Goal: Communication & Community: Answer question/provide support

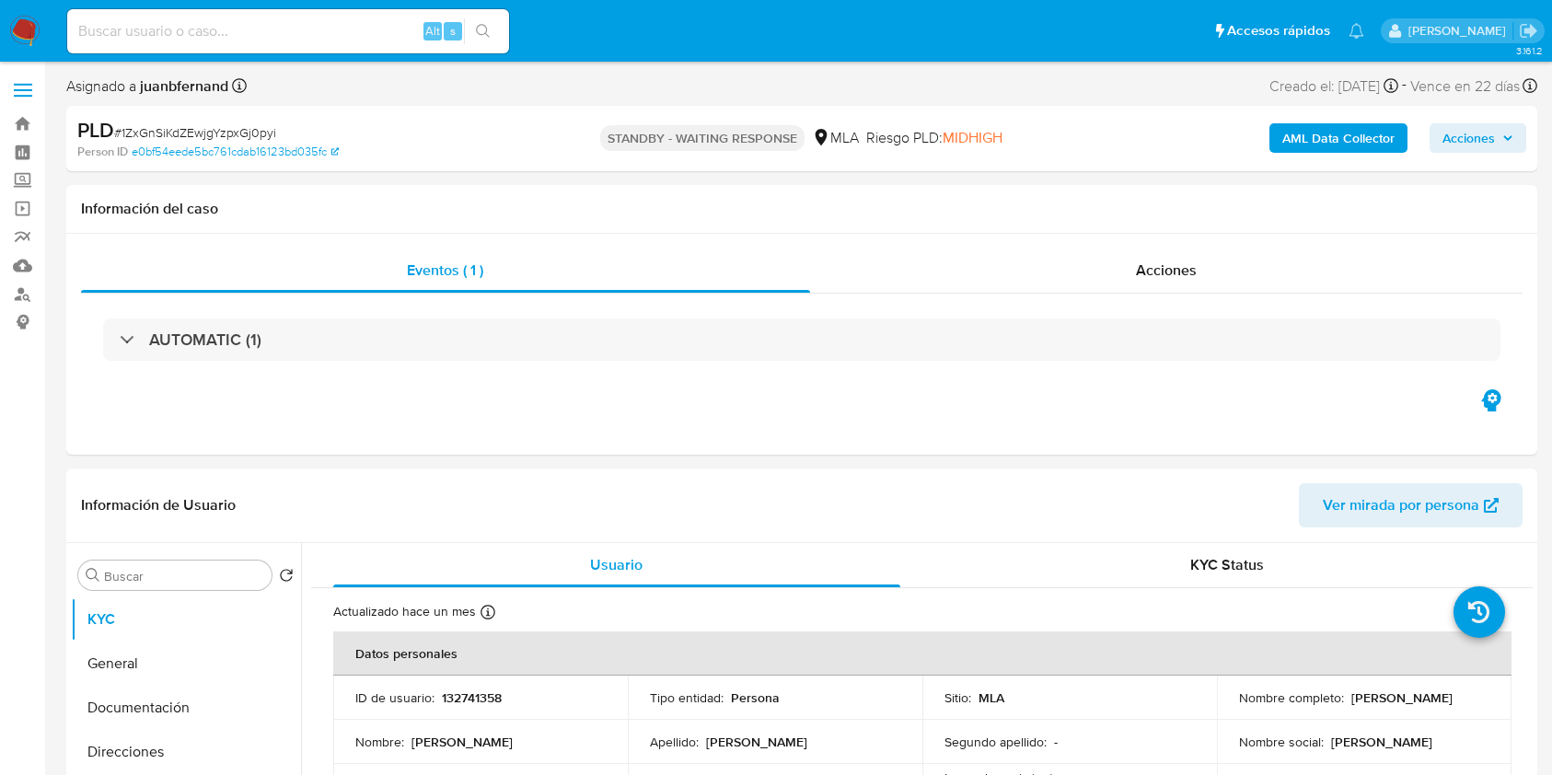
select select "10"
click at [296, 30] on input at bounding box center [288, 31] width 442 height 24
paste input "nWtKp1XfIO1QPpKRZPQ6s9Po"
type input "nWtKp1XfIO1QPpKRZPQ6s9Po"
click at [488, 43] on button "search-icon" at bounding box center [483, 31] width 38 height 26
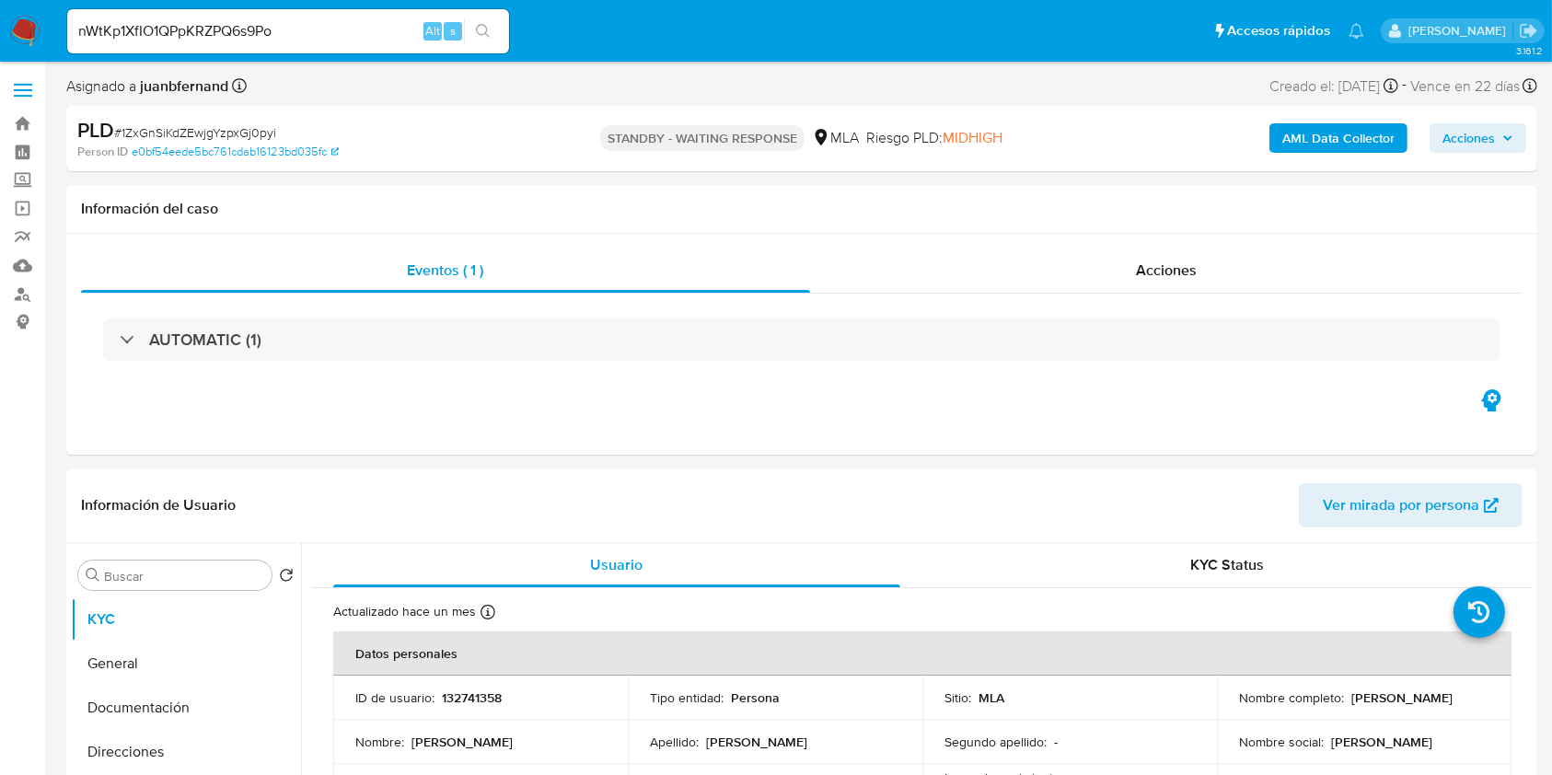
click at [484, 25] on icon "search-icon" at bounding box center [483, 31] width 14 height 14
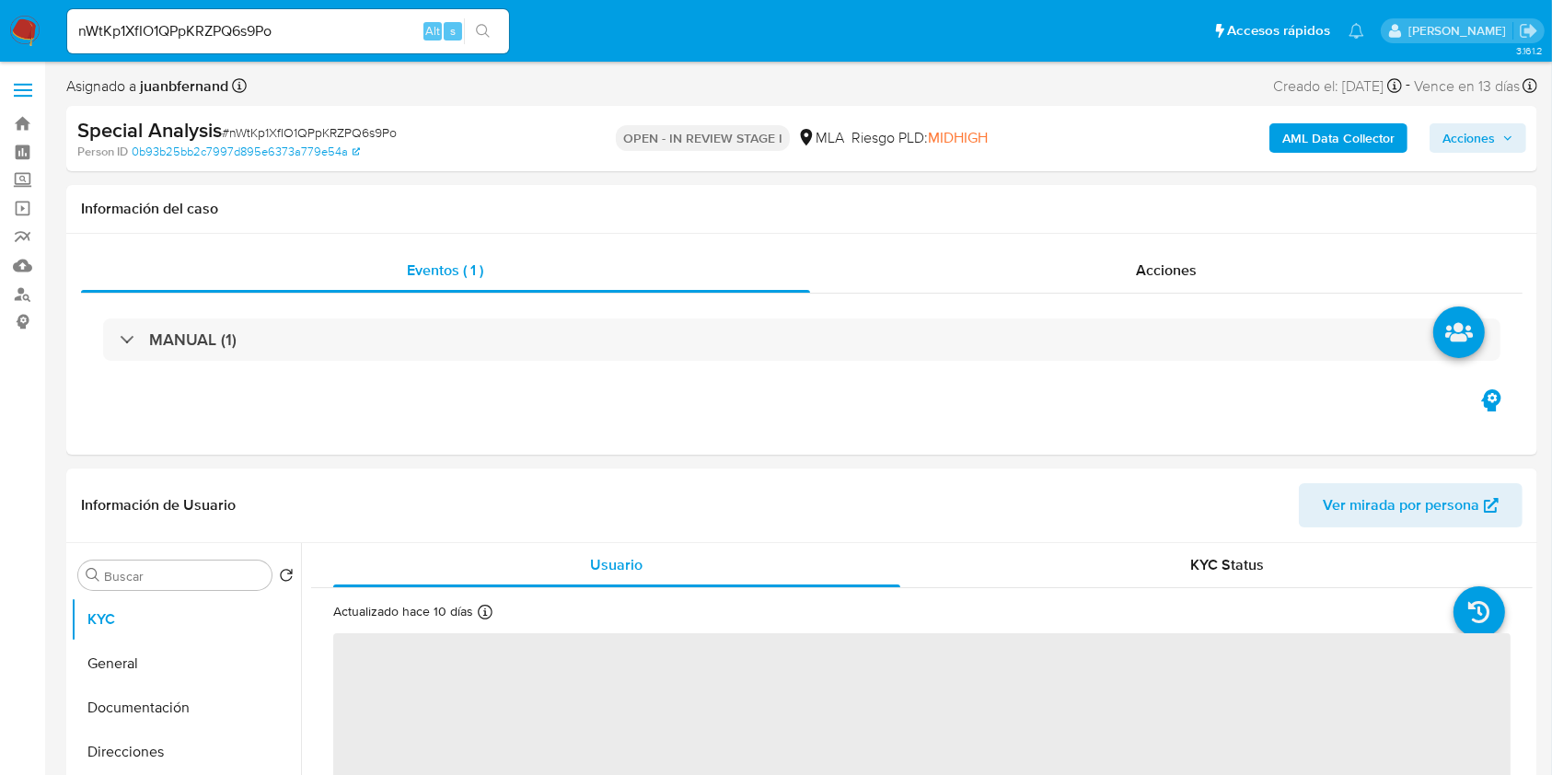
select select "10"
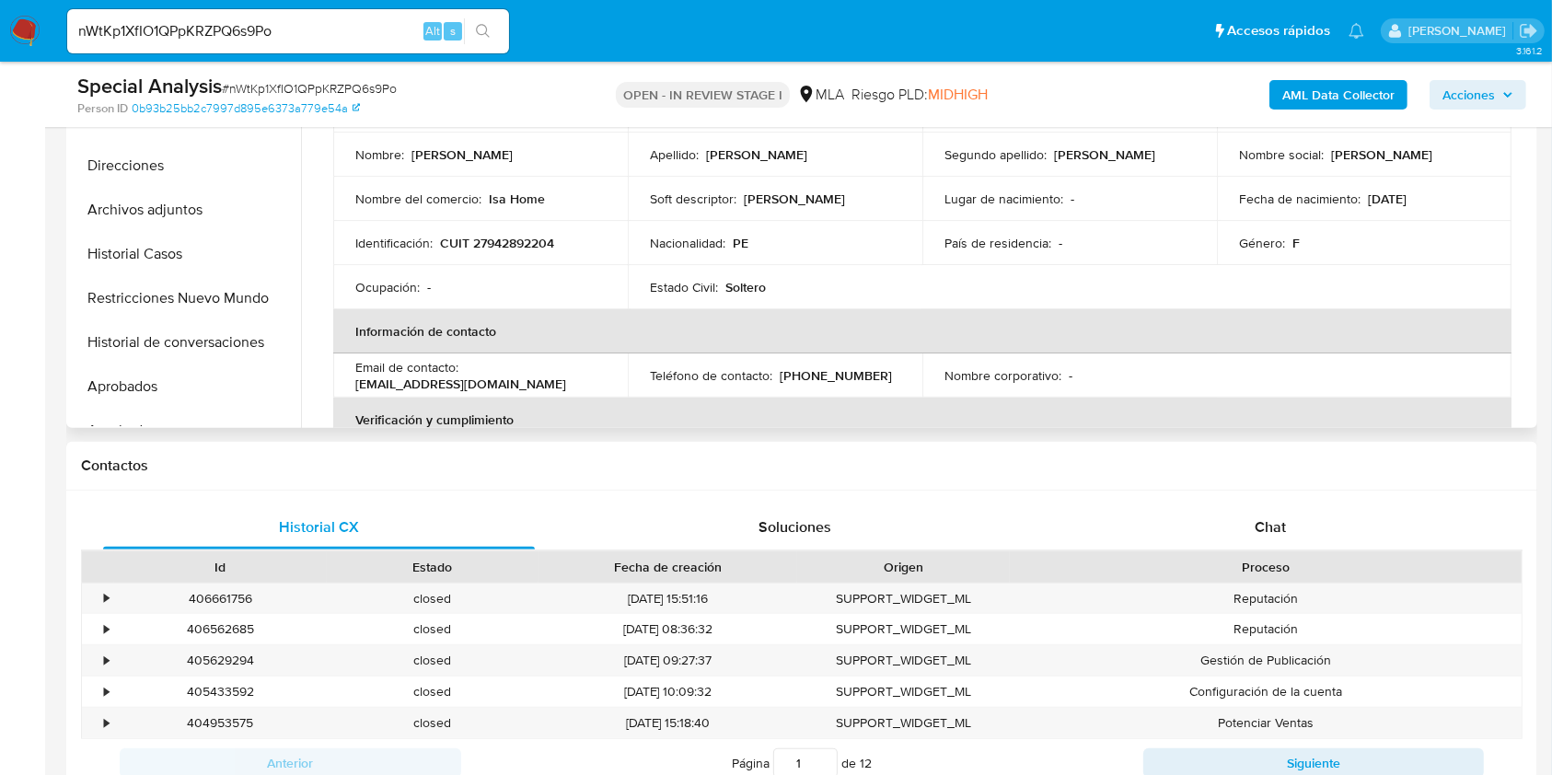
scroll to position [613, 0]
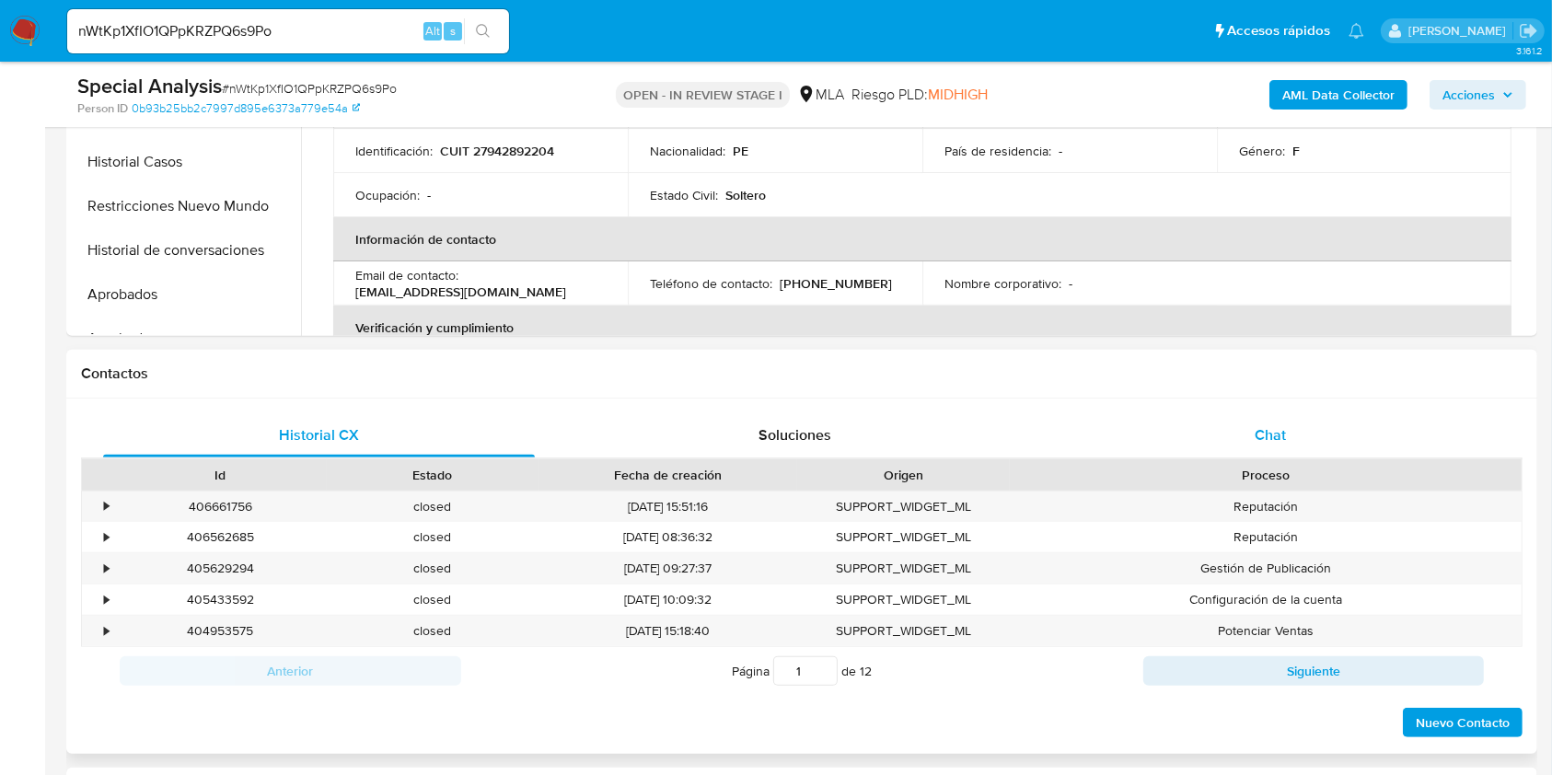
click at [1357, 438] on div "Chat" at bounding box center [1271, 435] width 432 height 44
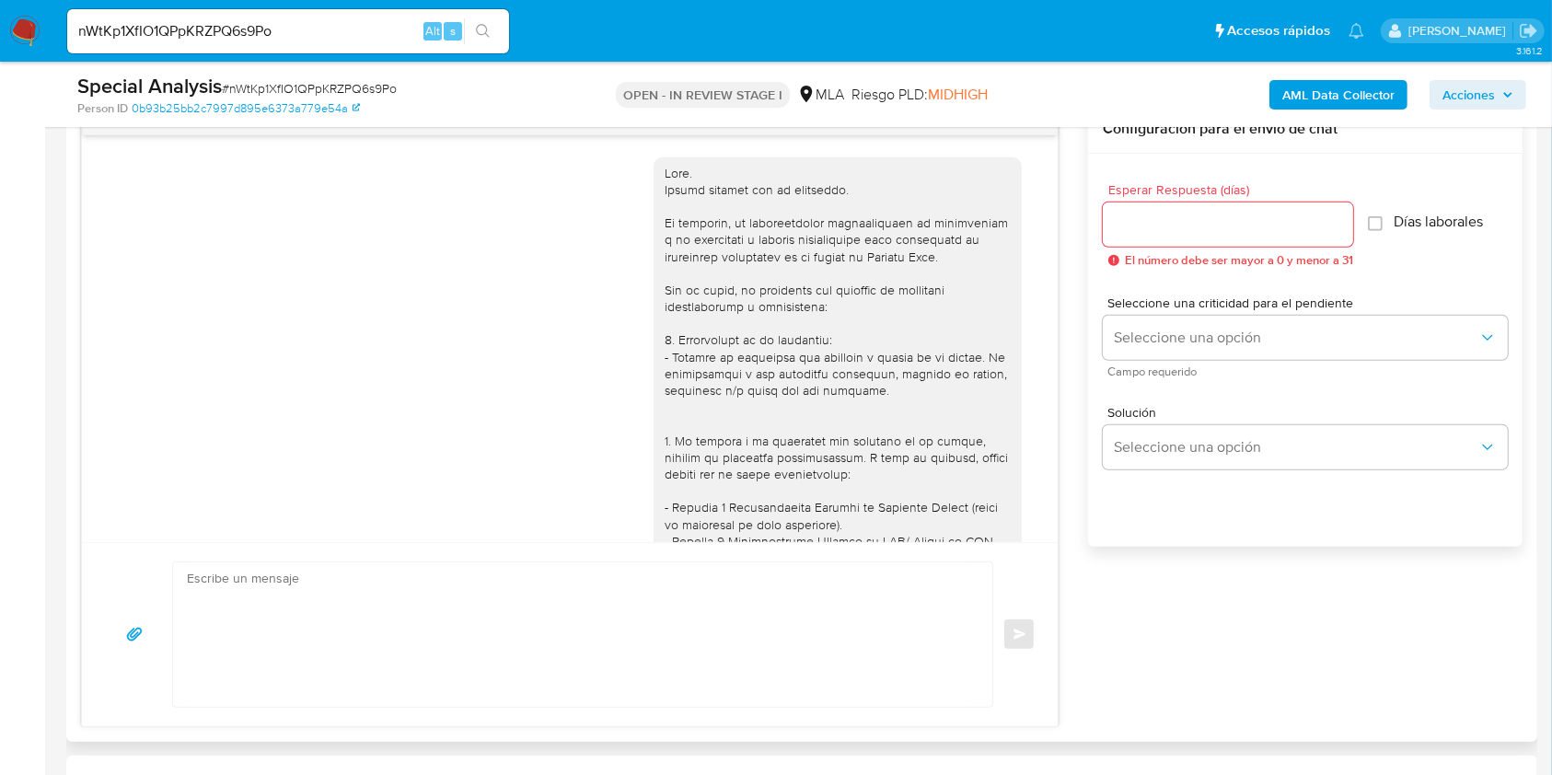
scroll to position [3154, 0]
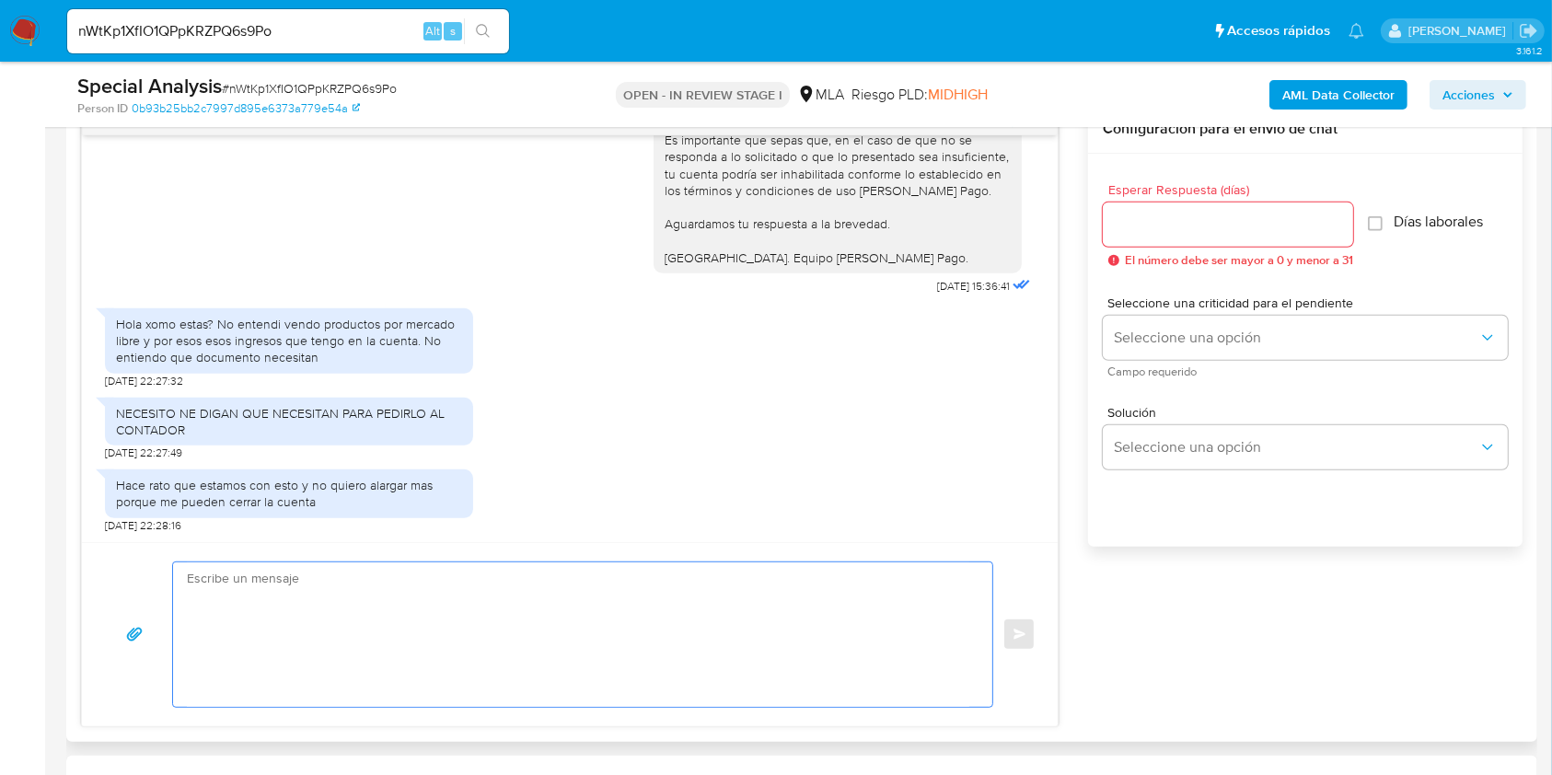
click at [353, 615] on textarea at bounding box center [578, 634] width 782 height 145
click at [368, 598] on textarea at bounding box center [578, 634] width 782 height 145
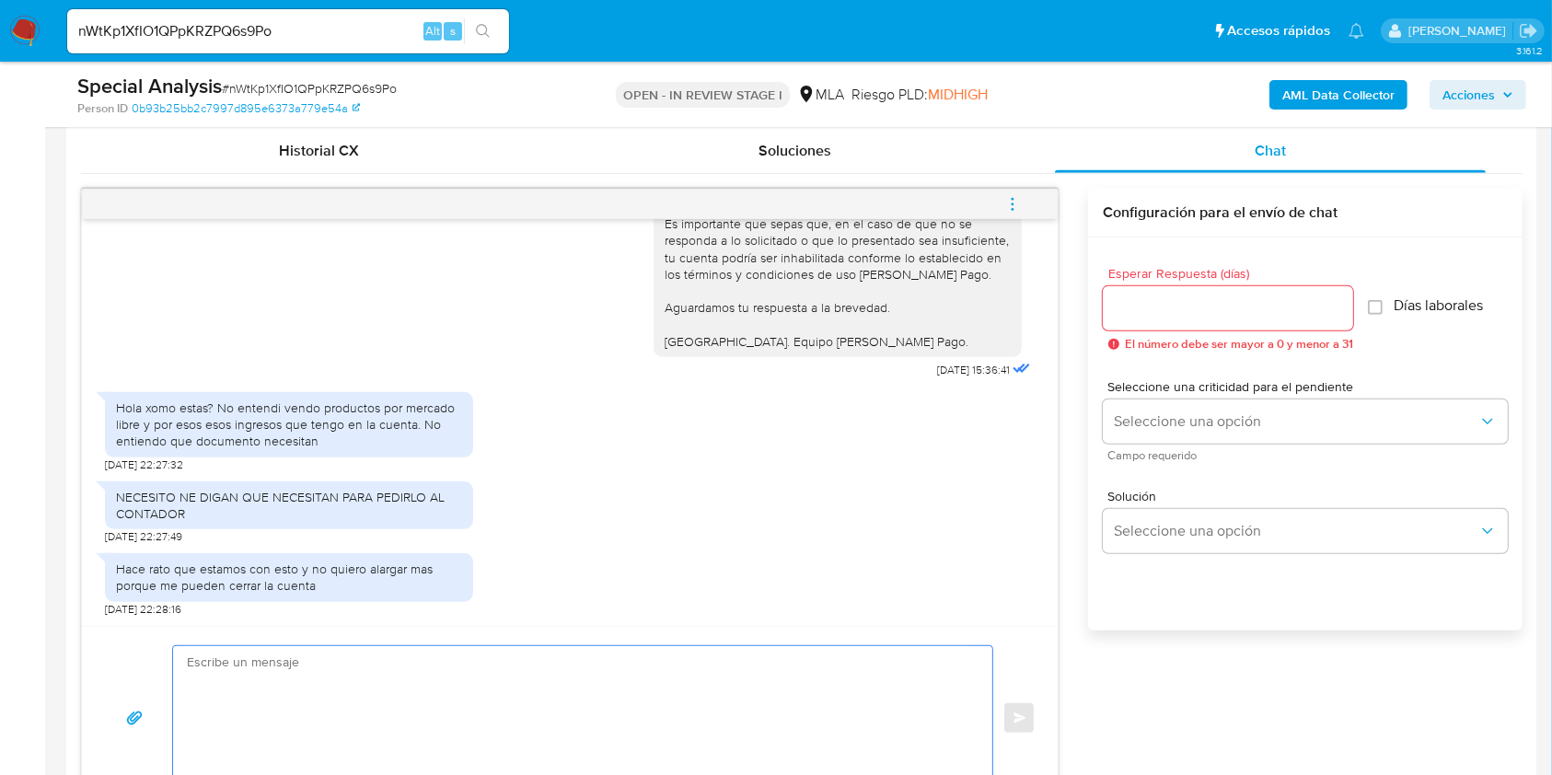
scroll to position [859, 0]
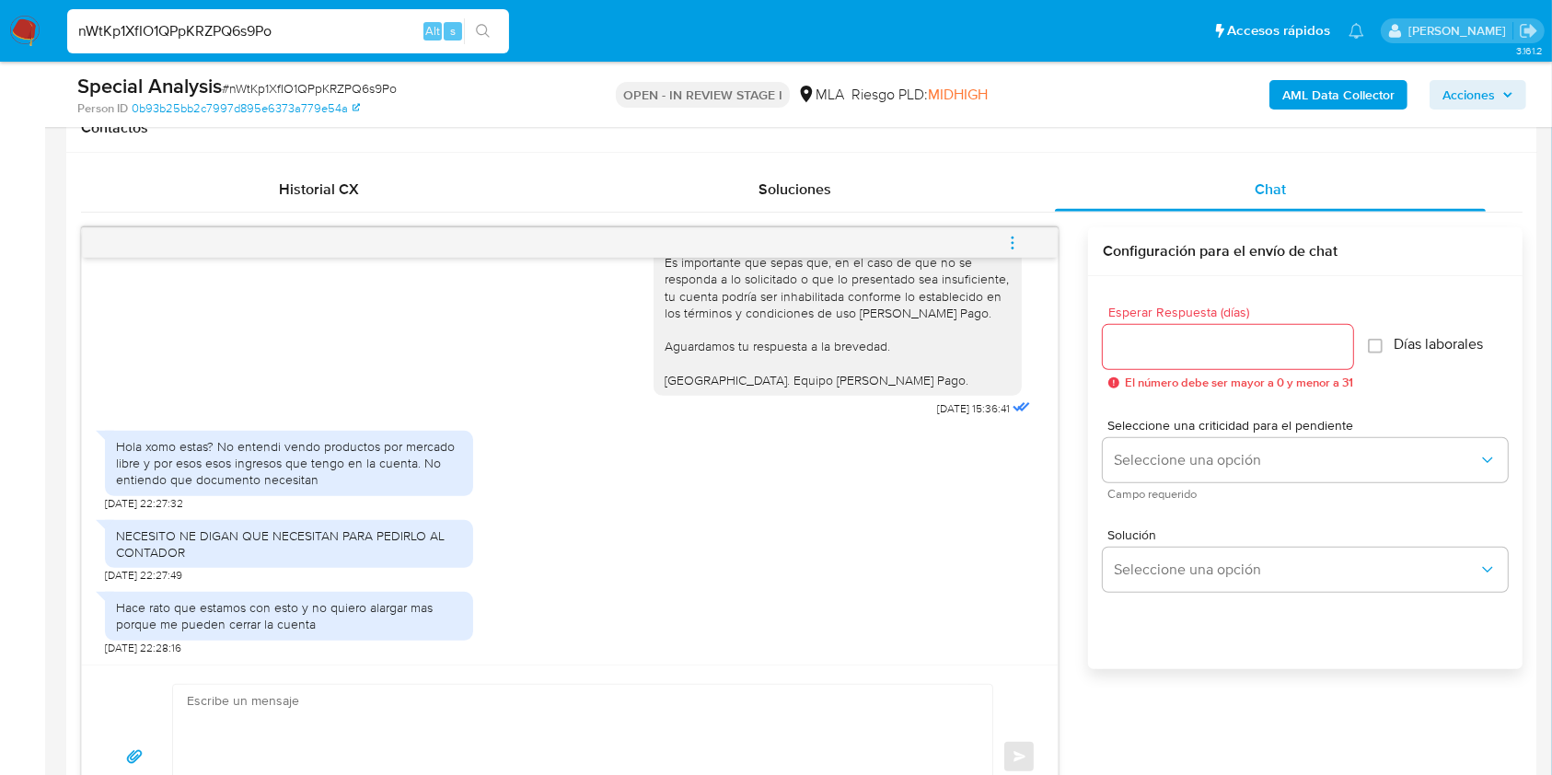
click at [359, 20] on input "nWtKp1XfIO1QPpKRZPQ6s9Po" at bounding box center [288, 31] width 442 height 24
paste input "9SZh53k3MRIDW2gULyrcLnrw"
type input "9SZh53k3MRIDW2gULyrcLnrw"
click at [488, 41] on button "search-icon" at bounding box center [483, 31] width 38 height 26
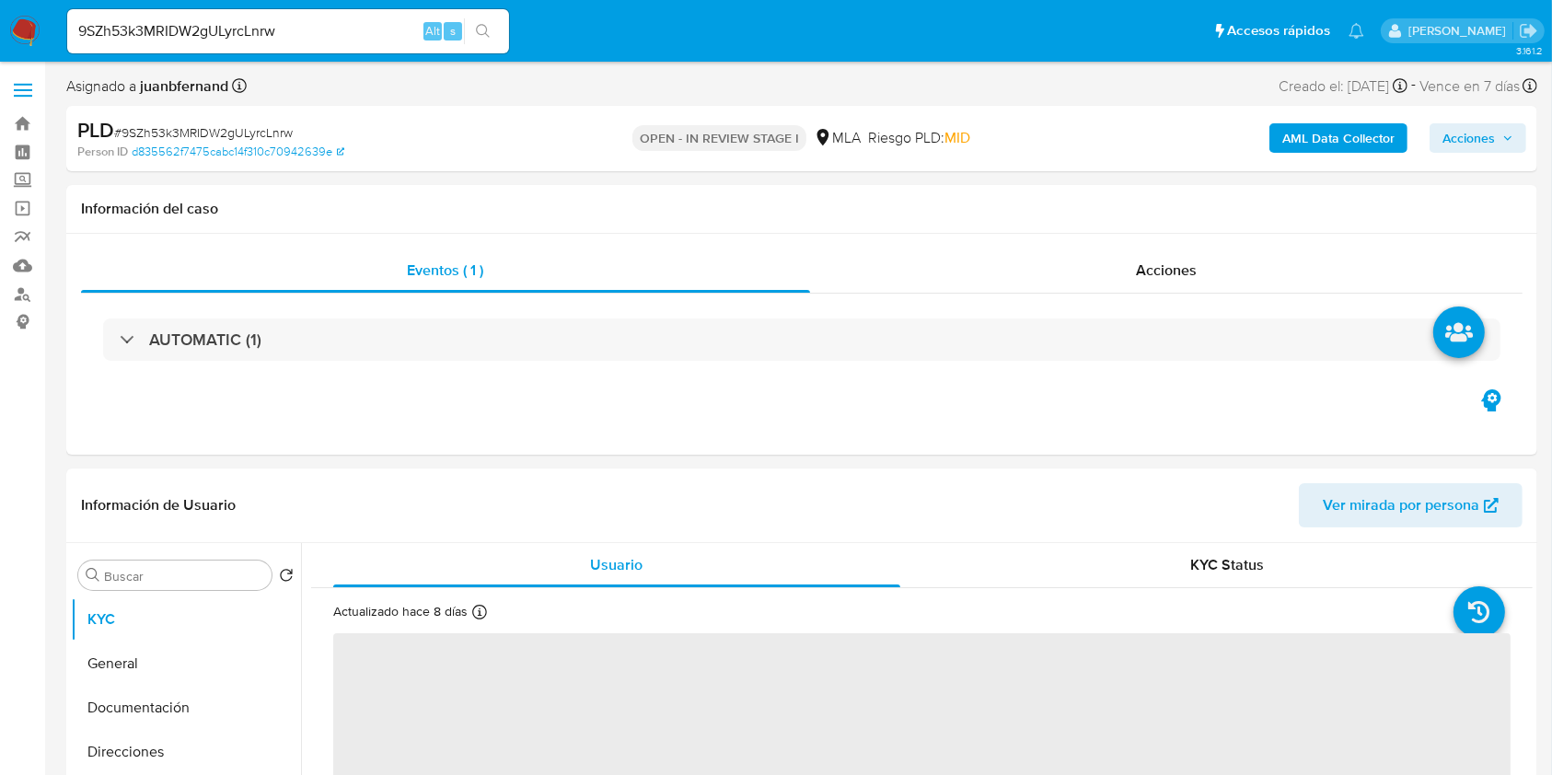
select select "10"
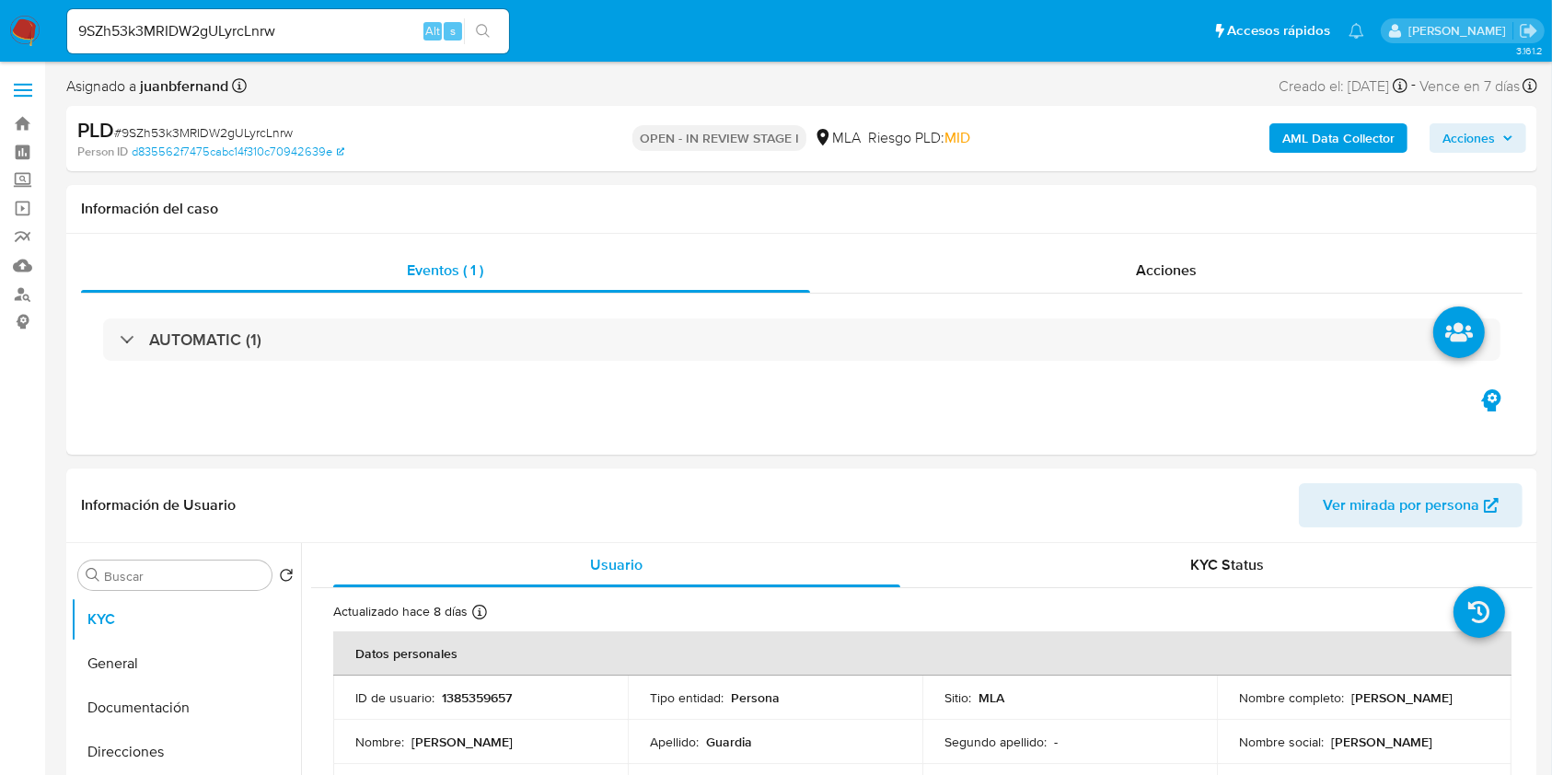
click at [324, 19] on input "9SZh53k3MRIDW2gULyrcLnrw" at bounding box center [288, 31] width 442 height 24
paste input "IyrhYQX8cPvB3YKwJinK7wzP"
type input "IyrhYQX8cPvB3YKwJinK7wzP"
click at [470, 26] on button "search-icon" at bounding box center [483, 31] width 38 height 26
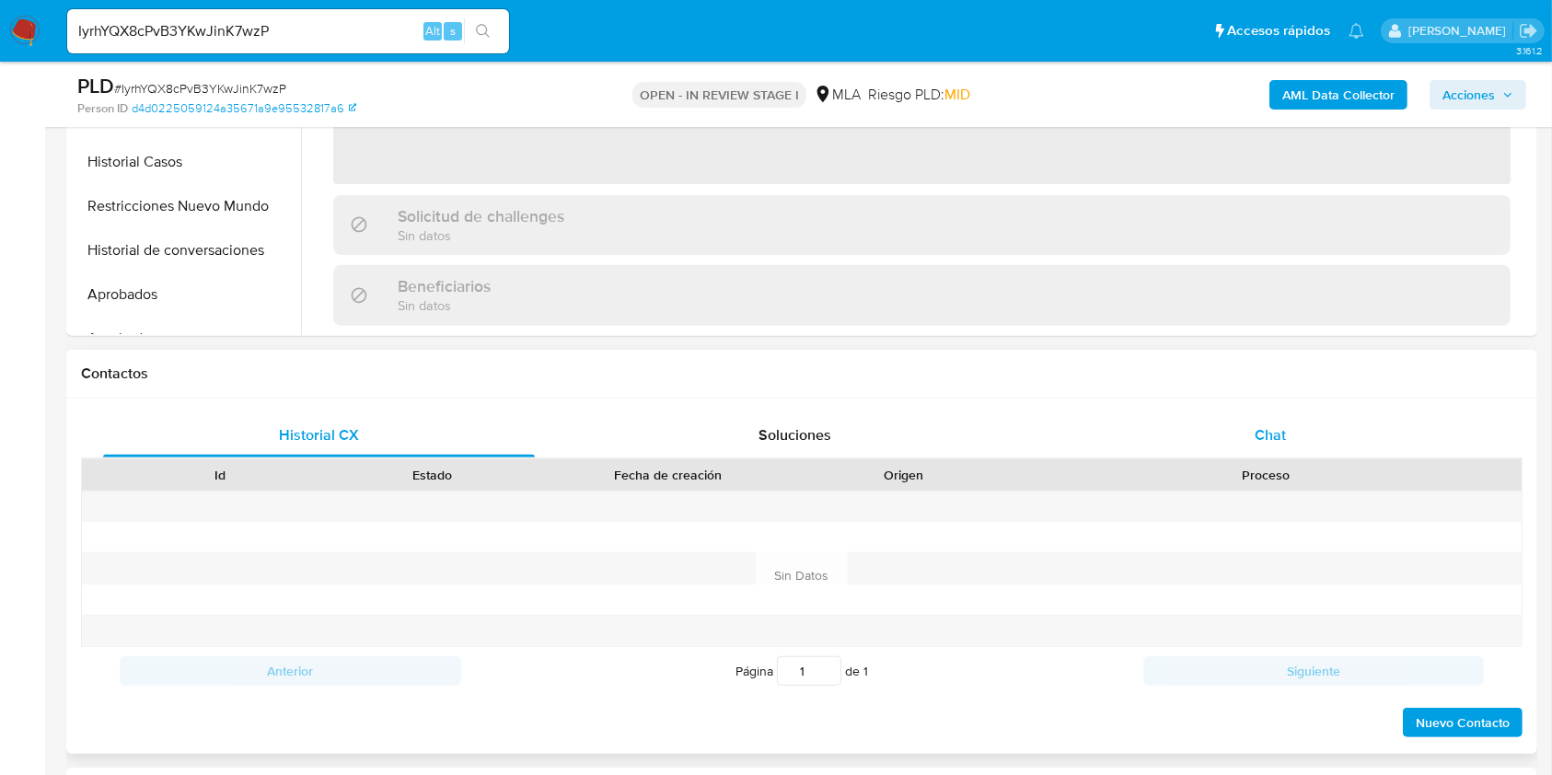
select select "10"
click at [1328, 443] on div "Chat" at bounding box center [1271, 435] width 432 height 44
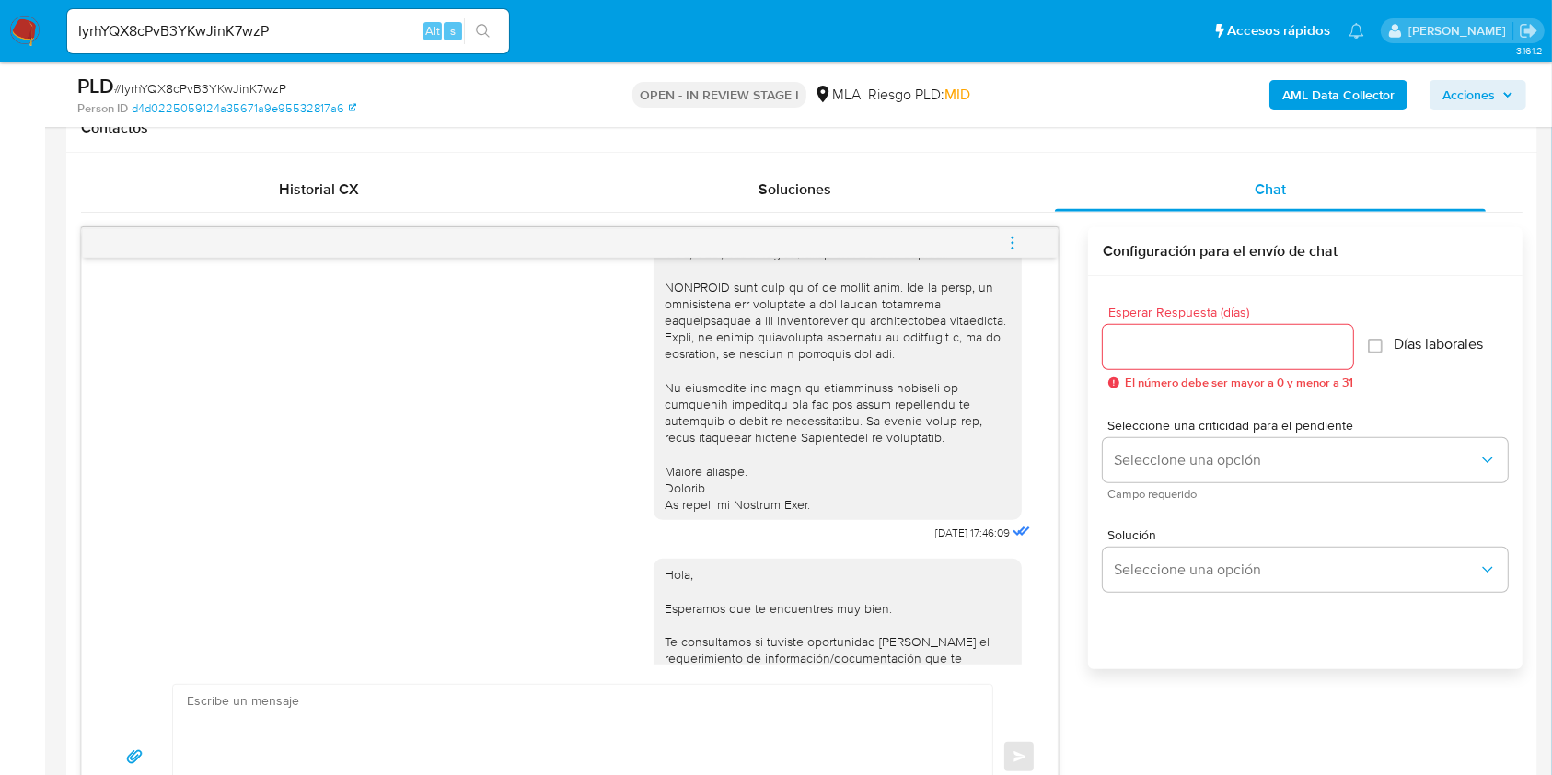
scroll to position [613, 0]
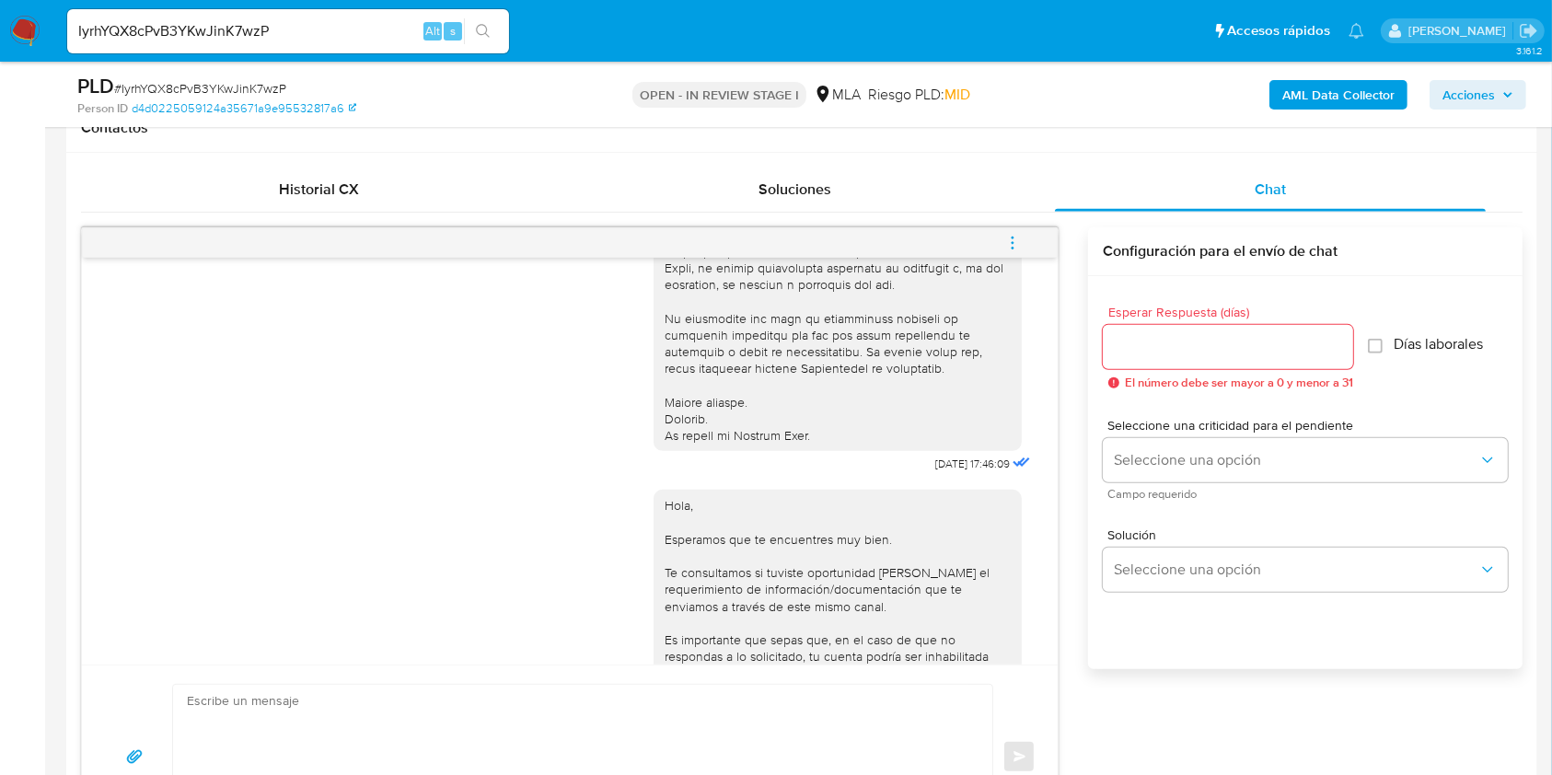
click at [935, 471] on span "18/08/2025 17:46:09" at bounding box center [972, 464] width 75 height 15
drag, startPoint x: 897, startPoint y: 480, endPoint x: 924, endPoint y: 480, distance: 27.6
click at [935, 471] on span "18/08/2025 17:46:09" at bounding box center [972, 464] width 75 height 15
copy span "18/08/2025"
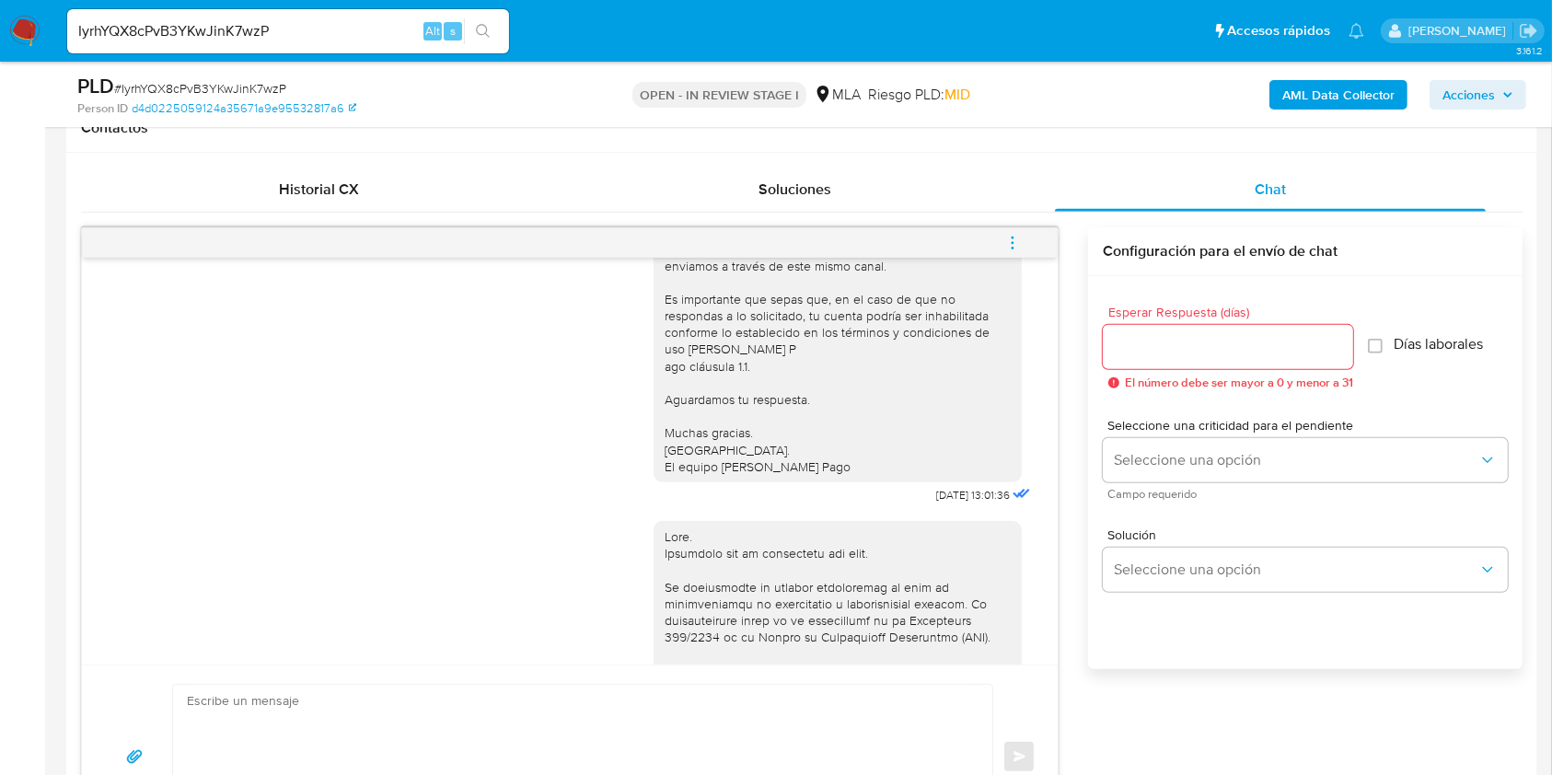
scroll to position [981, 0]
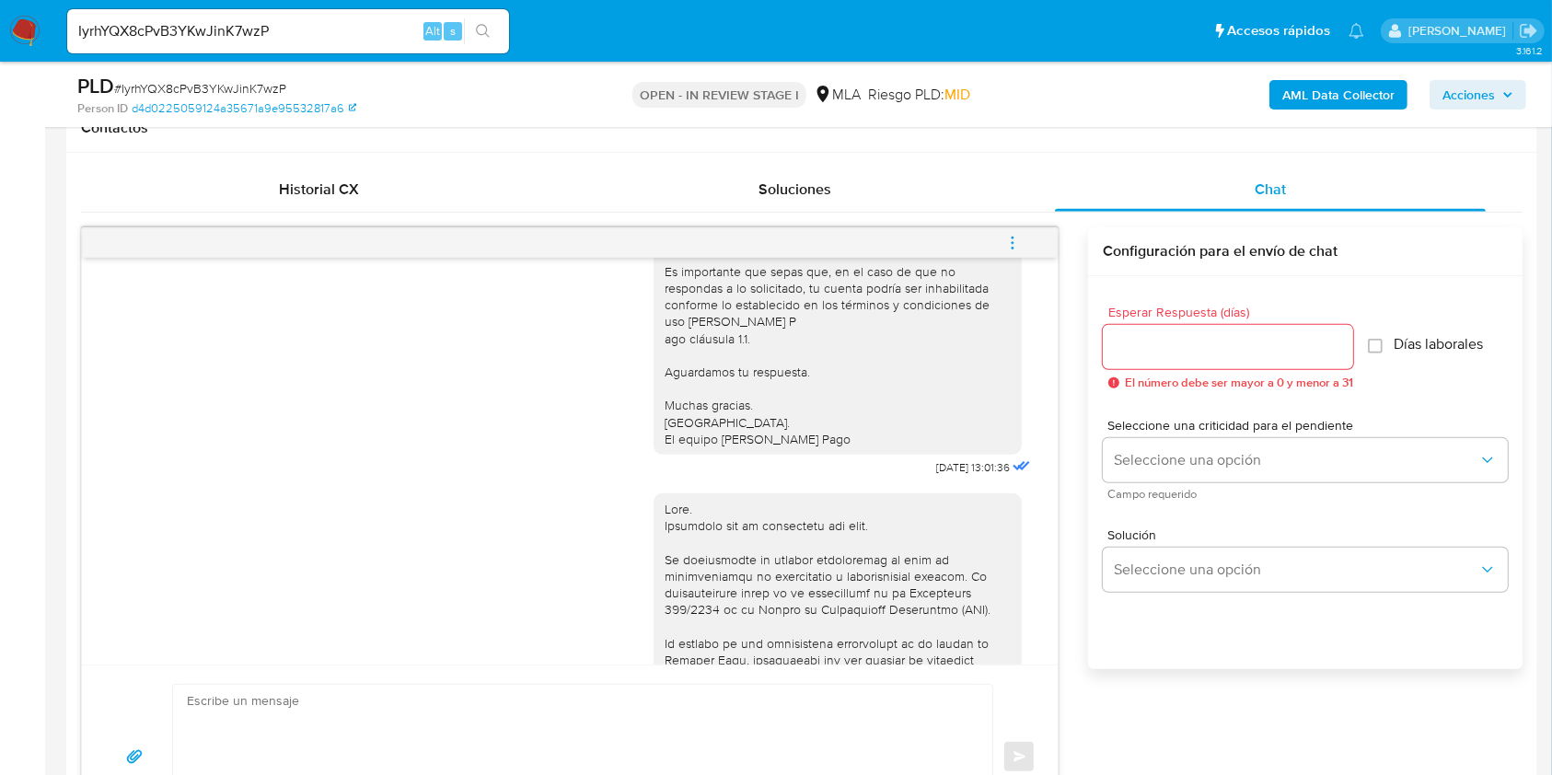
click at [936, 475] on span "22/08/2025 13:01:36" at bounding box center [973, 467] width 74 height 15
drag, startPoint x: 898, startPoint y: 496, endPoint x: 927, endPoint y: 500, distance: 28.8
click at [936, 475] on span "22/08/2025 13:01:36" at bounding box center [973, 467] width 74 height 15
copy span "22/08/2025"
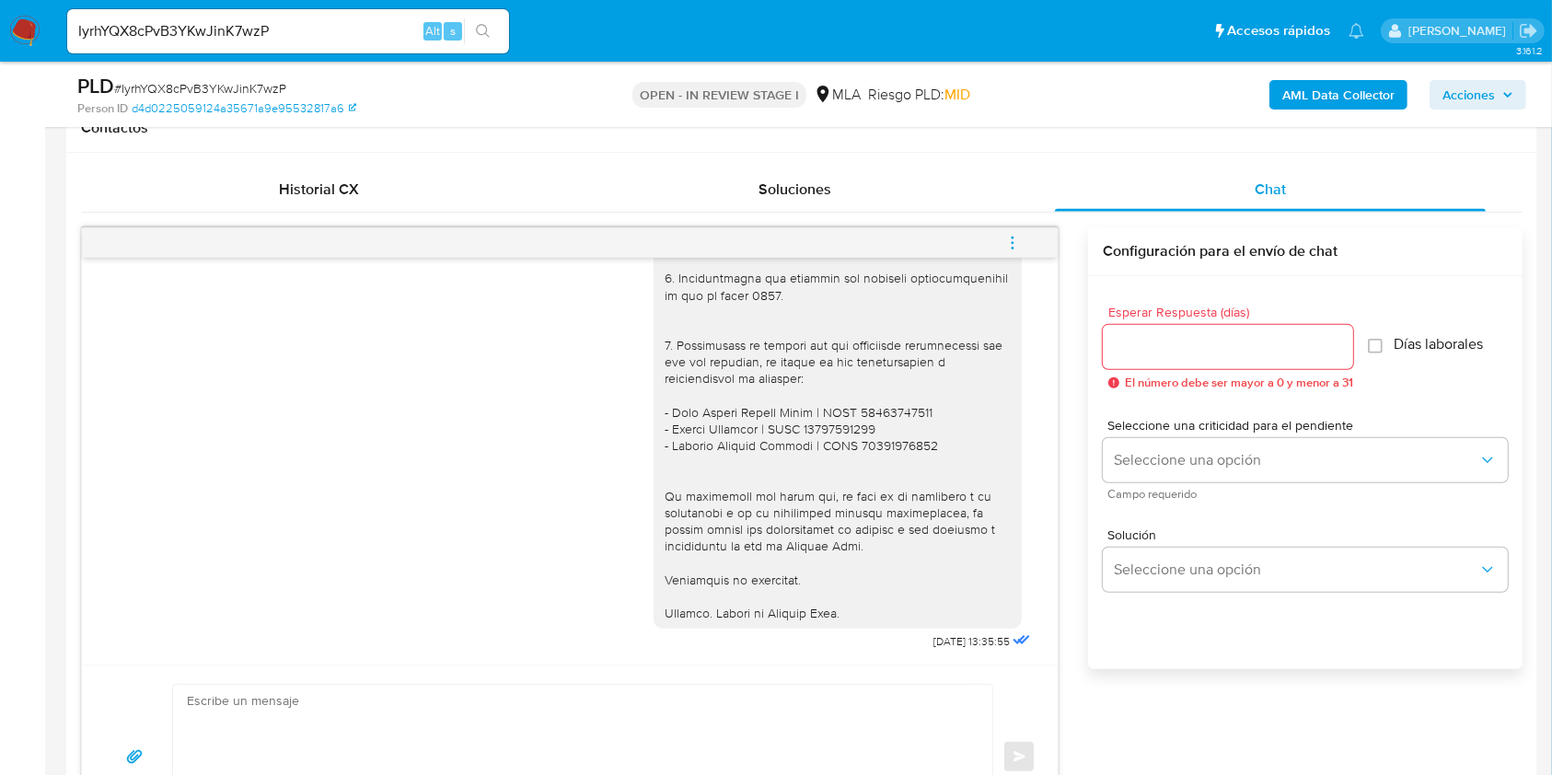
scroll to position [1530, 0]
click at [933, 637] on span "05/09/2025 13:35:55" at bounding box center [971, 641] width 76 height 15
drag, startPoint x: 891, startPoint y: 637, endPoint x: 940, endPoint y: 641, distance: 48.9
click at [940, 641] on span "05/09/2025 13:35:55" at bounding box center [971, 641] width 76 height 15
copy span "05/09/2025"
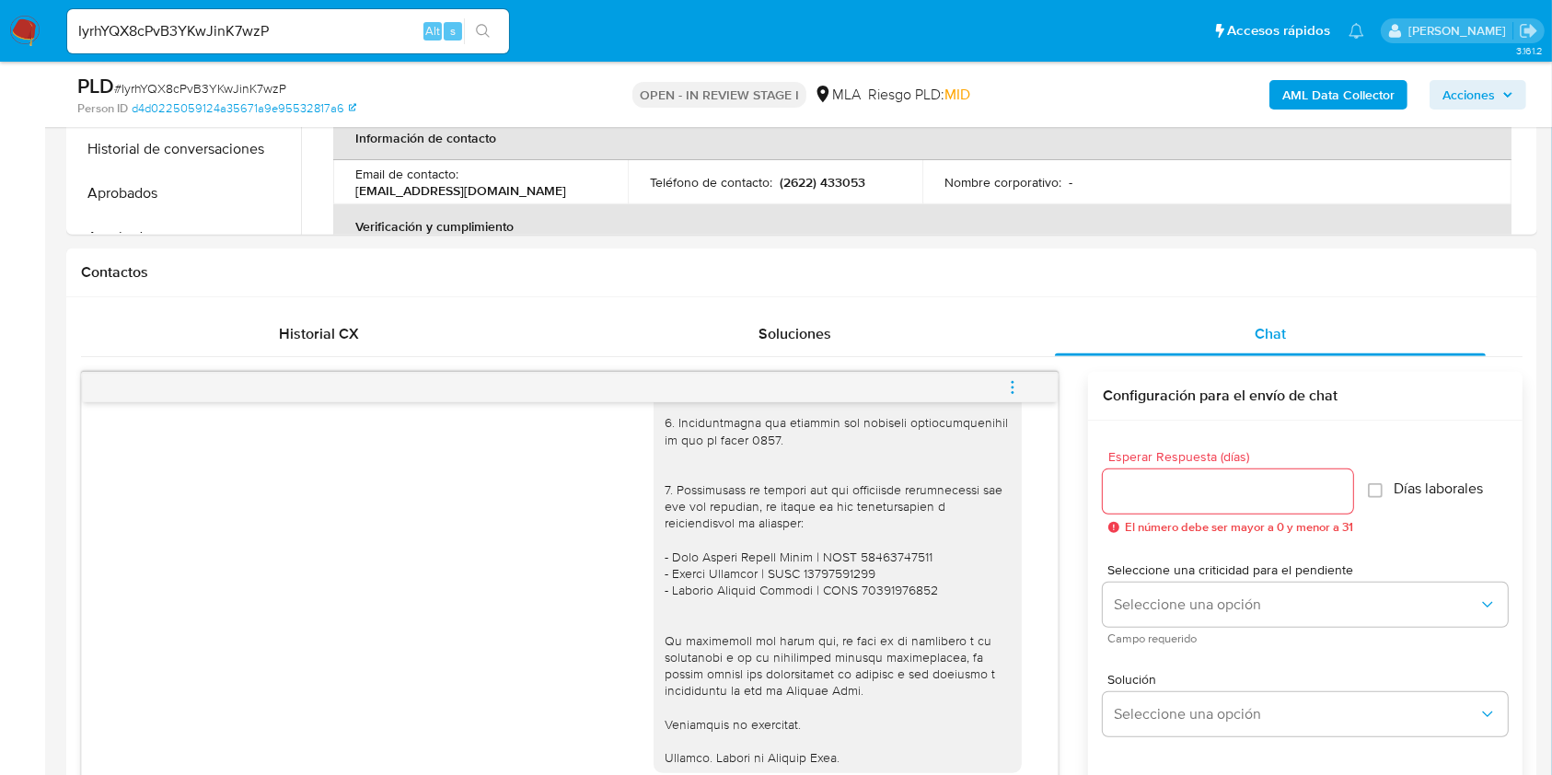
scroll to position [368, 0]
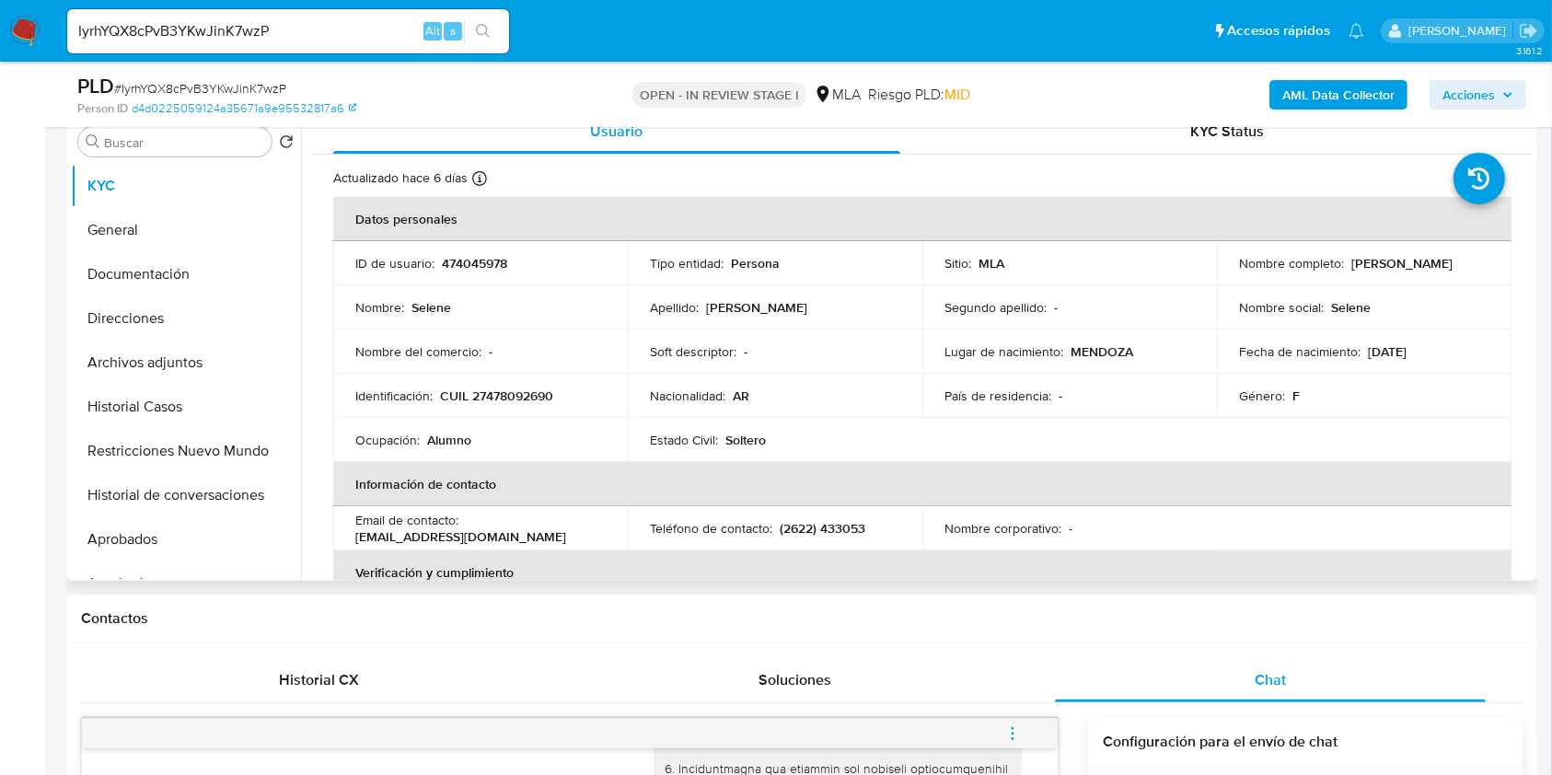
click at [1402, 350] on p "16/08/2007" at bounding box center [1387, 351] width 39 height 17
click at [1355, 350] on div "Fecha de nacimiento : 16/08/2007" at bounding box center [1364, 351] width 250 height 17
click at [1368, 350] on p "16/08/2007" at bounding box center [1387, 351] width 39 height 17
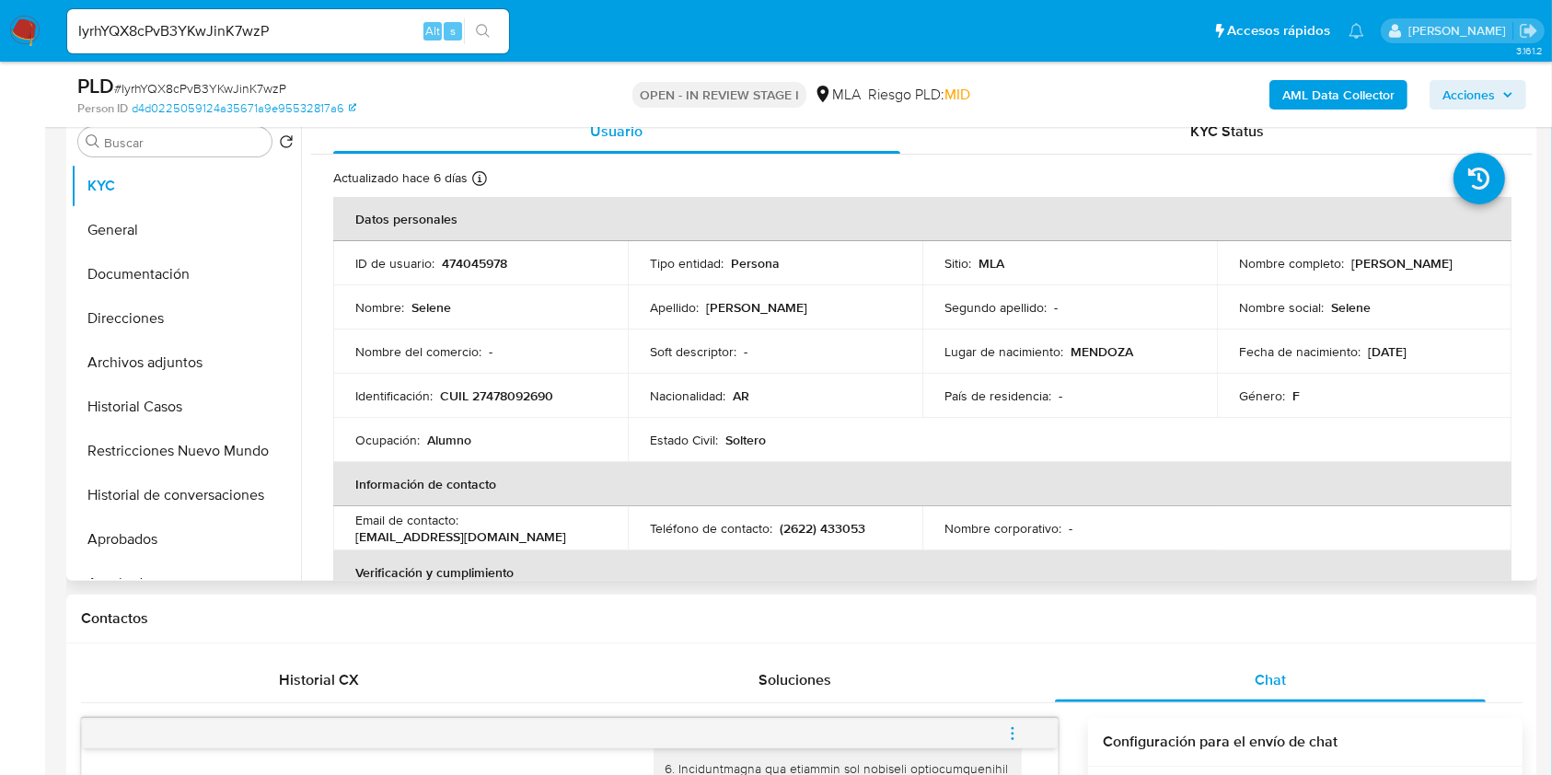
click at [1368, 350] on p "16/08/2007" at bounding box center [1387, 351] width 39 height 17
drag, startPoint x: 1364, startPoint y: 350, endPoint x: 1418, endPoint y: 350, distance: 54.3
click at [1406, 350] on p "16/08/2007" at bounding box center [1387, 351] width 39 height 17
copy p "16/08/2007"
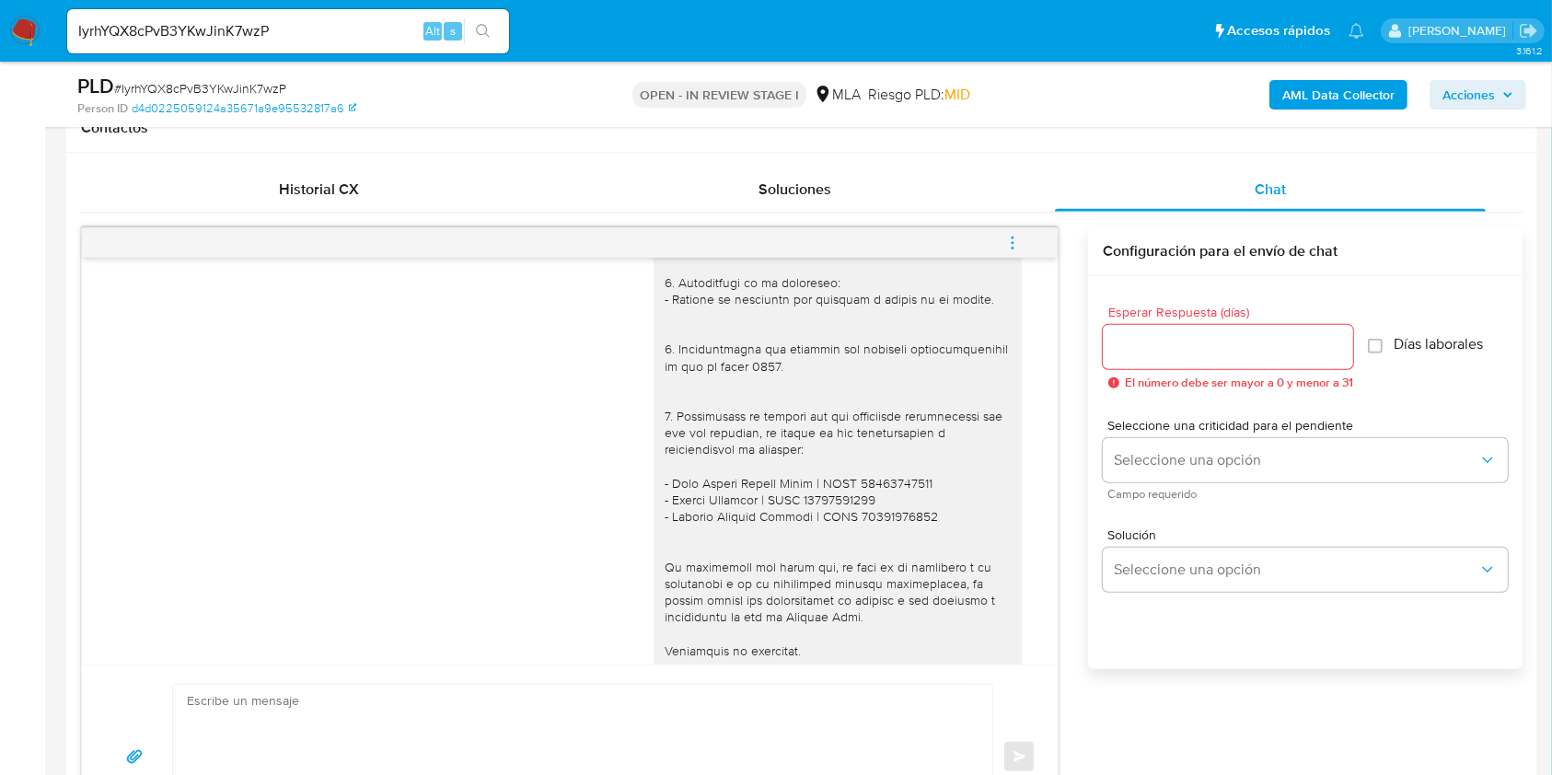
scroll to position [1530, 0]
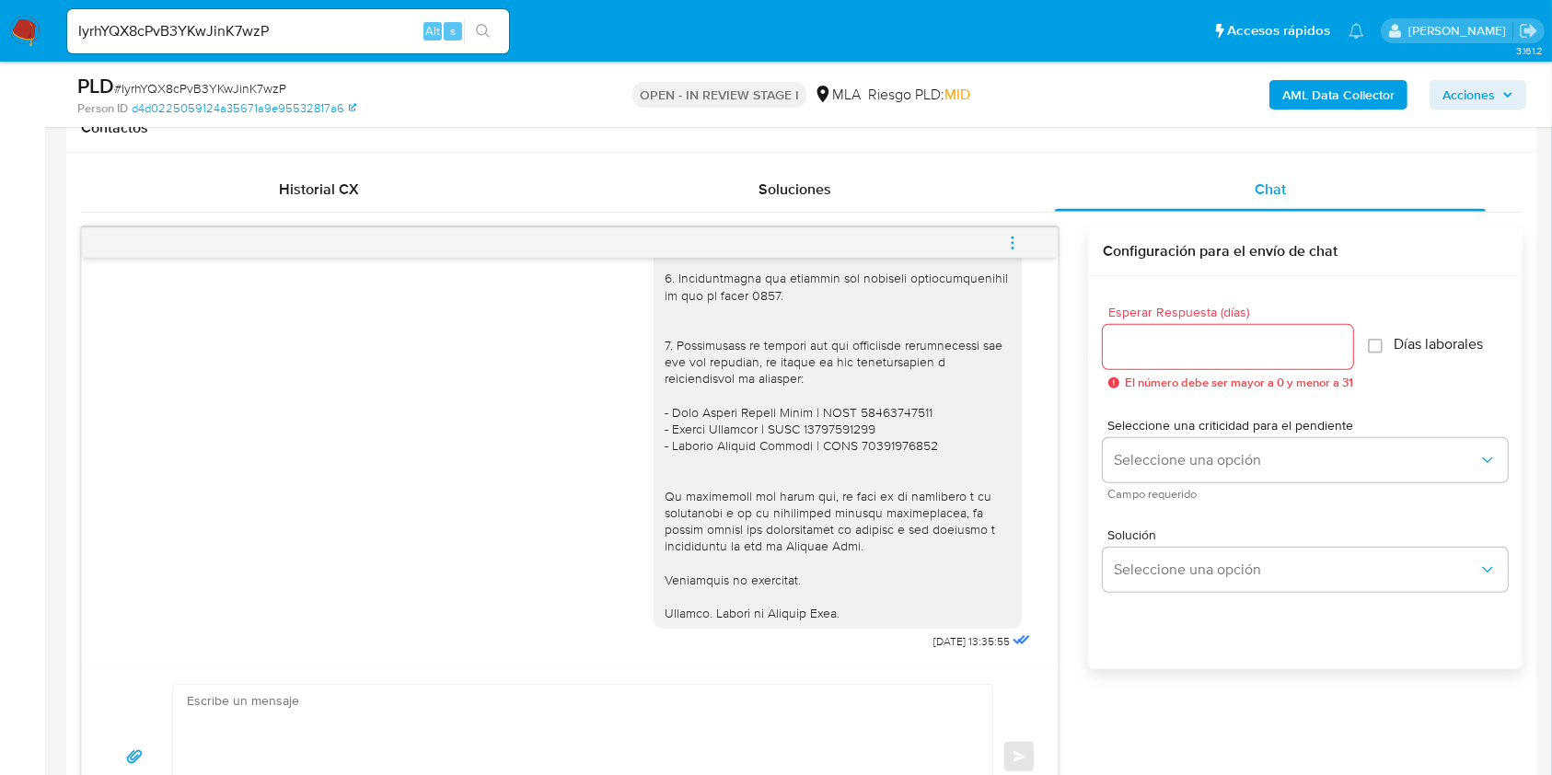
click at [1028, 246] on button "menu-action" at bounding box center [1012, 243] width 61 height 44
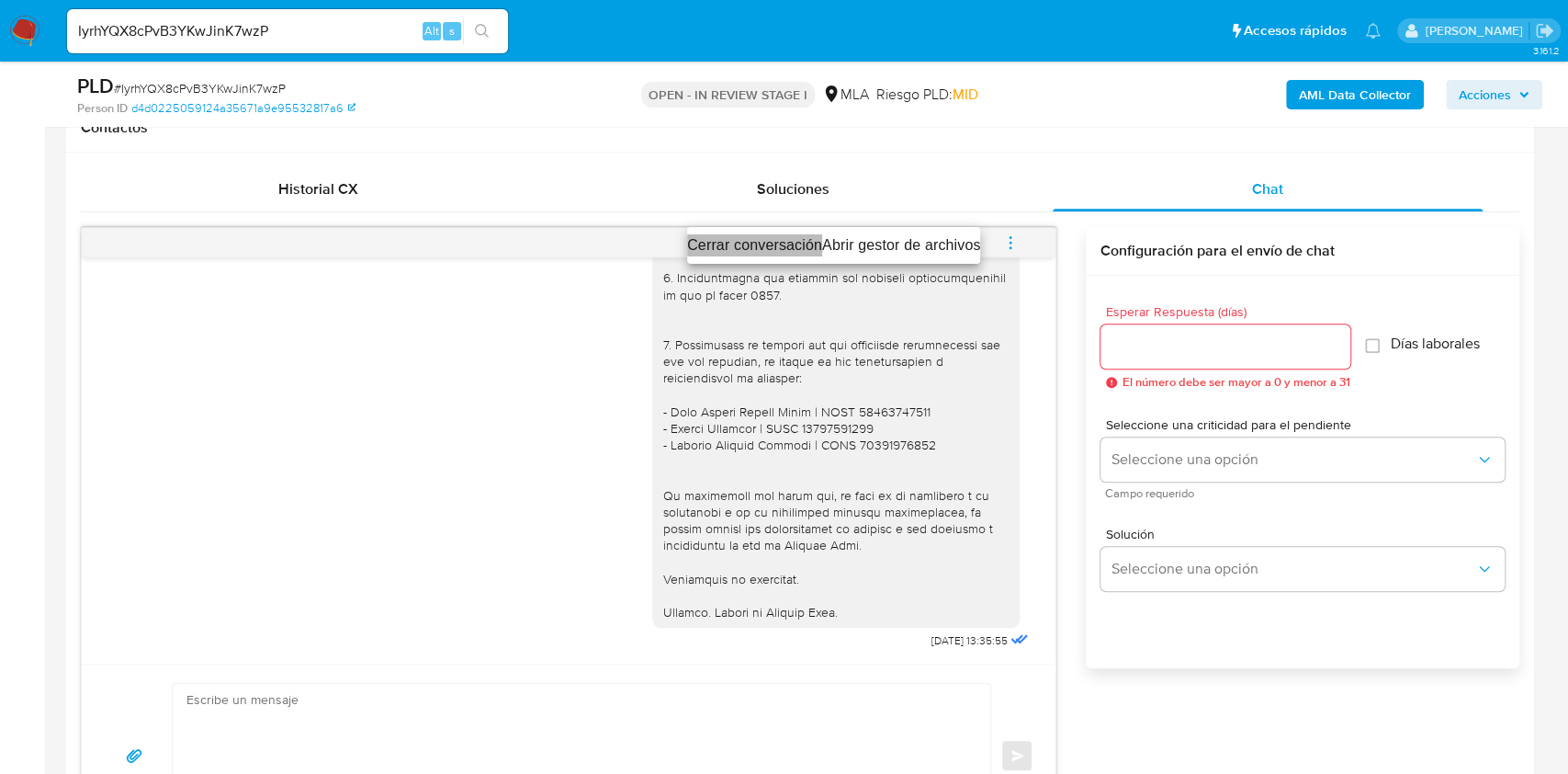
click at [727, 243] on li "Cerrar conversación" at bounding box center [755, 246] width 135 height 22
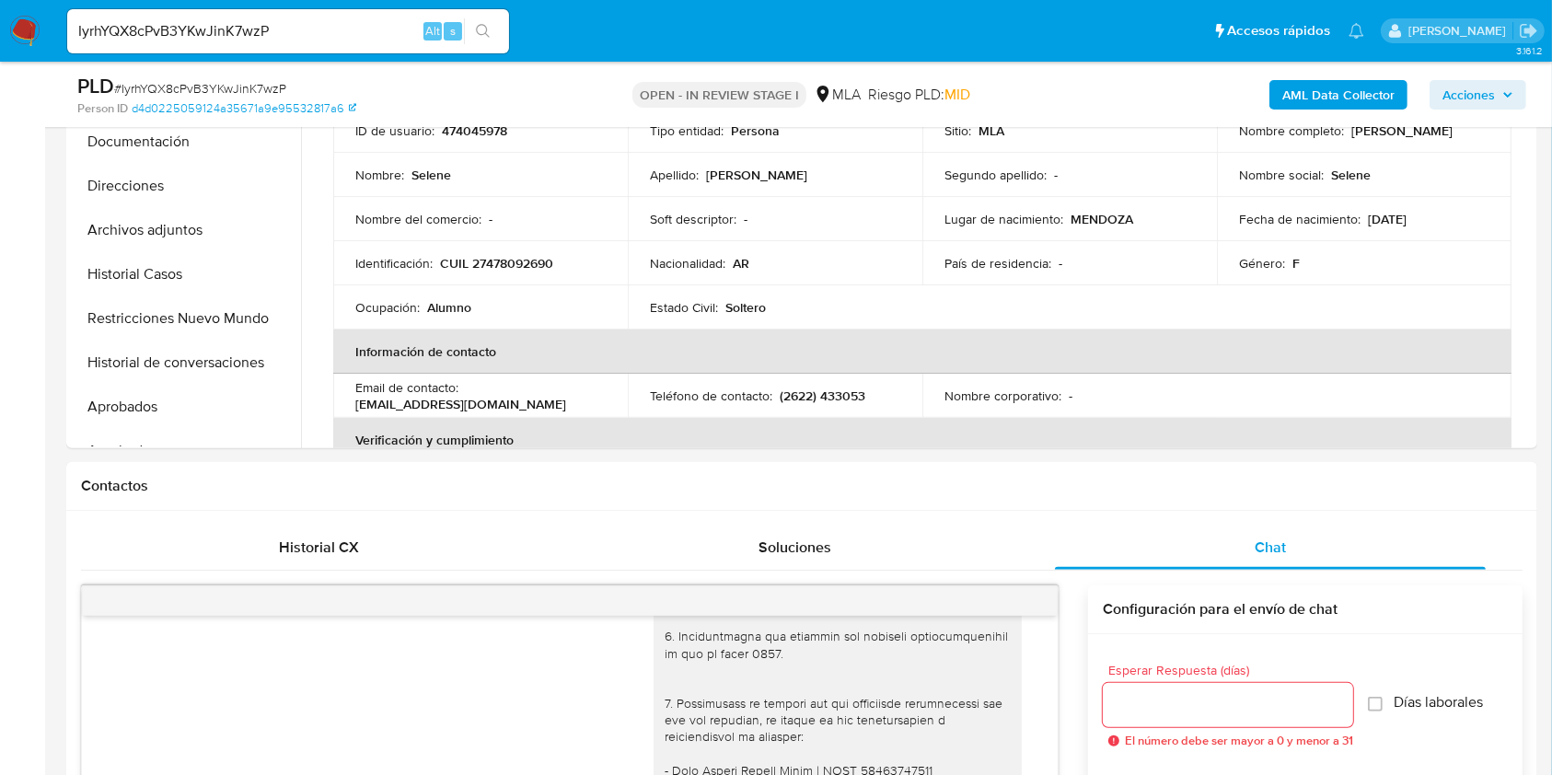
scroll to position [368, 0]
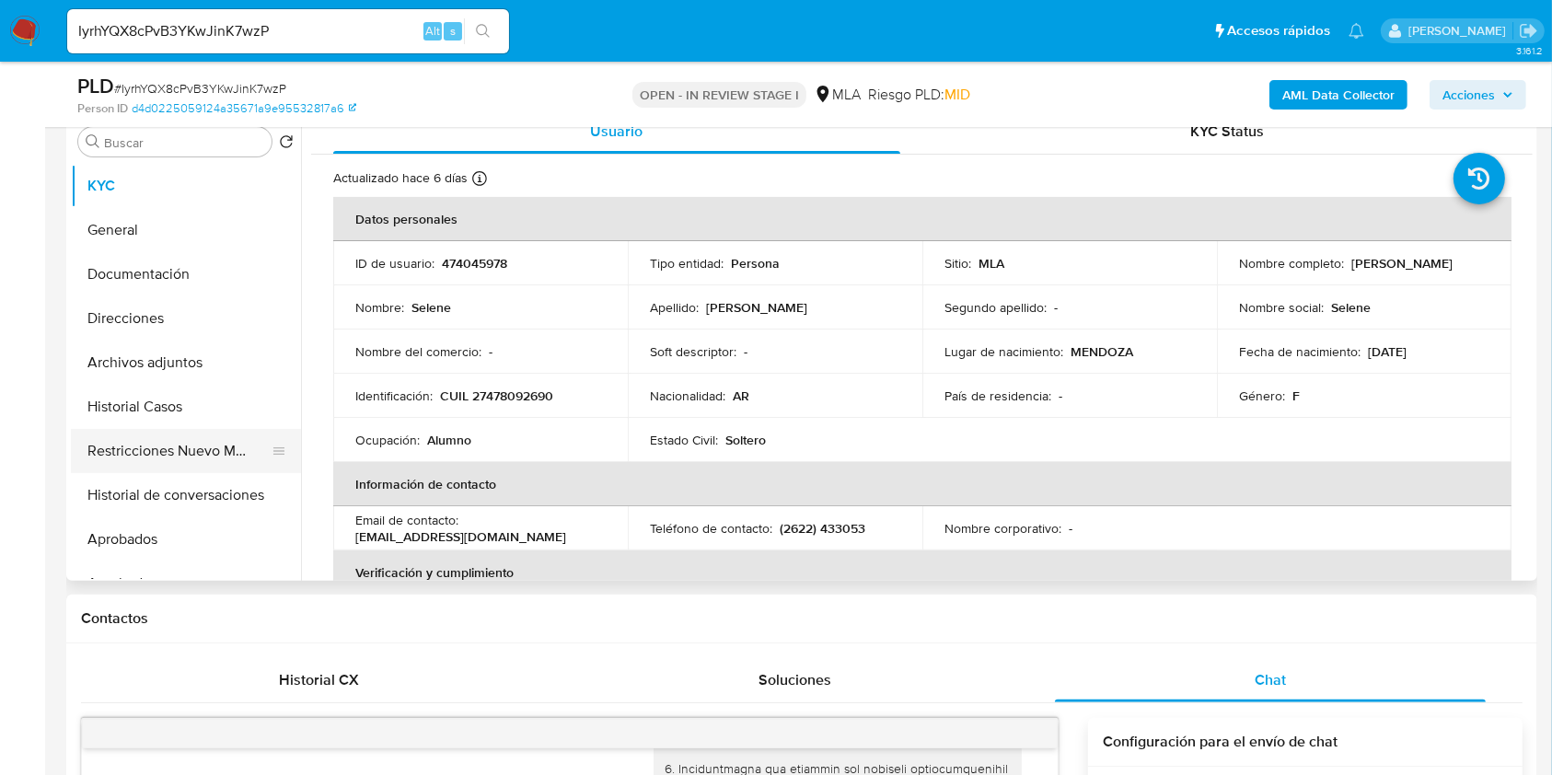
click at [166, 453] on button "Restricciones Nuevo Mundo" at bounding box center [178, 451] width 215 height 44
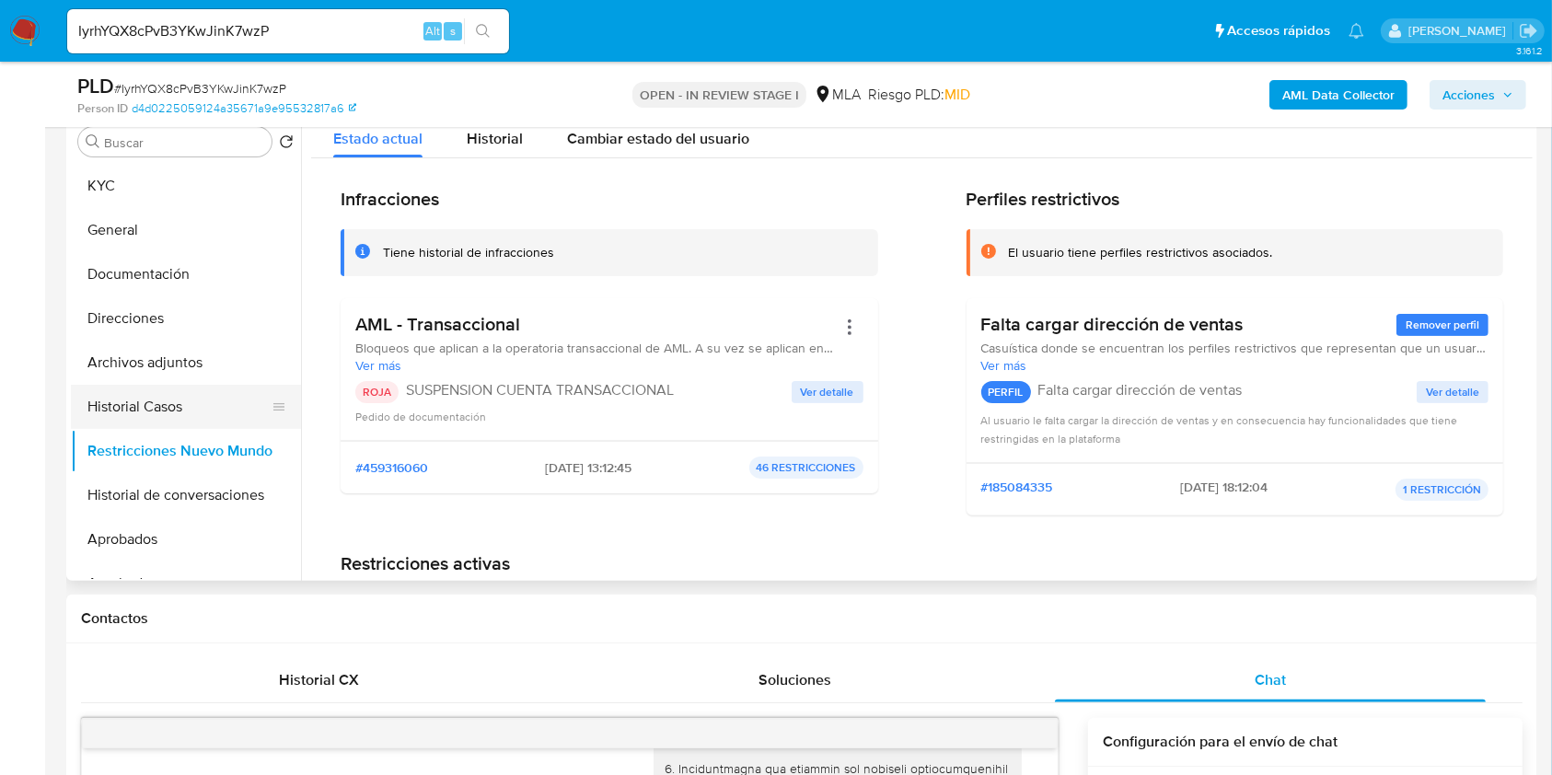
click at [141, 409] on button "Historial Casos" at bounding box center [178, 407] width 215 height 44
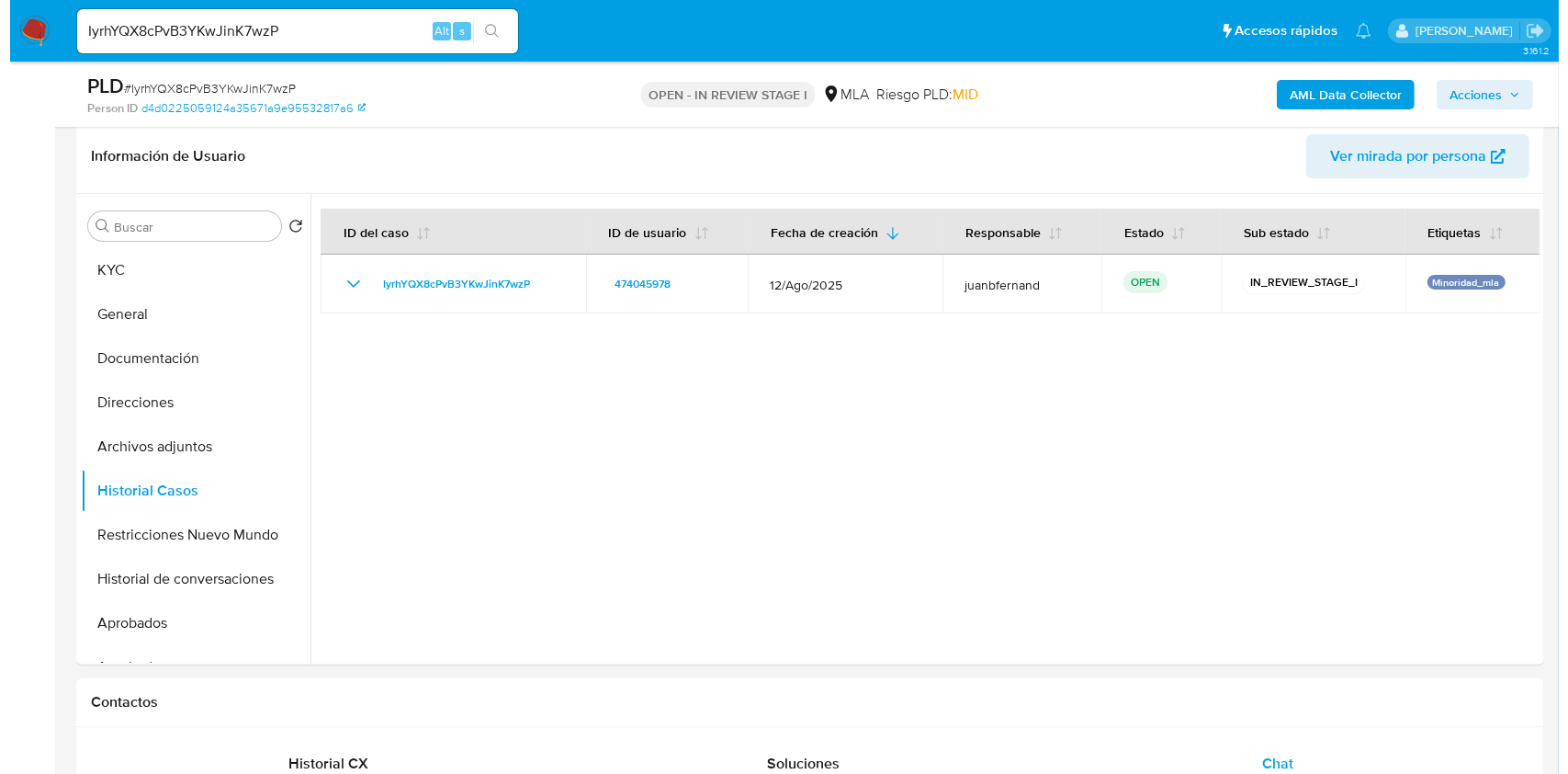
scroll to position [245, 0]
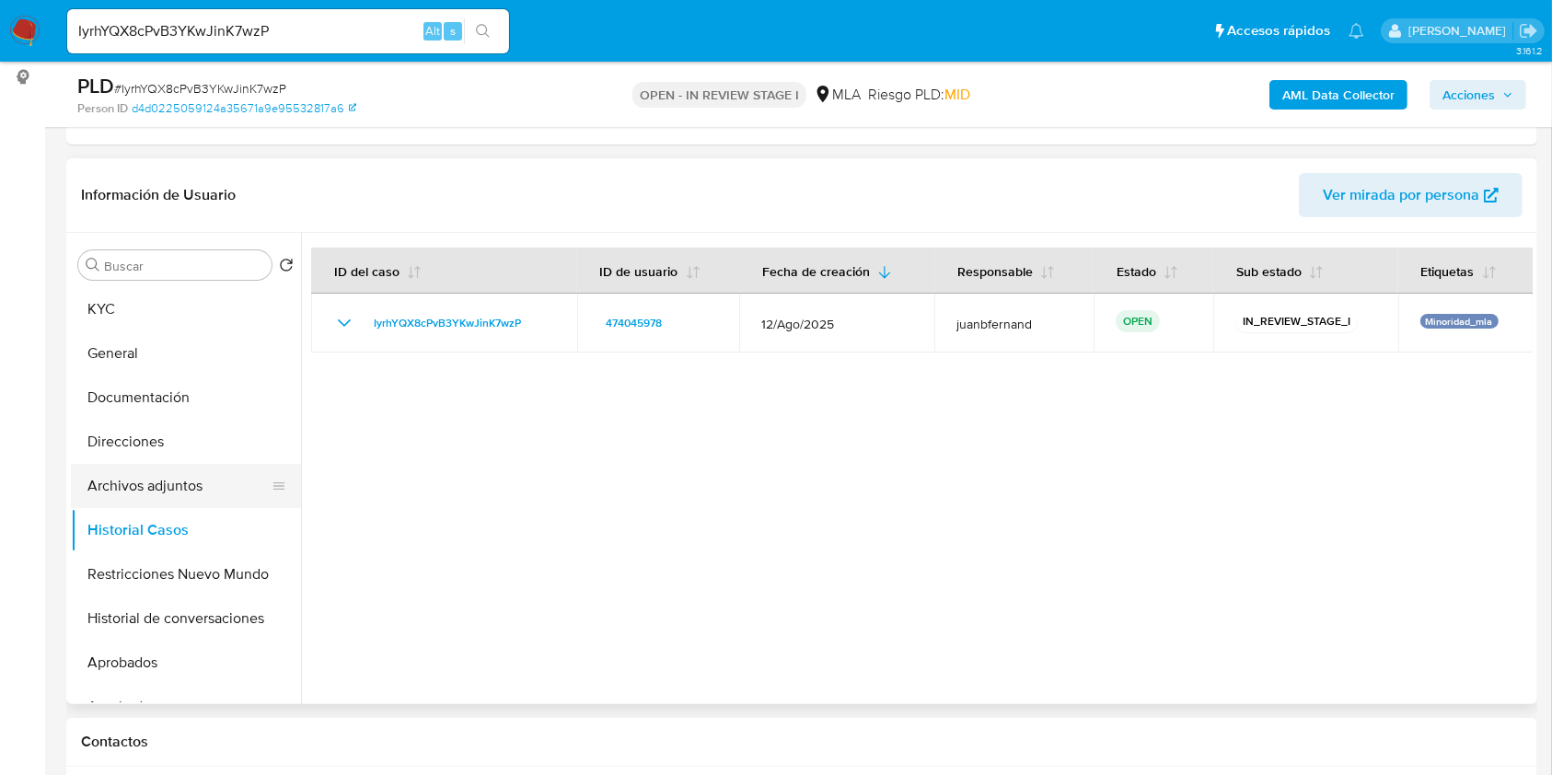
click at [121, 494] on button "Archivos adjuntos" at bounding box center [178, 486] width 215 height 44
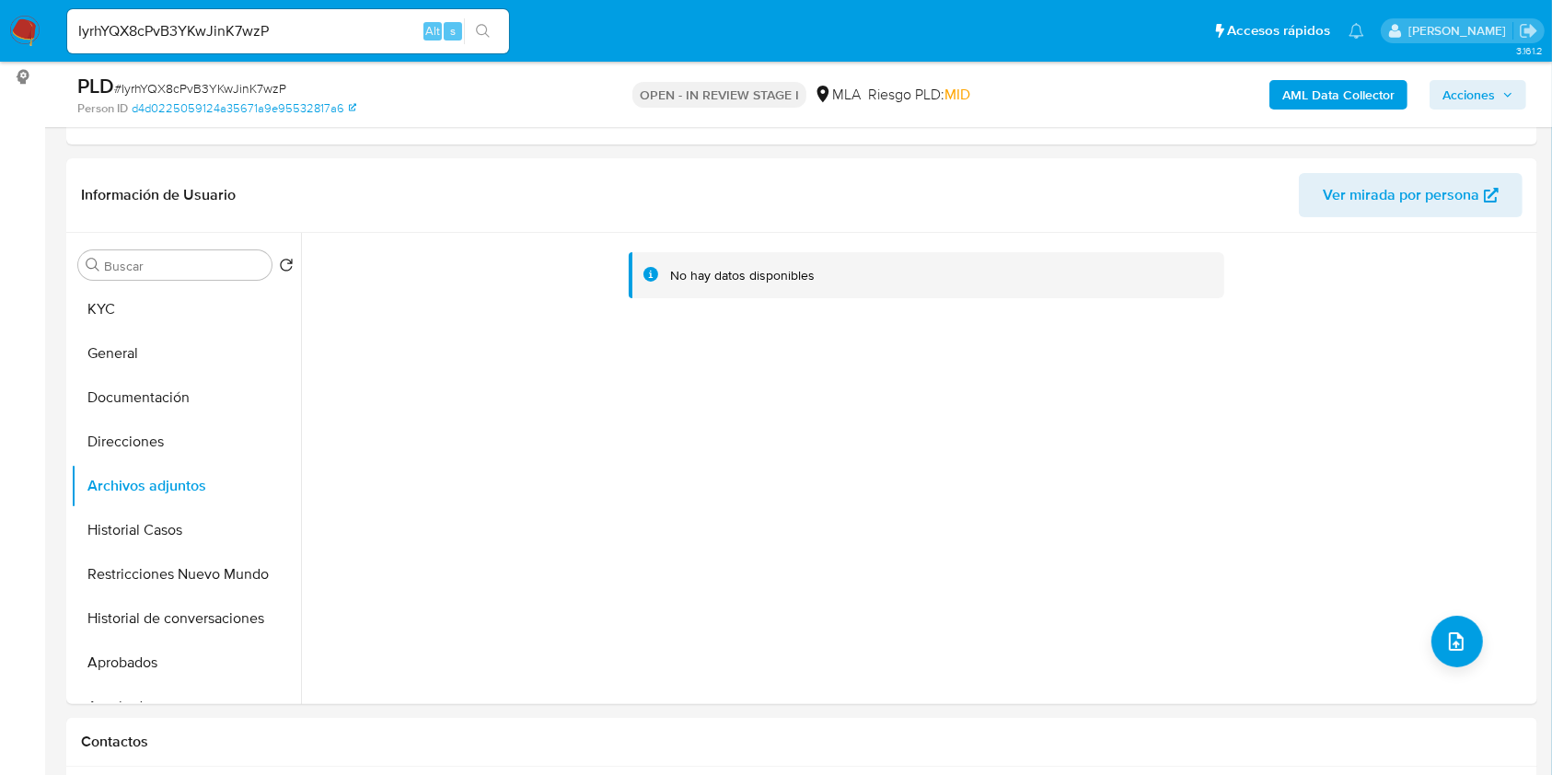
click at [1358, 92] on b "AML Data Collector" at bounding box center [1338, 94] width 112 height 29
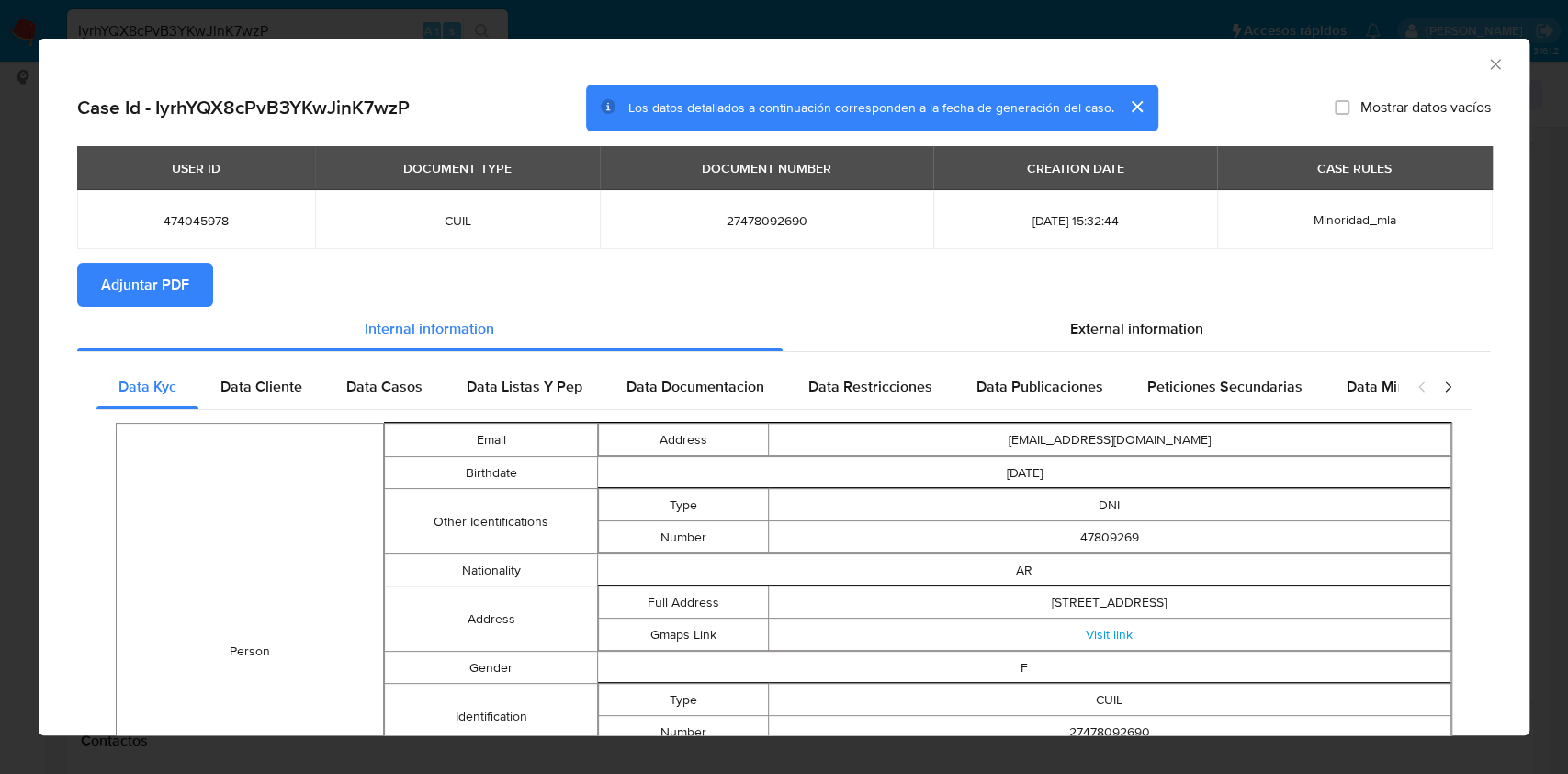
click at [172, 286] on span "Adjuntar PDF" at bounding box center [145, 285] width 88 height 41
click at [1486, 70] on icon "Cerrar ventana" at bounding box center [1495, 64] width 18 height 18
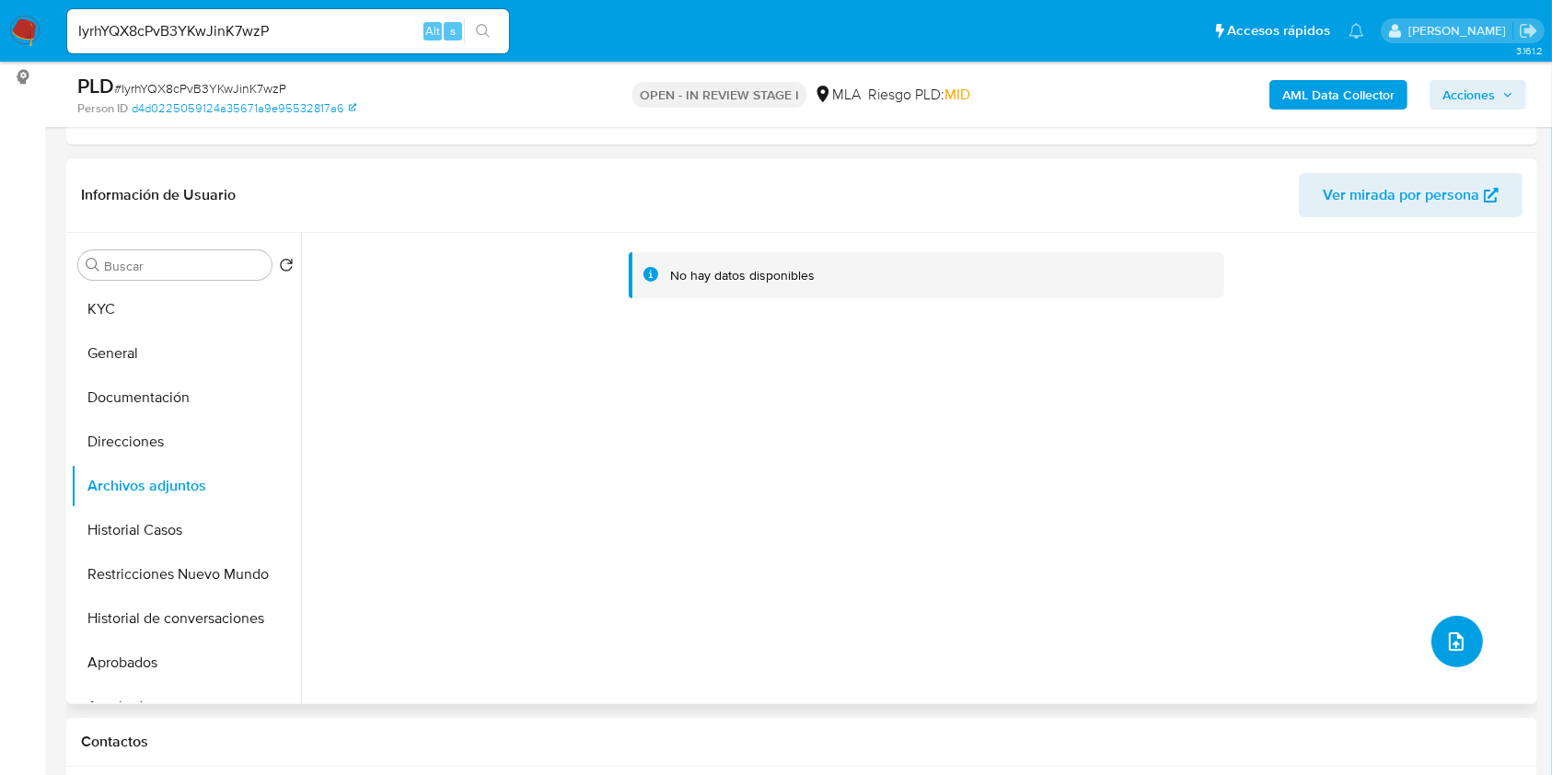
click at [1452, 624] on button "upload-file" at bounding box center [1457, 642] width 52 height 52
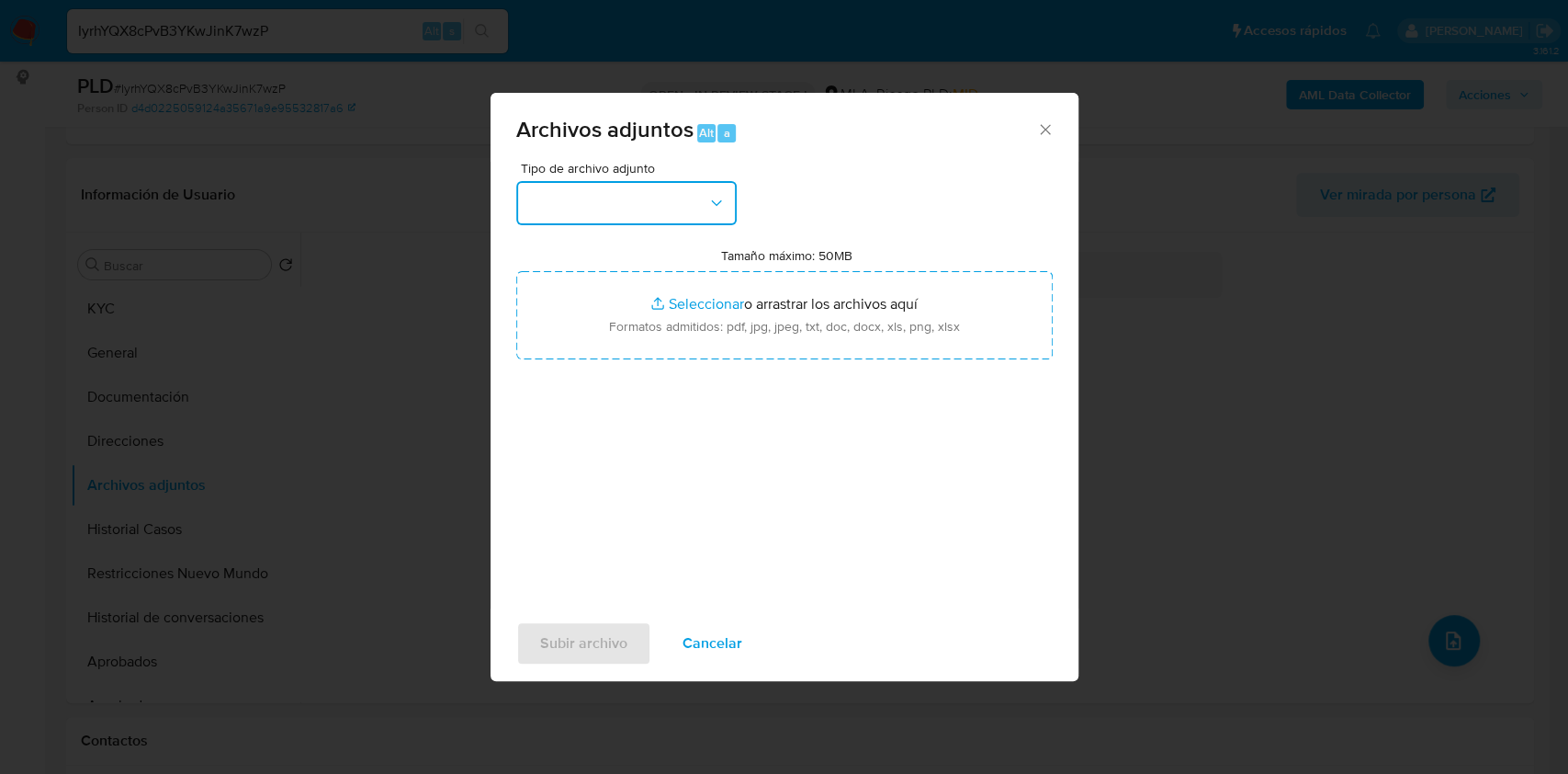
click at [721, 208] on icon "button" at bounding box center [717, 203] width 18 height 18
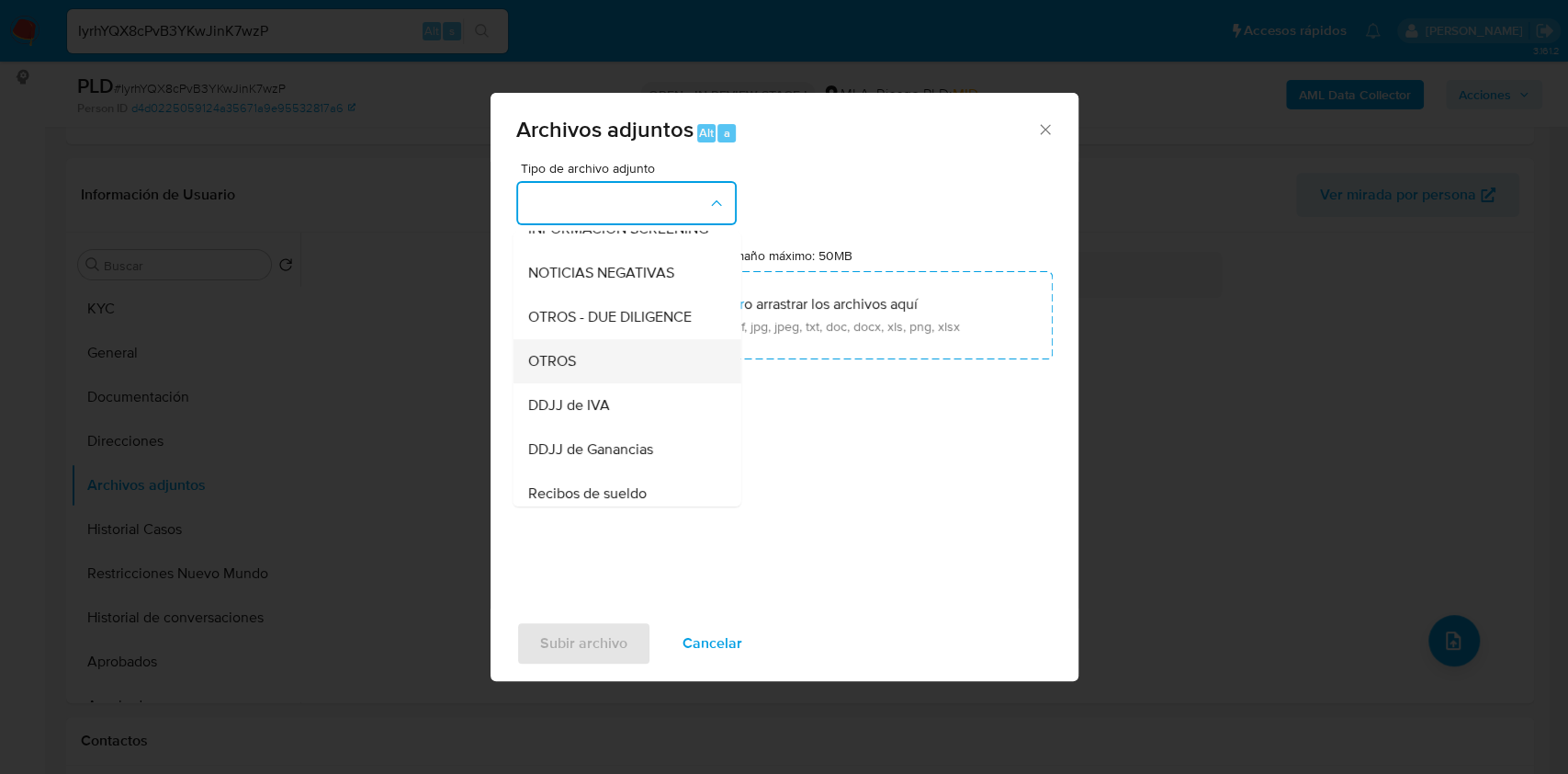
click at [596, 380] on div "OTROS" at bounding box center [621, 362] width 188 height 44
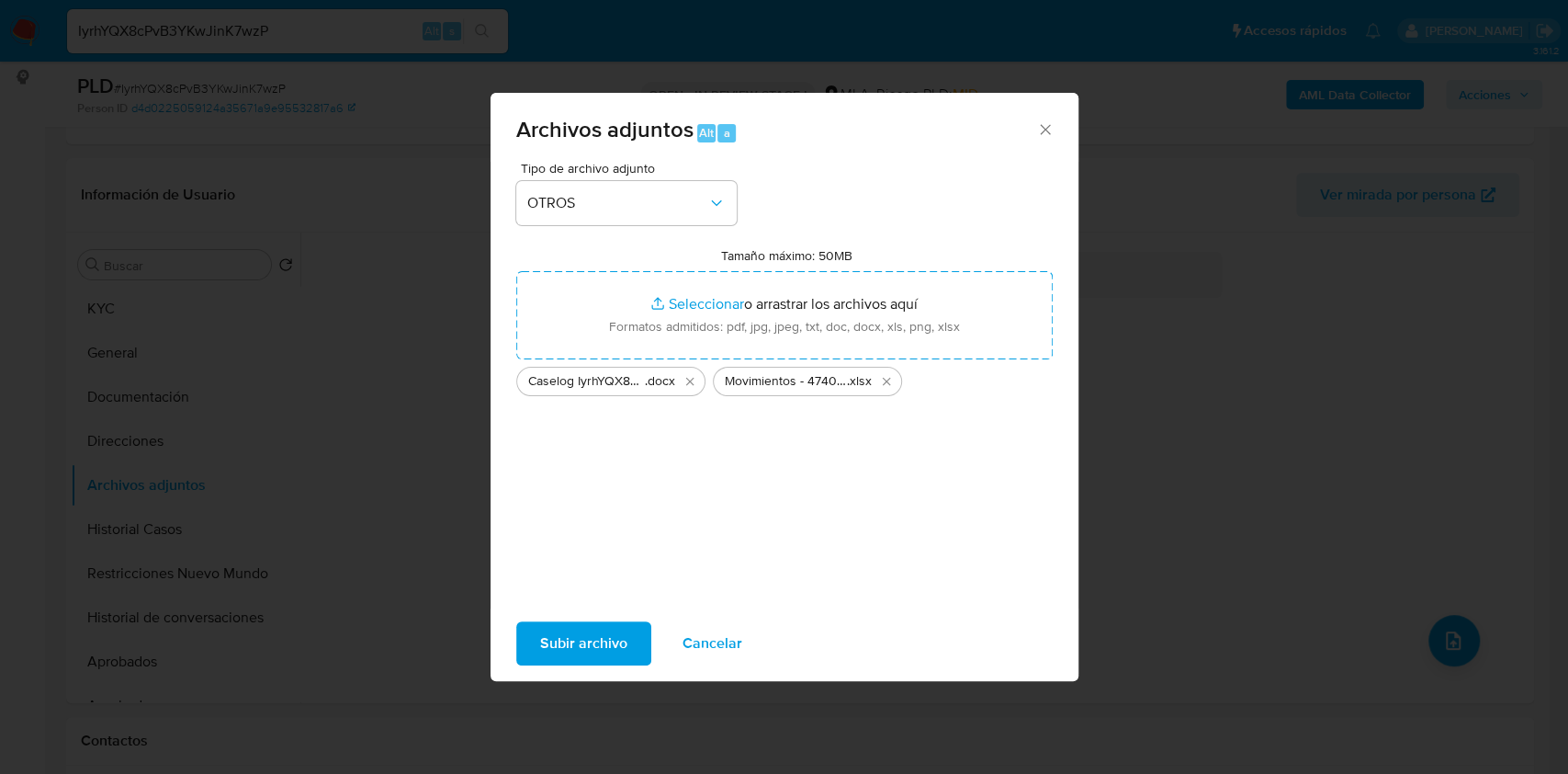
click at [618, 646] on span "Subir archivo" at bounding box center [583, 643] width 87 height 41
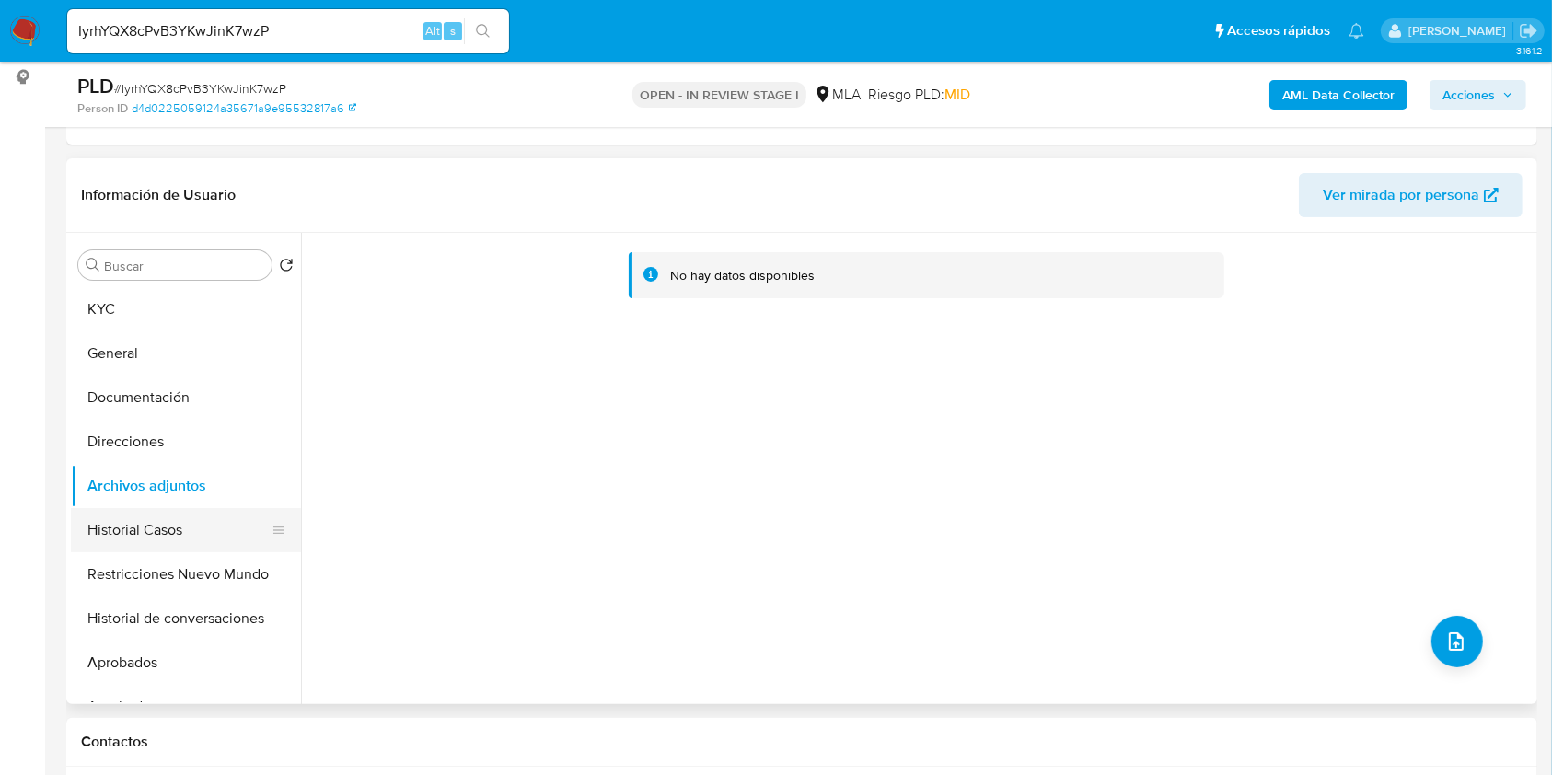
click at [125, 517] on button "Historial Casos" at bounding box center [178, 530] width 215 height 44
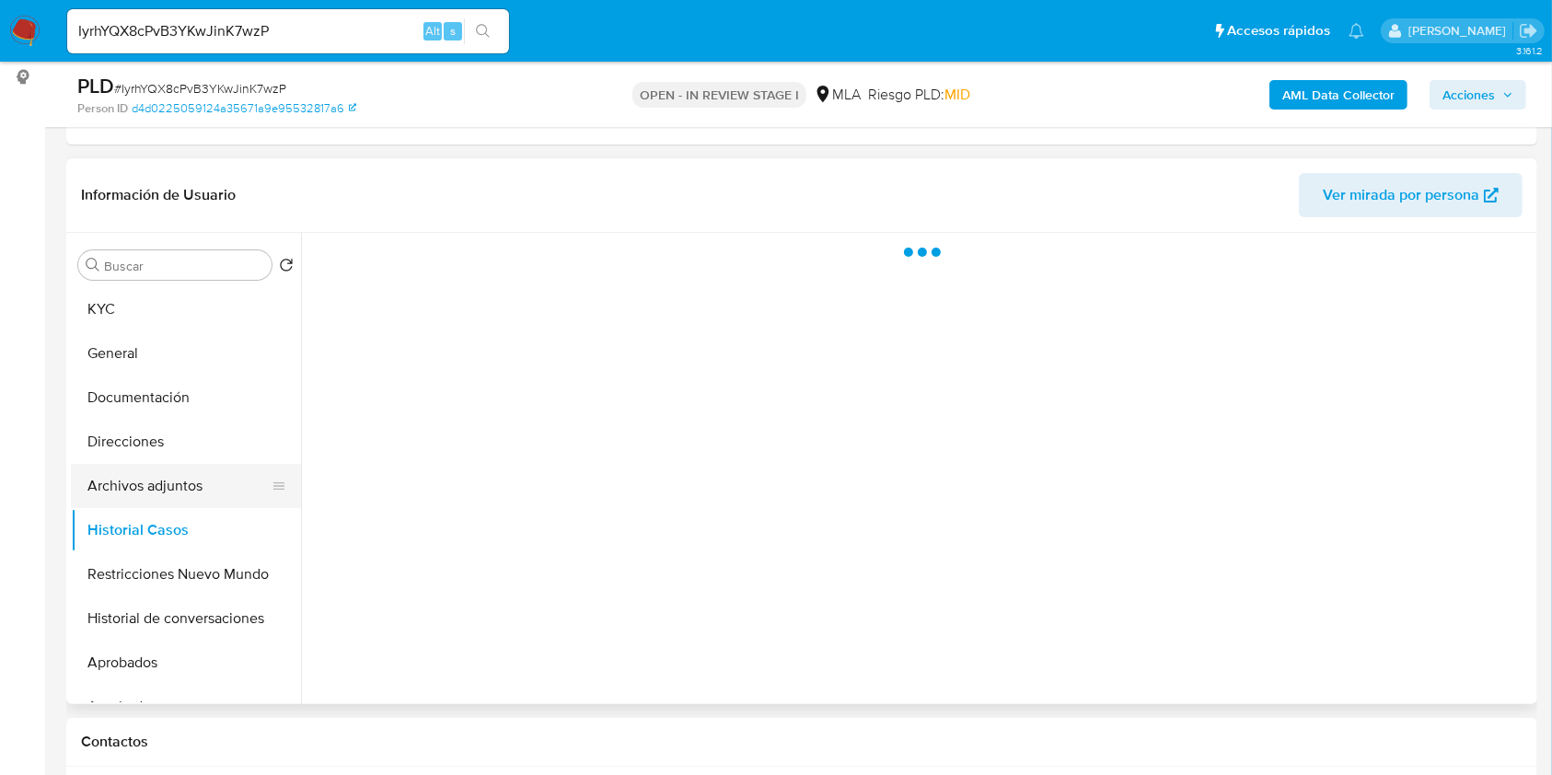
click at [151, 471] on button "Archivos adjuntos" at bounding box center [178, 486] width 215 height 44
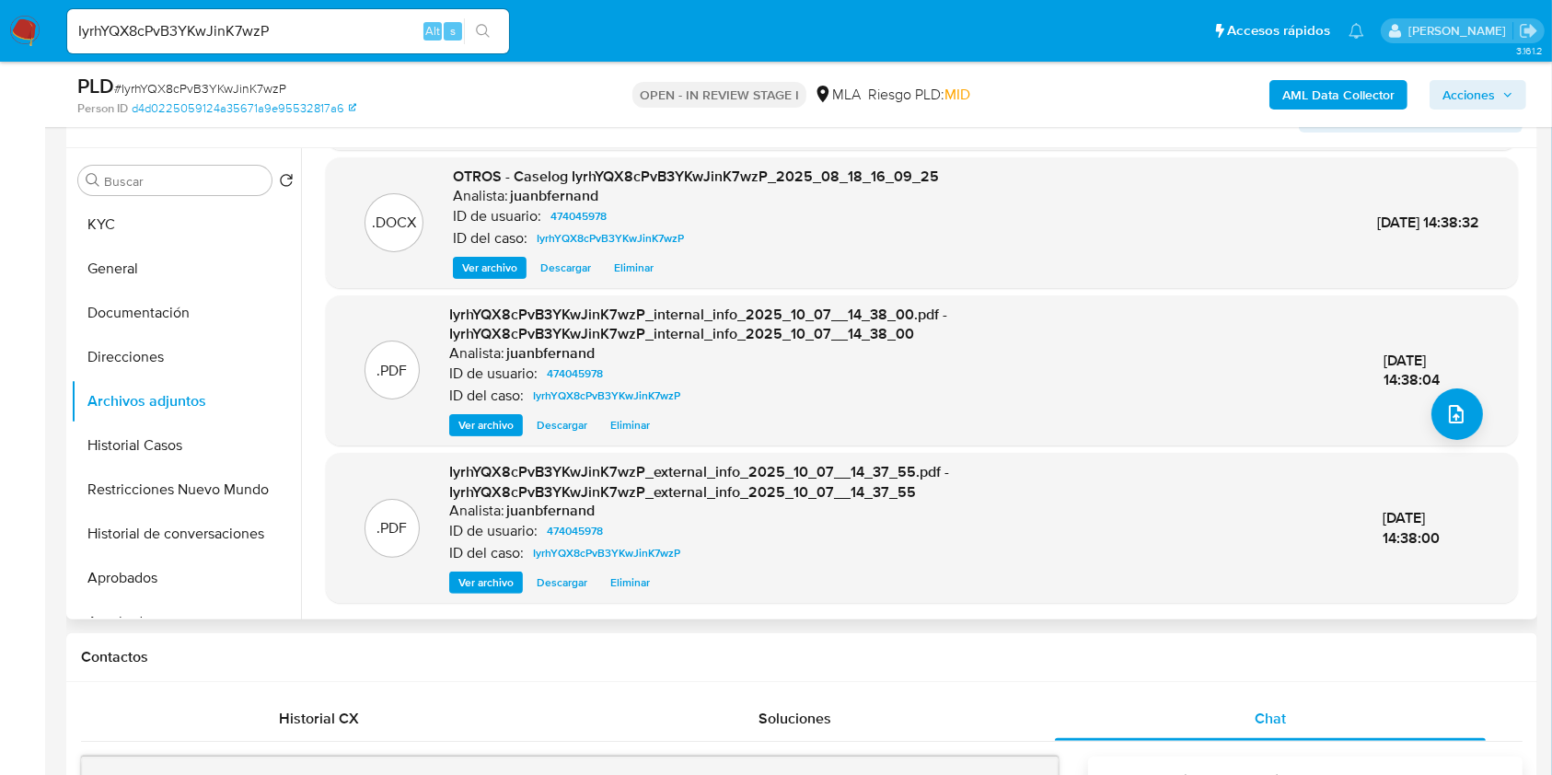
scroll to position [368, 0]
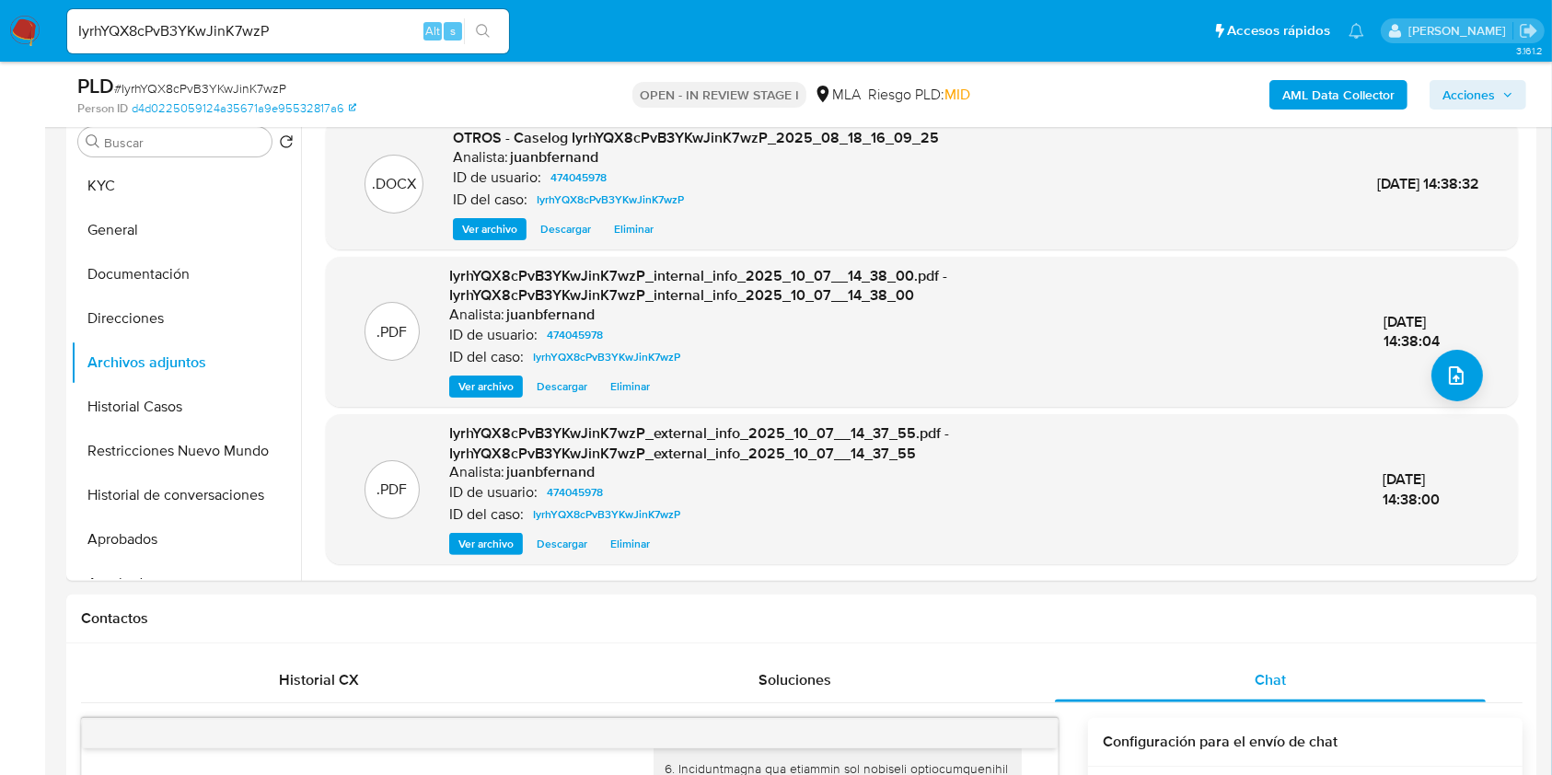
drag, startPoint x: 1482, startPoint y: 95, endPoint x: 1459, endPoint y: 102, distance: 24.2
click at [1483, 94] on span "Acciones" at bounding box center [1468, 94] width 52 height 29
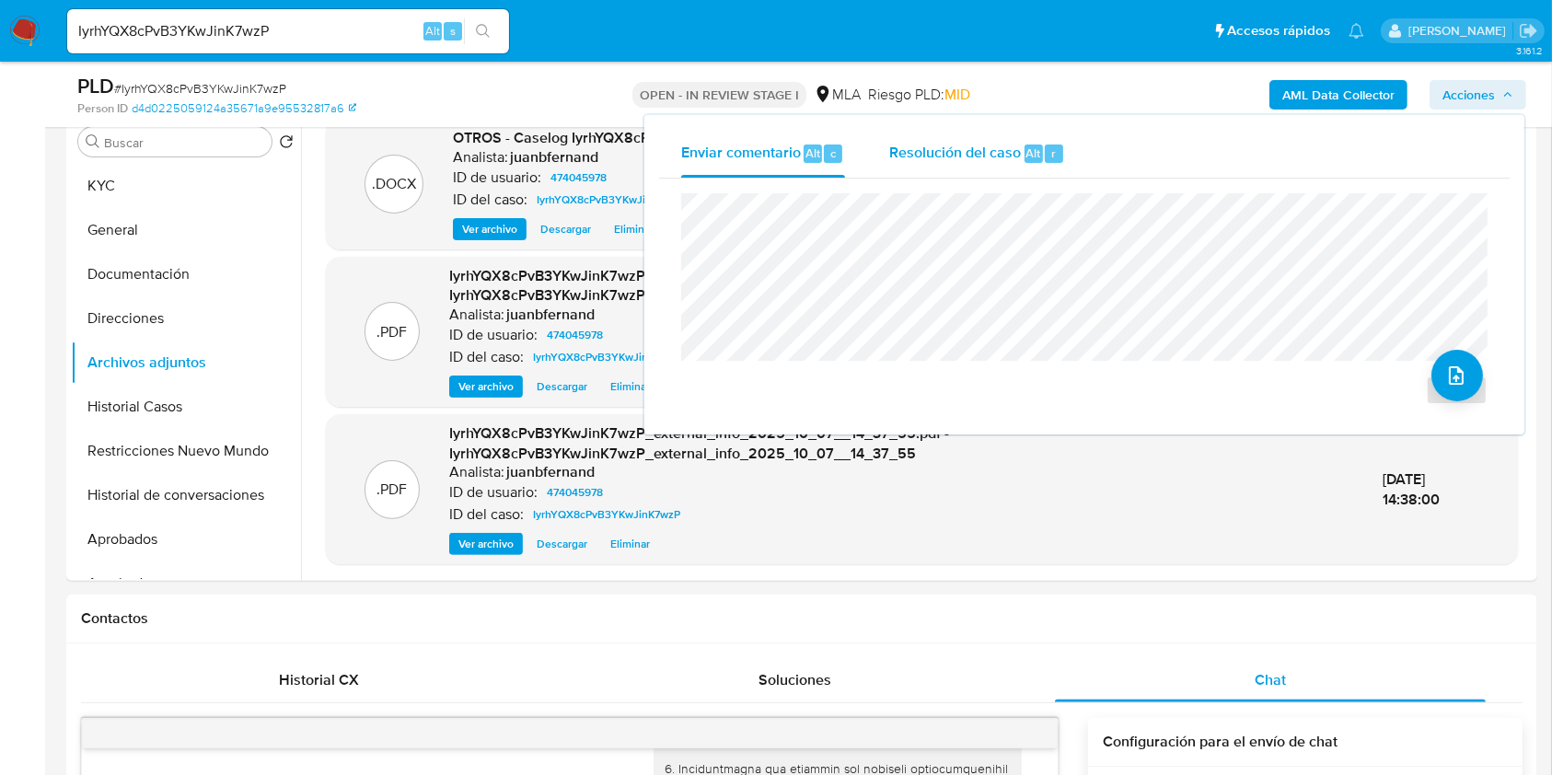
click at [968, 142] on span "Resolución del caso" at bounding box center [955, 152] width 132 height 21
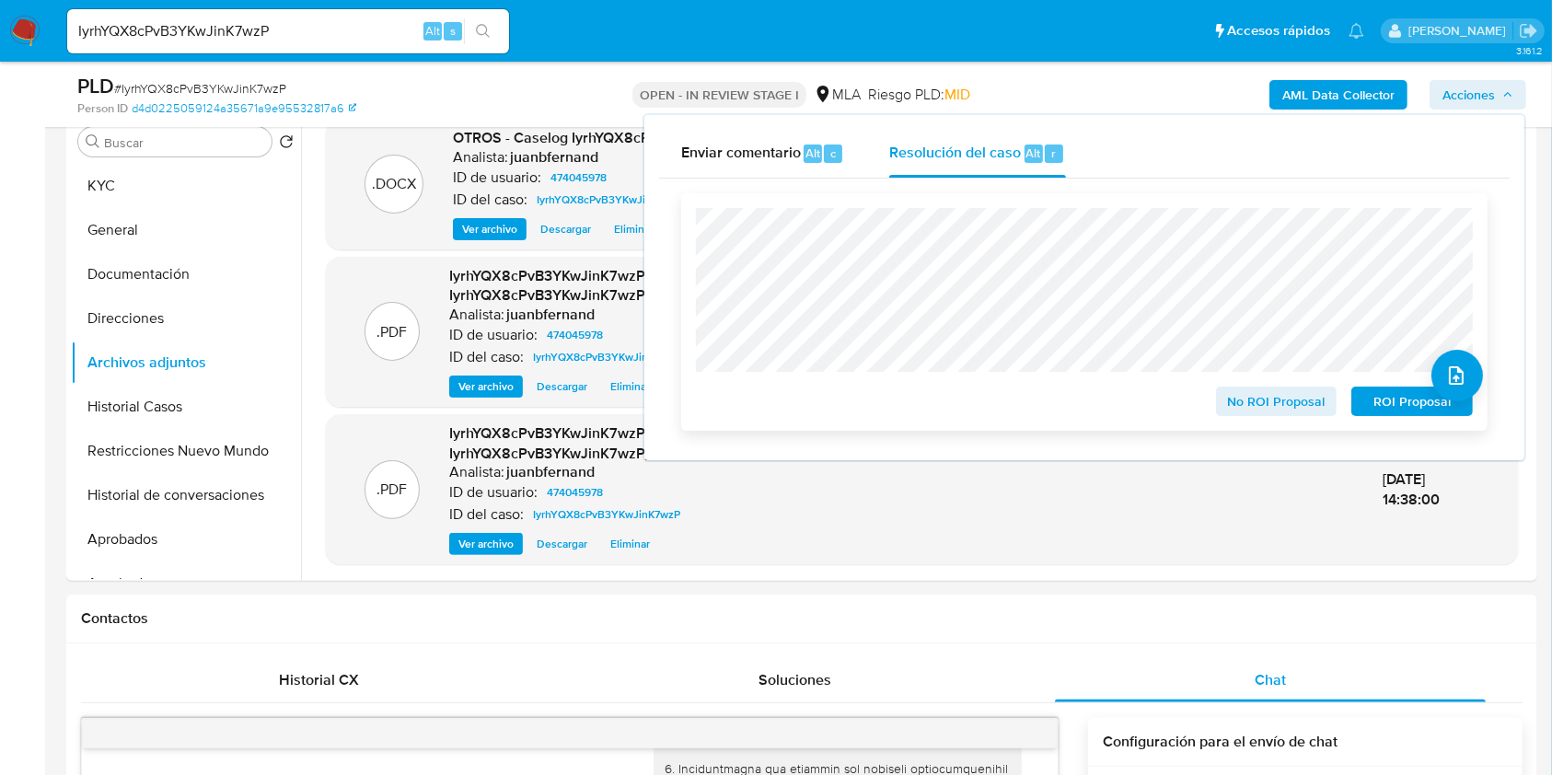
click at [1383, 405] on span "ROI Proposal" at bounding box center [1412, 401] width 96 height 26
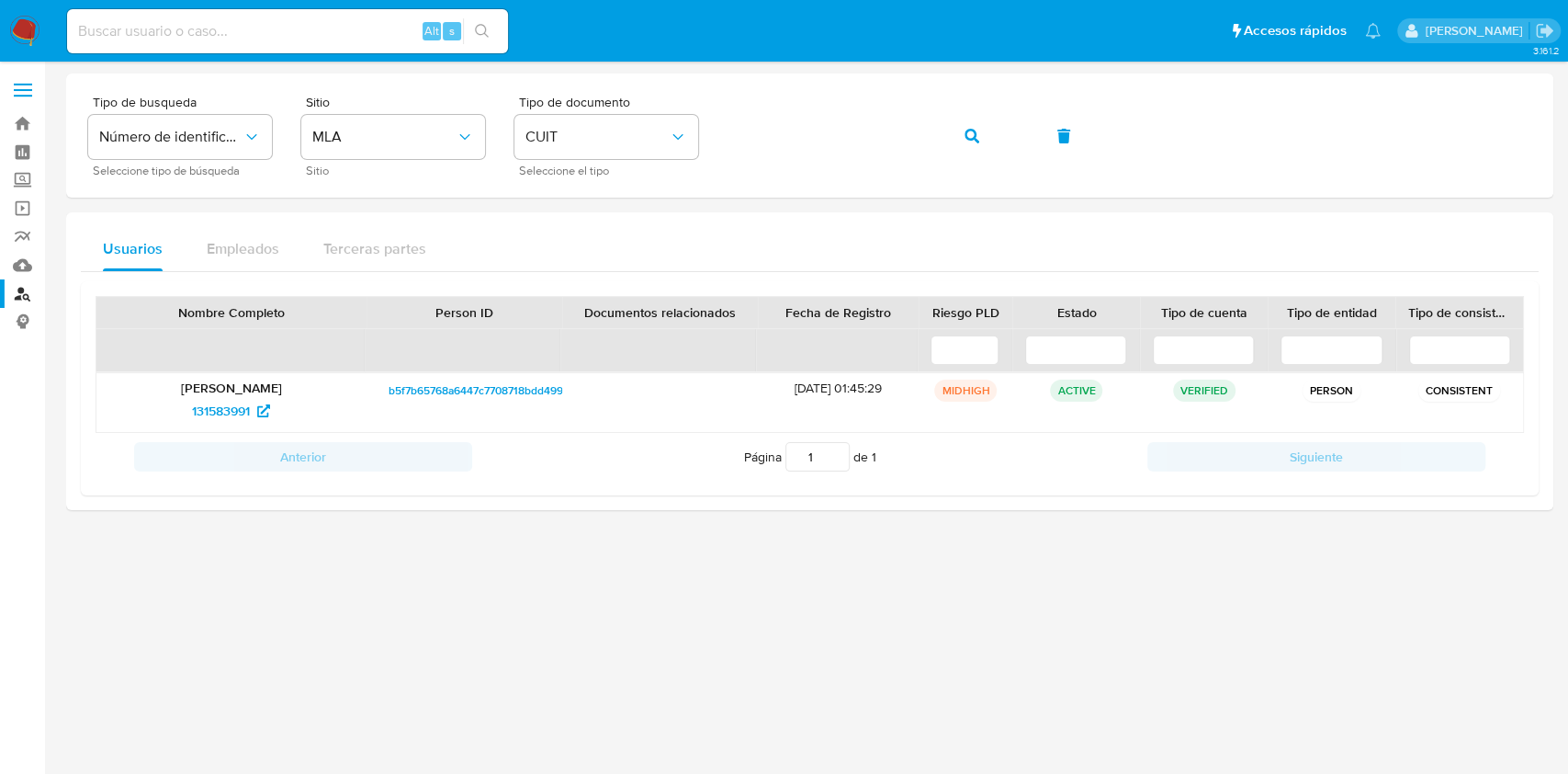
click at [409, 19] on input at bounding box center [287, 31] width 441 height 24
paste input "405119991"
type input "405119991"
click at [471, 26] on button "search-icon" at bounding box center [482, 31] width 38 height 26
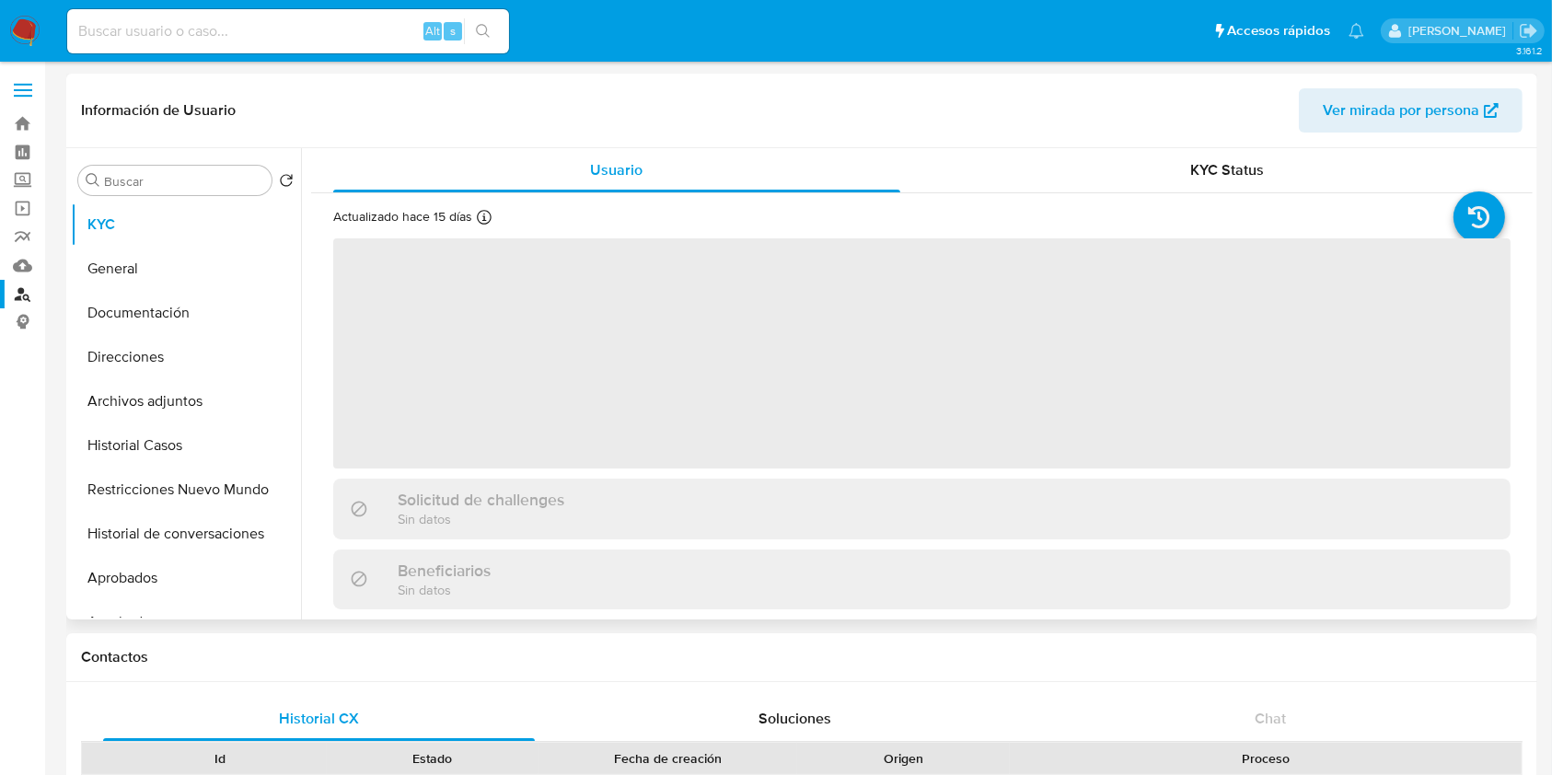
select select "10"
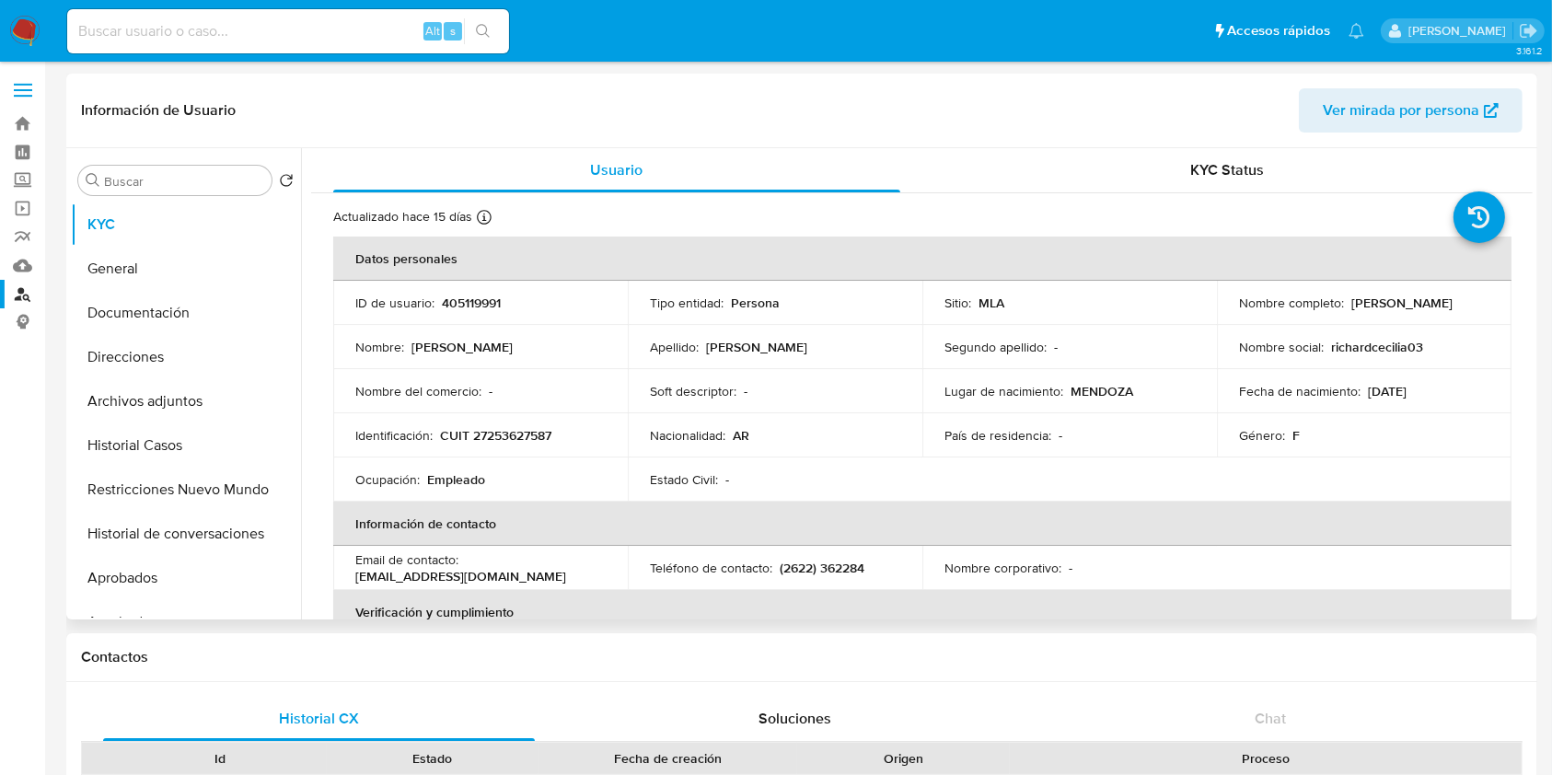
click at [1360, 299] on p "Mirta Cecilia Richard" at bounding box center [1401, 303] width 101 height 17
drag, startPoint x: 1360, startPoint y: 299, endPoint x: 1439, endPoint y: 303, distance: 79.2
click at [1439, 303] on p "Mirta Cecilia Richard" at bounding box center [1401, 303] width 101 height 17
copy p "Mirta Cecilia Richard"
click at [503, 440] on p "CUIT 27253627587" at bounding box center [495, 435] width 111 height 17
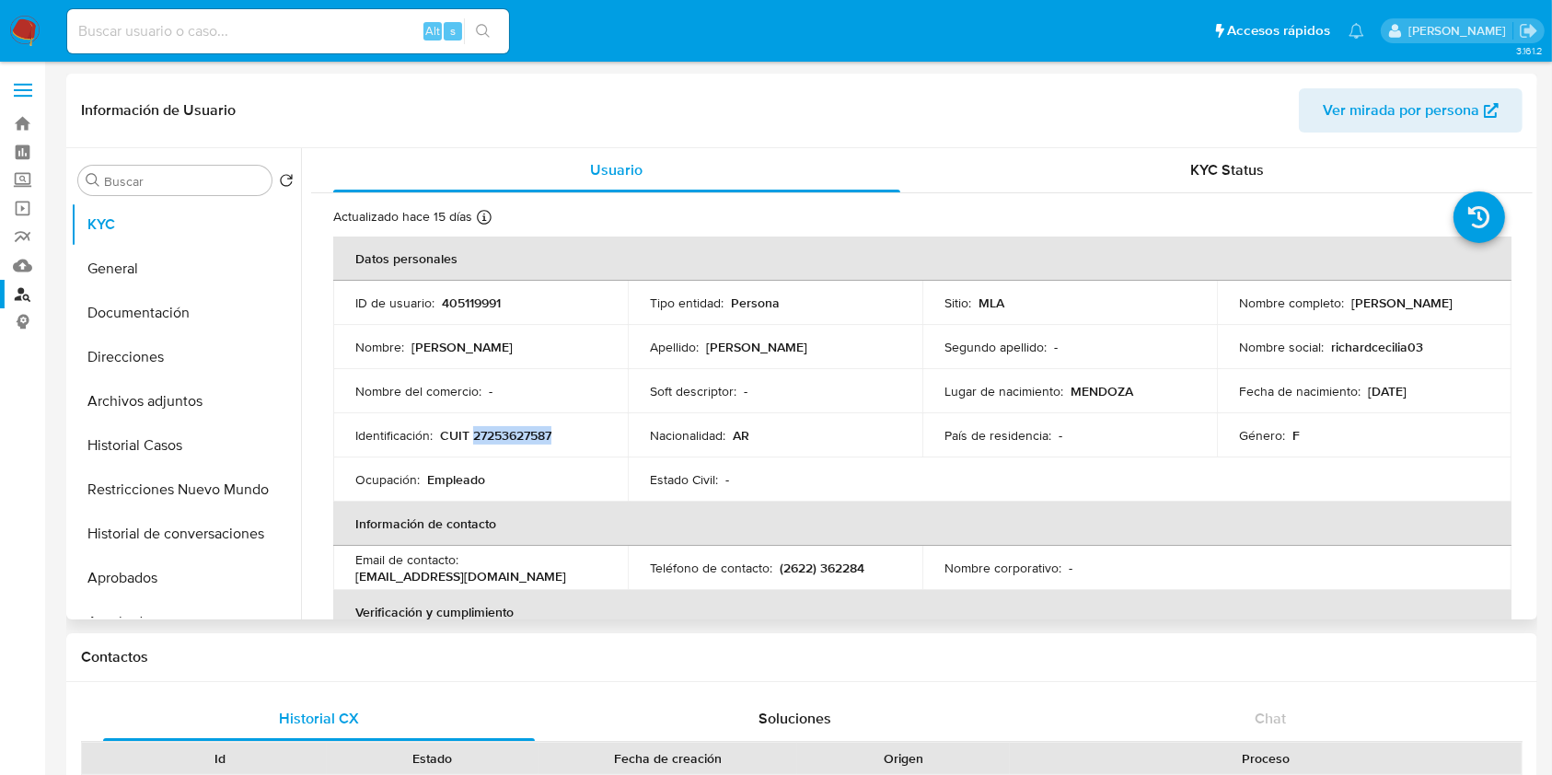
click at [503, 440] on p "CUIT 27253627587" at bounding box center [495, 435] width 111 height 17
copy p "27253627587"
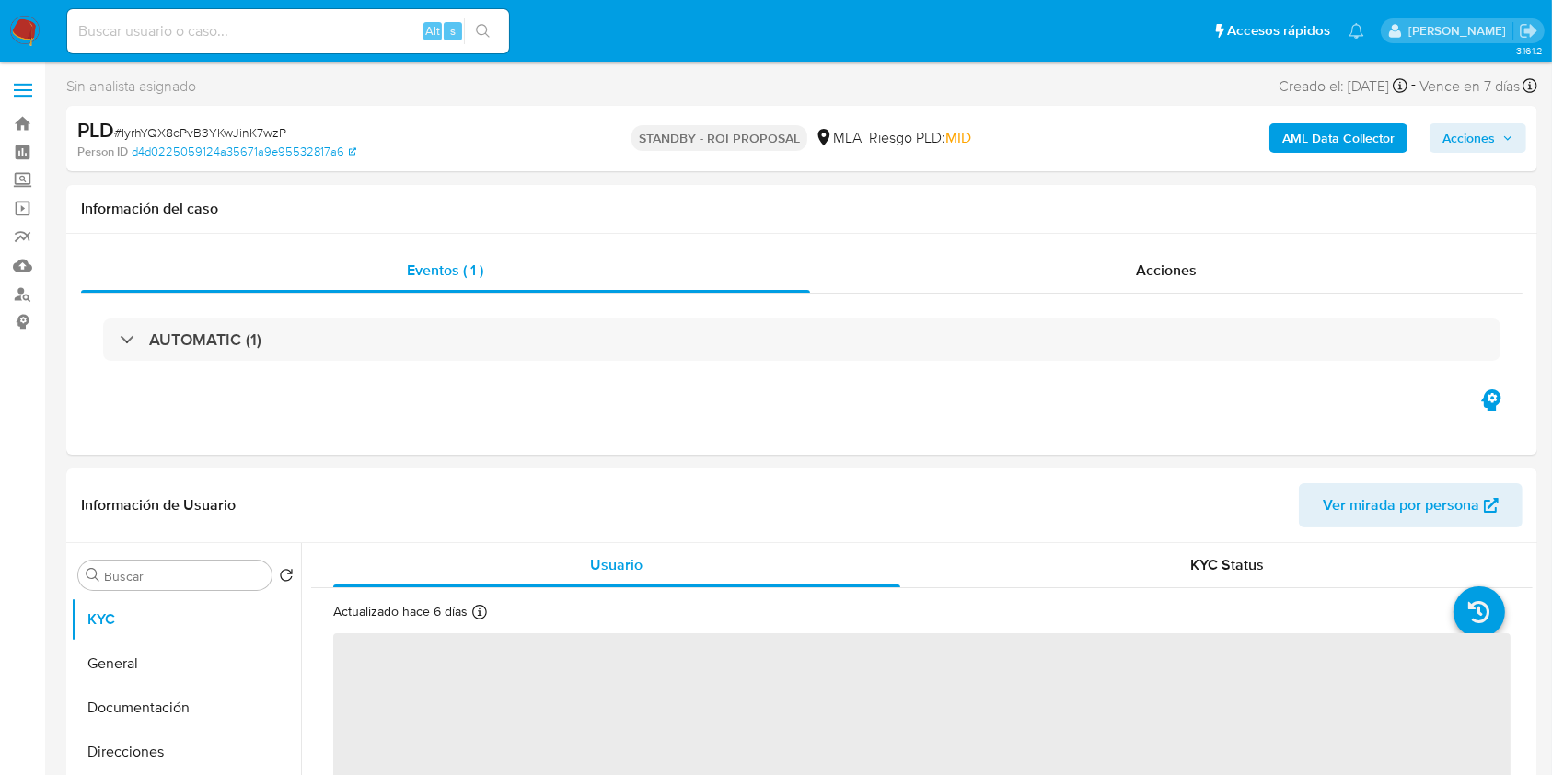
select select "10"
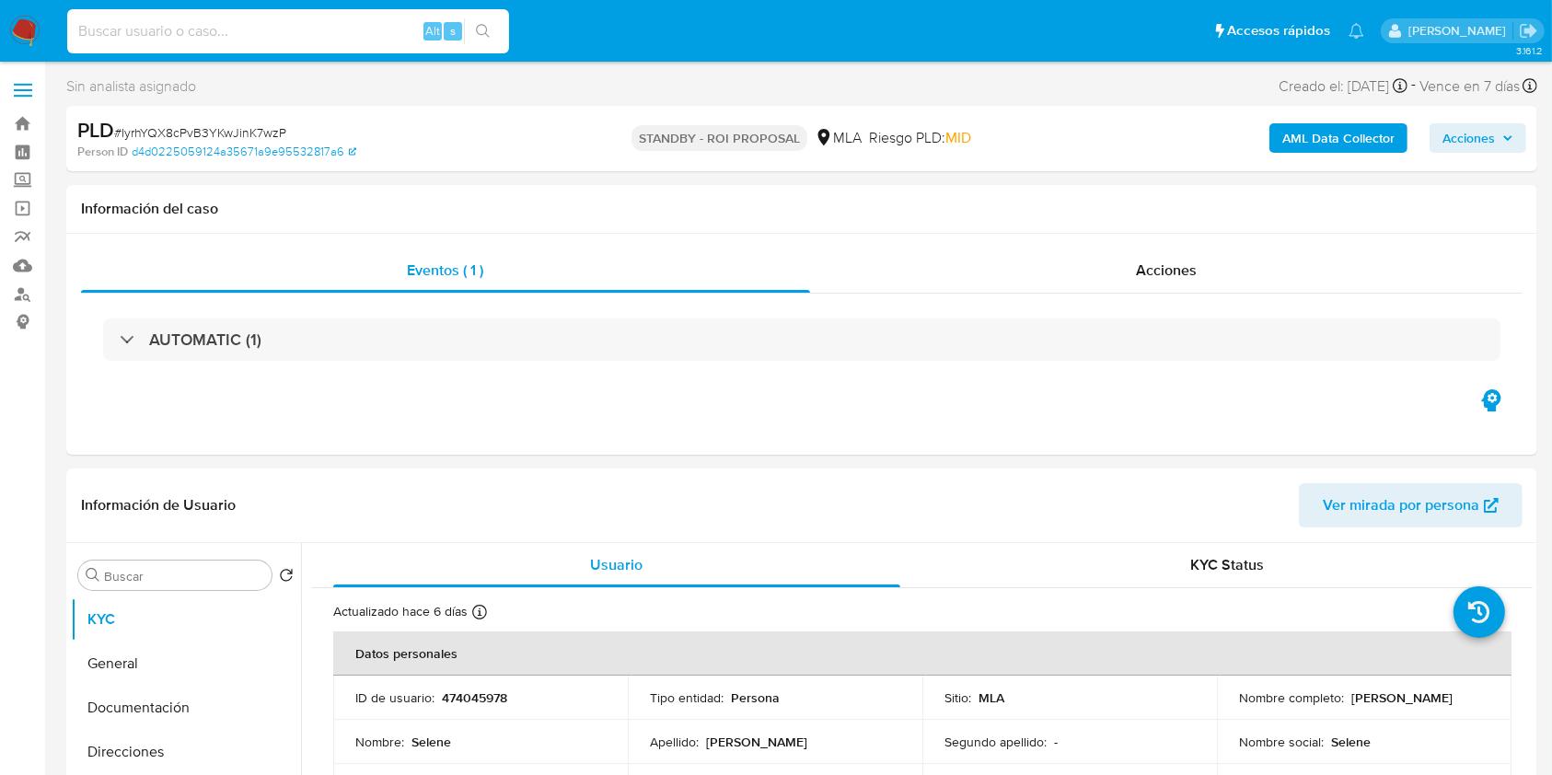
click at [309, 31] on input at bounding box center [288, 31] width 442 height 24
paste input "LcQSjneRKB8l65623KLgP2EP"
type input "LcQSjneRKB8l65623KLgP2EP"
click at [485, 38] on icon "search-icon" at bounding box center [483, 31] width 15 height 15
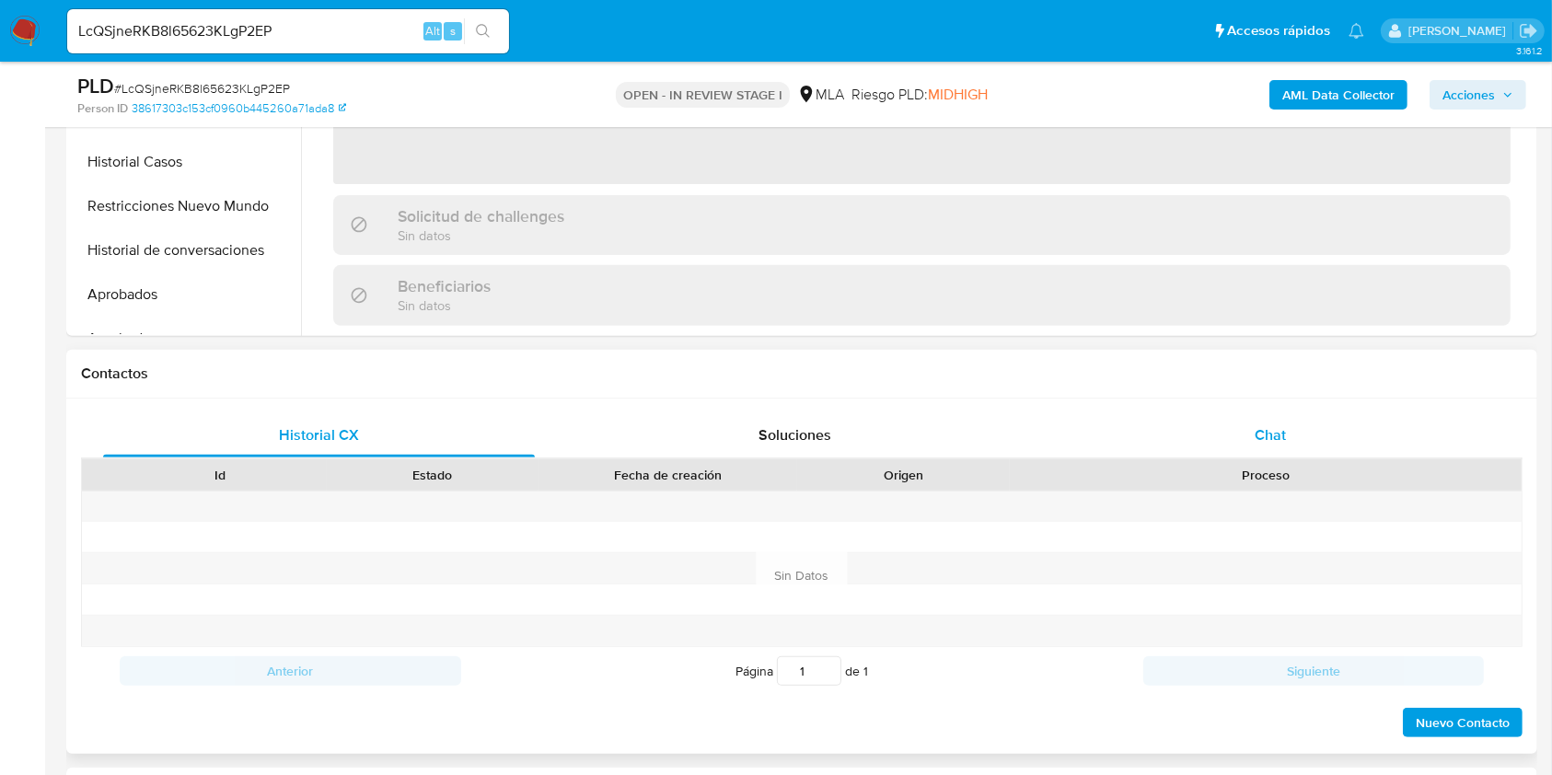
click at [1290, 446] on div "Chat" at bounding box center [1271, 435] width 432 height 44
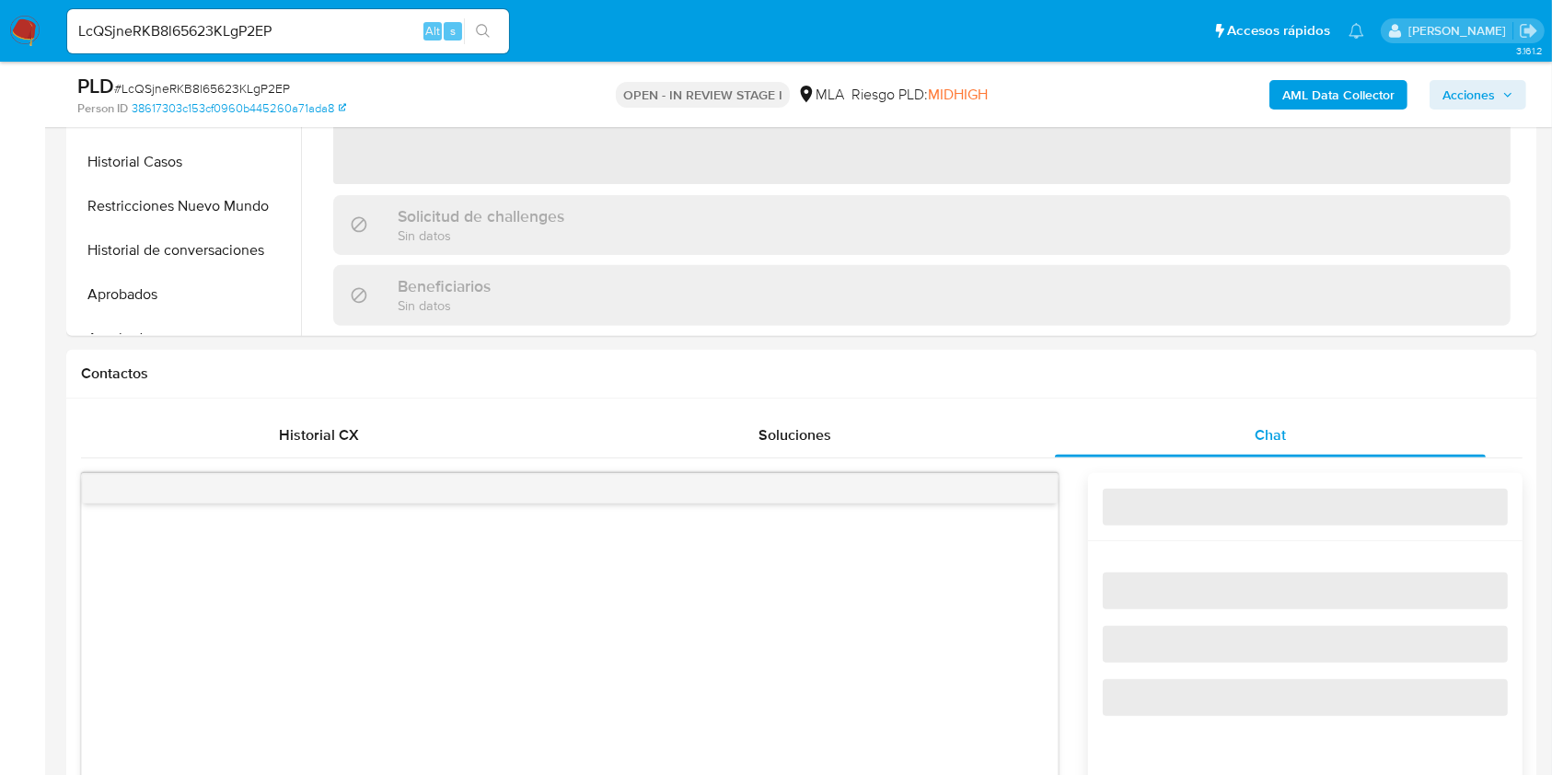
select select "10"
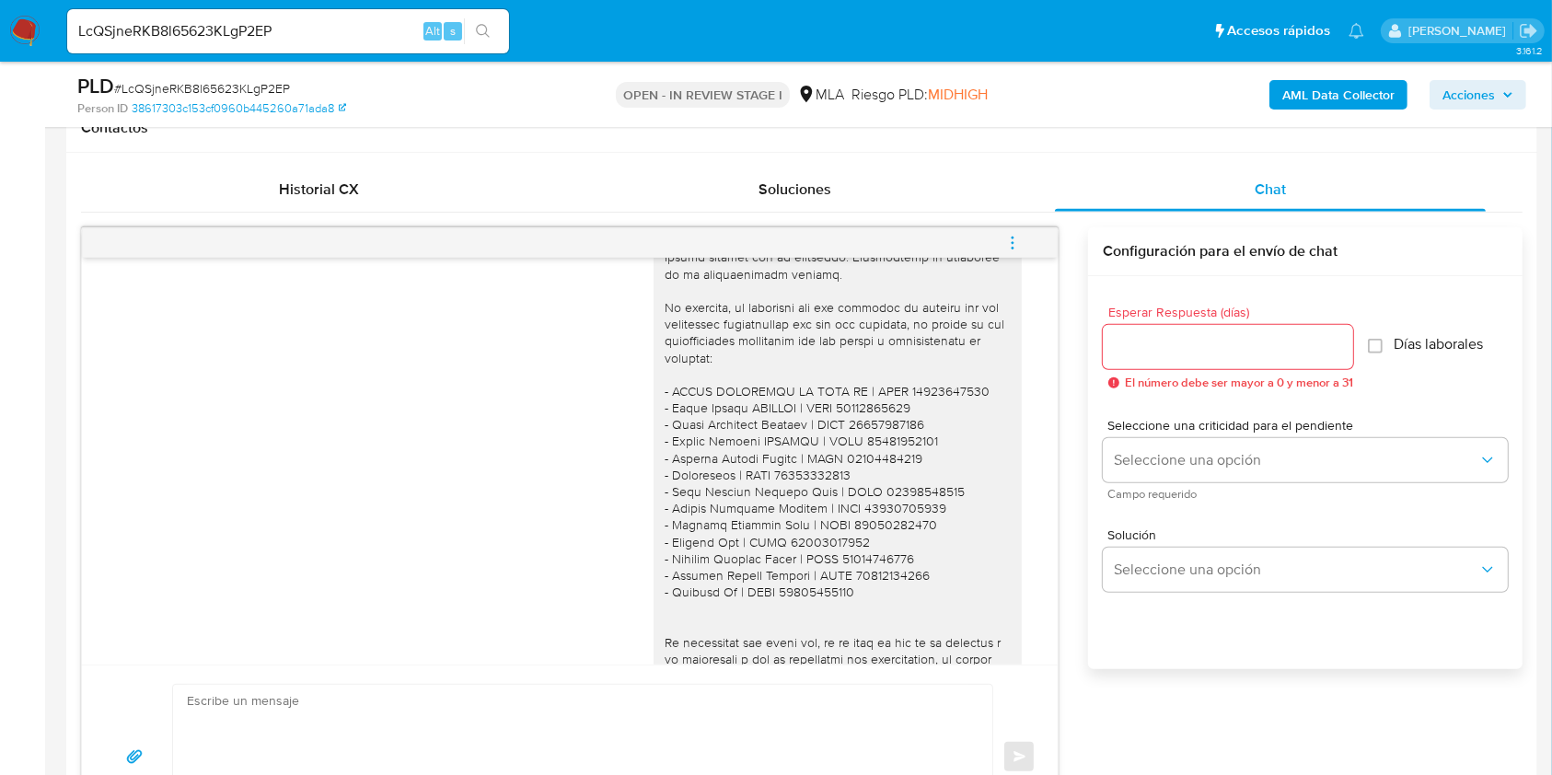
scroll to position [1417, 0]
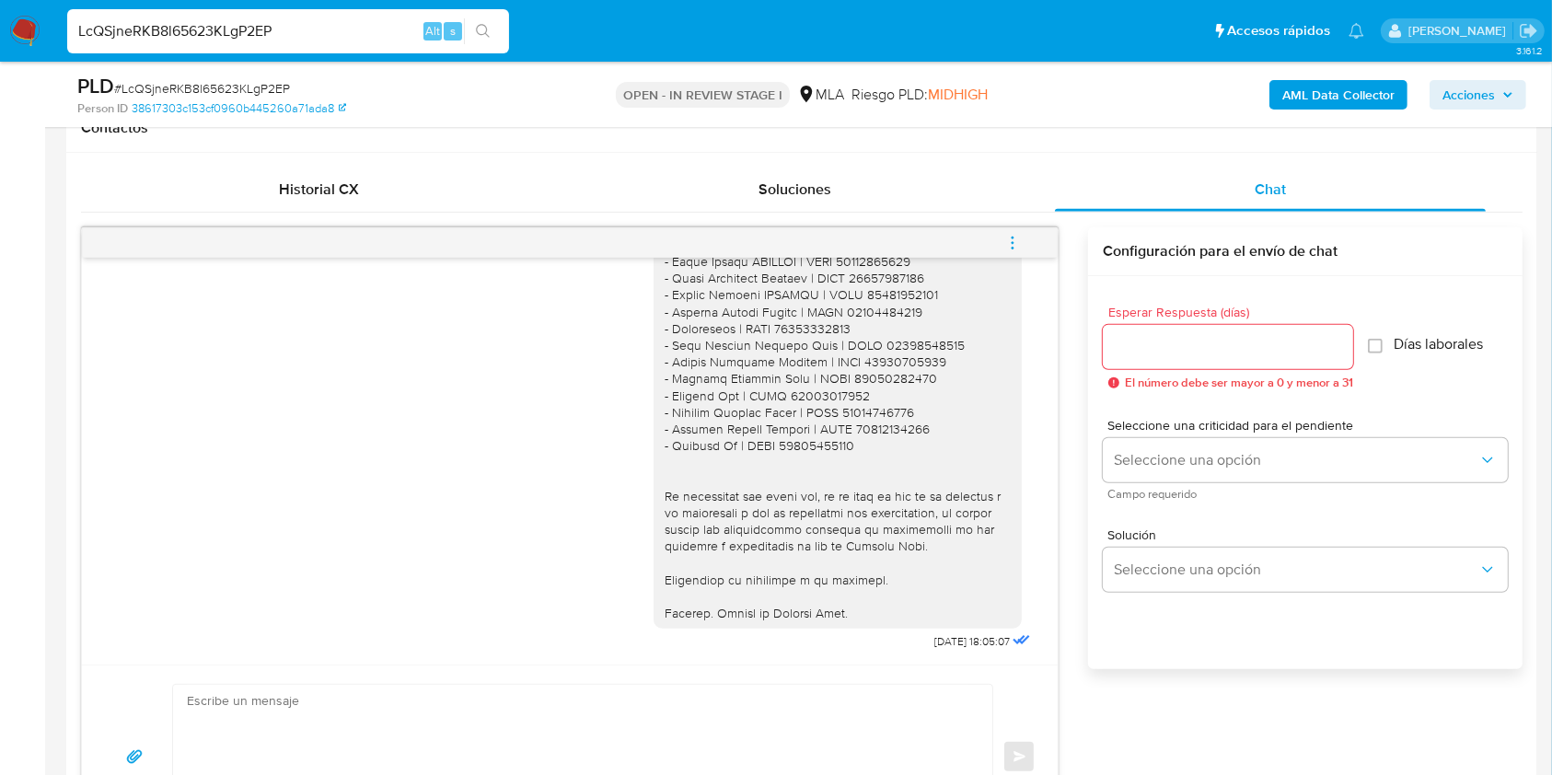
click at [365, 33] on input "LcQSjneRKB8l65623KLgP2EP" at bounding box center [288, 31] width 442 height 24
click at [646, 32] on ul "Pausado Ver notificaciones LcQSjneRKB8l65623KLgP2EP Alt s Accesos rápidos Presi…" at bounding box center [715, 30] width 1315 height 46
click at [367, 42] on div "LcQSjneRKB8l65623KLgP2EP Alt s" at bounding box center [288, 31] width 442 height 44
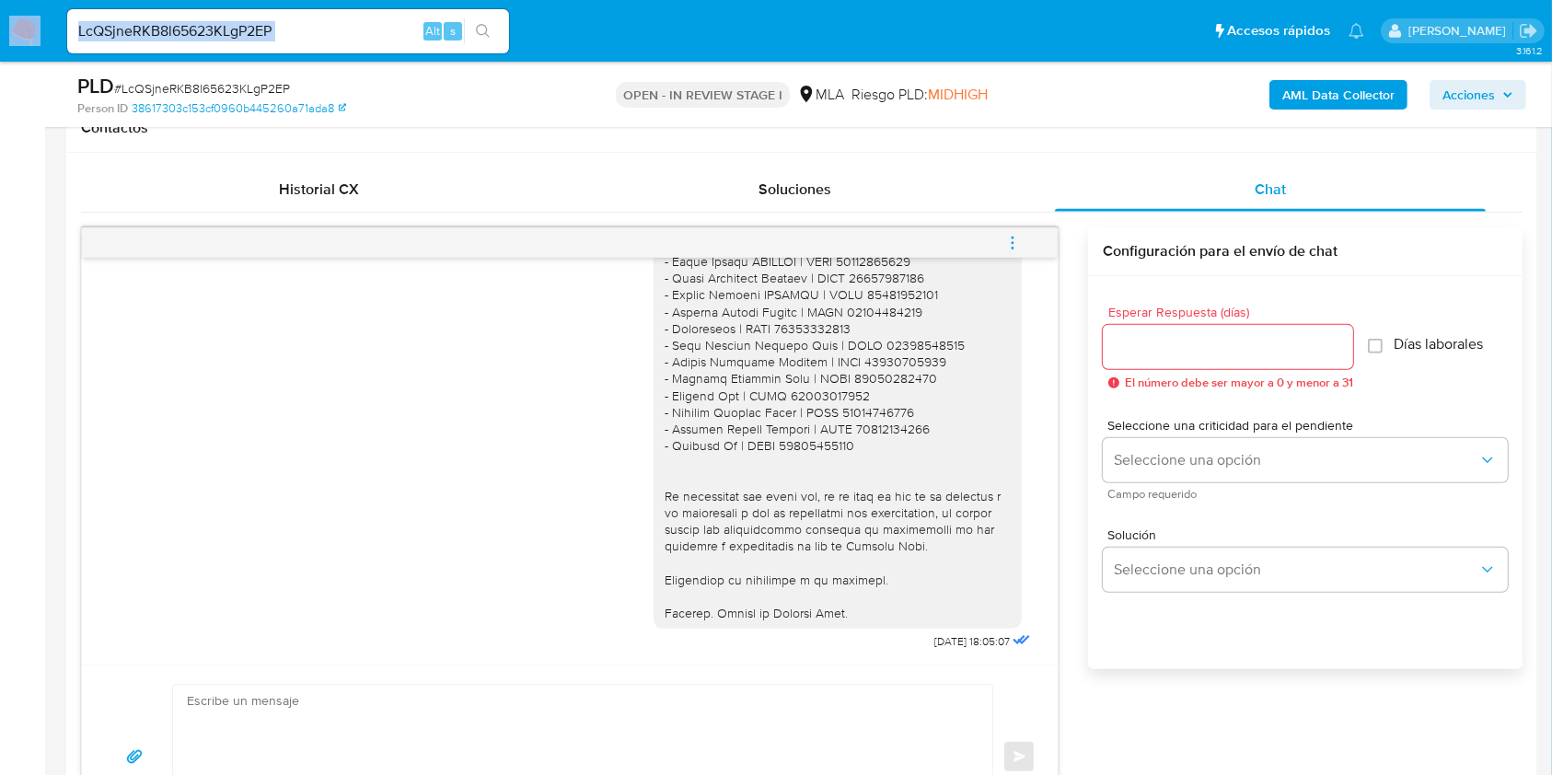
click at [390, 32] on input "LcQSjneRKB8l65623KLgP2EP" at bounding box center [288, 31] width 442 height 24
paste input "kFYWe5OSYLqWkCD3fdz3HXn4"
type input "kFYWe5OSYLqWkCD3fdz3HXn4"
click at [475, 34] on button "search-icon" at bounding box center [483, 31] width 38 height 26
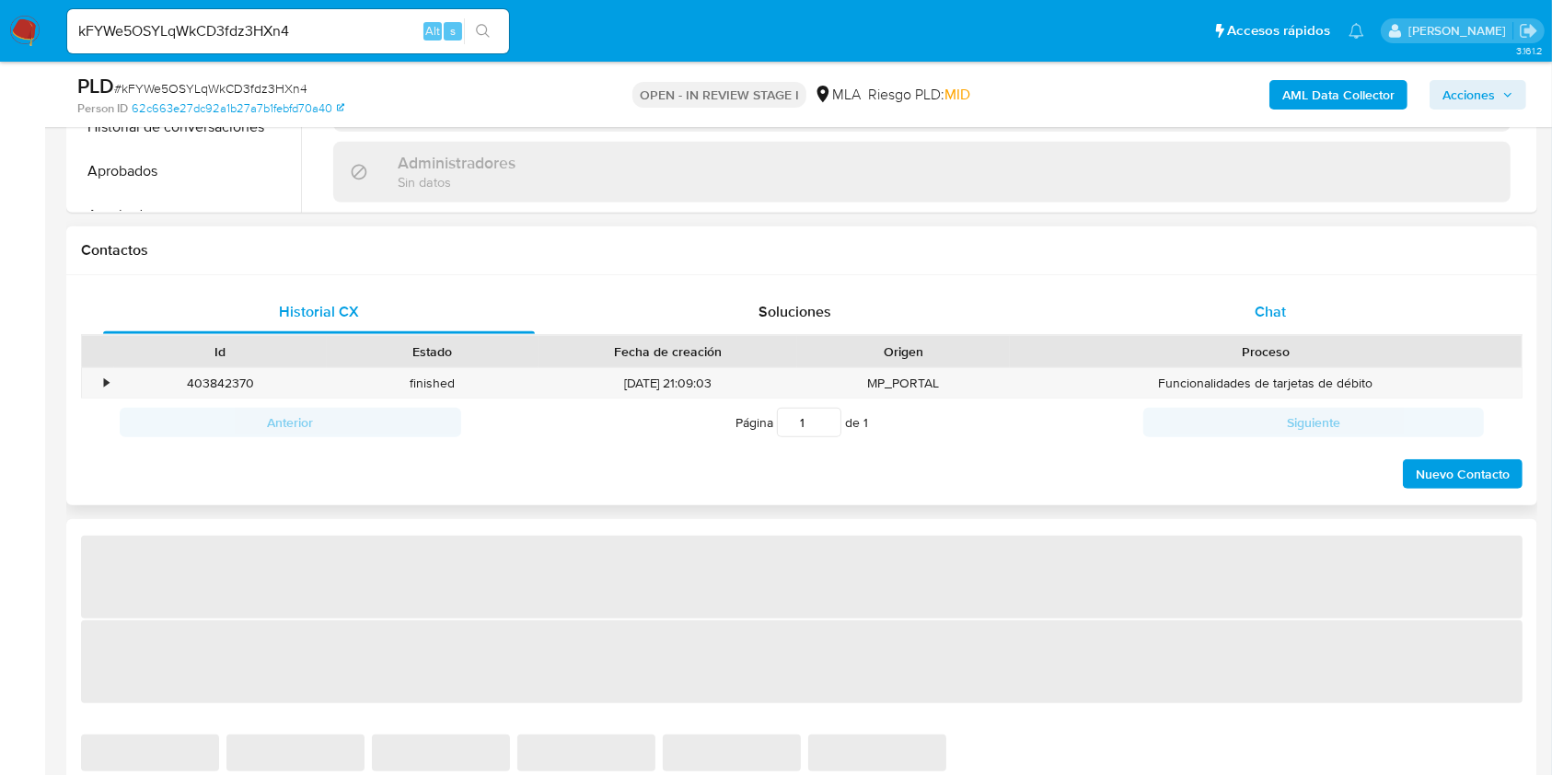
select select "10"
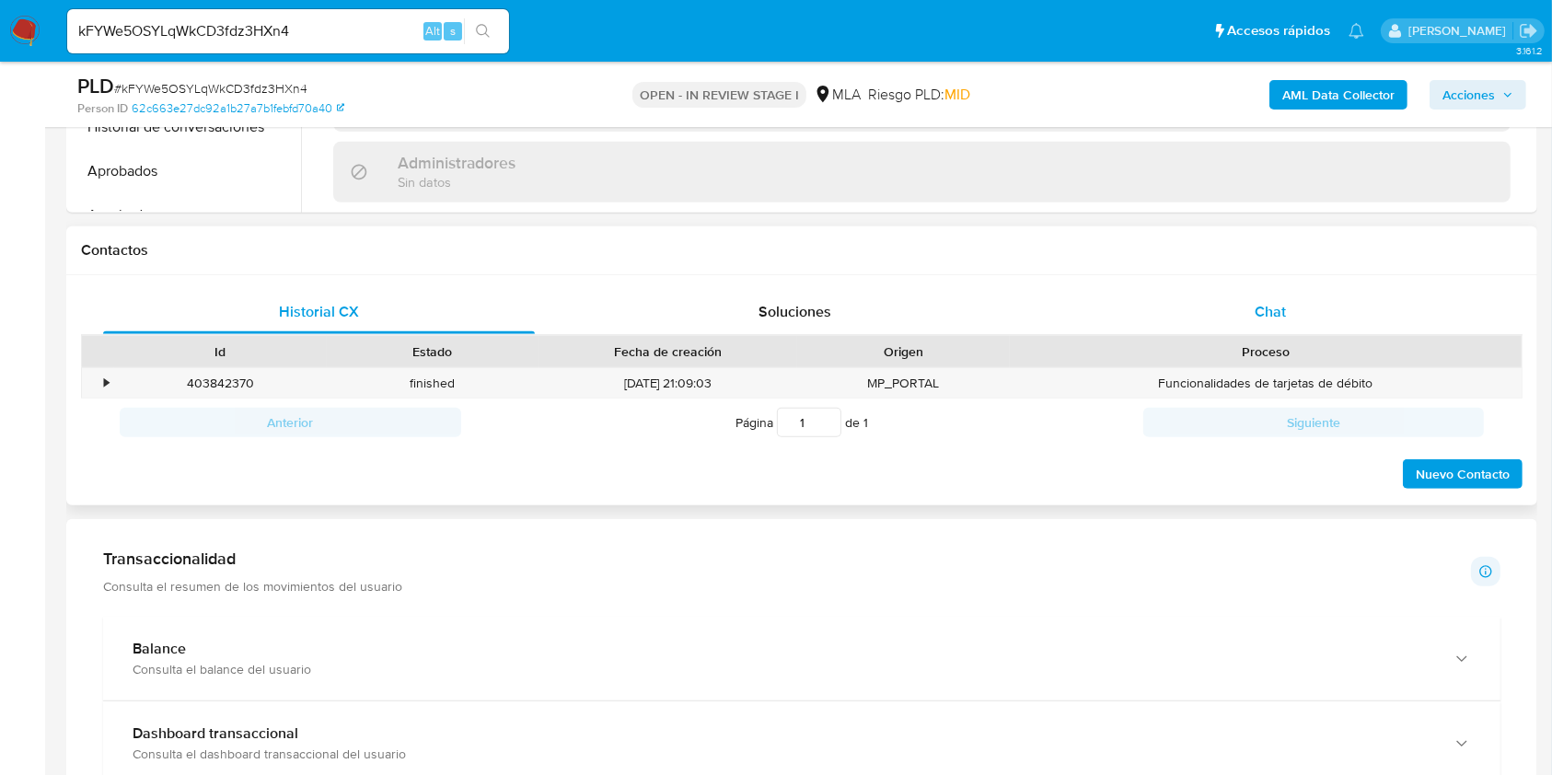
click at [1329, 333] on div "Chat" at bounding box center [1271, 312] width 432 height 44
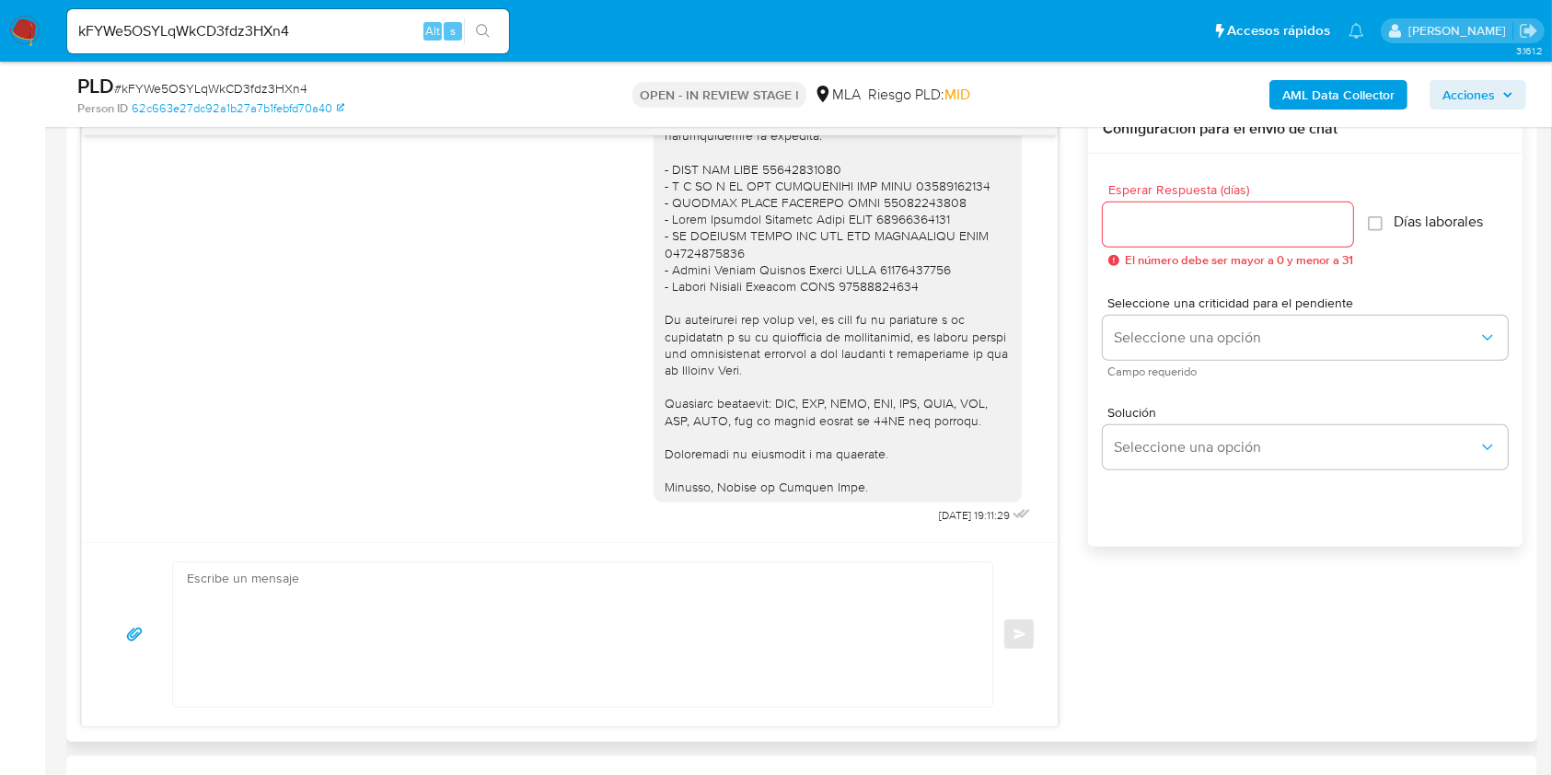
scroll to position [1821, 0]
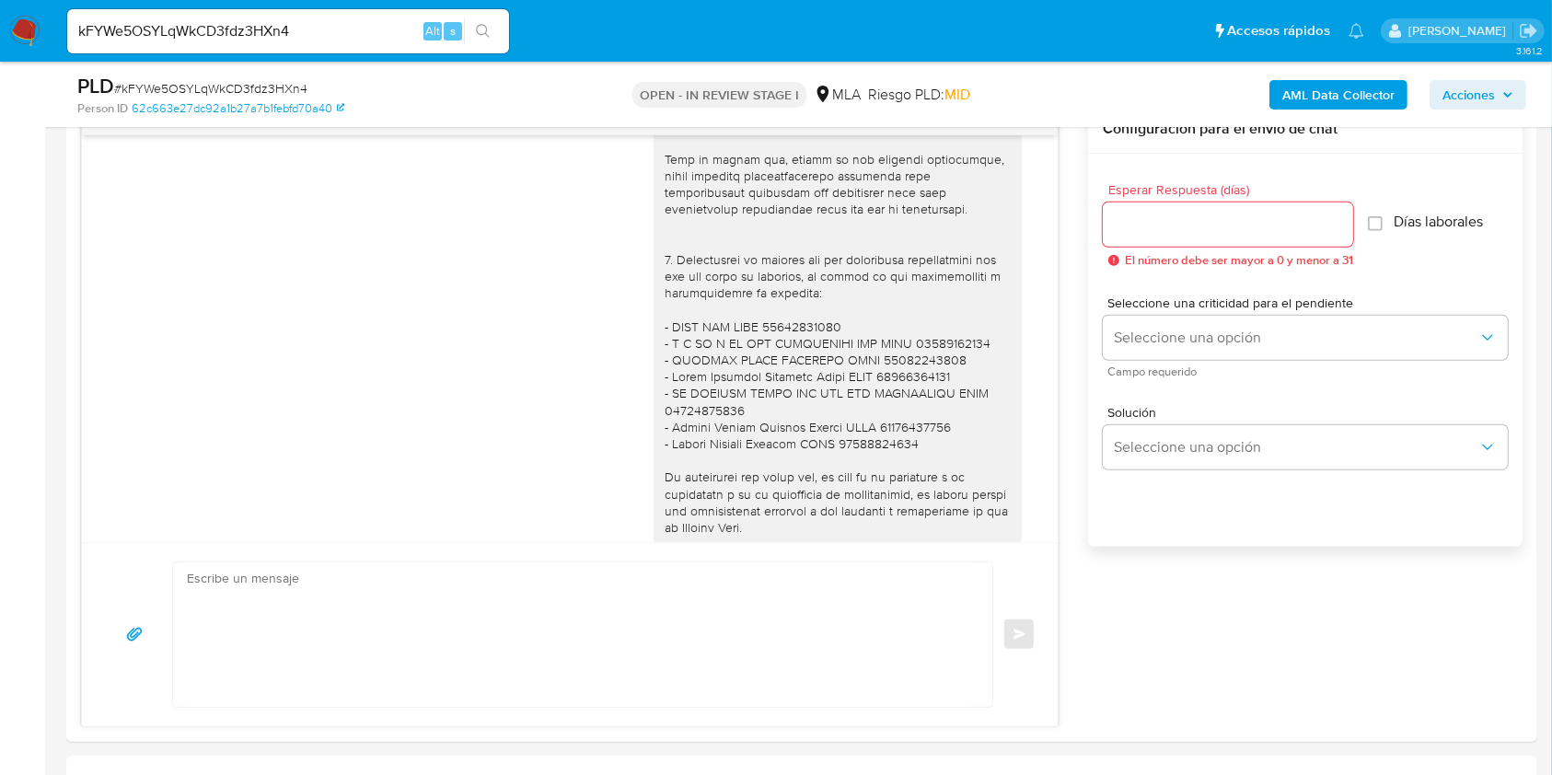
click at [382, 36] on input "kFYWe5OSYLqWkCD3fdz3HXn4" at bounding box center [288, 31] width 442 height 24
paste input "UTuDJrQTJIsp2MSUWbR8gu8u"
type input "UTuDJrQTJIsp2MSUWbR8gu8u"
click at [492, 33] on button "search-icon" at bounding box center [483, 31] width 38 height 26
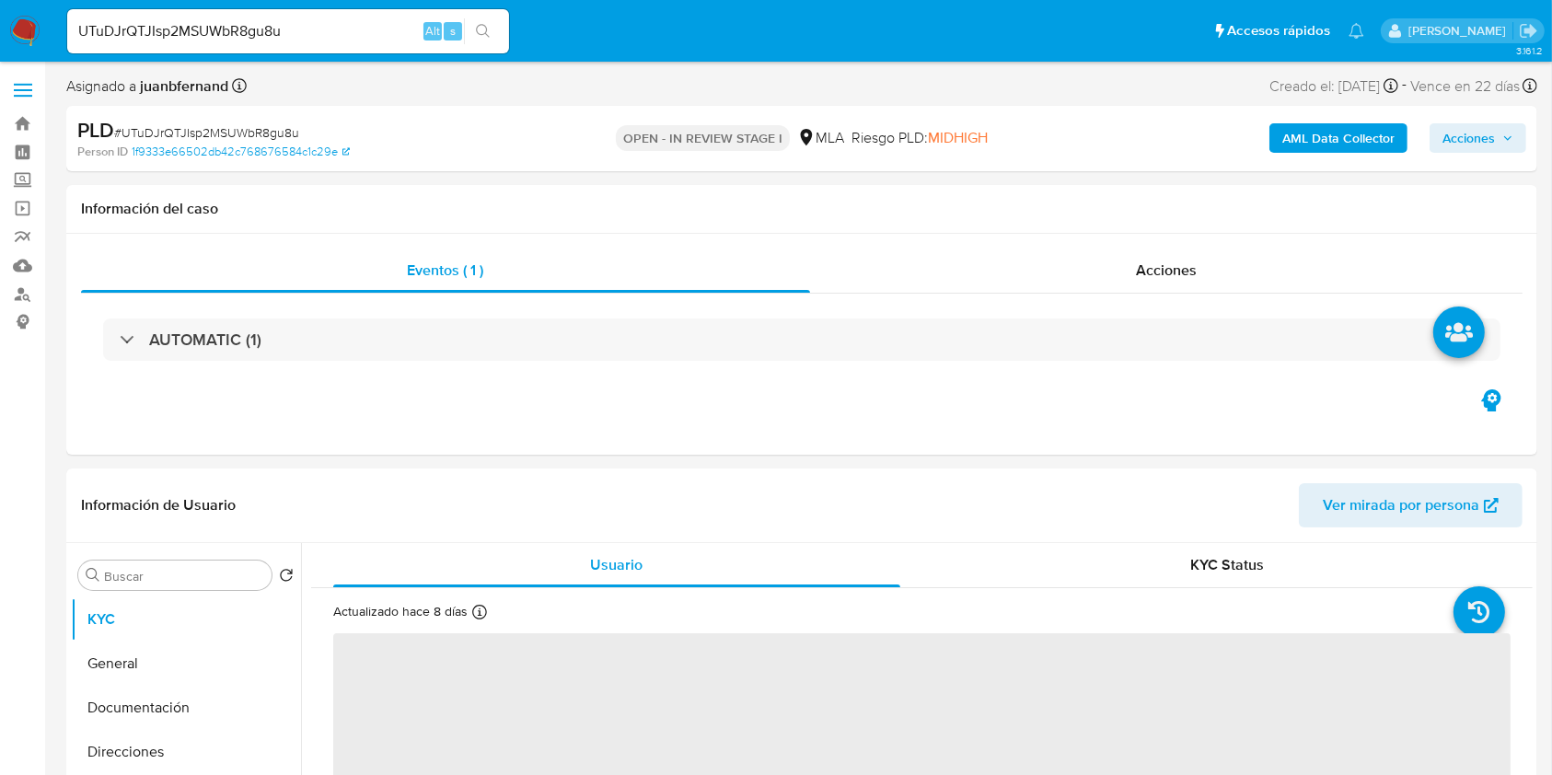
select select "10"
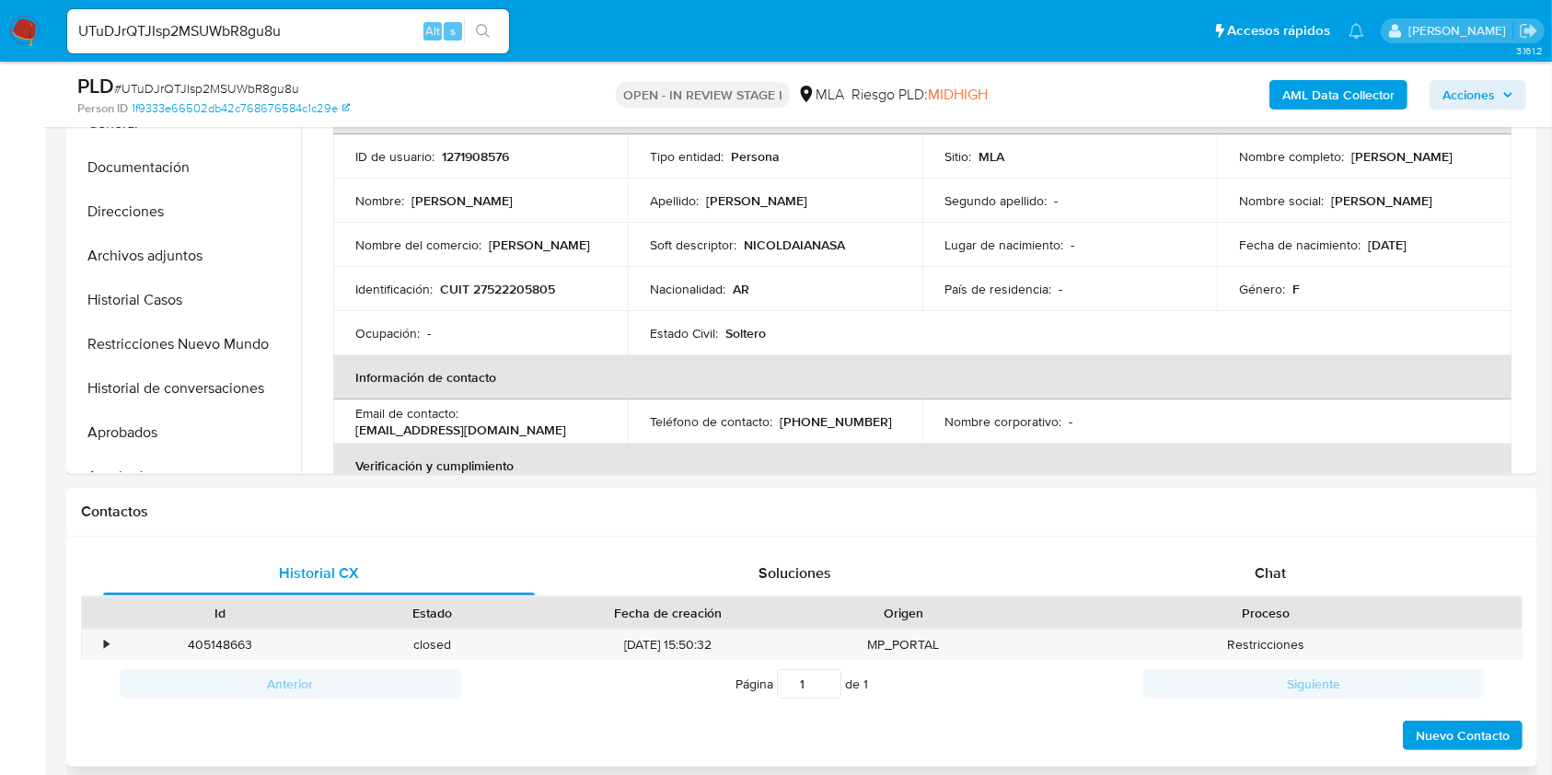
scroll to position [491, 0]
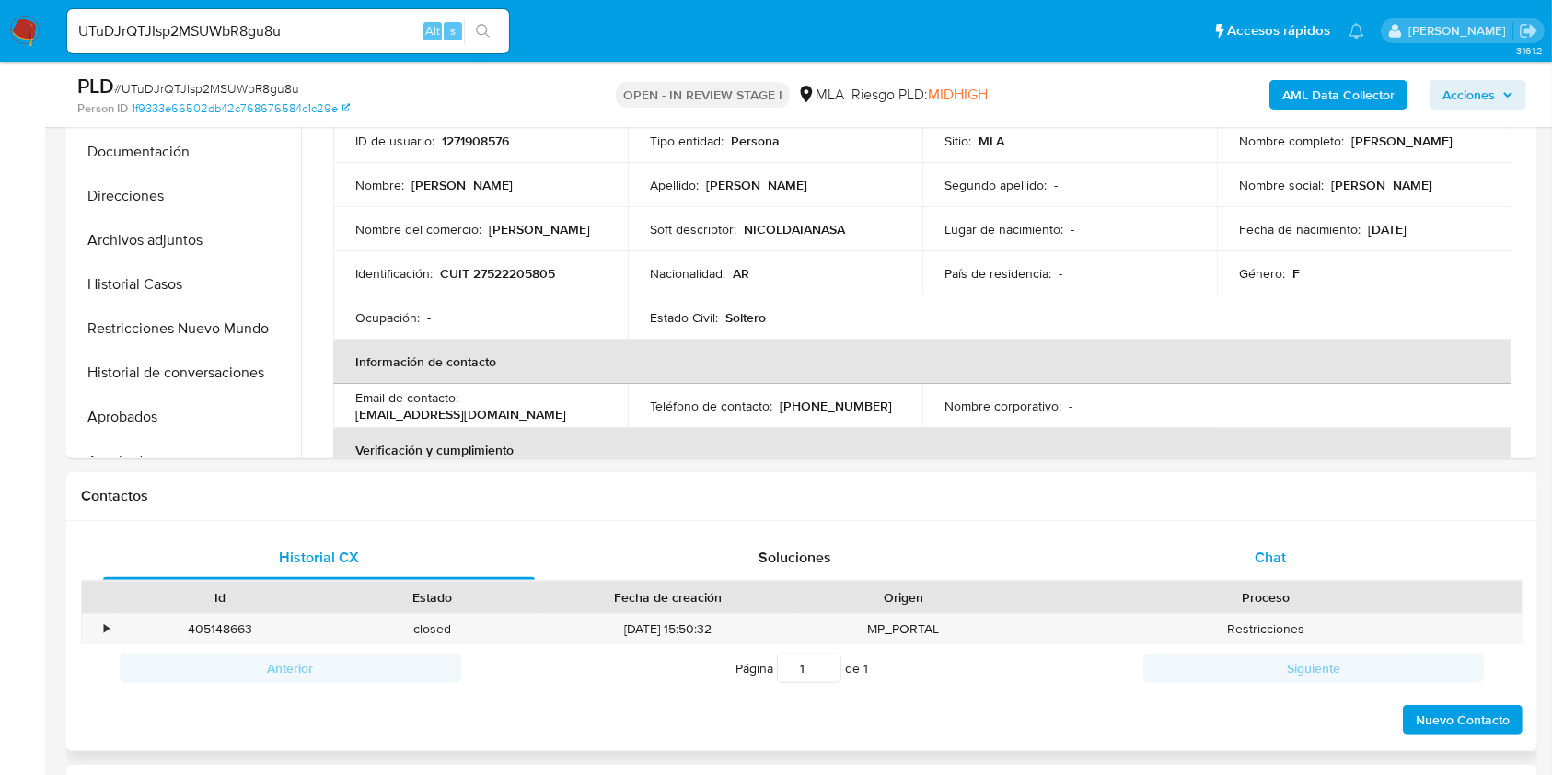
click at [1281, 574] on div "Chat" at bounding box center [1271, 558] width 432 height 44
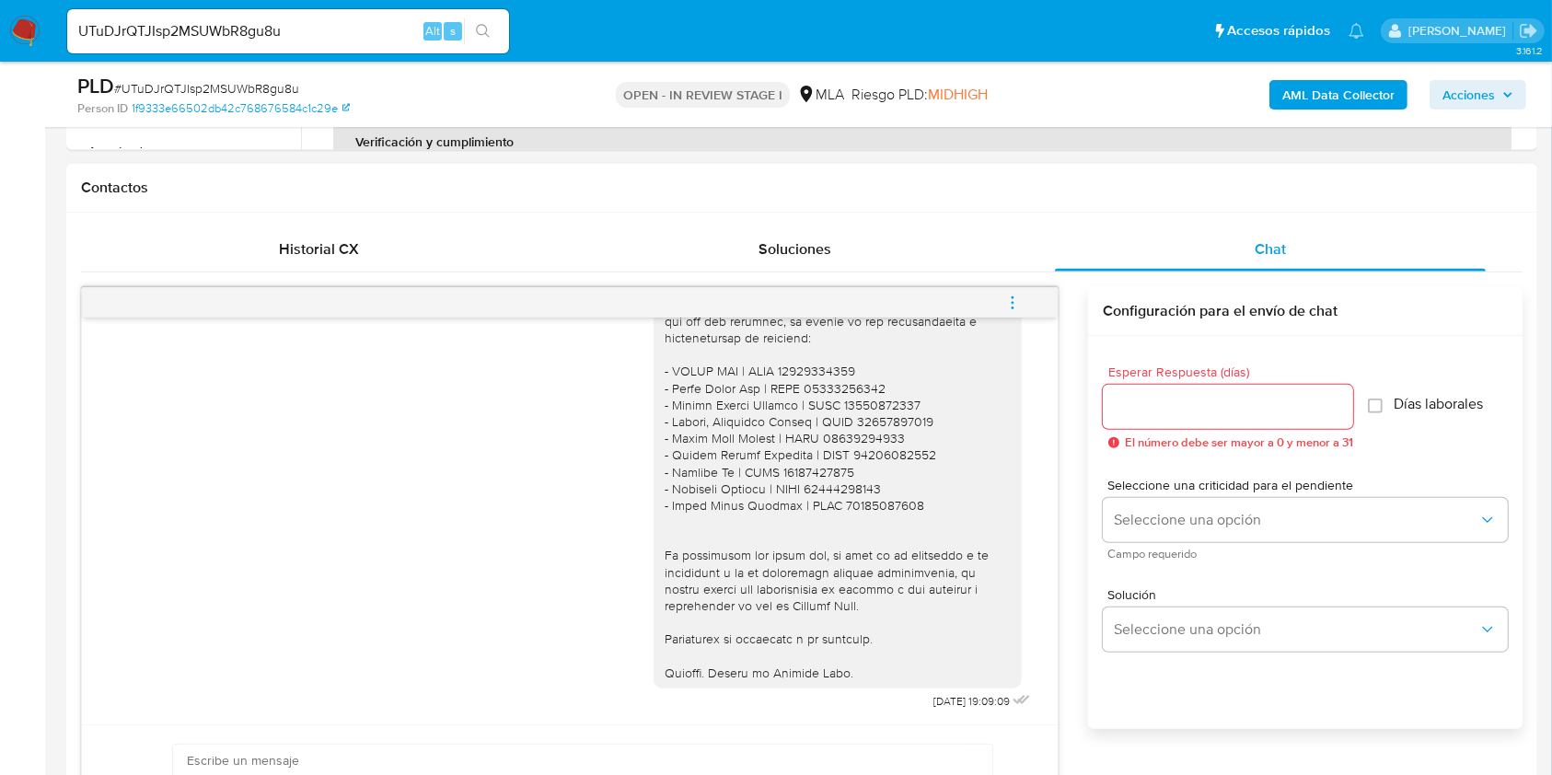
scroll to position [859, 0]
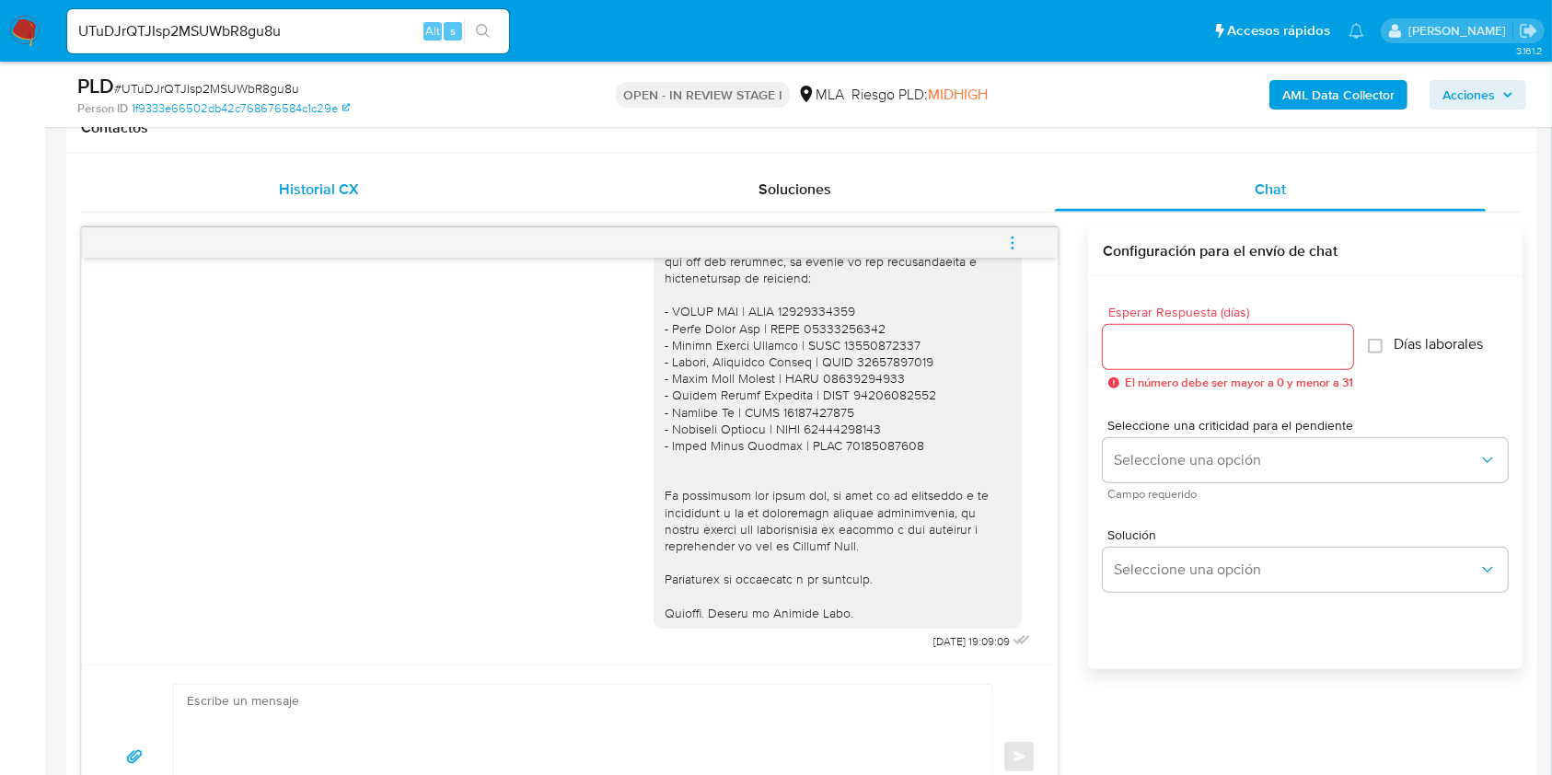
click at [296, 192] on span "Historial CX" at bounding box center [319, 189] width 80 height 21
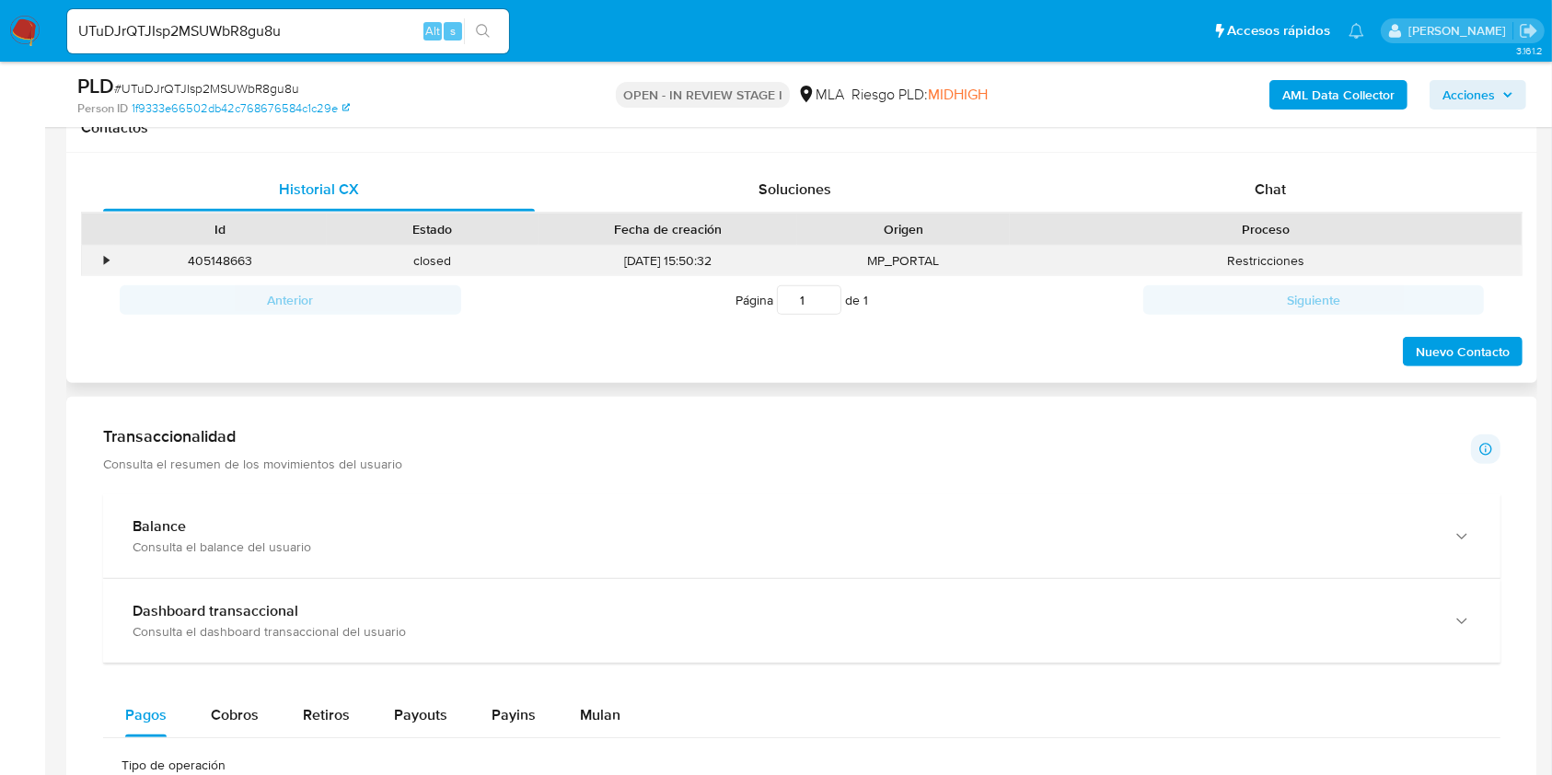
click at [216, 256] on div "405148663" at bounding box center [220, 261] width 213 height 30
copy div "405148663"
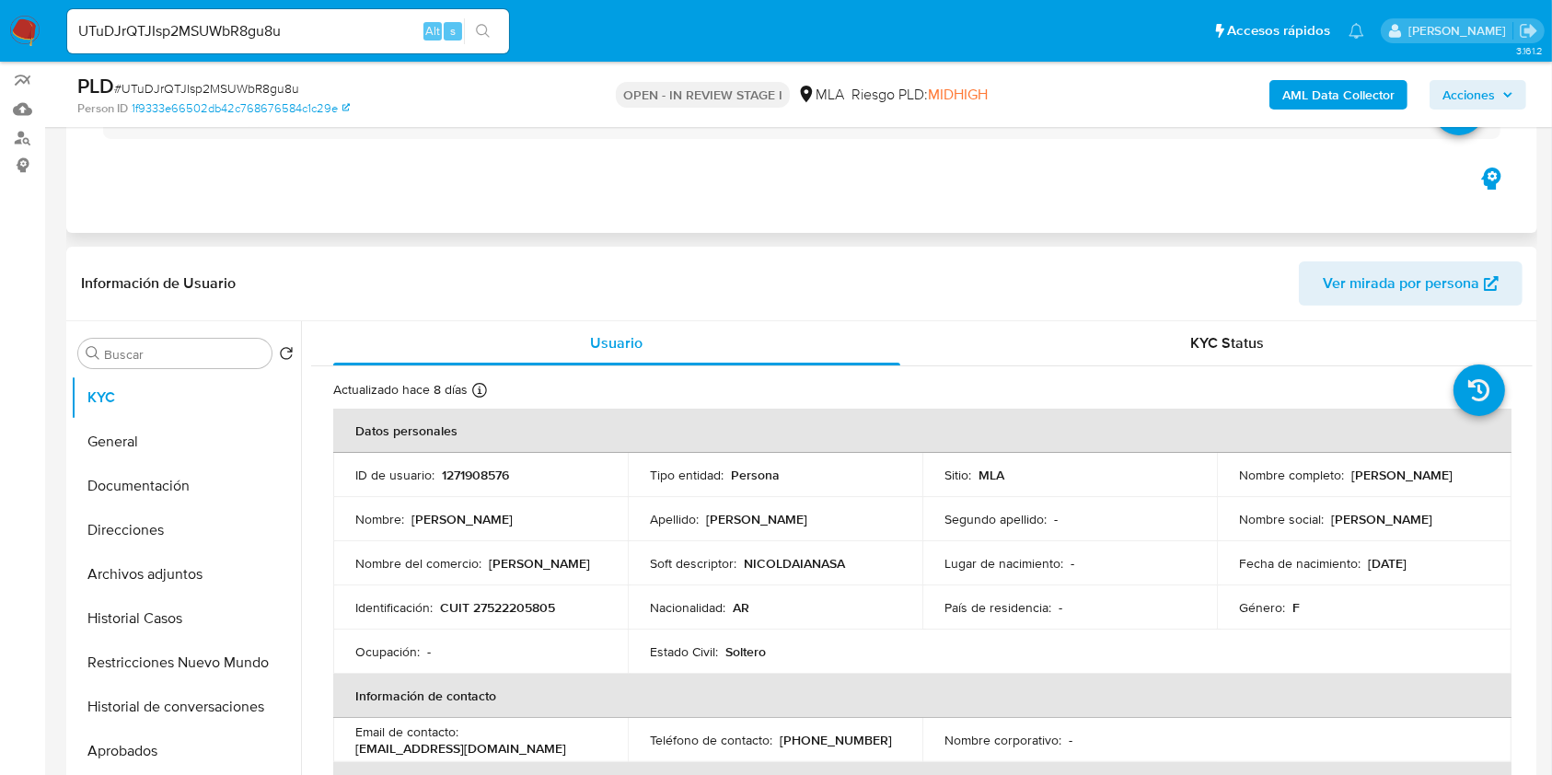
scroll to position [368, 0]
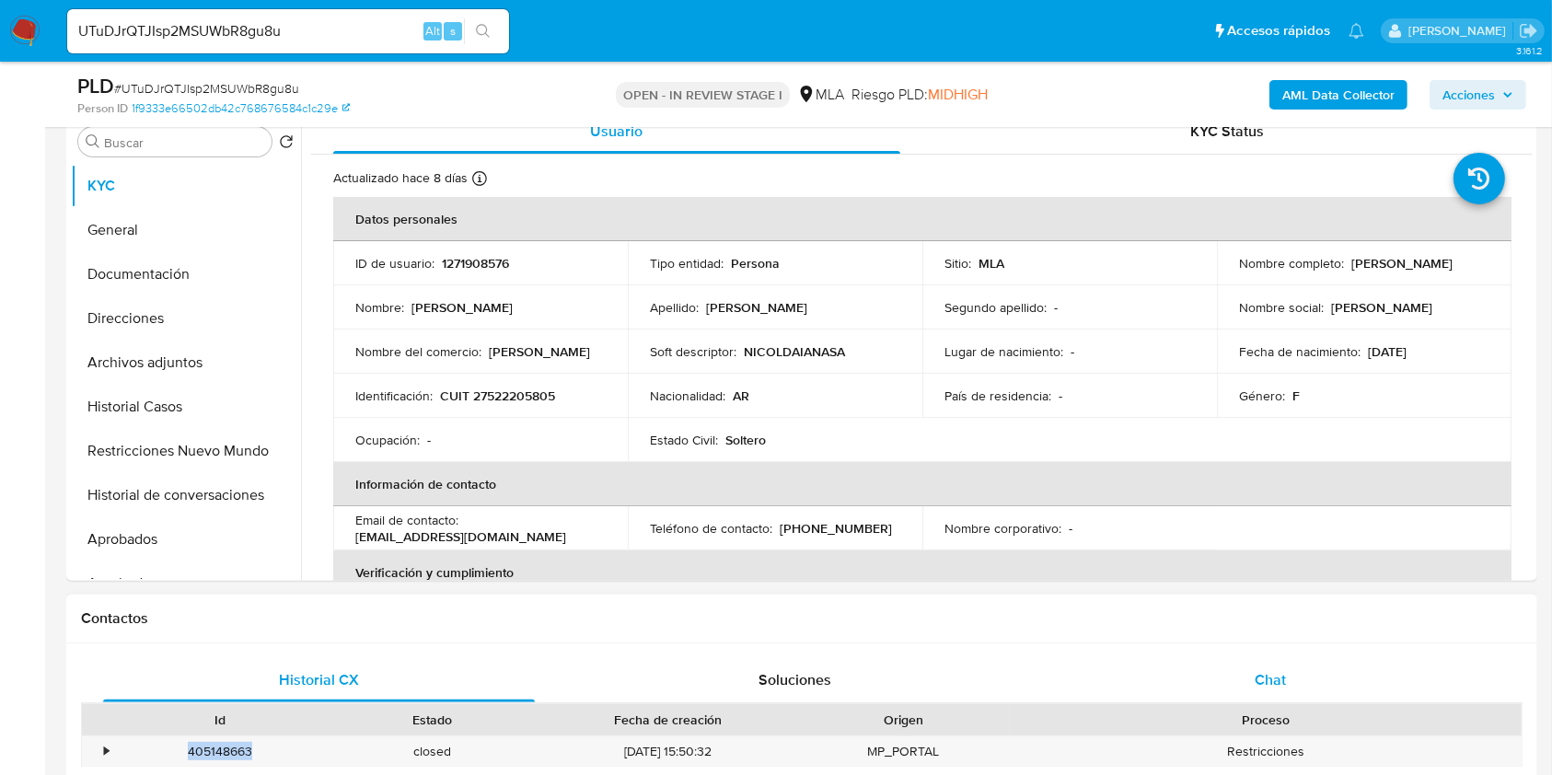
drag, startPoint x: 1380, startPoint y: 680, endPoint x: 1336, endPoint y: 661, distance: 48.2
click at [1380, 680] on div "Chat" at bounding box center [1271, 680] width 432 height 44
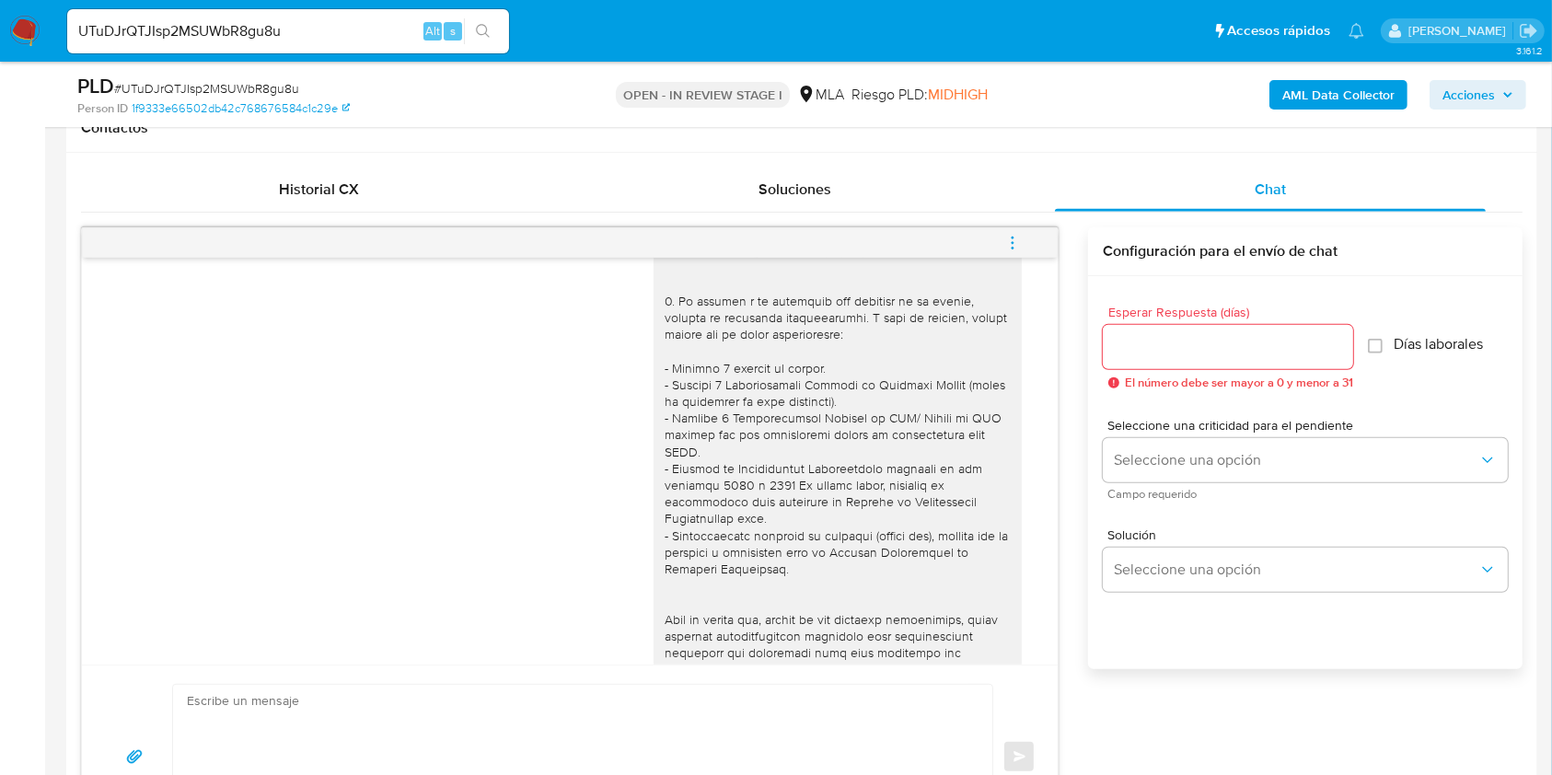
scroll to position [3612, 0]
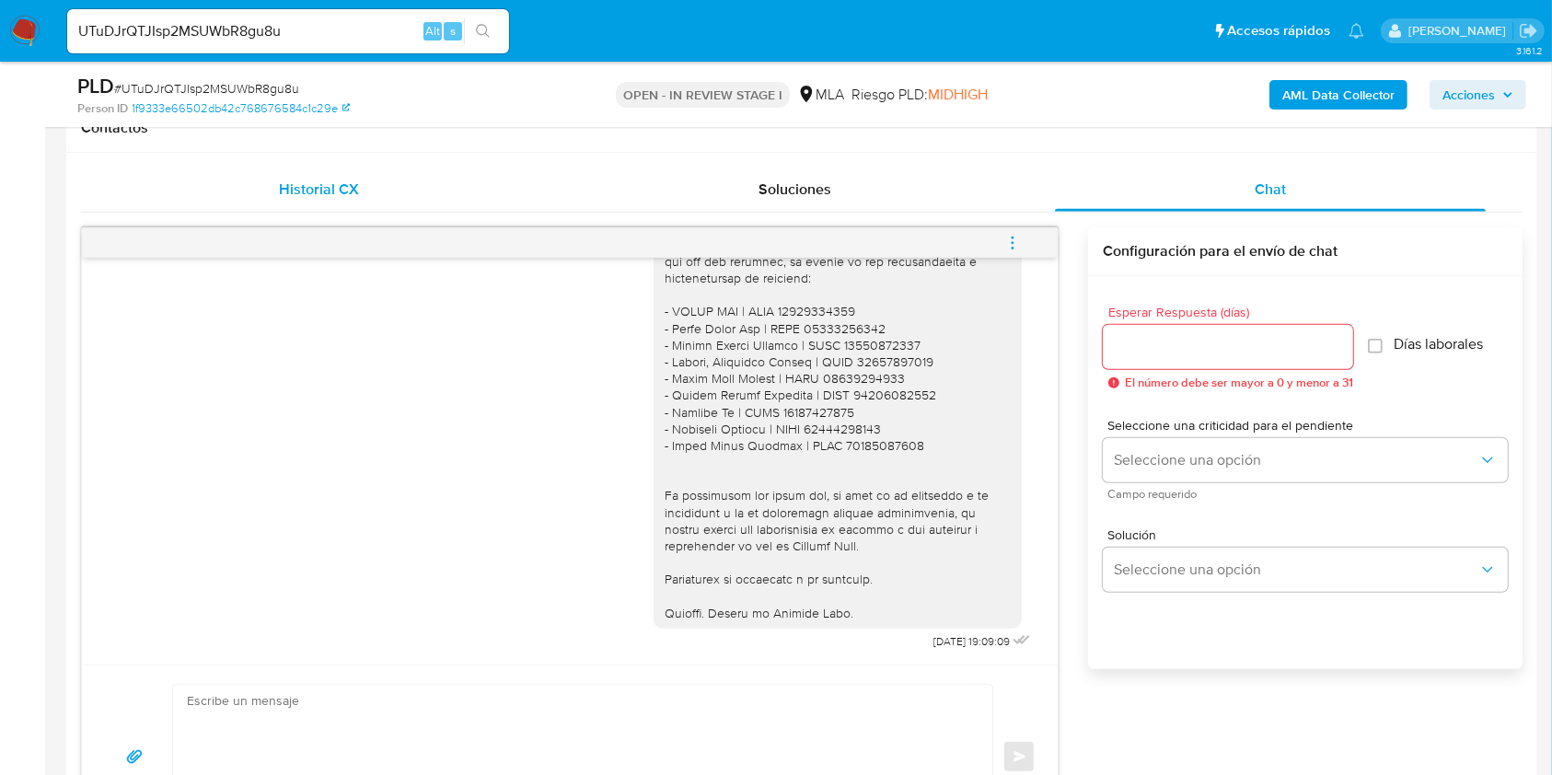
click at [334, 192] on span "Historial CX" at bounding box center [319, 189] width 80 height 21
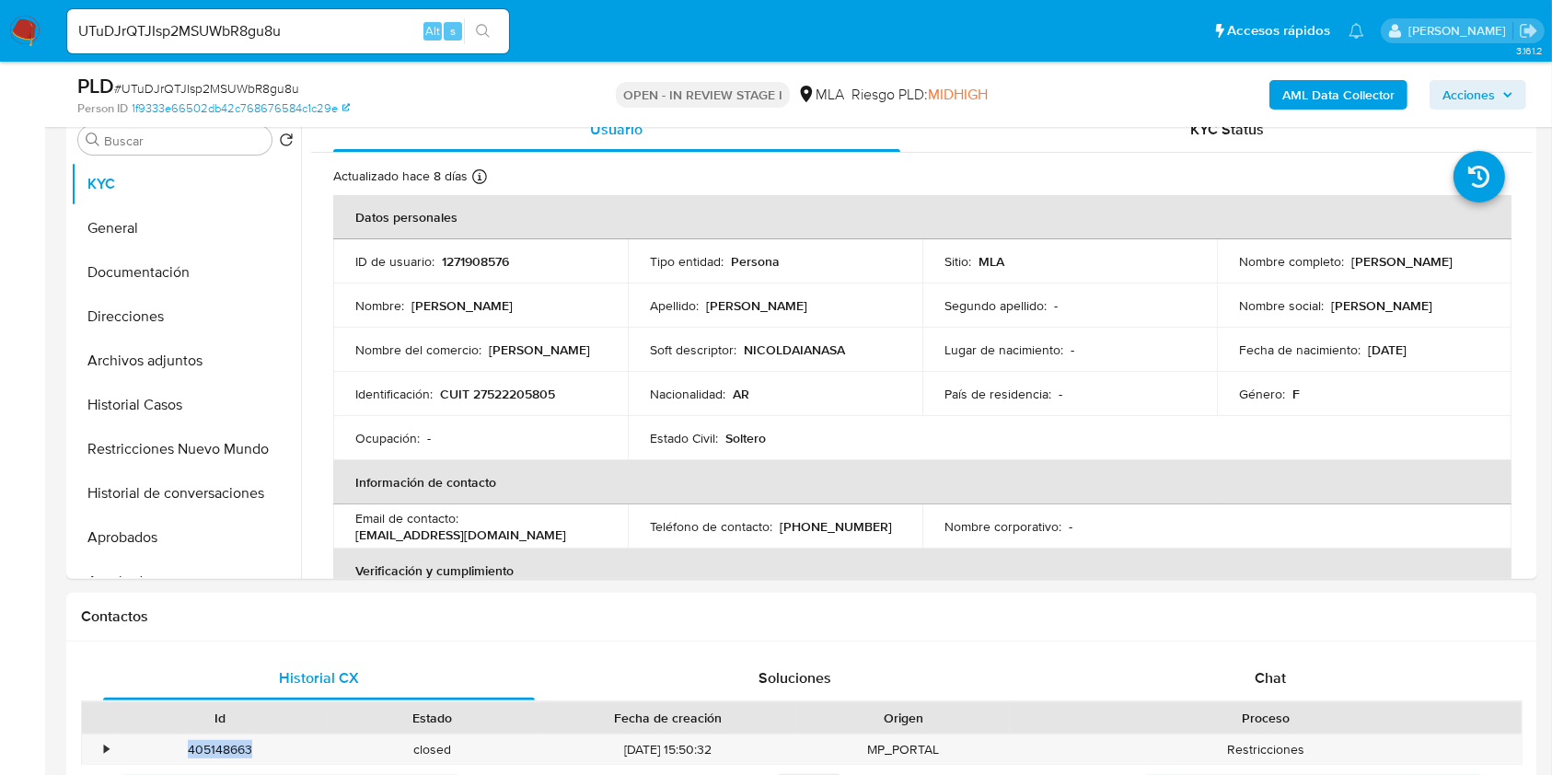
scroll to position [368, 0]
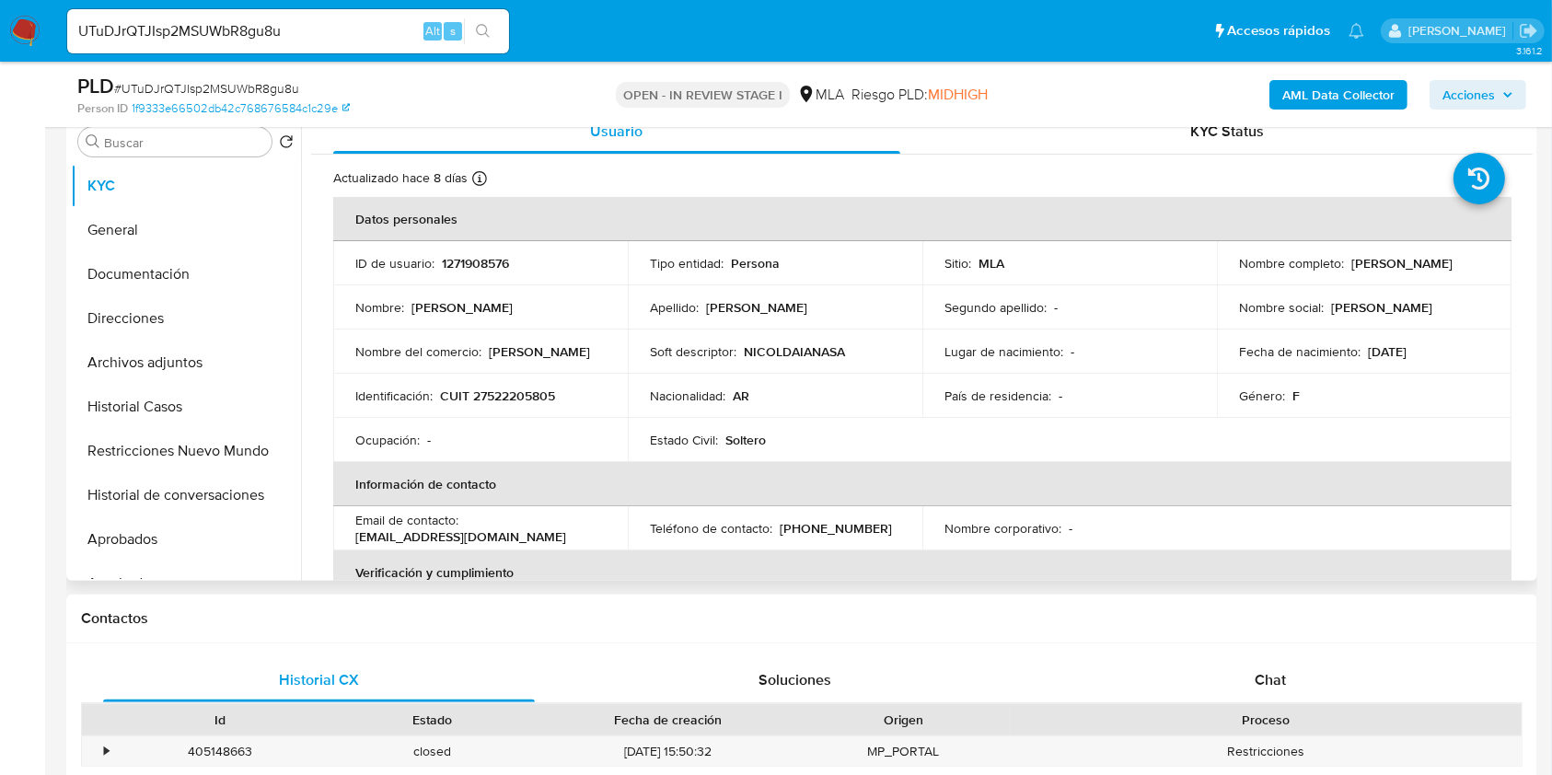
click at [1351, 269] on p "[PERSON_NAME] [PERSON_NAME]" at bounding box center [1401, 263] width 101 height 17
drag, startPoint x: 1243, startPoint y: 269, endPoint x: 1387, endPoint y: 269, distance: 144.5
click at [1387, 269] on p "[PERSON_NAME] [PERSON_NAME]" at bounding box center [1401, 263] width 101 height 17
copy p "[PERSON_NAME] [PERSON_NAME]"
click at [333, 22] on input "UTuDJrQTJIsp2MSUWbR8gu8u" at bounding box center [288, 31] width 442 height 24
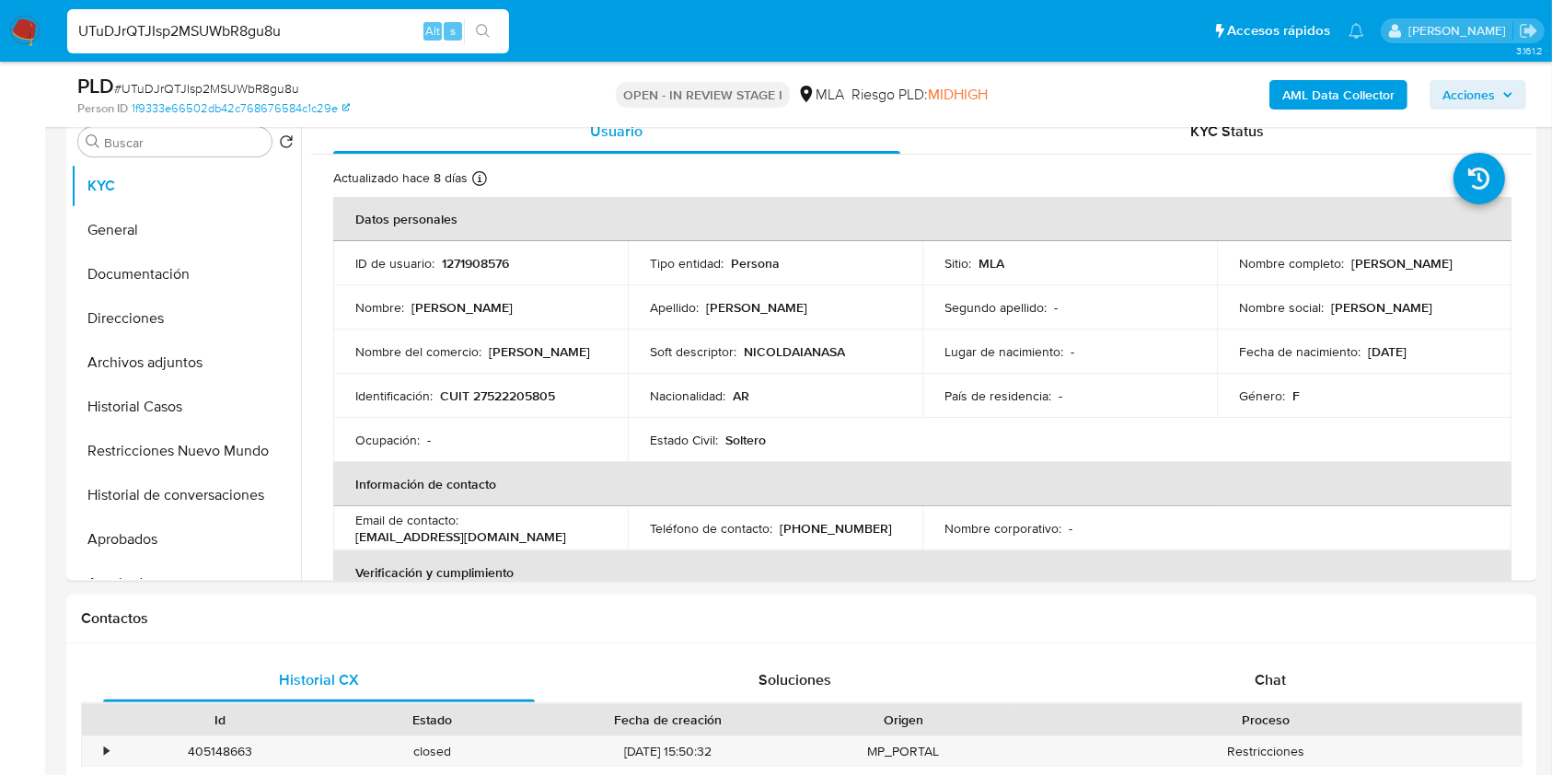
click at [333, 22] on input "UTuDJrQTJIsp2MSUWbR8gu8u" at bounding box center [288, 31] width 442 height 24
paste input "ksMa8uGEGTCTgjAzpCbISaxW"
type input "ksMa8uGEGTCTgjAzpCbISaxW"
click at [479, 35] on icon "search-icon" at bounding box center [483, 31] width 15 height 15
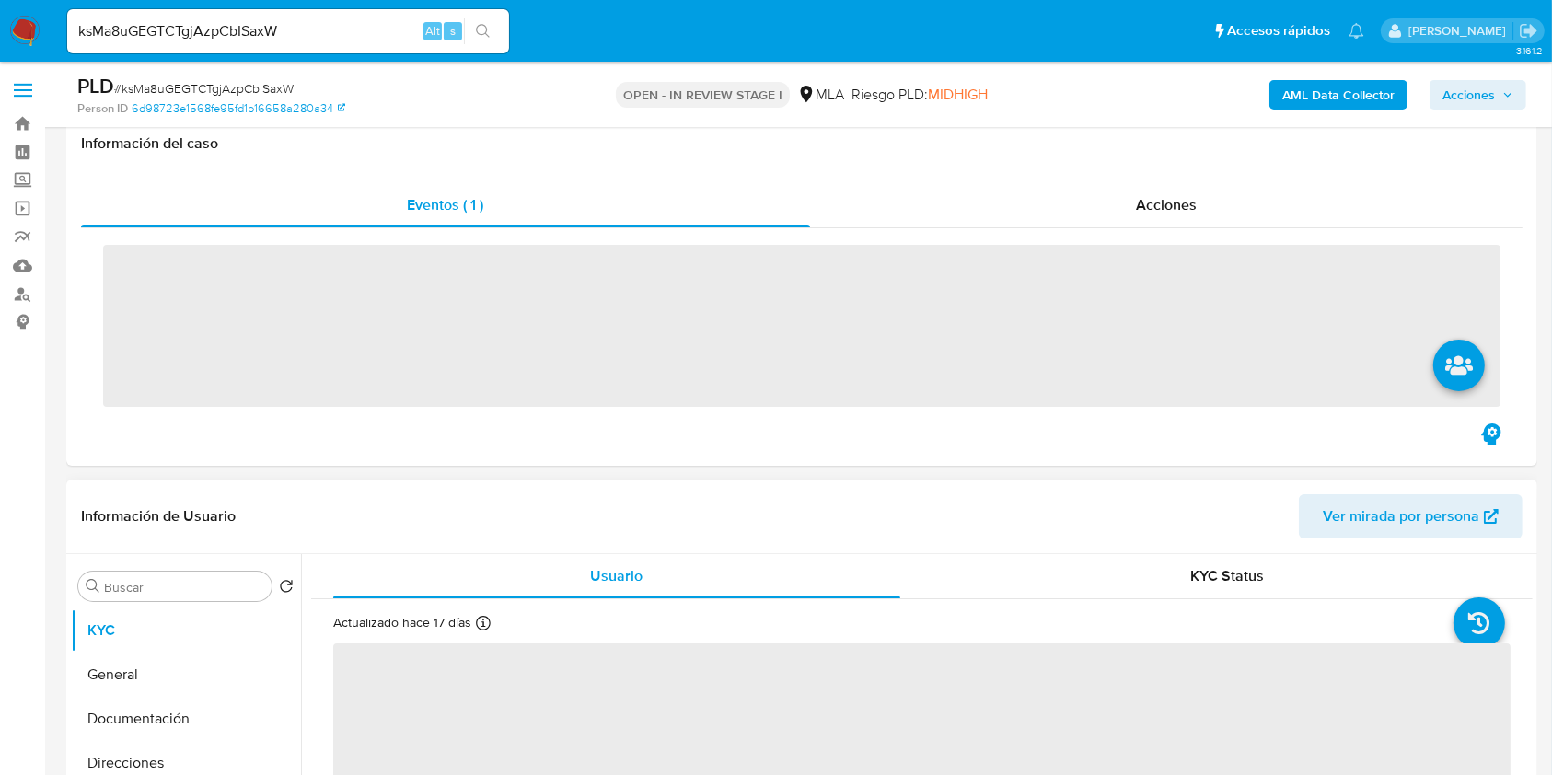
scroll to position [491, 0]
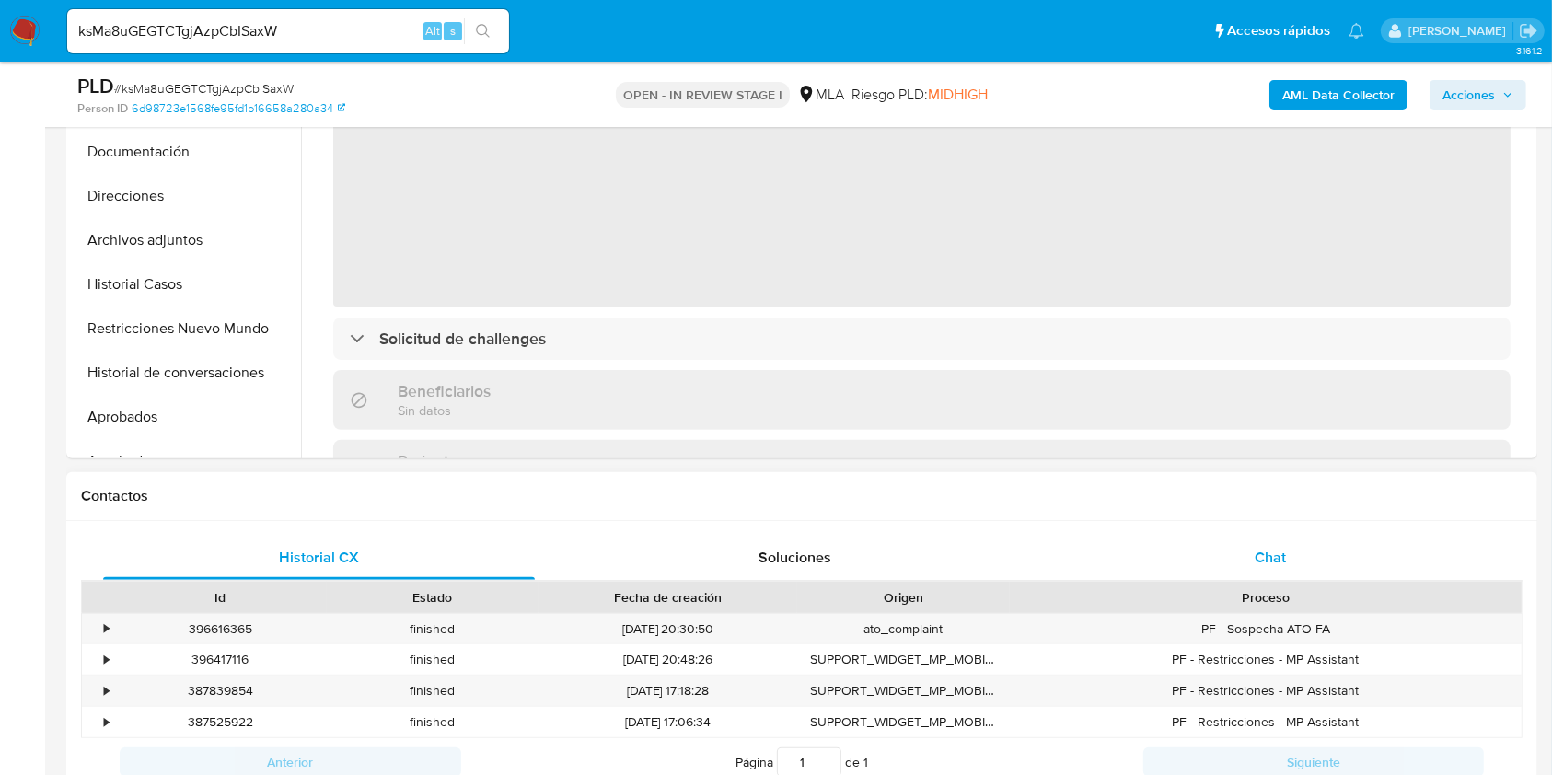
select select "10"
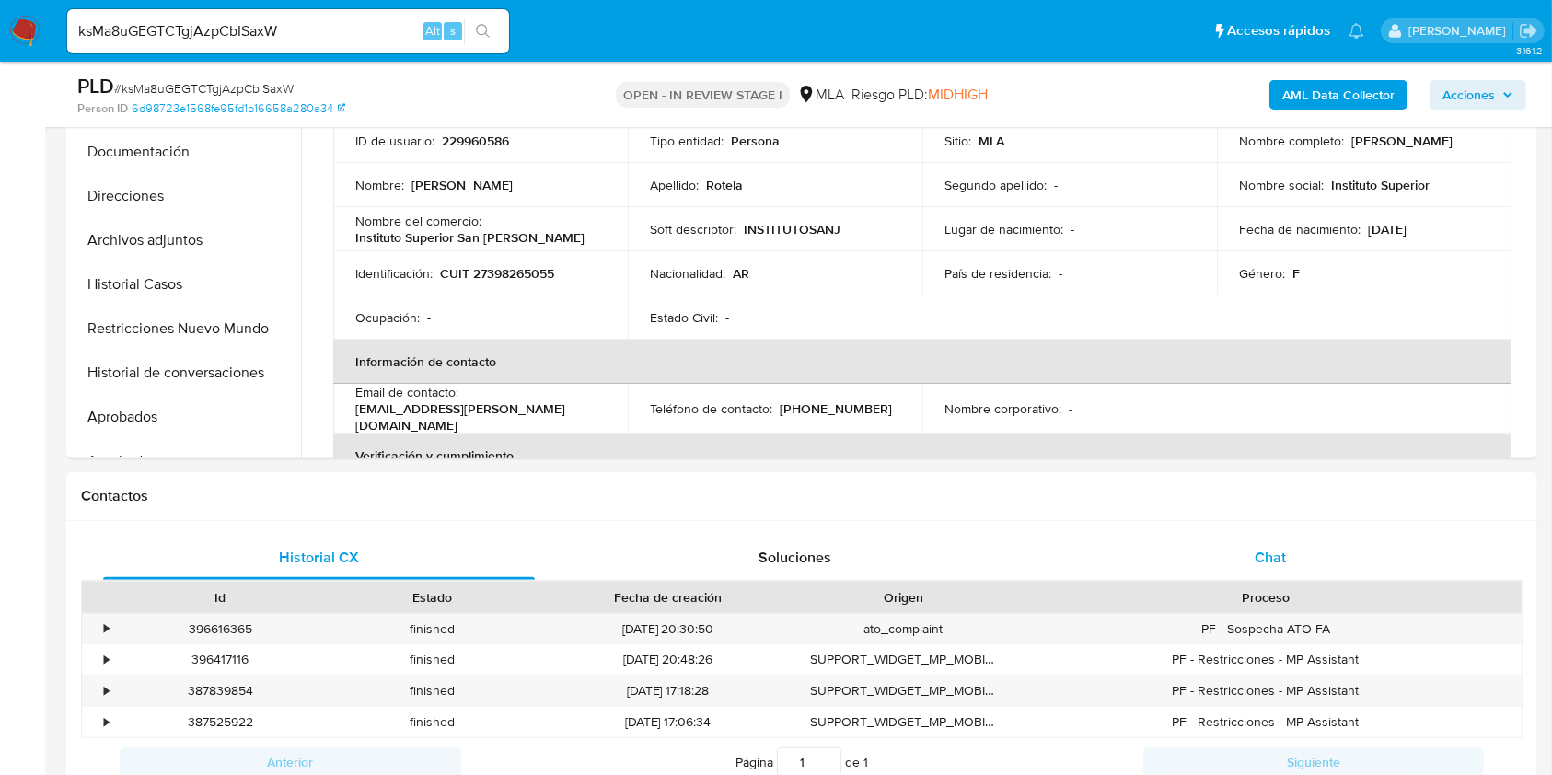
click at [1283, 539] on div "Chat" at bounding box center [1271, 558] width 432 height 44
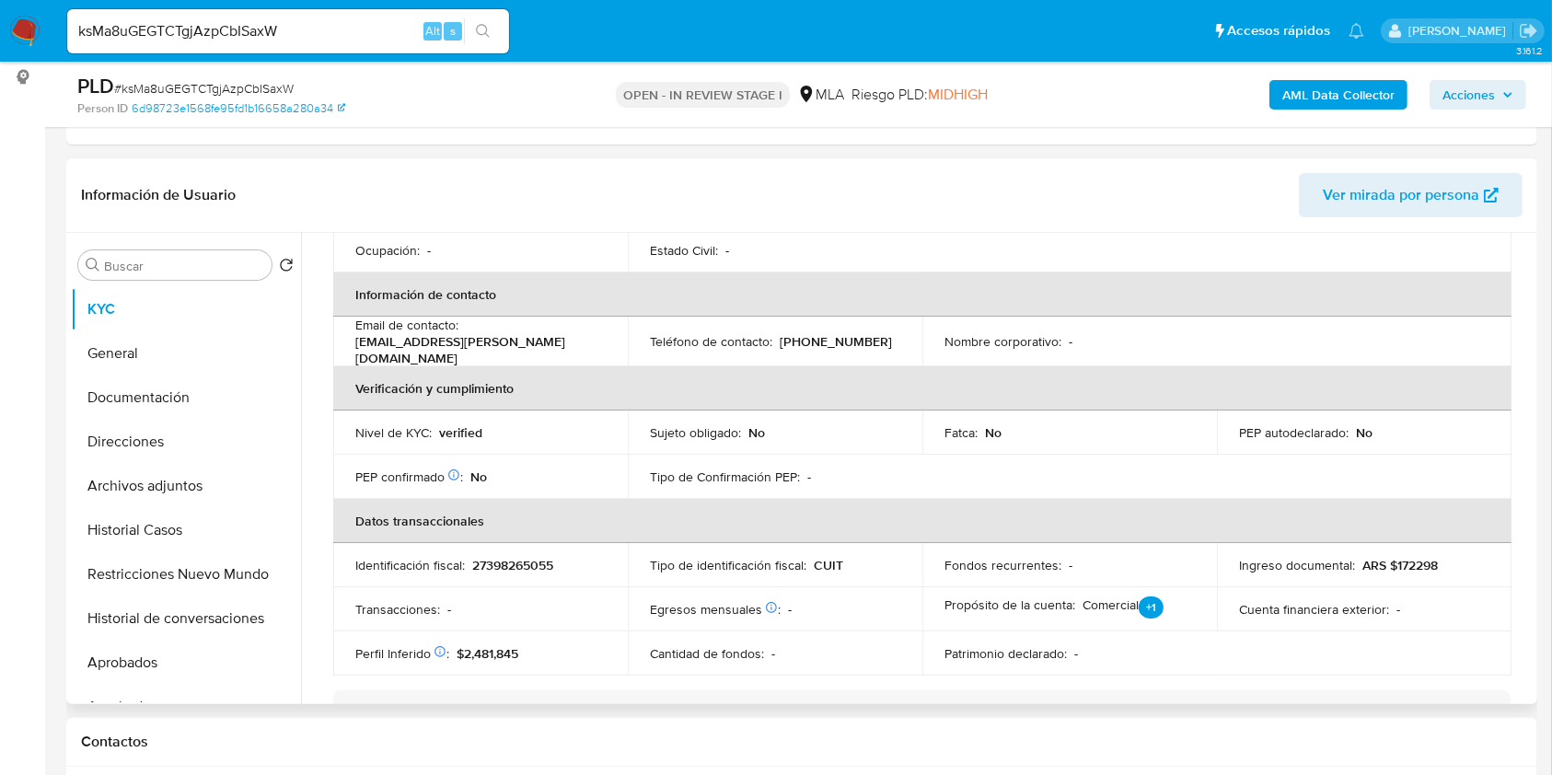
scroll to position [859, 0]
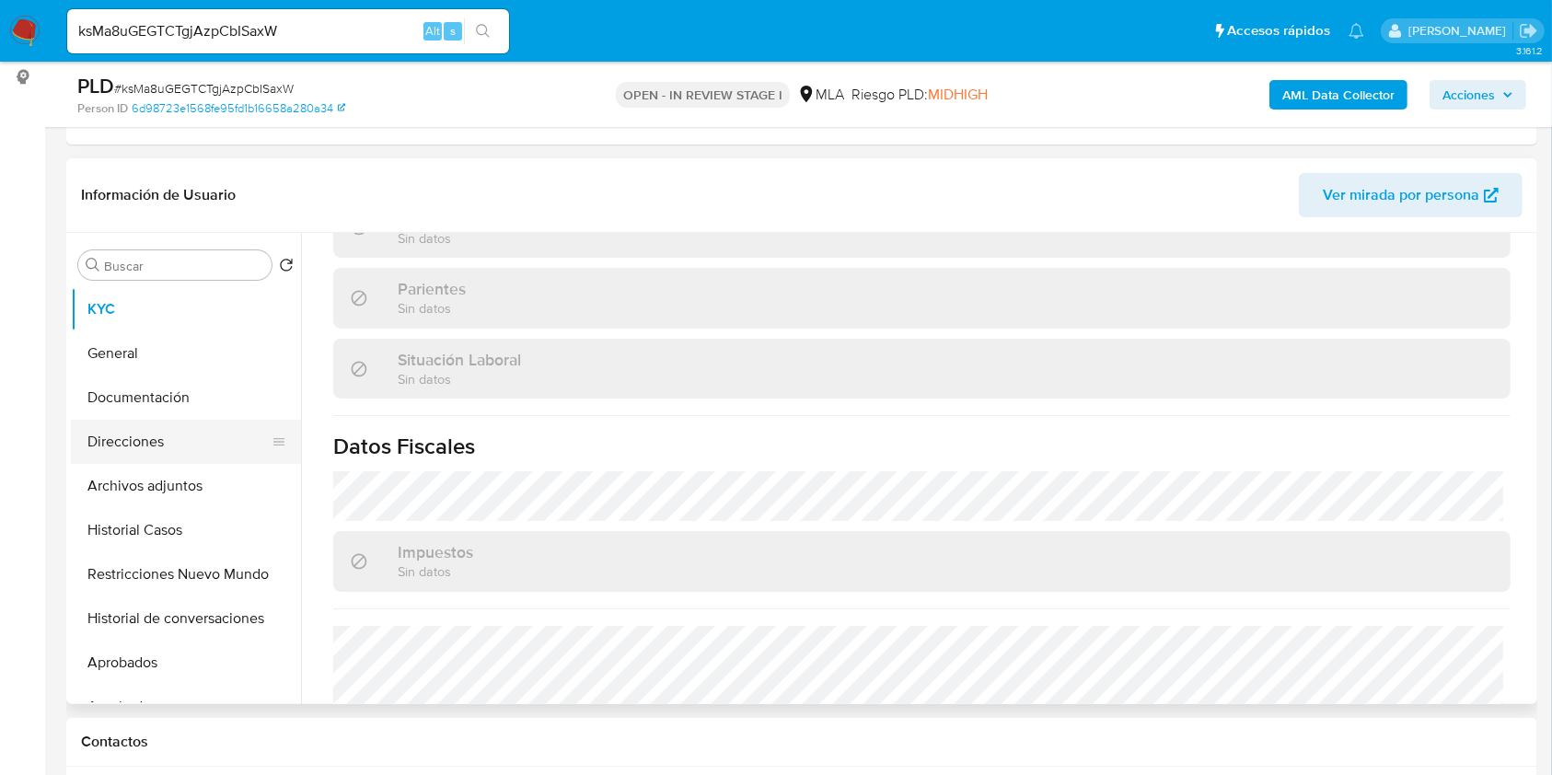
click at [188, 423] on button "Direcciones" at bounding box center [178, 442] width 215 height 44
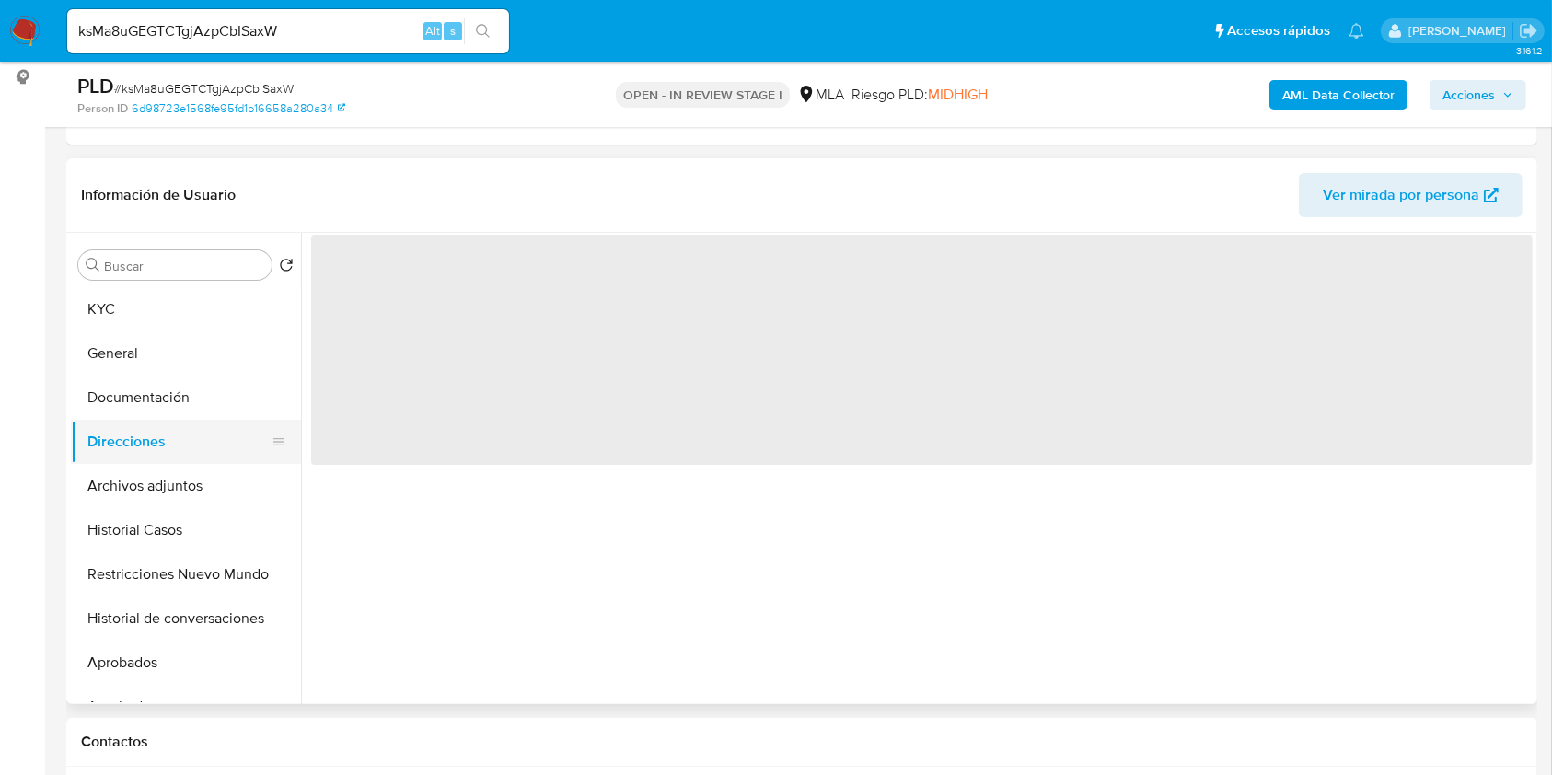
scroll to position [0, 0]
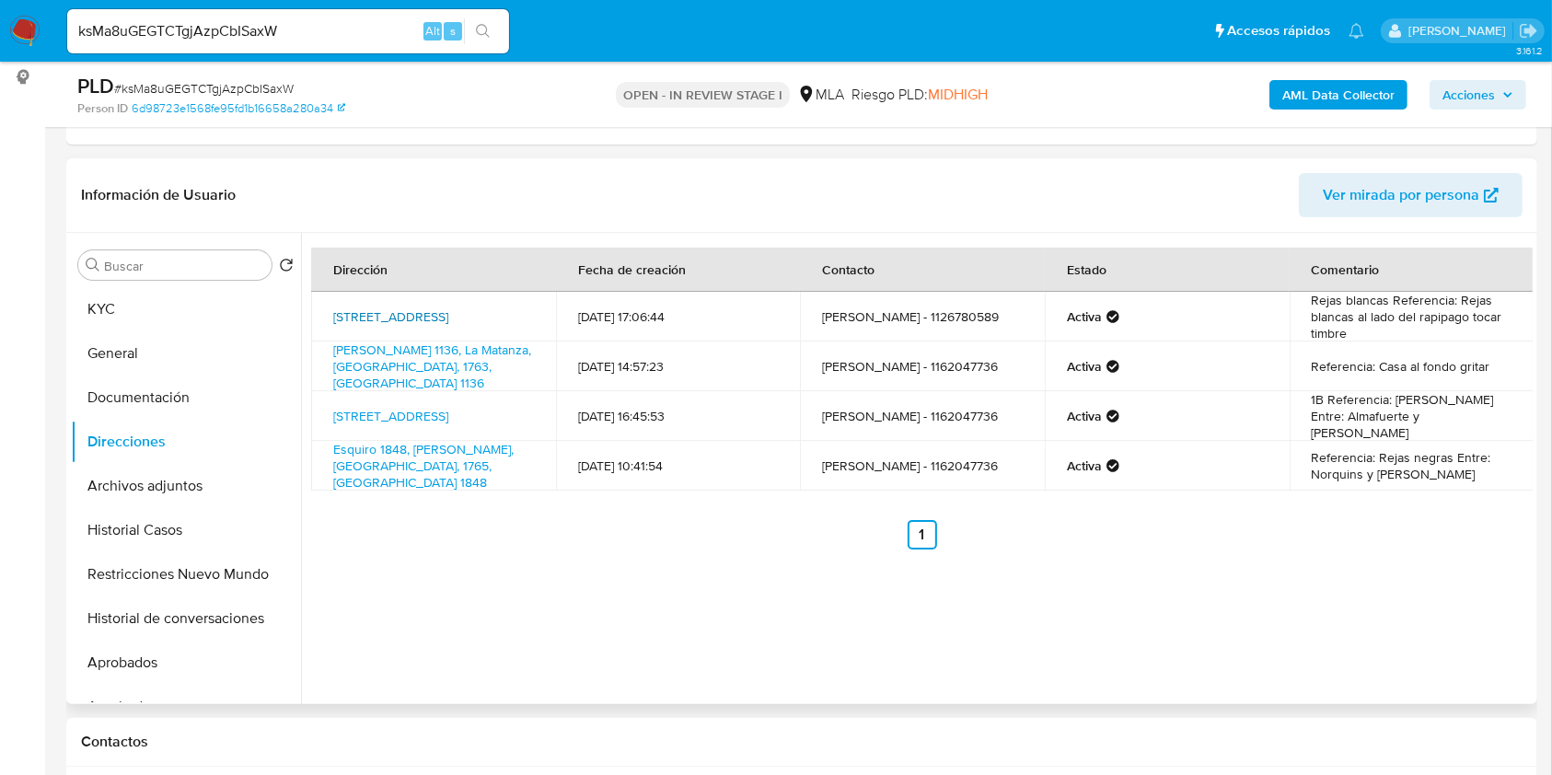
click at [433, 307] on link "Avenida Luro 6137, La Matanza, Buenos Aires, 1757, Argentina 6137" at bounding box center [390, 316] width 115 height 18
click at [417, 357] on link "Ricardo Wagner 1136, La Matanza, Buenos Aires, 1763, Argentina 1136" at bounding box center [432, 367] width 198 height 52
click at [406, 407] on link "Perú 2492, San Justo, Buenos Aires, 1754, Argentina 2492" at bounding box center [390, 416] width 115 height 18
drag, startPoint x: 103, startPoint y: 291, endPoint x: 74, endPoint y: 298, distance: 30.4
click at [103, 291] on button "KYC" at bounding box center [178, 309] width 215 height 44
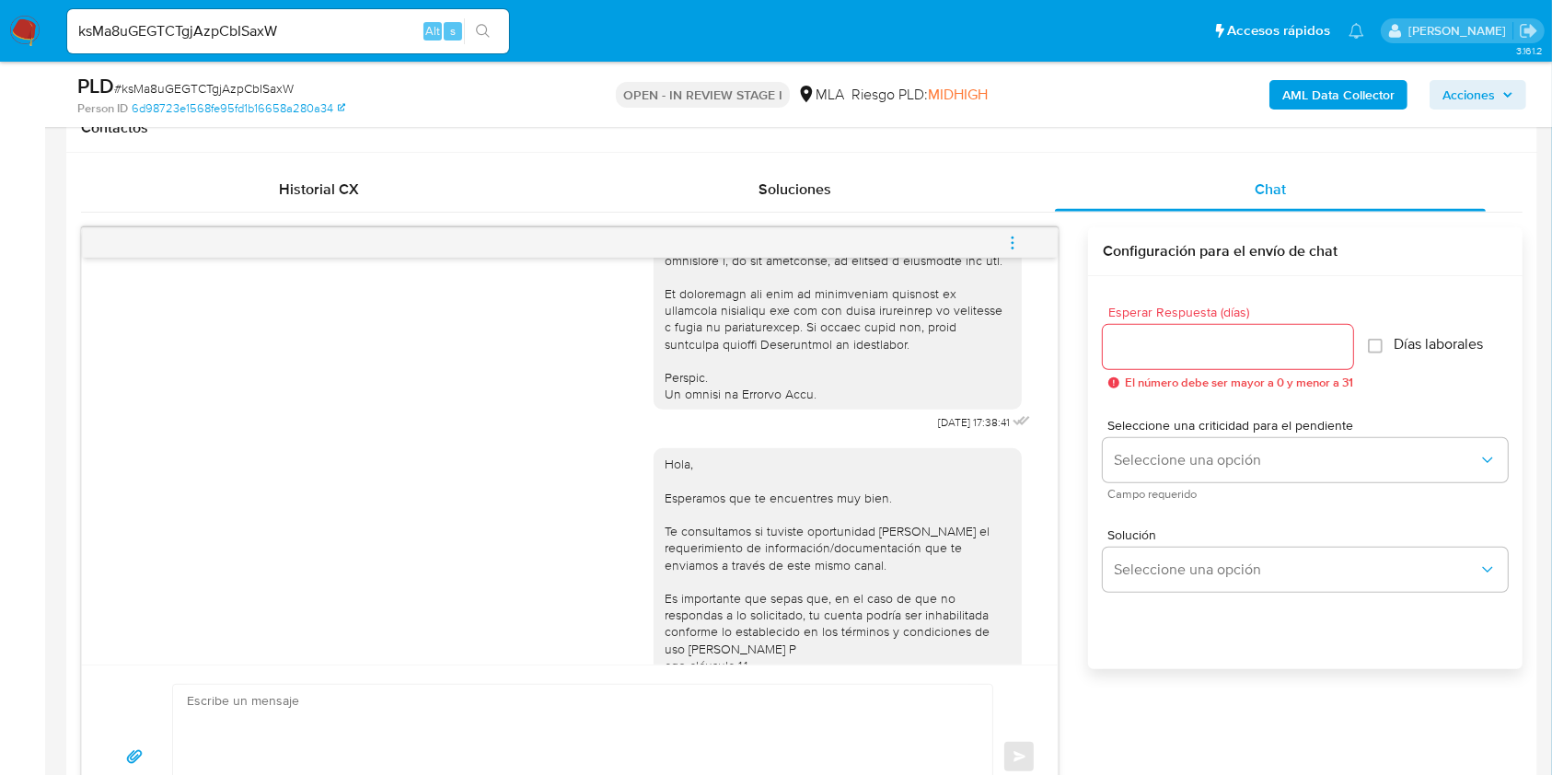
scroll to position [859, 0]
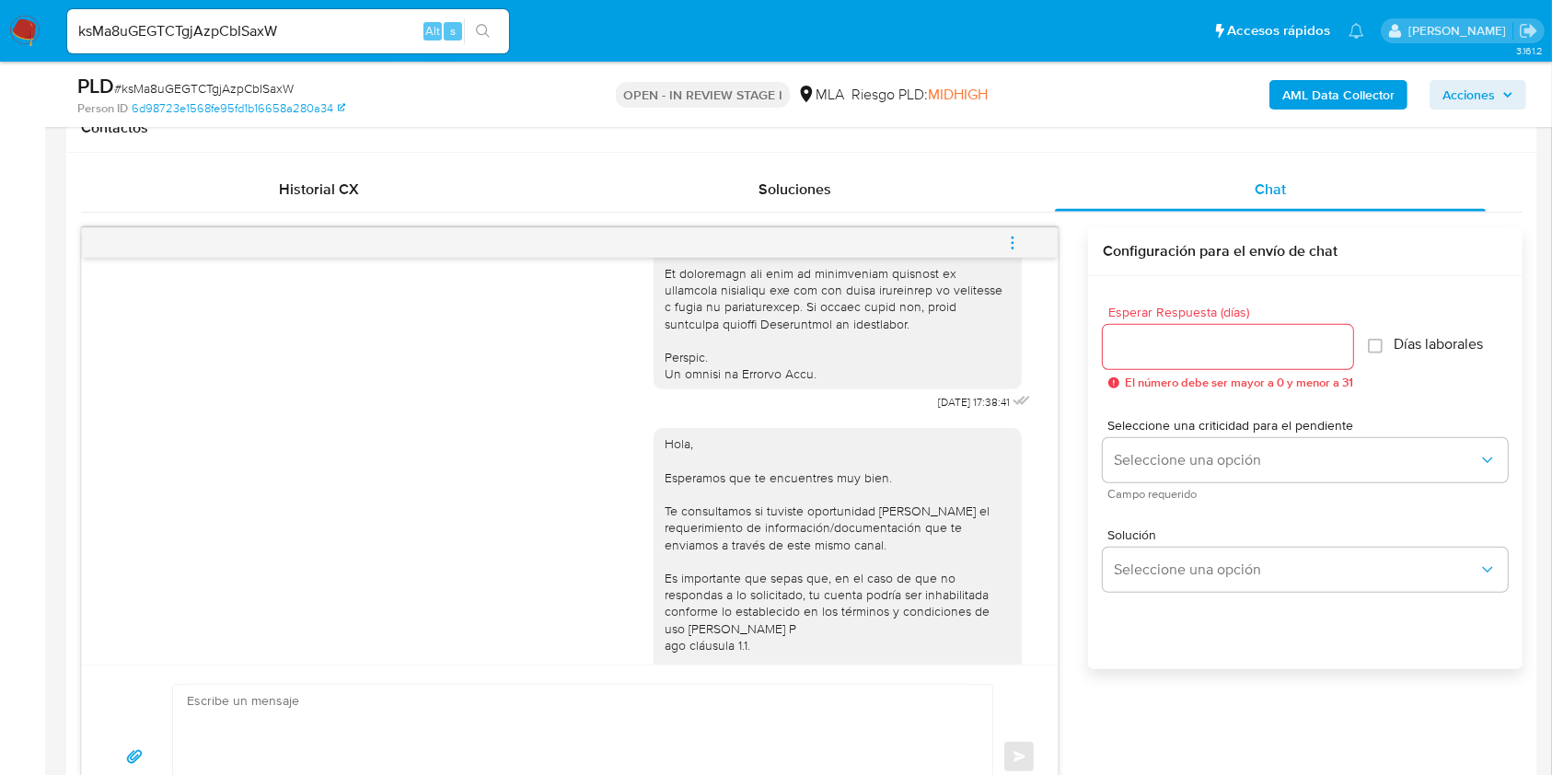
click at [938, 410] on span "18/08/2025 17:38:41" at bounding box center [974, 402] width 72 height 15
drag, startPoint x: 901, startPoint y: 437, endPoint x: 894, endPoint y: 319, distance: 118.0
click at [938, 410] on span "18/08/2025 17:38:41" at bounding box center [974, 402] width 72 height 15
copy span "18/08/2025"
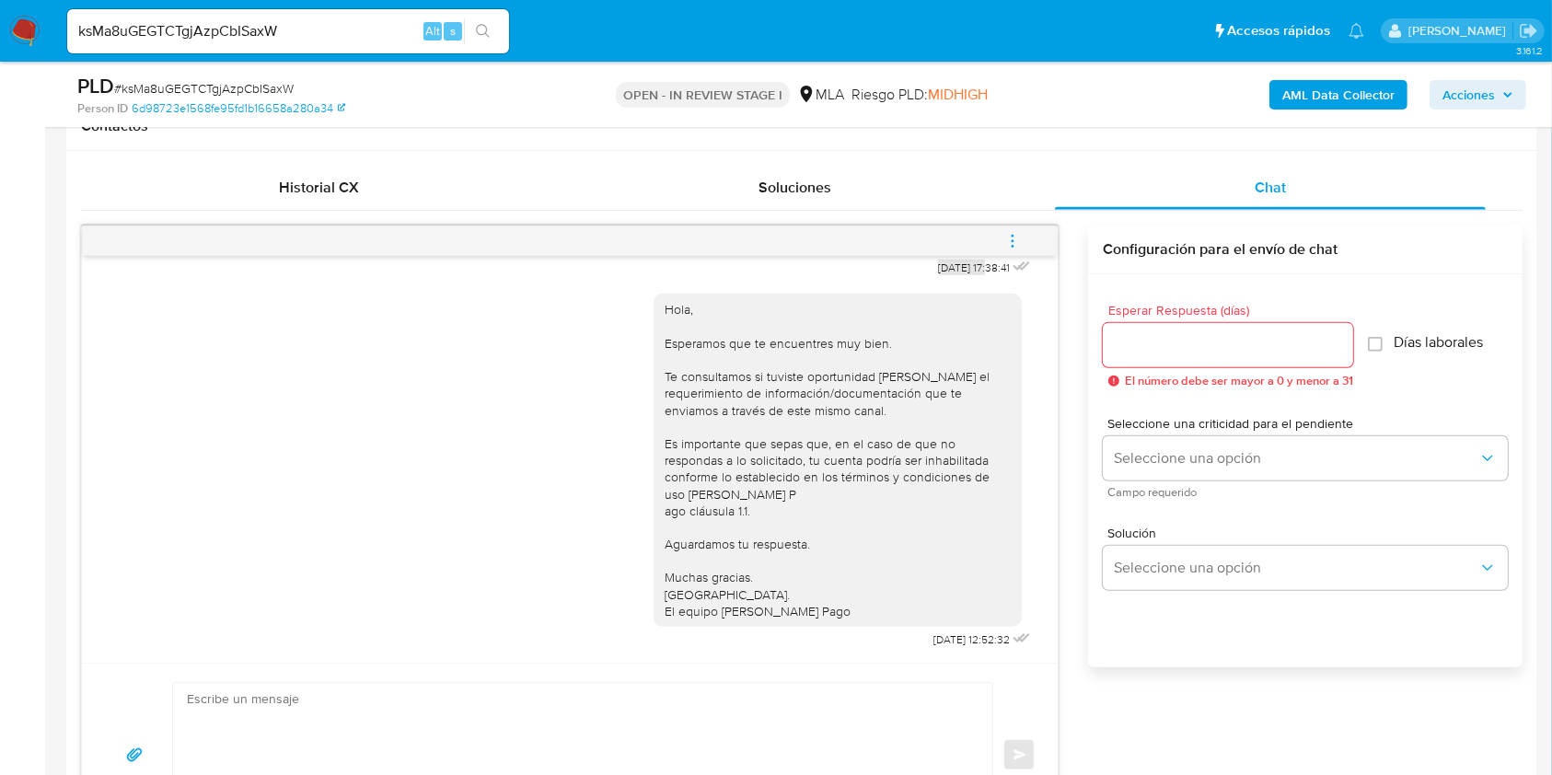
scroll to position [1105, 0]
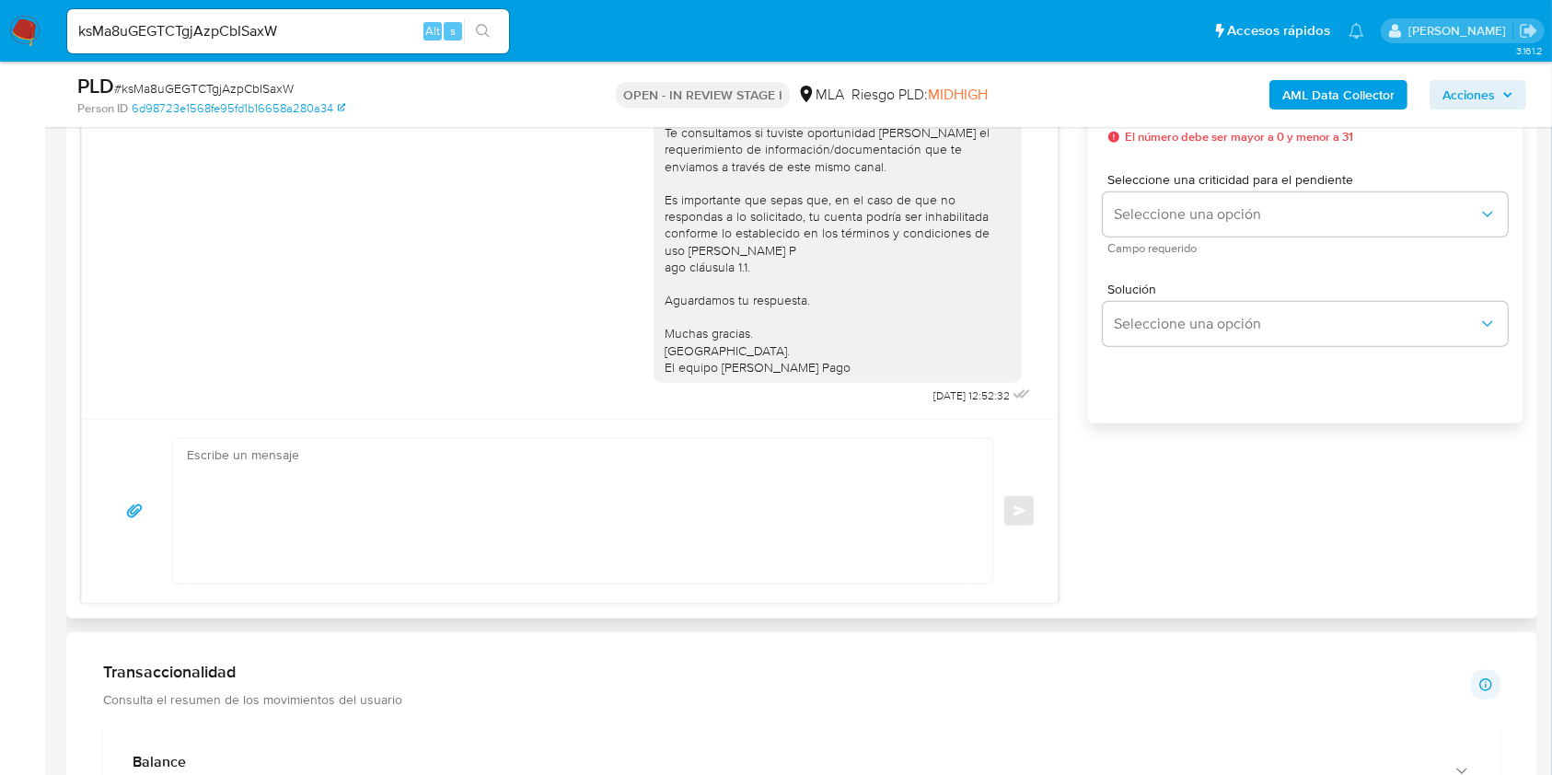
click at [933, 396] on span "22/08/2025 12:52:32" at bounding box center [971, 395] width 76 height 15
drag, startPoint x: 897, startPoint y: 396, endPoint x: 928, endPoint y: 397, distance: 31.3
click at [933, 397] on span "22/08/2025 12:52:32" at bounding box center [971, 395] width 76 height 15
copy span "22/08/2025"
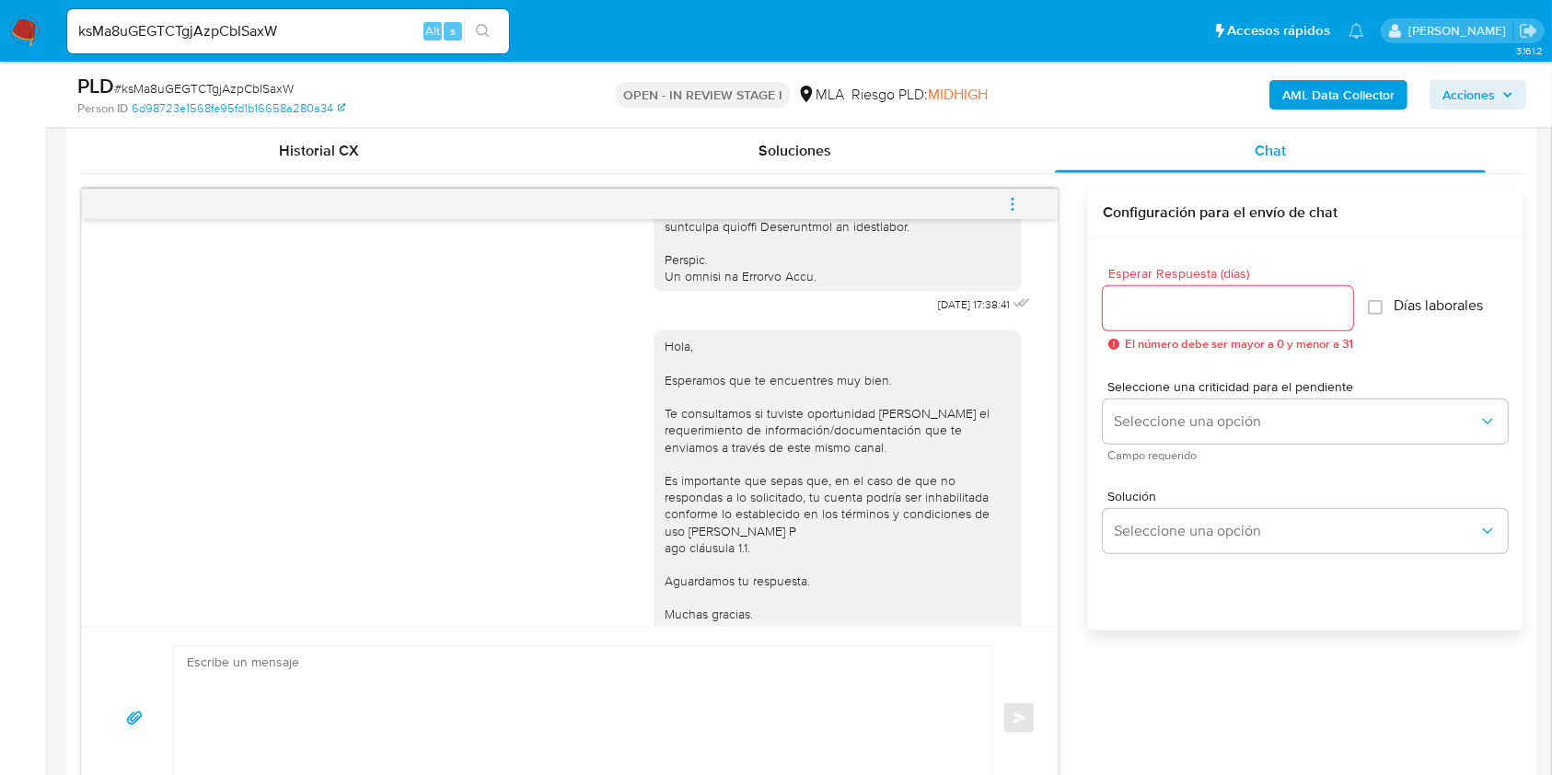
scroll to position [859, 0]
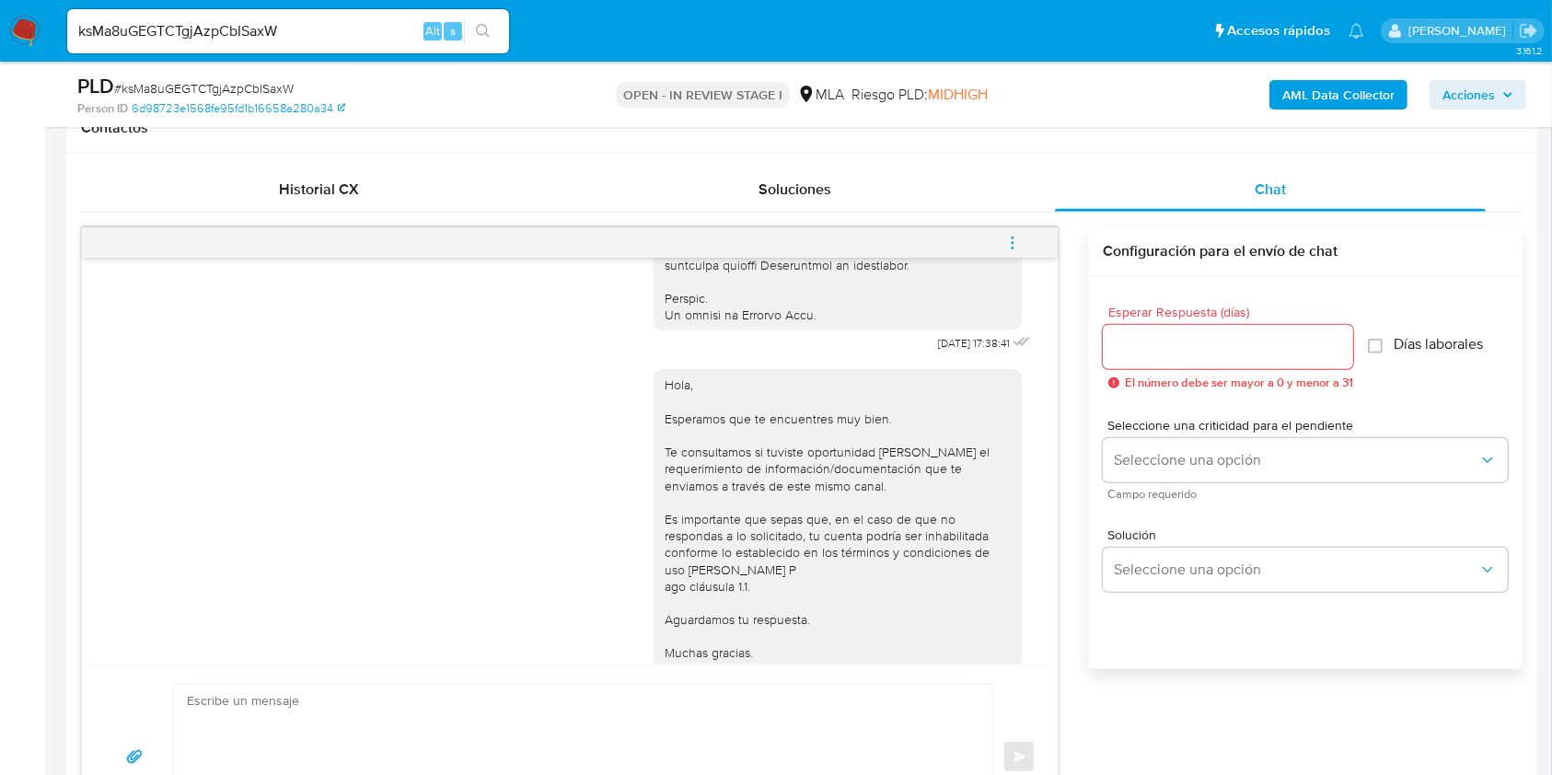
click at [1009, 244] on icon "menu-action" at bounding box center [1012, 243] width 17 height 17
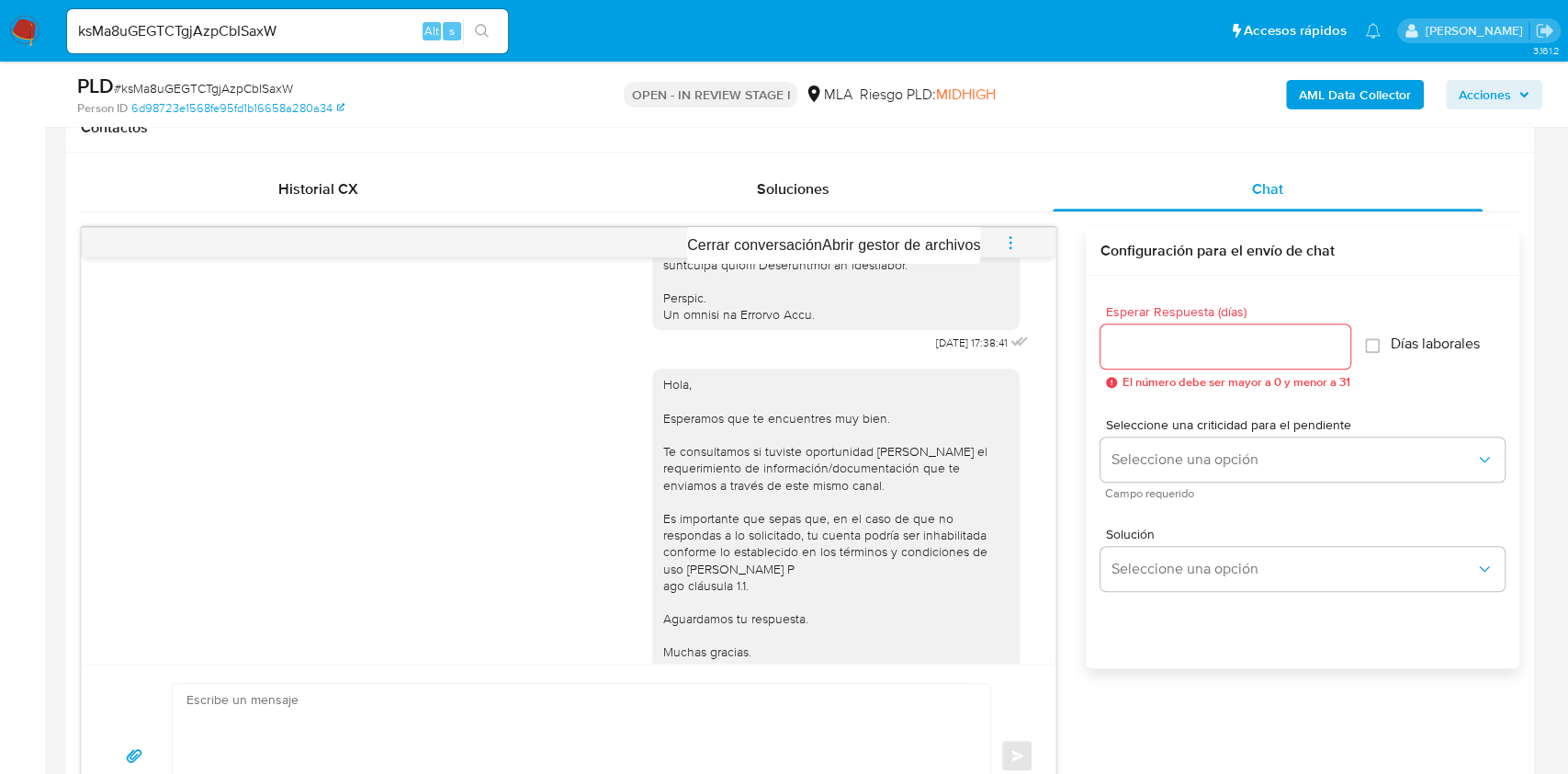
click at [0, 331] on div at bounding box center [784, 387] width 1568 height 774
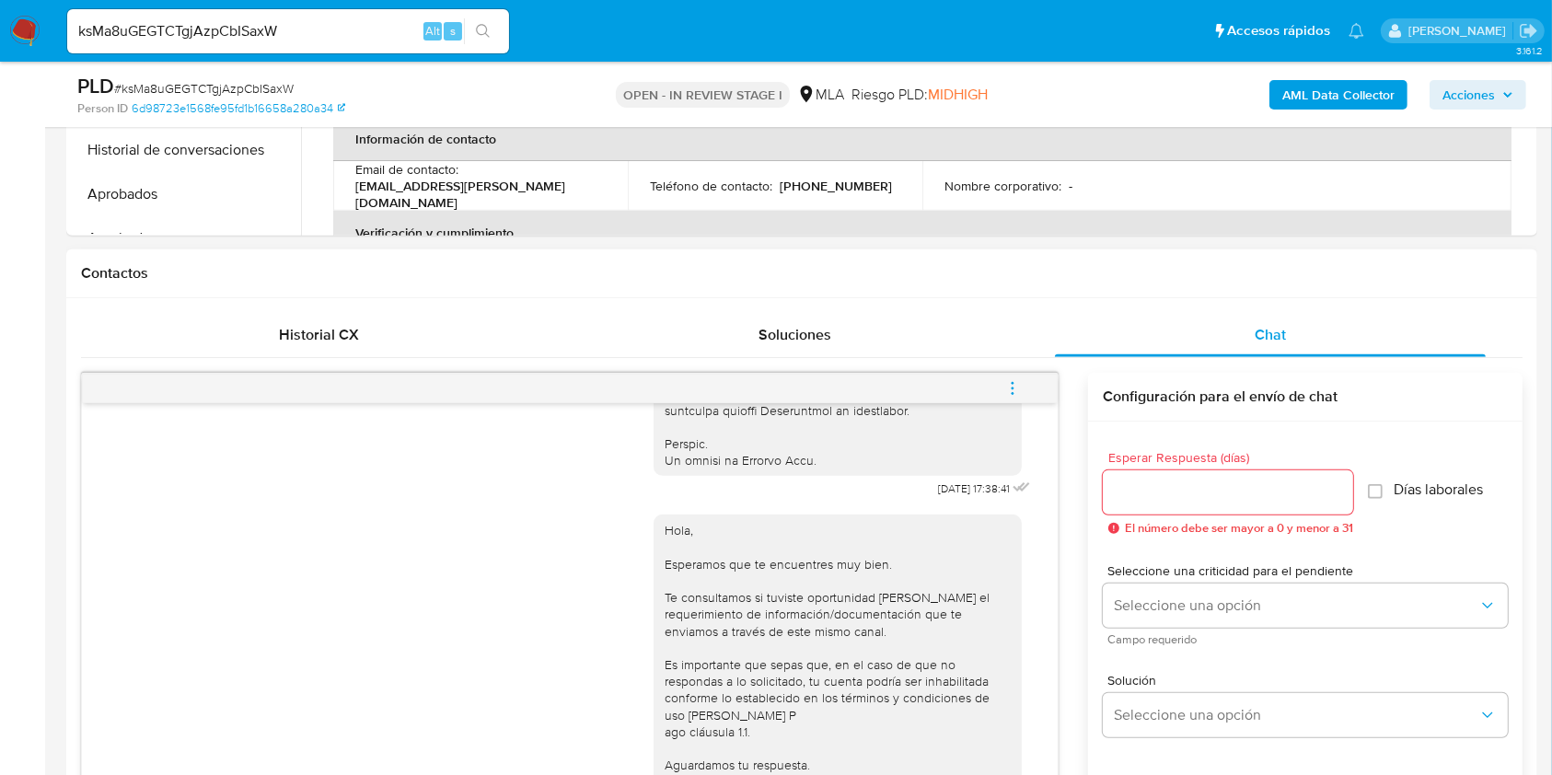
scroll to position [736, 0]
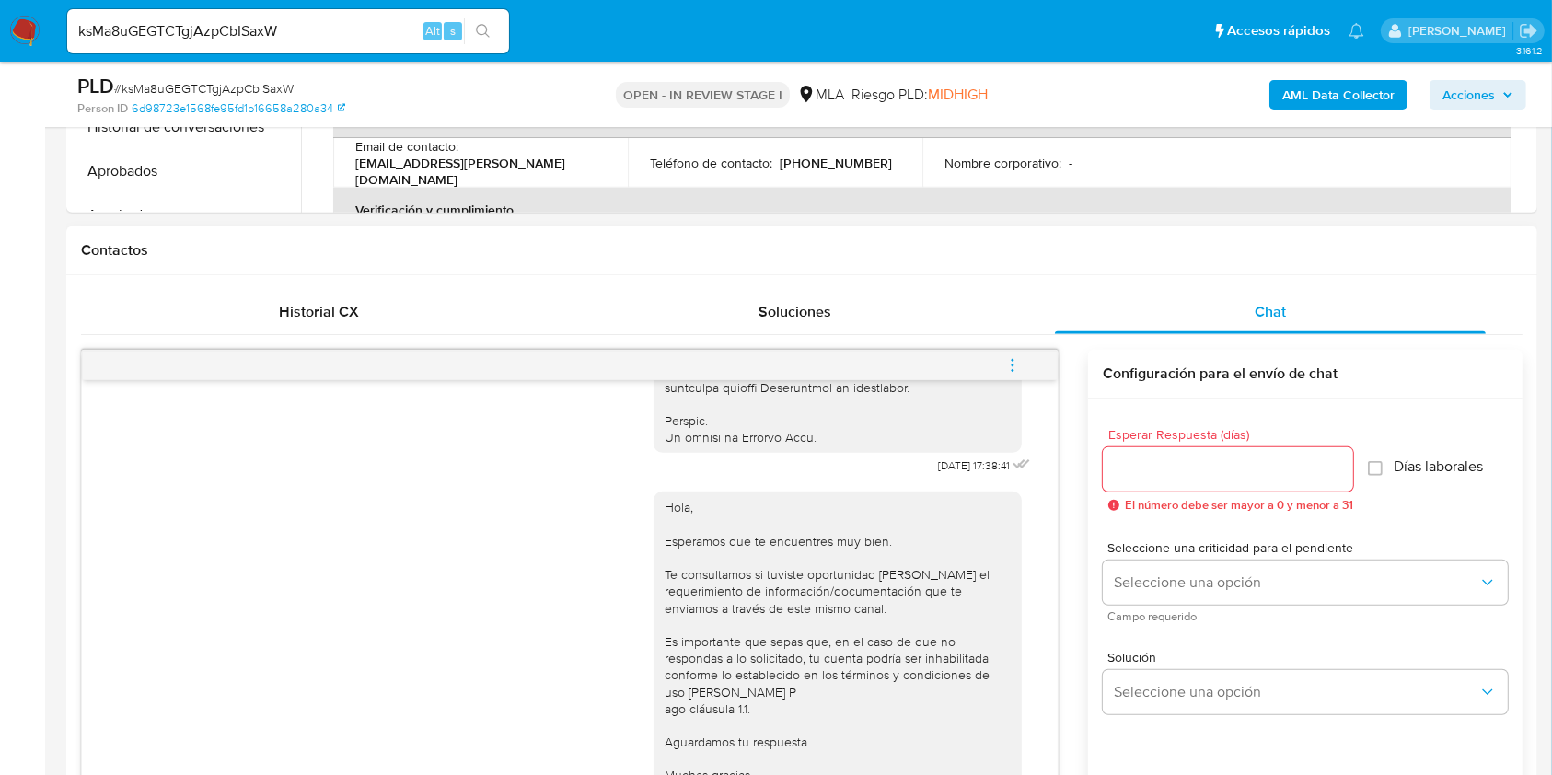
click at [1004, 358] on icon "menu-action" at bounding box center [1012, 365] width 17 height 17
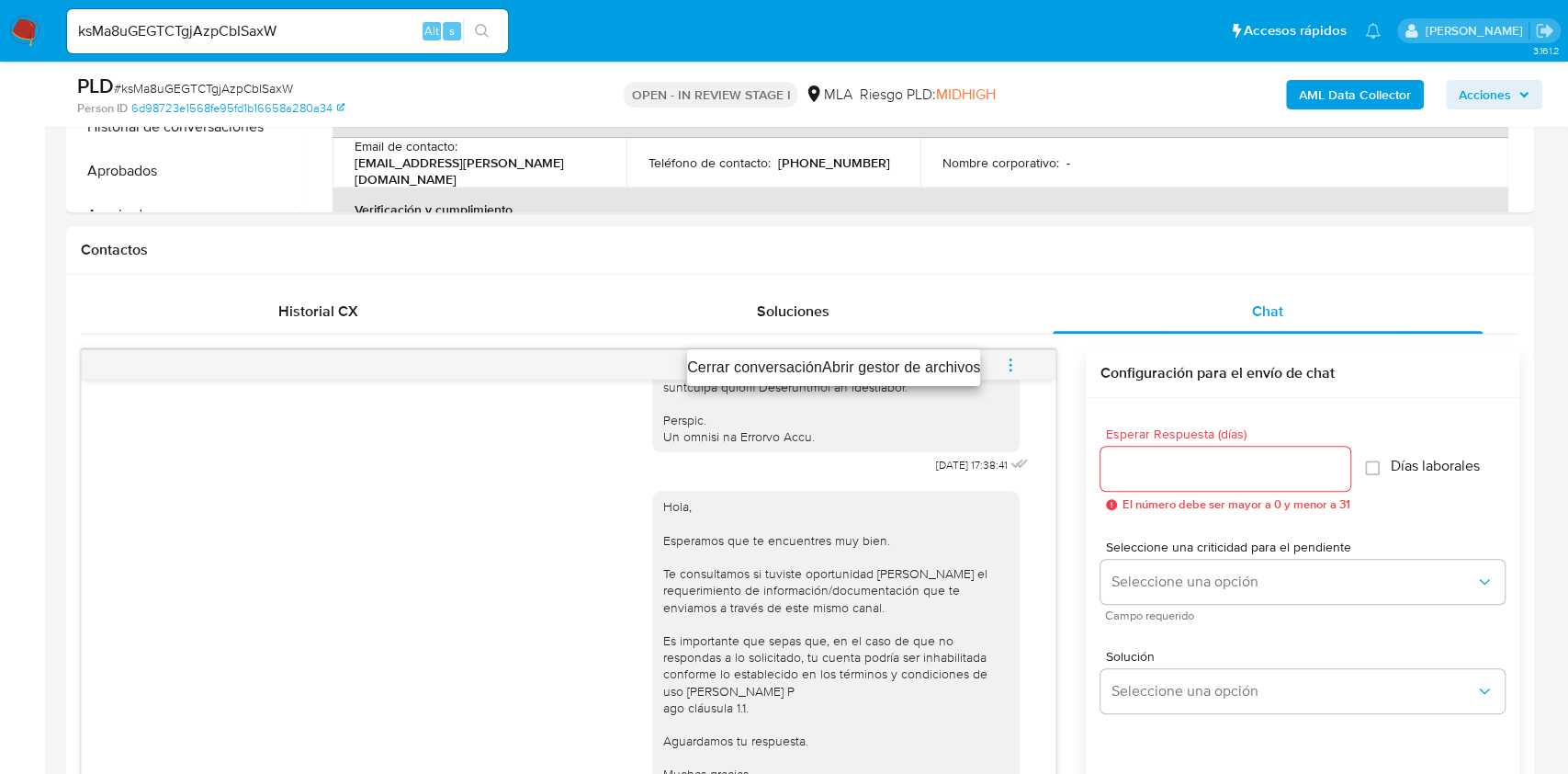
click at [750, 357] on li "Cerrar conversación" at bounding box center [755, 368] width 135 height 22
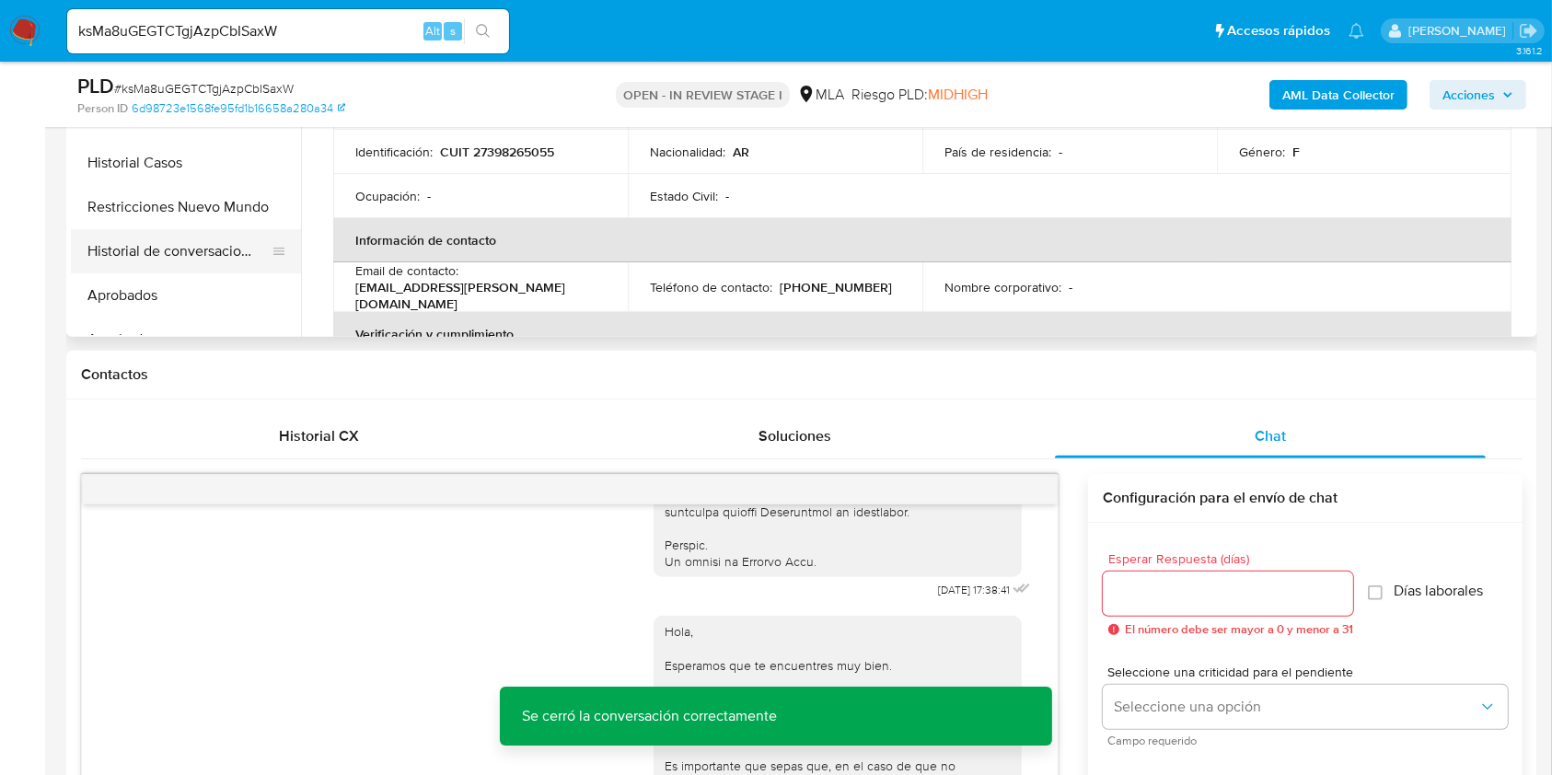
scroll to position [491, 0]
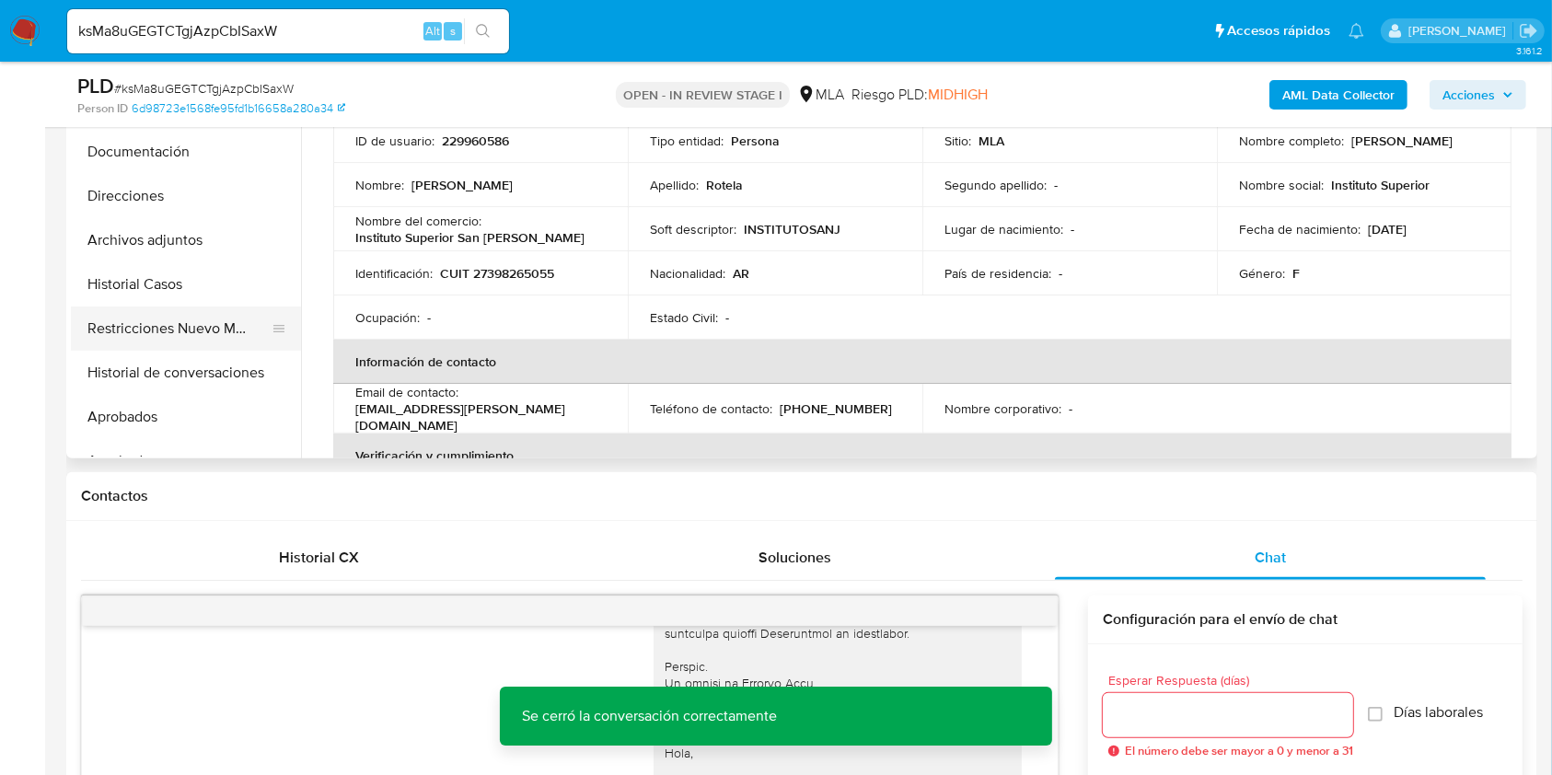
click at [133, 332] on button "Restricciones Nuevo Mundo" at bounding box center [178, 329] width 215 height 44
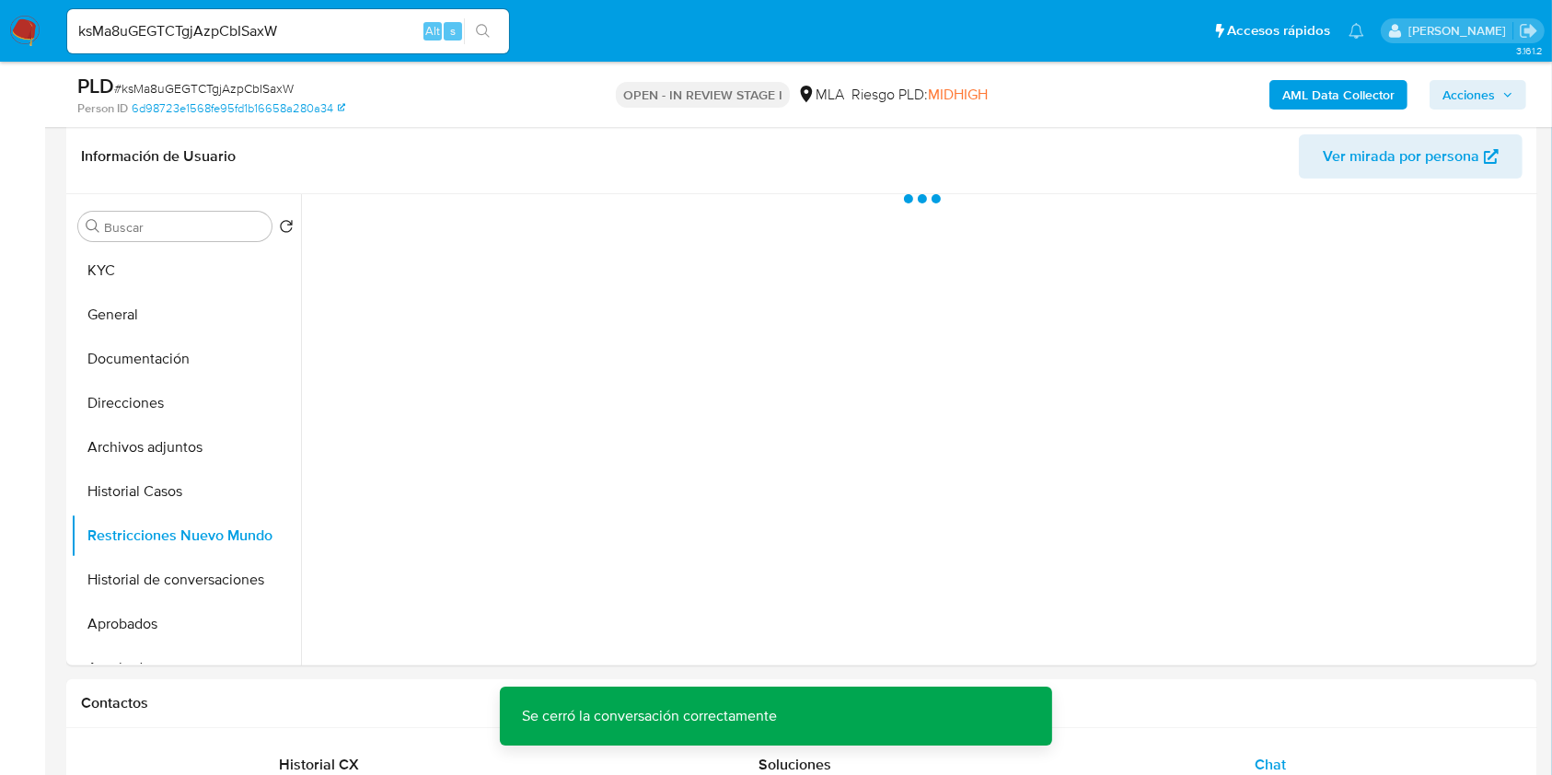
scroll to position [245, 0]
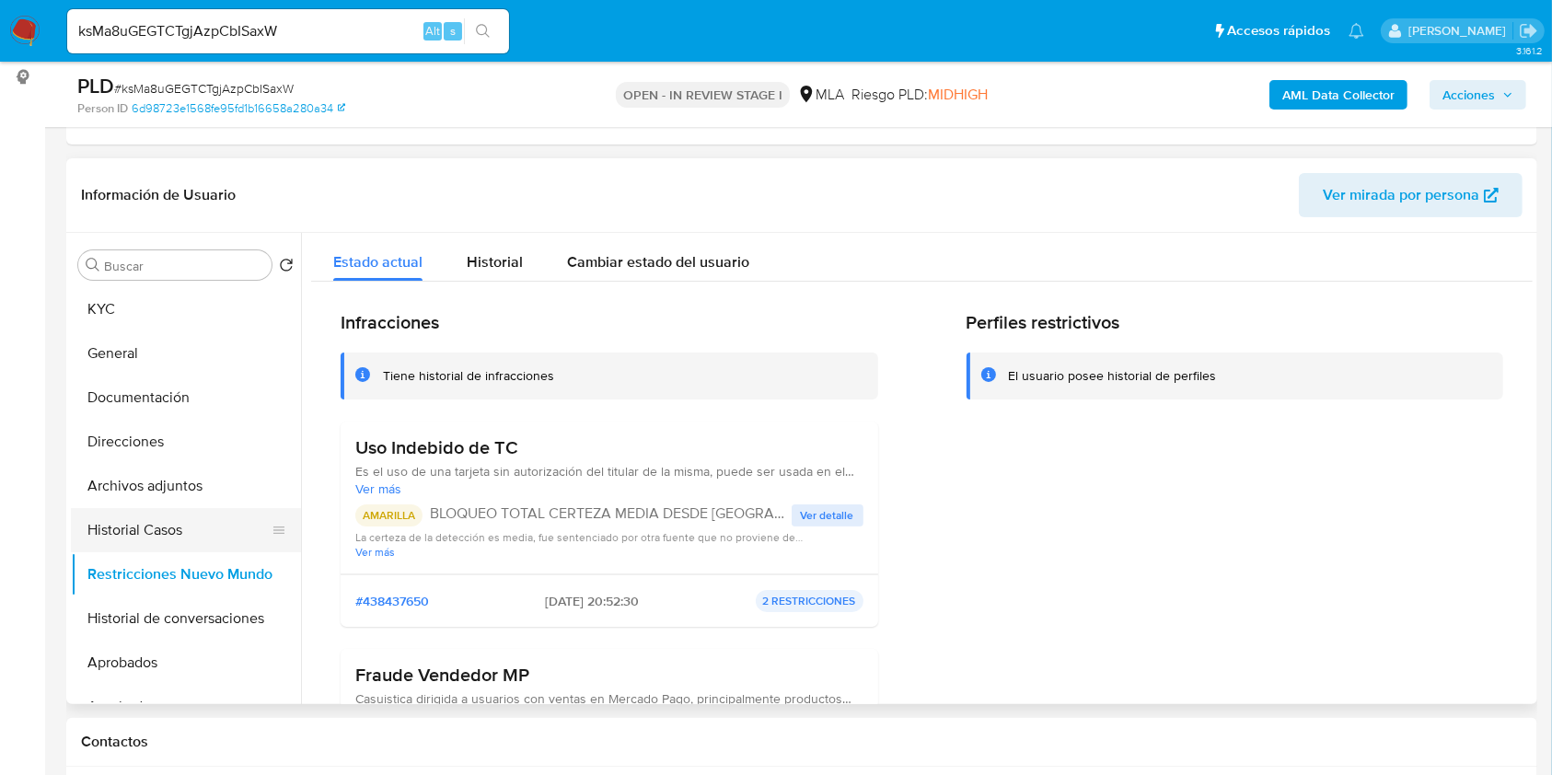
click at [156, 530] on button "Historial Casos" at bounding box center [178, 530] width 215 height 44
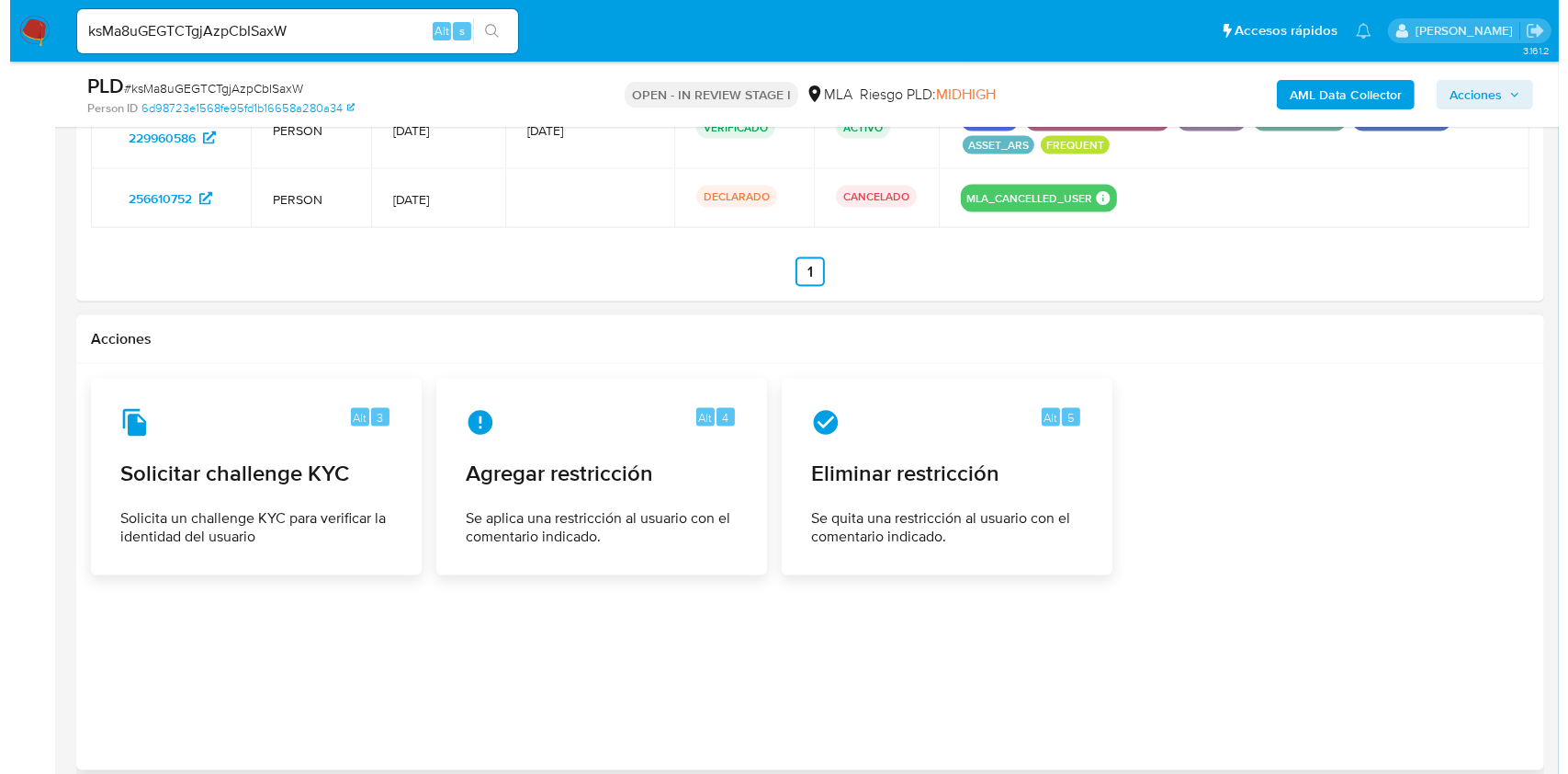
scroll to position [2909, 0]
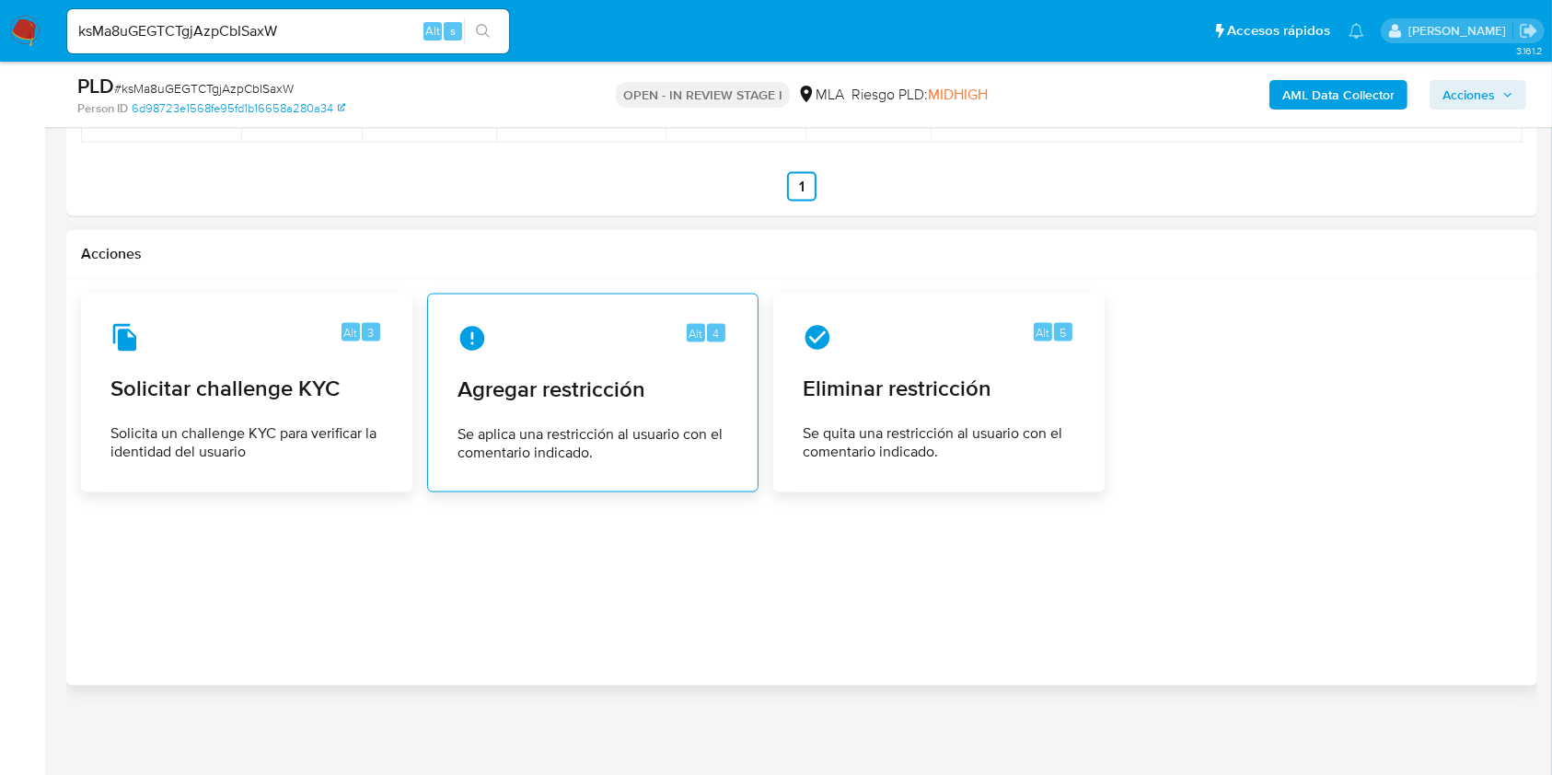
click at [607, 464] on div "Alt 4 Agregar restricción Se aplica una restricción al usuario con el comentari…" at bounding box center [593, 393] width 300 height 168
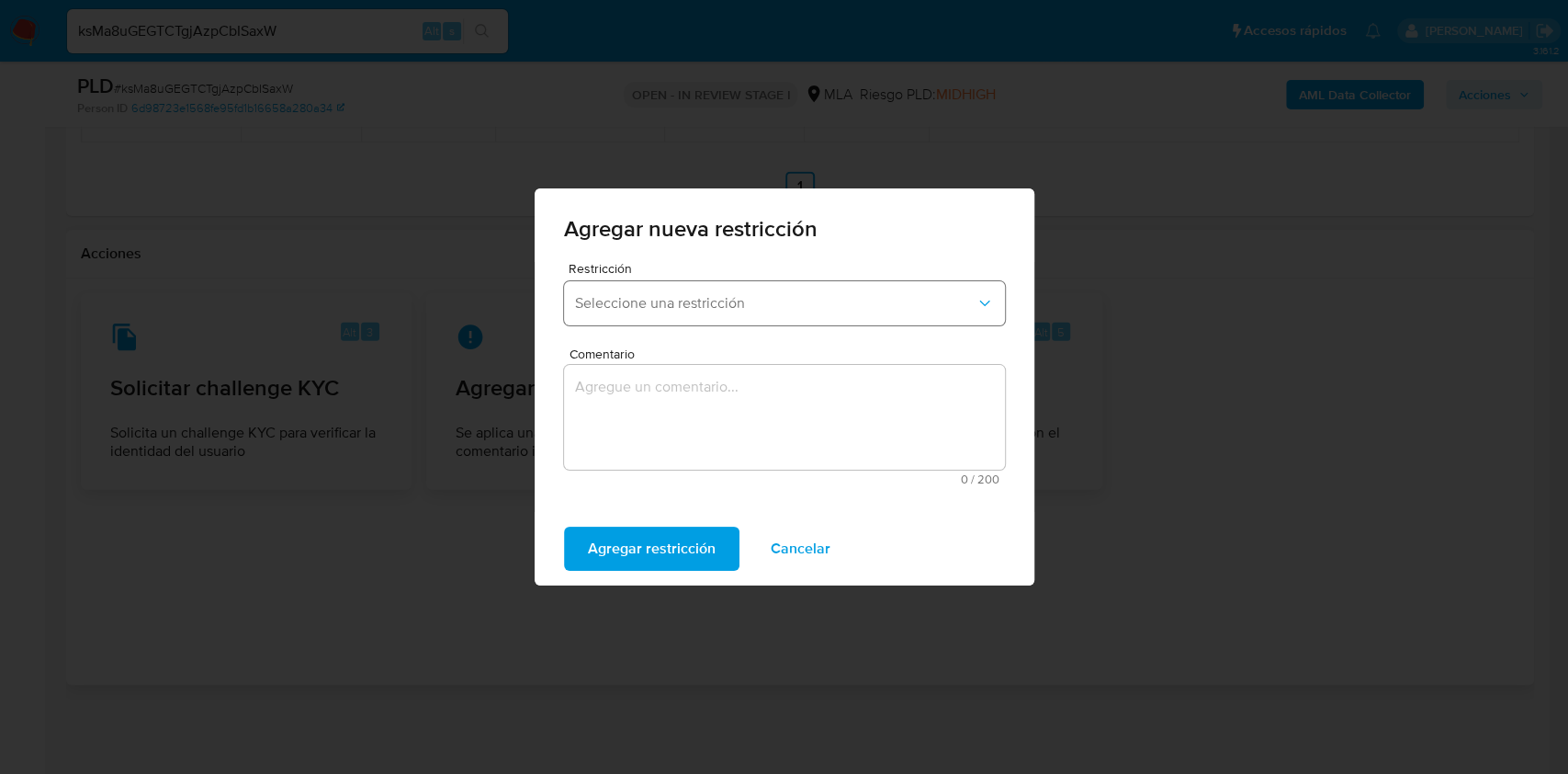
click at [652, 310] on span "Seleccione una restricción" at bounding box center [775, 304] width 400 height 18
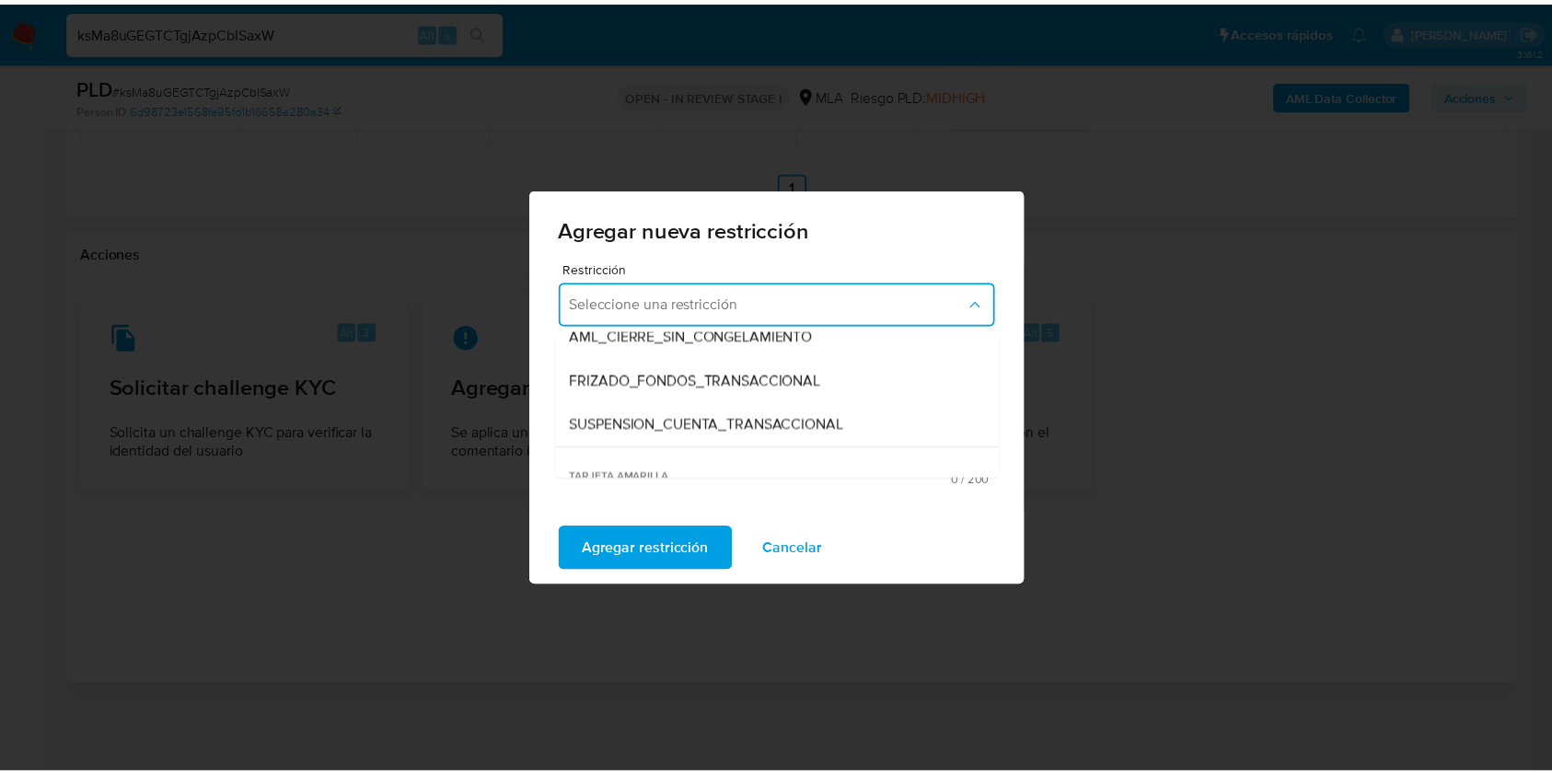
scroll to position [245, 0]
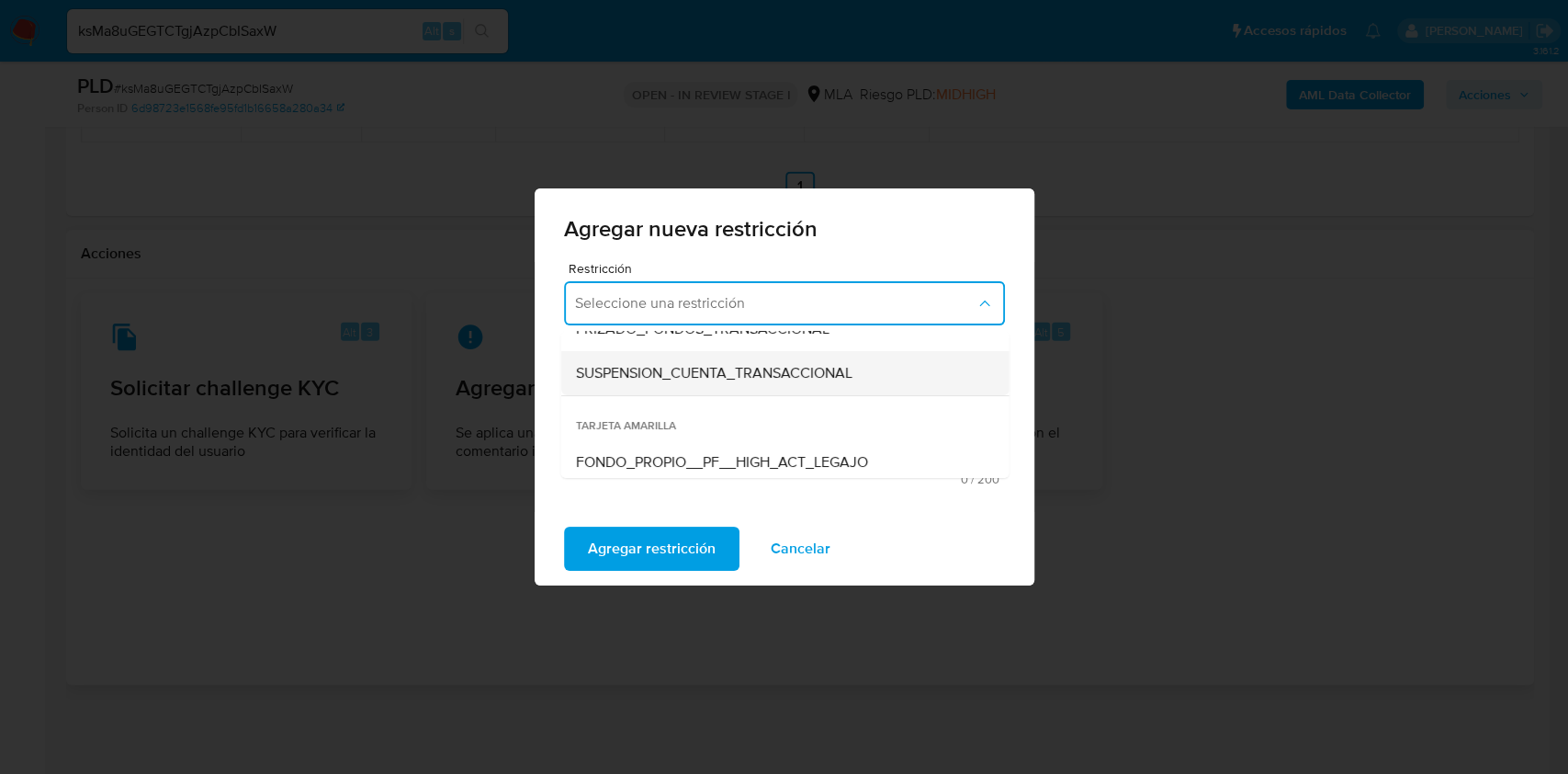
click at [734, 379] on span "SUSPENSION_CUENTA_TRANSACCIONAL" at bounding box center [713, 374] width 276 height 18
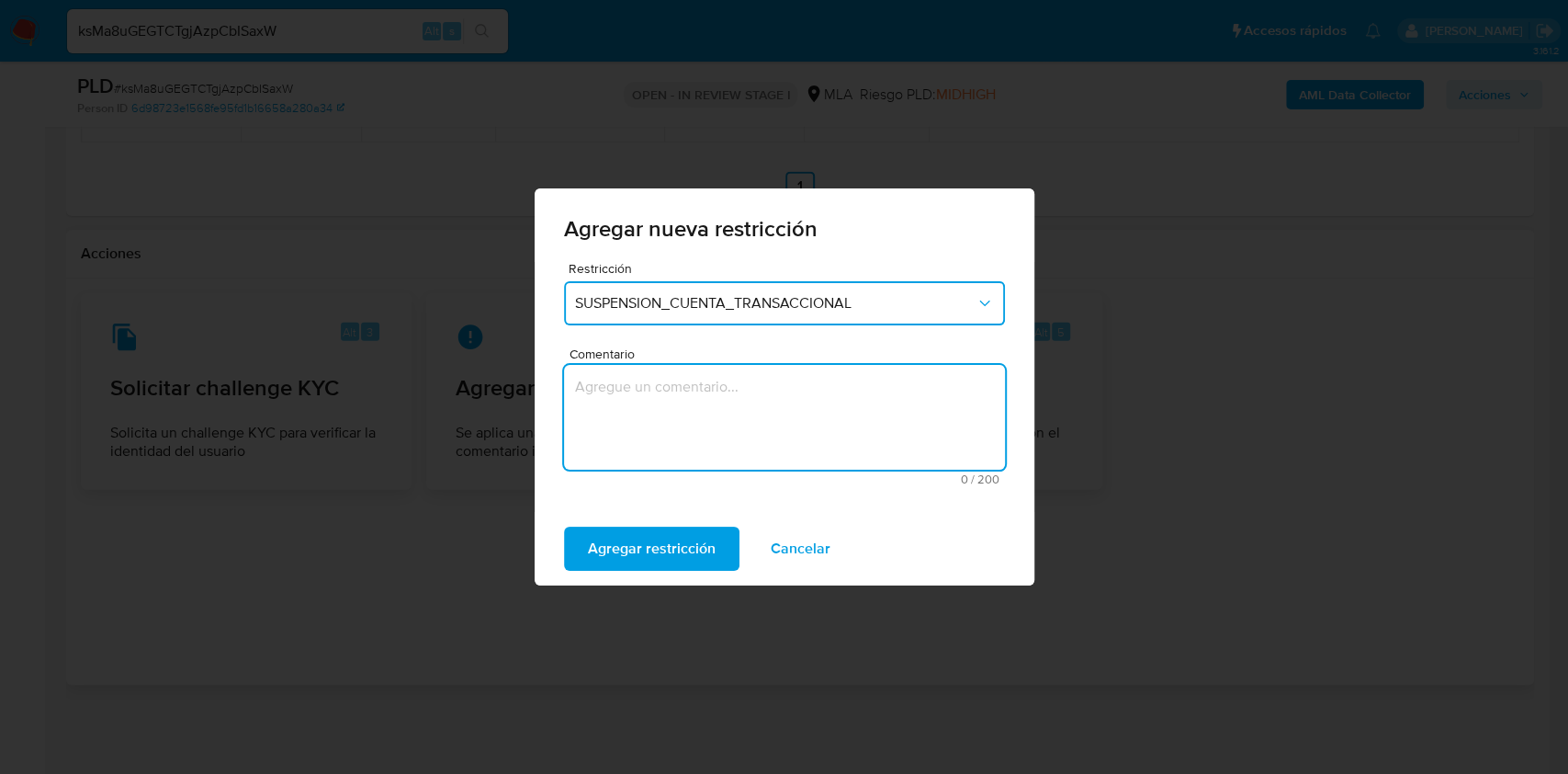
click at [724, 431] on textarea "Comentario" at bounding box center [784, 416] width 441 height 105
type textarea "AML"
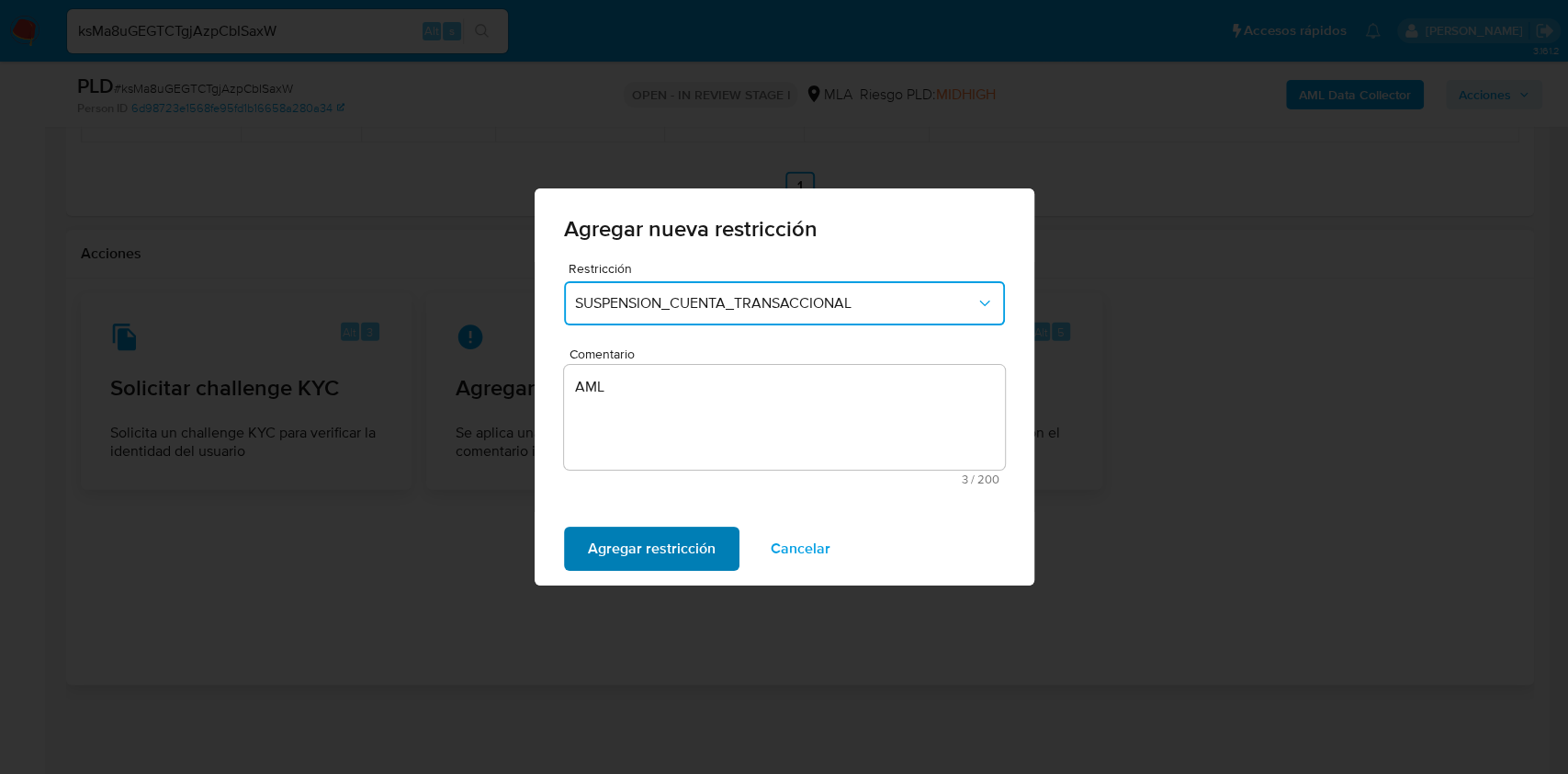
click at [699, 536] on span "Agregar restricción" at bounding box center [652, 548] width 128 height 41
click at [629, 550] on span "Confirmar" at bounding box center [621, 548] width 66 height 41
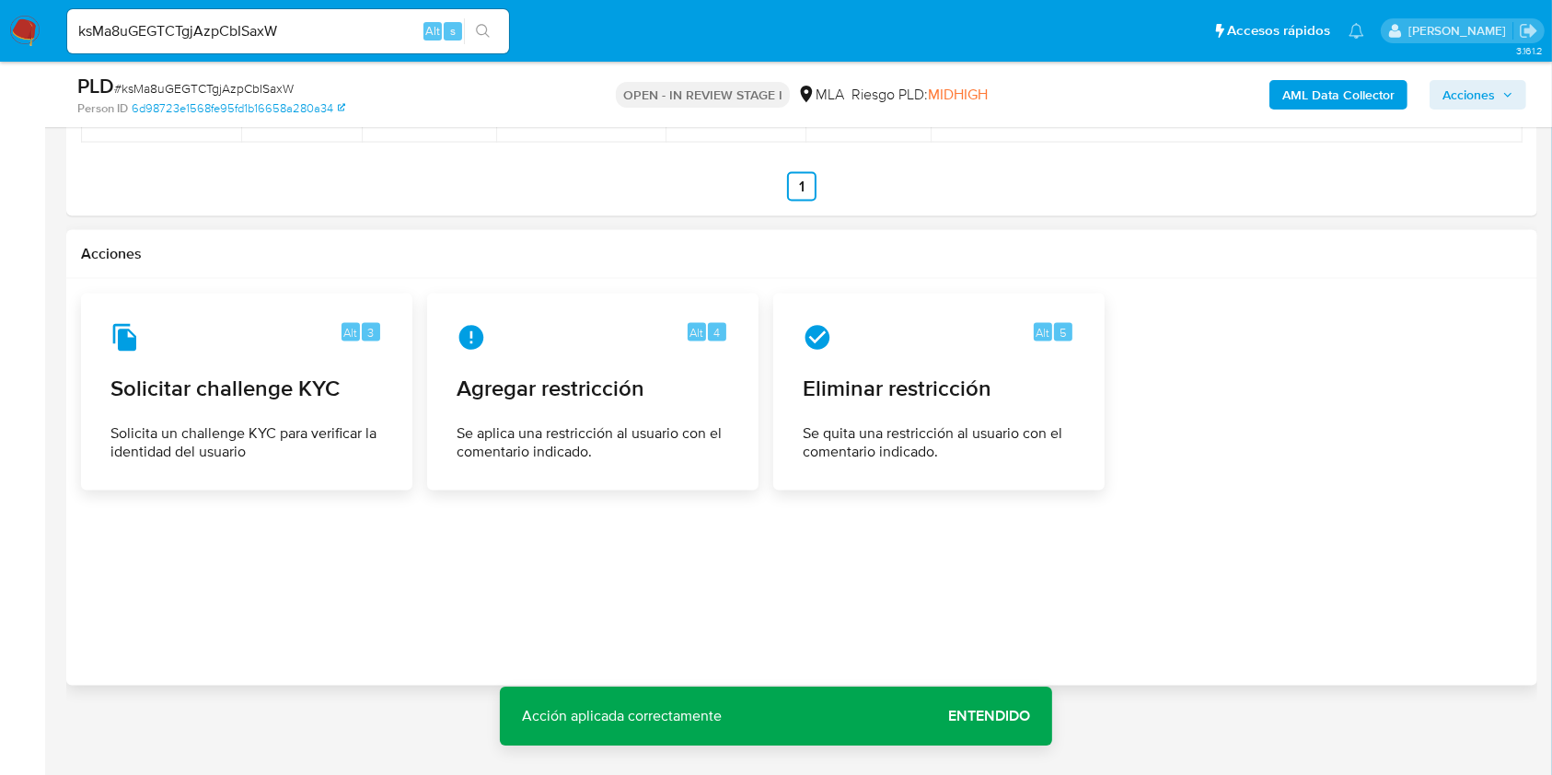
click at [1004, 716] on span "Entendido" at bounding box center [989, 716] width 82 height 0
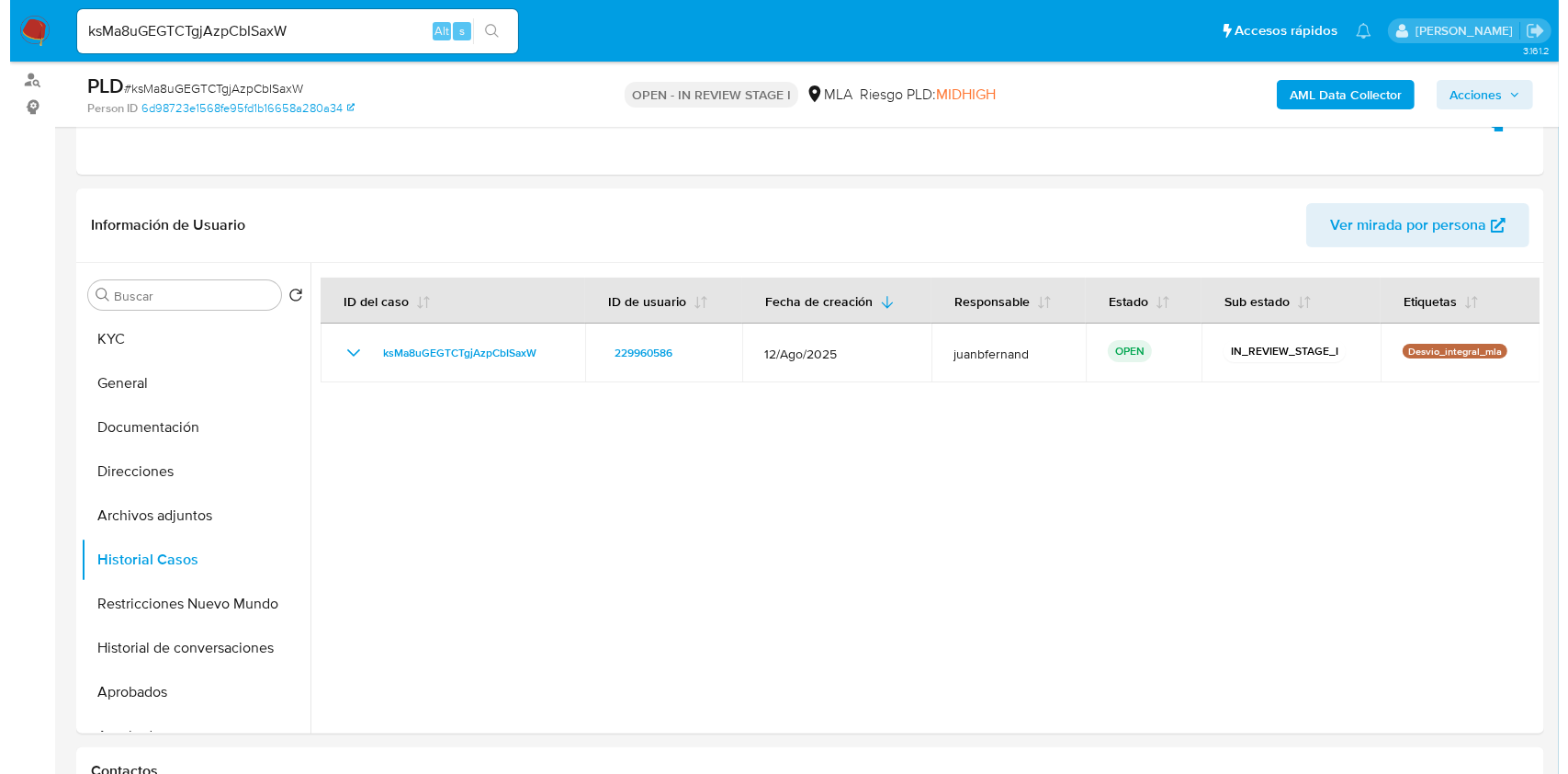
scroll to position [214, 0]
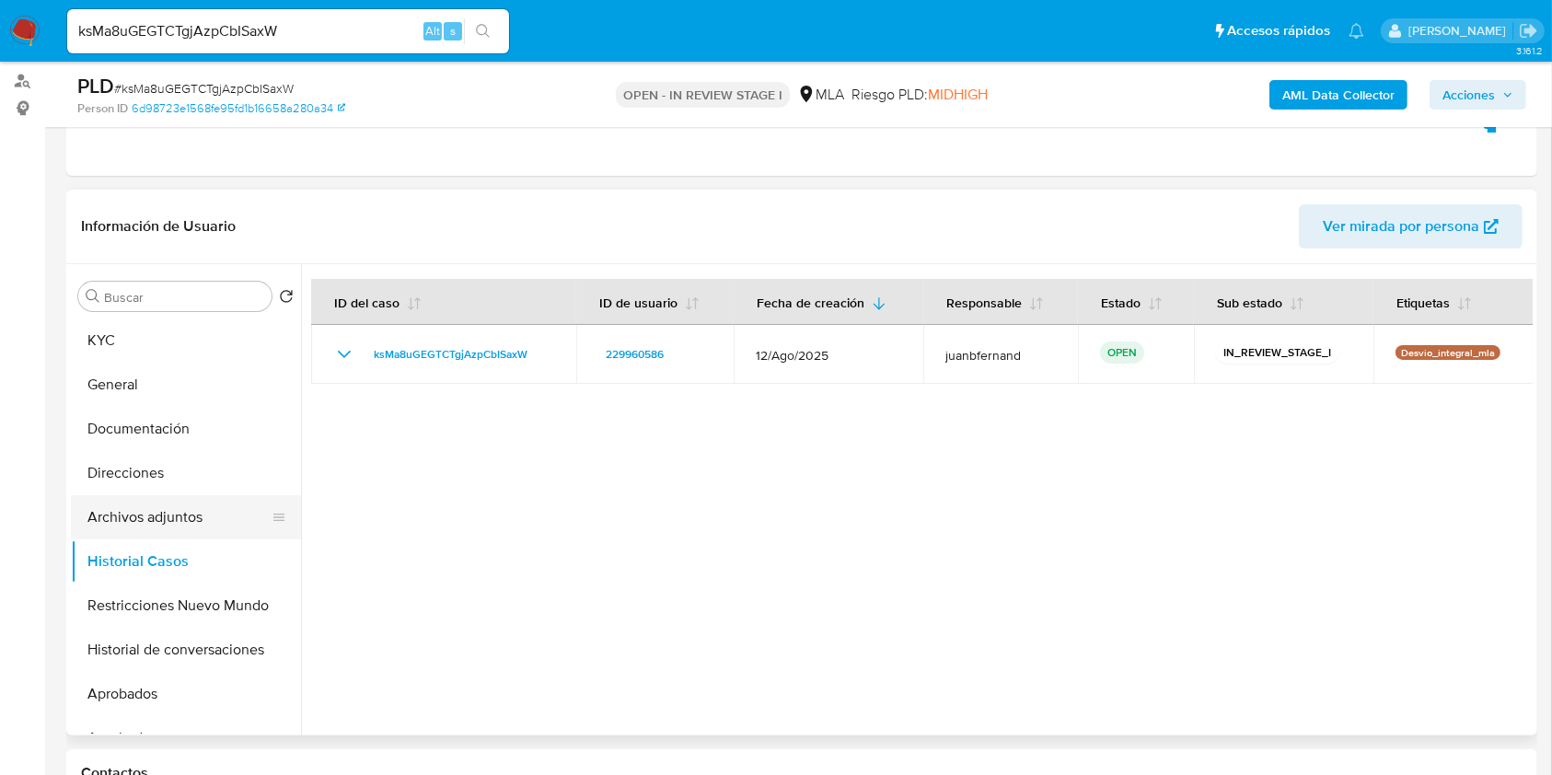
click at [139, 519] on button "Archivos adjuntos" at bounding box center [178, 517] width 215 height 44
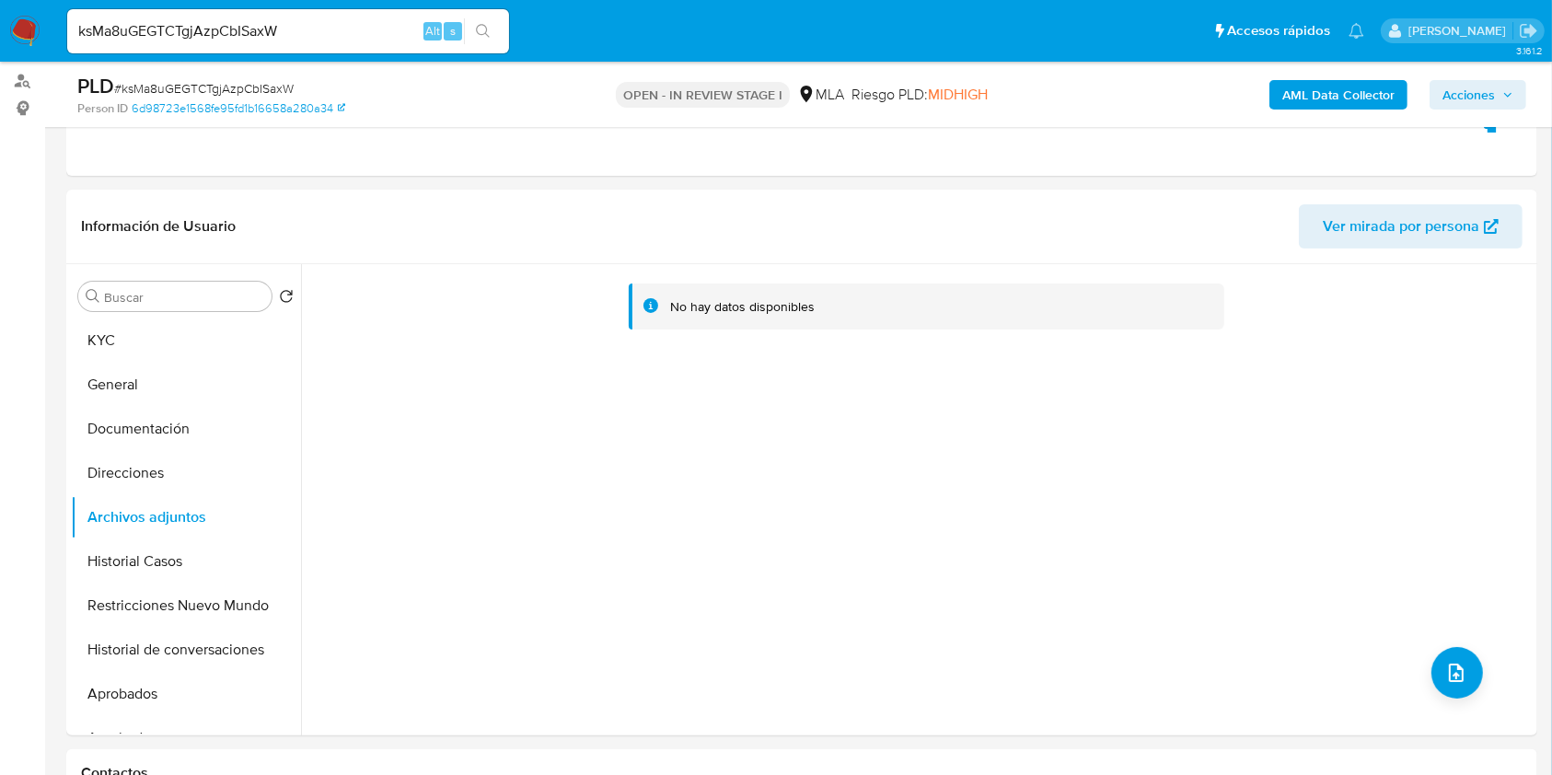
click at [1317, 89] on b "AML Data Collector" at bounding box center [1338, 94] width 112 height 29
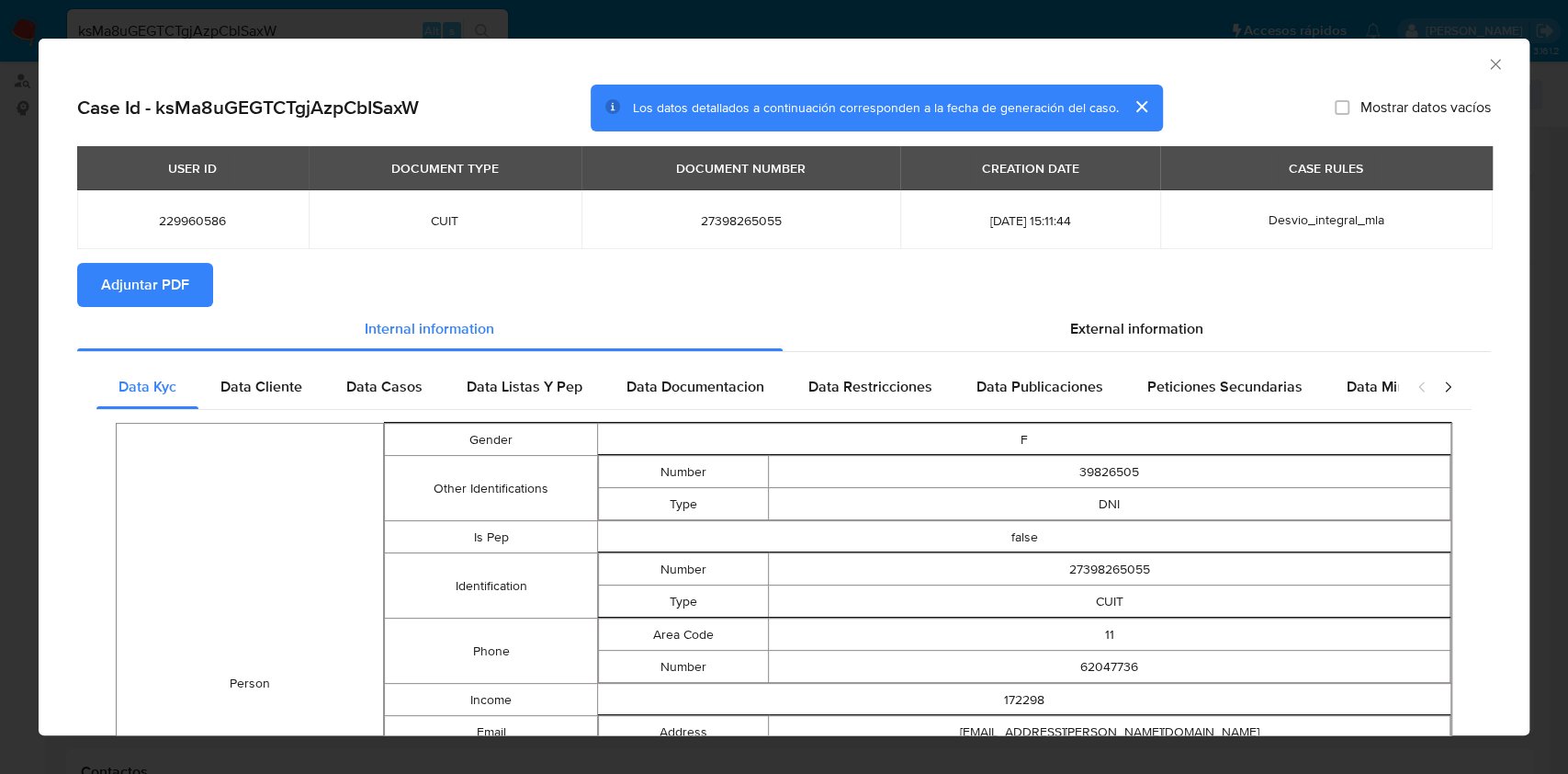
click at [158, 289] on span "Adjuntar PDF" at bounding box center [145, 285] width 88 height 41
click at [1486, 70] on icon "Cerrar ventana" at bounding box center [1495, 64] width 18 height 18
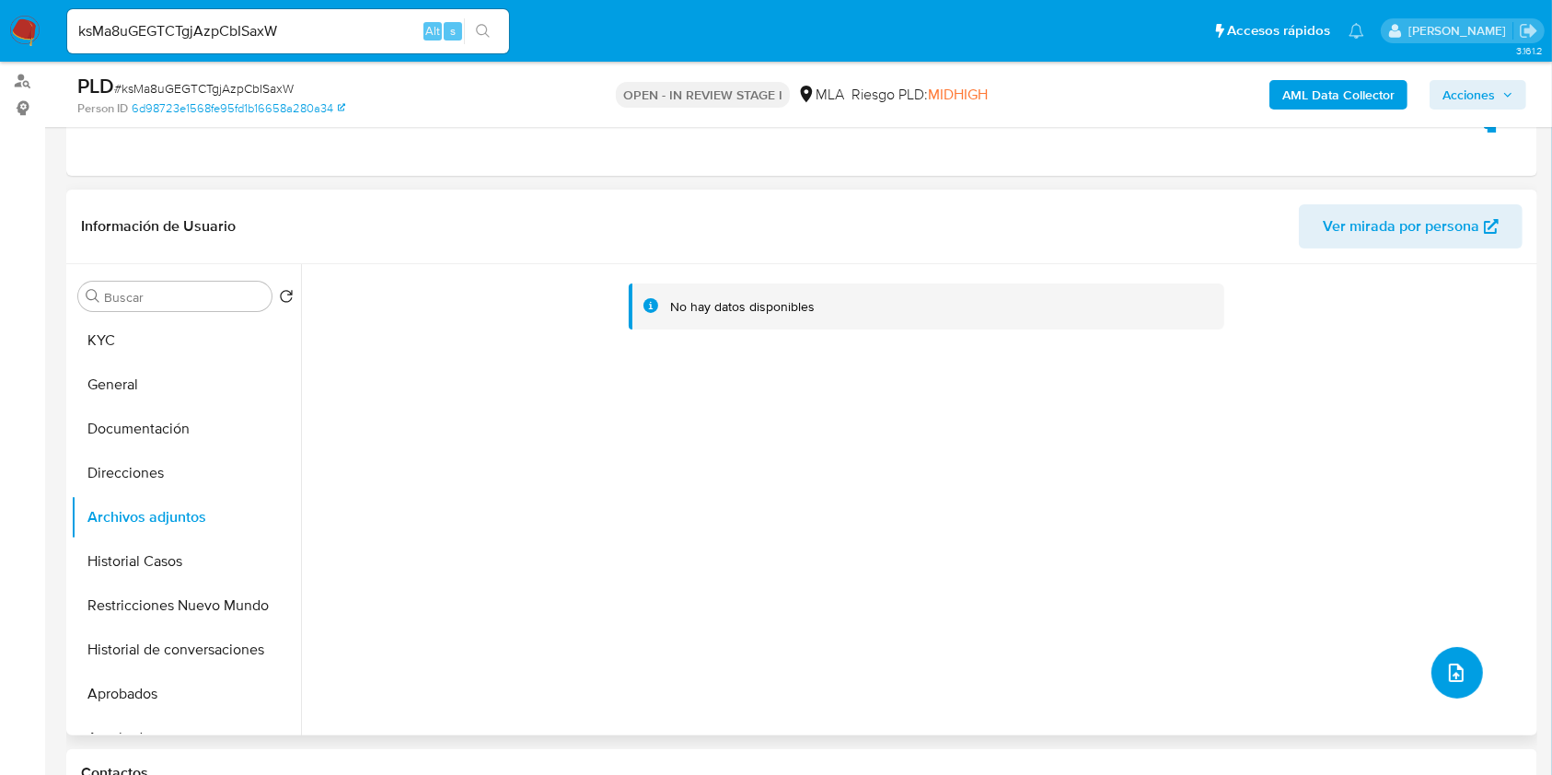
click at [1453, 696] on button "upload-file" at bounding box center [1457, 673] width 52 height 52
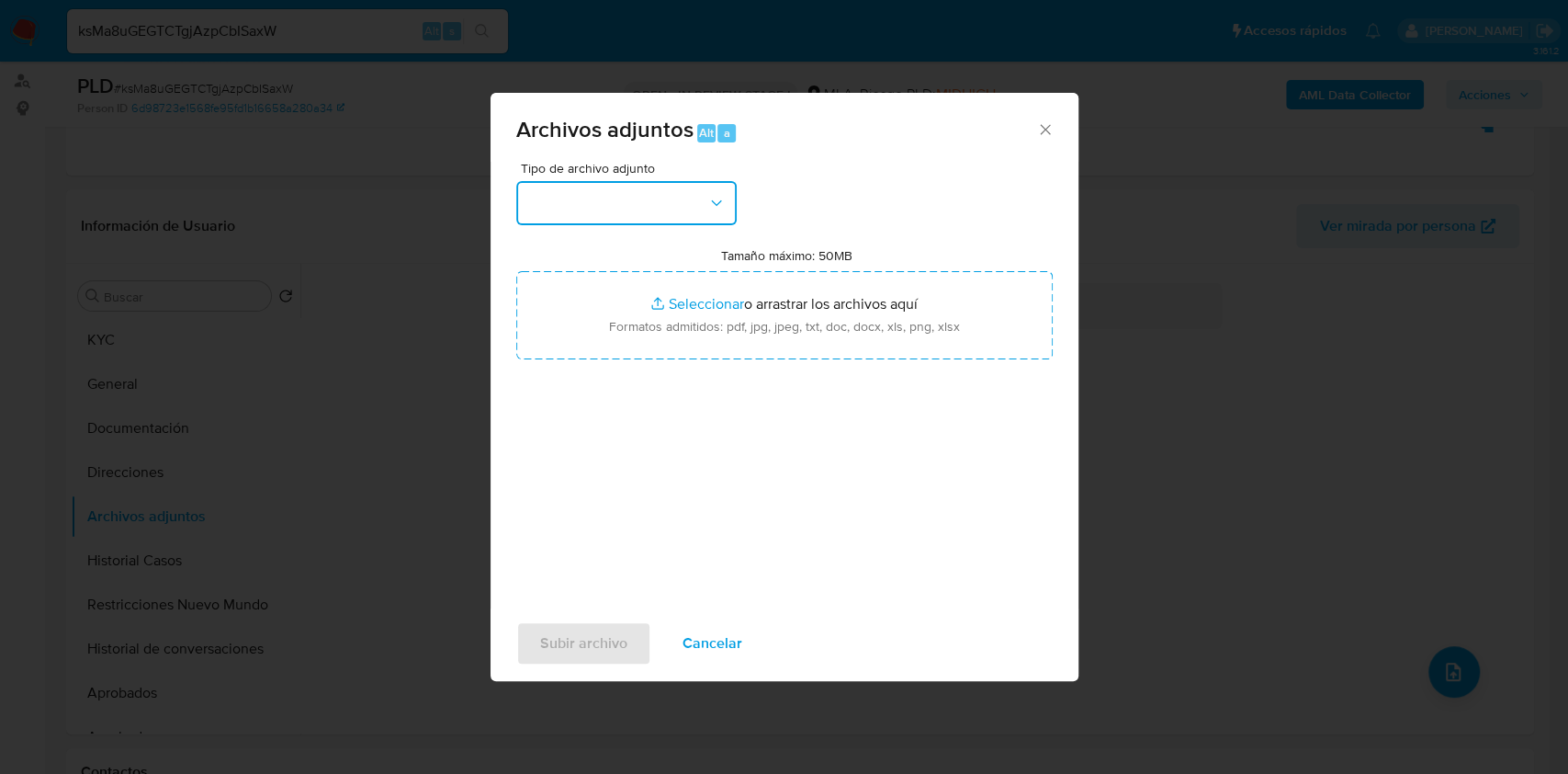
click at [709, 199] on icon "button" at bounding box center [717, 203] width 18 height 18
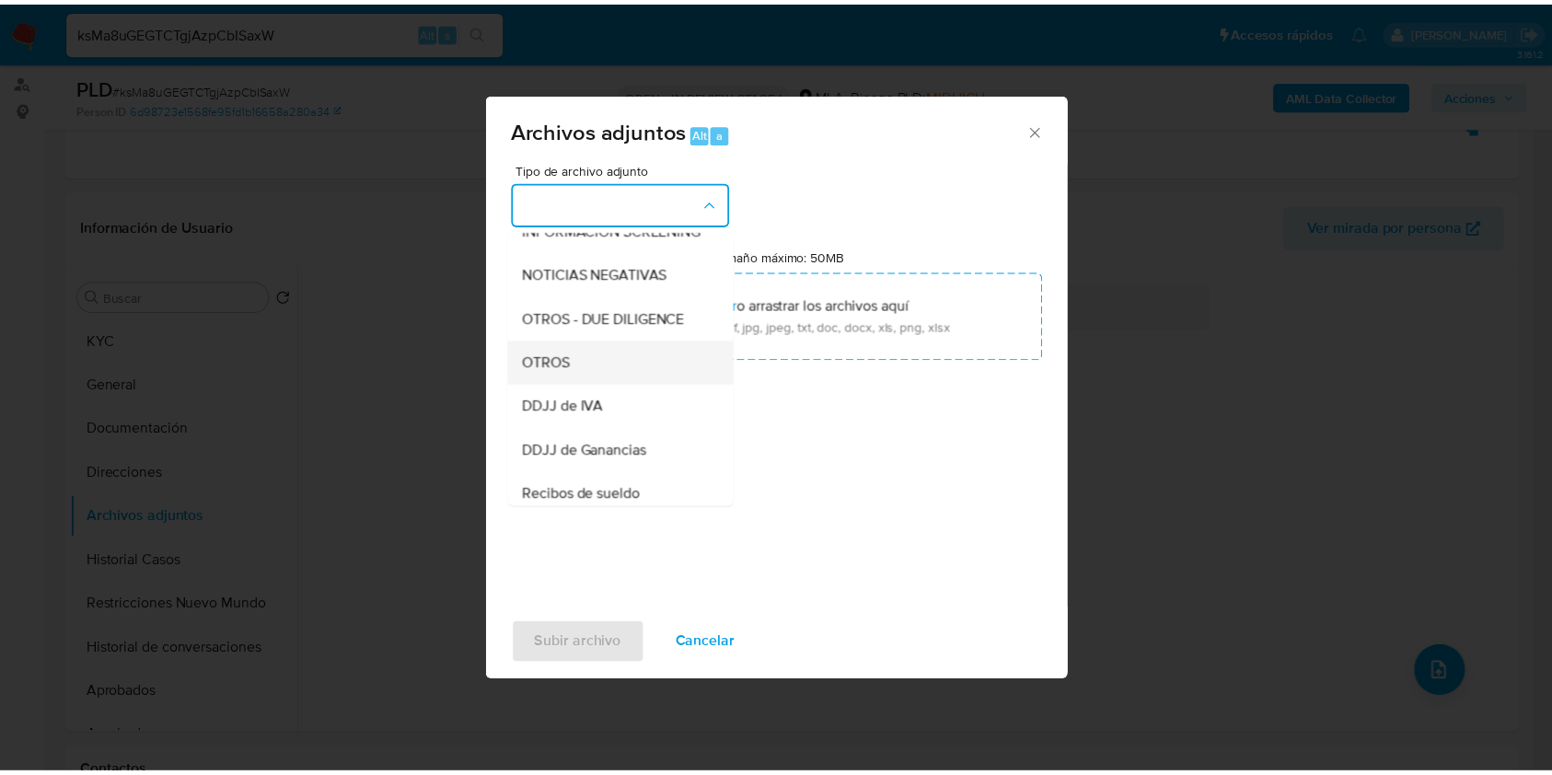
scroll to position [245, 0]
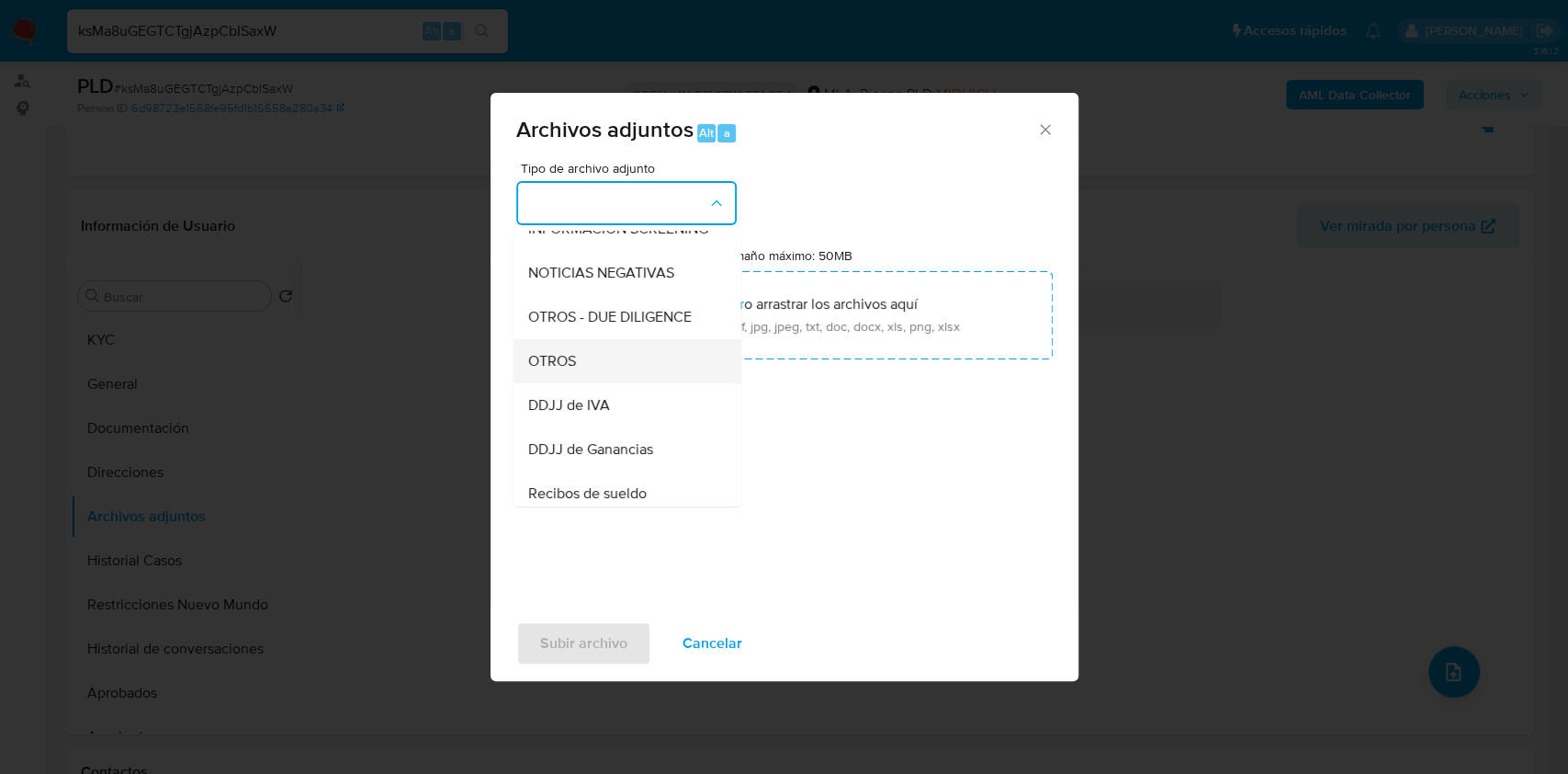
click at [580, 371] on div "OTROS" at bounding box center [621, 362] width 188 height 44
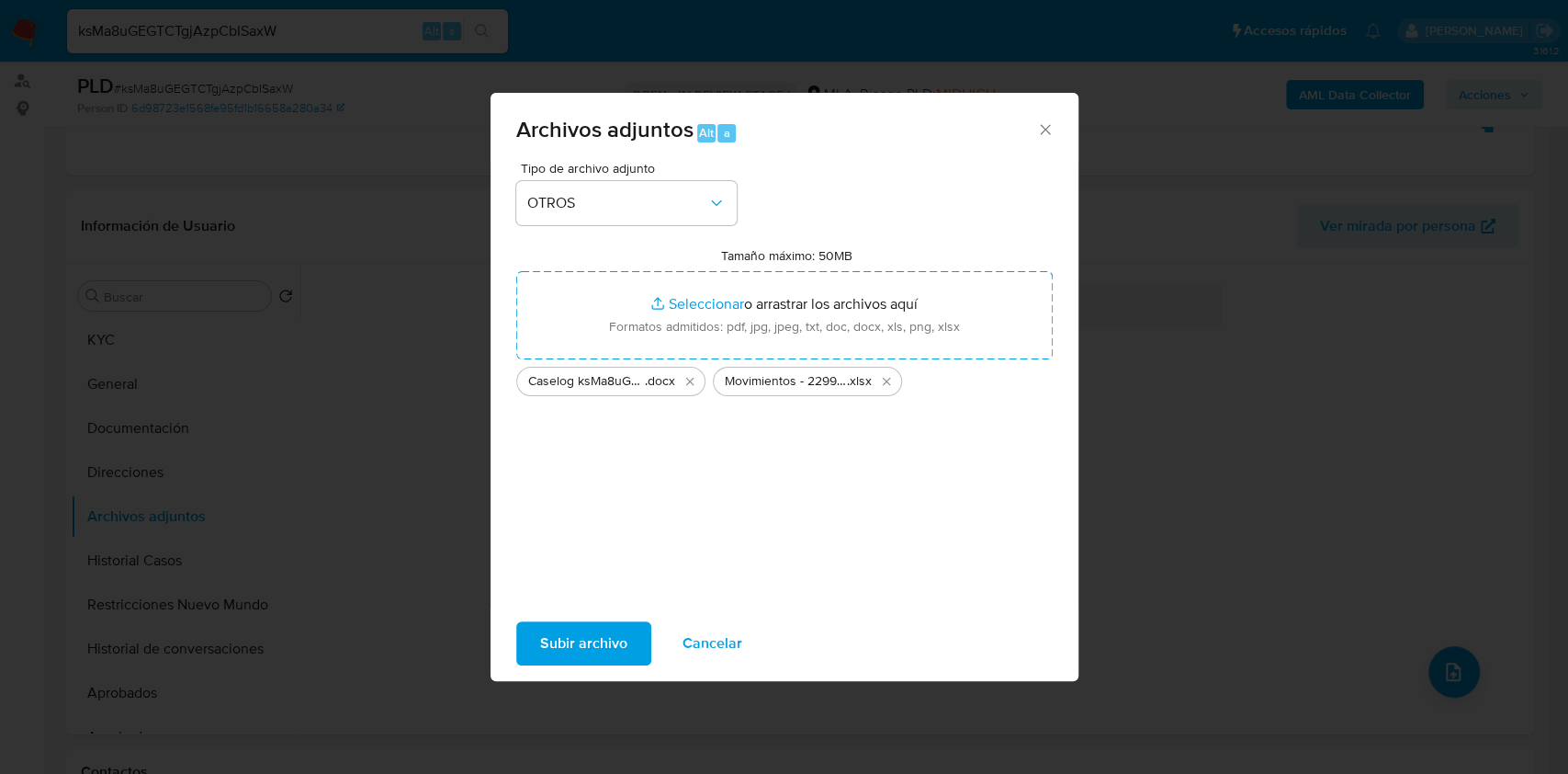
click at [630, 649] on button "Subir archivo" at bounding box center [583, 643] width 135 height 44
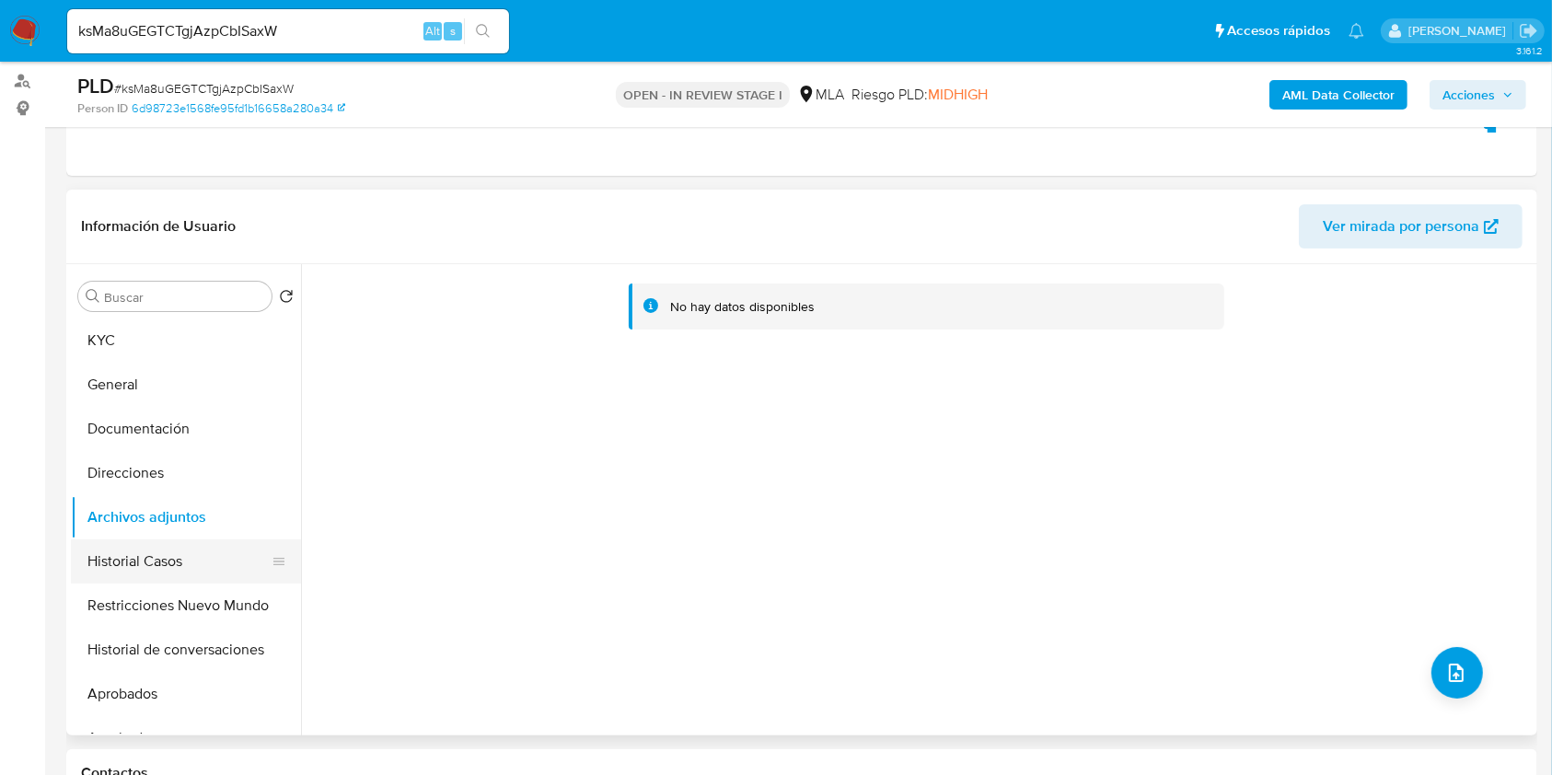
click at [148, 550] on button "Historial Casos" at bounding box center [178, 561] width 215 height 44
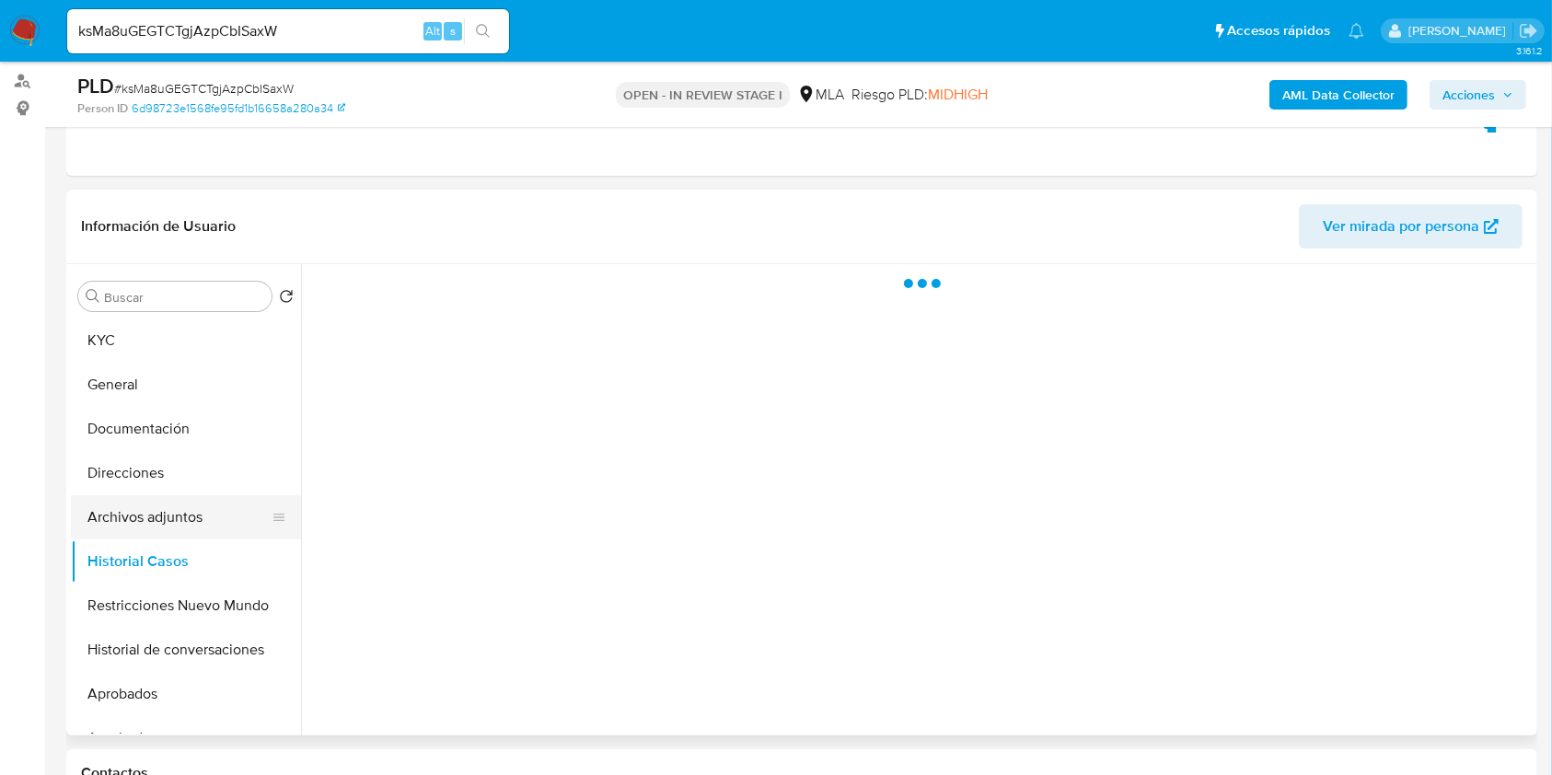
click at [157, 521] on button "Archivos adjuntos" at bounding box center [178, 517] width 215 height 44
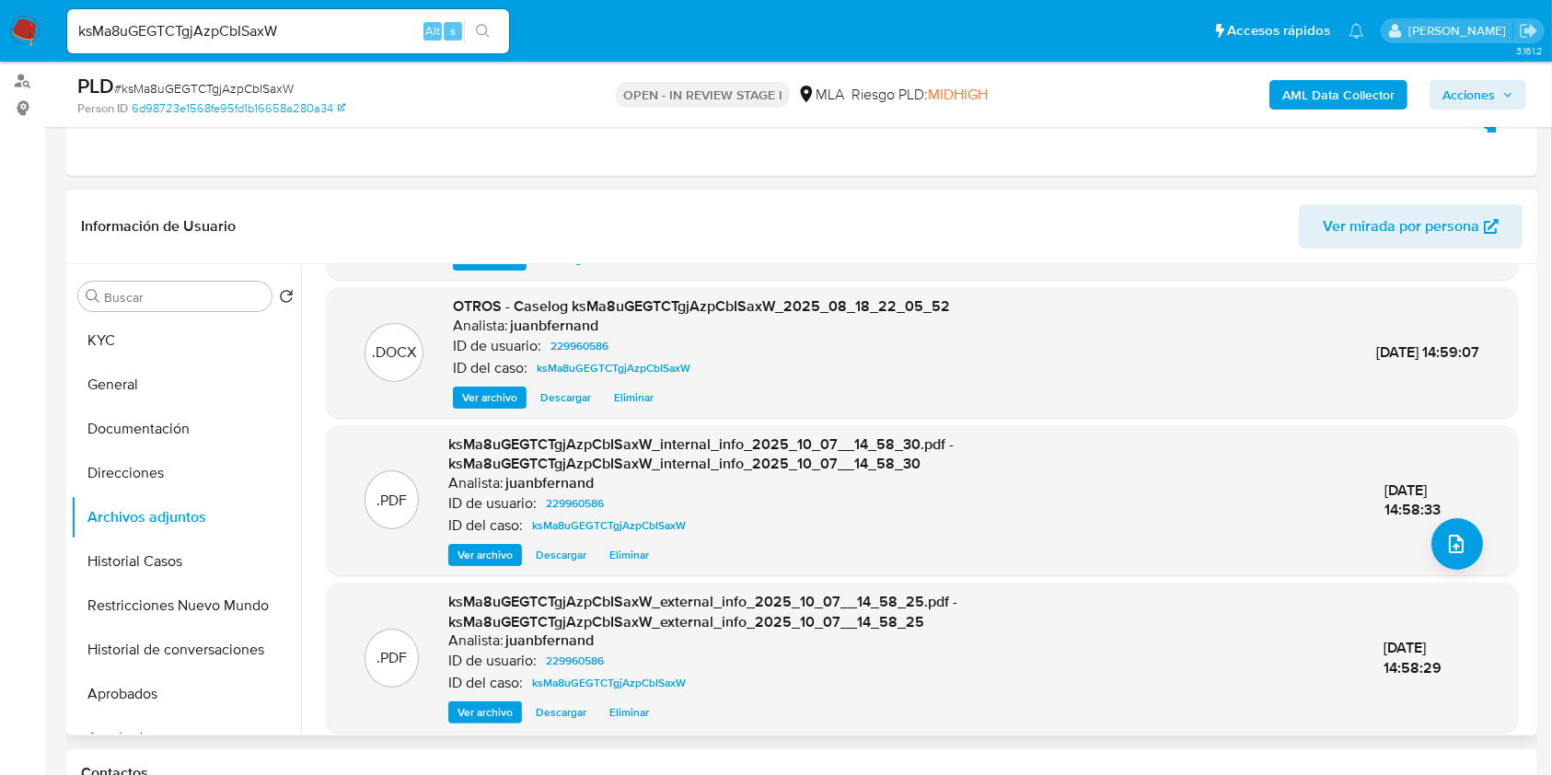
scroll to position [143, 0]
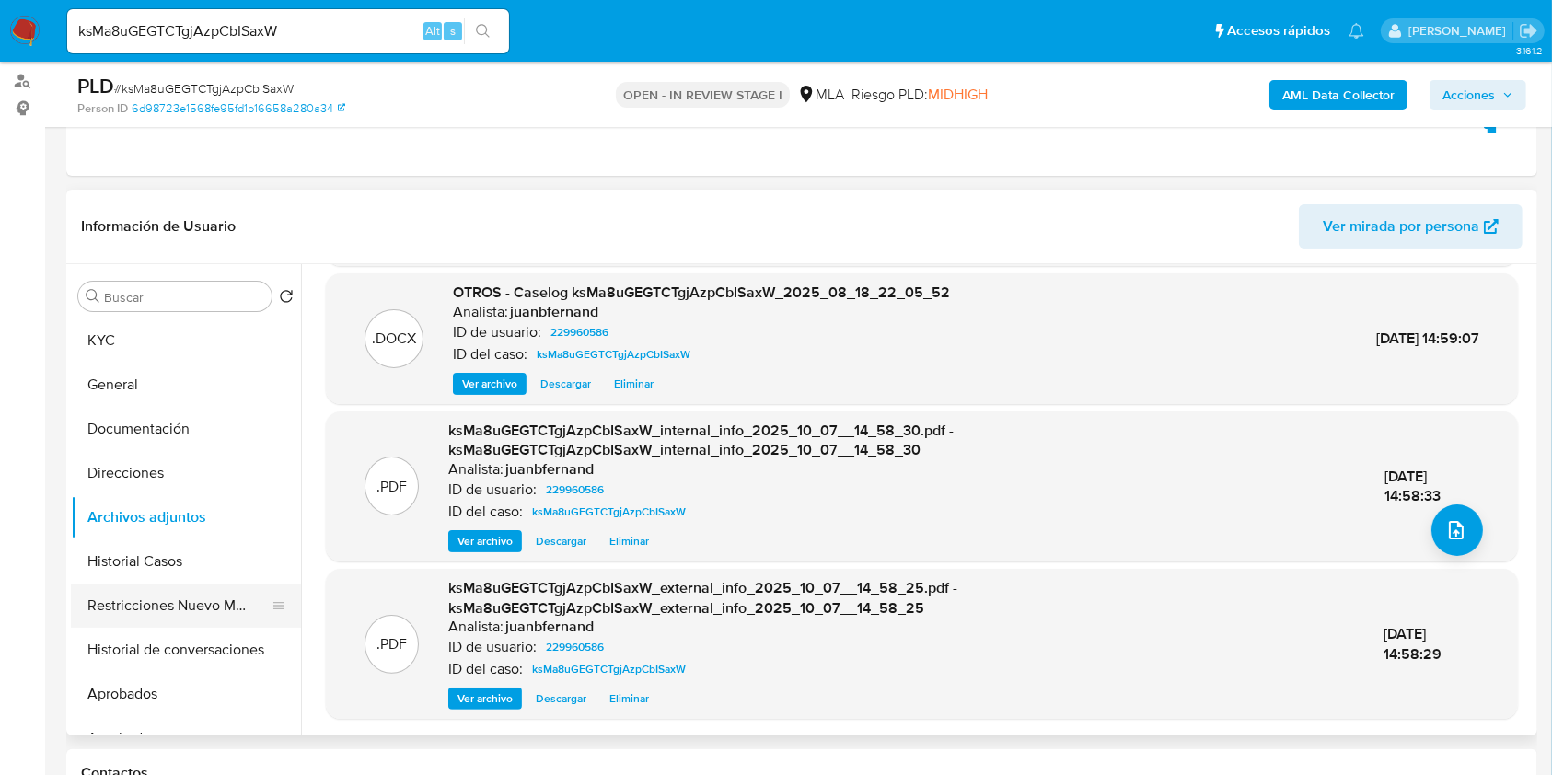
click at [158, 614] on button "Restricciones Nuevo Mundo" at bounding box center [178, 606] width 215 height 44
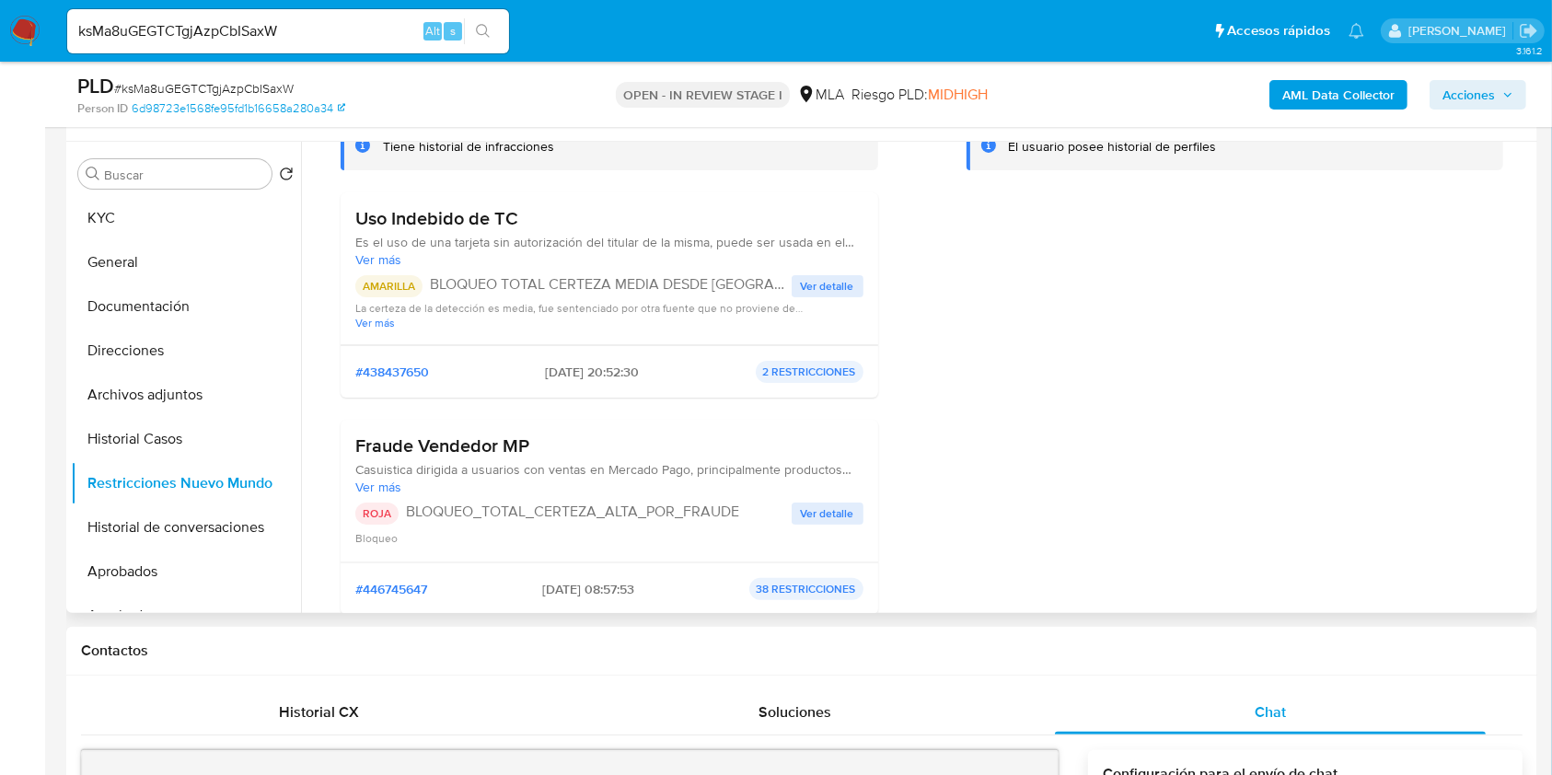
scroll to position [368, 0]
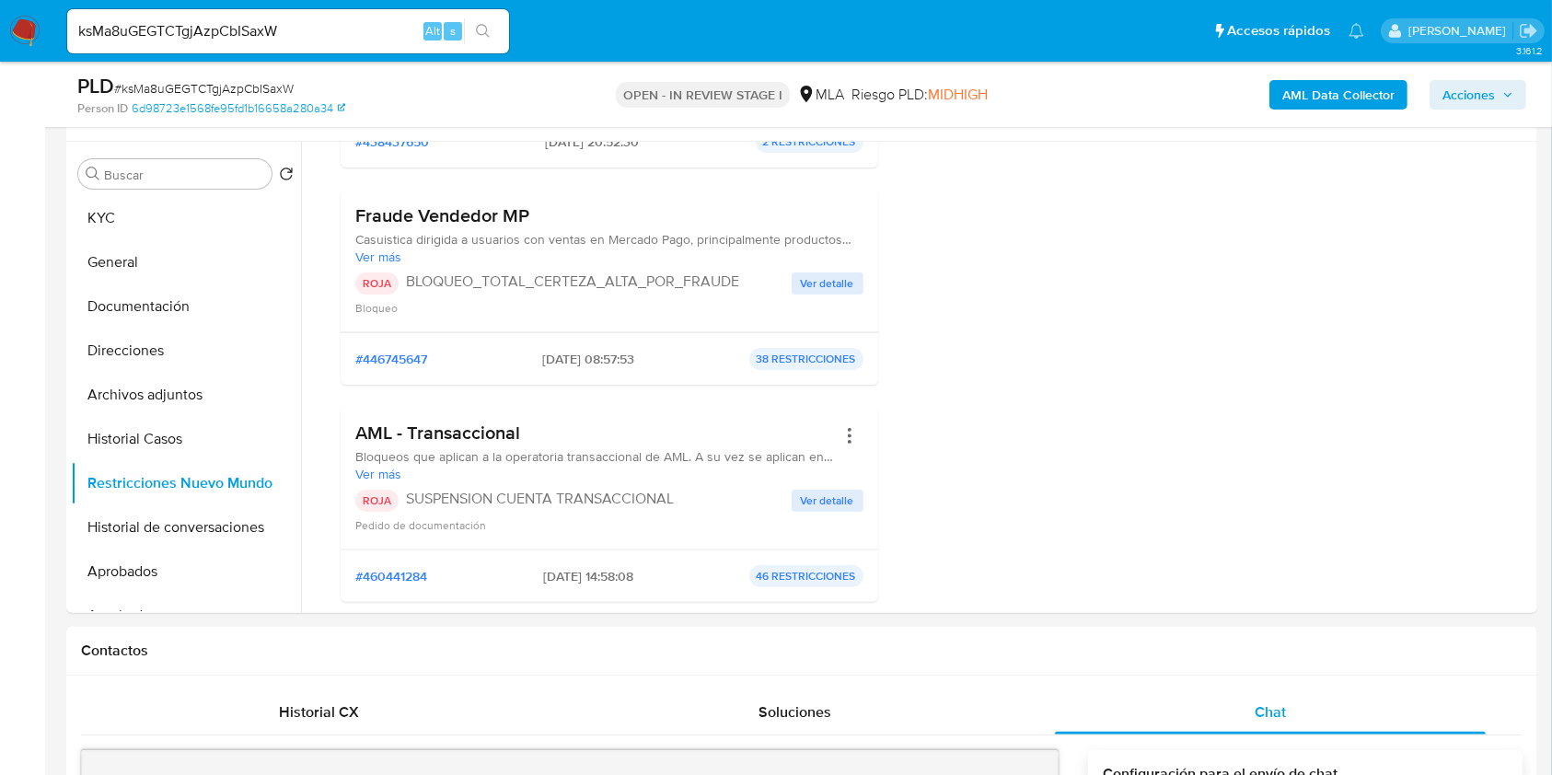
click at [1495, 97] on span "Acciones" at bounding box center [1468, 94] width 52 height 29
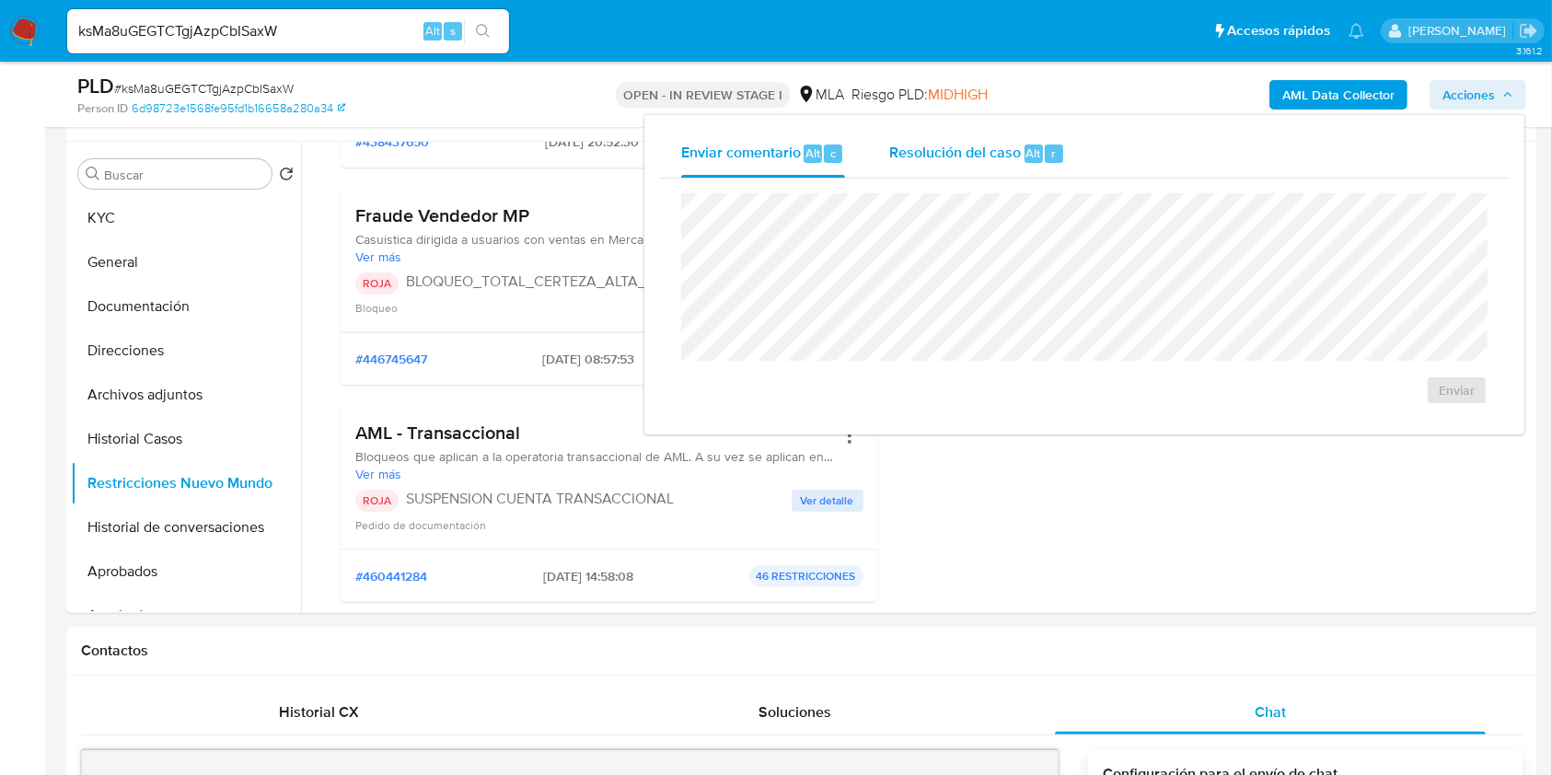
click at [986, 166] on div "Resolución del caso Alt r" at bounding box center [977, 154] width 176 height 48
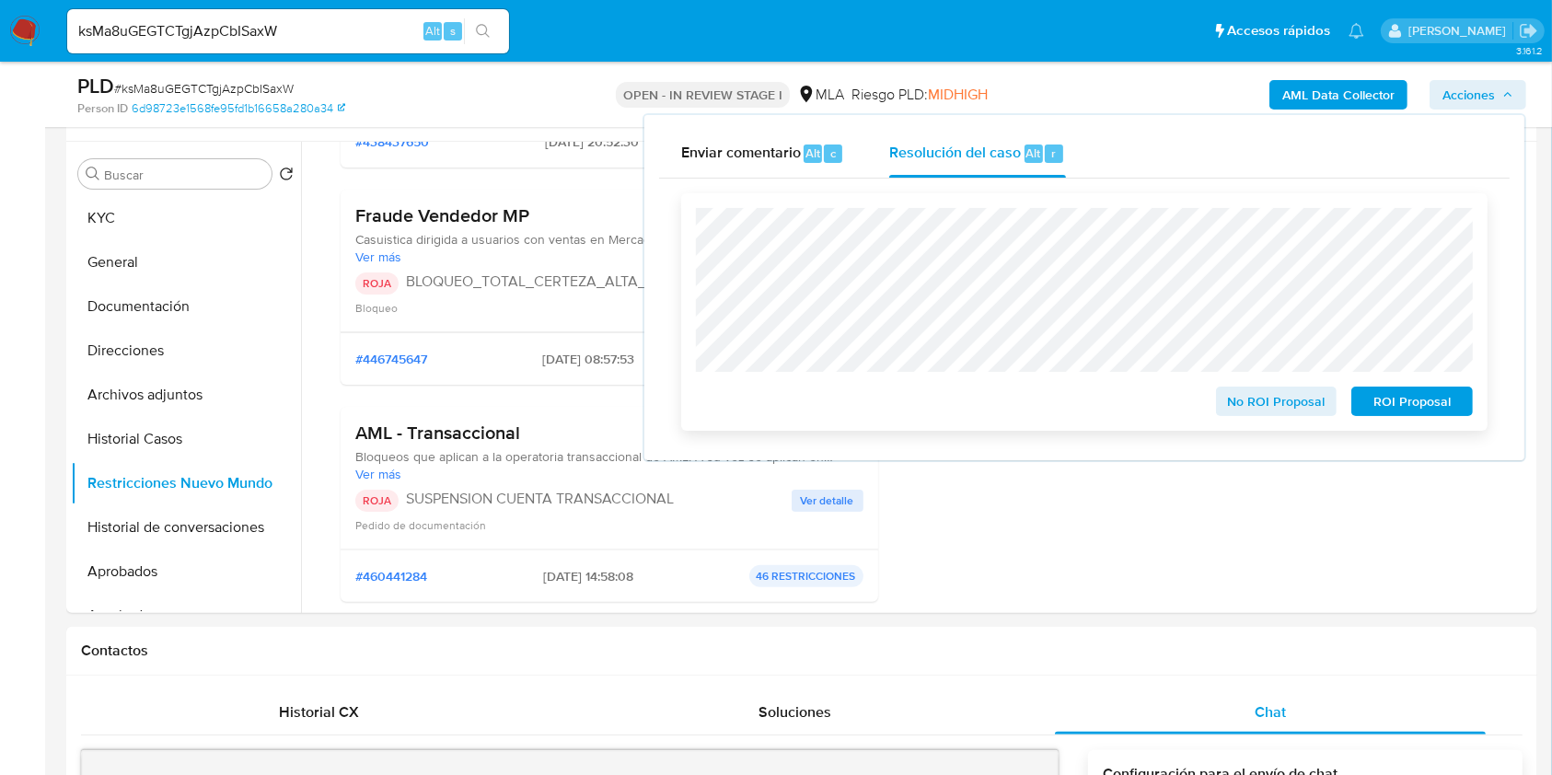
click at [1407, 400] on span "ROI Proposal" at bounding box center [1412, 401] width 96 height 26
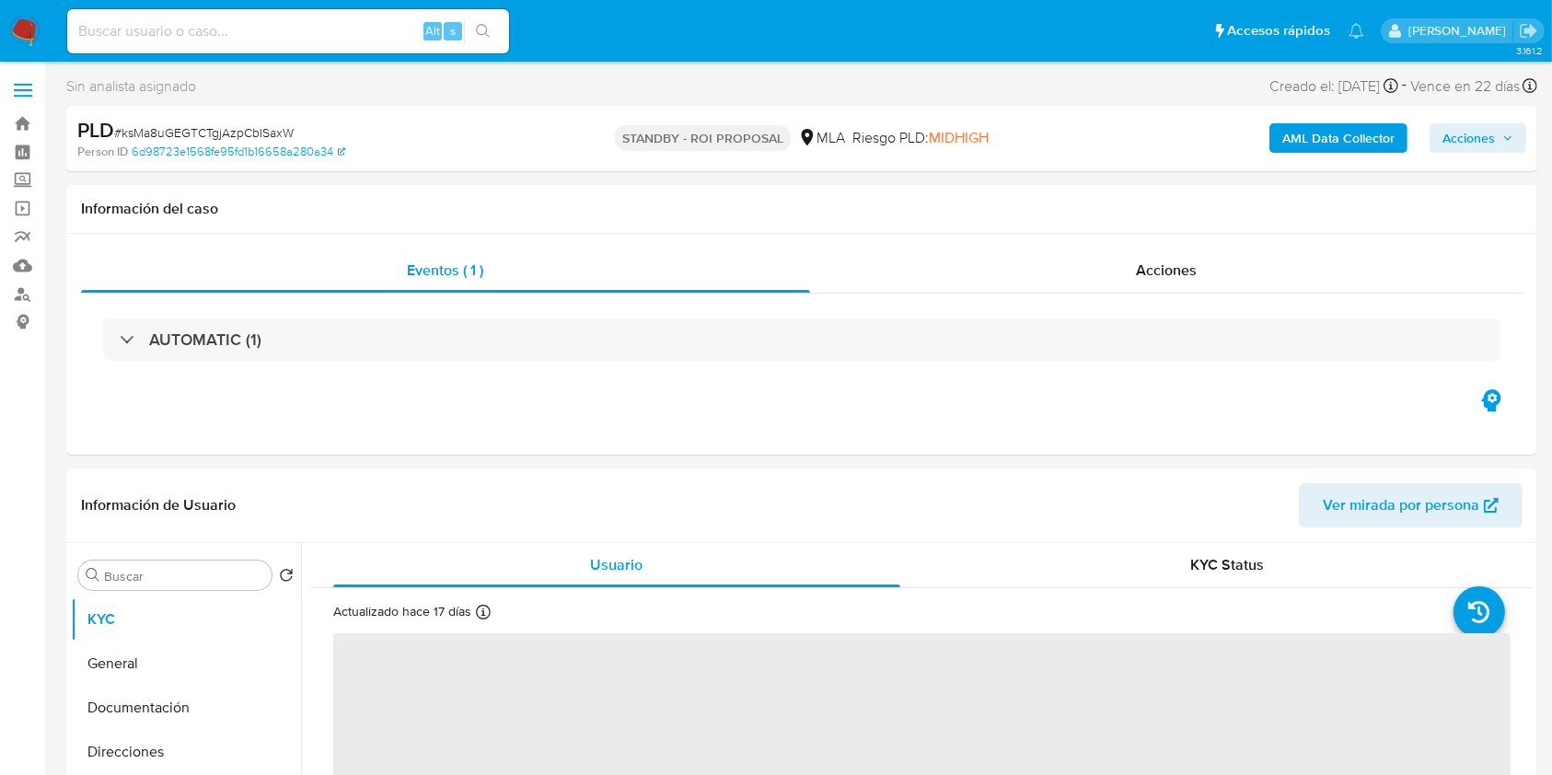
select select "10"
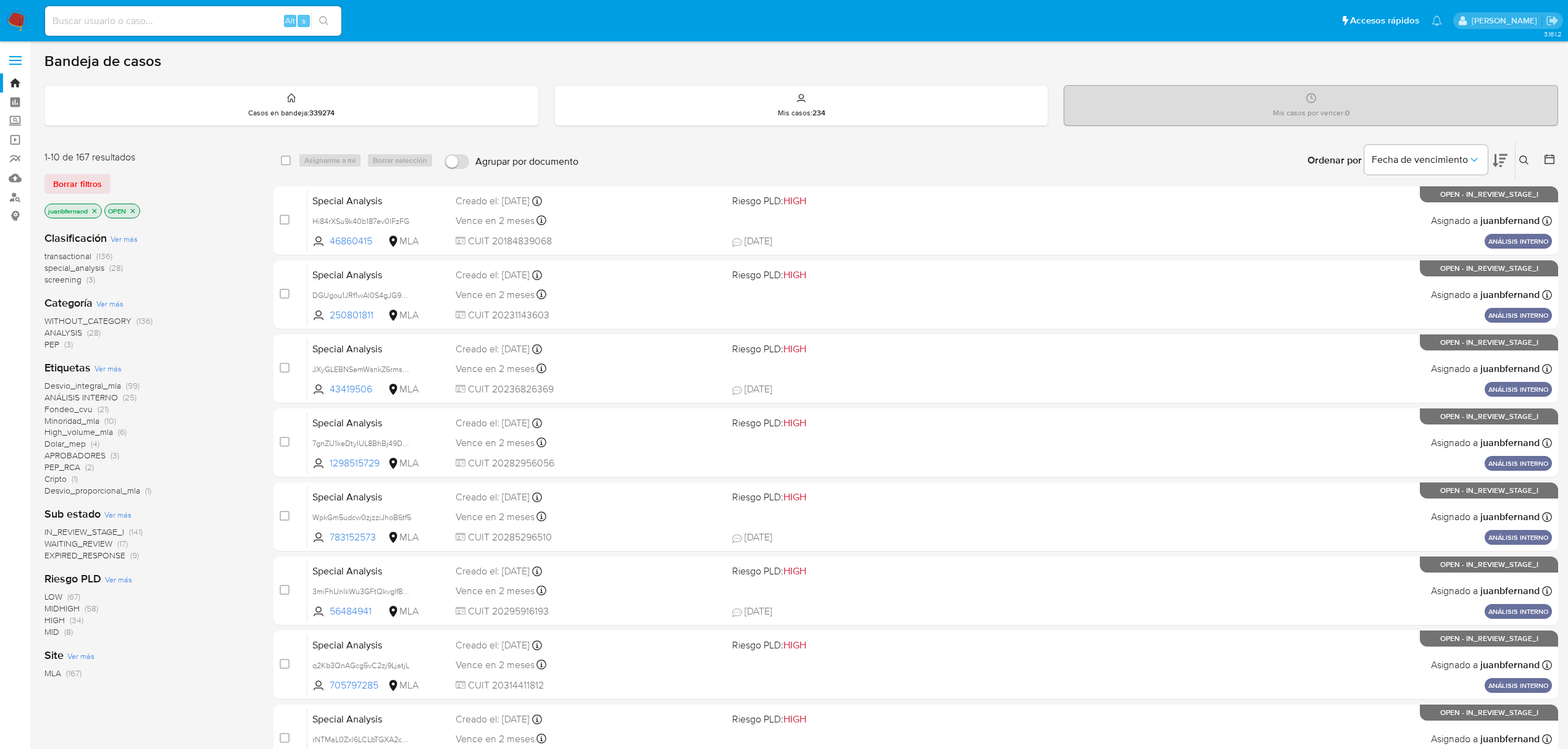
click at [228, 26] on input at bounding box center [193, 21] width 296 height 16
paste input "VqmnGuveqSxlsVMBF7Yd3Rro"
type input "VqmnGuveqSxlsVMBF7Yd3Rro"
click at [313, 27] on button "search-icon" at bounding box center [324, 21] width 25 height 17
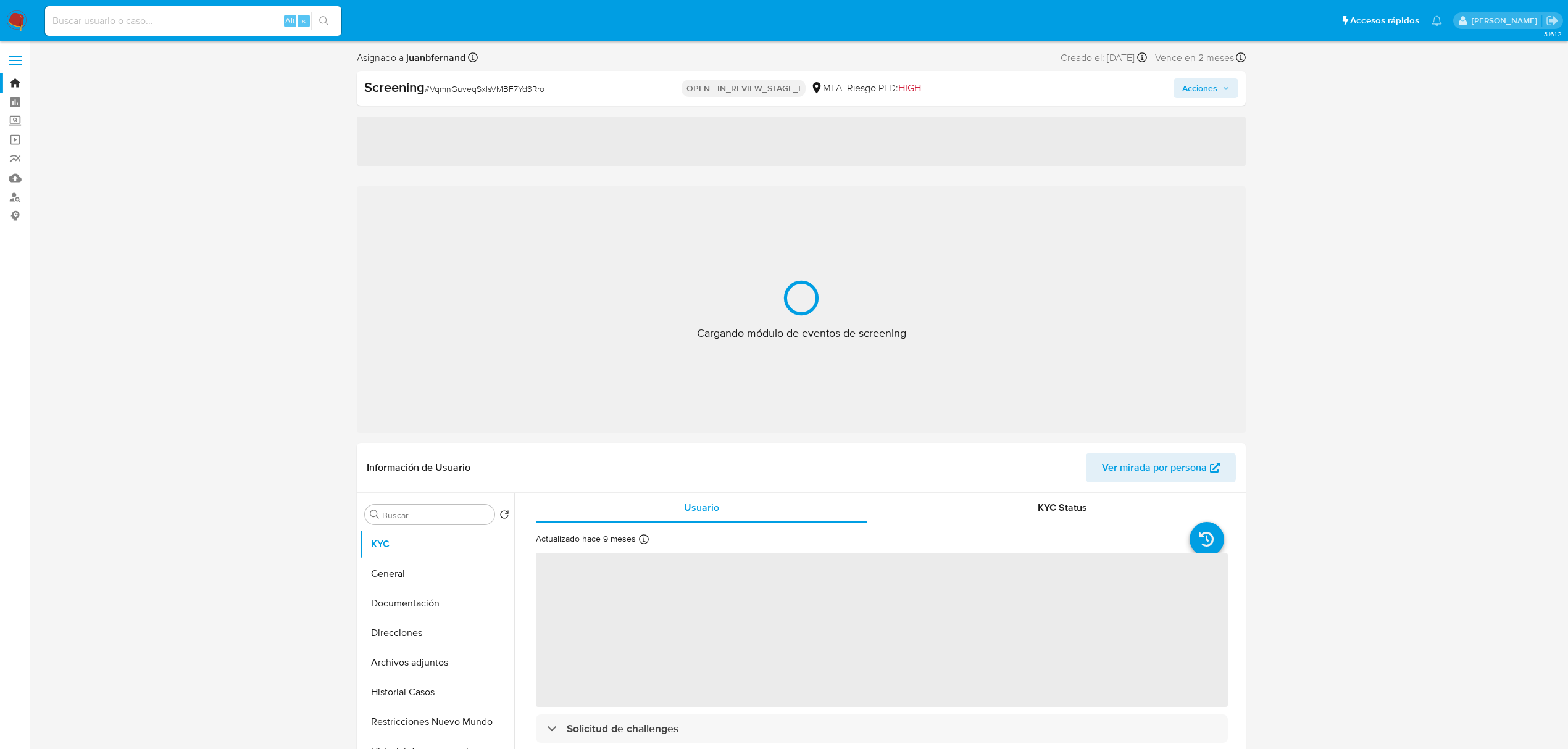
select select "10"
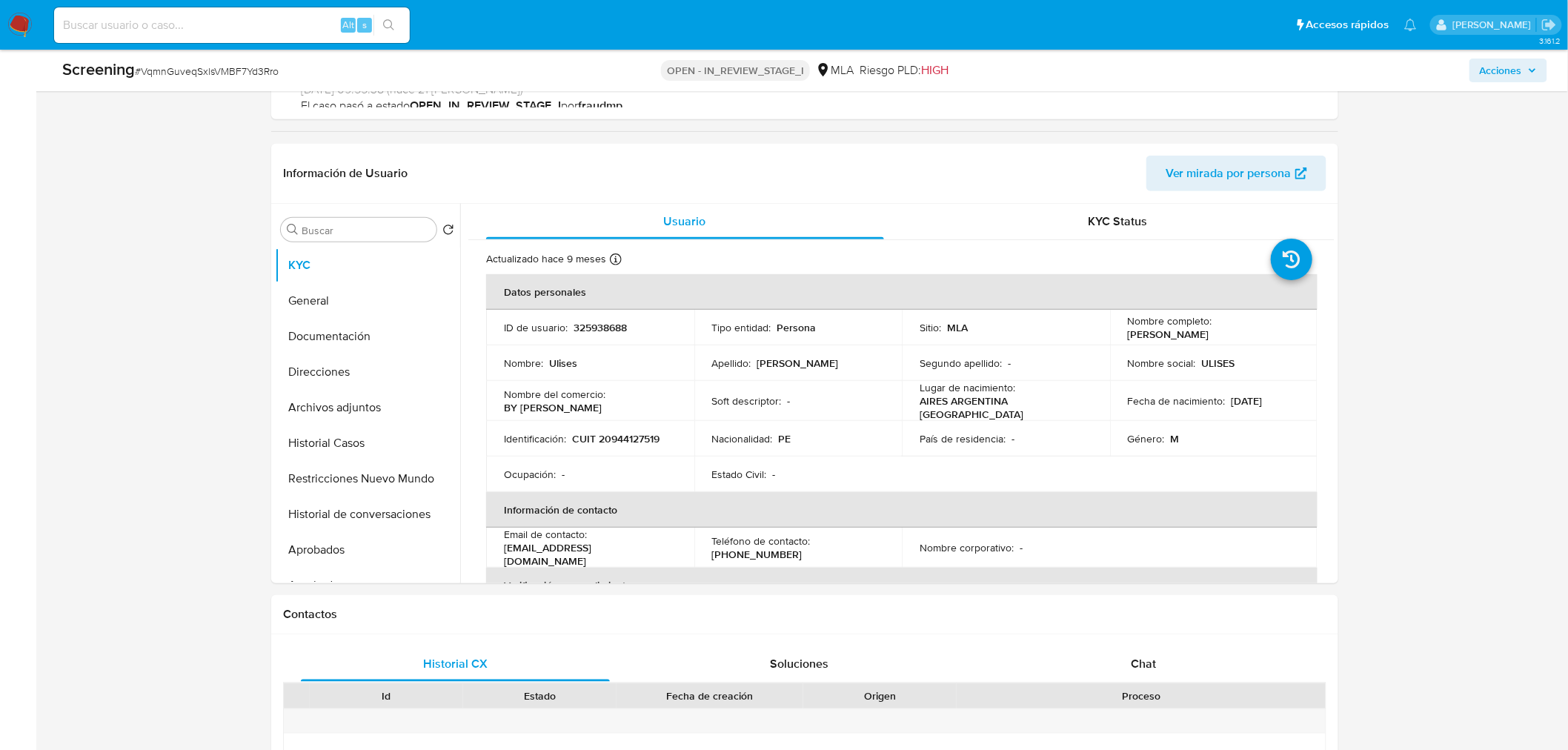
scroll to position [247, 0]
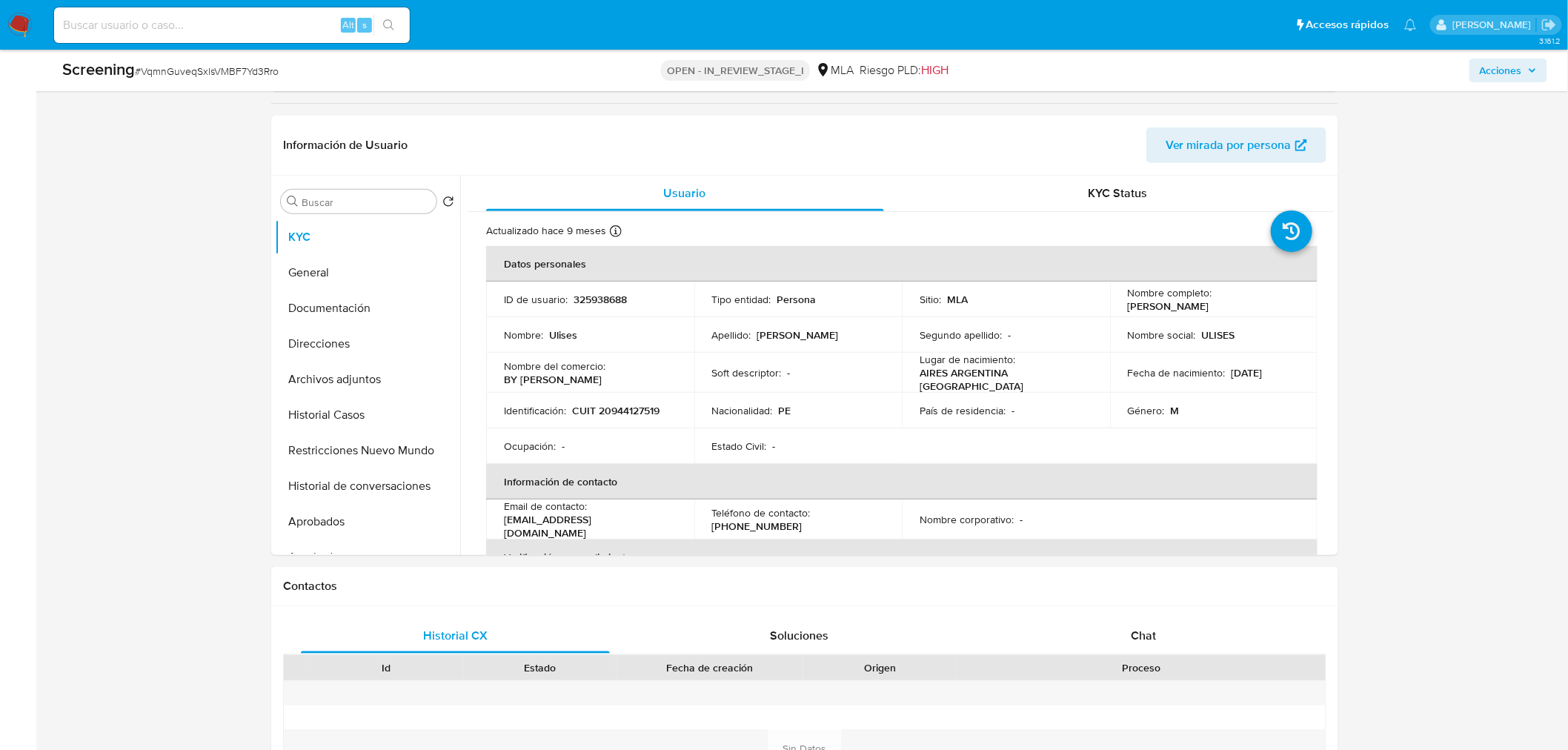
click at [267, 28] on input at bounding box center [232, 25] width 356 height 19
paste input "9SZh53k3MRIDW2gULyrcLnrw"
type input "9SZh53k3MRIDW2gULyrcLnrw"
click at [418, 16] on ul "Pausado Ver notificaciones 9SZh53k3MRIDW2gULyrcLnrw Alt s Accesos rápidos Presi…" at bounding box center [735, 24] width 1377 height 37
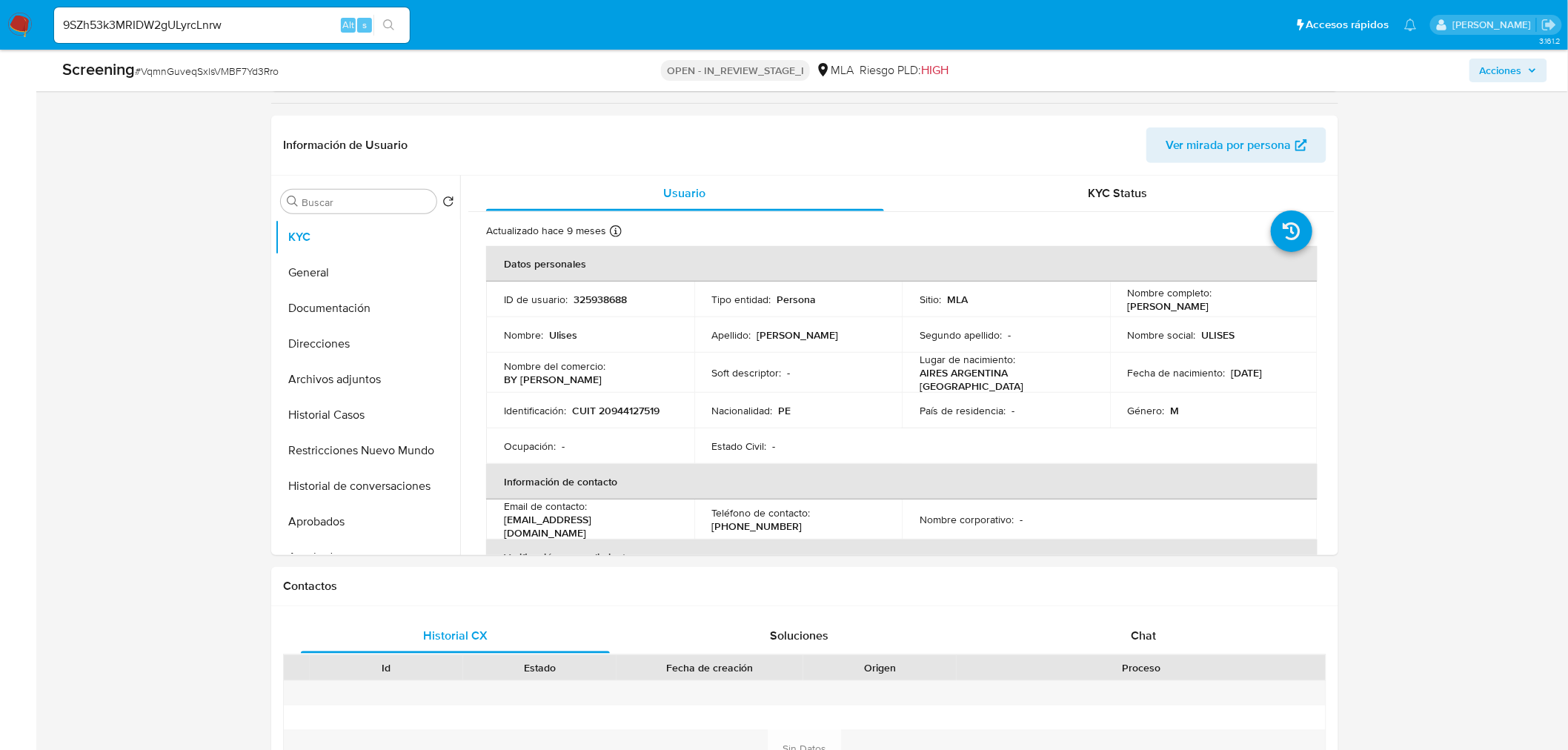
click at [394, 27] on icon "search-icon" at bounding box center [389, 25] width 12 height 12
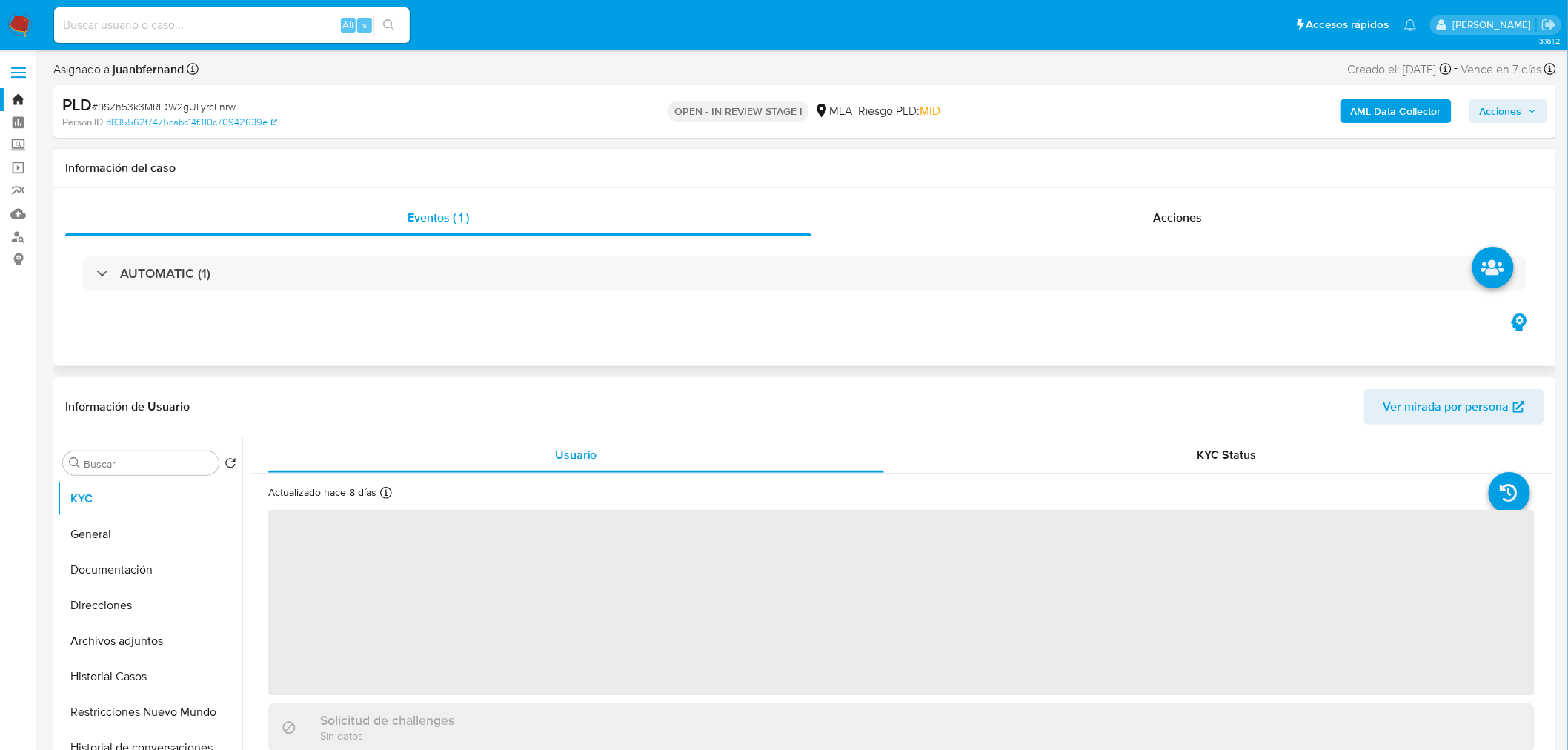
select select "10"
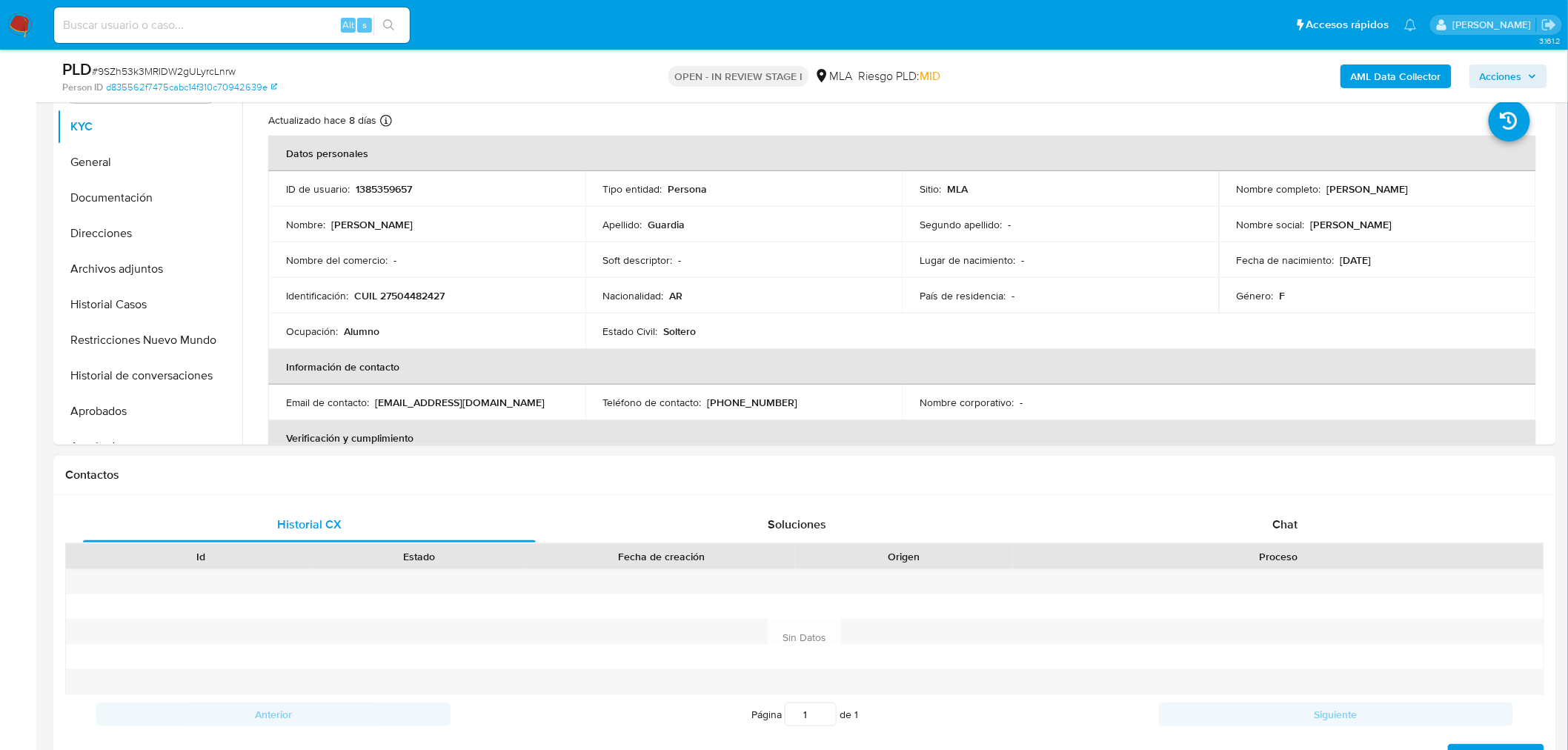
scroll to position [493, 0]
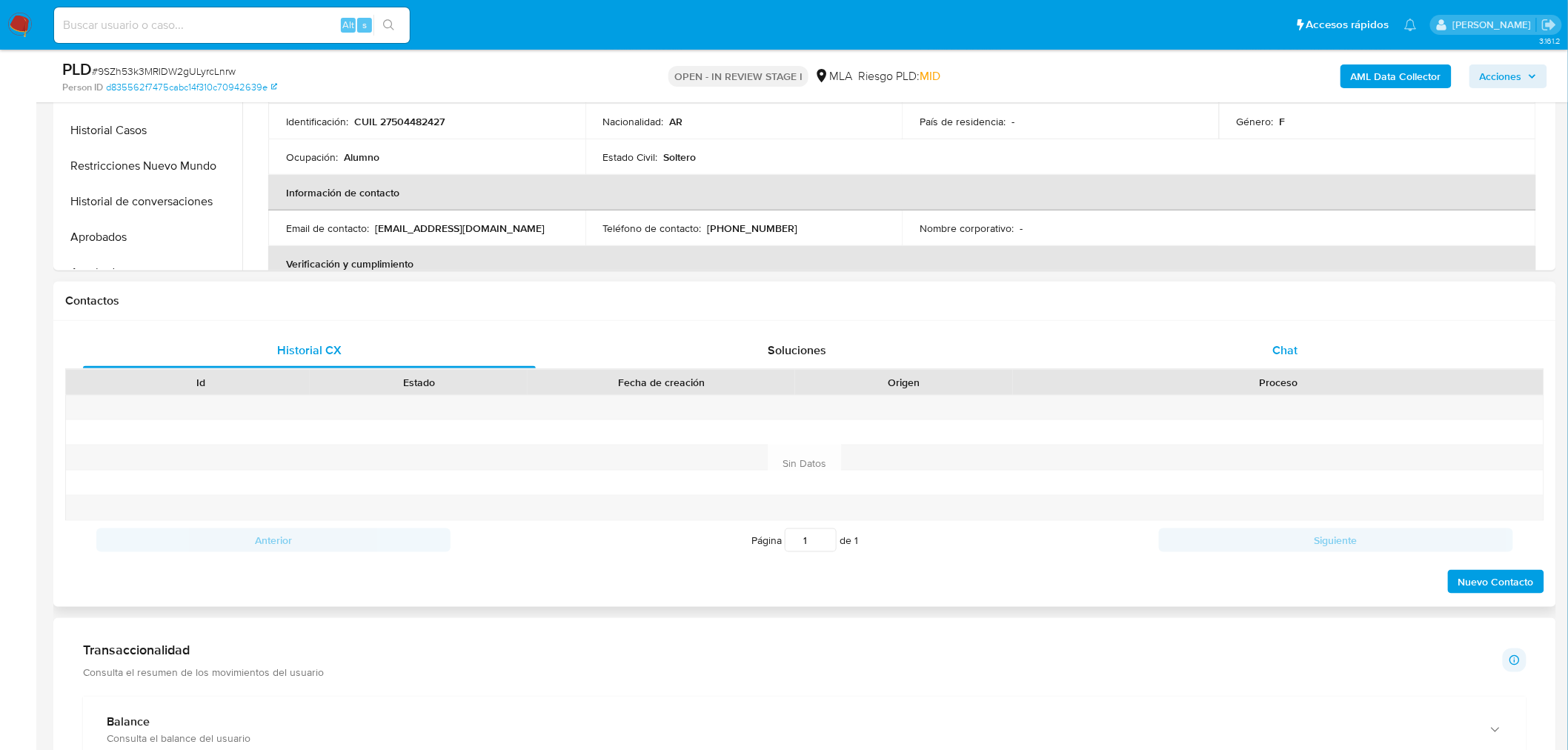
click at [1325, 356] on div "Chat" at bounding box center [1285, 350] width 452 height 35
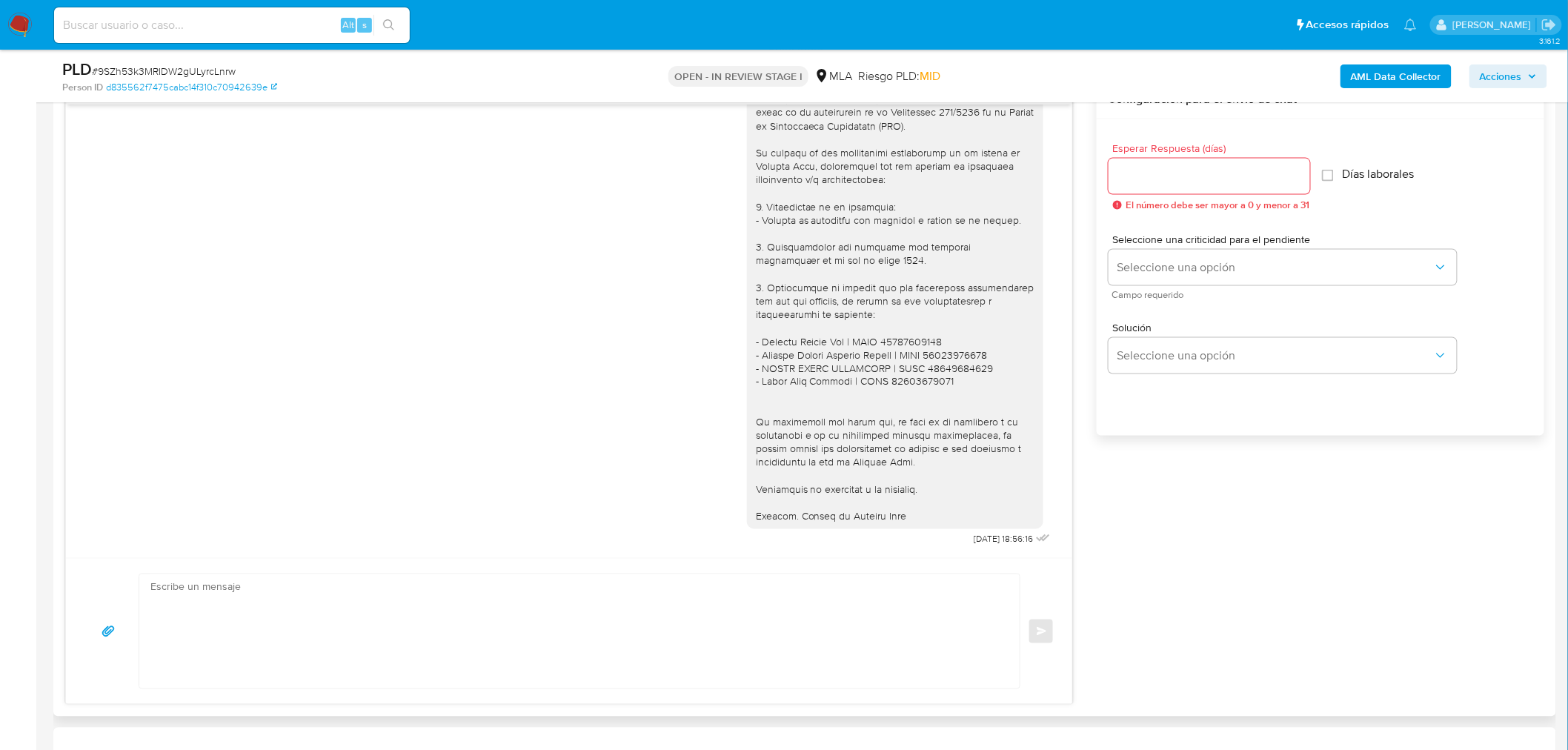
scroll to position [823, 0]
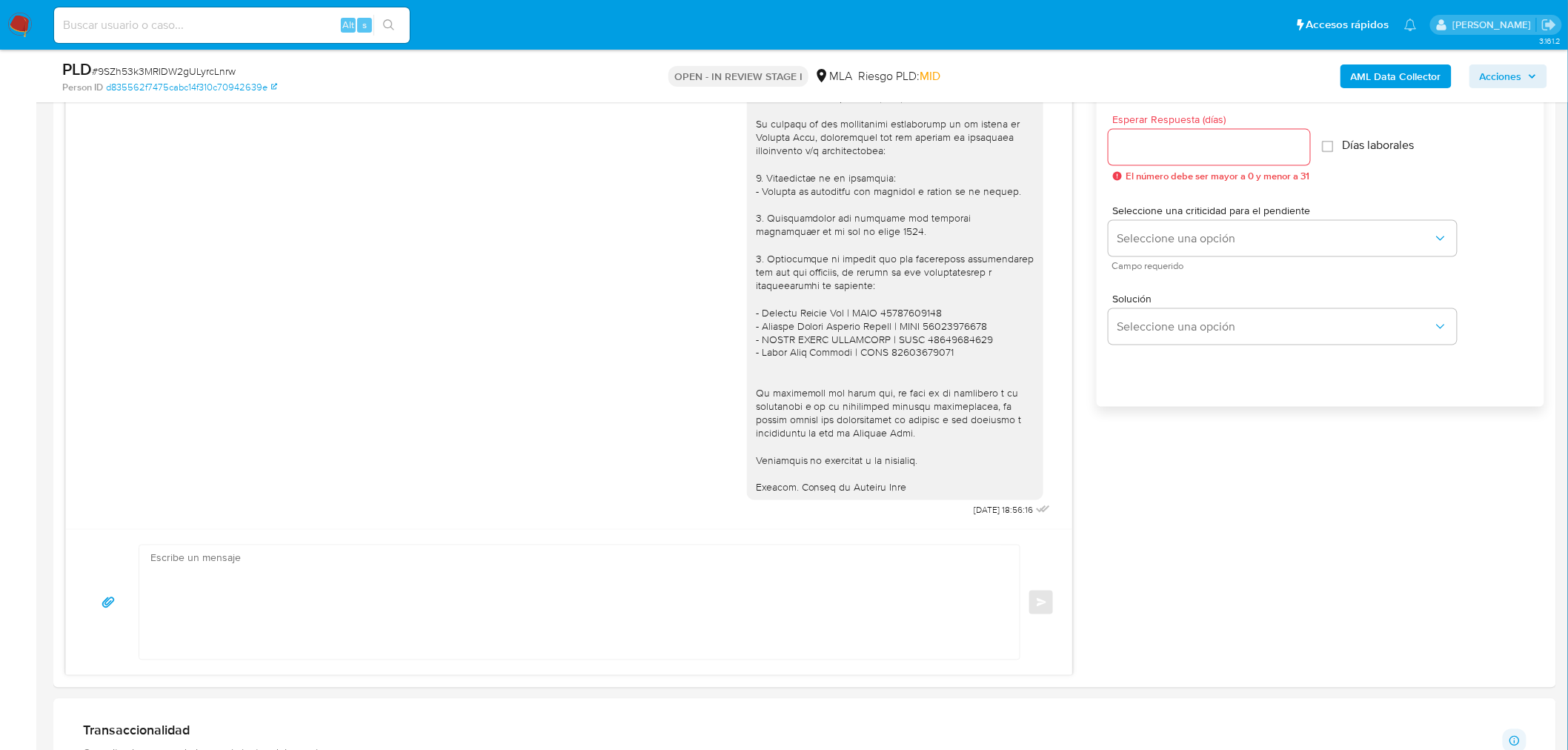
click at [284, 35] on div "Alt s" at bounding box center [232, 25] width 356 height 35
click at [290, 32] on input at bounding box center [232, 25] width 356 height 19
paste input "JRlXi8muXuFL4MBUvJcODVD1"
type input "JRlXi8muXuFL4MBUvJcODVD1"
click at [386, 30] on icon "search-icon" at bounding box center [389, 25] width 12 height 12
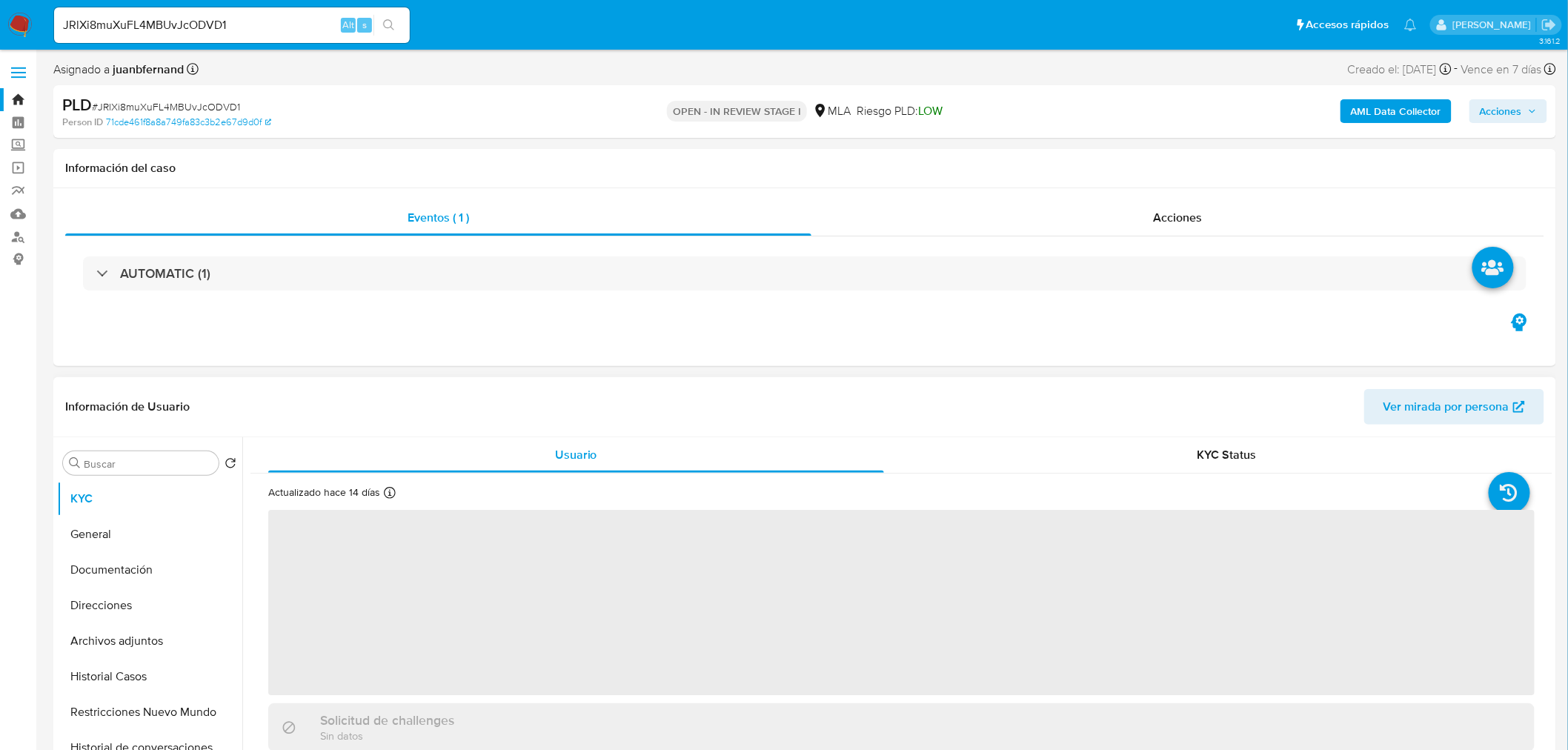
select select "10"
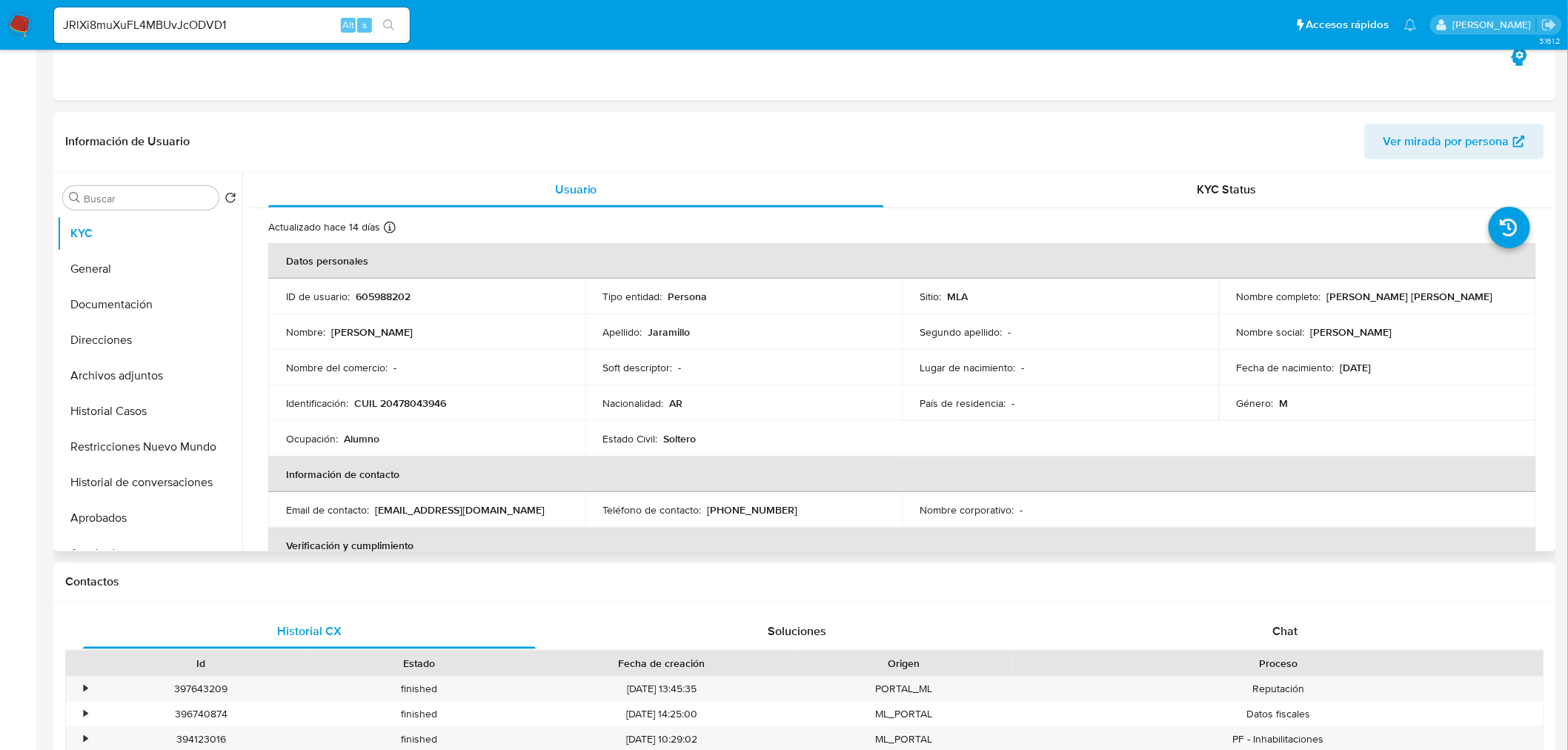
scroll to position [329, 0]
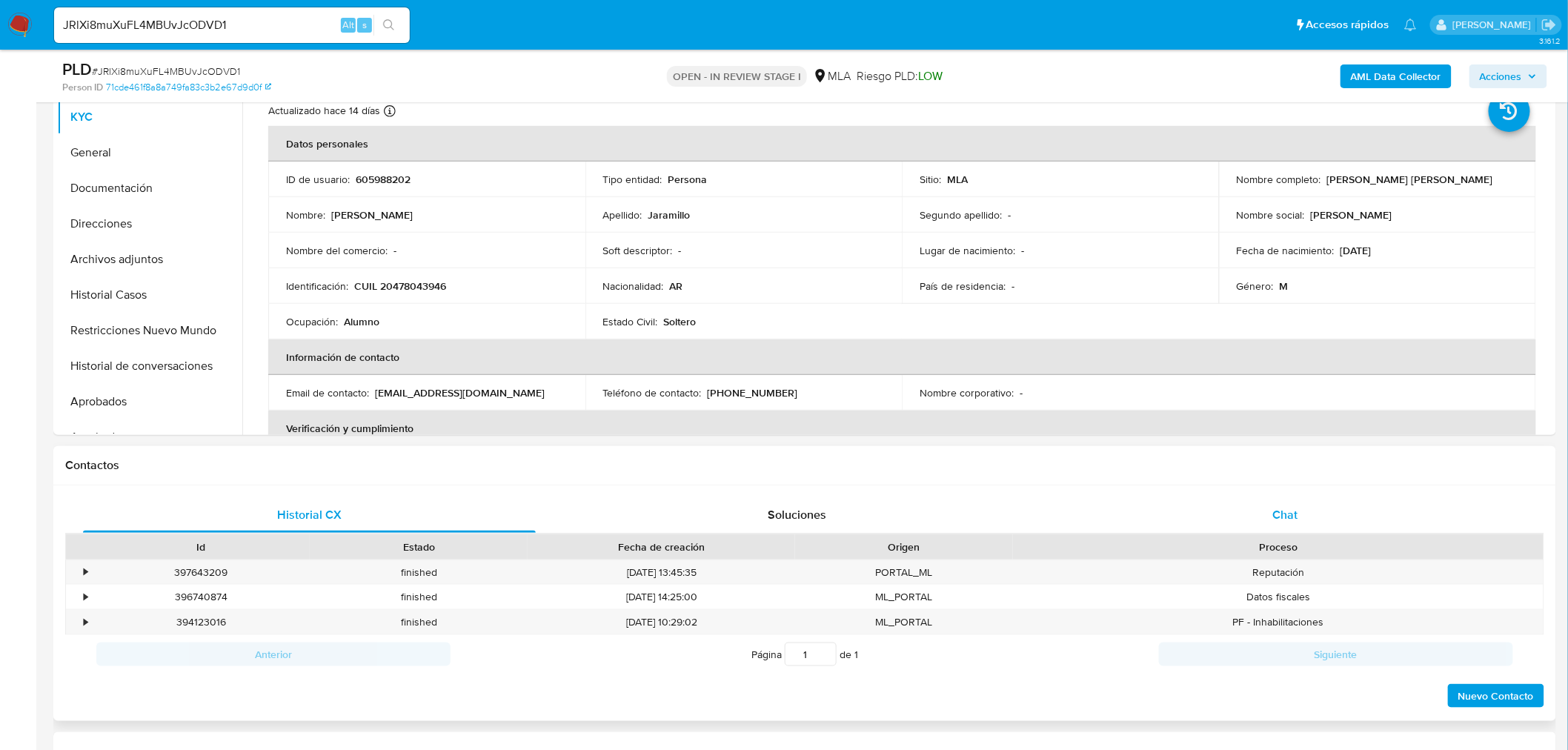
click at [1360, 523] on div "Chat" at bounding box center [1285, 515] width 452 height 35
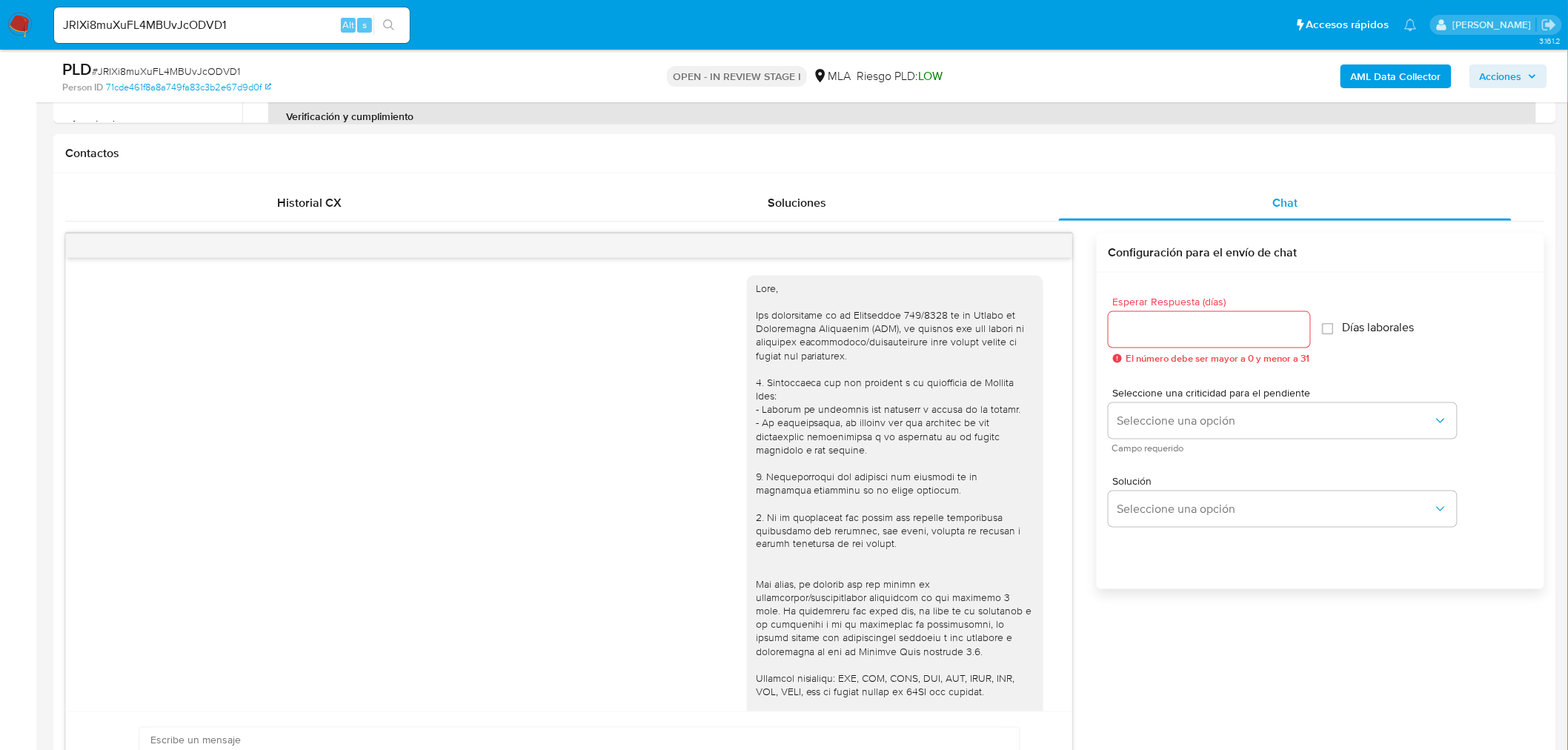
scroll to position [1049, 0]
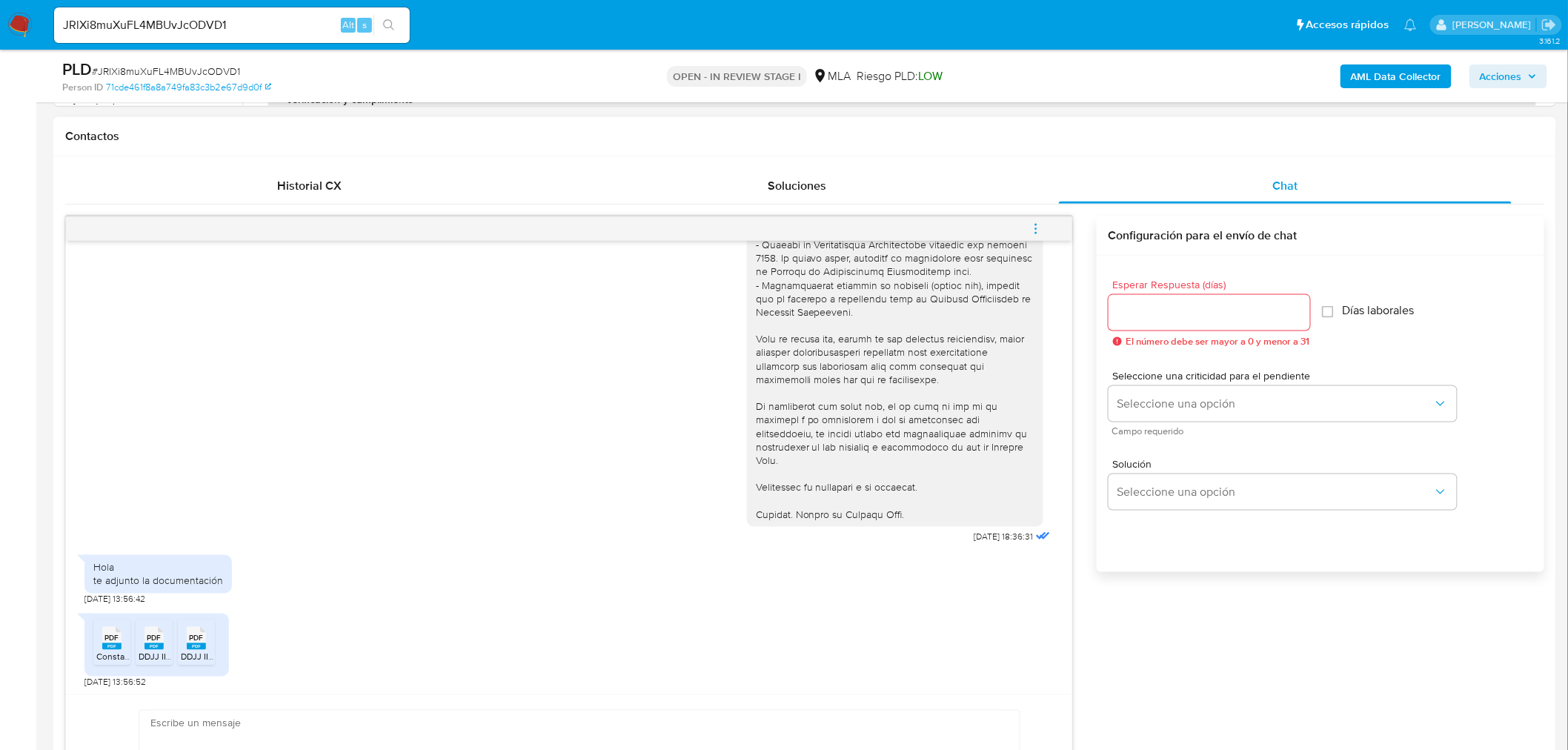
click at [107, 643] on rect at bounding box center [112, 646] width 19 height 6
click at [149, 645] on rect at bounding box center [154, 646] width 19 height 6
click at [194, 647] on rect at bounding box center [196, 646] width 19 height 6
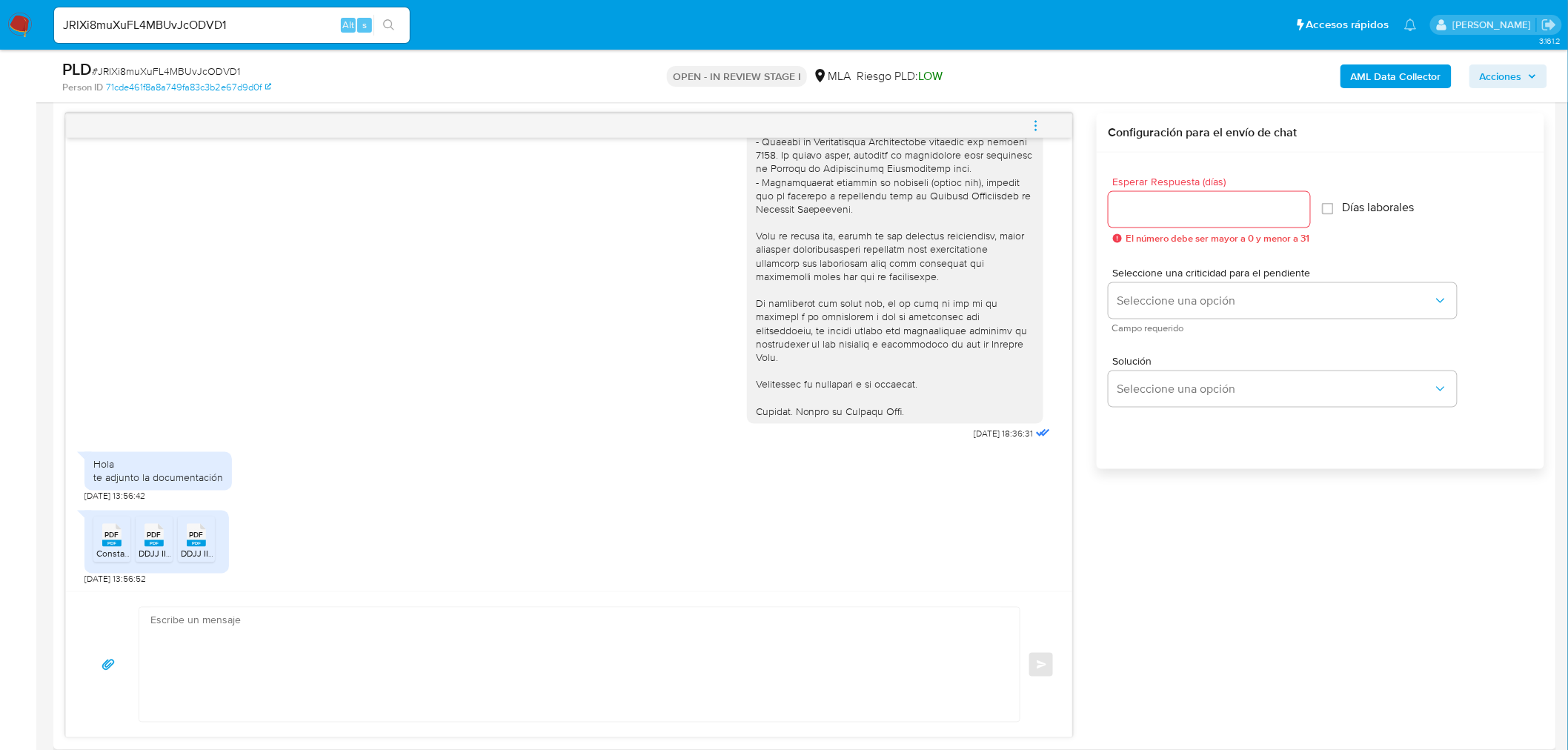
scroll to position [740, 0]
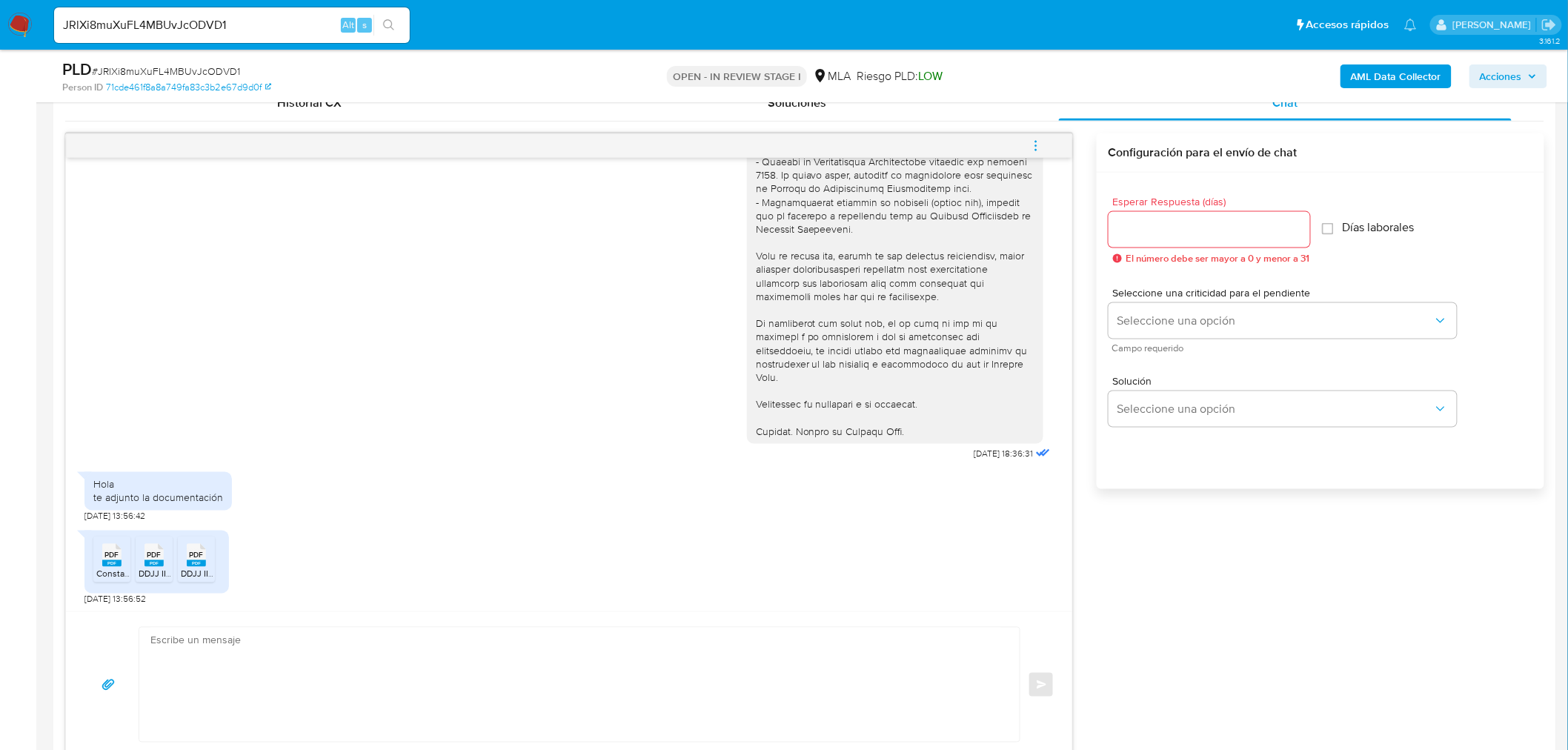
drag, startPoint x: 40, startPoint y: 236, endPoint x: 69, endPoint y: 194, distance: 51.0
click at [256, 27] on input "JRlXi8muXuFL4MBUvJcODVD1" at bounding box center [232, 25] width 356 height 19
paste input "nWtKp1XfIO1QPpKRZPQ6s9Po"
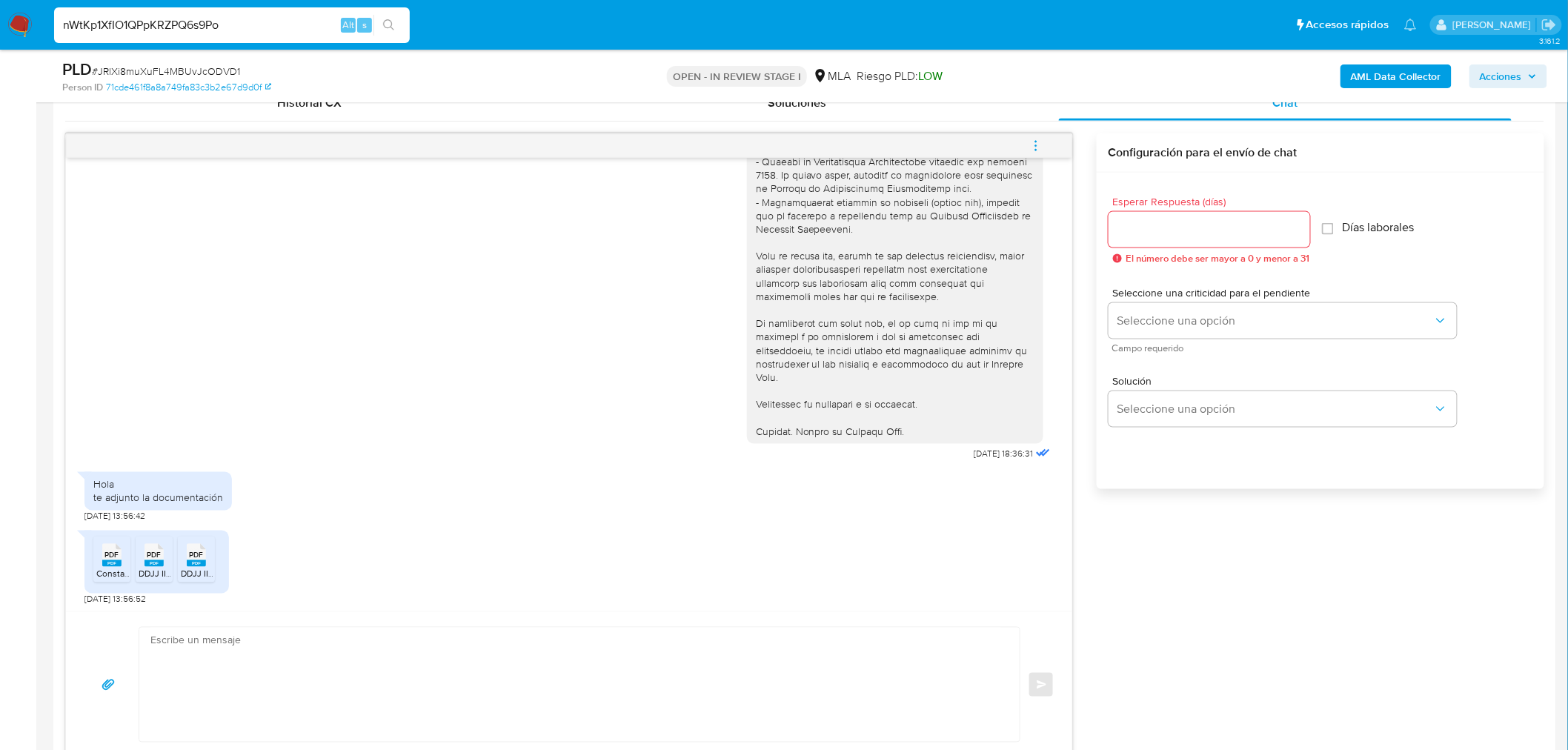
type input "nWtKp1XfIO1QPpKRZPQ6s9Po"
click at [396, 26] on button "search-icon" at bounding box center [389, 25] width 31 height 21
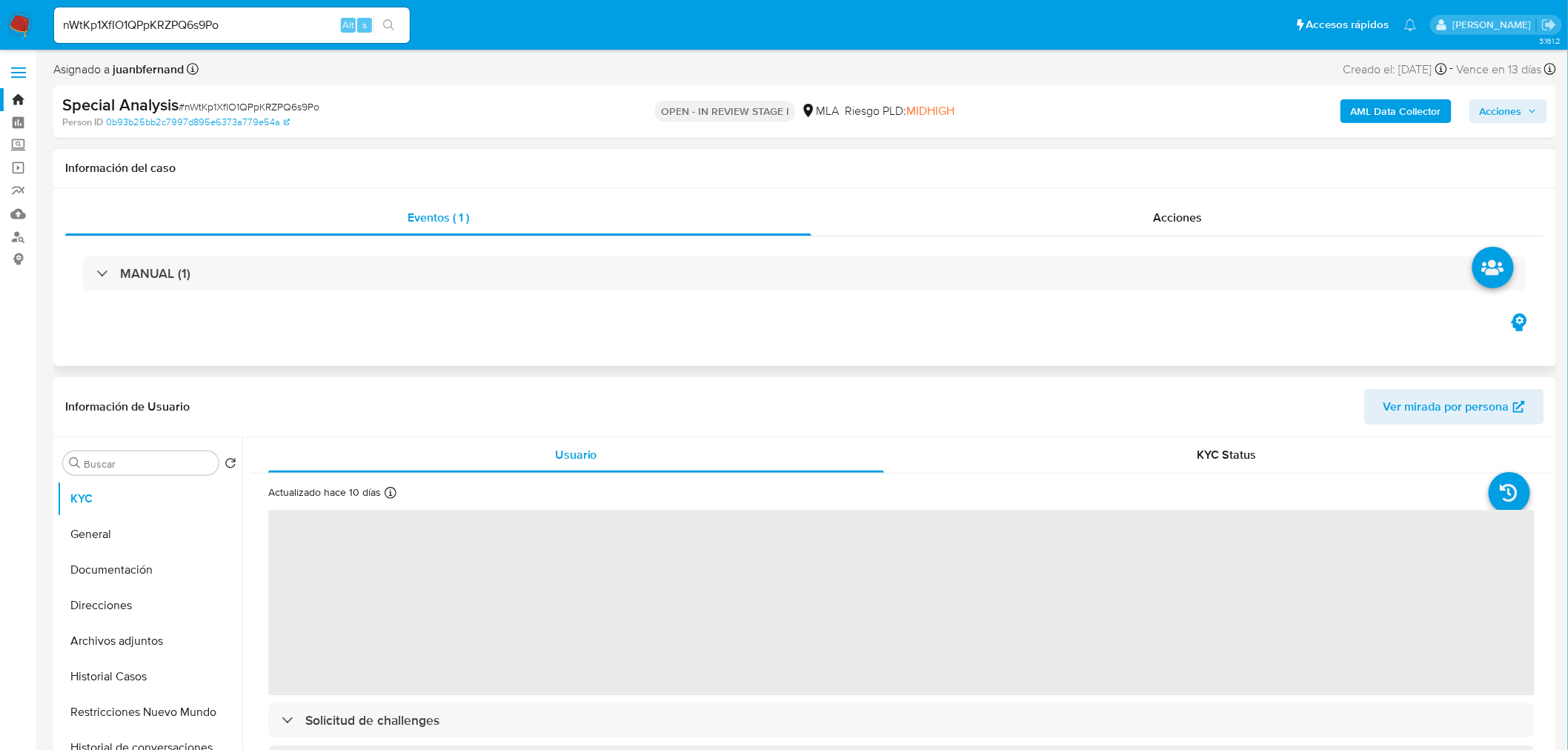
select select "10"
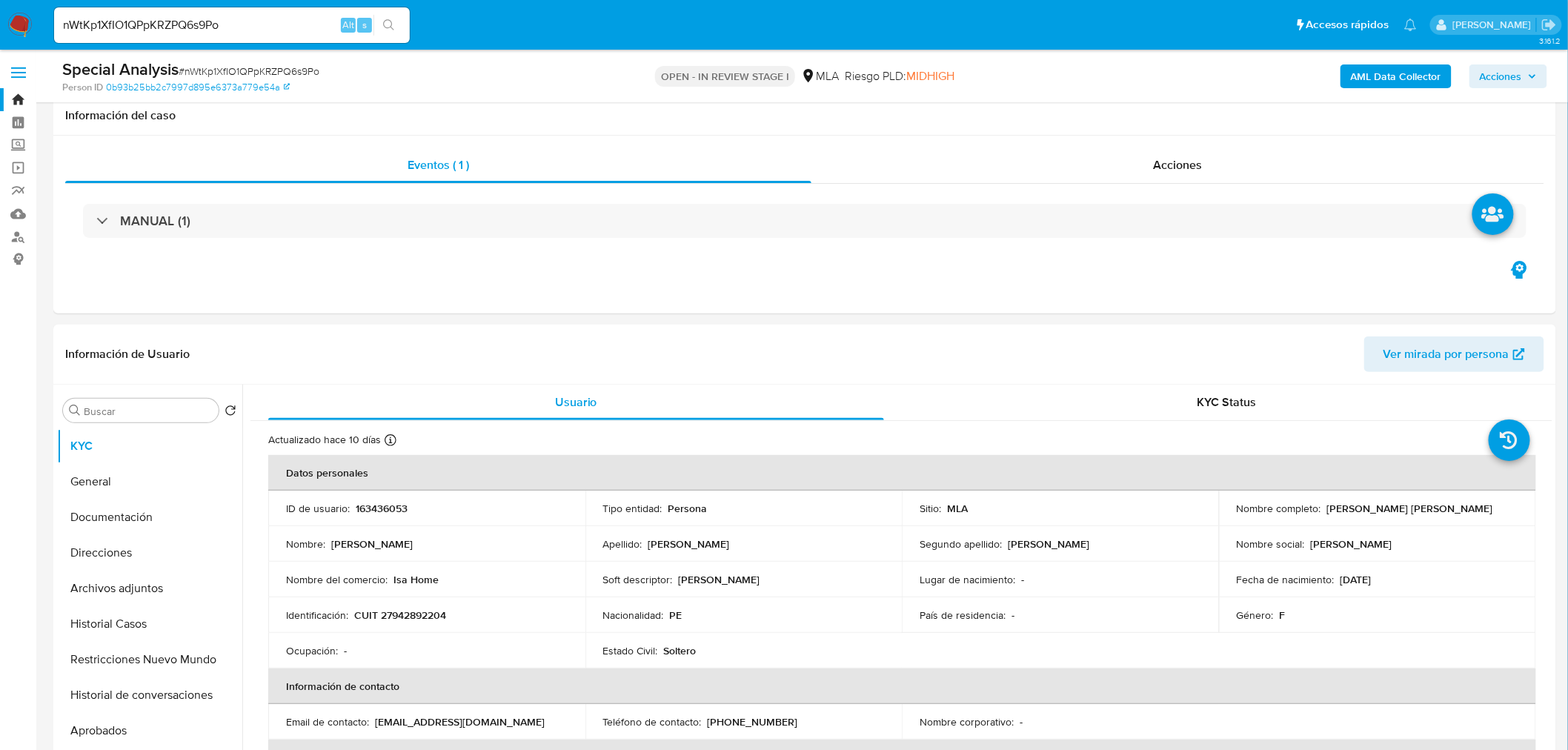
scroll to position [411, 0]
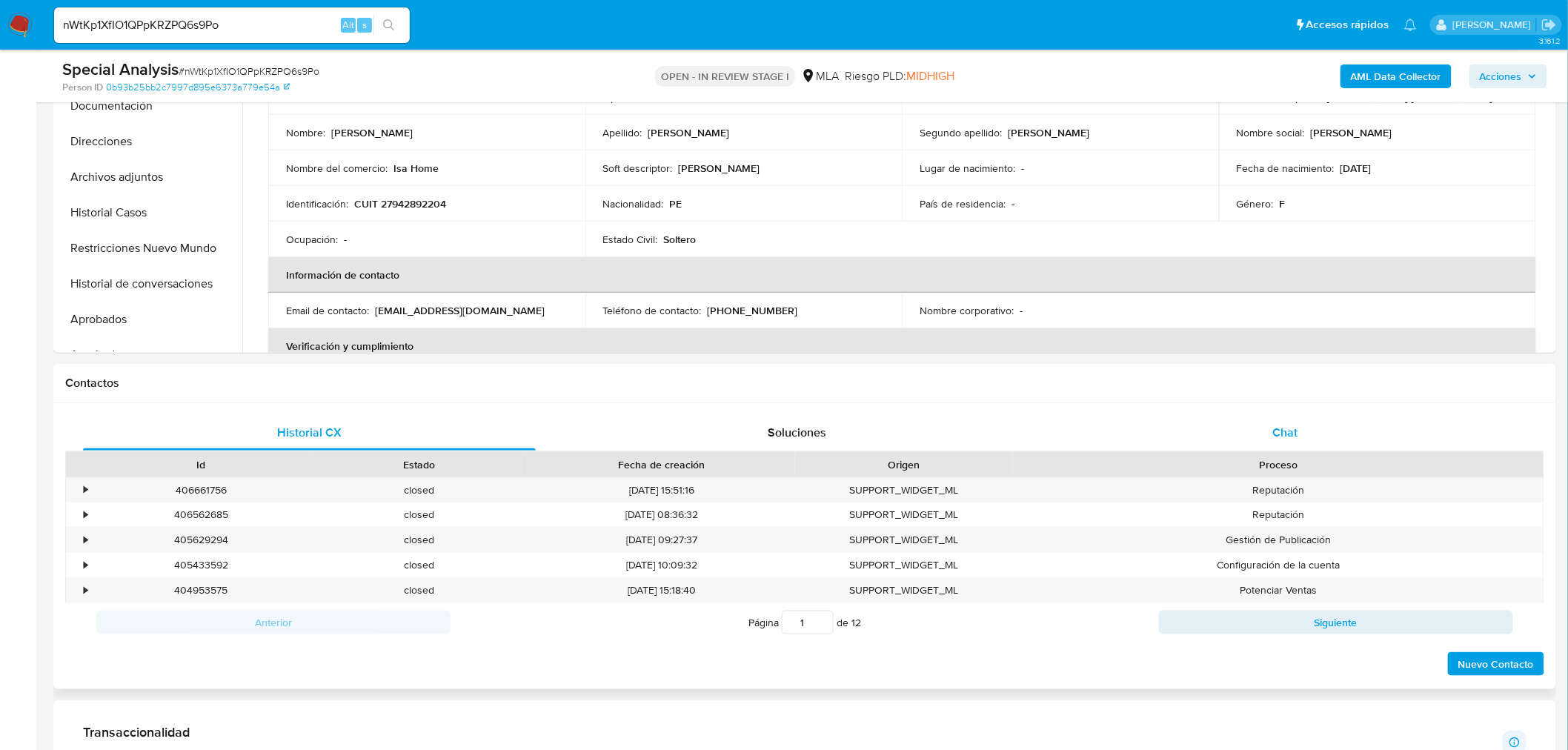
click at [1310, 426] on div "Chat" at bounding box center [1285, 432] width 452 height 35
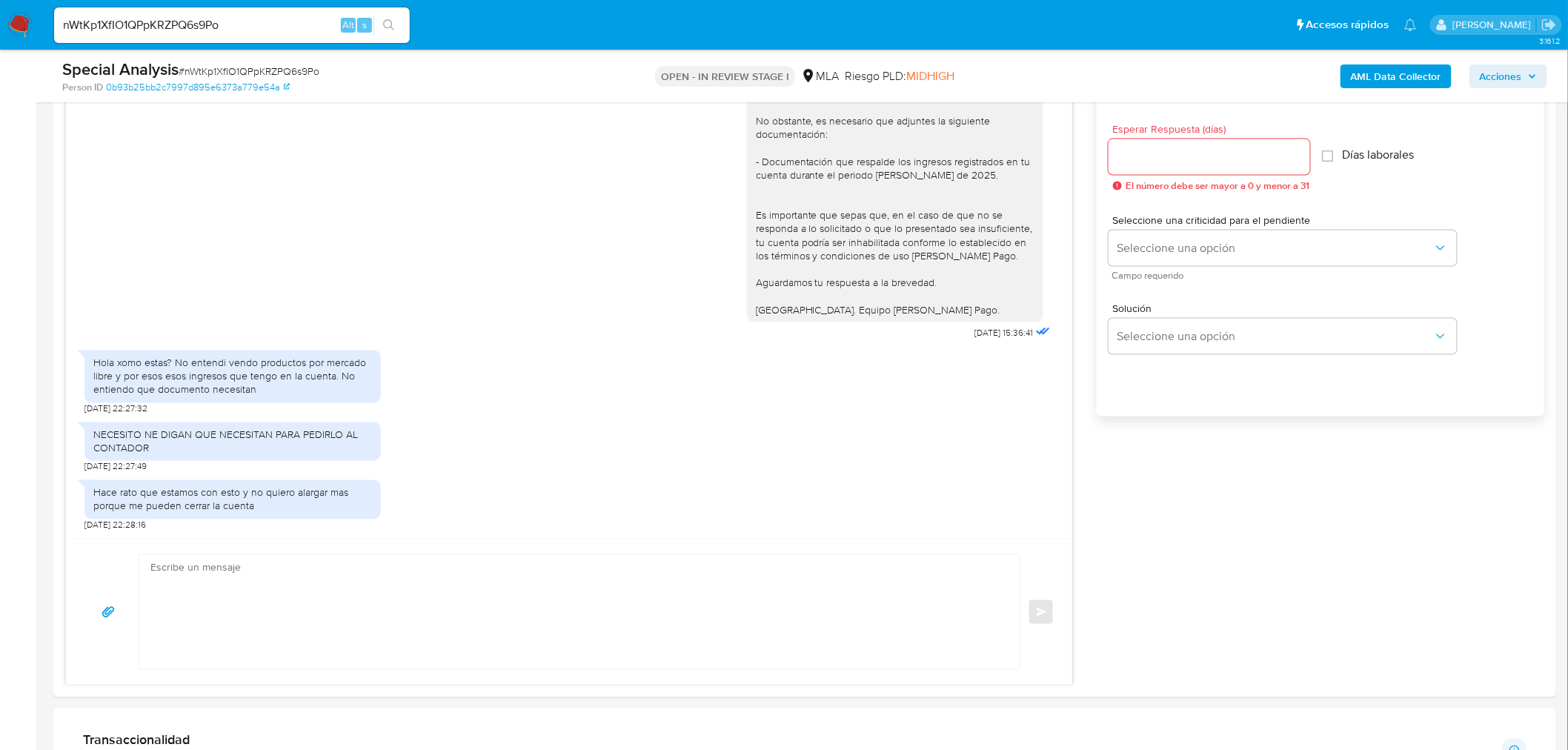
scroll to position [823, 0]
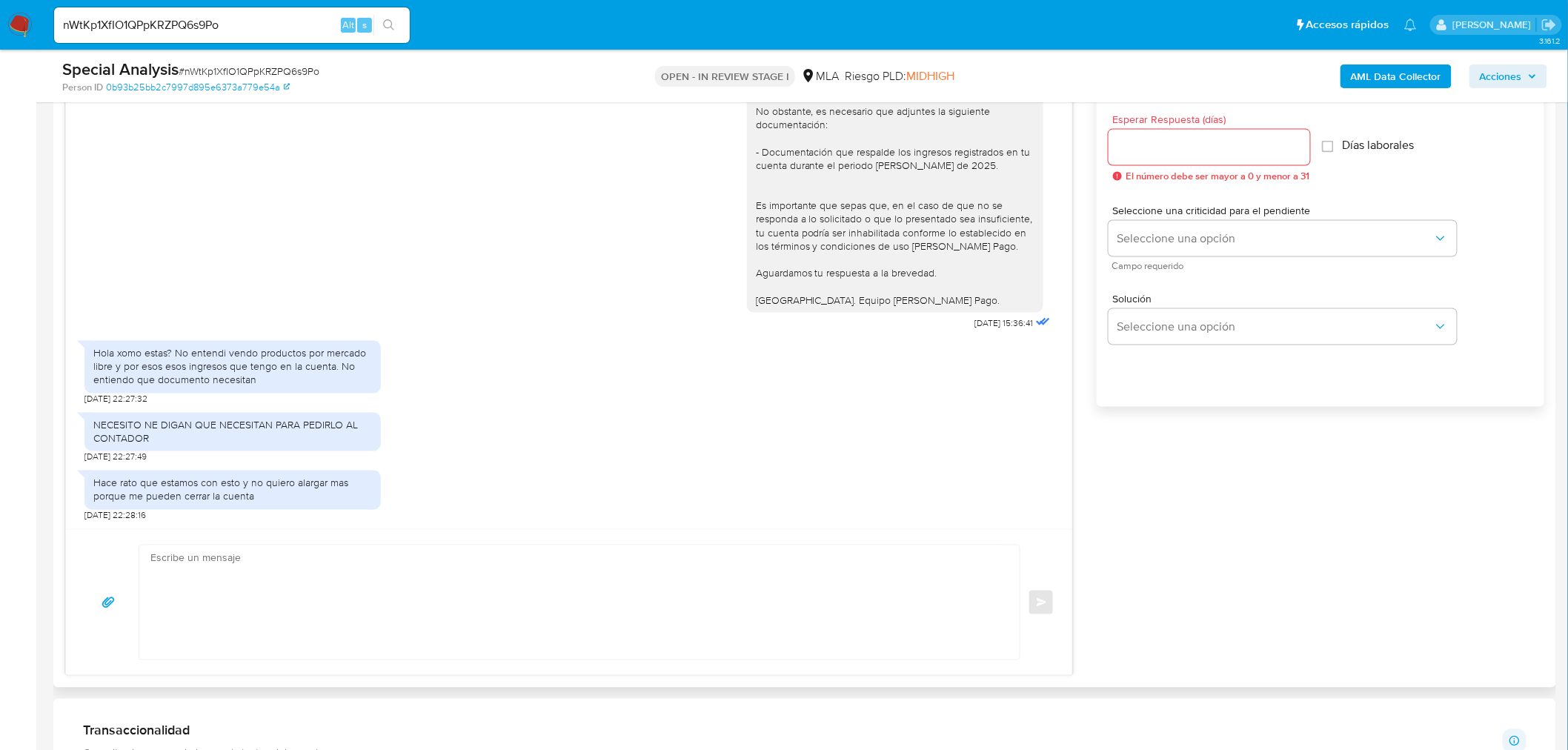
click at [101, 356] on div "Hola xomo estas? No entendi vendo productos por mercado libre y por esos esos i…" at bounding box center [233, 367] width 279 height 41
drag, startPoint x: 101, startPoint y: 356, endPoint x: 284, endPoint y: 384, distance: 185.1
click at [284, 384] on div "Hola xomo estas? No entendi vendo productos por mercado libre y por esos esos i…" at bounding box center [233, 367] width 279 height 41
click at [349, 387] on div "Hola xomo estas? No entendi vendo productos por mercado libre y por esos esos i…" at bounding box center [233, 366] width 296 height 52
click at [1087, 359] on div "05/09/2025 14:50:47 Hola. Te consultamos si tuviste oportunidad de leer el requ…" at bounding box center [804, 364] width 1479 height 624
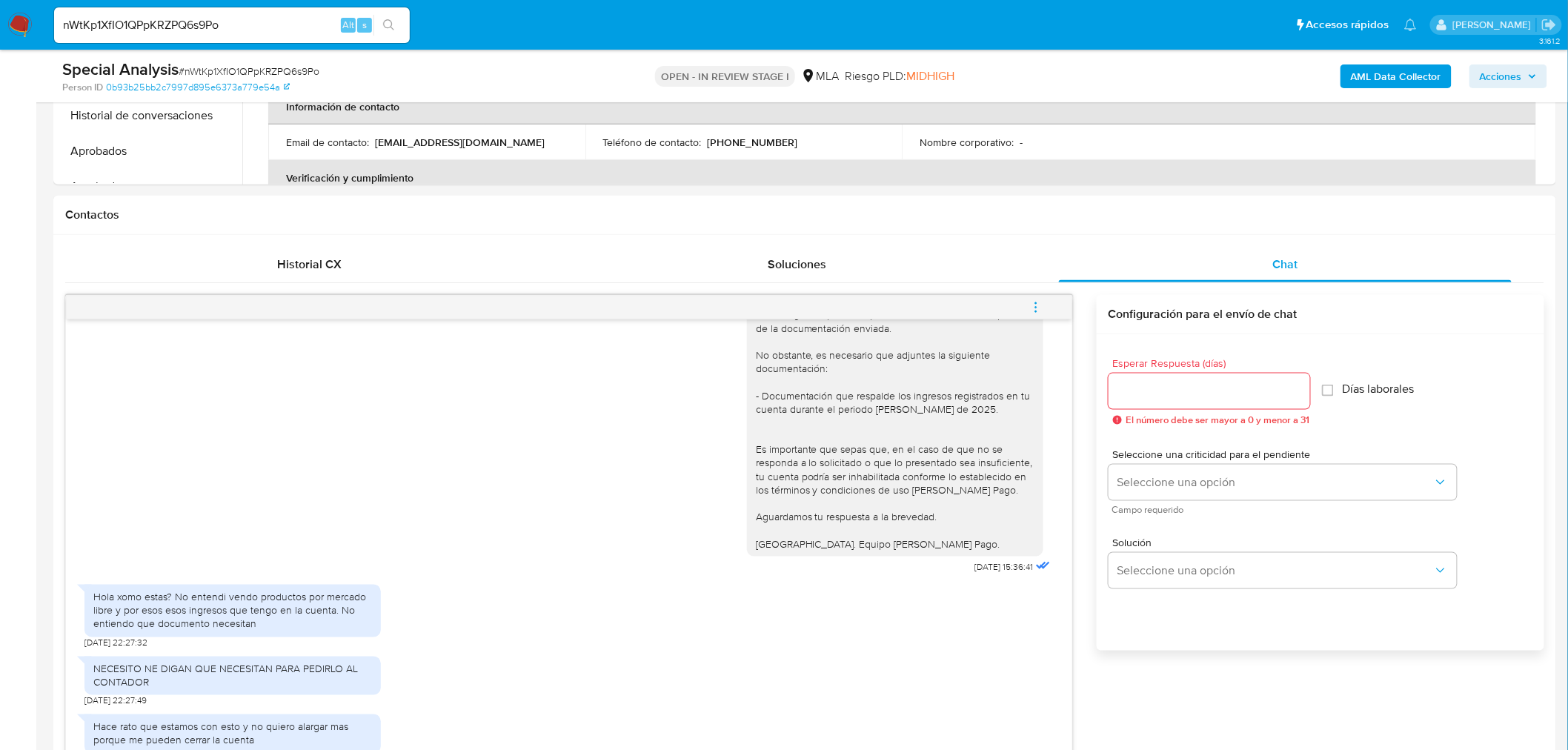
scroll to position [575, 0]
click at [254, 26] on input "nWtKp1XfIO1QPpKRZPQ6s9Po" at bounding box center [232, 25] width 356 height 19
paste input "VqmnGuveqSxlsVMBF7Yd3Rr"
type input "VqmnGuveqSxlsVMBF7Yd3Rro"
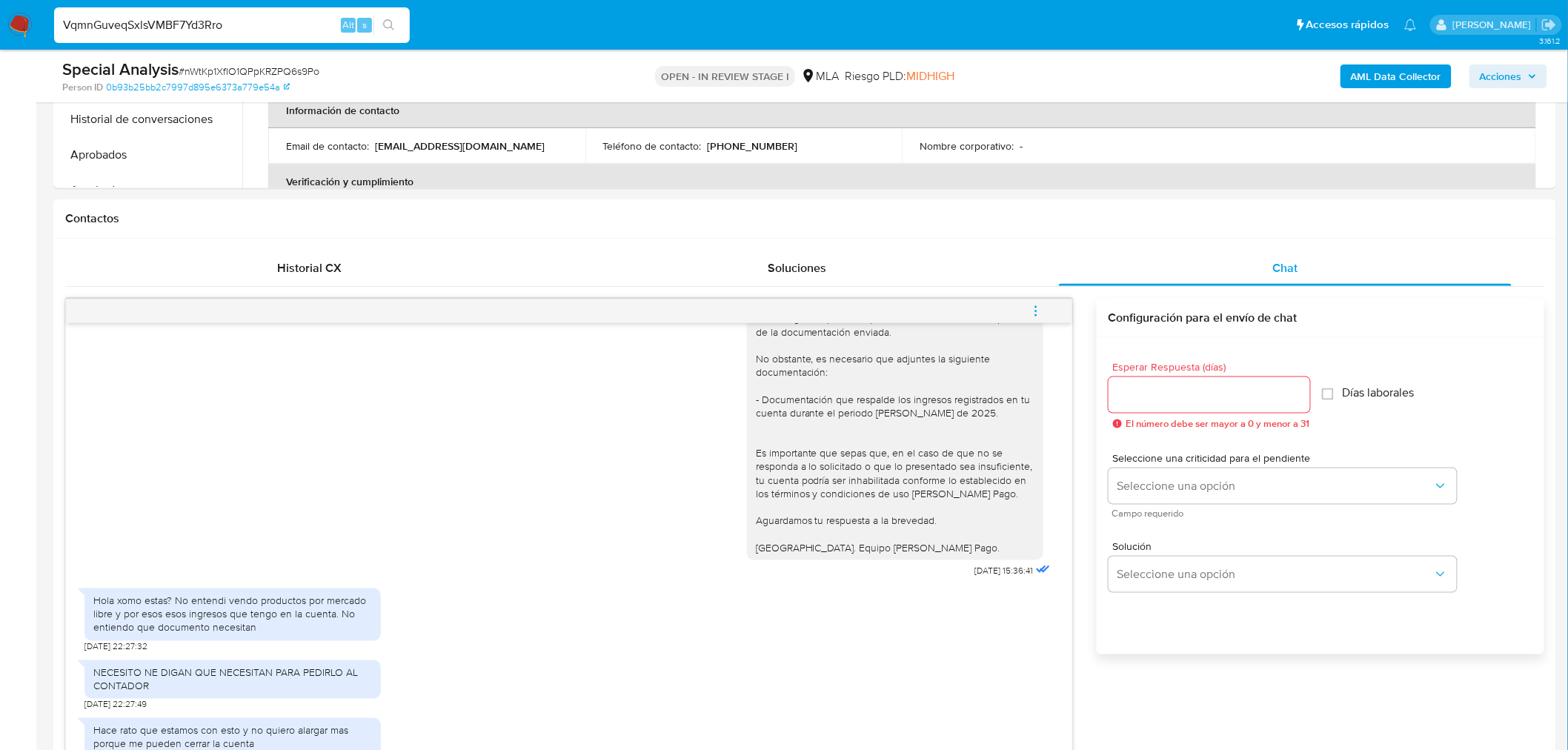
click at [383, 23] on icon "search-icon" at bounding box center [389, 25] width 12 height 12
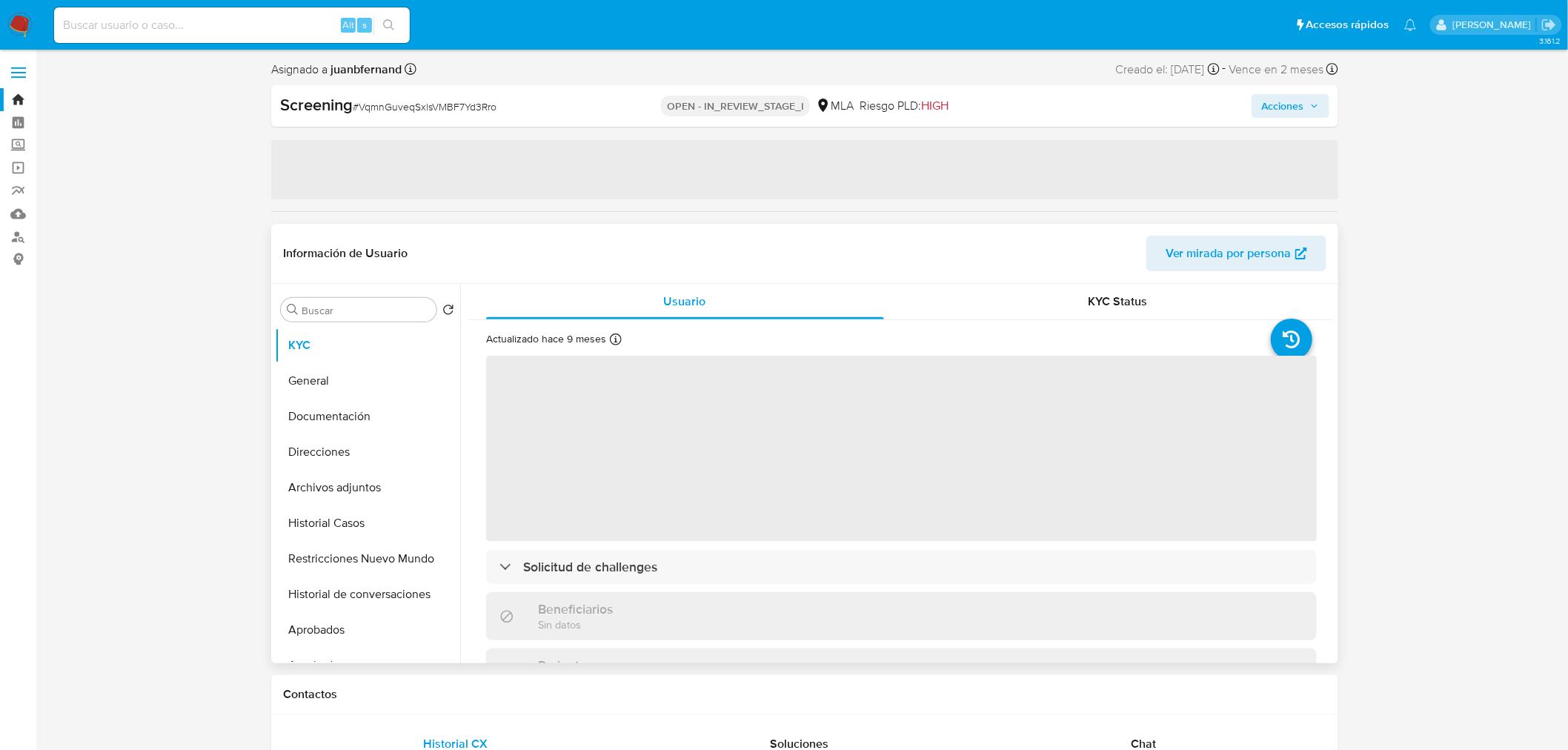
select select "10"
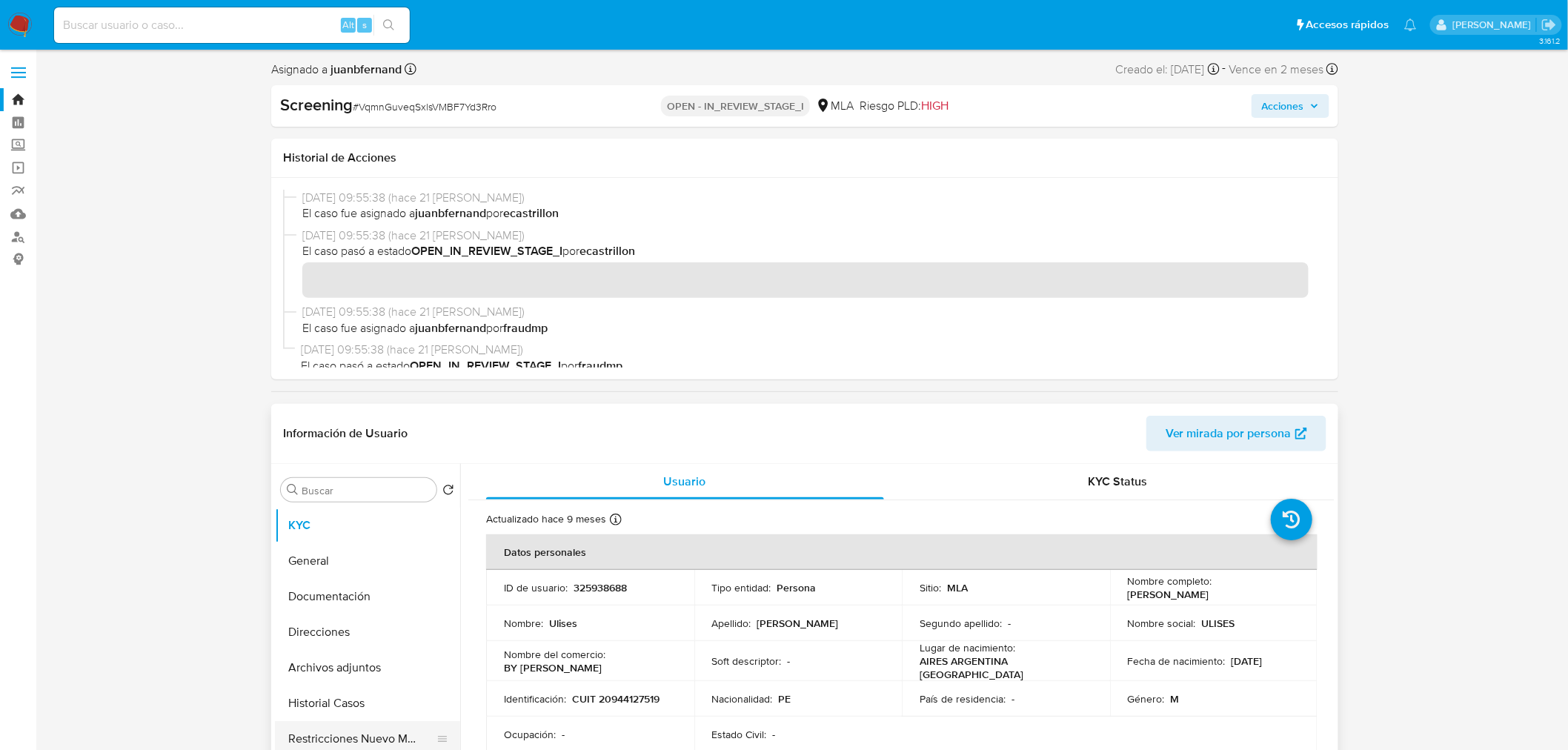
click at [361, 727] on button "Restricciones Nuevo Mundo" at bounding box center [361, 739] width 173 height 35
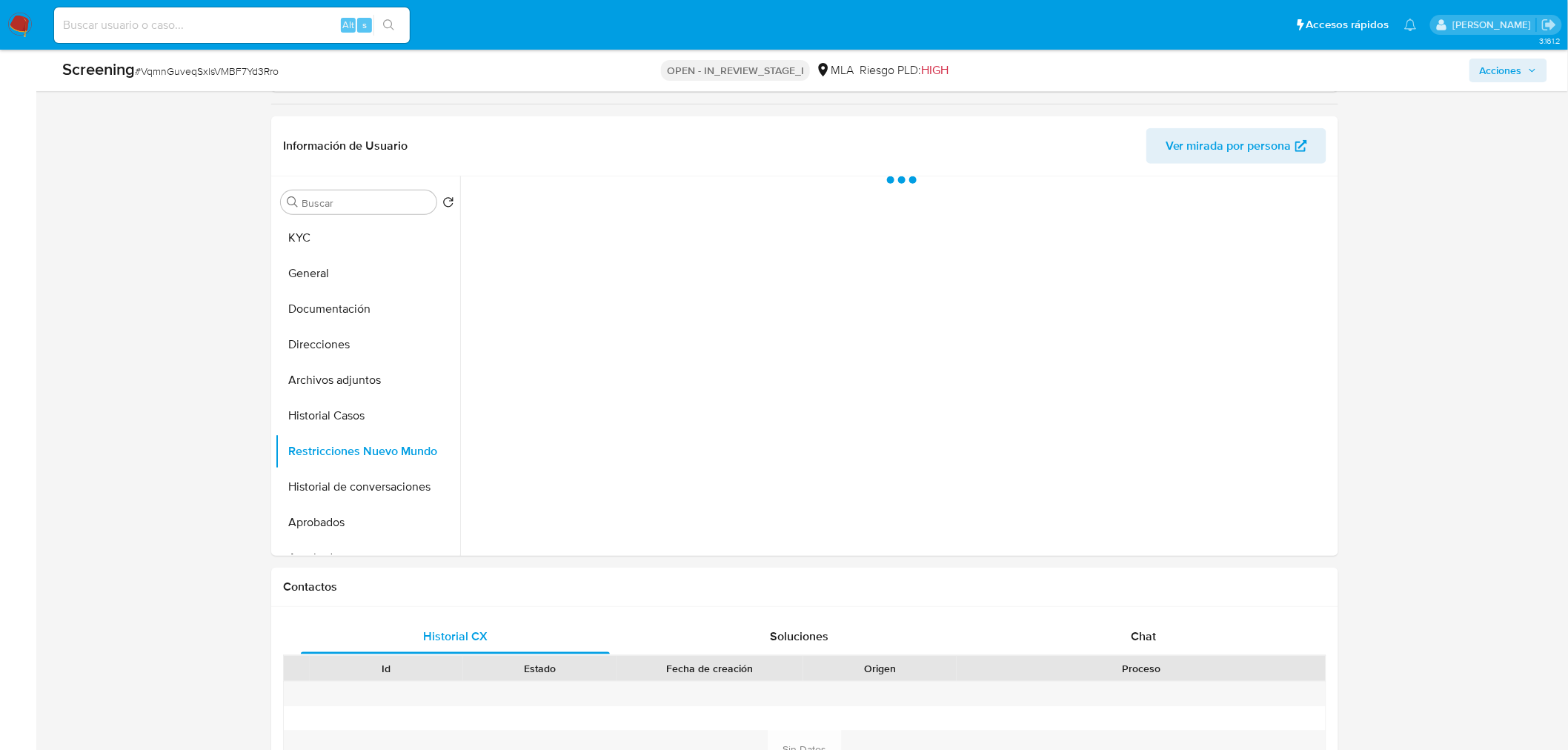
scroll to position [247, 0]
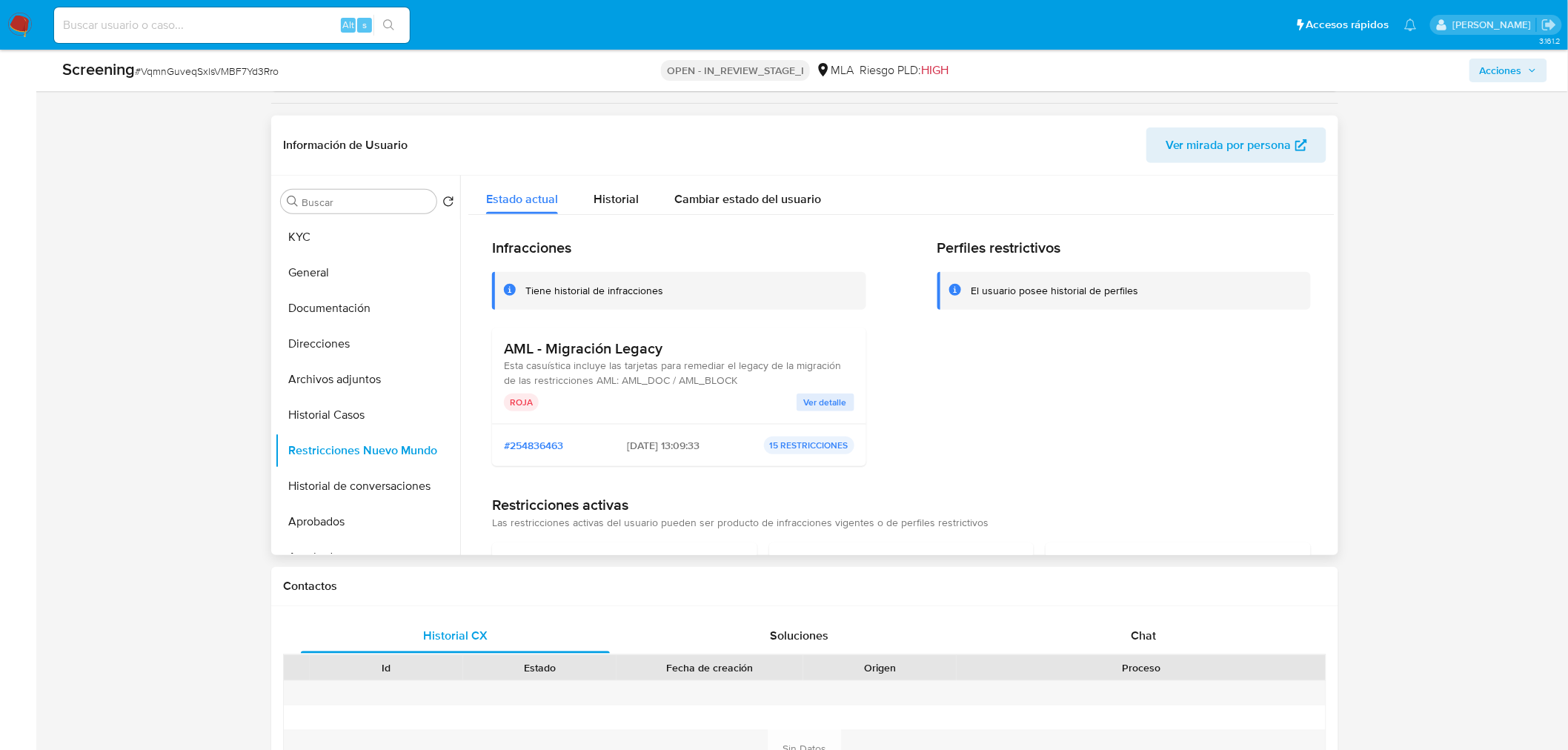
click at [627, 448] on span "23/03/2023 - 13:09:33" at bounding box center [663, 445] width 72 height 14
drag, startPoint x: 615, startPoint y: 448, endPoint x: 657, endPoint y: 448, distance: 42.0
click at [657, 448] on span "23/03/2023 - 13:09:33" at bounding box center [663, 445] width 72 height 14
click at [832, 398] on span "Ver detalle" at bounding box center [825, 402] width 43 height 14
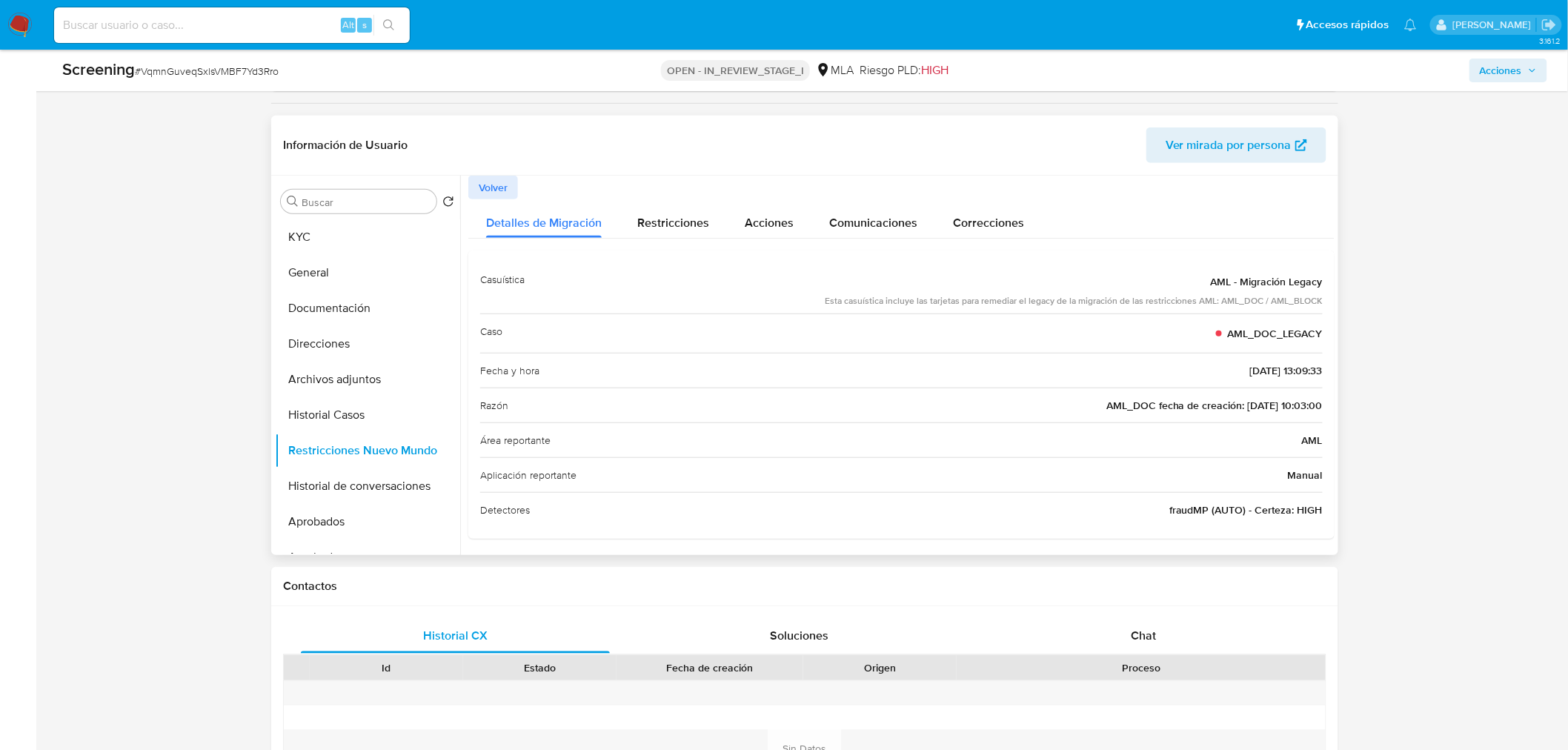
click at [1224, 402] on span "AML_DOC fecha de creación: 23/02/2022 10:03:00" at bounding box center [1214, 405] width 217 height 14
drag, startPoint x: 1224, startPoint y: 402, endPoint x: 1249, endPoint y: 432, distance: 39.1
click at [1256, 402] on span "AML_DOC fecha de creación: 23/02/2022 10:03:00" at bounding box center [1214, 405] width 217 height 14
click at [1106, 401] on span "AML_DOC fecha de creación: 23/02/2022 10:03:00" at bounding box center [1214, 405] width 217 height 14
drag, startPoint x: 1084, startPoint y: 400, endPoint x: 1123, endPoint y: 424, distance: 45.8
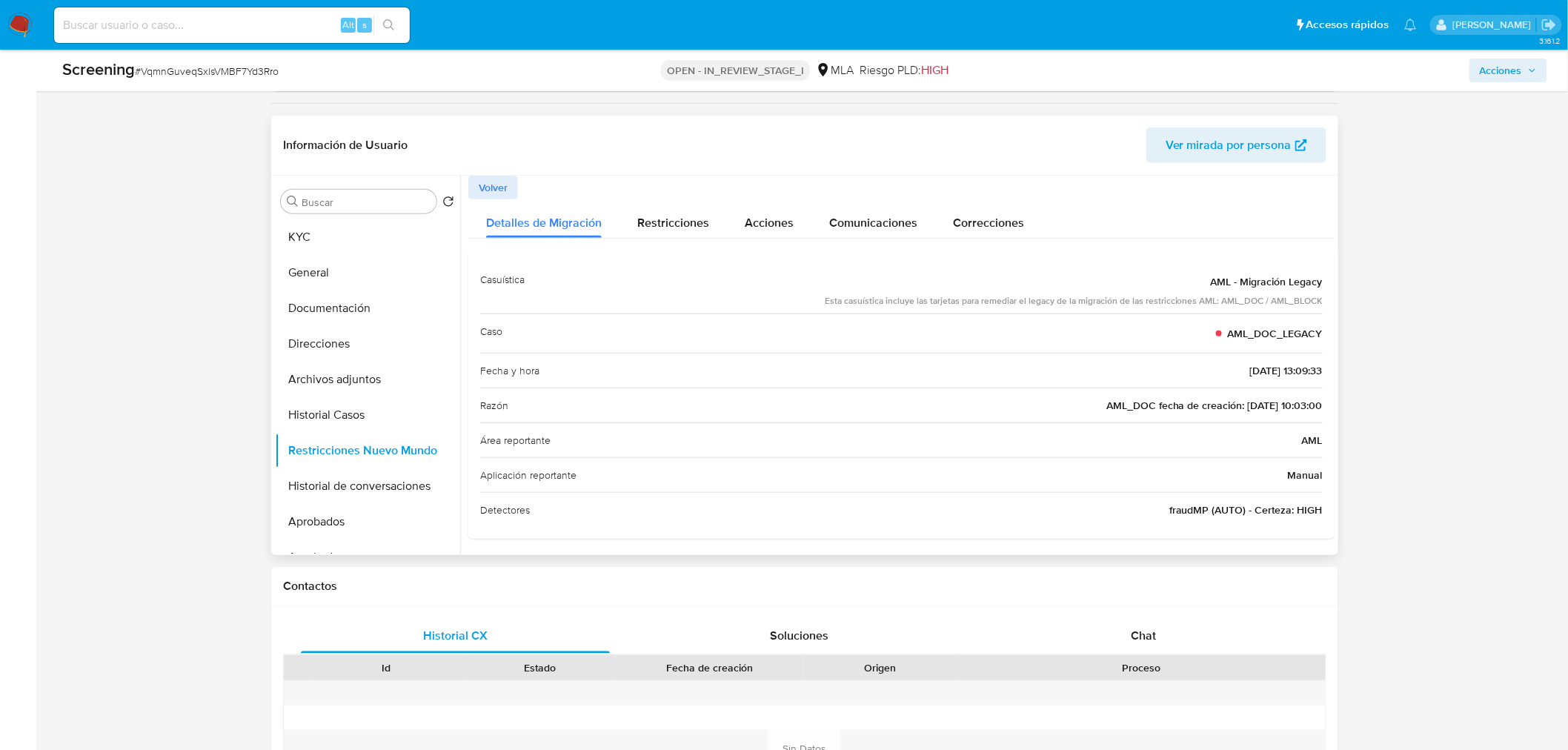
click at [1132, 411] on span "AML_DOC fecha de creación: 23/02/2022 10:03:00" at bounding box center [1214, 405] width 217 height 14
click at [988, 398] on div "Razón AML_DOC fecha de creación: 23/02/2022 10:03:00" at bounding box center [901, 404] width 843 height 35
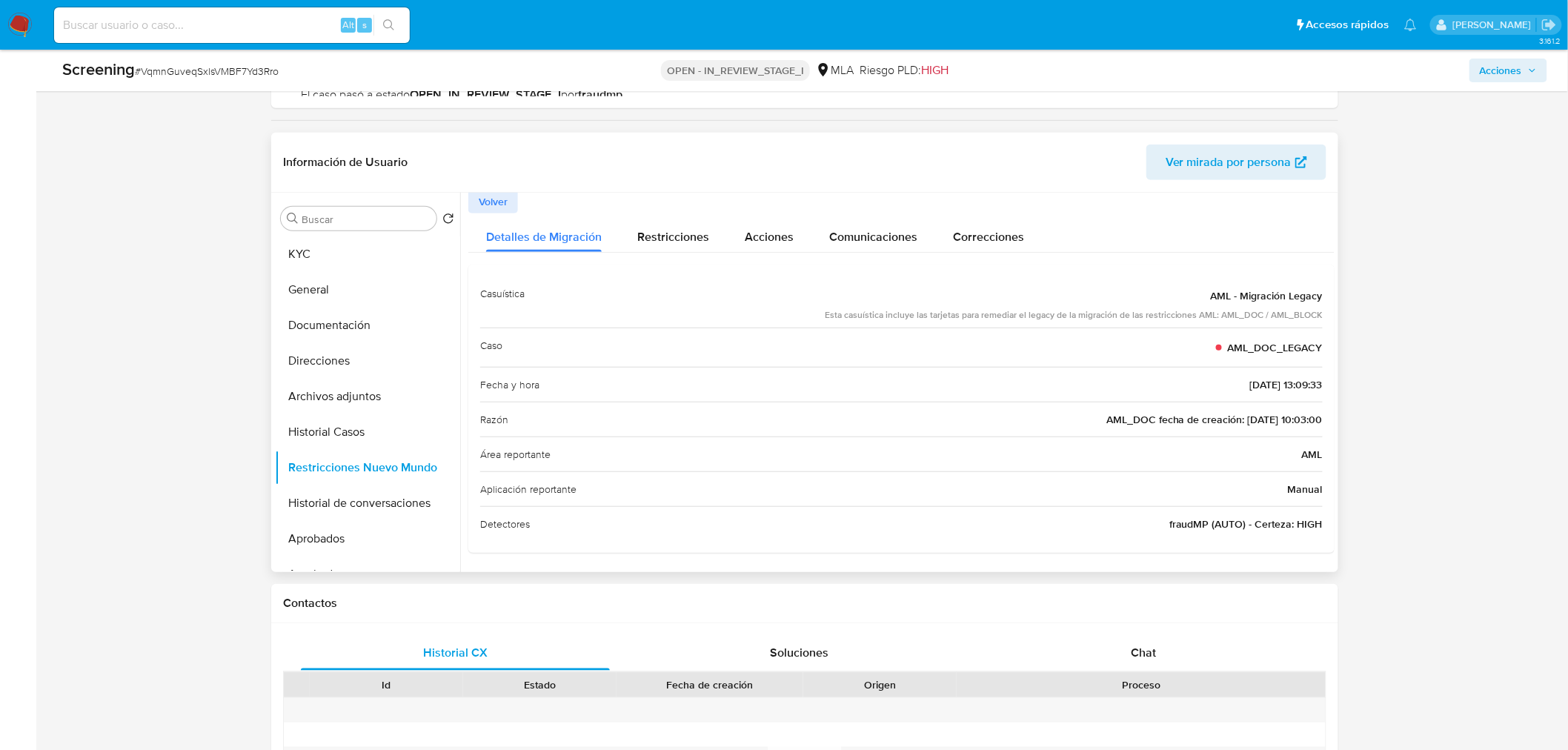
scroll to position [164, 0]
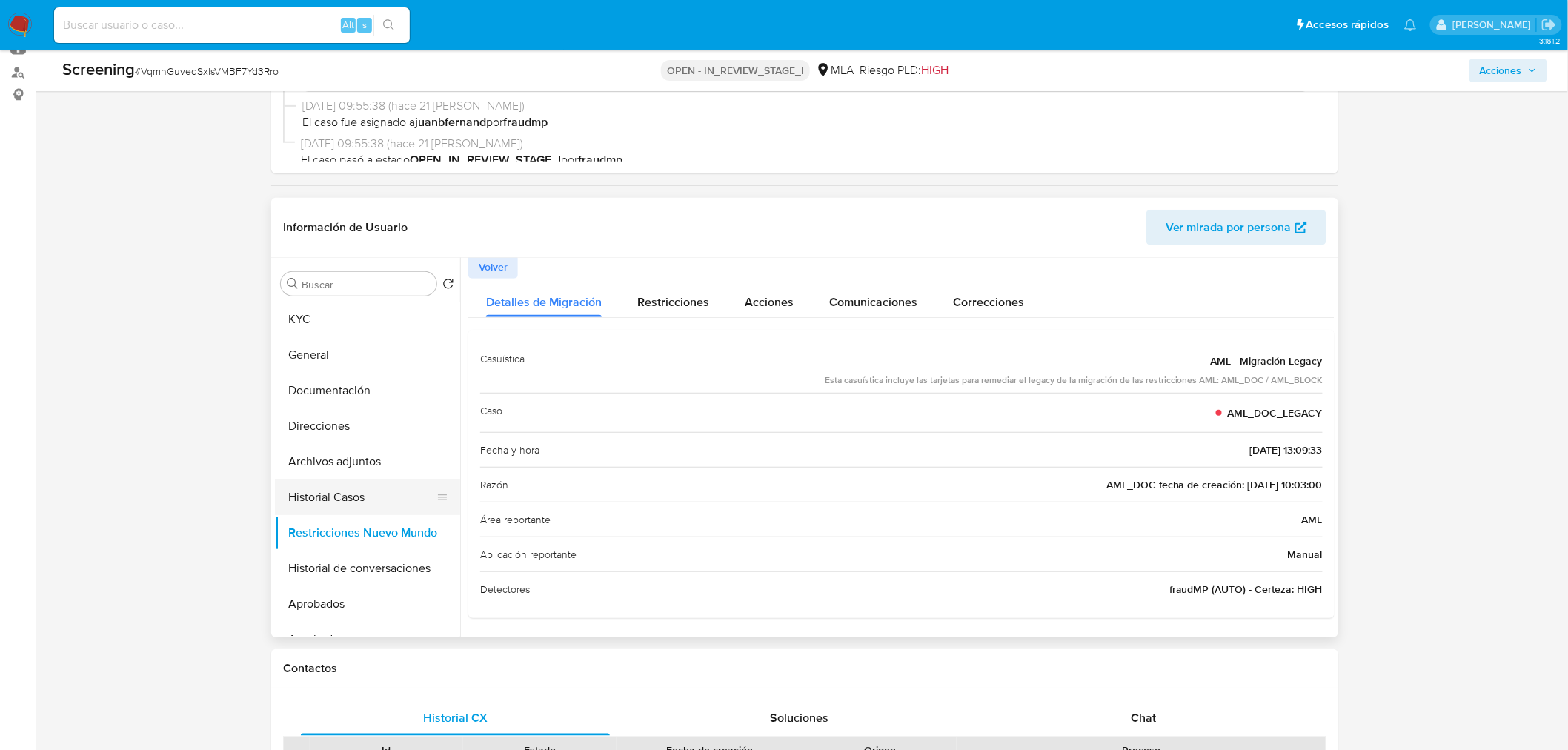
click at [340, 493] on button "Historial Casos" at bounding box center [361, 497] width 173 height 35
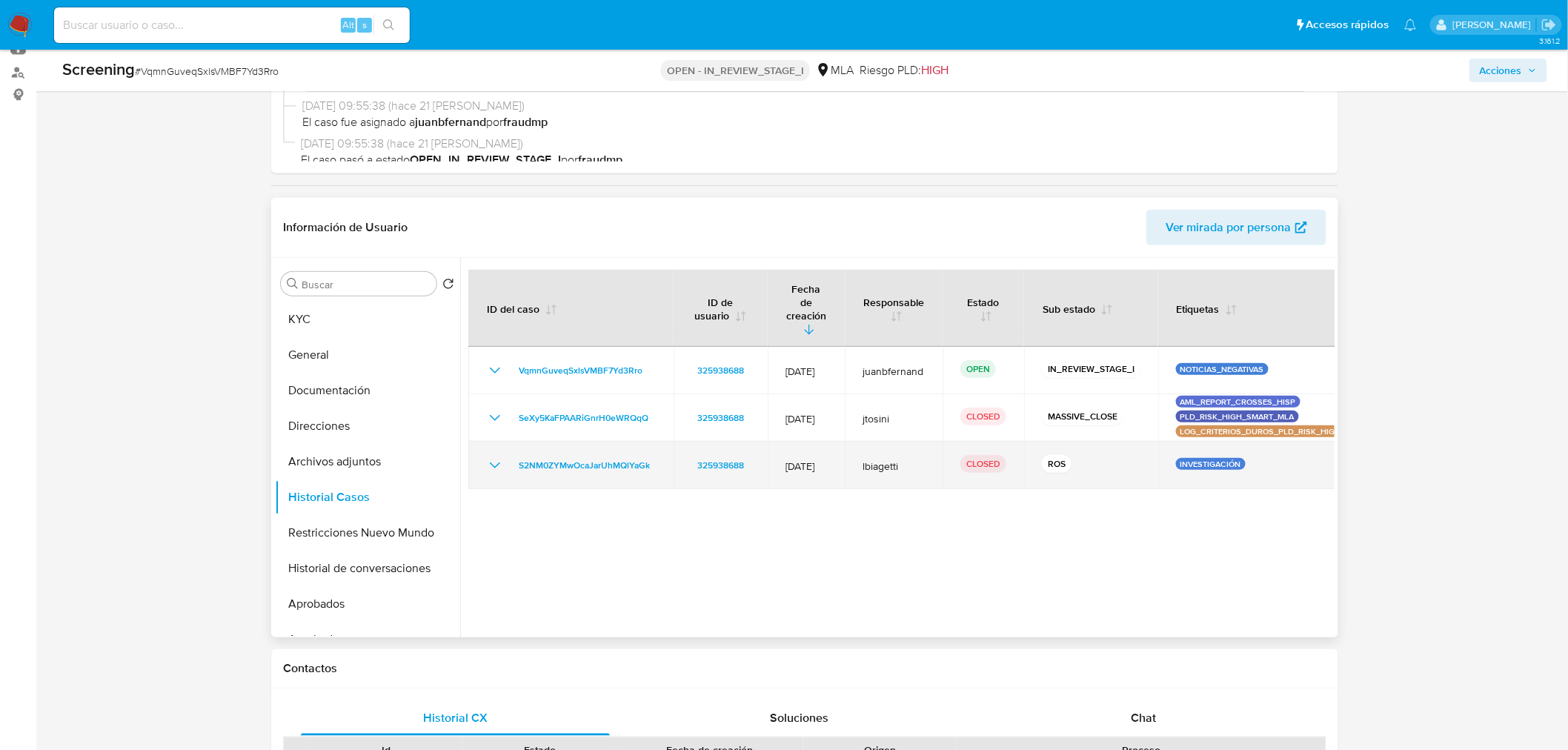
click at [493, 456] on icon "Mostrar/Ocultar" at bounding box center [495, 465] width 18 height 18
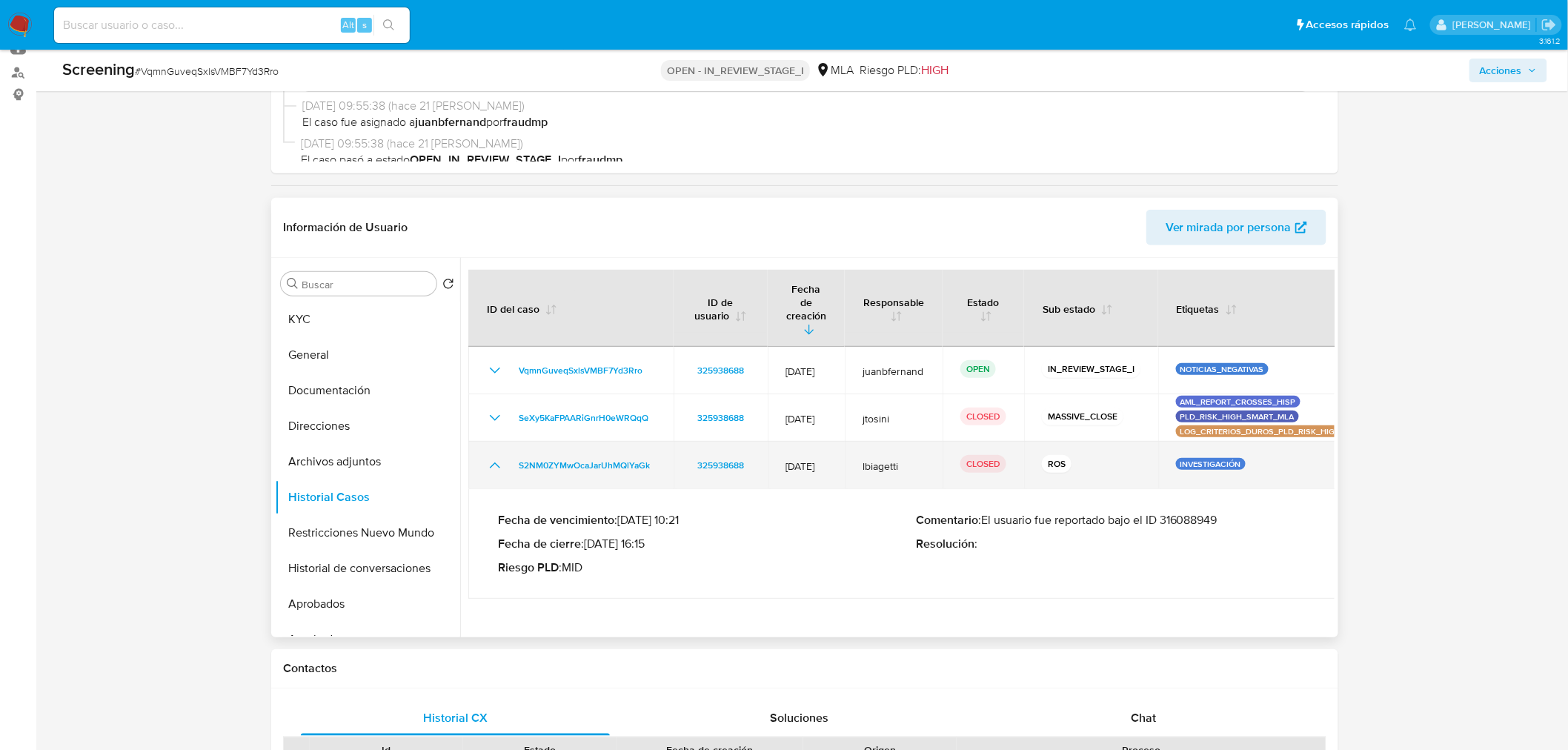
click at [493, 456] on icon "Mostrar/Ocultar" at bounding box center [495, 465] width 18 height 18
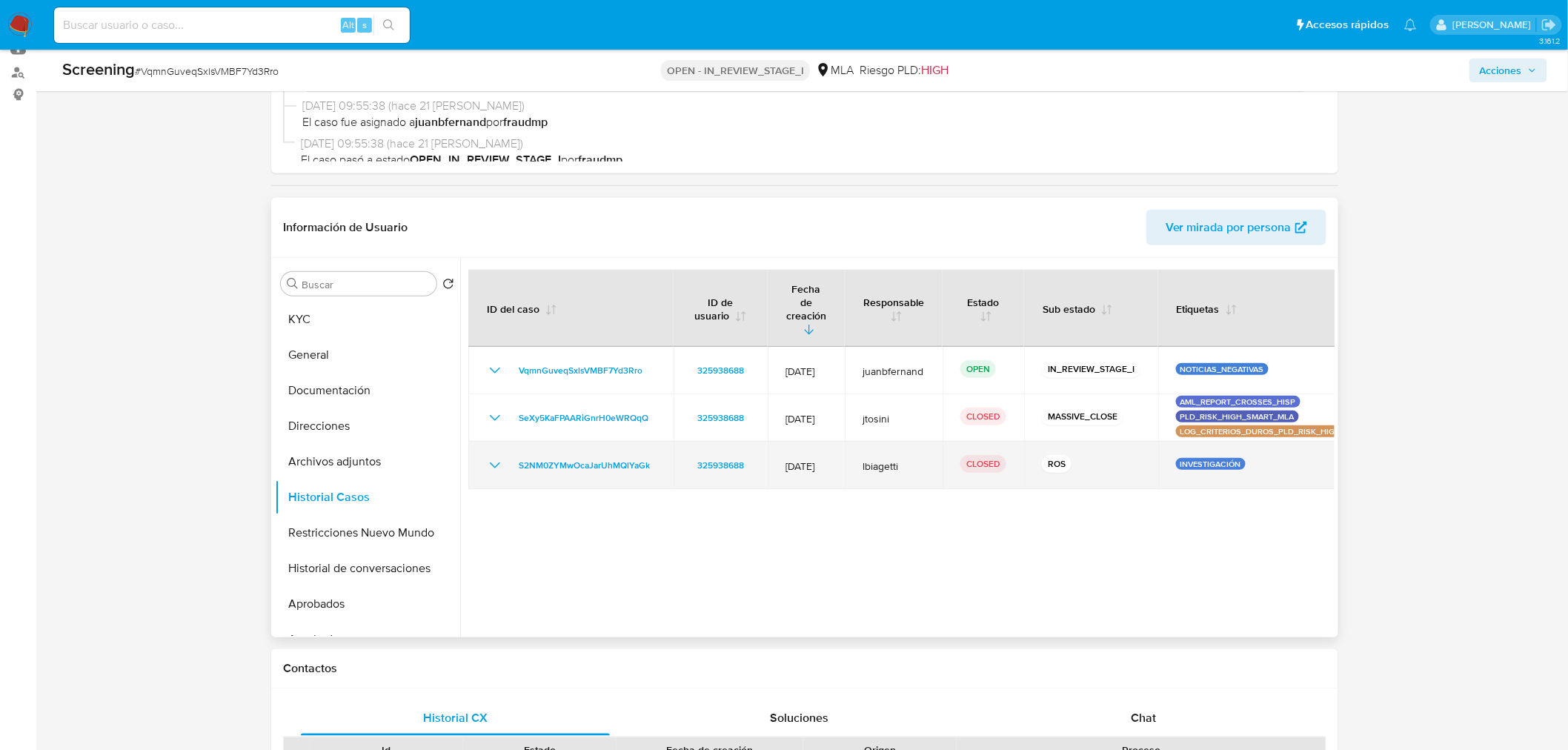
click at [497, 462] on icon "Mostrar/Ocultar" at bounding box center [494, 464] width 10 height 6
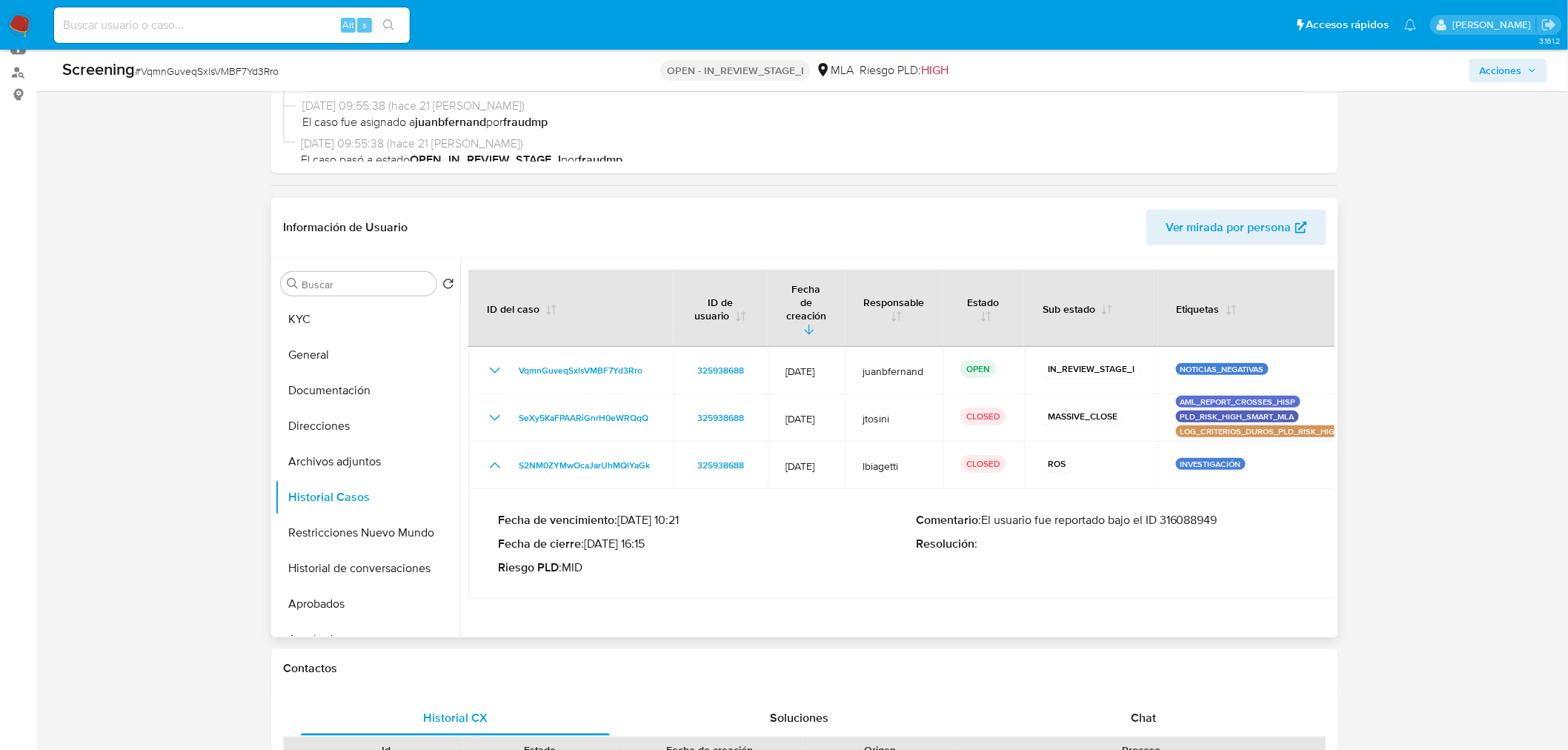
drag, startPoint x: 594, startPoint y: 519, endPoint x: 638, endPoint y: 517, distance: 44.0
click at [638, 536] on p "Fecha de cierre : 03/03/2022 16:15" at bounding box center [707, 543] width 418 height 14
click at [639, 536] on p "Fecha de cierre : 03/03/2022 16:15" at bounding box center [707, 543] width 418 height 14
drag, startPoint x: 639, startPoint y: 517, endPoint x: 622, endPoint y: 521, distance: 17.5
click at [616, 536] on p "Fecha de cierre : 03/03/2022 16:15" at bounding box center [707, 543] width 418 height 14
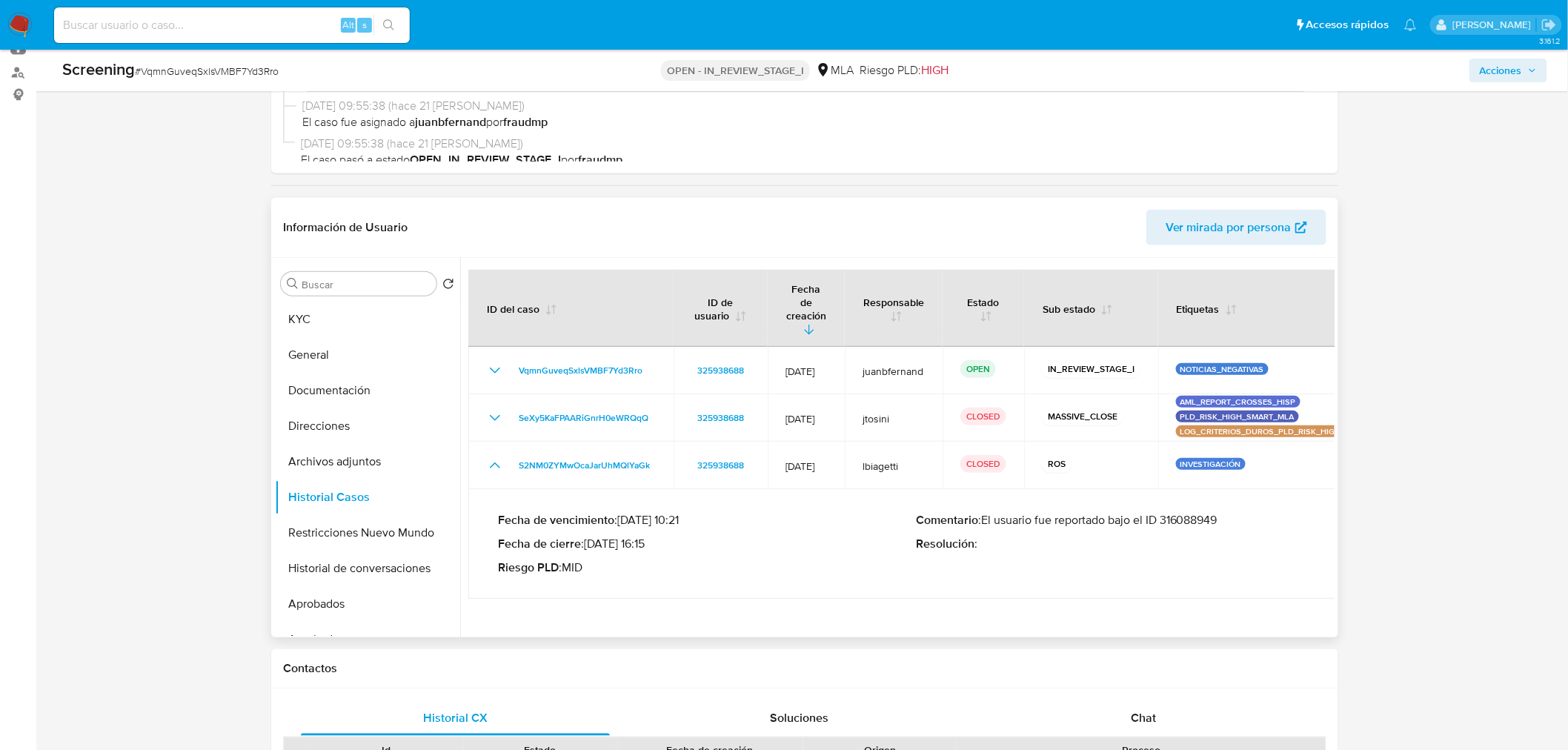
click at [663, 531] on div "Fecha de vencimiento : 03/01/2022 10:21 Fecha de cierre : 03/03/2022 16:15 Ries…" at bounding box center [707, 543] width 418 height 62
click at [381, 526] on button "Restricciones Nuevo Mundo" at bounding box center [361, 533] width 173 height 35
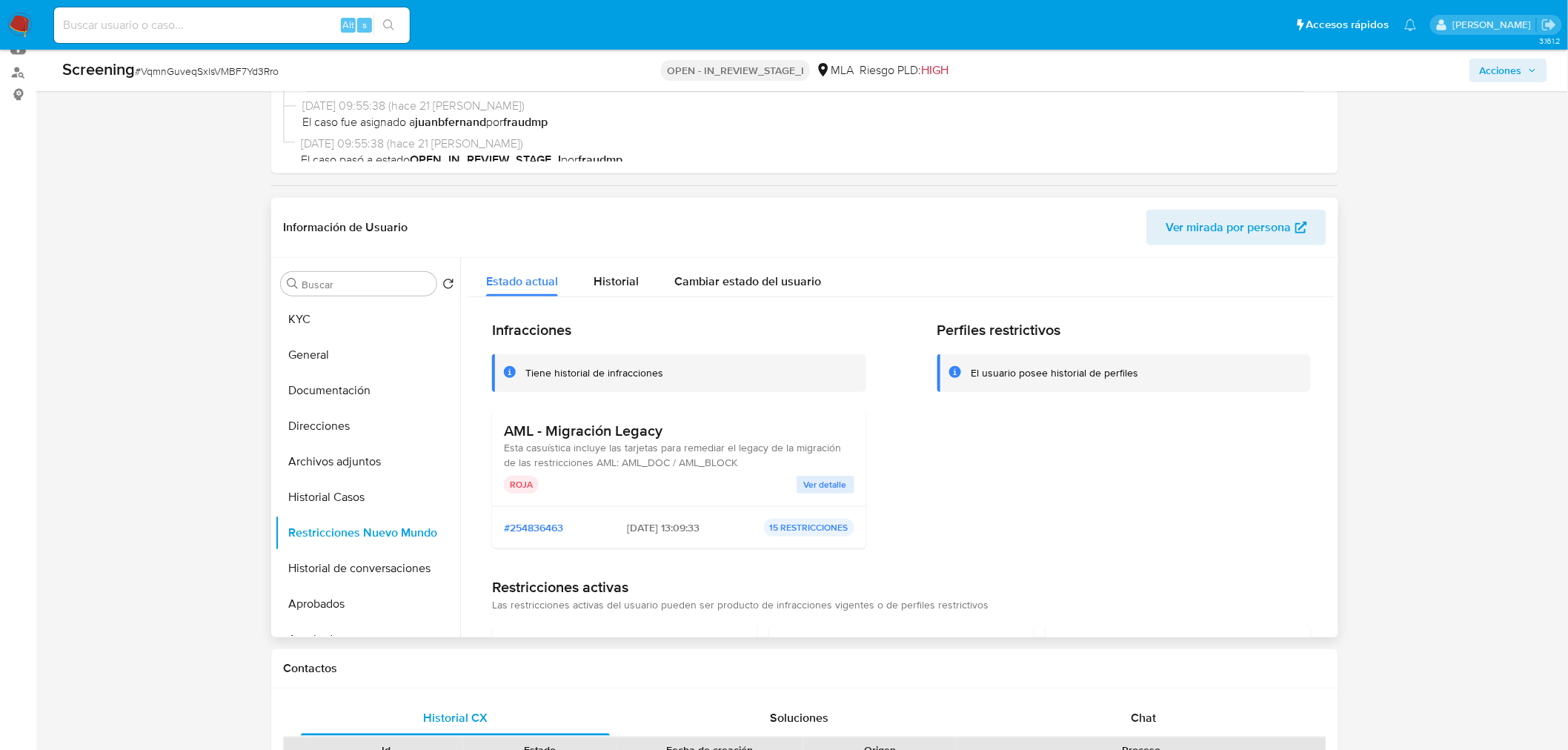
click at [627, 526] on span "23/03/2023 - 13:09:33" at bounding box center [663, 527] width 72 height 14
drag, startPoint x: 617, startPoint y: 526, endPoint x: 658, endPoint y: 530, distance: 41.2
click at [658, 530] on span "23/03/2023 - 13:09:33" at bounding box center [663, 527] width 72 height 14
click at [812, 480] on span "Ver detalle" at bounding box center [825, 484] width 43 height 14
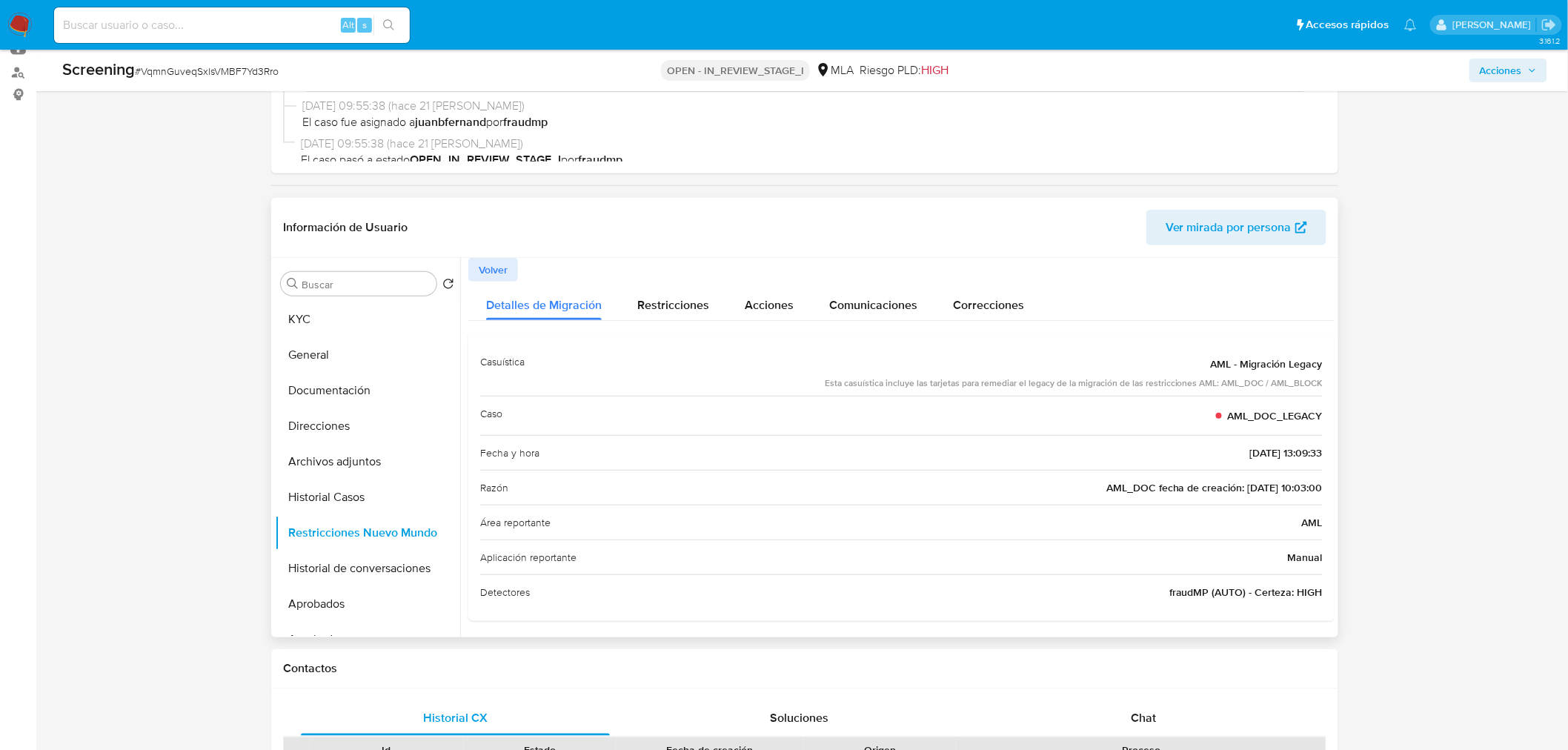
click at [1225, 486] on span "AML_DOC fecha de creación: 23/02/2022 10:03:00" at bounding box center [1214, 487] width 217 height 14
drag, startPoint x: 1225, startPoint y: 486, endPoint x: 1253, endPoint y: 485, distance: 28.0
click at [1253, 484] on span "AML_DOC fecha de creación: 23/02/2022 10:03:00" at bounding box center [1214, 487] width 217 height 14
click at [1225, 485] on span "AML_DOC fecha de creación: 23/02/2022 10:03:00" at bounding box center [1214, 487] width 217 height 14
drag, startPoint x: 1225, startPoint y: 485, endPoint x: 1256, endPoint y: 487, distance: 31.1
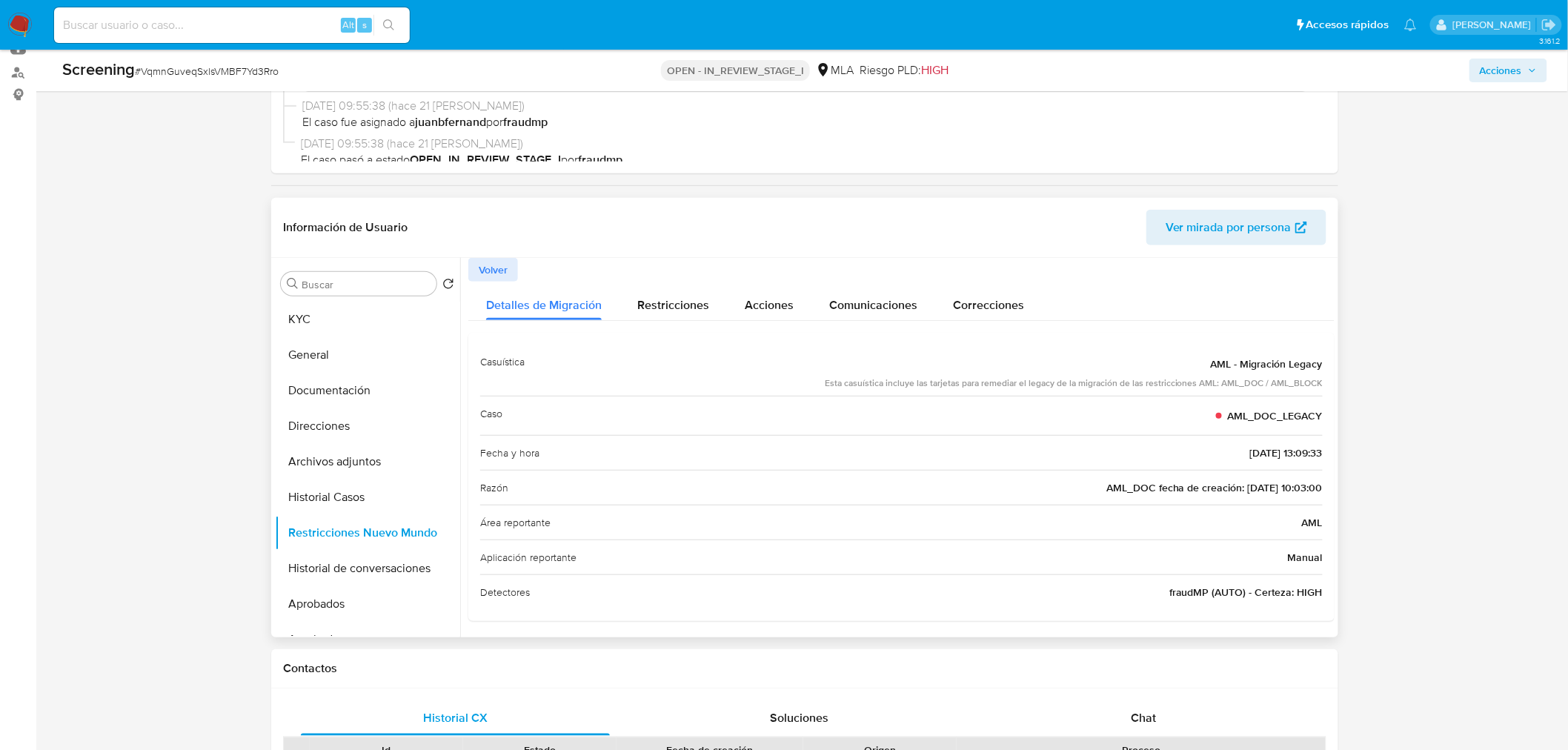
click at [1256, 487] on span "AML_DOC fecha de creación: 23/02/2022 10:03:00" at bounding box center [1214, 487] width 217 height 14
click at [364, 483] on button "Historial Casos" at bounding box center [361, 497] width 173 height 35
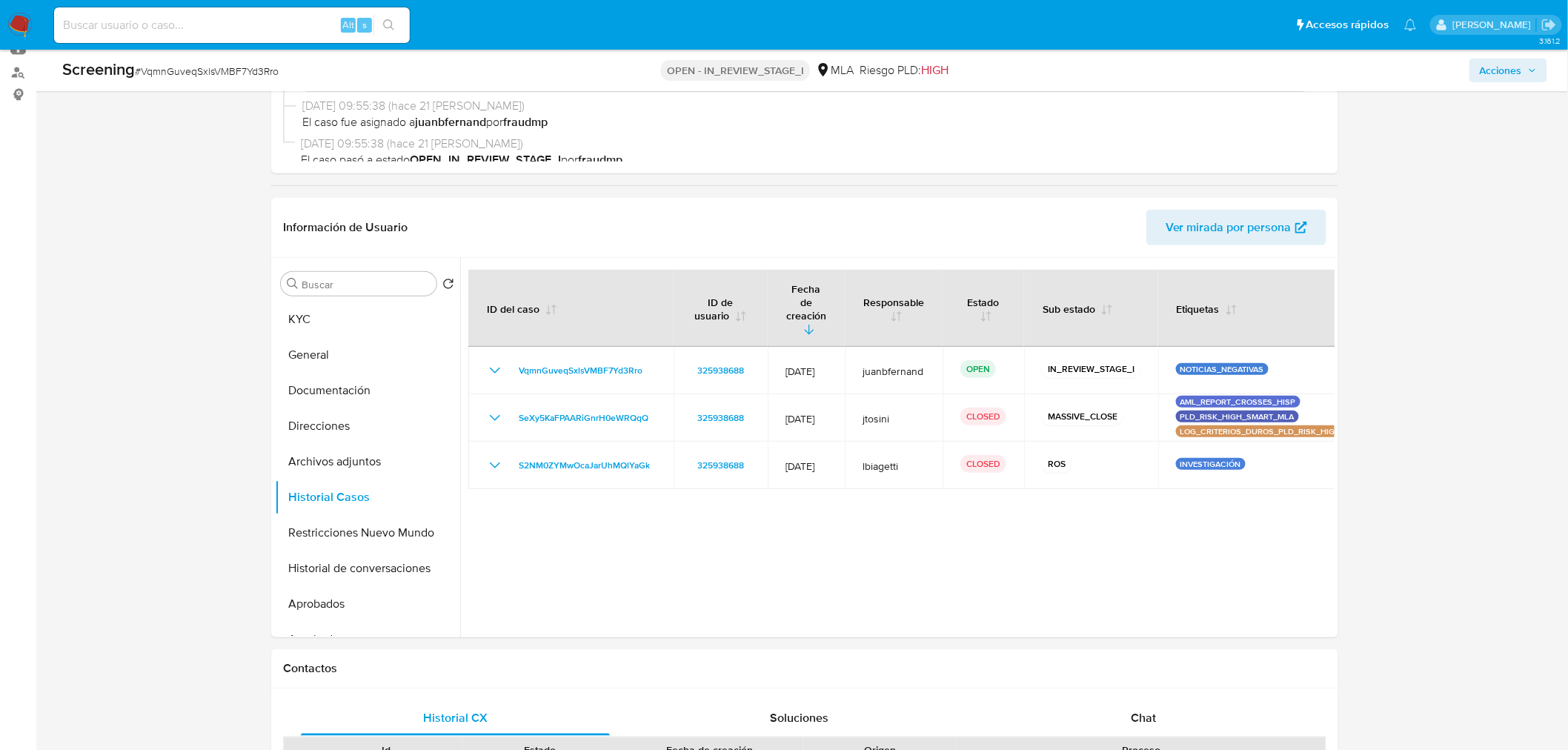
click at [296, 31] on input at bounding box center [232, 25] width 356 height 19
paste input "LcQSjneRKB8l65623KLgP2EP"
type input "LcQSjneRKB8l65623KLgP2EP"
click at [379, 19] on button "search-icon" at bounding box center [389, 25] width 31 height 21
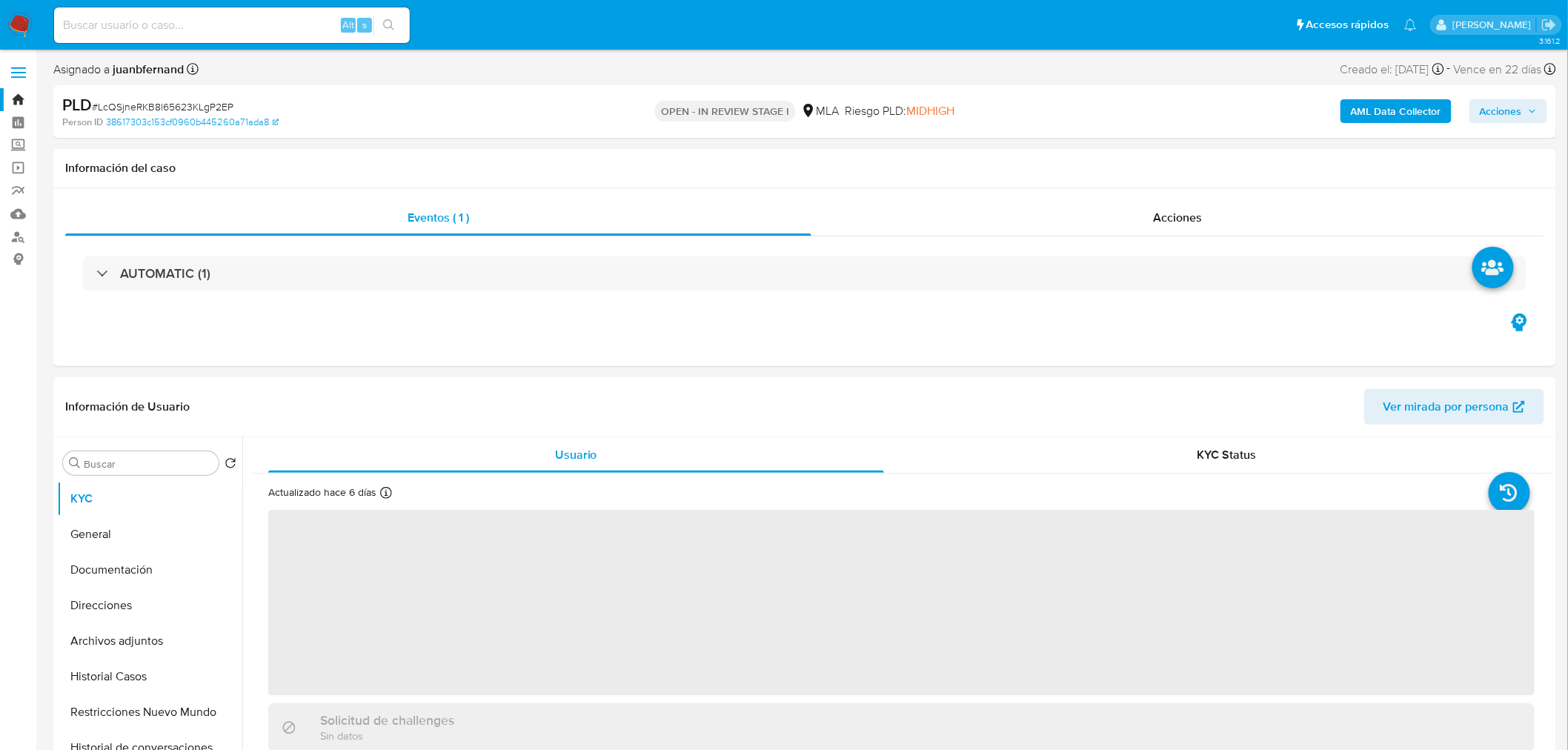
select select "10"
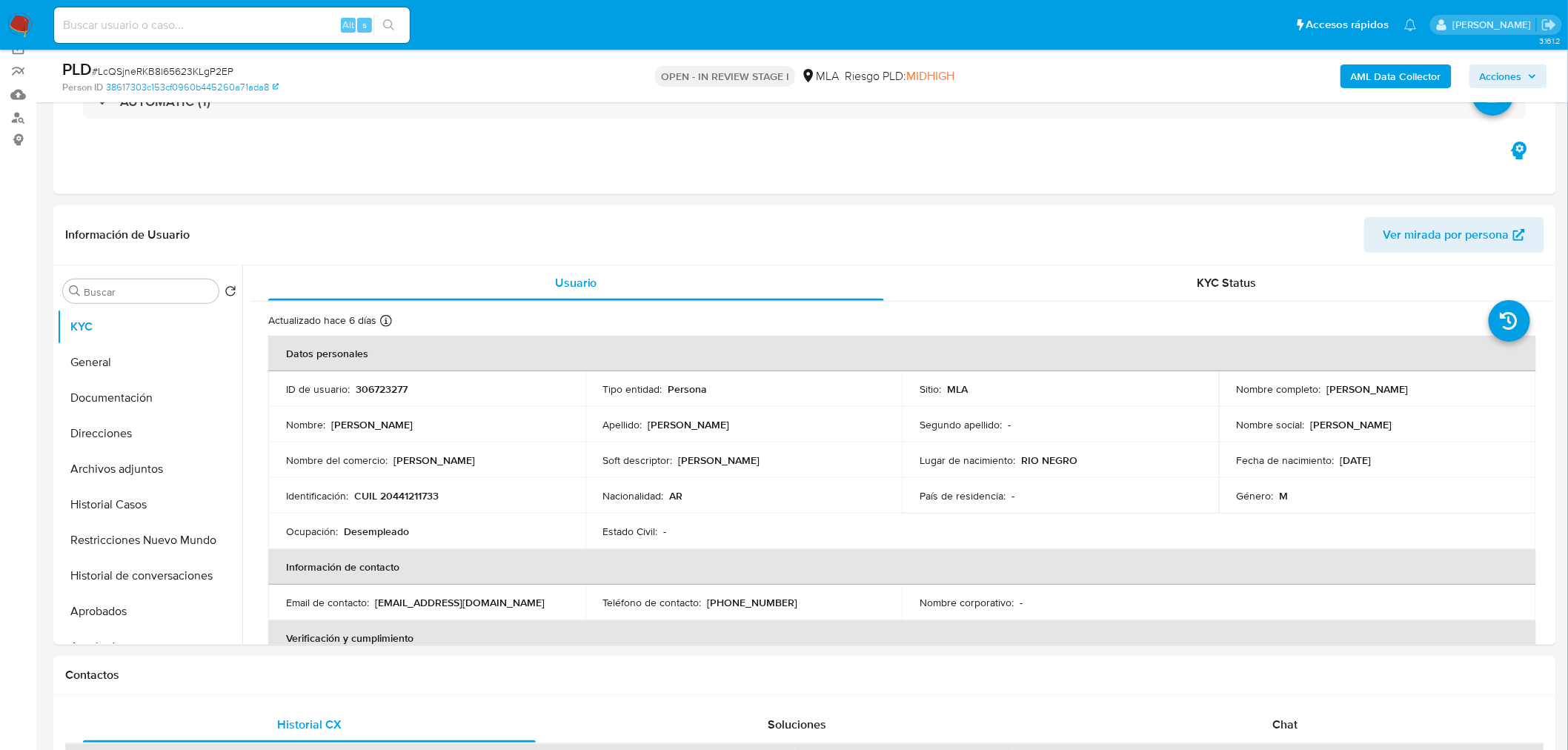
scroll to position [329, 0]
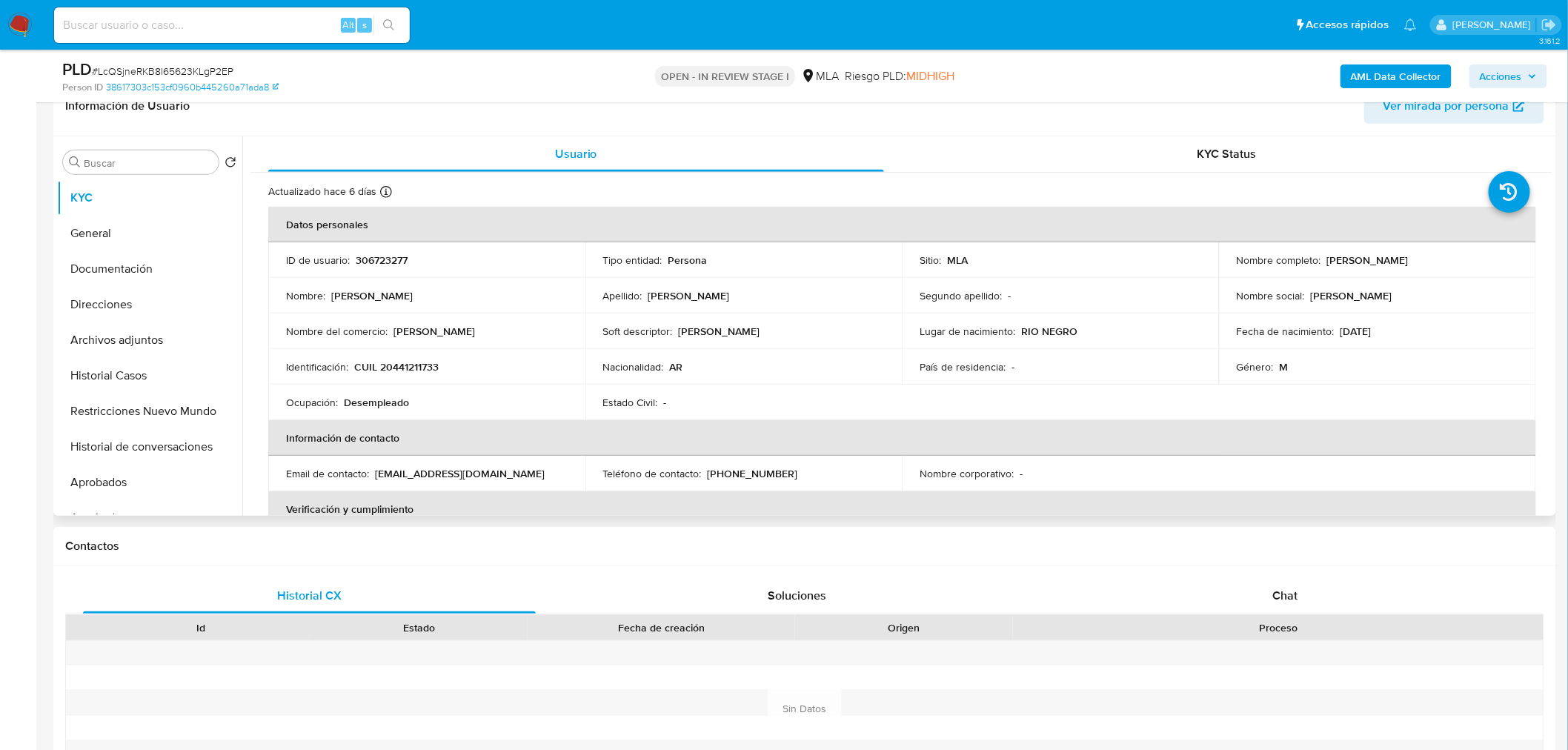
scroll to position [164, 0]
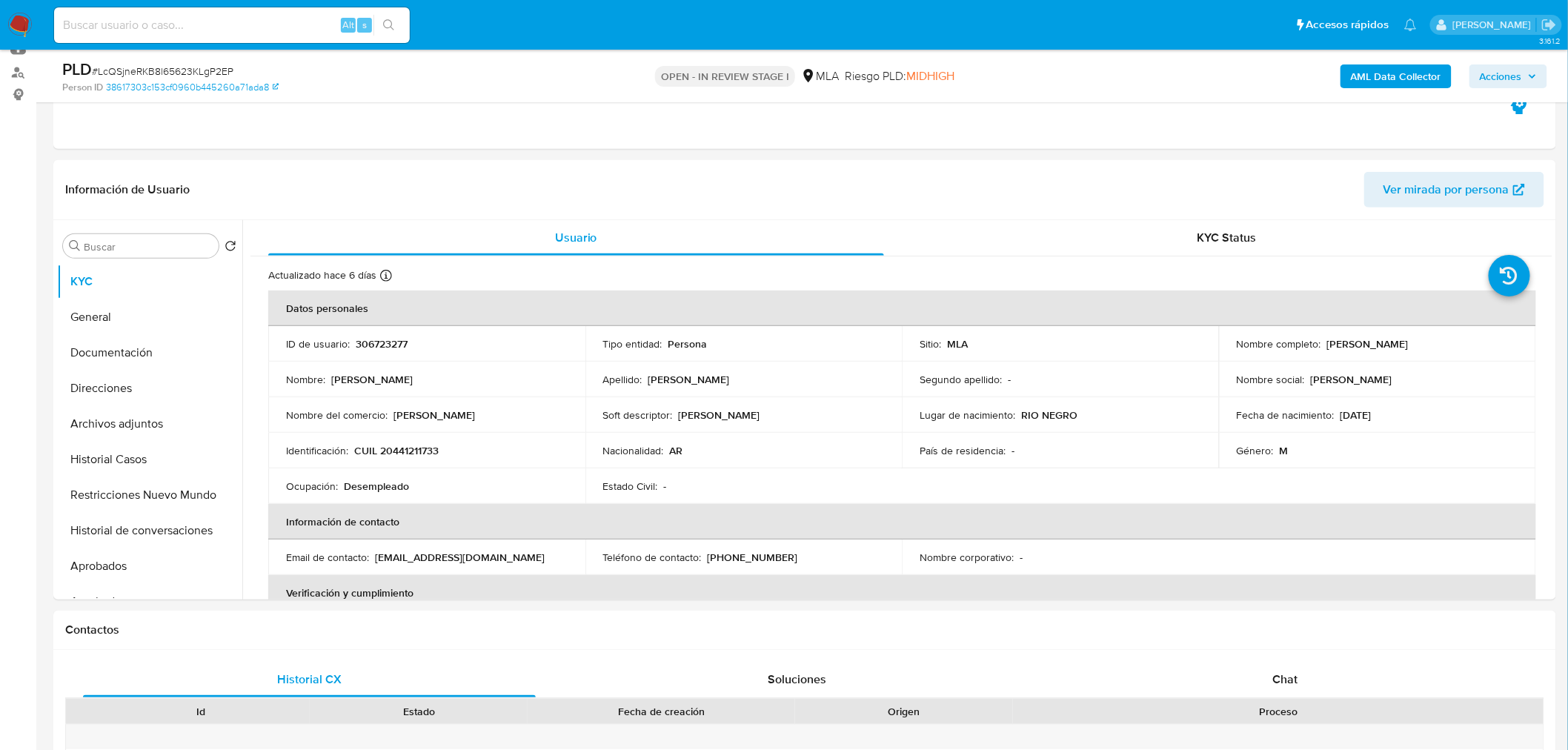
drag, startPoint x: 4, startPoint y: 367, endPoint x: 24, endPoint y: 366, distance: 20.0
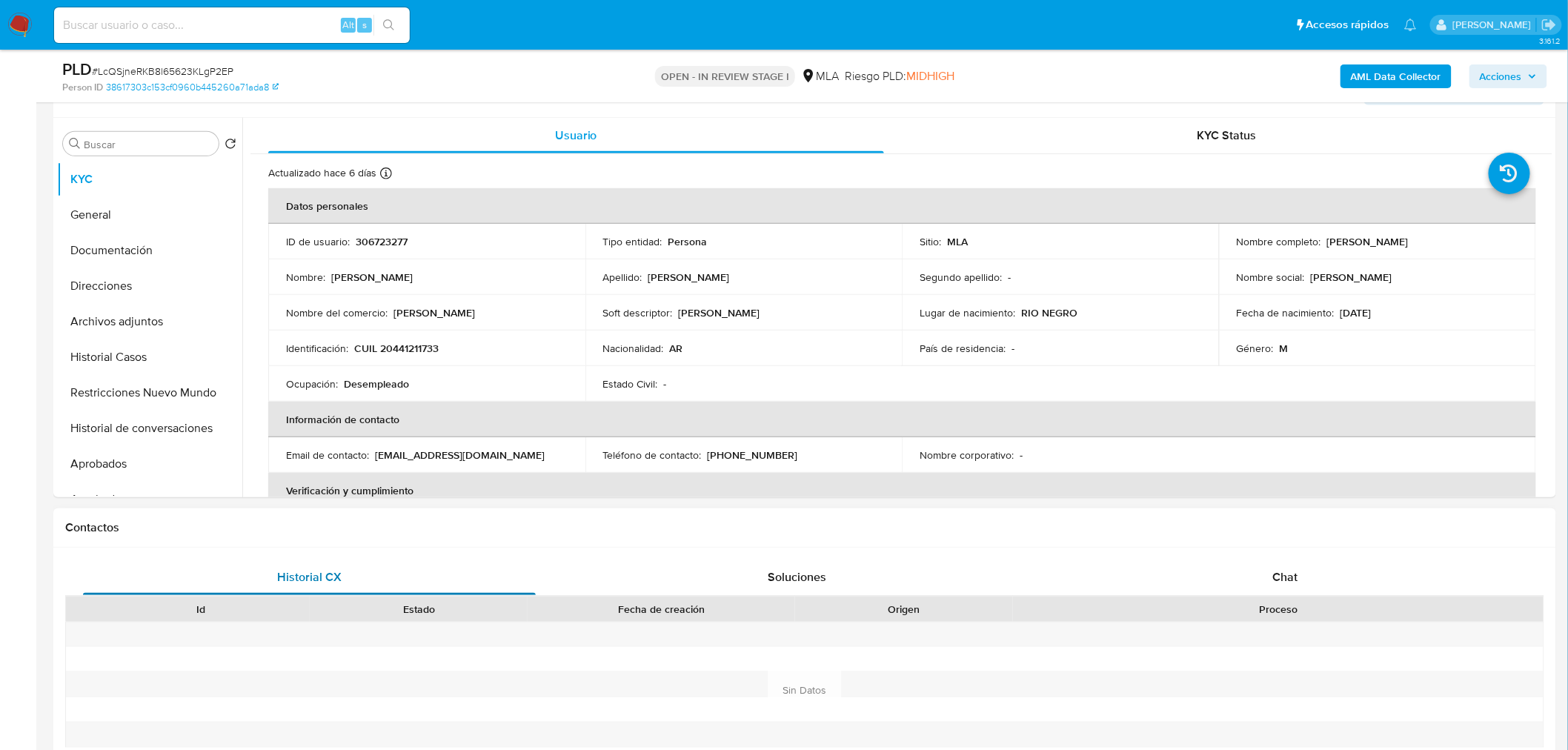
scroll to position [411, 0]
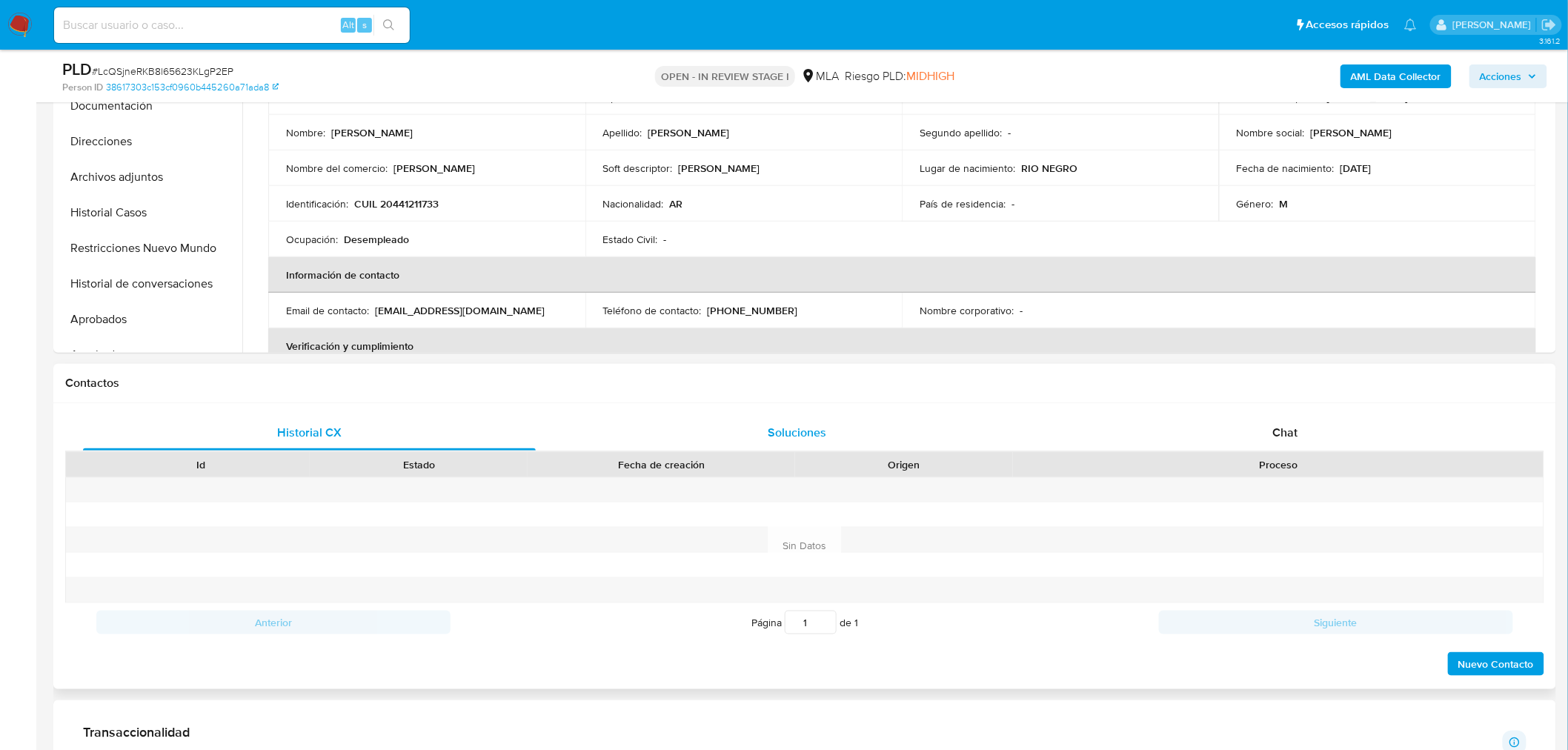
click at [1236, 435] on div "Chat" at bounding box center [1285, 432] width 452 height 35
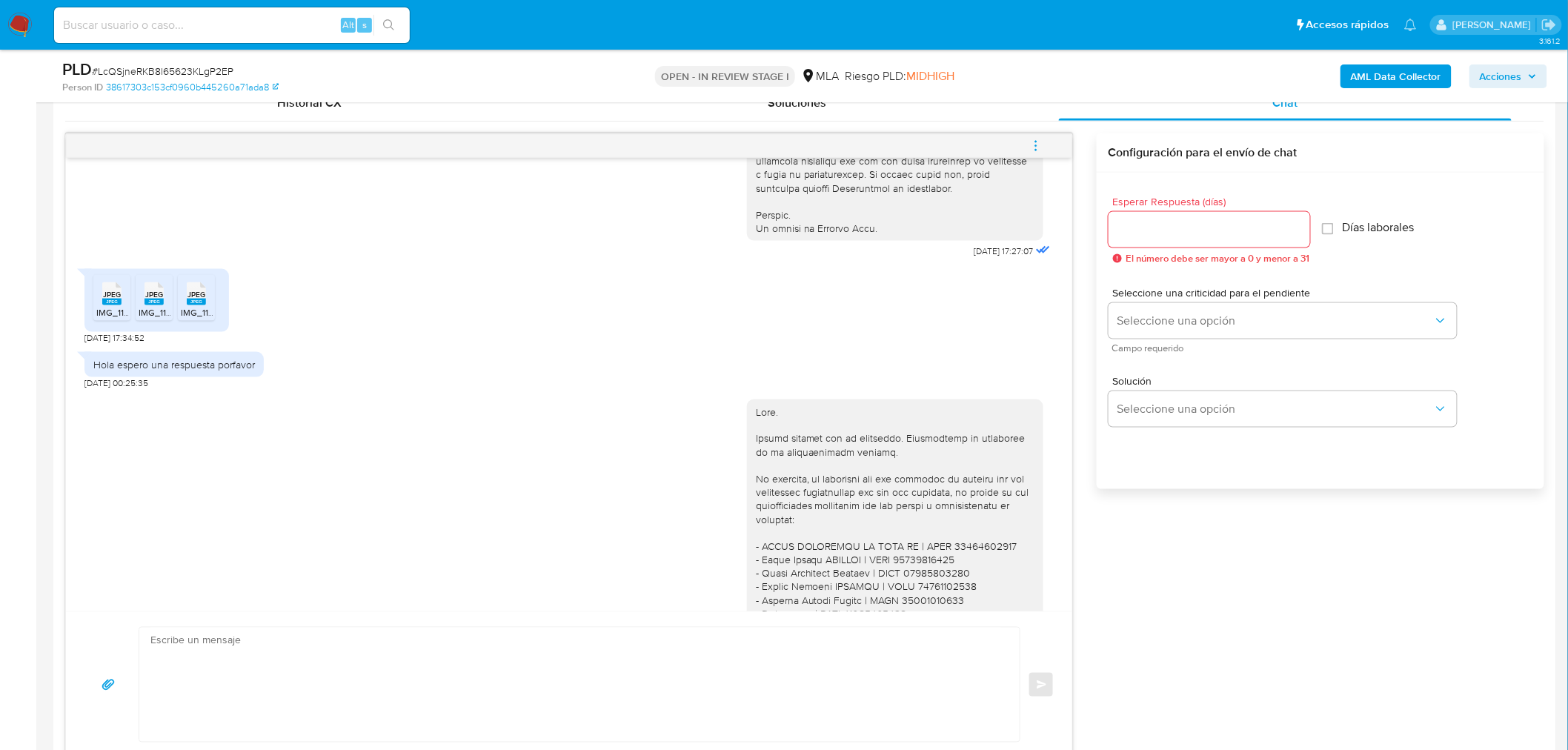
scroll to position [740, 0]
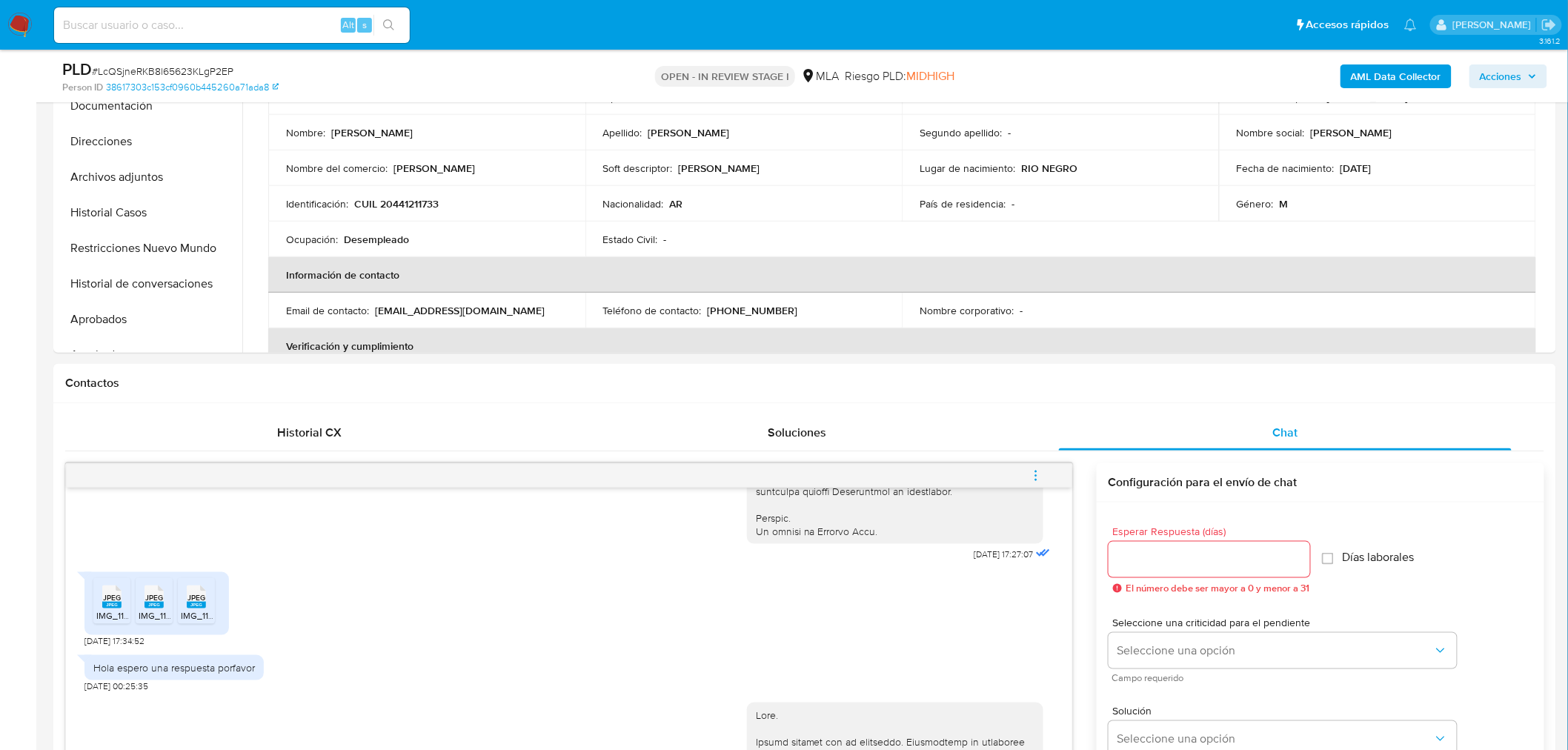
drag, startPoint x: 156, startPoint y: 237, endPoint x: 0, endPoint y: 331, distance: 182.1
click at [156, 237] on button "Restricciones Nuevo Mundo" at bounding box center [150, 248] width 185 height 35
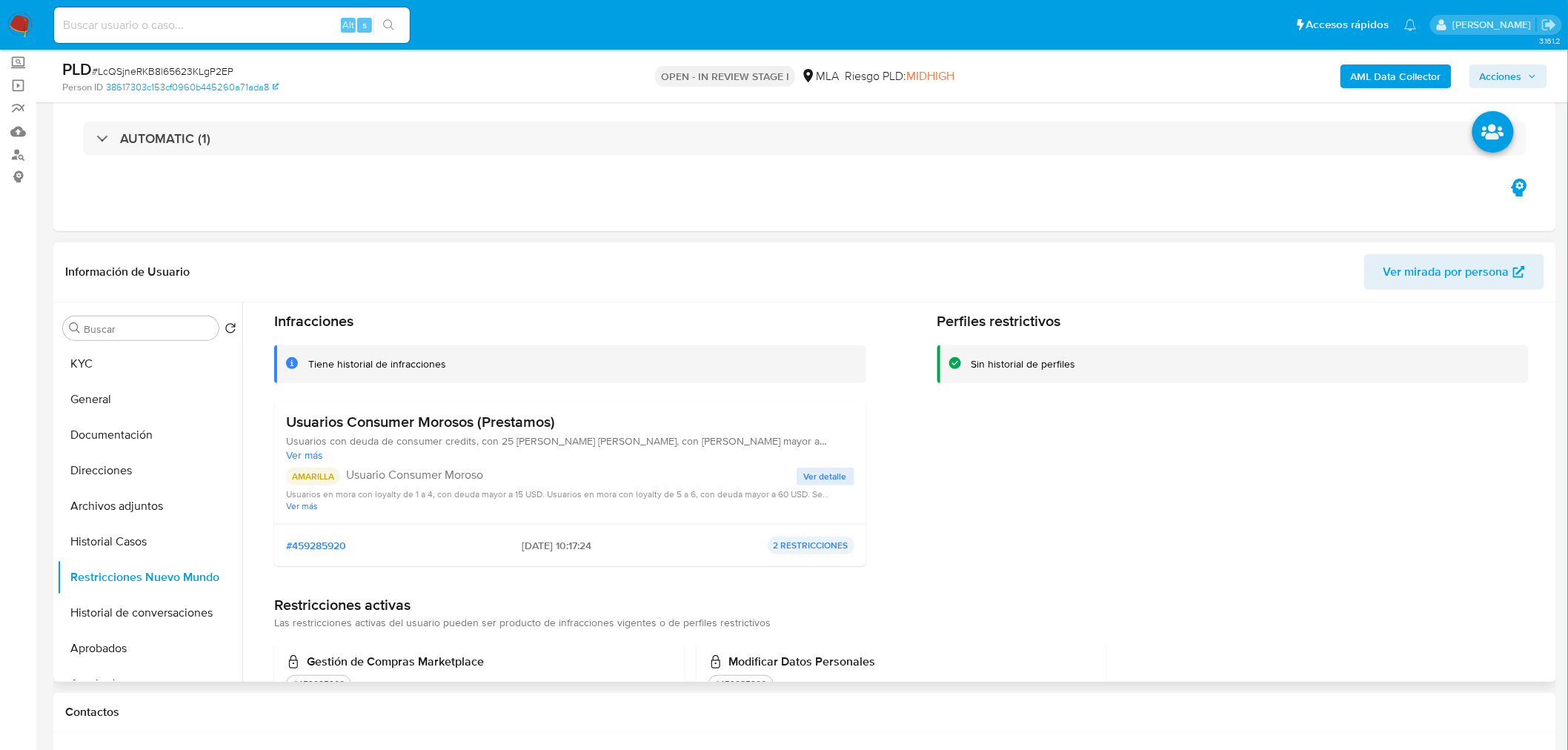
scroll to position [107, 0]
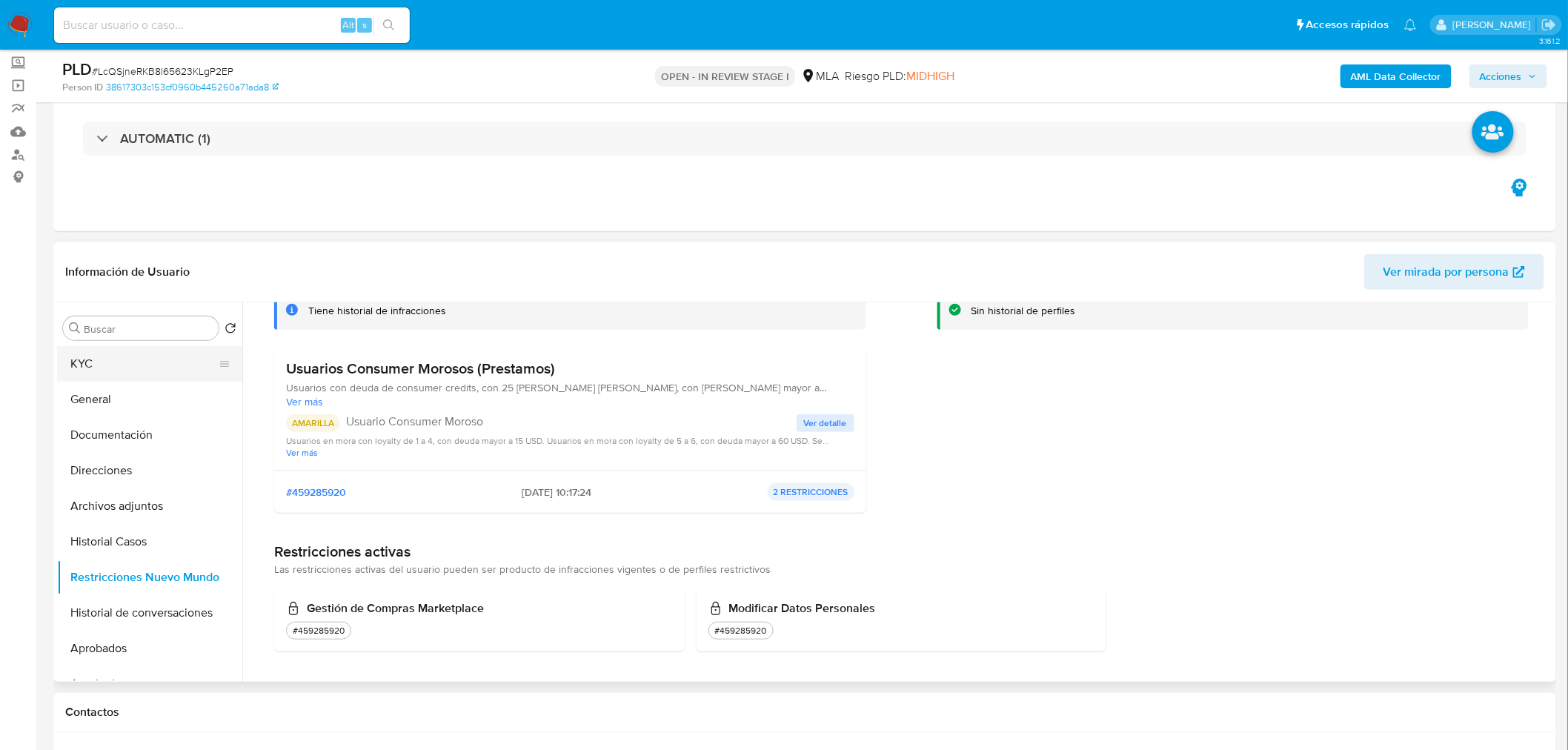
click at [124, 369] on button "KYC" at bounding box center [143, 364] width 173 height 35
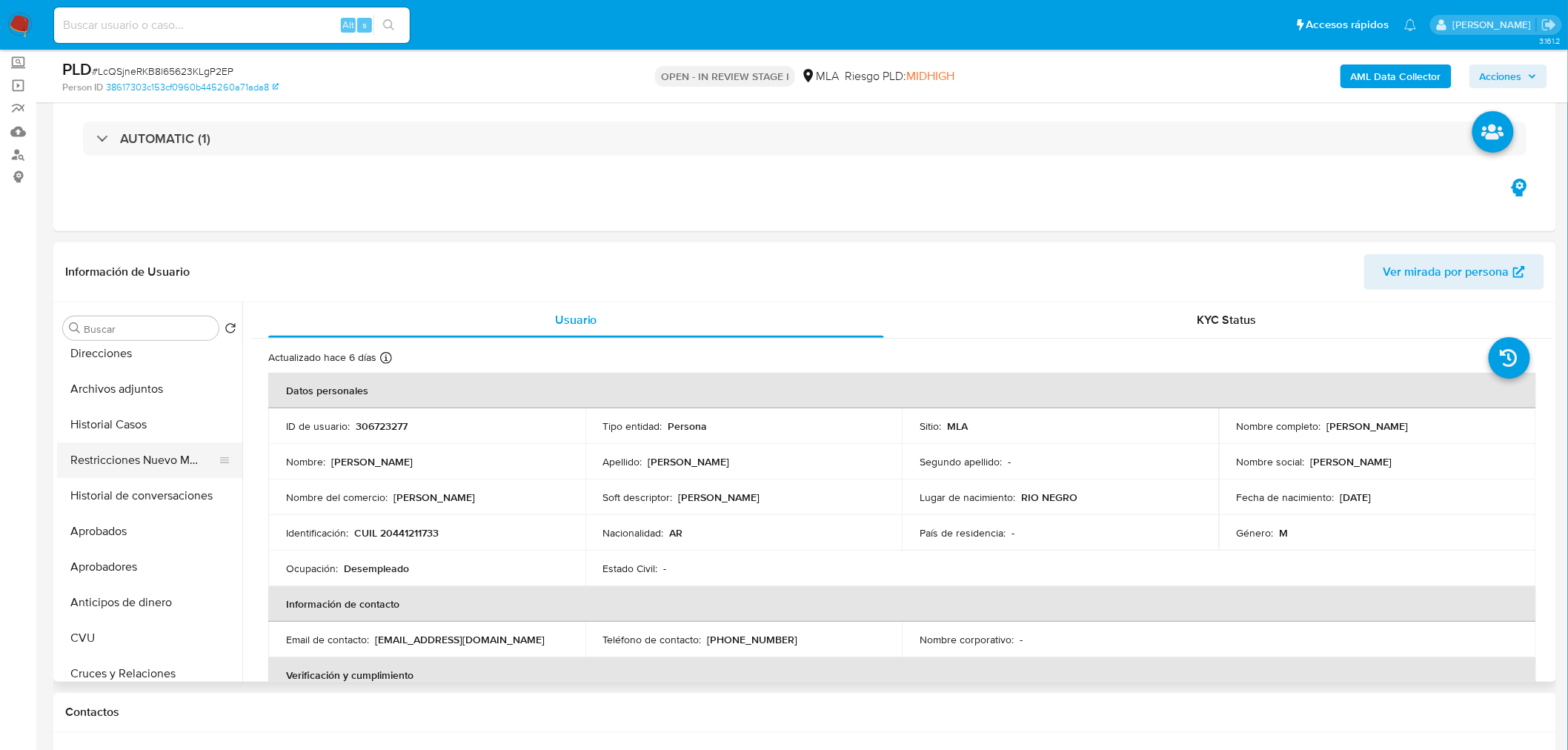
scroll to position [0, 0]
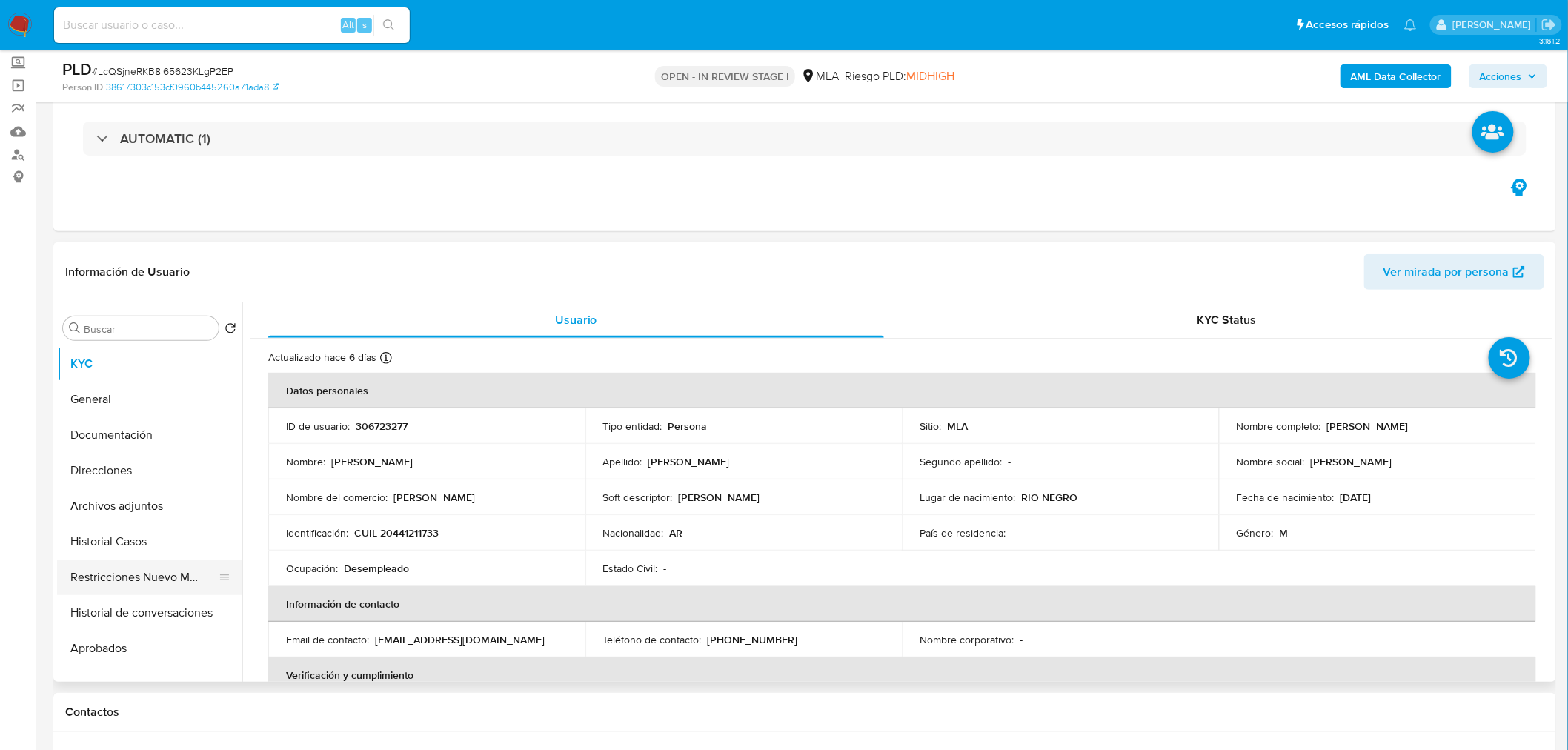
click at [142, 572] on button "Restricciones Nuevo Mundo" at bounding box center [143, 577] width 173 height 35
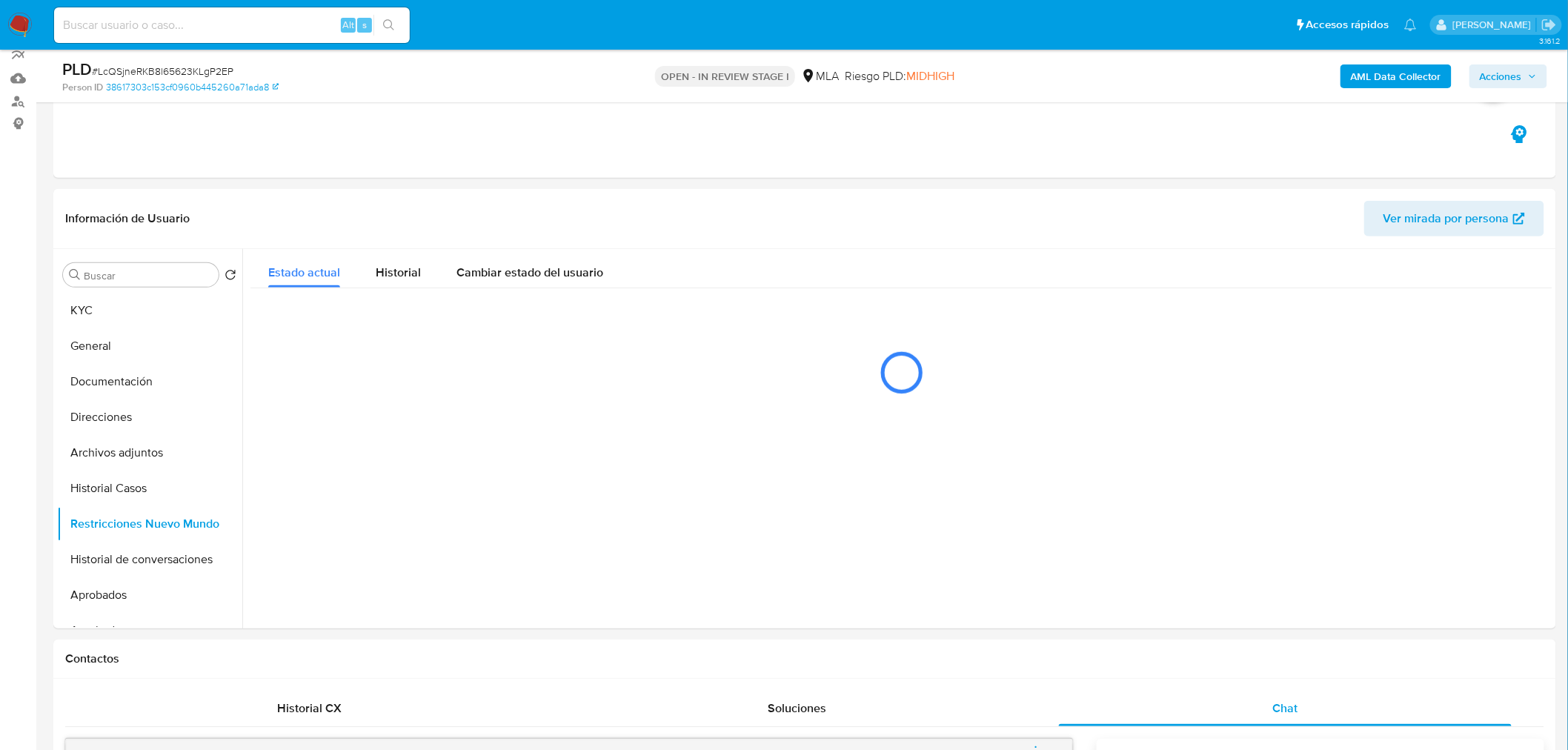
scroll to position [164, 0]
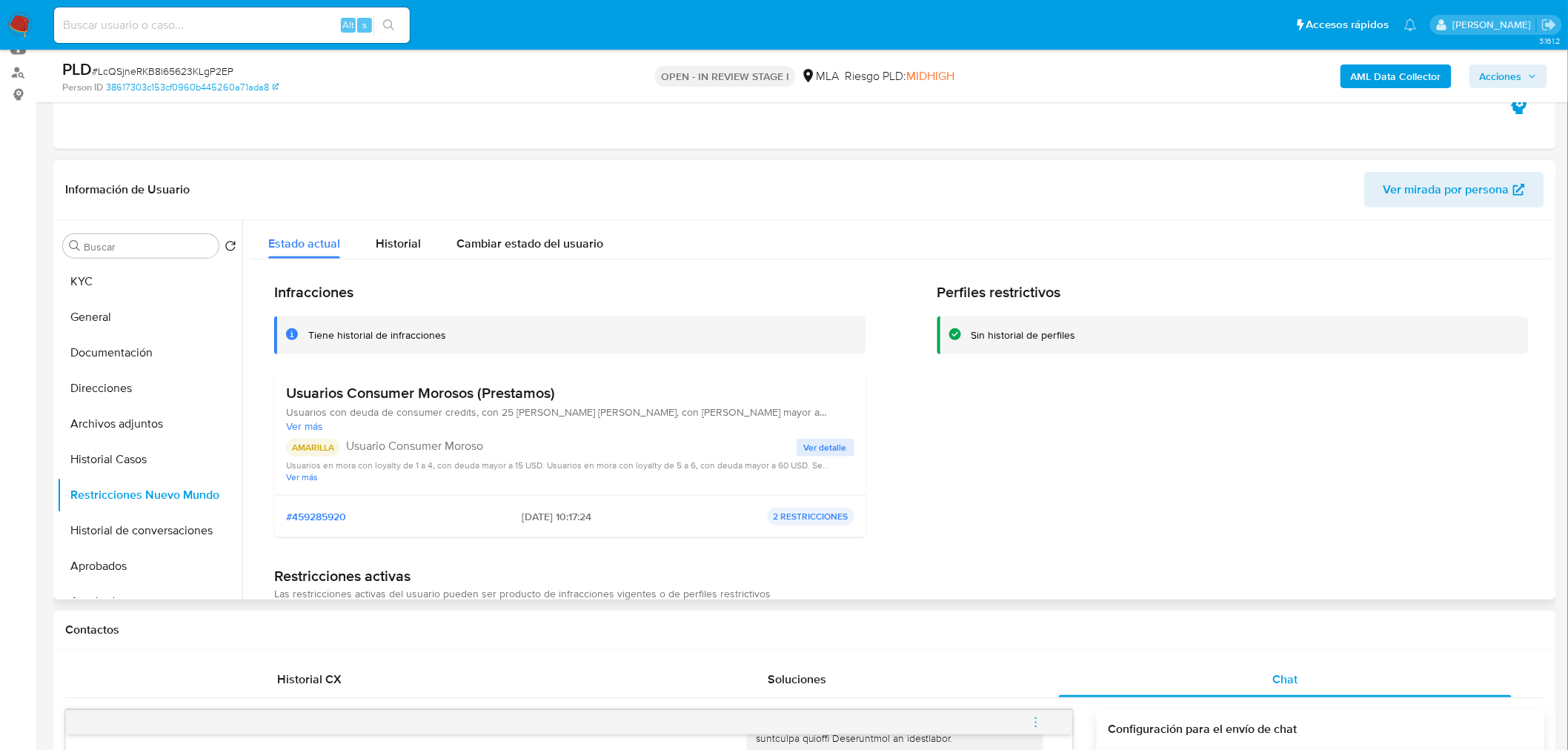
click at [835, 449] on span "Ver detalle" at bounding box center [825, 447] width 43 height 14
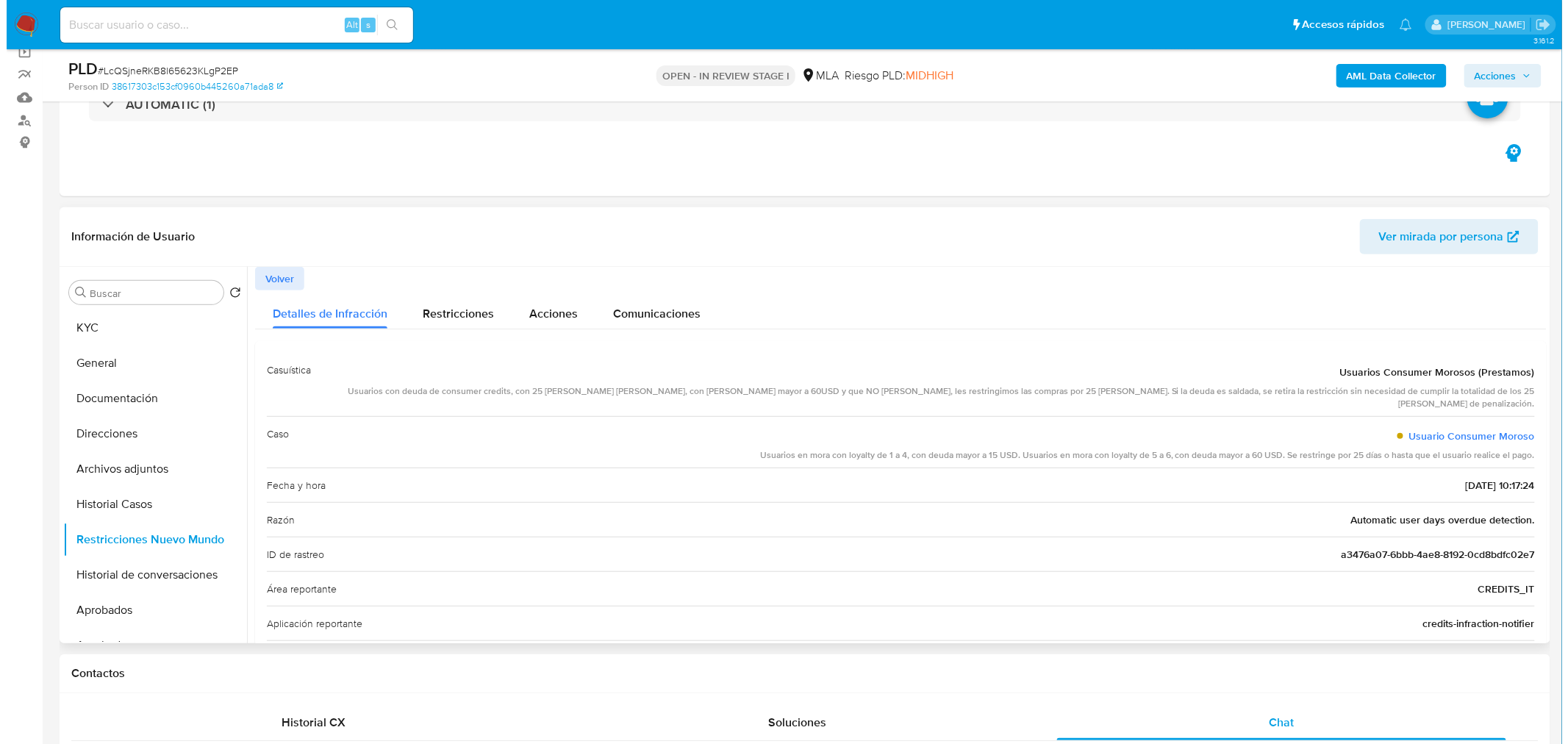
scroll to position [81, 0]
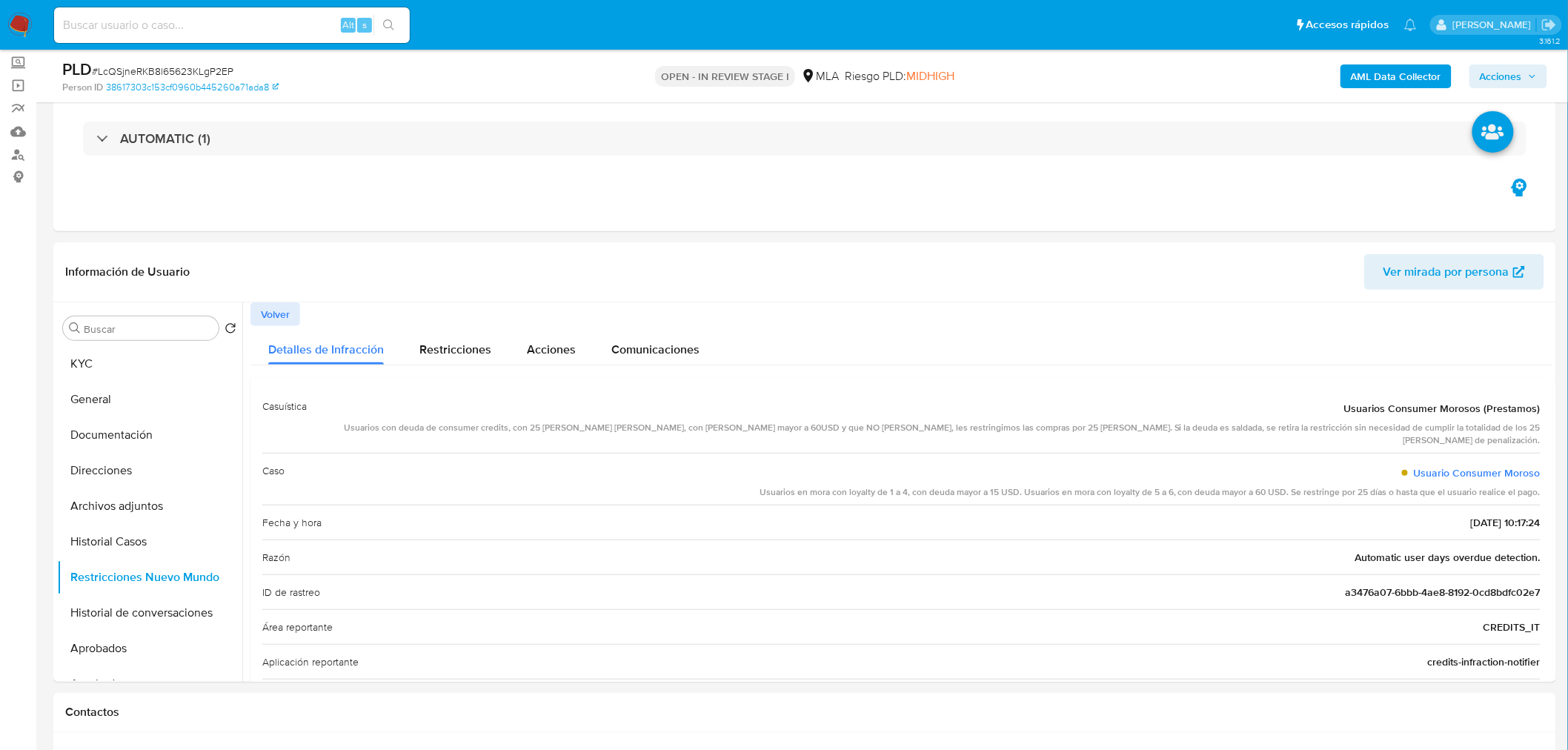
click at [1506, 409] on span "Usuarios Consumer Morosos (Prestamos)" at bounding box center [1442, 408] width 196 height 14
drag, startPoint x: 1506, startPoint y: 409, endPoint x: 1376, endPoint y: 410, distance: 130.0
click at [1376, 410] on span "Usuarios Consumer Morosos (Prestamos)" at bounding box center [1442, 408] width 196 height 14
click at [123, 350] on button "KYC" at bounding box center [143, 364] width 173 height 35
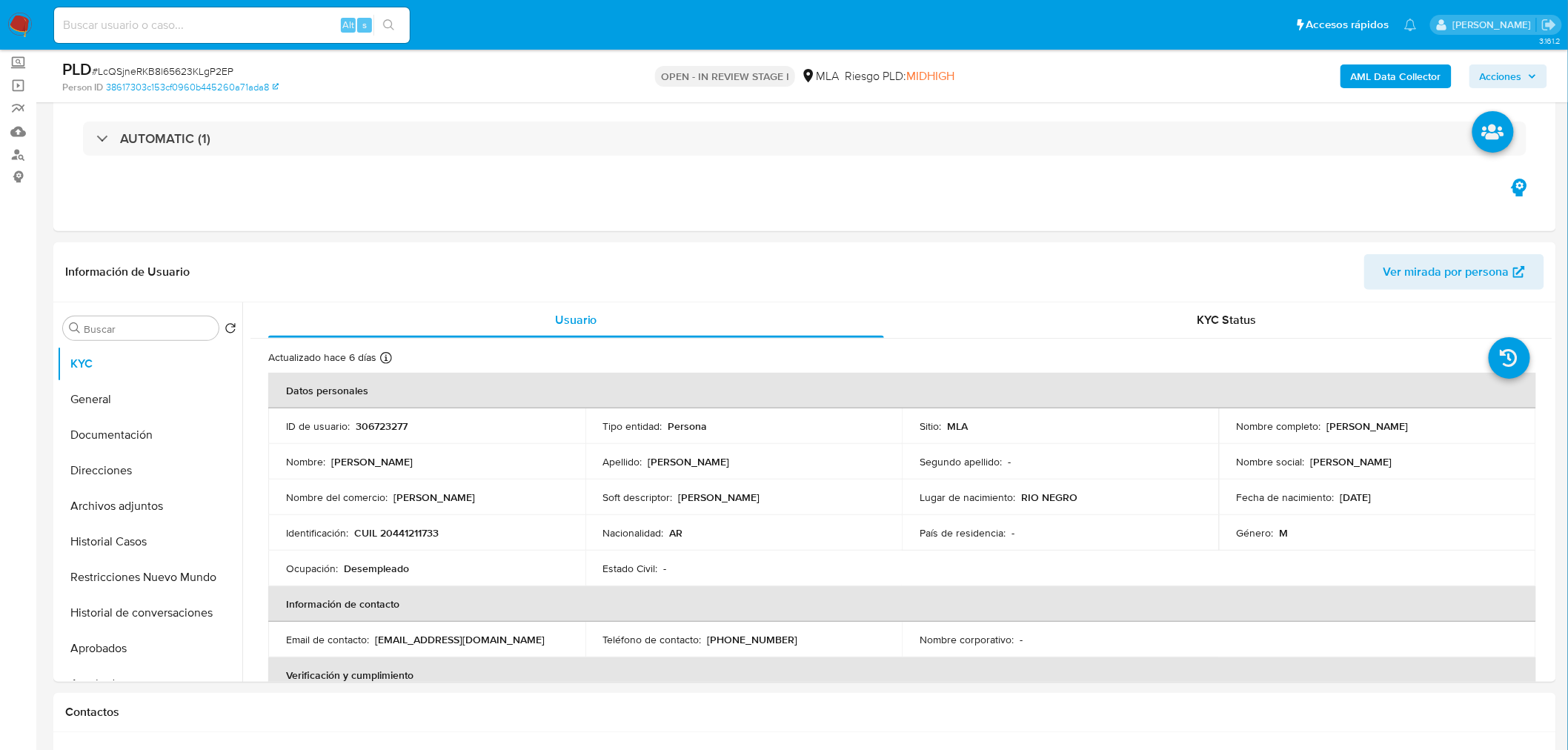
click at [571, 82] on div "OPEN - IN REVIEW STAGE I MLA Riesgo PLD: MIDHIGH" at bounding box center [805, 76] width 491 height 35
click at [1390, 69] on b "AML Data Collector" at bounding box center [1396, 76] width 90 height 23
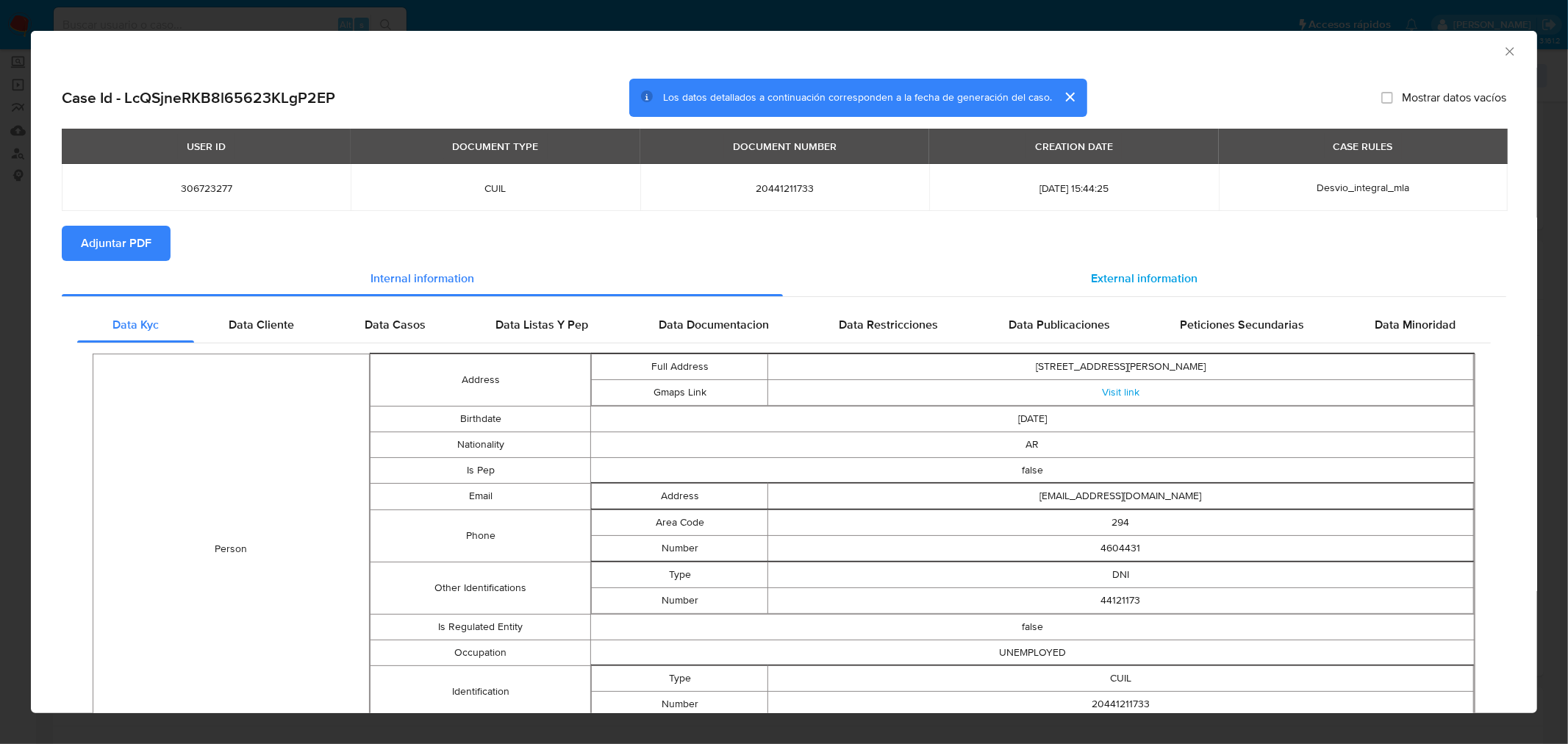
drag, startPoint x: 1136, startPoint y: 267, endPoint x: 1128, endPoint y: 269, distance: 8.2
click at [1136, 267] on div "External information" at bounding box center [1145, 279] width 724 height 35
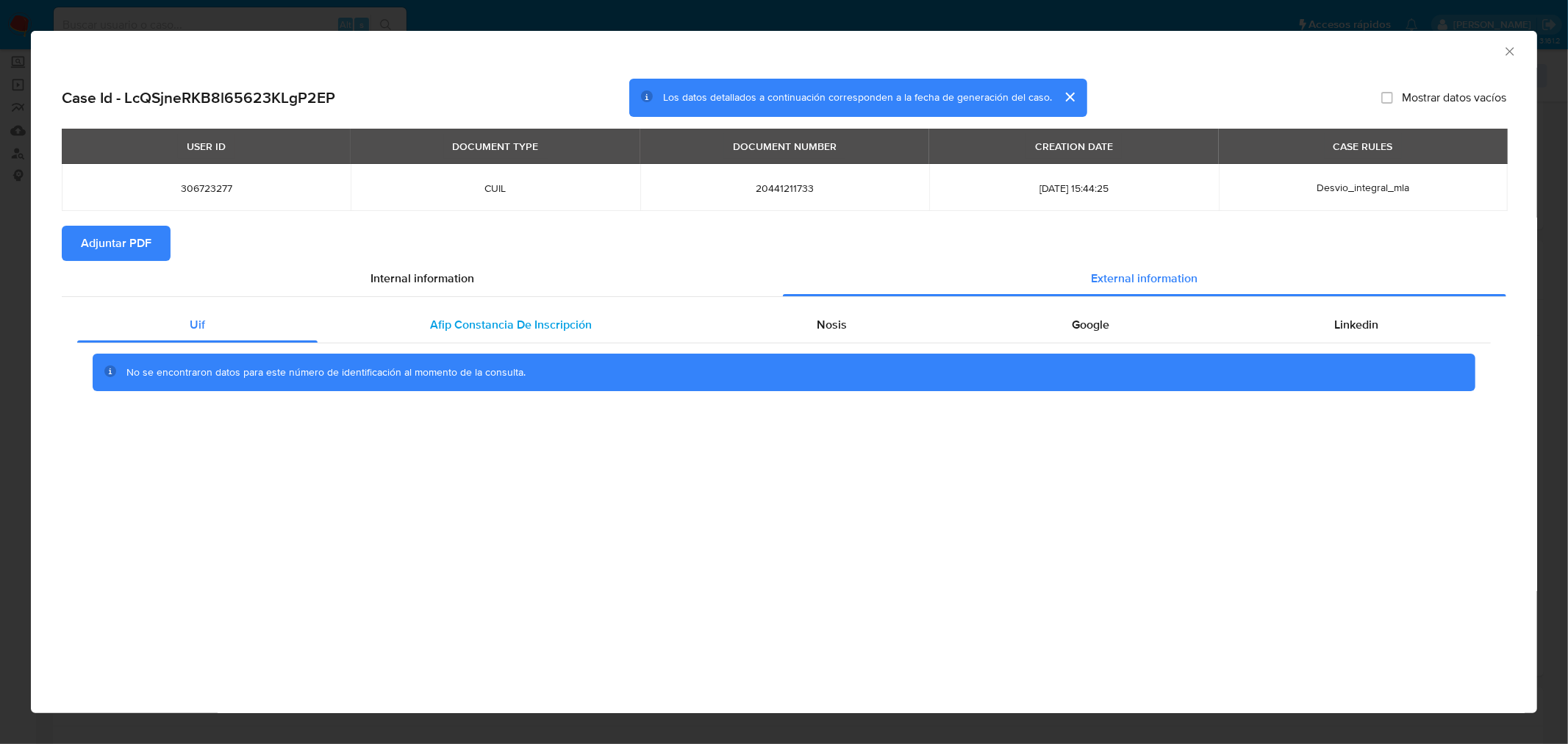
click at [484, 320] on span "Afip Constancia De Inscripción" at bounding box center [510, 324] width 162 height 17
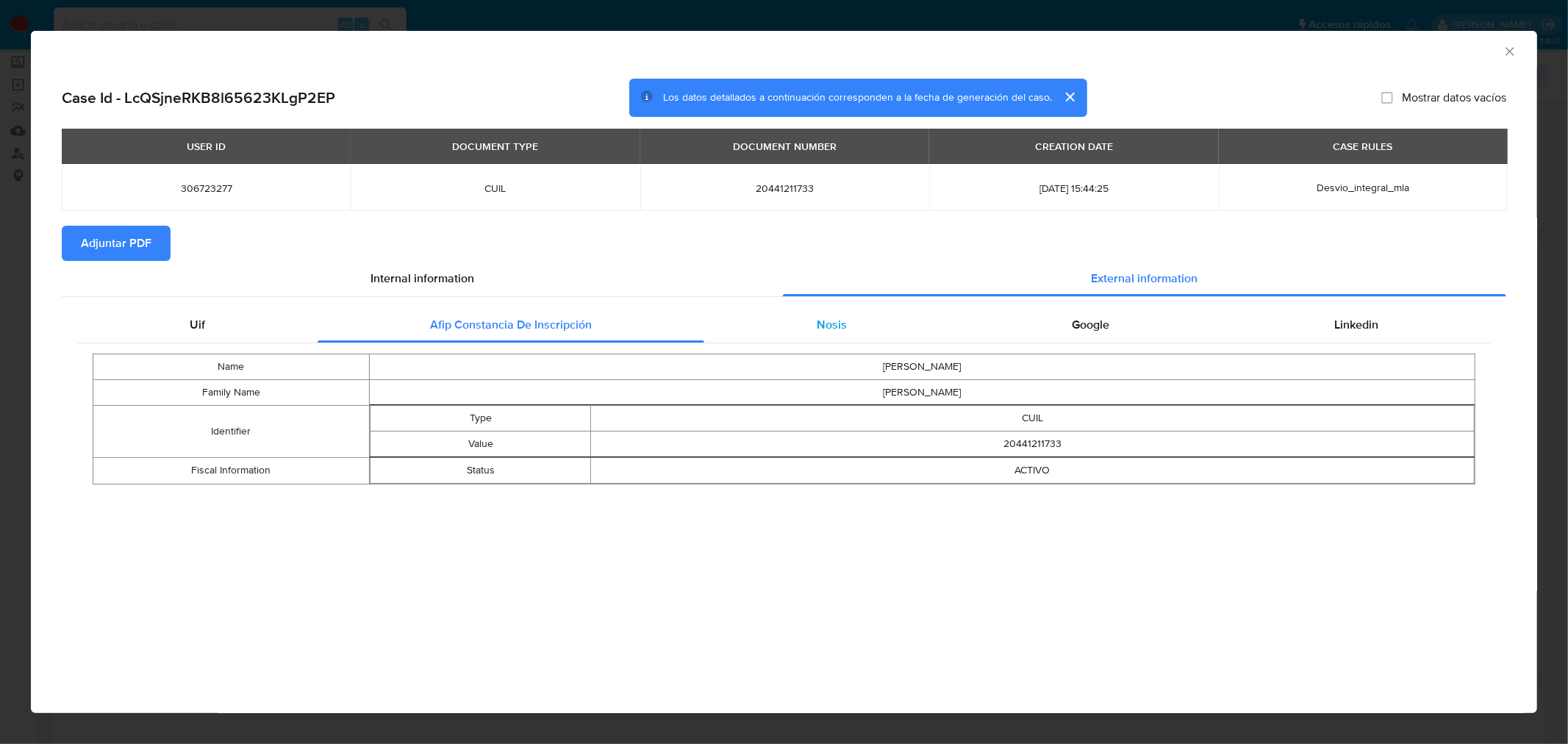
click at [805, 319] on div "Nosis" at bounding box center [832, 325] width 255 height 35
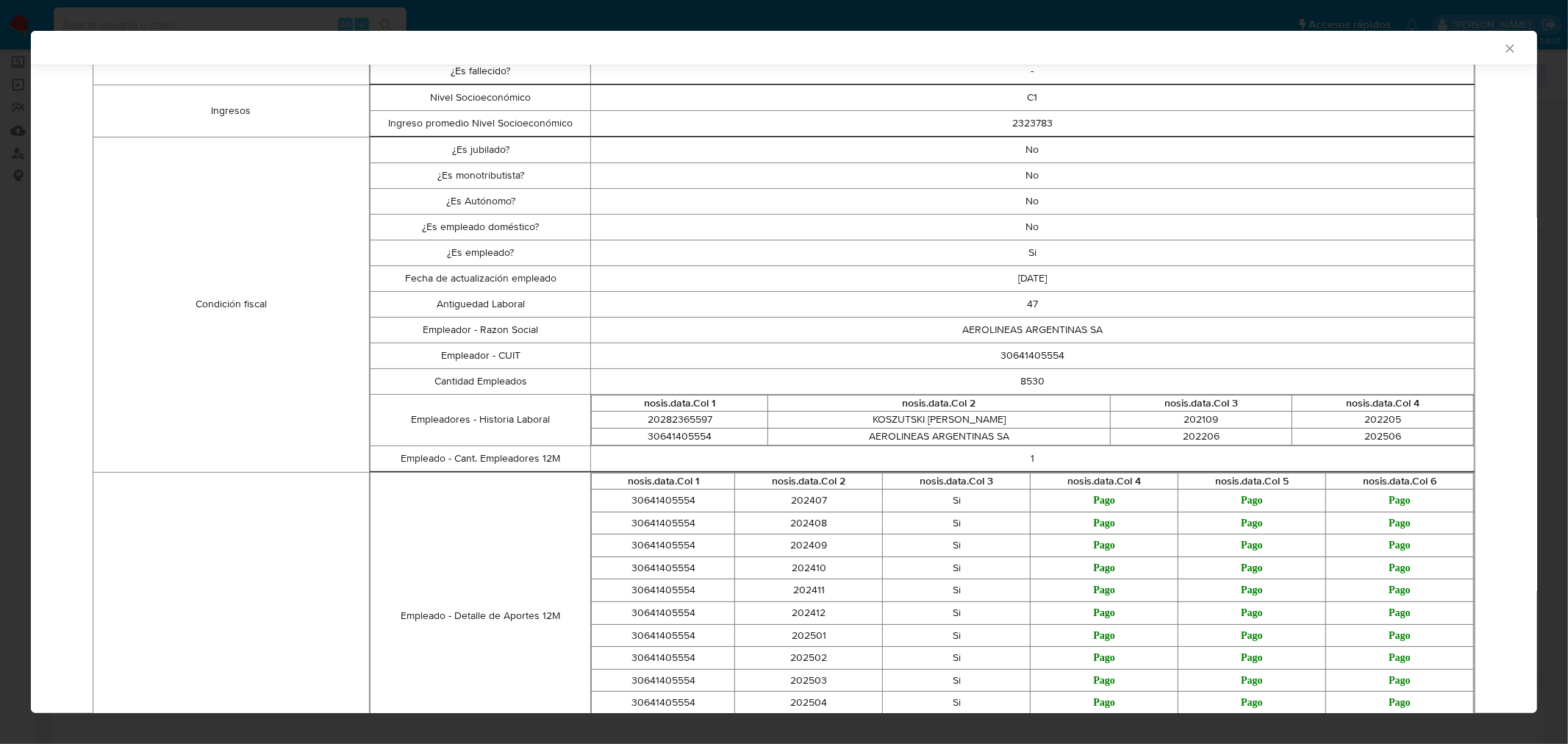
scroll to position [486, 0]
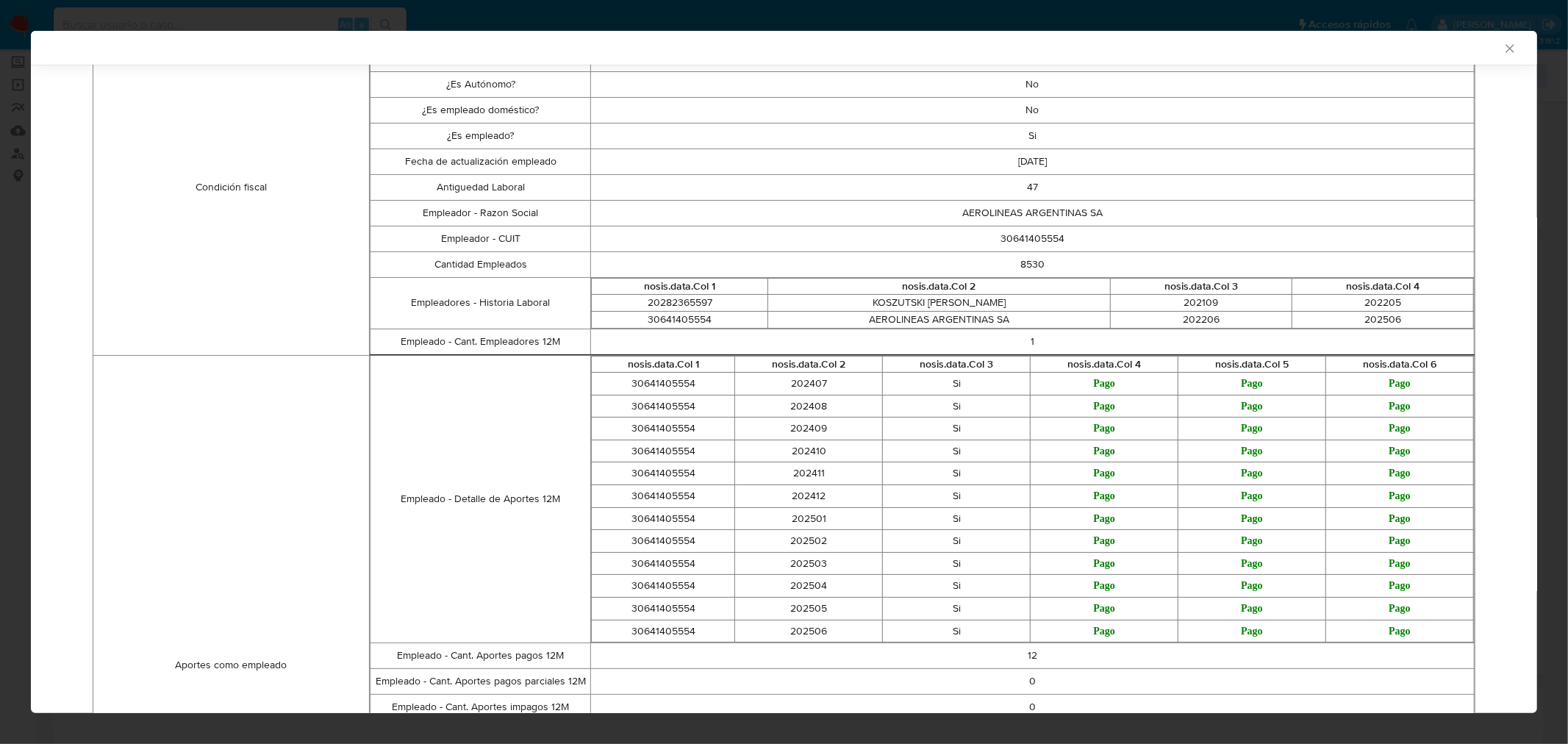
click at [877, 307] on td "KOSZUTSKI MARIANO ANDRES" at bounding box center [939, 303] width 342 height 17
drag, startPoint x: 877, startPoint y: 307, endPoint x: 998, endPoint y: 307, distance: 121.0
click at [998, 307] on td "KOSZUTSKI MARIANO ANDRES" at bounding box center [939, 303] width 342 height 17
click at [1048, 312] on td "AEROLINEAS ARGENTINAS SA" at bounding box center [939, 319] width 342 height 17
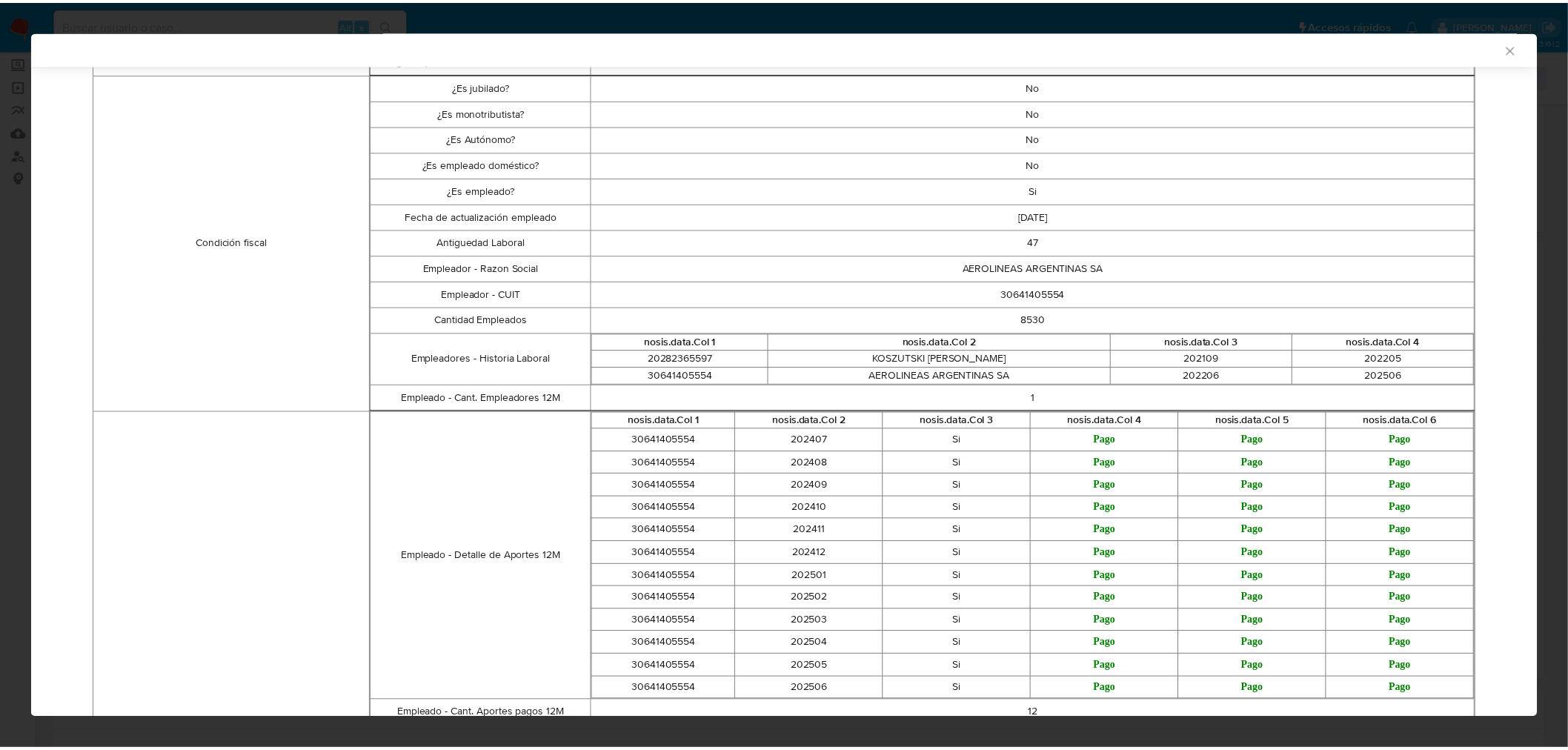
scroll to position [408, 0]
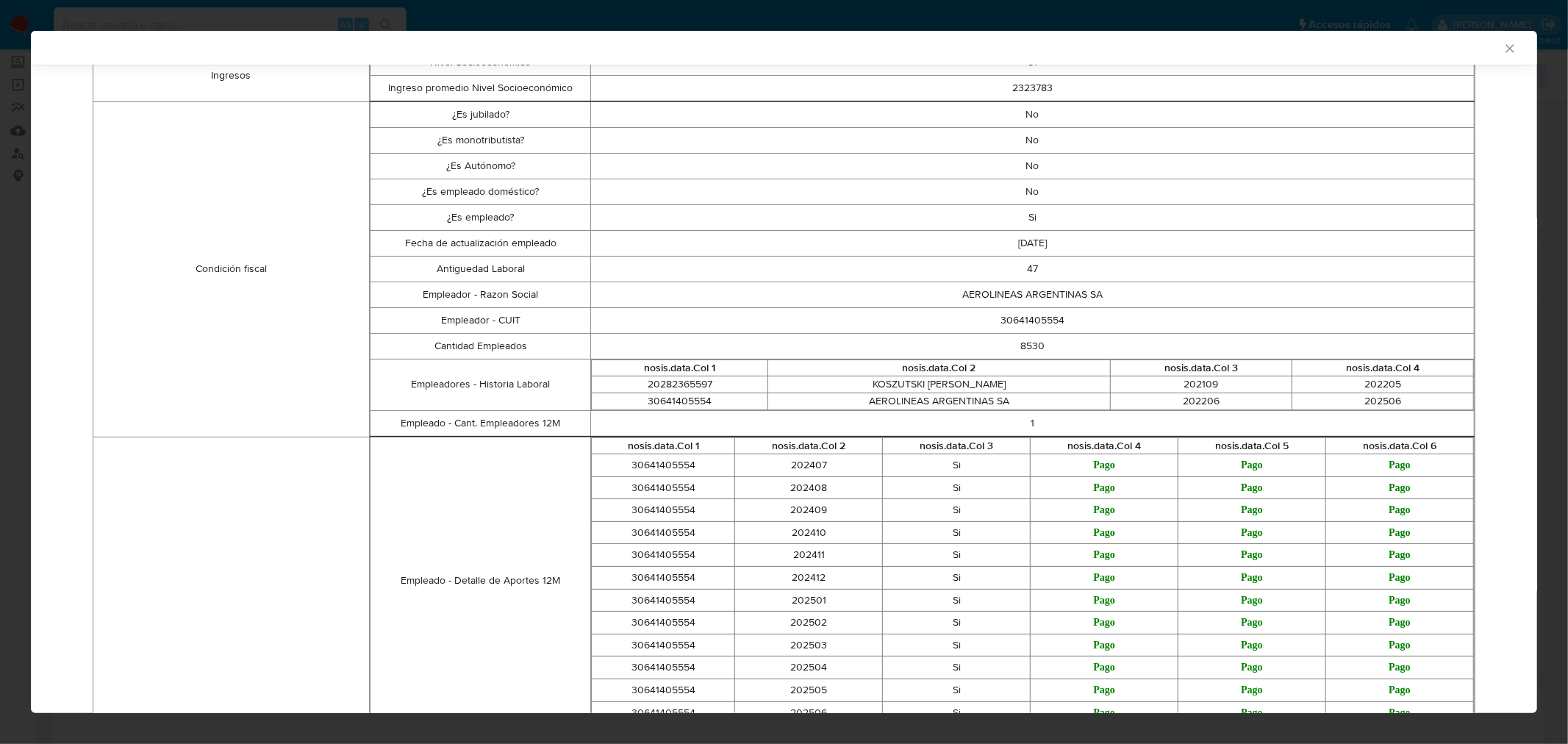
click at [1503, 54] on icon "Cerrar ventana" at bounding box center [1510, 49] width 14 height 14
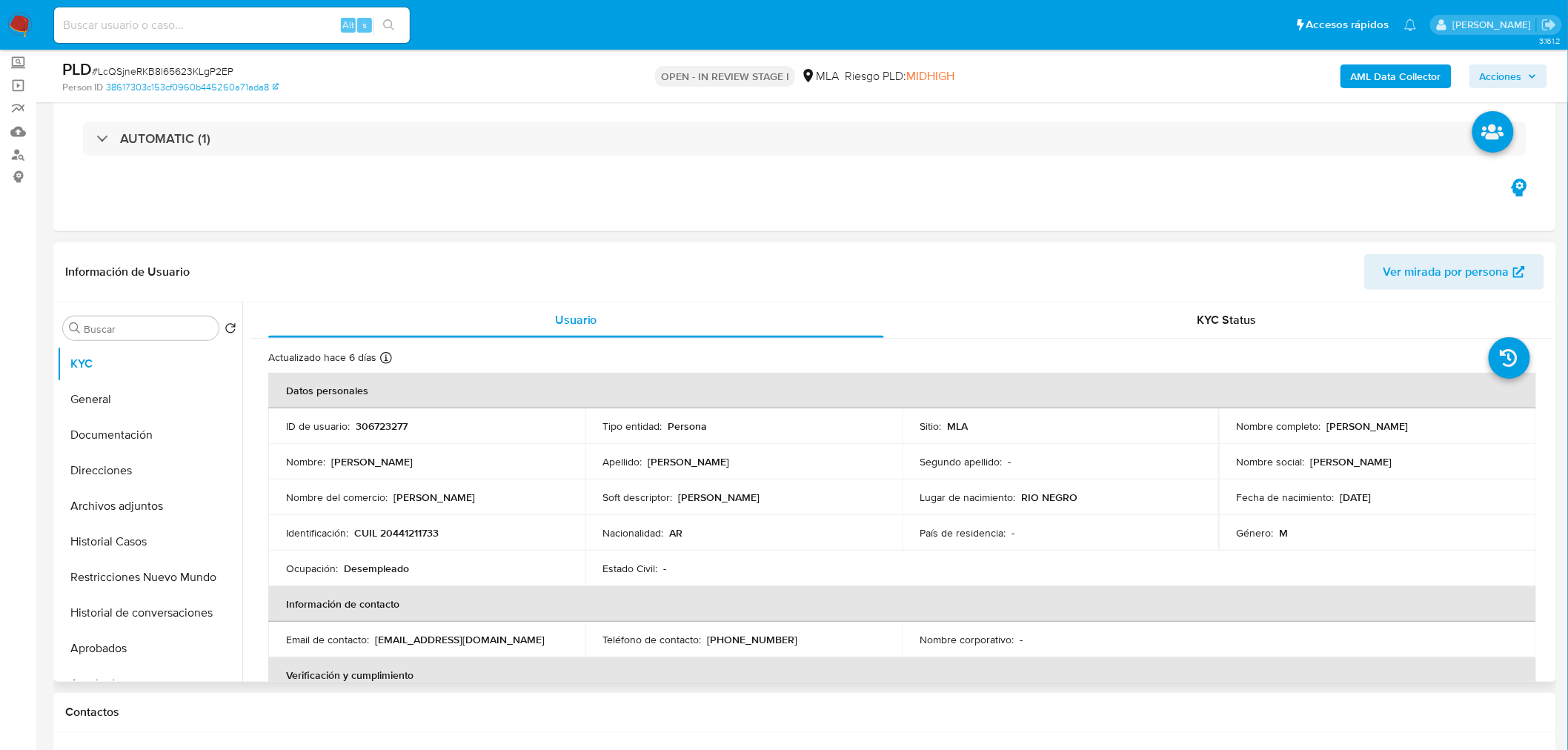
click at [1336, 423] on p "Enzo Gabriel Colin" at bounding box center [1368, 426] width 81 height 14
drag, startPoint x: 1336, startPoint y: 423, endPoint x: 1408, endPoint y: 422, distance: 72.0
click at [1408, 422] on p "Enzo Gabriel Colin" at bounding box center [1368, 426] width 81 height 14
copy p "Enzo Gabriel Colin"
click at [285, 19] on input at bounding box center [232, 25] width 356 height 19
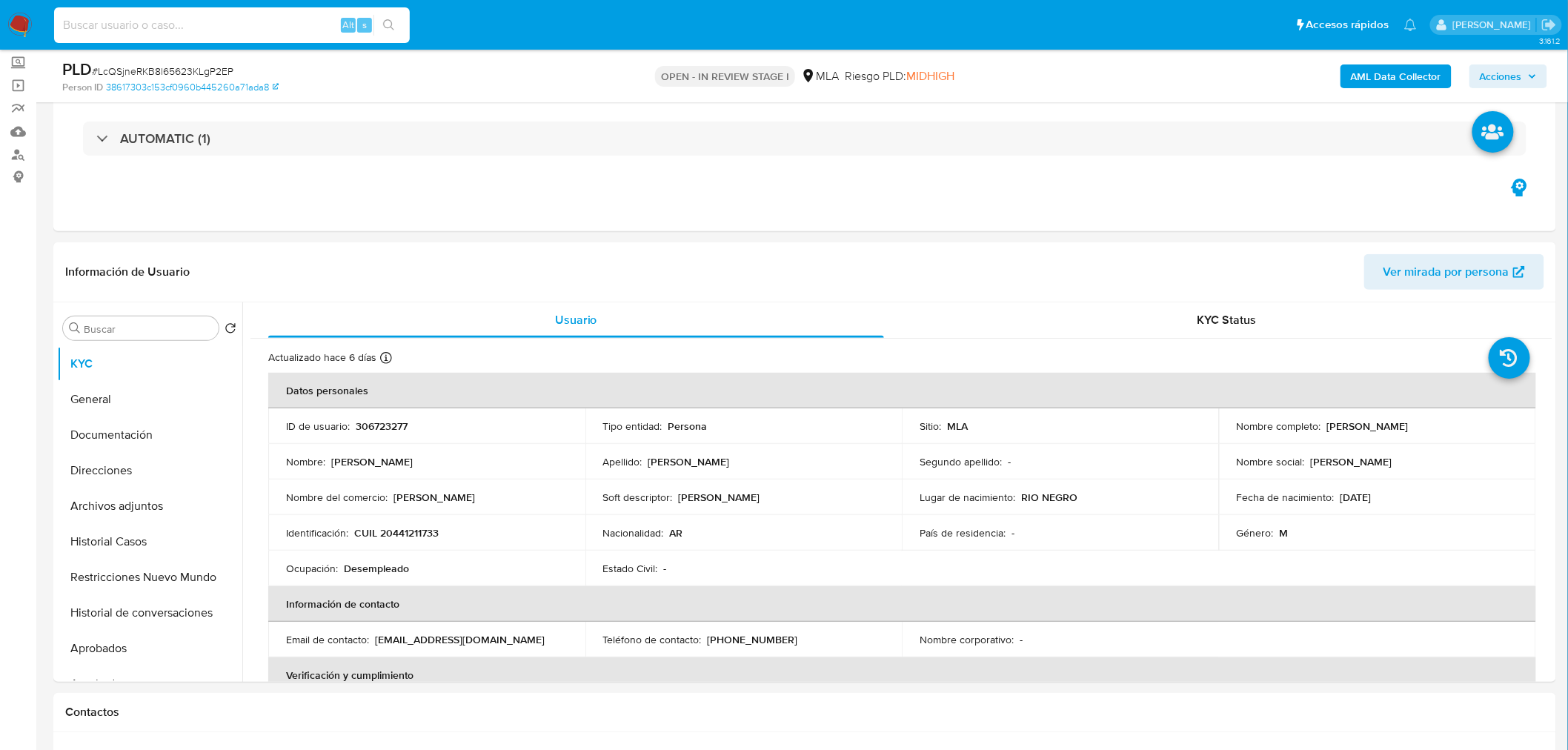
paste input "kFYWe5OSYLqWkCD3fdz3HXn4"
type input "kFYWe5OSYLqWkCD3fdz3HXn4"
click at [388, 23] on icon "search-icon" at bounding box center [389, 25] width 12 height 12
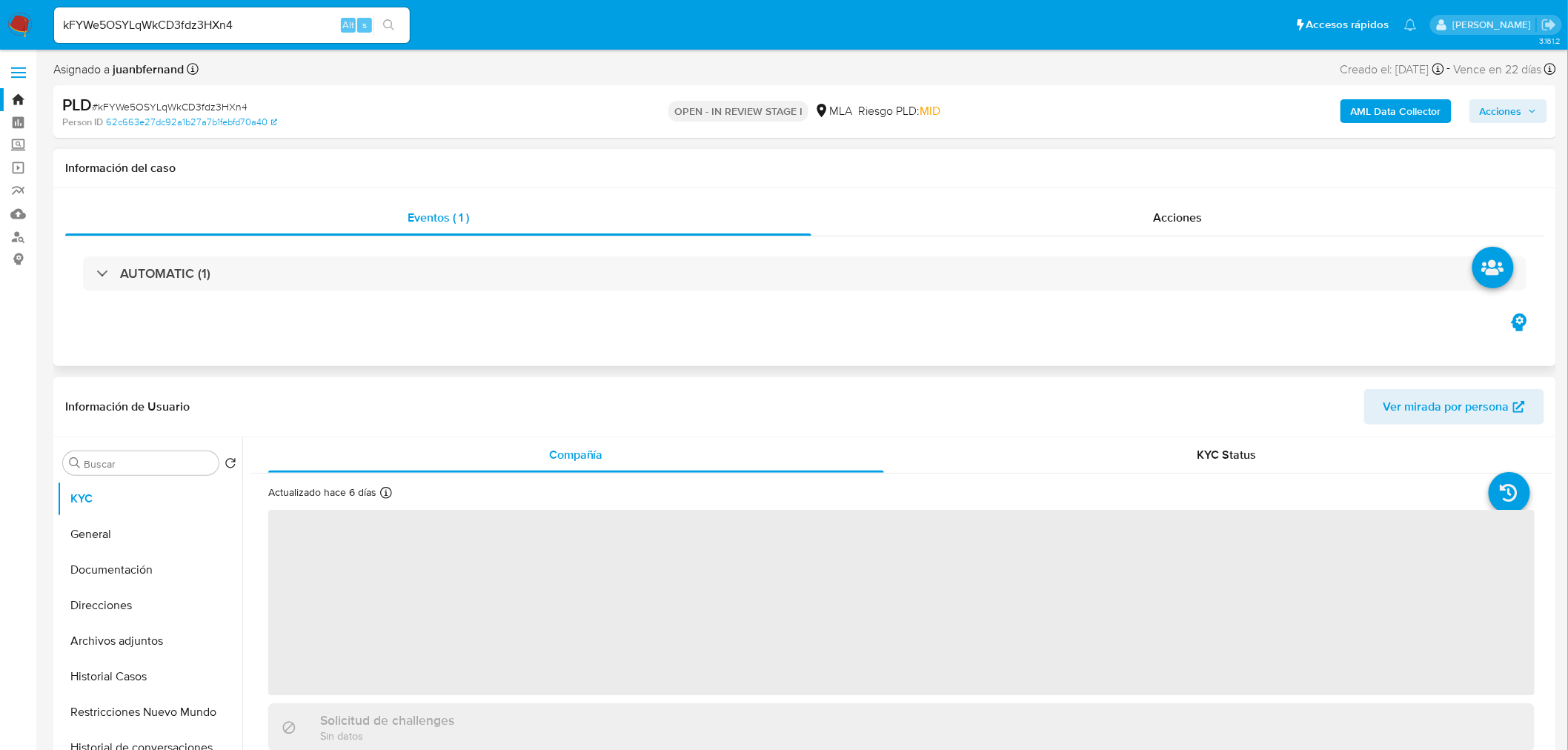
select select "10"
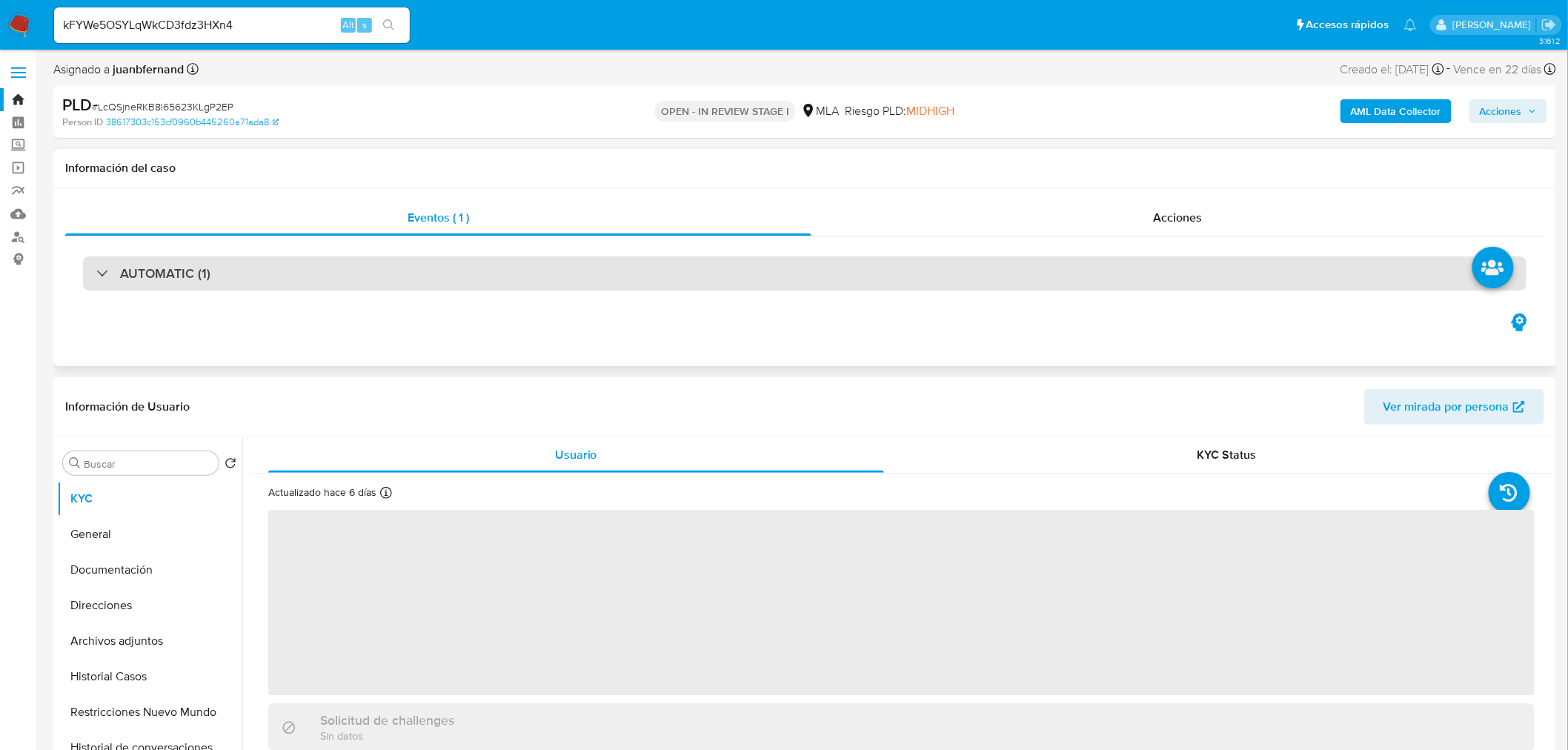
select select "10"
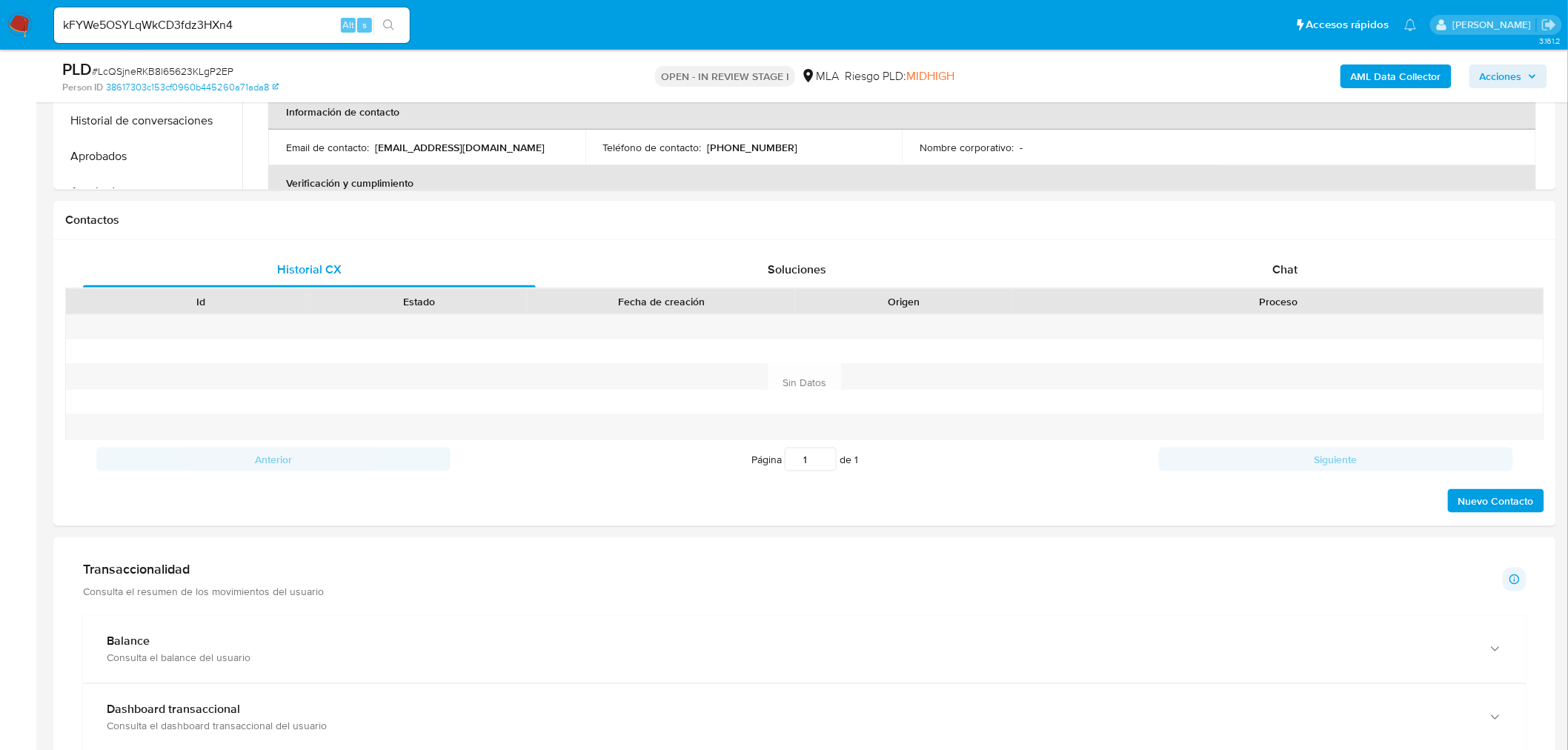
scroll to position [575, 0]
click at [1341, 275] on div "Chat" at bounding box center [1285, 268] width 452 height 35
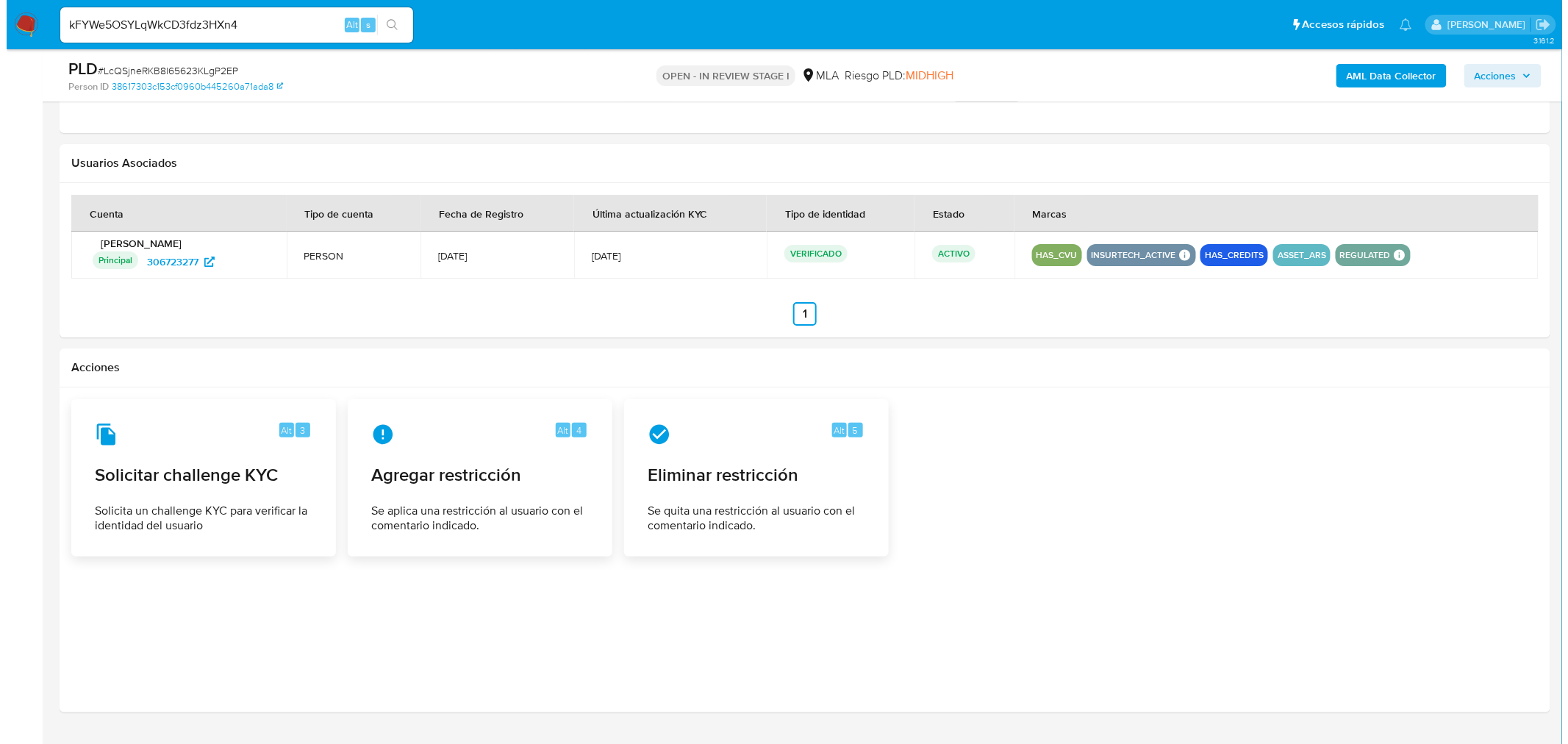
scroll to position [2250, 0]
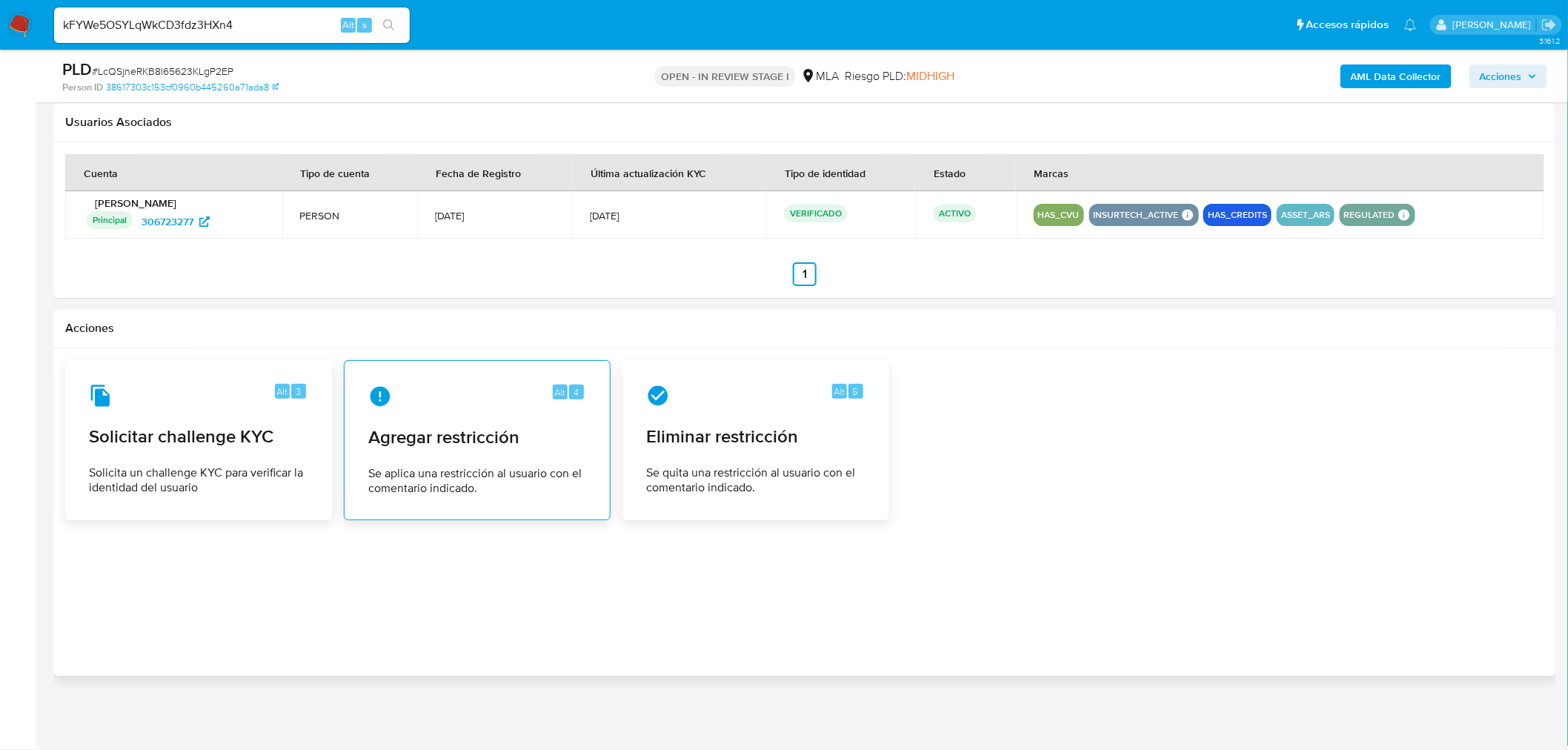
click at [449, 430] on span "Agregar restricción" at bounding box center [477, 437] width 218 height 23
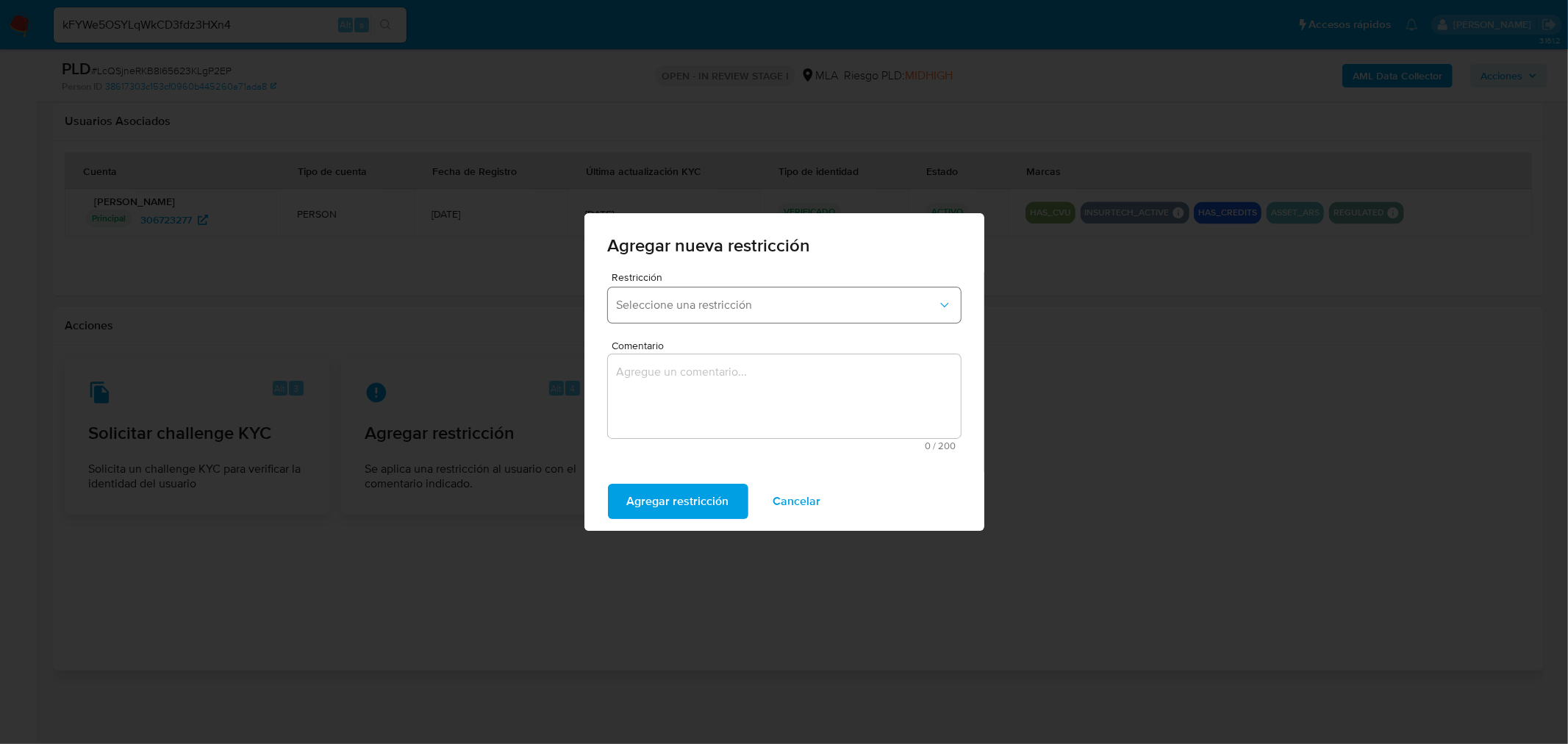
click at [764, 298] on span "Seleccione una restricción" at bounding box center [776, 305] width 320 height 14
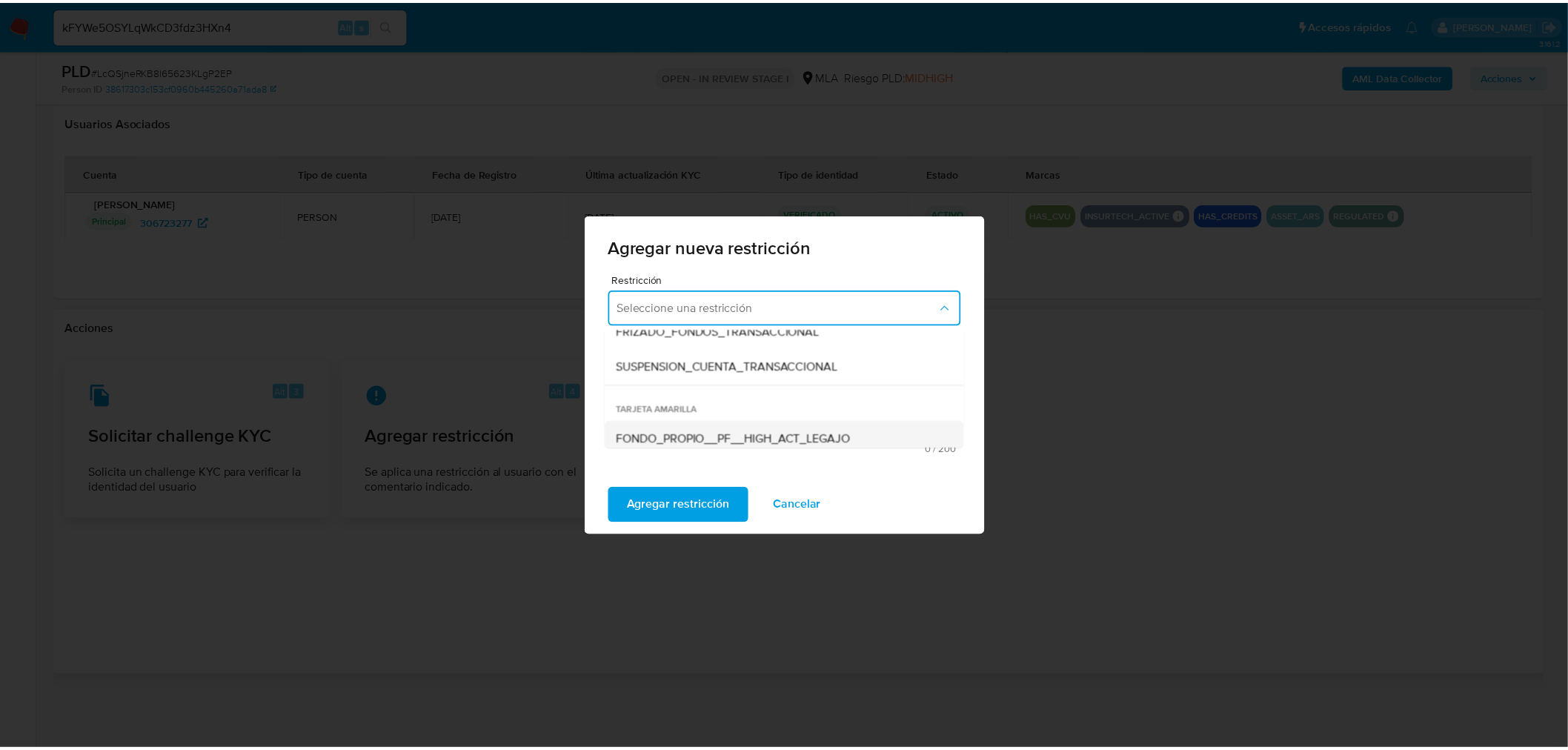
scroll to position [164, 0]
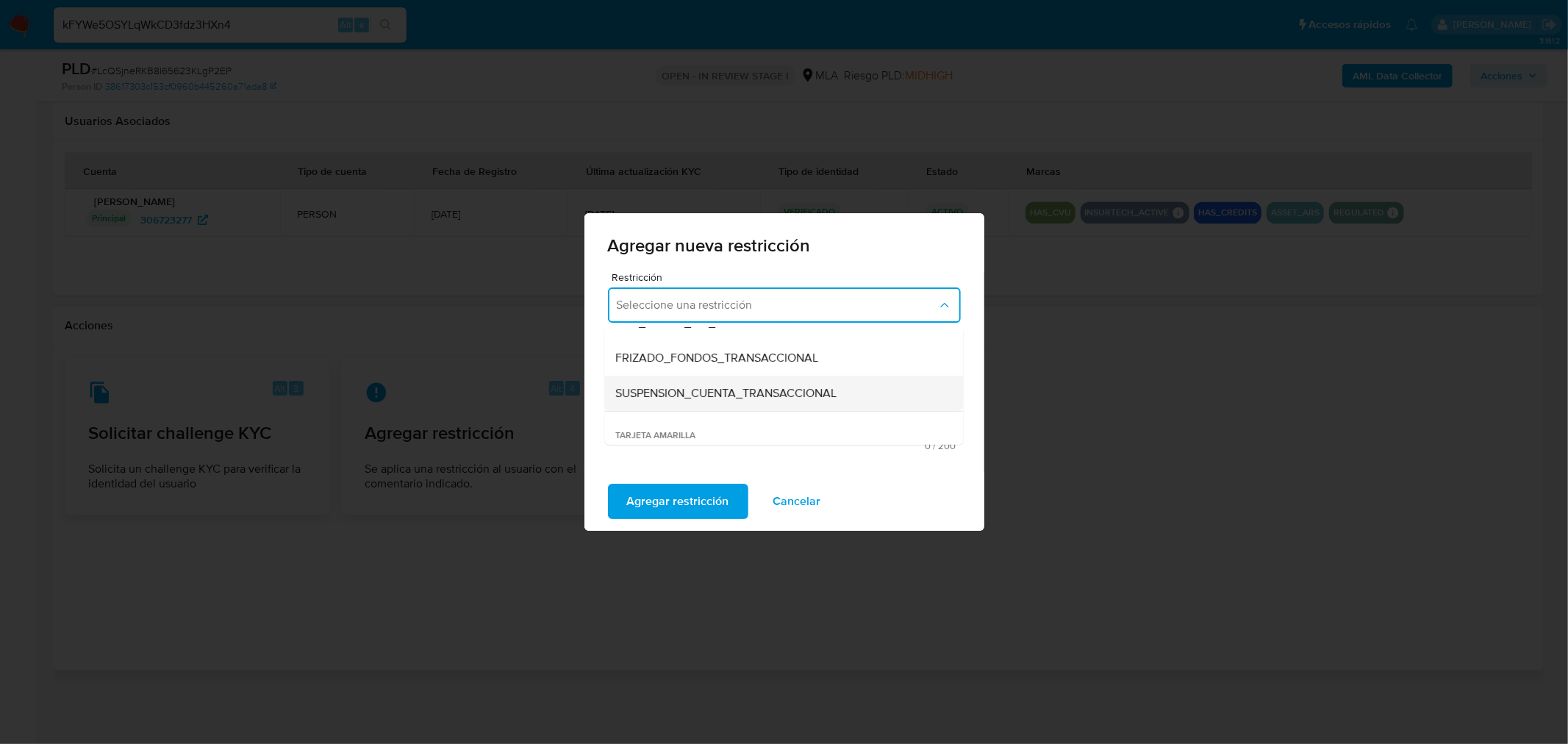
click at [736, 397] on span "SUSPENSION_CUENTA_TRANSACCIONAL" at bounding box center [726, 393] width 221 height 14
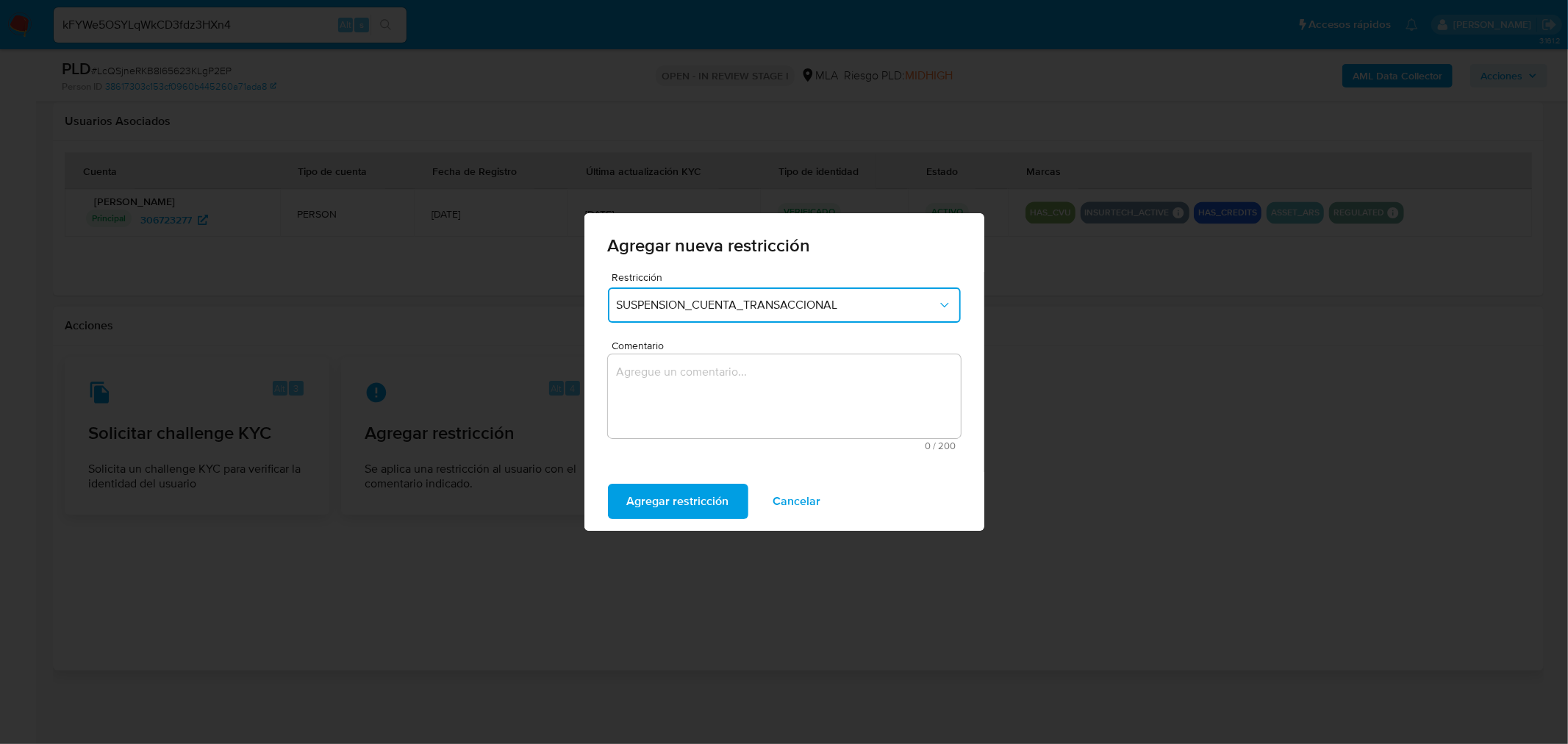
click at [732, 395] on textarea "Comentario" at bounding box center [784, 396] width 353 height 84
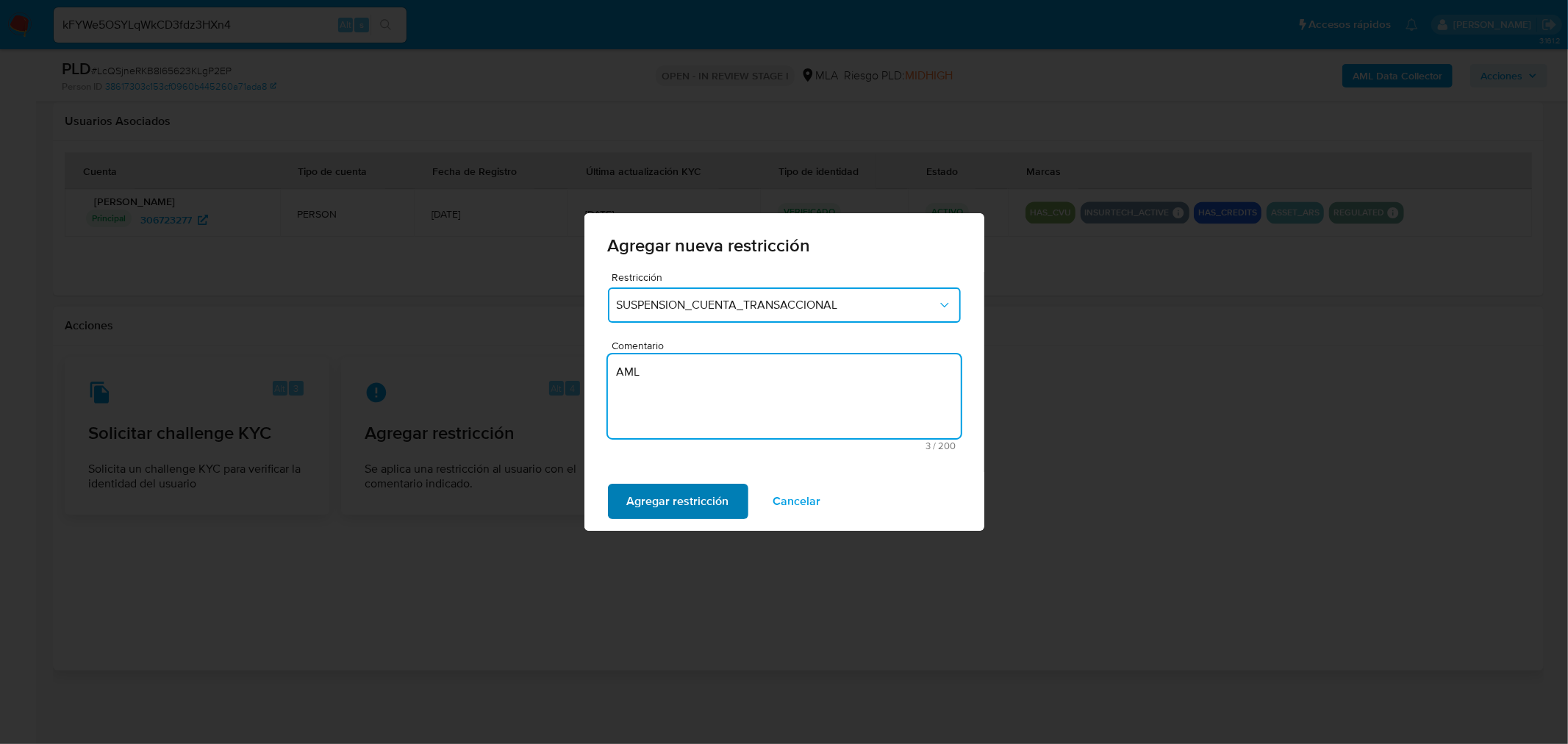
type textarea "AML"
click at [701, 493] on span "Agregar restricción" at bounding box center [678, 501] width 102 height 33
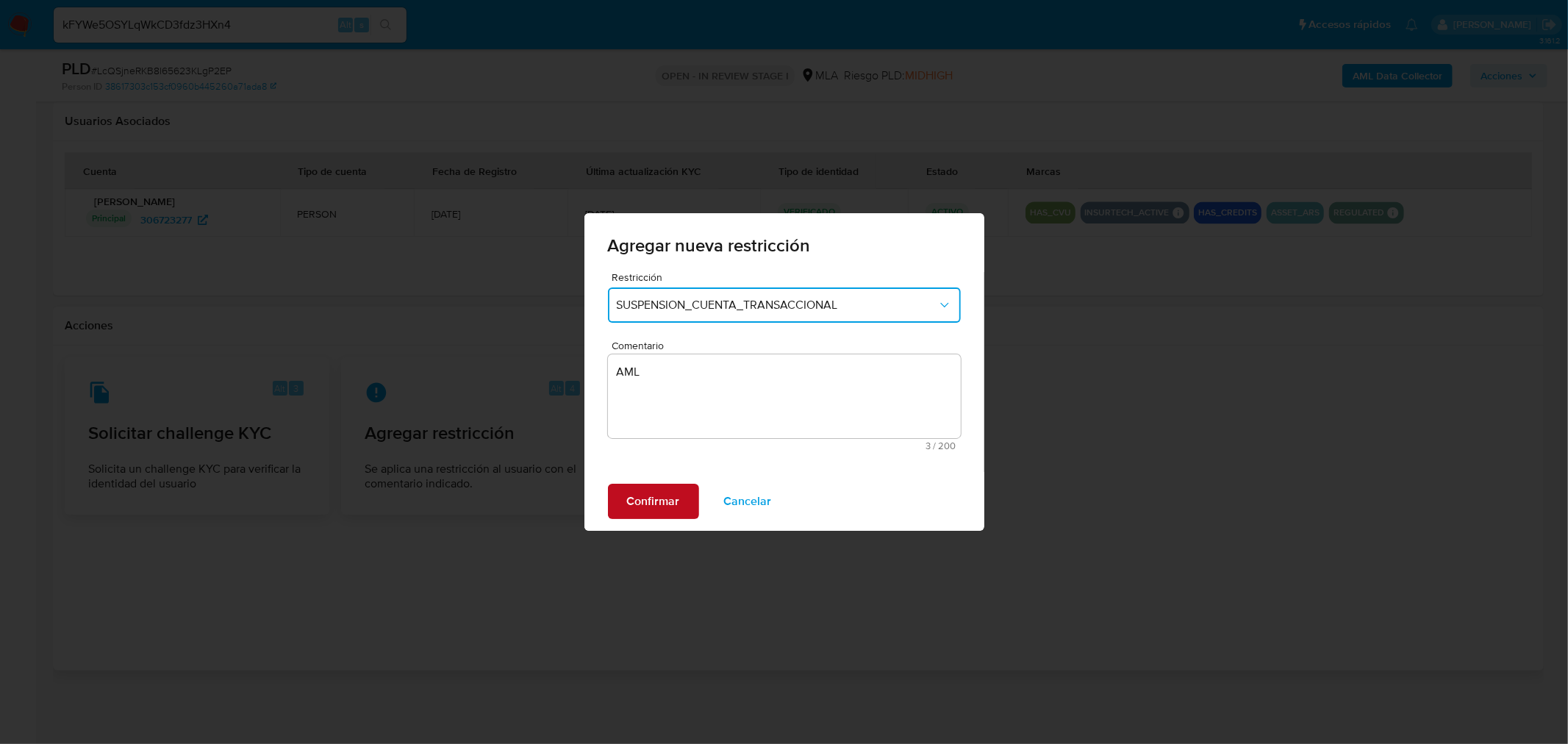
click at [644, 511] on span "Confirmar" at bounding box center [653, 501] width 53 height 33
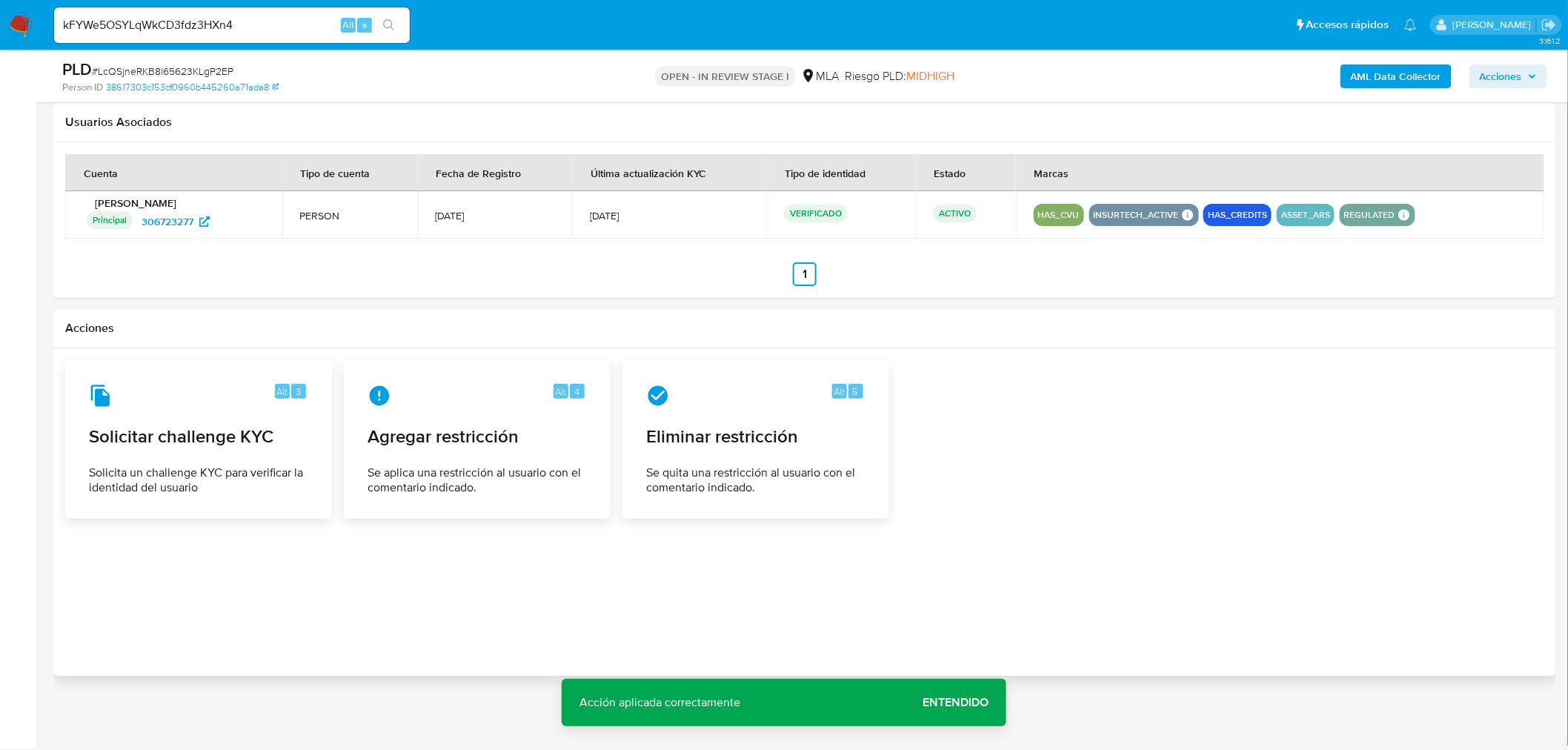
click at [955, 703] on span "Entendido" at bounding box center [955, 703] width 66 height 0
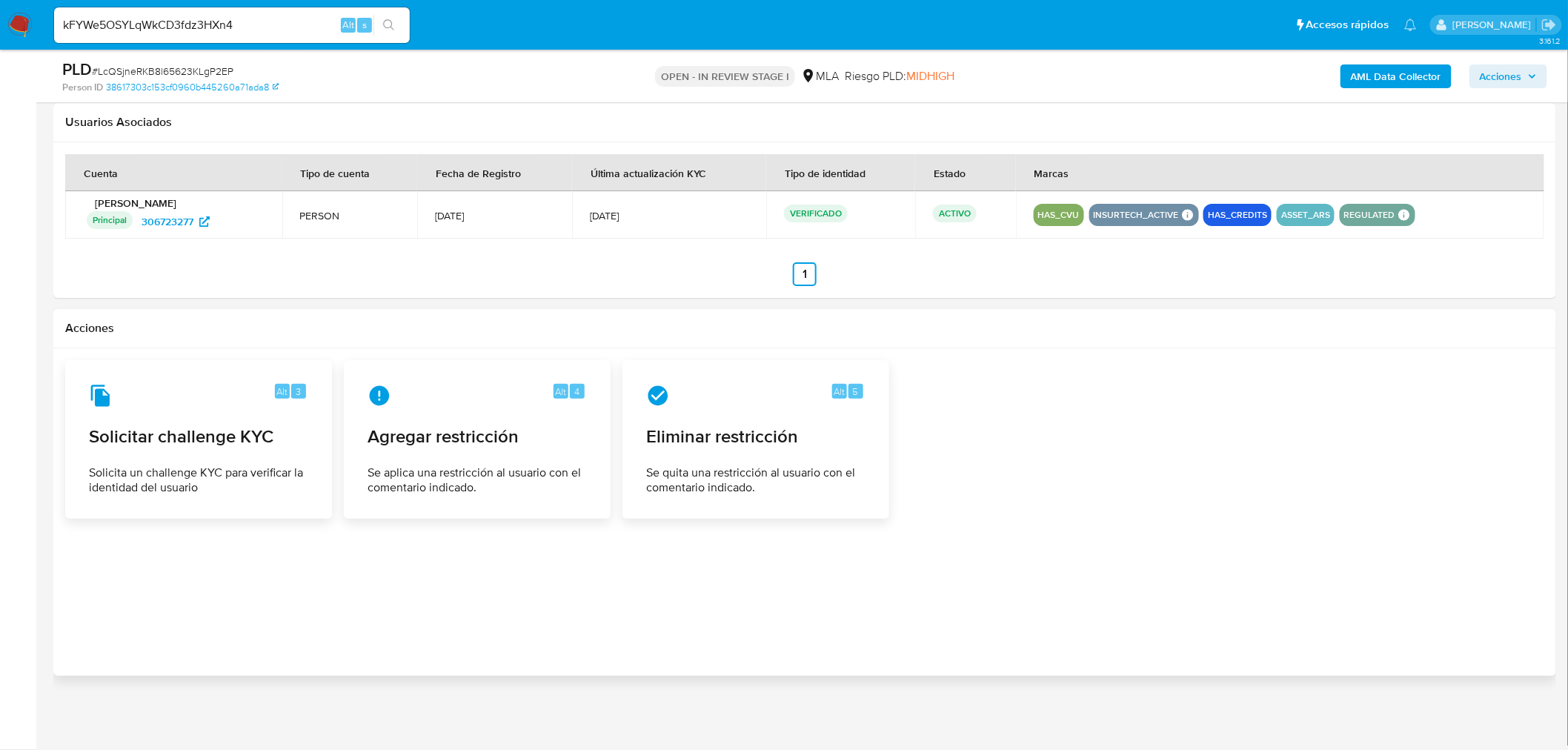
click at [280, 31] on input "kFYWe5OSYLqWkCD3fdz3HXn4" at bounding box center [232, 25] width 356 height 19
click at [398, 23] on button "search-icon" at bounding box center [389, 25] width 31 height 21
click at [386, 28] on icon "search-icon" at bounding box center [389, 25] width 12 height 12
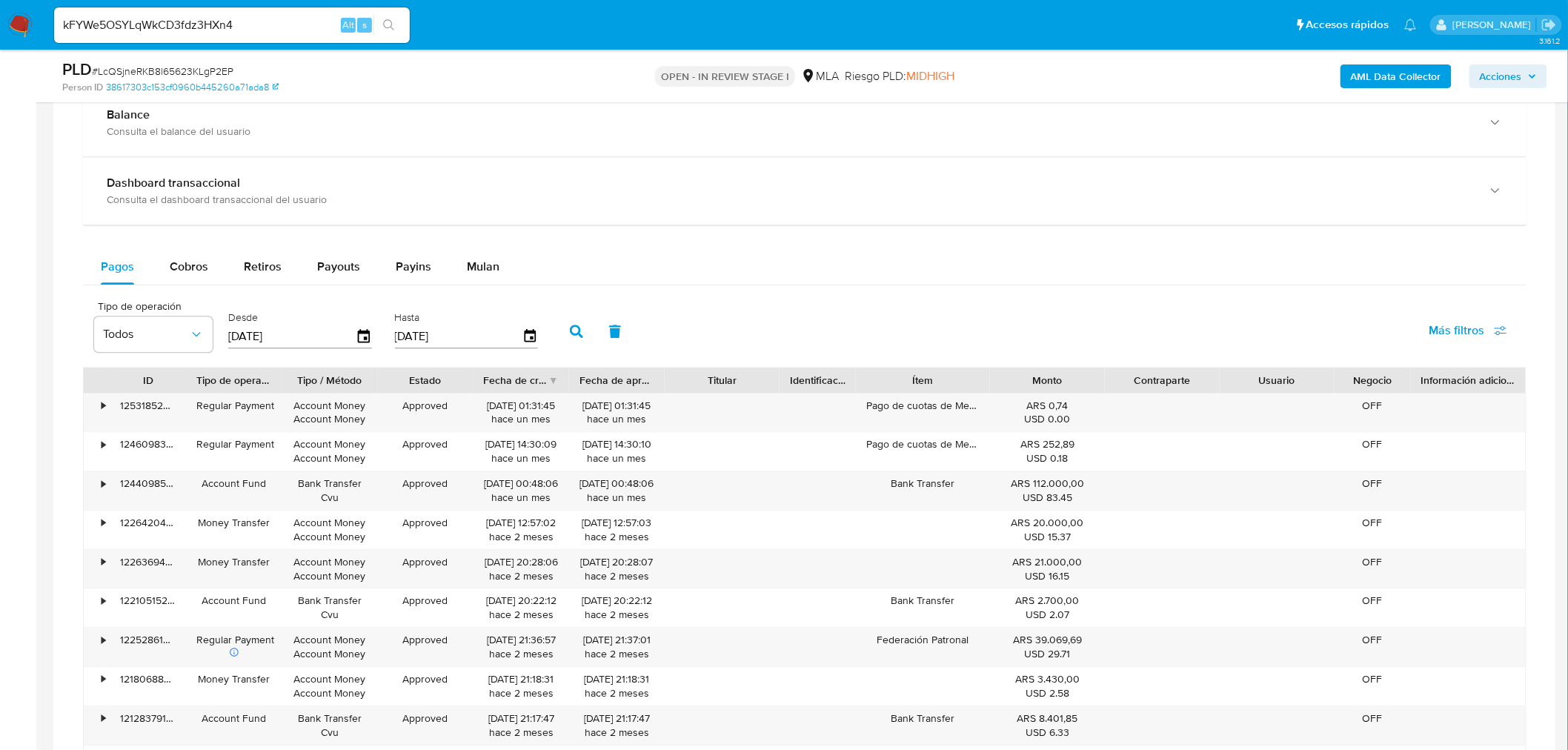
scroll to position [1280, 0]
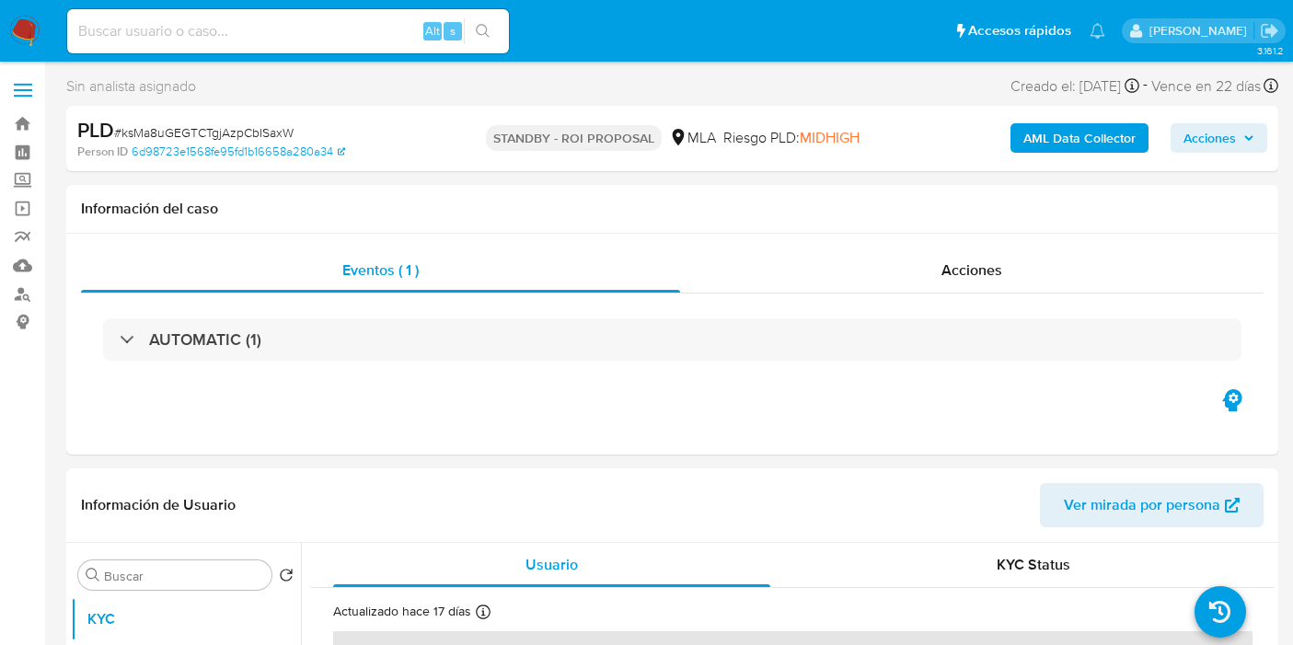
select select "10"
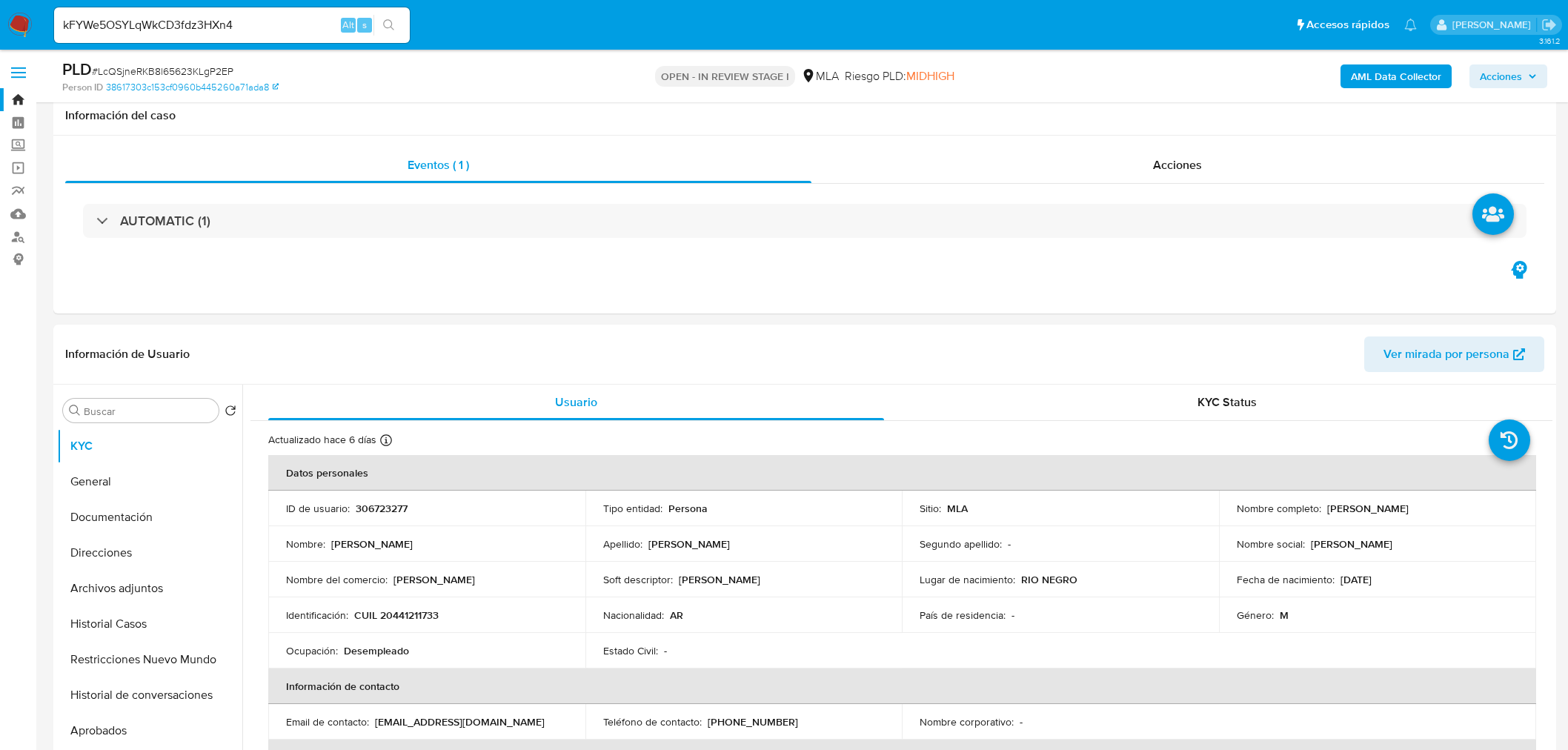
select select "10"
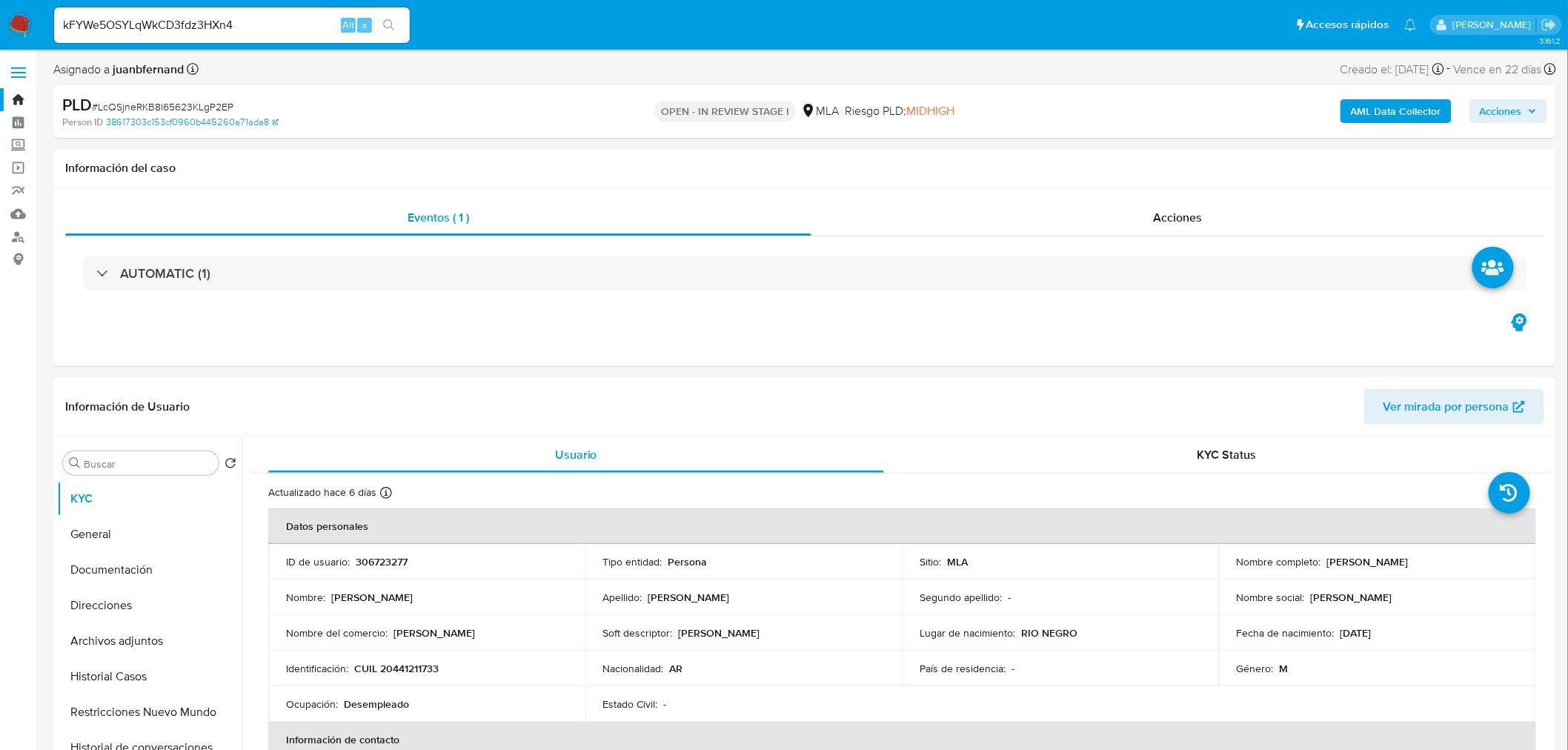
click at [387, 23] on icon "search-icon" at bounding box center [389, 25] width 12 height 12
click at [321, 31] on input "kFYWe5OSYLqWkCD3fdz3HXn4" at bounding box center [232, 25] width 356 height 19
click at [284, 24] on input "kFYWe5OSYLqWkCD3fdz3HXn4" at bounding box center [232, 25] width 356 height 19
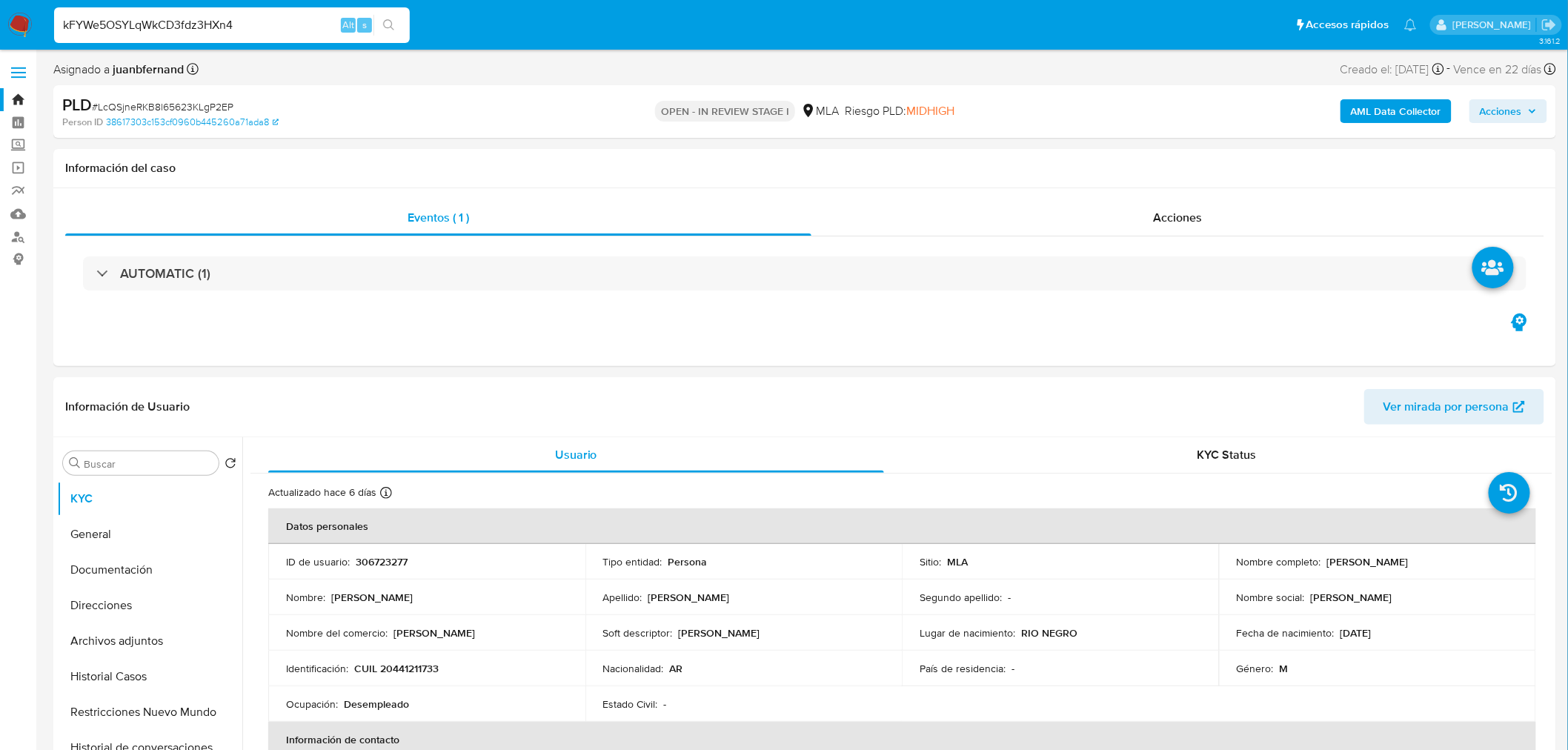
click at [284, 24] on input "kFYWe5OSYLqWkCD3fdz3HXn4" at bounding box center [232, 25] width 356 height 19
click at [390, 23] on icon "search-icon" at bounding box center [389, 25] width 12 height 12
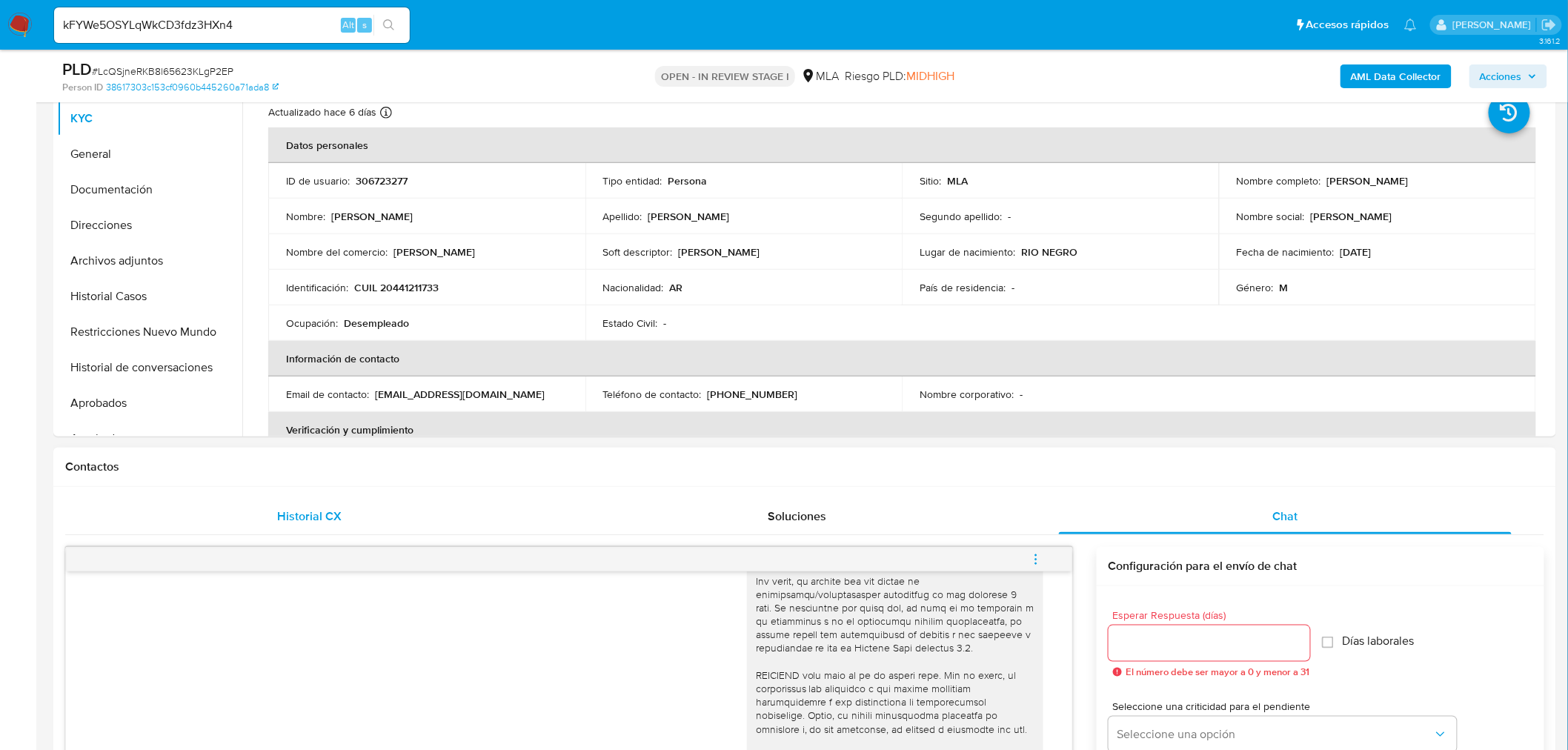
scroll to position [329, 0]
click at [161, 326] on button "Restricciones Nuevo Mundo" at bounding box center [143, 330] width 173 height 35
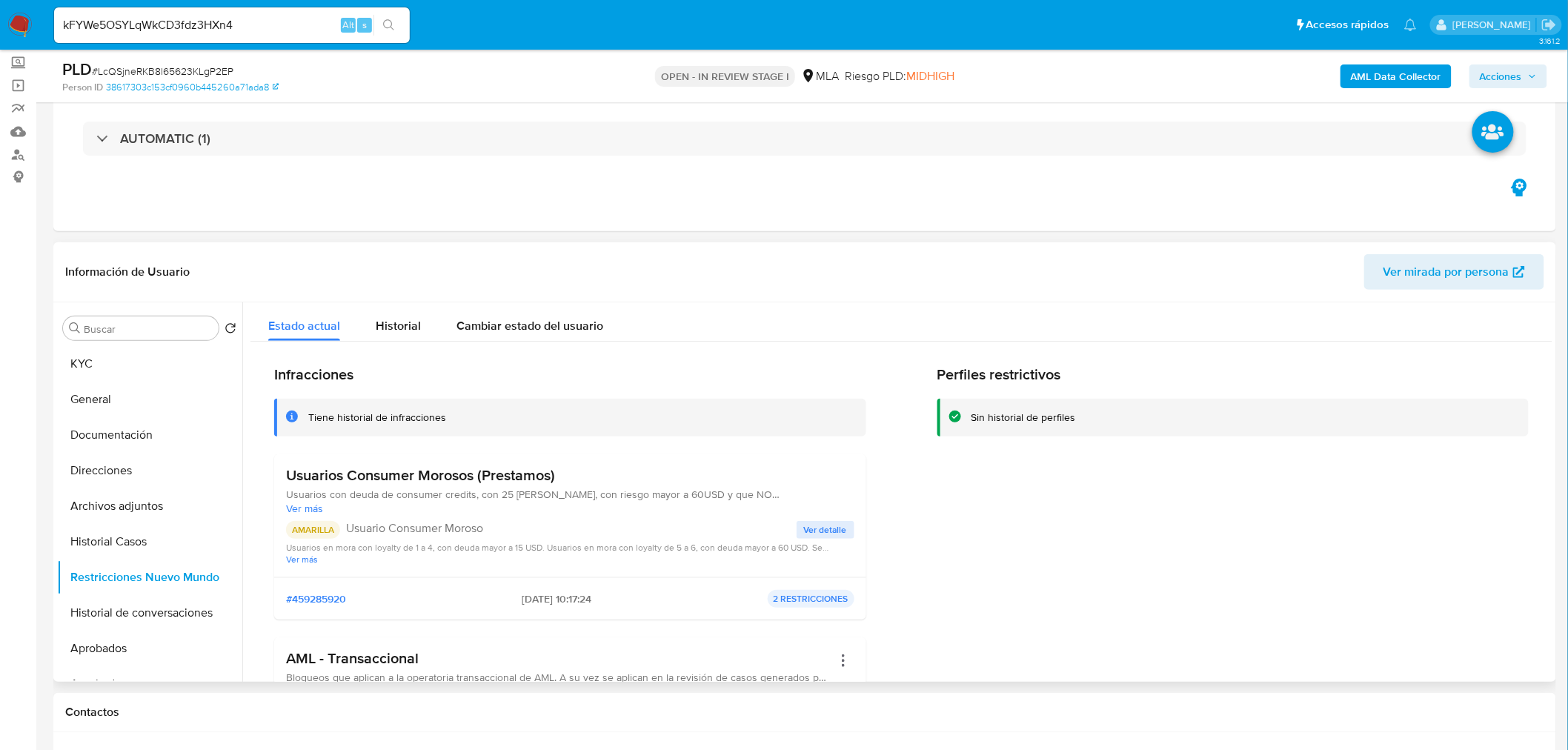
scroll to position [247, 0]
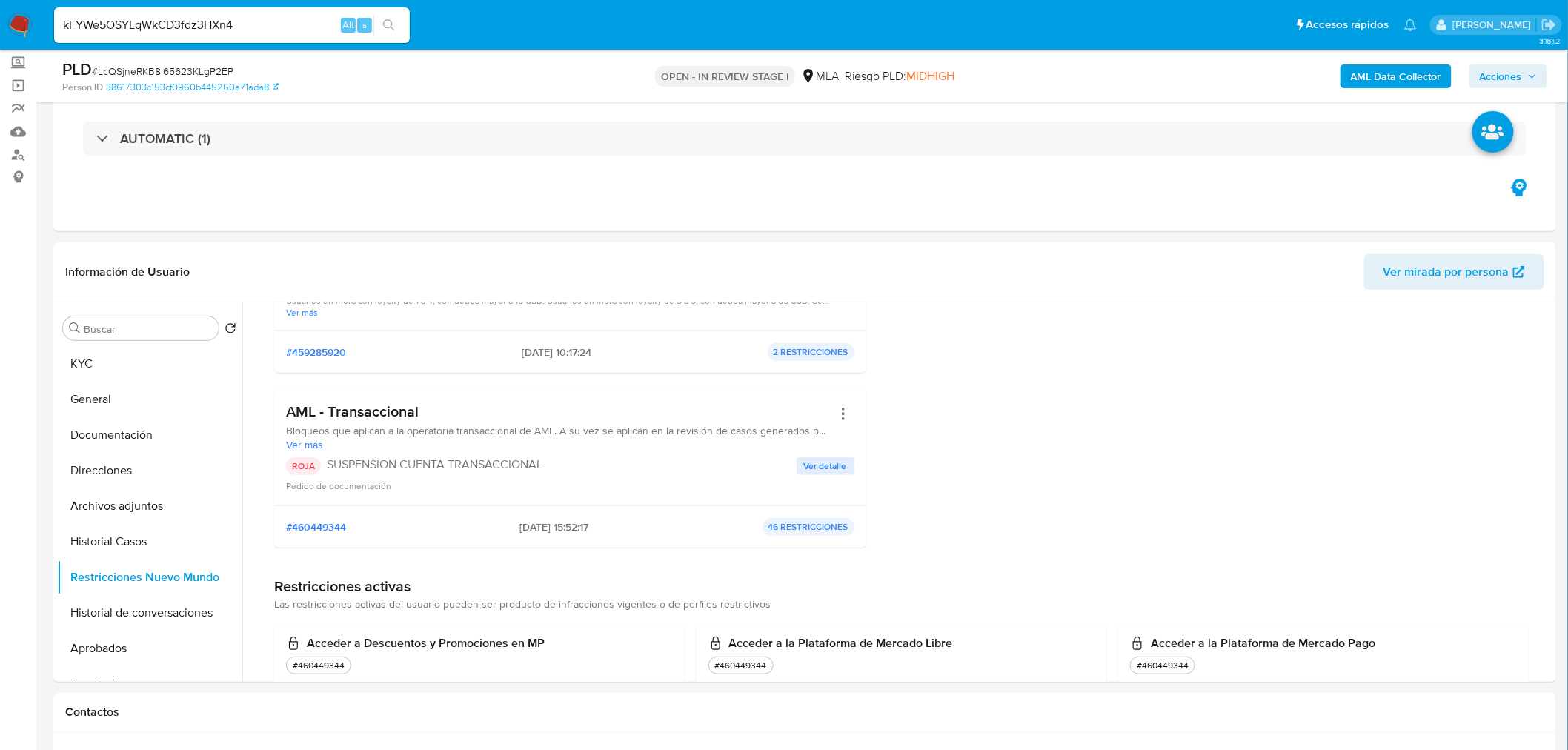
click at [262, 11] on div "kFYWe5OSYLqWkCD3fdz3HXn4 Alt s" at bounding box center [232, 25] width 356 height 35
click at [253, 25] on input "kFYWe5OSYLqWkCD3fdz3HXn4" at bounding box center [232, 25] width 356 height 19
click at [388, 24] on icon "search-icon" at bounding box center [389, 25] width 12 height 12
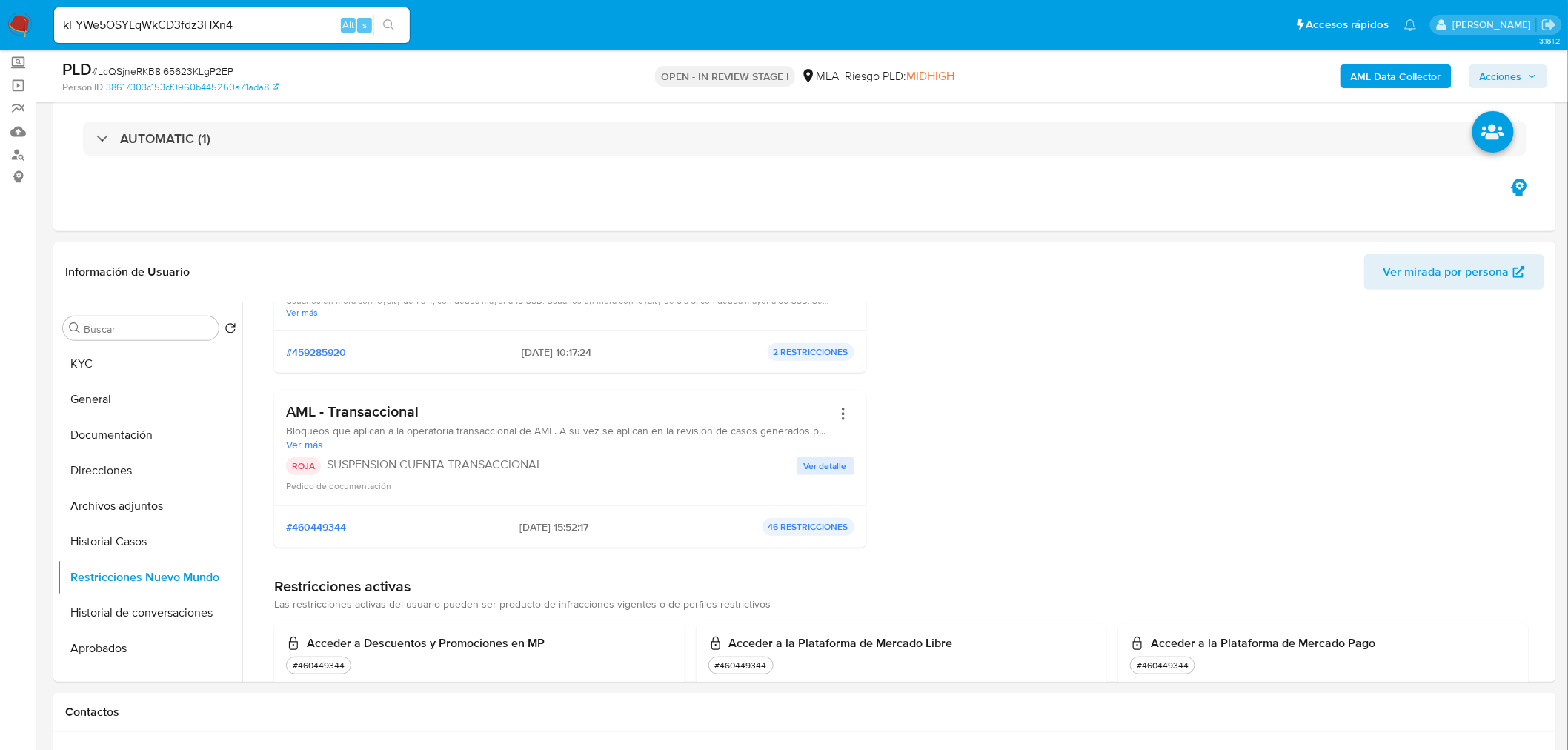
click at [246, 31] on input "kFYWe5OSYLqWkCD3fdz3HXn4" at bounding box center [232, 25] width 356 height 19
click at [126, 360] on button "KYC" at bounding box center [143, 364] width 173 height 35
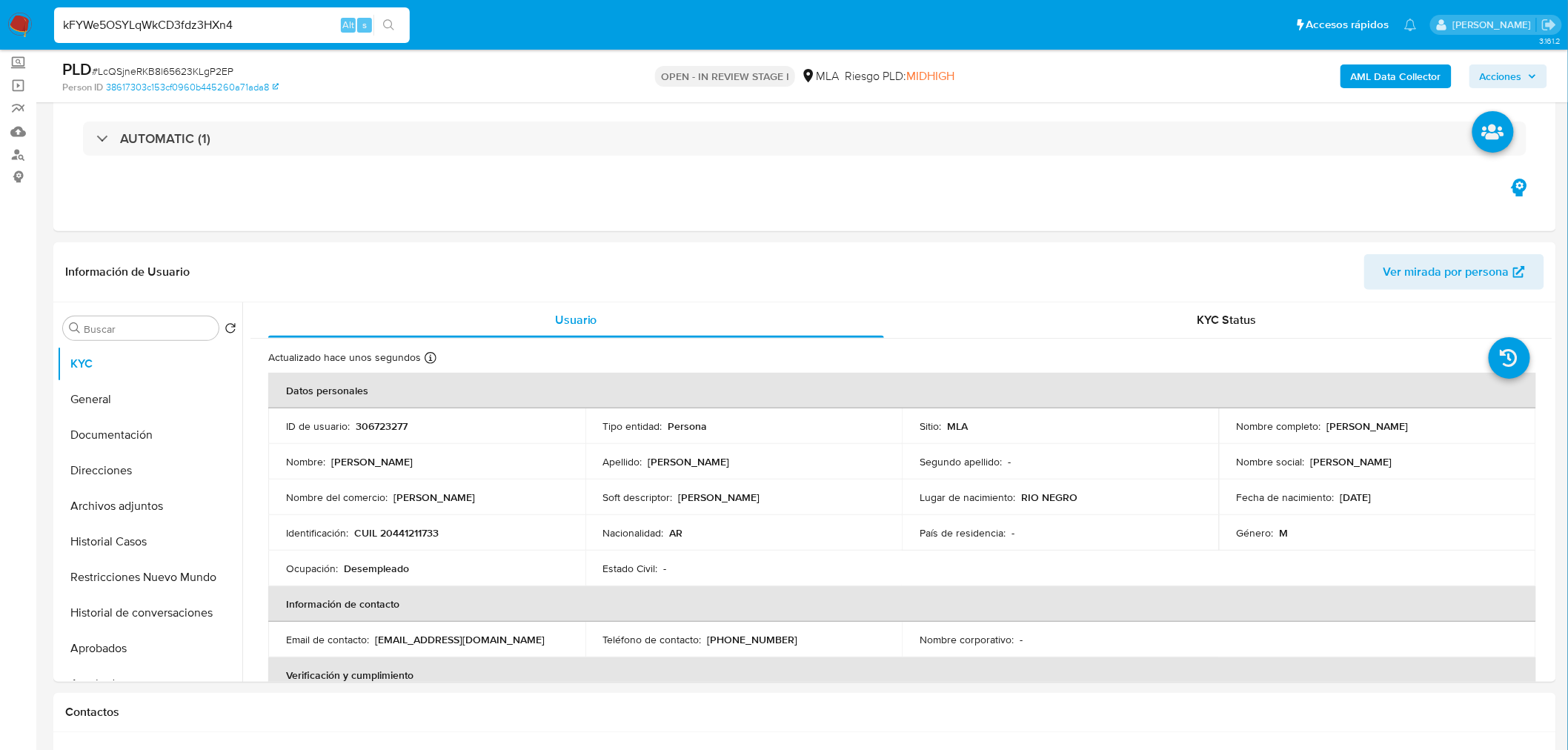
click at [409, 19] on input "kFYWe5OSYLqWkCD3fdz3HXn4" at bounding box center [232, 25] width 356 height 19
click at [391, 26] on icon "search-icon" at bounding box center [389, 25] width 12 height 12
click at [402, 25] on button "search-icon" at bounding box center [389, 25] width 31 height 21
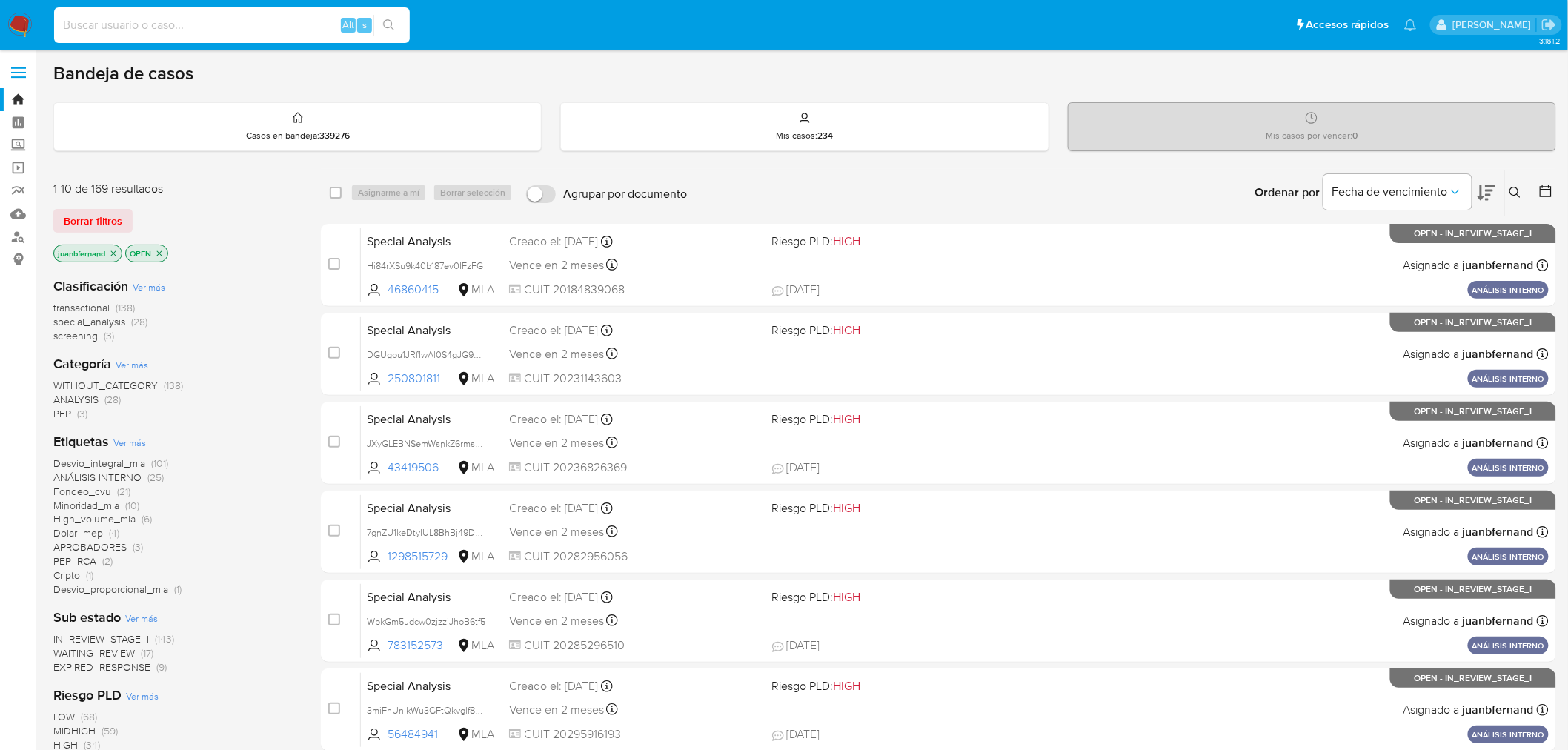
click at [269, 27] on input at bounding box center [232, 25] width 356 height 19
paste input "kFYWe5OSYLqWkCD3fdz3HXn4"
type input "kFYWe5OSYLqWkCD3fdz3HXn4"
click at [381, 26] on button "search-icon" at bounding box center [389, 25] width 31 height 21
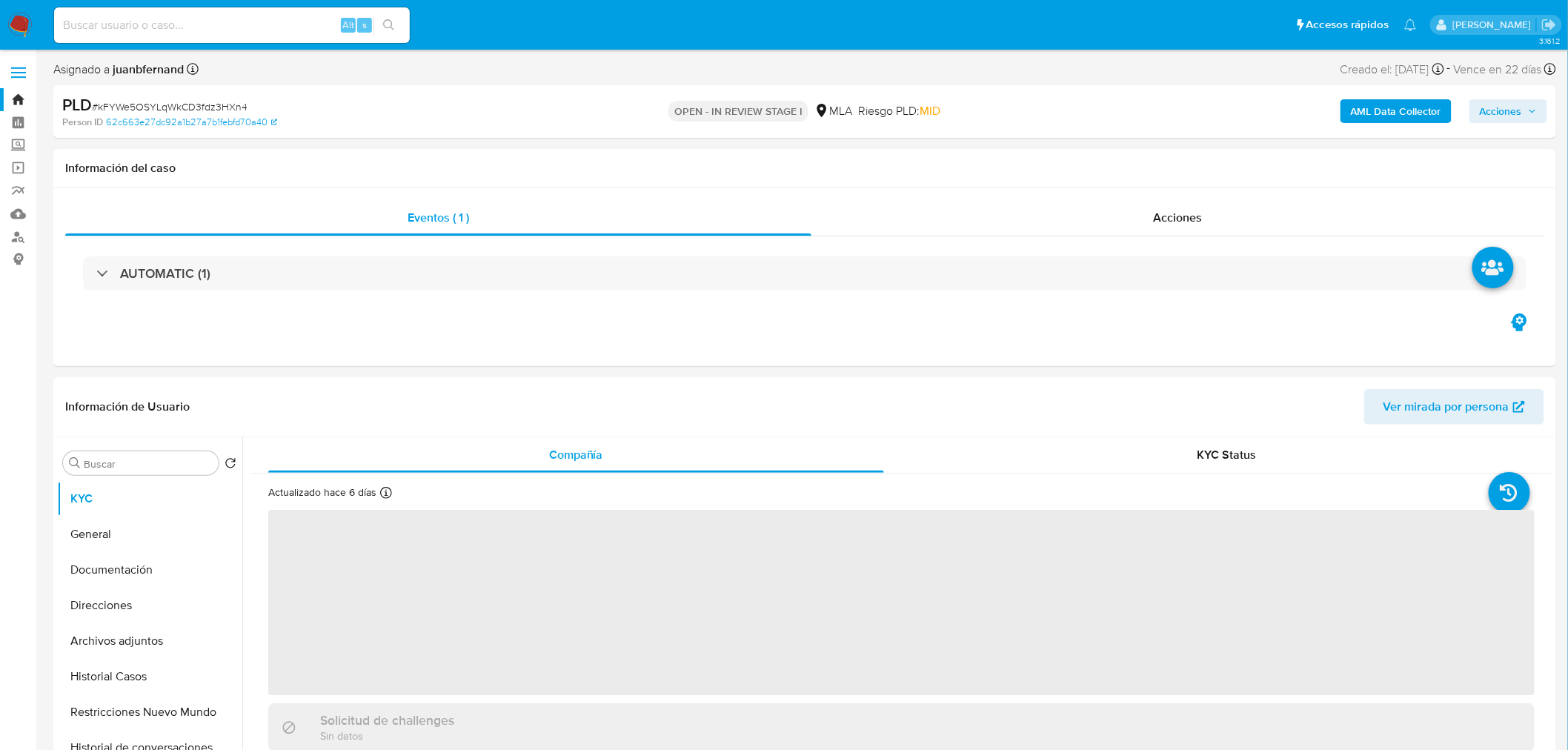
select select "10"
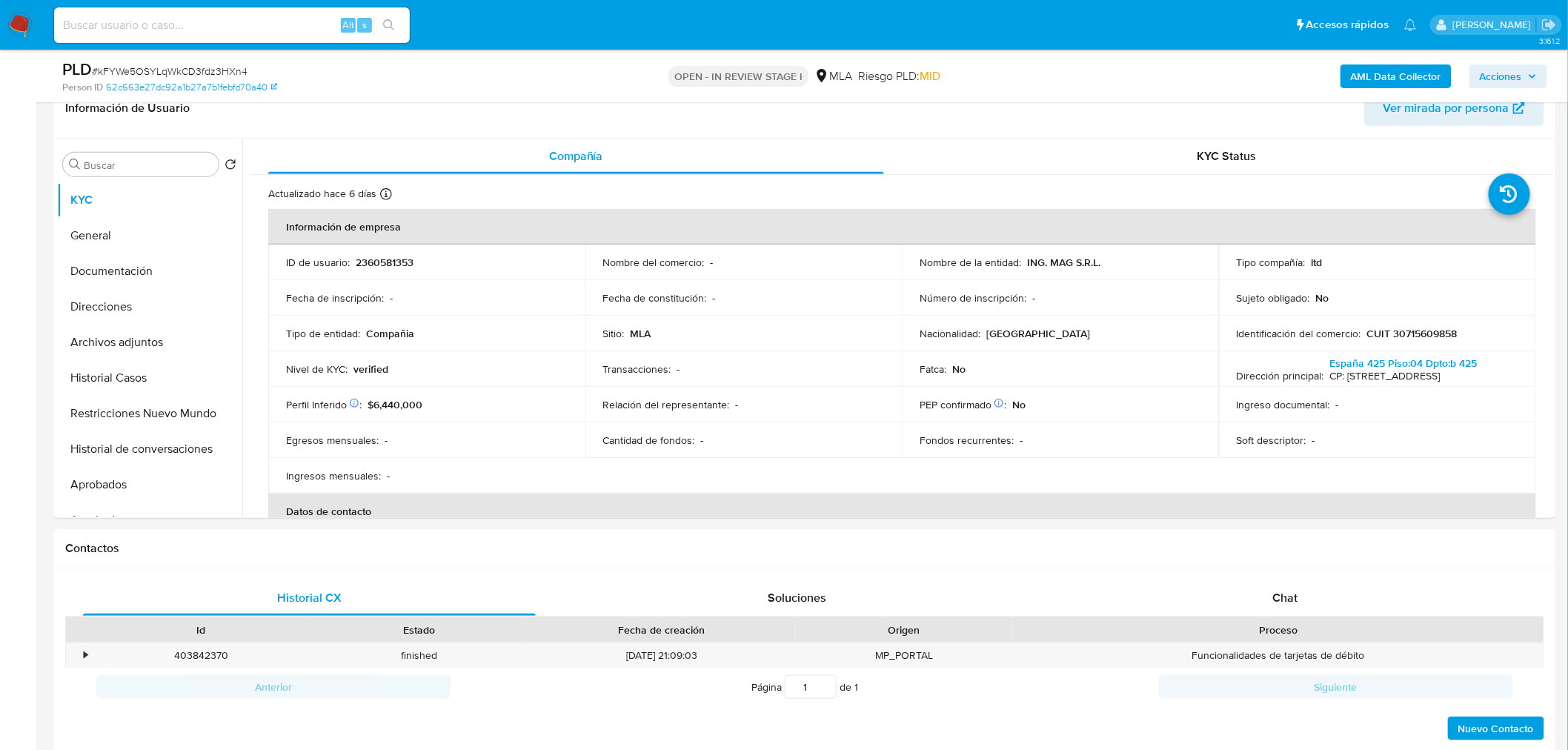
scroll to position [247, 0]
drag, startPoint x: 454, startPoint y: 89, endPoint x: 405, endPoint y: 105, distance: 51.5
click at [454, 89] on div "Person ID 62c663e27dc92a1b27a7b1febfd70a40" at bounding box center [307, 87] width 491 height 14
click at [121, 377] on button "Historial Casos" at bounding box center [143, 377] width 173 height 35
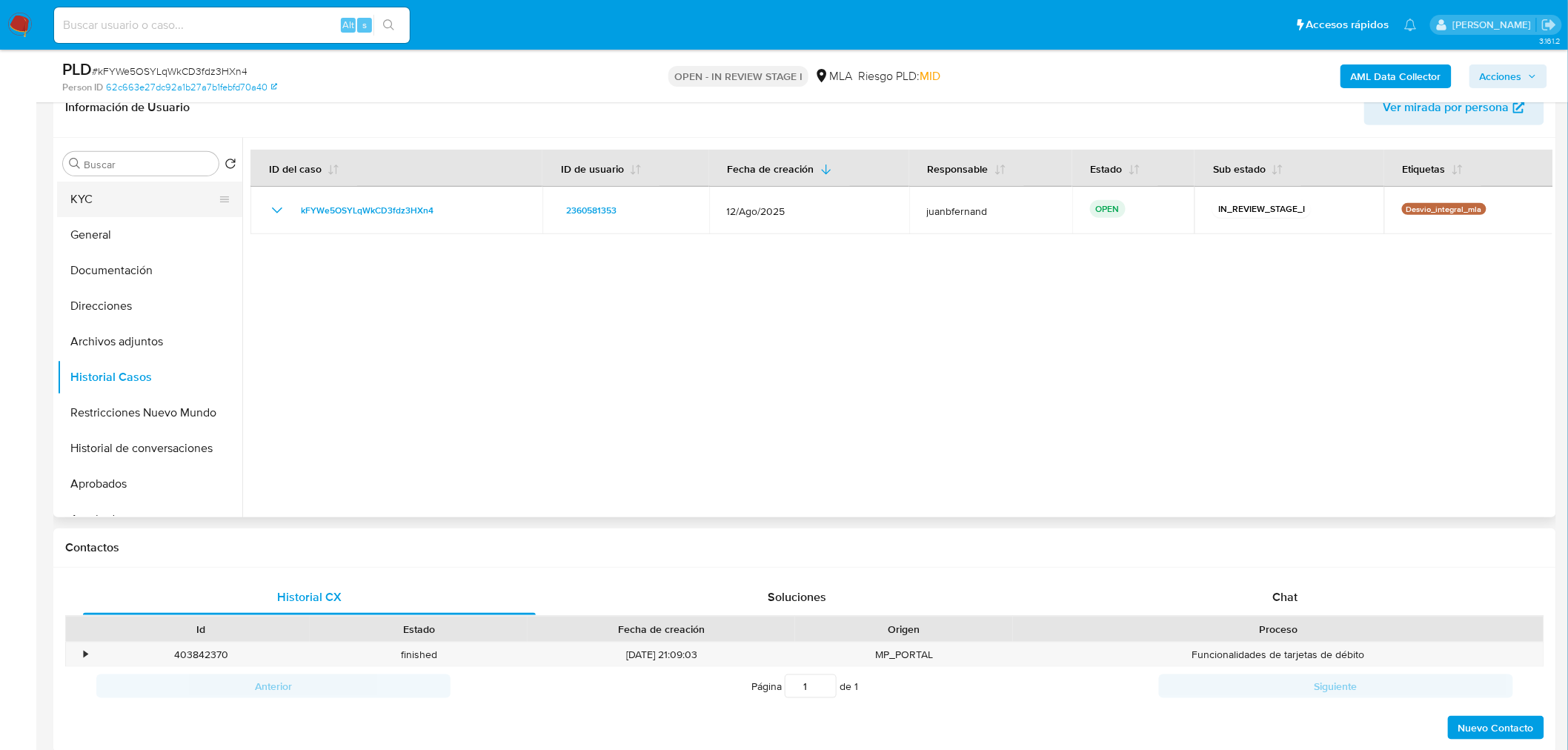
click at [97, 193] on button "KYC" at bounding box center [143, 200] width 173 height 35
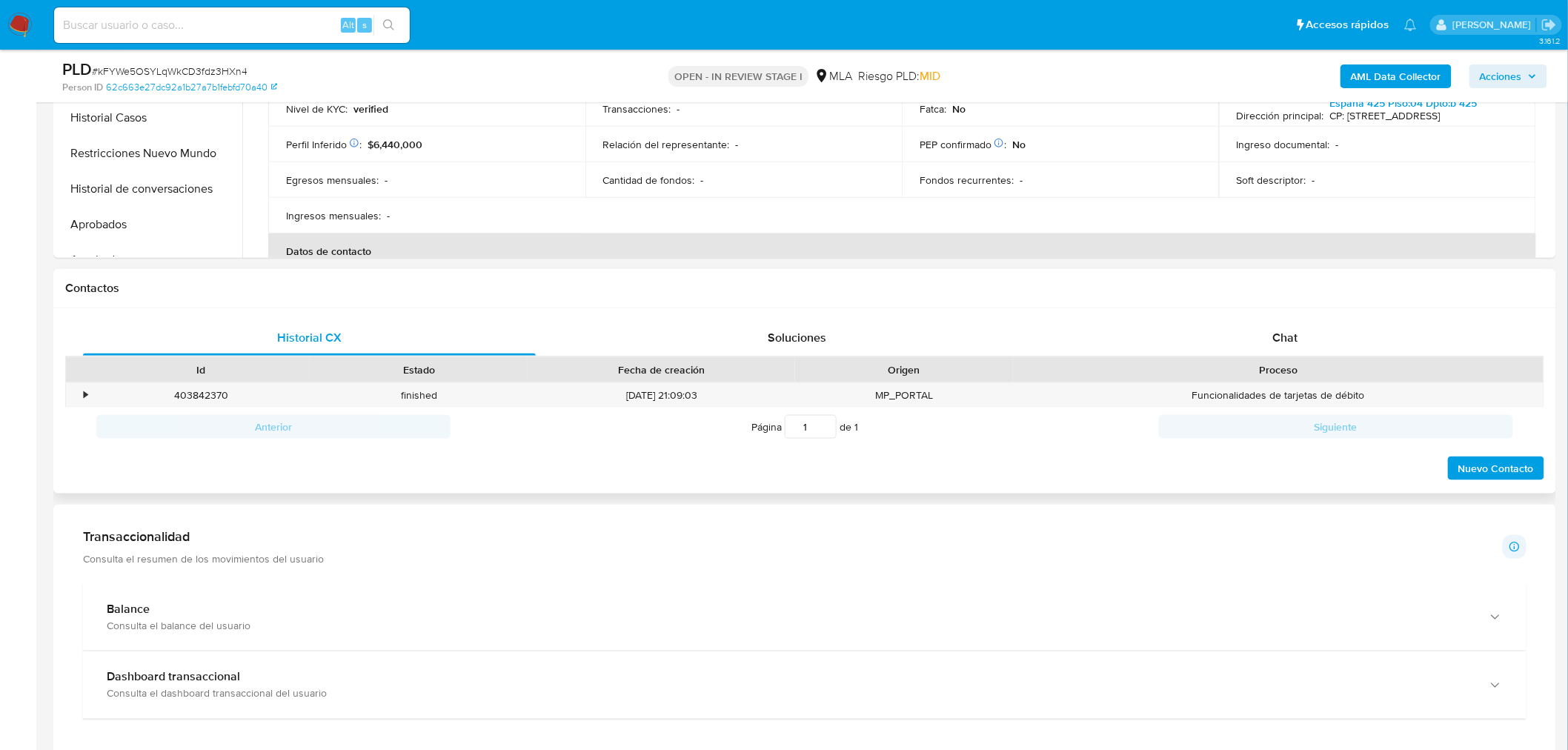
scroll to position [575, 0]
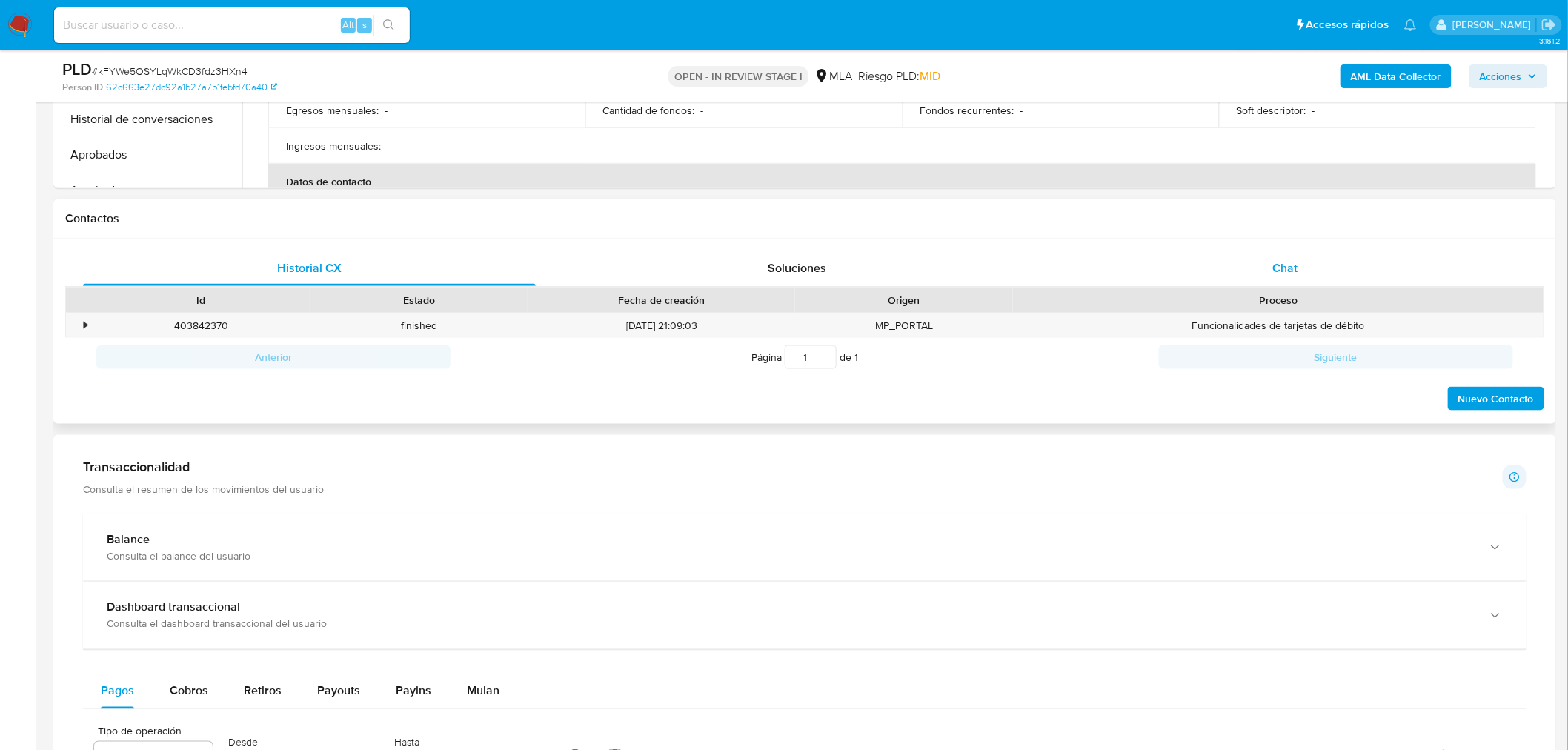
click at [1327, 261] on div "Chat" at bounding box center [1285, 268] width 452 height 35
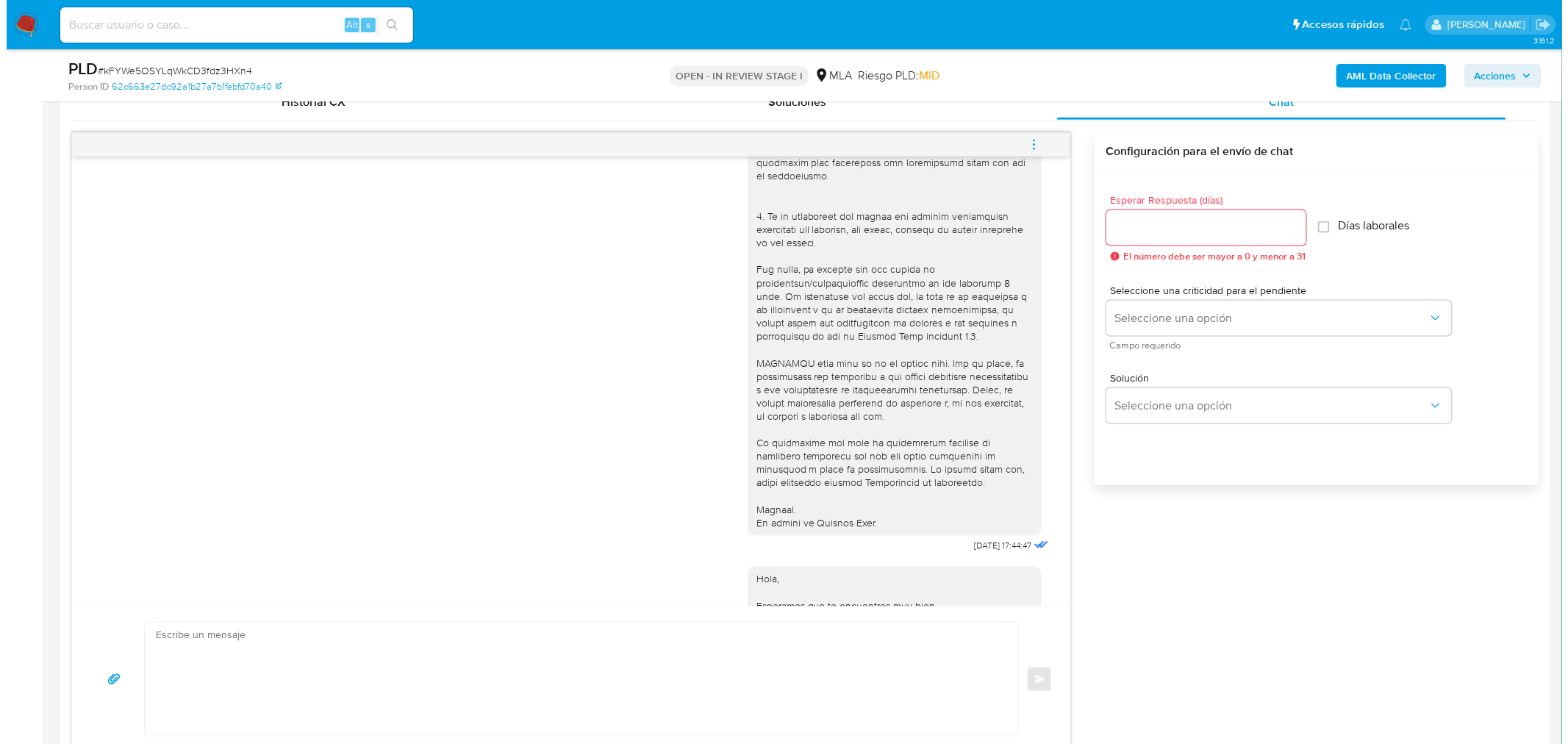
scroll to position [984, 0]
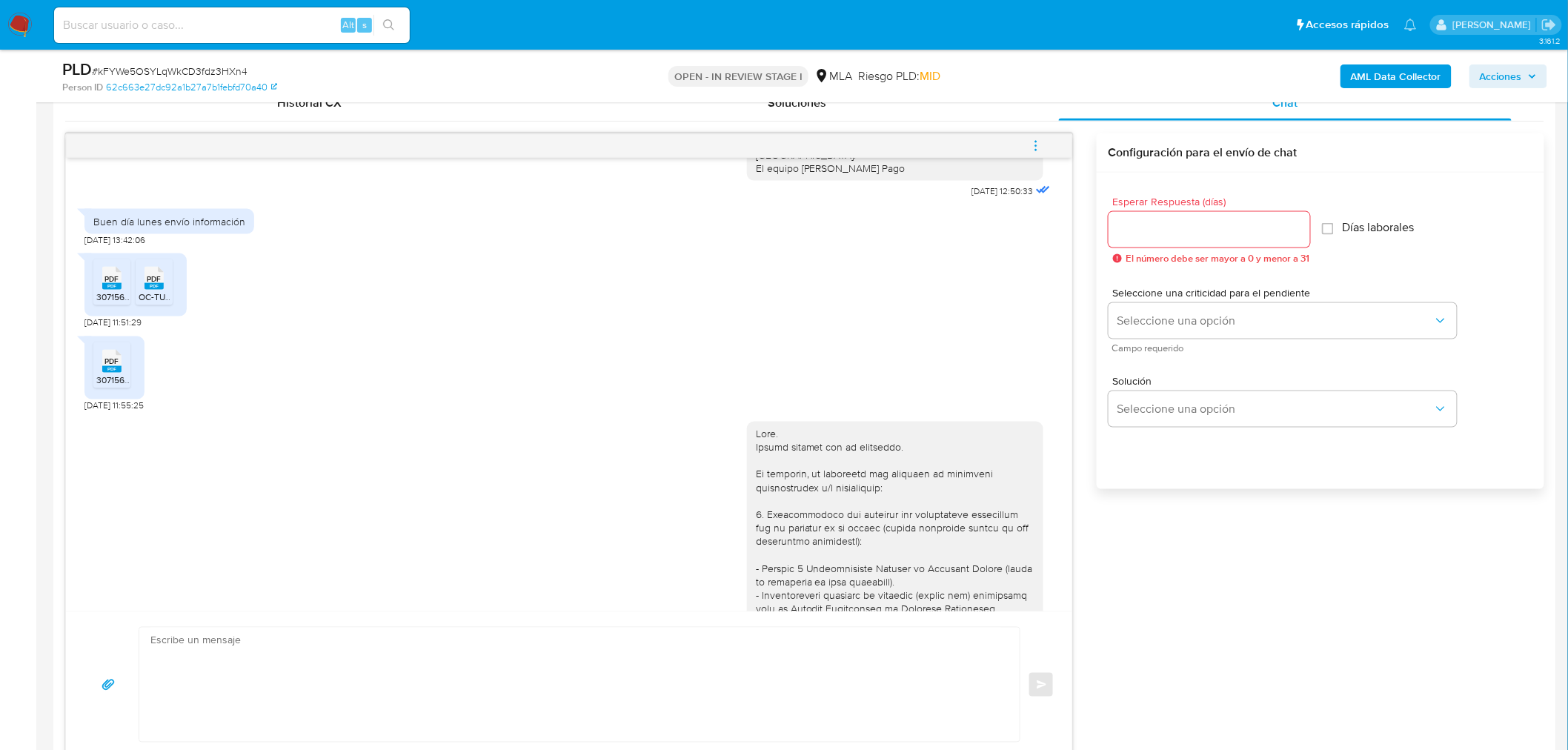
click at [1373, 70] on b "AML Data Collector" at bounding box center [1396, 76] width 90 height 23
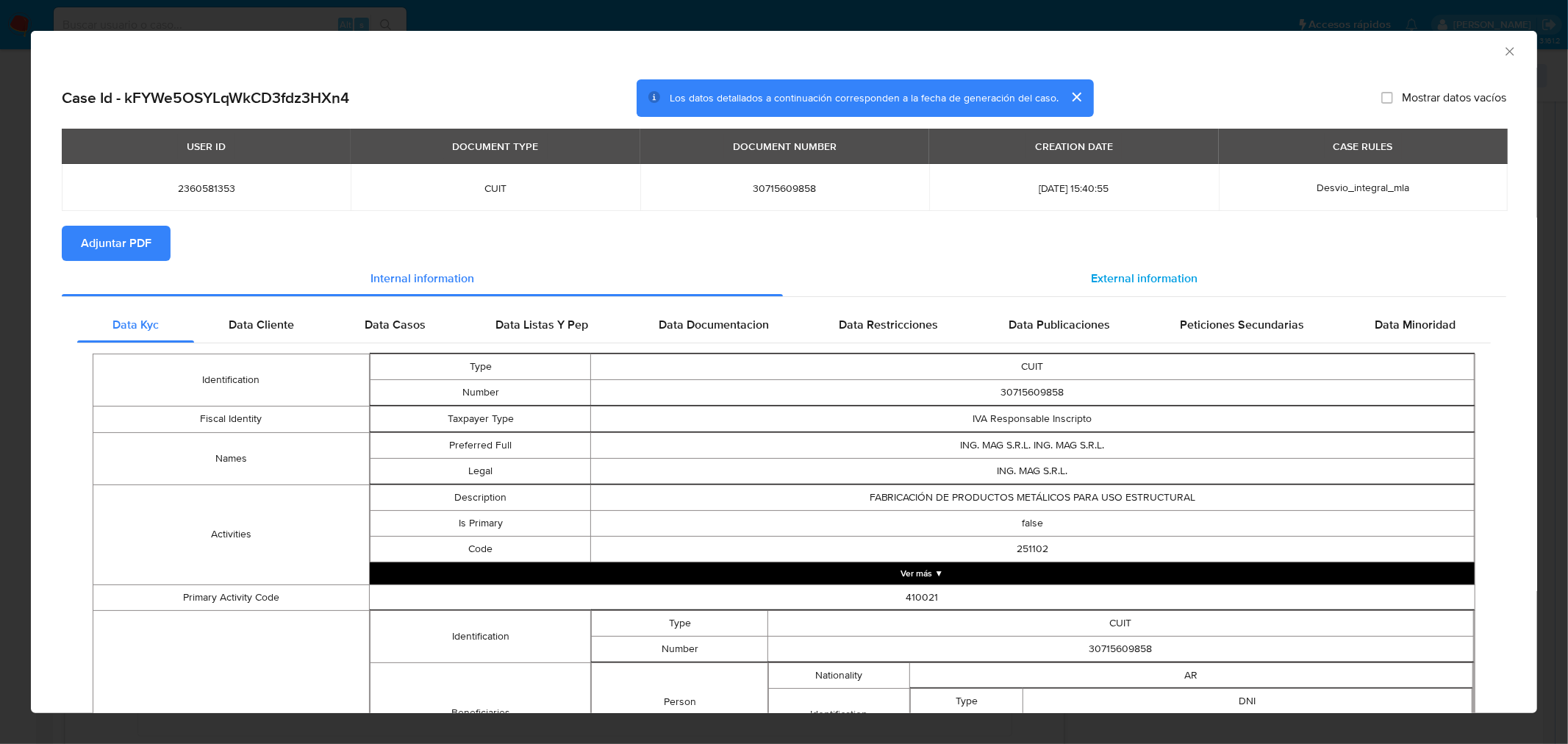
click at [1178, 264] on div "External information" at bounding box center [1145, 279] width 724 height 35
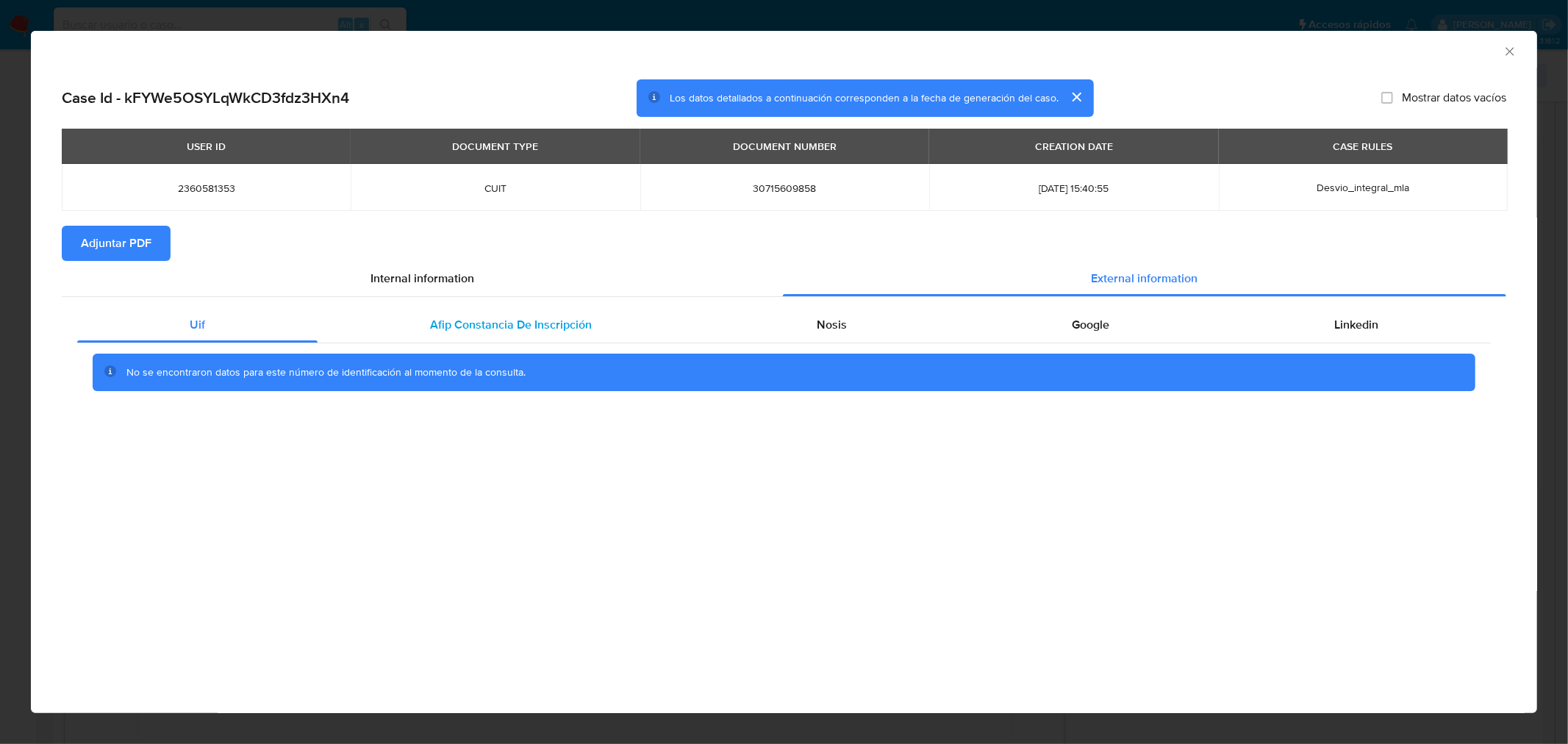
click at [553, 332] on span "Afip Constancia De Inscripción" at bounding box center [510, 324] width 162 height 17
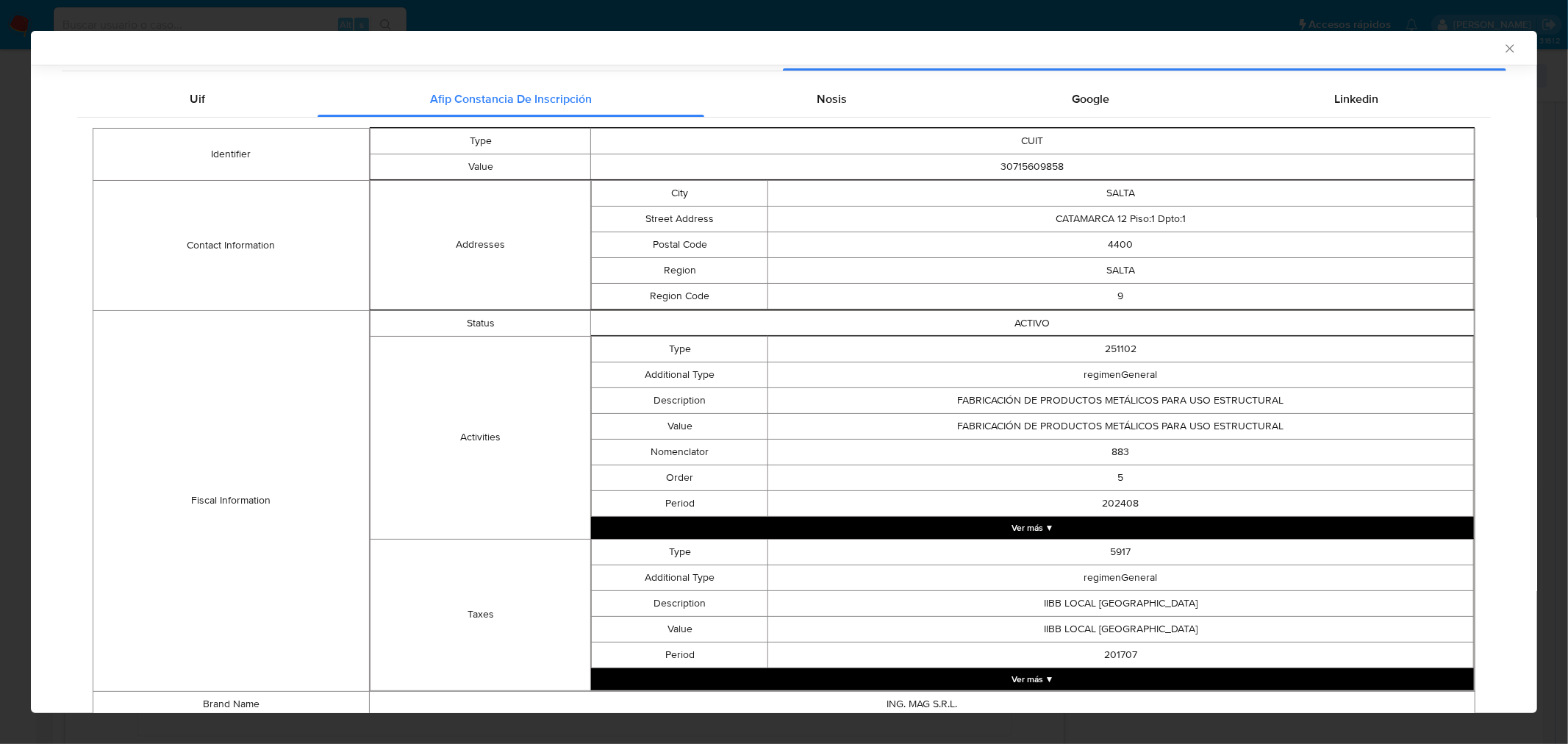
scroll to position [142, 0]
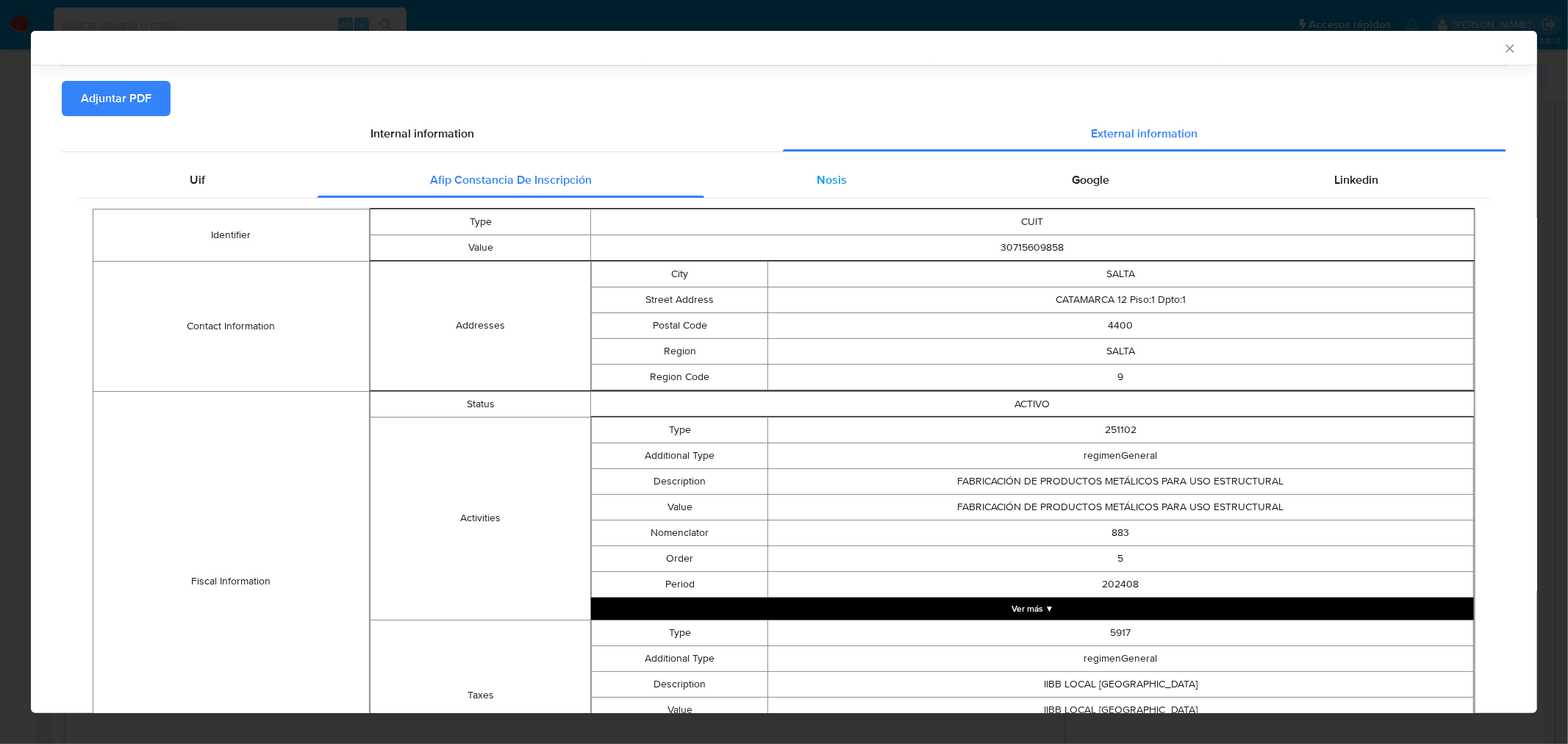
click at [828, 195] on div "Nosis" at bounding box center [832, 180] width 255 height 35
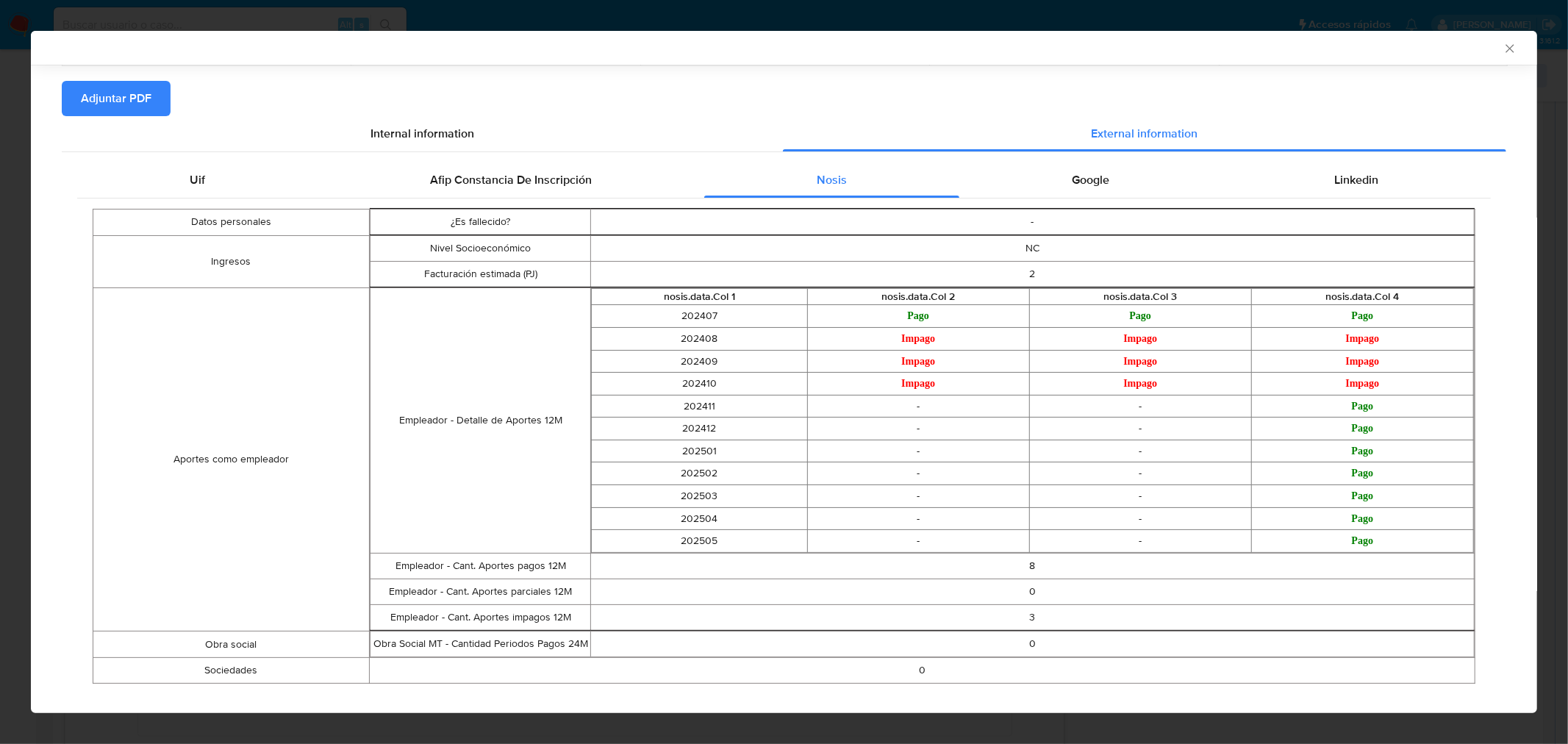
scroll to position [0, 0]
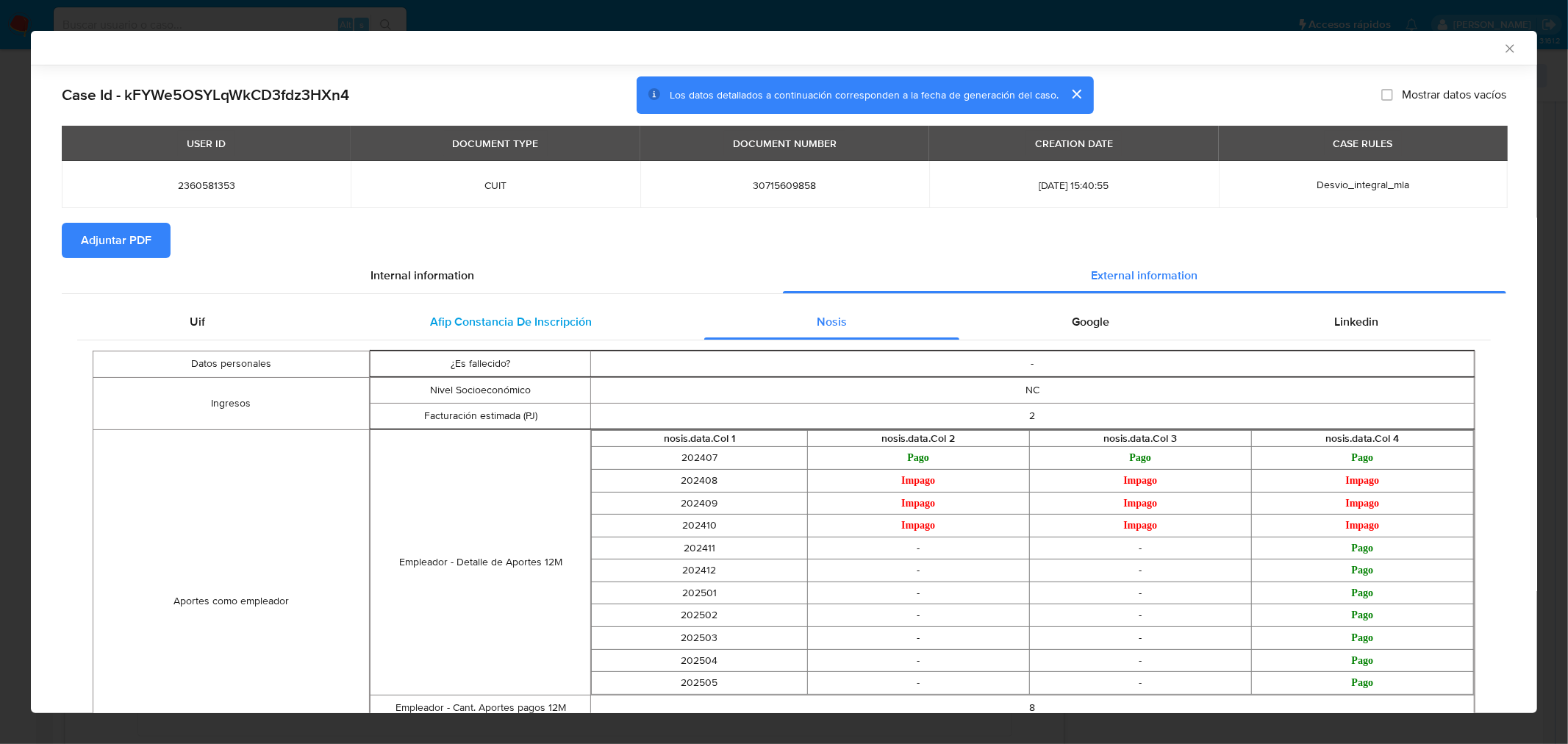
click at [434, 319] on span "Afip Constancia De Inscripción" at bounding box center [510, 321] width 162 height 17
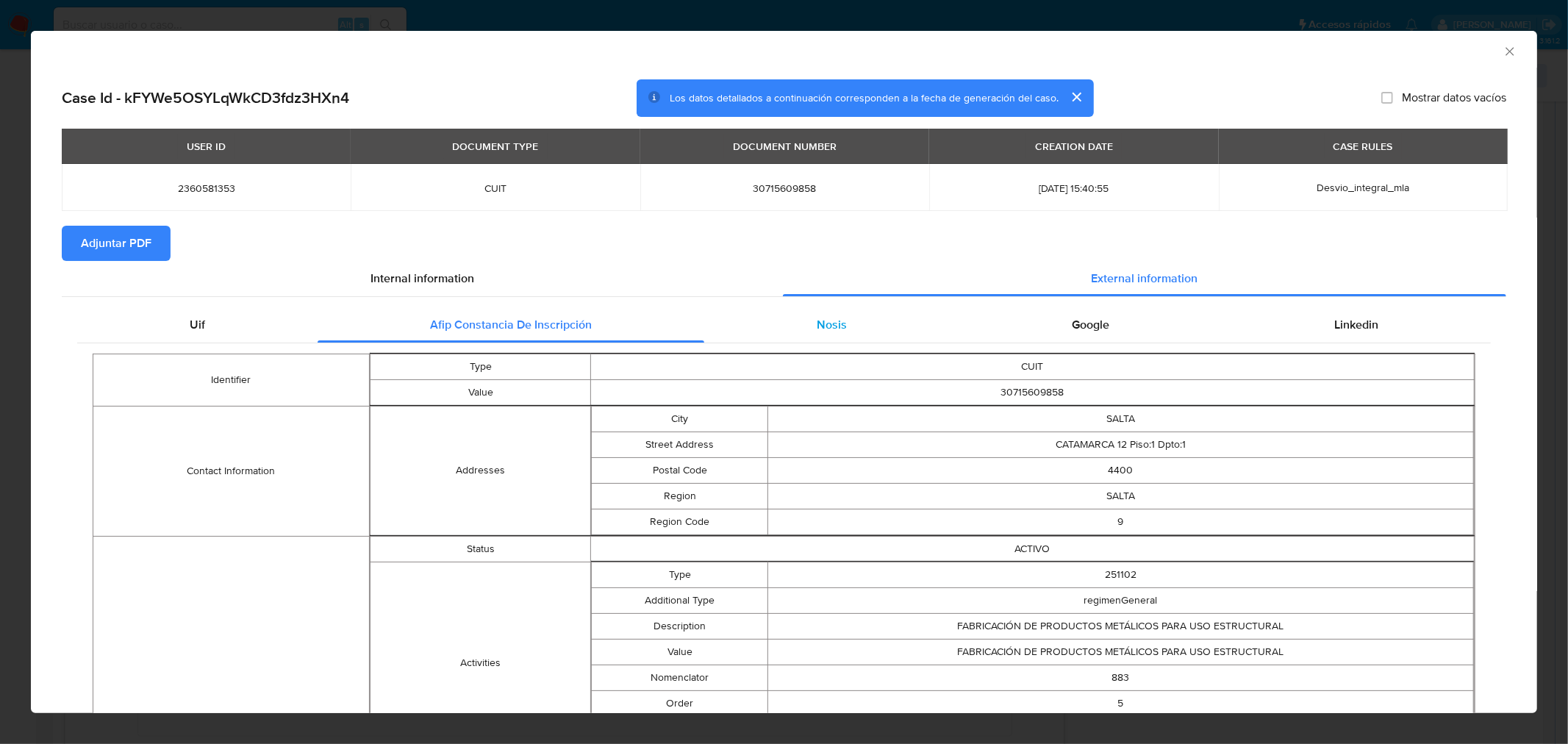
click at [821, 319] on span "Nosis" at bounding box center [832, 324] width 30 height 17
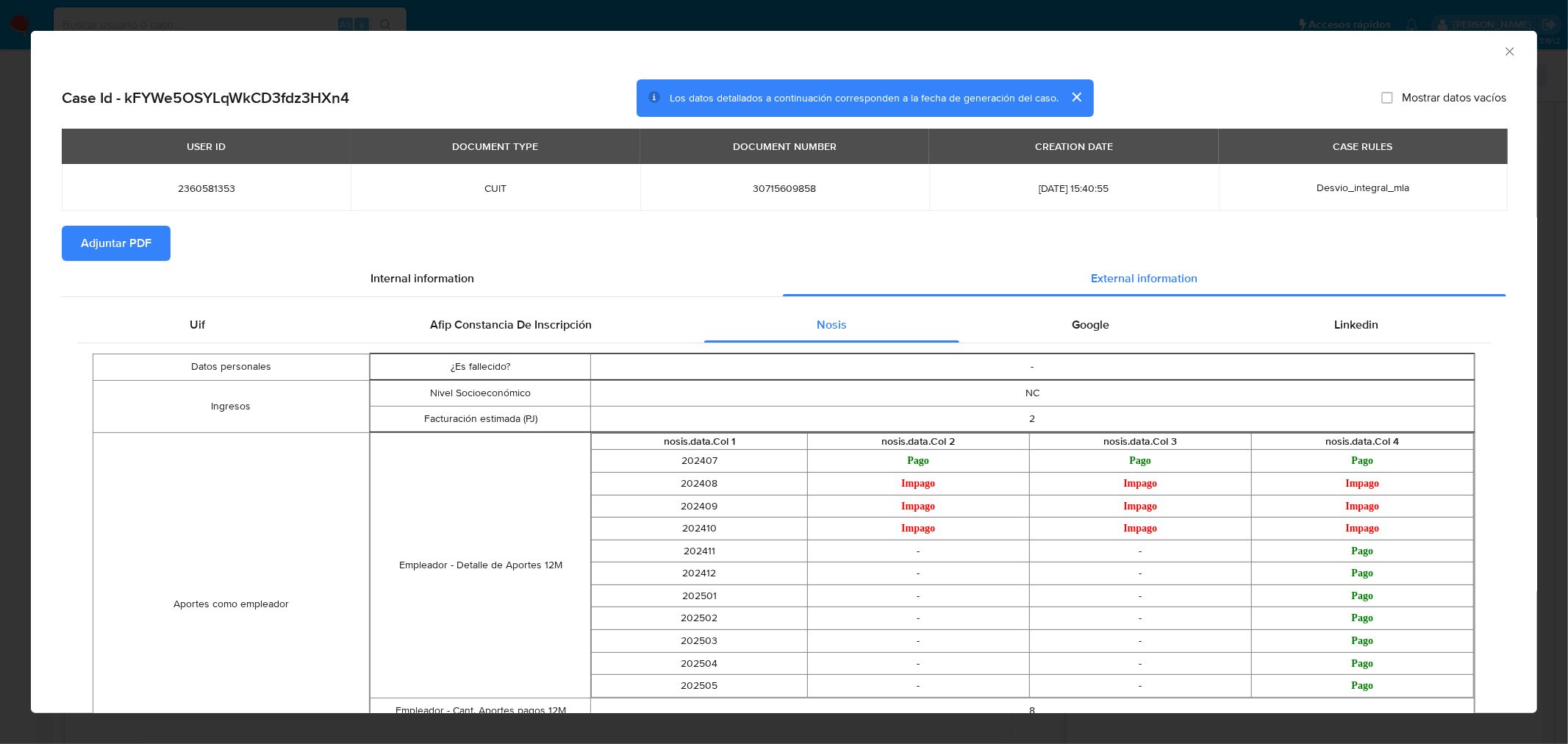
click at [783, 181] on span "30715609858" at bounding box center [785, 188] width 254 height 14
copy span "30715609858"
drag, startPoint x: 1503, startPoint y: 50, endPoint x: 1355, endPoint y: 118, distance: 162.9
click at [1503, 50] on icon "Cerrar ventana" at bounding box center [1510, 51] width 14 height 14
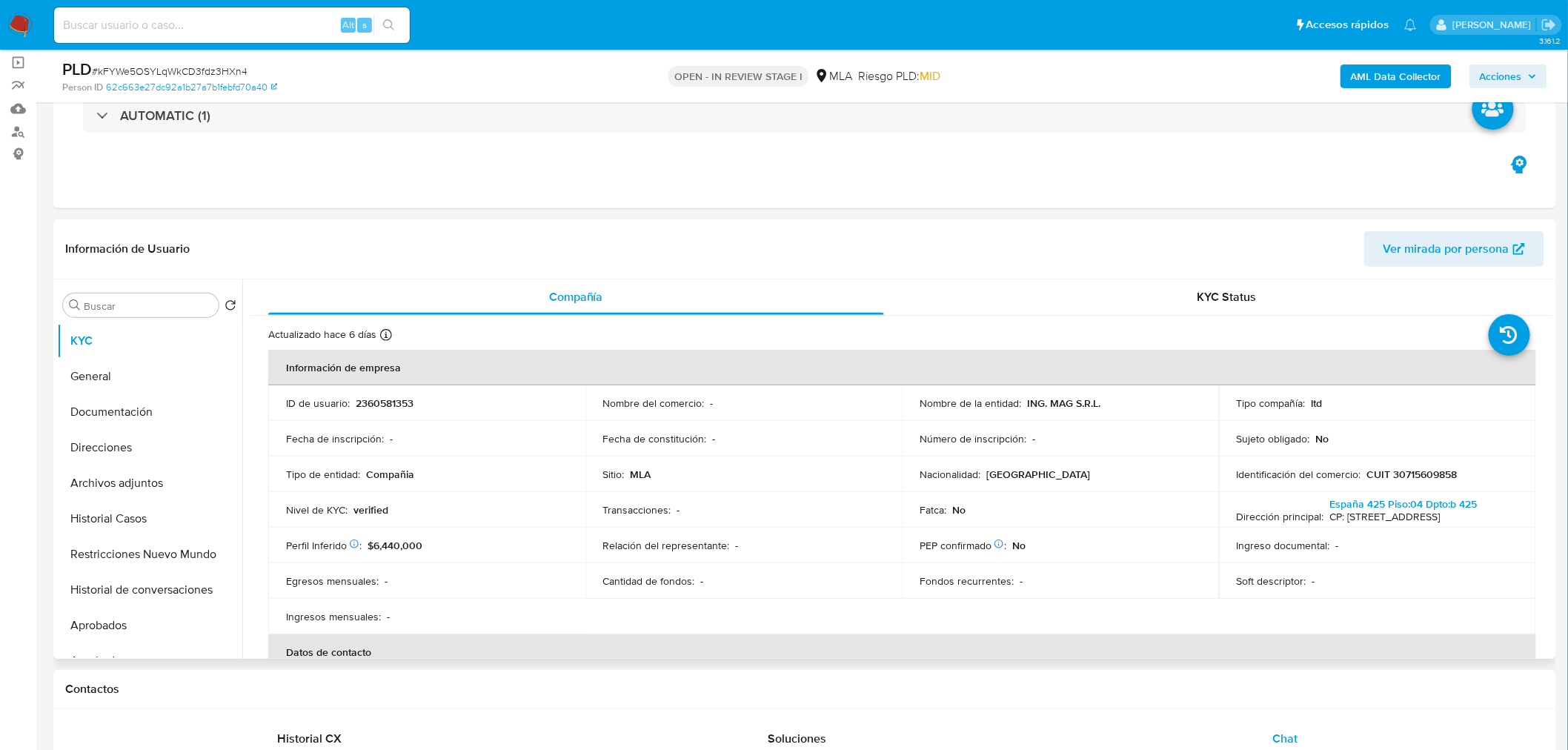
scroll to position [82, 0]
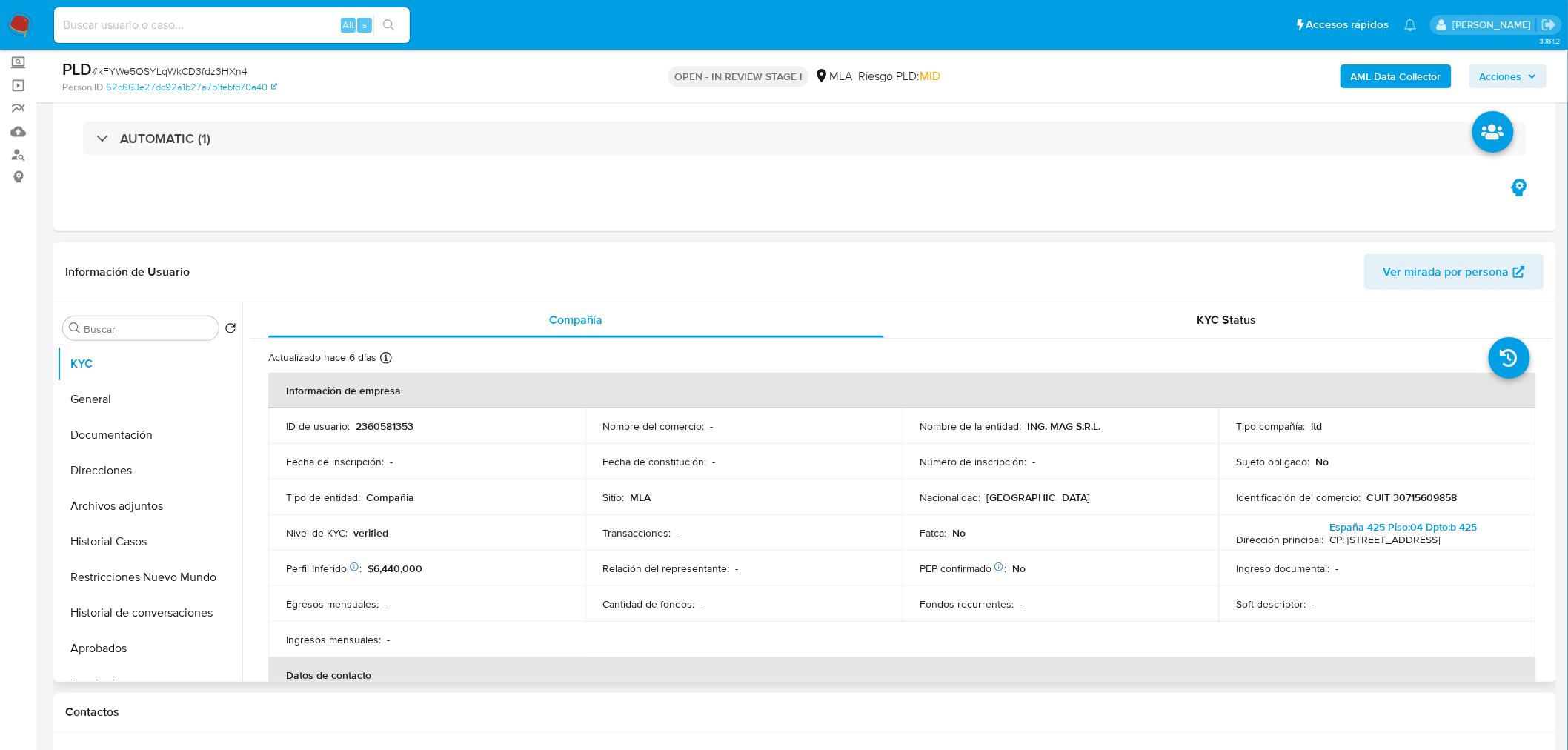
click at [1030, 430] on p "ING. MAG S.R.L." at bounding box center [1063, 426] width 73 height 14
drag, startPoint x: 1030, startPoint y: 430, endPoint x: 1091, endPoint y: 443, distance: 62.4
click at [1100, 433] on div "Nombre de la entidad : ING. MAG S.R.L." at bounding box center [1060, 426] width 282 height 14
copy p "ING. MAG S.R.L."
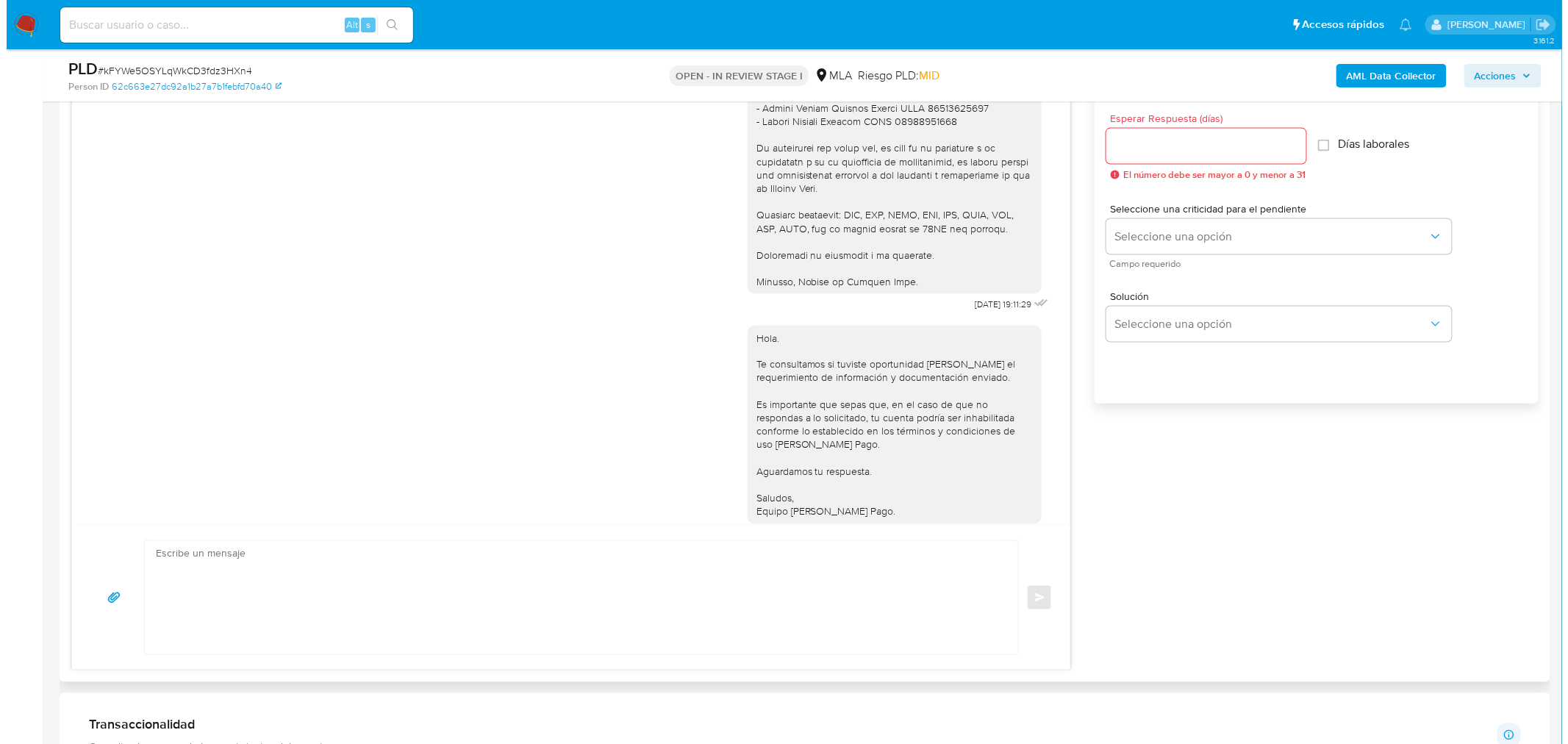
scroll to position [1718, 0]
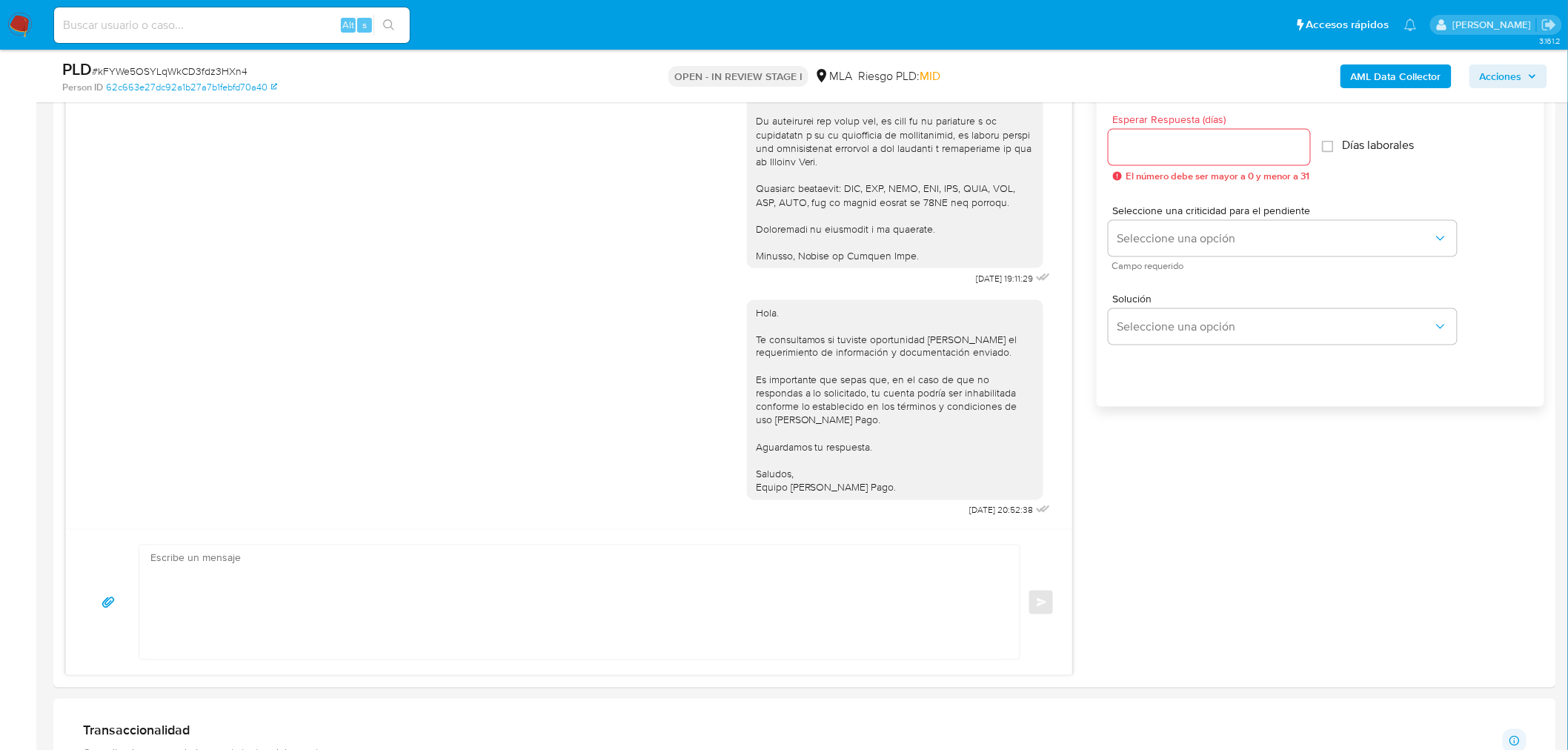
click at [1408, 70] on b "AML Data Collector" at bounding box center [1396, 76] width 90 height 23
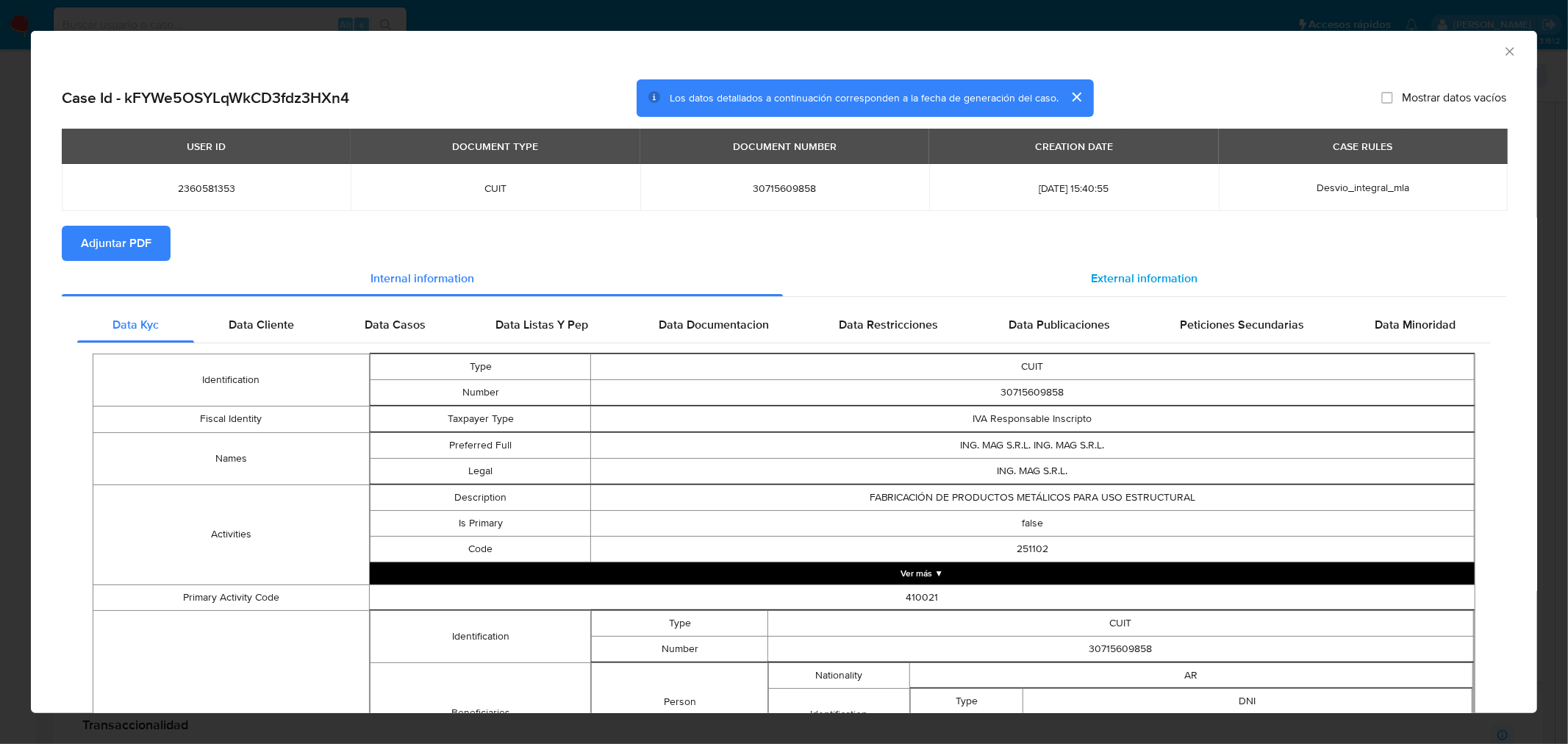
click at [1229, 287] on div "External information" at bounding box center [1145, 279] width 724 height 35
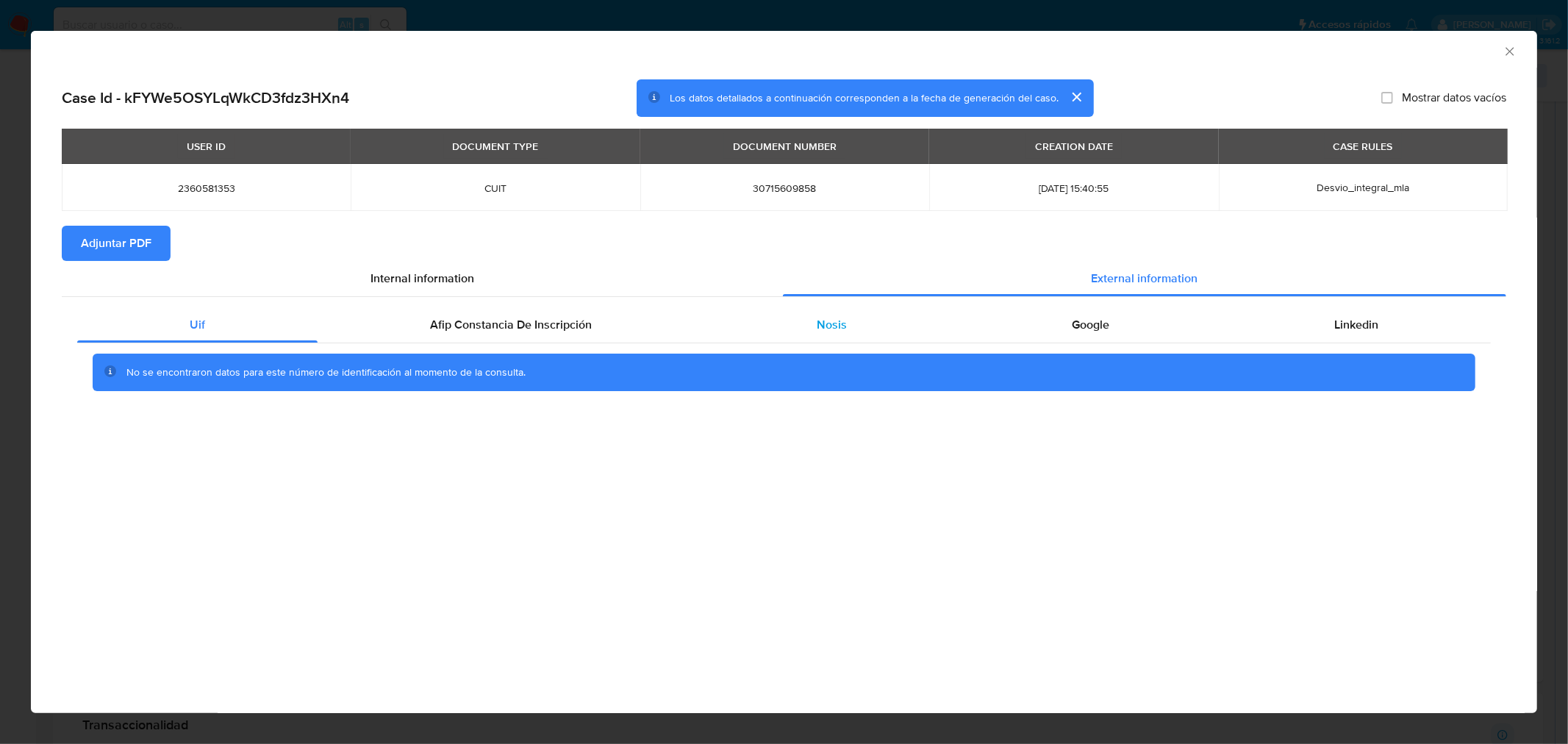
click at [840, 324] on span "Nosis" at bounding box center [832, 324] width 30 height 17
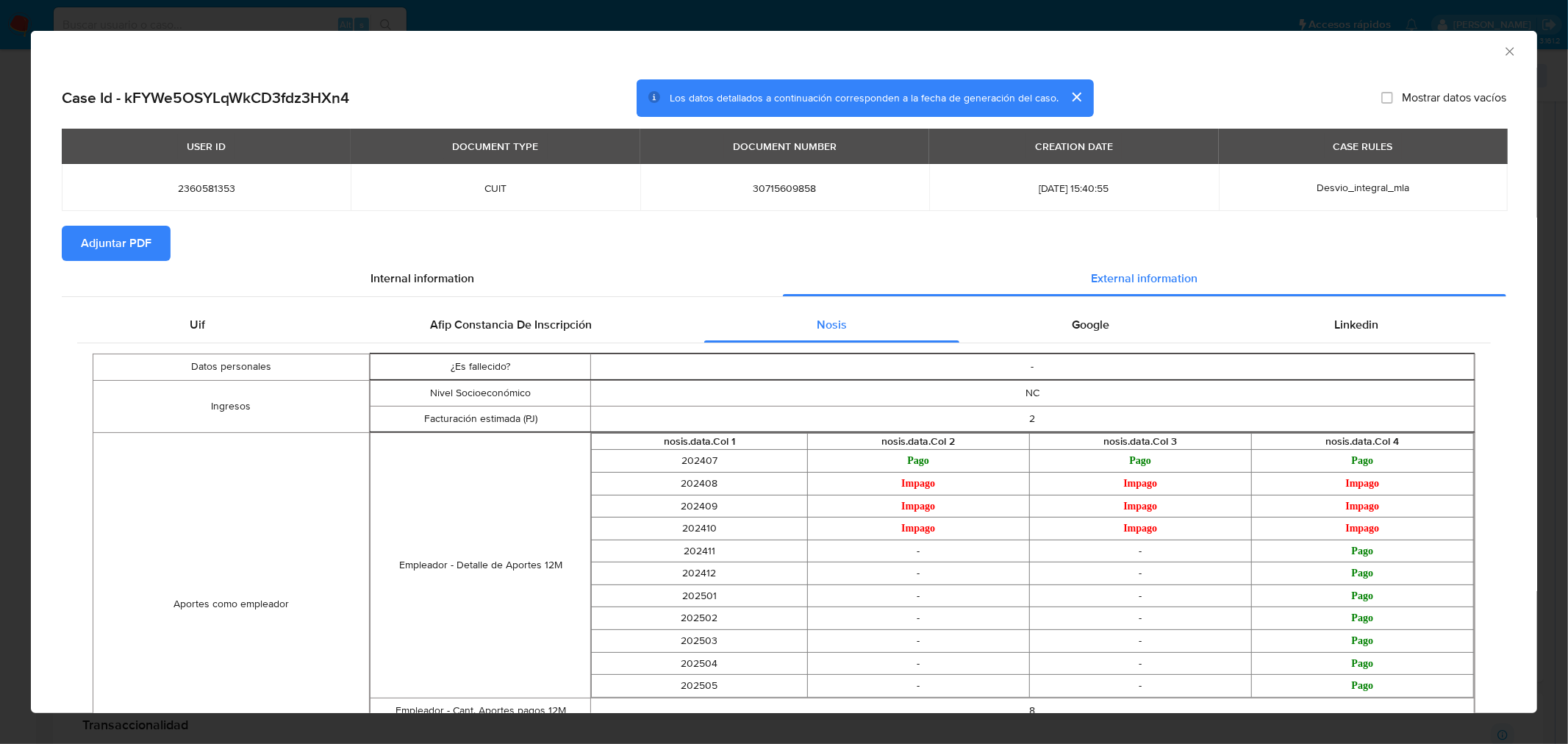
scroll to position [78, 0]
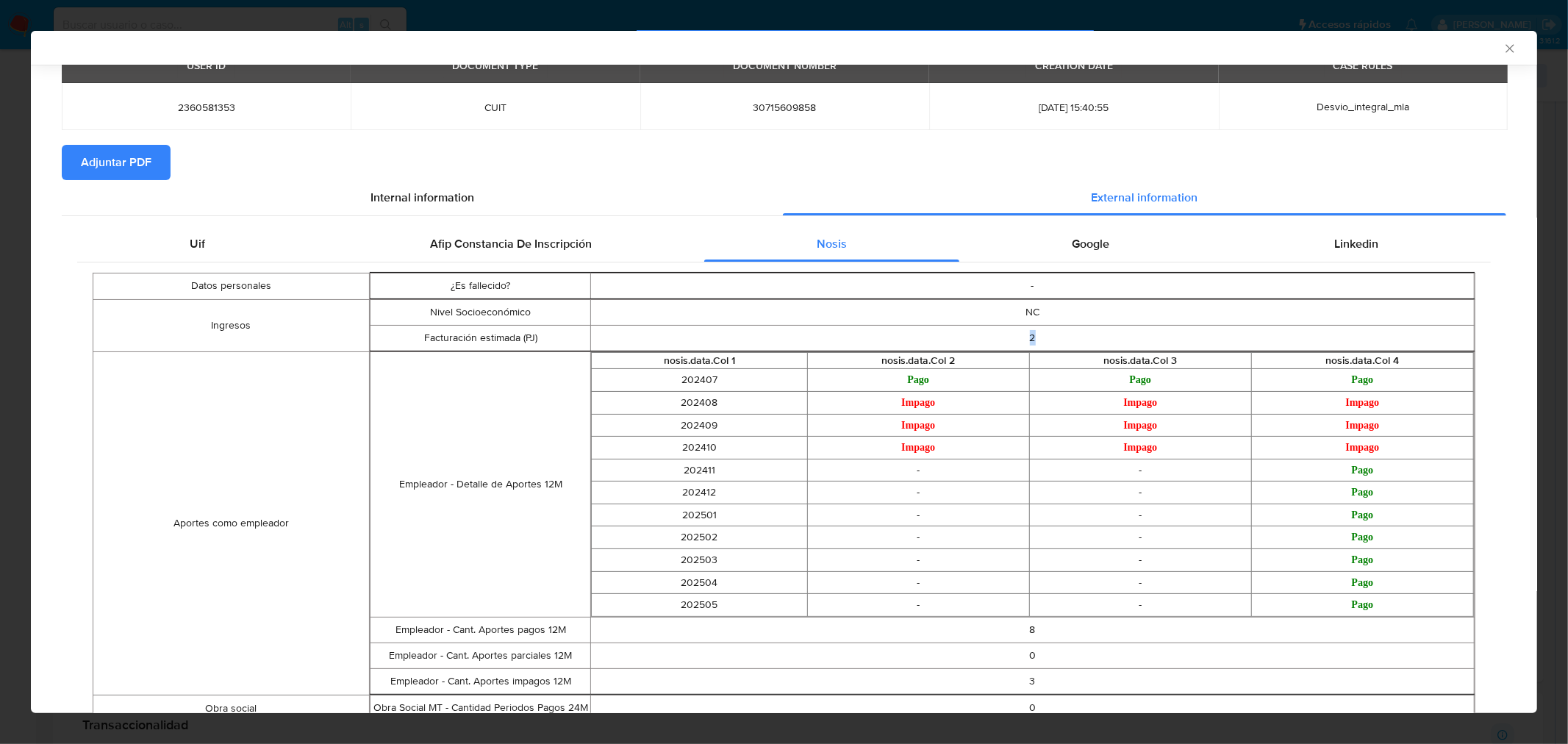
drag, startPoint x: 1022, startPoint y: 338, endPoint x: 1062, endPoint y: 344, distance: 40.4
click at [1026, 338] on td "2" at bounding box center [1033, 338] width 883 height 26
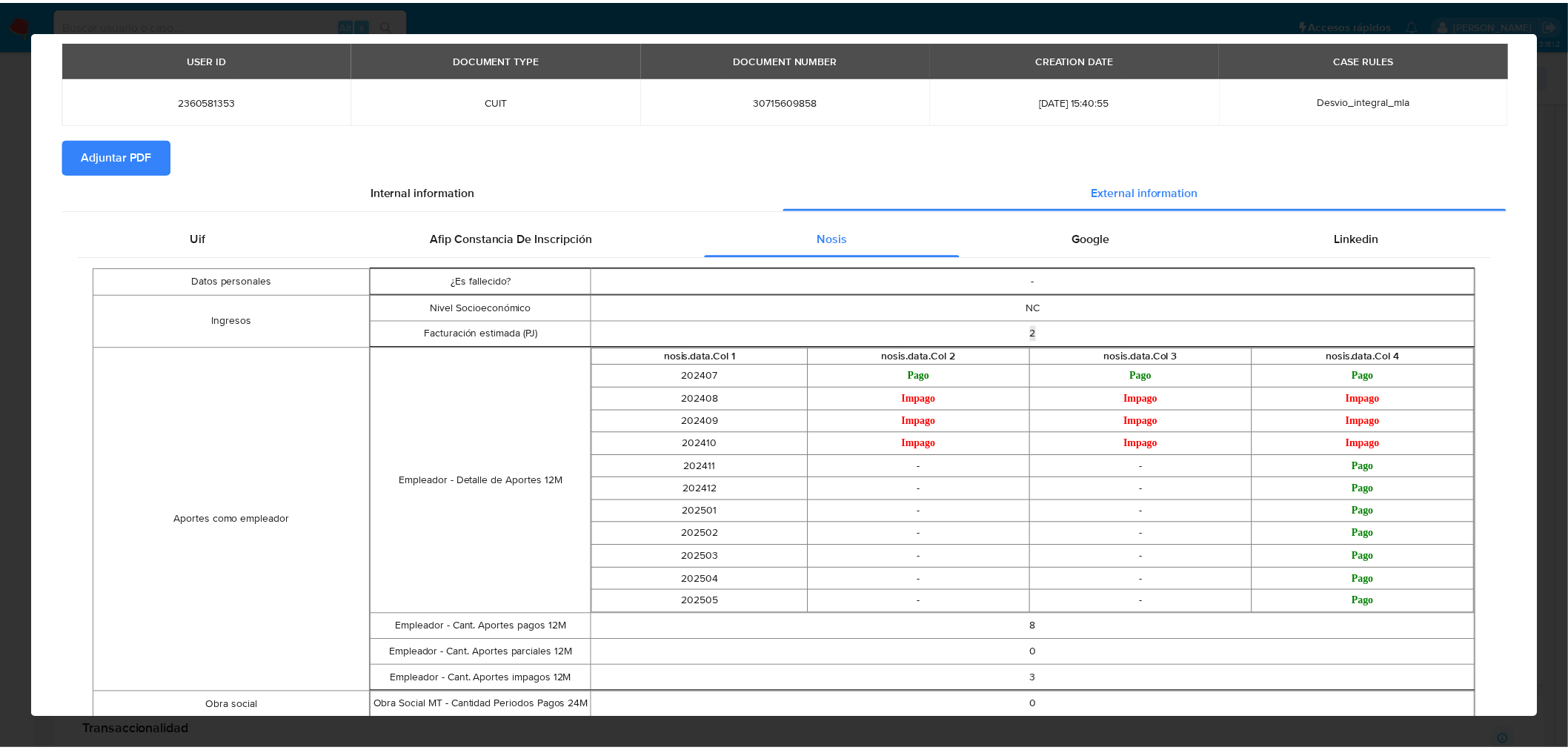
scroll to position [0, 0]
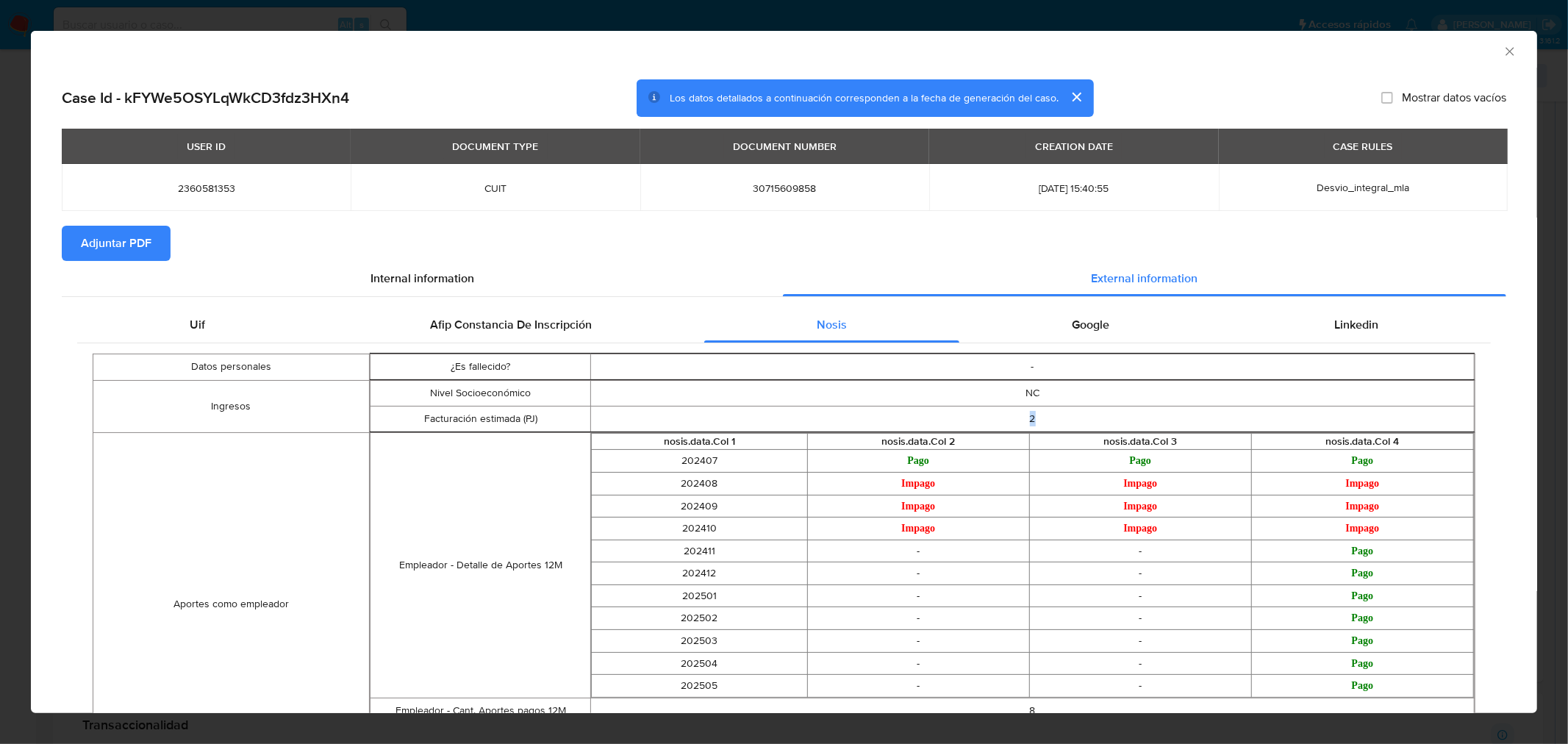
click at [777, 187] on span "30715609858" at bounding box center [785, 188] width 254 height 14
copy span "30715609858"
click at [1503, 50] on icon "Cerrar ventana" at bounding box center [1510, 51] width 14 height 14
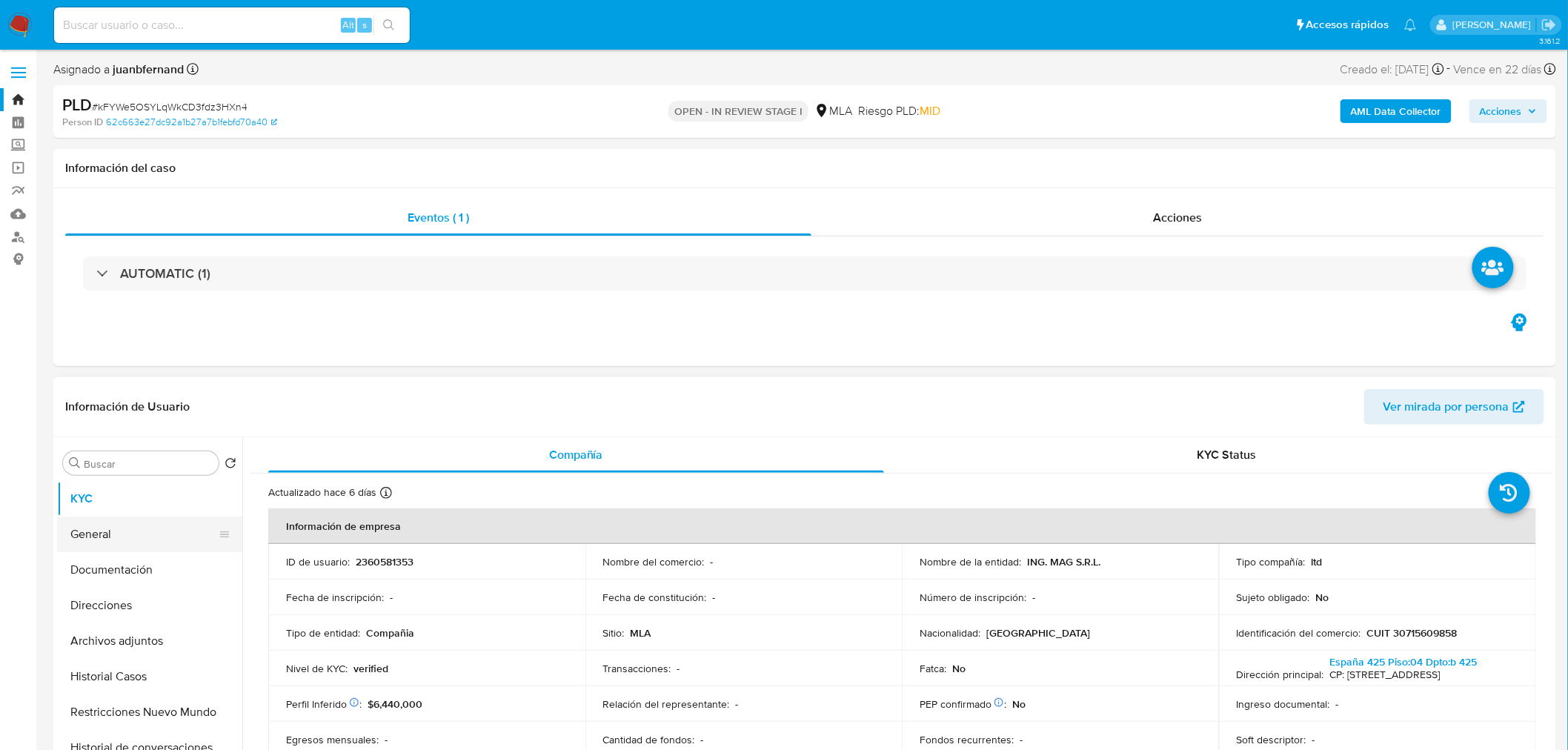
click at [122, 542] on button "General" at bounding box center [143, 534] width 173 height 35
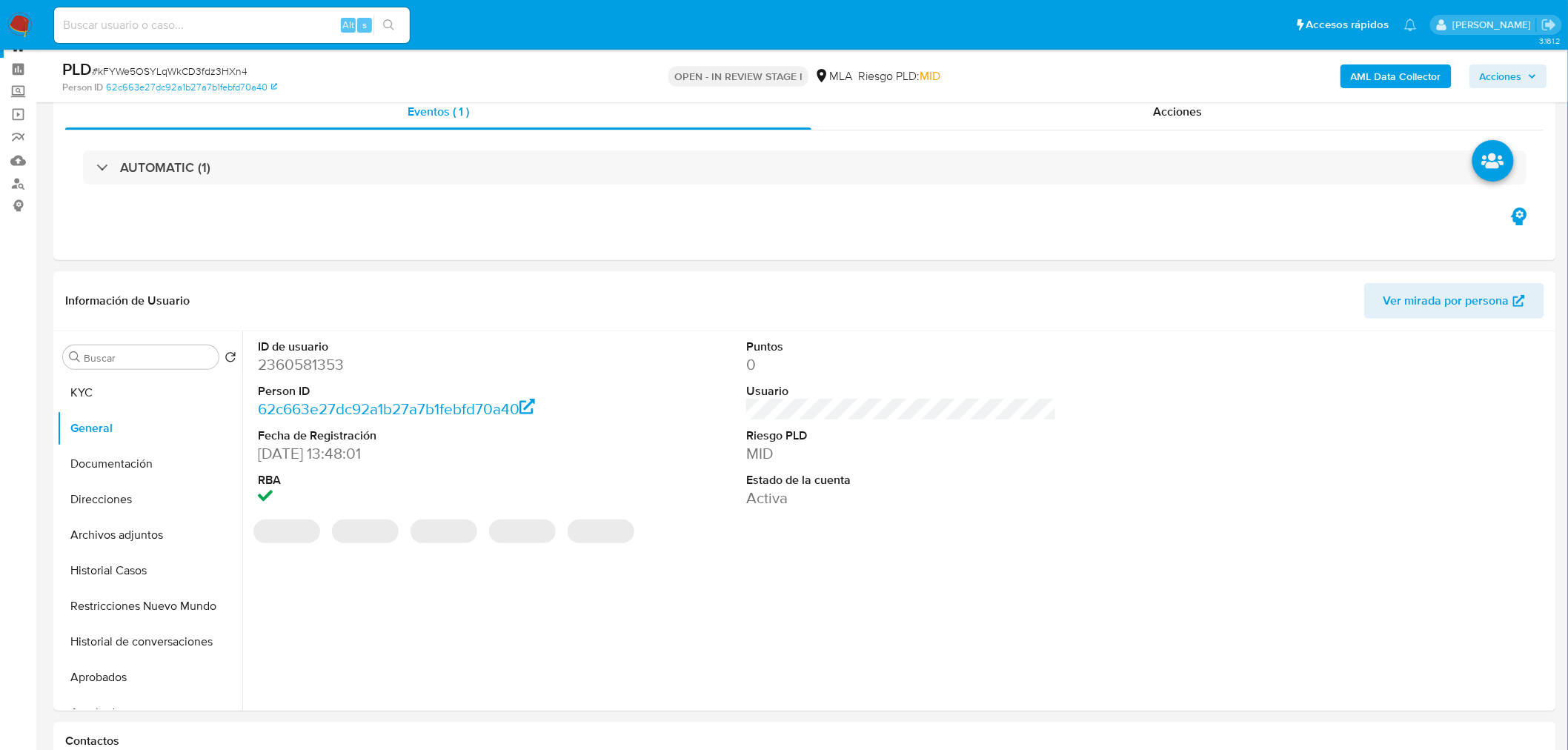
scroll to position [82, 0]
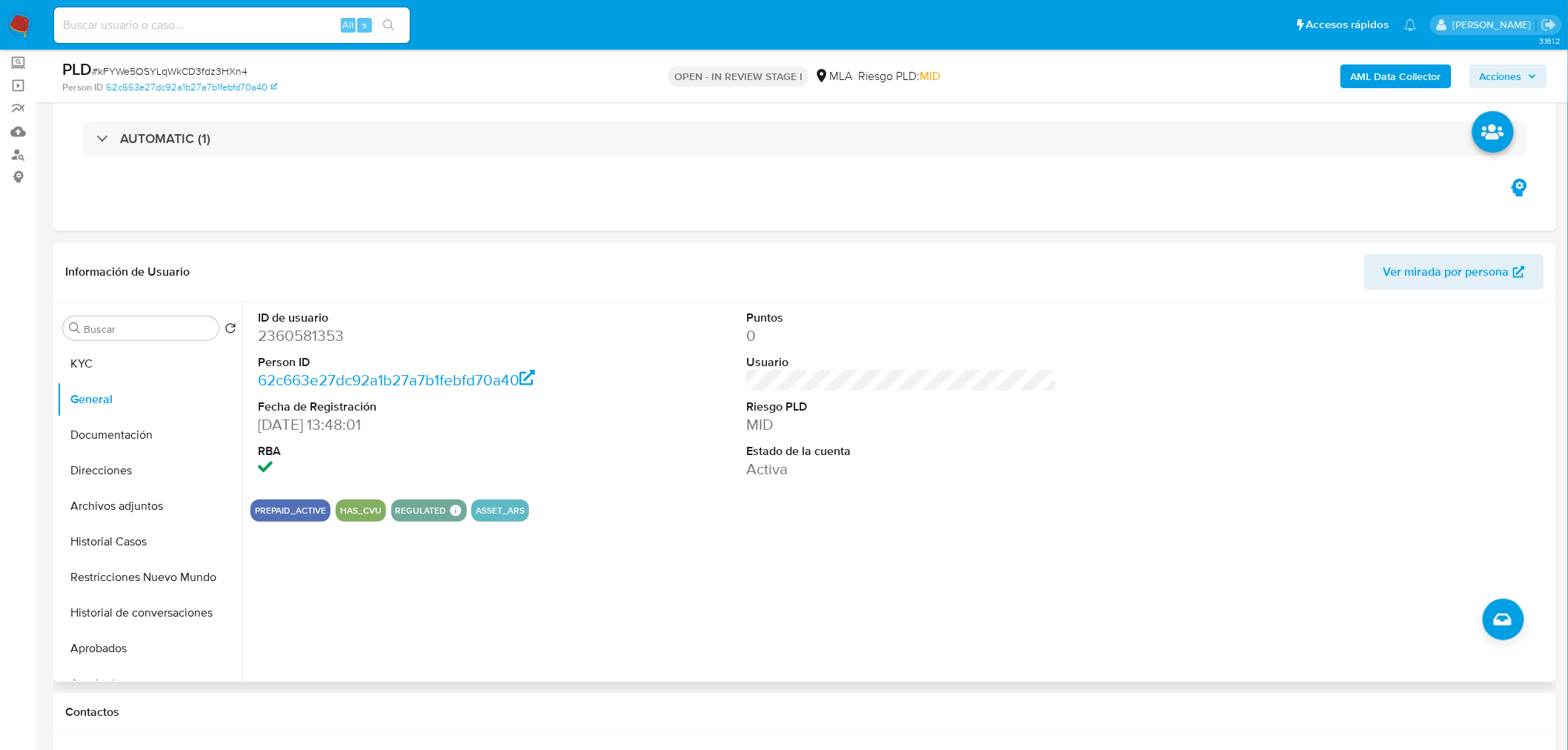
click at [302, 337] on dd "2360581353" at bounding box center [413, 336] width 311 height 21
copy dd "2360581353"
click at [1030, 278] on header "Información de Usuario Ver mirada por persona" at bounding box center [804, 272] width 1479 height 35
click at [98, 365] on button "KYC" at bounding box center [143, 364] width 173 height 35
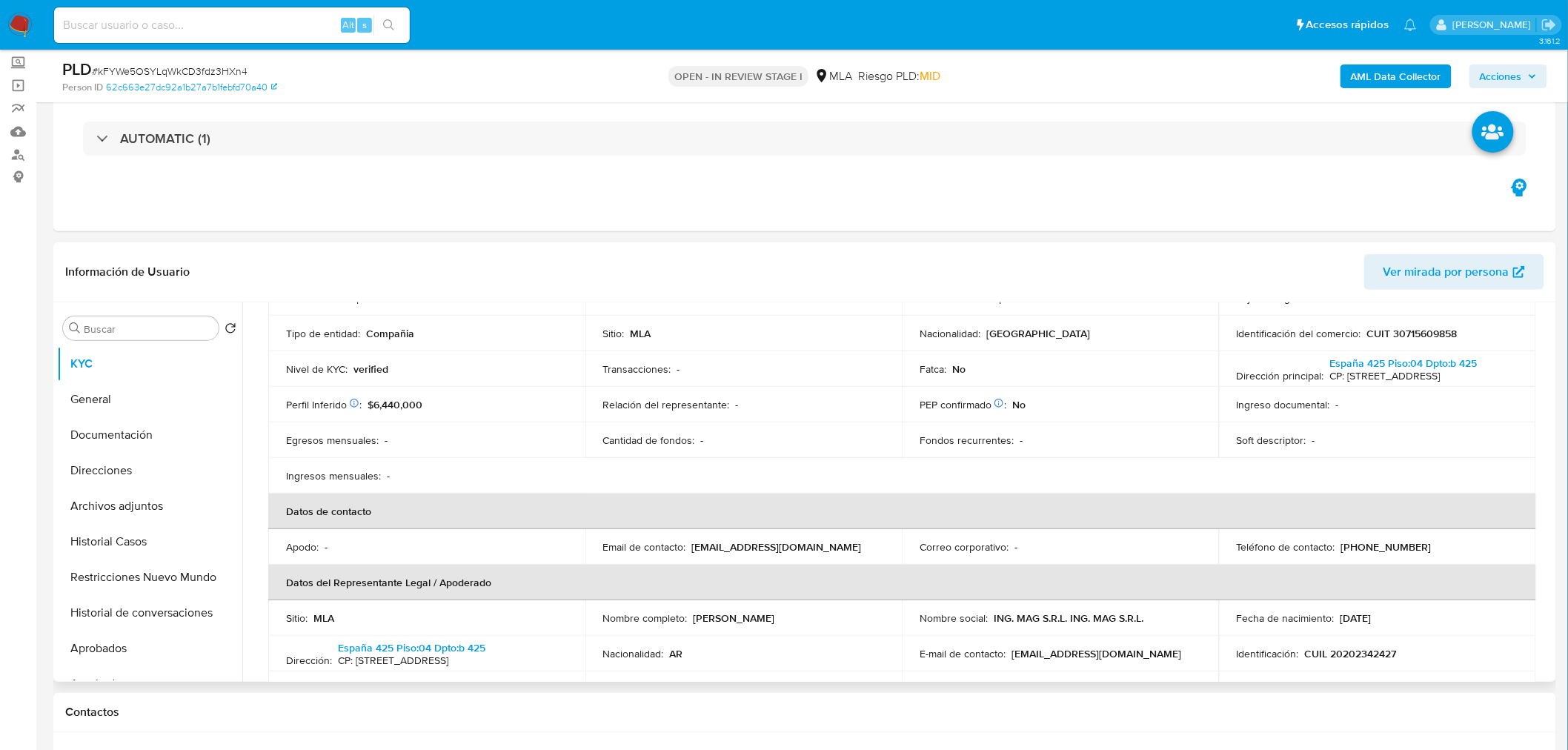
scroll to position [164, 0]
click at [732, 546] on p "[EMAIL_ADDRESS][DOMAIN_NAME]" at bounding box center [777, 546] width 170 height 14
click at [801, 546] on p "[EMAIL_ADDRESS][DOMAIN_NAME]" at bounding box center [777, 546] width 170 height 14
drag, startPoint x: 801, startPoint y: 546, endPoint x: 727, endPoint y: 544, distance: 74.0
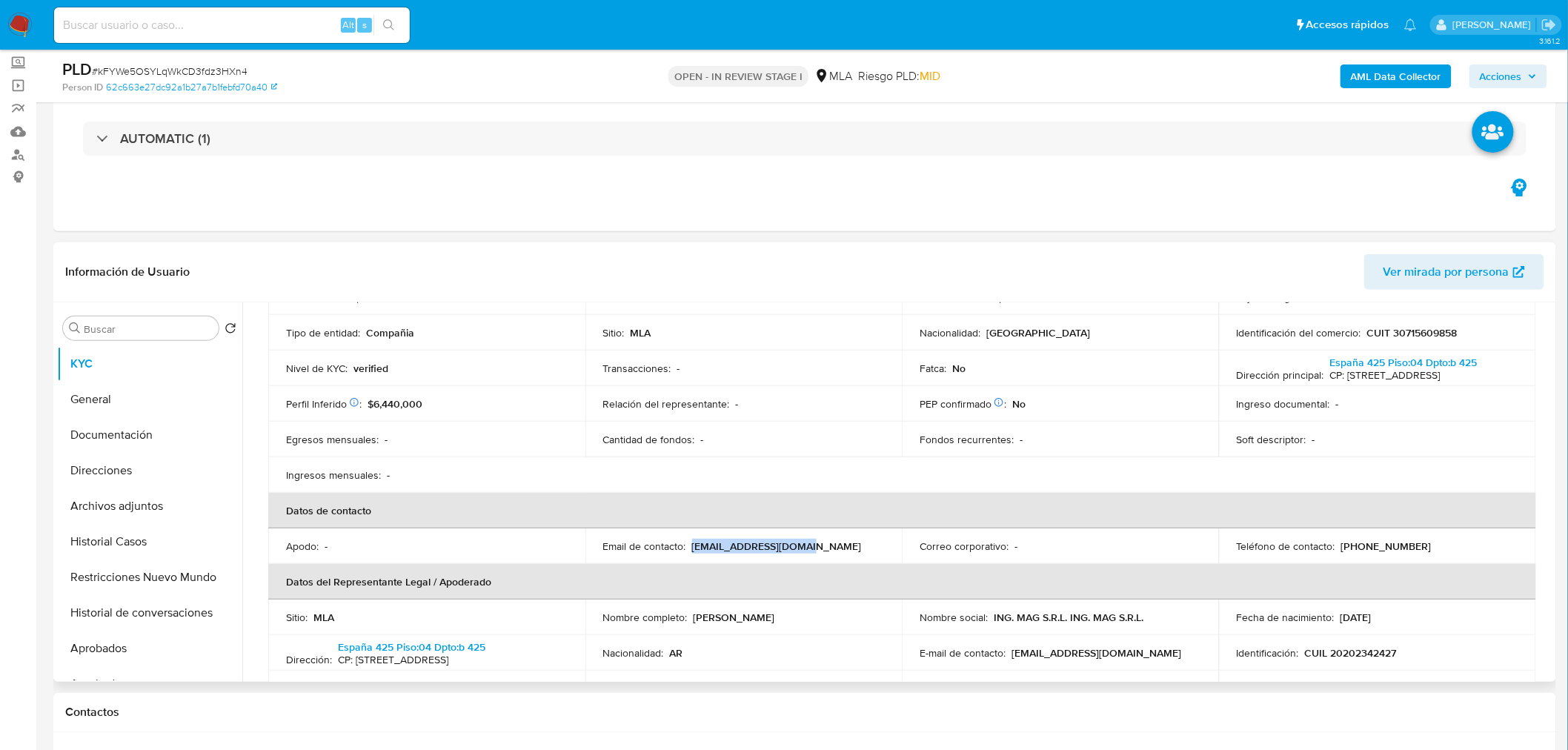
click at [727, 544] on p "[EMAIL_ADDRESS][DOMAIN_NAME]" at bounding box center [777, 546] width 170 height 14
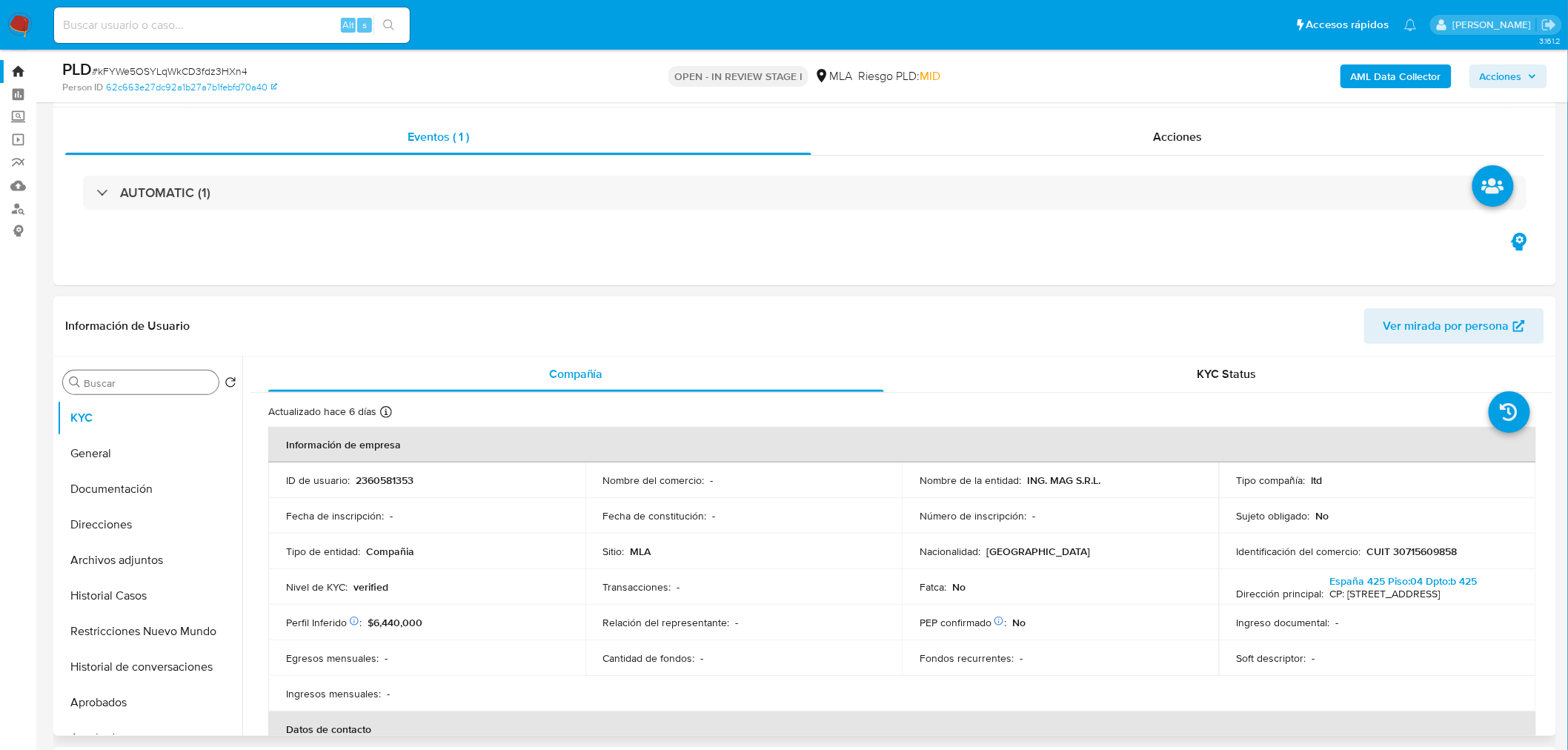
scroll to position [0, 0]
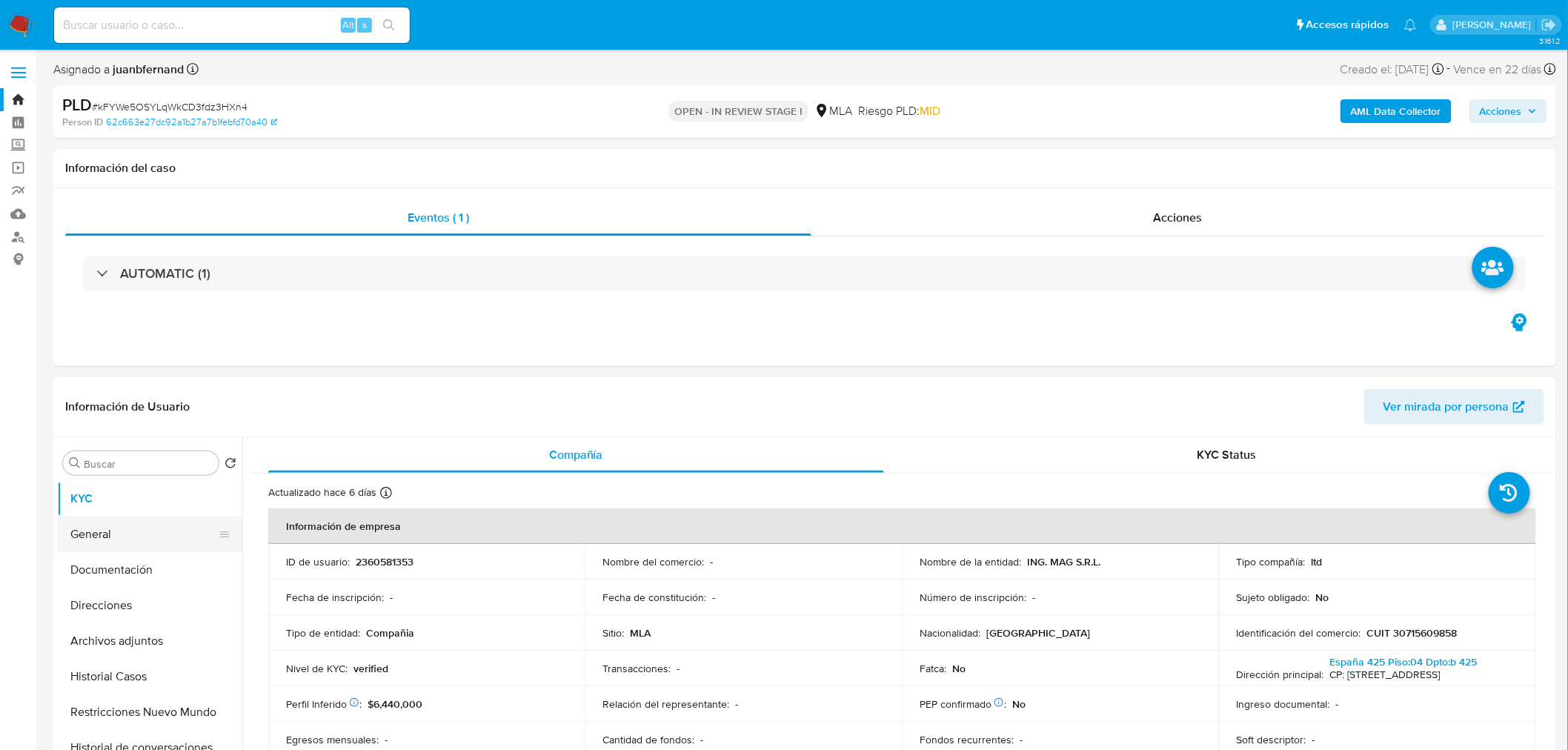
click at [85, 529] on button "General" at bounding box center [143, 534] width 173 height 35
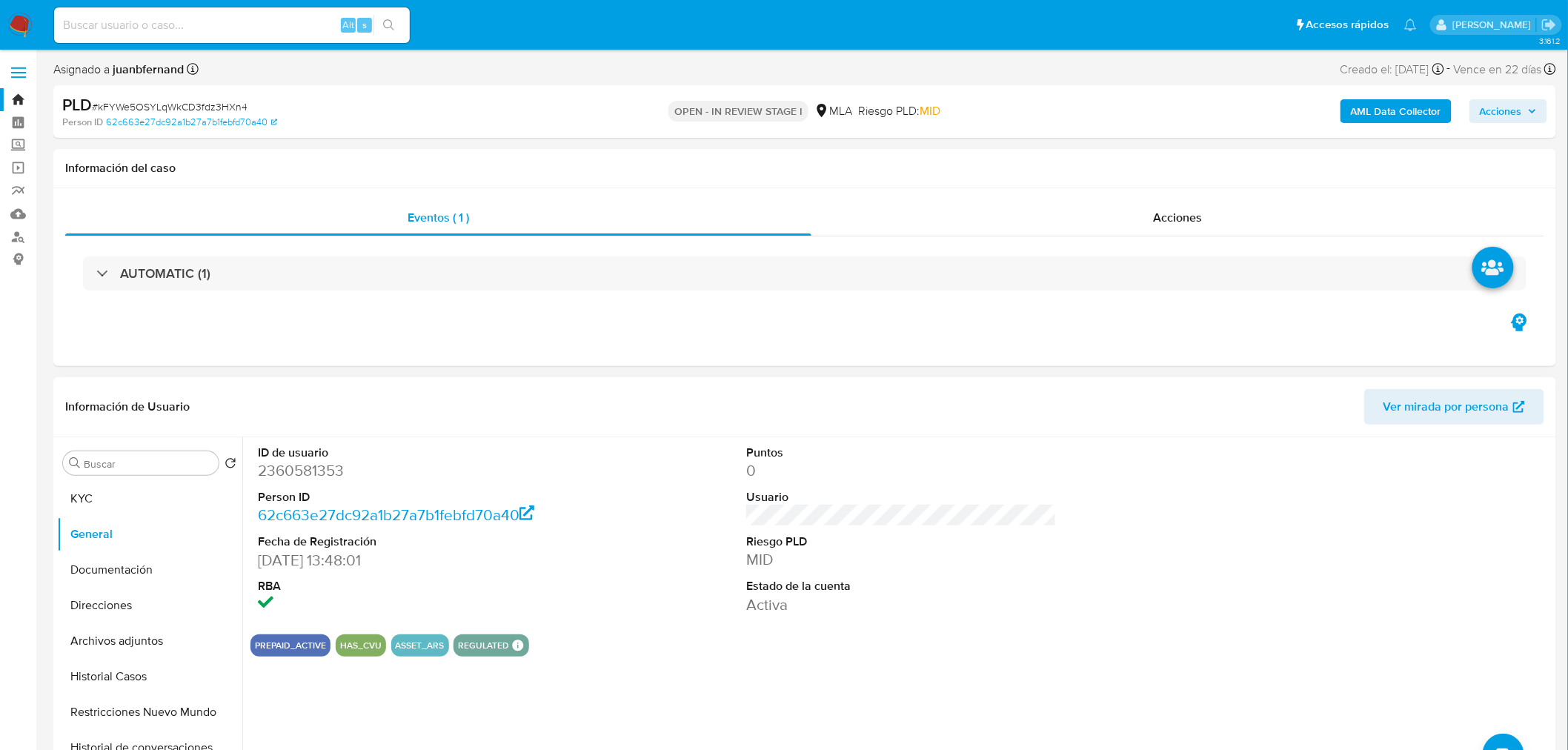
click at [587, 400] on header "Información de Usuario Ver mirada por persona" at bounding box center [804, 406] width 1479 height 35
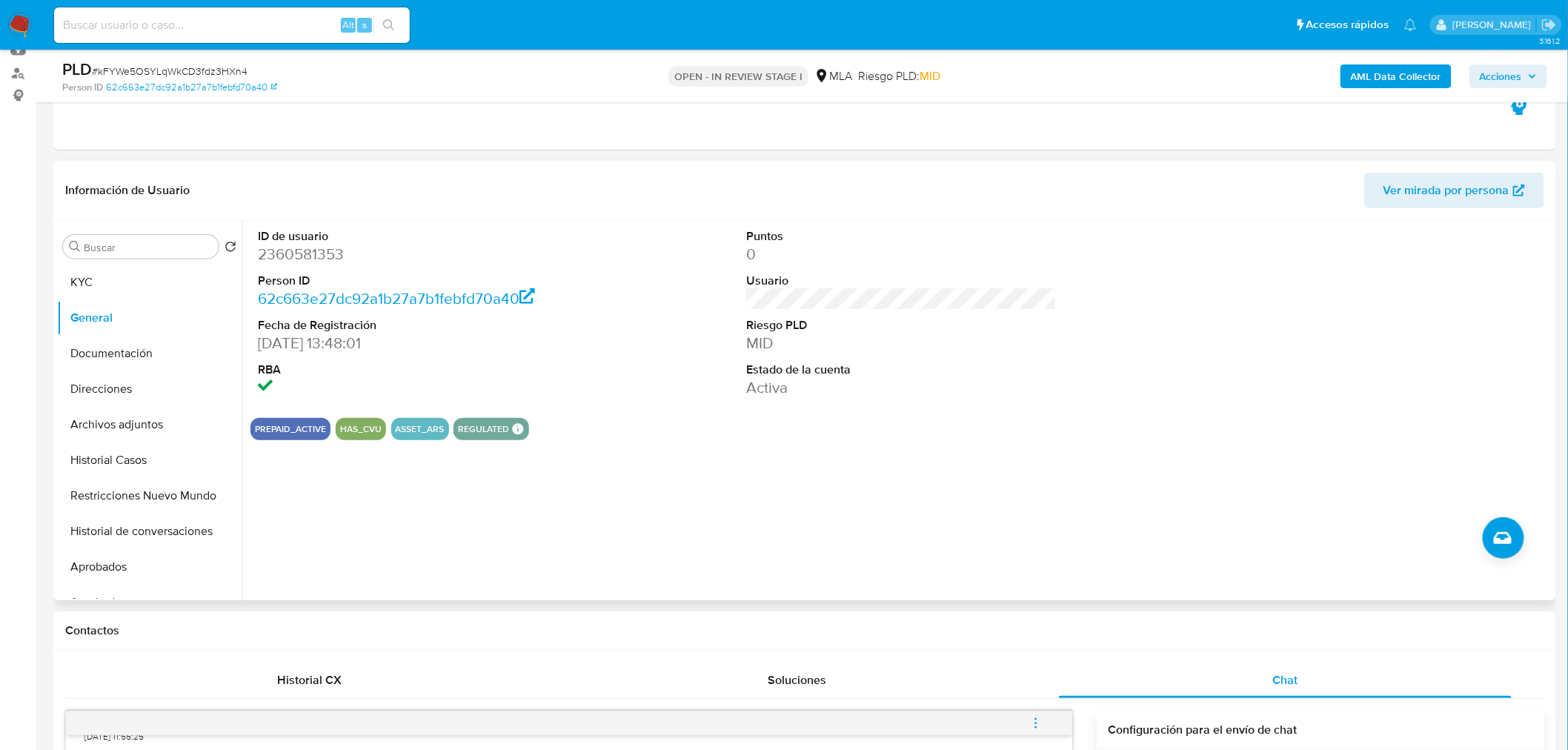
scroll to position [164, 0]
click at [753, 253] on dd "0" at bounding box center [902, 253] width 311 height 21
click at [752, 253] on dd "0" at bounding box center [902, 253] width 311 height 21
click at [749, 253] on dd "0" at bounding box center [902, 253] width 311 height 21
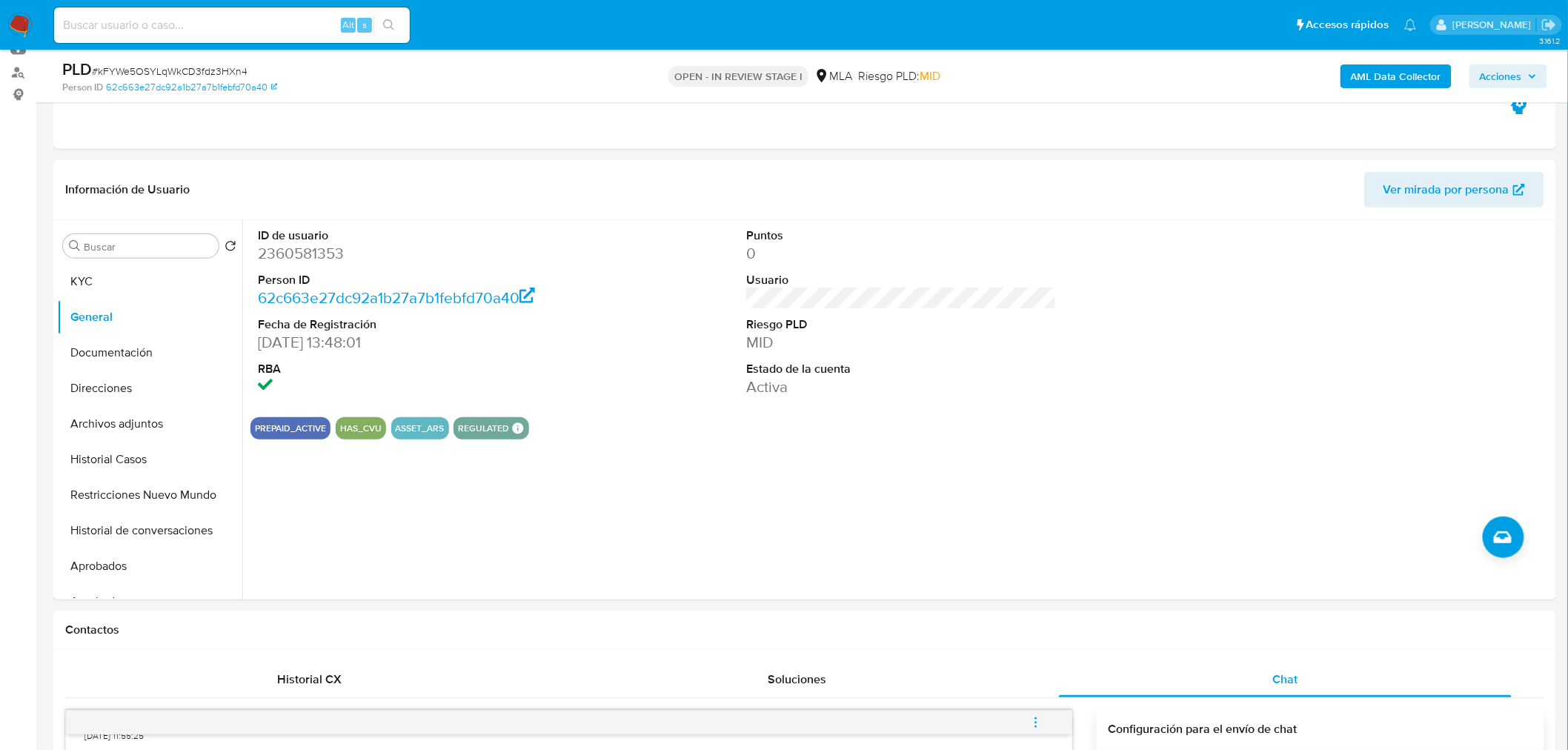
click at [283, 17] on input at bounding box center [232, 25] width 356 height 19
paste input "UTuDJrQTJIsp2MSUWbR8gu8u"
type input "UTuDJrQTJIsp2MSUWbR8gu8u"
click at [377, 25] on button "search-icon" at bounding box center [389, 25] width 31 height 21
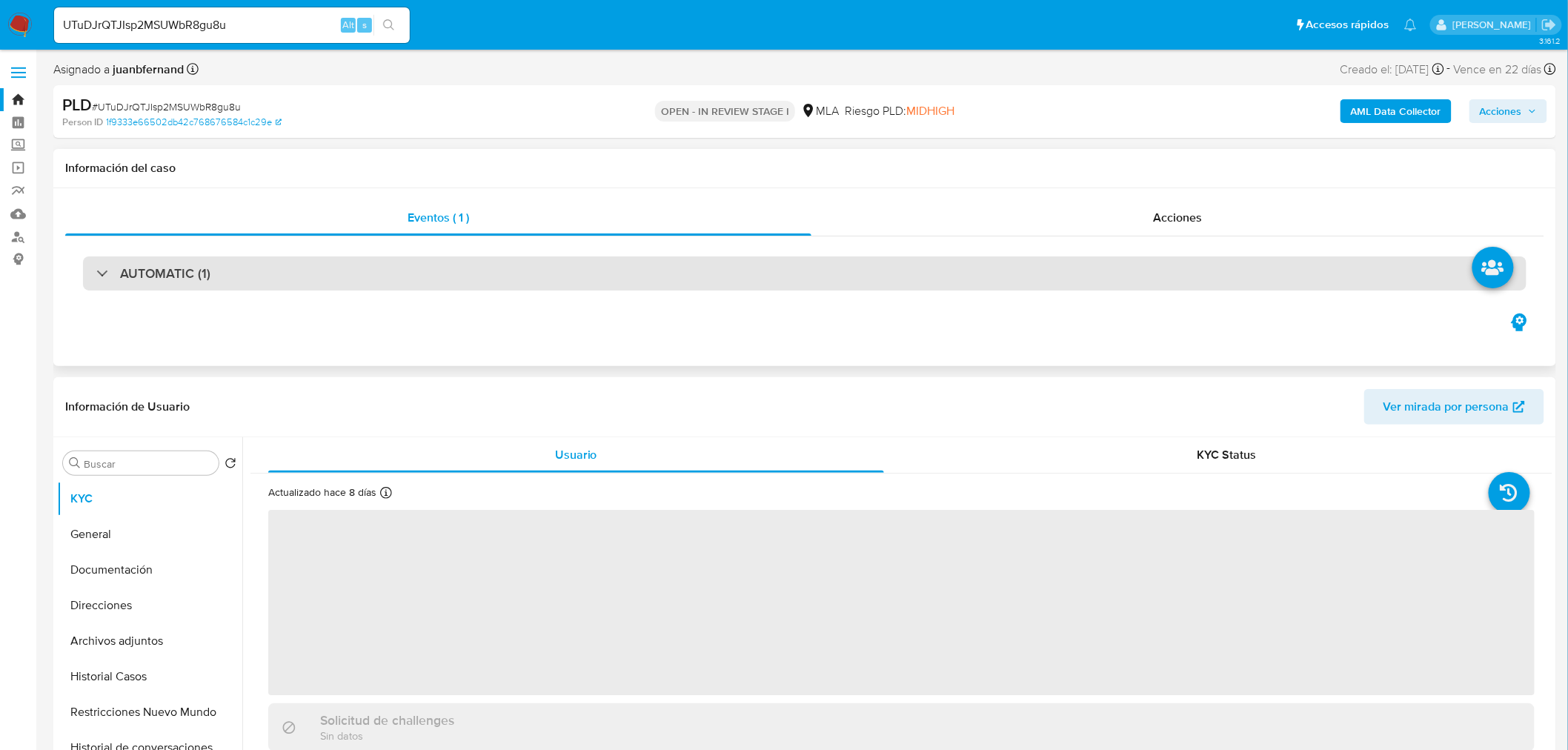
select select "10"
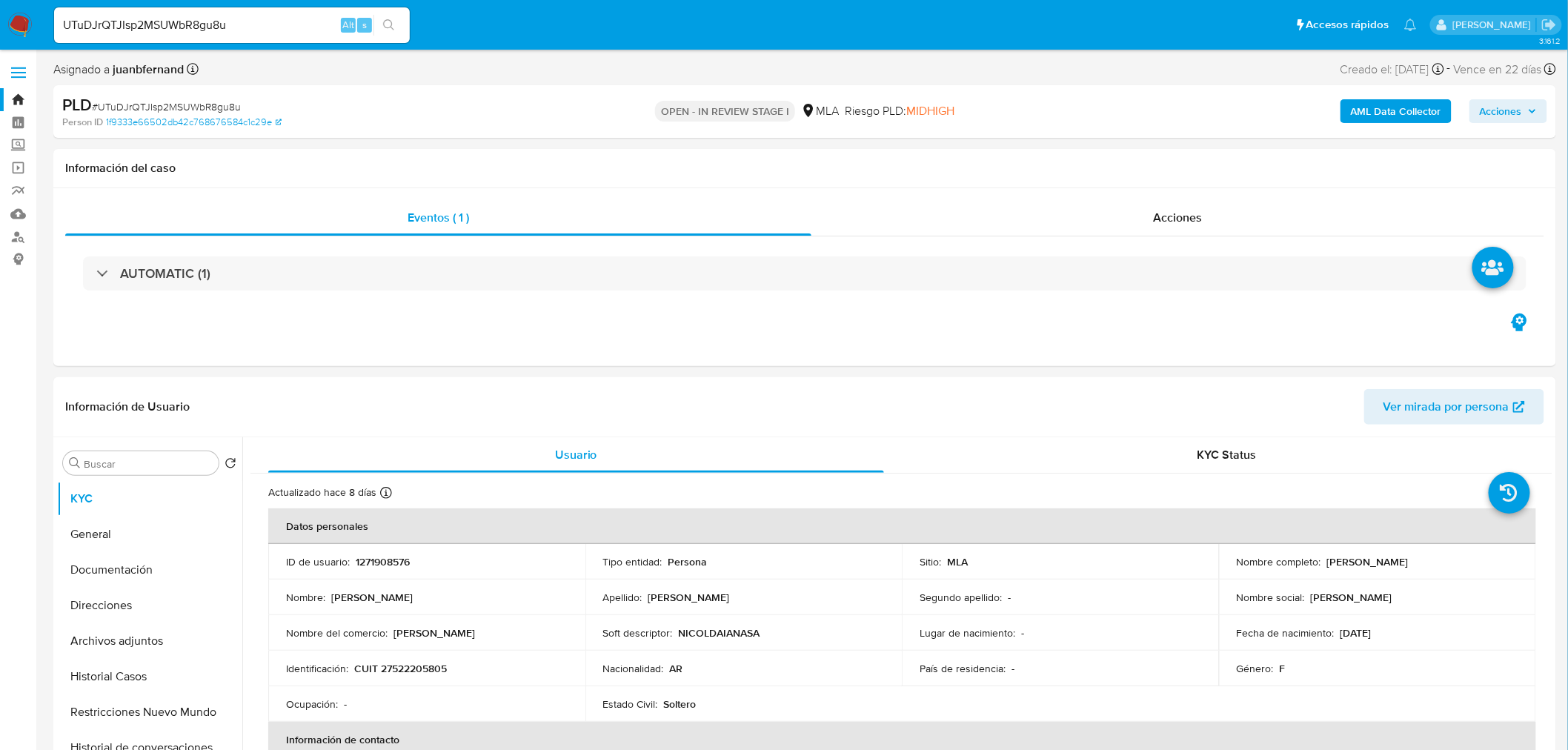
click at [276, 26] on input "UTuDJrQTJIsp2MSUWbR8gu8u" at bounding box center [232, 25] width 356 height 19
click at [432, 23] on ul "Pausado Ver notificaciones UTuDJrQTJIsp2MSUWbR8gu8u Alt s Accesos rápidos Presi…" at bounding box center [735, 24] width 1377 height 37
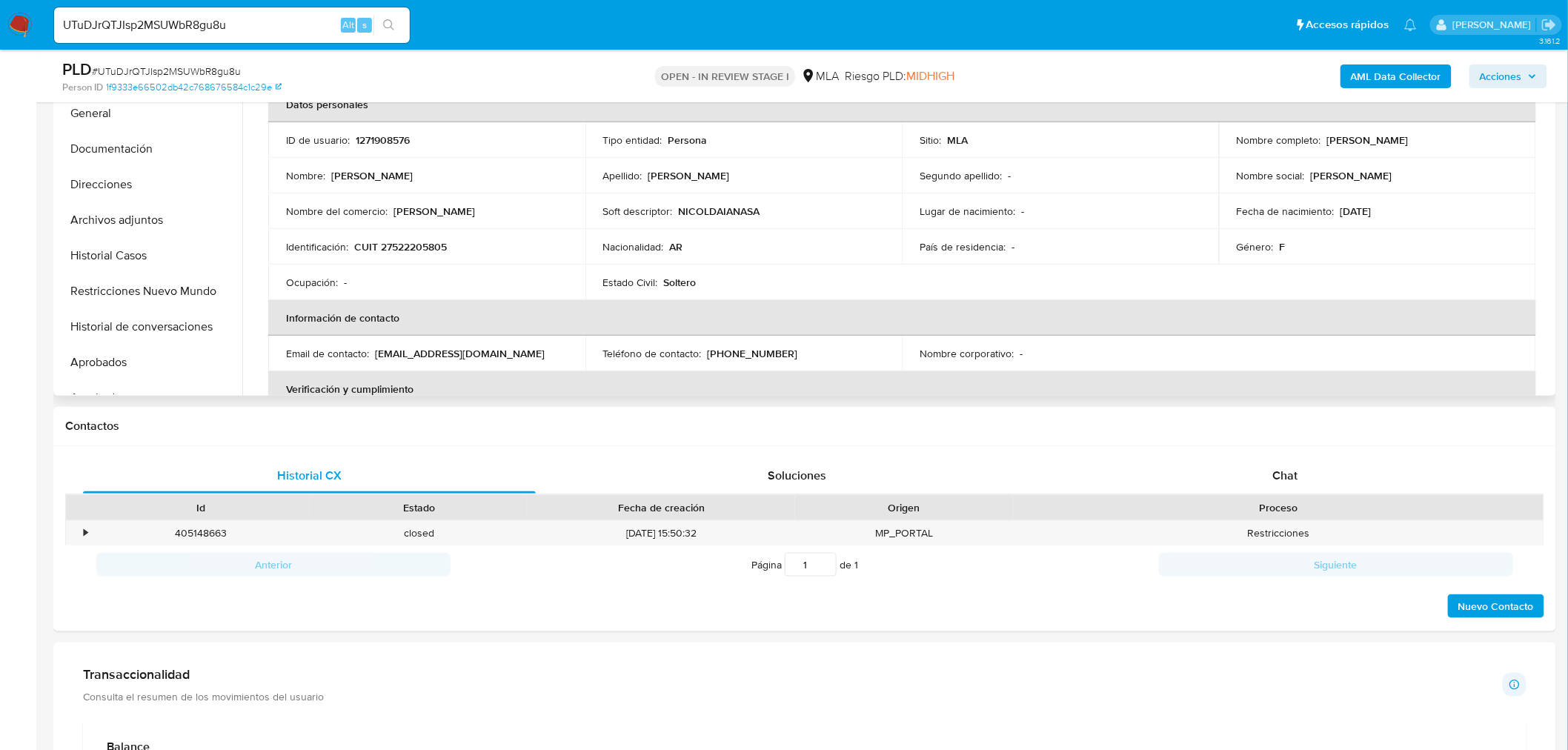
scroll to position [329, 0]
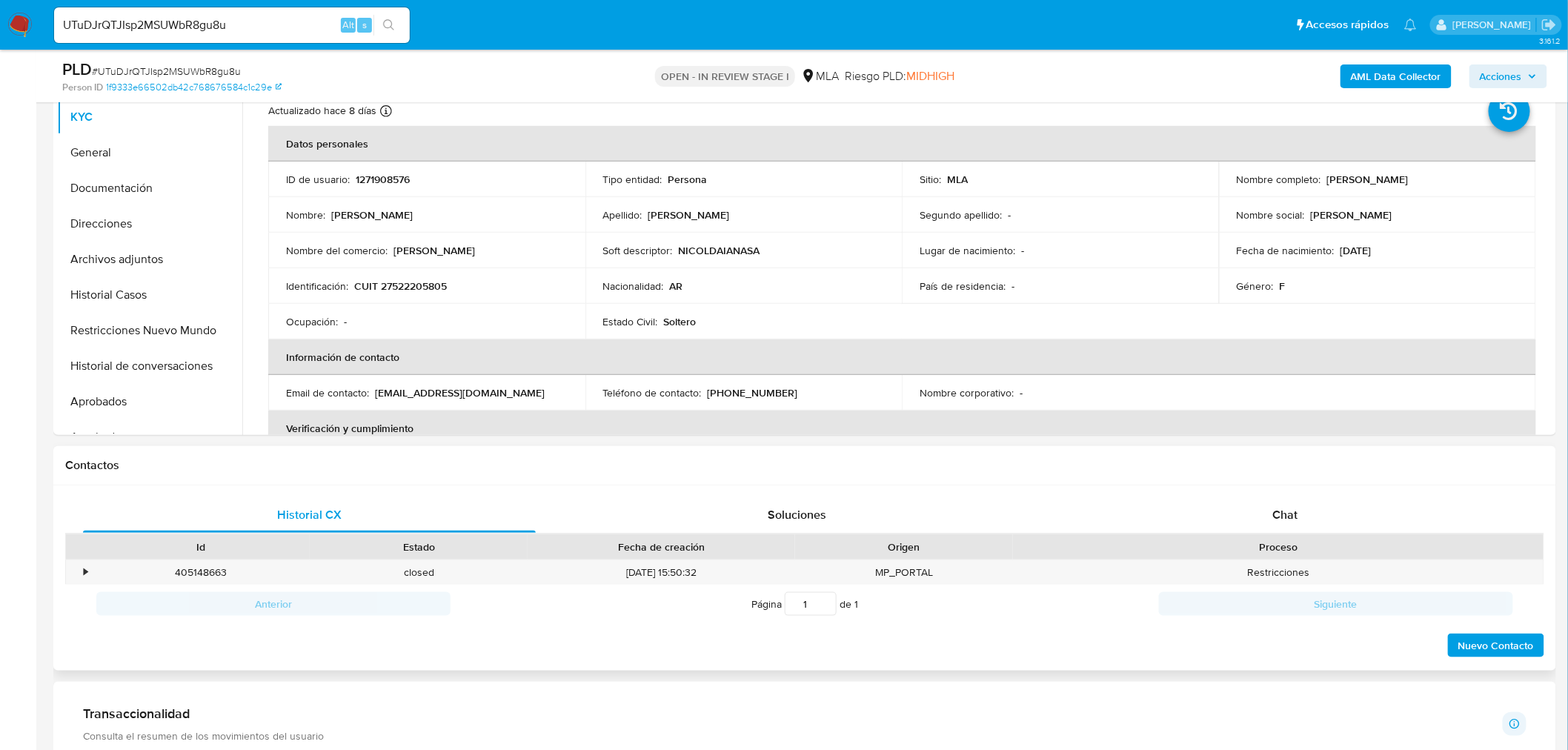
drag, startPoint x: 511, startPoint y: 472, endPoint x: 242, endPoint y: 472, distance: 269.0
click at [511, 472] on div "Contactos" at bounding box center [804, 465] width 1503 height 39
click at [1208, 507] on div "Chat" at bounding box center [1285, 515] width 452 height 35
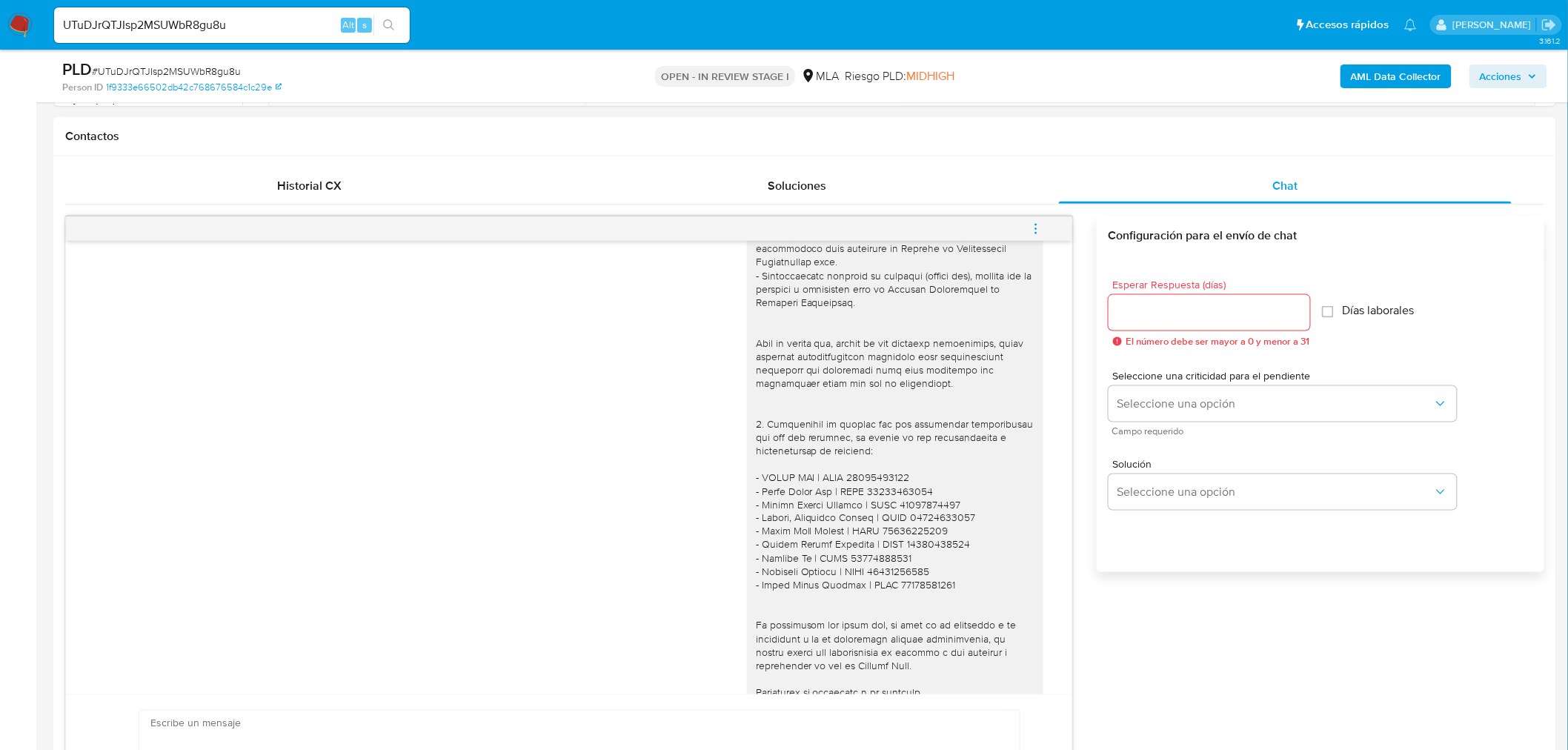
scroll to position [2779, 0]
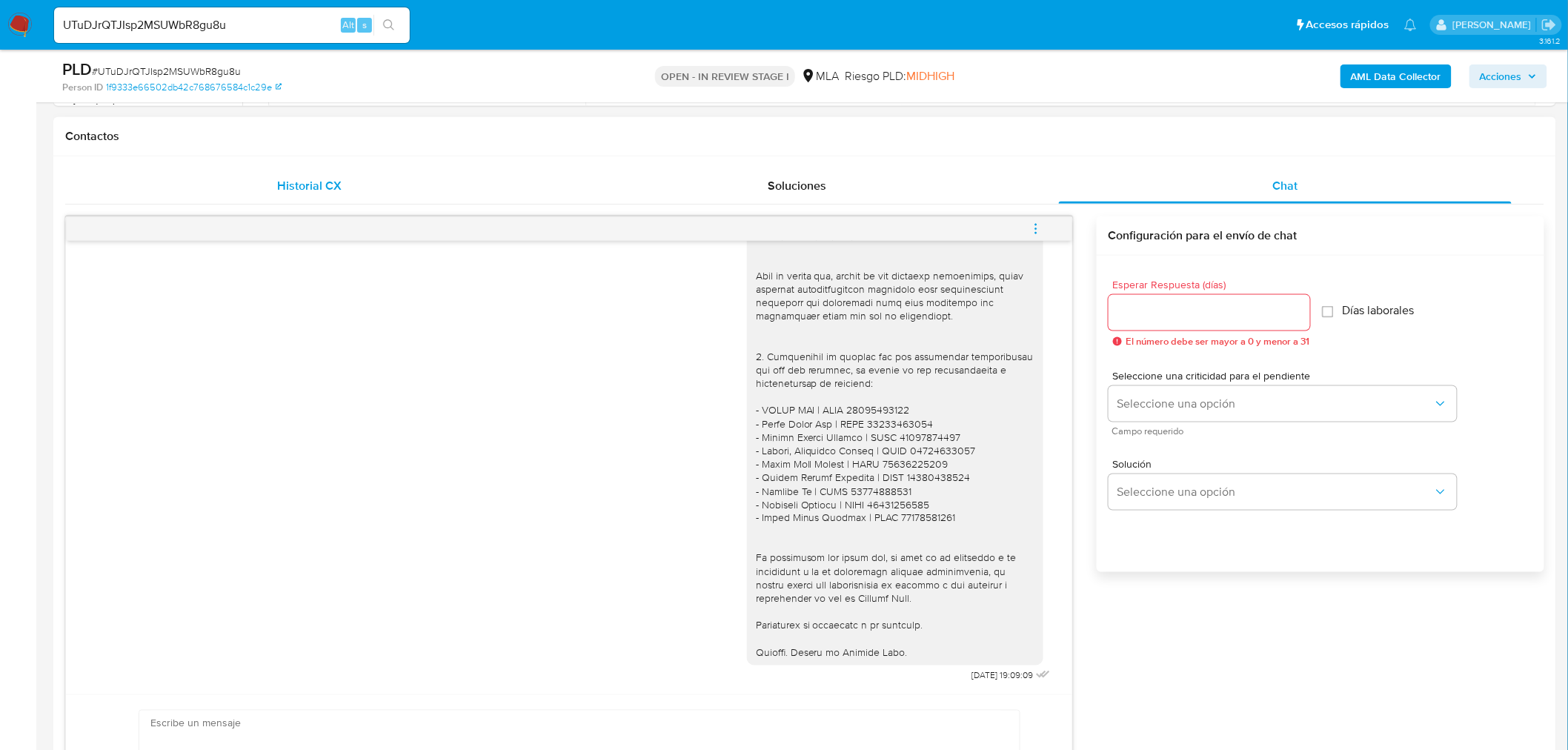
click at [331, 192] on span "Historial CX" at bounding box center [309, 185] width 64 height 17
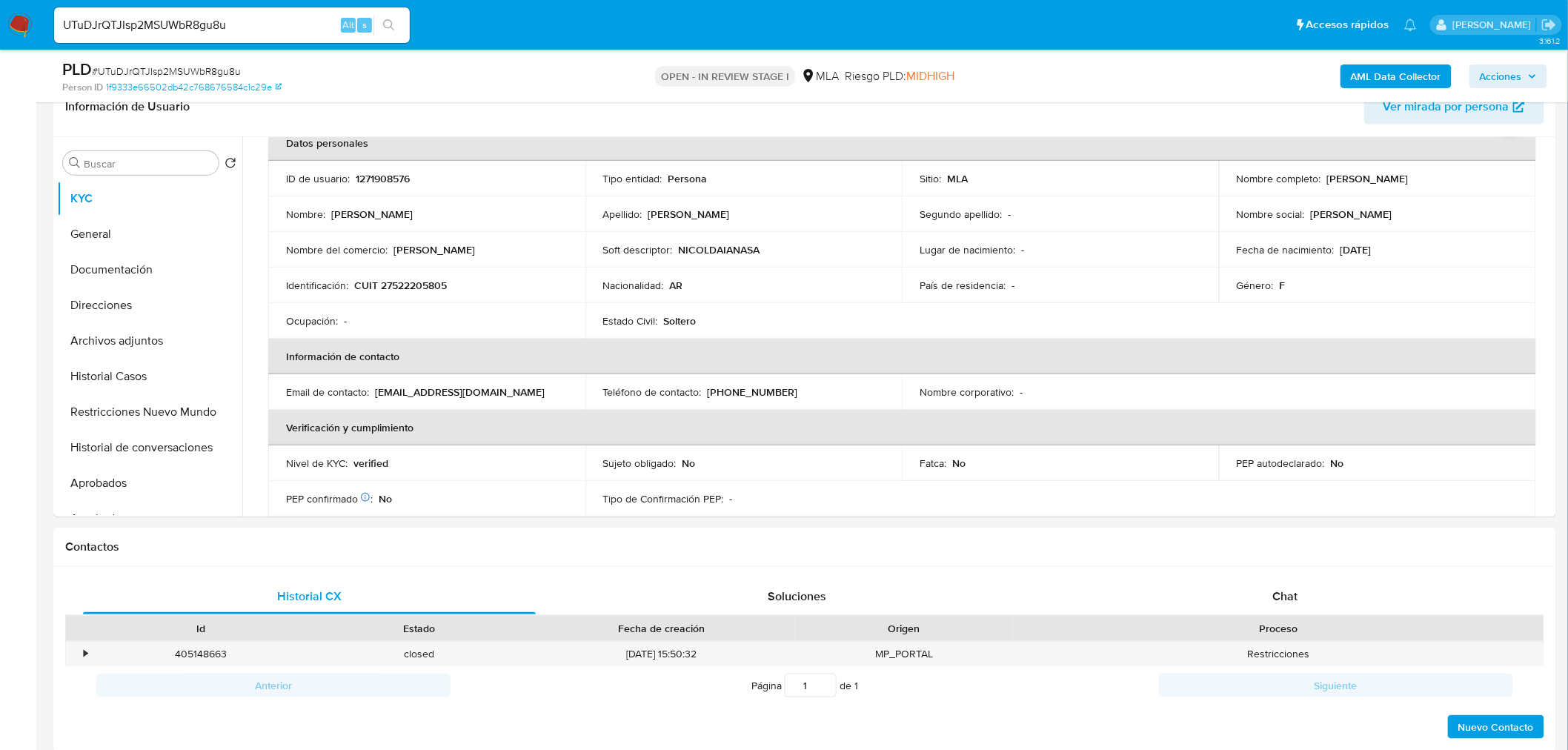
scroll to position [247, 0]
click at [272, 30] on input "UTuDJrQTJIsp2MSUWbR8gu8u" at bounding box center [232, 25] width 356 height 19
paste input "9AKaBe2wYVVZHOtQAXWQY9ki"
type input "9AKaBe2wYVVZHOtQAXWQY9ki"
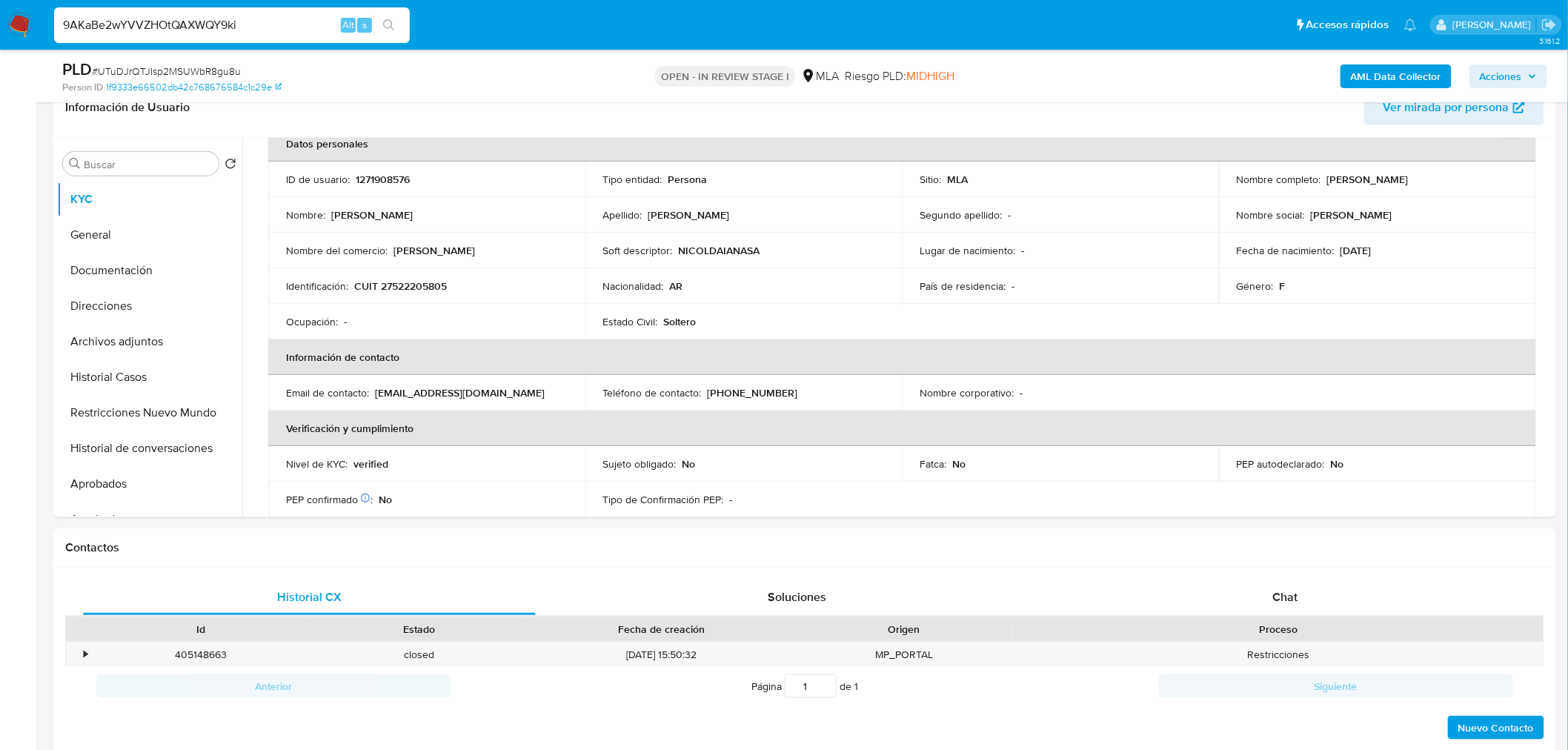
click at [388, 20] on icon "search-icon" at bounding box center [389, 25] width 12 height 12
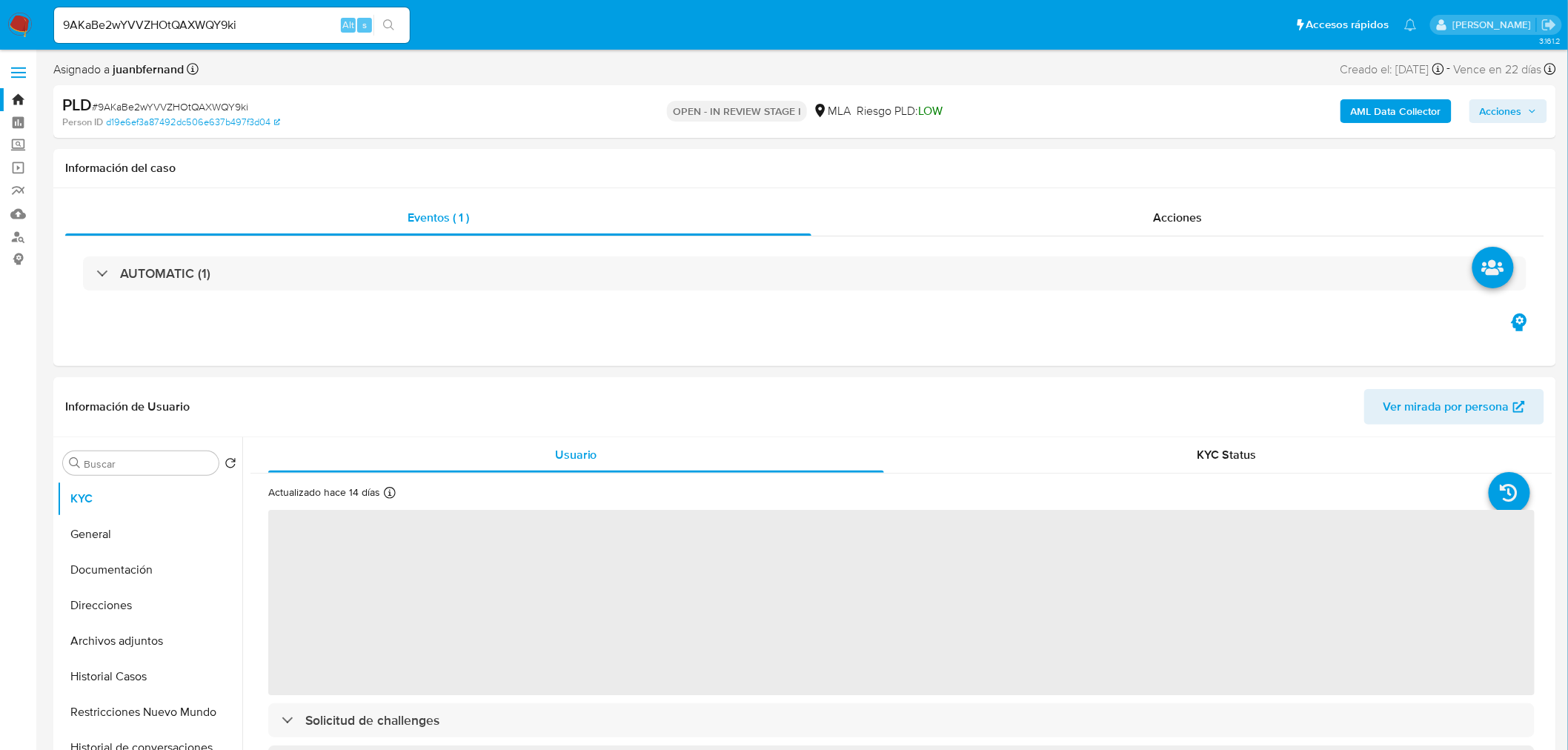
select select "10"
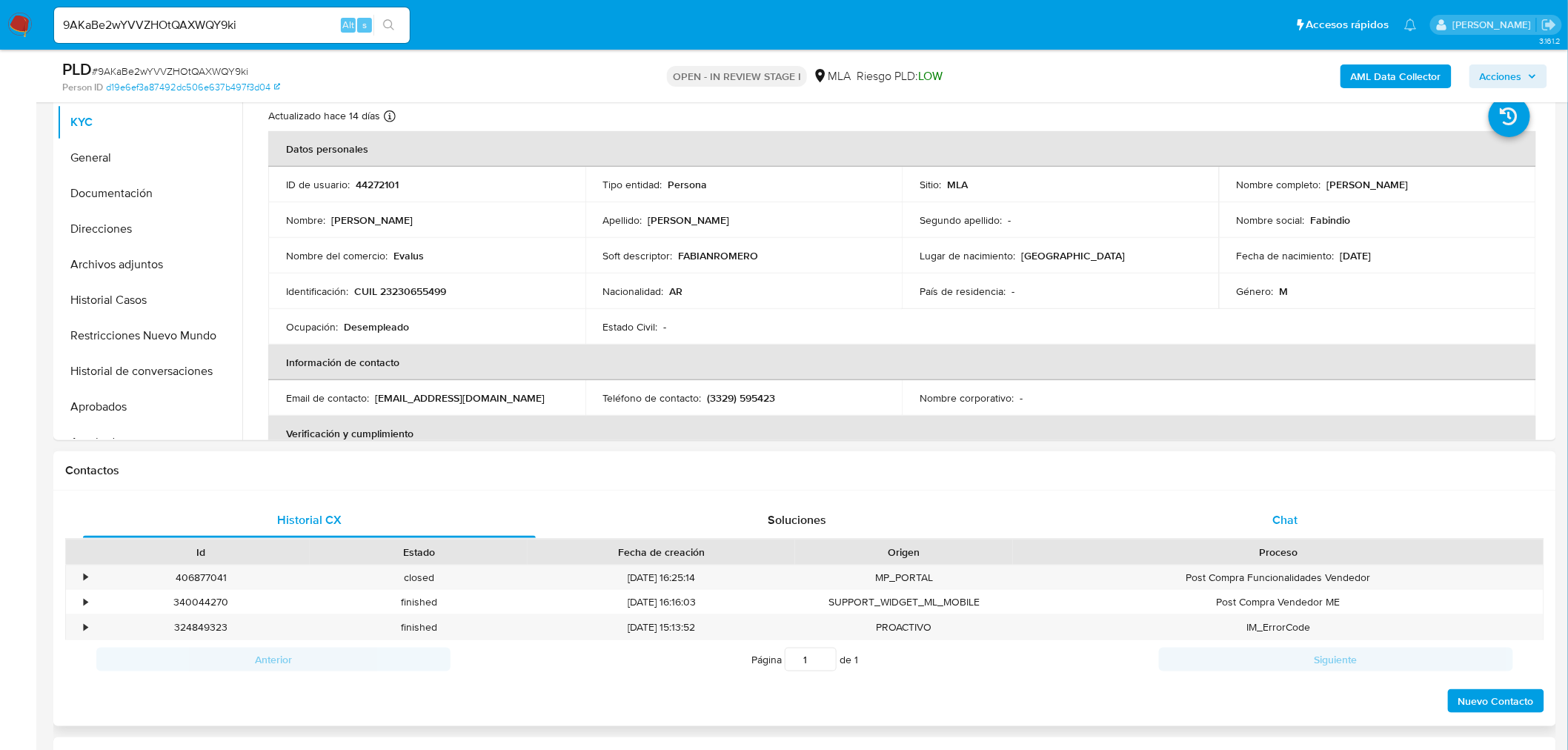
scroll to position [329, 0]
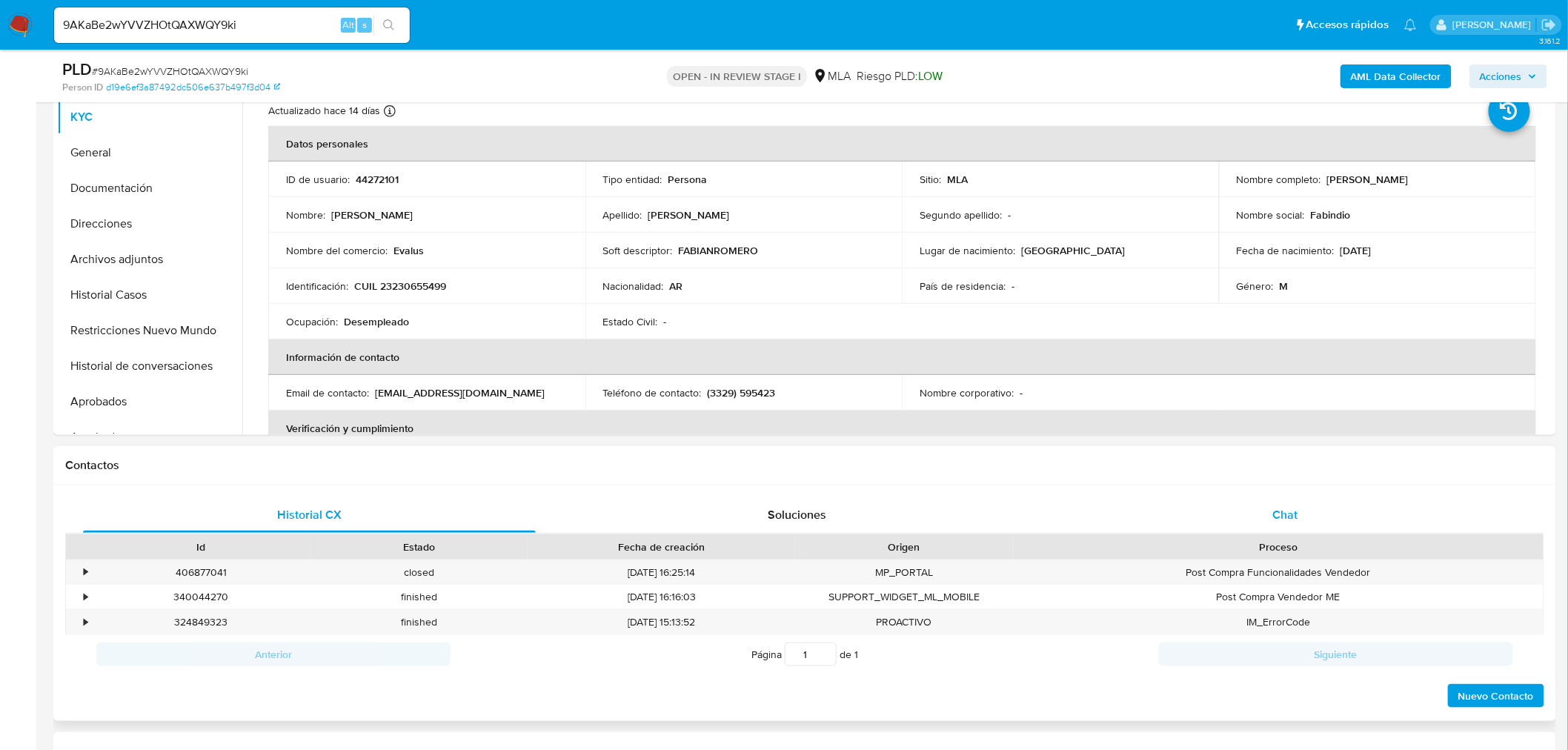
click at [1286, 516] on span "Chat" at bounding box center [1285, 514] width 25 height 17
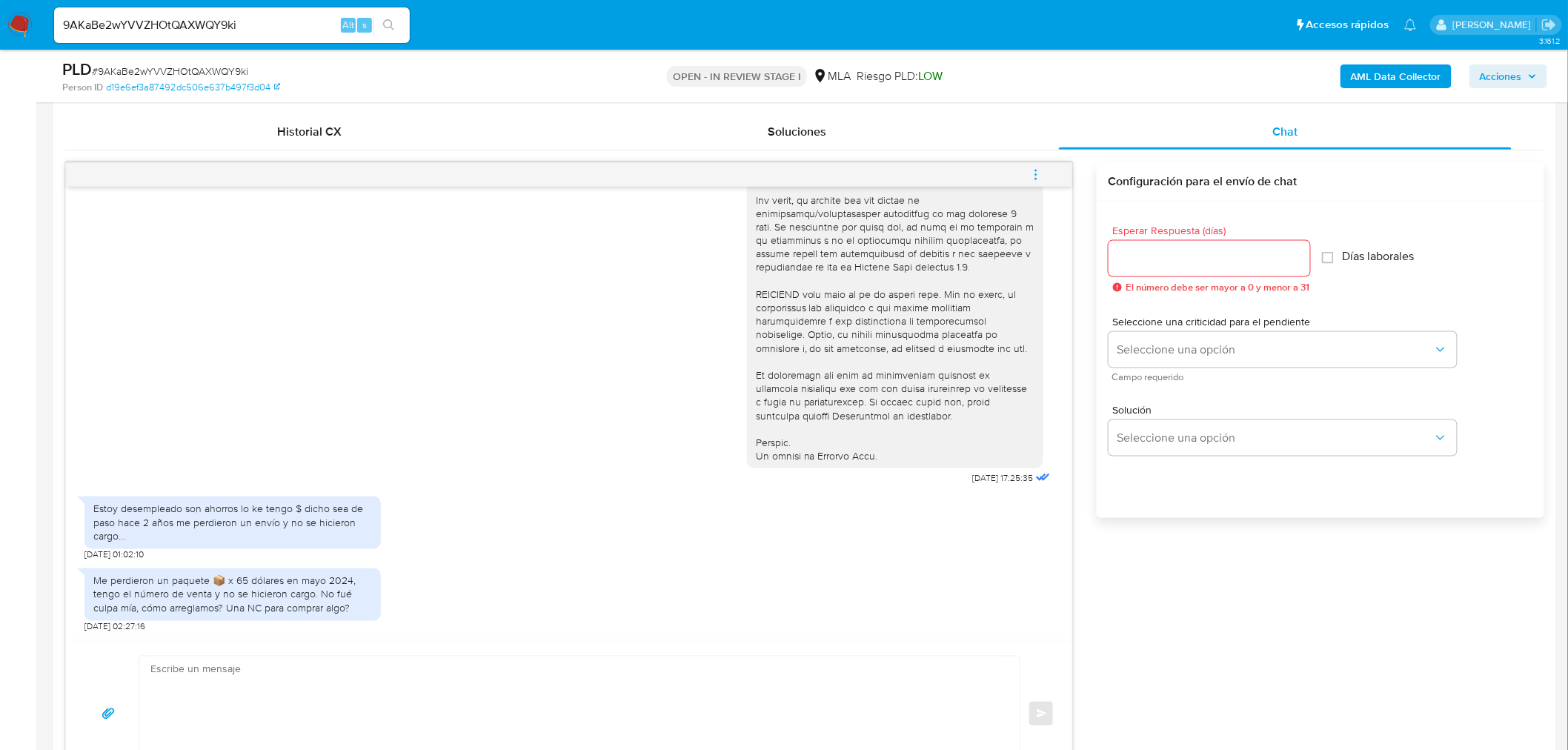
scroll to position [740, 0]
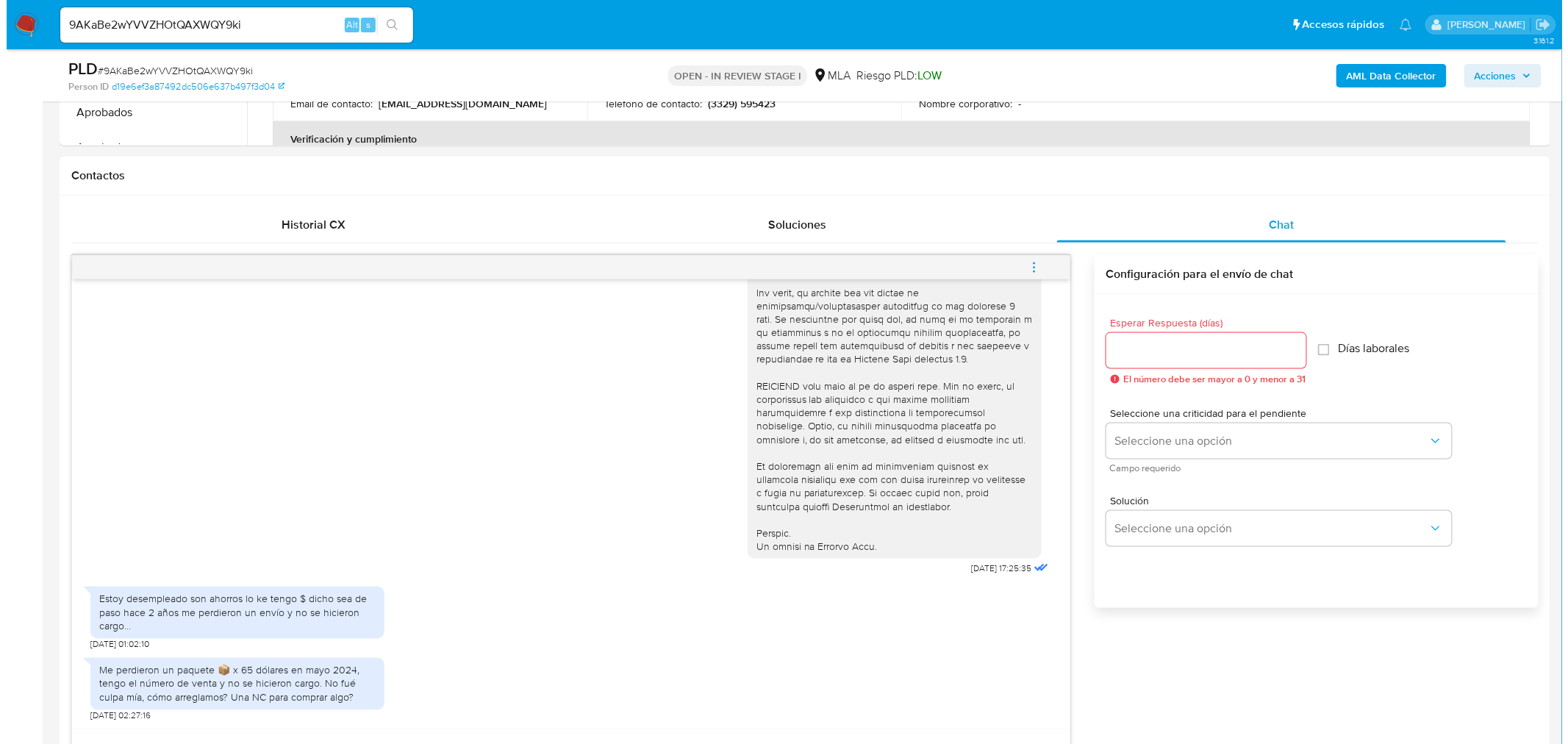
scroll to position [408, 0]
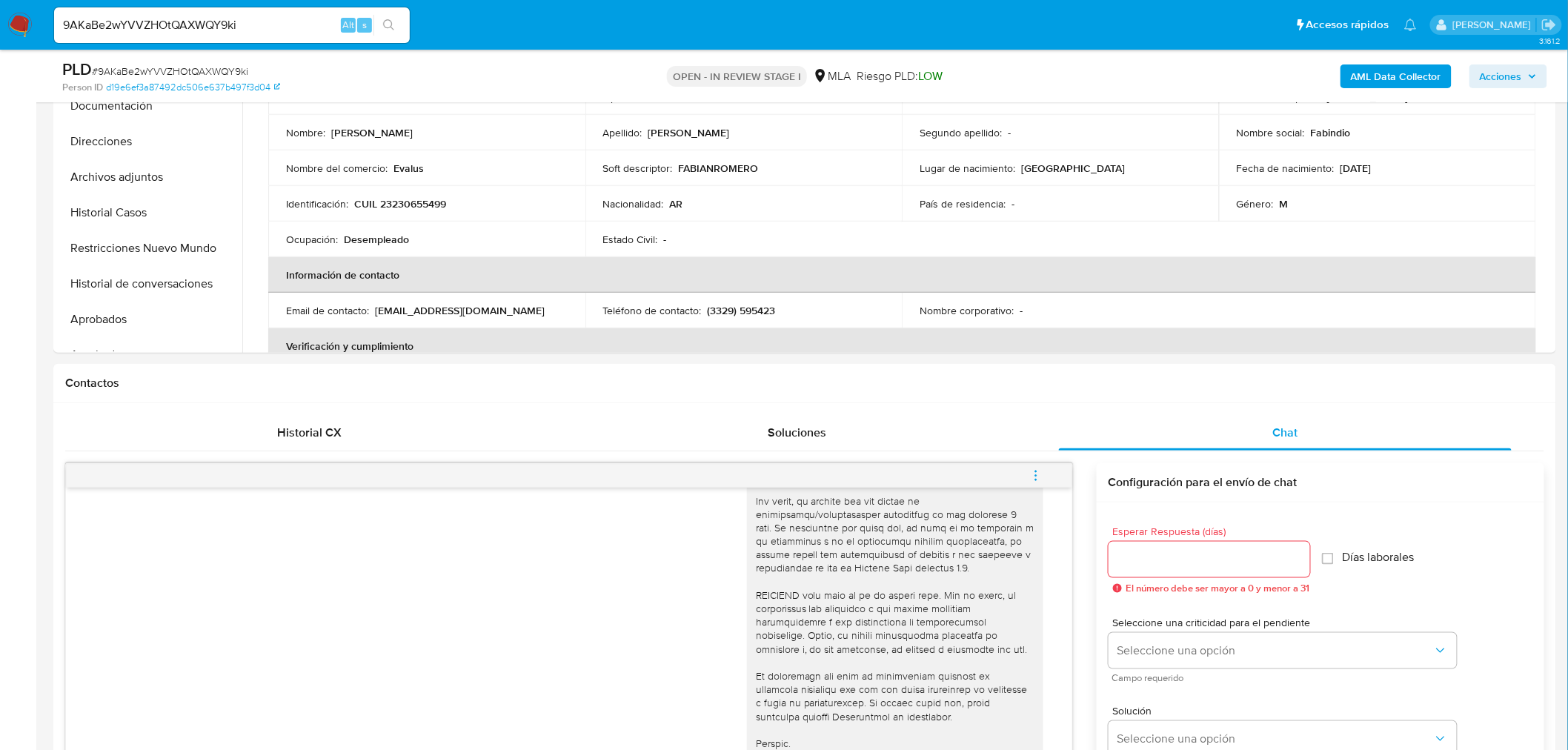
click at [1389, 67] on b "AML Data Collector" at bounding box center [1396, 76] width 90 height 23
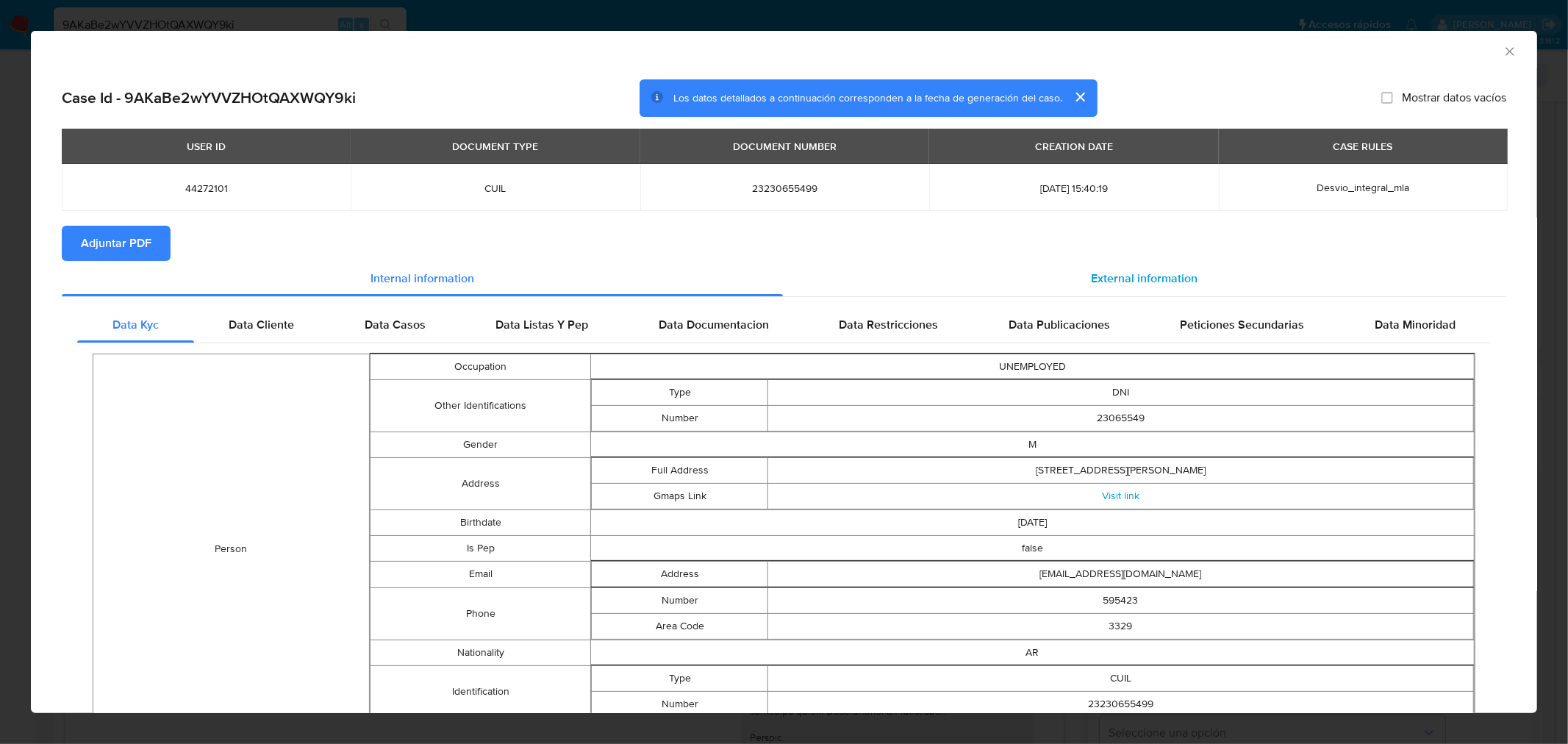
click at [1106, 263] on div "External information" at bounding box center [1145, 279] width 724 height 35
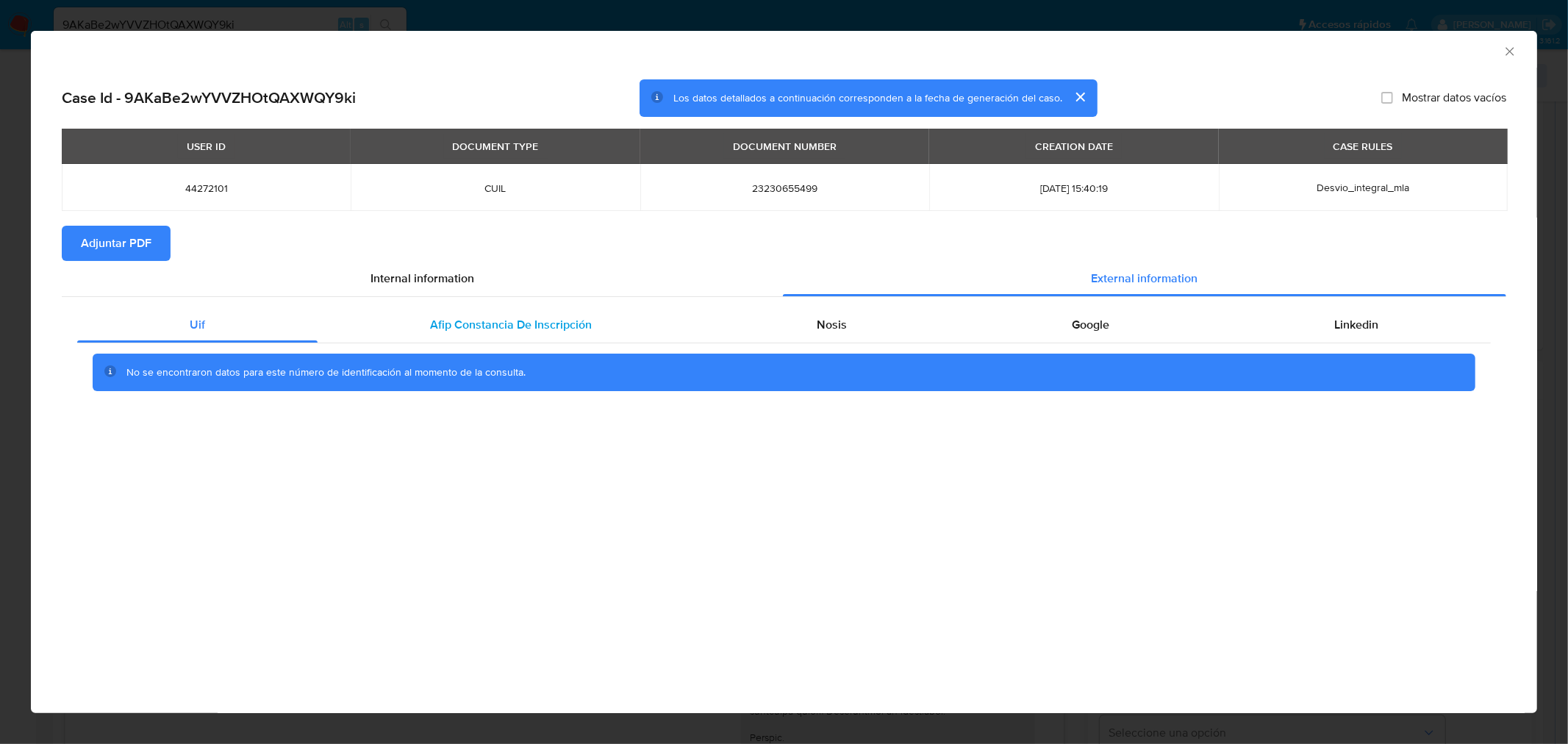
click at [528, 307] on div "Afip Constancia De Inscripción" at bounding box center [511, 325] width 387 height 35
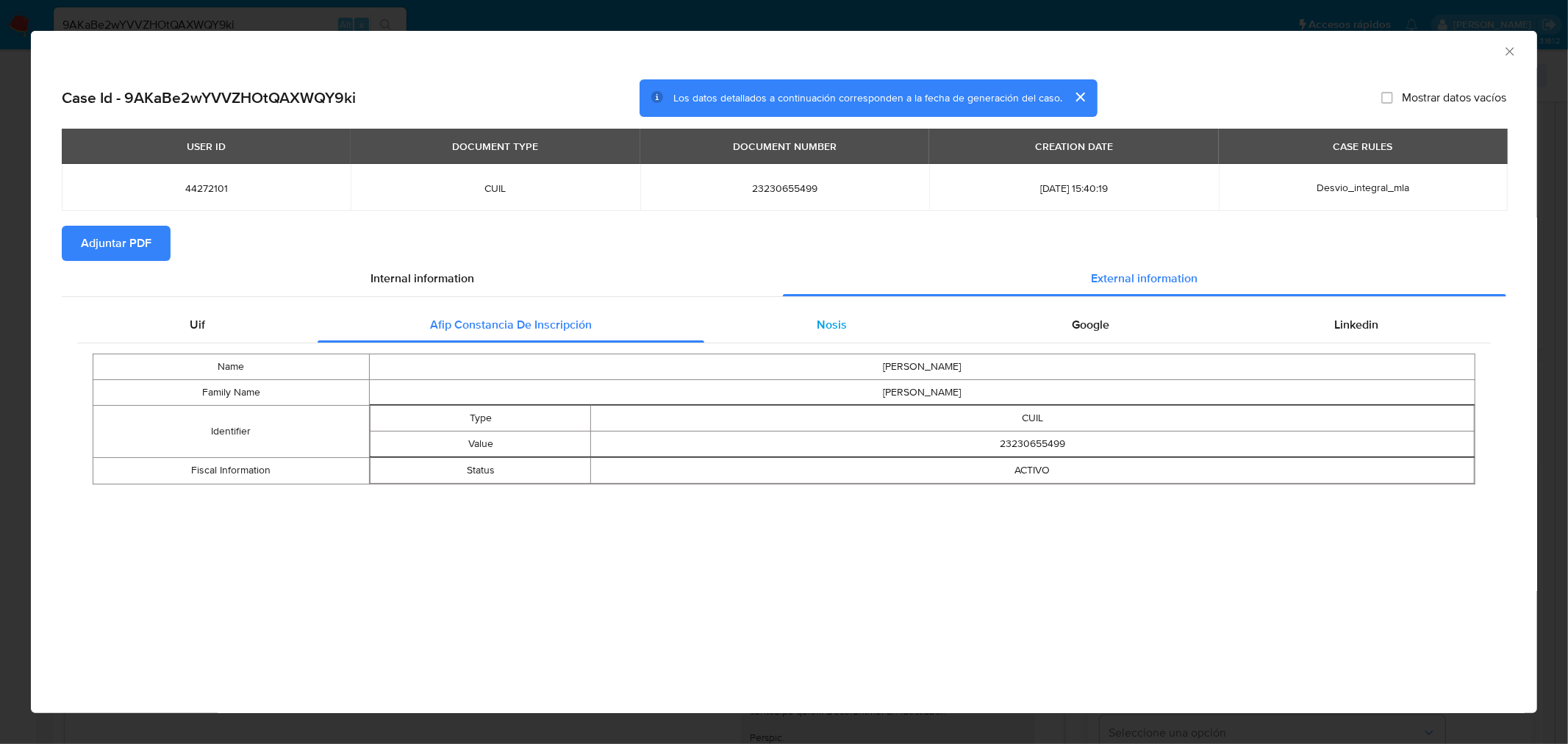
click at [821, 307] on div "Nosis" at bounding box center [832, 325] width 255 height 35
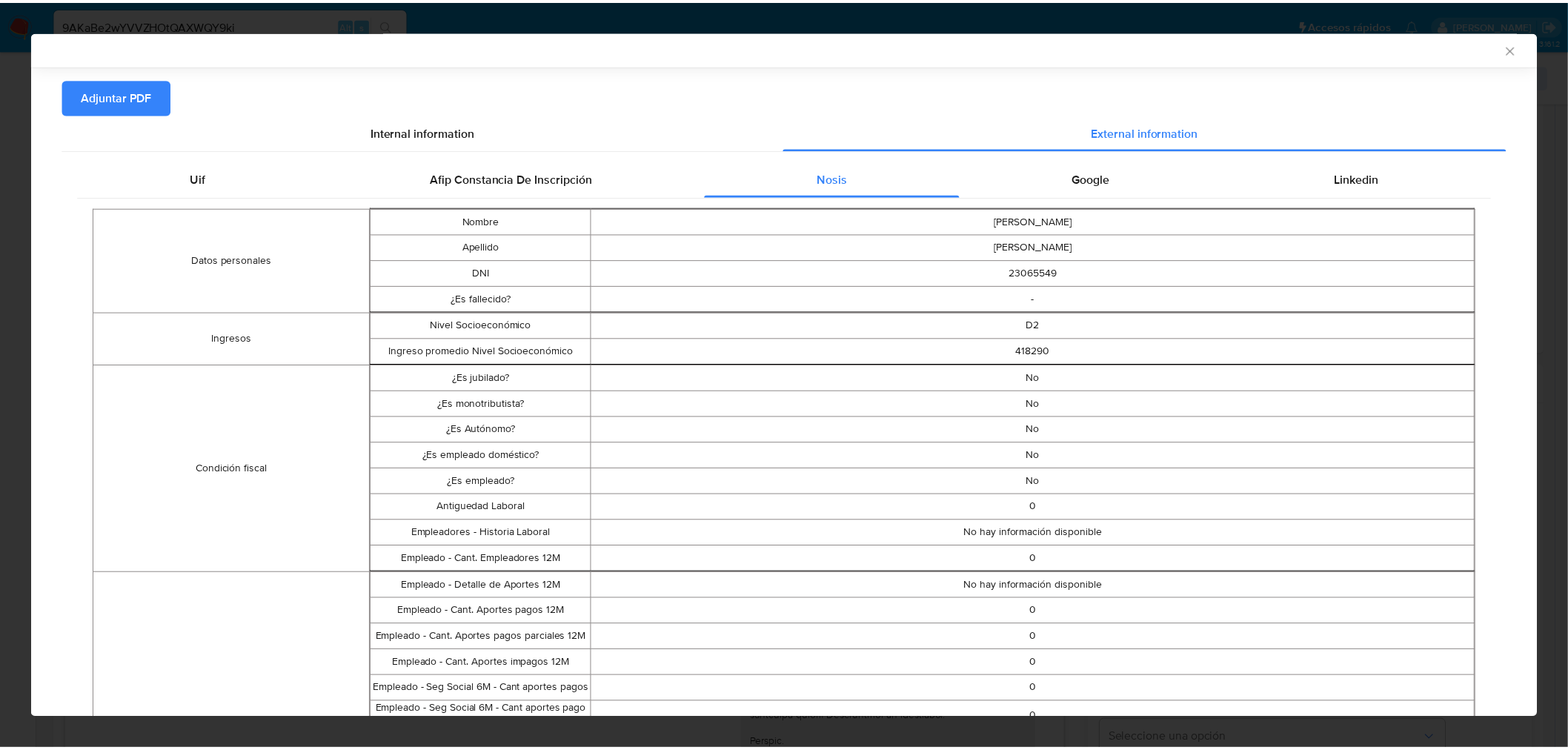
scroll to position [0, 0]
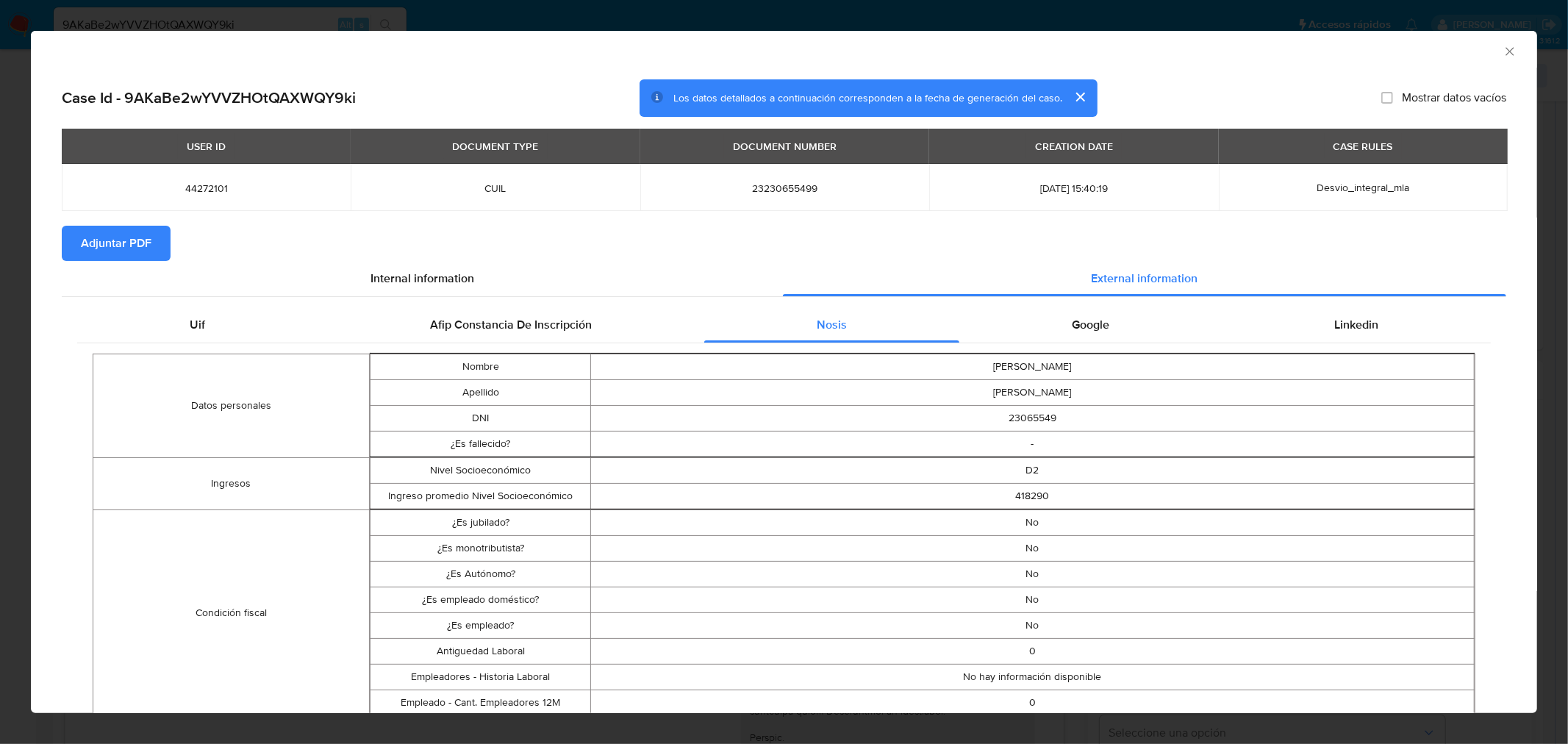
click at [789, 186] on span "23230655499" at bounding box center [785, 188] width 254 height 14
copy span "23230655499"
click at [755, 192] on span "23230655499" at bounding box center [785, 188] width 254 height 14
click at [758, 189] on span "23230655499" at bounding box center [785, 188] width 254 height 14
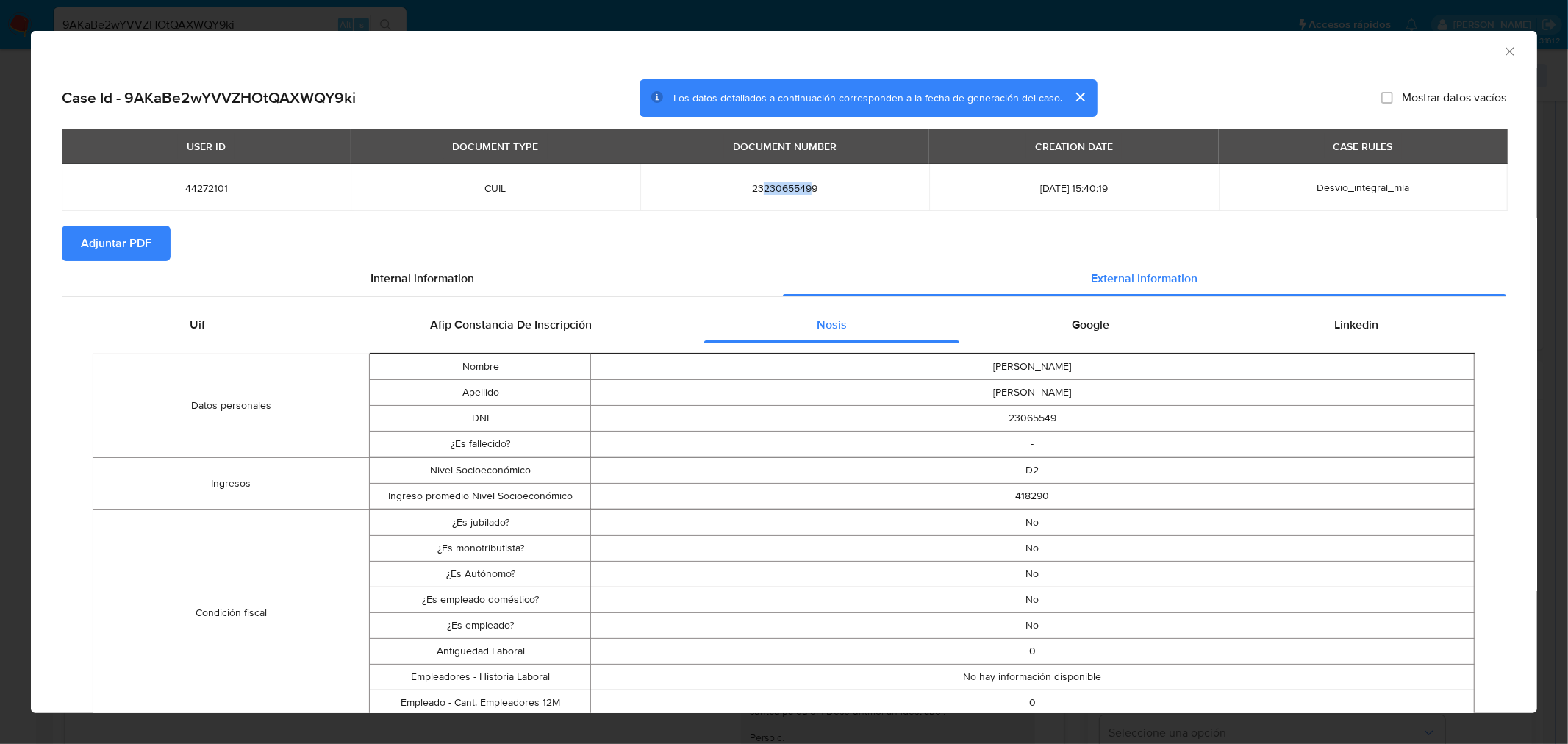
drag, startPoint x: 756, startPoint y: 186, endPoint x: 798, endPoint y: 192, distance: 42.4
click at [801, 191] on span "23230655499" at bounding box center [785, 188] width 254 height 14
copy span "2306554"
click at [788, 189] on span "23230655499" at bounding box center [785, 188] width 254 height 14
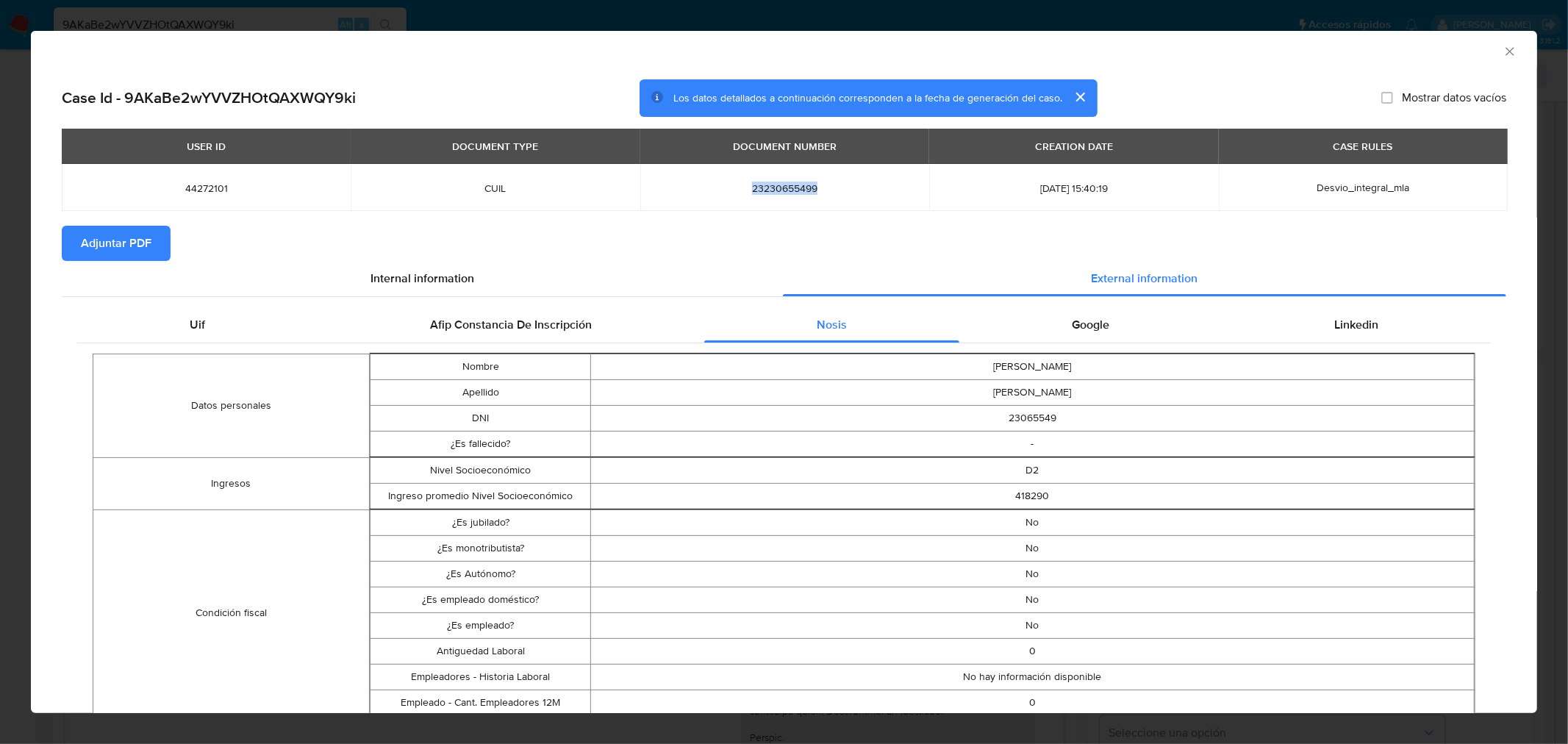
click at [1503, 47] on icon "Cerrar ventana" at bounding box center [1510, 51] width 14 height 14
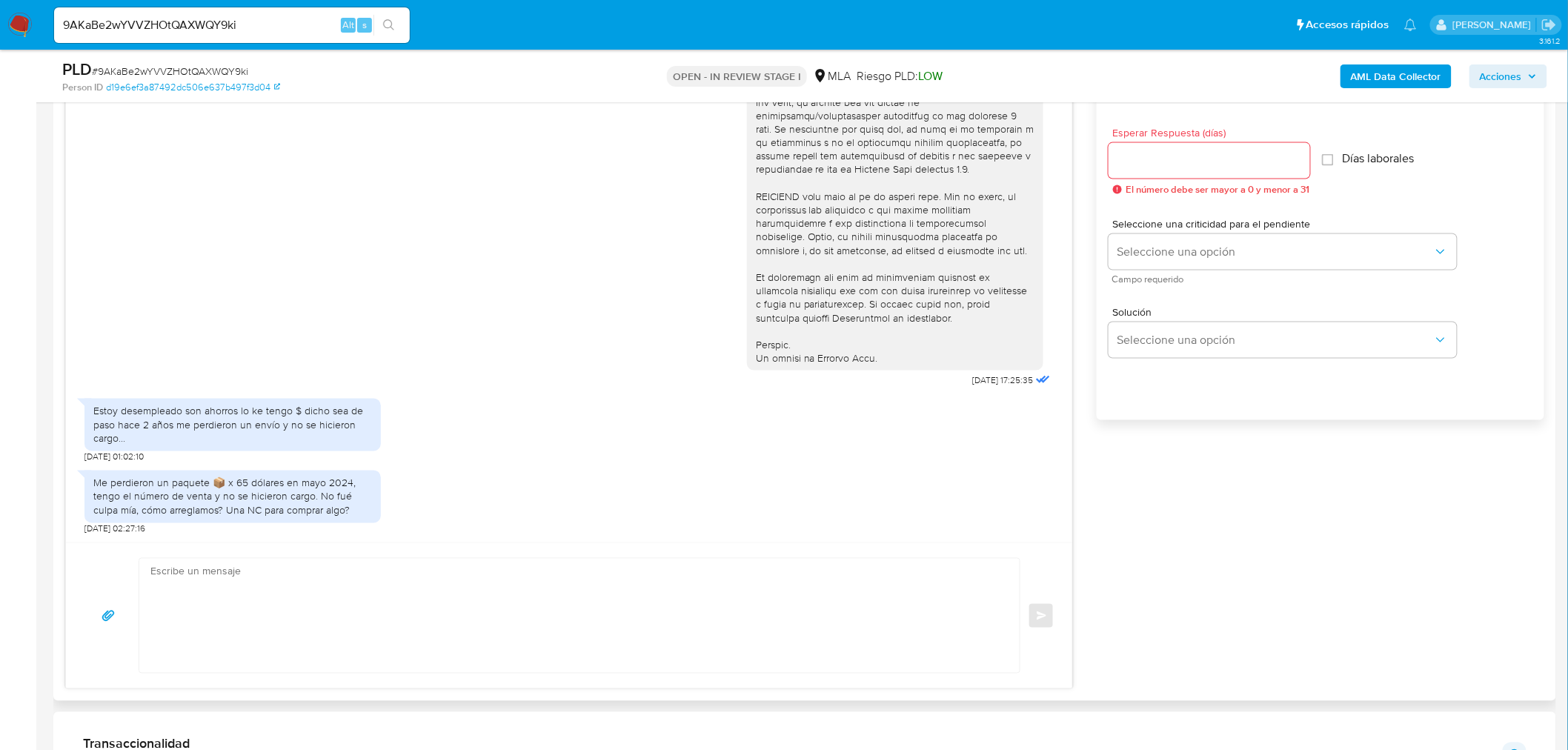
scroll to position [823, 0]
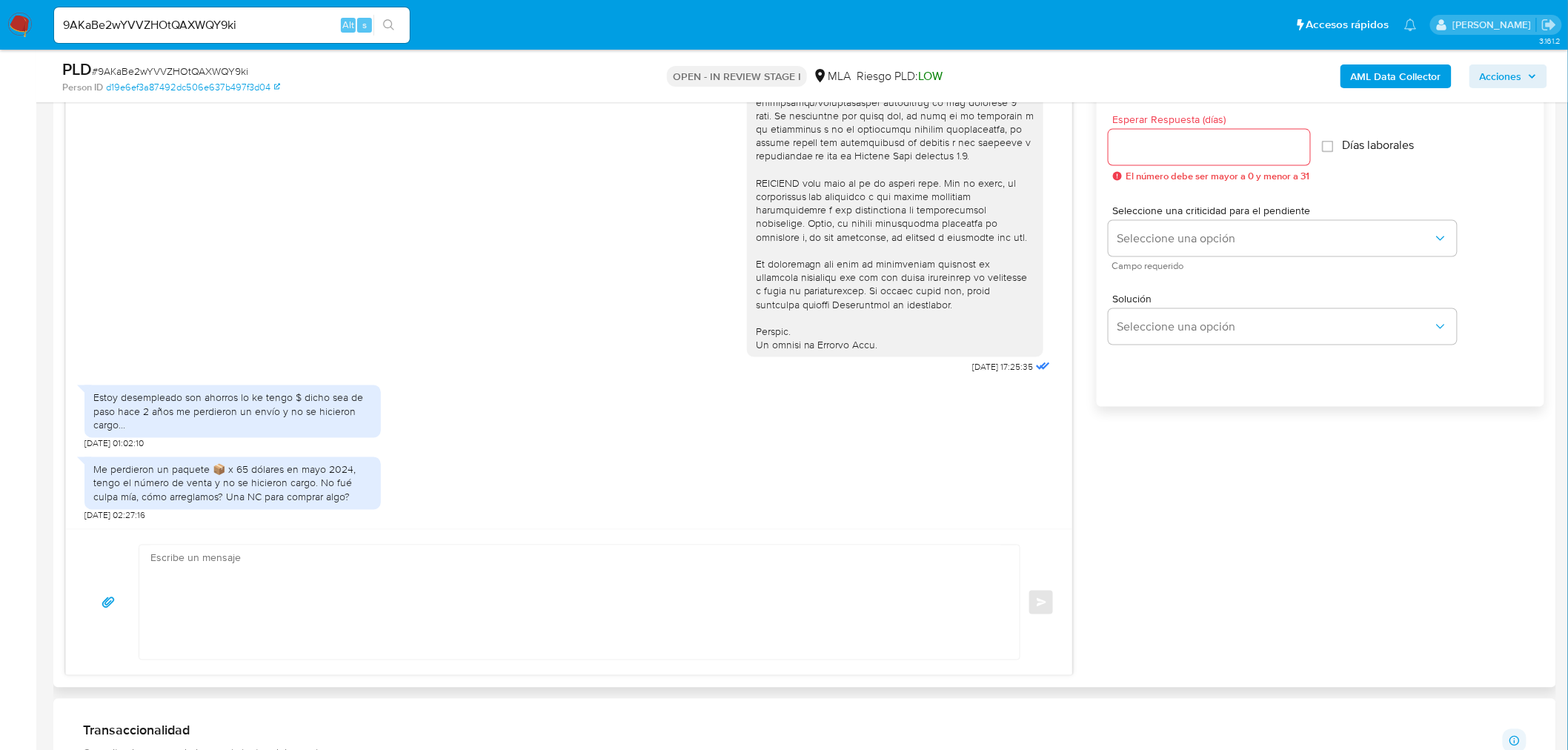
click at [163, 398] on div "Estoy desempleado son ahorros lo ke tengo $ dicho sea de paso hace 2 años me pe…" at bounding box center [233, 411] width 279 height 41
click at [648, 448] on div "Estoy desempleado son ahorros lo ke tengo $ dicho sea de paso hace 2 años me pe…" at bounding box center [569, 413] width 969 height 72
click at [952, 571] on textarea at bounding box center [576, 602] width 851 height 114
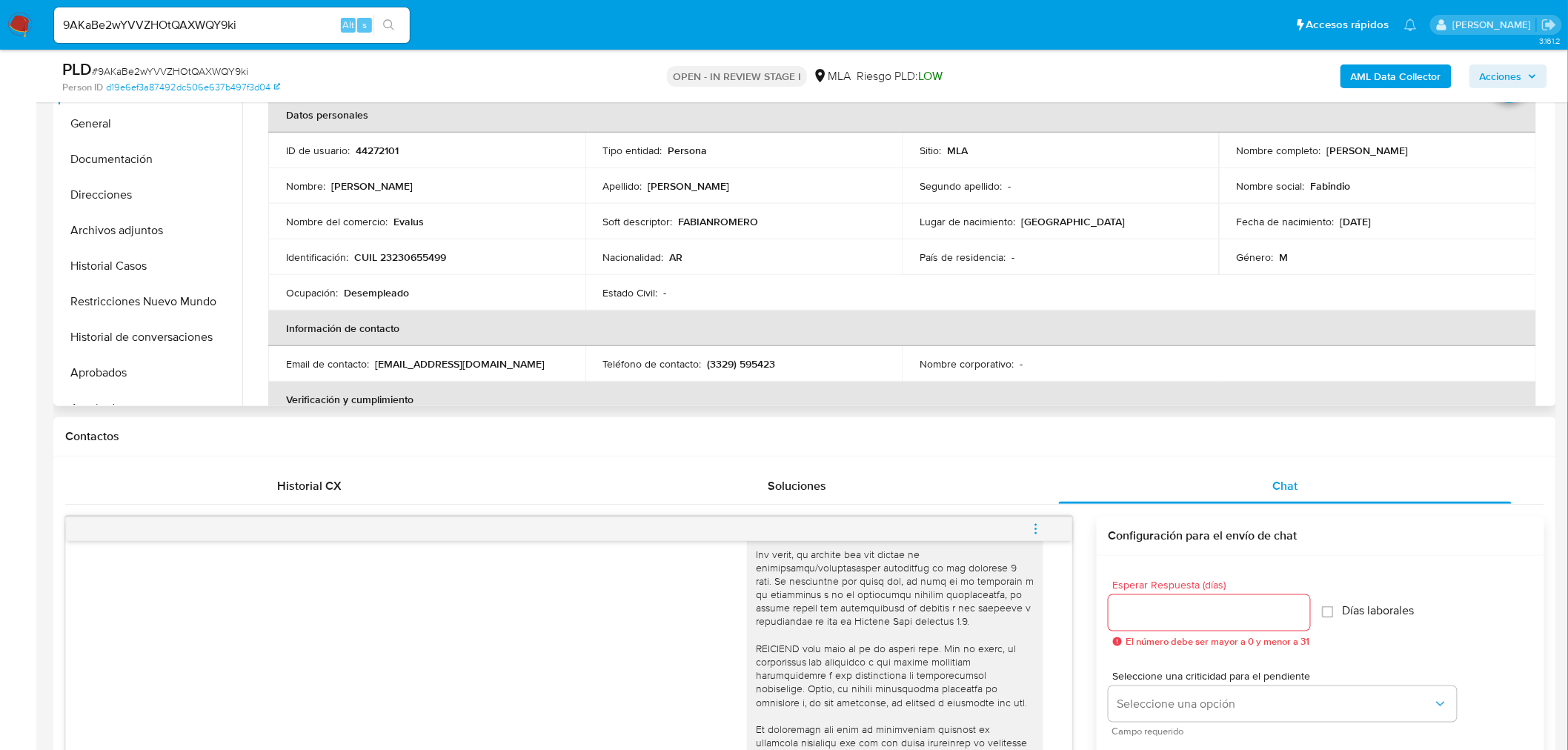
scroll to position [329, 0]
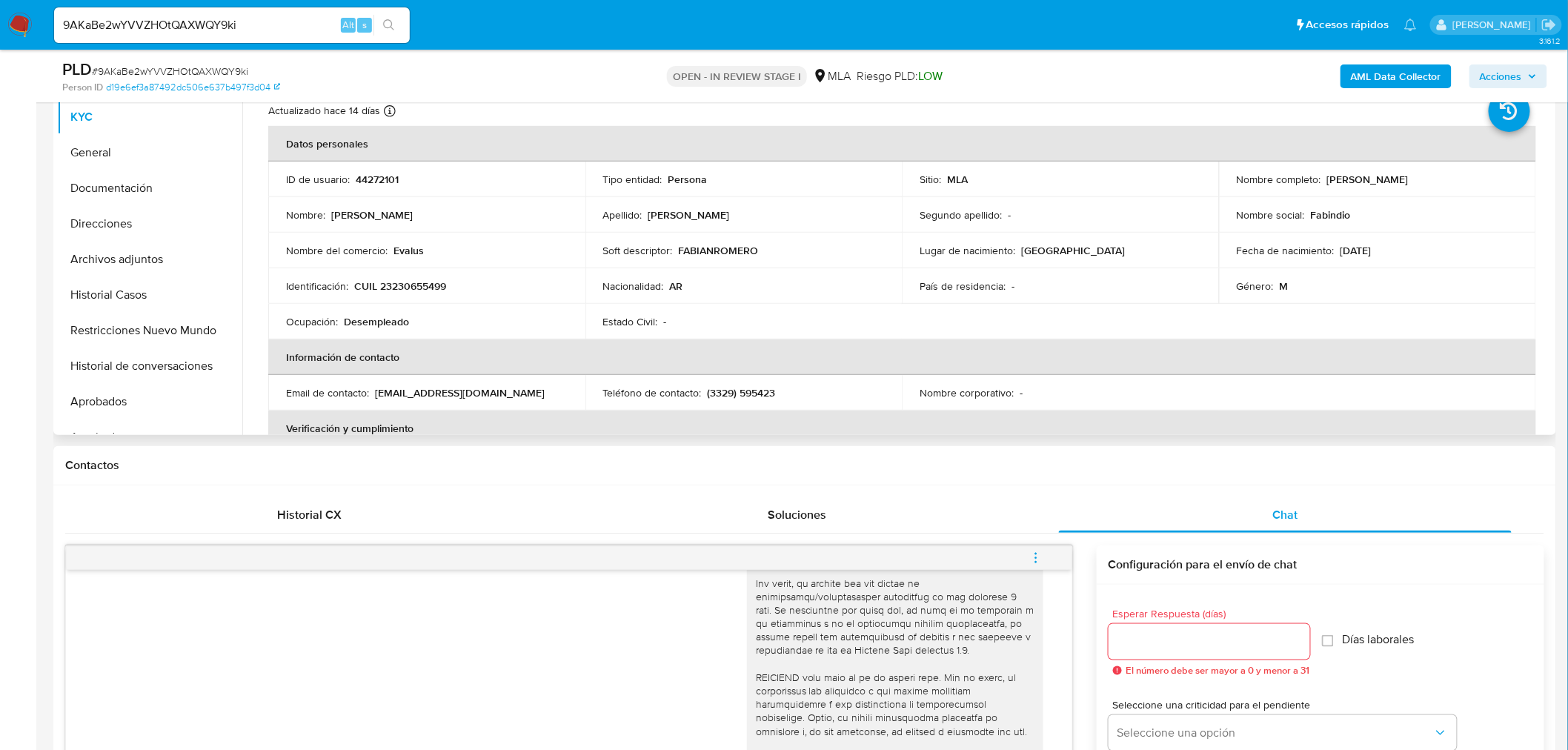
click at [1346, 182] on p "Fabian Luis Romero" at bounding box center [1368, 179] width 81 height 14
click at [1381, 181] on p "Fabian Luis Romero" at bounding box center [1368, 179] width 81 height 14
drag, startPoint x: 1381, startPoint y: 181, endPoint x: 1338, endPoint y: 181, distance: 43.0
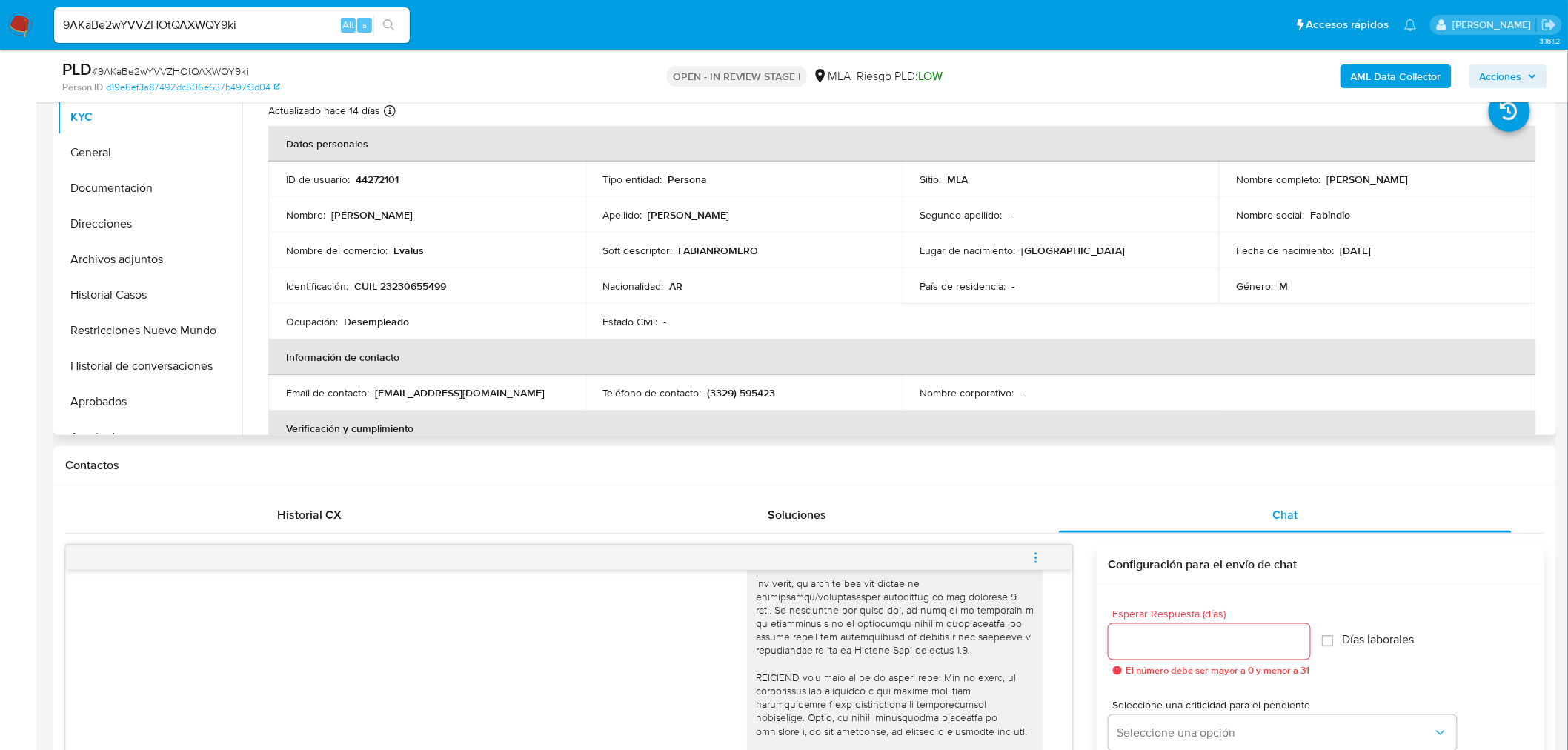
click at [1338, 181] on p "Fabian Luis Romero" at bounding box center [1368, 179] width 81 height 14
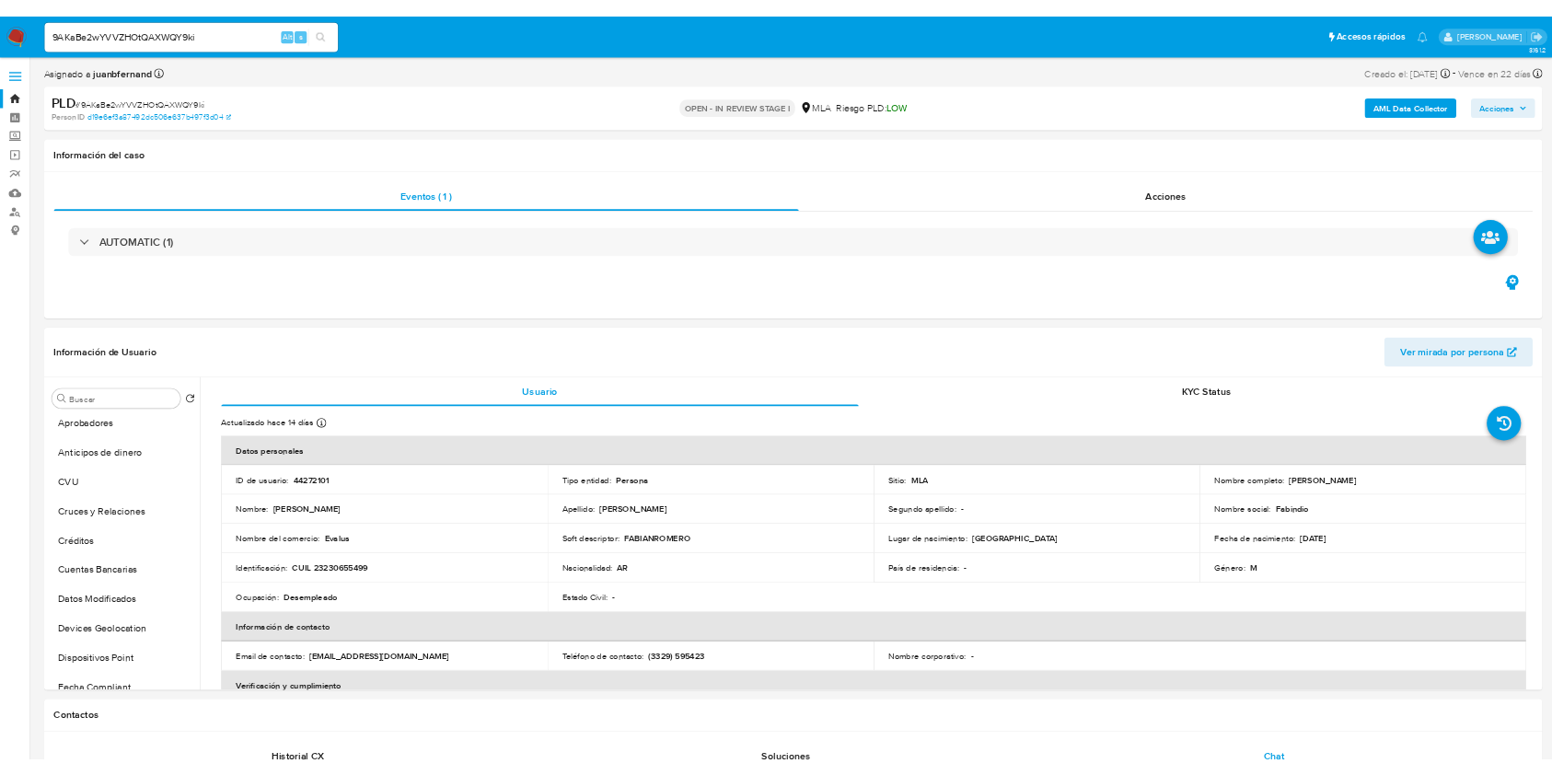
scroll to position [487, 0]
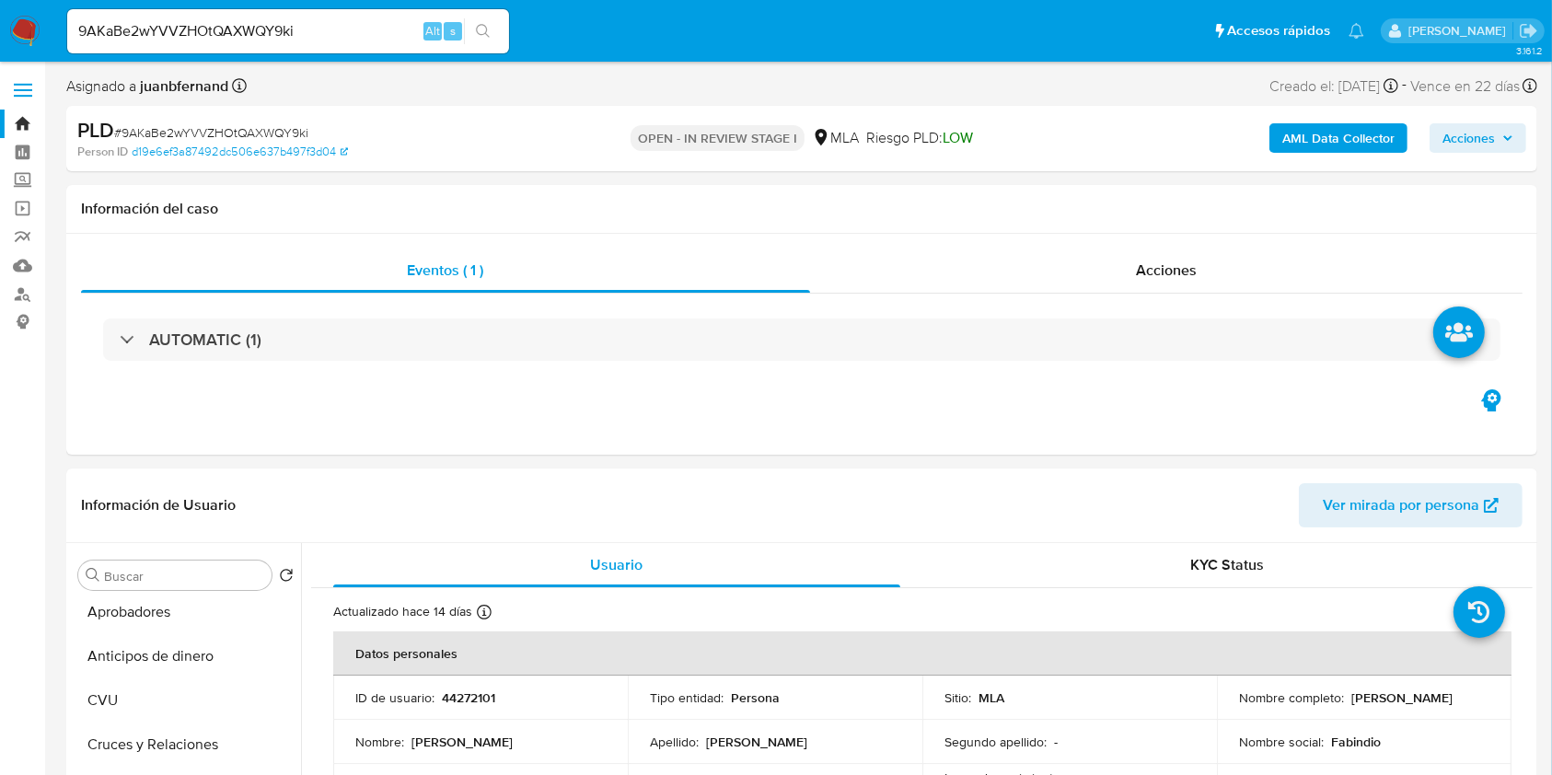
click at [305, 38] on input "9AKaBe2wYVVZHOtQAXWQY9ki" at bounding box center [288, 31] width 442 height 24
click at [549, 29] on ul "Pausado Ver notificaciones 9AKaBe2wYVVZHOtQAXWQY9ki Alt s Accesos rápidos Presi…" at bounding box center [715, 30] width 1315 height 46
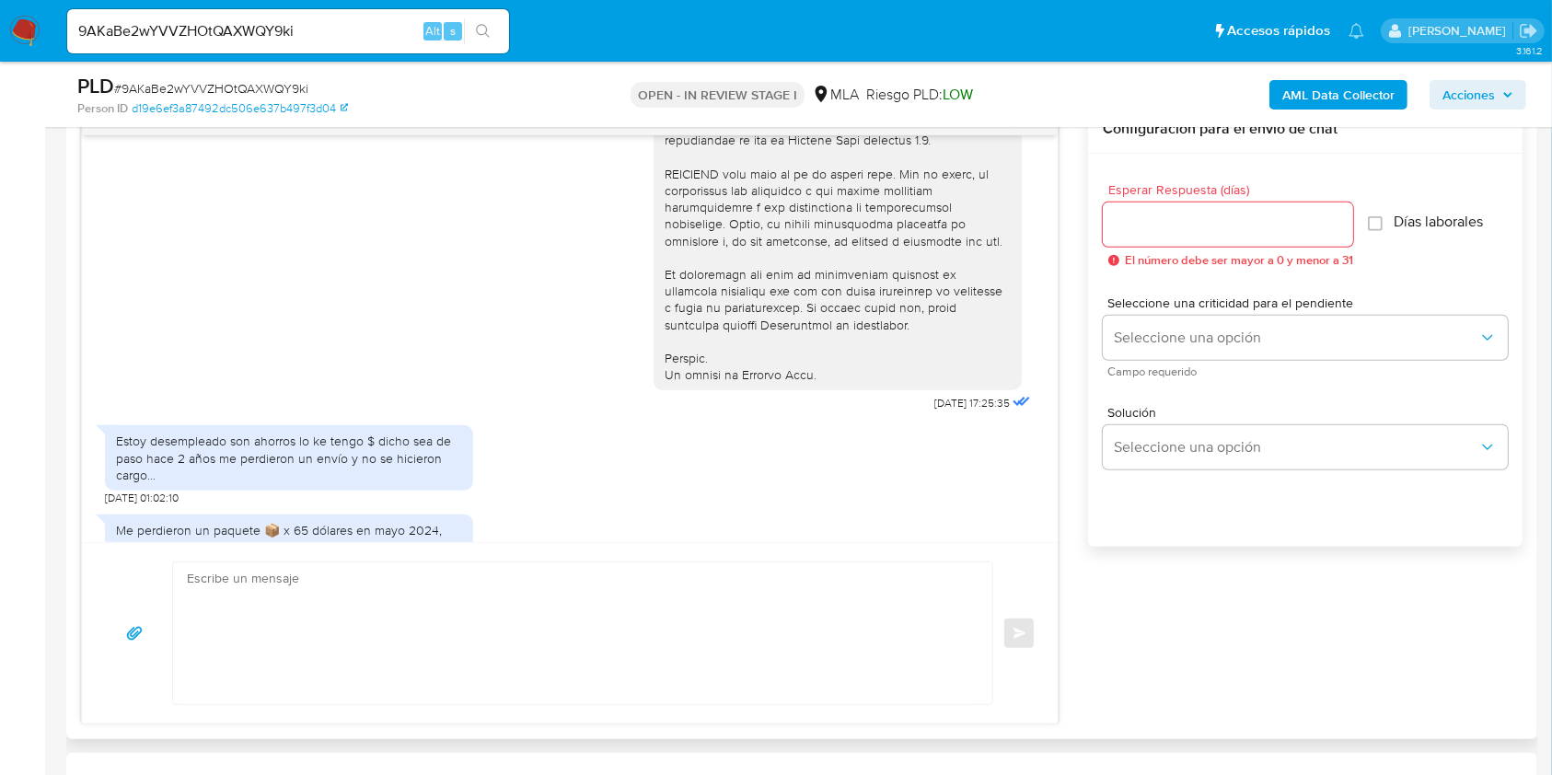
scroll to position [0, 0]
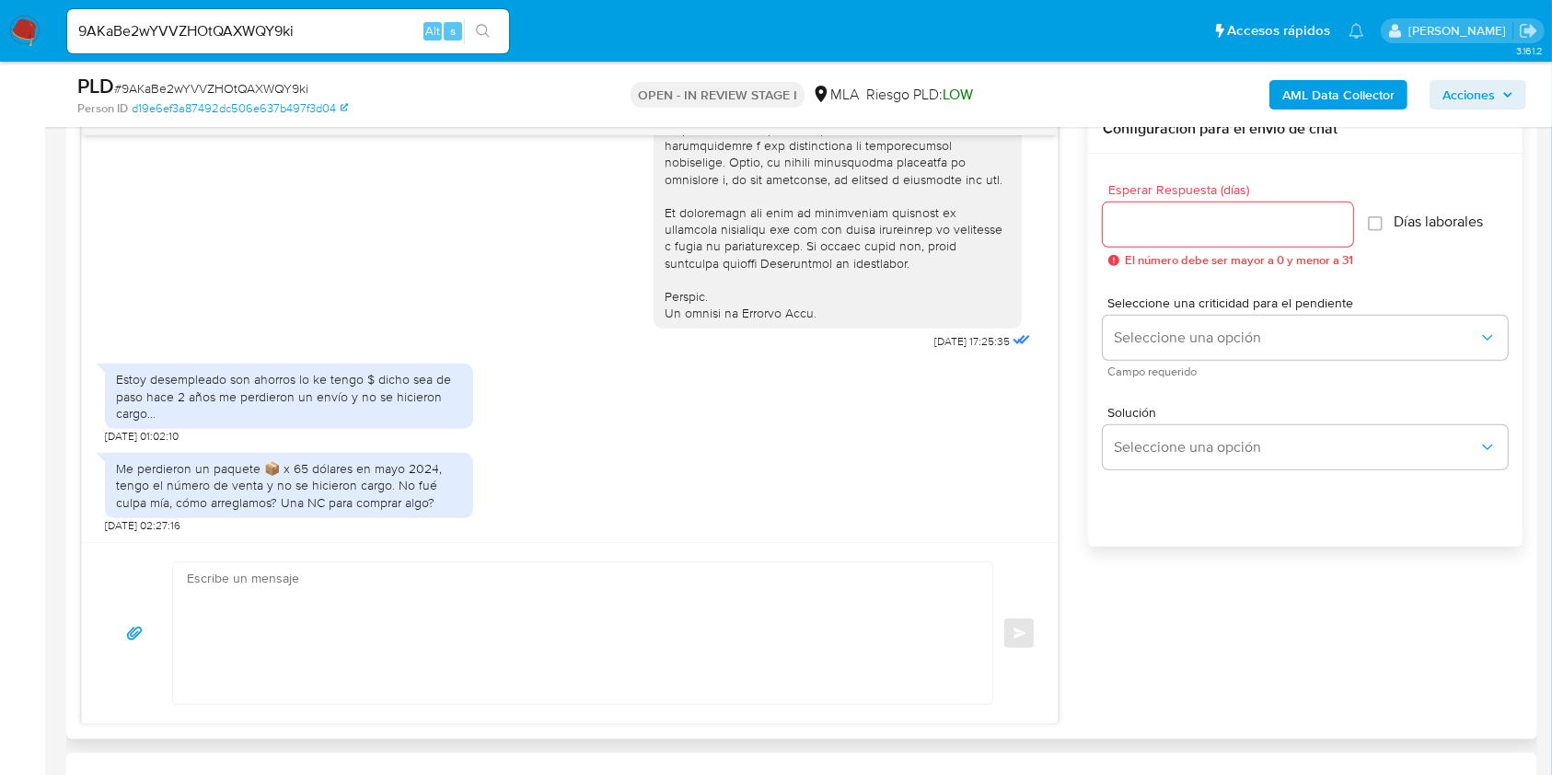
click at [400, 591] on textarea at bounding box center [578, 633] width 782 height 142
click at [330, 596] on textarea at bounding box center [578, 633] width 782 height 142
paste textarea "Hola. Esperamos que te encuentres muy bien. Te consultamos si tuviste oportunid…"
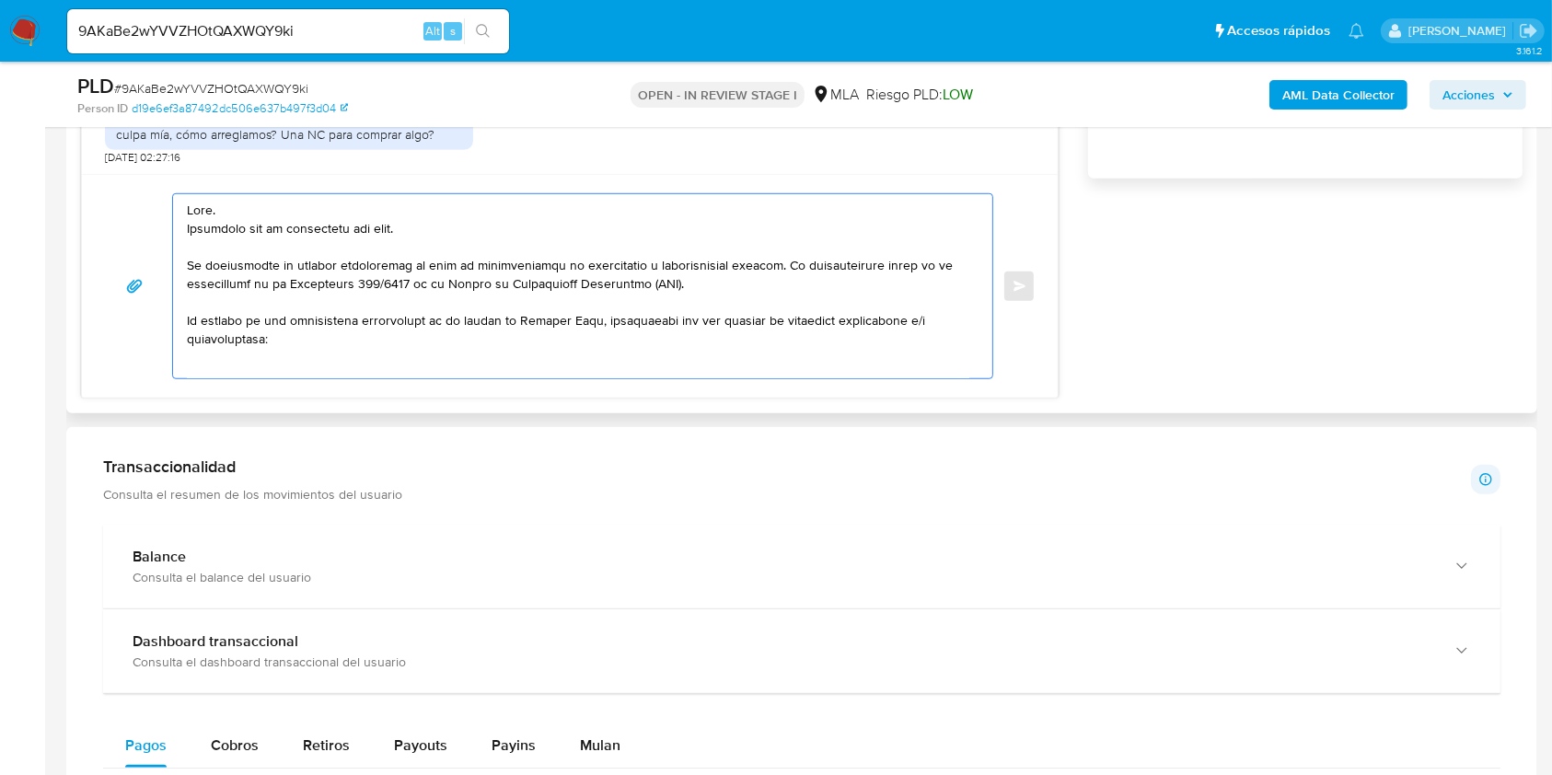
click at [402, 234] on textarea at bounding box center [578, 286] width 782 height 184
drag, startPoint x: 402, startPoint y: 235, endPoint x: 217, endPoint y: 225, distance: 185.3
click at [217, 225] on textarea at bounding box center [578, 286] width 782 height 184
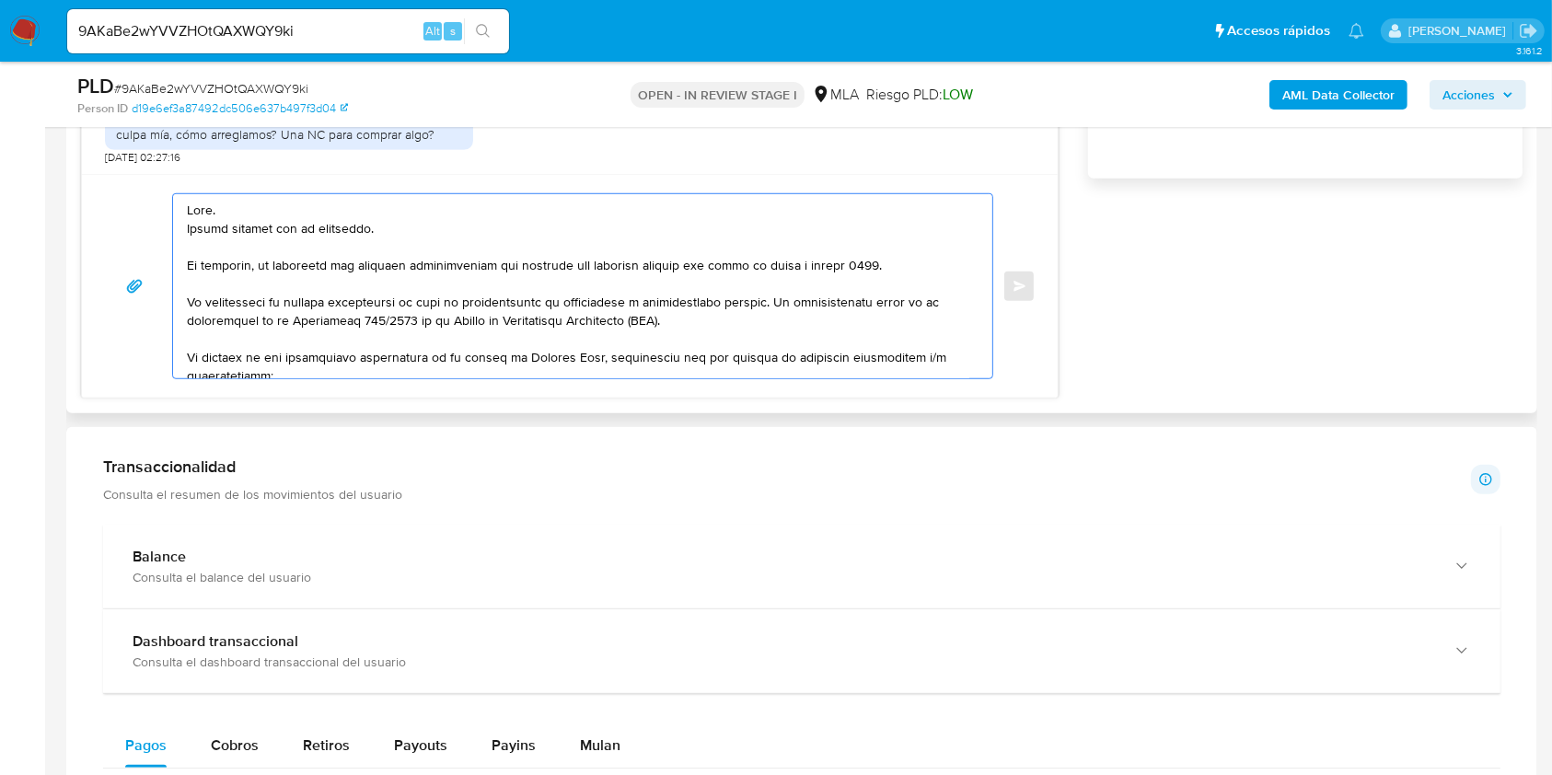
scroll to position [122, 0]
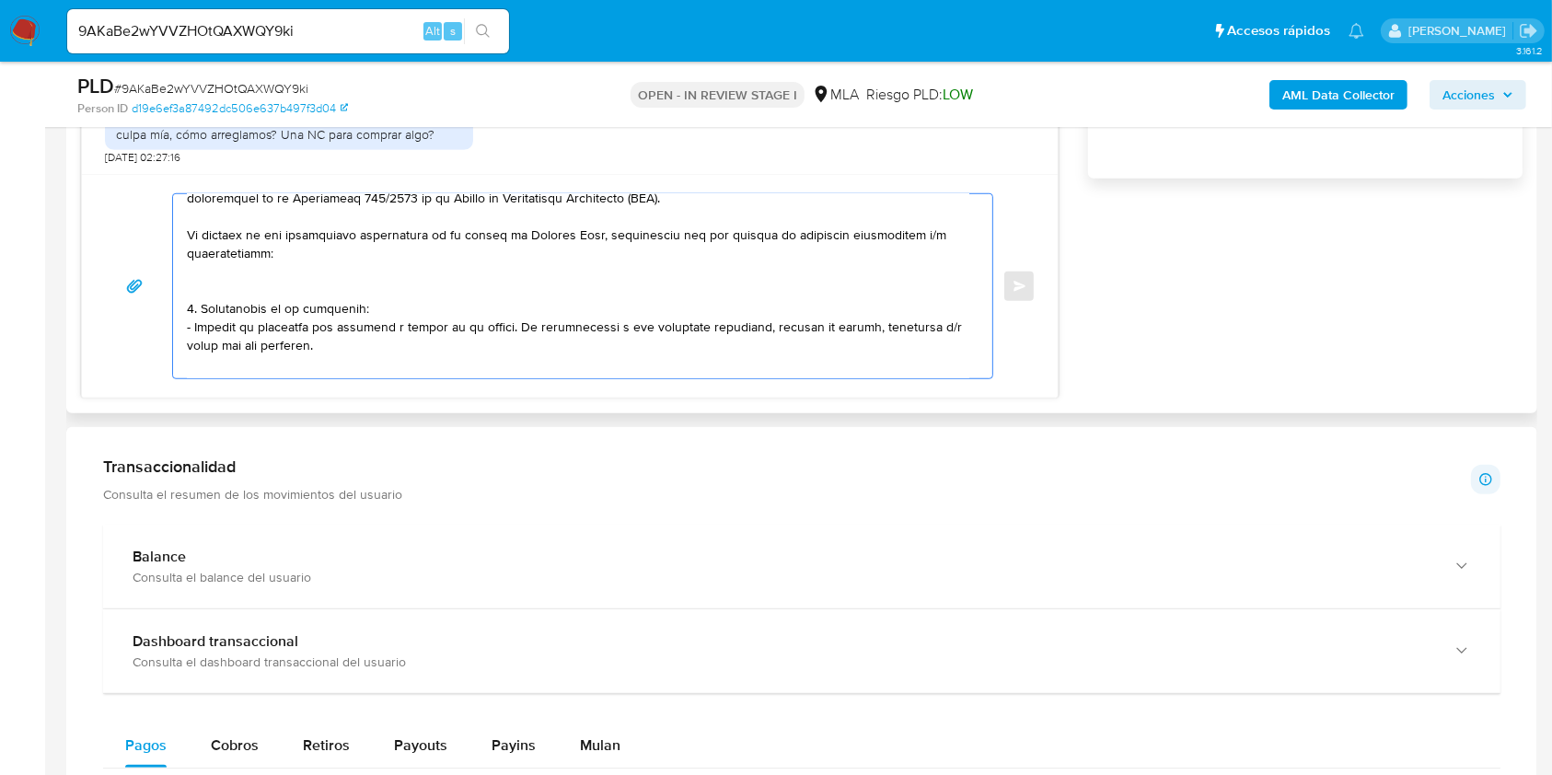
drag, startPoint x: 307, startPoint y: 355, endPoint x: 151, endPoint y: 243, distance: 191.9
click at [151, 243] on div "Enviar" at bounding box center [570, 286] width 932 height 186
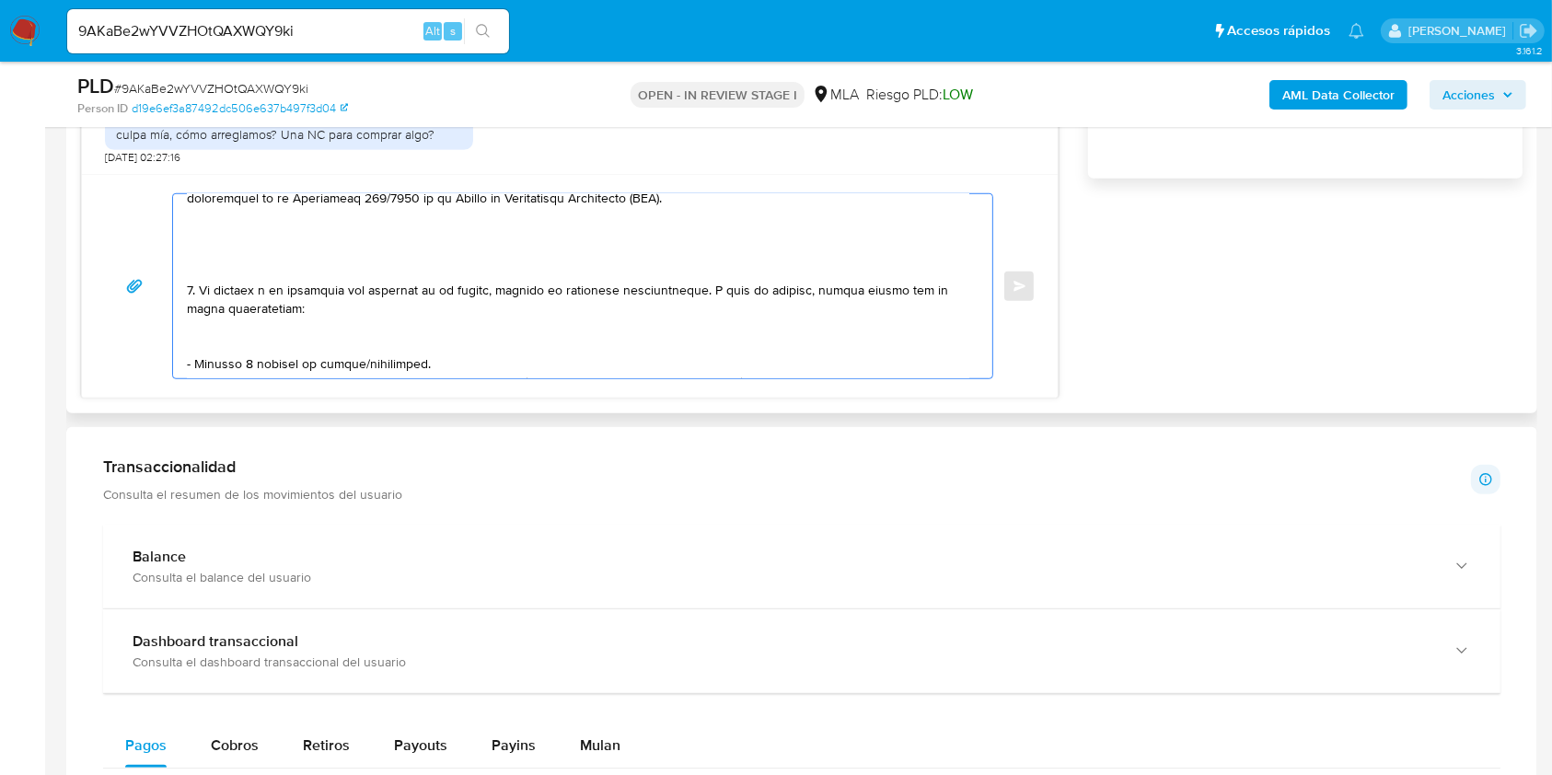
drag, startPoint x: 700, startPoint y: 295, endPoint x: 188, endPoint y: 217, distance: 517.6
click at [188, 217] on textarea at bounding box center [578, 286] width 782 height 184
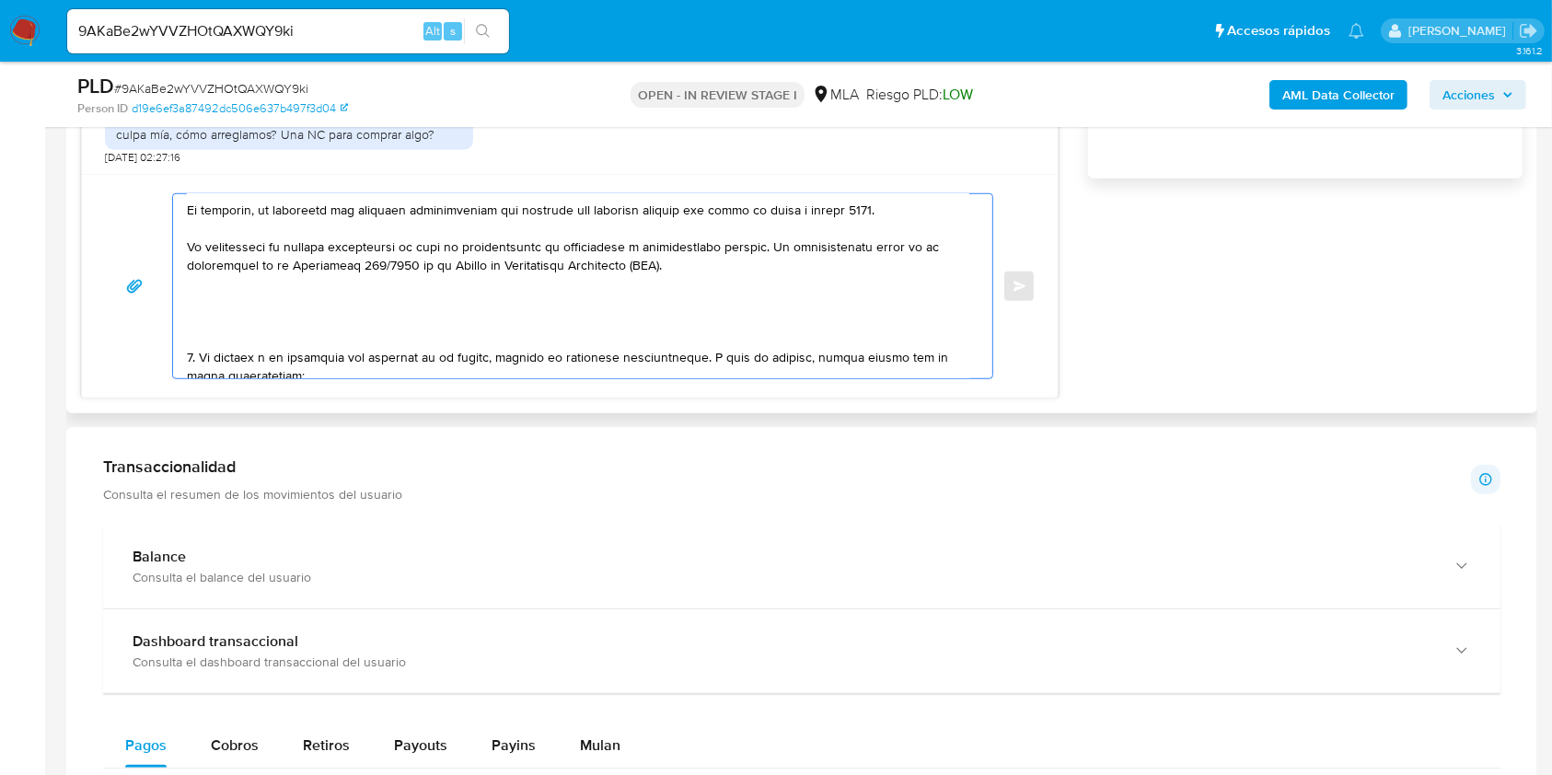
scroll to position [0, 0]
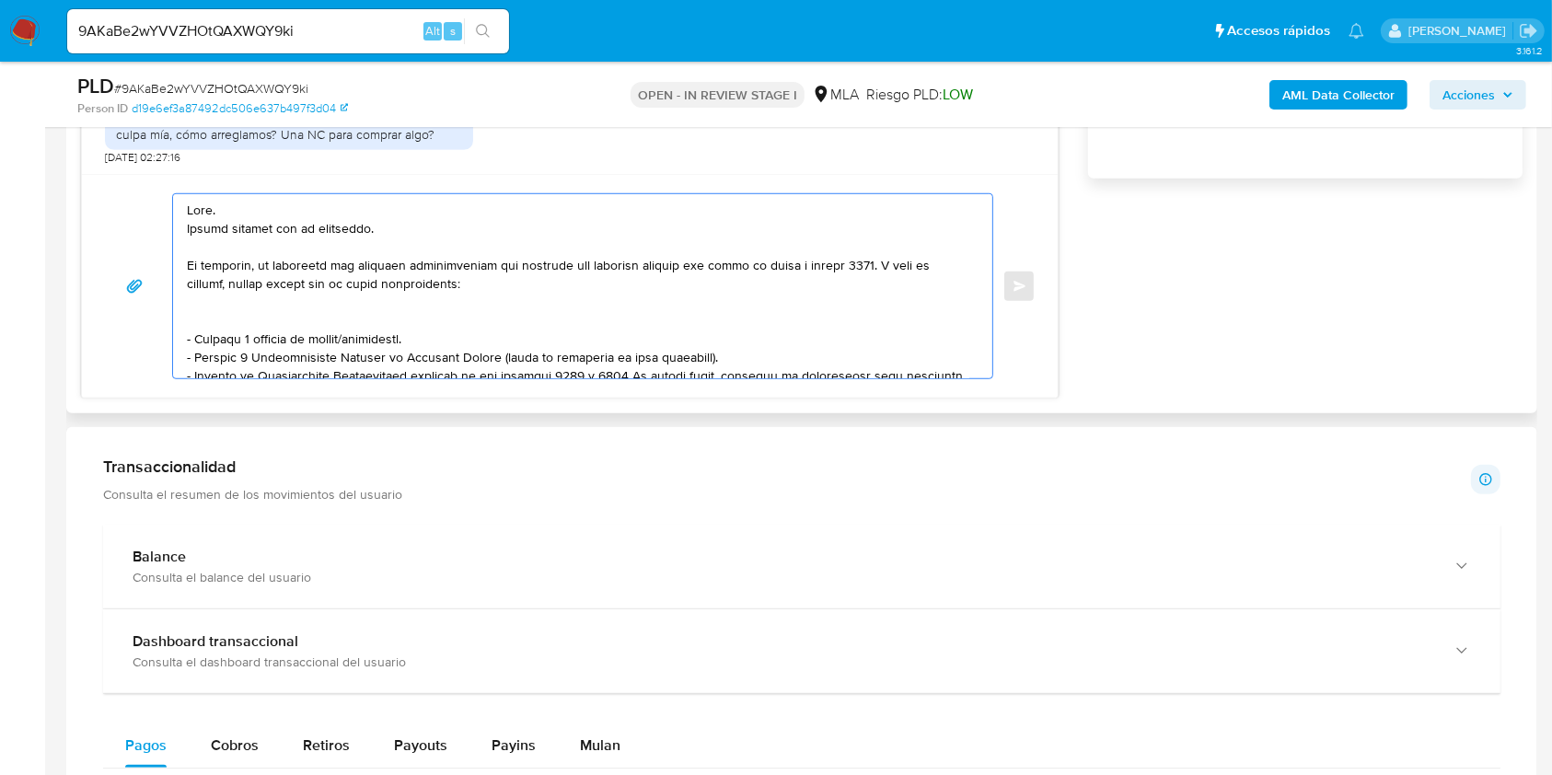
click at [236, 318] on textarea at bounding box center [578, 286] width 782 height 184
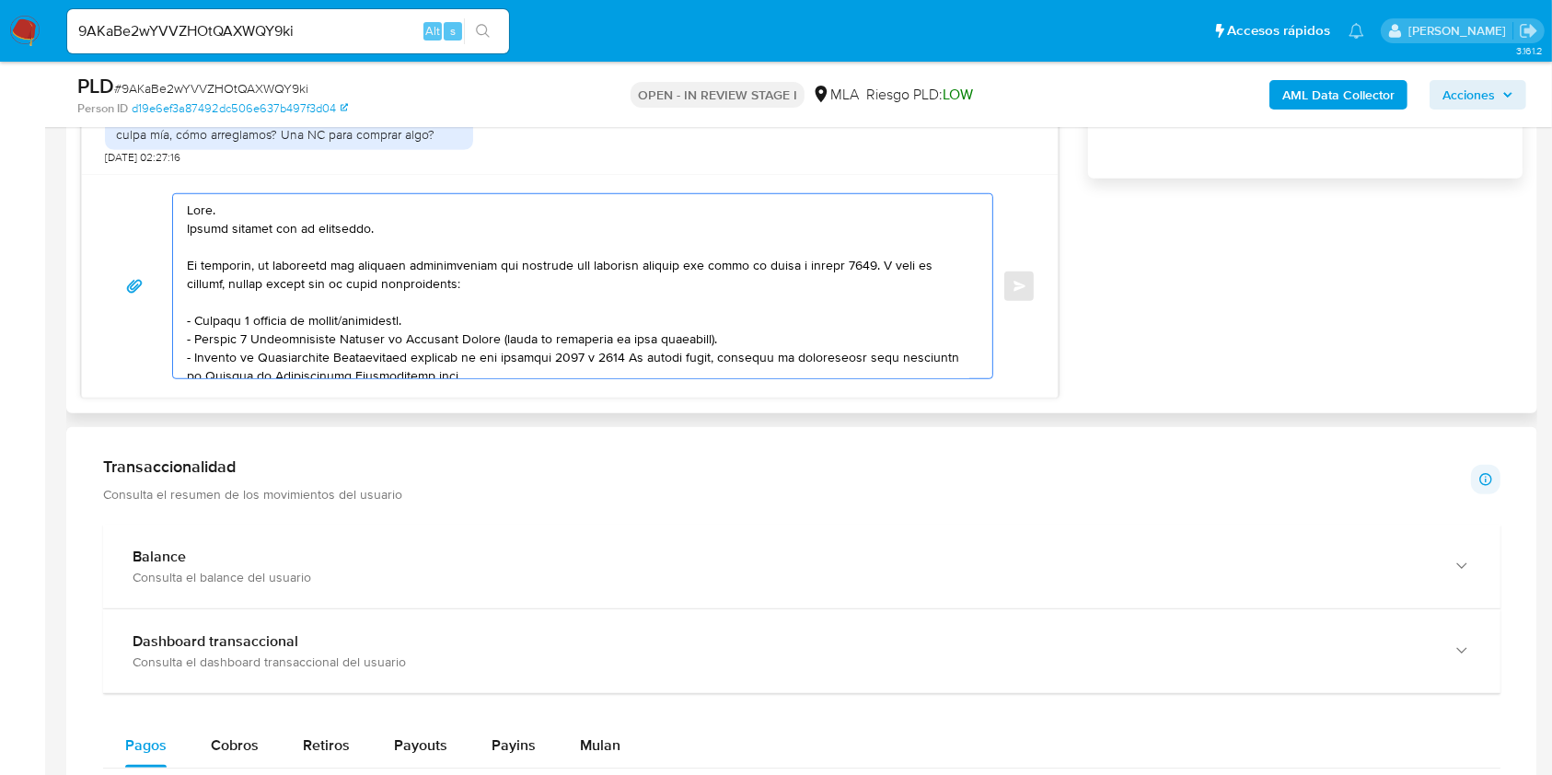
click at [387, 318] on textarea at bounding box center [578, 286] width 782 height 184
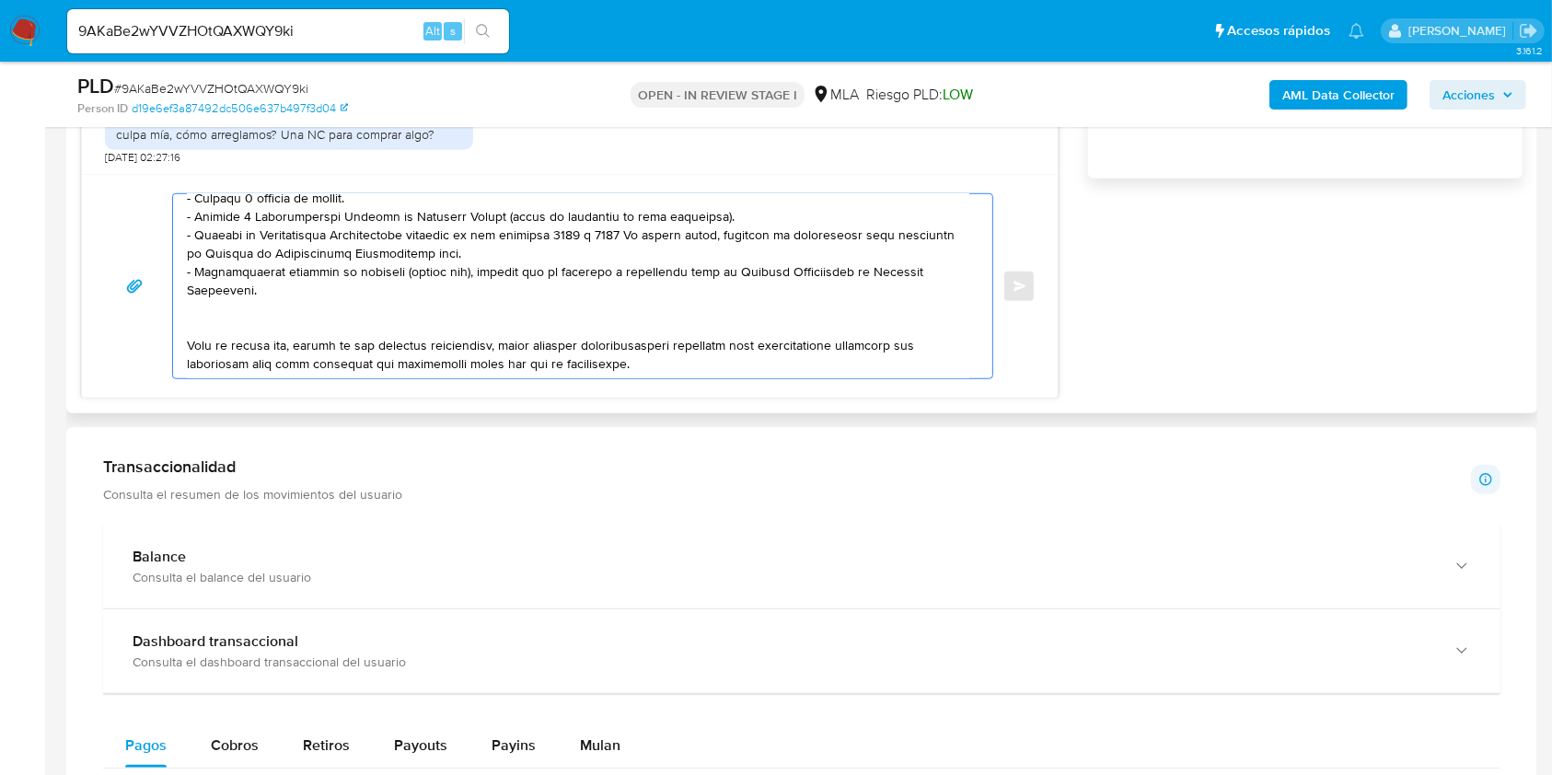
drag, startPoint x: 476, startPoint y: 254, endPoint x: 183, endPoint y: 225, distance: 294.2
click at [183, 225] on div at bounding box center [578, 286] width 810 height 184
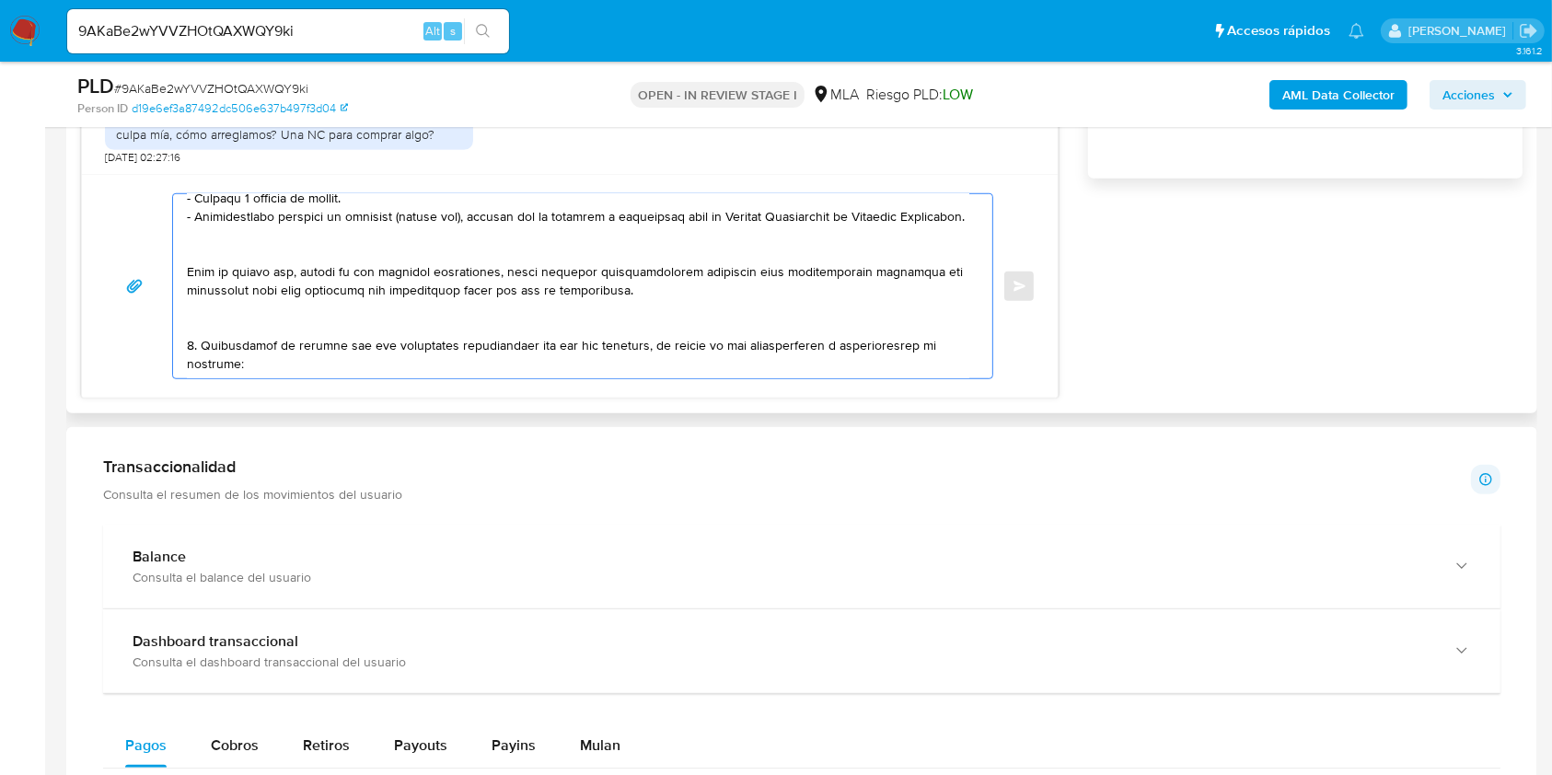
scroll to position [103, 0]
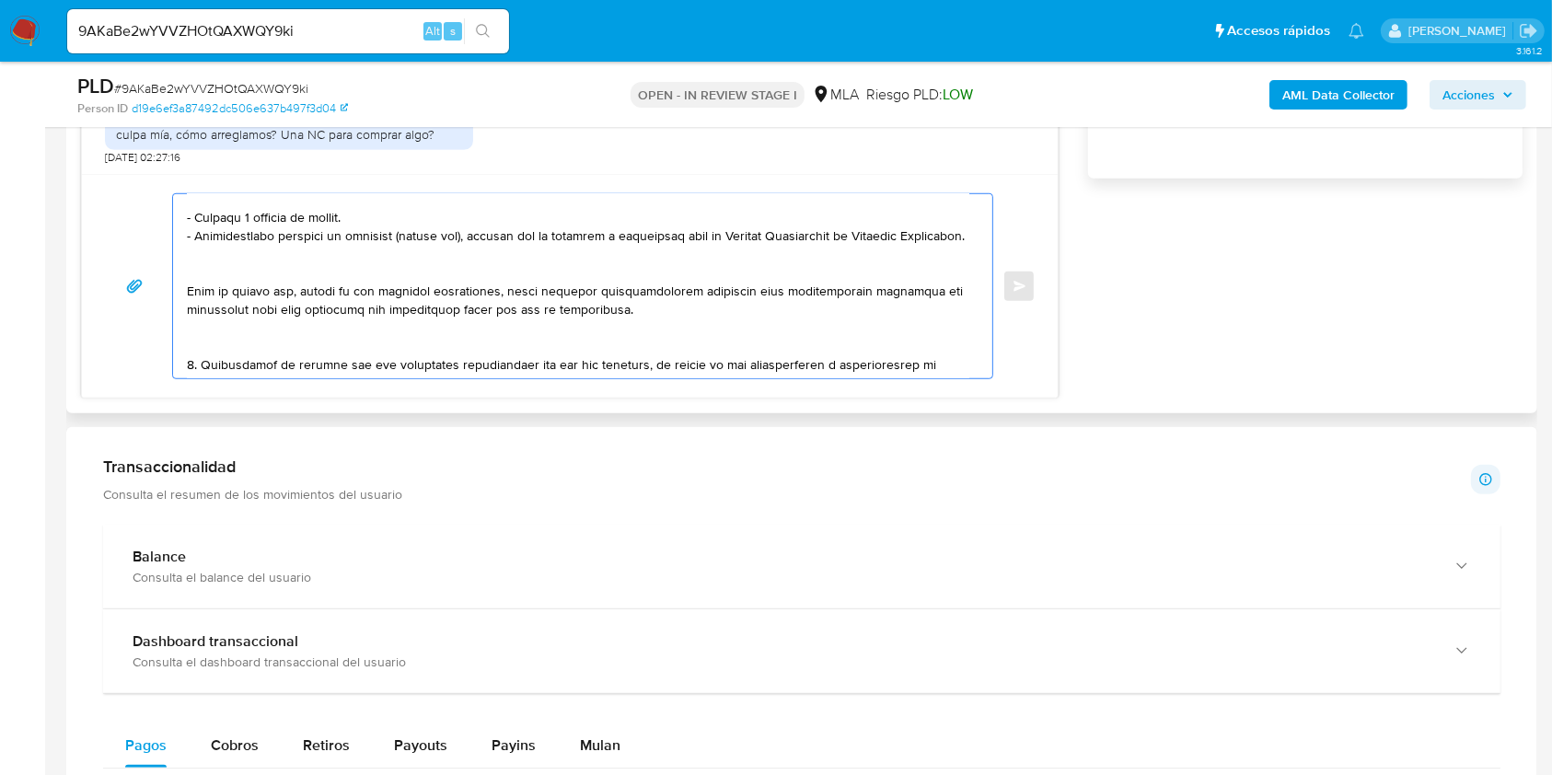
click at [260, 282] on textarea at bounding box center [578, 286] width 782 height 184
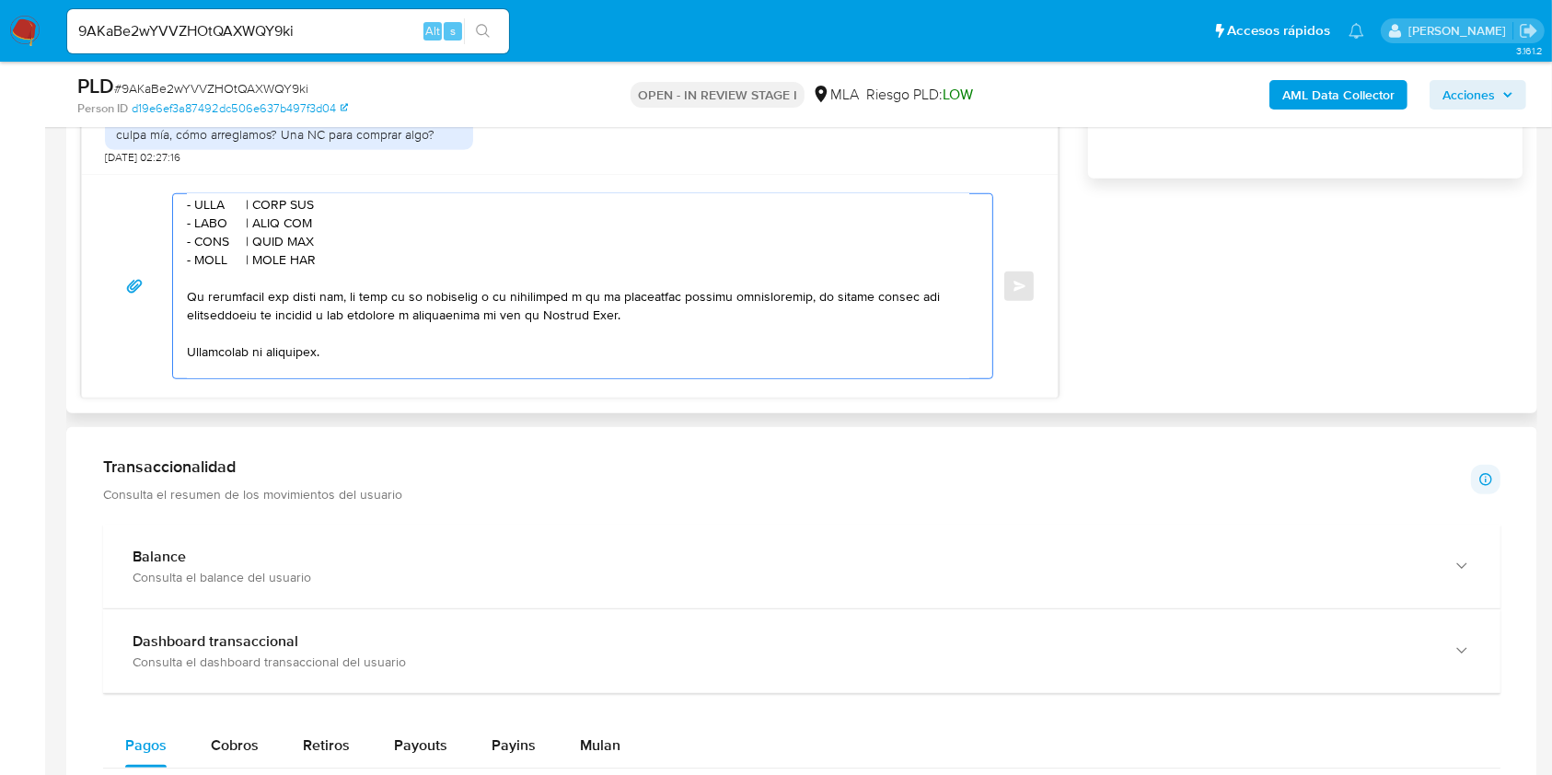
scroll to position [201, 0]
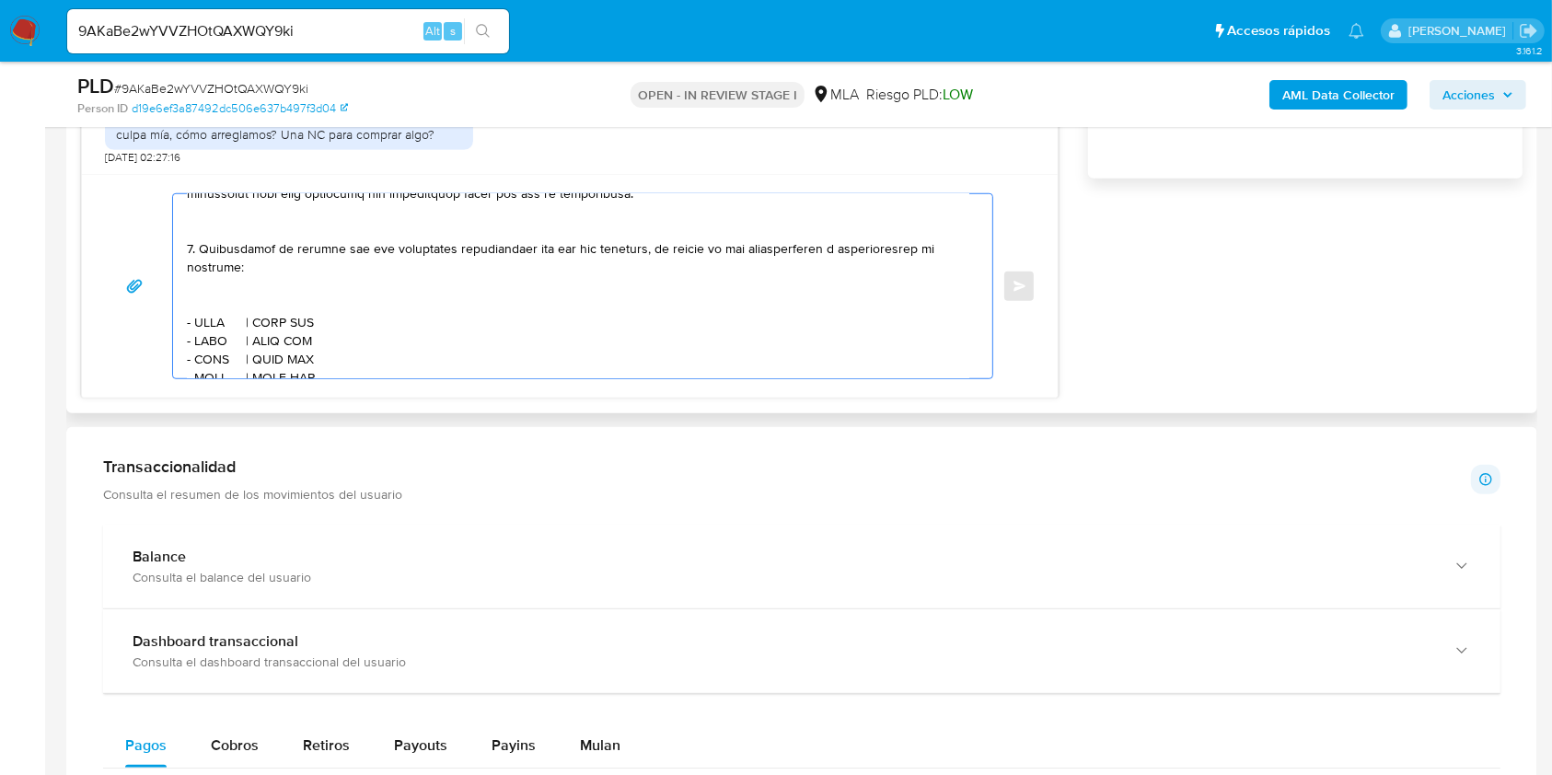
drag, startPoint x: 324, startPoint y: 254, endPoint x: 183, endPoint y: 268, distance: 141.5
click at [183, 268] on div at bounding box center [578, 286] width 810 height 184
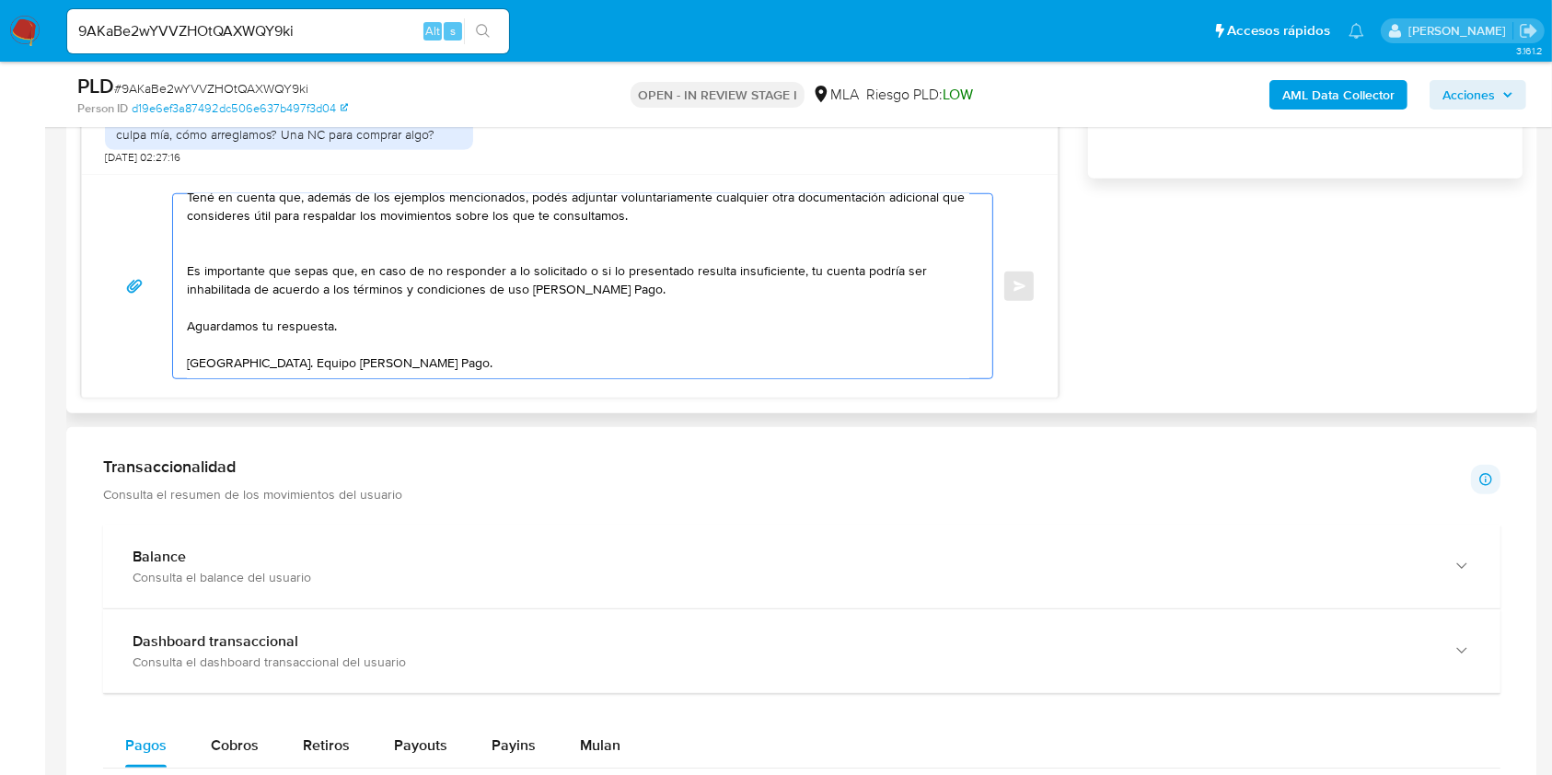
click at [351, 327] on textarea "Hola. Muchas gracias por tu respuesta. No obstante, es necesario que adjuntes d…" at bounding box center [578, 286] width 782 height 184
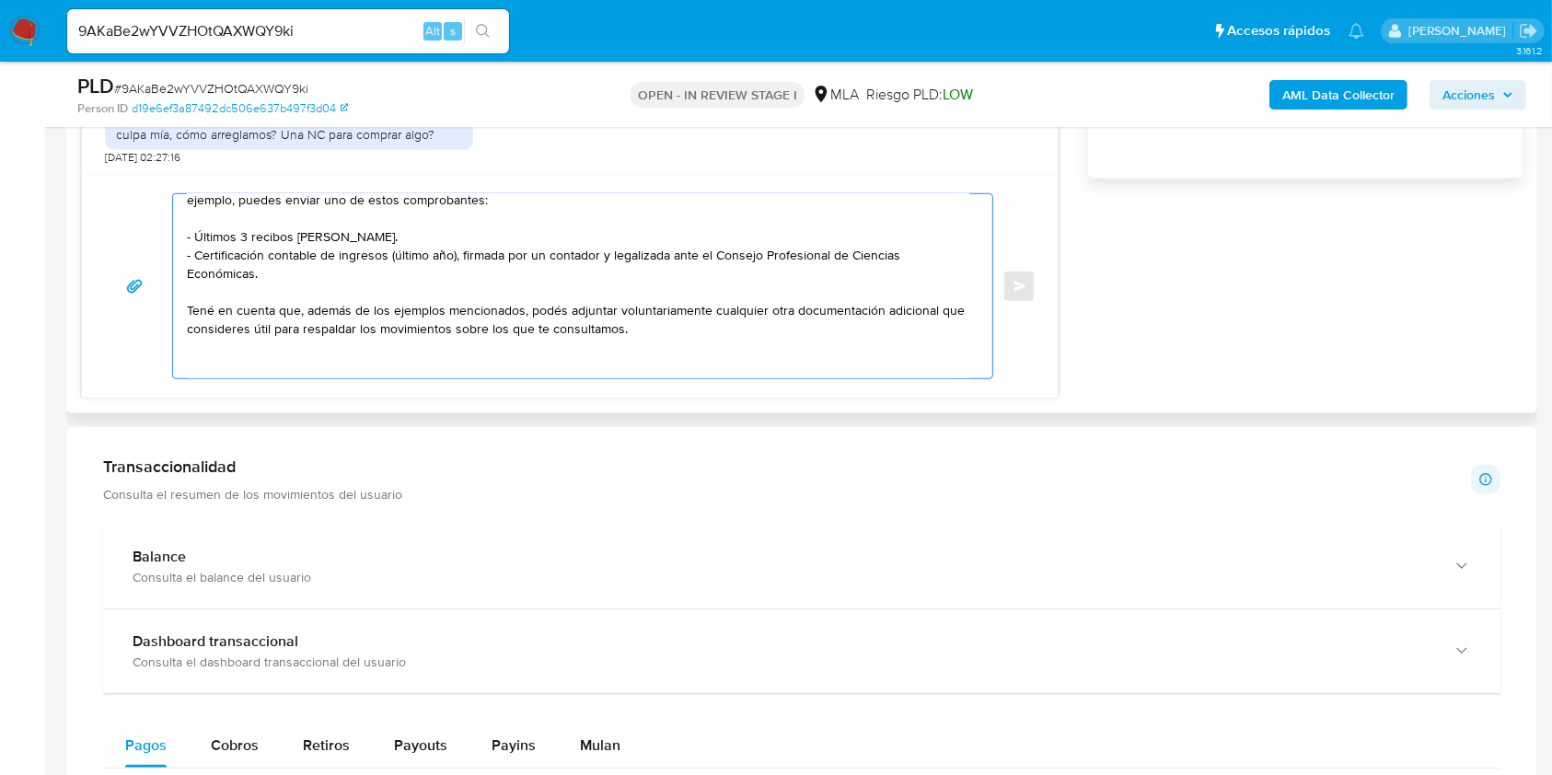
scroll to position [0, 0]
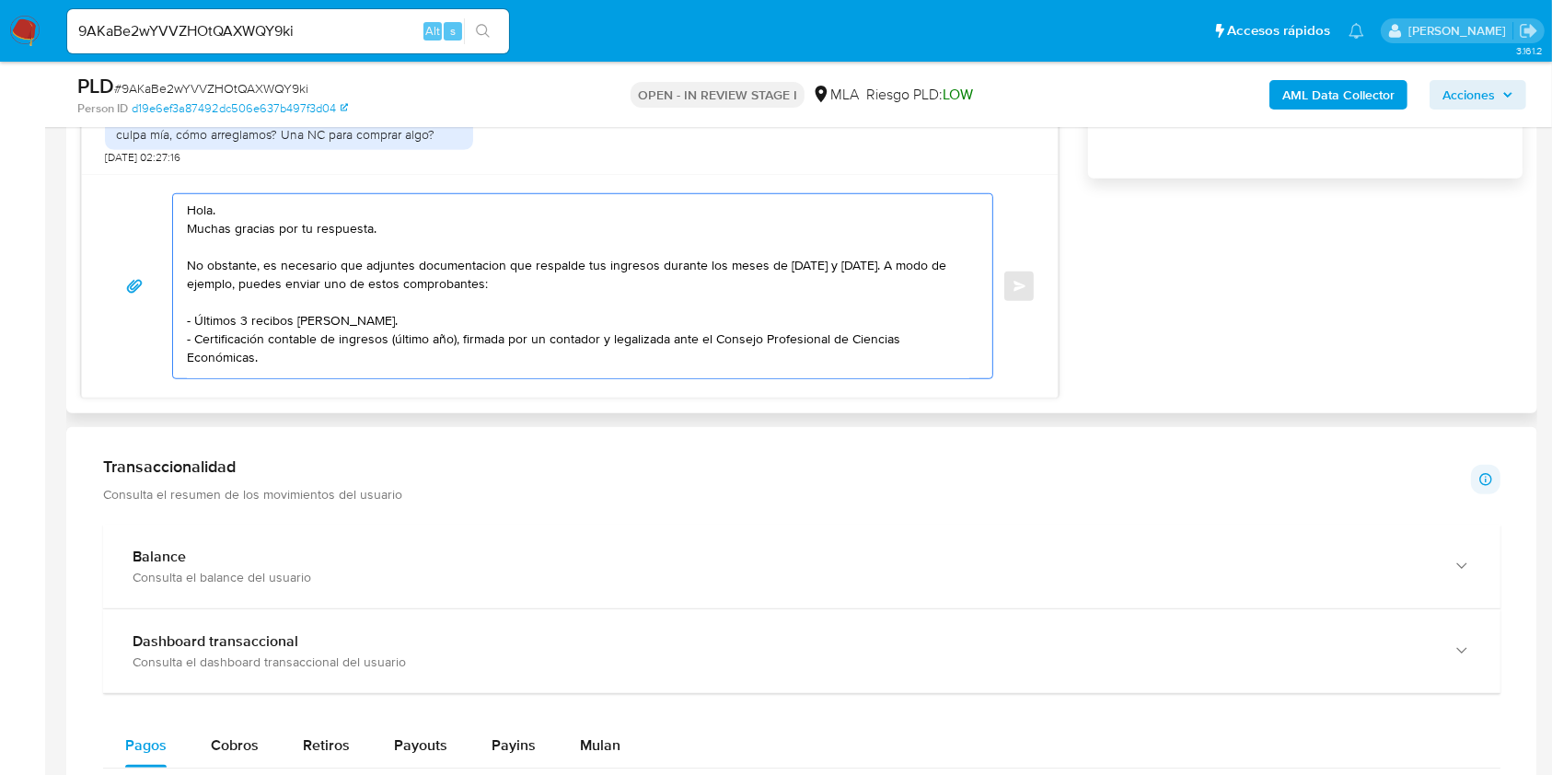
click at [464, 263] on textarea "Hola. Muchas gracias por tu respuesta. No obstante, es necesario que adjuntes d…" at bounding box center [578, 286] width 782 height 184
click at [0, 0] on lt-span "documentaci ó n" at bounding box center [0, 0] width 0 height 0
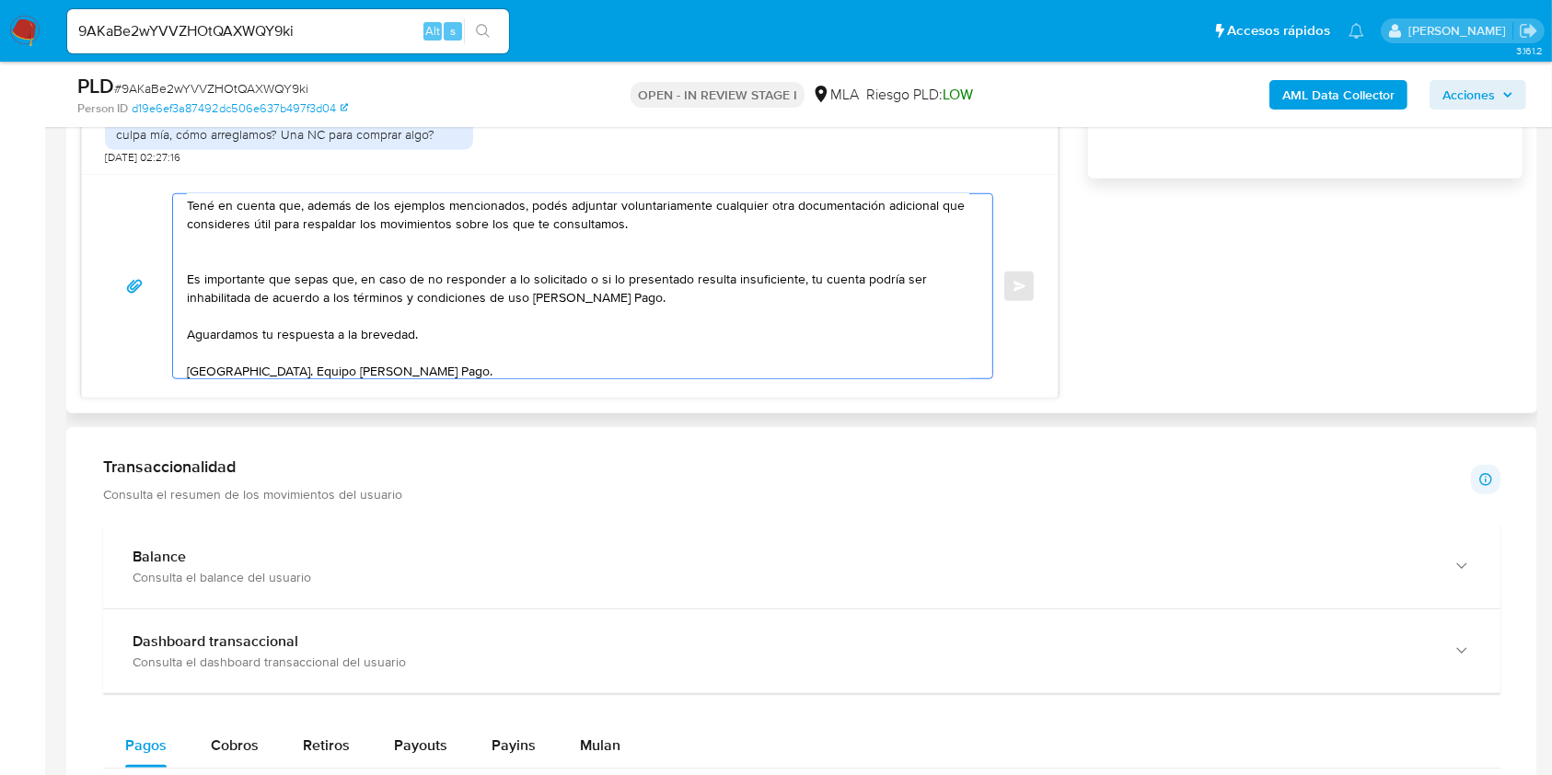
scroll to position [224, 0]
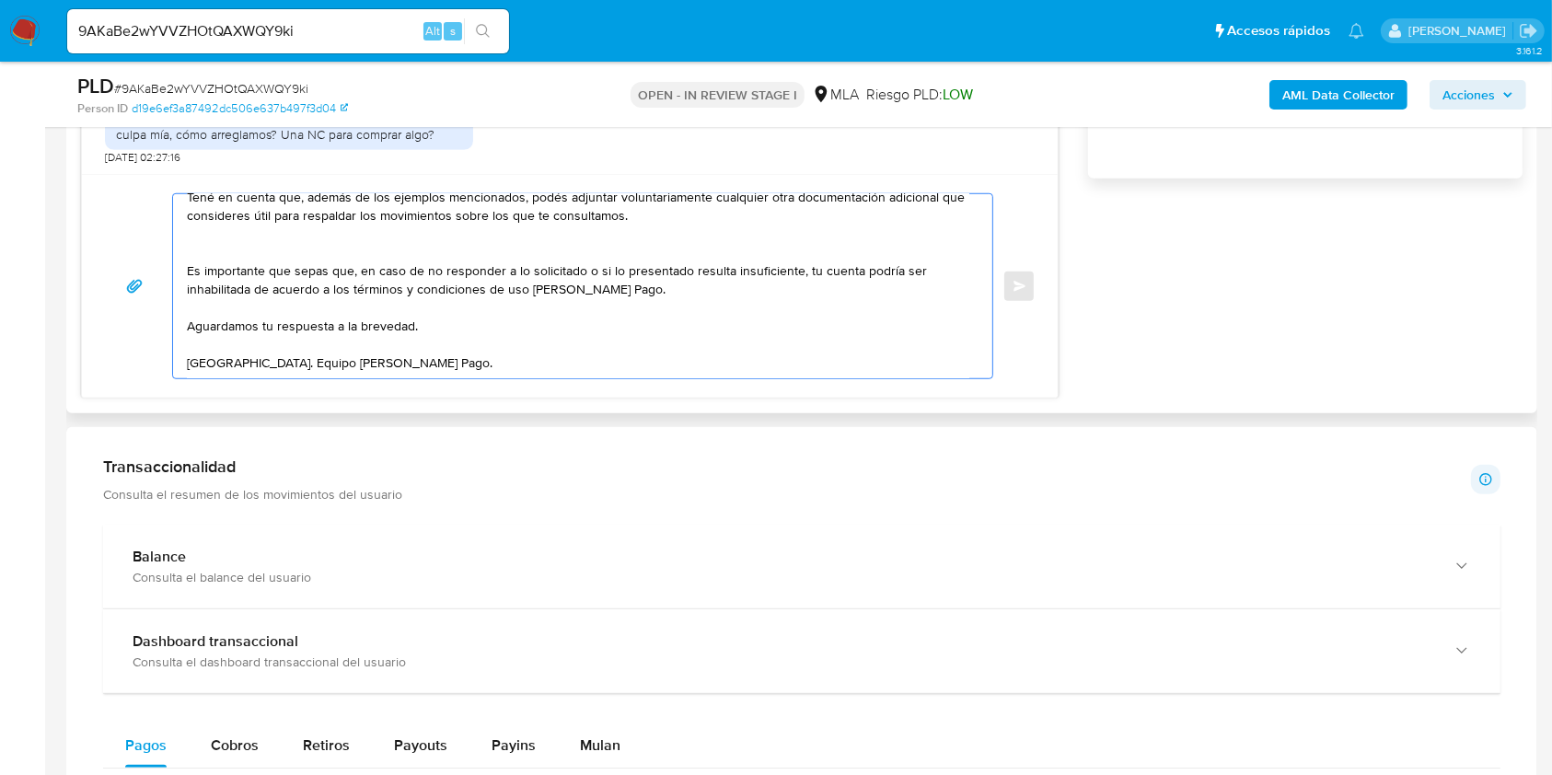
click at [619, 347] on textarea "Hola. Muchas gracias por tu respuesta. No obstante, es necesario que adjuntes d…" at bounding box center [578, 286] width 782 height 184
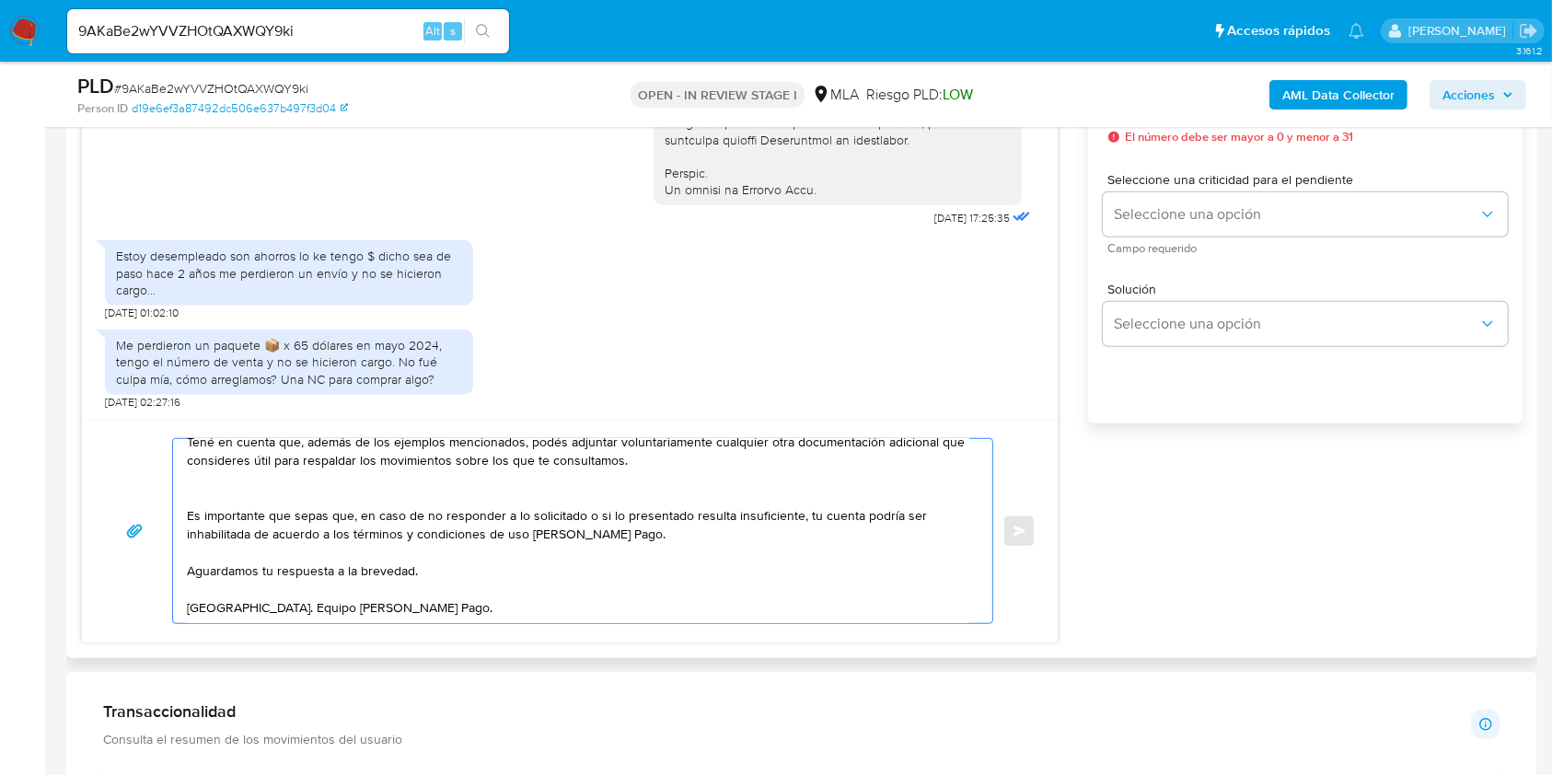
scroll to position [859, 0]
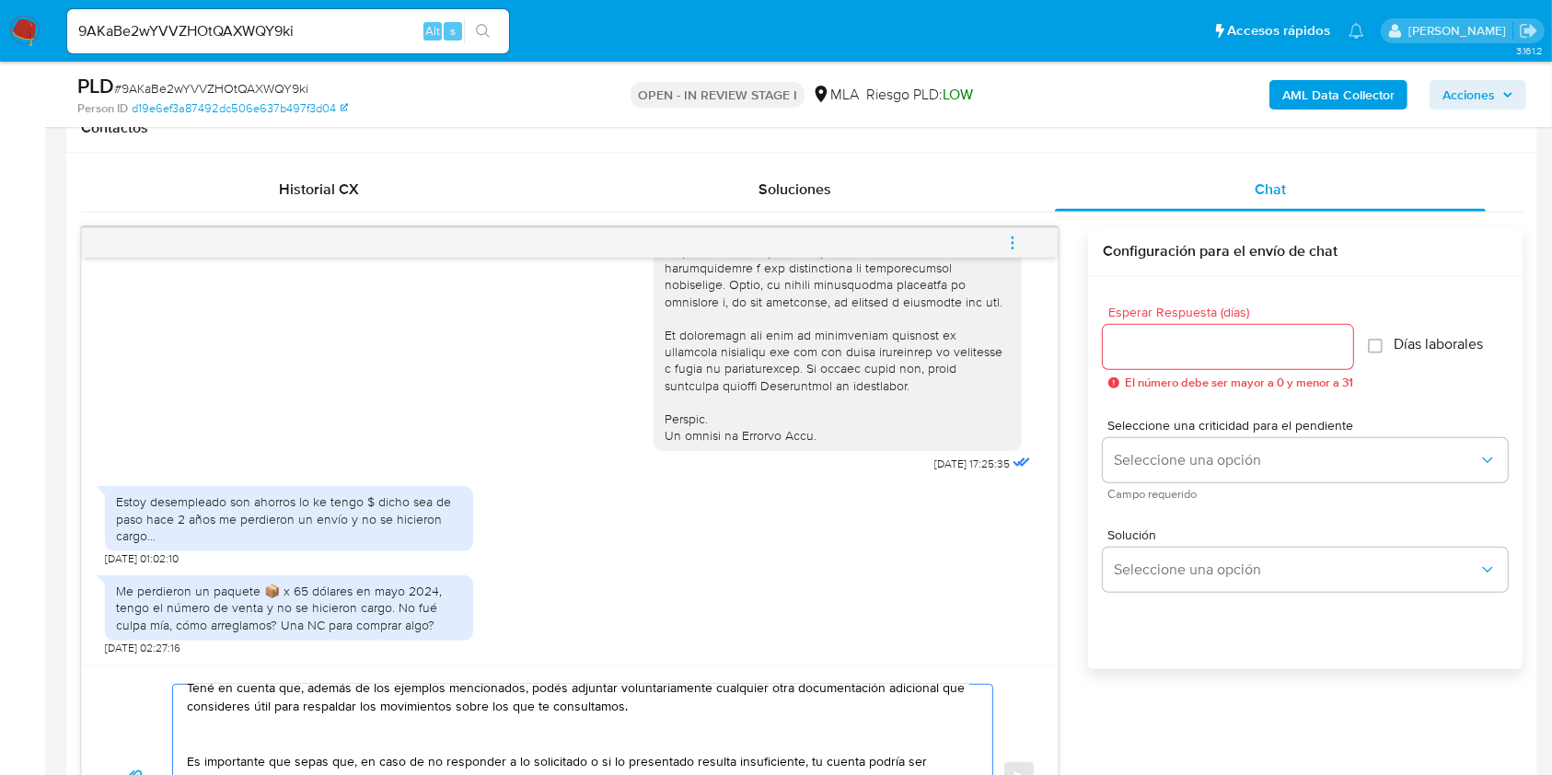
type textarea "Hola. Muchas gracias por tu respuesta. No obstante, es necesario que adjuntes d…"
click at [1155, 353] on input "Esperar Respuesta (días)" at bounding box center [1228, 347] width 250 height 24
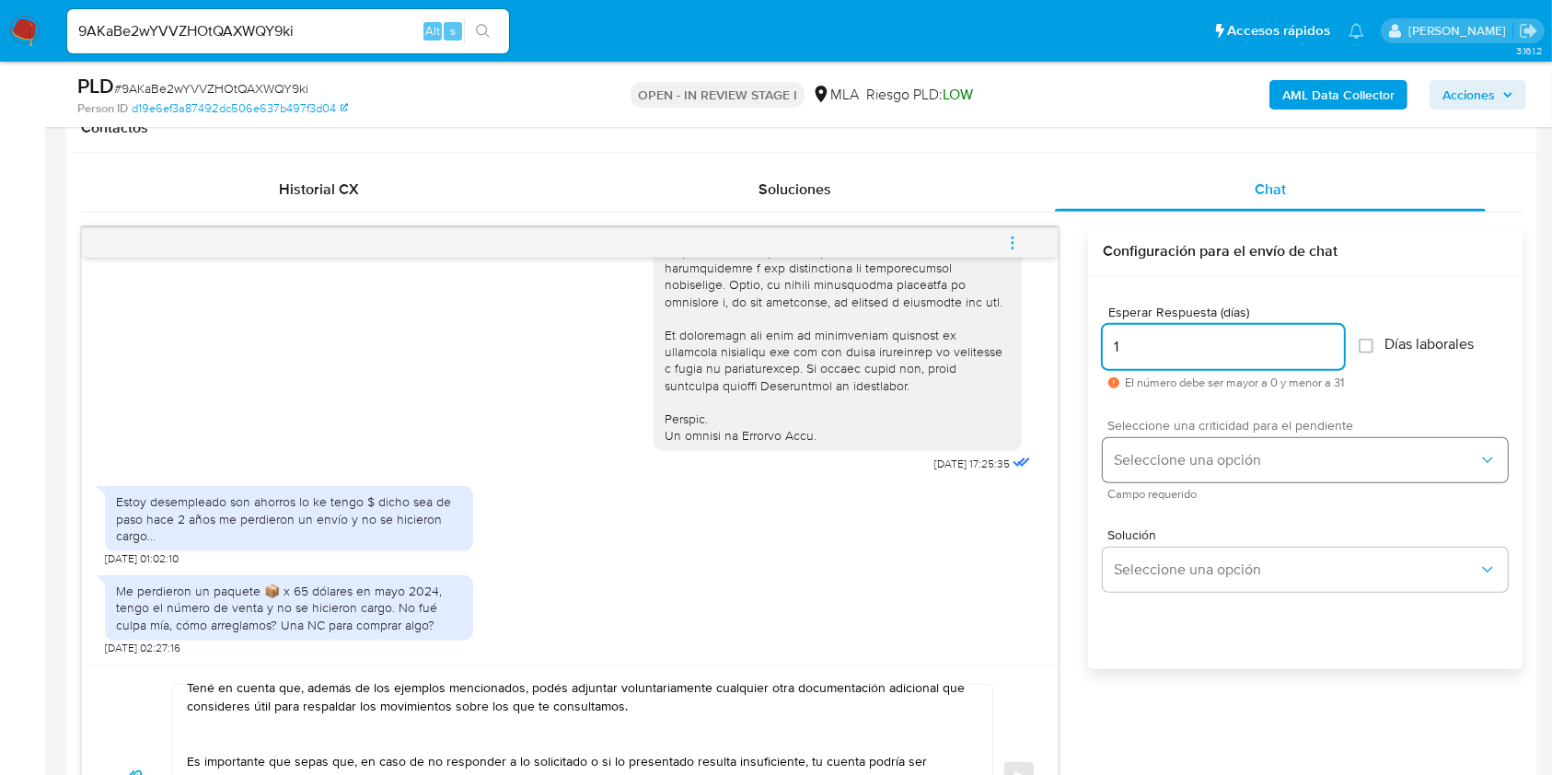
type input "1"
click at [1158, 442] on button "Seleccione una opción" at bounding box center [1305, 460] width 405 height 44
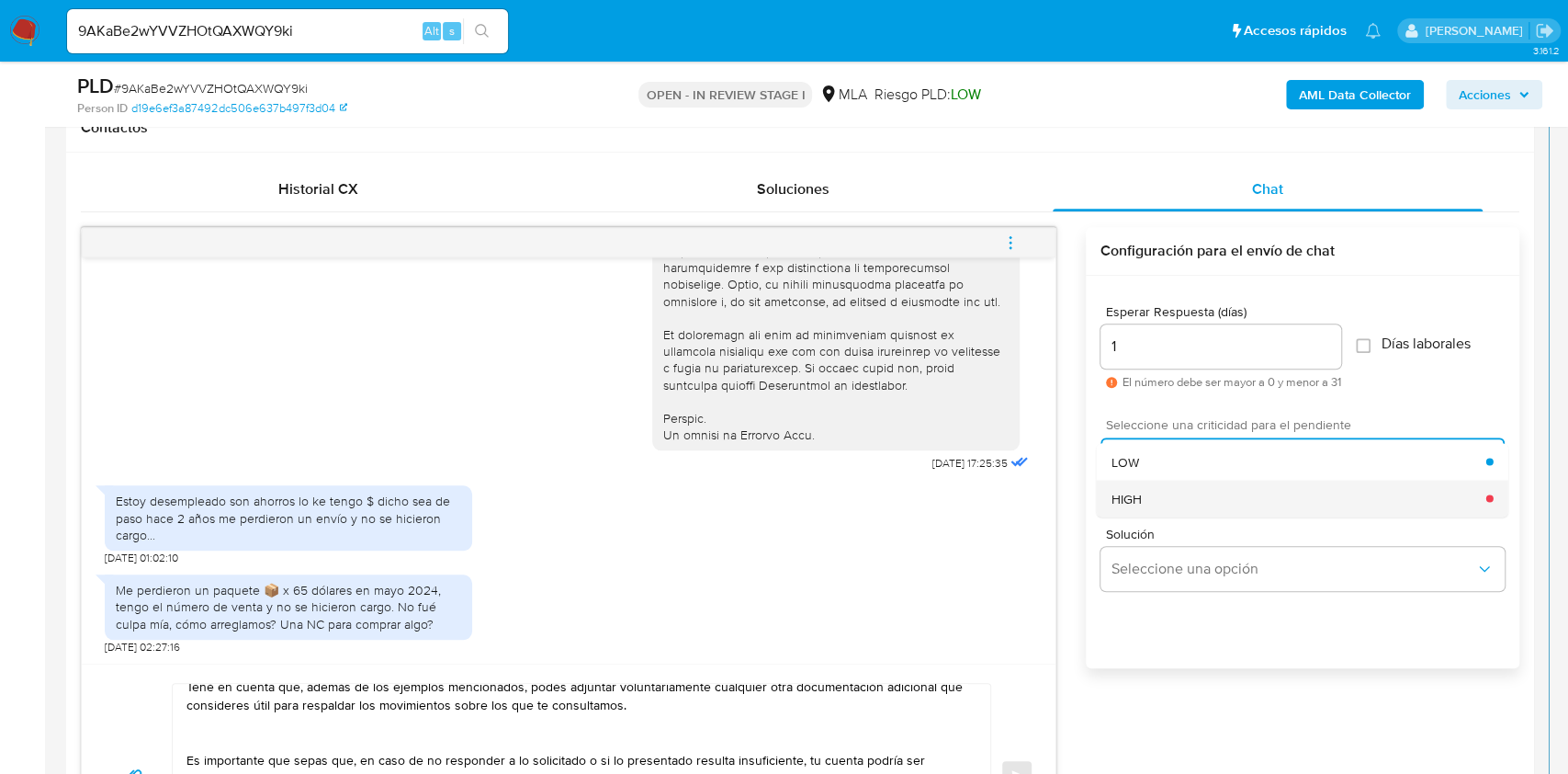
click at [1153, 480] on div "HIGH" at bounding box center [1300, 497] width 375 height 37
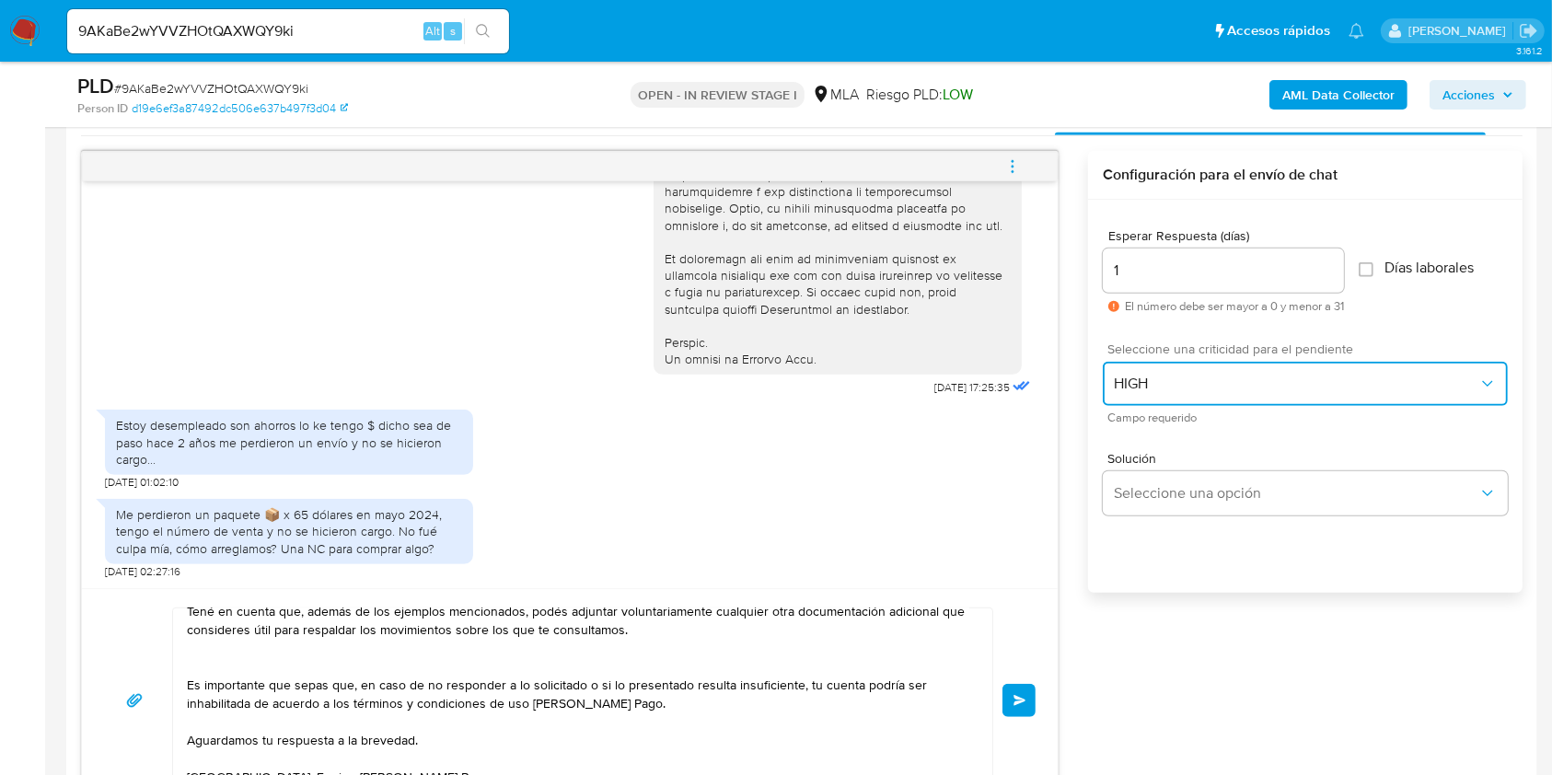
scroll to position [1105, 0]
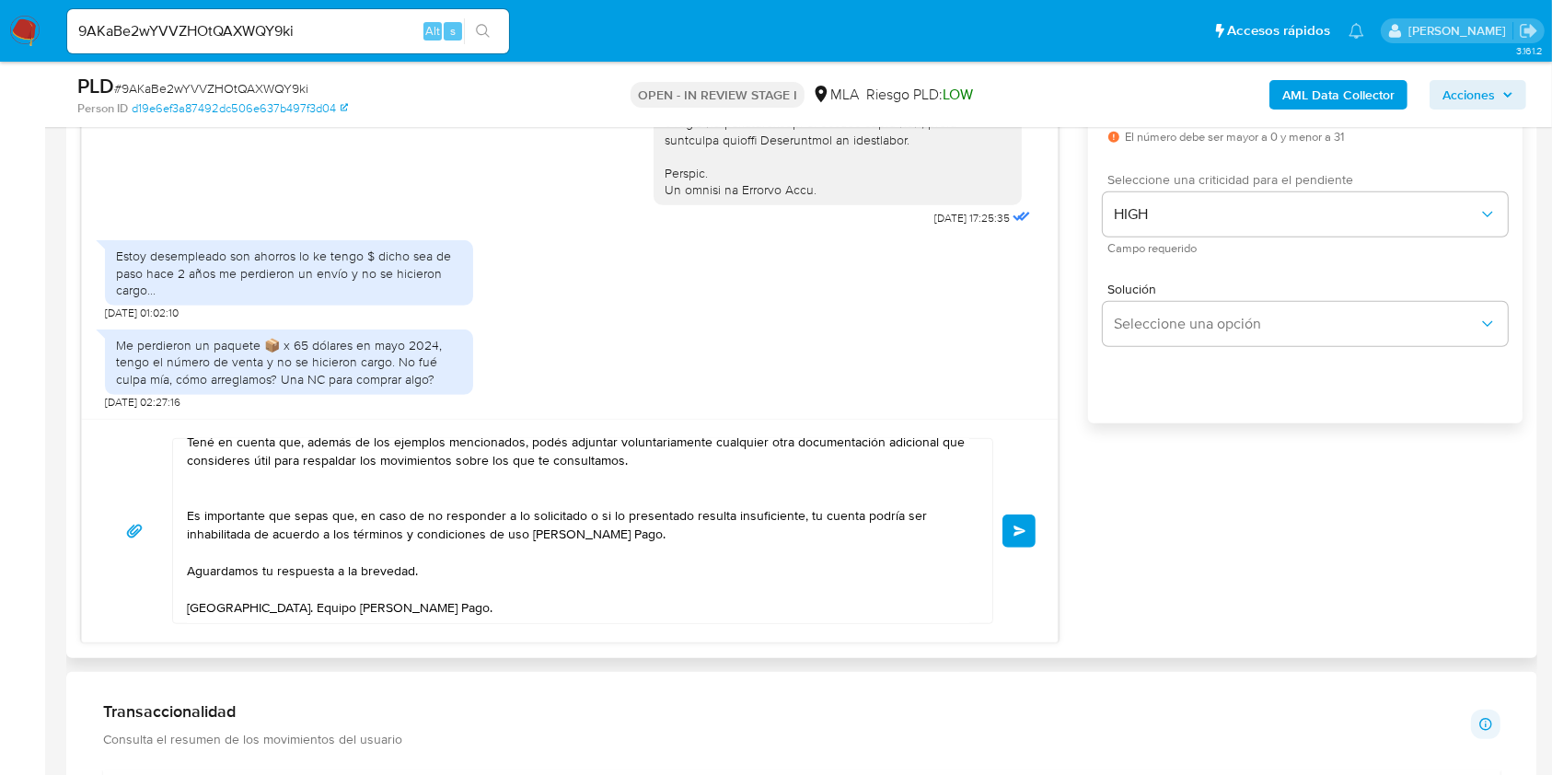
click at [1027, 541] on button "Enviar" at bounding box center [1018, 531] width 33 height 33
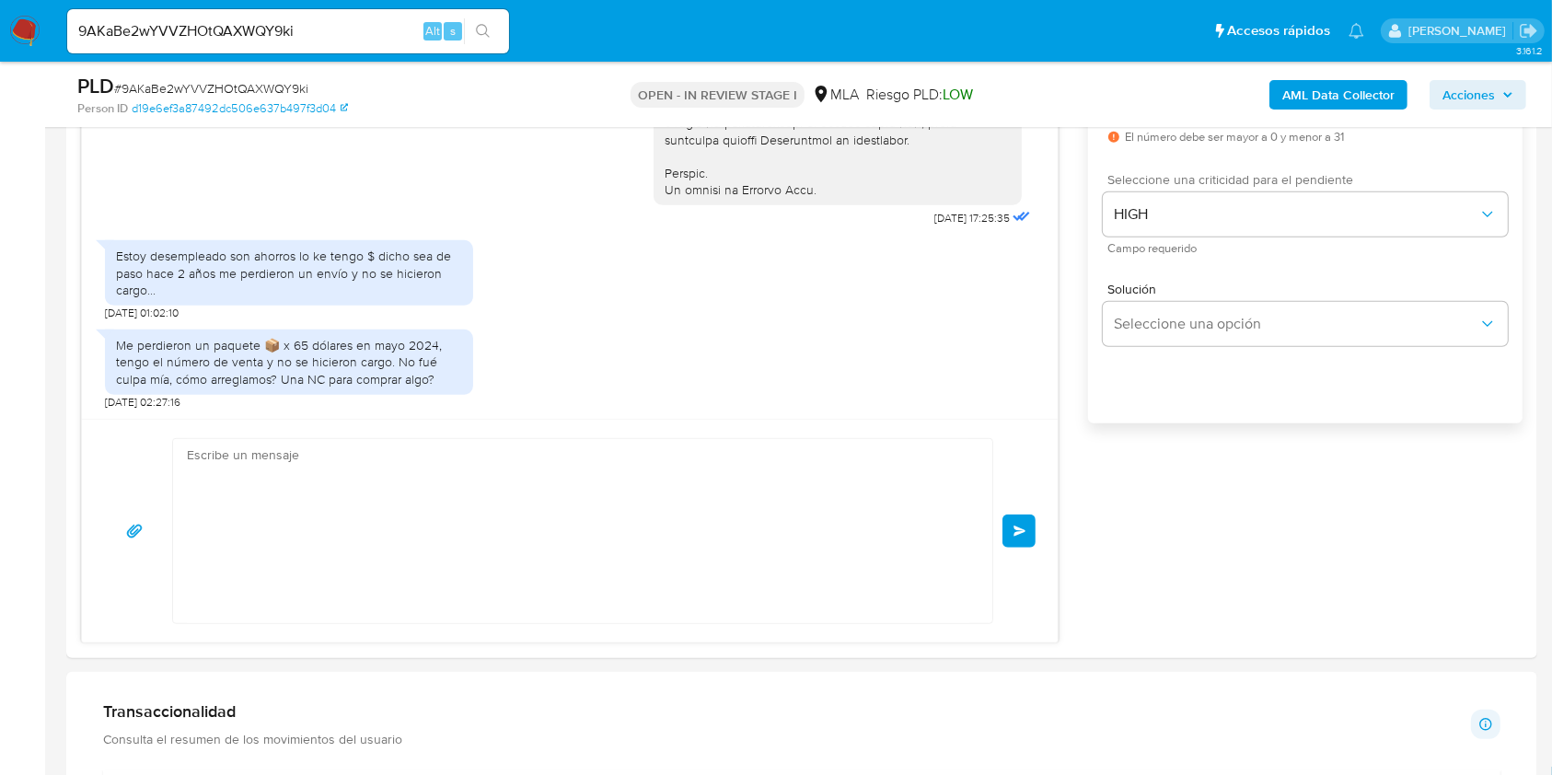
scroll to position [1337, 0]
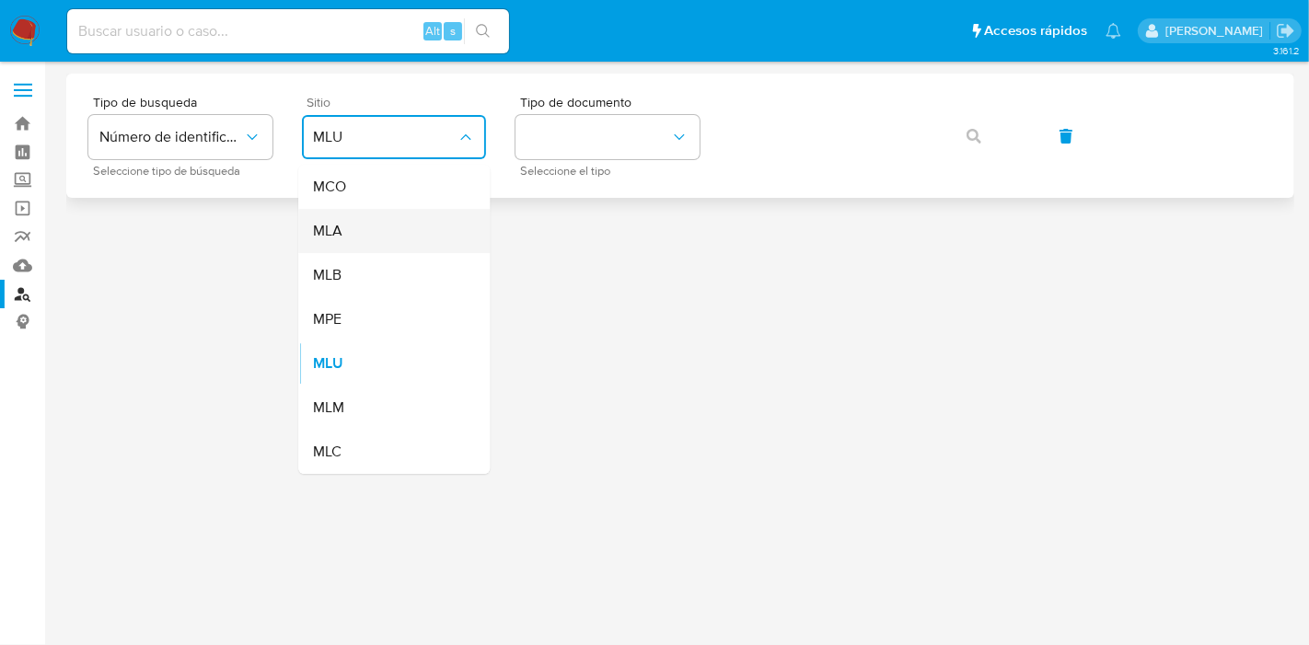
click at [347, 214] on div "MLA" at bounding box center [388, 231] width 151 height 44
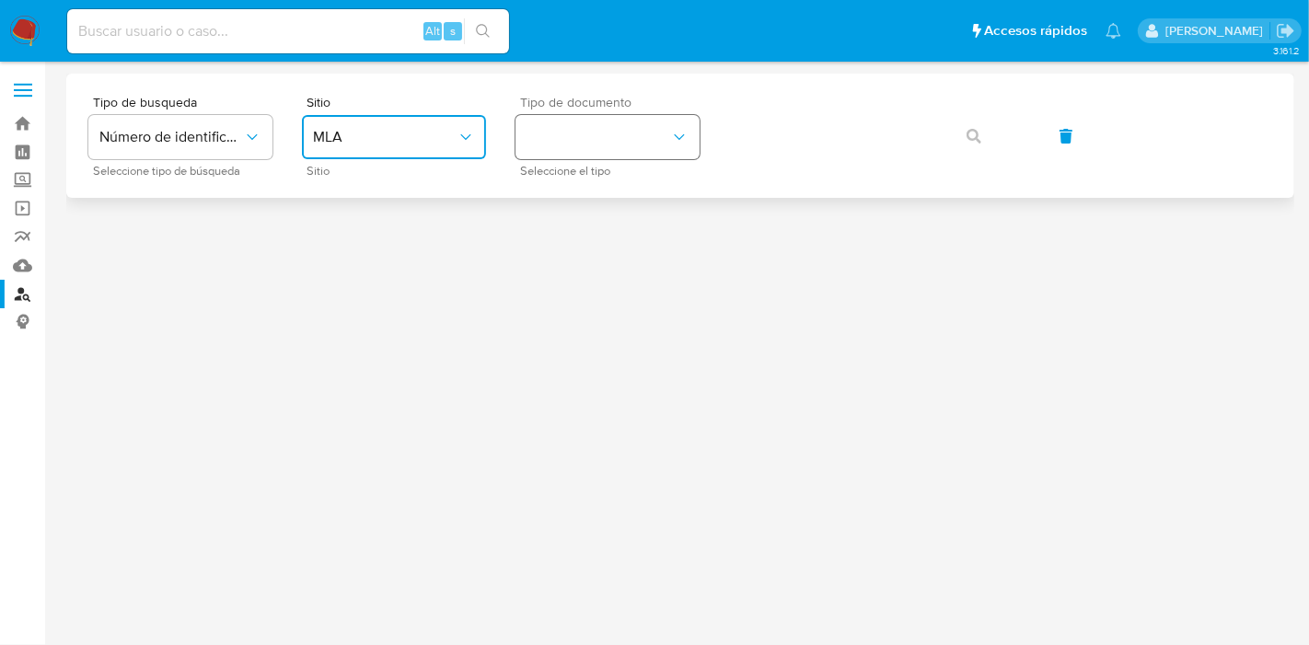
click at [554, 143] on button "identificationType" at bounding box center [607, 137] width 184 height 44
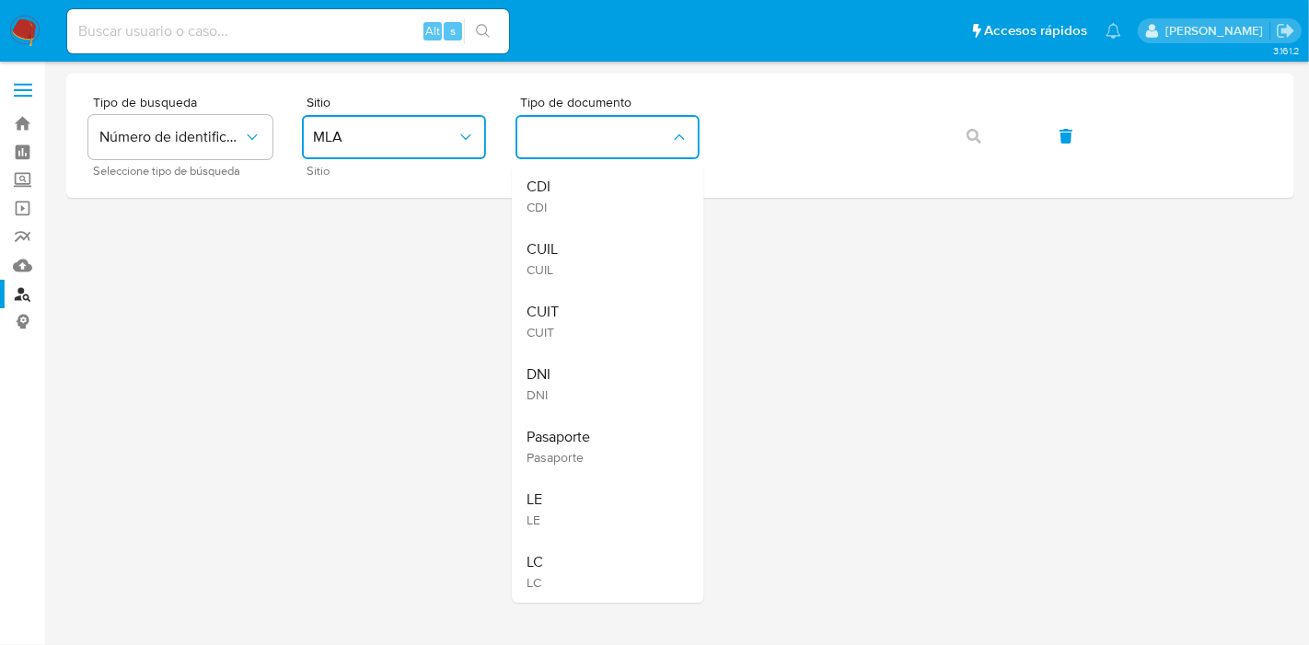
drag, startPoint x: 624, startPoint y: 307, endPoint x: 681, endPoint y: 246, distance: 83.4
click at [625, 307] on div "CUIT CUIT" at bounding box center [602, 321] width 151 height 63
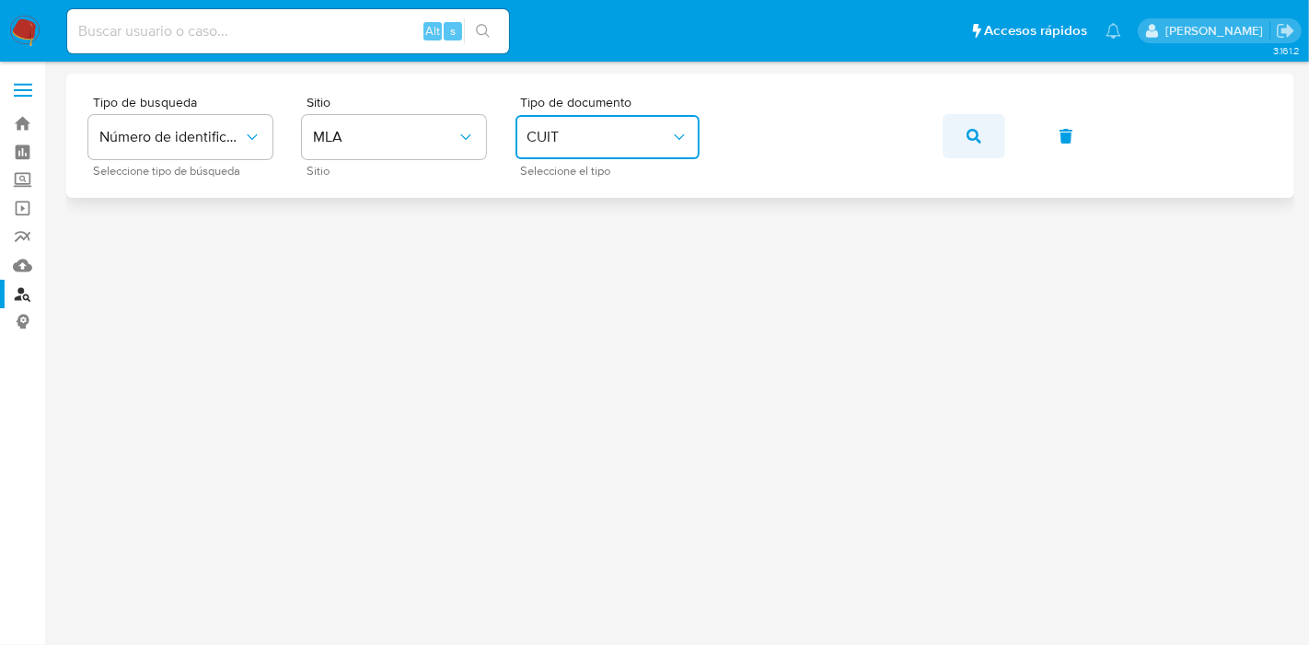
click at [955, 133] on button "button" at bounding box center [974, 136] width 63 height 44
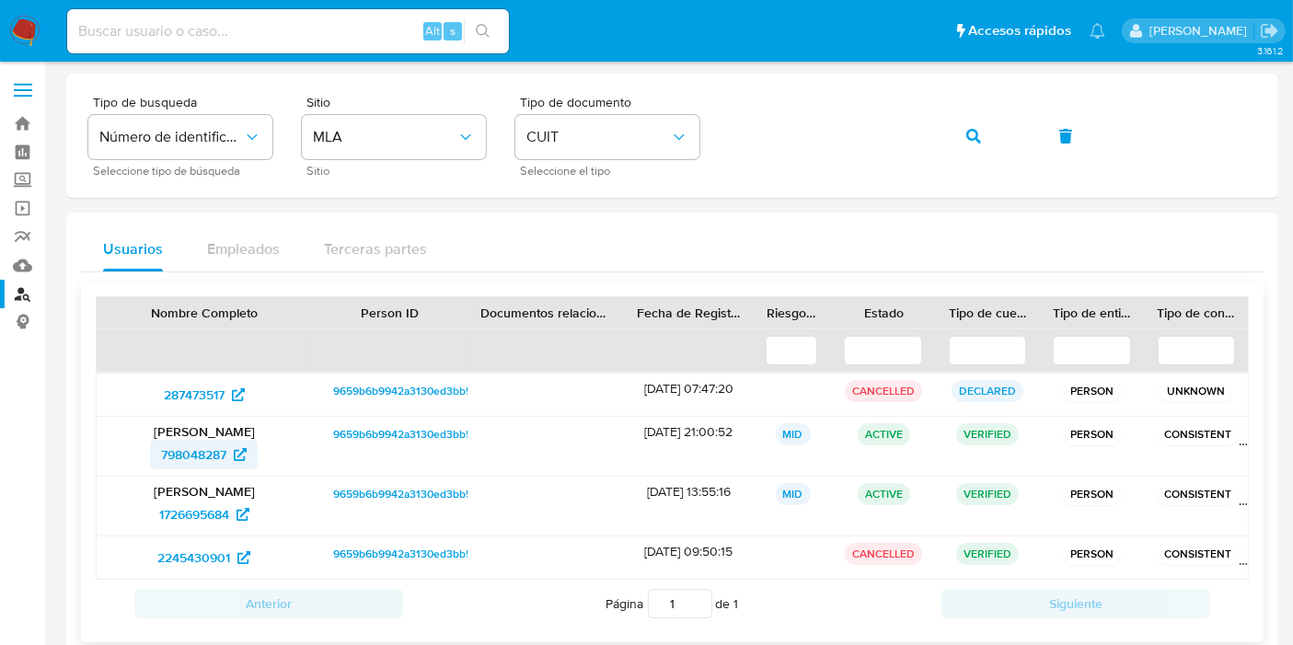
click at [180, 449] on span "798048287" at bounding box center [193, 454] width 65 height 29
click at [179, 511] on span "1726695684" at bounding box center [194, 514] width 70 height 29
click at [963, 141] on button "button" at bounding box center [974, 136] width 63 height 44
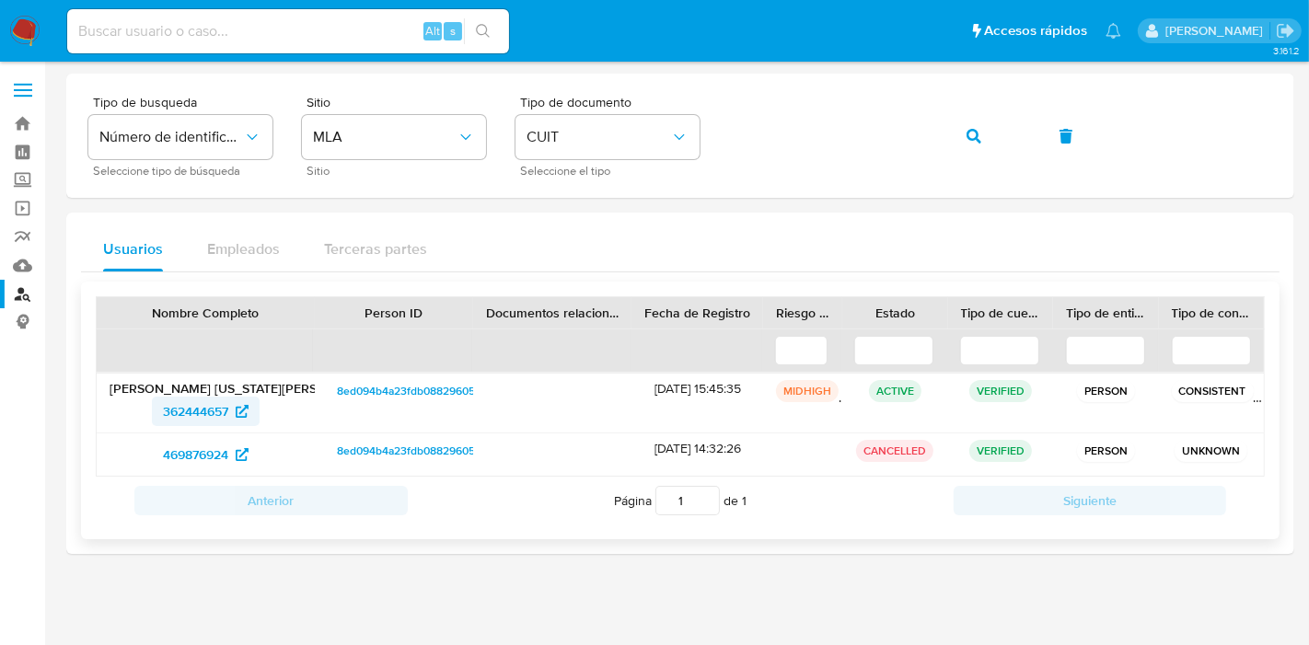
click at [180, 408] on span "362444657" at bounding box center [195, 411] width 65 height 29
click at [990, 153] on button "button" at bounding box center [974, 136] width 63 height 44
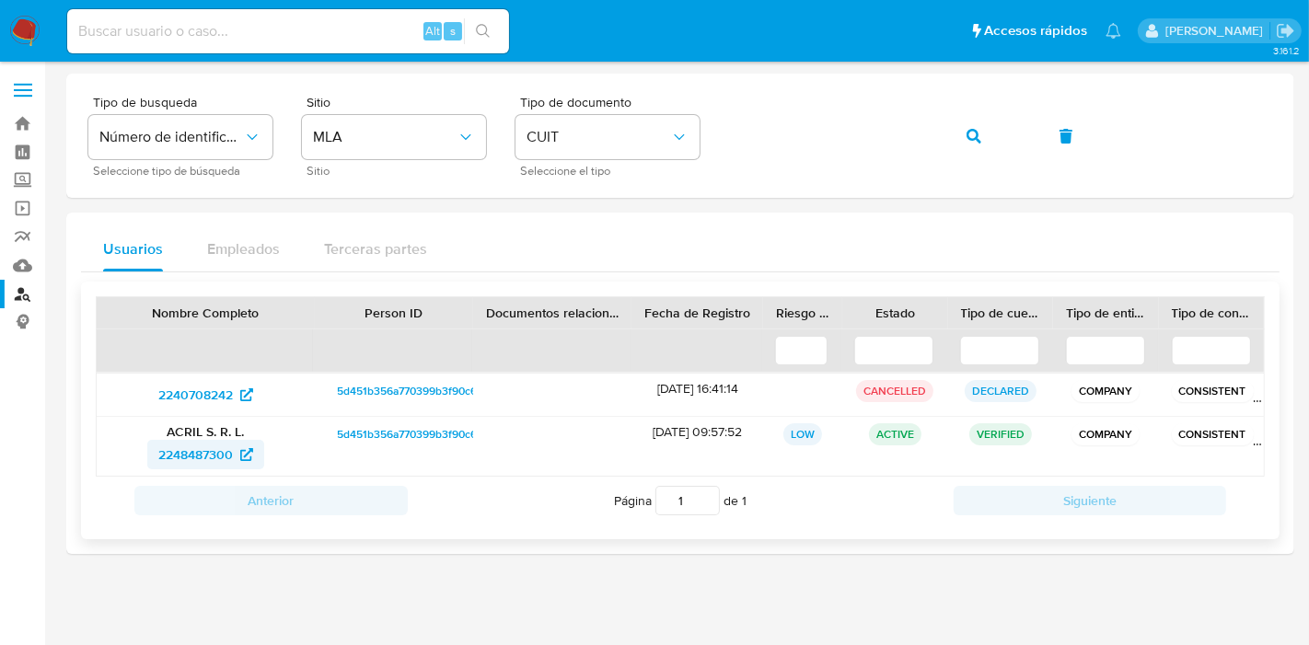
click at [237, 448] on span "2248487300" at bounding box center [205, 454] width 95 height 29
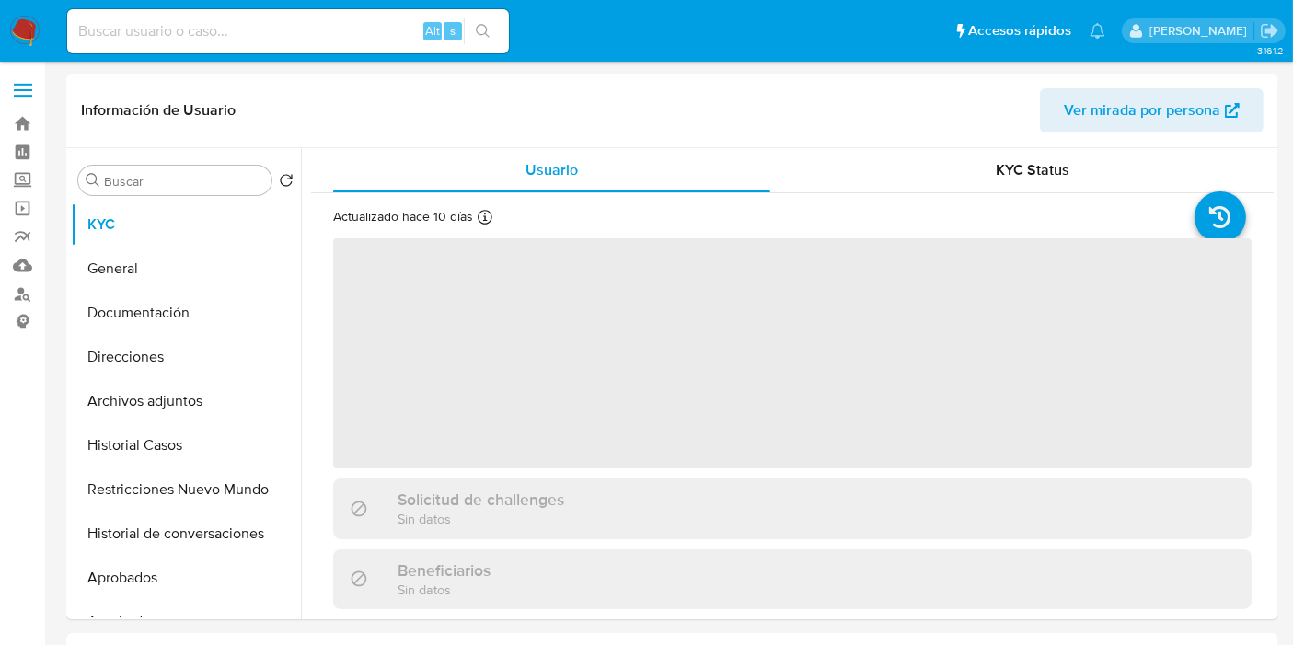
select select "10"
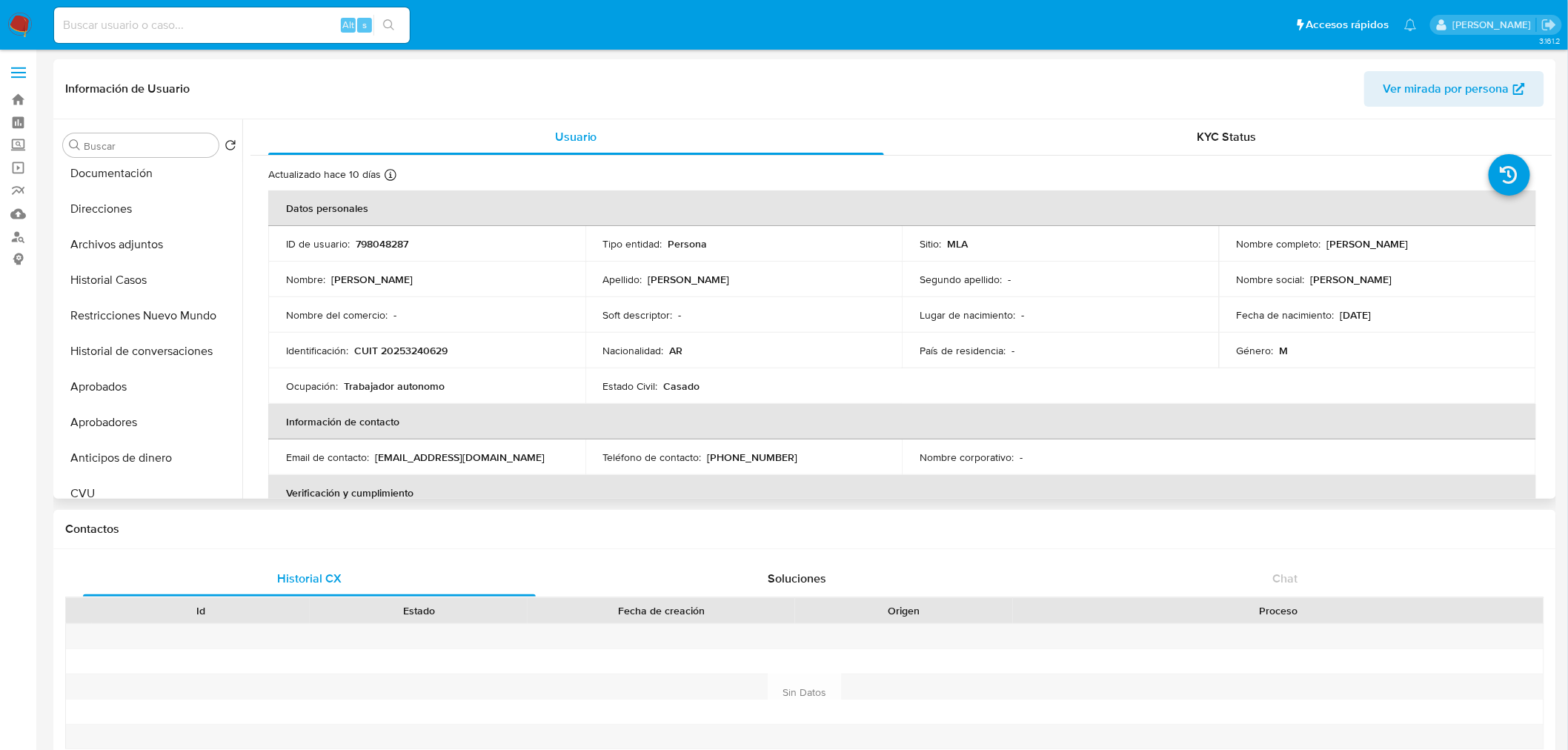
scroll to position [164, 0]
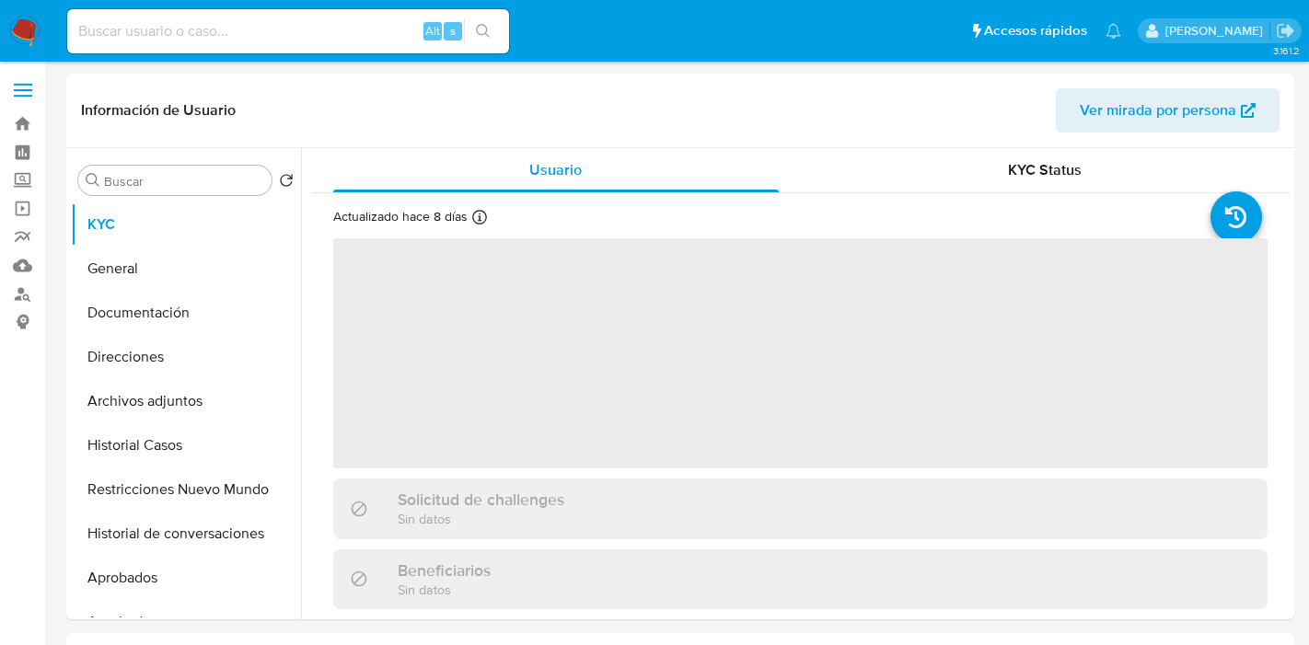
select select "10"
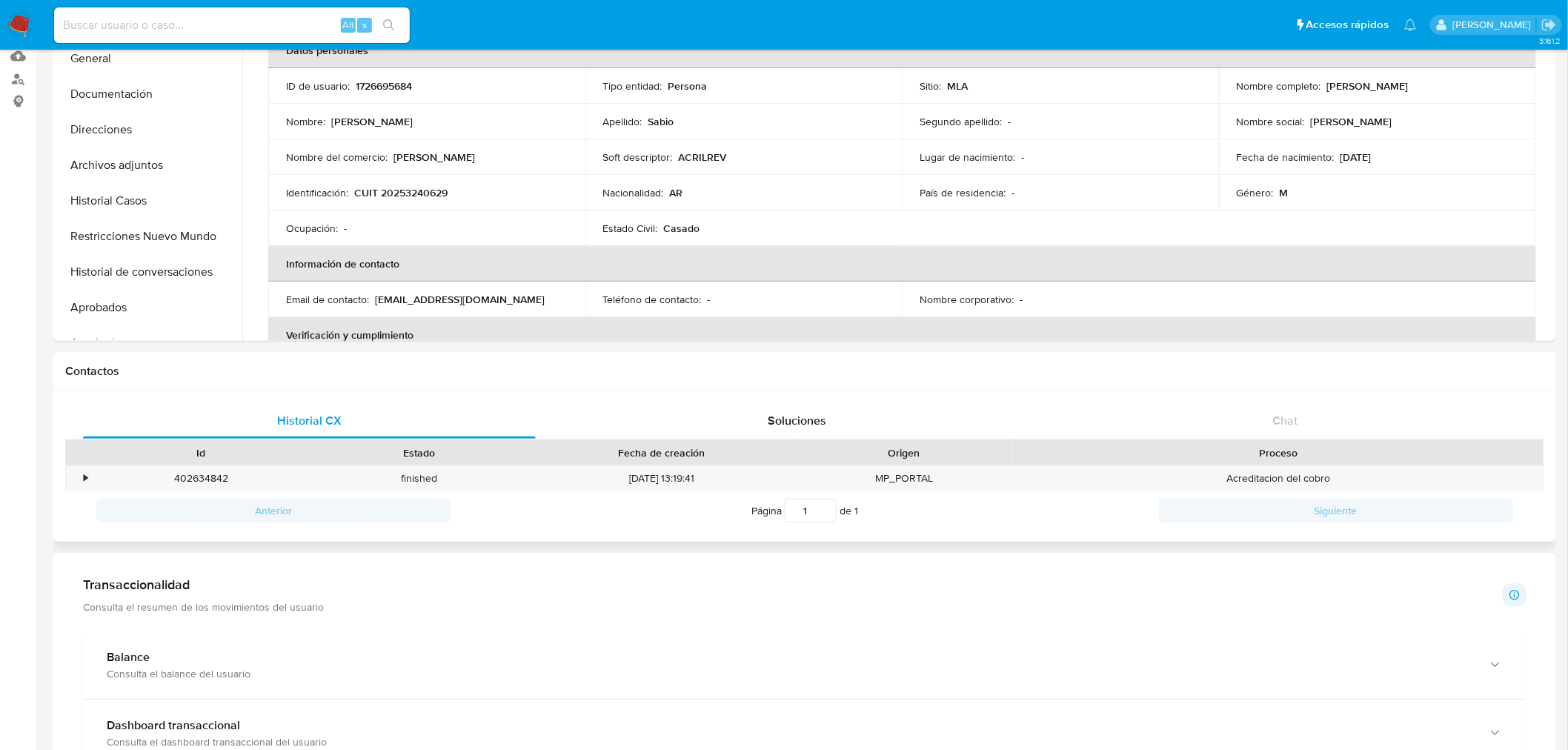
scroll to position [164, 0]
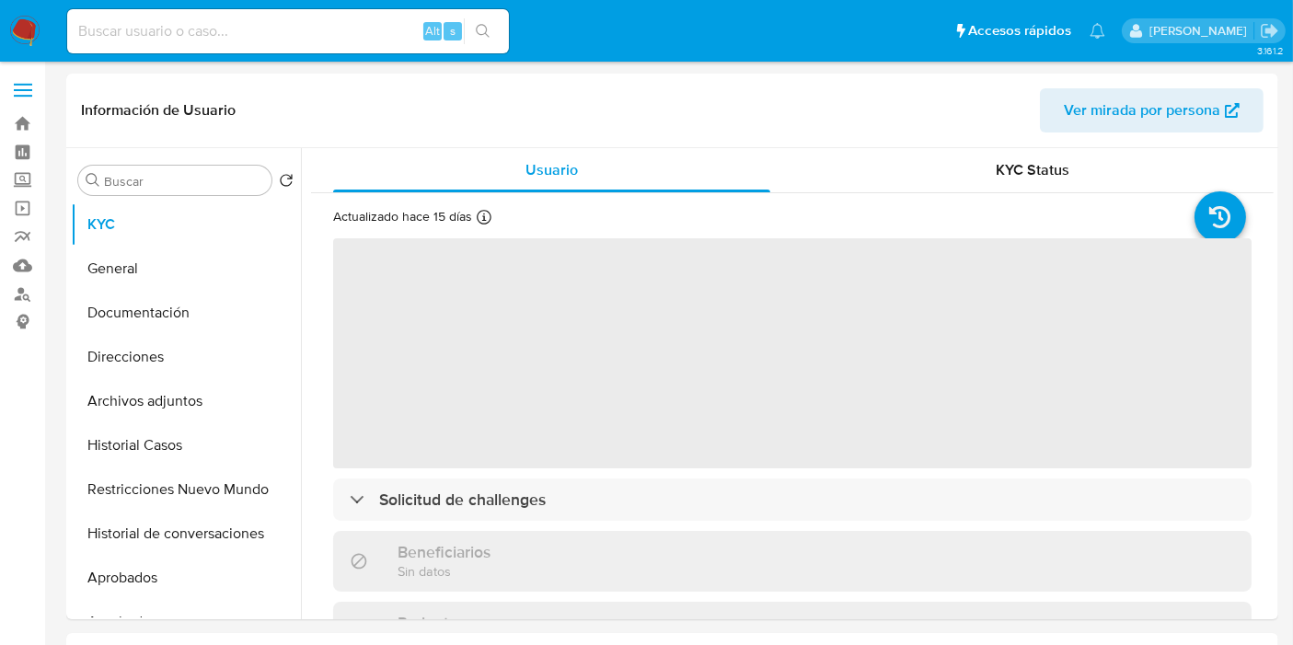
select select "10"
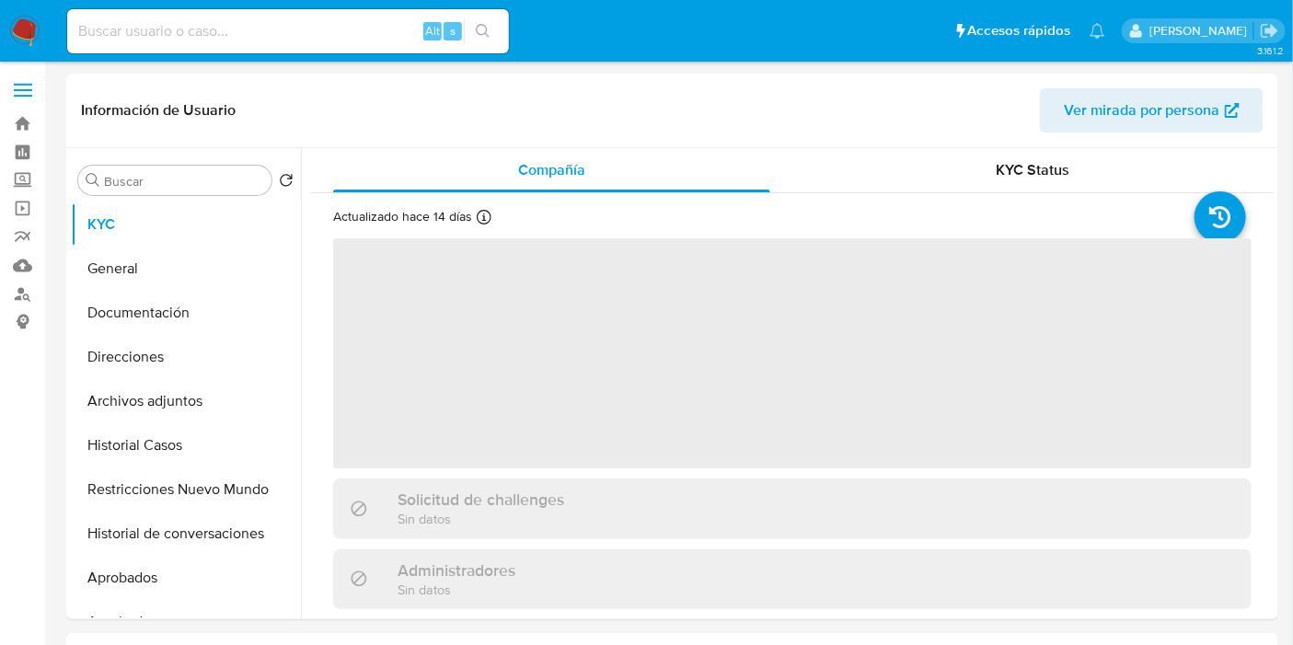
select select "10"
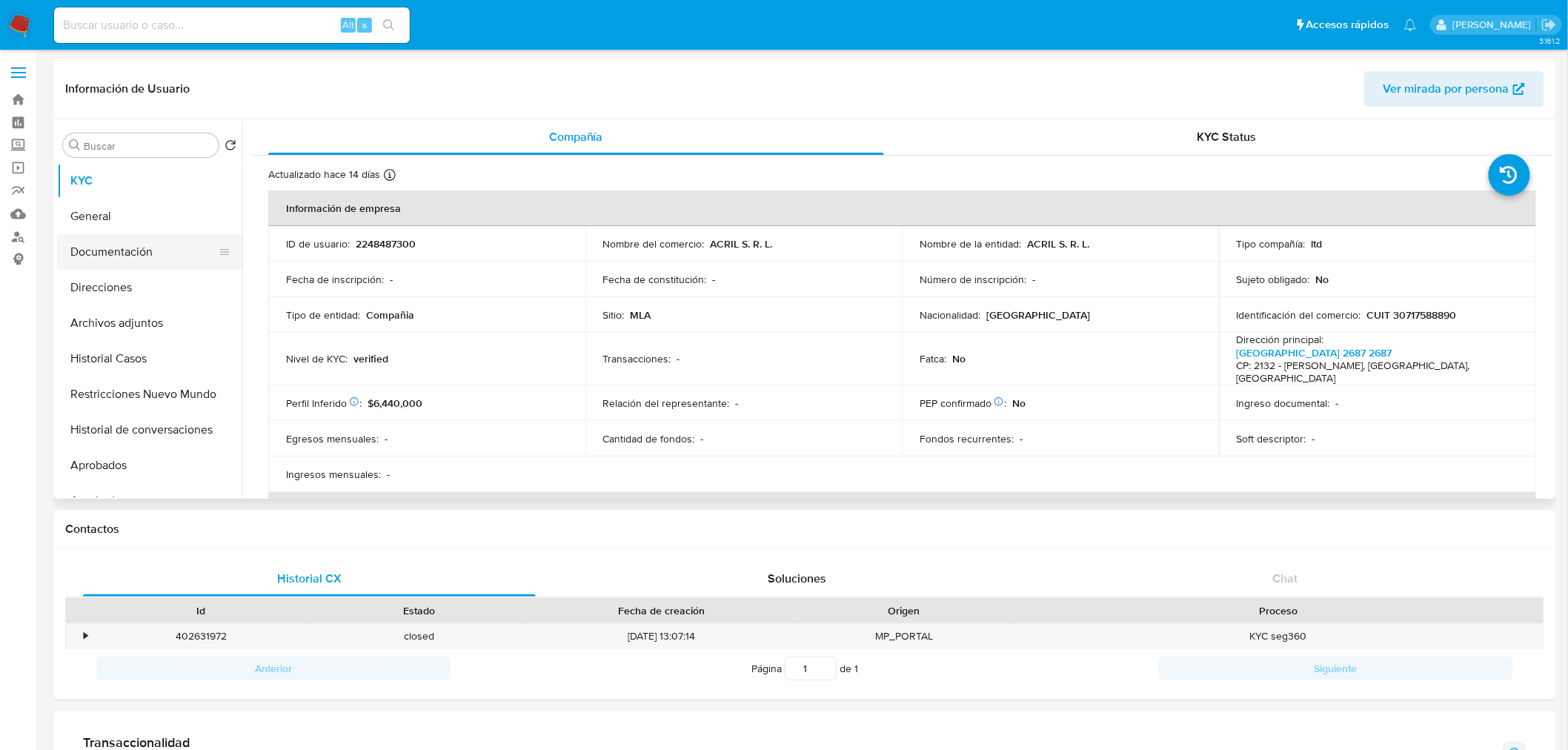
click at [142, 261] on button "Documentación" at bounding box center [143, 252] width 173 height 35
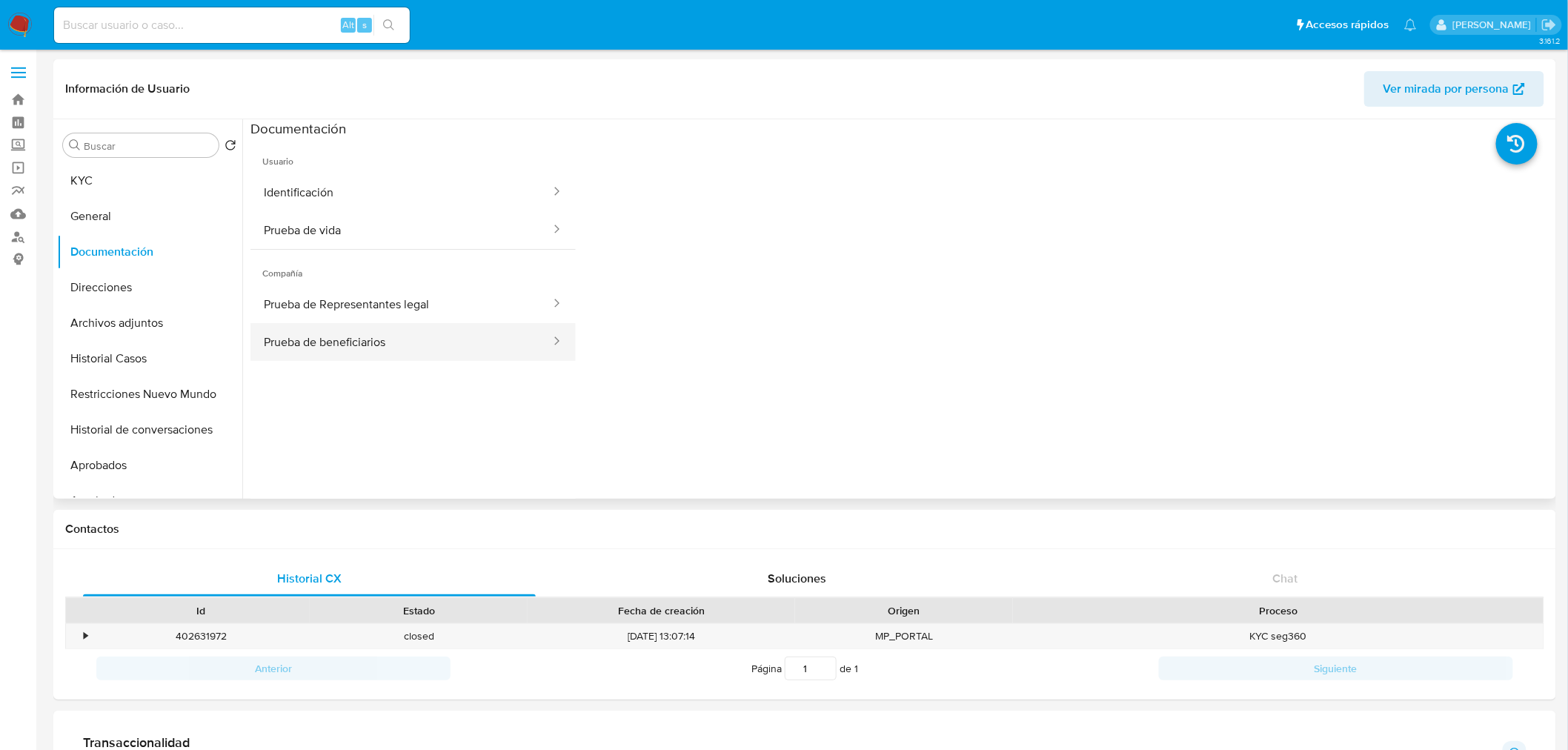
click at [407, 344] on button "Prueba de beneficiarios" at bounding box center [401, 341] width 302 height 38
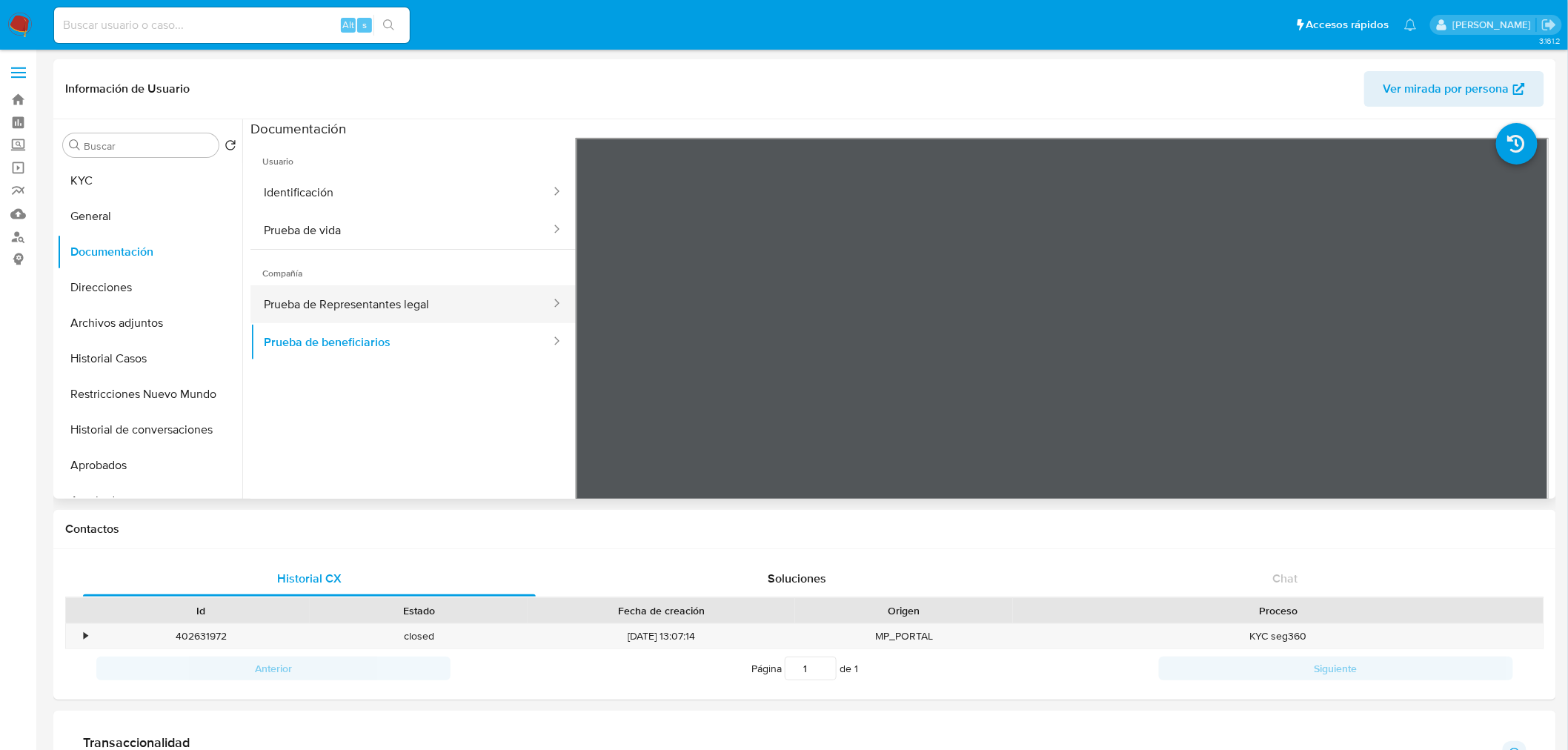
click at [415, 302] on button "Prueba de Representantes legal" at bounding box center [401, 303] width 302 height 38
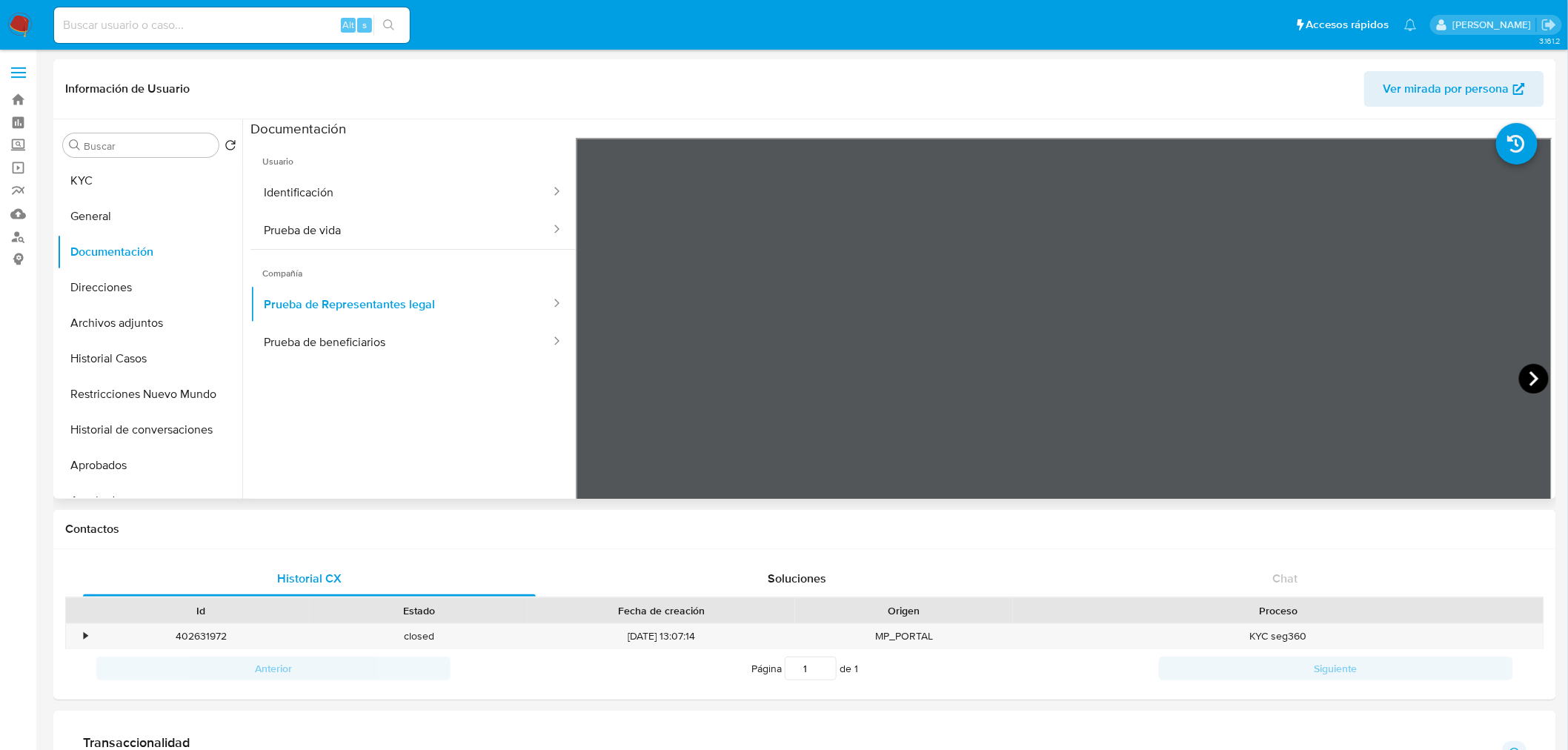
click at [1053, 382] on icon at bounding box center [1533, 378] width 30 height 30
click at [1053, 382] on div at bounding box center [1063, 381] width 976 height 486
click at [464, 367] on ul "Usuario Identificación Prueba de vida Compañía Prueba de Representantes legal P…" at bounding box center [413, 351] width 325 height 427
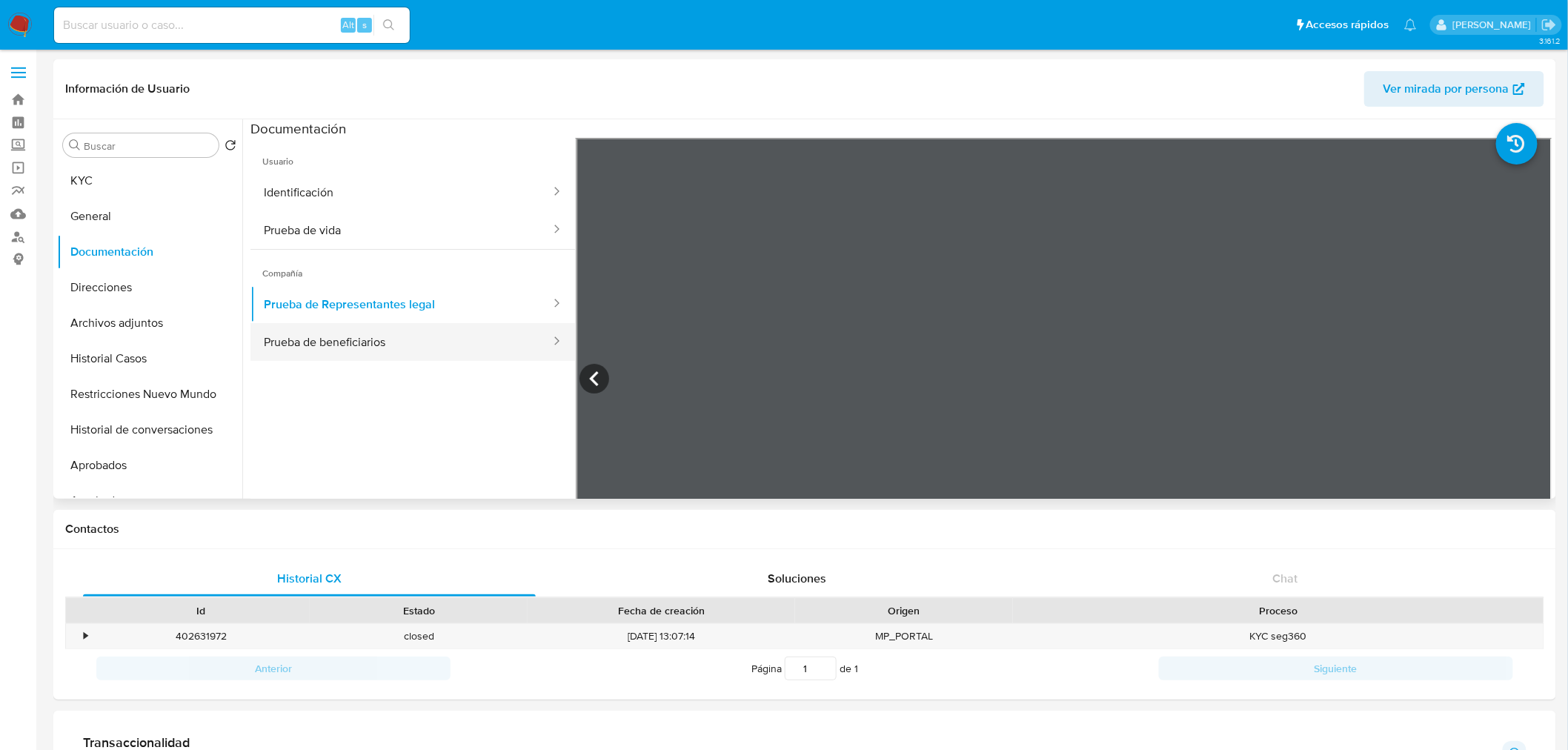
click at [480, 346] on button "Prueba de beneficiarios" at bounding box center [401, 341] width 302 height 38
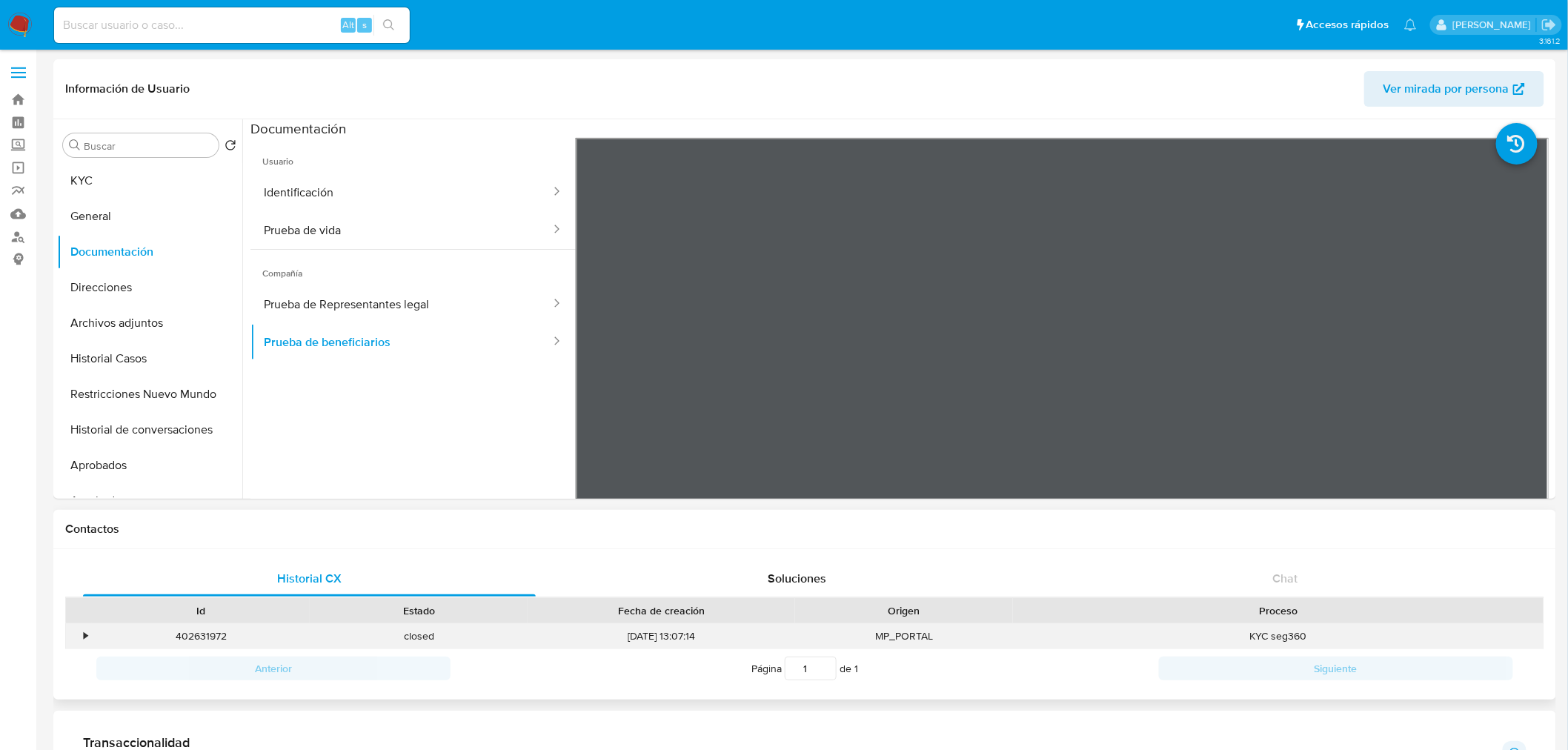
click at [203, 518] on div "402631972" at bounding box center [200, 636] width 218 height 24
click at [89, 518] on div "•" at bounding box center [79, 636] width 26 height 24
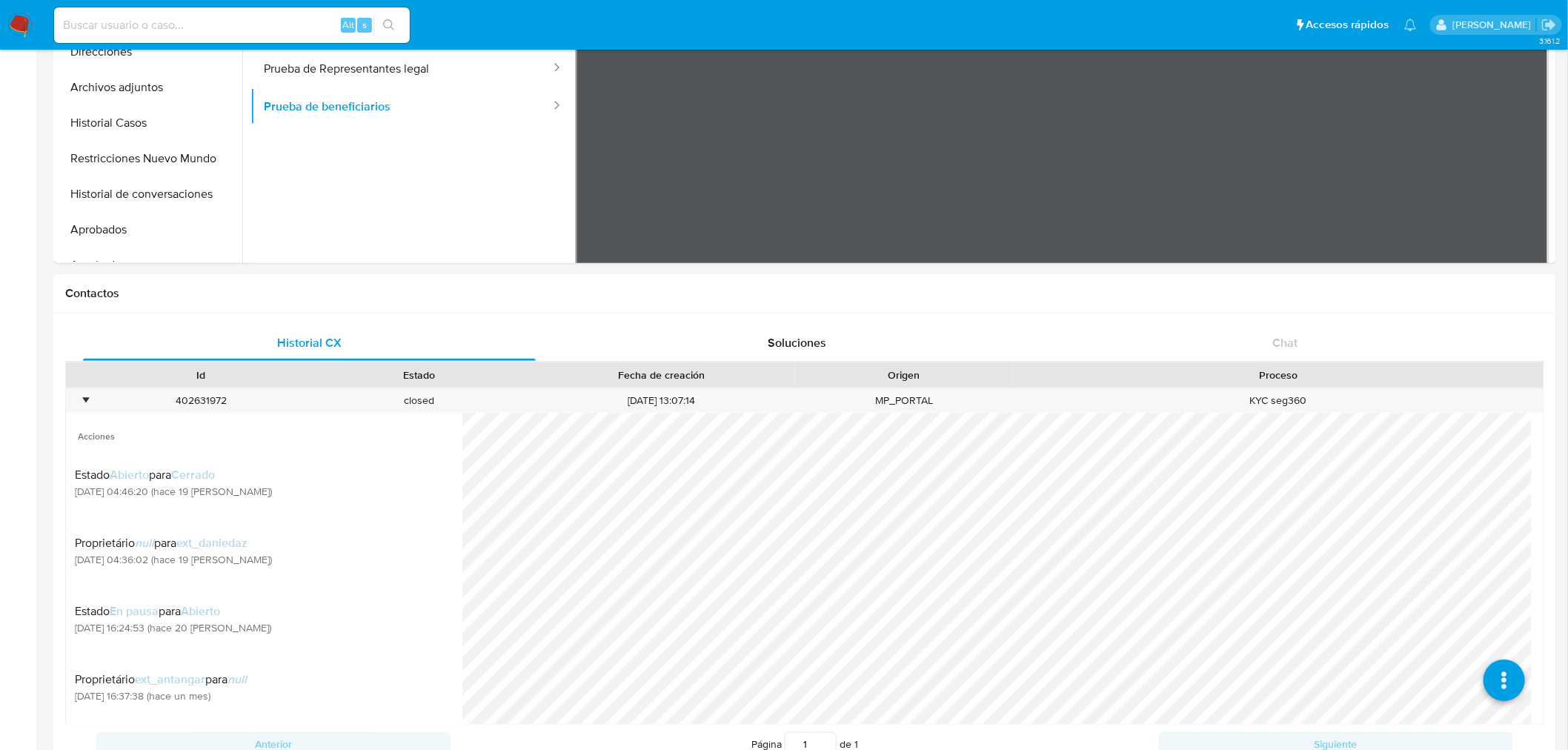
scroll to position [329, 0]
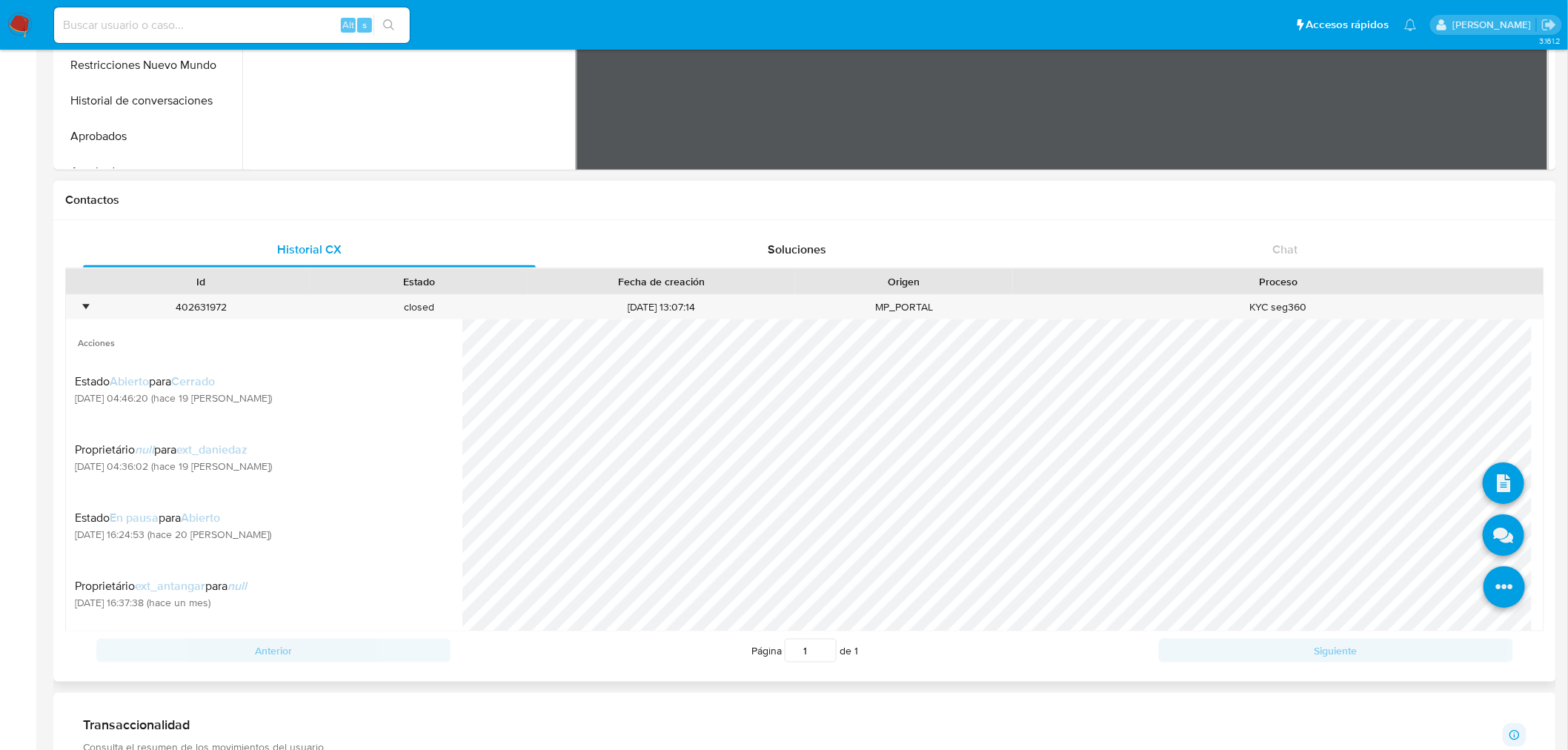
click at [1053, 518] on icon at bounding box center [1504, 587] width 42 height 42
click at [1053, 518] on icon at bounding box center [1504, 536] width 42 height 42
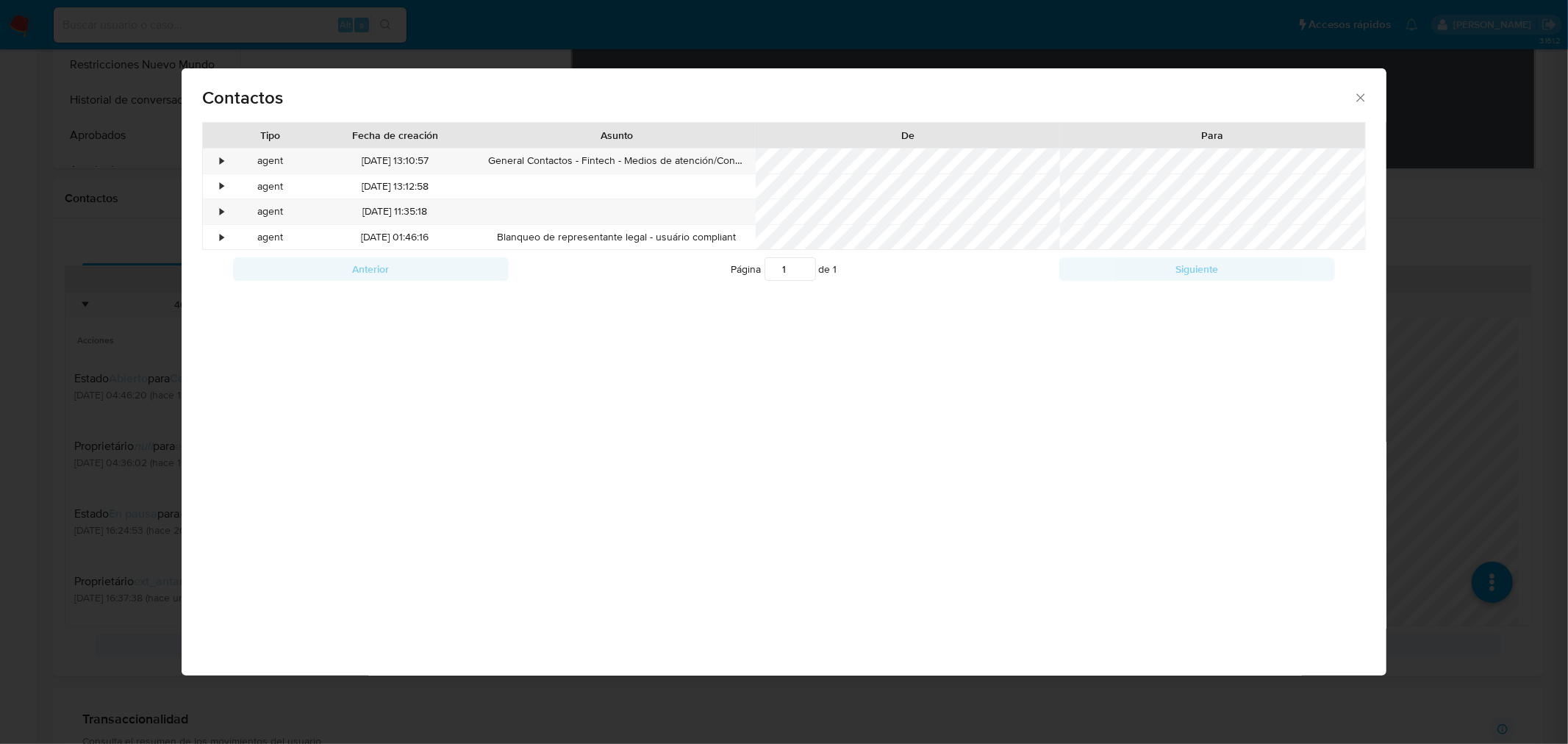
click at [1045, 101] on icon "close" at bounding box center [1360, 97] width 8 height 8
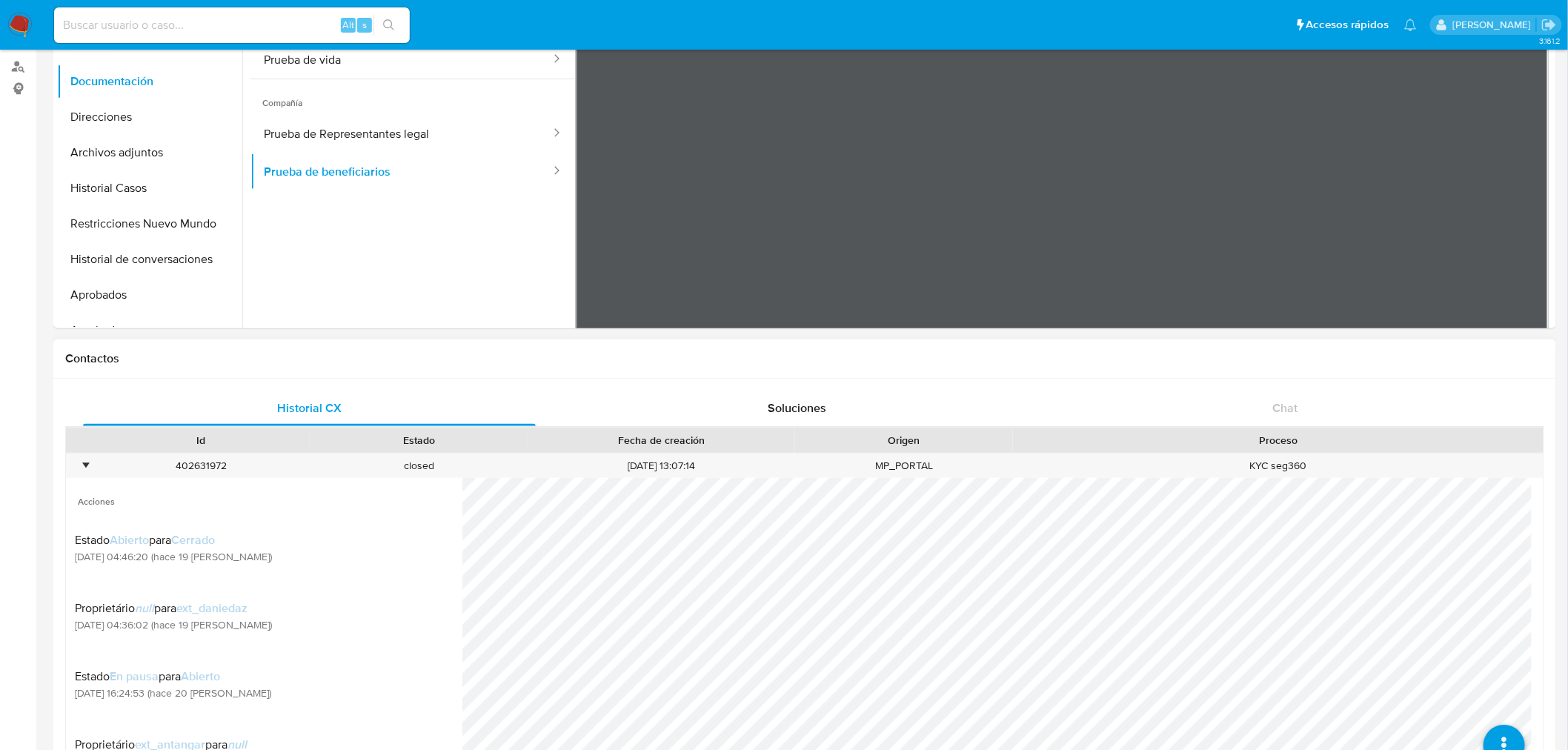
scroll to position [0, 0]
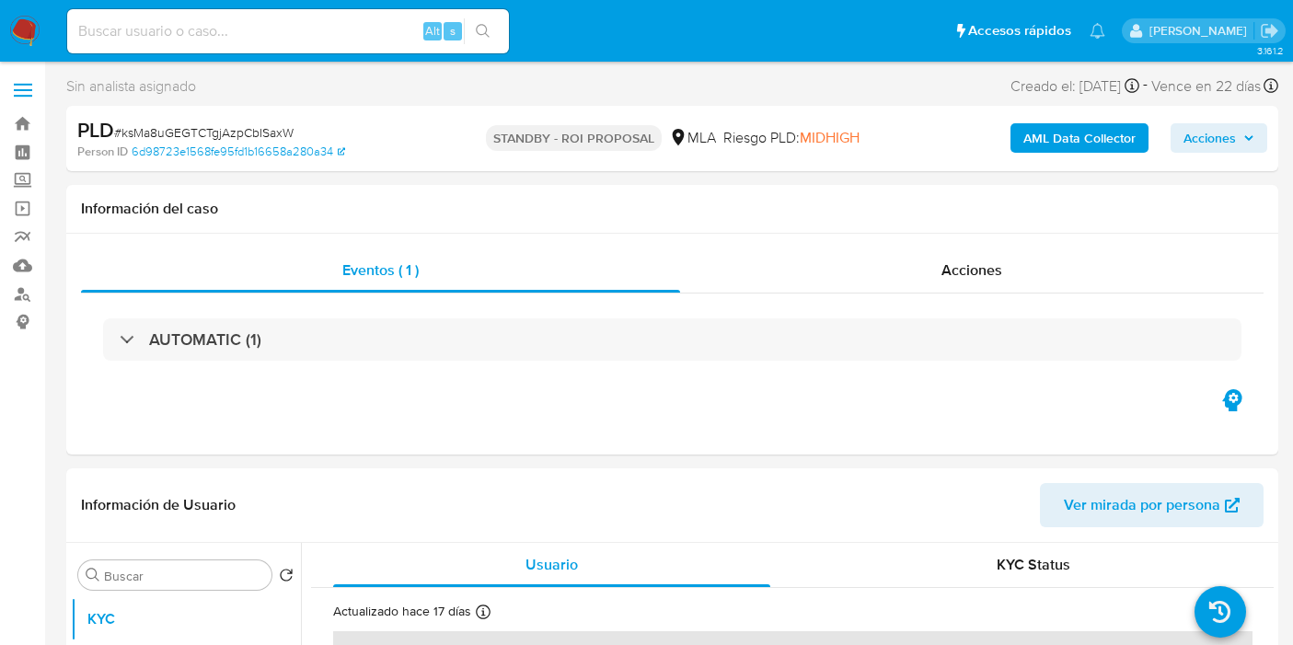
select select "10"
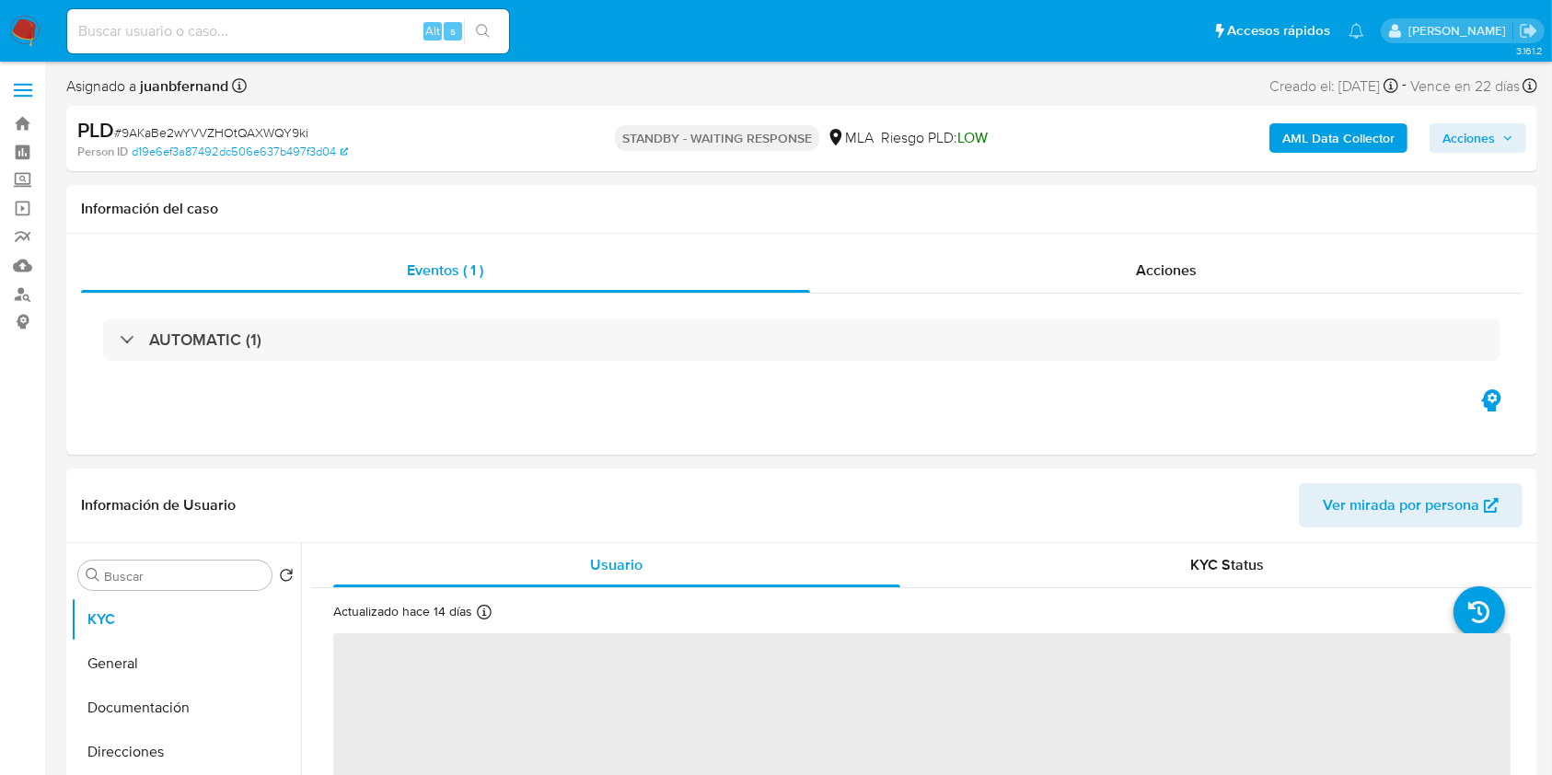
select select "10"
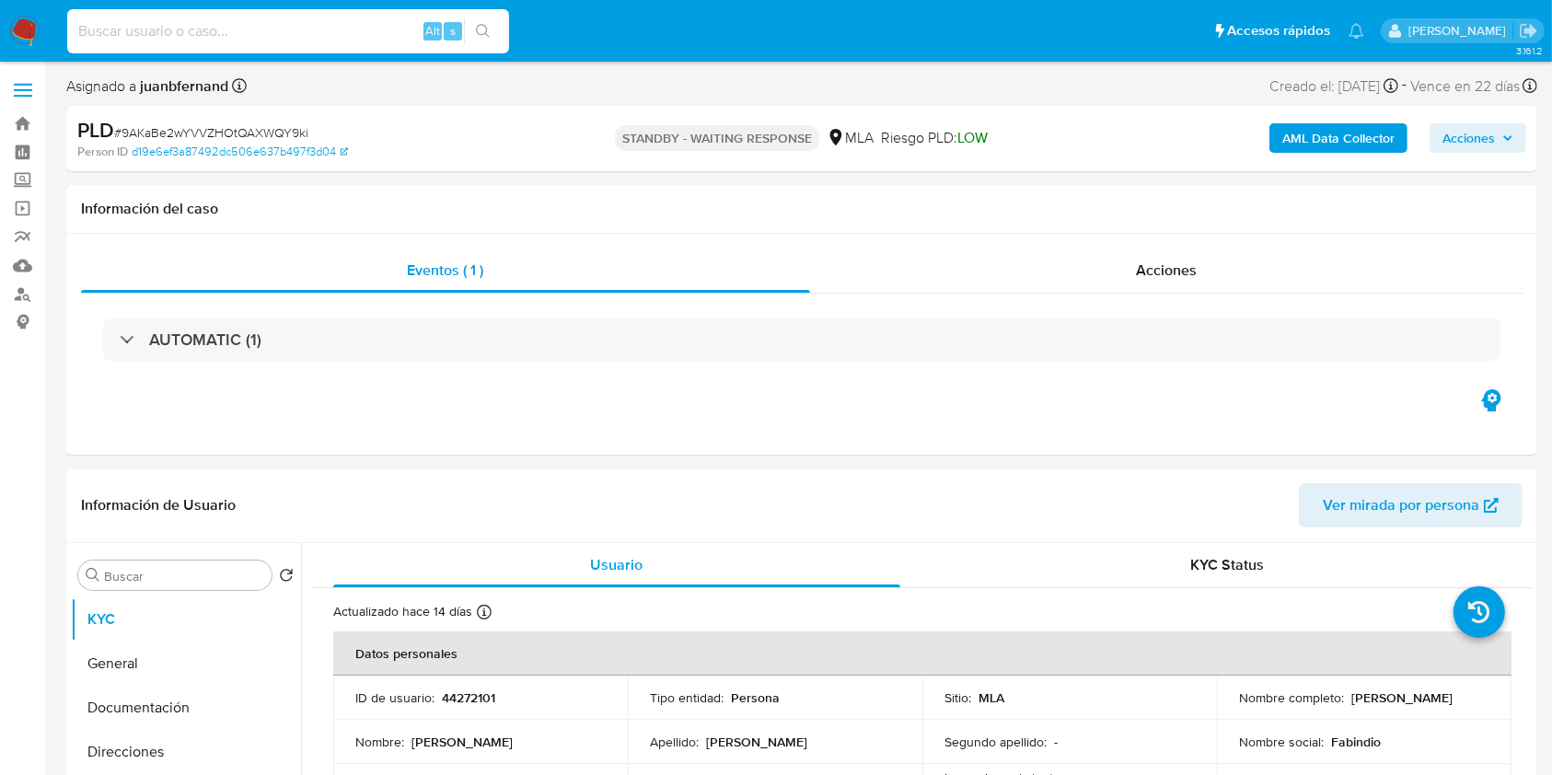
click at [381, 35] on input at bounding box center [288, 31] width 442 height 24
paste input "nWtKp1XfIO1QPpKRZPQ6s9Po"
type input "nWtKp1XfIO1QPpKRZPQ6s9Po"
click at [478, 34] on icon "search-icon" at bounding box center [483, 31] width 15 height 15
click at [493, 39] on button "search-icon" at bounding box center [483, 31] width 38 height 26
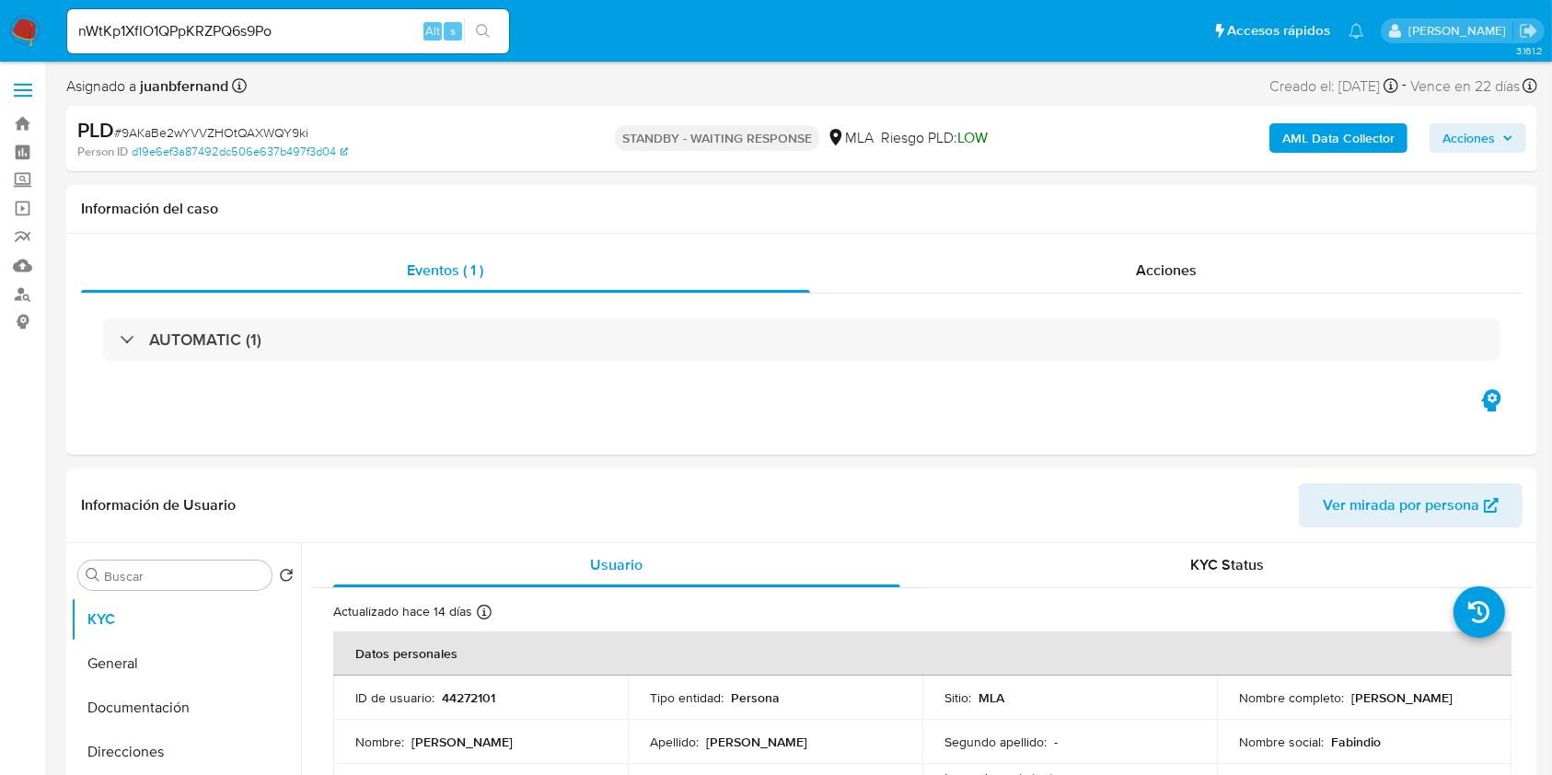
click at [485, 29] on icon "search-icon" at bounding box center [483, 31] width 15 height 15
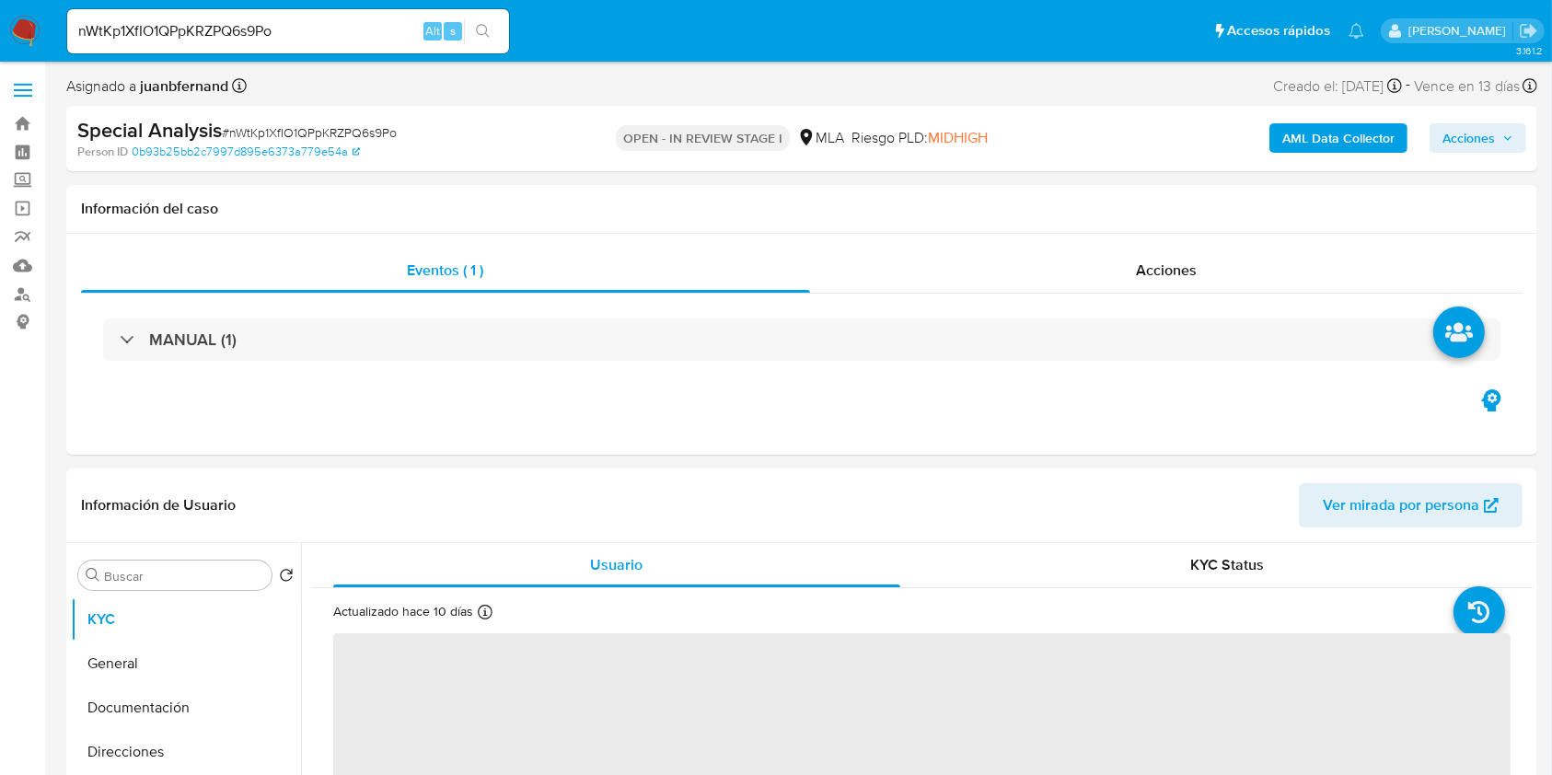
select select "10"
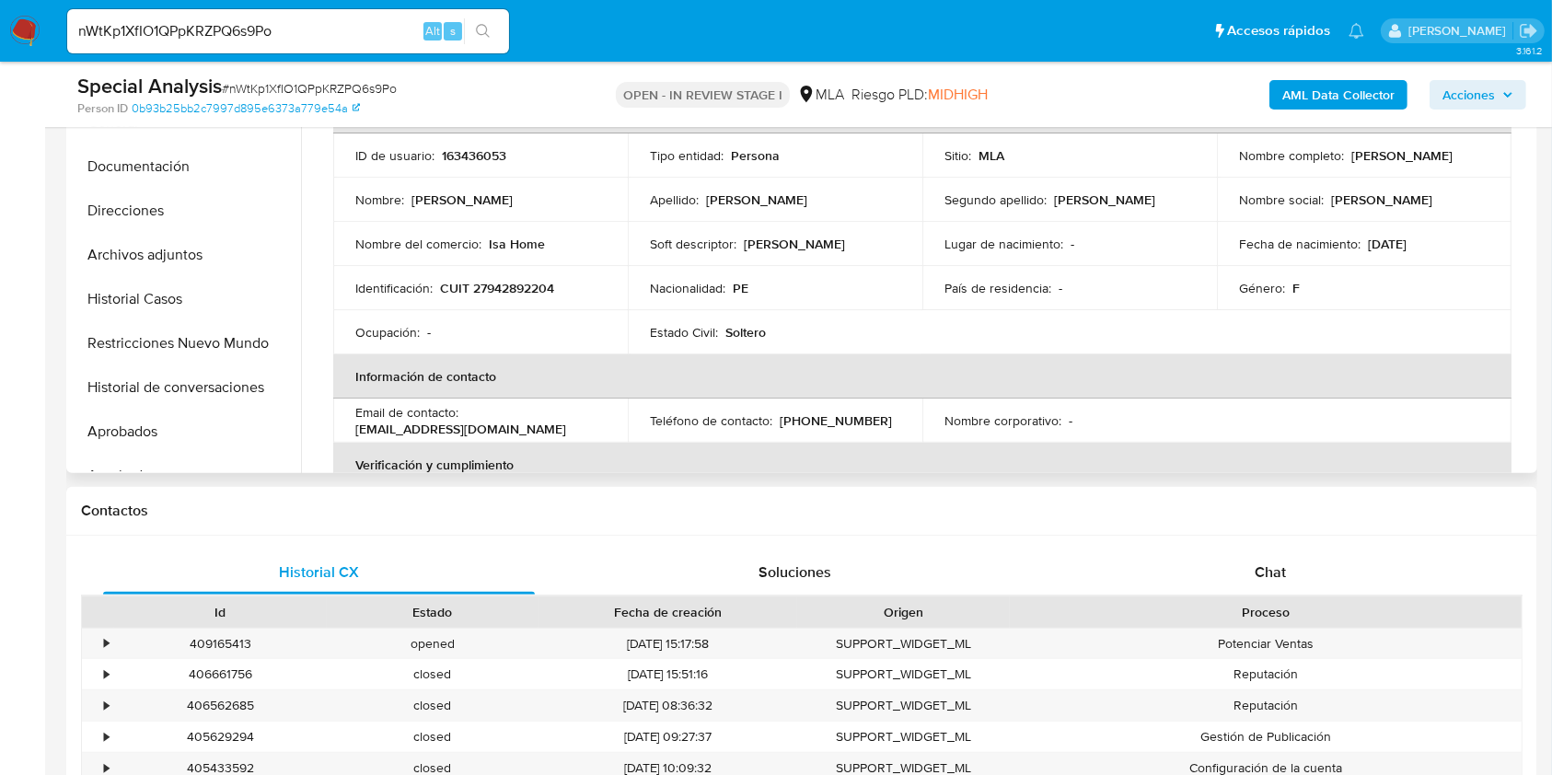
scroll to position [491, 0]
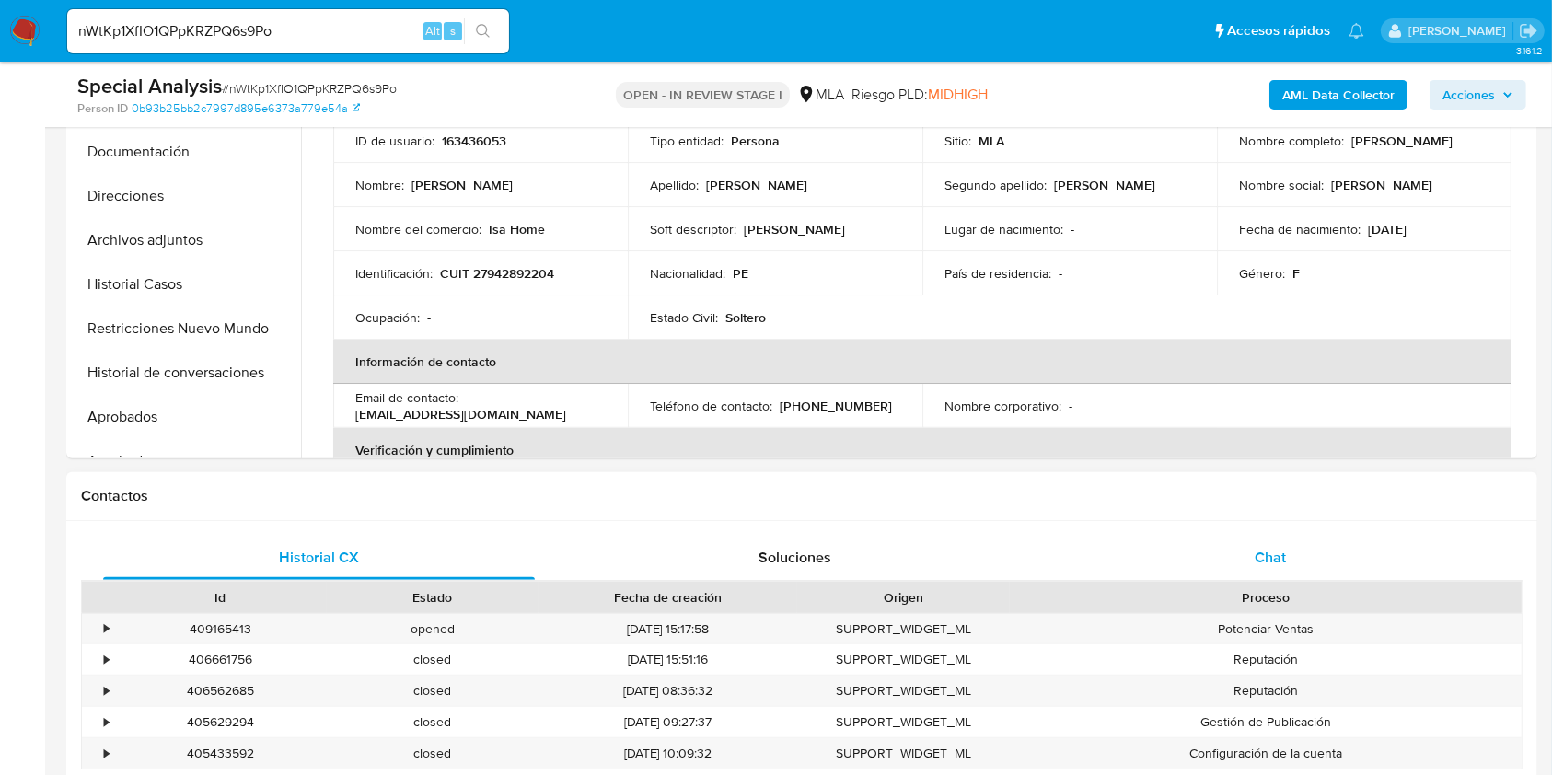
click at [1363, 543] on div "Chat" at bounding box center [1271, 558] width 432 height 44
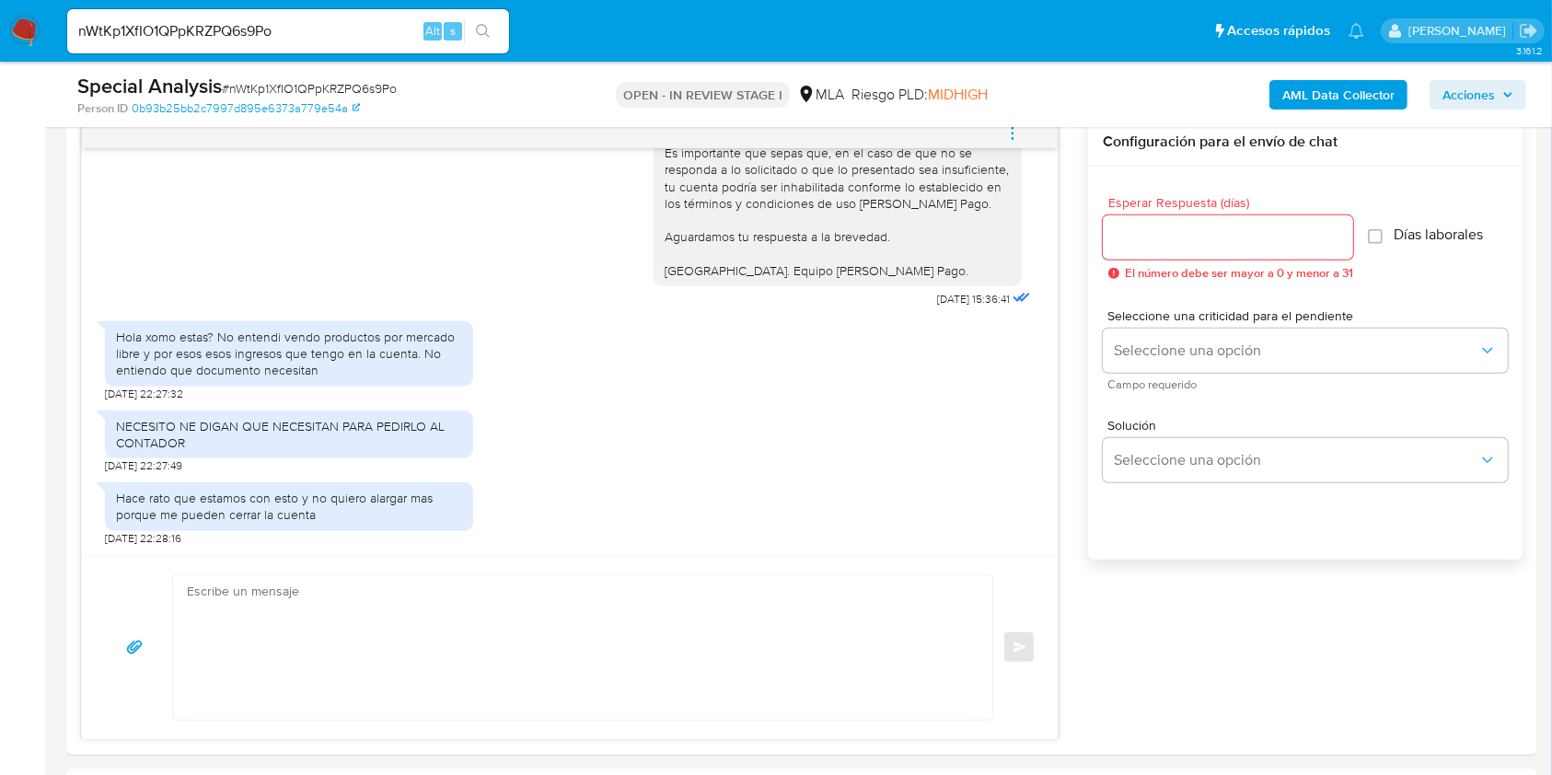
scroll to position [1105, 0]
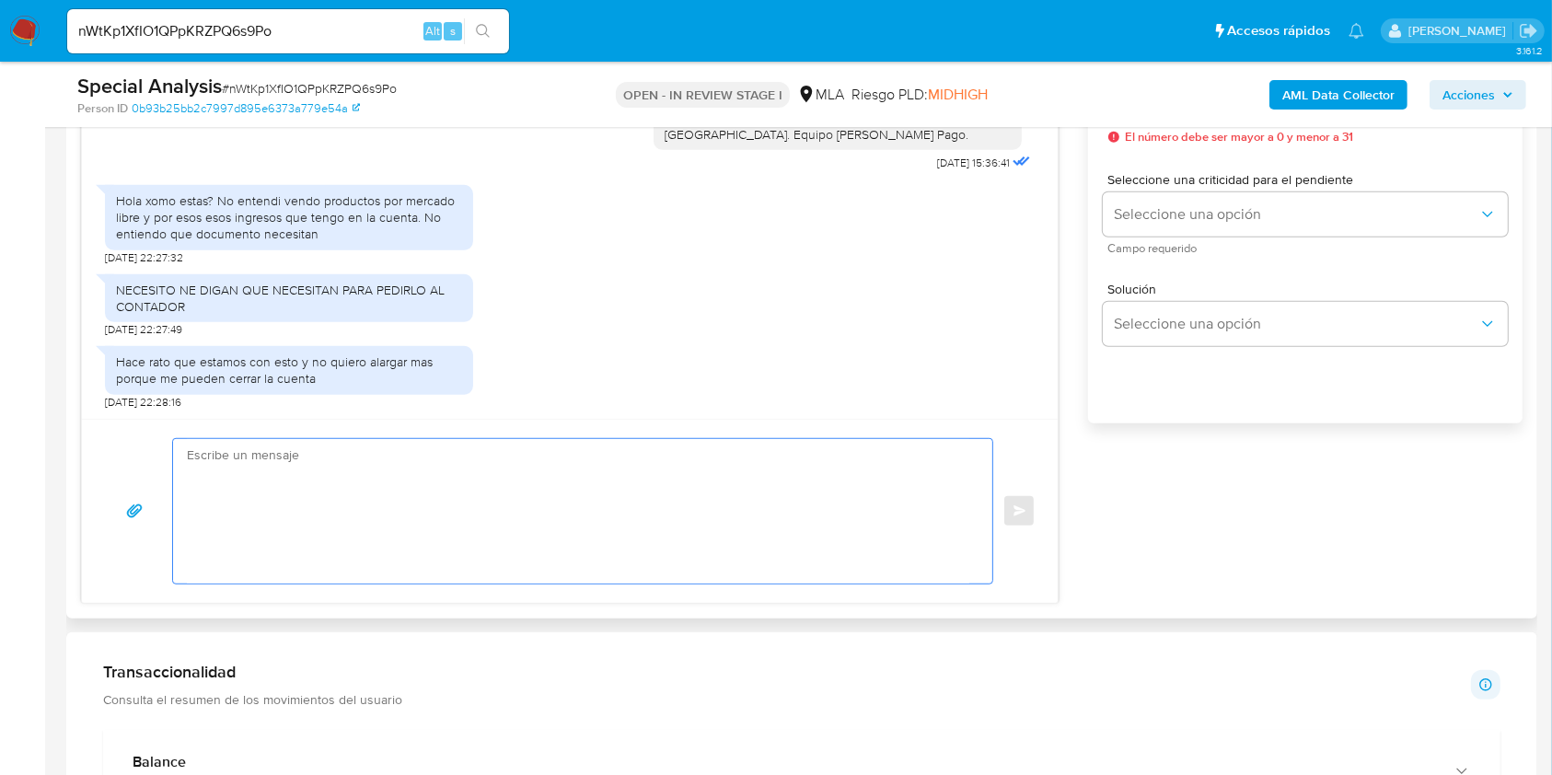
click at [314, 478] on textarea at bounding box center [578, 511] width 782 height 145
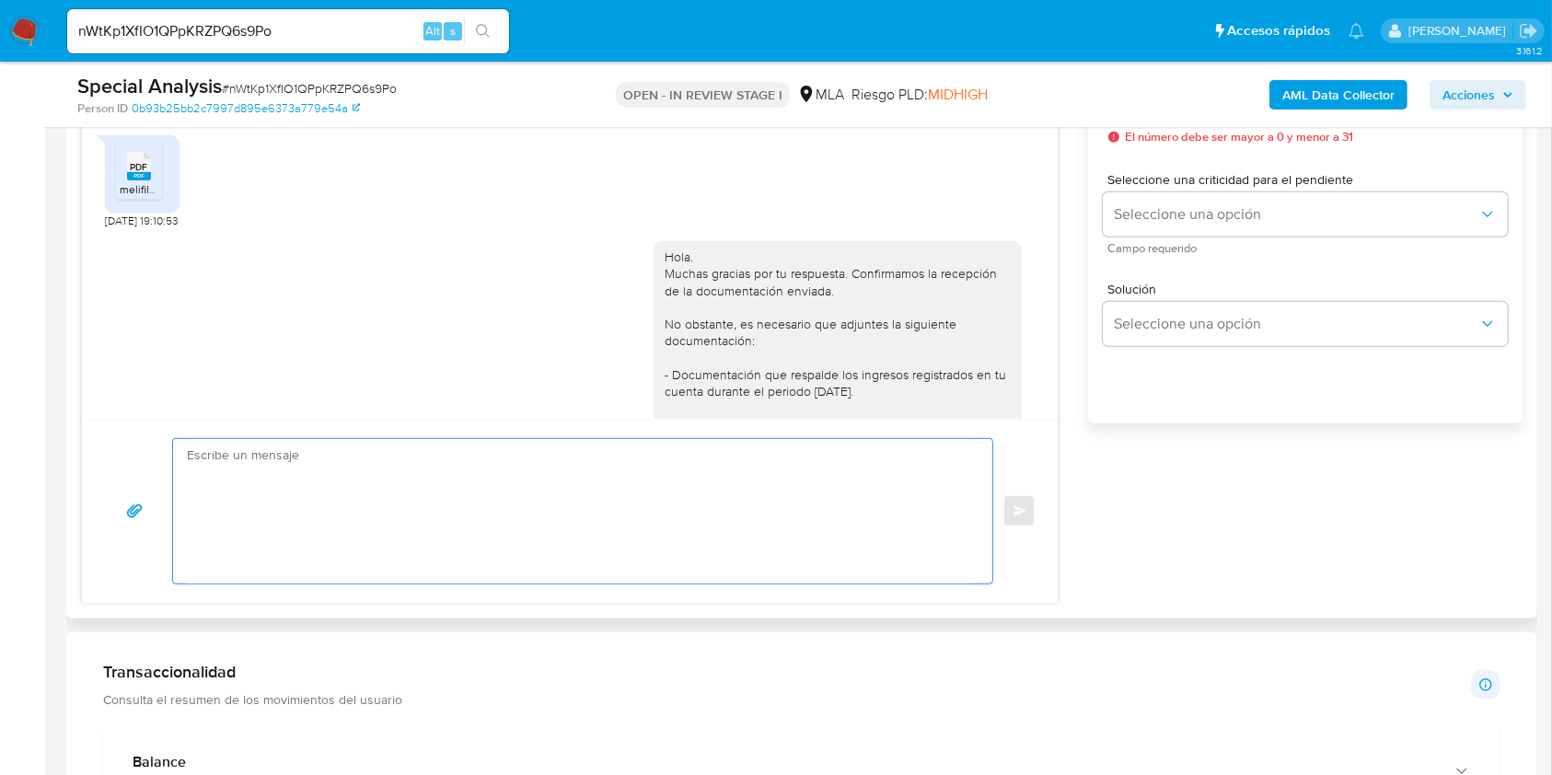
scroll to position [2786, 0]
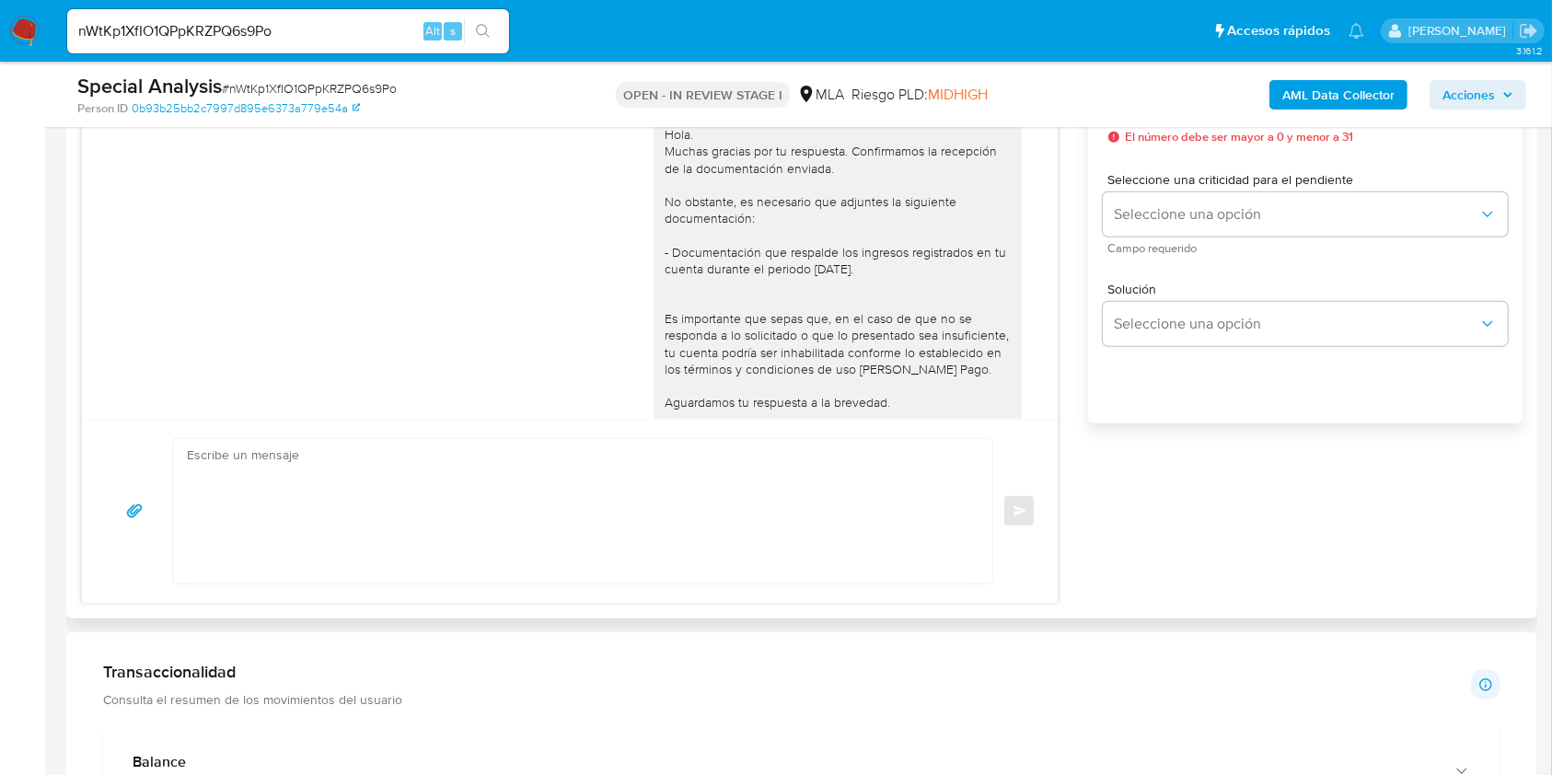
click at [665, 203] on div "Hola. Muchas gracias por tu respuesta. Confirmamos la recepción de la documenta…" at bounding box center [838, 285] width 346 height 318
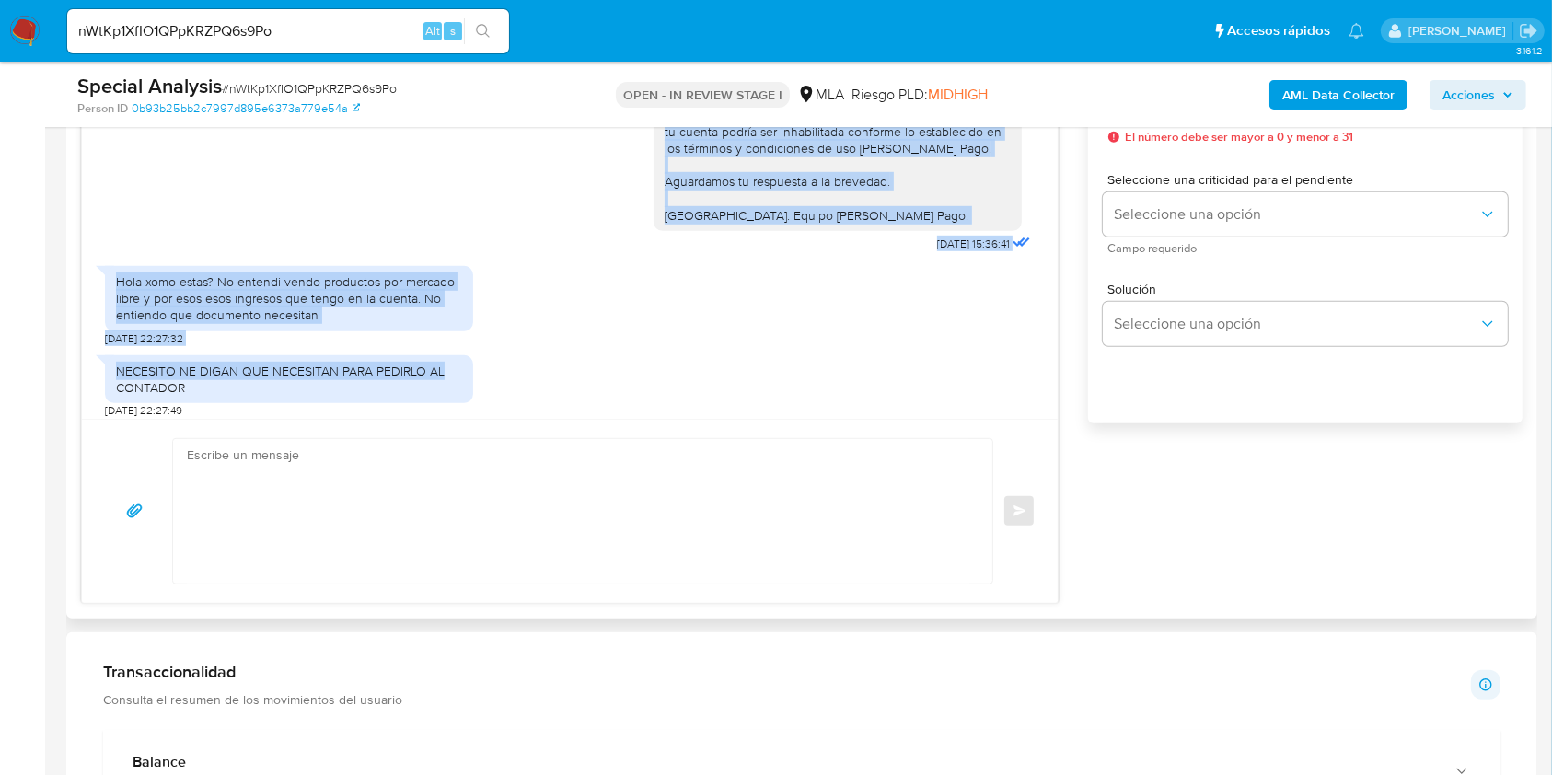
scroll to position [3154, 0]
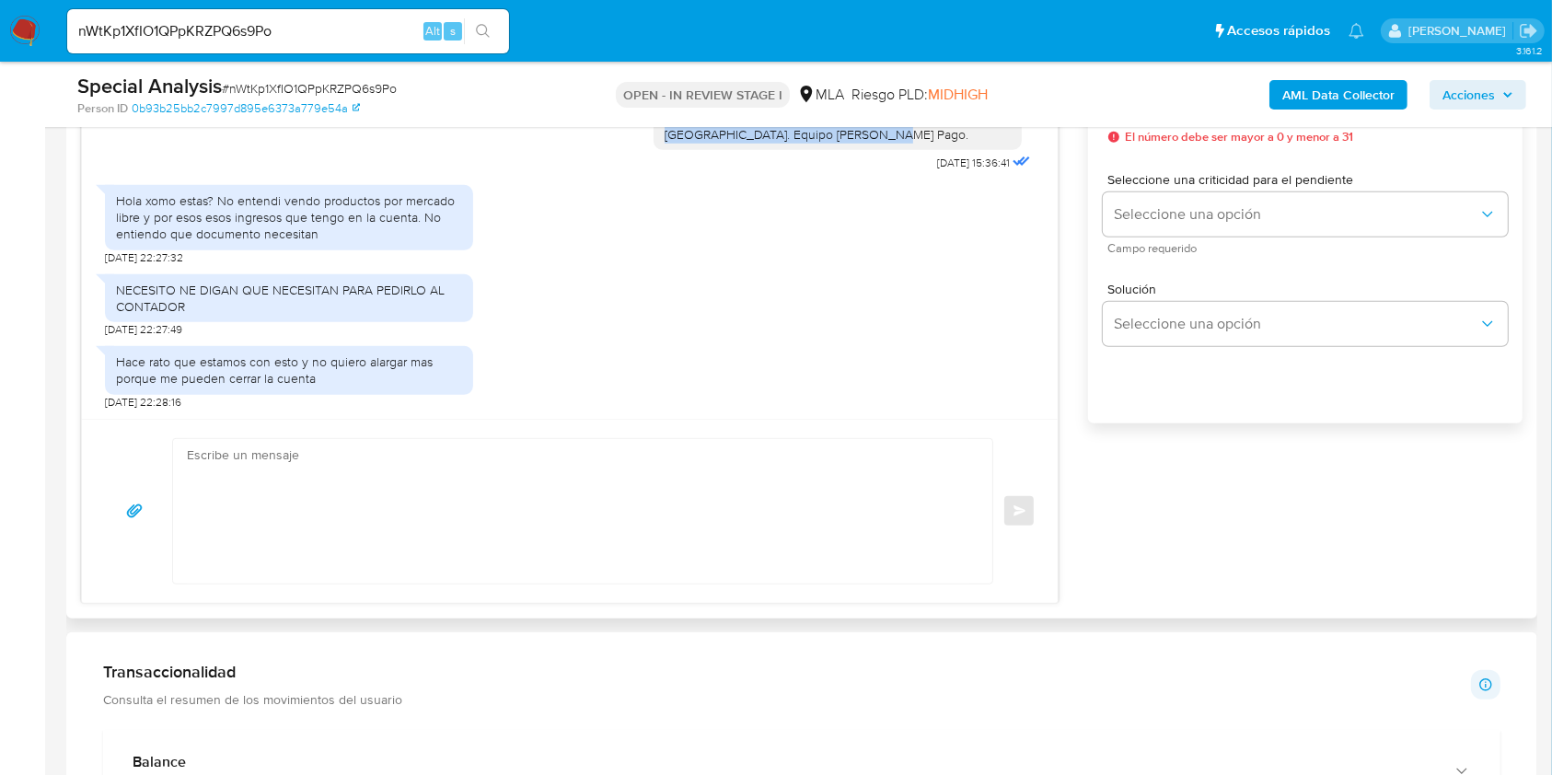
drag, startPoint x: 660, startPoint y: 203, endPoint x: 839, endPoint y: 136, distance: 190.5
copy div "Hola. Muchas gracias por tu respuesta. Confirmamos la recepción de la documenta…"
click at [508, 534] on textarea at bounding box center [578, 511] width 782 height 145
paste textarea "Hola. Muchas gracias por tu respuesta. Confirmamos la recepción de la documenta…"
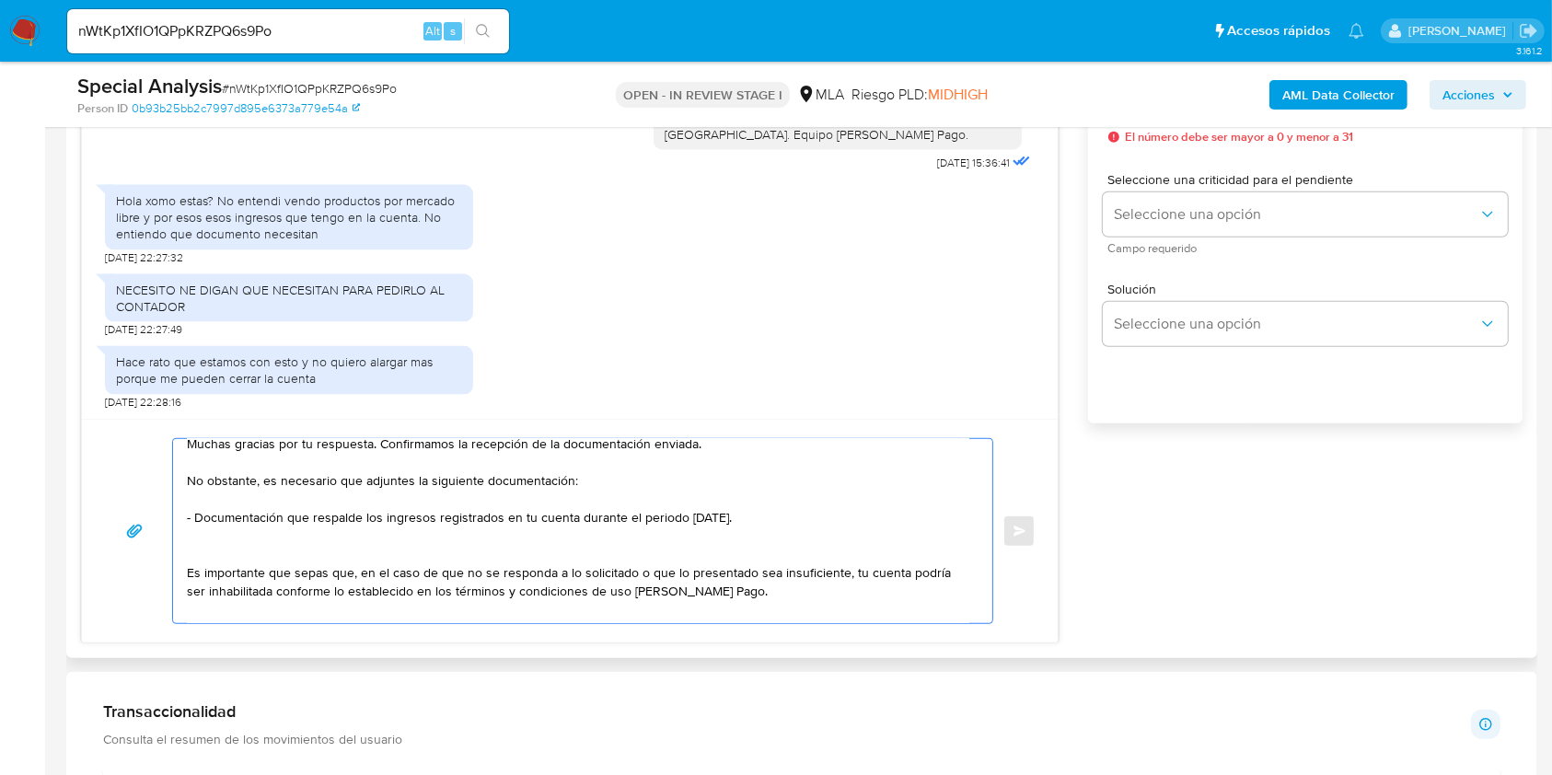
scroll to position [0, 0]
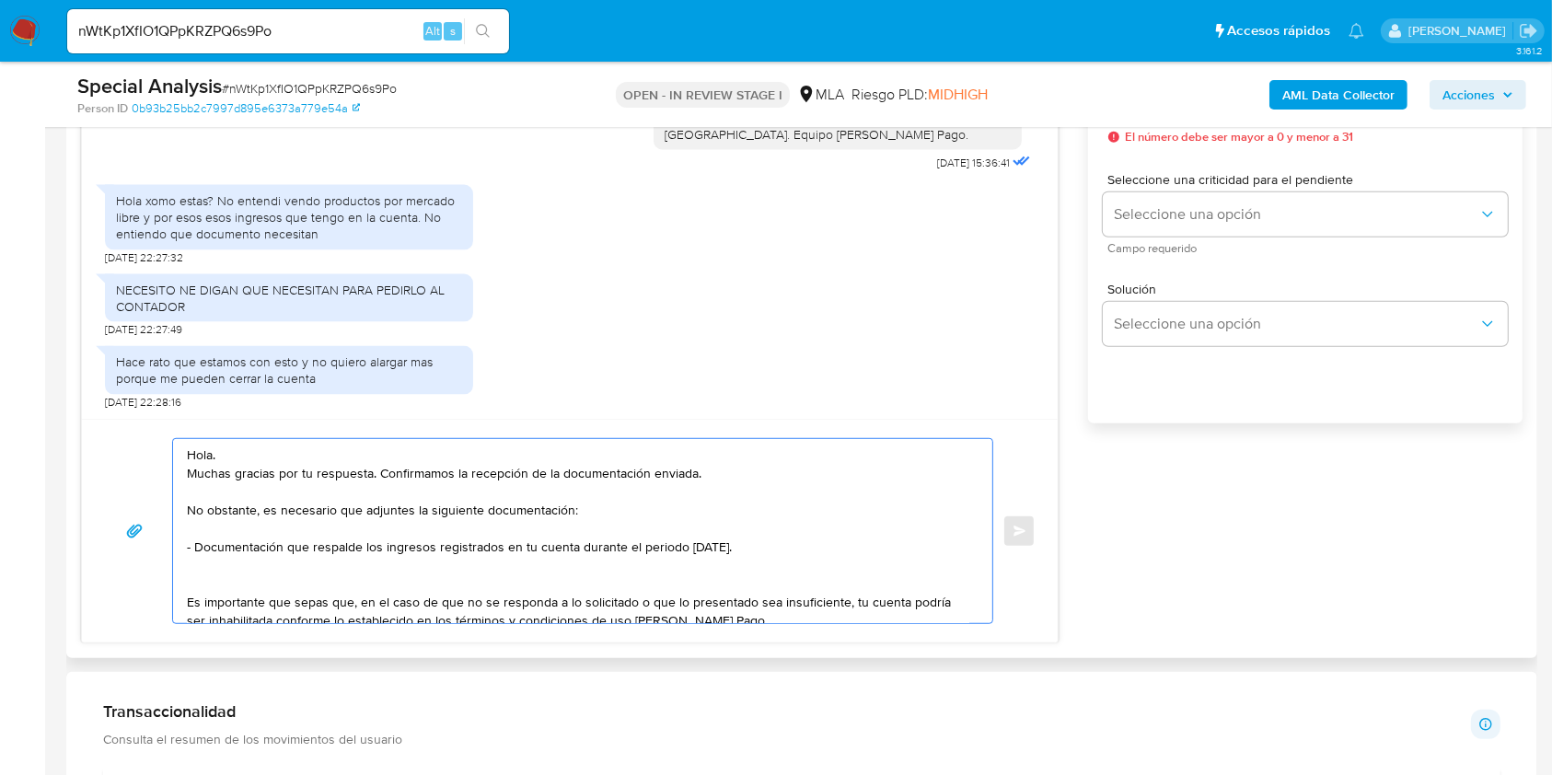
click at [392, 472] on textarea "Hola. Muchas gracias por tu respuesta. Confirmamos la recepción de la documenta…" at bounding box center [578, 531] width 782 height 184
drag, startPoint x: 393, startPoint y: 472, endPoint x: 676, endPoint y: 470, distance: 282.6
click at [676, 470] on textarea "Hola. Muchas gracias por tu respuesta. Confirmamos la recepción de la documenta…" at bounding box center [578, 531] width 782 height 184
click at [344, 478] on textarea "Hola. Muchas gracias por tu respuesta. . No obstante, es necesario que adjuntes…" at bounding box center [578, 531] width 782 height 184
drag, startPoint x: 343, startPoint y: 478, endPoint x: 221, endPoint y: 480, distance: 122.5
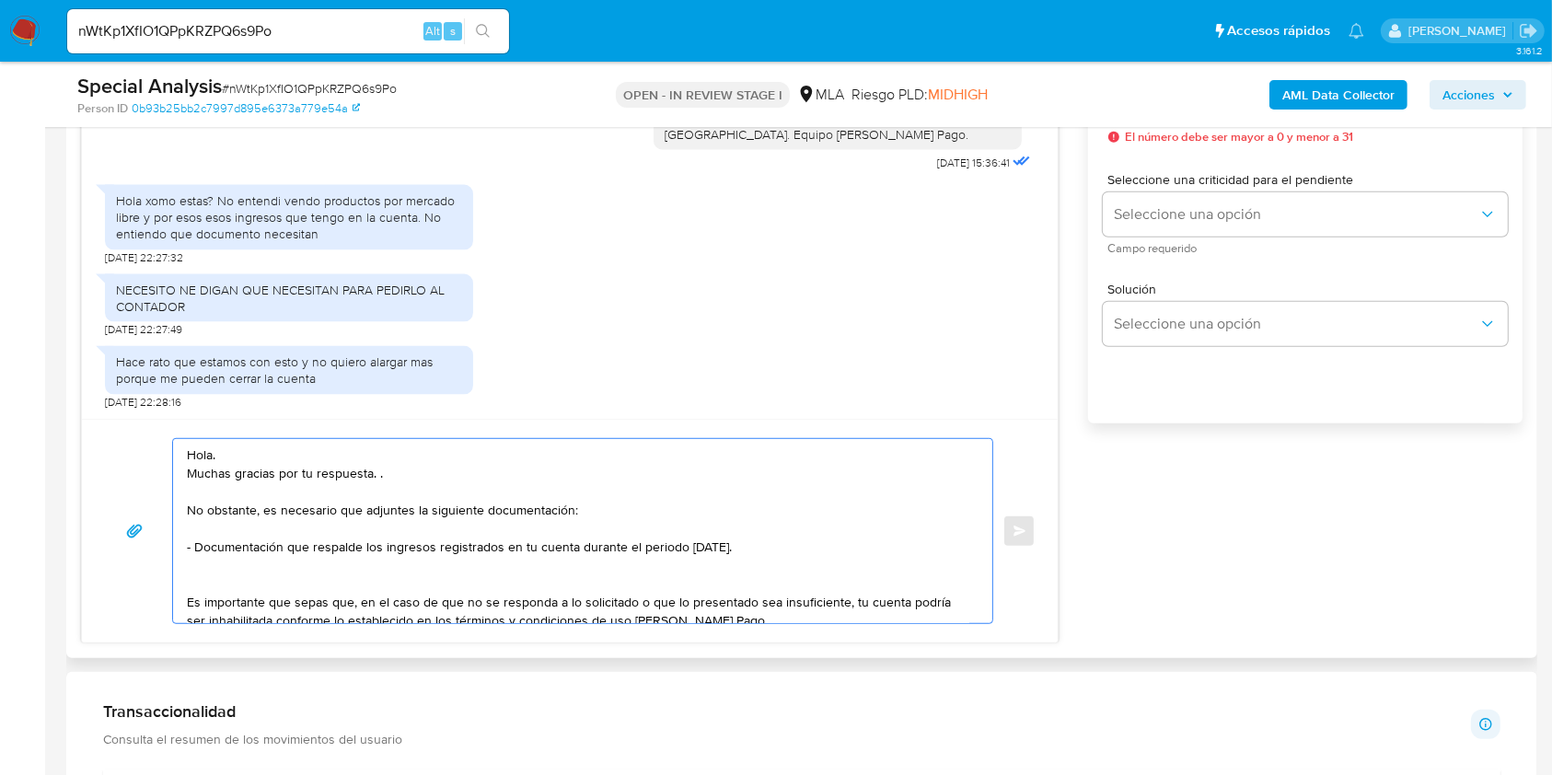
click at [221, 480] on textarea "Hola. Muchas gracias por tu respuesta. . No obstante, es necesario que adjuntes…" at bounding box center [578, 531] width 782 height 184
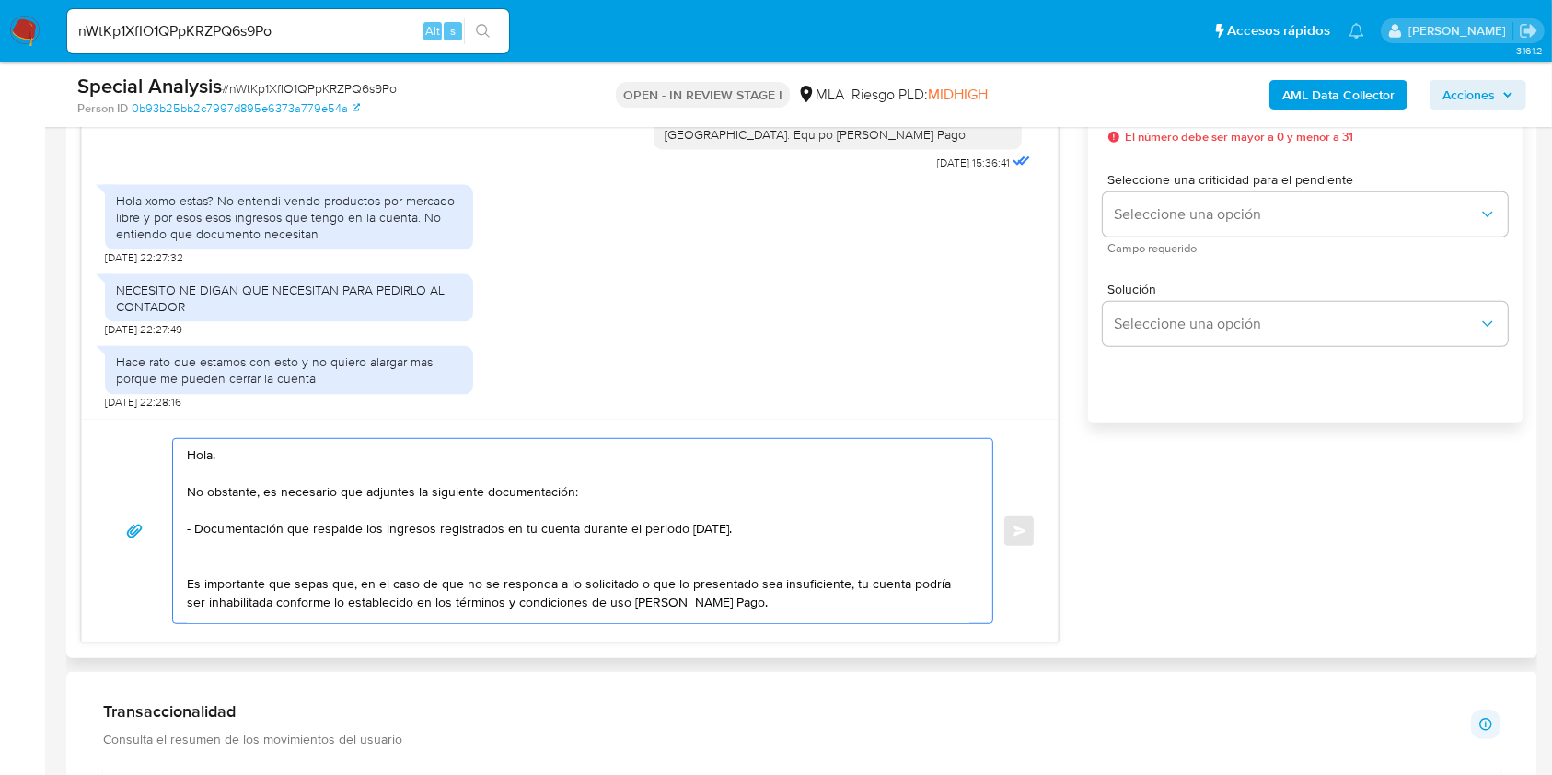
click at [781, 527] on textarea "Hola. No obstante, es necesario que adjuntes la siguiente documentación: - Docu…" at bounding box center [578, 531] width 782 height 184
paste textarea "A modo de ejemplo, puedes enviar uno de estos comprobantes: - Últimos 3 recibos…"
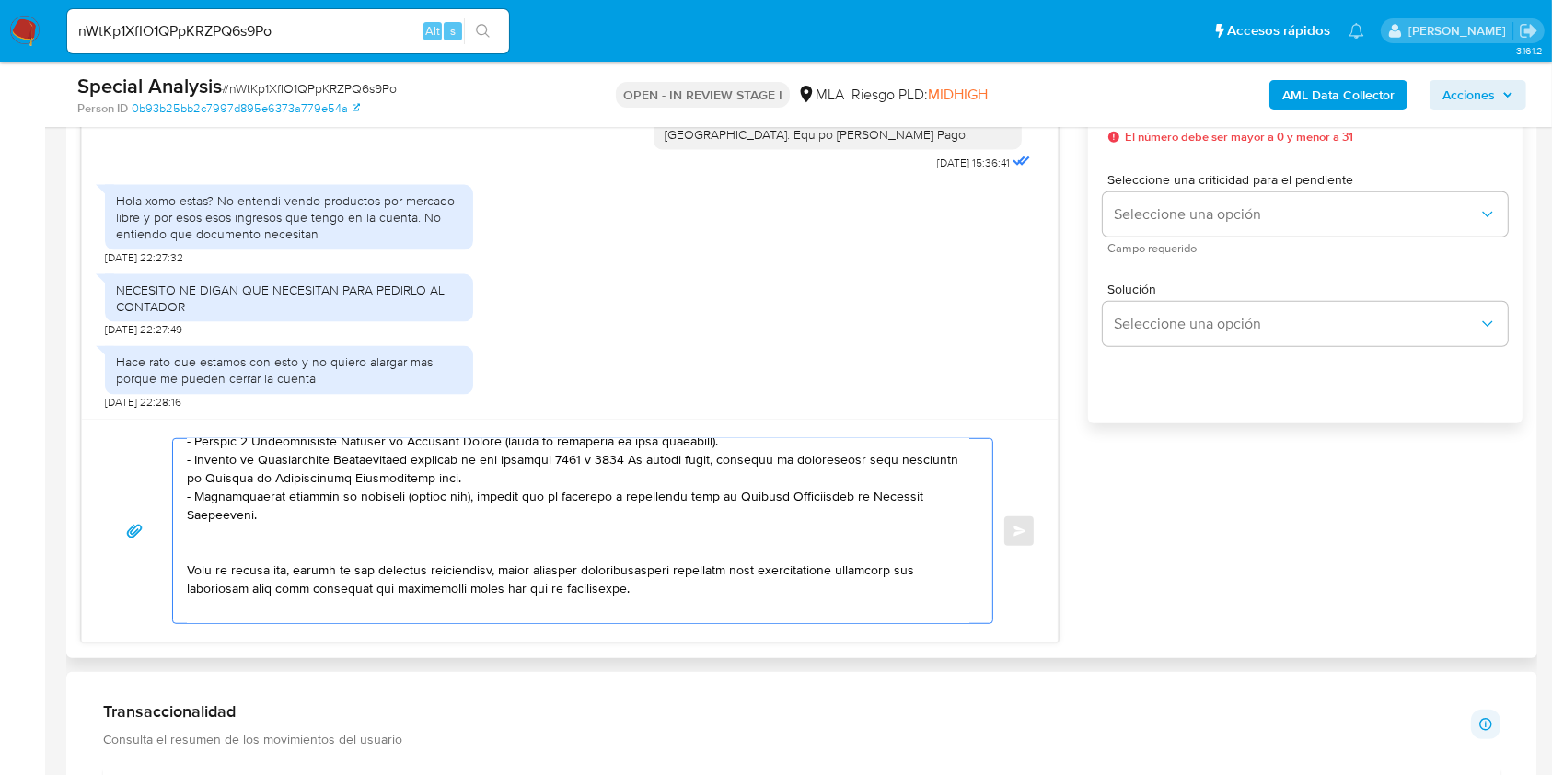
scroll to position [57, 0]
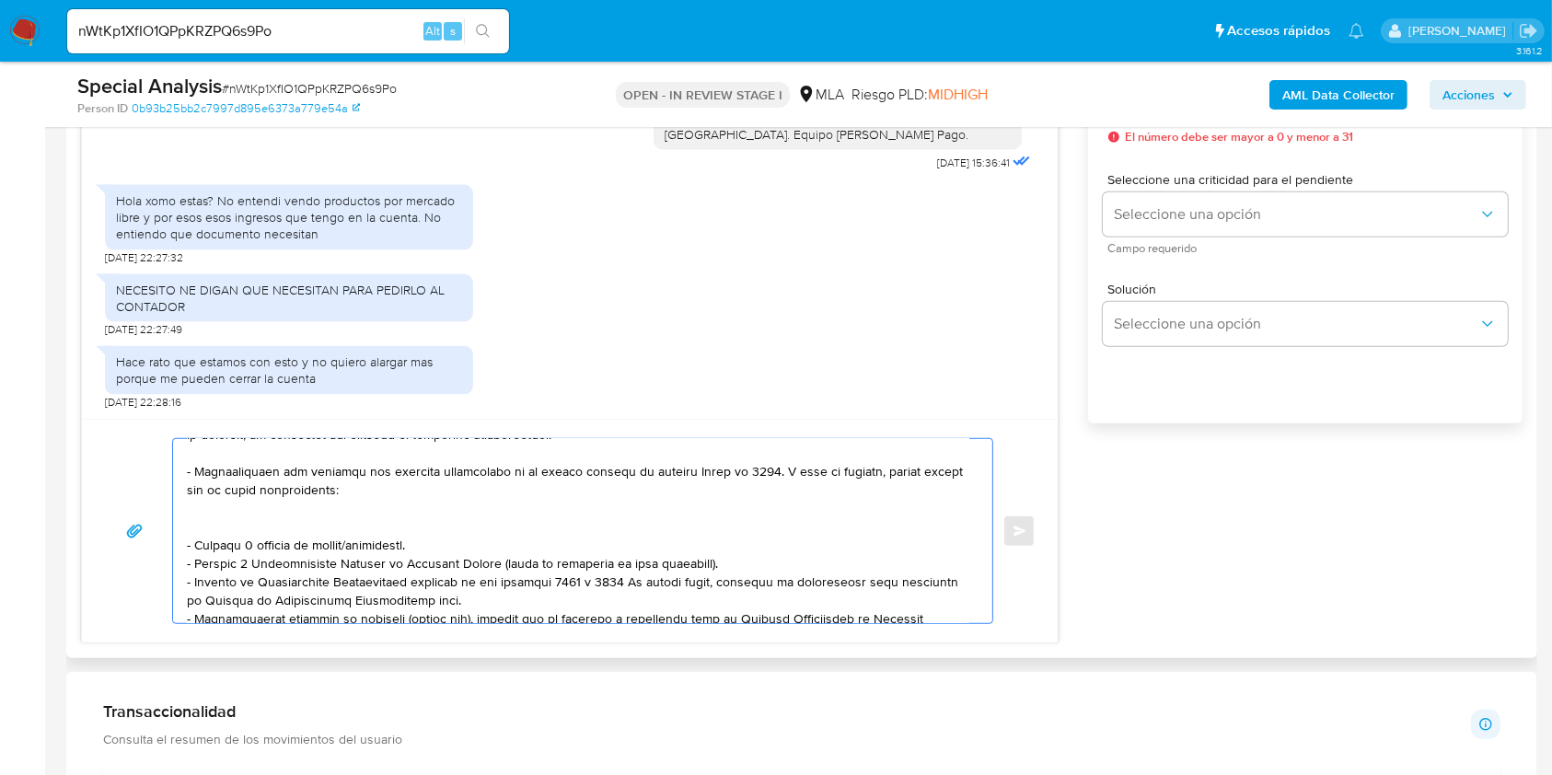
click at [506, 514] on textarea at bounding box center [578, 531] width 782 height 184
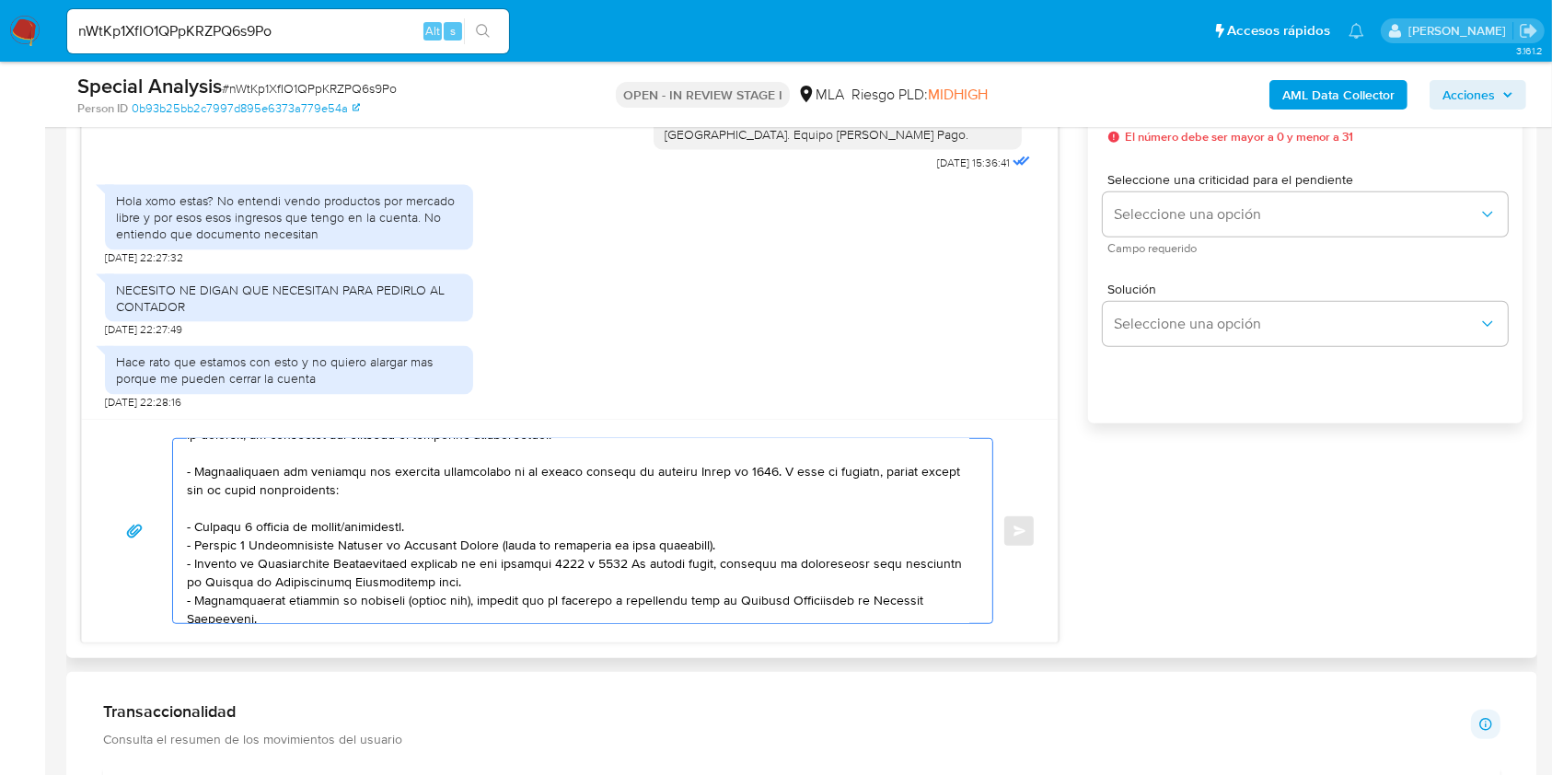
click at [379, 529] on textarea at bounding box center [578, 531] width 782 height 184
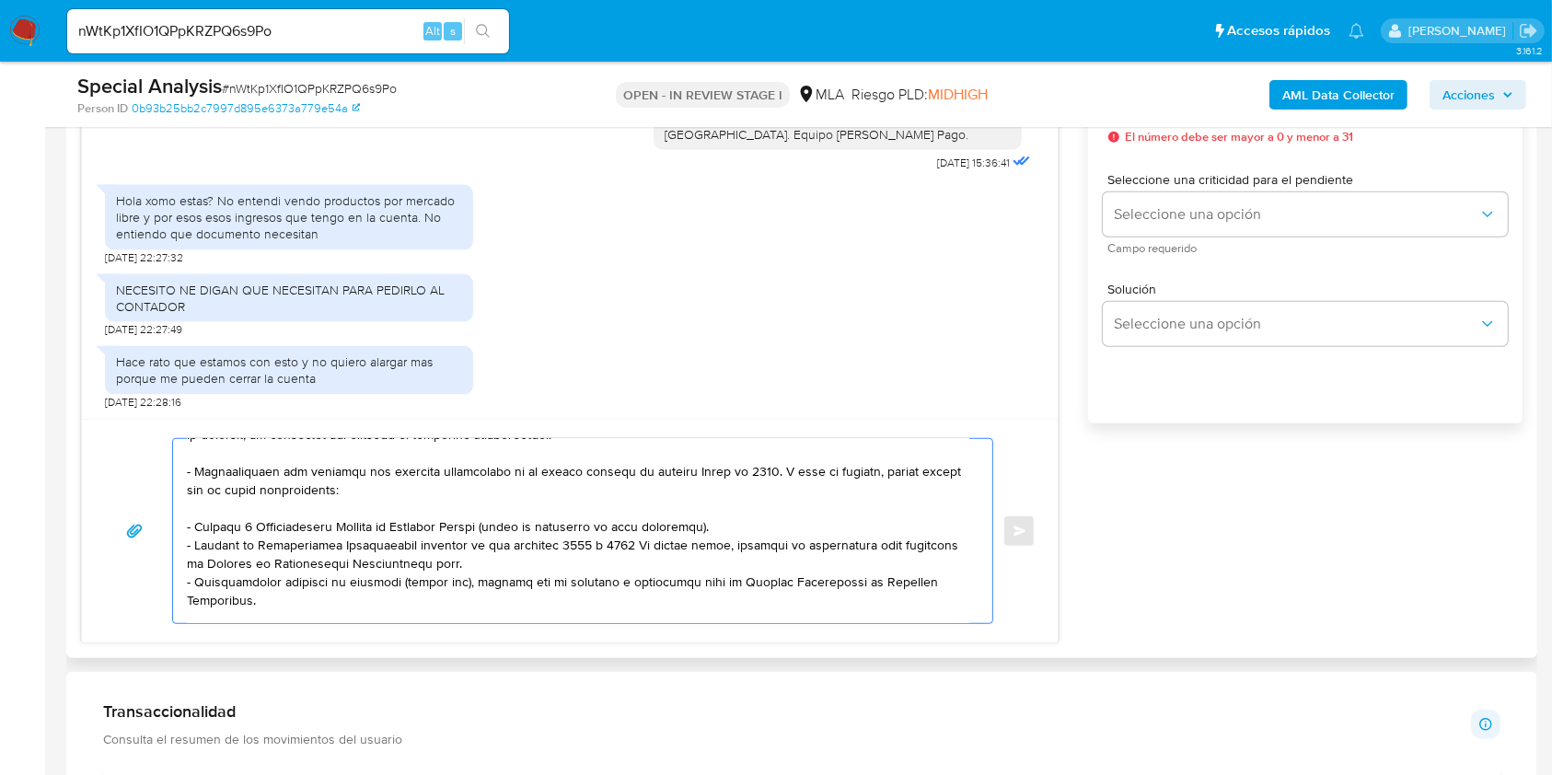
drag, startPoint x: 250, startPoint y: 527, endPoint x: 209, endPoint y: 528, distance: 41.5
click at [203, 528] on textarea at bounding box center [578, 531] width 782 height 184
click at [469, 563] on textarea at bounding box center [578, 531] width 782 height 184
click at [434, 559] on textarea at bounding box center [578, 531] width 782 height 184
drag, startPoint x: 484, startPoint y: 565, endPoint x: 175, endPoint y: 545, distance: 309.9
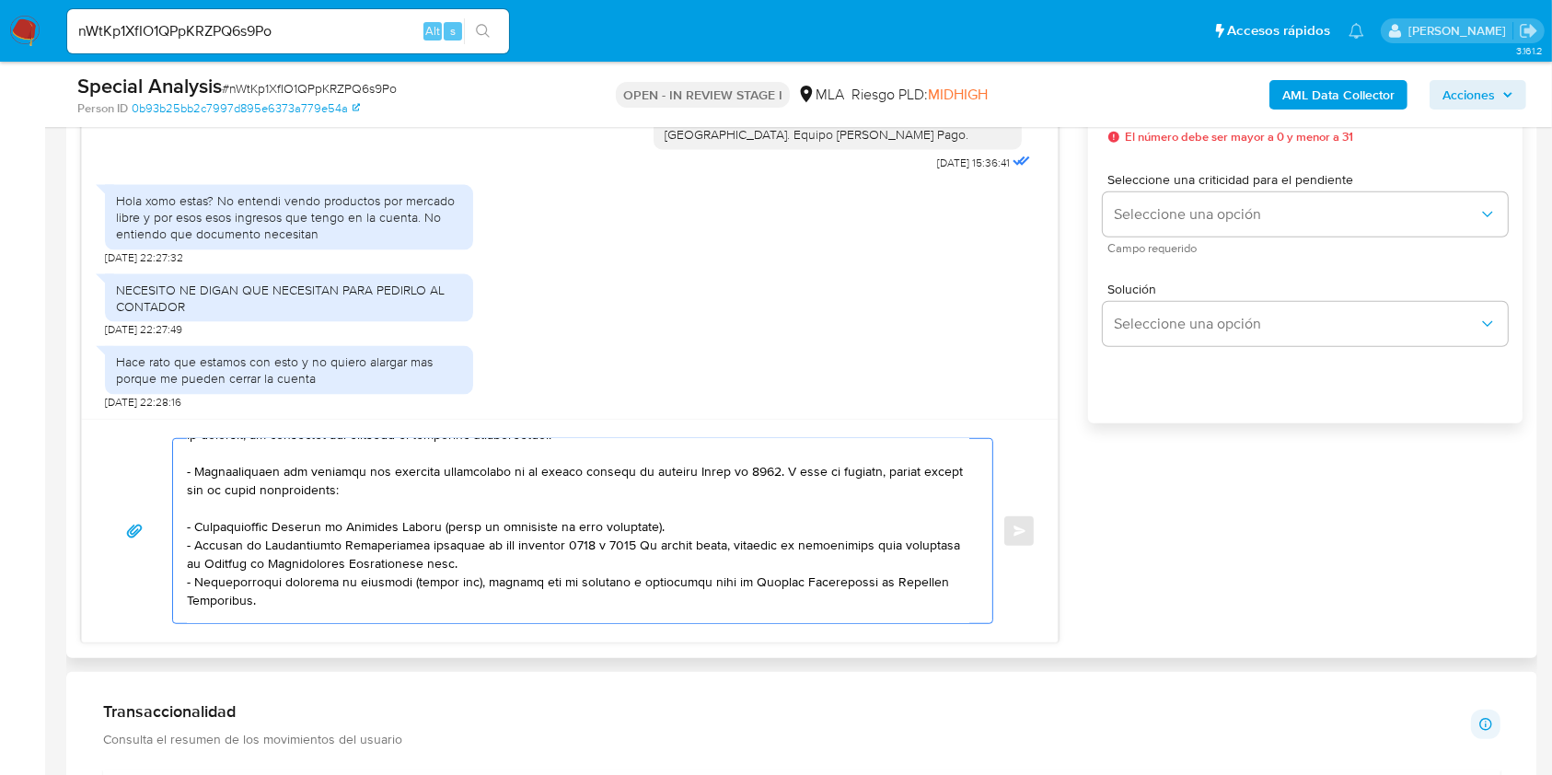
click at [175, 545] on div at bounding box center [578, 531] width 810 height 184
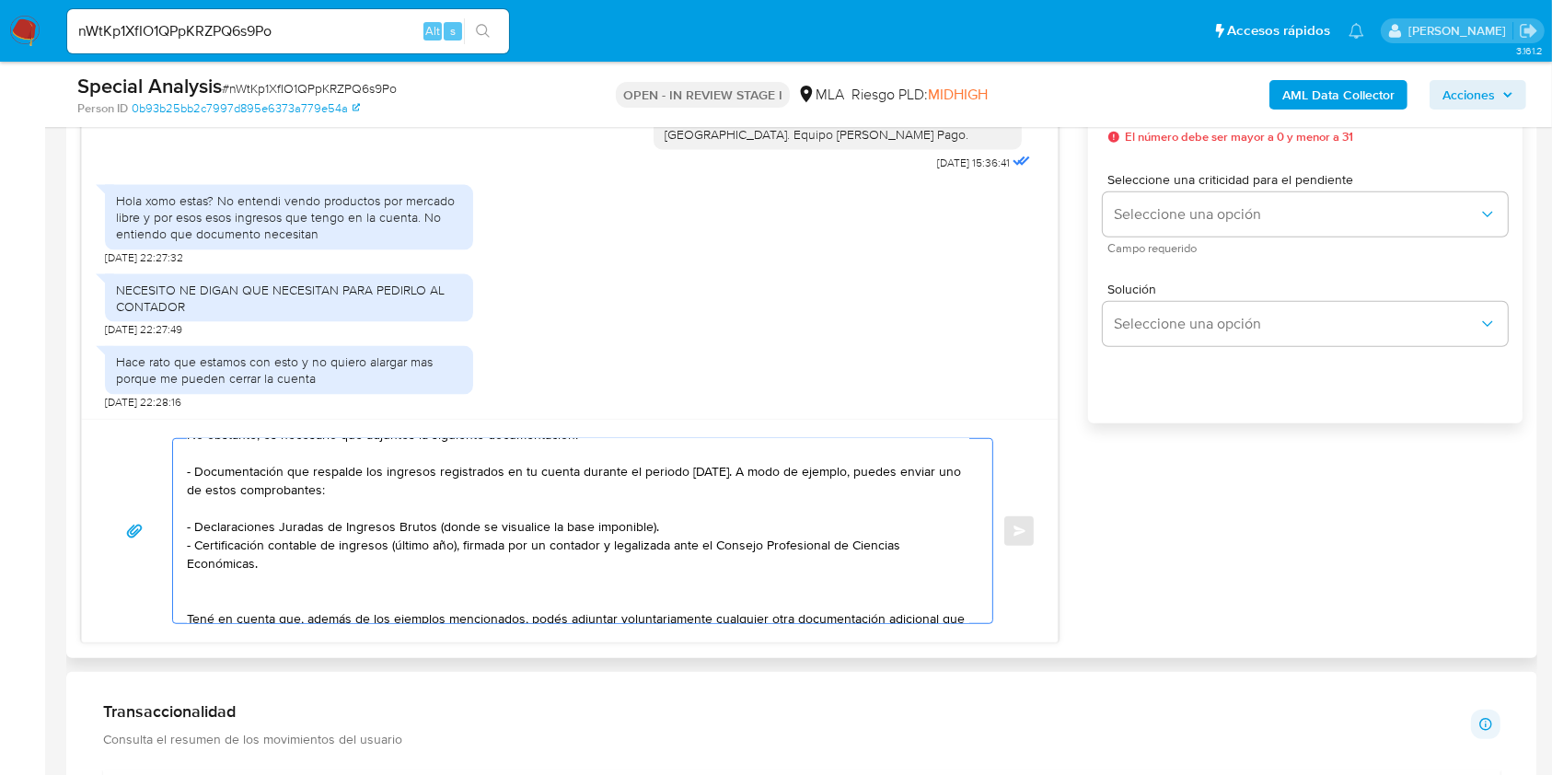
drag, startPoint x: 258, startPoint y: 564, endPoint x: 169, endPoint y: 552, distance: 89.2
click at [169, 552] on div "Hola. No obstante, es necesario que adjuntes la siguiente documentación: - Docu…" at bounding box center [570, 531] width 932 height 186
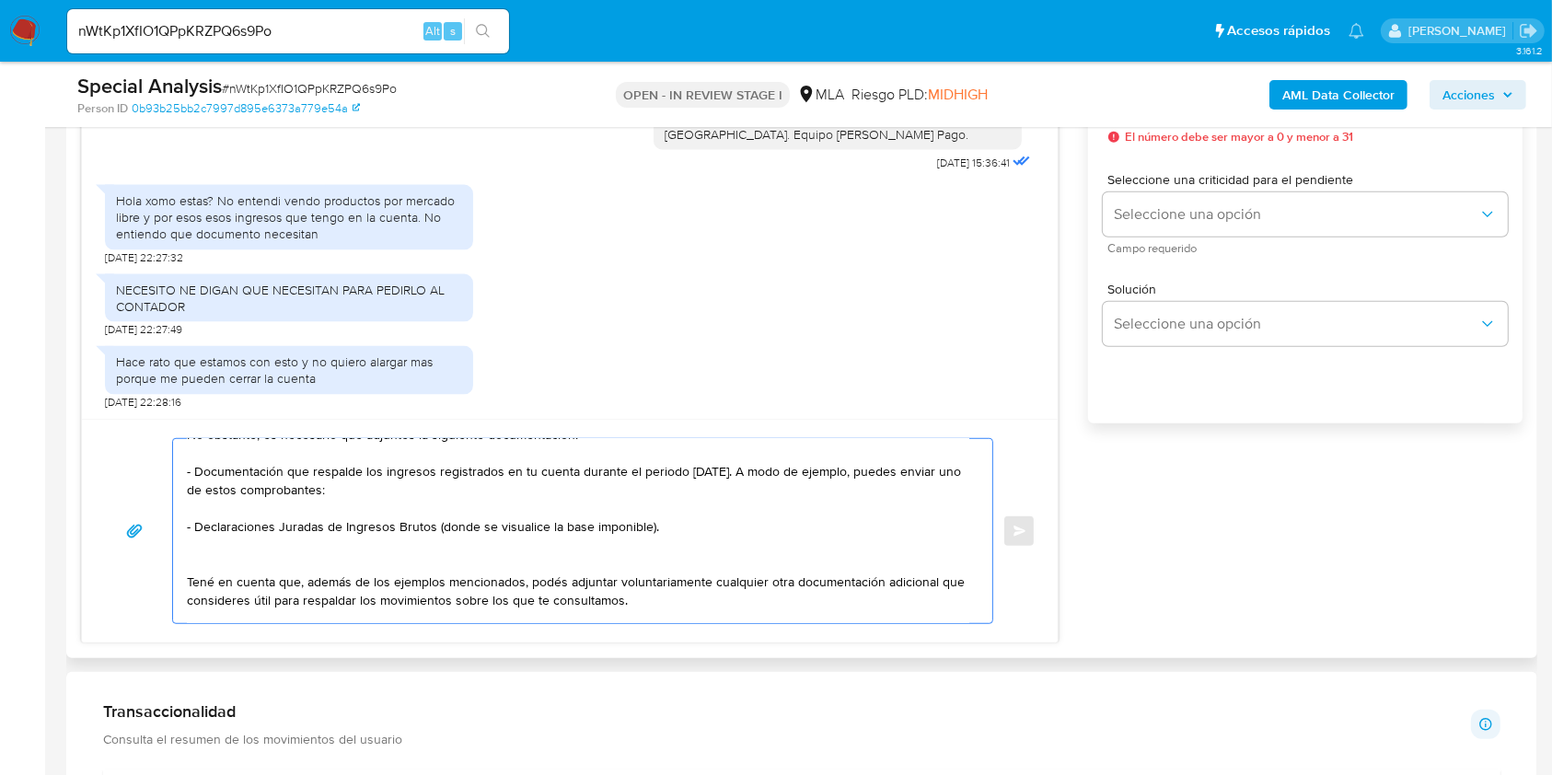
click at [242, 557] on textarea "Hola. No obstante, es necesario que adjuntes la siguiente documentación: - Docu…" at bounding box center [578, 531] width 782 height 184
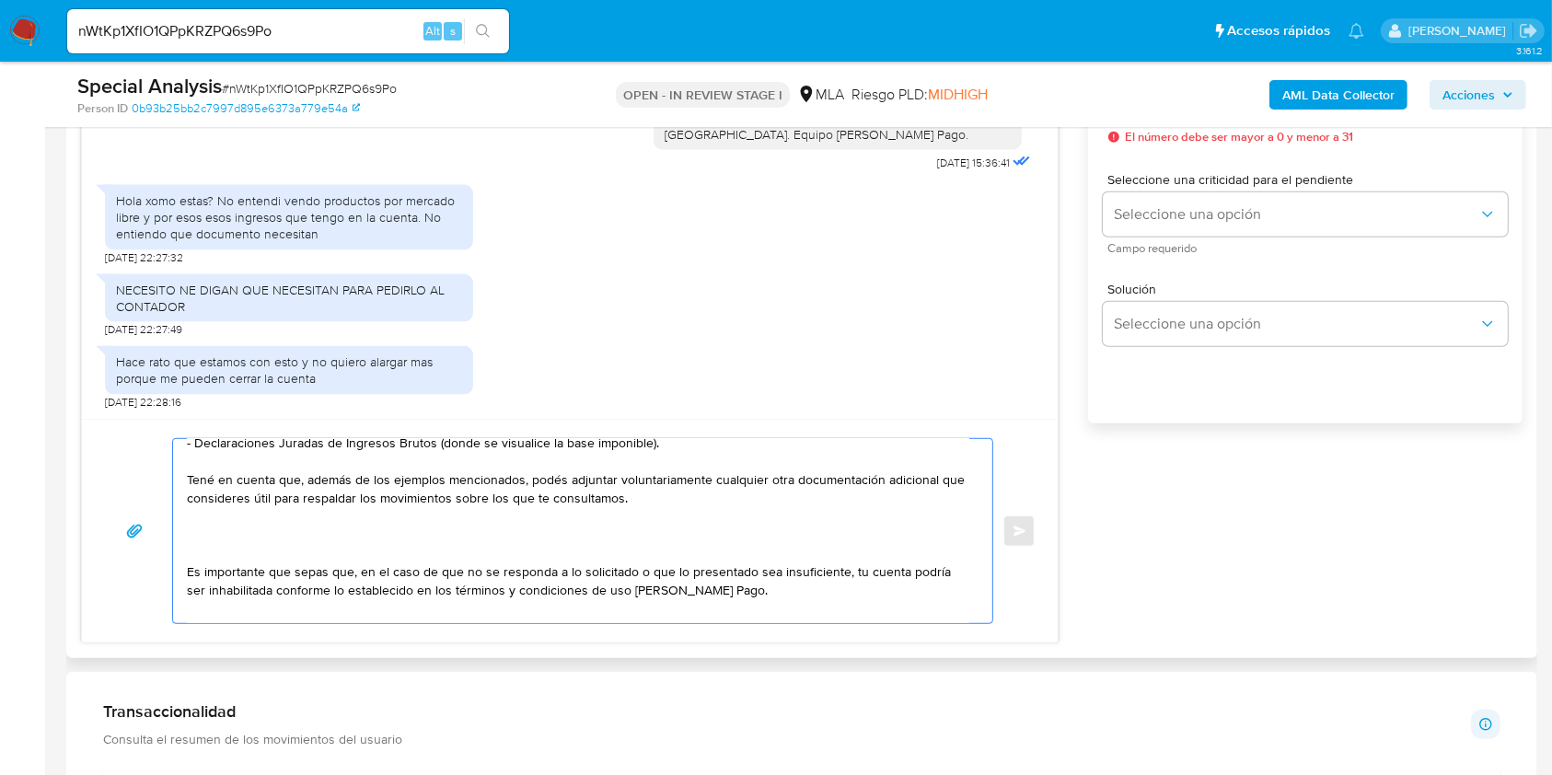
scroll to position [179, 0]
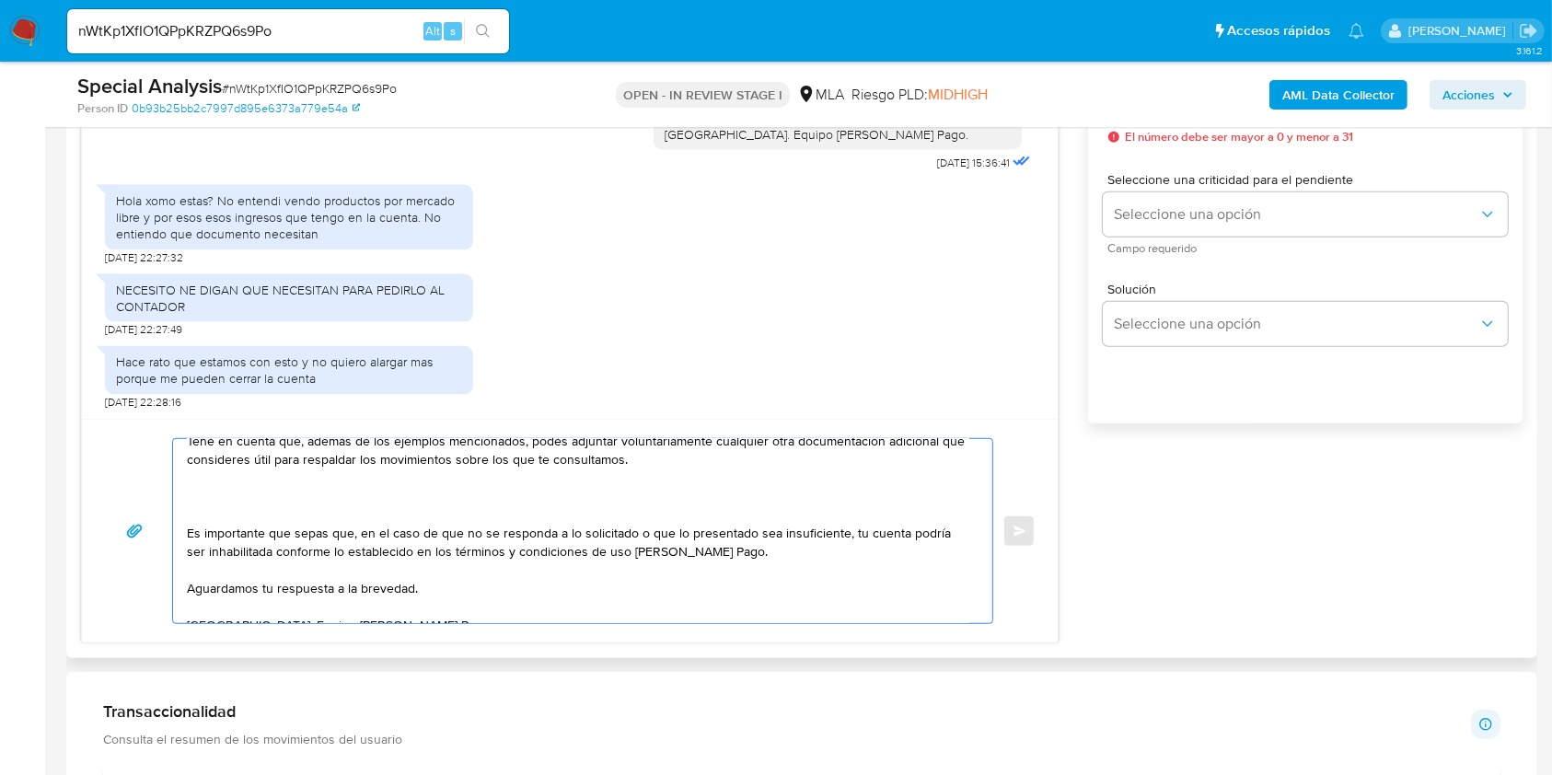
click at [255, 508] on textarea "Hola. No obstante, es necesario que adjuntes la siguiente documentación: - Docu…" at bounding box center [578, 531] width 782 height 184
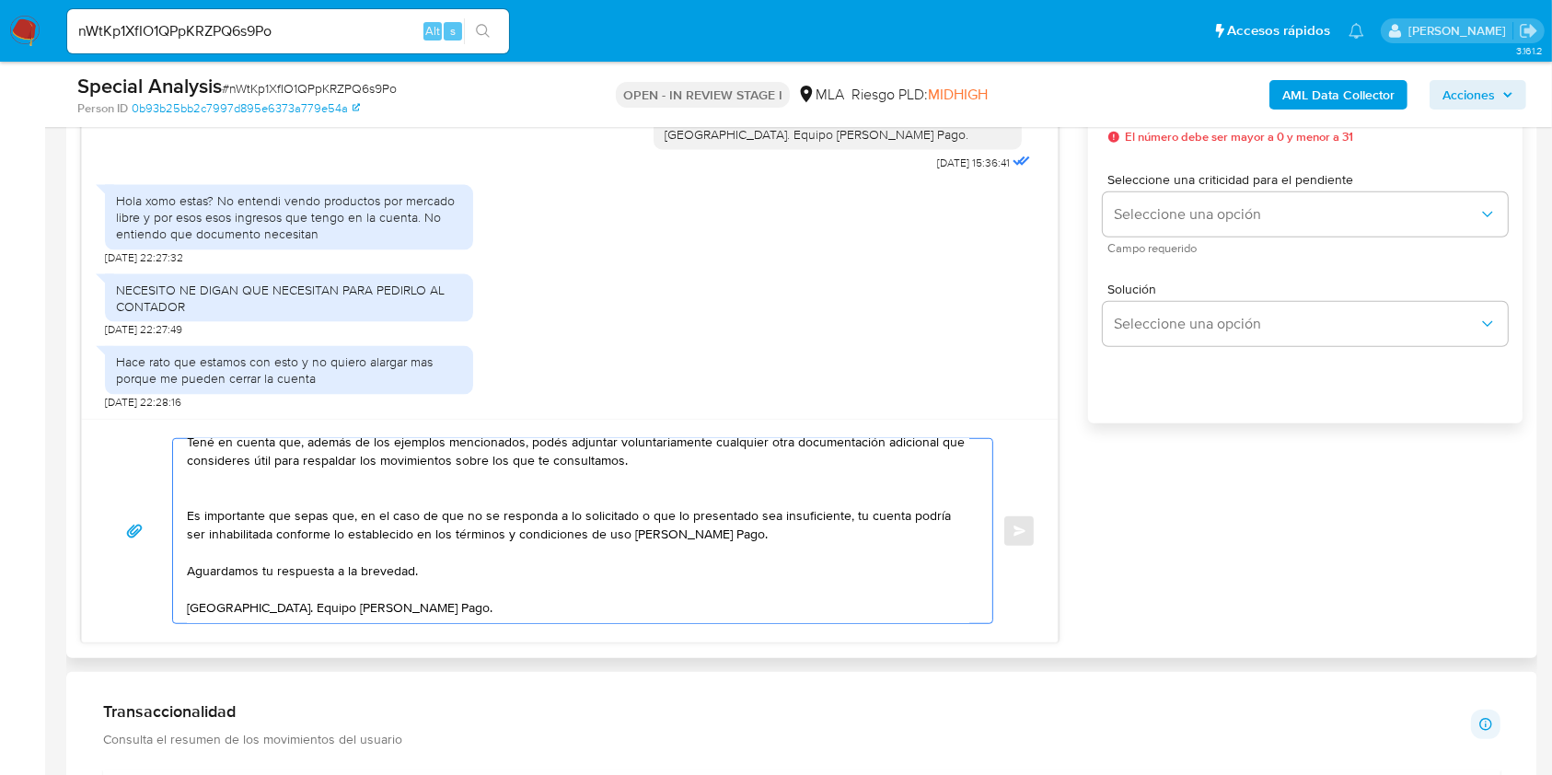
click at [435, 604] on textarea "Hola. No obstante, es necesario que adjuntes la siguiente documentación: - Docu…" at bounding box center [578, 531] width 782 height 184
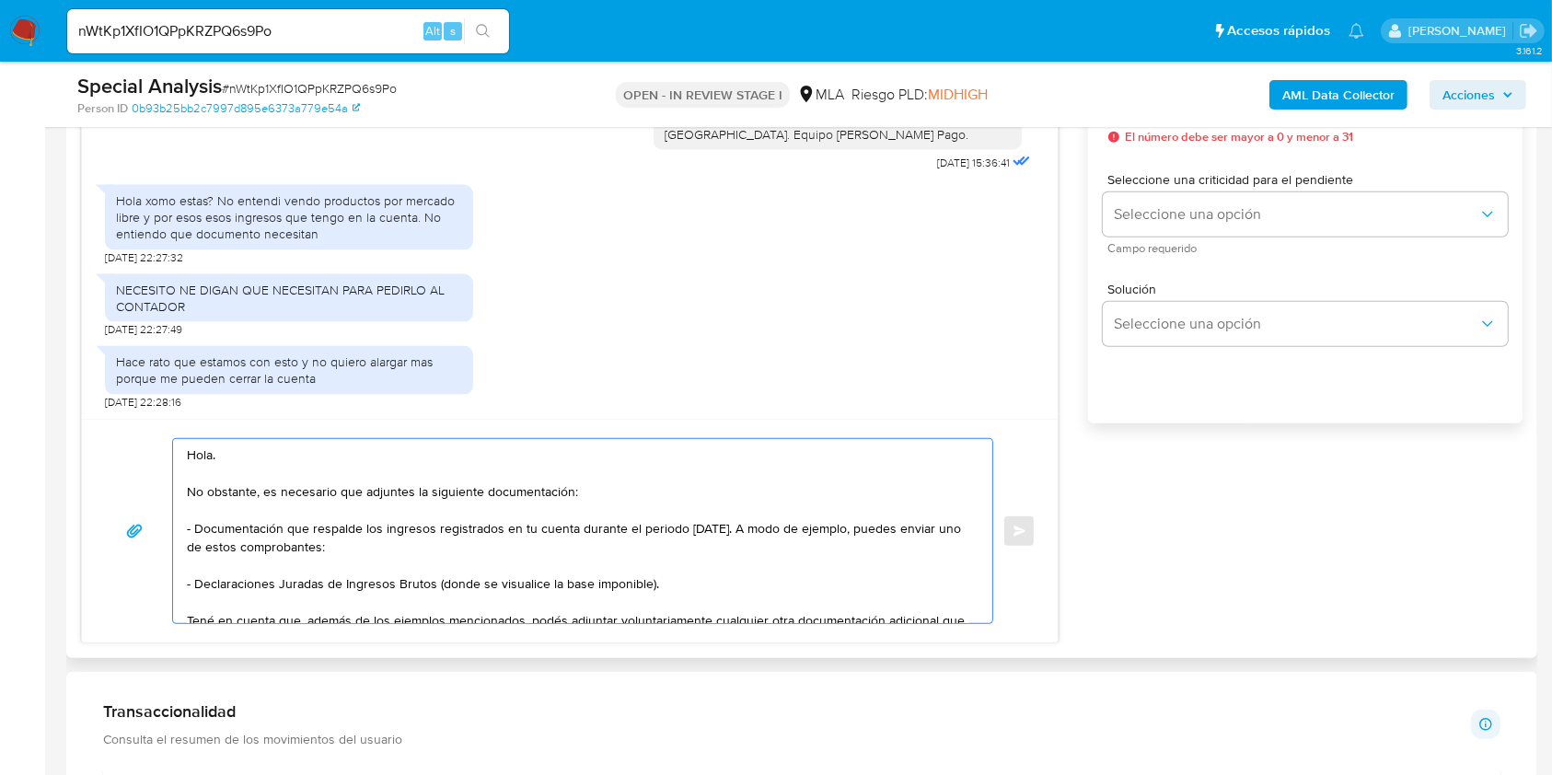
drag, startPoint x: 270, startPoint y: 492, endPoint x: 173, endPoint y: 490, distance: 96.7
click at [174, 490] on div "Hola. No obstante, es necesario que adjuntes la siguiente documentación: - Docu…" at bounding box center [578, 531] width 810 height 184
click at [289, 469] on textarea "Hola. Es necesario que adjuntes la siguiente documentación: - Documentación que…" at bounding box center [578, 531] width 782 height 184
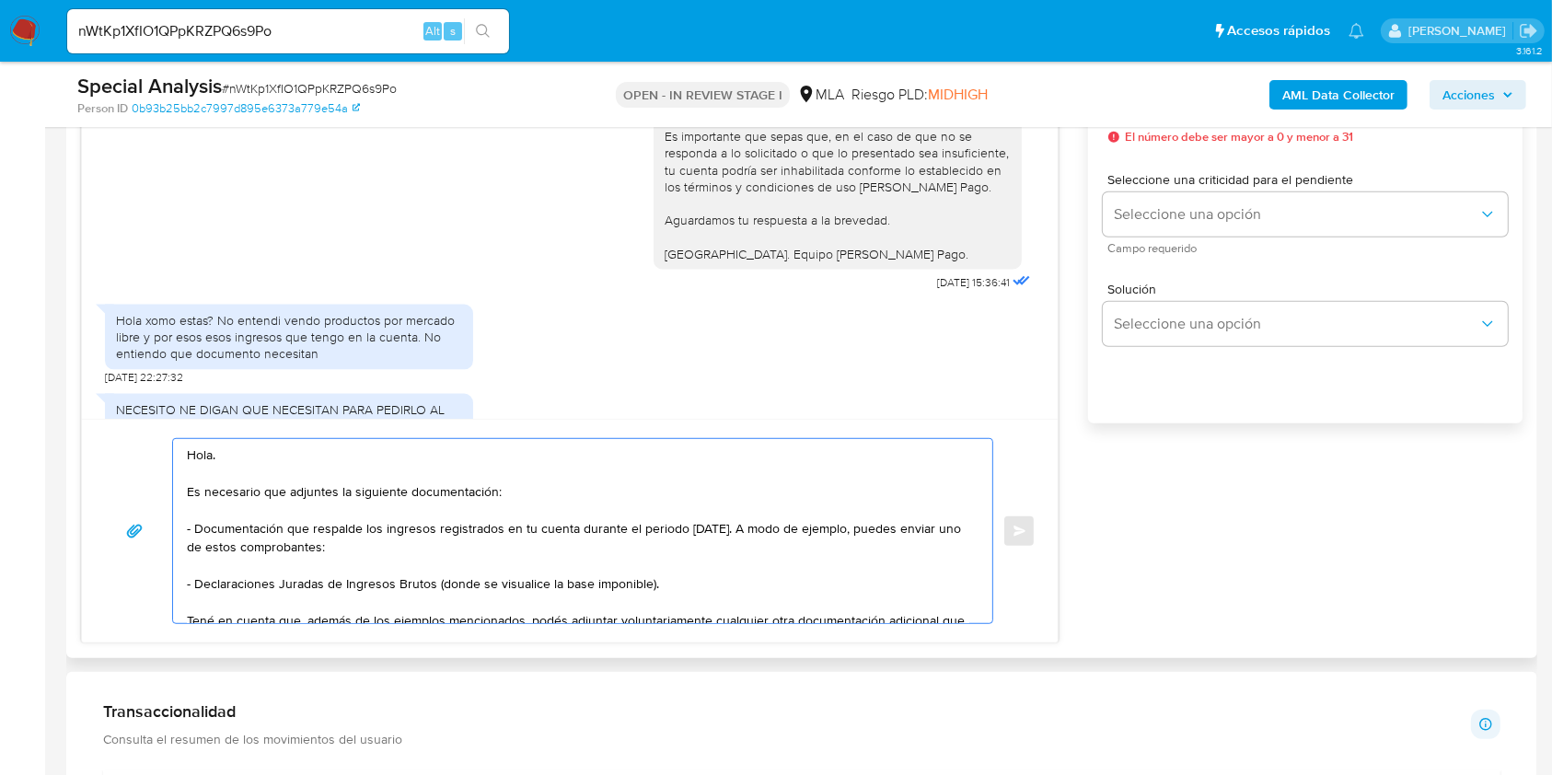
scroll to position [2786, 0]
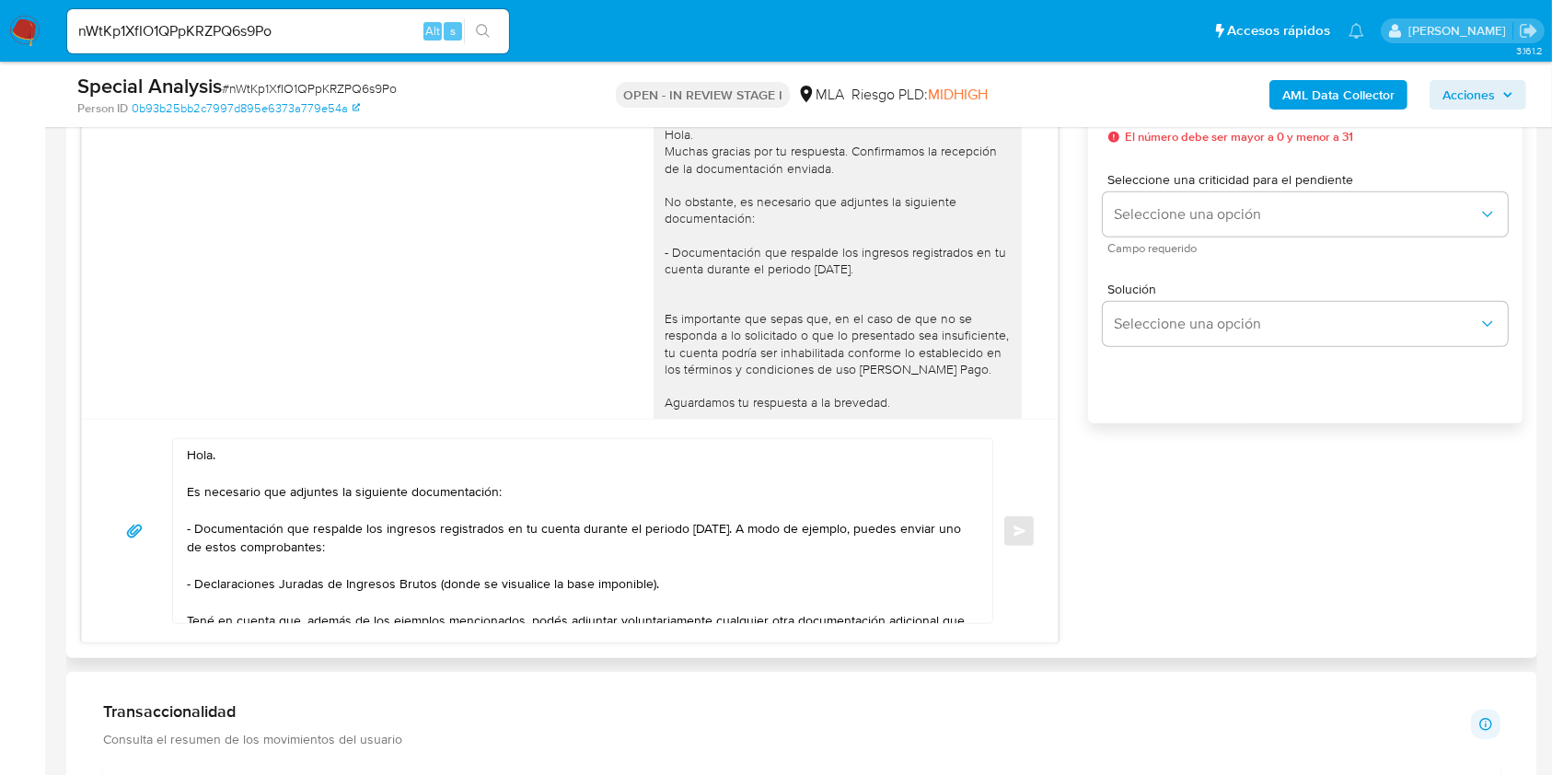
click at [665, 217] on div "Hola. Muchas gracias por tu respuesta. Confirmamos la recepción de la documenta…" at bounding box center [838, 285] width 346 height 318
drag, startPoint x: 663, startPoint y: 217, endPoint x: 798, endPoint y: 225, distance: 135.5
click at [798, 225] on div "Hola. Muchas gracias por tu respuesta. Confirmamos la recepción de la documenta…" at bounding box center [838, 285] width 346 height 318
copy div "Muchas gracias por tu respuesta"
click at [305, 469] on textarea "Hola. Es necesario que adjuntes la siguiente documentación: - Documentación que…" at bounding box center [578, 531] width 782 height 184
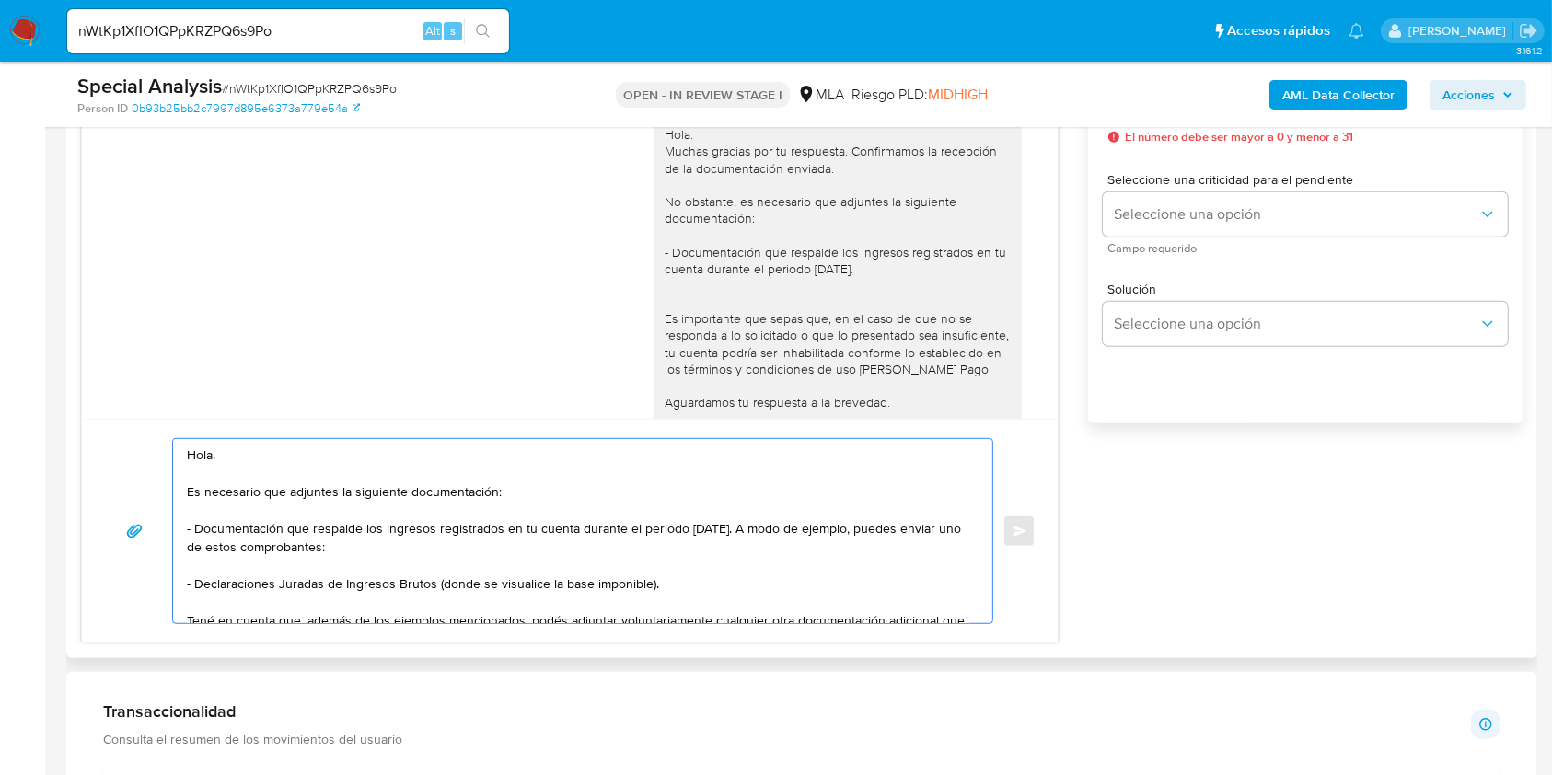
paste textarea "Muchas gracias por tu respuesta"
click at [449, 477] on textarea "Hola. Muchas gracias por tu respuesta Es necesario que adjuntes la siguiente do…" at bounding box center [578, 531] width 782 height 184
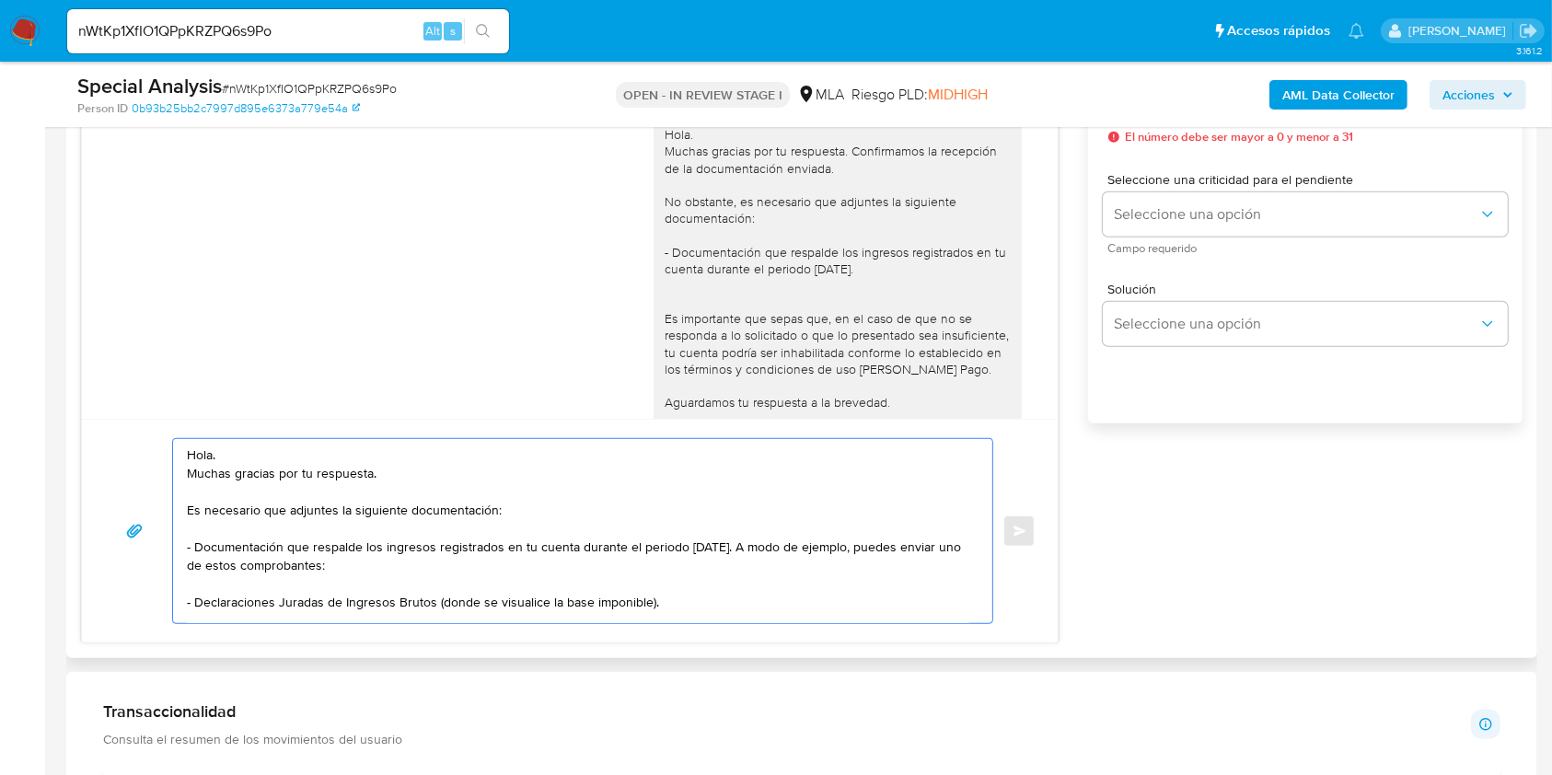
drag, startPoint x: 191, startPoint y: 514, endPoint x: 197, endPoint y: 527, distance: 15.2
click at [190, 515] on textarea "Hola. Muchas gracias por tu respuesta. Es necesario que adjuntes la siguiente d…" at bounding box center [578, 531] width 782 height 184
drag, startPoint x: 193, startPoint y: 548, endPoint x: 427, endPoint y: 539, distance: 233.9
click at [416, 512] on textarea "Hola. Muchas gracias por tu respuesta. No obstante, es necesario que adjuntes l…" at bounding box center [578, 531] width 782 height 184
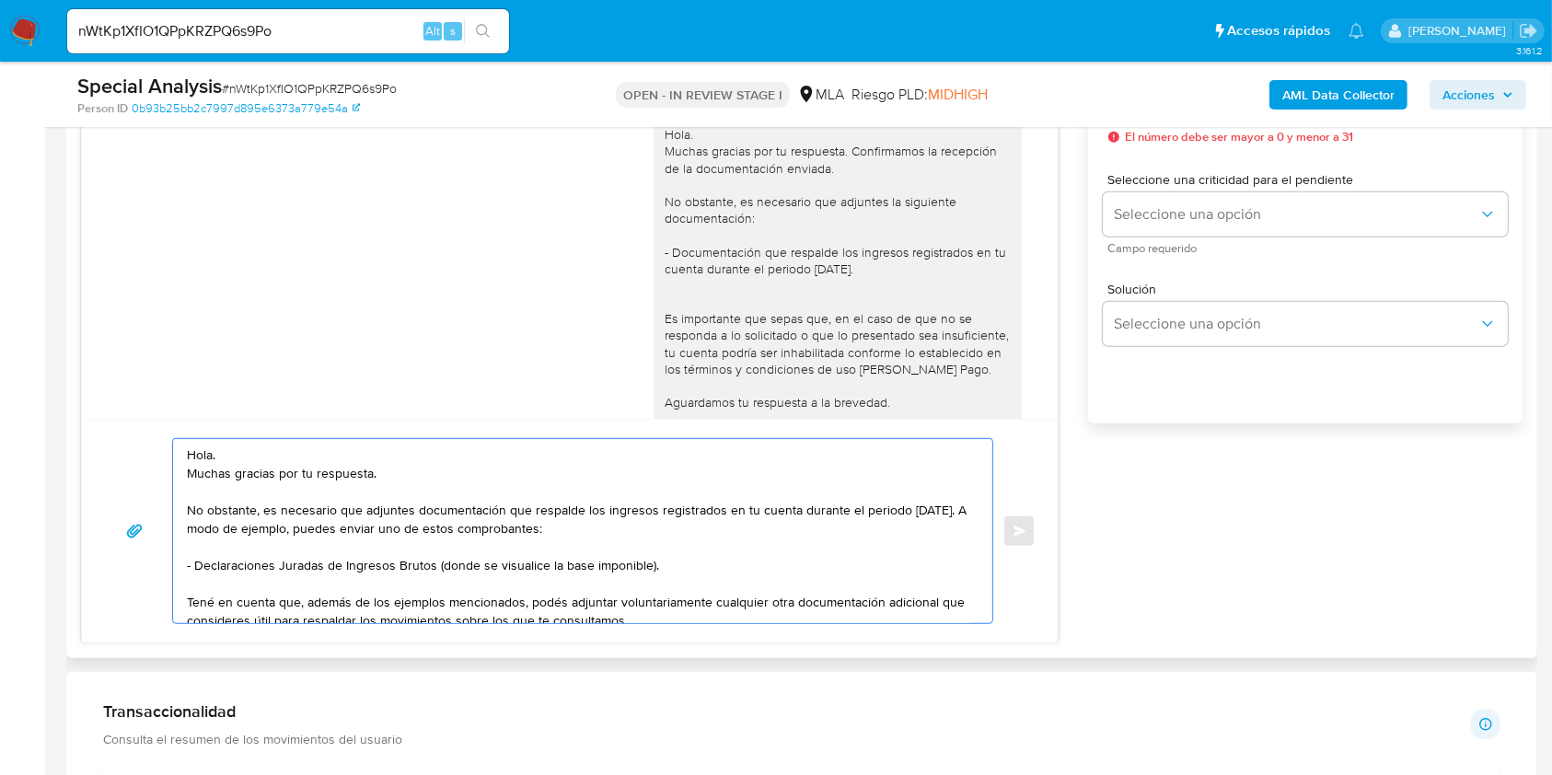
click at [469, 476] on textarea "Hola. Muchas gracias por tu respuesta. No obstante, es necesario que adjuntes d…" at bounding box center [578, 531] width 782 height 184
click at [871, 513] on textarea "Hola. Muchas gracias por tu respuesta. No obstante, es necesario que adjuntes d…" at bounding box center [578, 531] width 782 height 184
click at [931, 511] on textarea "Hola. Muchas gracias por tu respuesta. No obstante, es necesario que adjuntes d…" at bounding box center [578, 531] width 782 height 184
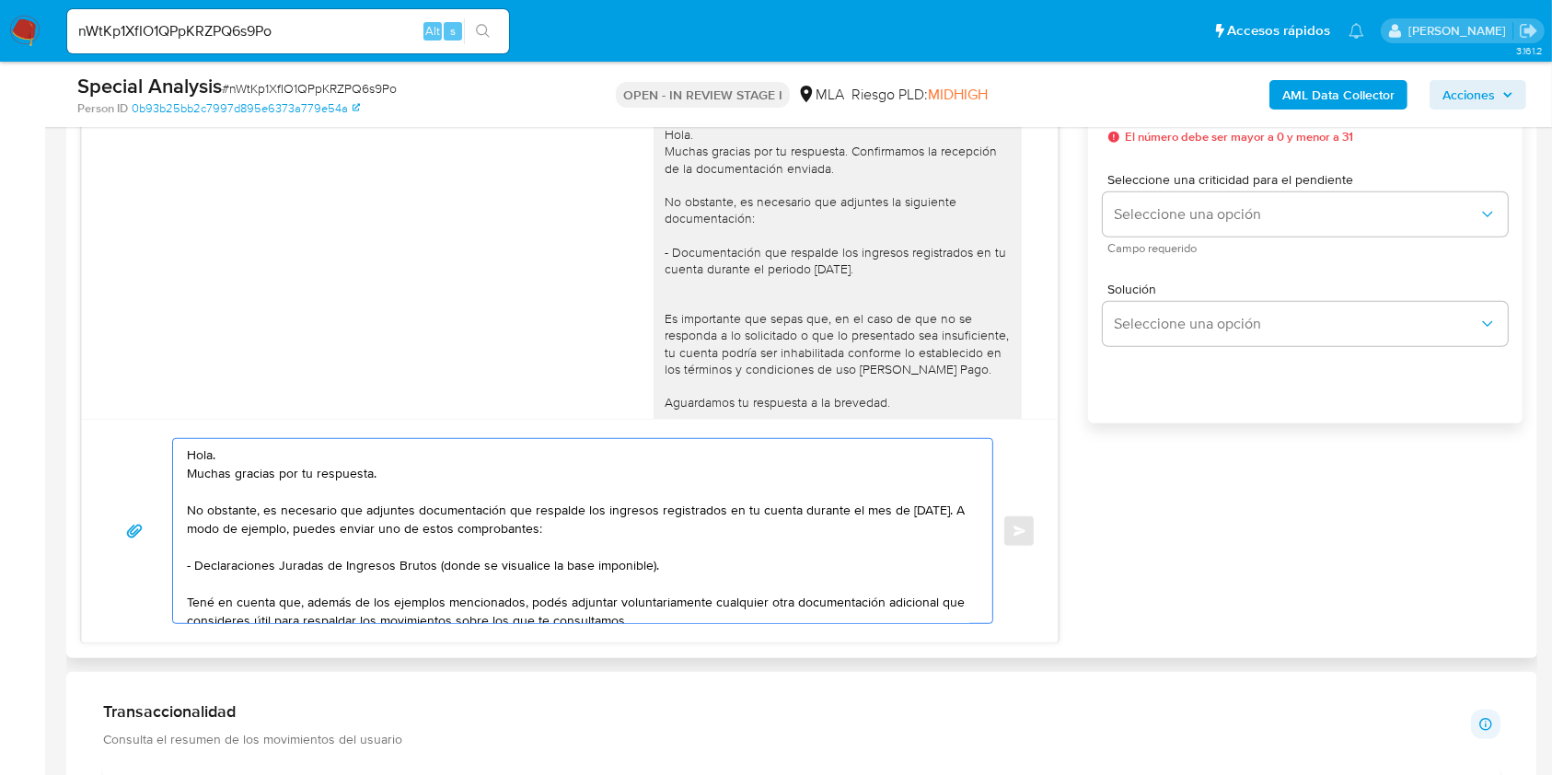
click at [638, 531] on textarea "Hola. Muchas gracias por tu respuesta. No obstante, es necesario que adjuntes d…" at bounding box center [578, 531] width 782 height 184
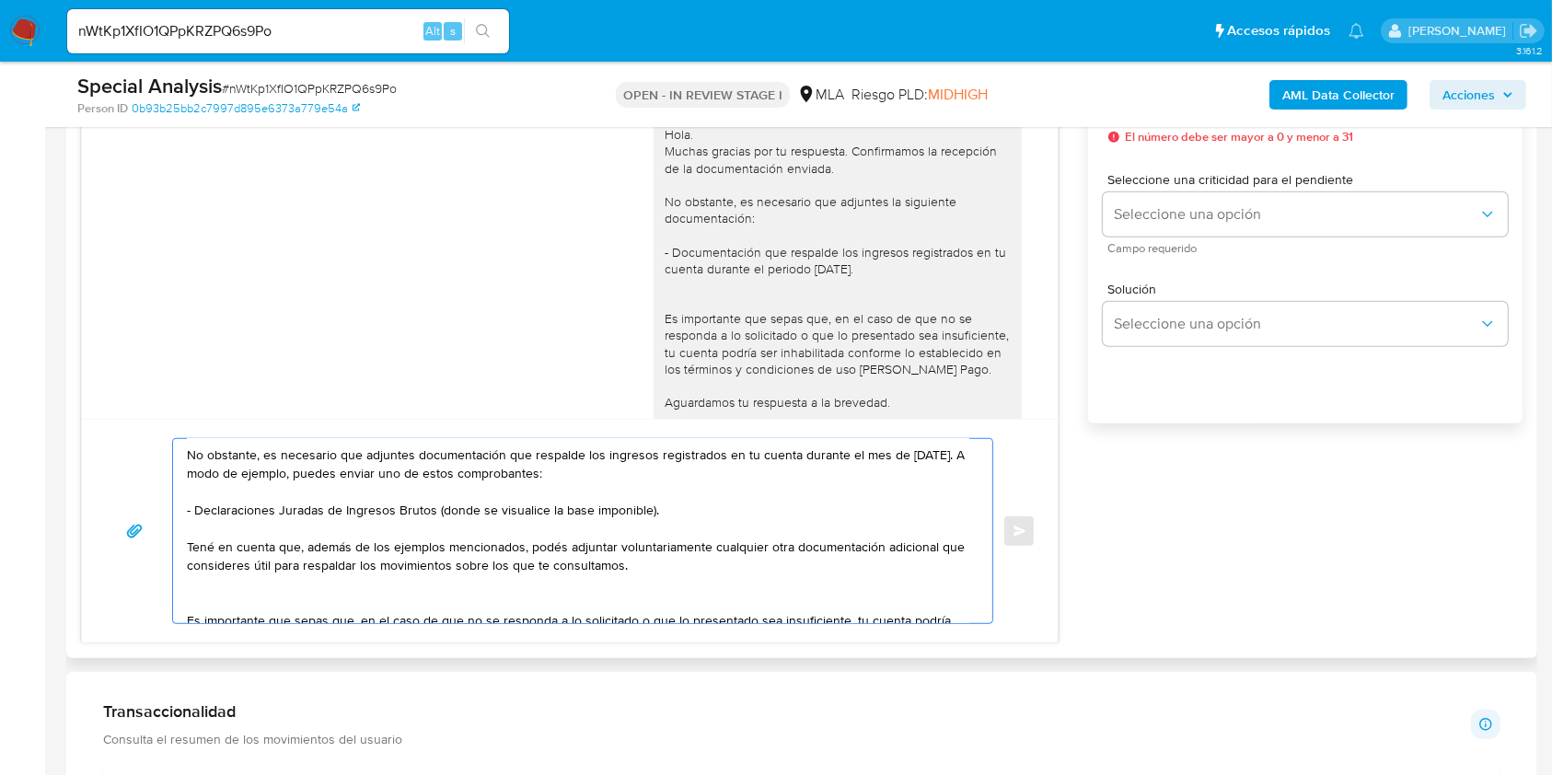
scroll to position [0, 0]
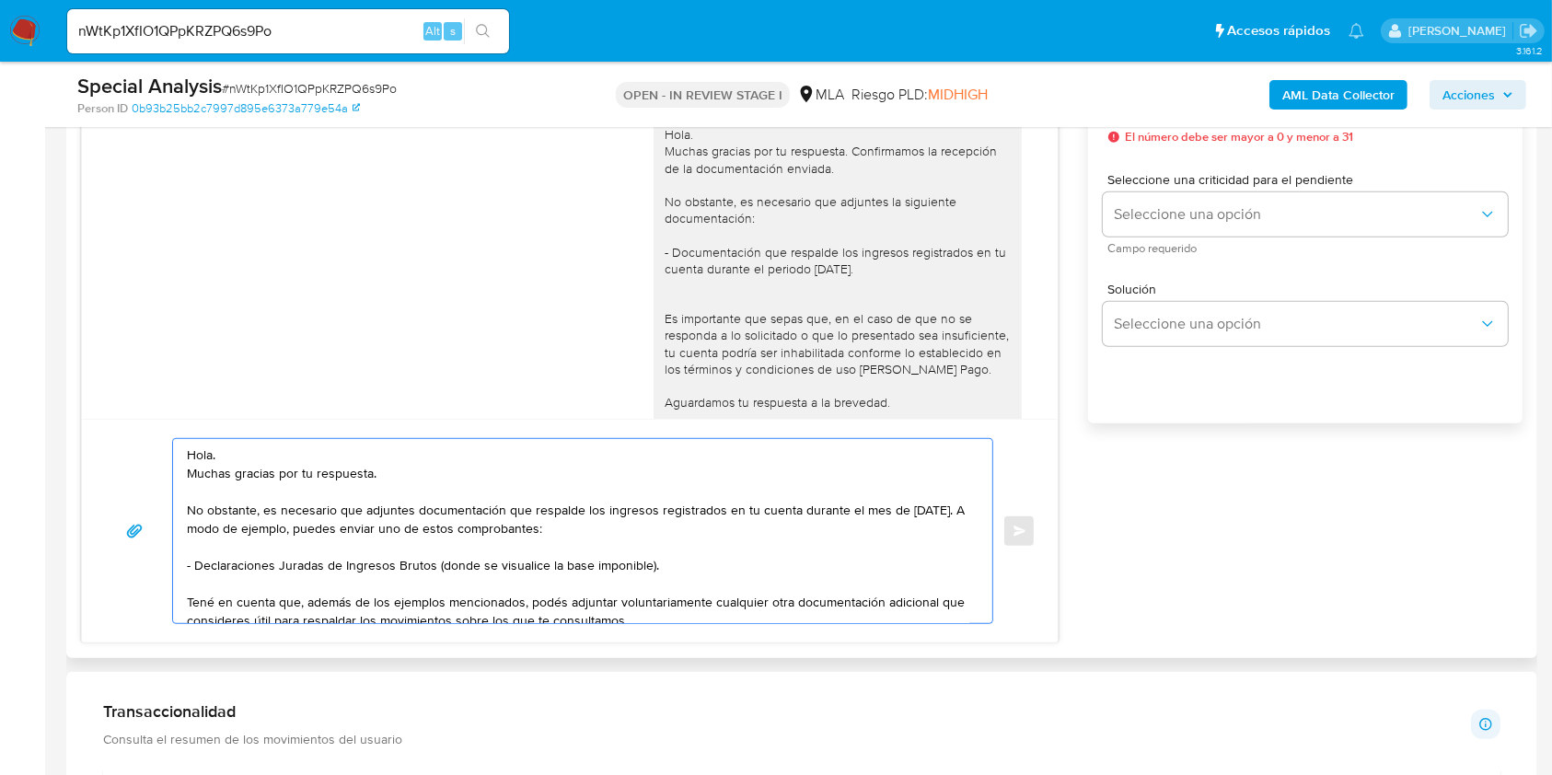
click at [672, 568] on textarea "Hola. Muchas gracias por tu respuesta. No obstante, es necesario que adjuntes d…" at bounding box center [578, 531] width 782 height 184
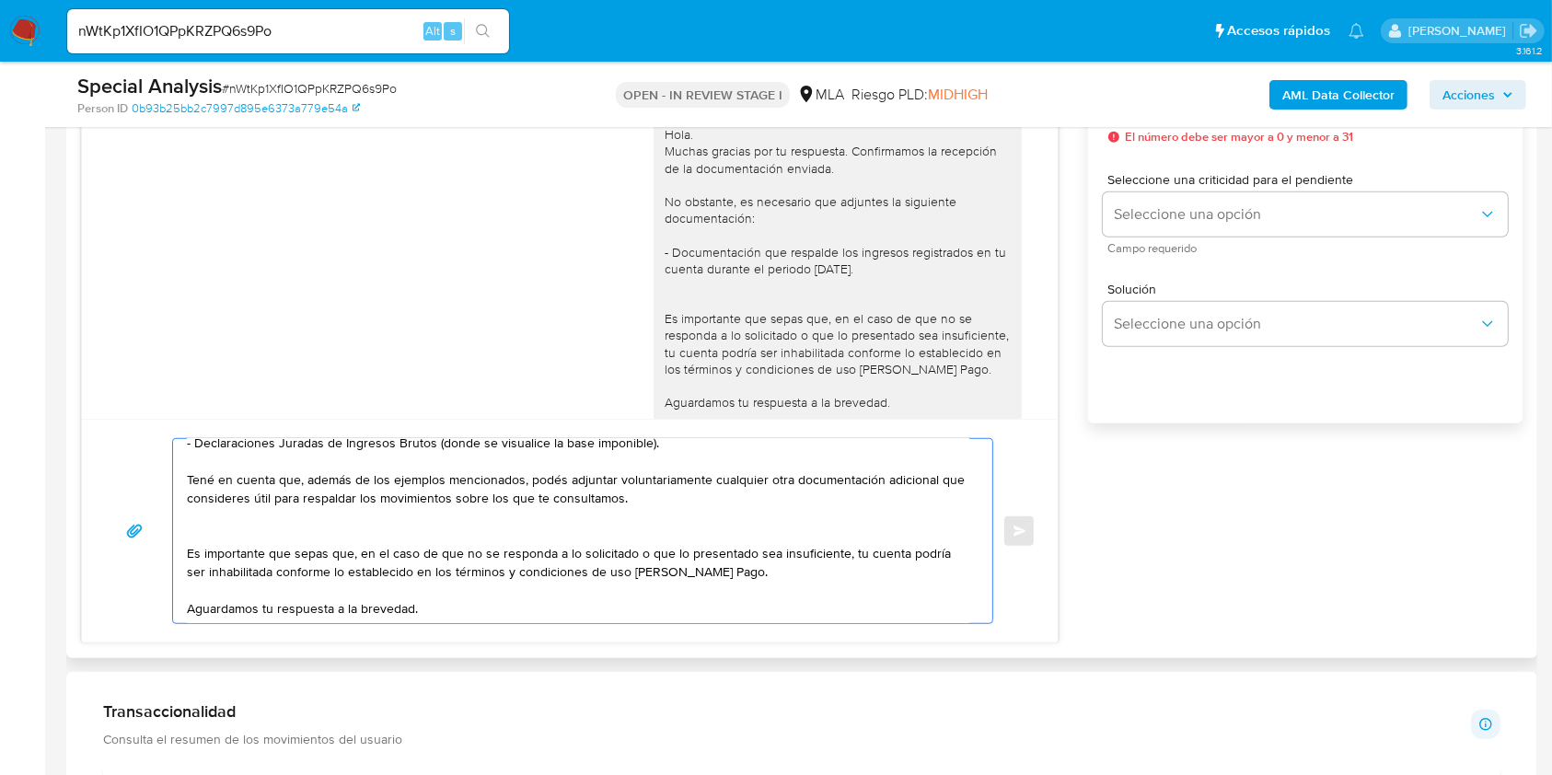
click at [300, 533] on textarea "Hola. Muchas gracias por tu respuesta. No obstante, es necesario que adjuntes d…" at bounding box center [578, 531] width 782 height 184
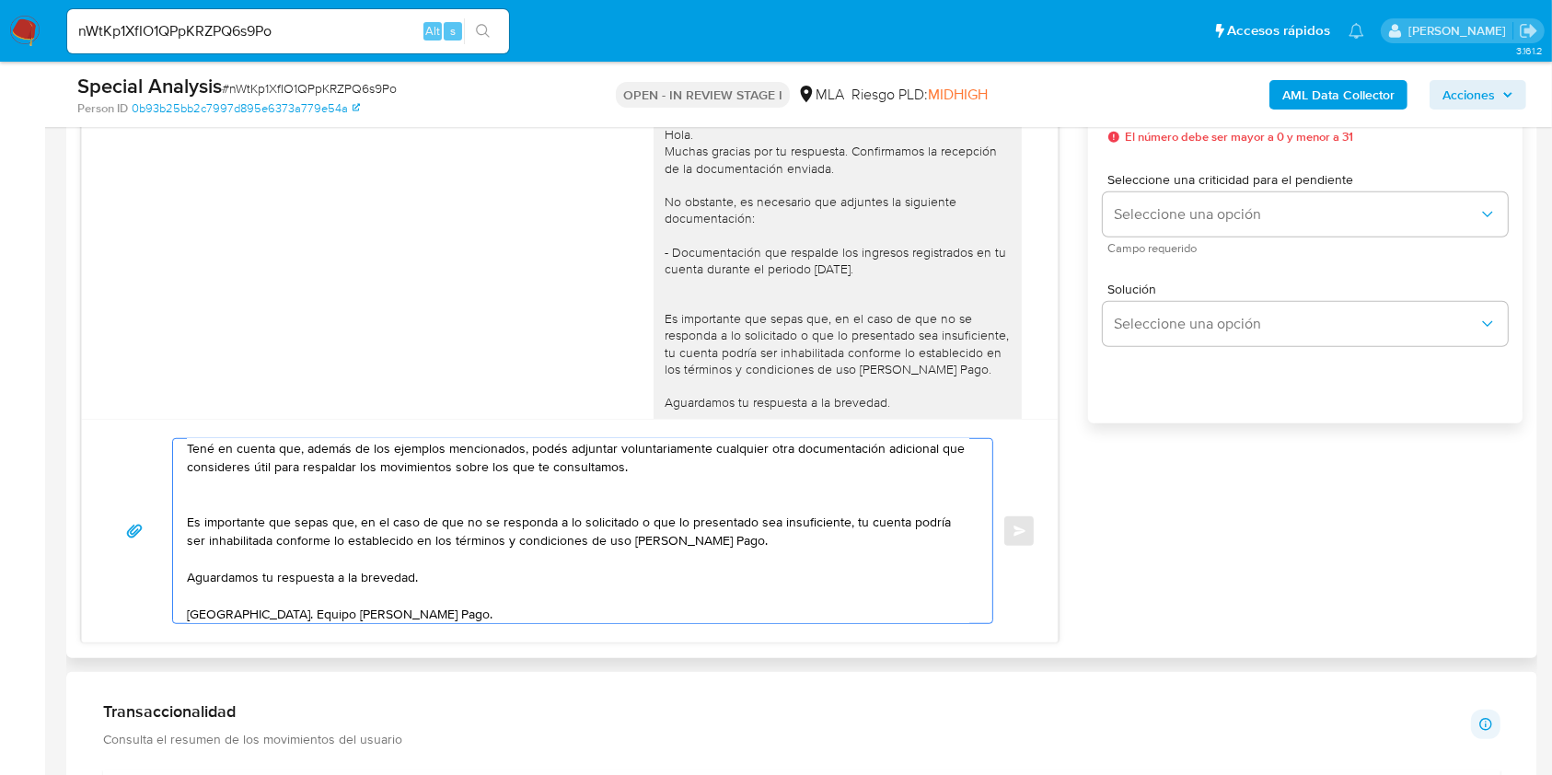
scroll to position [168, 0]
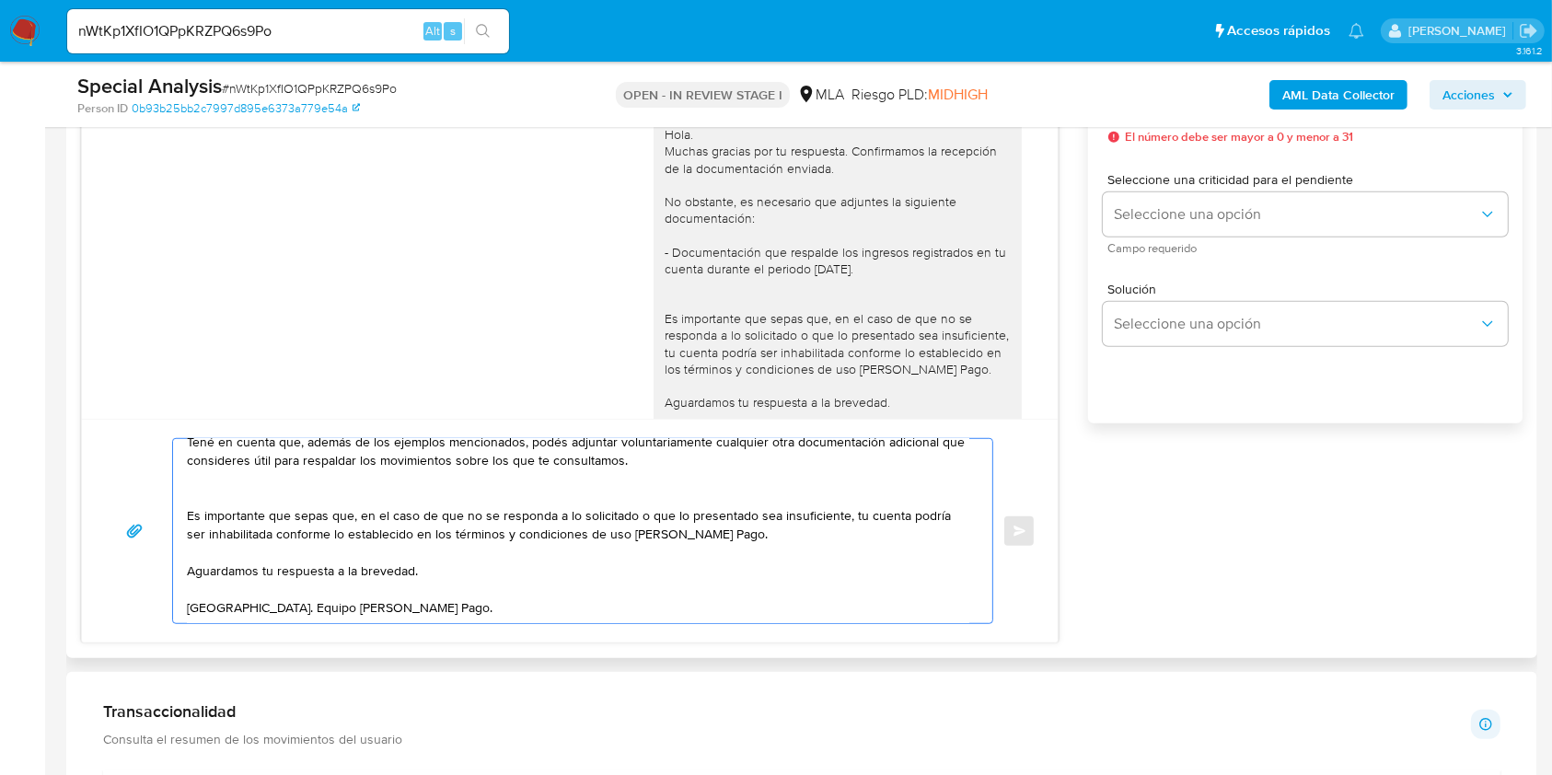
click at [468, 567] on textarea "Hola. Muchas gracias por tu respuesta. No obstante, es necesario que adjuntes d…" at bounding box center [578, 531] width 782 height 184
click at [451, 602] on textarea "Hola. Muchas gracias por tu respuesta. No obstante, es necesario que adjuntes d…" at bounding box center [578, 531] width 782 height 184
type textarea "Hola. Muchas gracias por tu respuesta. No obstante, es necesario que adjuntes d…"
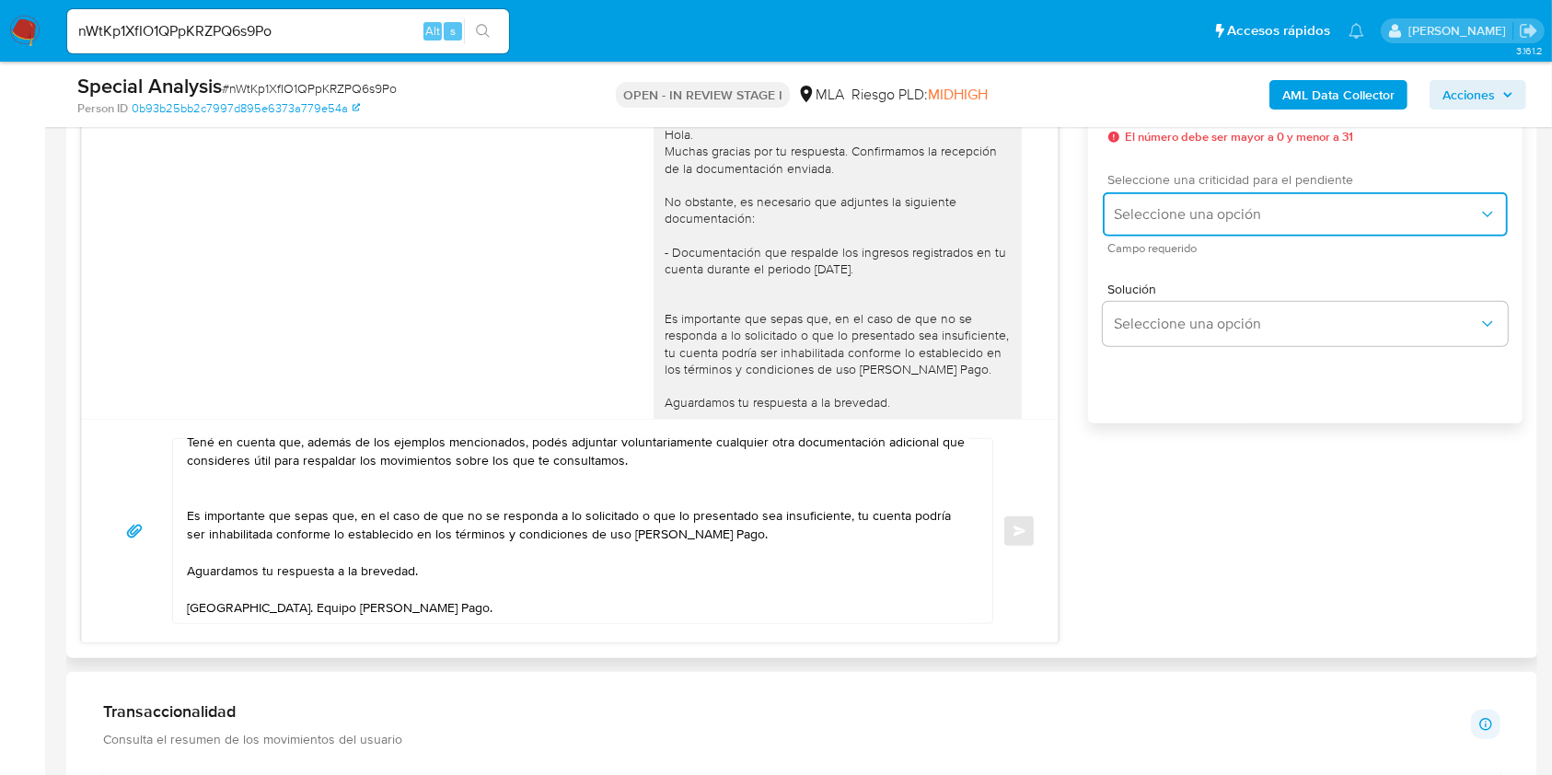
click at [1200, 203] on button "Seleccione una opción" at bounding box center [1305, 214] width 405 height 44
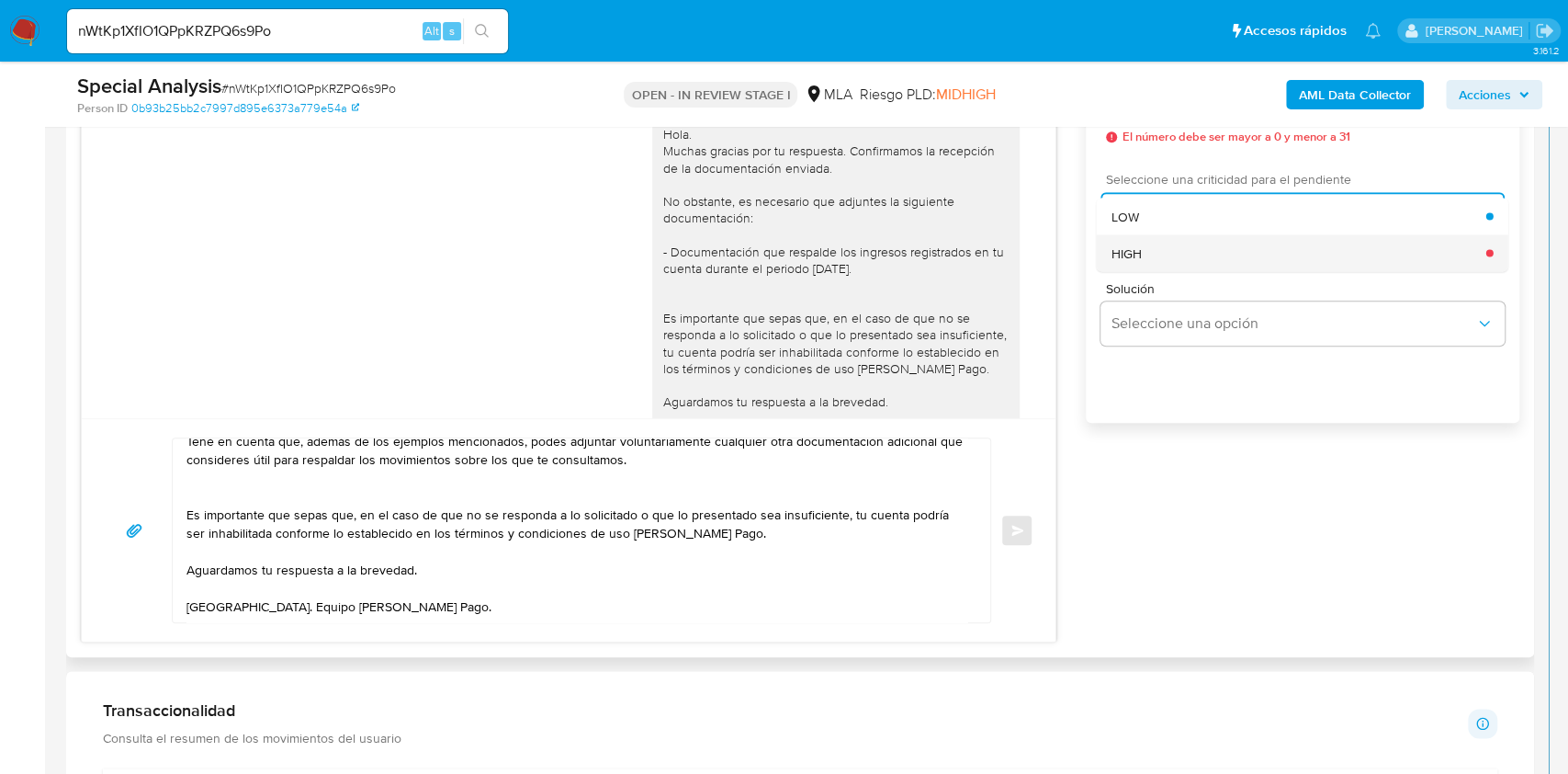
click at [1187, 254] on div "HIGH" at bounding box center [1300, 253] width 375 height 37
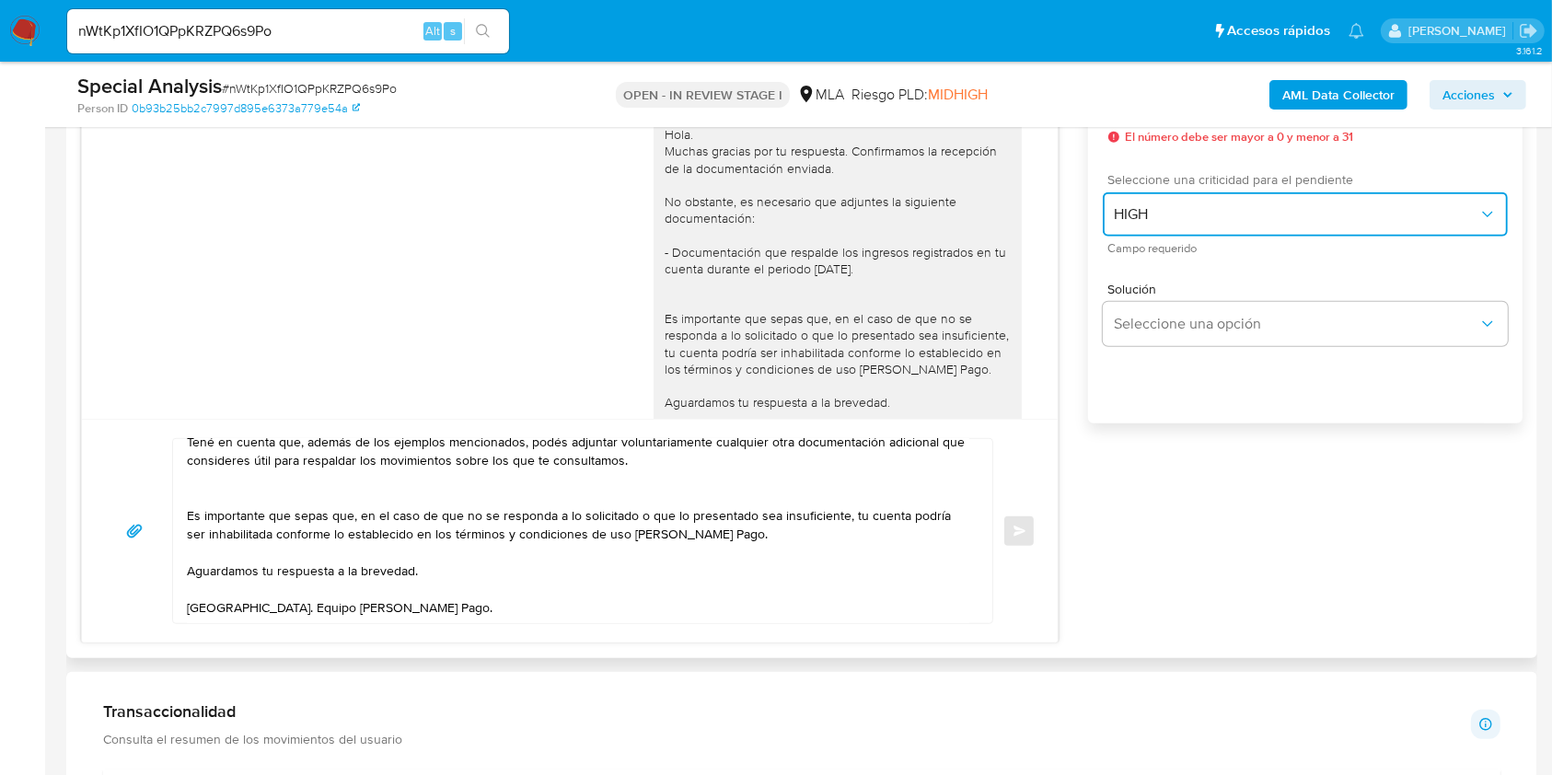
scroll to position [981, 0]
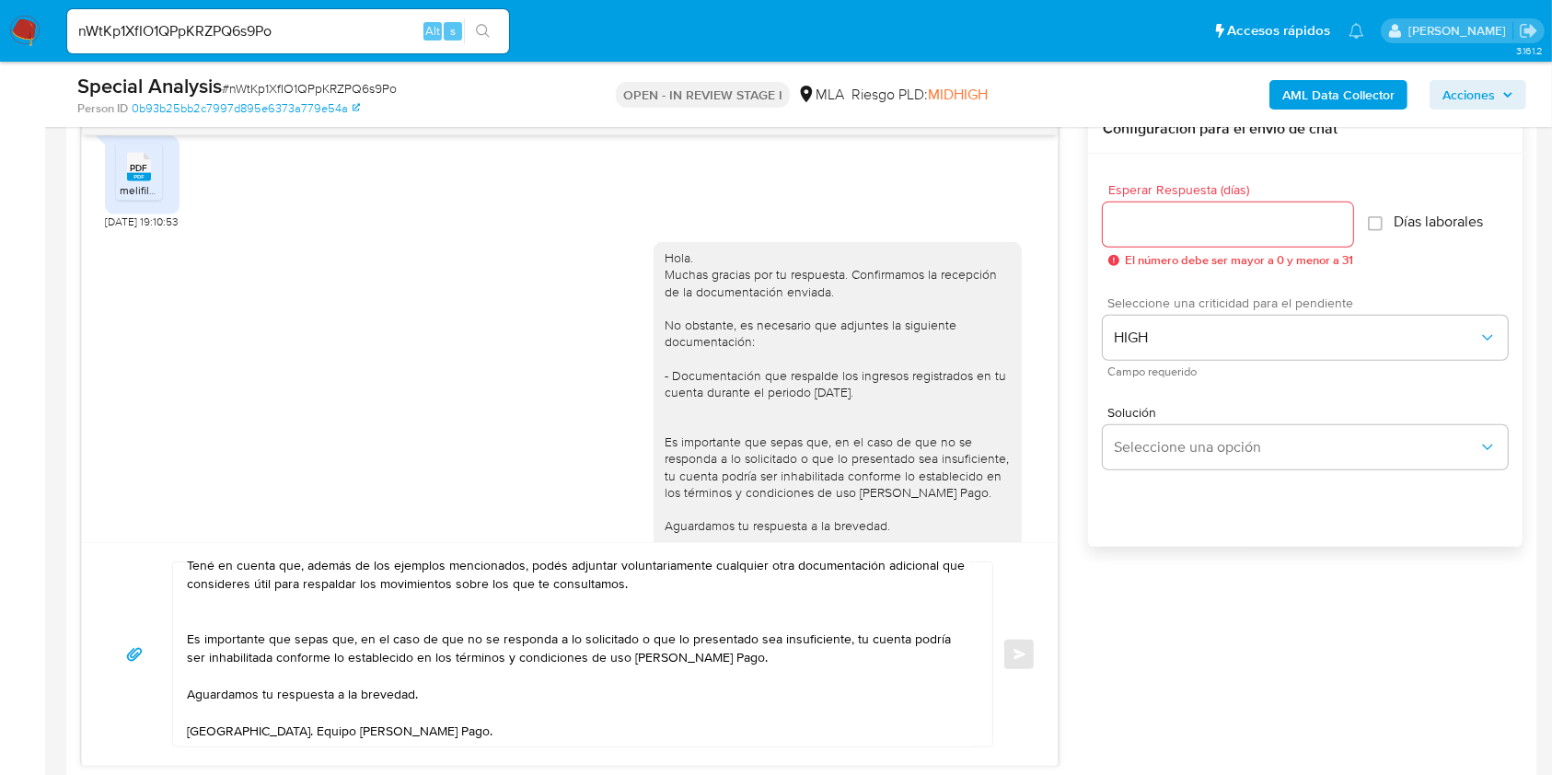
click at [1159, 233] on input "Esperar Respuesta (días)" at bounding box center [1228, 225] width 250 height 24
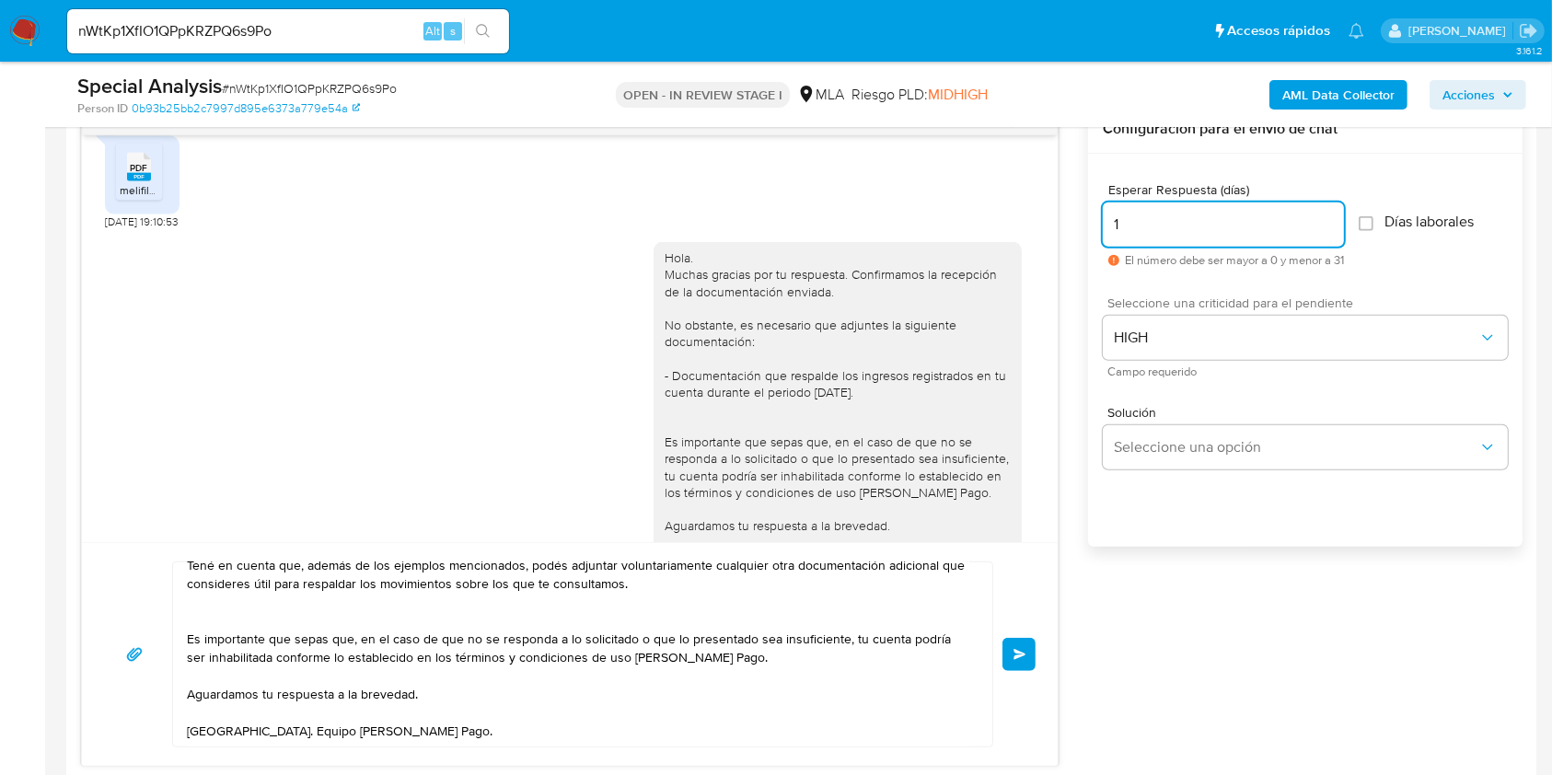
type input "1"
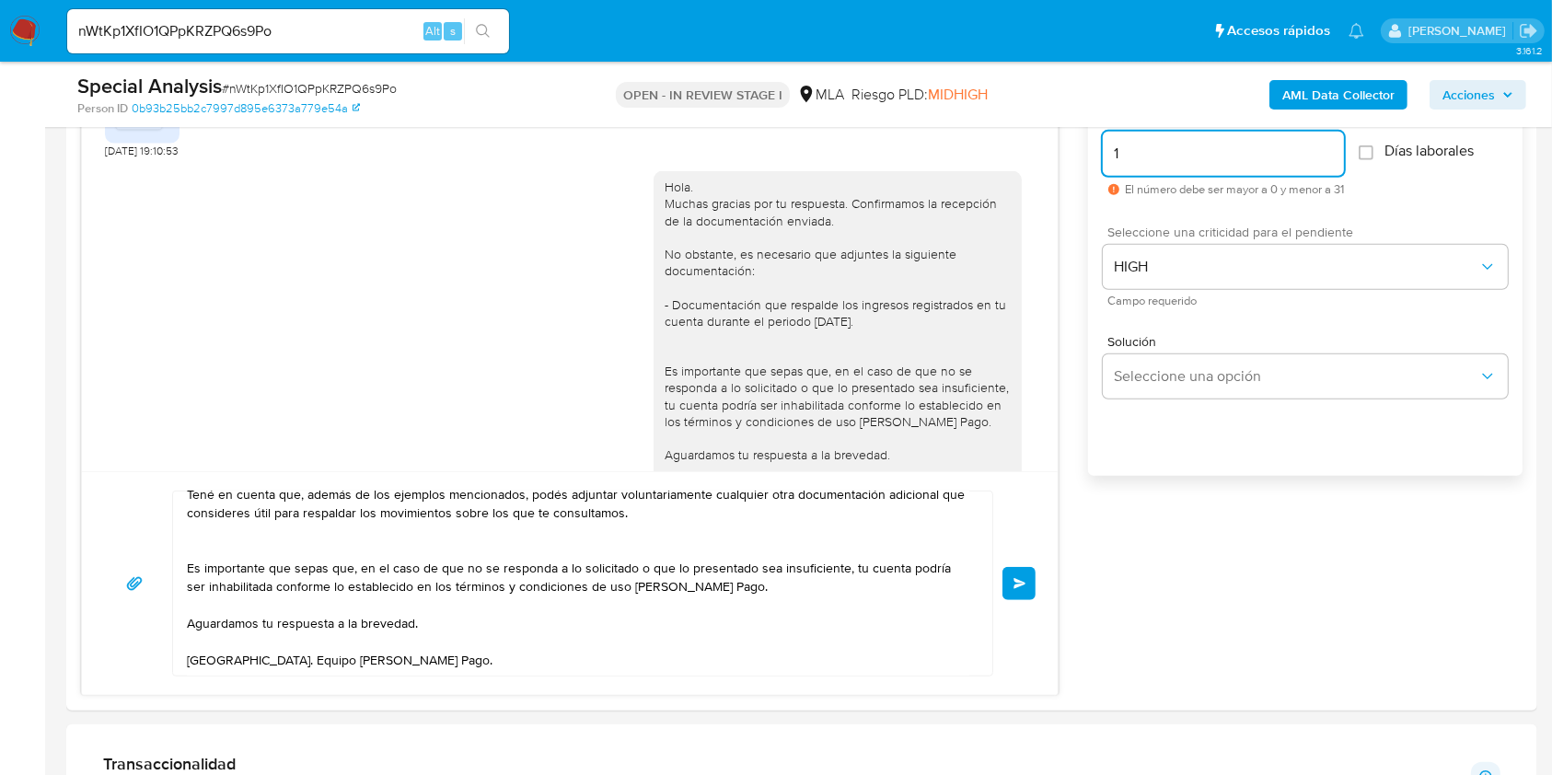
scroll to position [1105, 0]
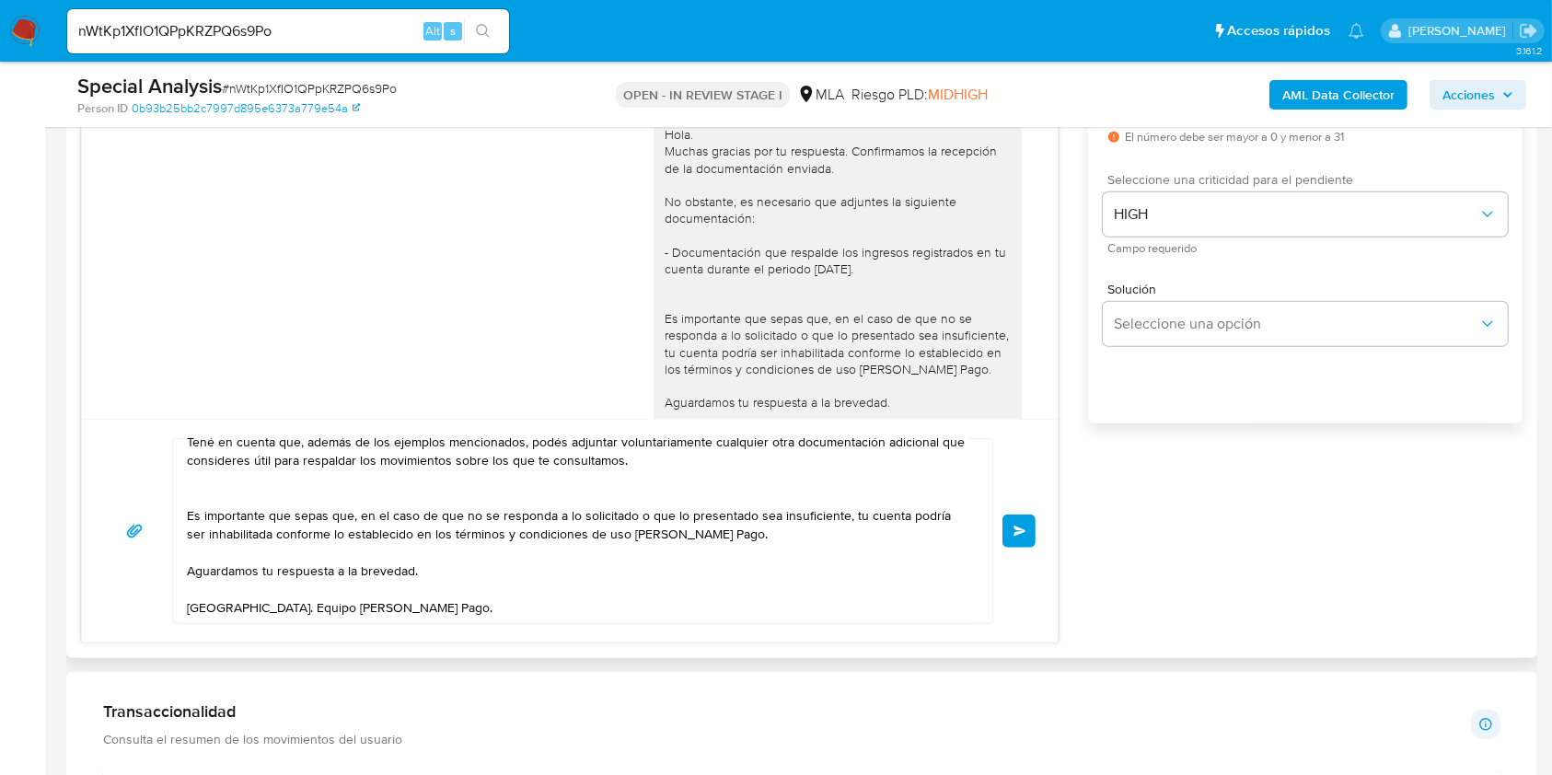
click at [475, 595] on textarea "Hola. Muchas gracias por tu respuesta. No obstante, es necesario que adjuntes d…" at bounding box center [578, 531] width 782 height 184
click at [516, 562] on textarea "Hola. Muchas gracias por tu respuesta. No obstante, es necesario que adjuntes d…" at bounding box center [578, 531] width 782 height 184
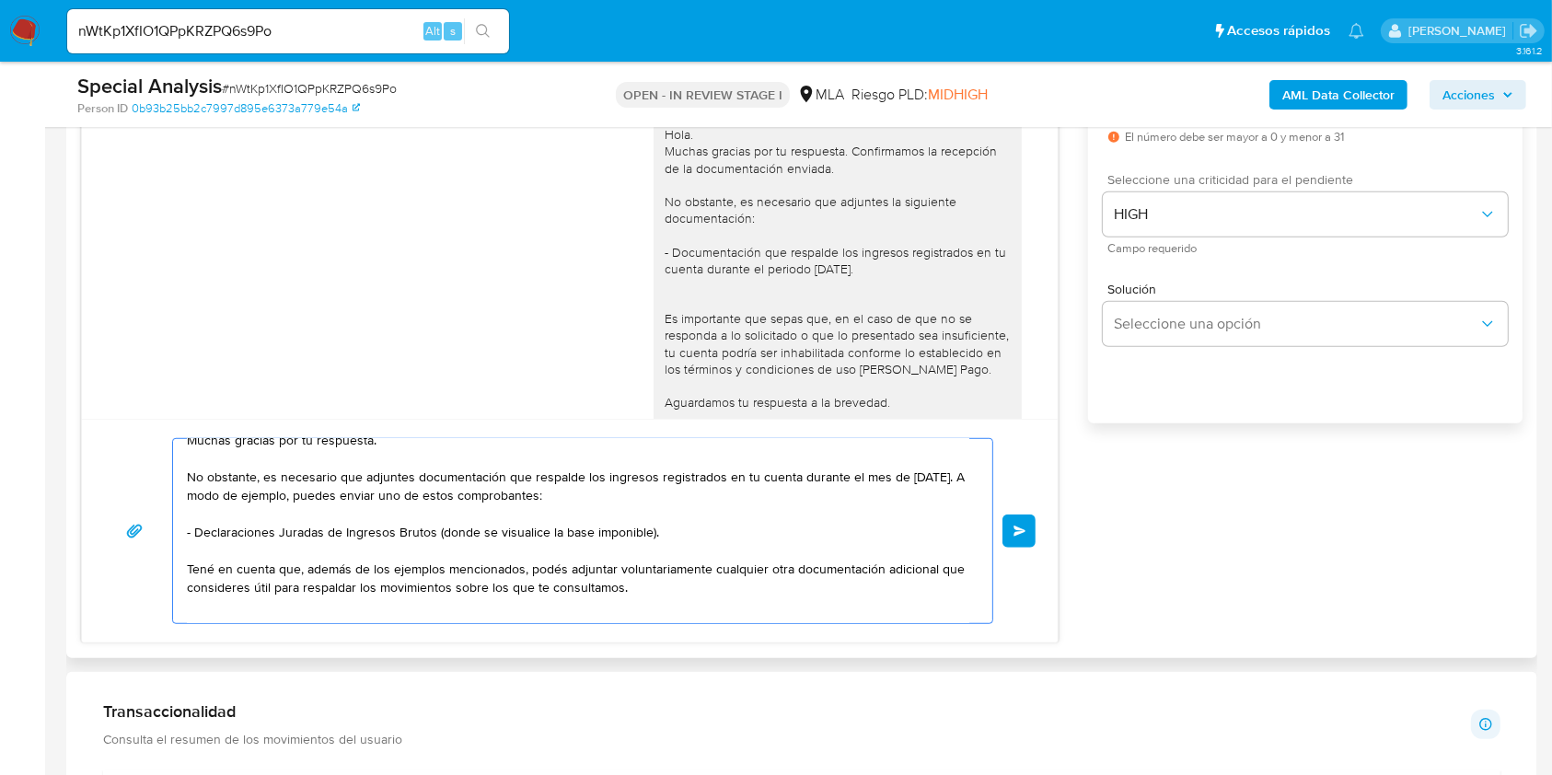
scroll to position [0, 0]
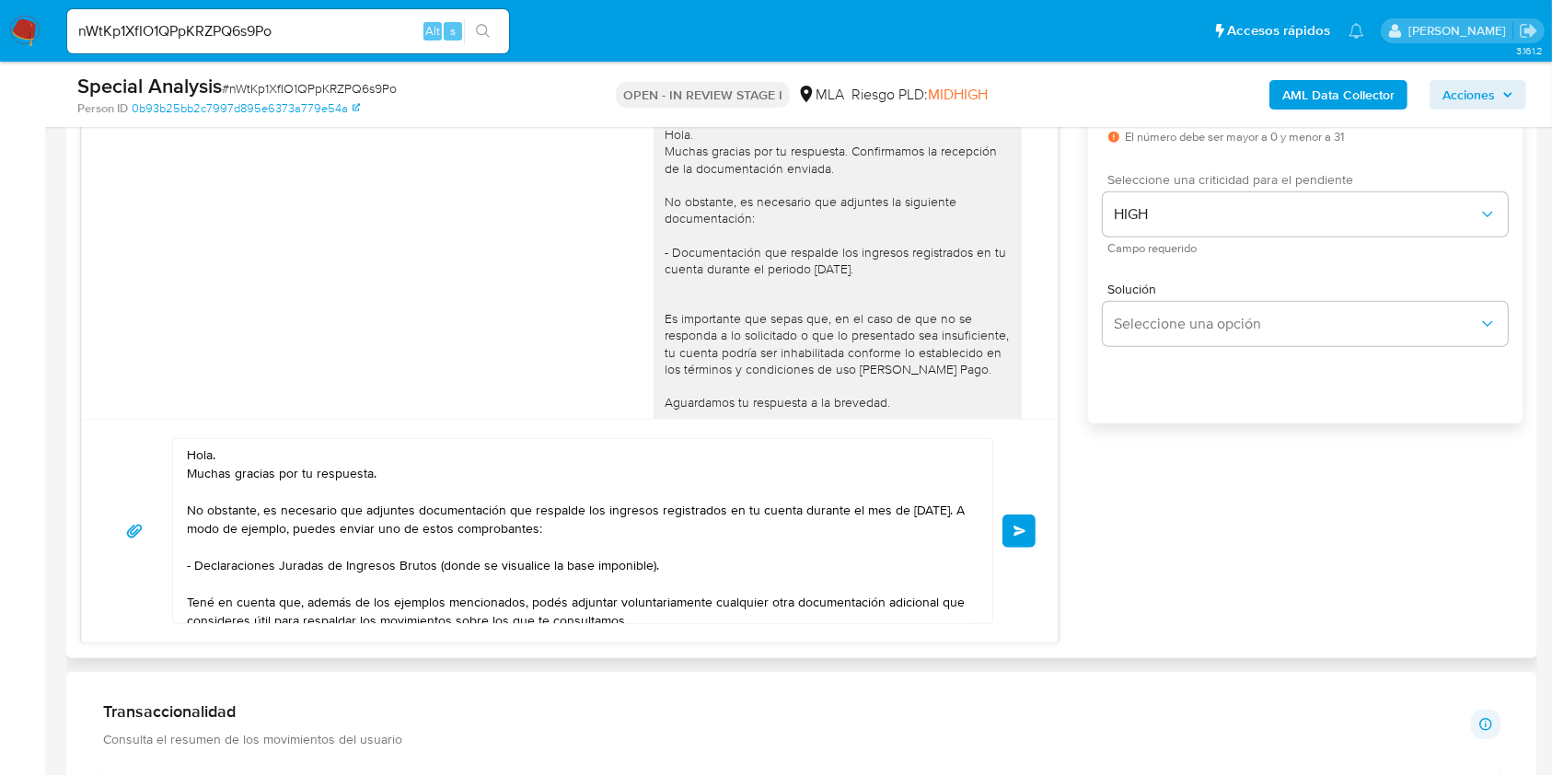
click at [1029, 533] on button "Enviar" at bounding box center [1018, 531] width 33 height 33
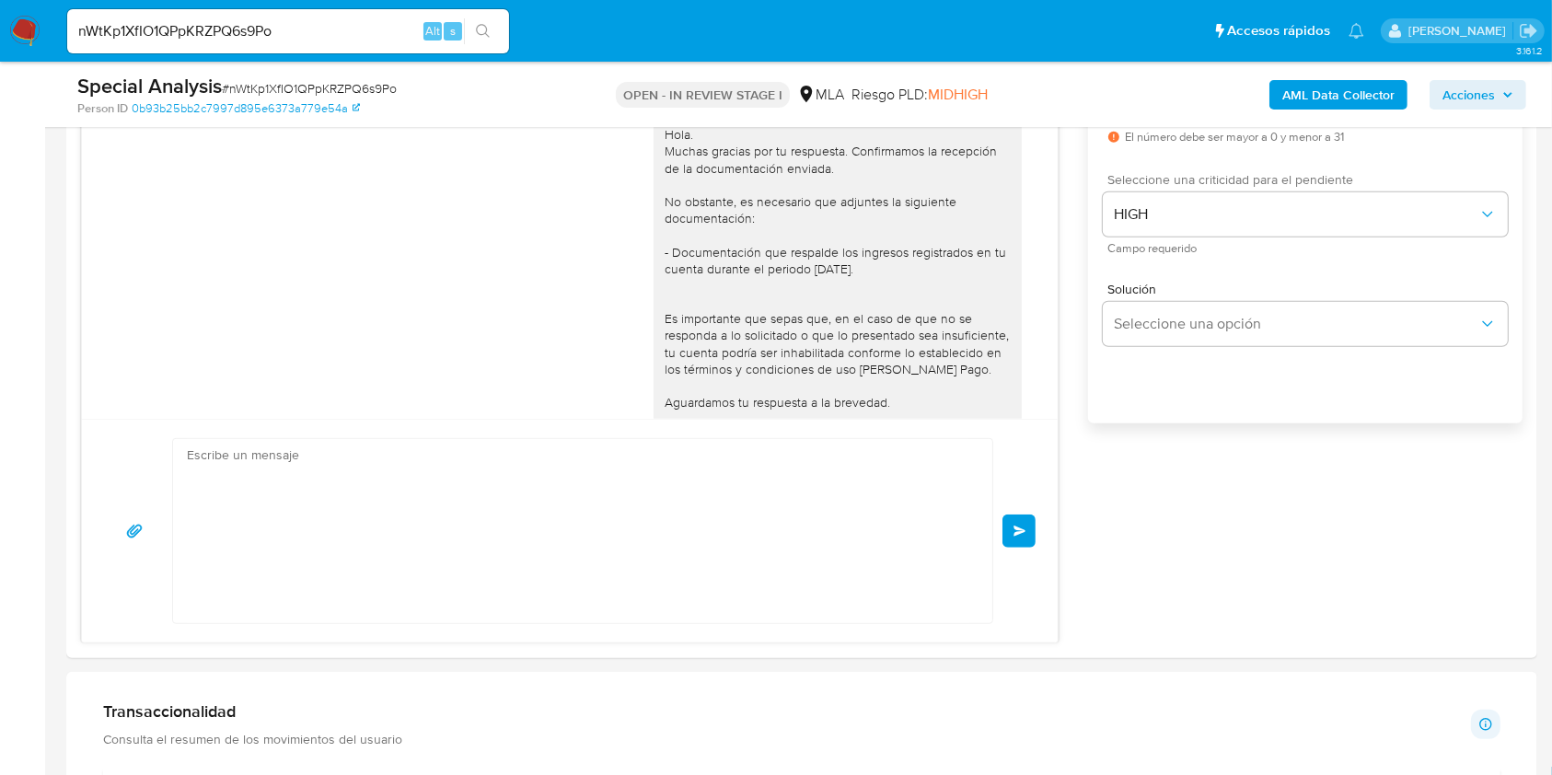
scroll to position [3627, 0]
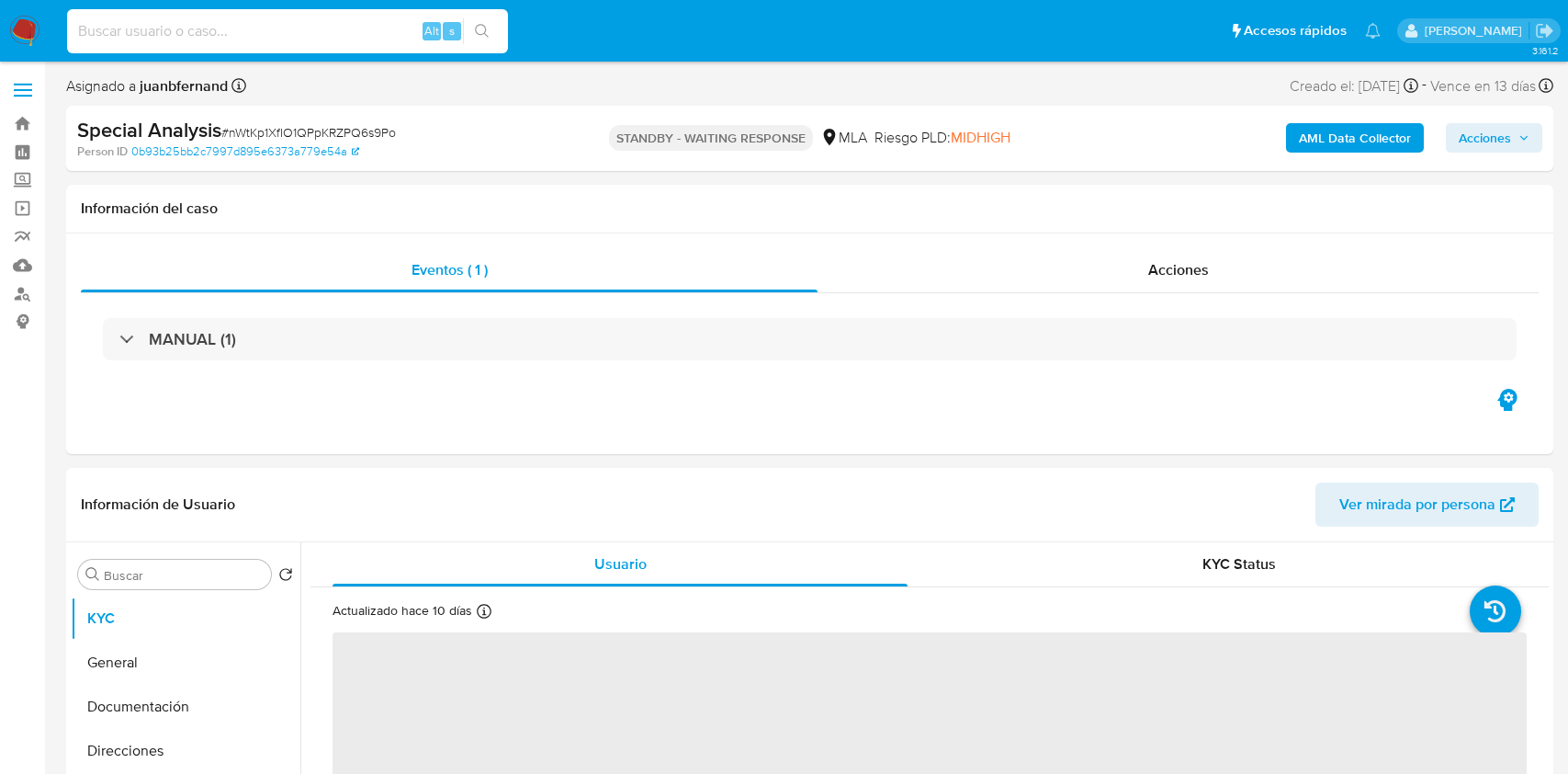
click at [365, 26] on input at bounding box center [287, 31] width 441 height 24
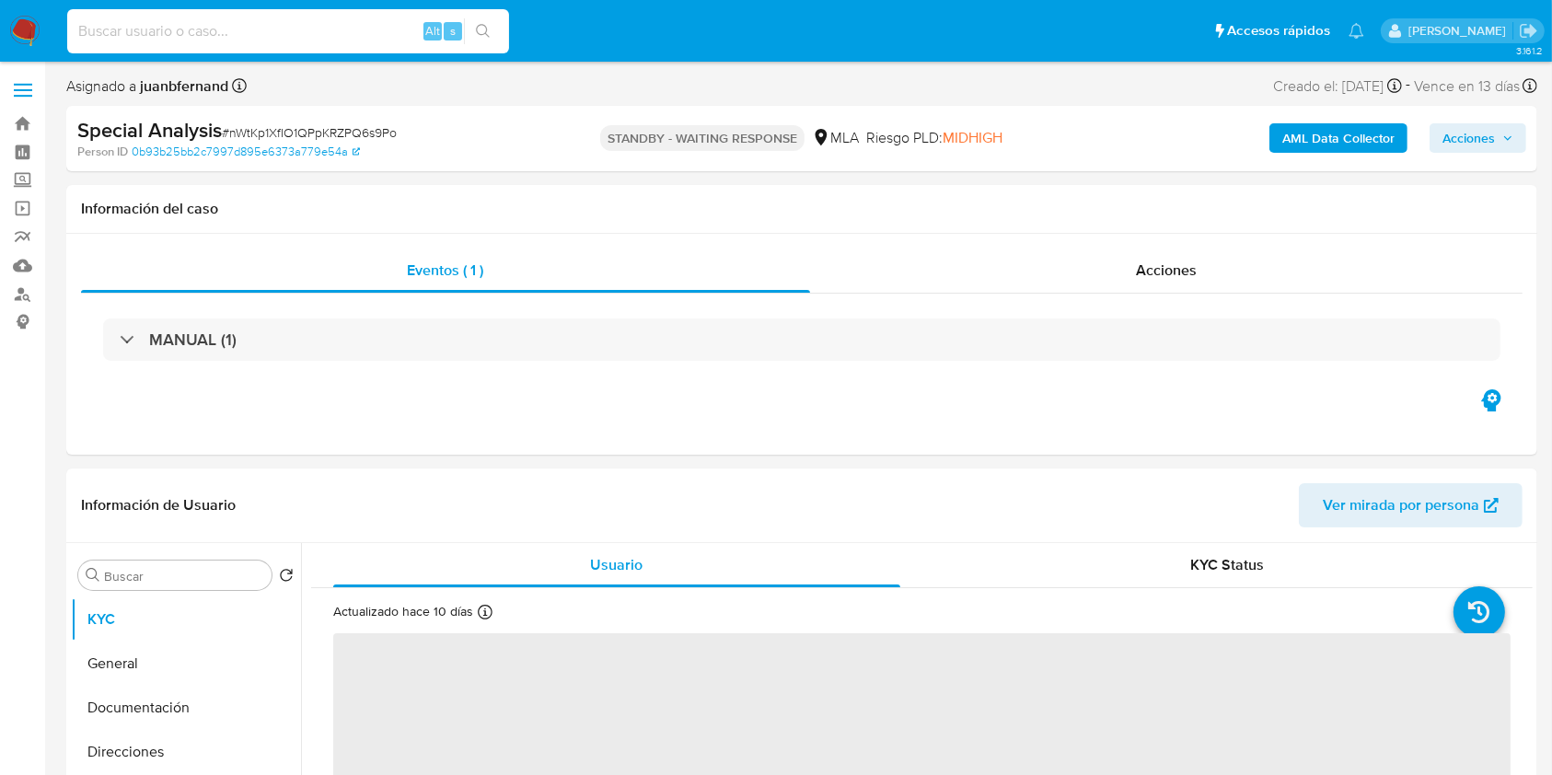
select select "10"
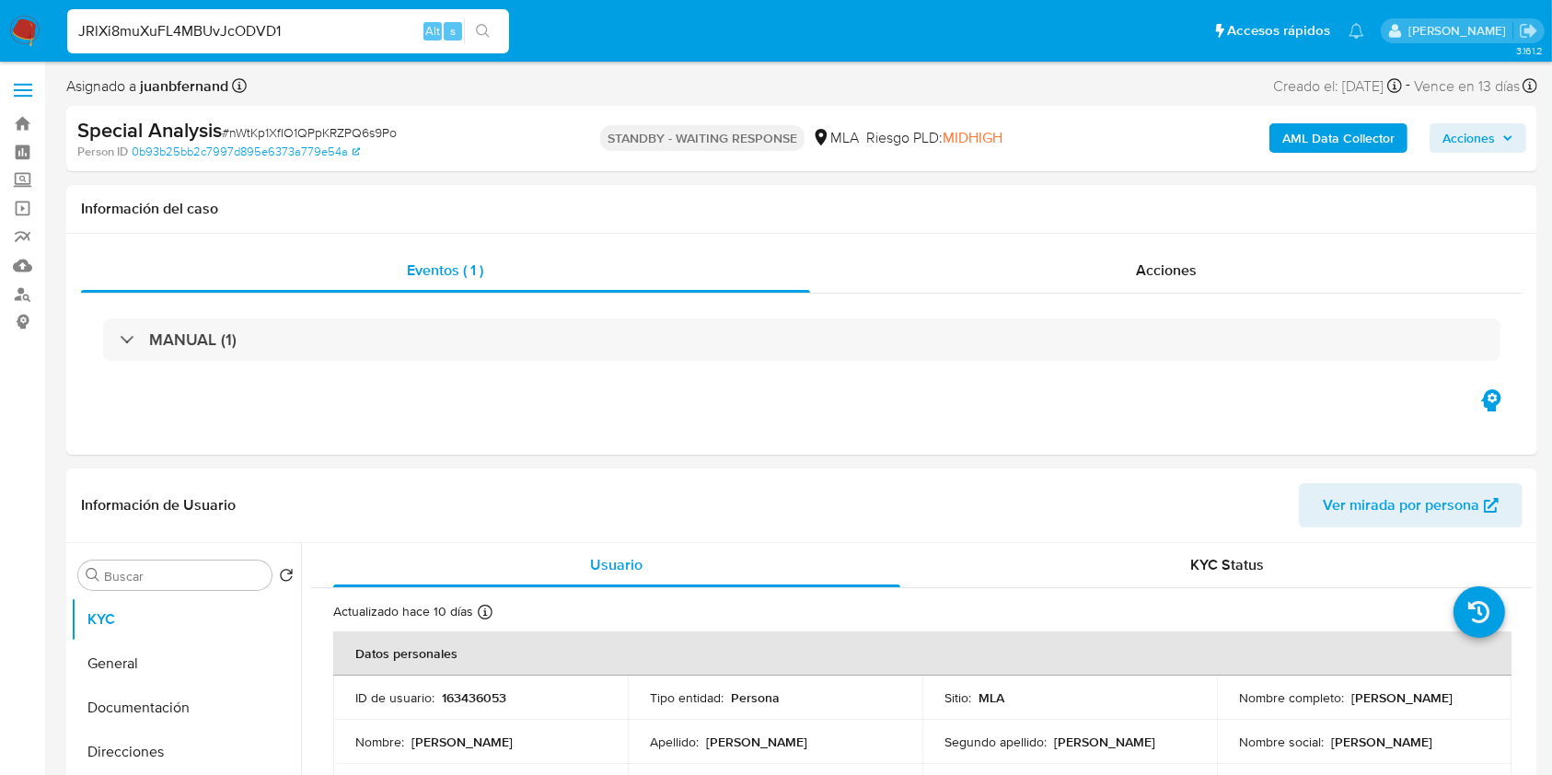
type input "JRlXi8muXuFL4MBUvJcODVD1"
click at [494, 32] on button "search-icon" at bounding box center [483, 31] width 38 height 26
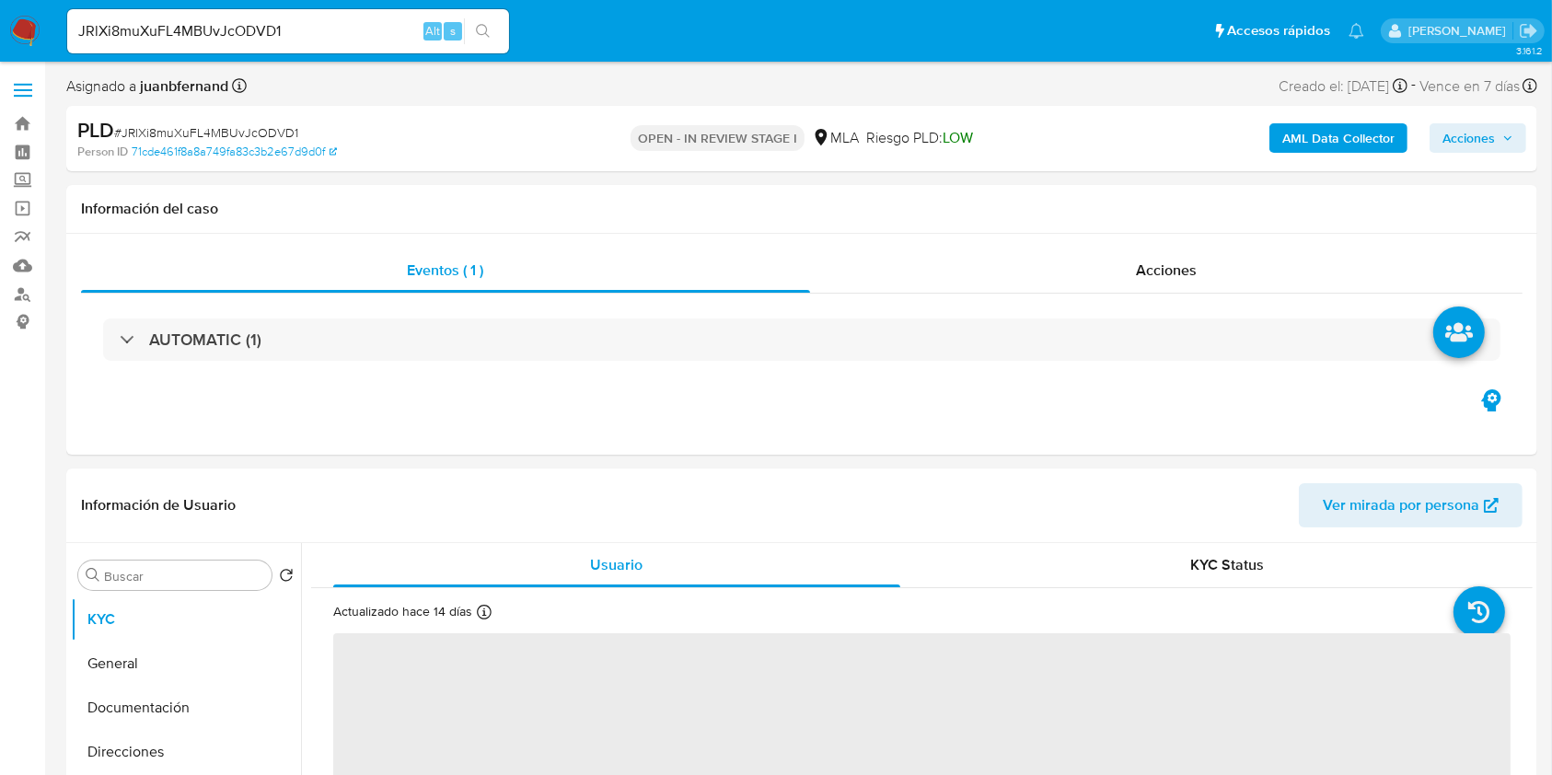
select select "10"
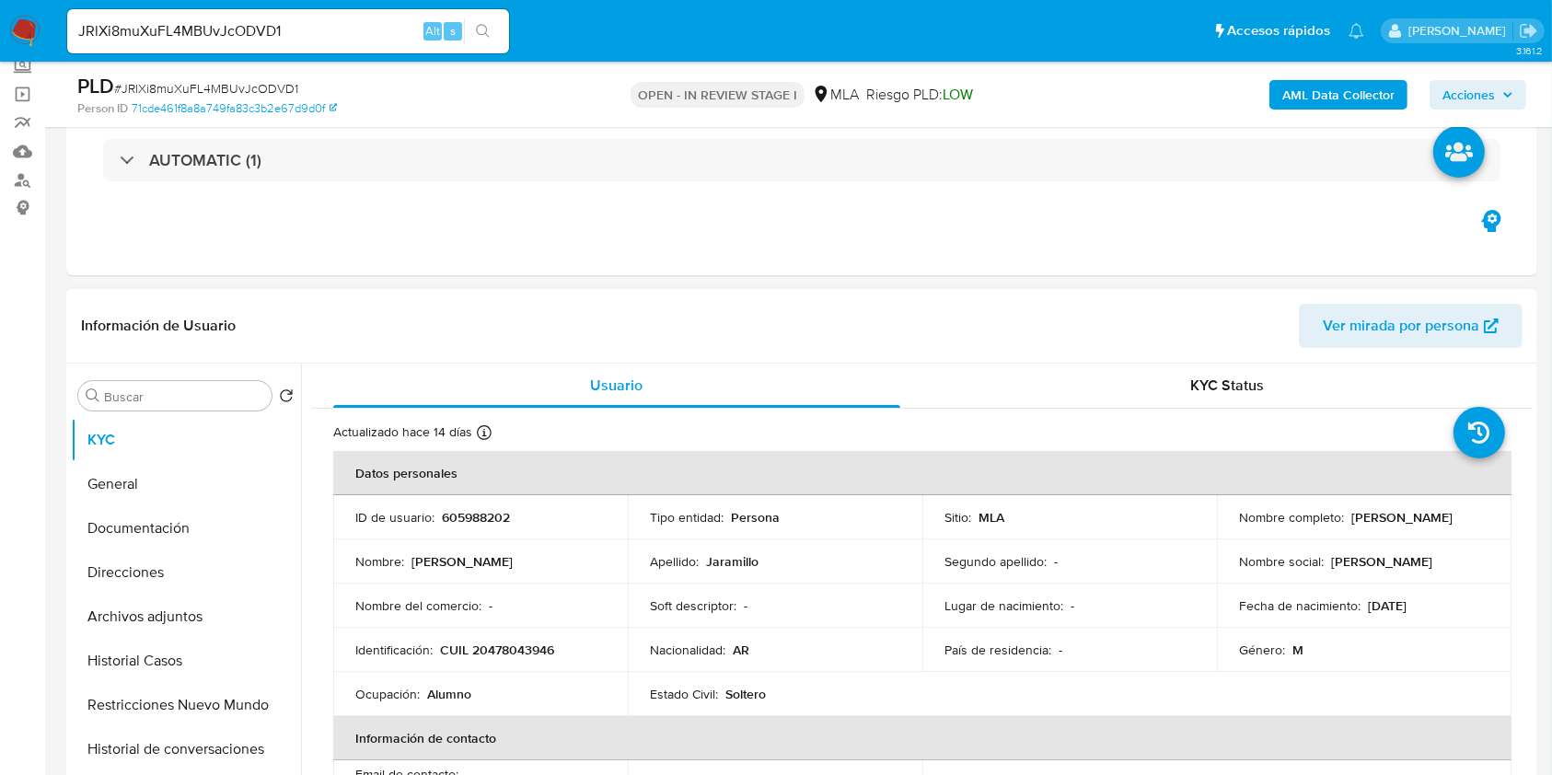
scroll to position [368, 0]
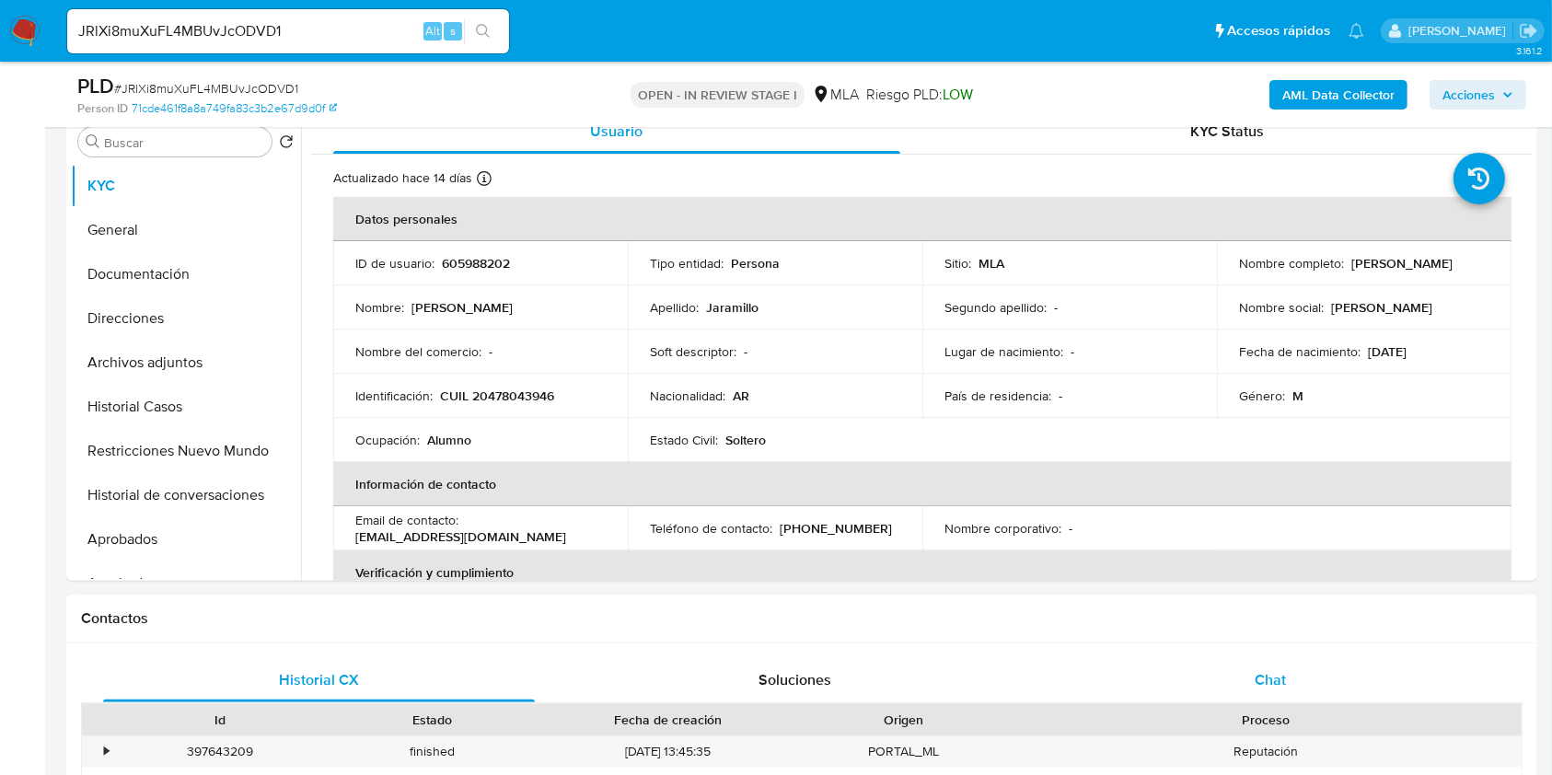
click at [1286, 668] on div "Chat" at bounding box center [1271, 680] width 432 height 44
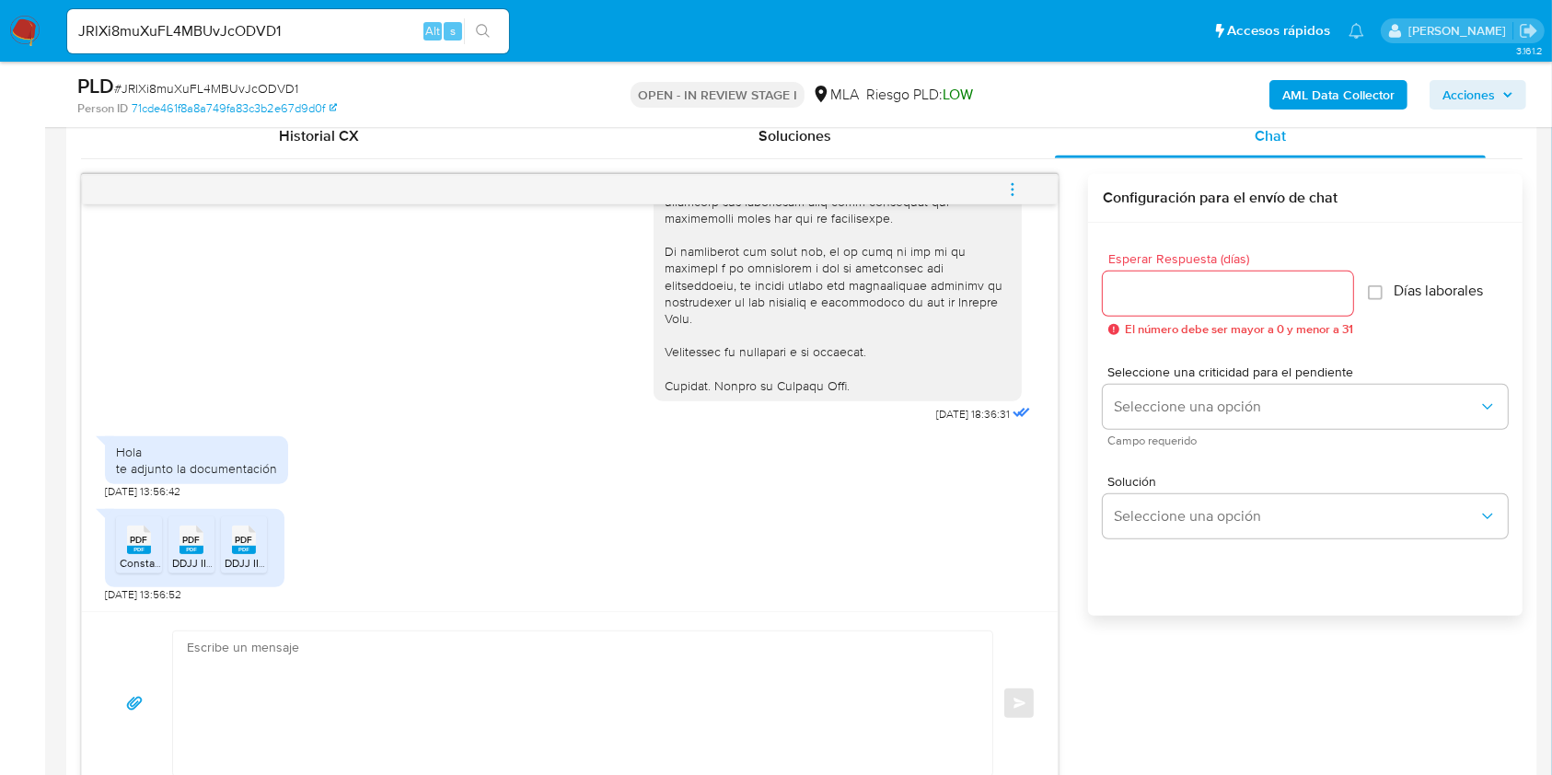
scroll to position [981, 0]
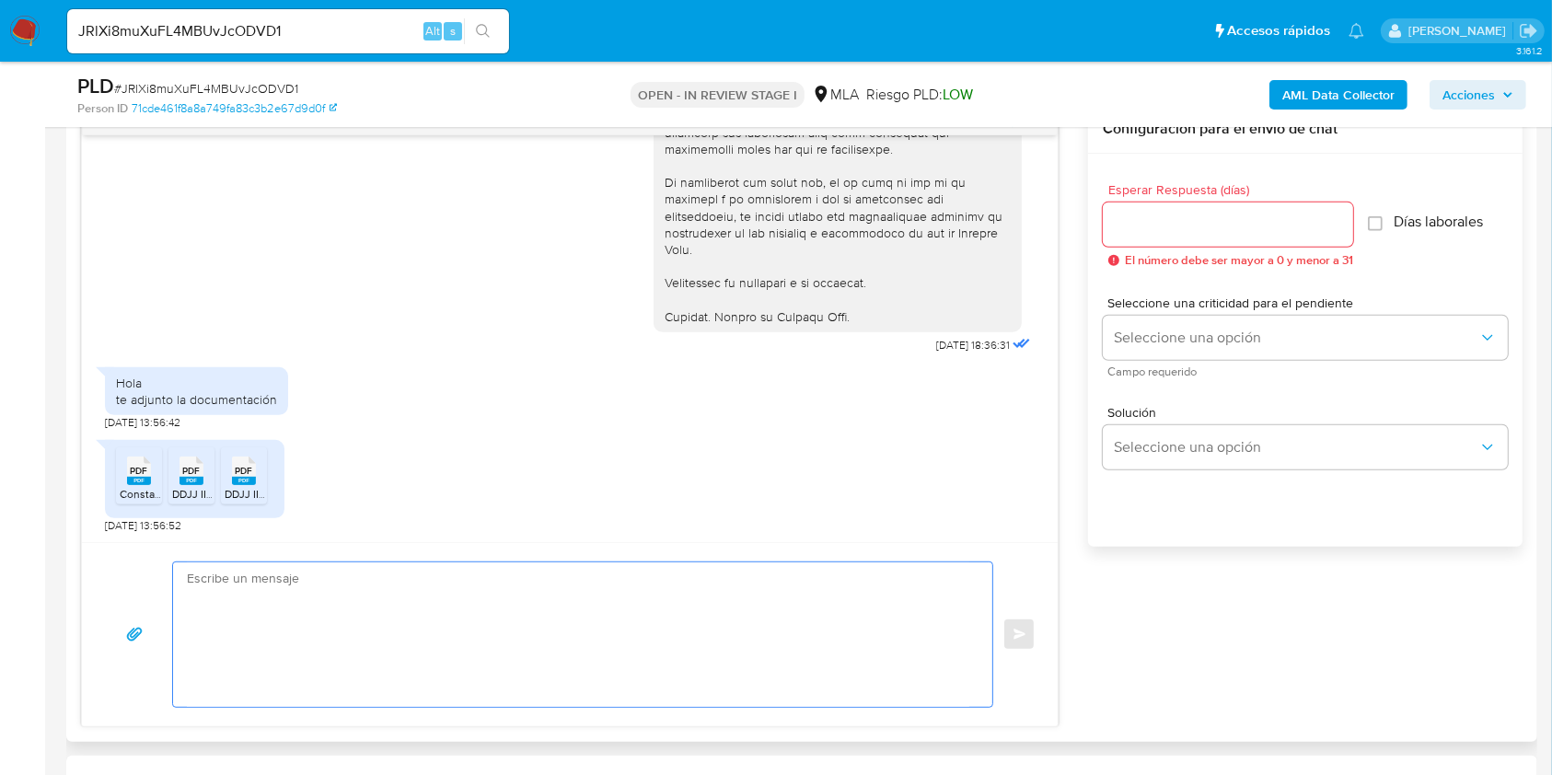
click at [224, 630] on textarea at bounding box center [578, 634] width 782 height 145
click at [353, 631] on textarea at bounding box center [578, 634] width 782 height 145
paste textarea "Hola, esperamos que te encuentres muy bien. Muchas gracias por tu respuesta. Co…"
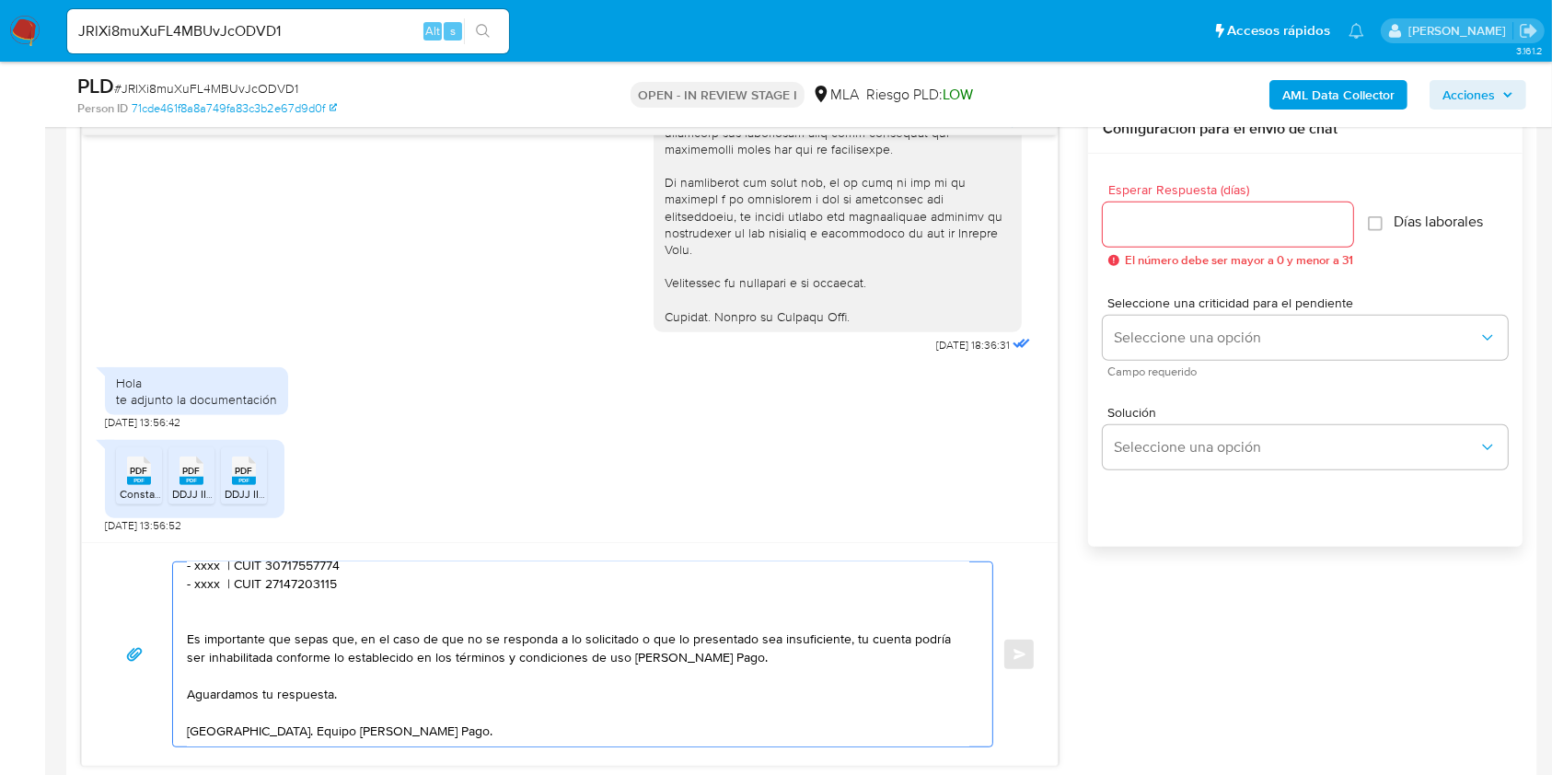
scroll to position [0, 0]
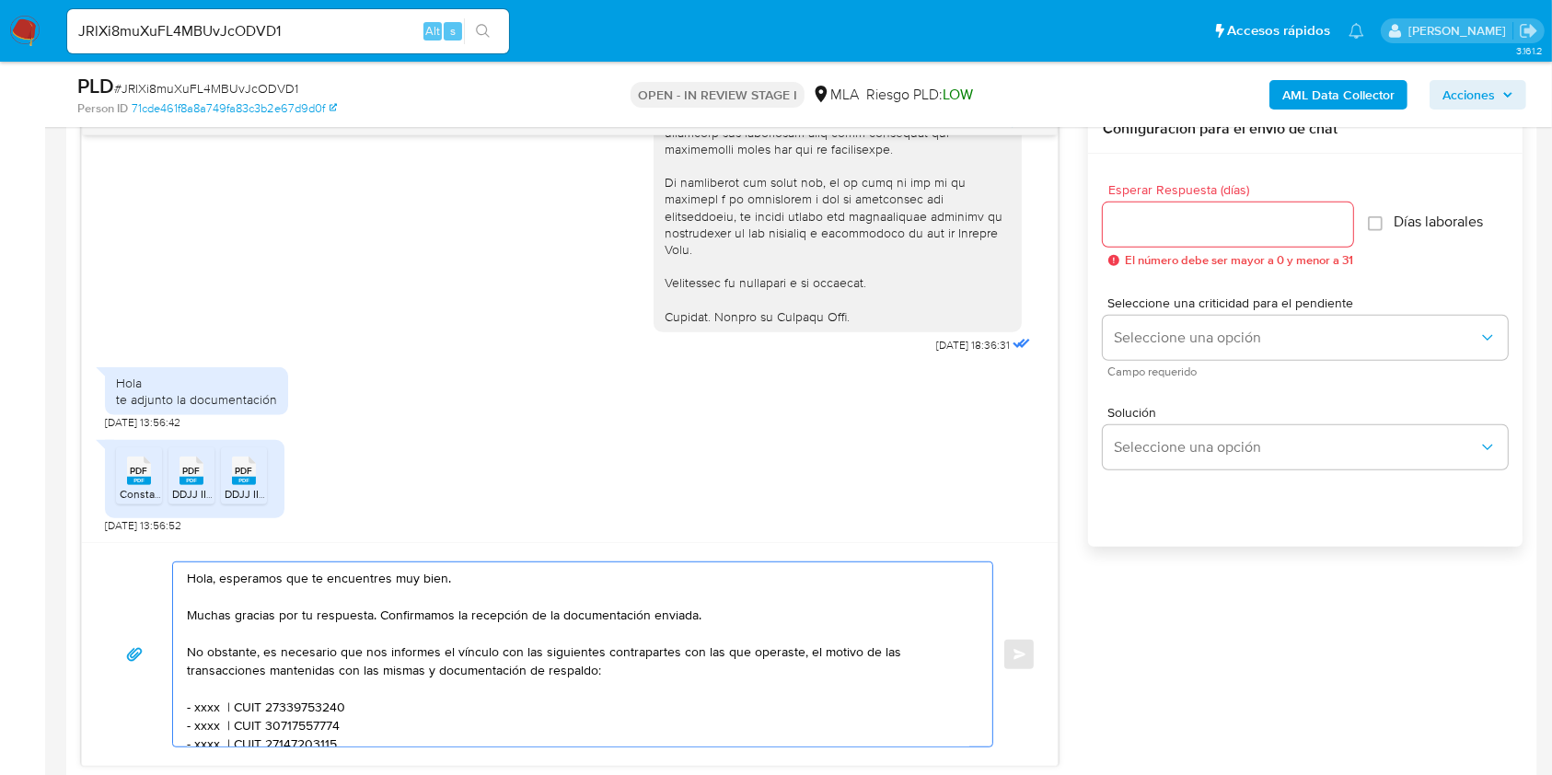
click at [232, 578] on textarea "Hola, esperamos que te encuentres muy bien. Muchas gracias por tu respuesta. Co…" at bounding box center [578, 654] width 782 height 184
drag, startPoint x: 232, startPoint y: 578, endPoint x: 426, endPoint y: 591, distance: 194.6
click at [430, 582] on textarea "Hola, esperamos que te encuentres muy bien. Muchas gracias por tu respuesta. Co…" at bounding box center [578, 654] width 782 height 184
click at [386, 616] on textarea "Hola. Muchas gracias por tu respuesta. Confirmamos la recepción de la documenta…" at bounding box center [578, 654] width 782 height 184
drag, startPoint x: 429, startPoint y: 617, endPoint x: 663, endPoint y: 619, distance: 233.8
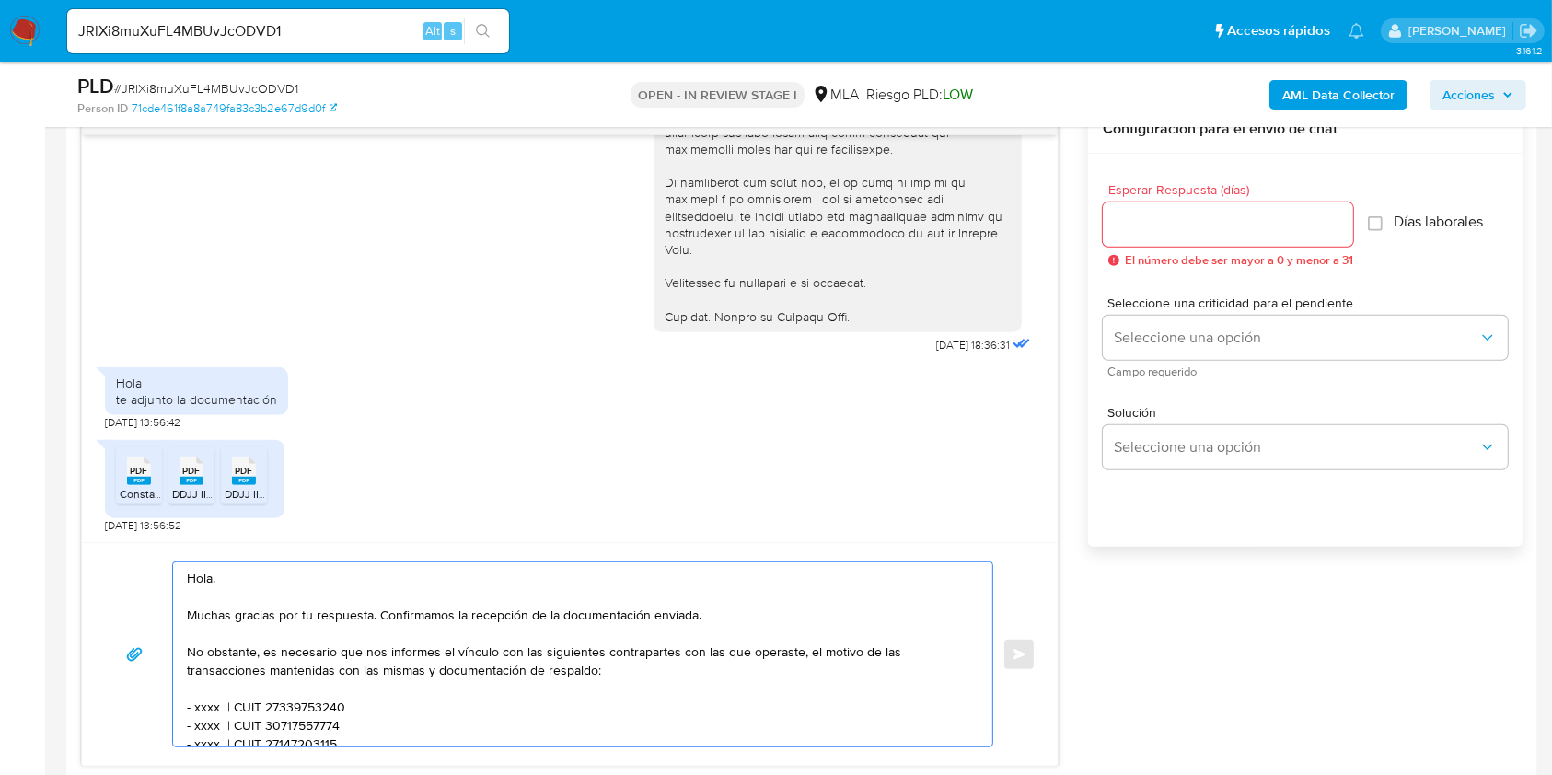
click at [663, 619] on textarea "Hola. Muchas gracias por tu respuesta. Confirmamos la recepción de la documenta…" at bounding box center [578, 654] width 782 height 184
click at [503, 612] on textarea "Hola. Muchas gracias por tu respuesta. No obstante, la documentacion proporcion…" at bounding box center [578, 654] width 782 height 184
click at [0, 0] on lt-span "documentaci ó n" at bounding box center [0, 0] width 0 height 0
drag, startPoint x: 268, startPoint y: 654, endPoint x: 173, endPoint y: 652, distance: 94.8
click at [173, 652] on div "Hola. Muchas gracias por tu respuesta. No obstante, la documentación proporcion…" at bounding box center [578, 654] width 810 height 184
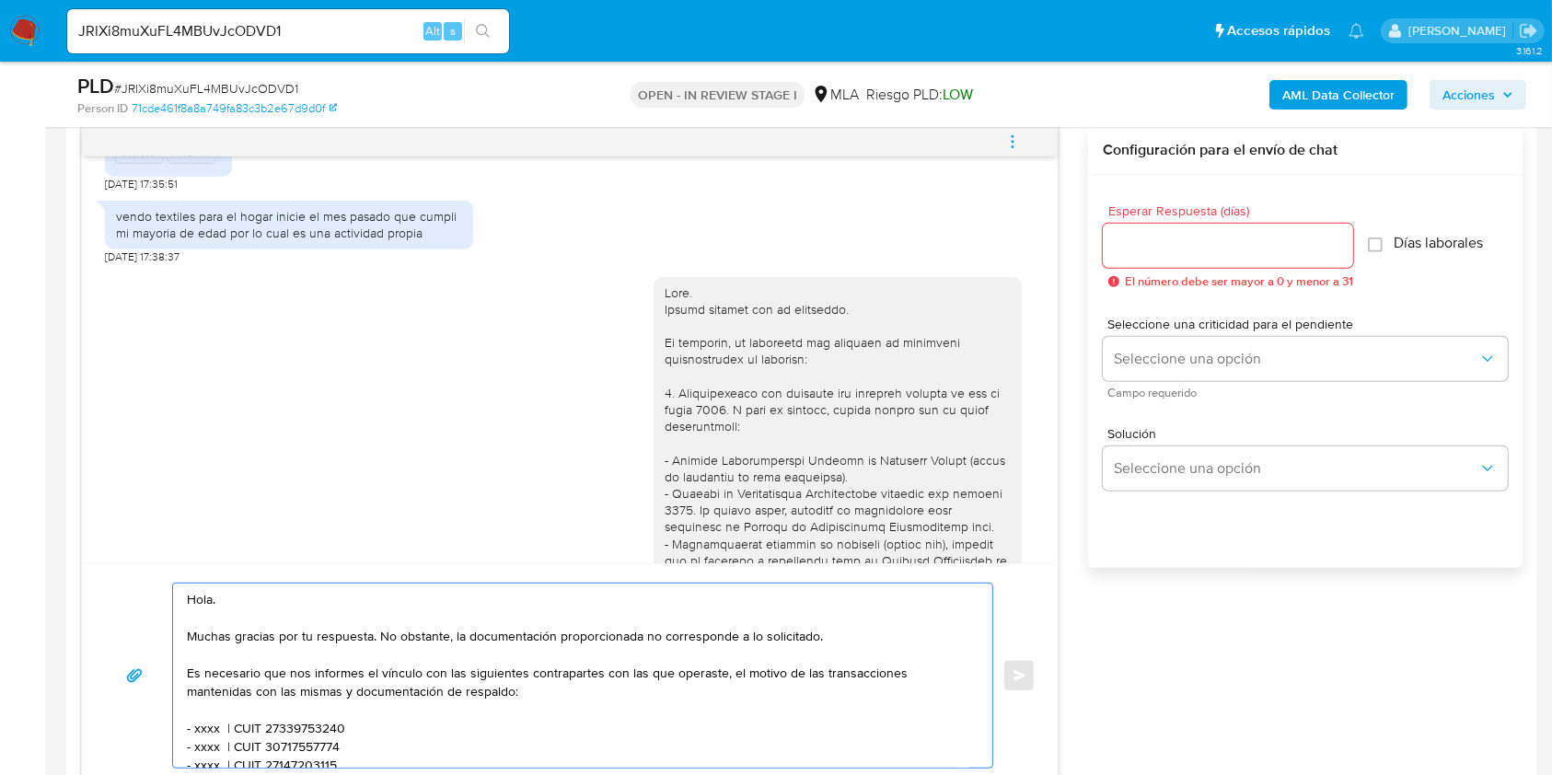
scroll to position [859, 0]
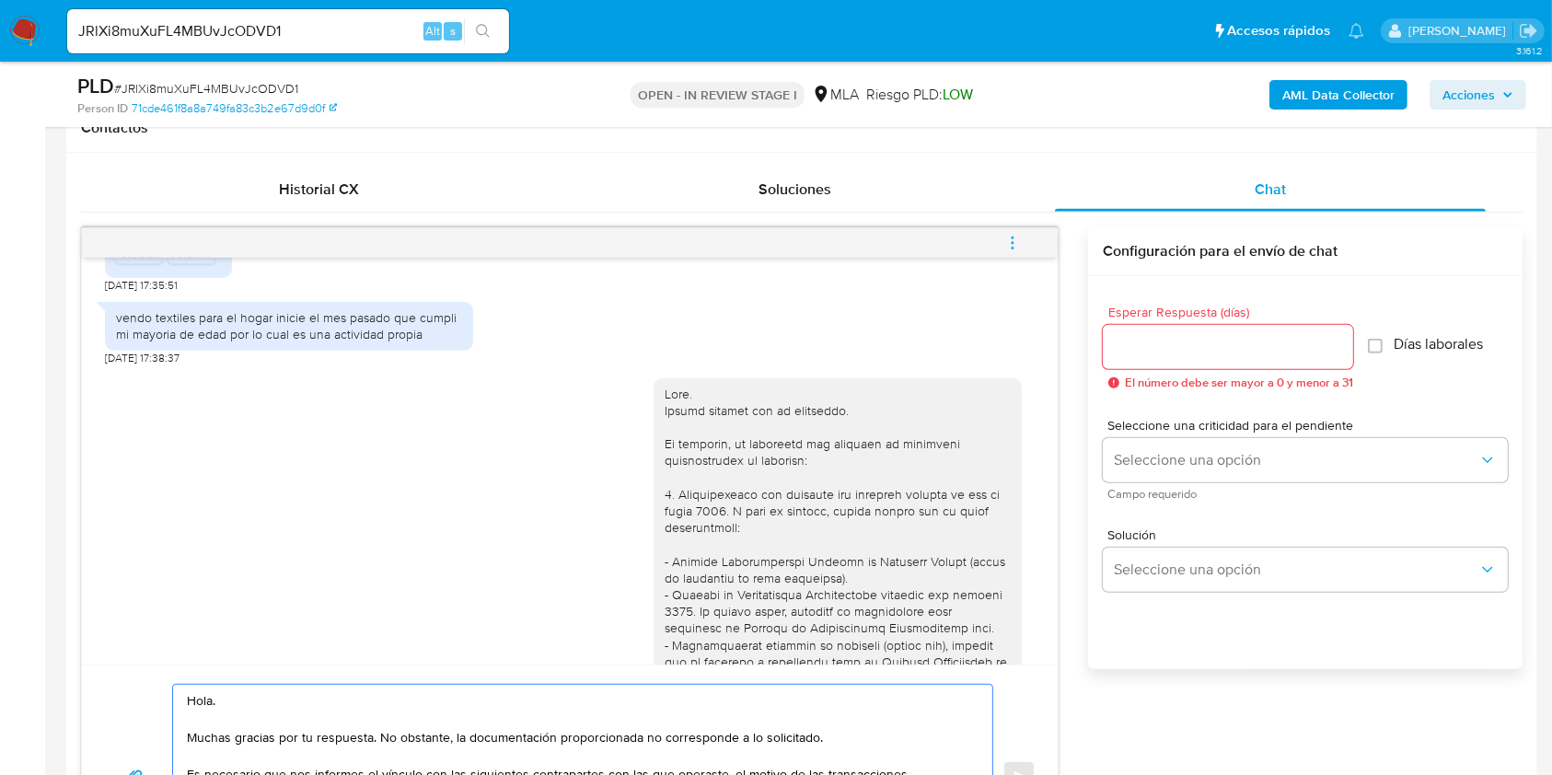
click at [717, 520] on div at bounding box center [838, 662] width 346 height 552
copy div "1. Documentación que respalde tus ingresos durante el mes de [DATE]. A modo de …"
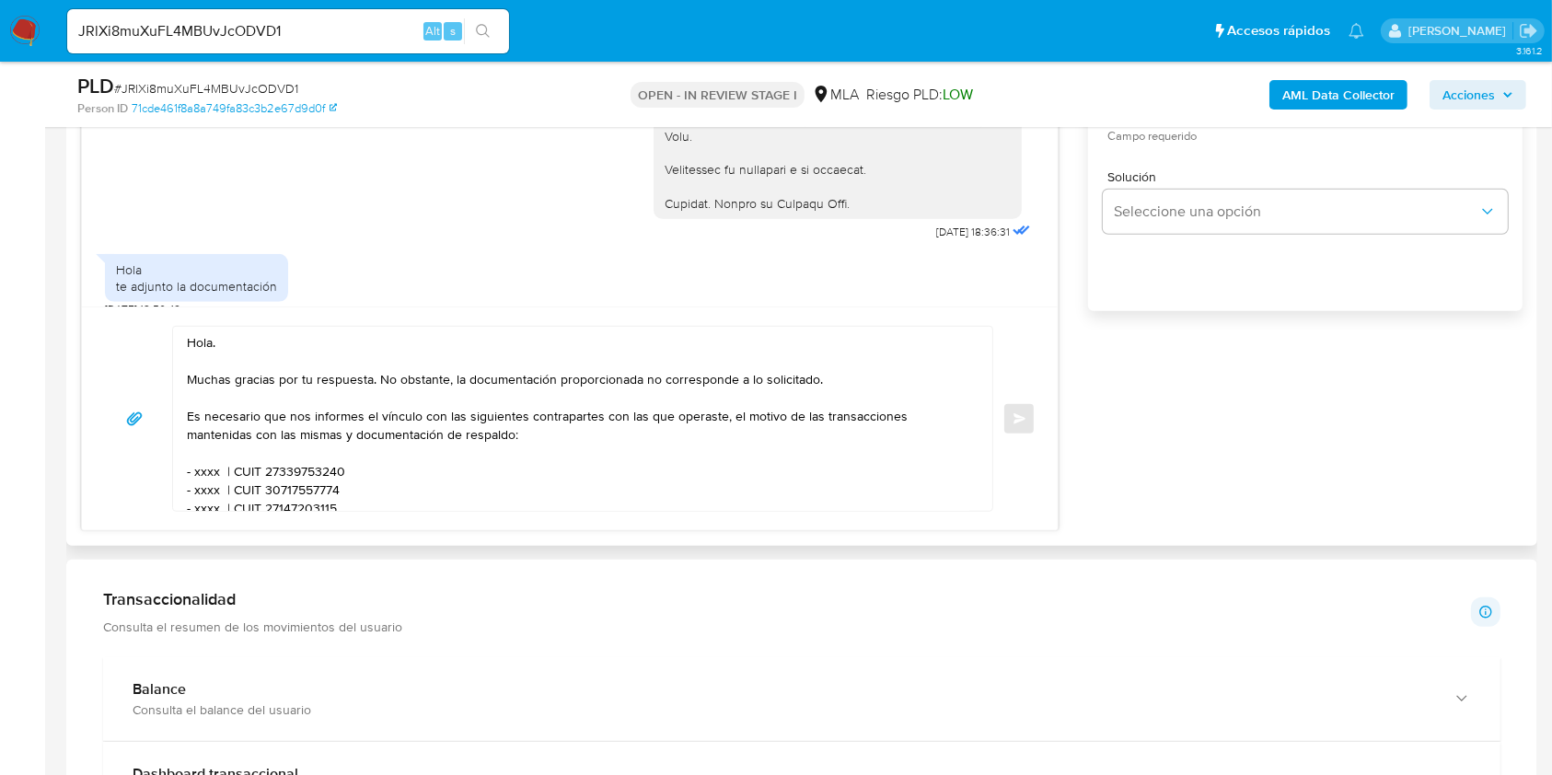
scroll to position [1227, 0]
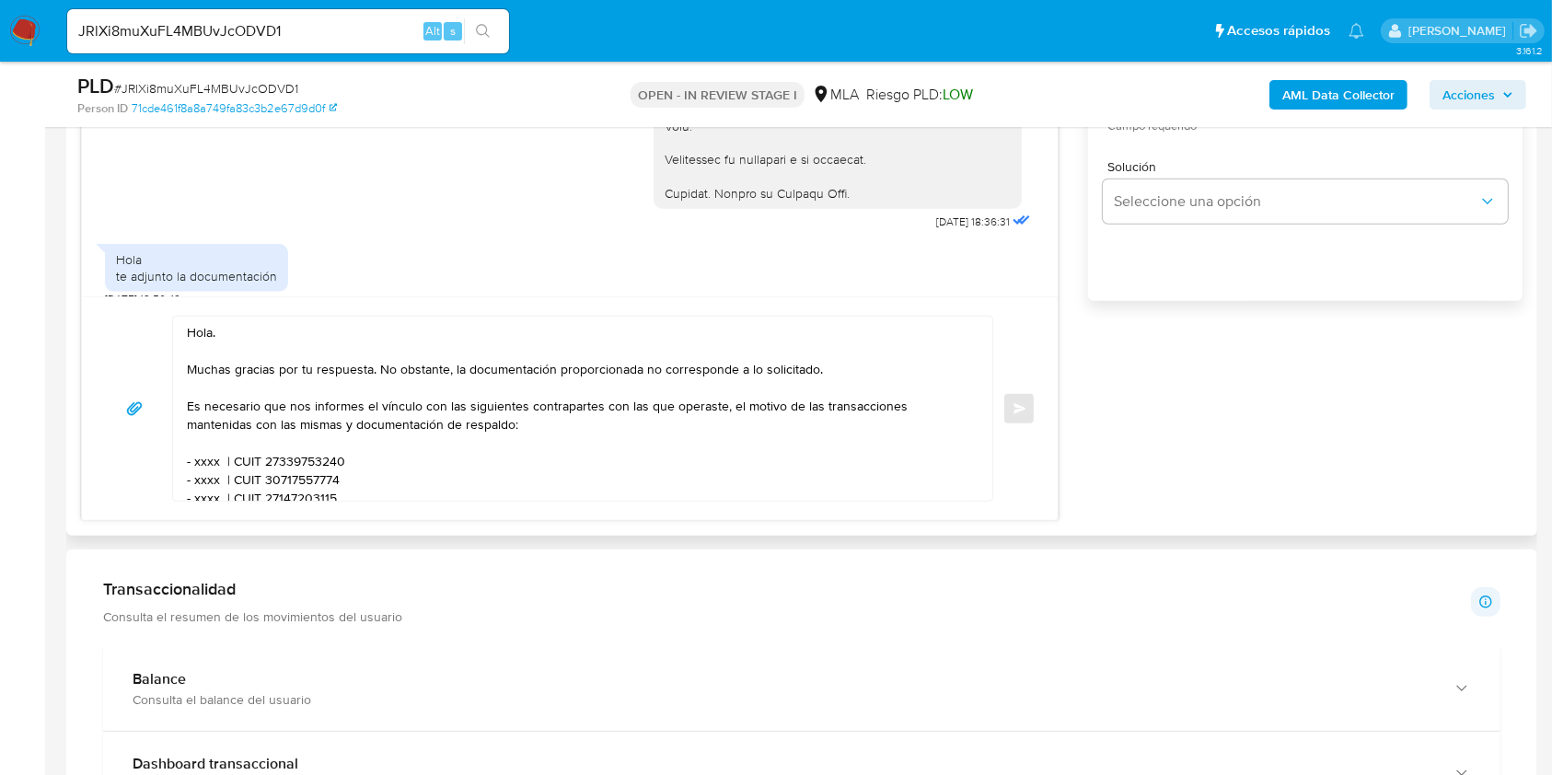
click at [507, 429] on textarea "Hola. Muchas gracias por tu respuesta. No obstante, la documentación proporcion…" at bounding box center [578, 409] width 782 height 184
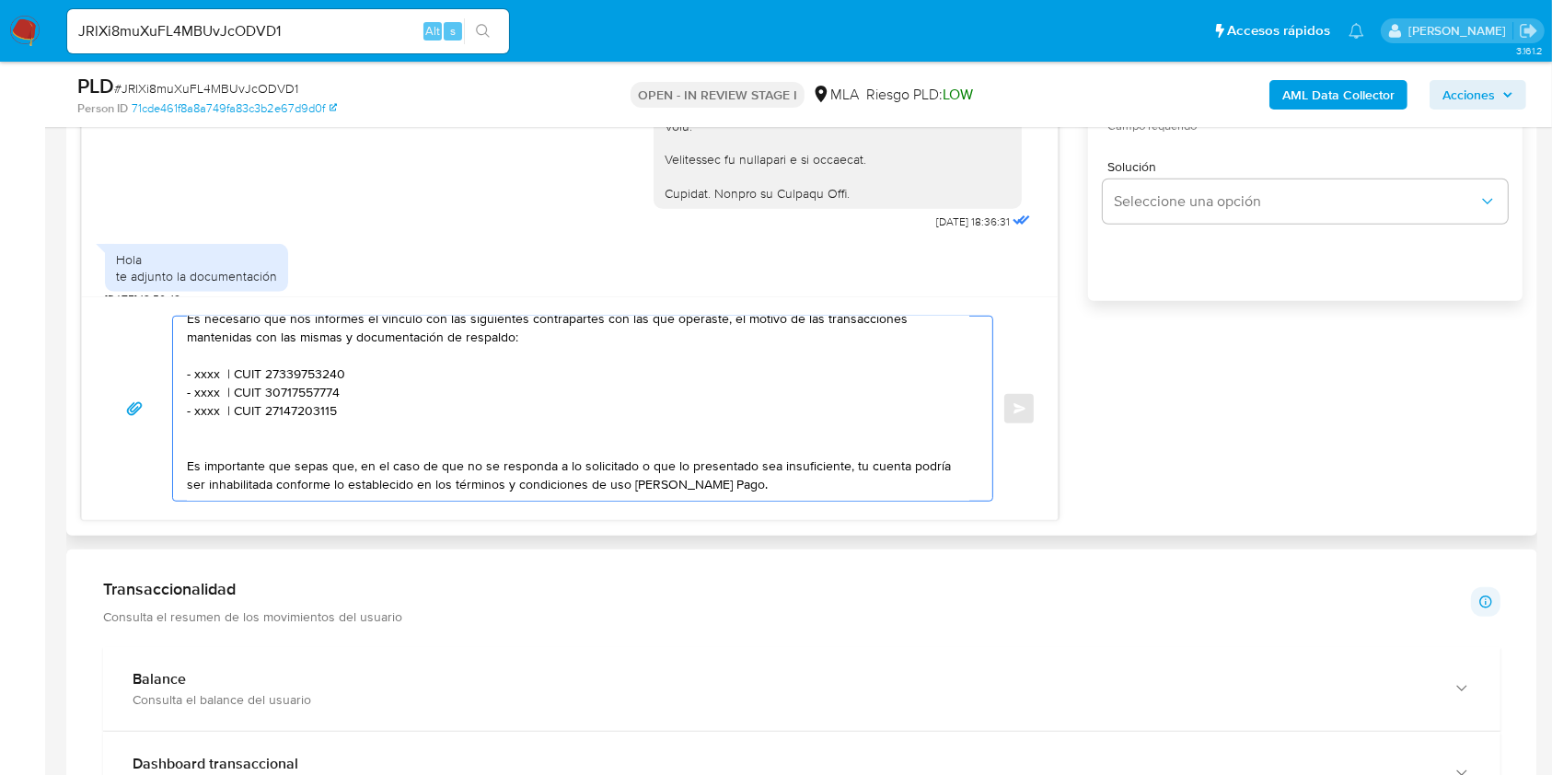
scroll to position [122, 0]
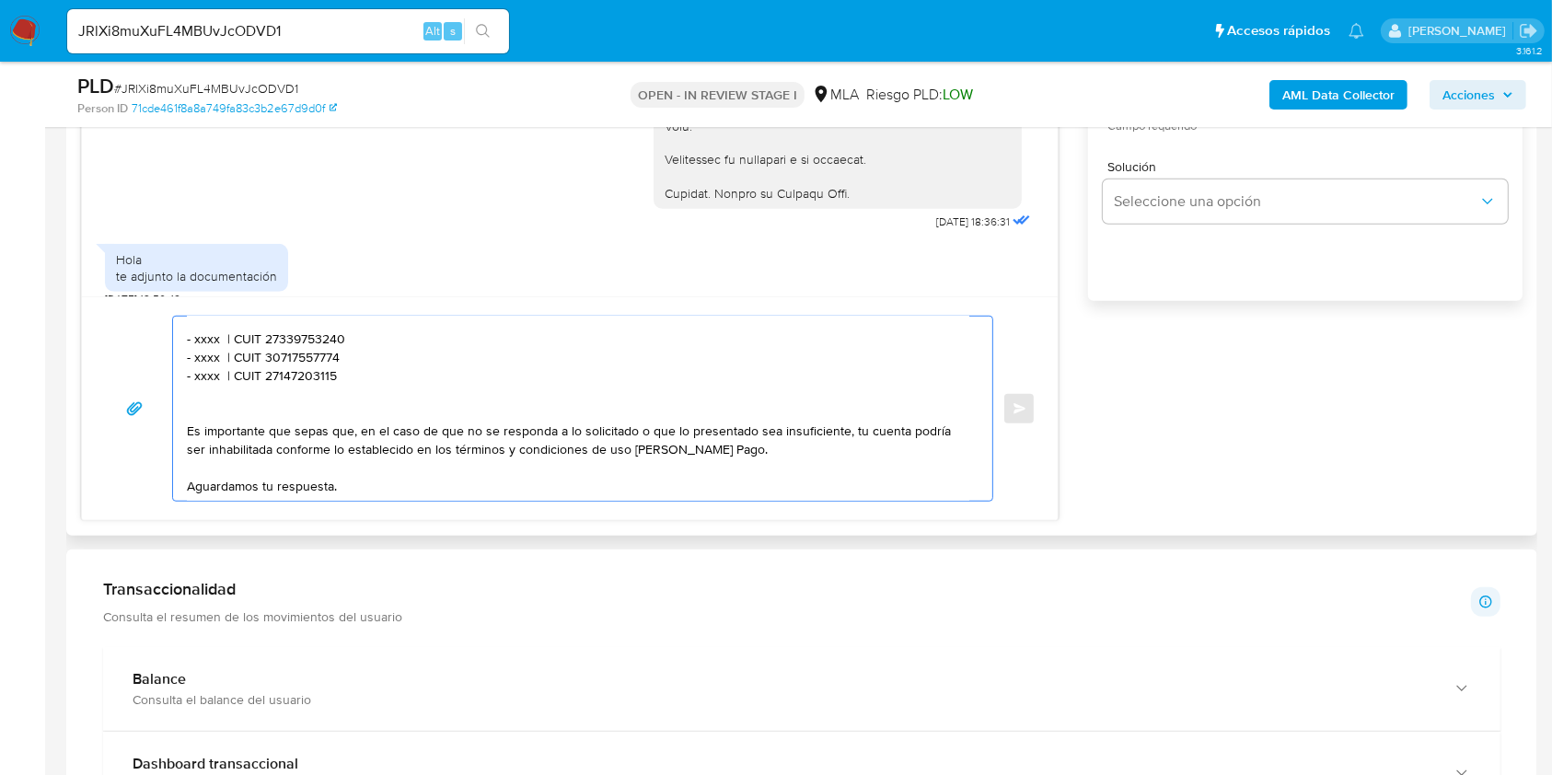
drag, startPoint x: 373, startPoint y: 380, endPoint x: 155, endPoint y: 334, distance: 223.0
click at [155, 334] on div "Hola. Muchas gracias por tu respuesta. No obstante, la documentación proporcion…" at bounding box center [570, 409] width 932 height 186
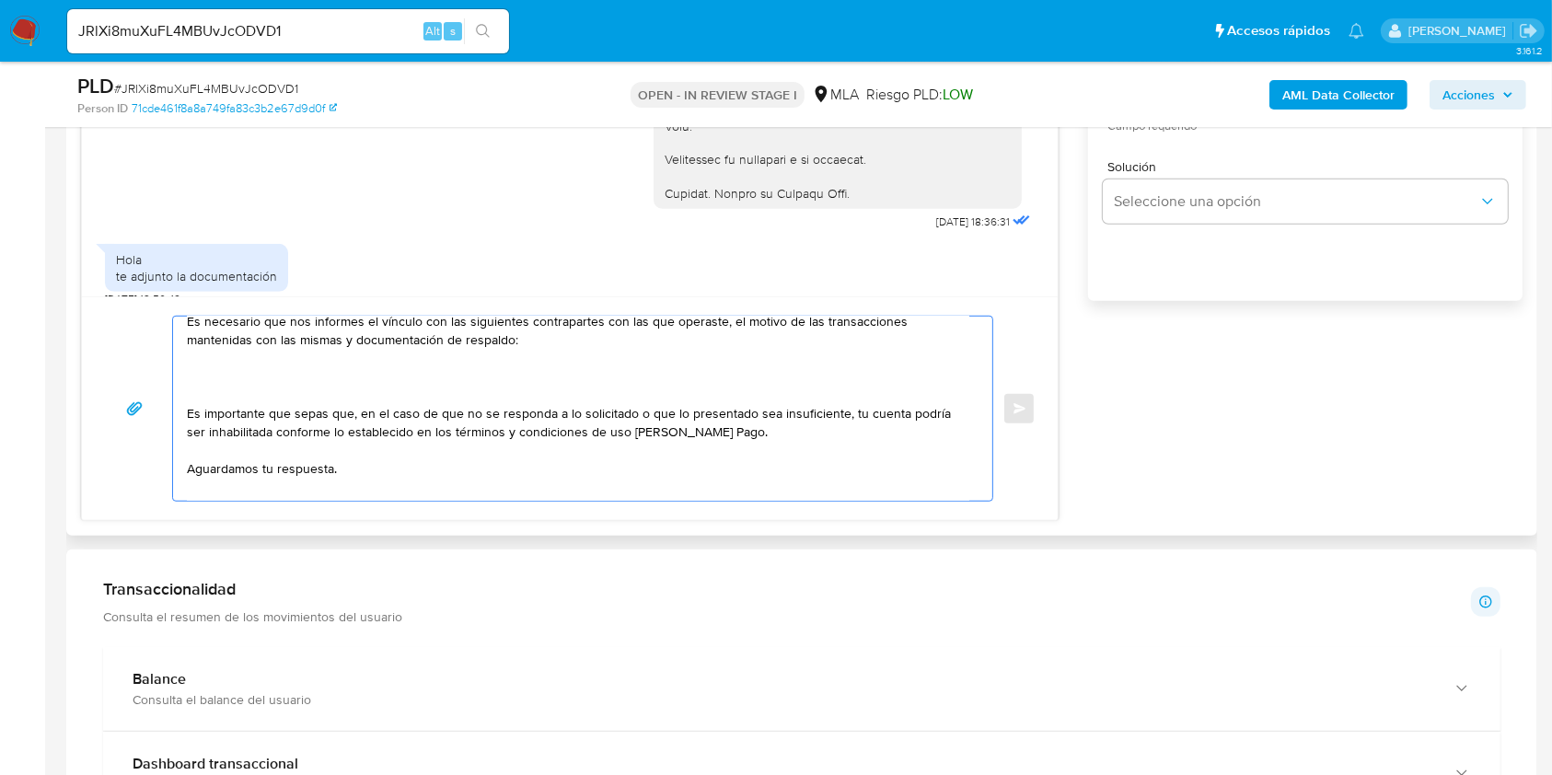
scroll to position [66, 0]
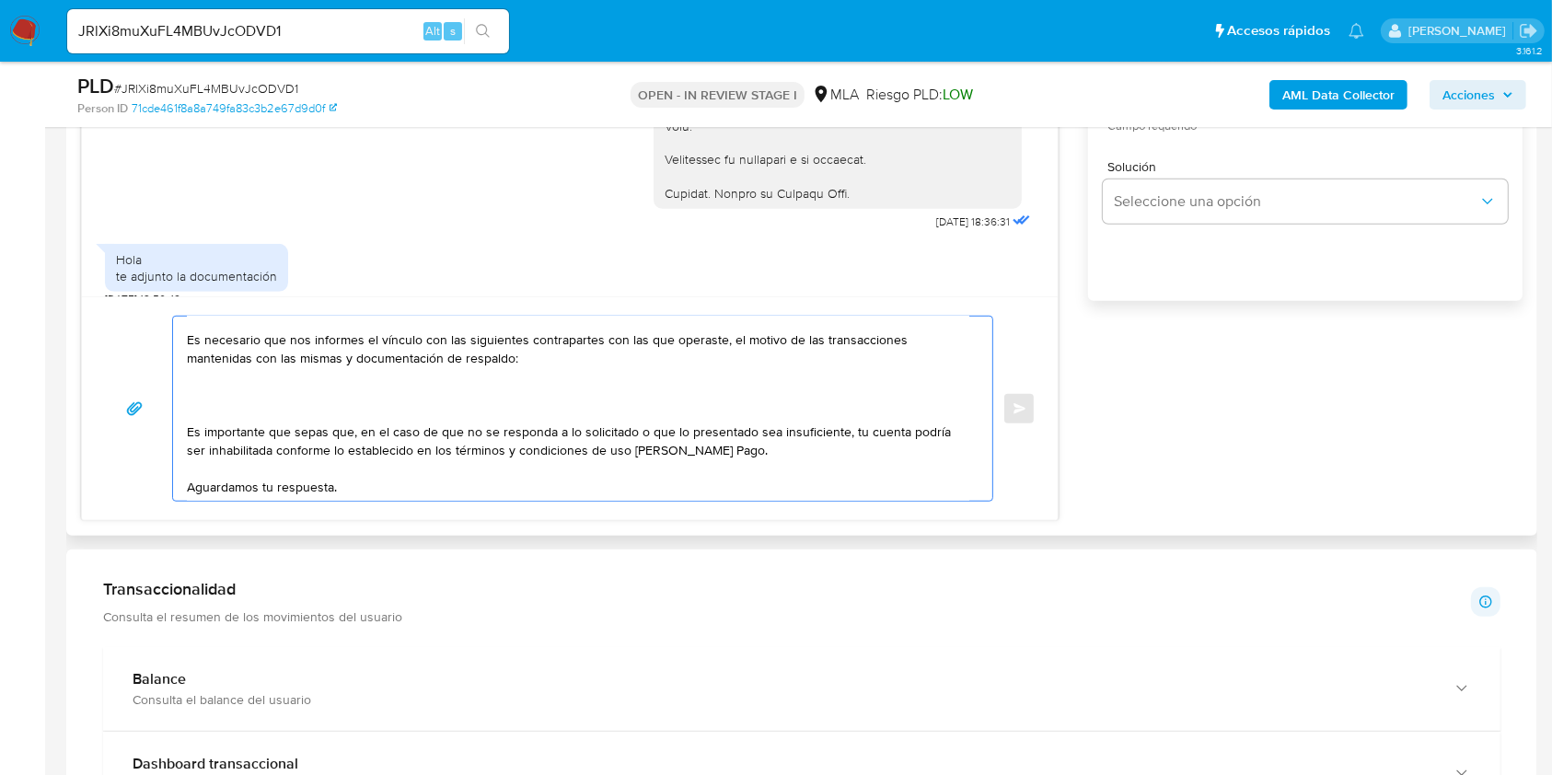
paste textarea "1. Documentación que respalde tus ingresos durante el mes de [DATE]. A modo de …"
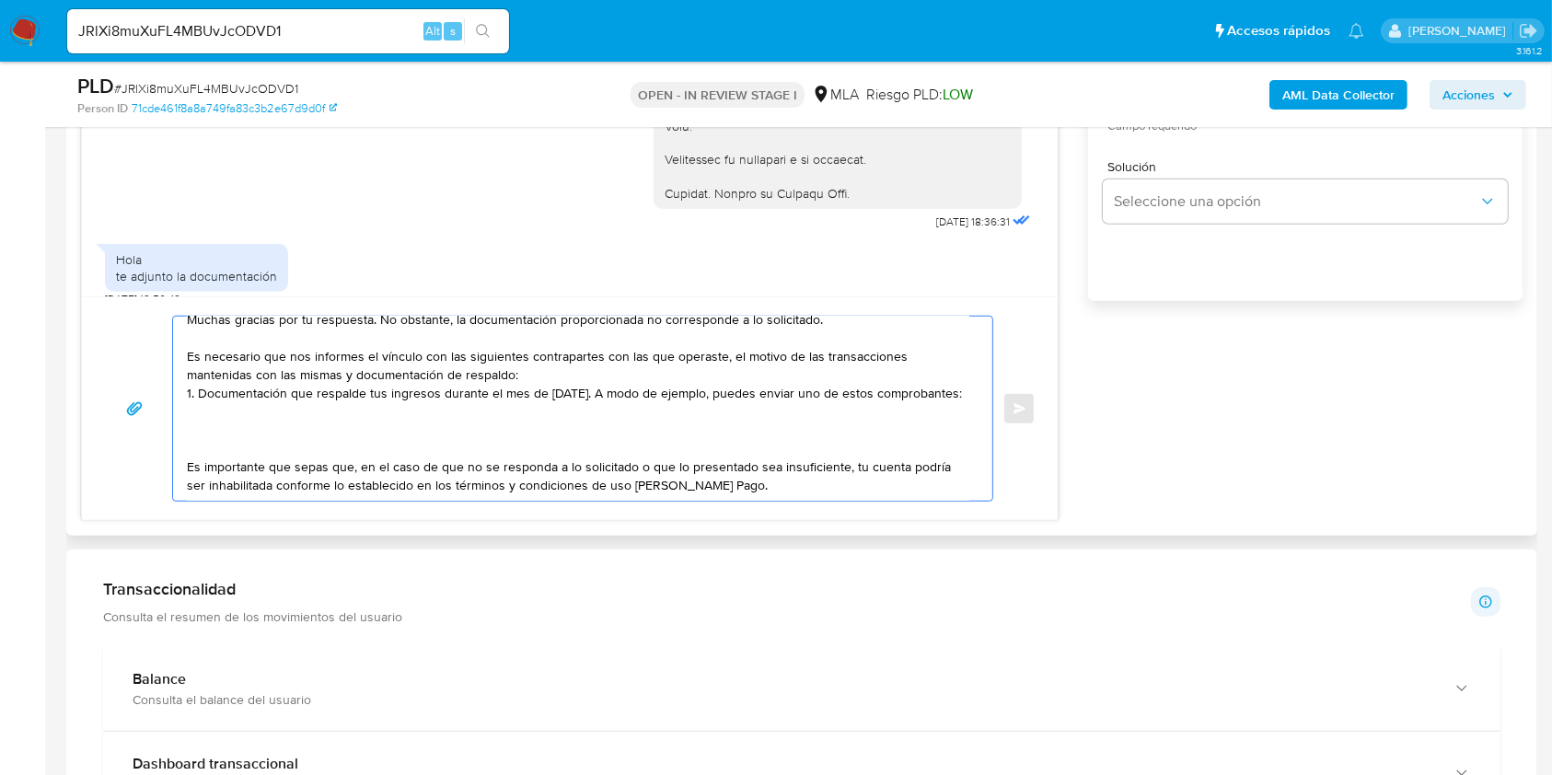
scroll to position [0, 0]
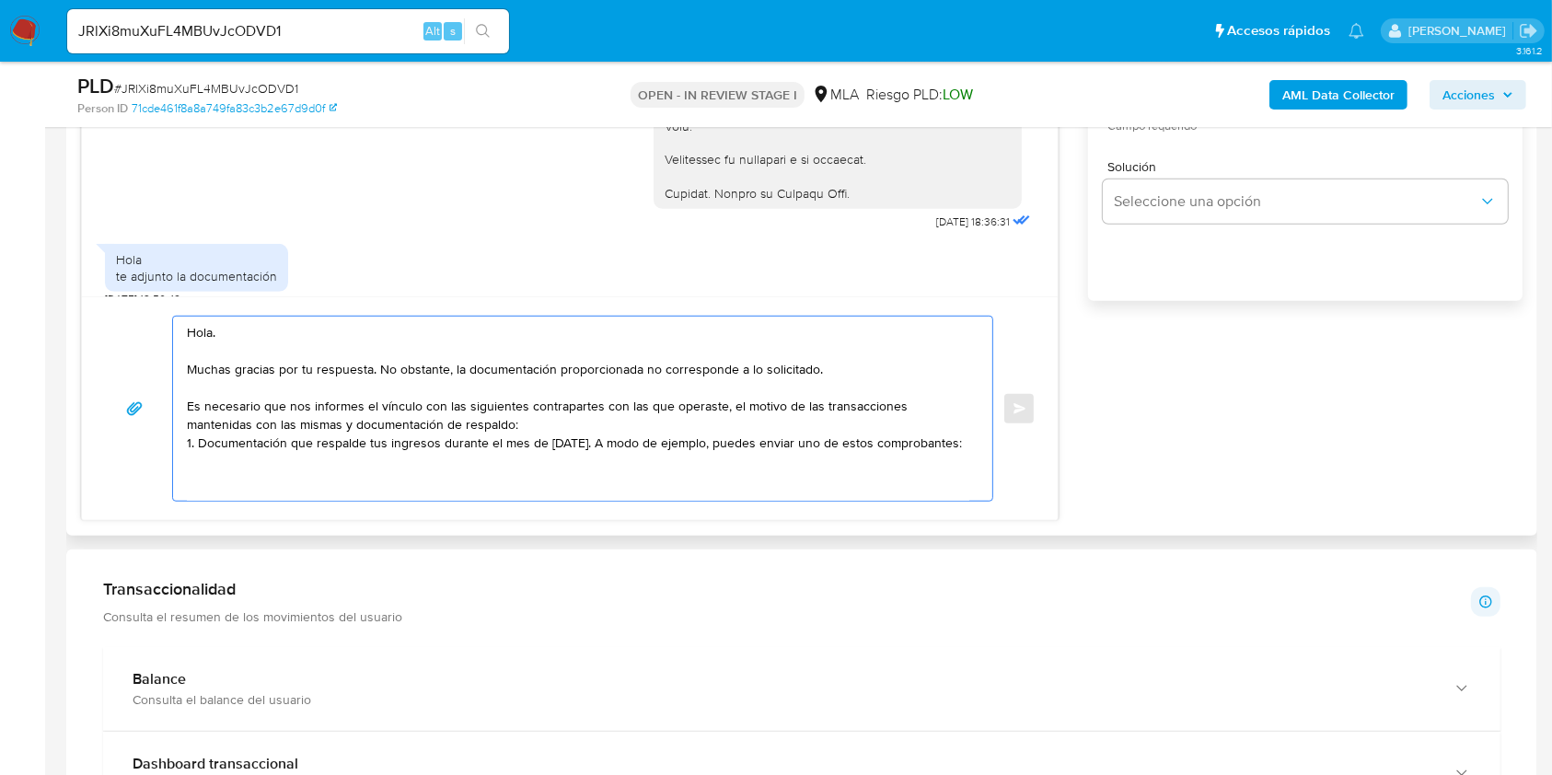
click at [295, 410] on textarea "Hola. Muchas gracias por tu respuesta. No obstante, la documentación proporcion…" at bounding box center [578, 409] width 782 height 184
drag, startPoint x: 295, startPoint y: 410, endPoint x: 480, endPoint y: 426, distance: 185.8
click at [480, 426] on textarea "Hola. Muchas gracias por tu respuesta. No obstante, la documentación proporcion…" at bounding box center [578, 409] width 782 height 184
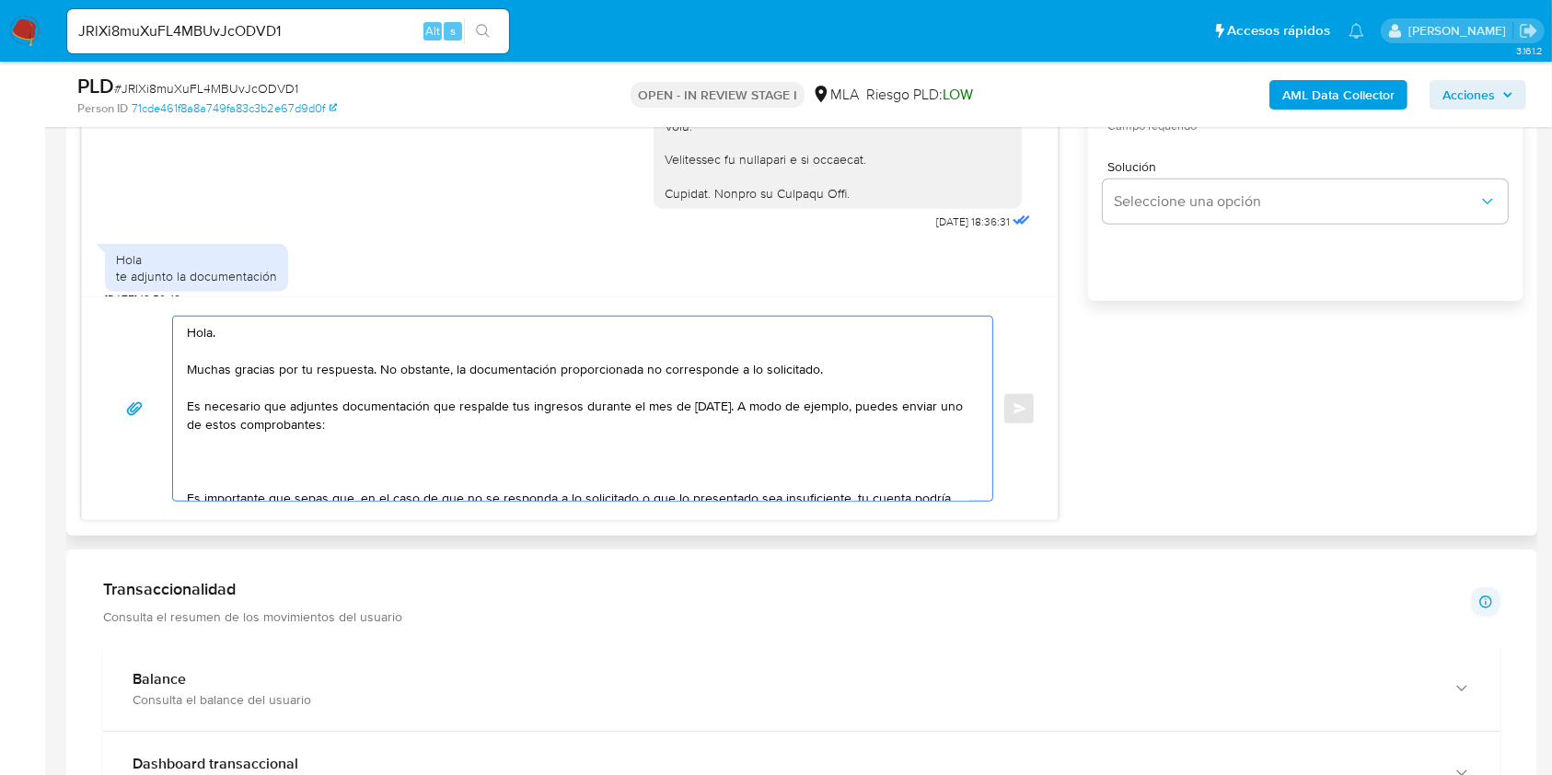
click at [593, 423] on textarea "Hola. Muchas gracias por tu respuesta. No obstante, la documentación proporcion…" at bounding box center [578, 409] width 782 height 184
click at [504, 445] on textarea "Hola. Muchas gracias por tu respuesta. No obstante, la documentación proporcion…" at bounding box center [578, 409] width 782 height 184
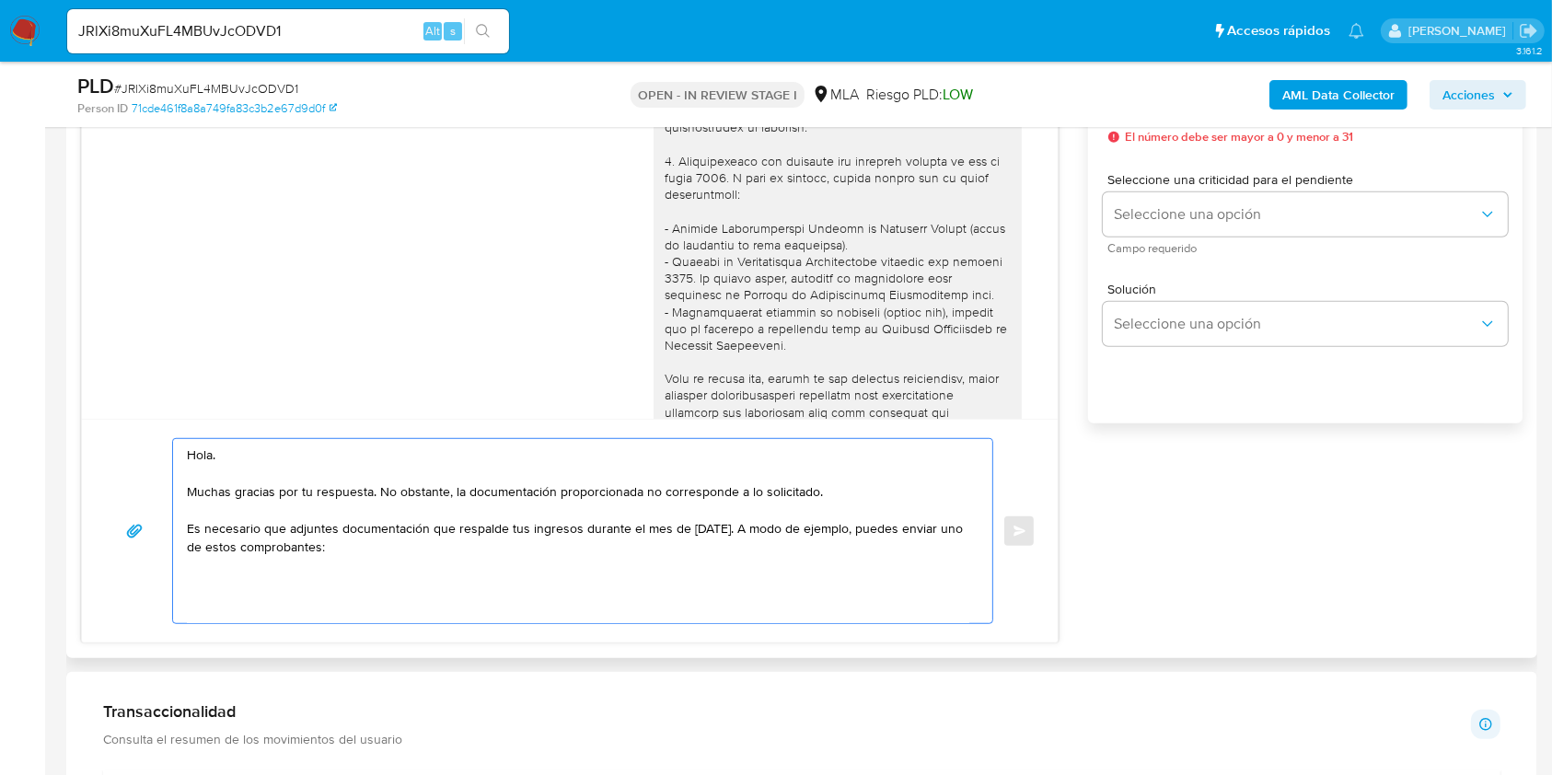
scroll to position [1094, 0]
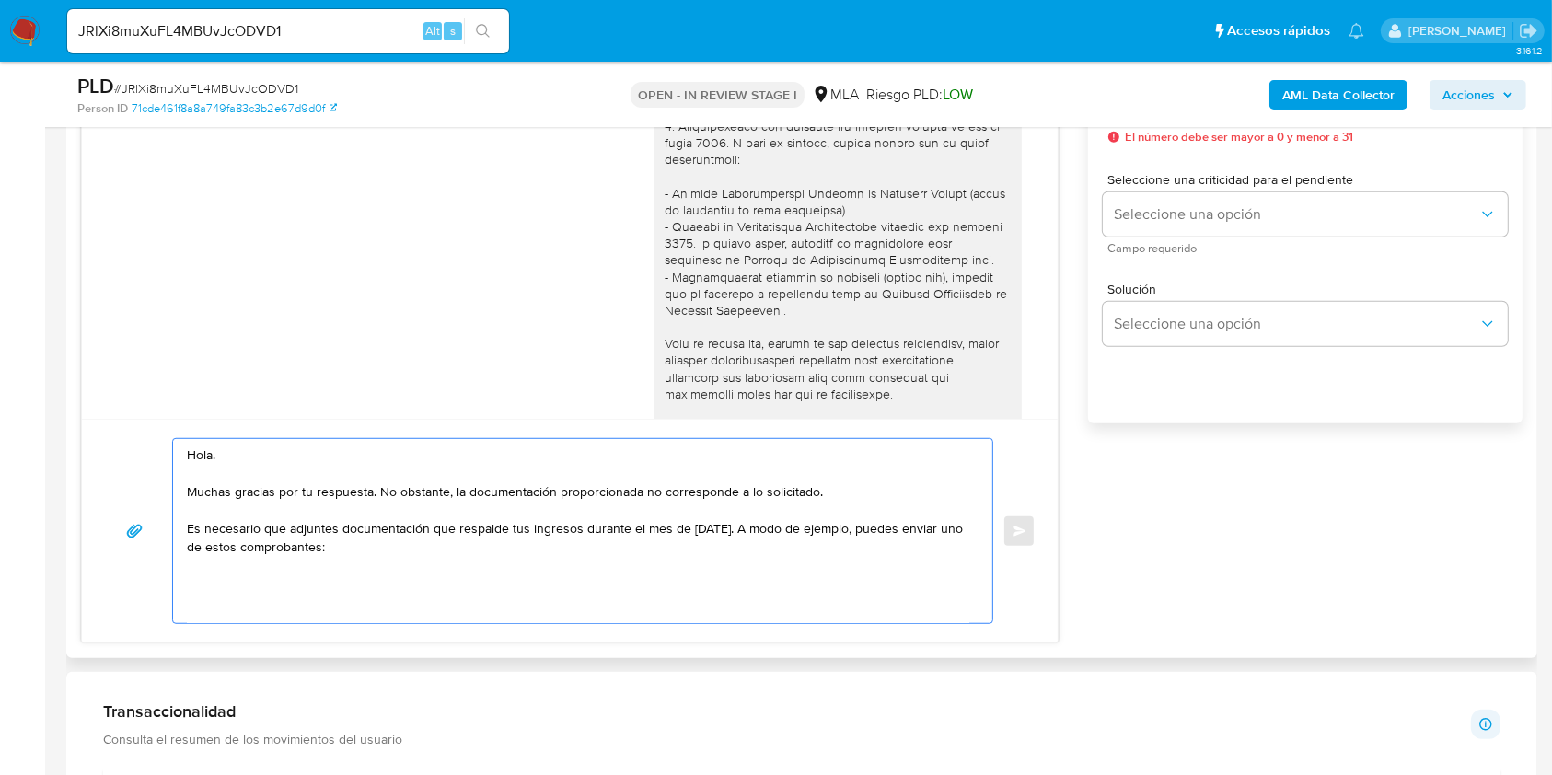
click at [752, 371] on div at bounding box center [838, 293] width 346 height 552
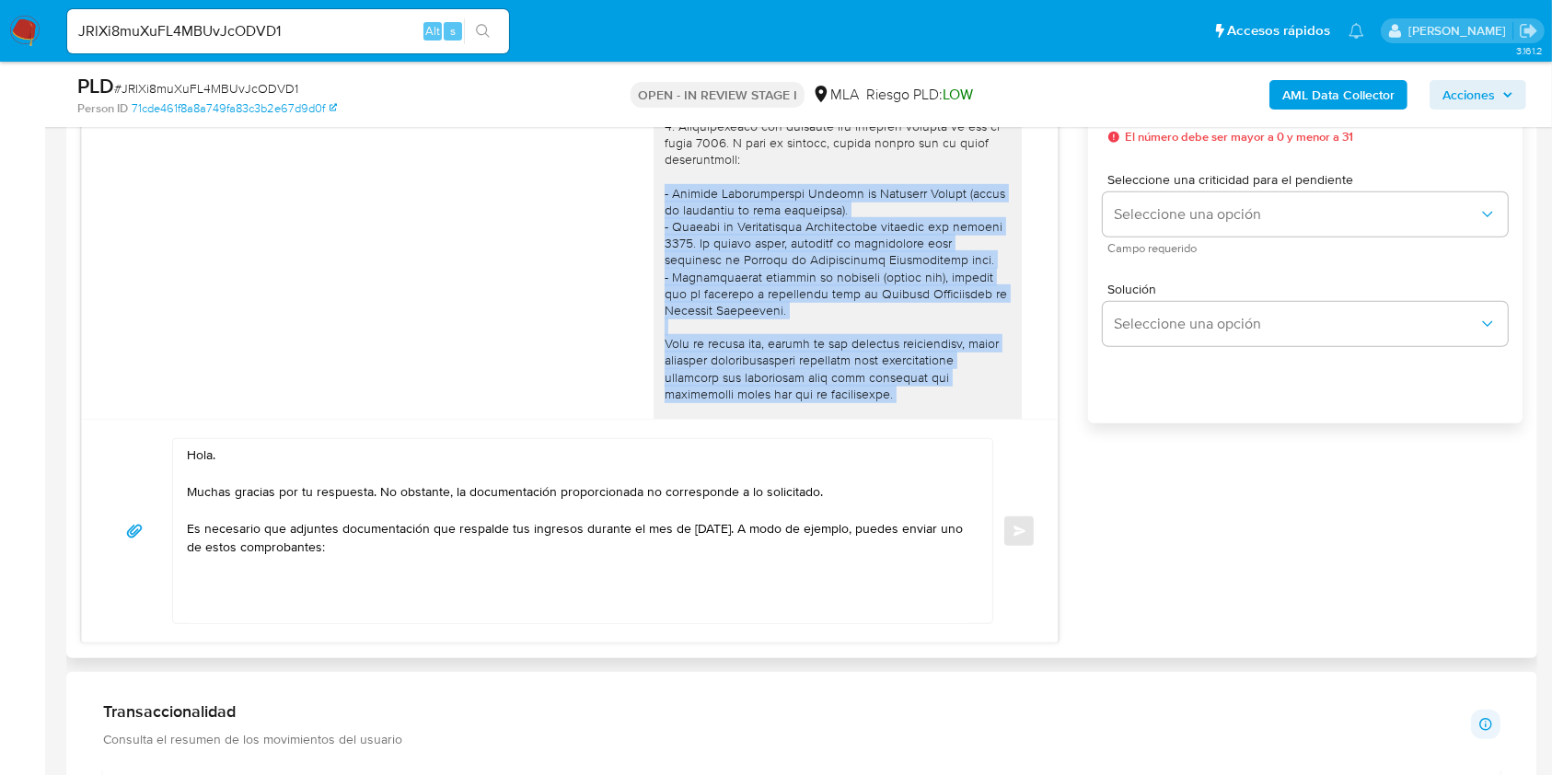
drag, startPoint x: 752, startPoint y: 371, endPoint x: 681, endPoint y: 228, distance: 159.3
click at [681, 228] on div at bounding box center [838, 293] width 346 height 552
copy div "- Últimas Declaraciones Juradas de Ingresos Brutos (donde se visualice la base …"
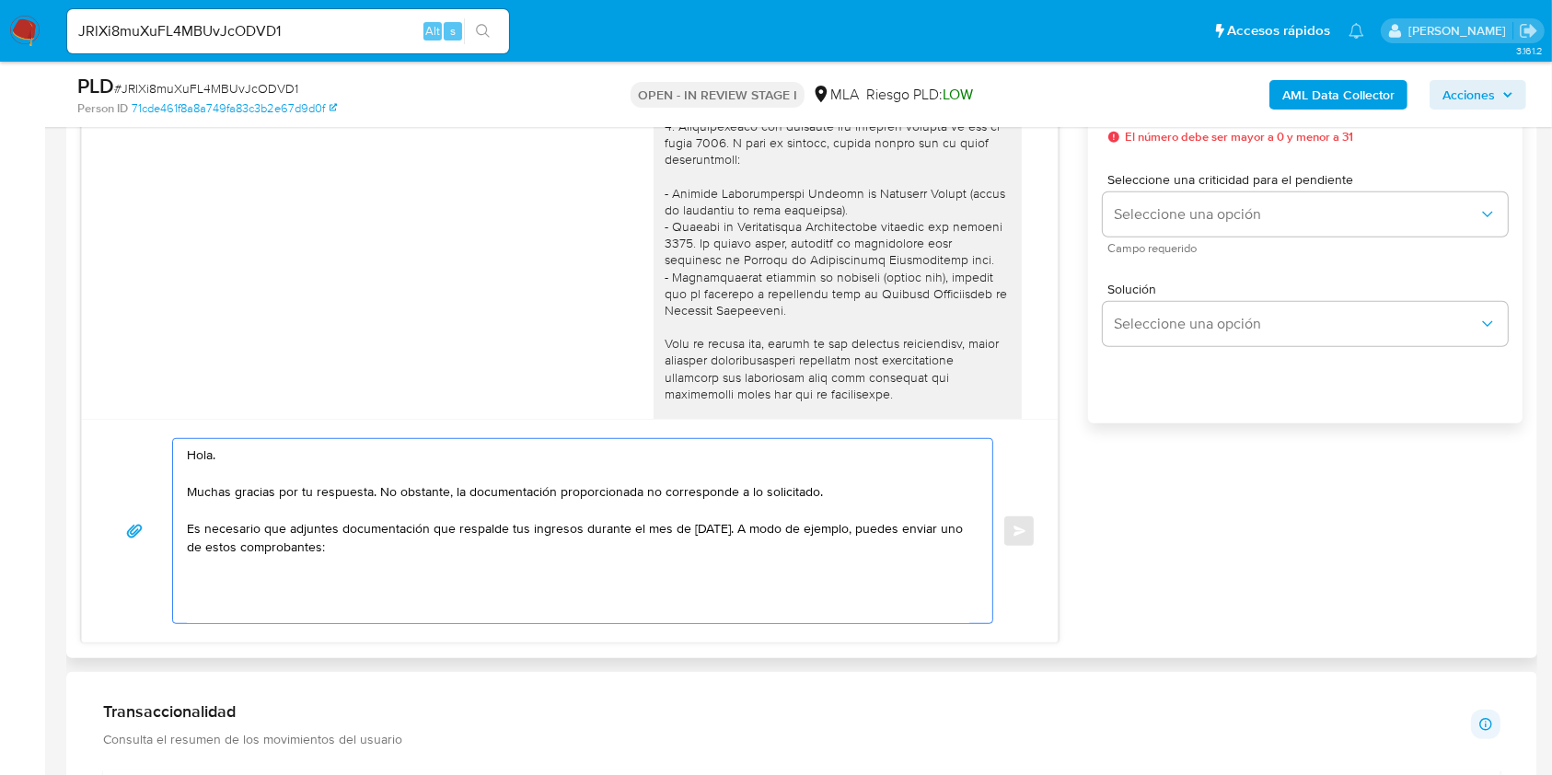
click at [237, 586] on textarea "Hola. Muchas gracias por tu respuesta. No obstante, la documentación proporcion…" at bounding box center [578, 531] width 782 height 184
paste textarea "- Últimas Declaraciones Juradas de Ingresos Brutos (donde se visualice la base …"
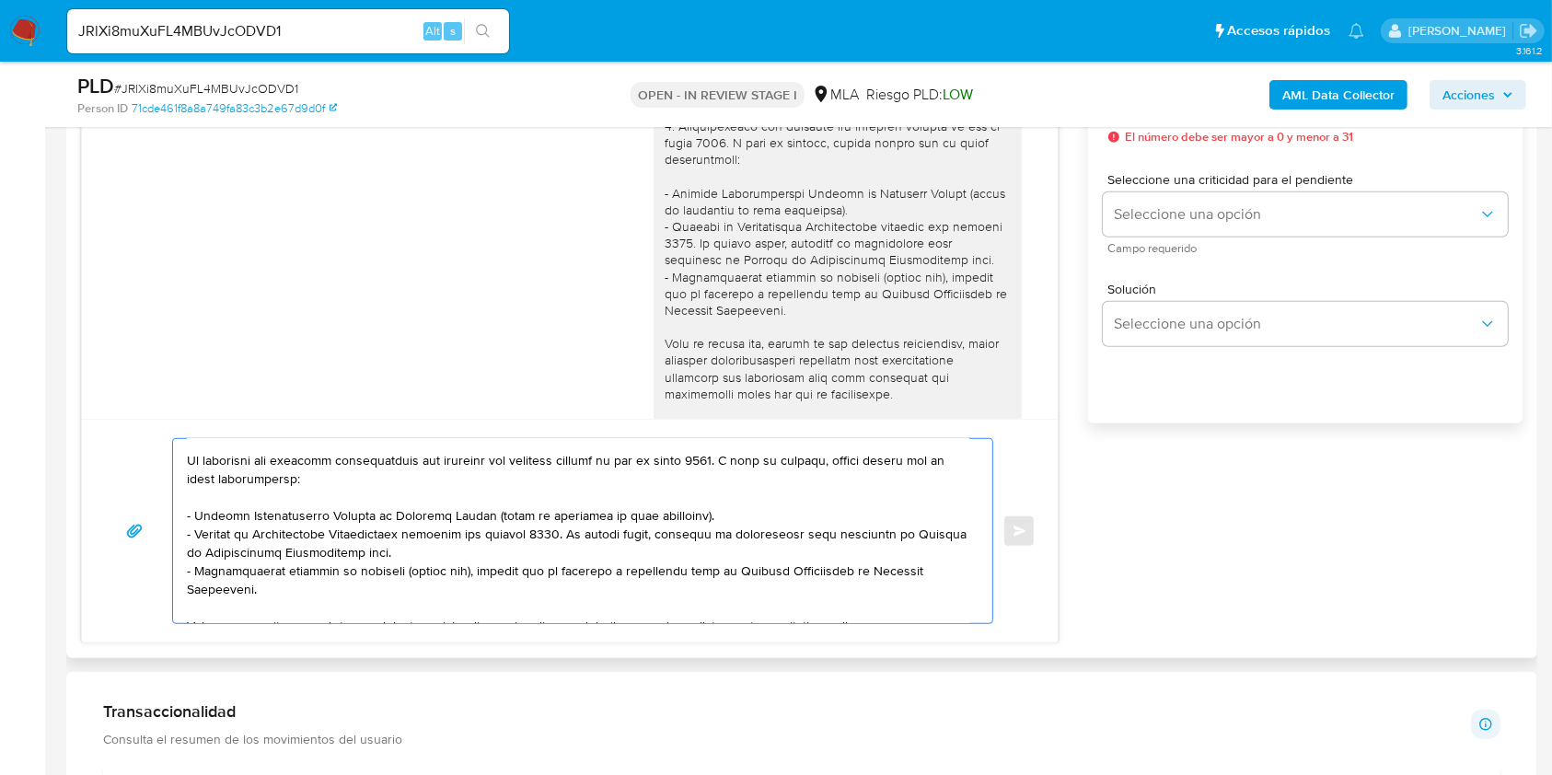
scroll to position [123, 0]
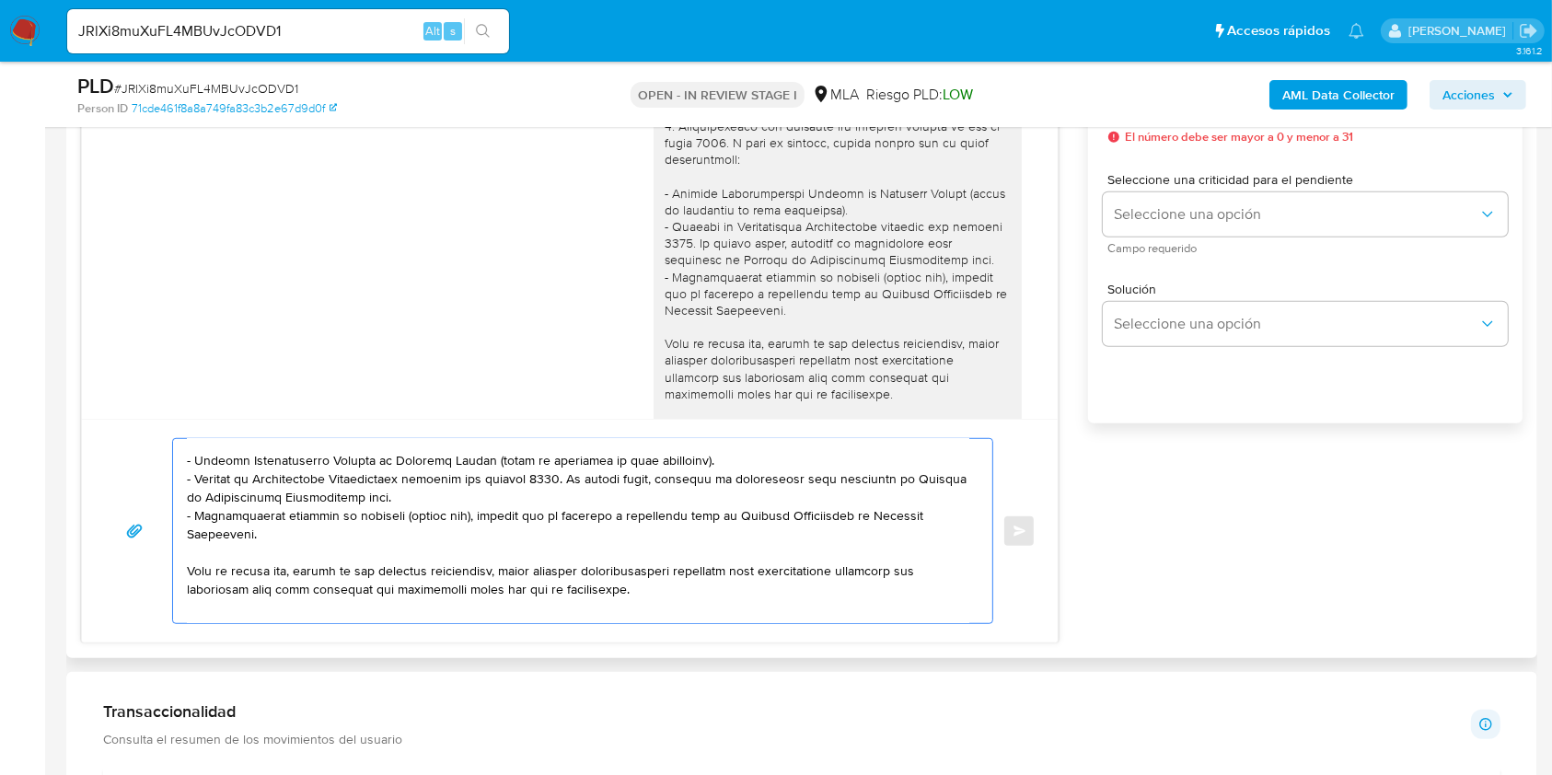
click at [307, 486] on textarea at bounding box center [578, 531] width 782 height 184
click at [480, 497] on textarea at bounding box center [578, 531] width 782 height 184
click at [731, 462] on textarea at bounding box center [578, 531] width 782 height 184
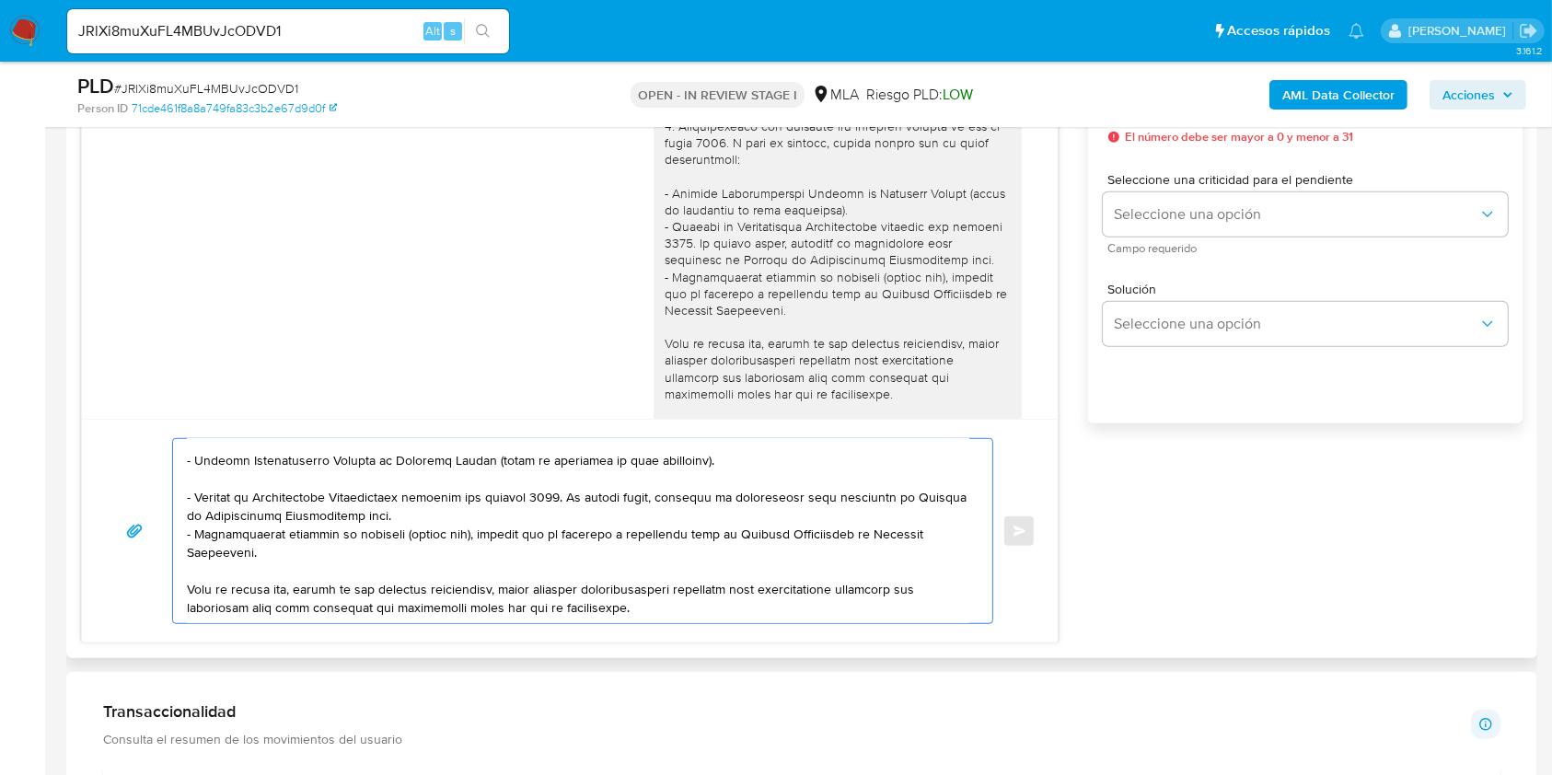
scroll to position [142, 0]
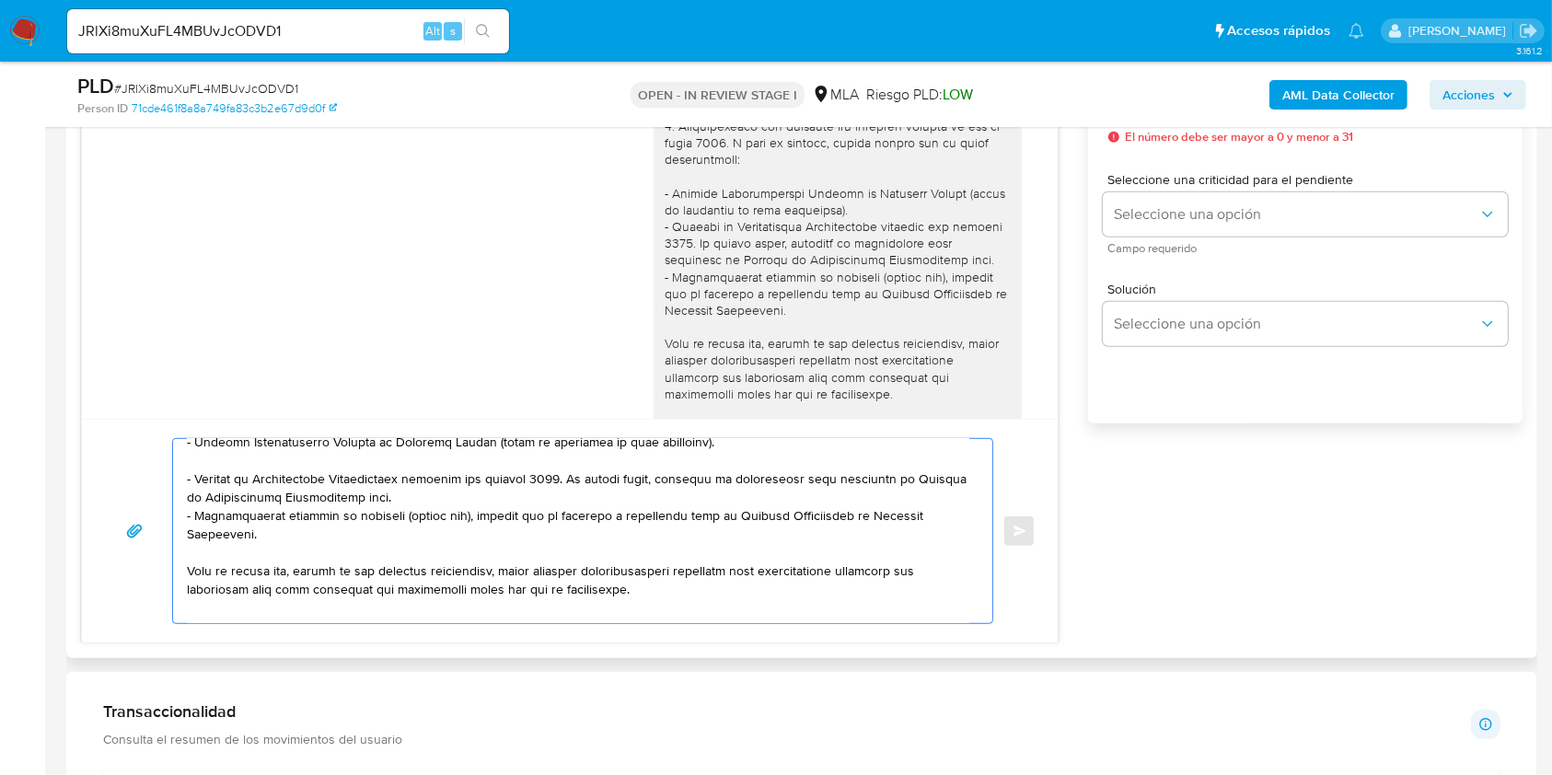
click at [484, 499] on textarea at bounding box center [578, 531] width 782 height 184
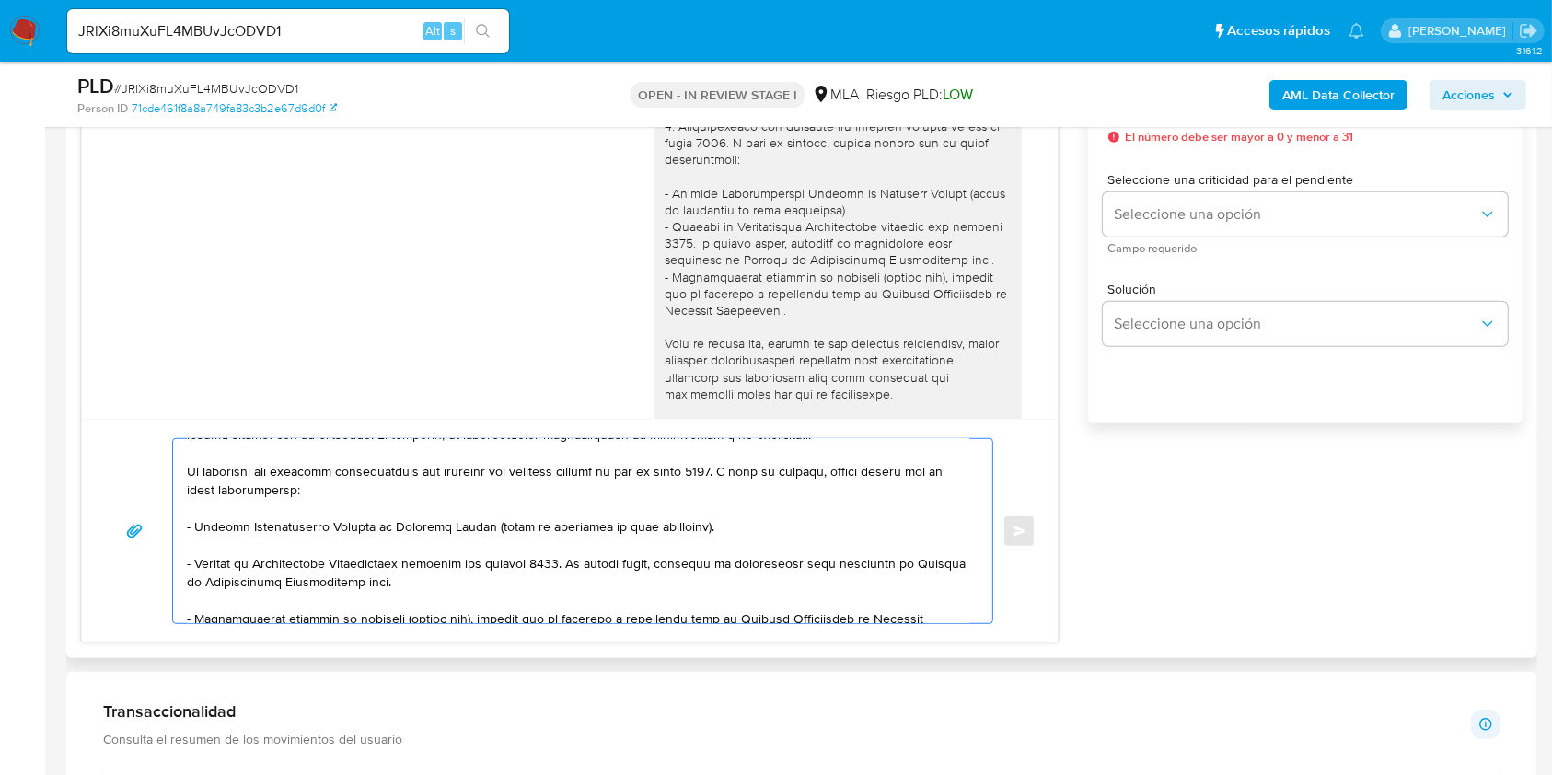
scroll to position [19, 0]
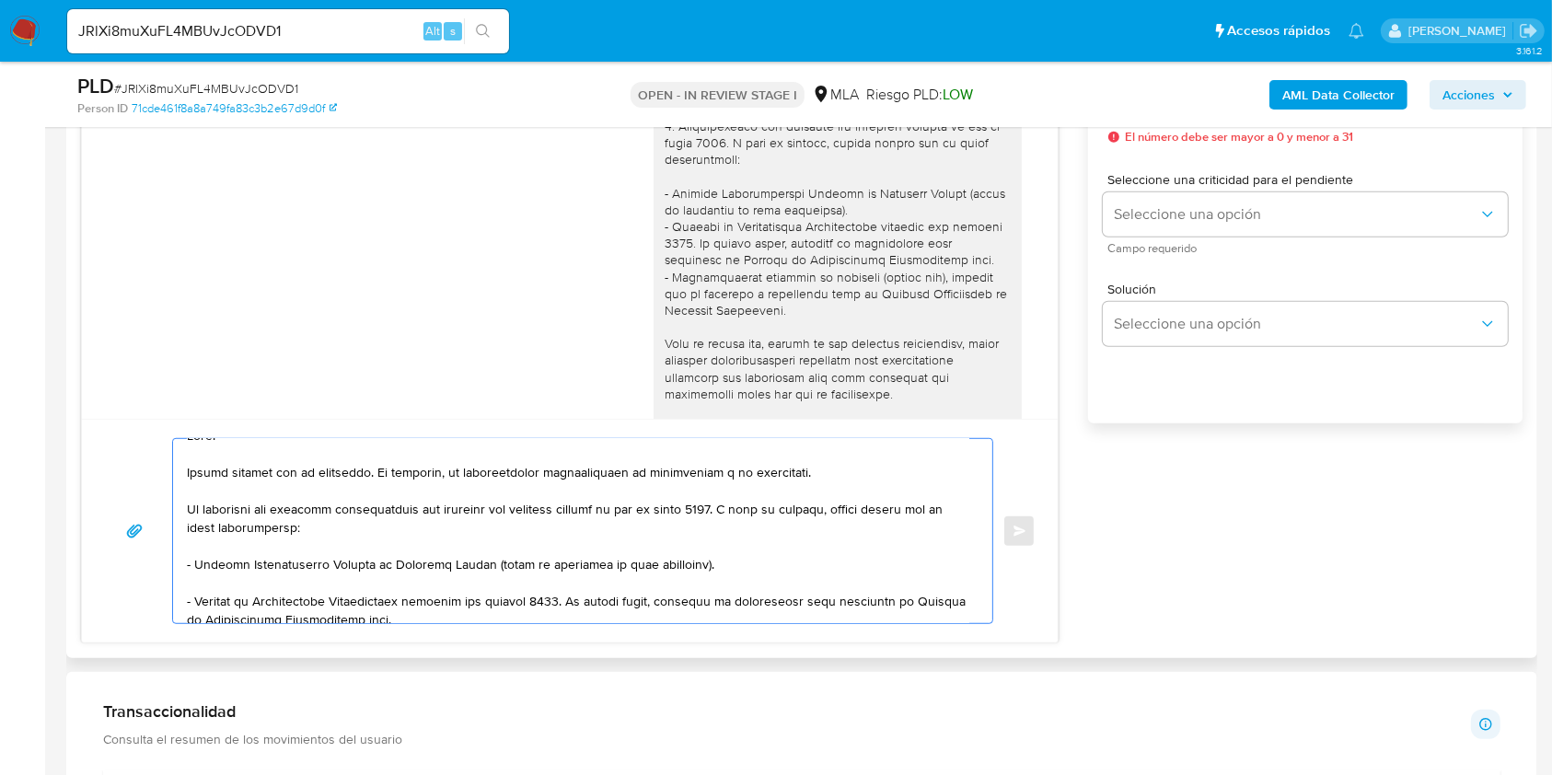
click at [485, 566] on textarea at bounding box center [578, 531] width 782 height 184
click at [810, 469] on textarea at bounding box center [578, 531] width 782 height 184
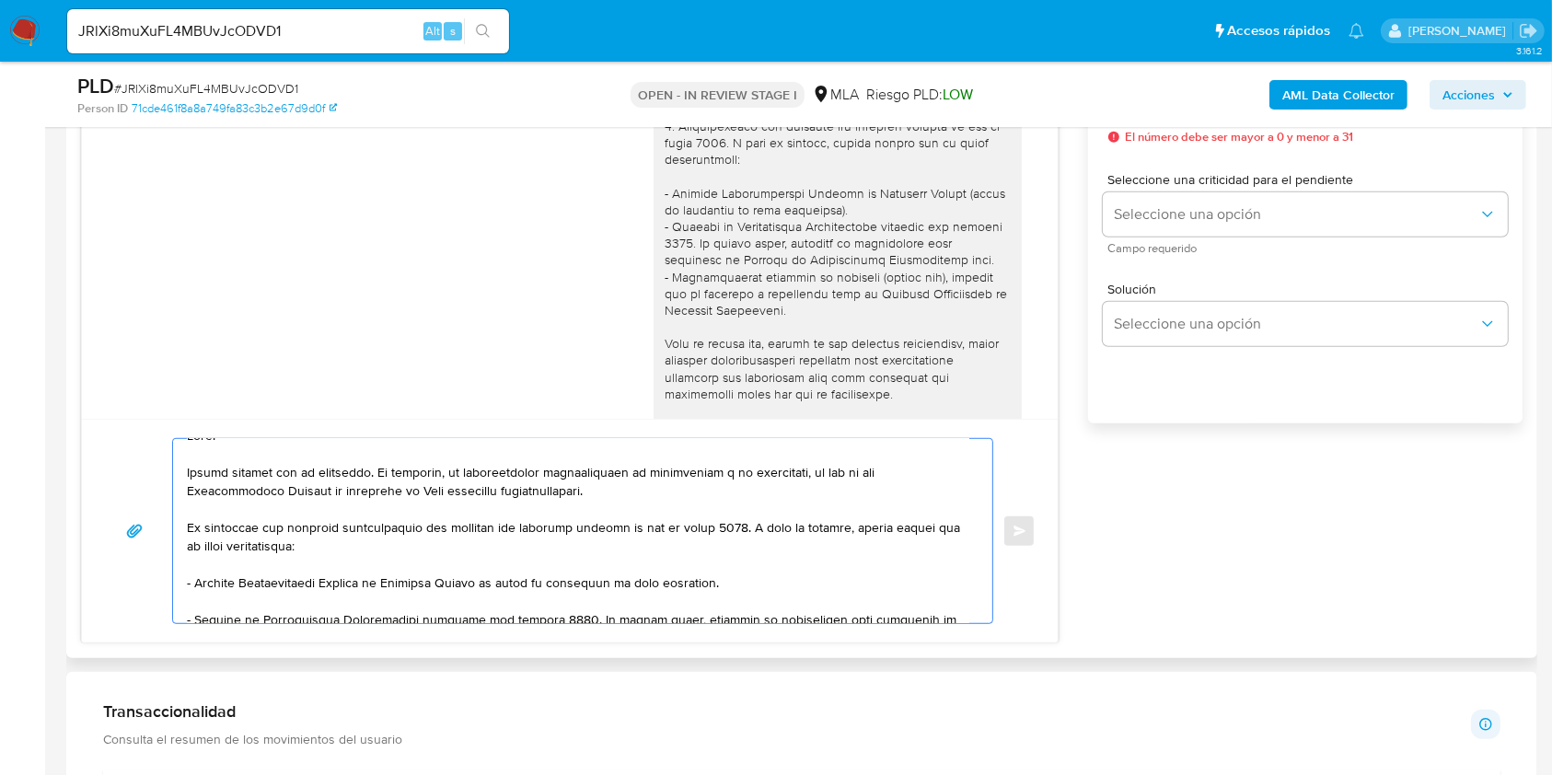
click at [473, 548] on textarea at bounding box center [578, 531] width 782 height 184
click at [862, 474] on textarea at bounding box center [578, 531] width 782 height 184
click at [633, 496] on textarea at bounding box center [578, 531] width 782 height 184
click at [434, 550] on textarea at bounding box center [578, 531] width 782 height 184
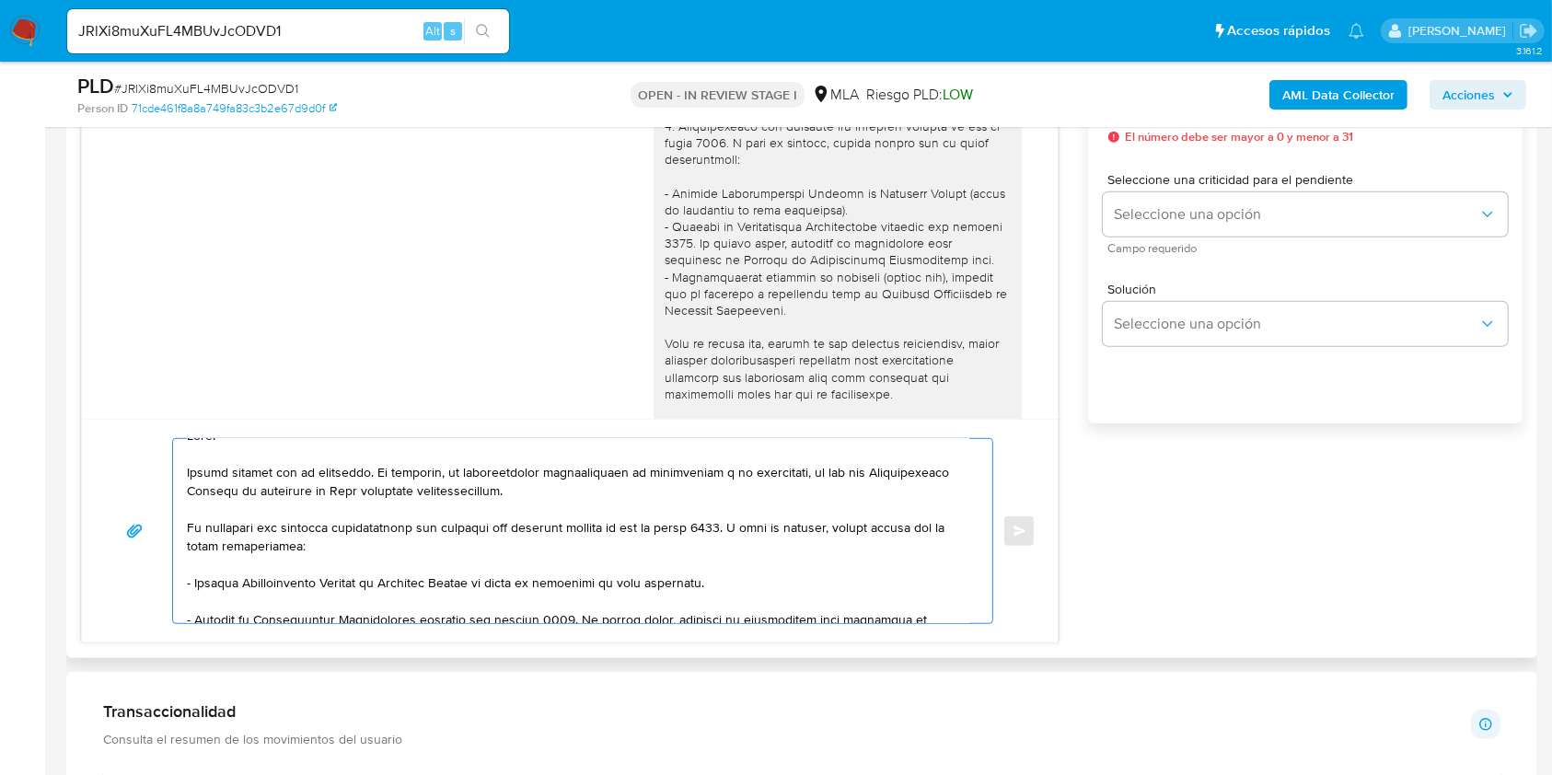
click at [625, 500] on textarea at bounding box center [578, 531] width 782 height 184
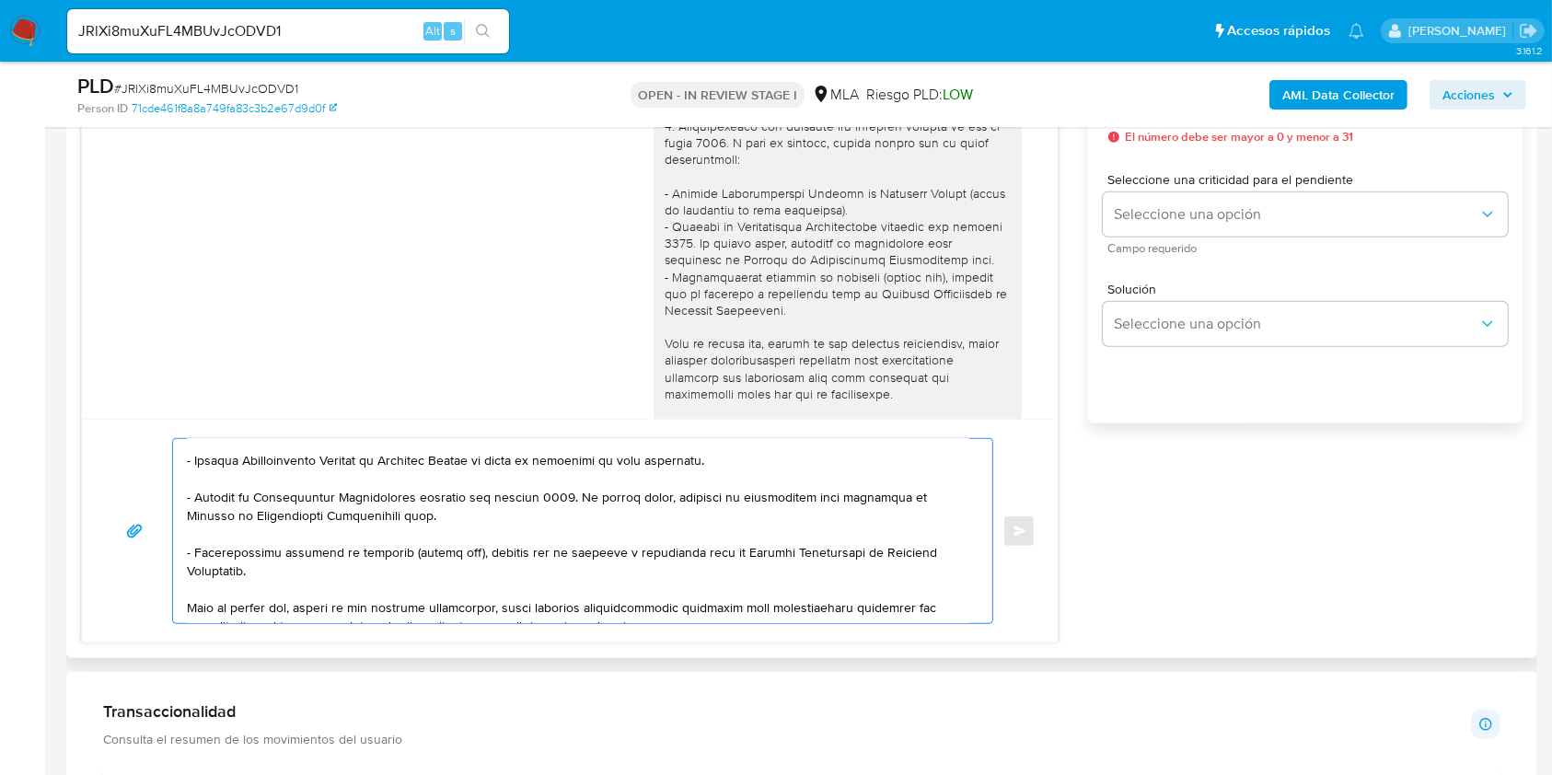
scroll to position [265, 0]
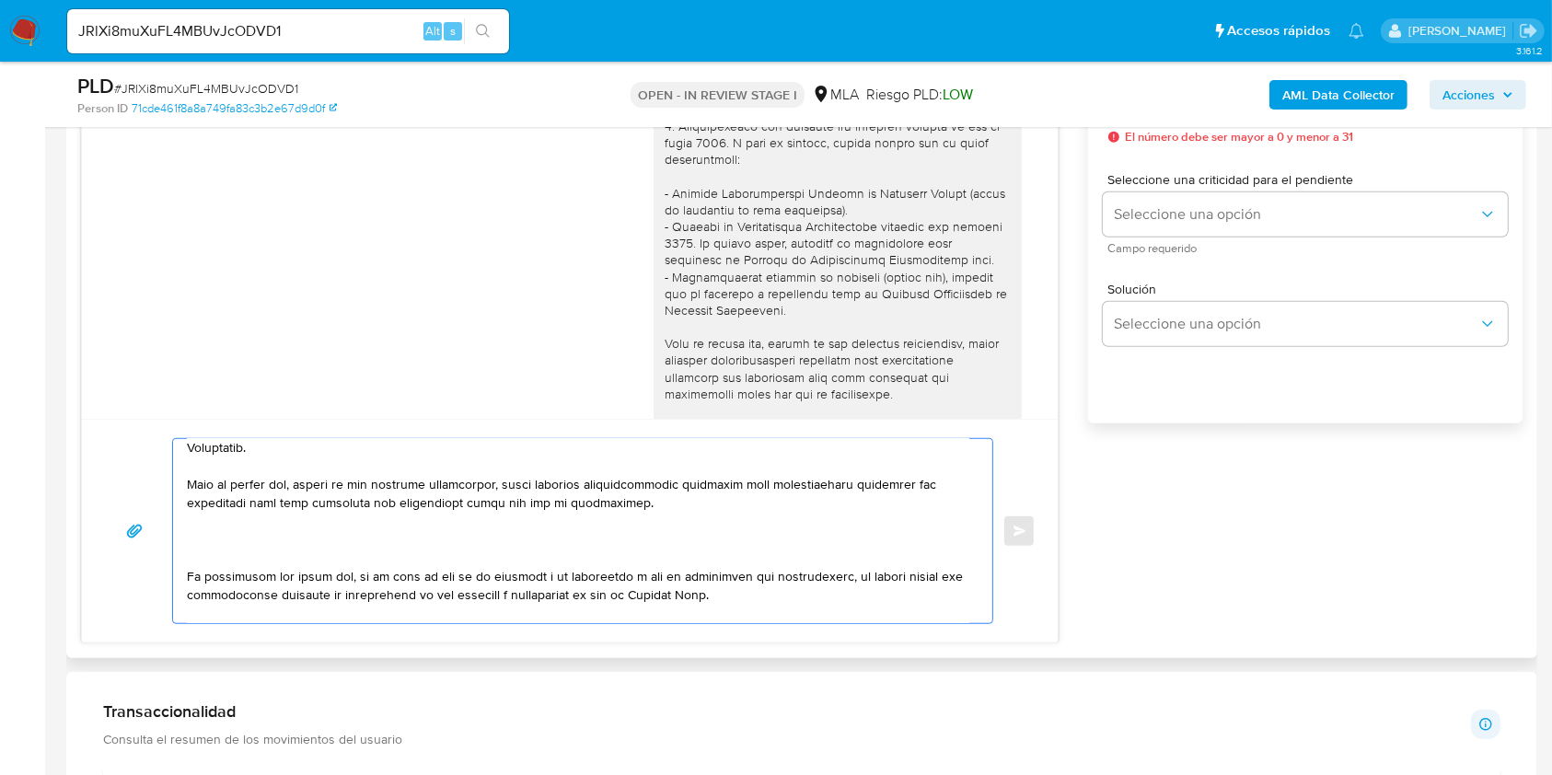
click at [279, 550] on textarea at bounding box center [578, 531] width 782 height 184
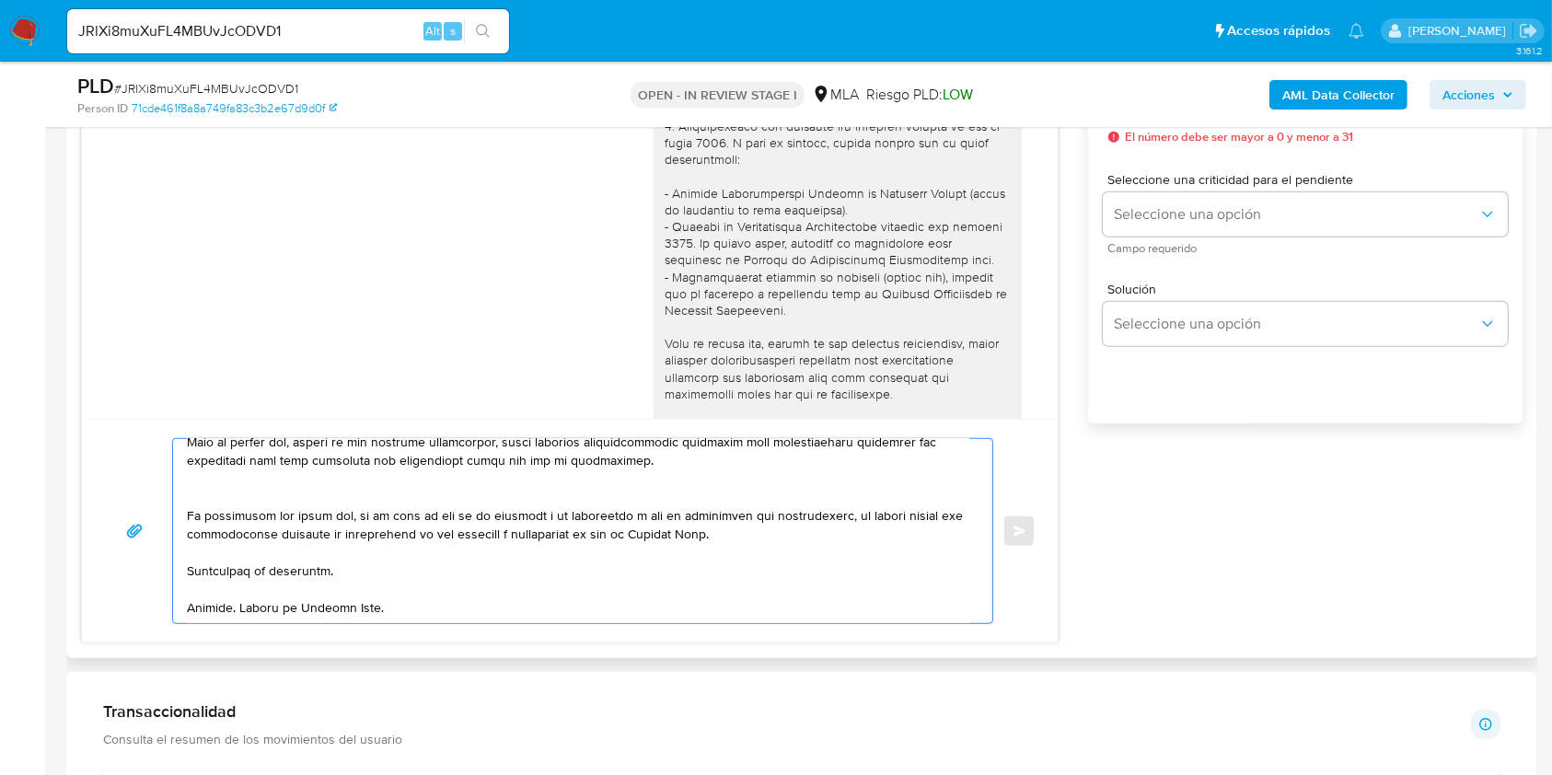
scroll to position [337, 0]
click at [370, 558] on textarea at bounding box center [578, 531] width 782 height 184
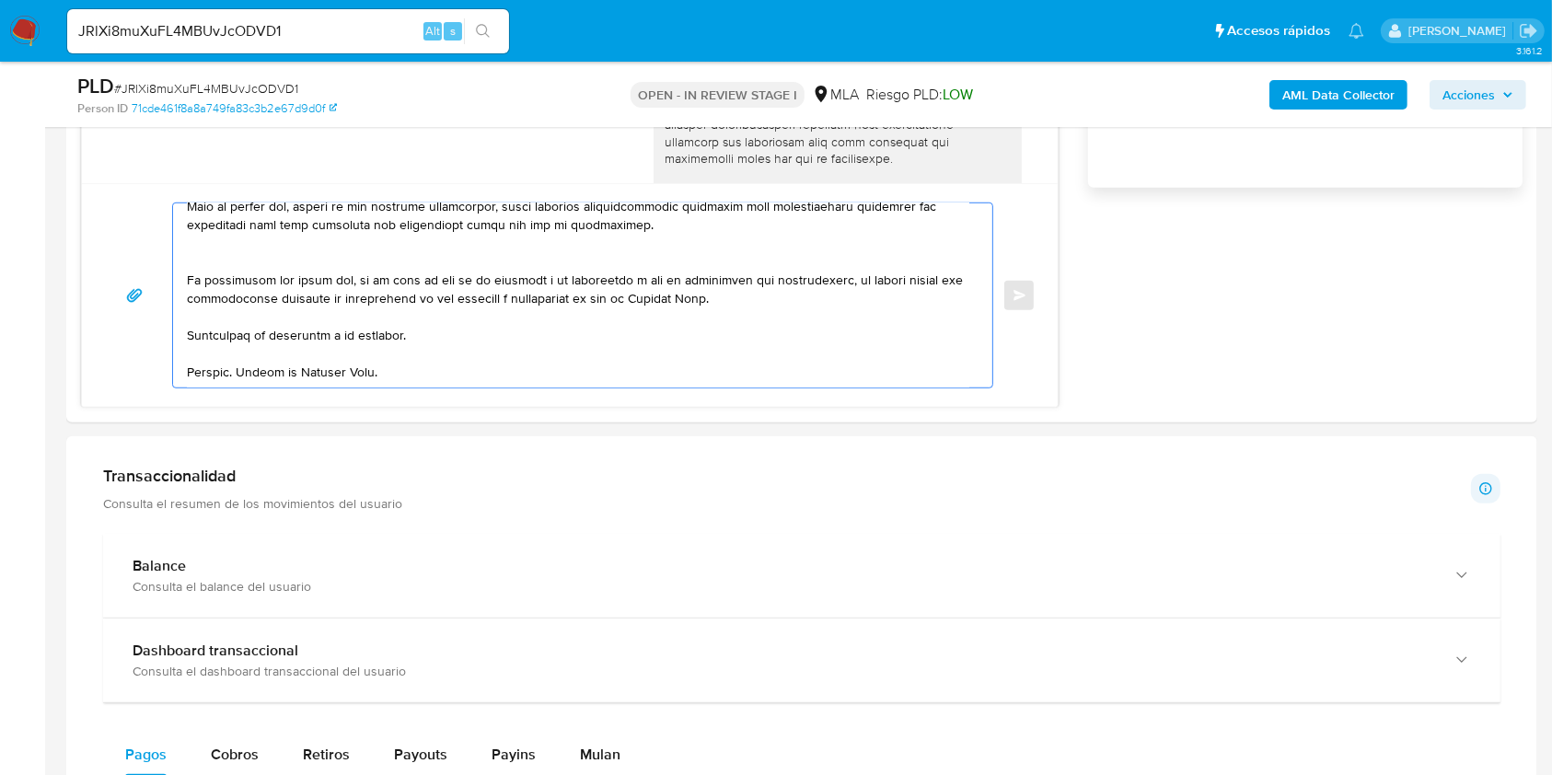
scroll to position [1349, 0]
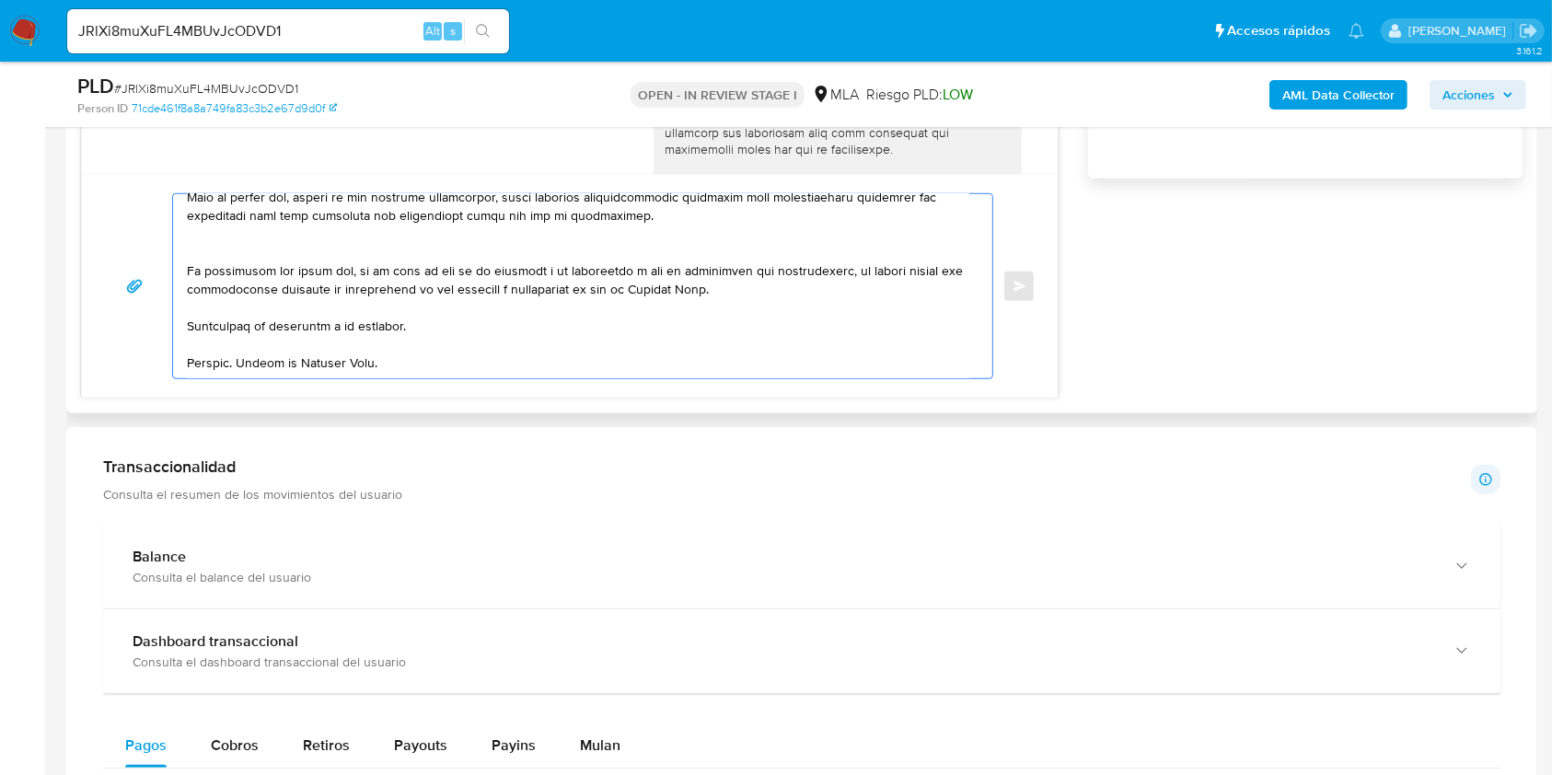
click at [372, 362] on textarea at bounding box center [578, 286] width 782 height 184
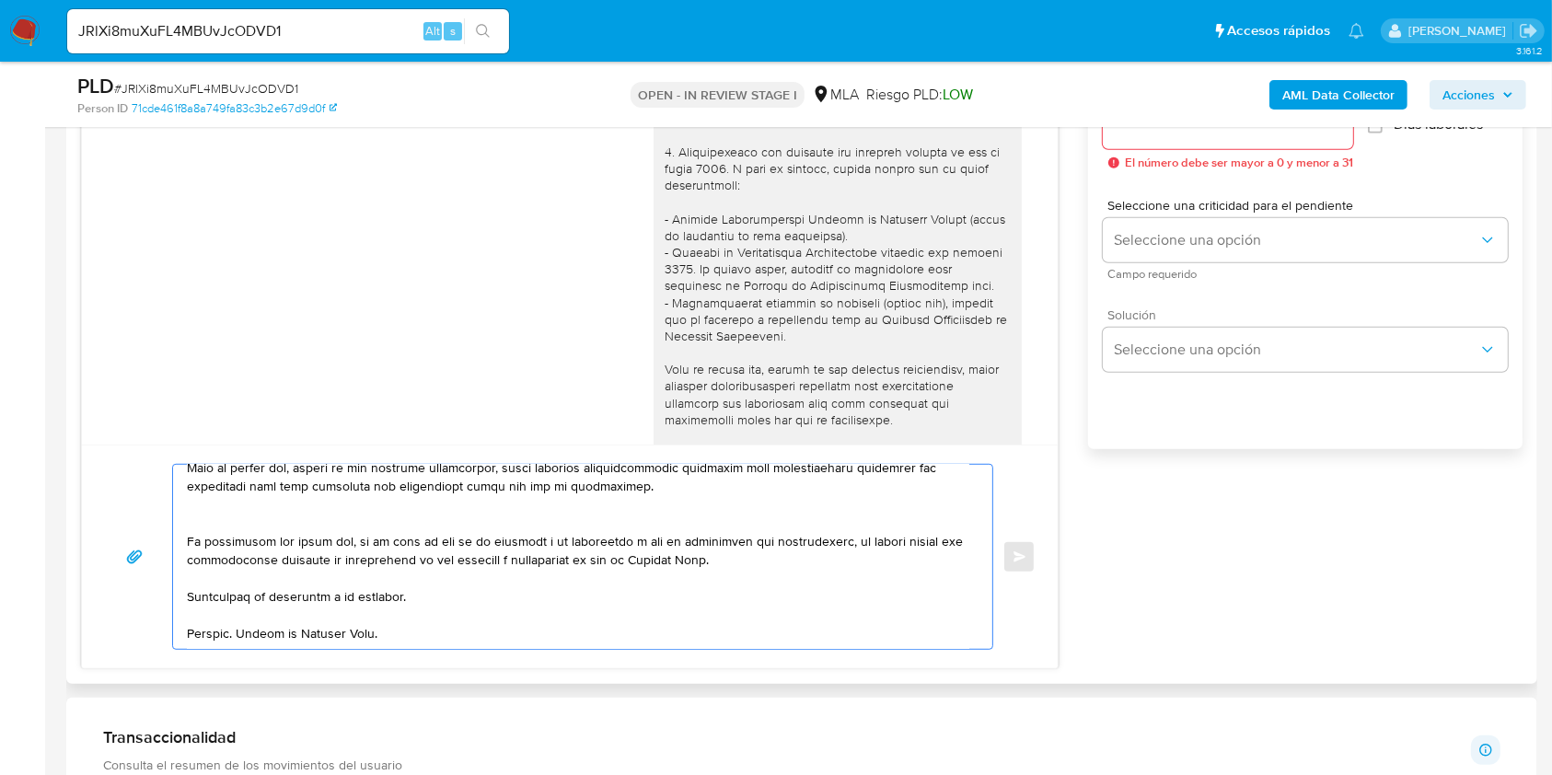
scroll to position [981, 0]
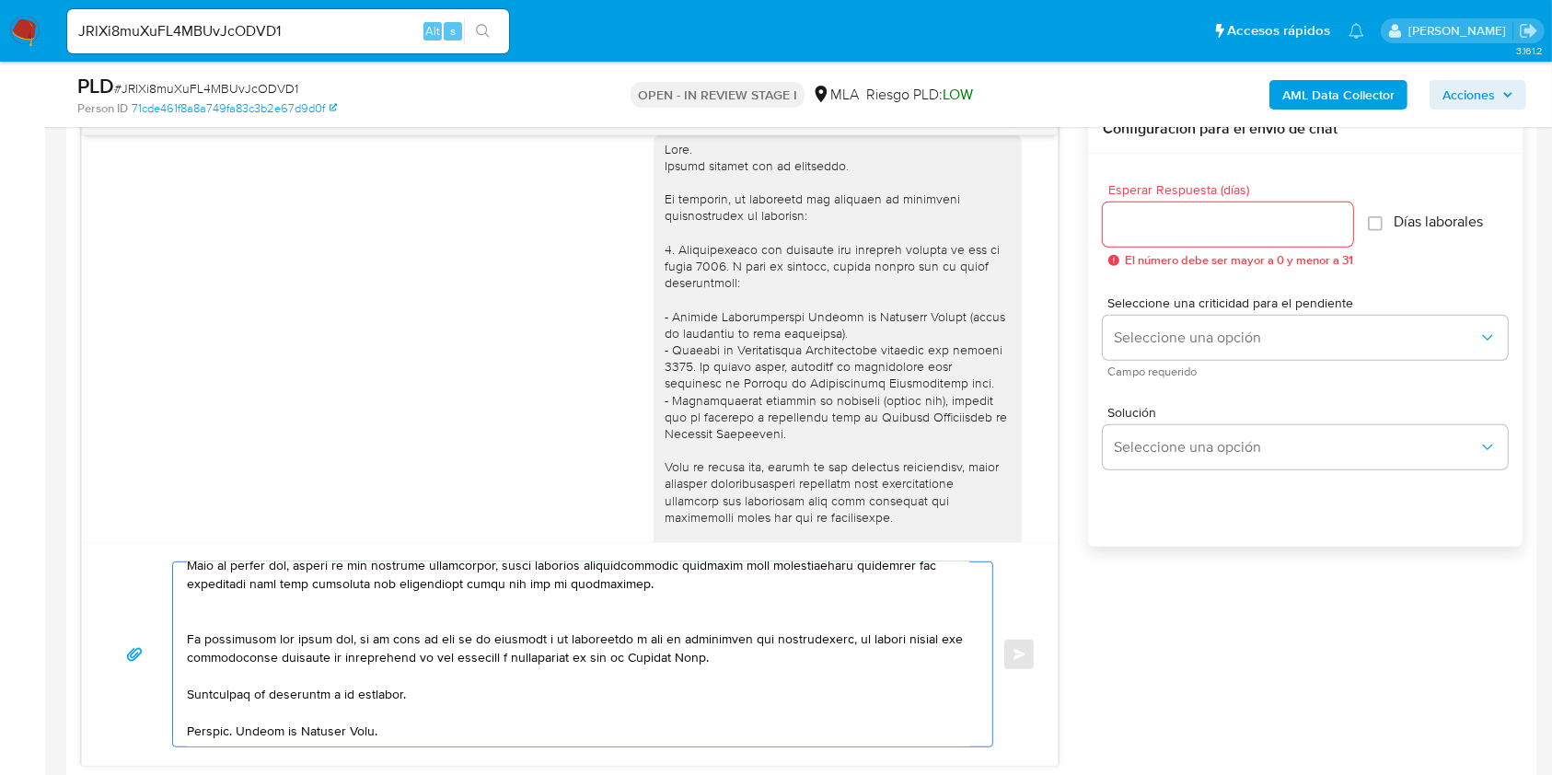
type textarea "Hola. Muchas gracias por tu respuesta. No obstante, la documentación proporcion…"
click at [1189, 203] on div at bounding box center [1228, 225] width 250 height 44
click at [1178, 226] on input "Esperar Respuesta (días)" at bounding box center [1228, 225] width 250 height 24
type input "1"
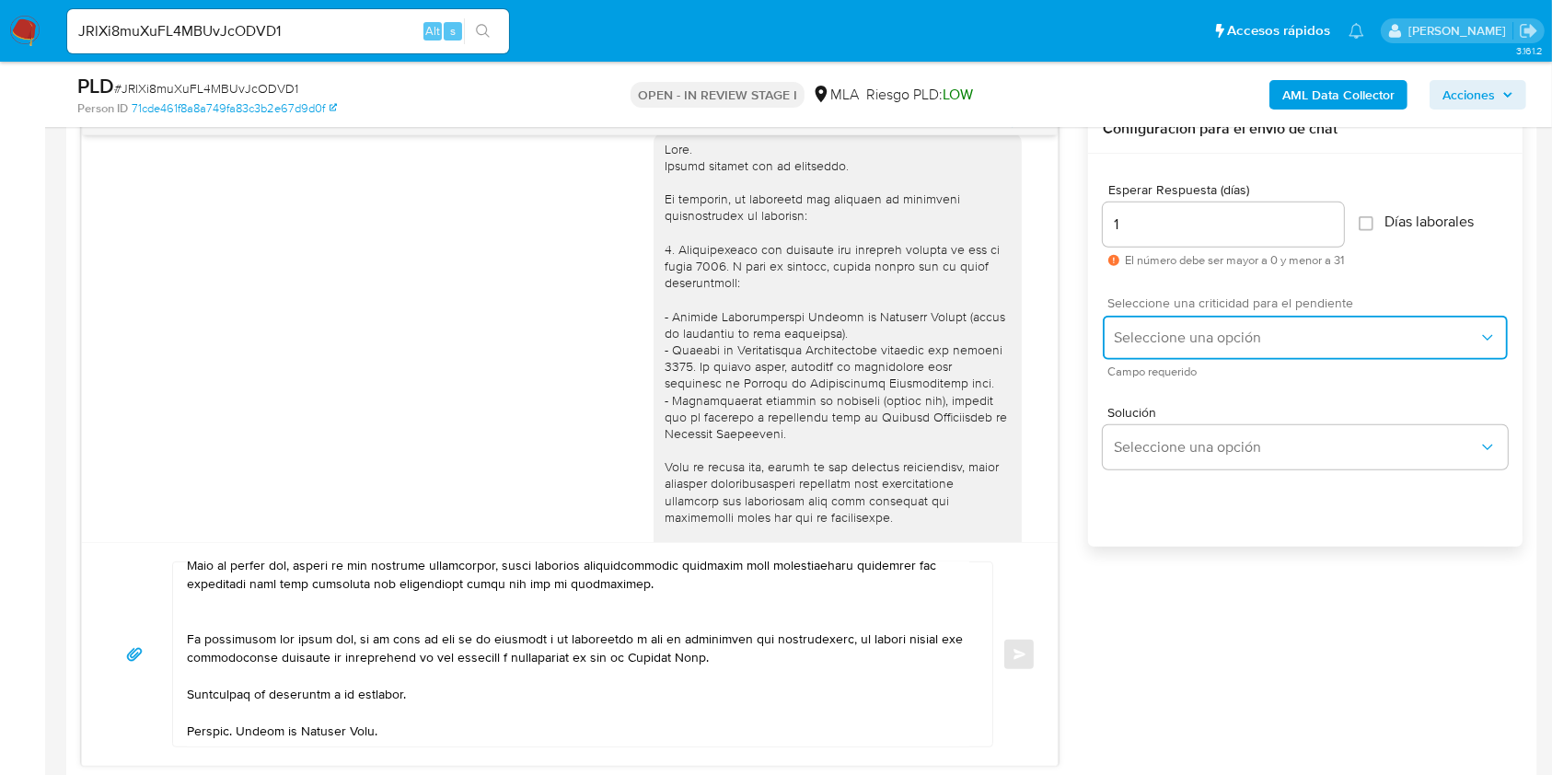
click at [1146, 330] on span "Seleccione una opción" at bounding box center [1296, 338] width 365 height 18
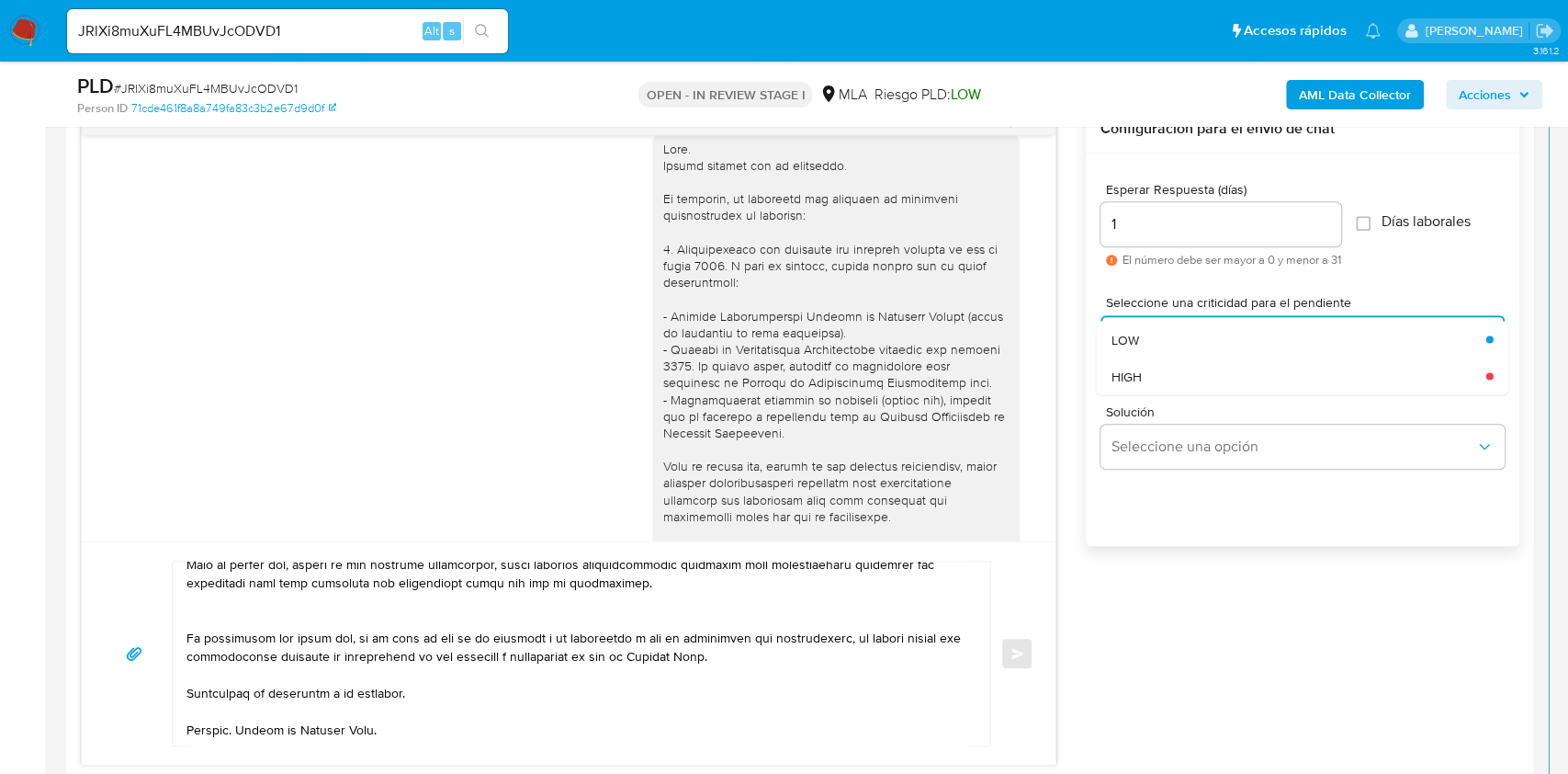
drag, startPoint x: 1144, startPoint y: 379, endPoint x: 964, endPoint y: 467, distance: 200.4
click at [1143, 379] on div "HIGH" at bounding box center [1300, 376] width 375 height 37
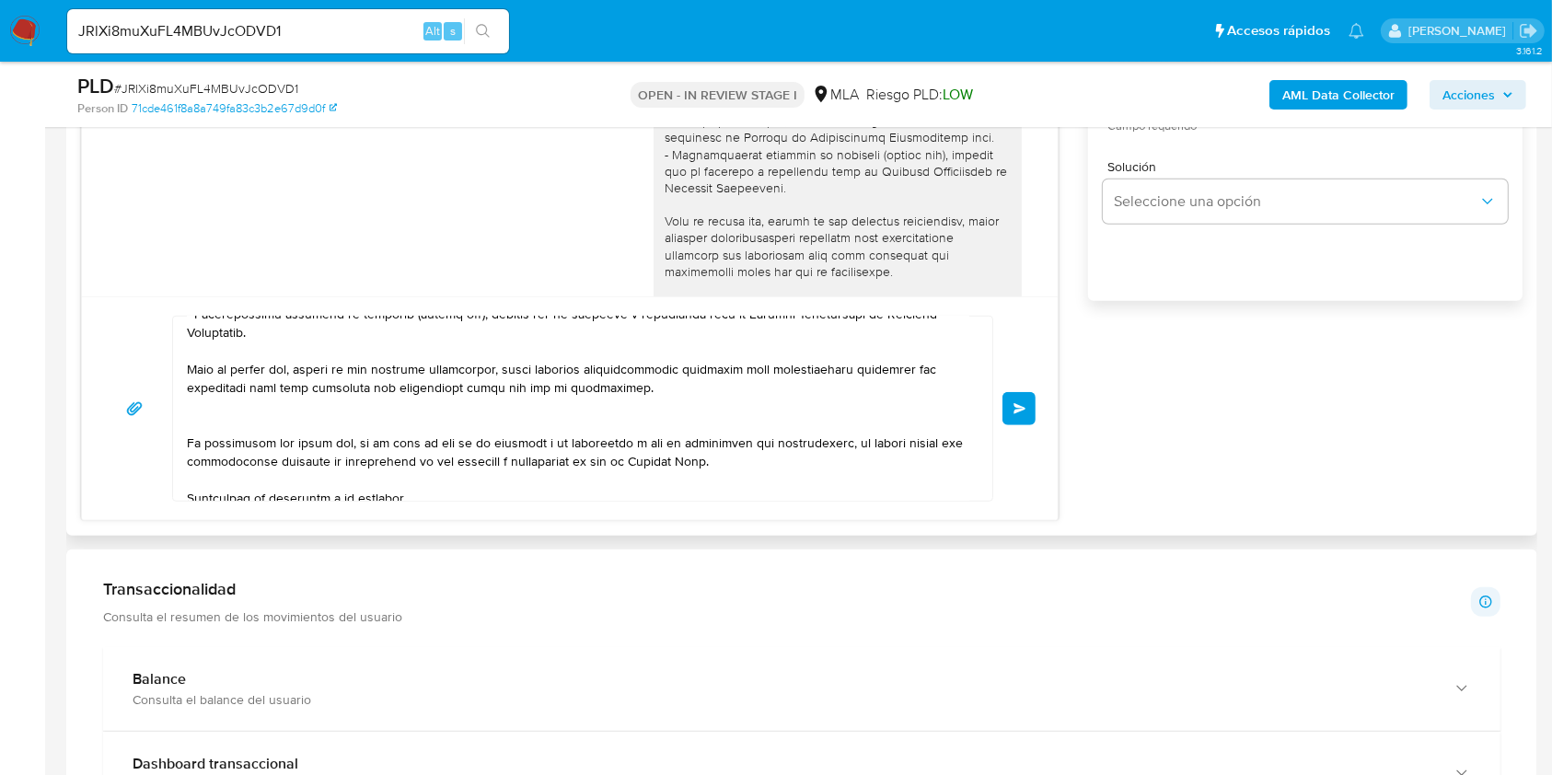
scroll to position [337, 0]
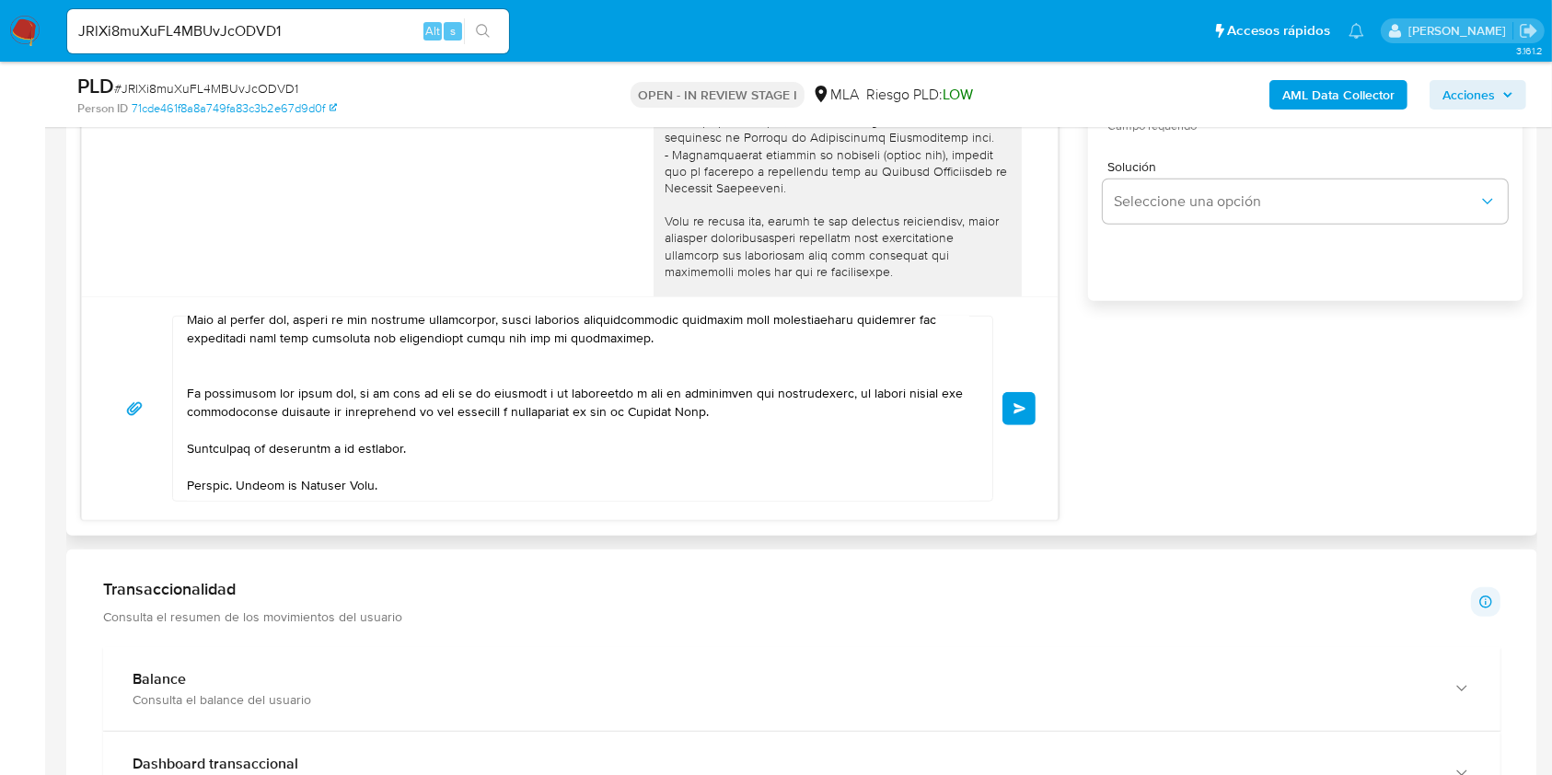
click at [1016, 404] on span "Enviar" at bounding box center [1019, 408] width 13 height 11
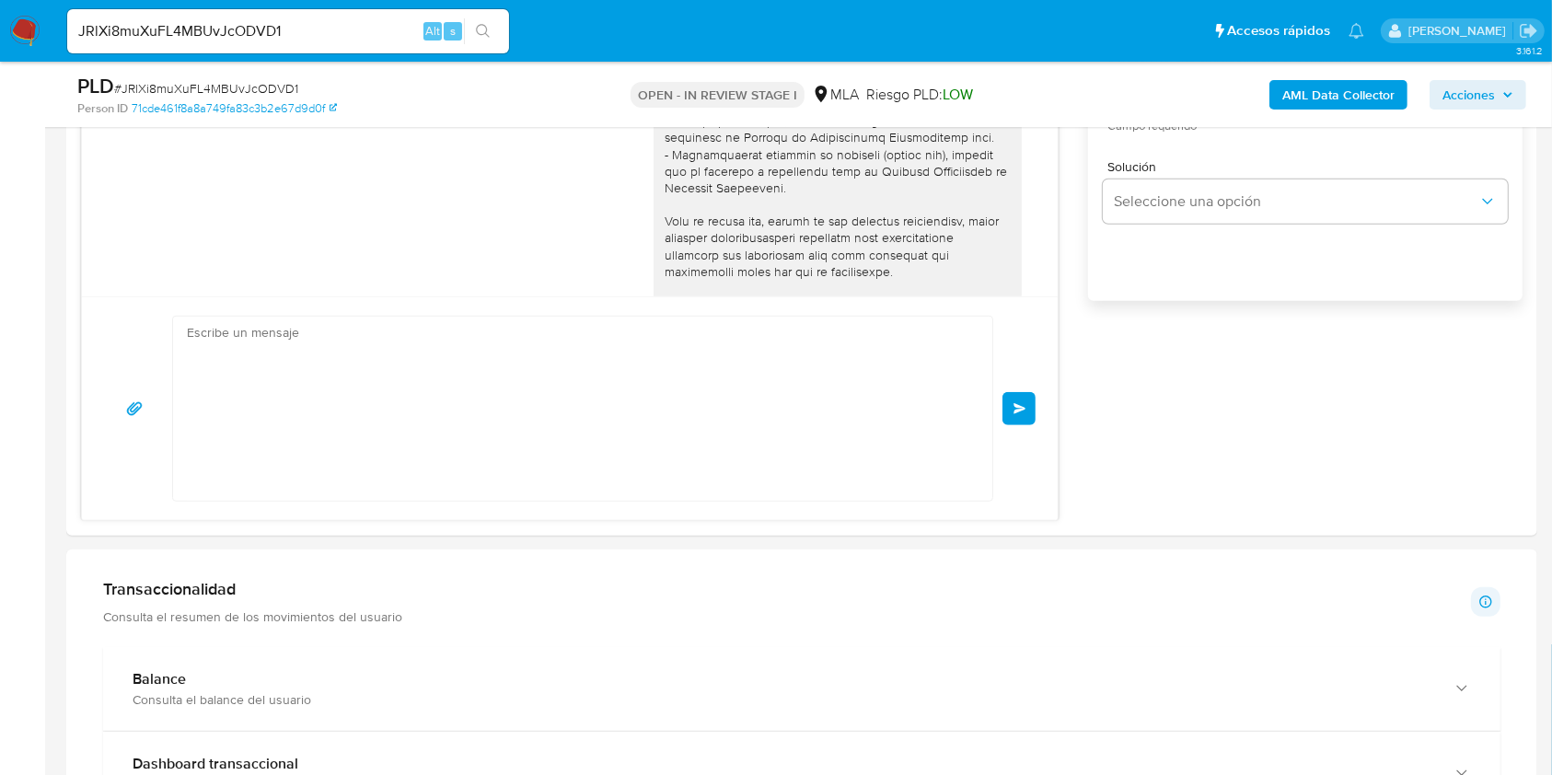
scroll to position [0, 0]
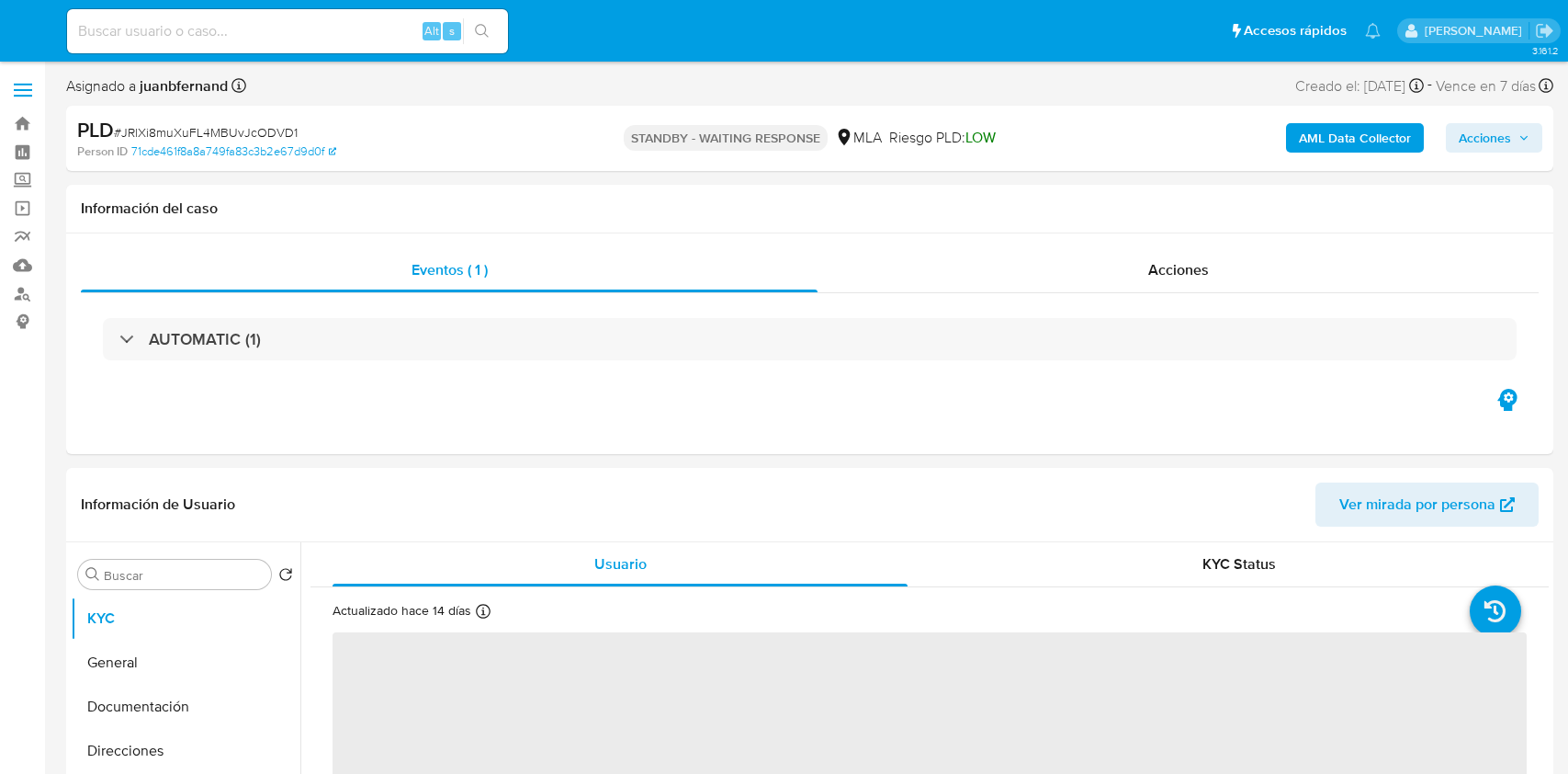
select select "10"
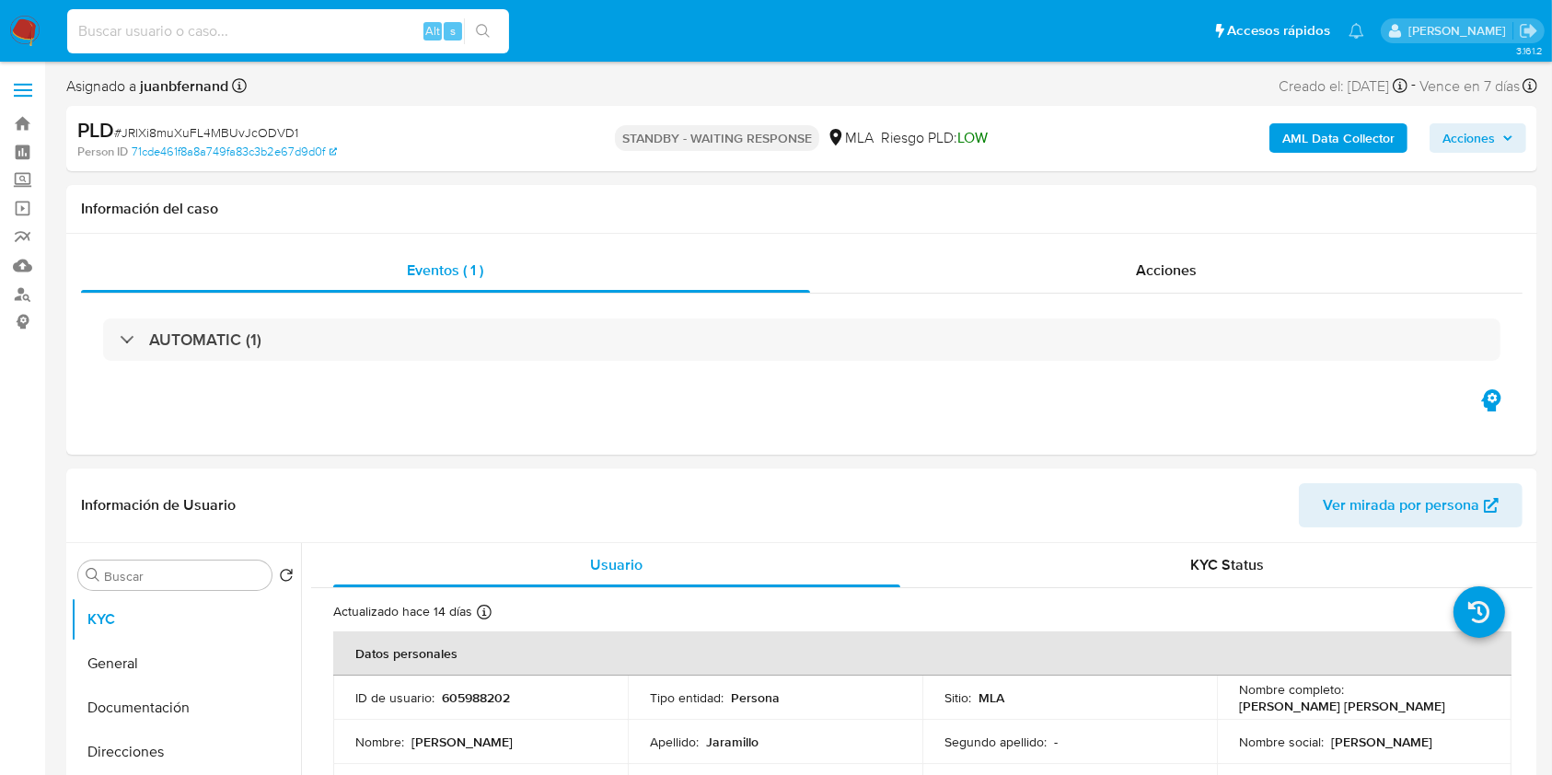
click at [309, 33] on input at bounding box center [288, 31] width 442 height 24
paste input "LcQSjneRKB8l65623KLgP2EP"
type input "LcQSjneRKB8l65623KLgP2EP"
click at [482, 35] on icon "search-icon" at bounding box center [483, 31] width 15 height 15
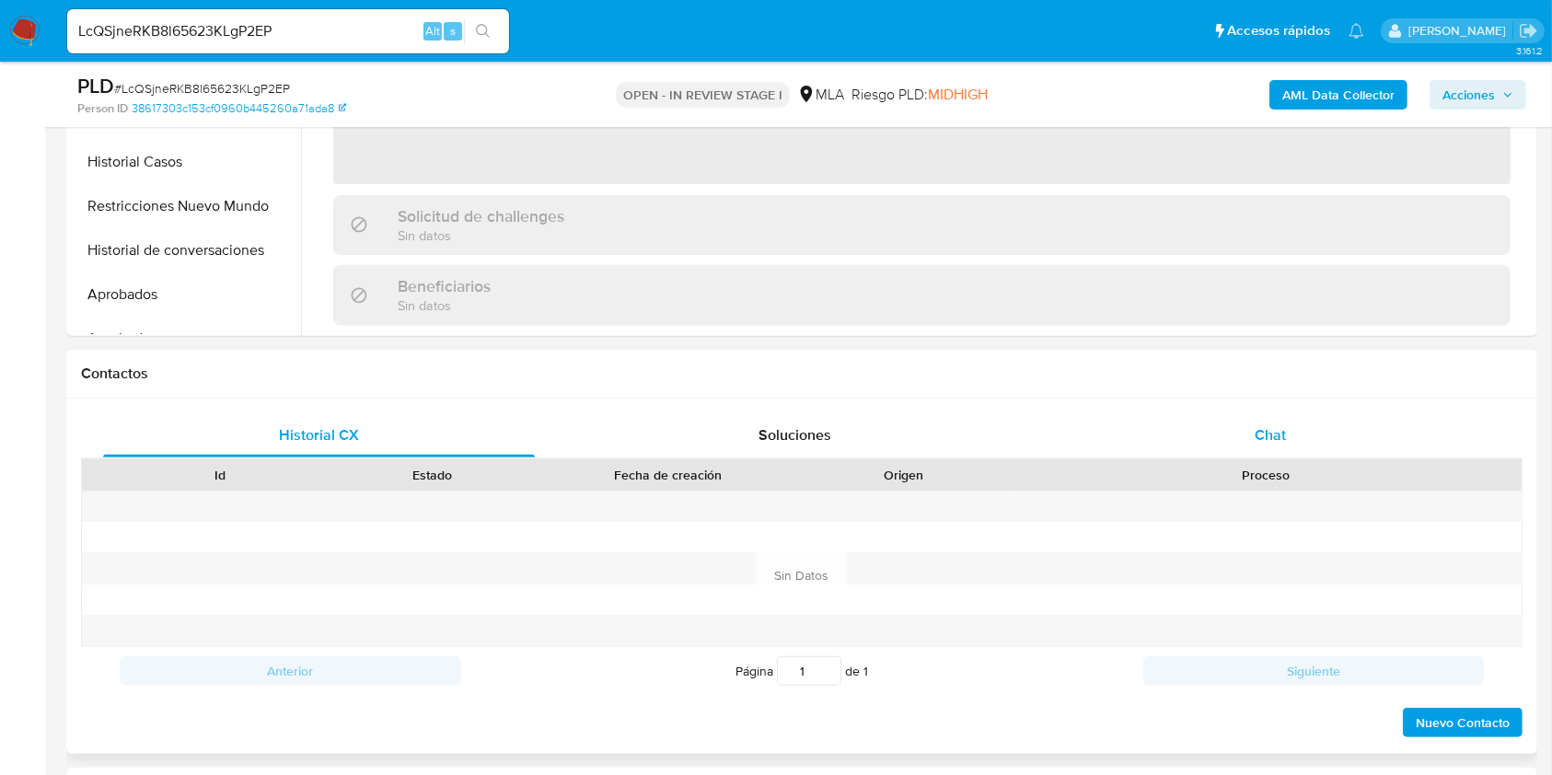
select select "10"
click at [1244, 423] on div "Chat" at bounding box center [1271, 435] width 432 height 44
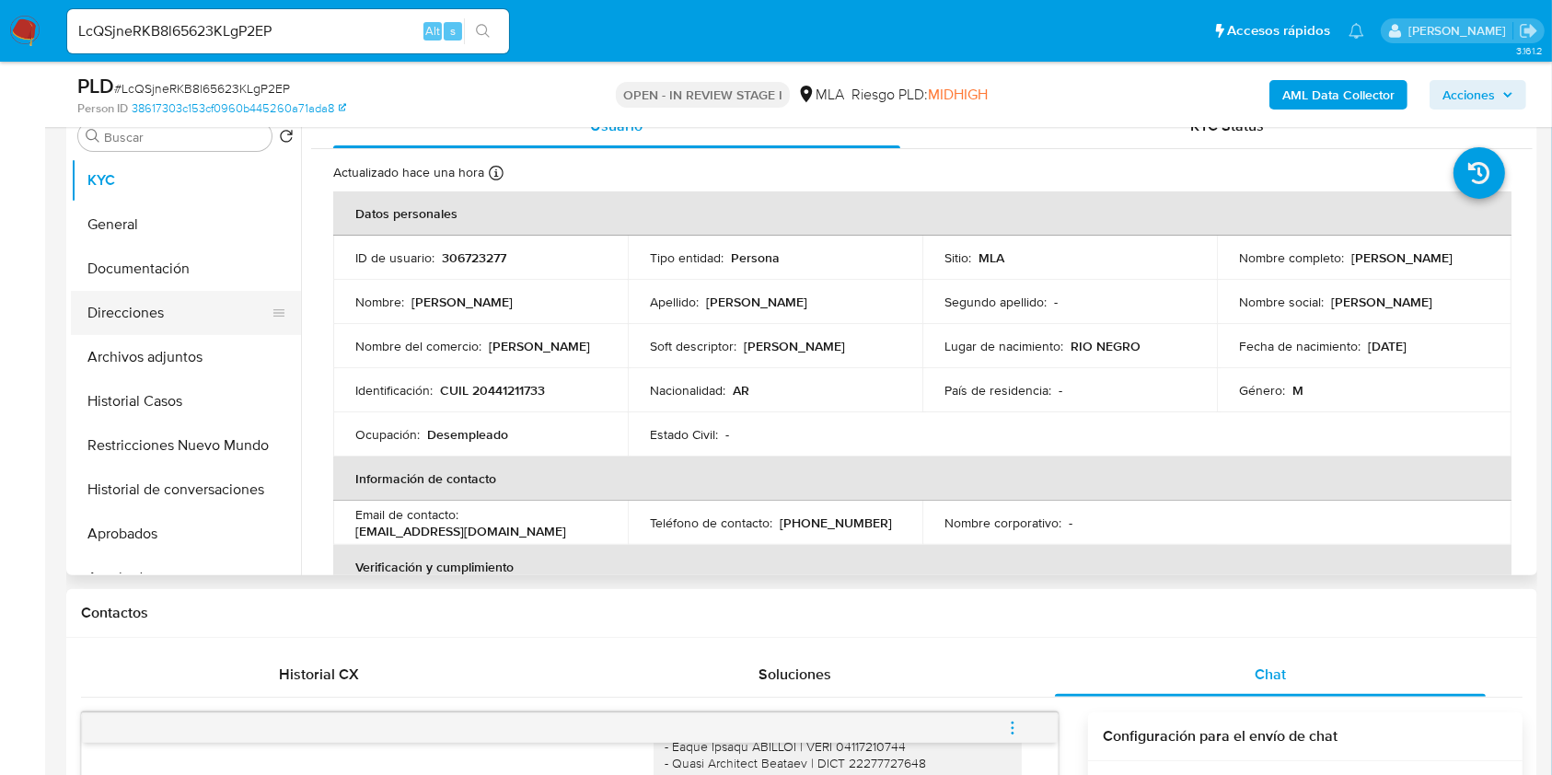
scroll to position [368, 0]
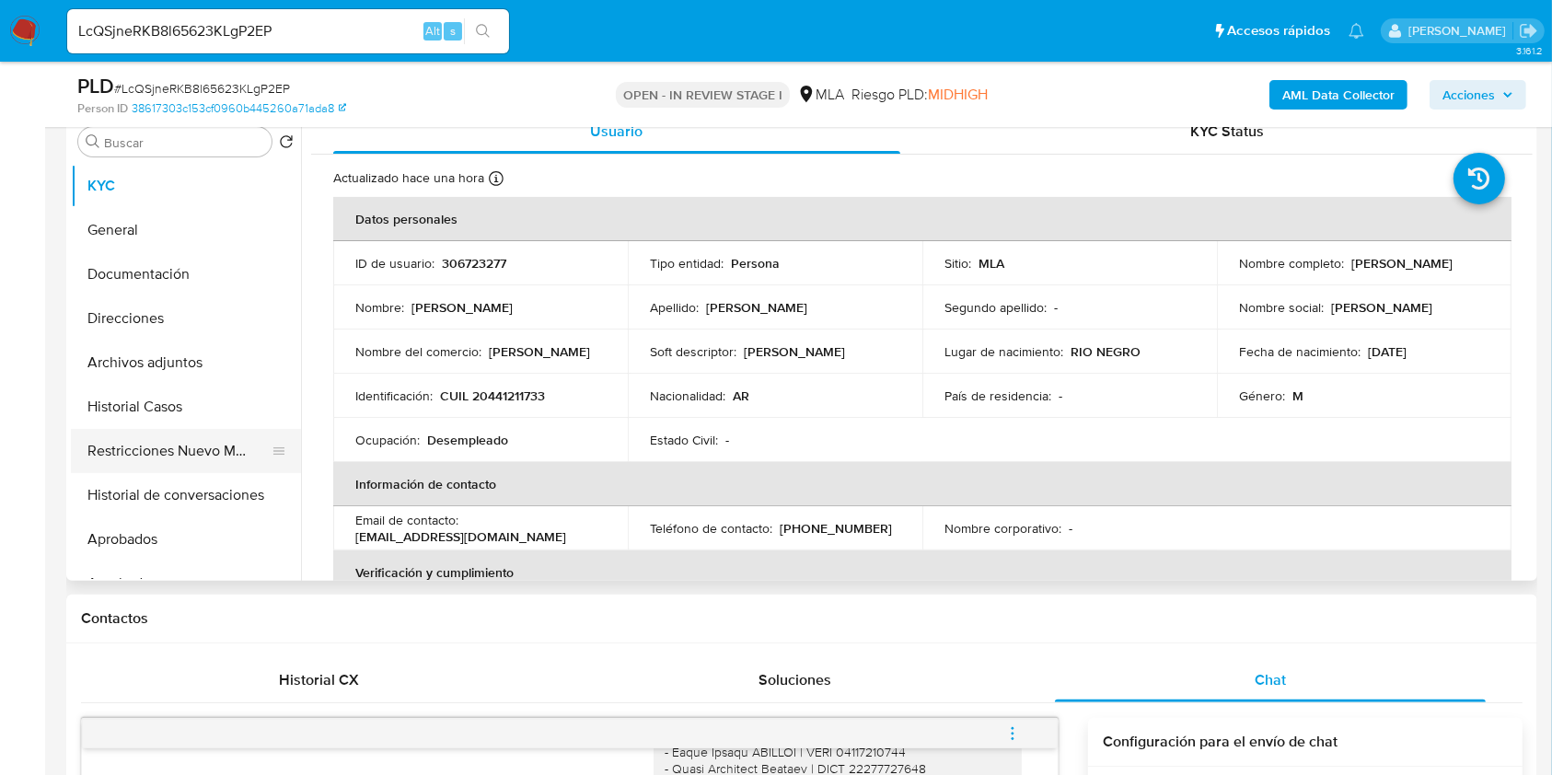
click at [162, 436] on button "Restricciones Nuevo Mundo" at bounding box center [178, 451] width 215 height 44
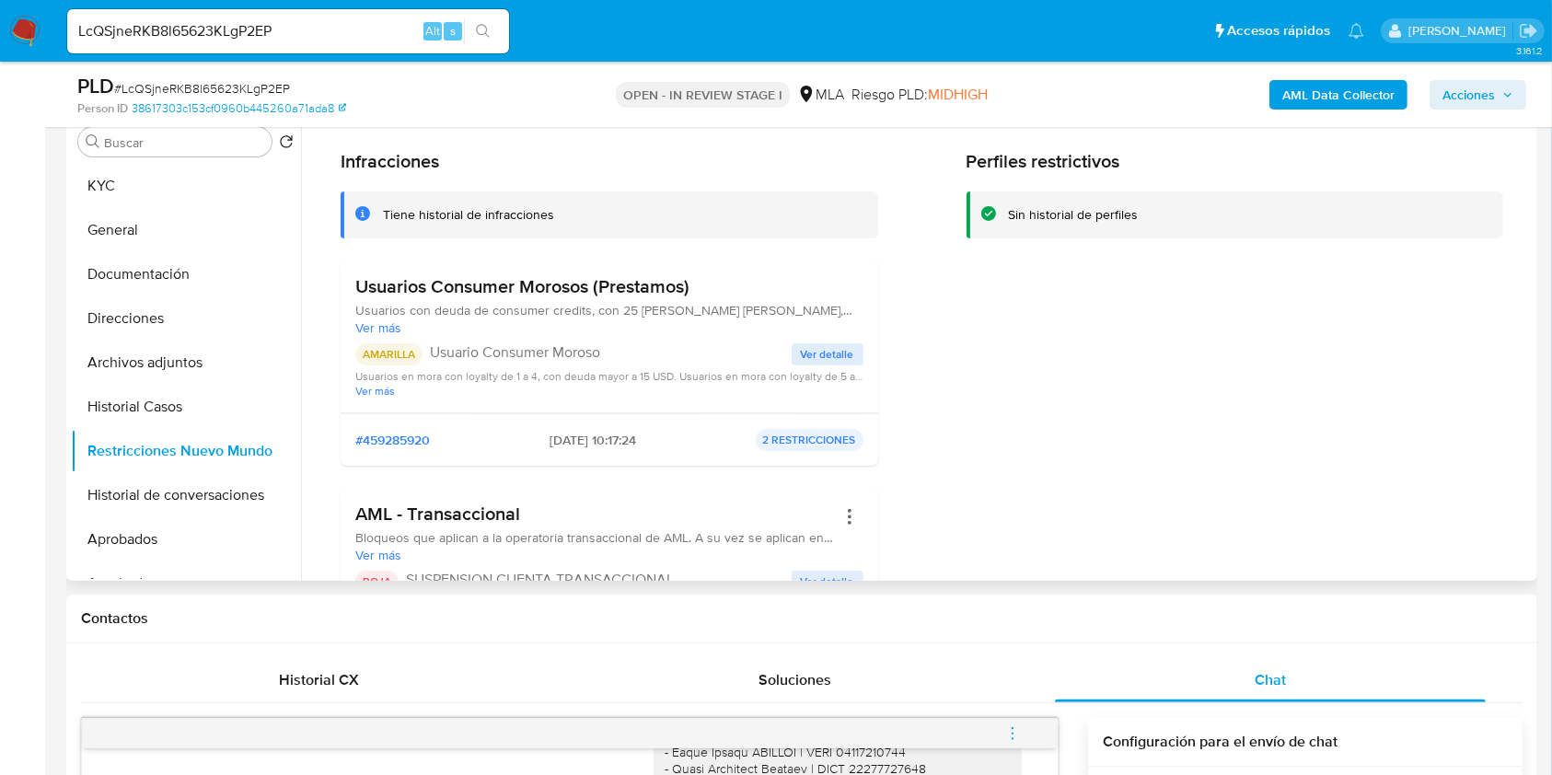
scroll to position [0, 0]
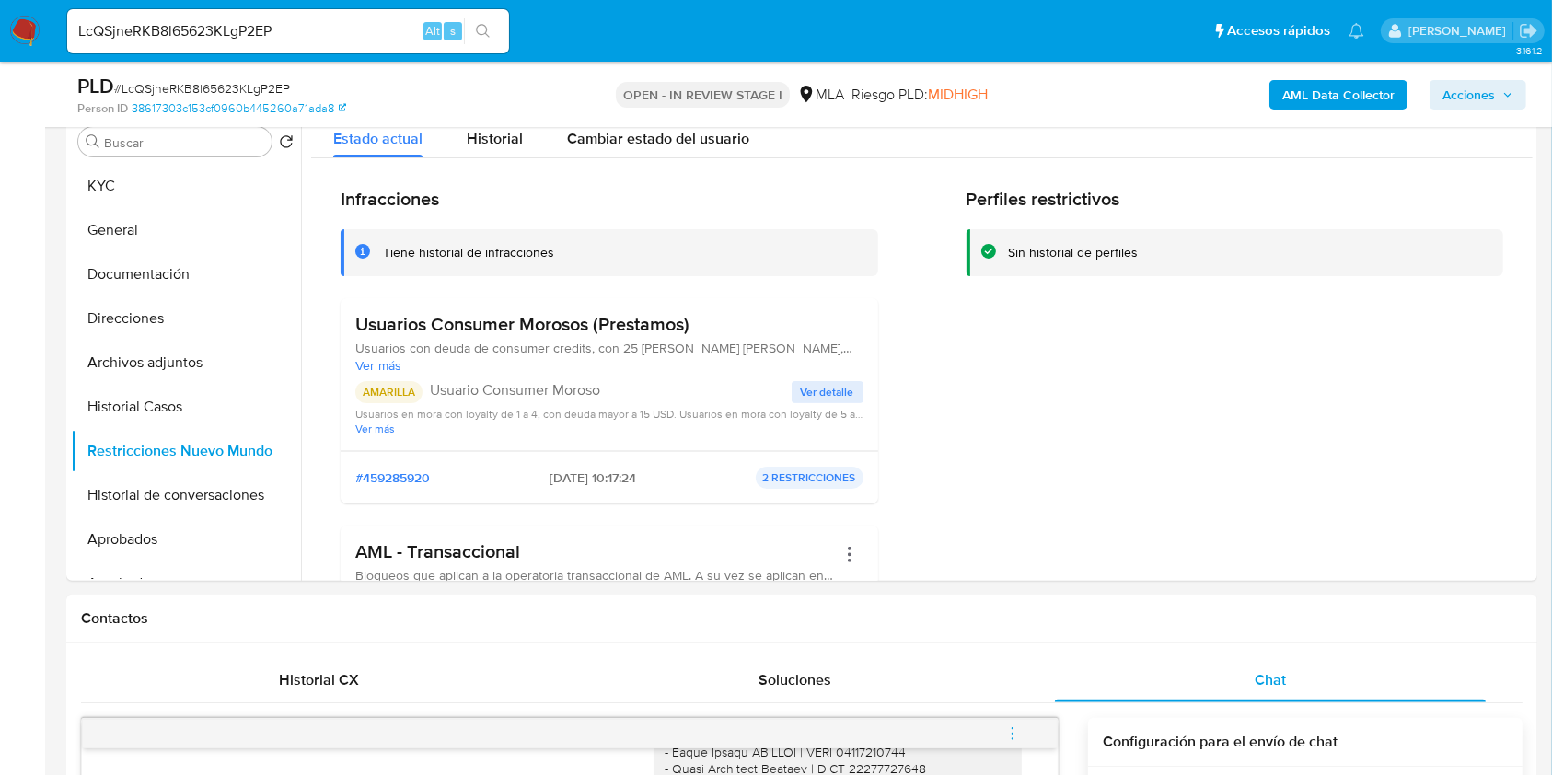
click at [515, 27] on ul "Pausado Ver notificaciones LcQSjneRKB8l65623KLgP2EP Alt s Accesos rápidos Presi…" at bounding box center [715, 30] width 1315 height 46
click at [365, 35] on input "LcQSjneRKB8l65623KLgP2EP" at bounding box center [288, 31] width 442 height 24
paste input "kFYWe5OSYLqWkCD3fdz3HXn4"
click at [455, 41] on input "kFYWe5OSYLqWkCD3fdz3HXn4" at bounding box center [288, 31] width 442 height 24
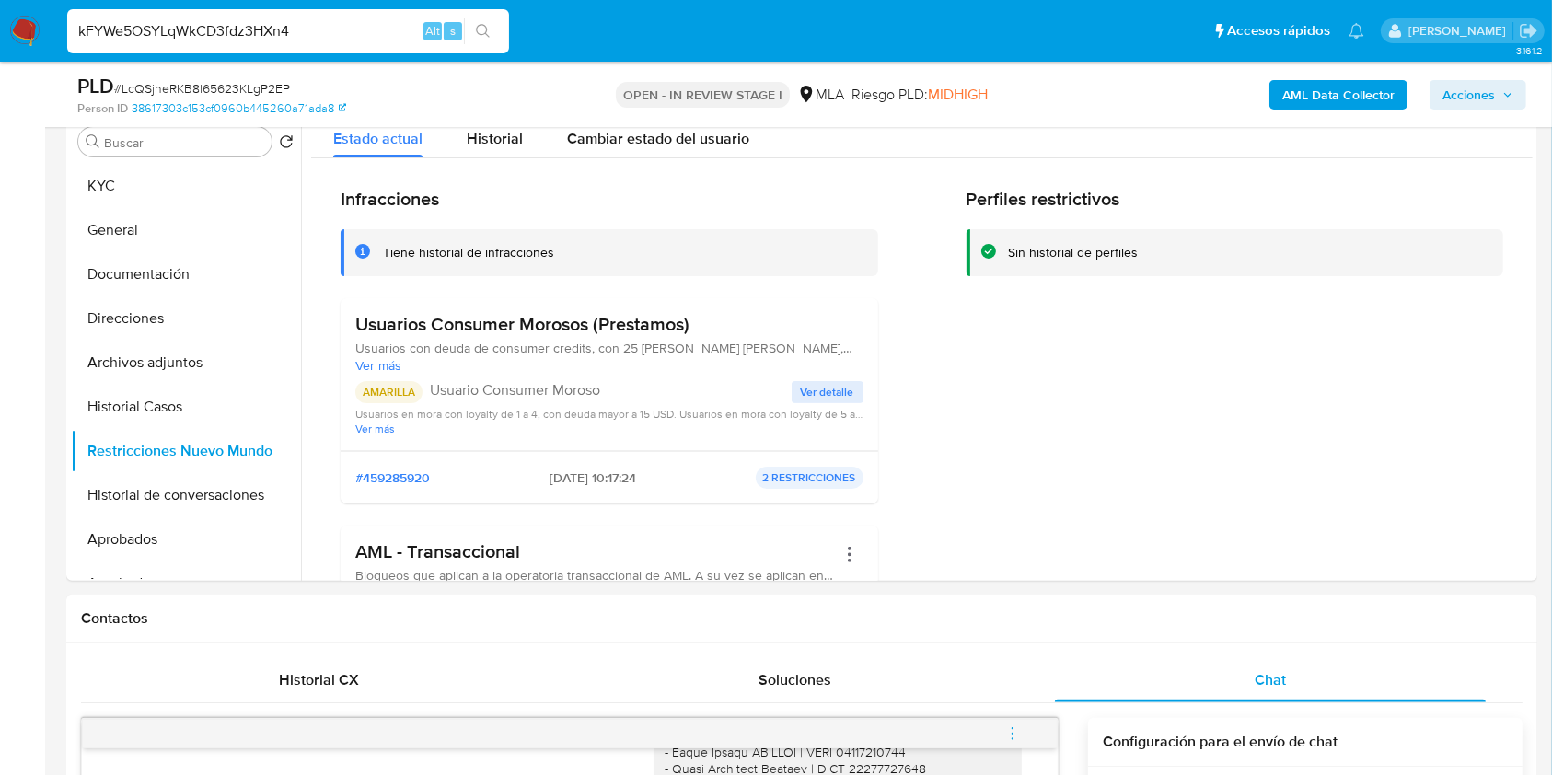
type input "kFYWe5OSYLqWkCD3fdz3HXn4"
click at [497, 34] on button "search-icon" at bounding box center [483, 31] width 38 height 26
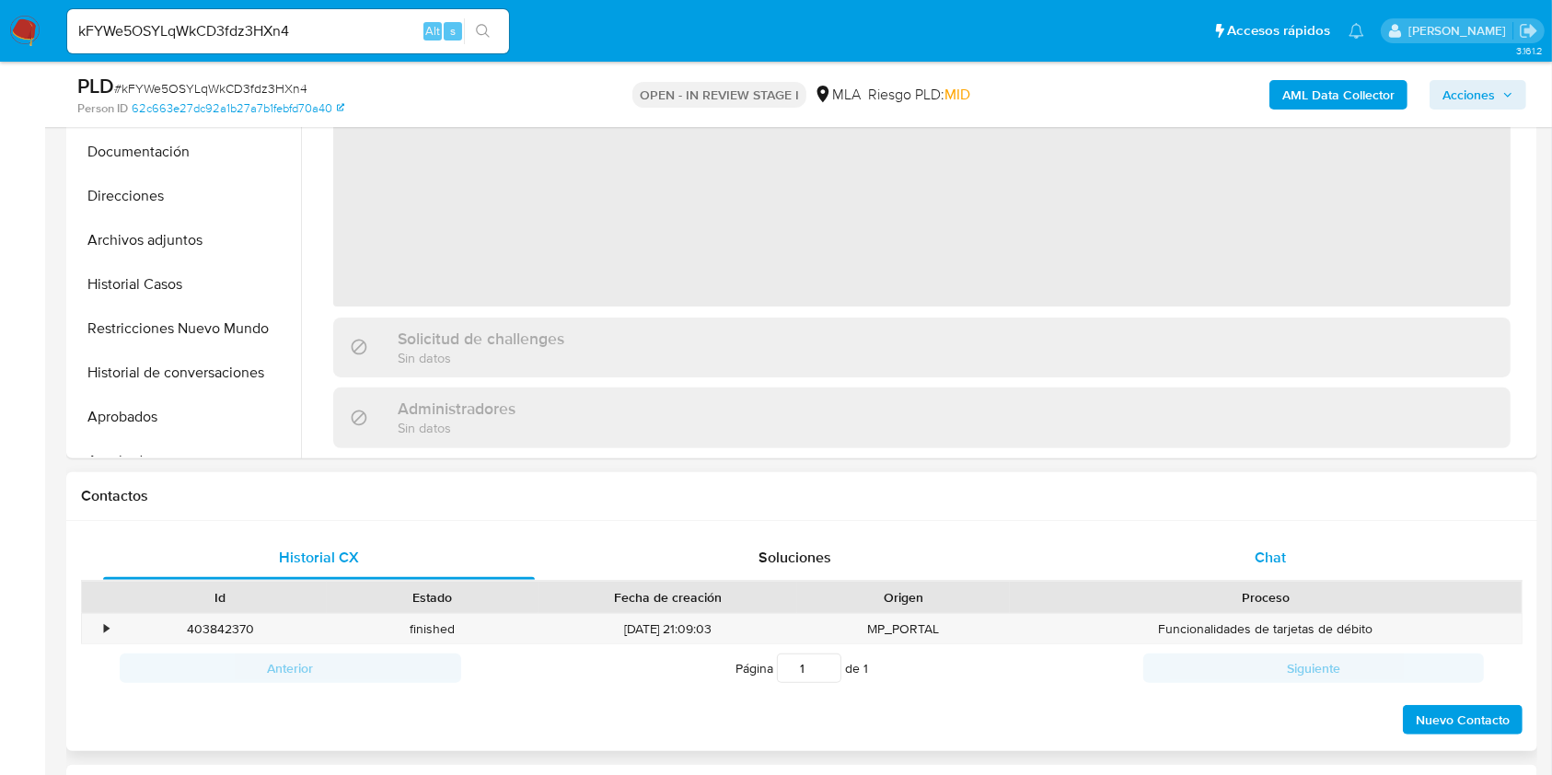
select select "10"
click at [1359, 550] on div "Chat" at bounding box center [1271, 558] width 432 height 44
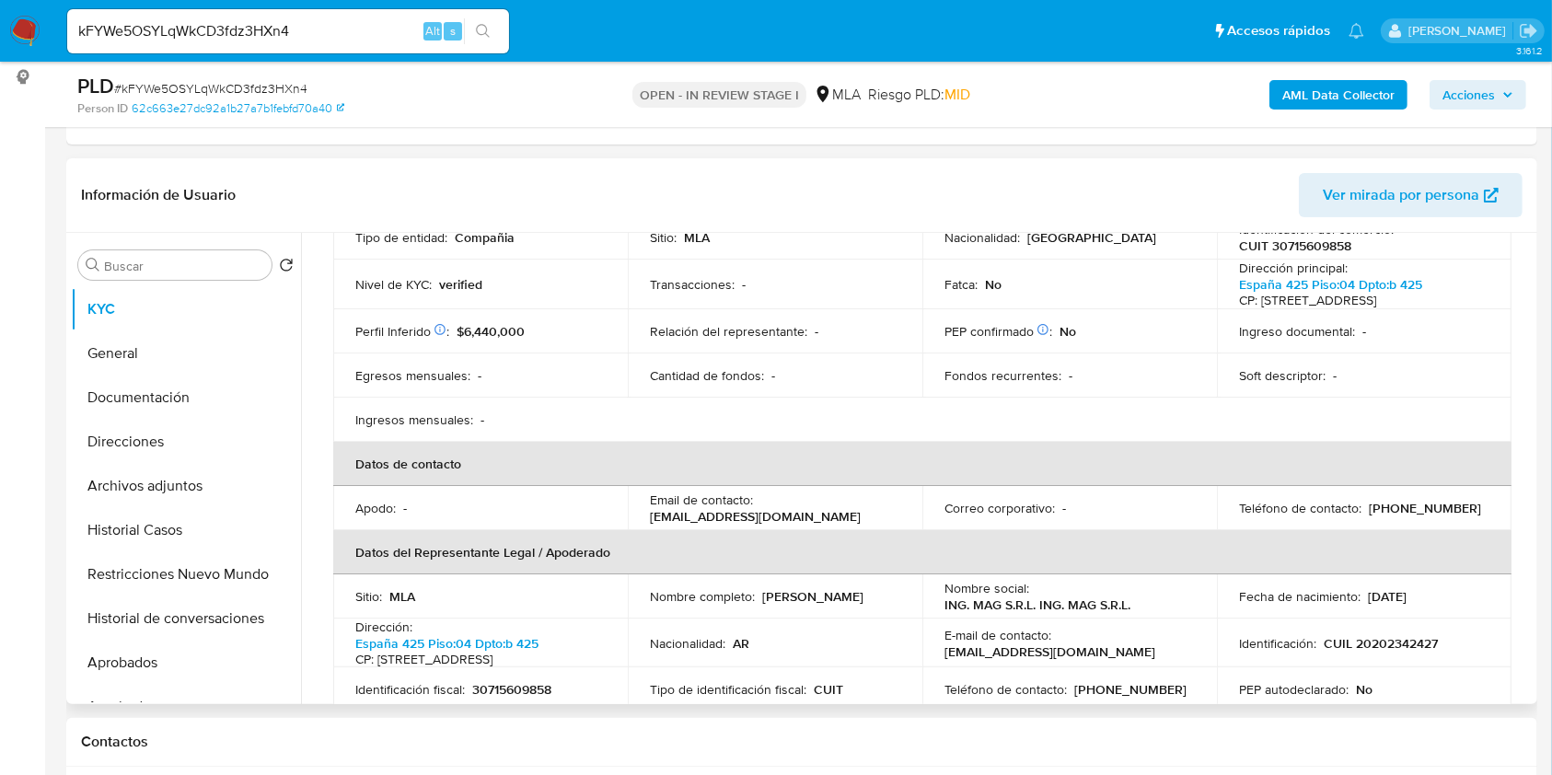
scroll to position [245, 0]
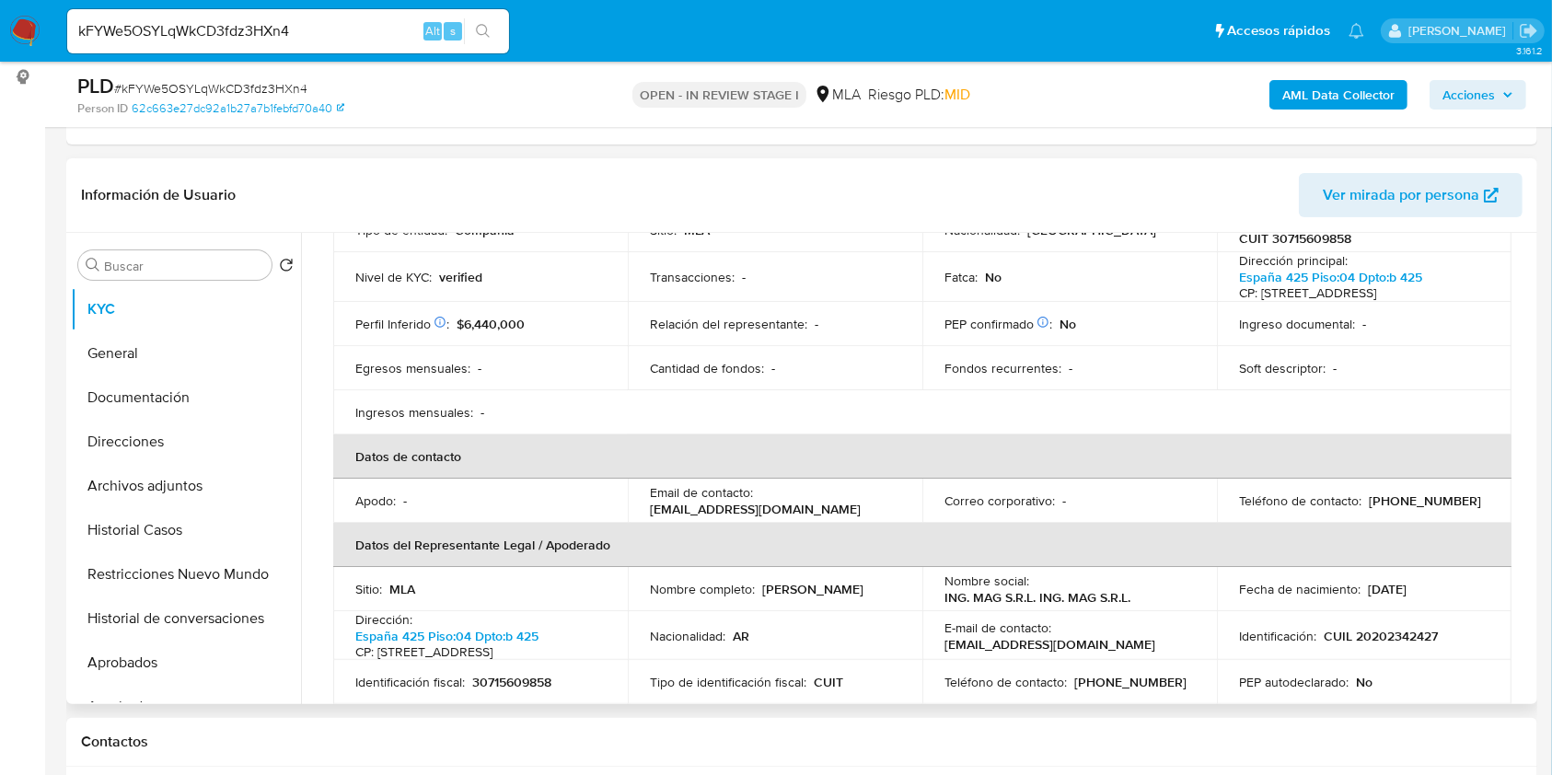
click at [777, 507] on p "magsrlpagos@gmail.com" at bounding box center [755, 509] width 211 height 17
drag, startPoint x: 777, startPoint y: 507, endPoint x: 688, endPoint y: 514, distance: 89.5
click at [688, 514] on p "magsrlpagos@gmail.com" at bounding box center [755, 509] width 211 height 17
copy p "magsrlpagos@gmail.com"
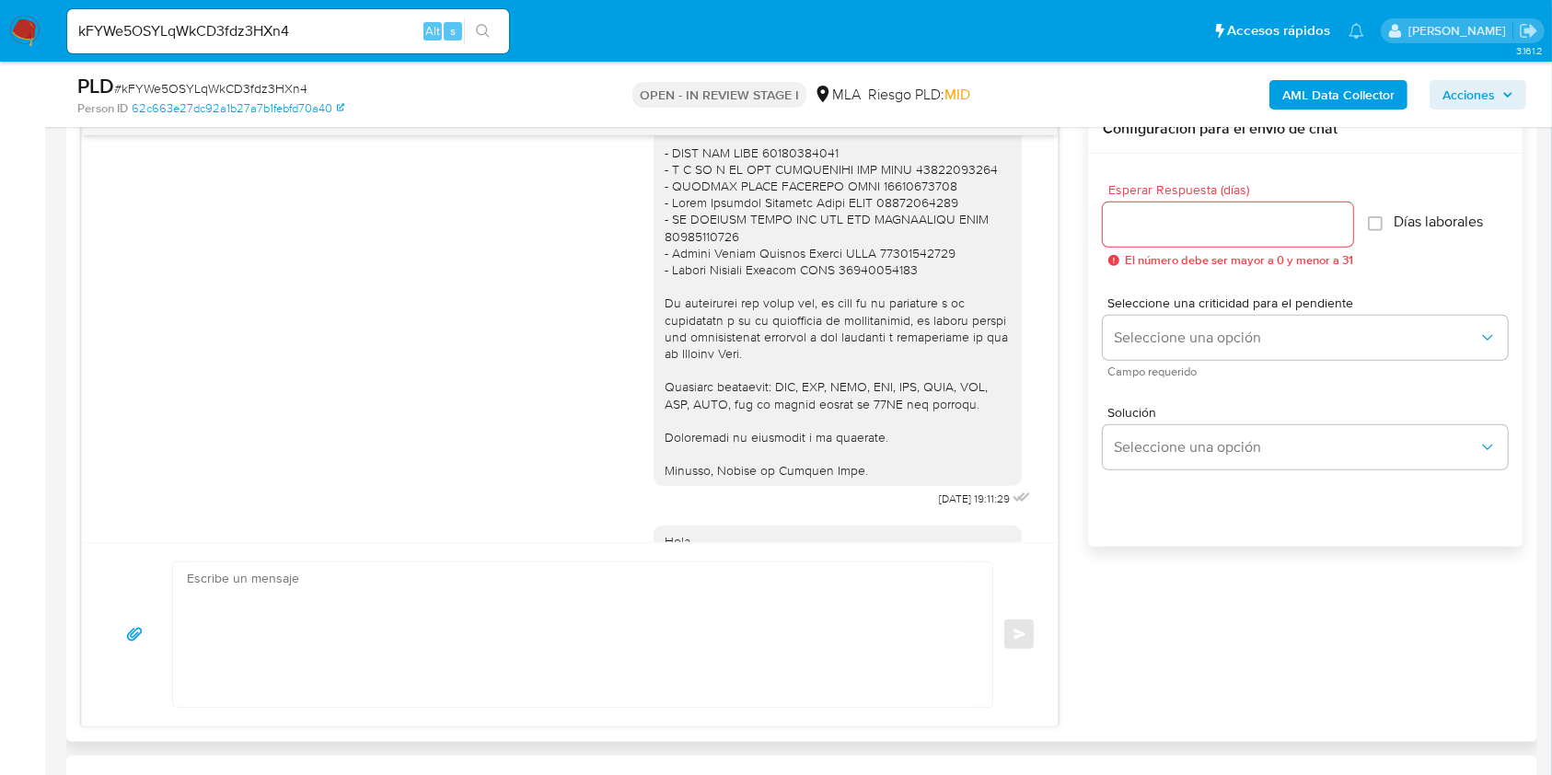
scroll to position [1944, 0]
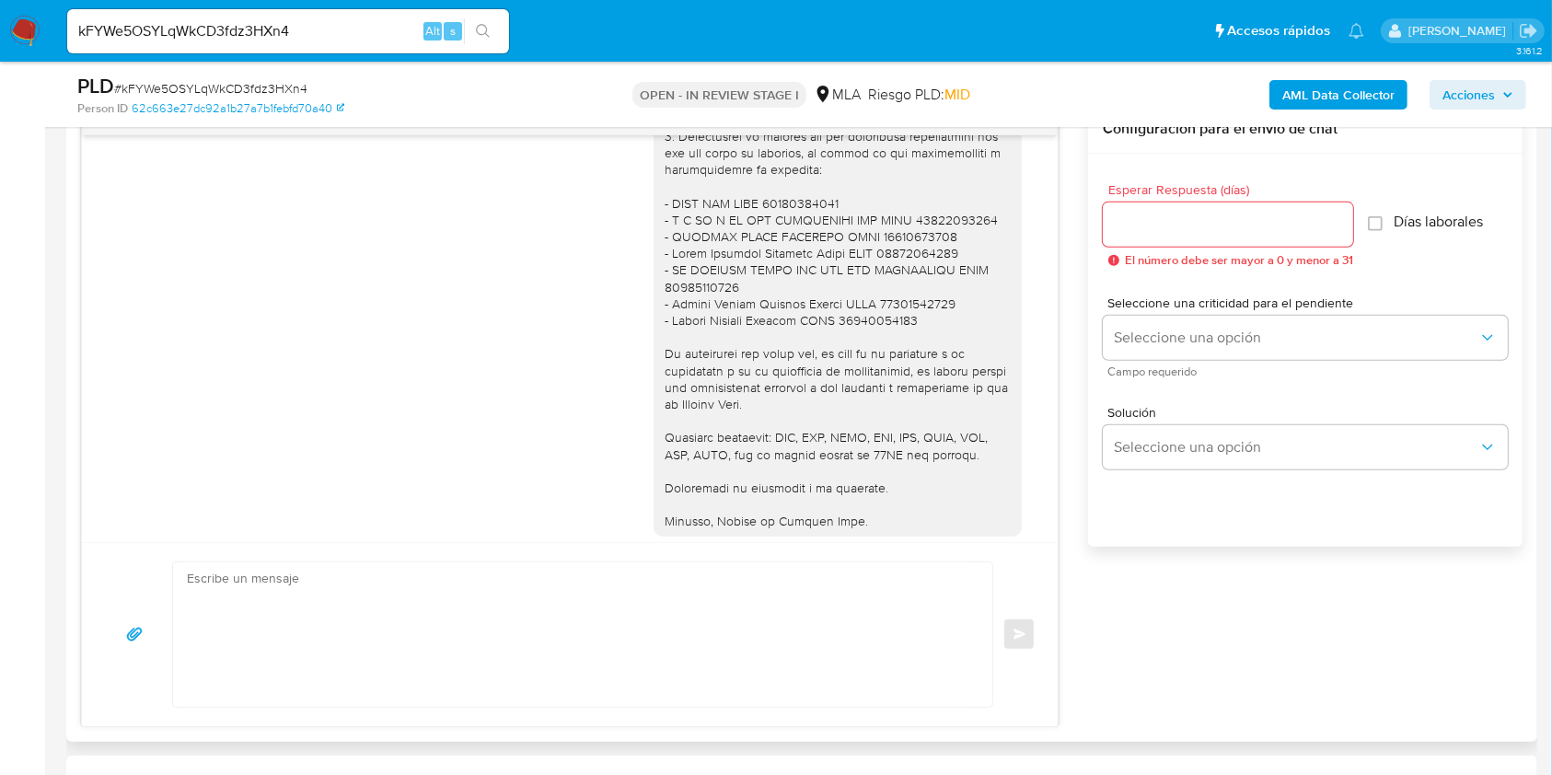
click at [665, 254] on div at bounding box center [838, 145] width 346 height 770
click at [885, 372] on div at bounding box center [838, 145] width 346 height 770
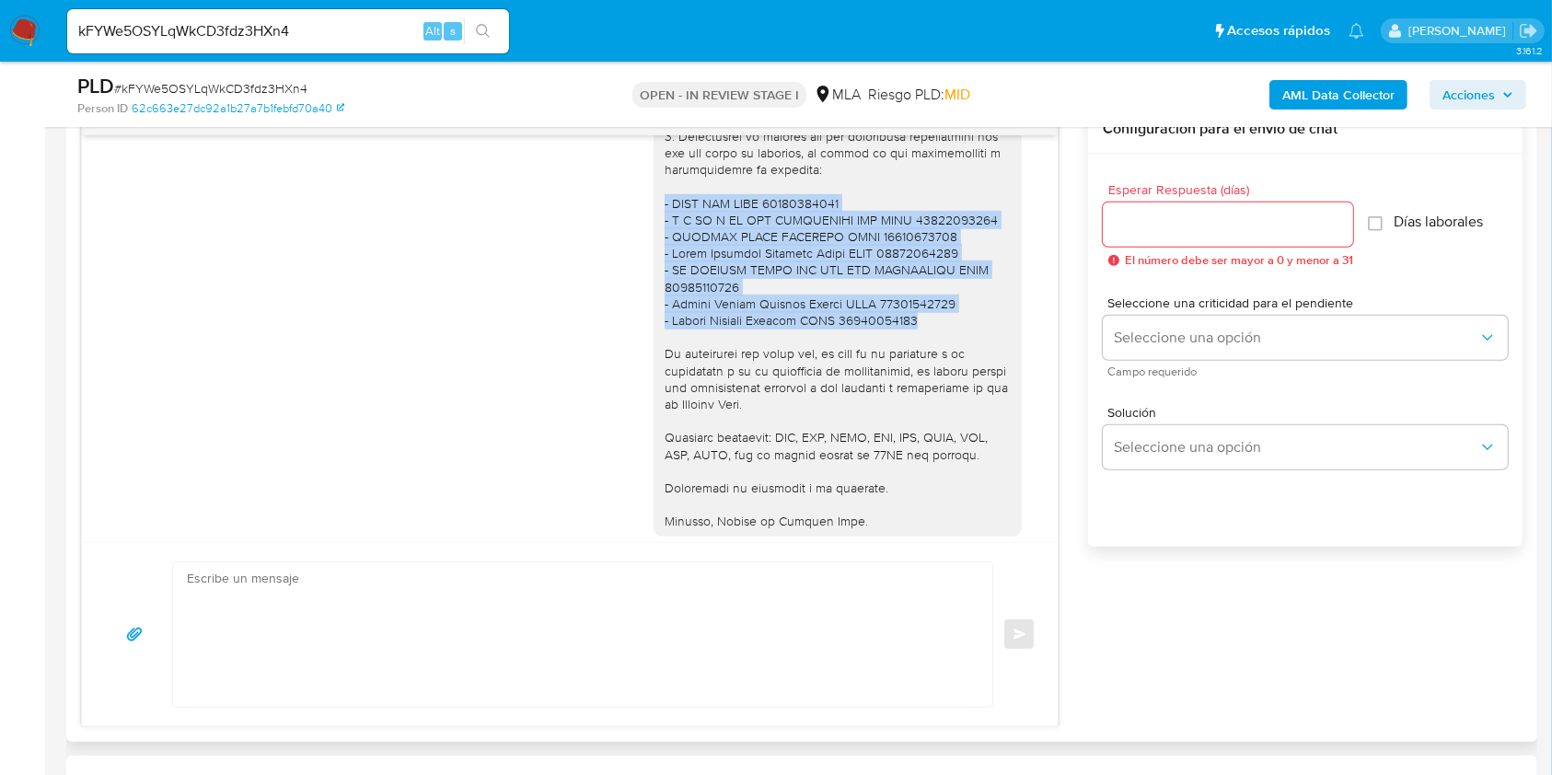
drag, startPoint x: 885, startPoint y: 372, endPoint x: 620, endPoint y: 260, distance: 287.9
click at [620, 260] on div "18/09/2025 19:11:29" at bounding box center [570, 152] width 930 height 824
copy div "- BIDA SRL CUIT 30715909339 - U T CE Y BA SRL SERVIOBRAS SRL CUIT 30717409872 -…"
click at [434, 589] on textarea at bounding box center [578, 634] width 782 height 145
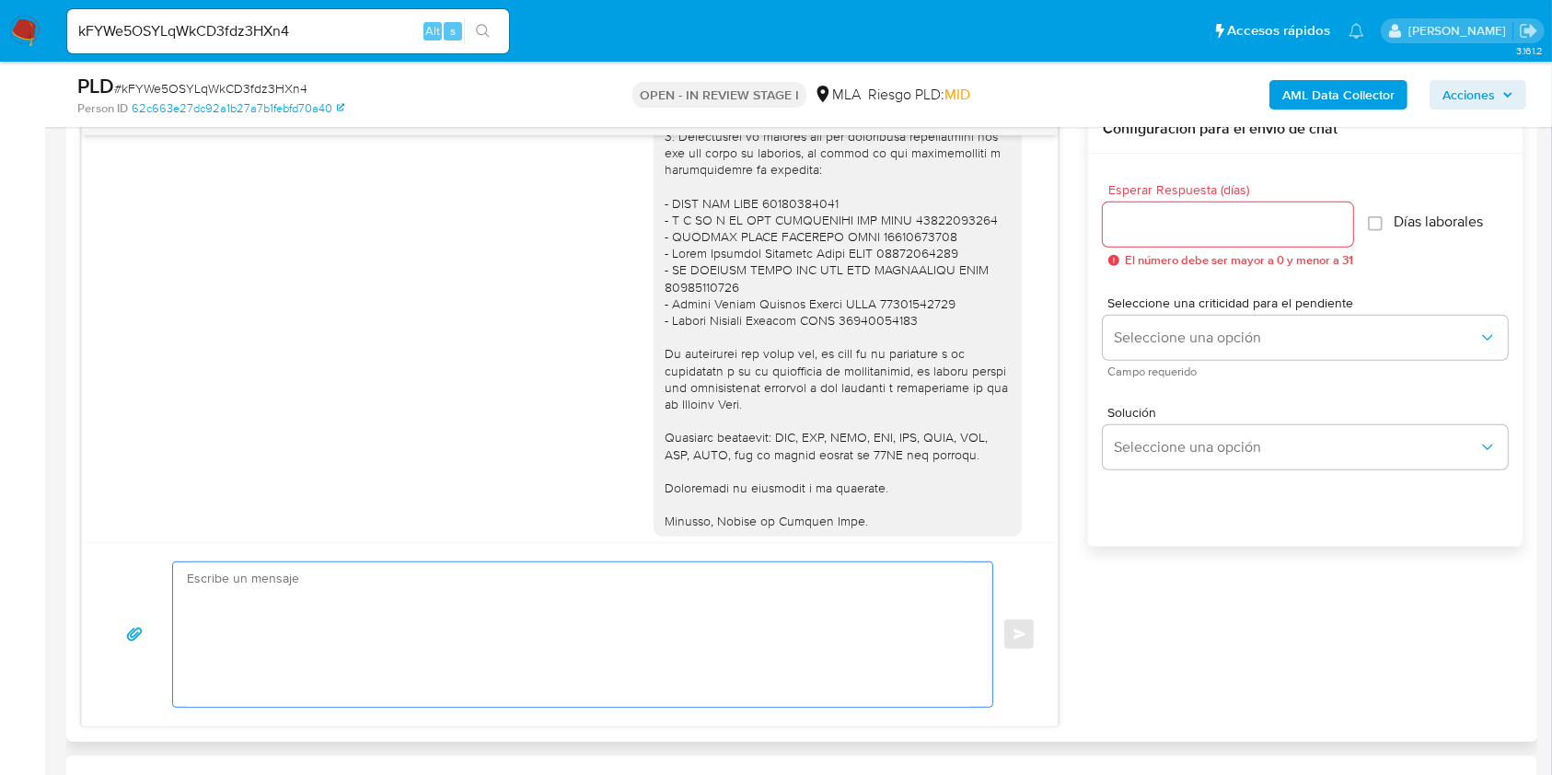
paste textarea "Hola. Muchas gracias por tu respuesta. No obstante, es necesario que adjuntes l…"
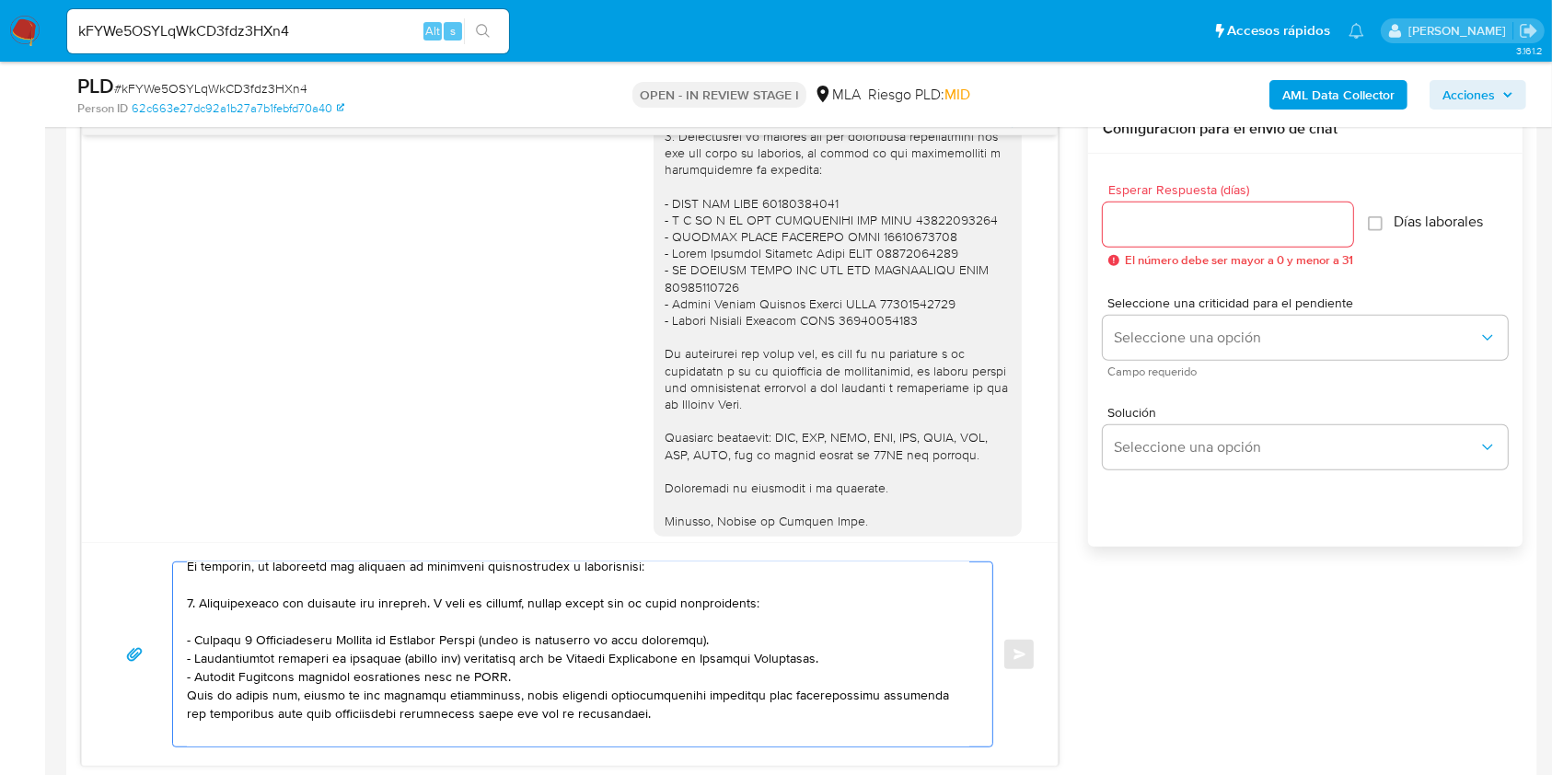
scroll to position [0, 0]
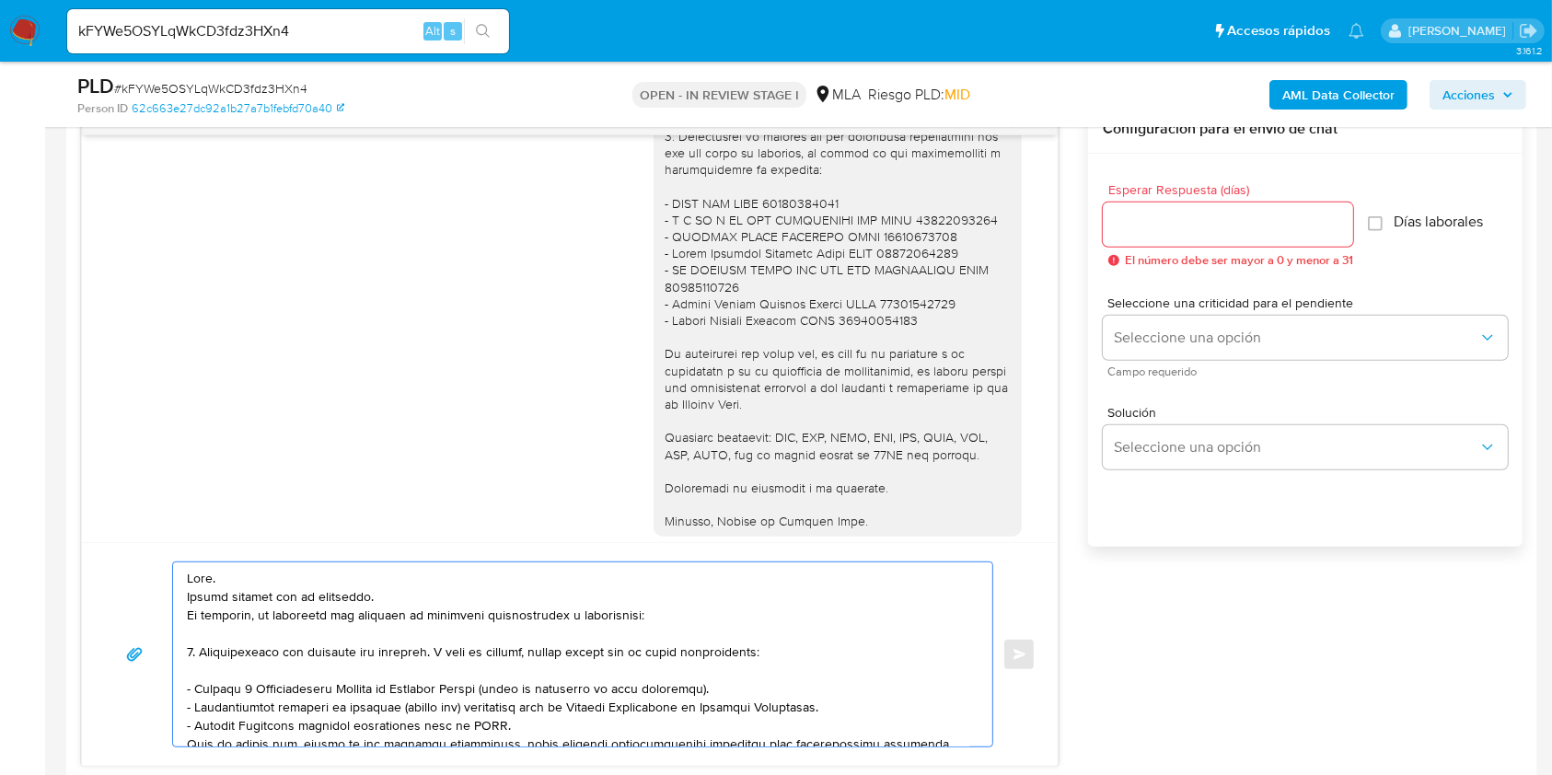
drag, startPoint x: 376, startPoint y: 596, endPoint x: 173, endPoint y: 595, distance: 203.4
click at [173, 595] on div at bounding box center [578, 654] width 810 height 184
click at [268, 615] on textarea at bounding box center [578, 654] width 782 height 184
drag, startPoint x: 269, startPoint y: 616, endPoint x: 143, endPoint y: 617, distance: 126.1
click at [143, 617] on div "Enviar" at bounding box center [570, 654] width 932 height 186
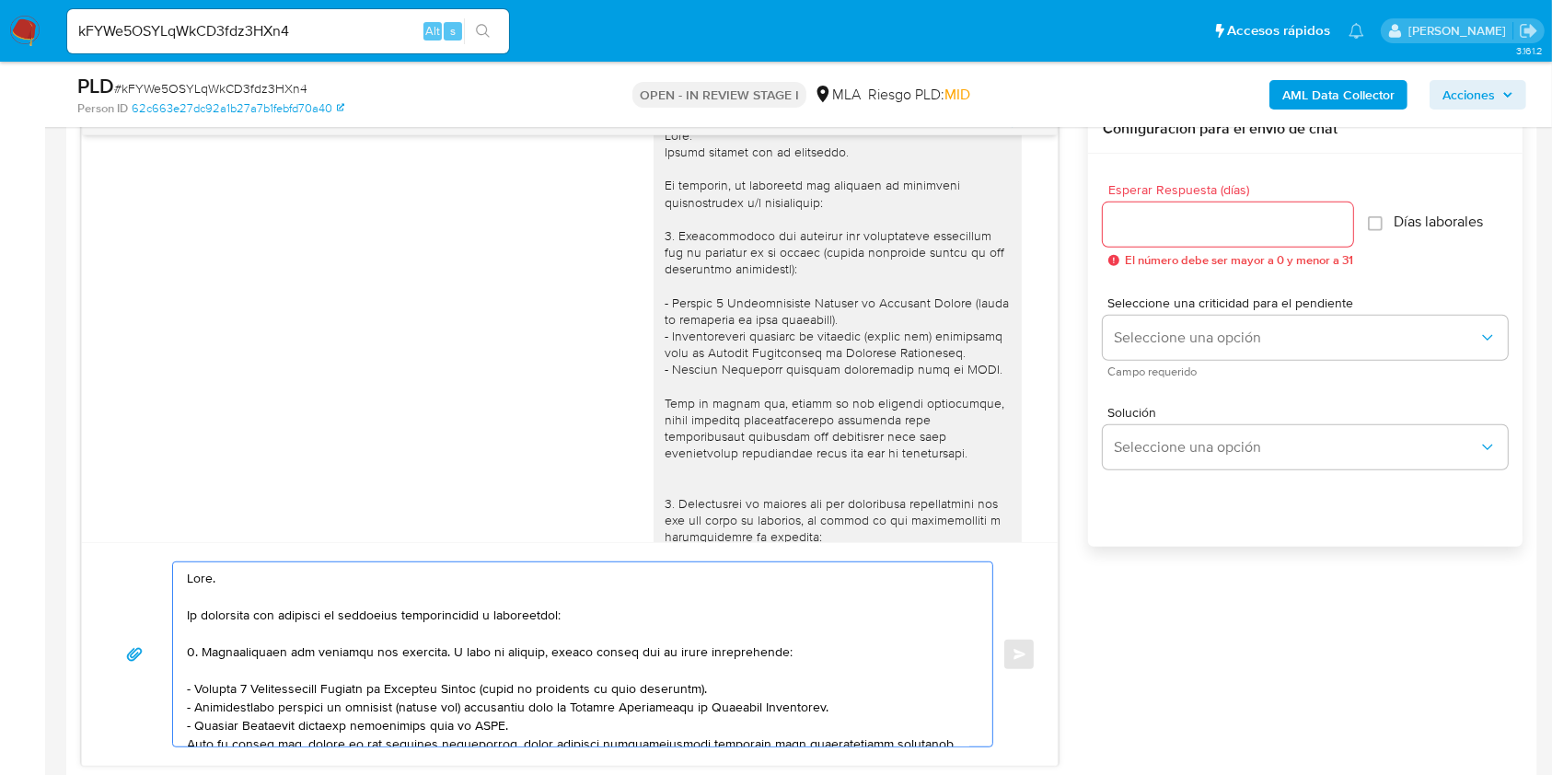
scroll to position [1576, 0]
click at [407, 593] on textarea at bounding box center [578, 654] width 782 height 184
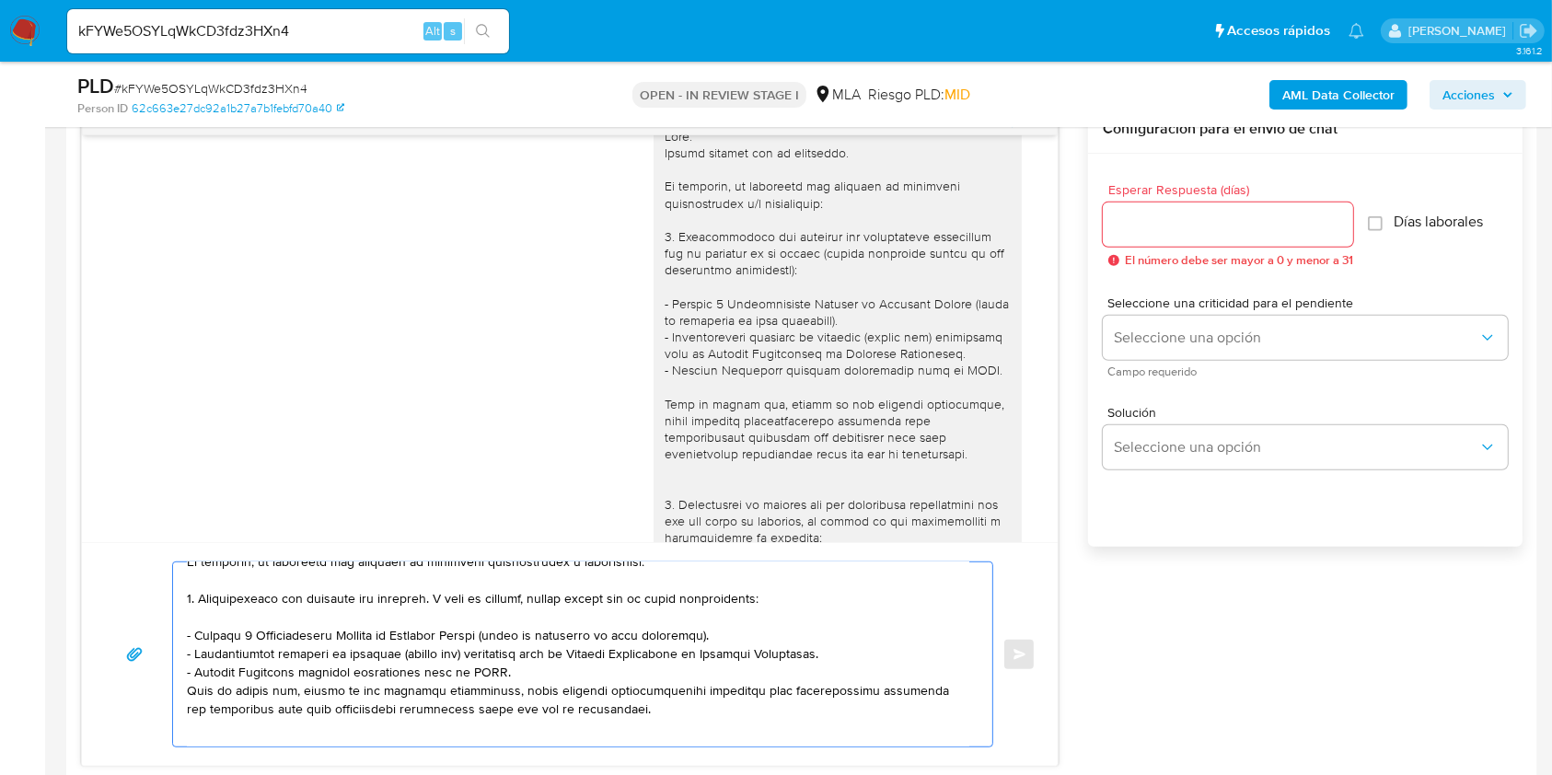
scroll to position [122, 0]
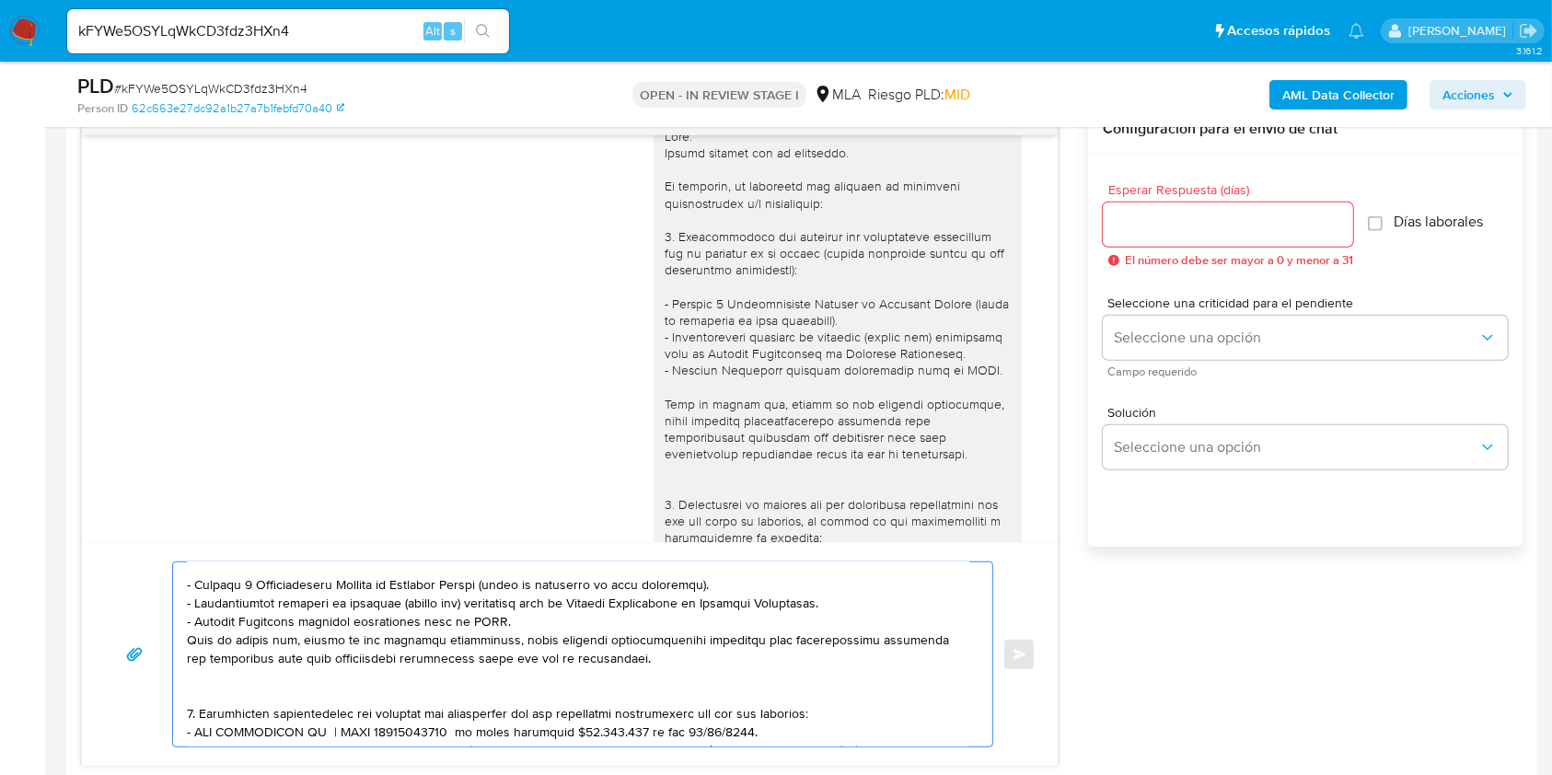
click at [579, 623] on textarea at bounding box center [578, 654] width 782 height 184
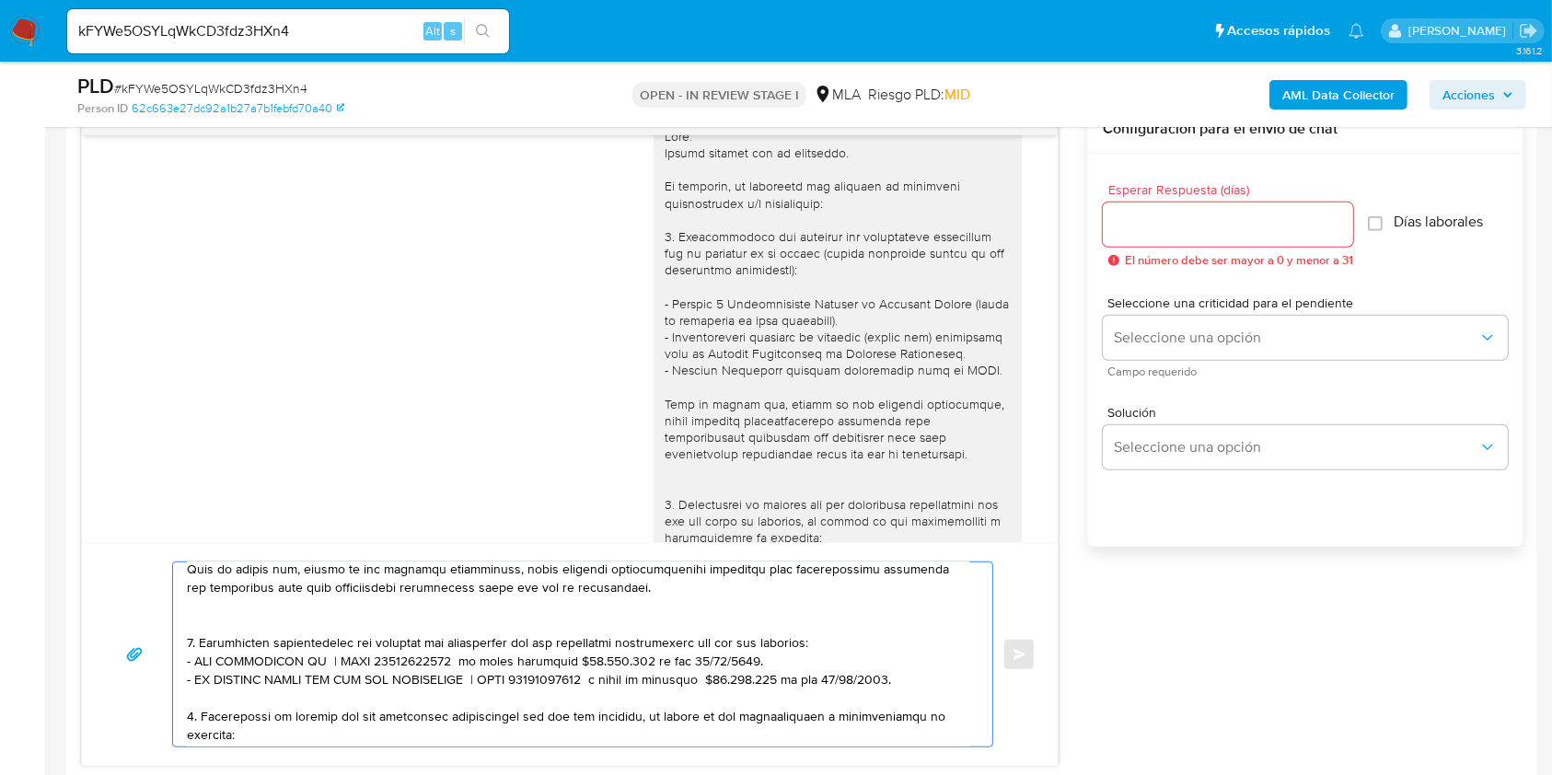
scroll to position [245, 0]
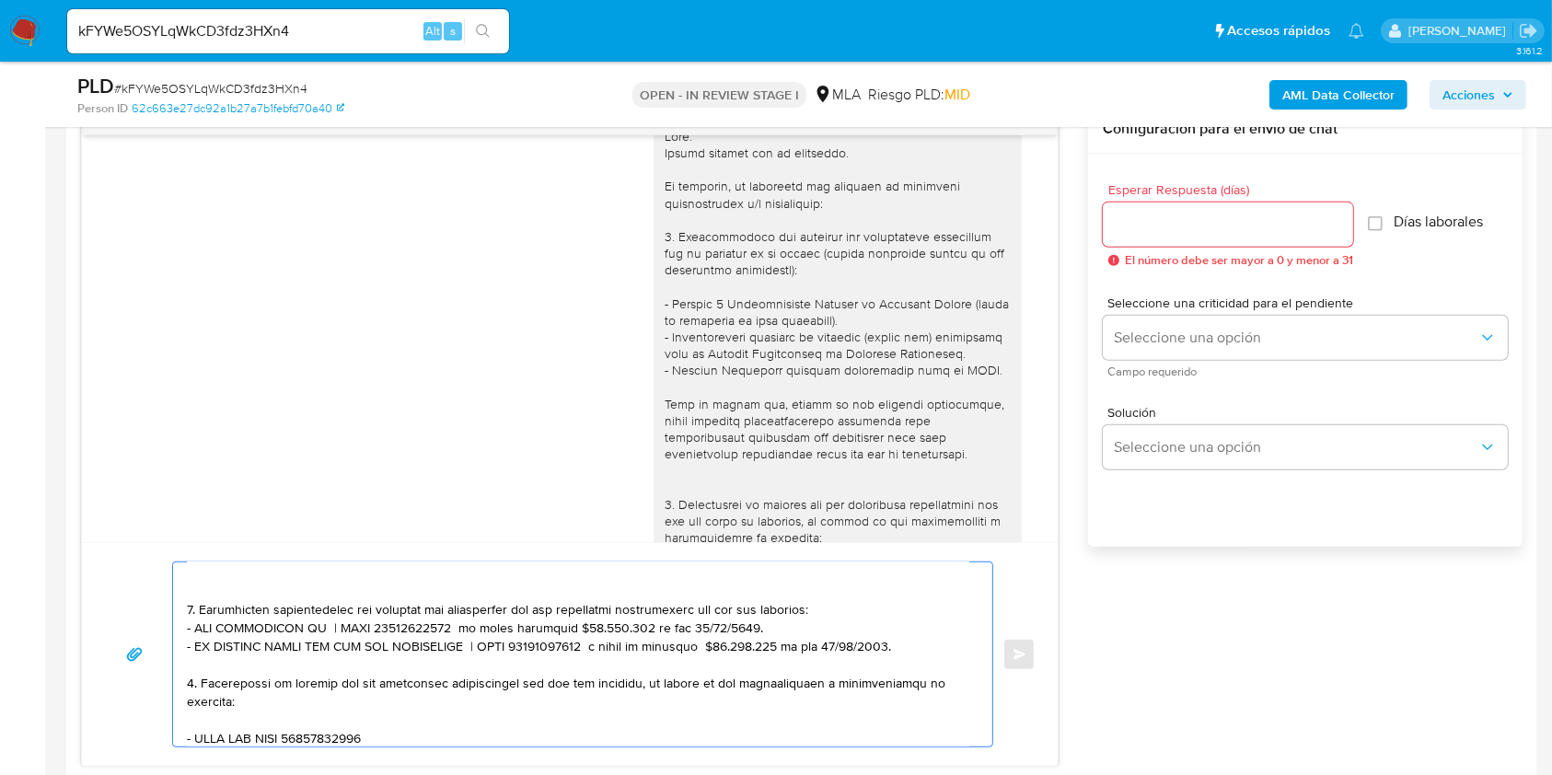
click at [856, 607] on textarea at bounding box center [578, 654] width 782 height 184
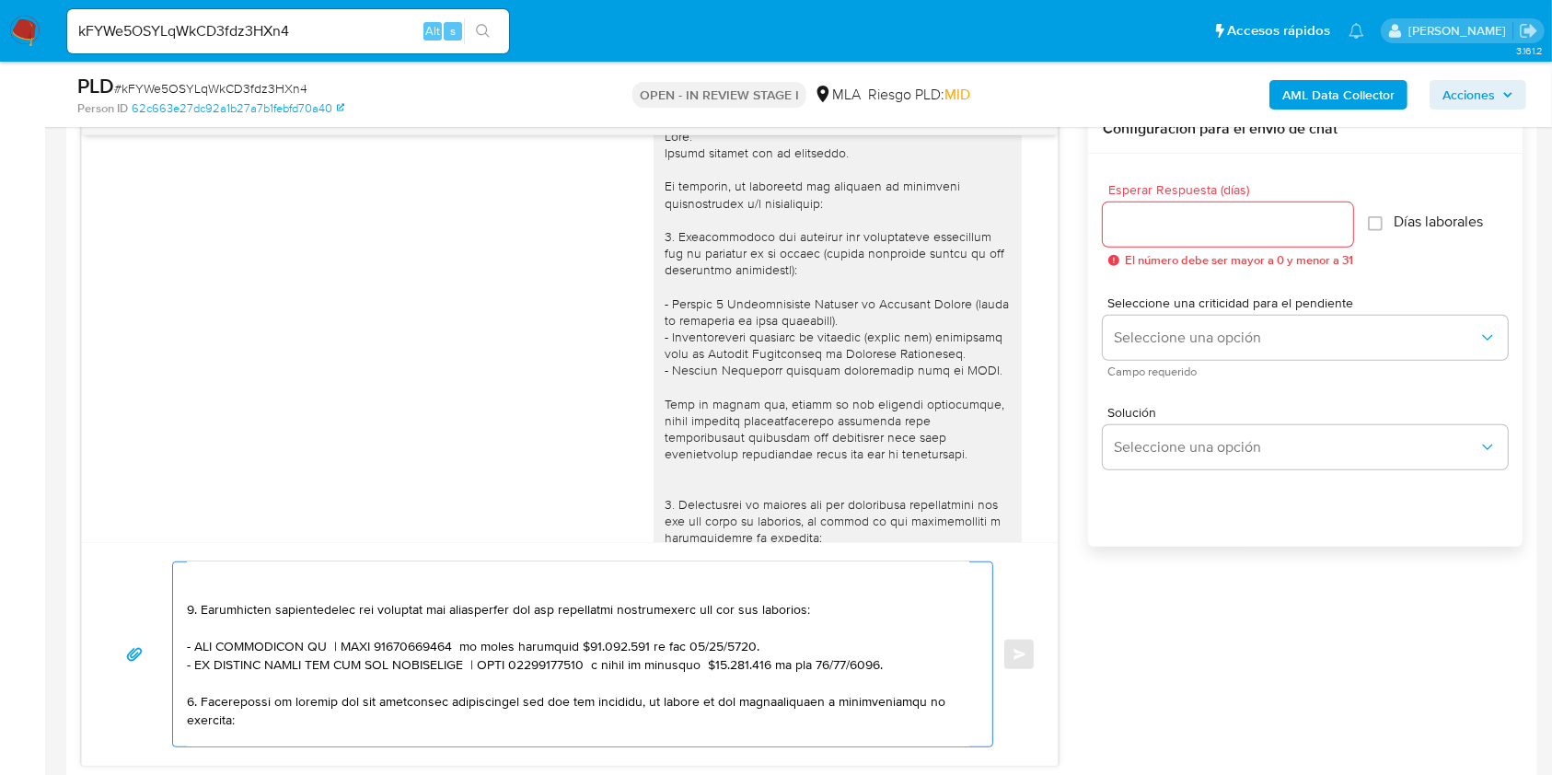
click at [913, 674] on textarea at bounding box center [578, 654] width 782 height 184
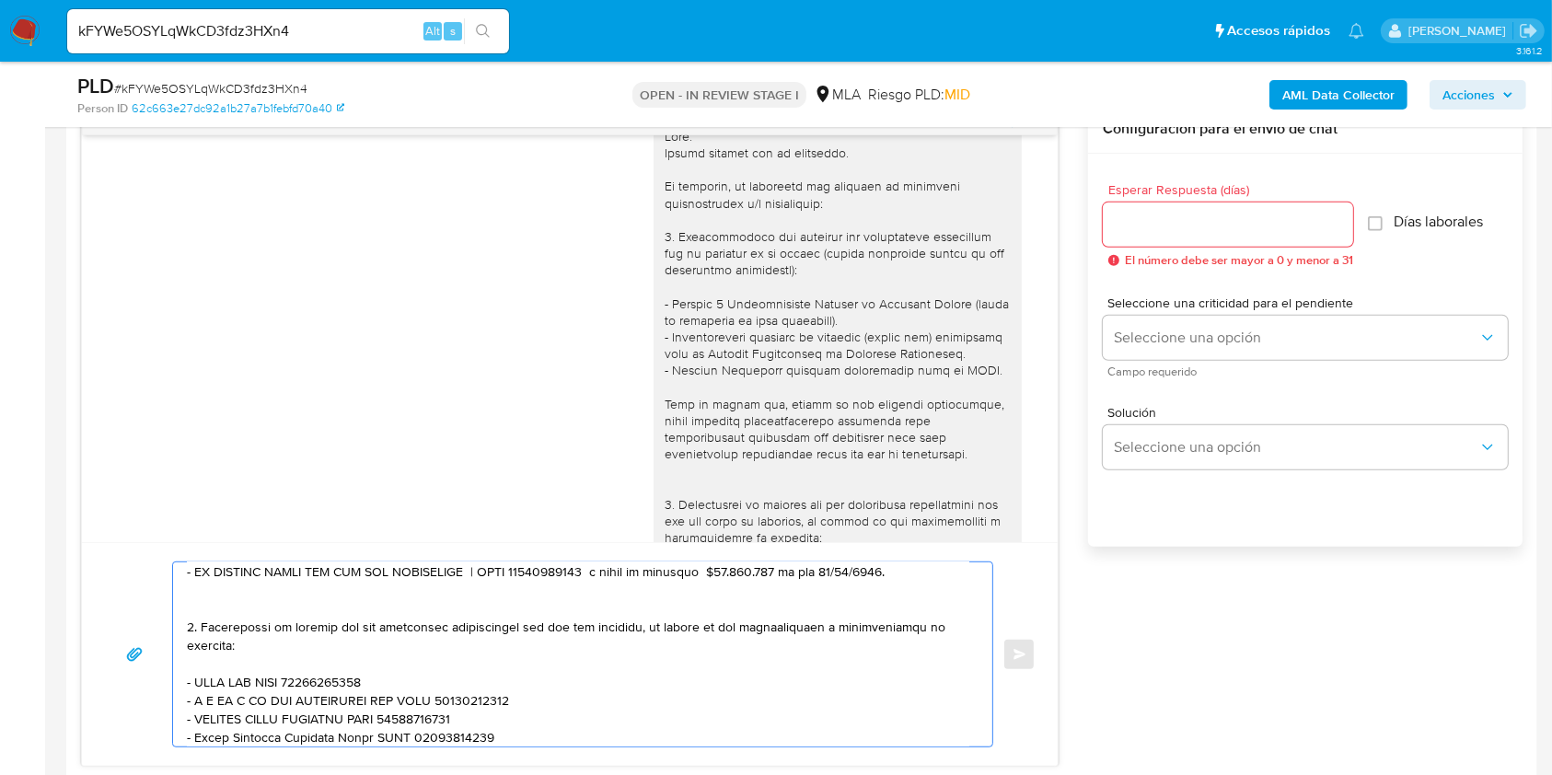
scroll to position [368, 0]
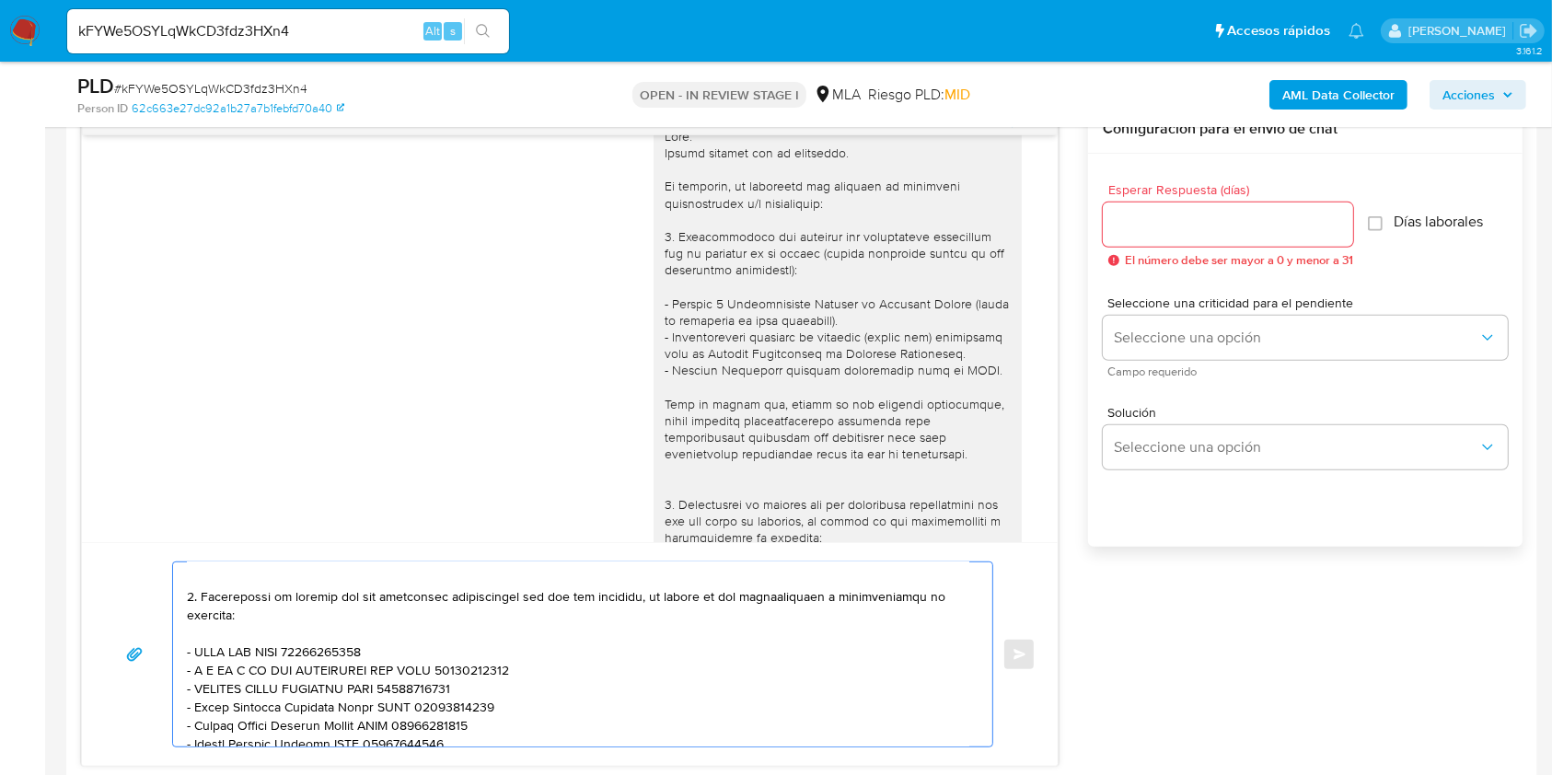
click at [284, 634] on textarea at bounding box center [578, 654] width 782 height 184
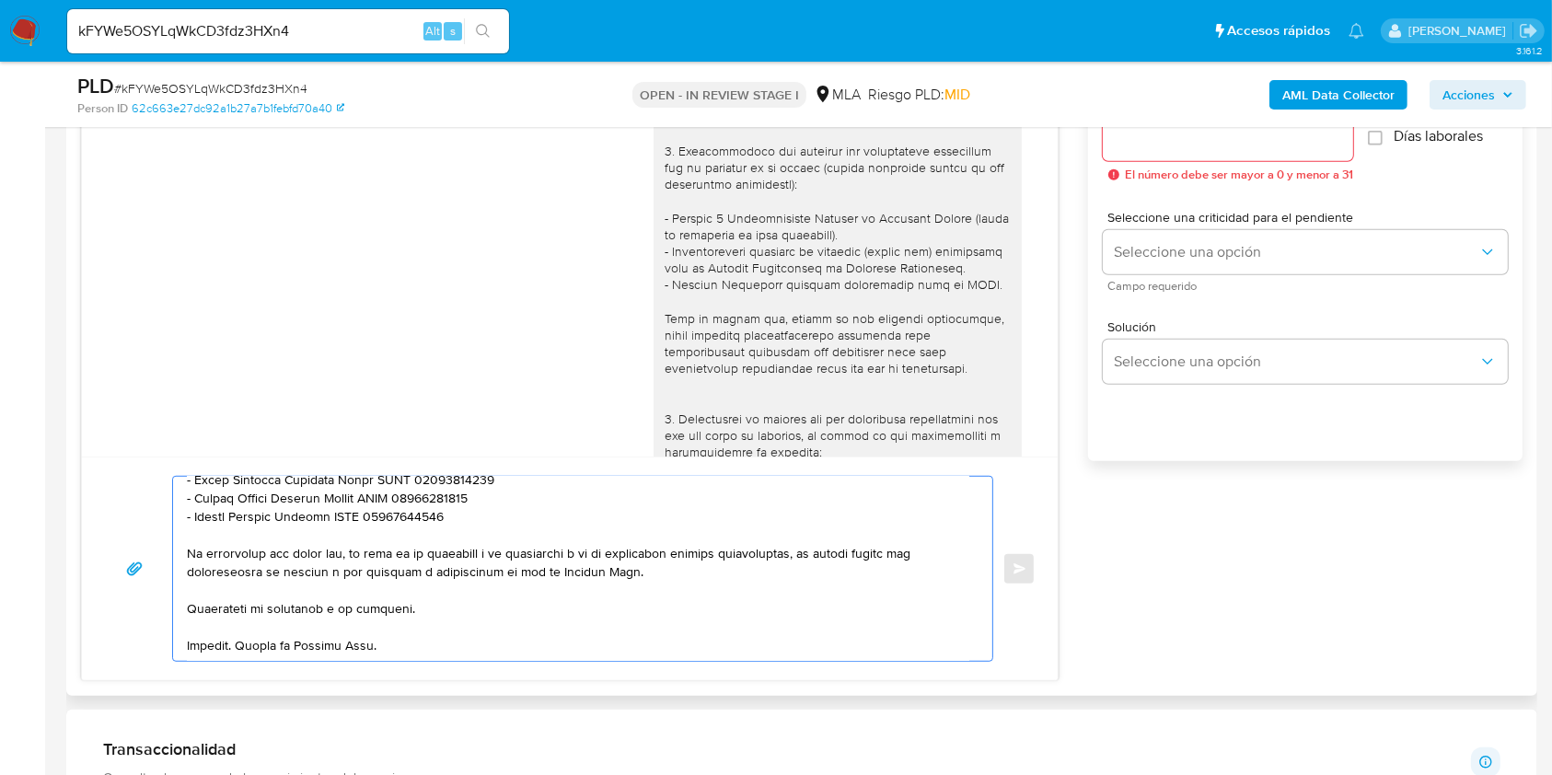
scroll to position [1105, 0]
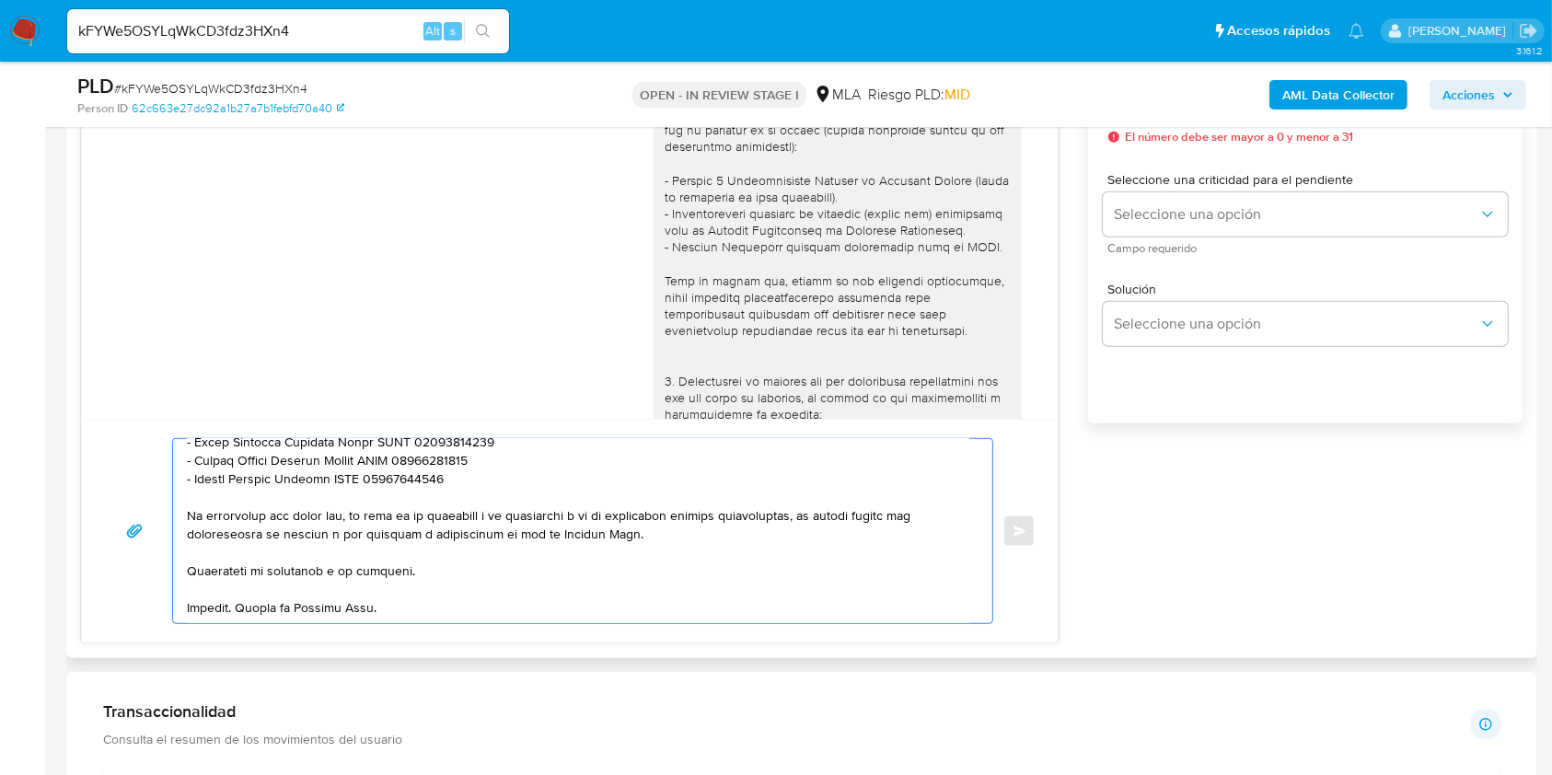
click at [514, 600] on textarea at bounding box center [578, 531] width 782 height 184
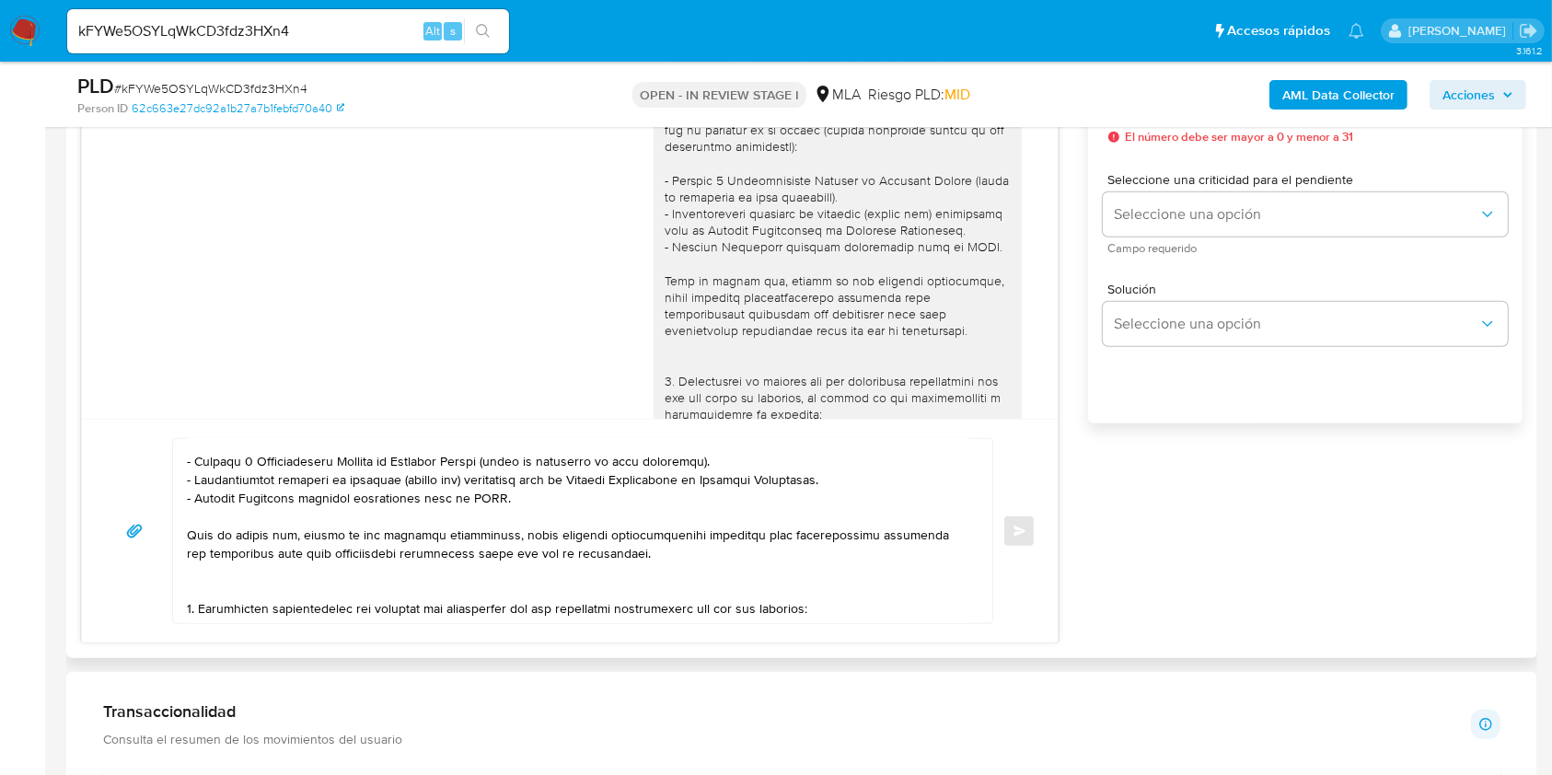
scroll to position [245, 0]
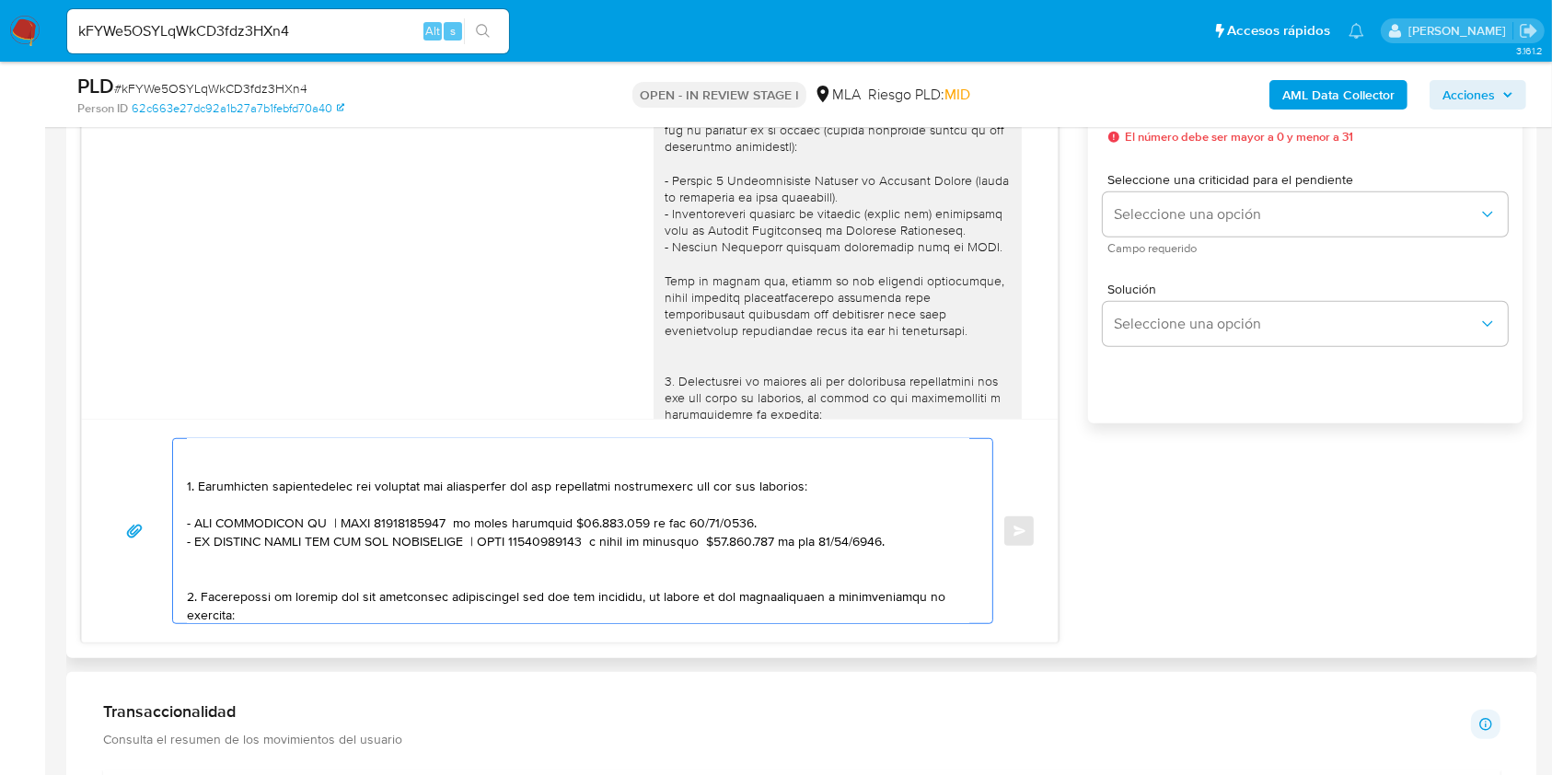
click at [329, 497] on textarea at bounding box center [578, 531] width 782 height 184
click at [0, 0] on lt-span "documentaci ó n" at bounding box center [0, 0] width 0 height 0
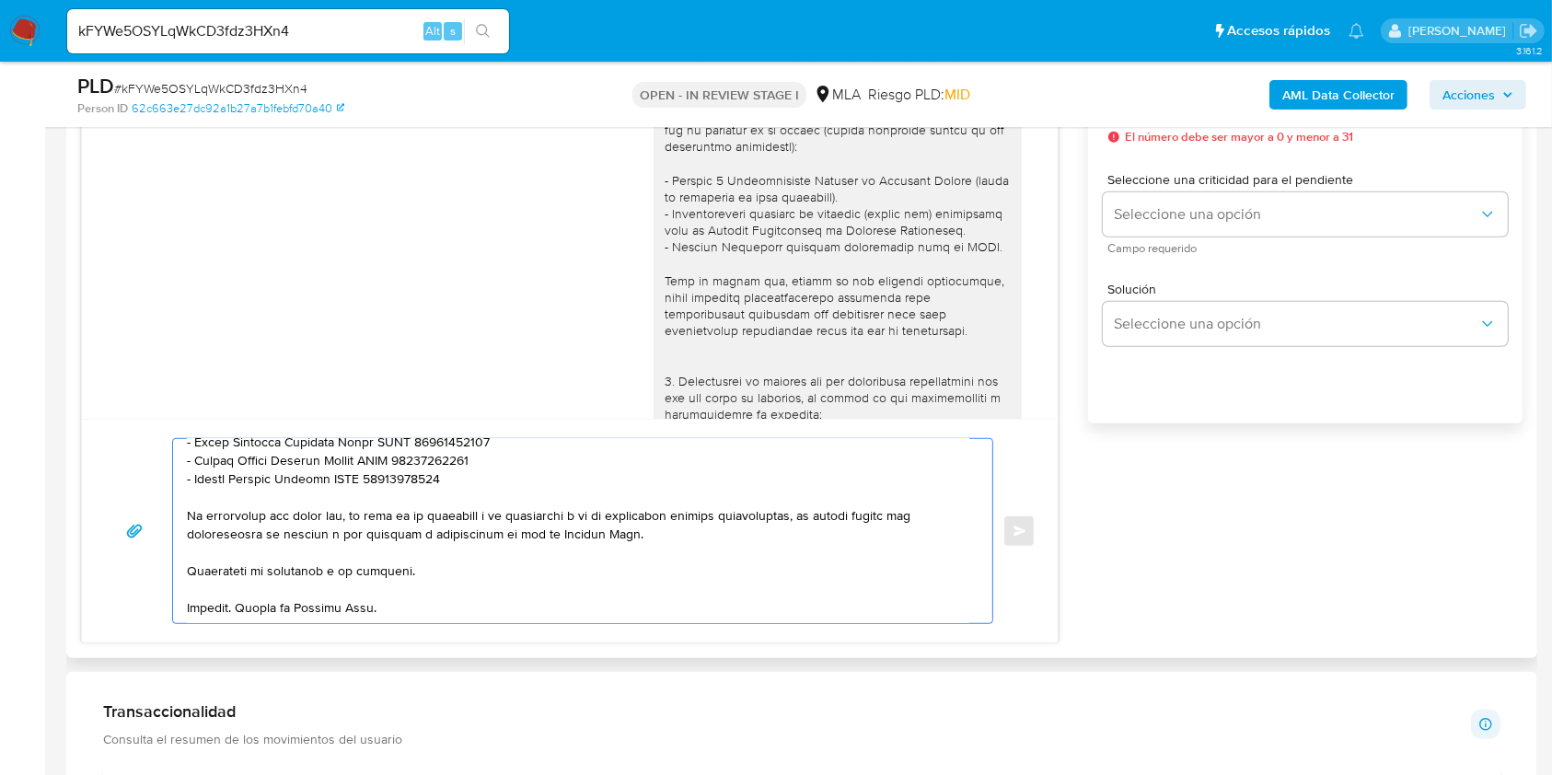
scroll to position [525, 0]
click at [610, 599] on textarea at bounding box center [578, 531] width 782 height 184
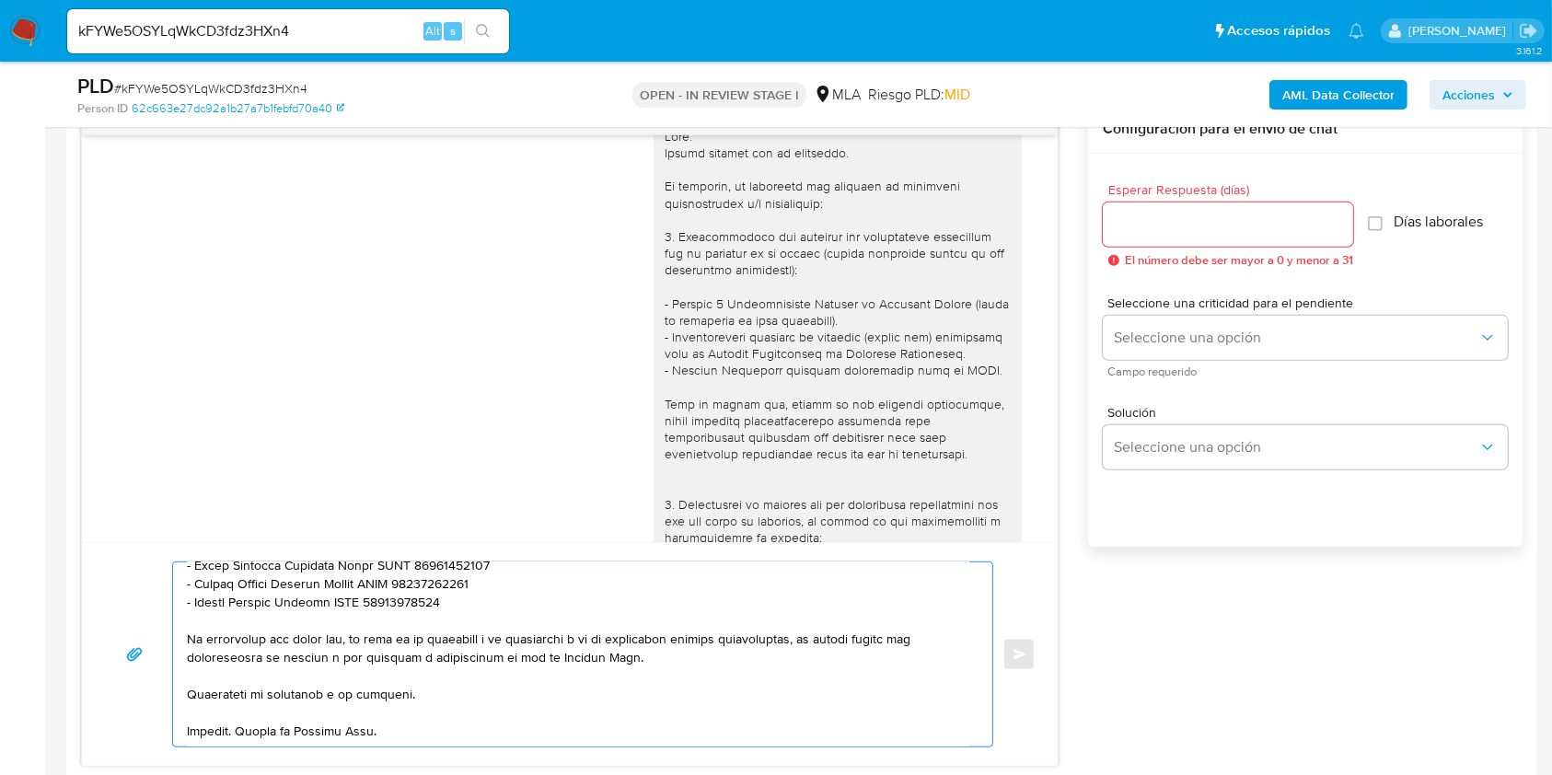
type textarea "Hola. Muchas gracias por tu respuesta. No obstante, es necesario que adjuntes l…"
click at [1188, 229] on input "Esperar Respuesta (días)" at bounding box center [1228, 225] width 250 height 24
type input "1"
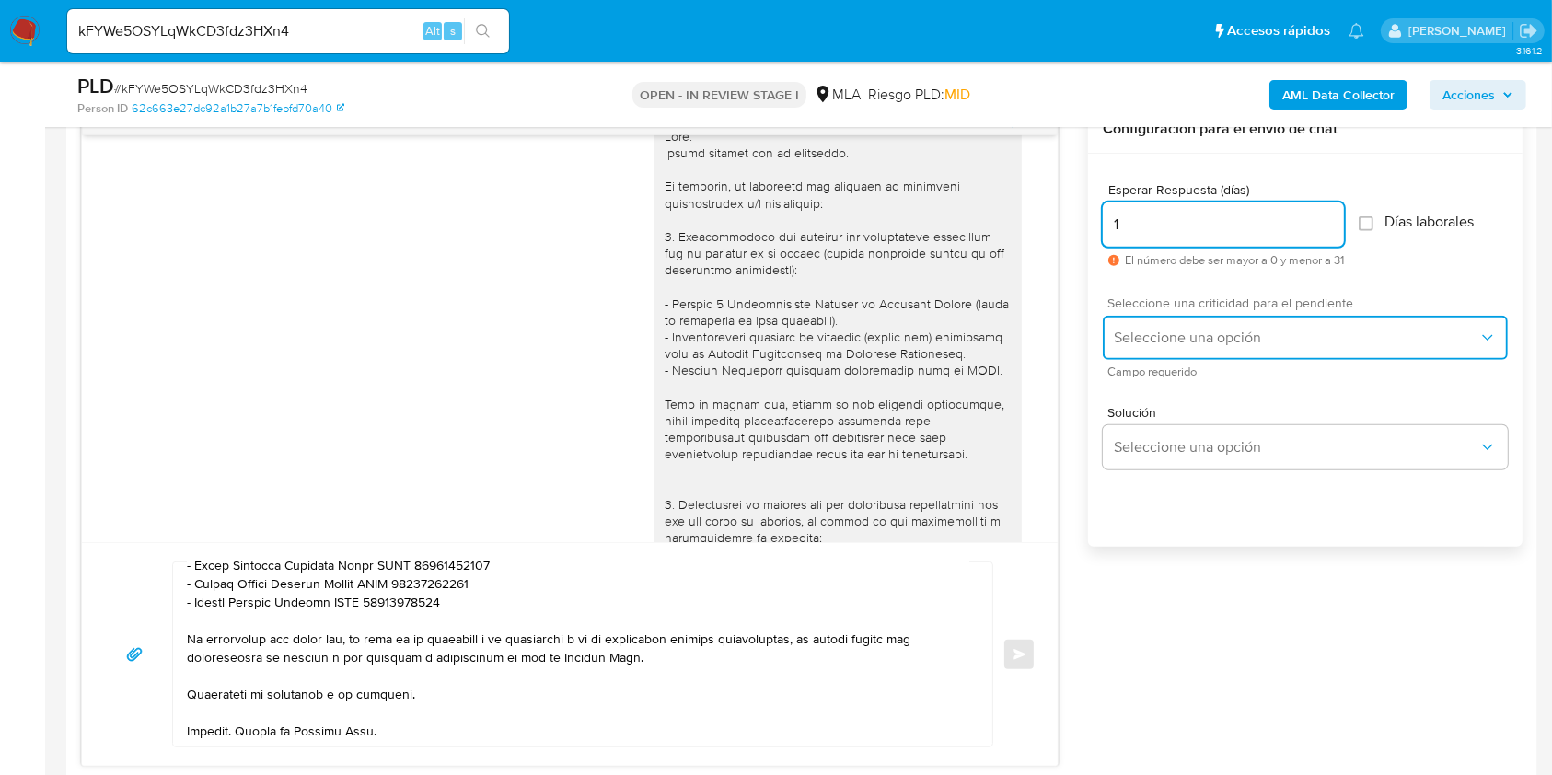
click at [1153, 333] on span "Seleccione una opción" at bounding box center [1296, 338] width 365 height 18
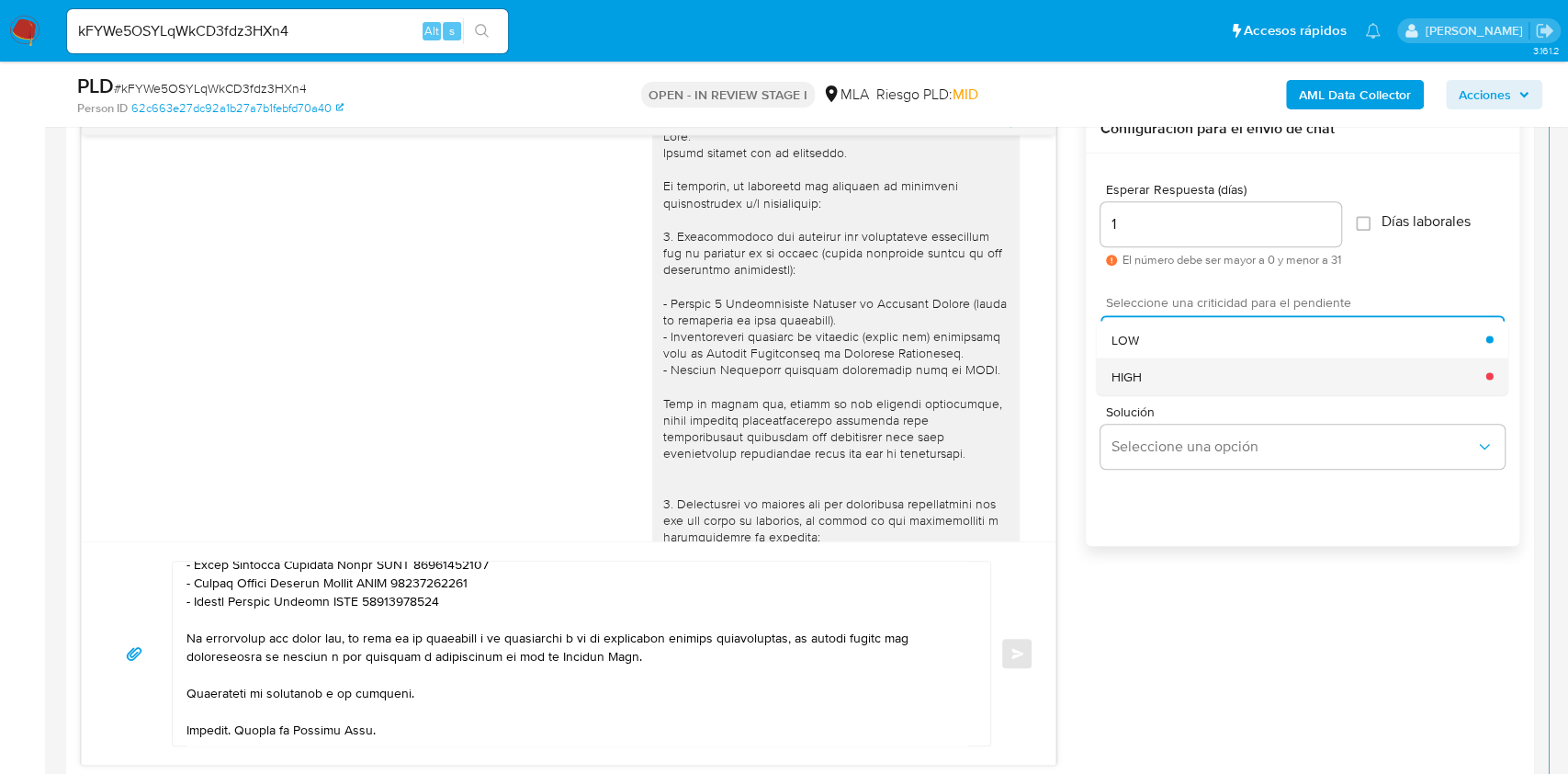
click at [1152, 370] on div "HIGH" at bounding box center [1300, 376] width 375 height 37
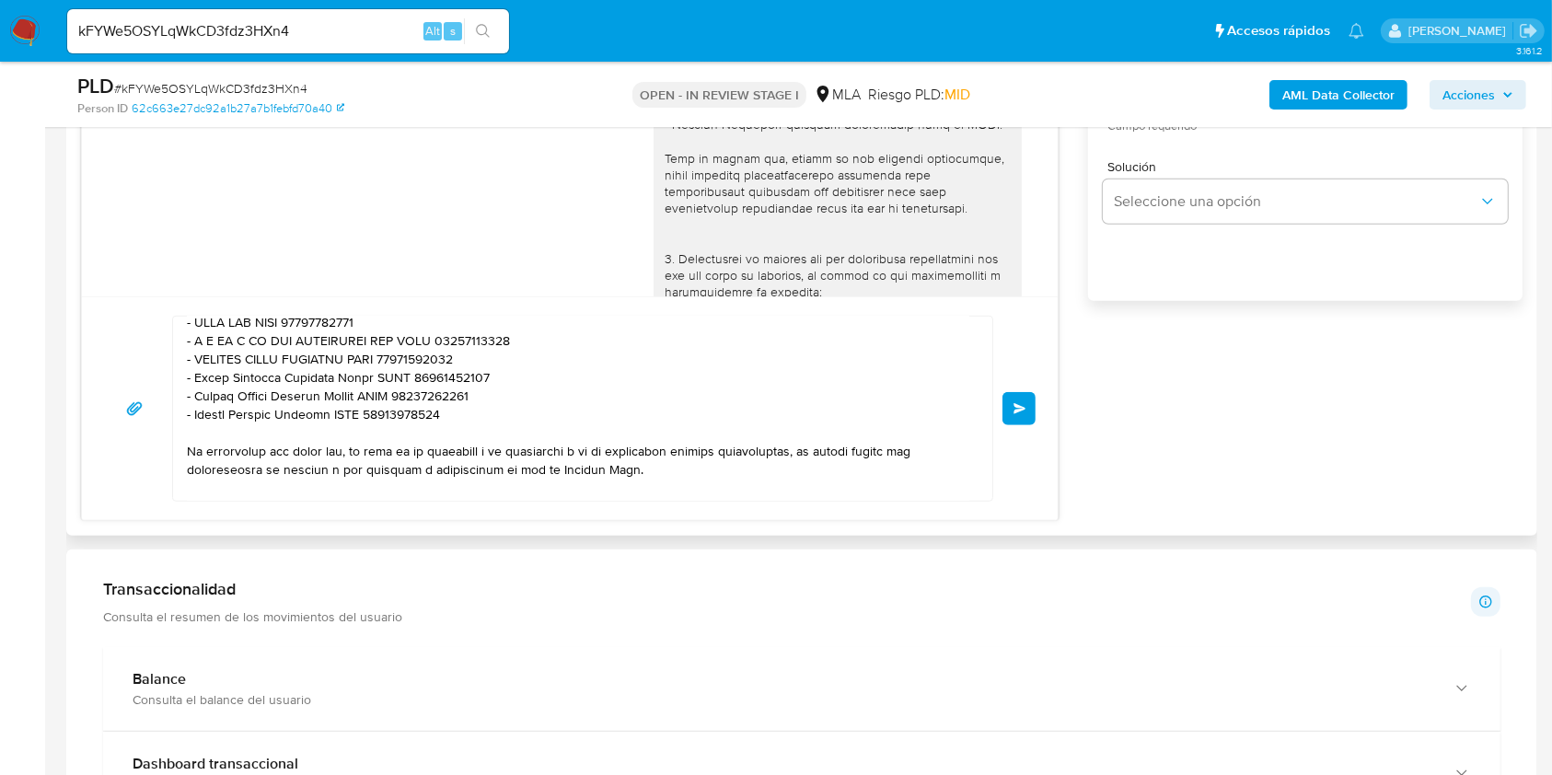
scroll to position [525, 0]
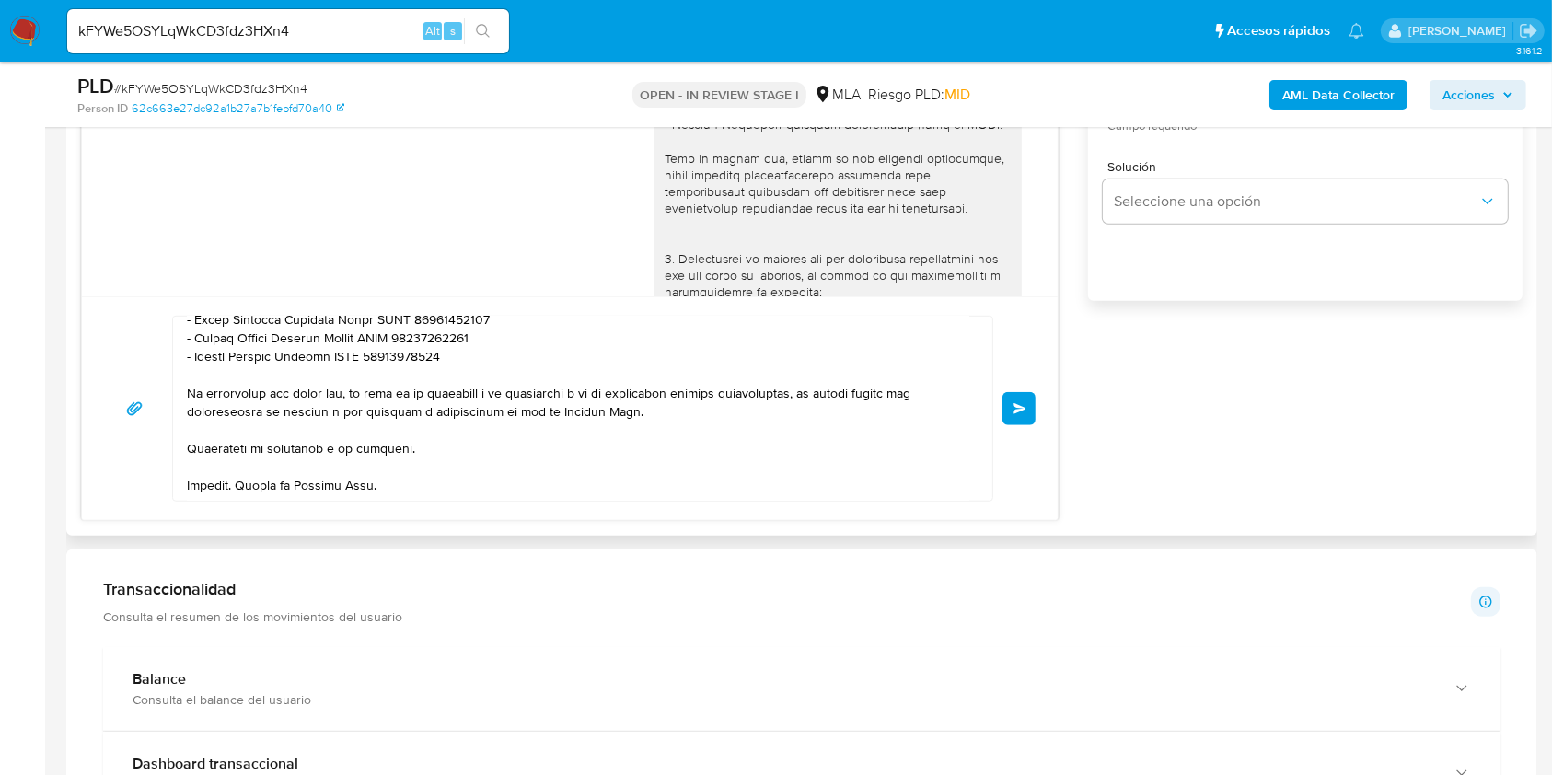
click at [1004, 409] on button "Enviar" at bounding box center [1018, 408] width 33 height 33
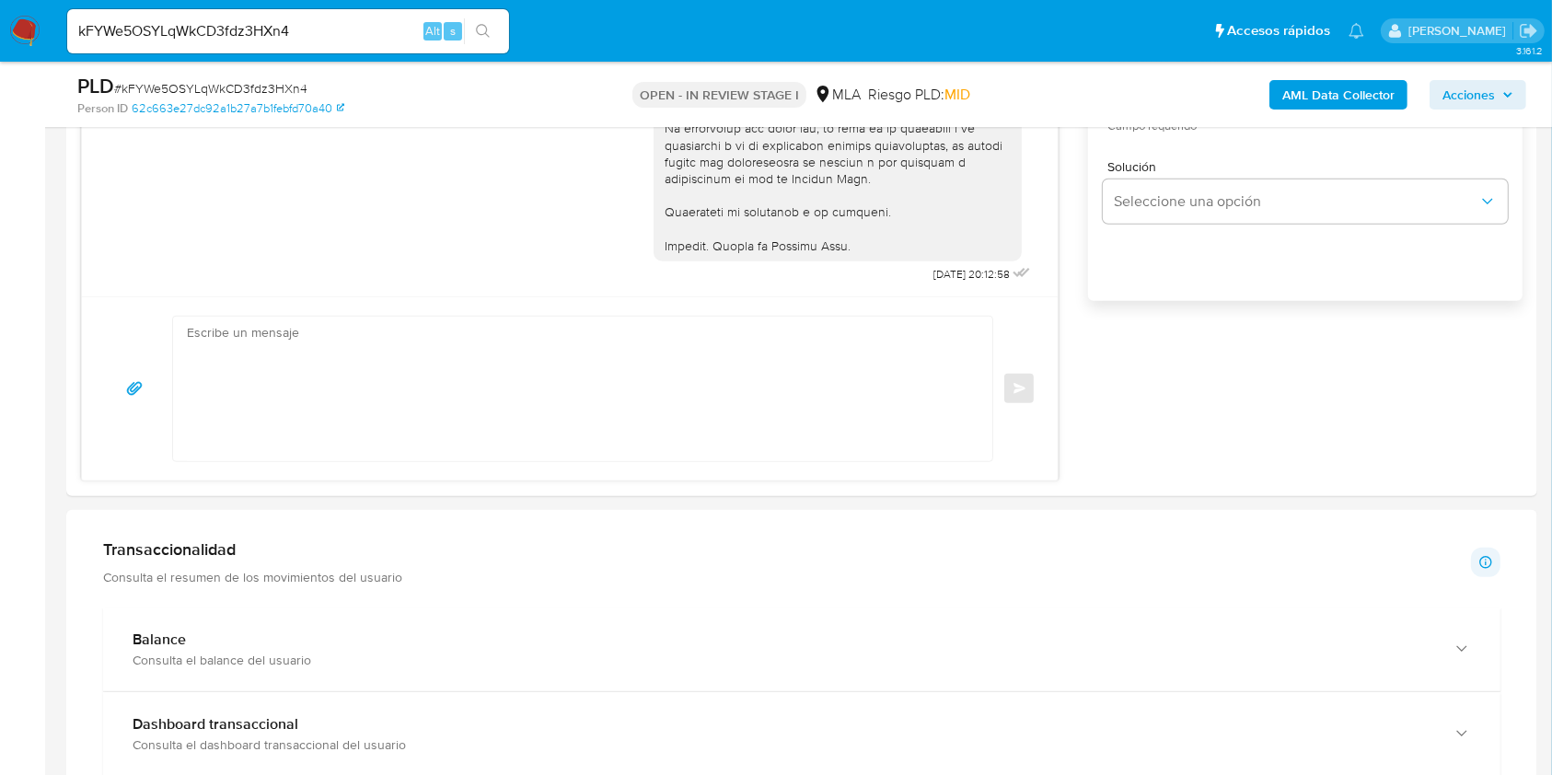
scroll to position [1105, 0]
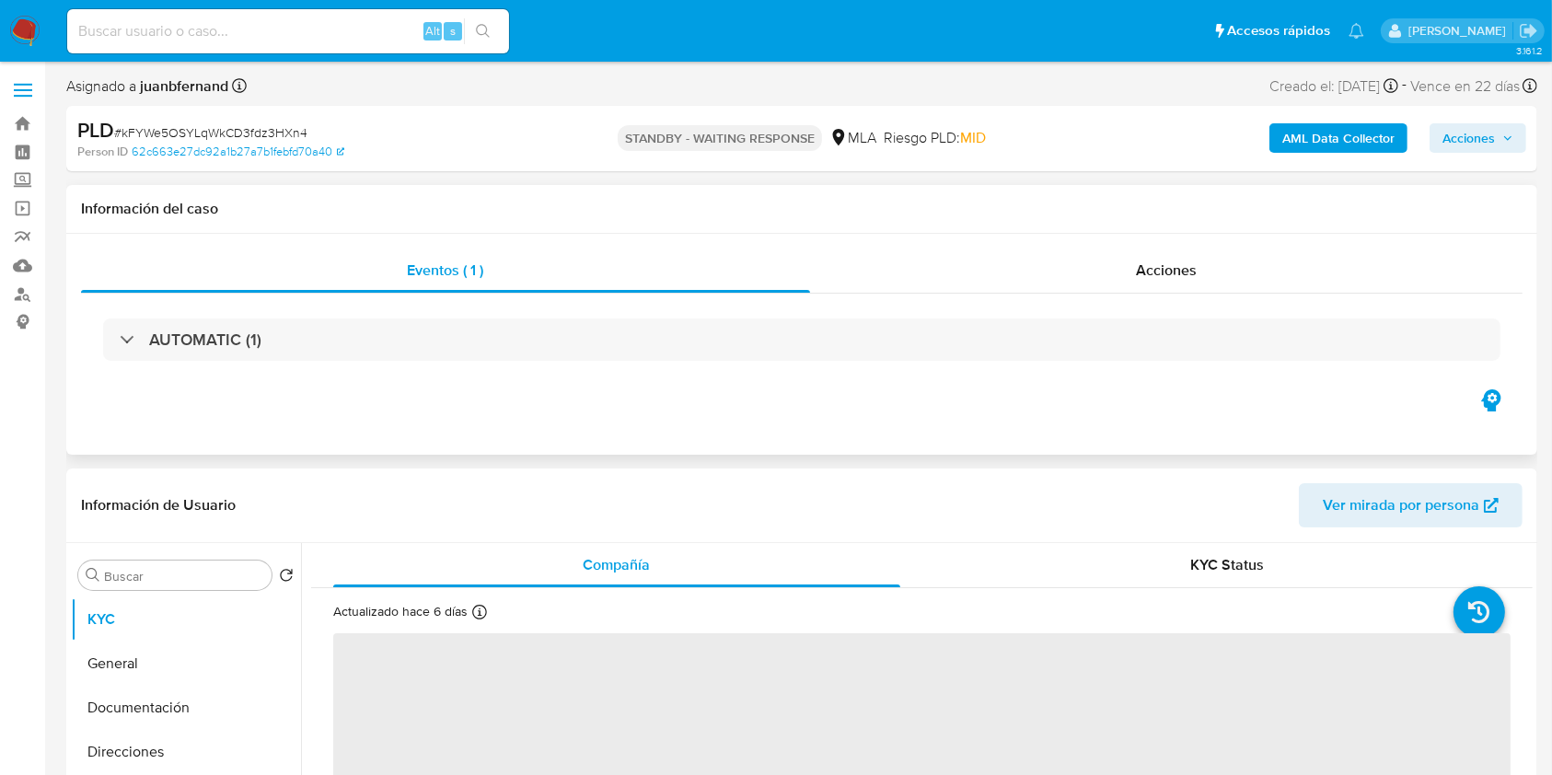
select select "10"
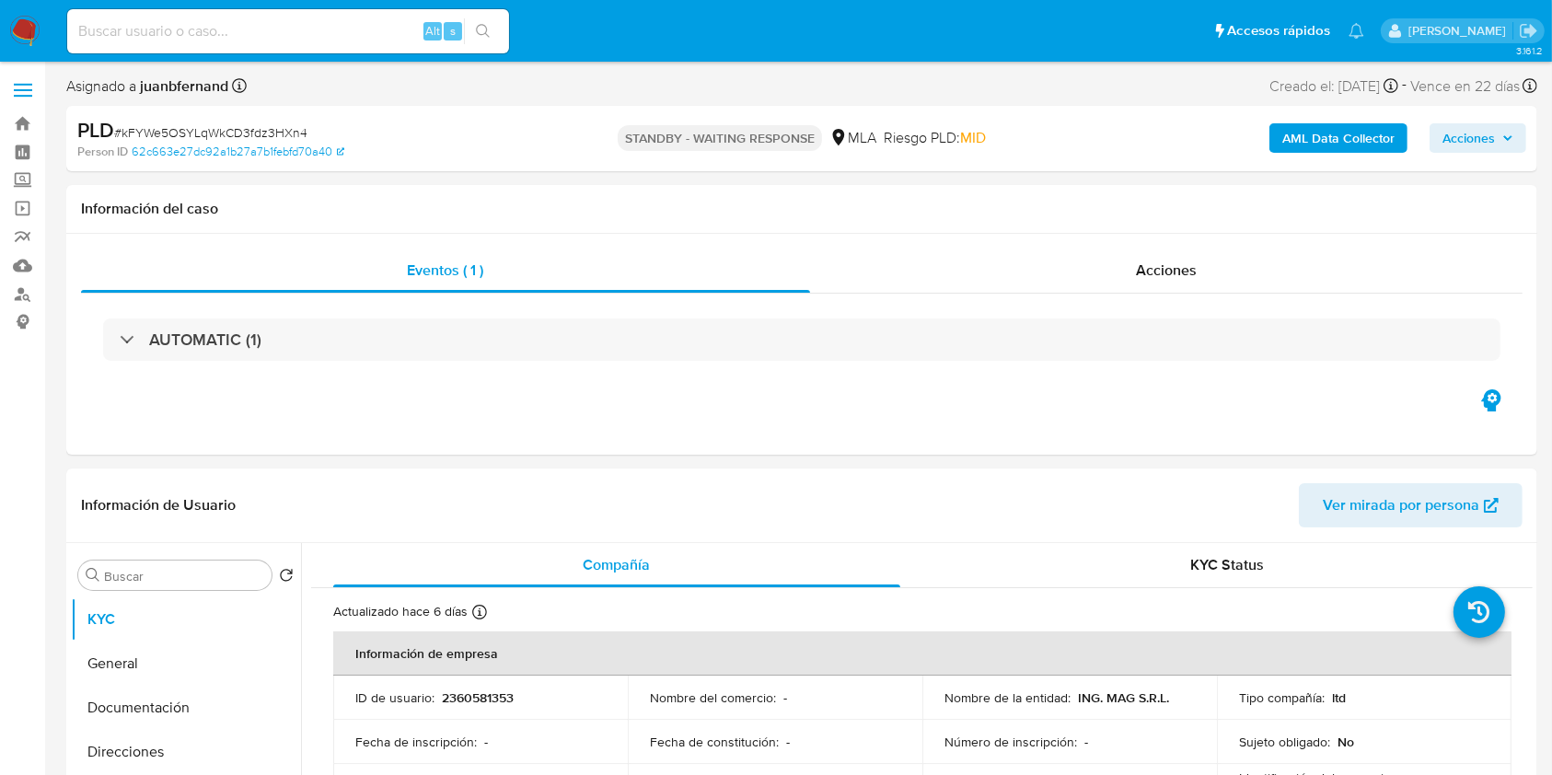
click at [343, 41] on input at bounding box center [288, 31] width 442 height 24
paste input "UTuDJrQTJIsp2MSUWbR8gu8u"
type input "UTuDJrQTJIsp2MSUWbR8gu8u"
click at [491, 33] on button "search-icon" at bounding box center [483, 31] width 38 height 26
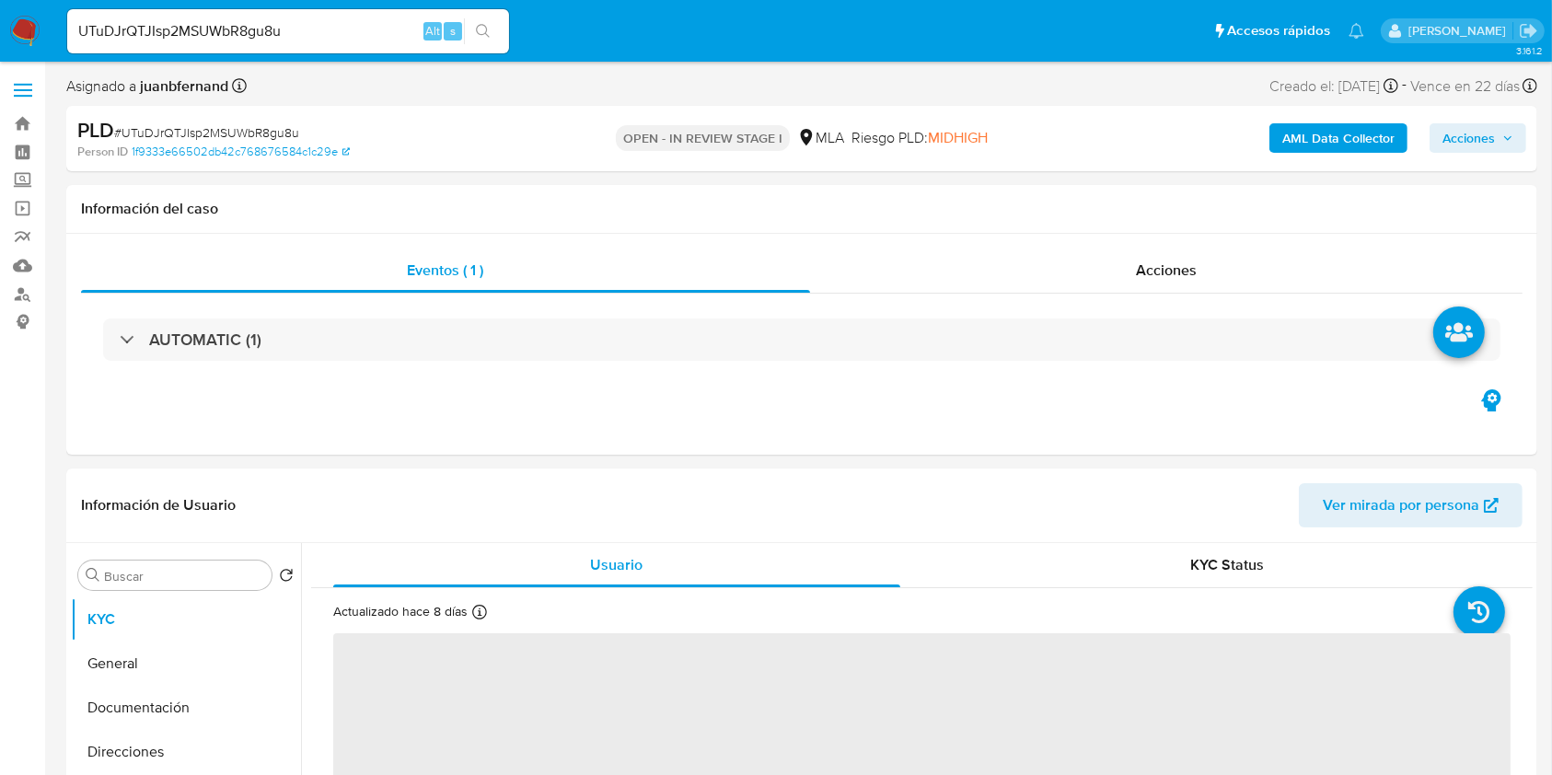
select select "10"
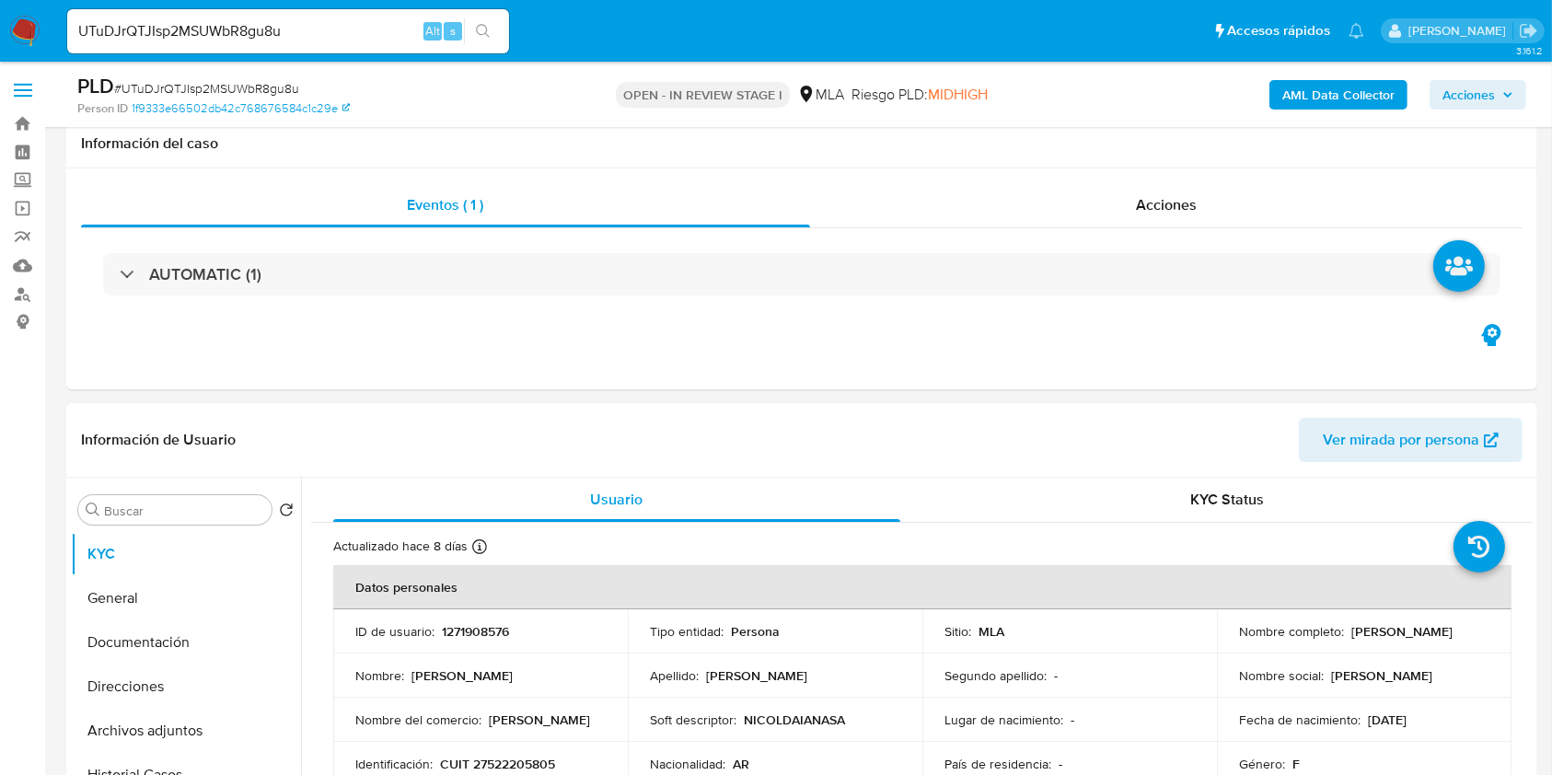
scroll to position [491, 0]
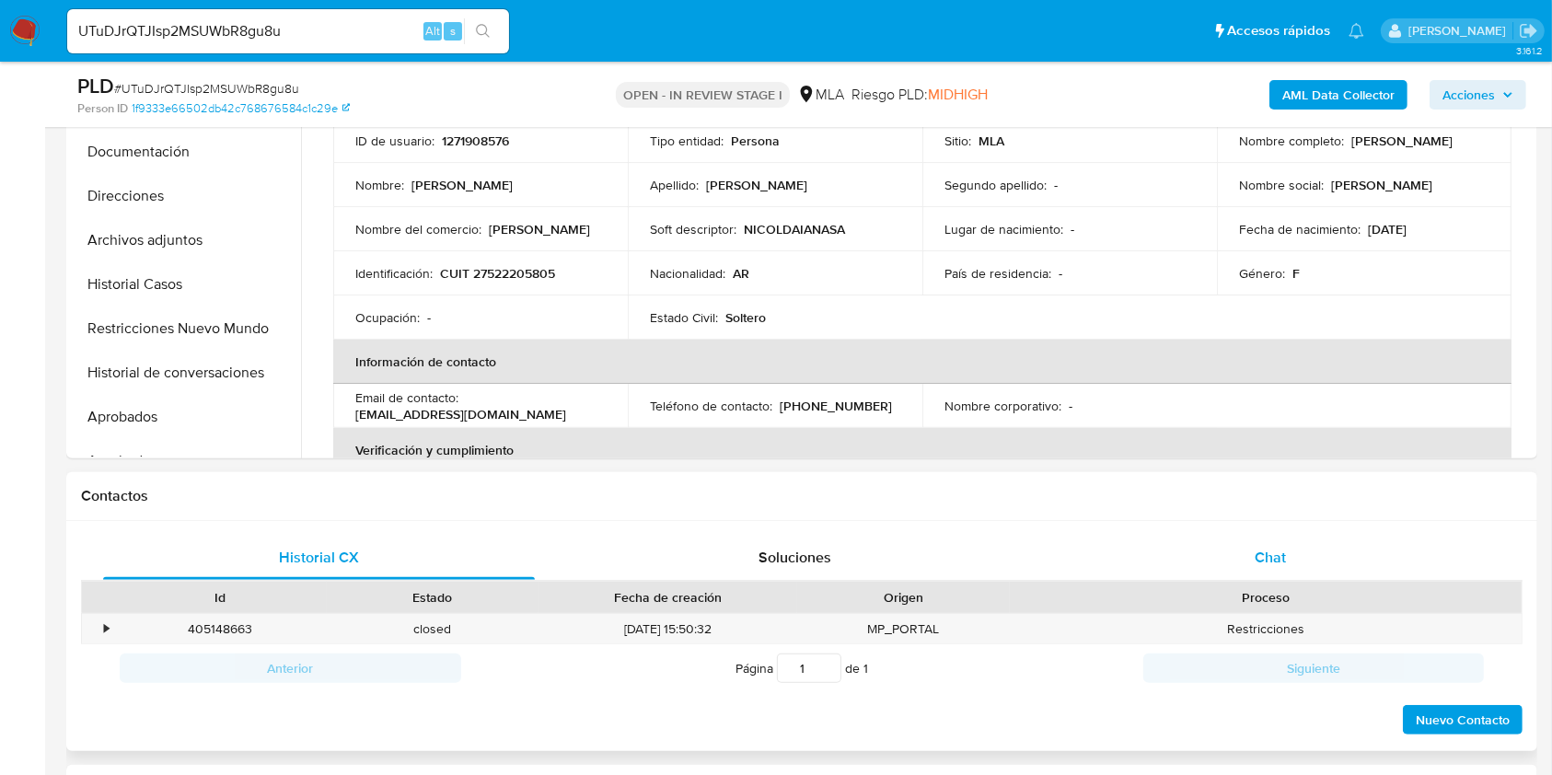
click at [1281, 550] on span "Chat" at bounding box center [1270, 557] width 31 height 21
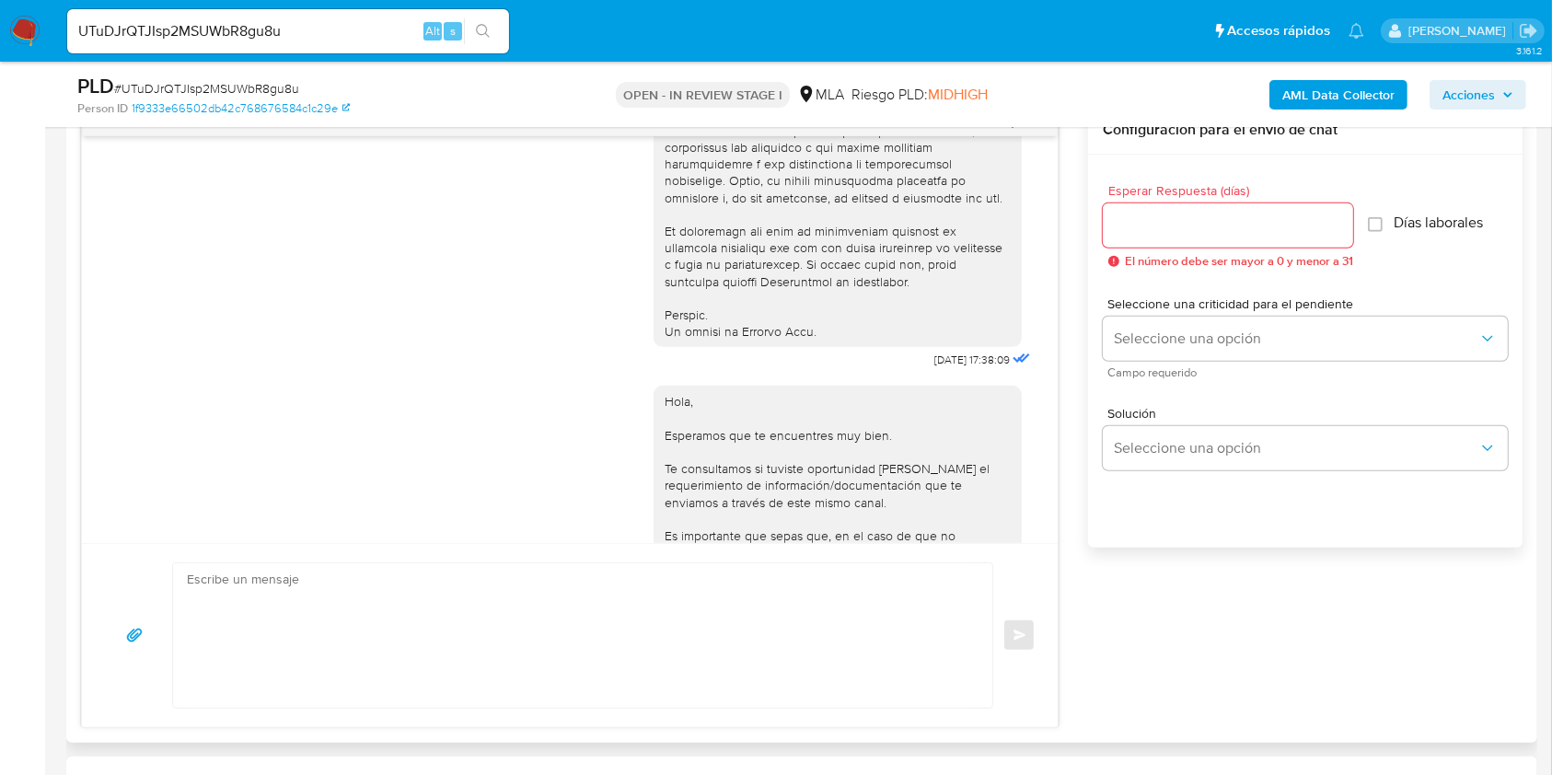
scroll to position [825, 0]
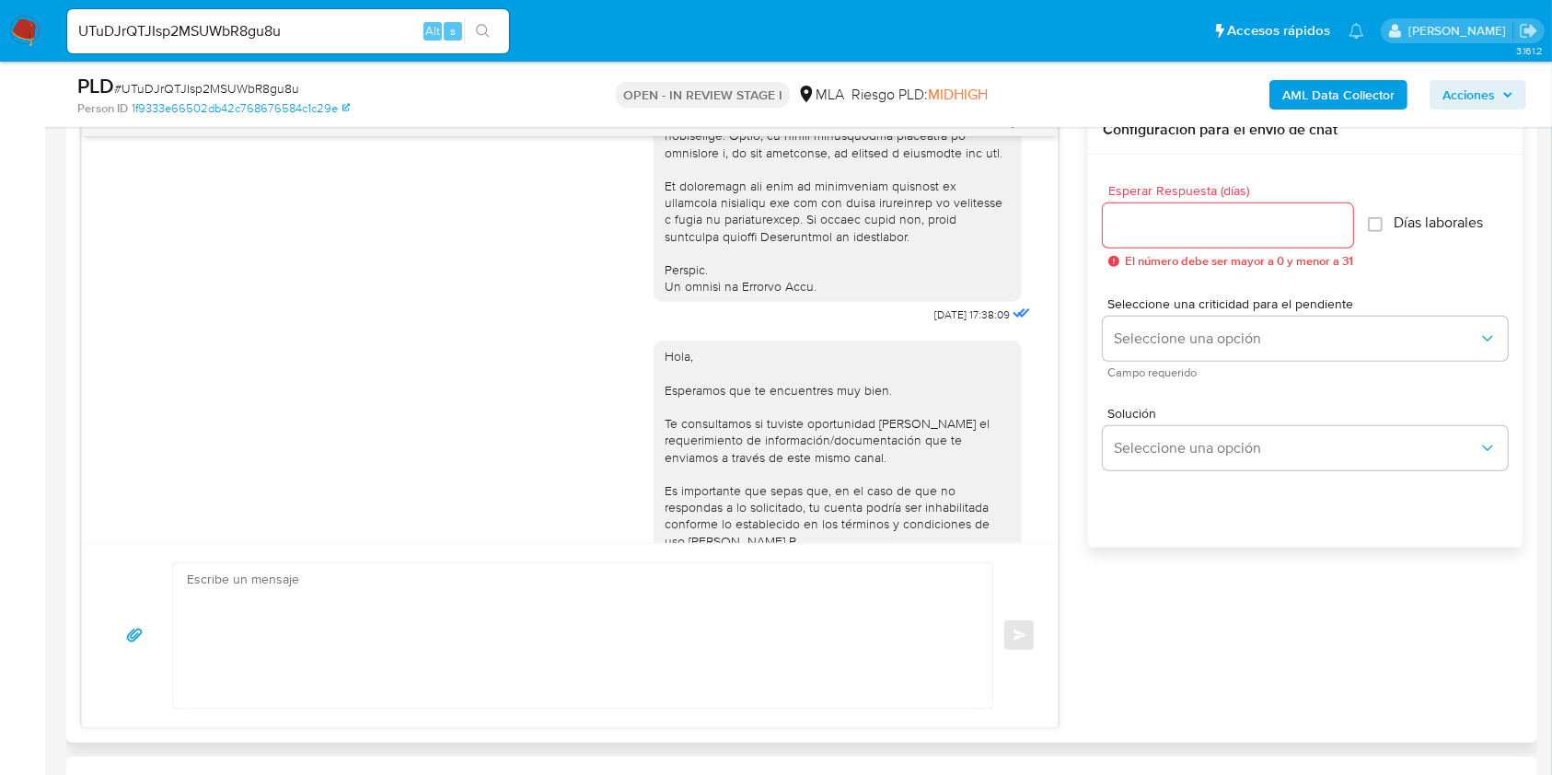
click at [934, 322] on span "[DATE] 17:38:09" at bounding box center [971, 314] width 75 height 15
drag, startPoint x: 894, startPoint y: 345, endPoint x: 932, endPoint y: 347, distance: 38.7
click at [934, 322] on span "[DATE] 17:38:09" at bounding box center [971, 314] width 75 height 15
copy span "[DATE]"
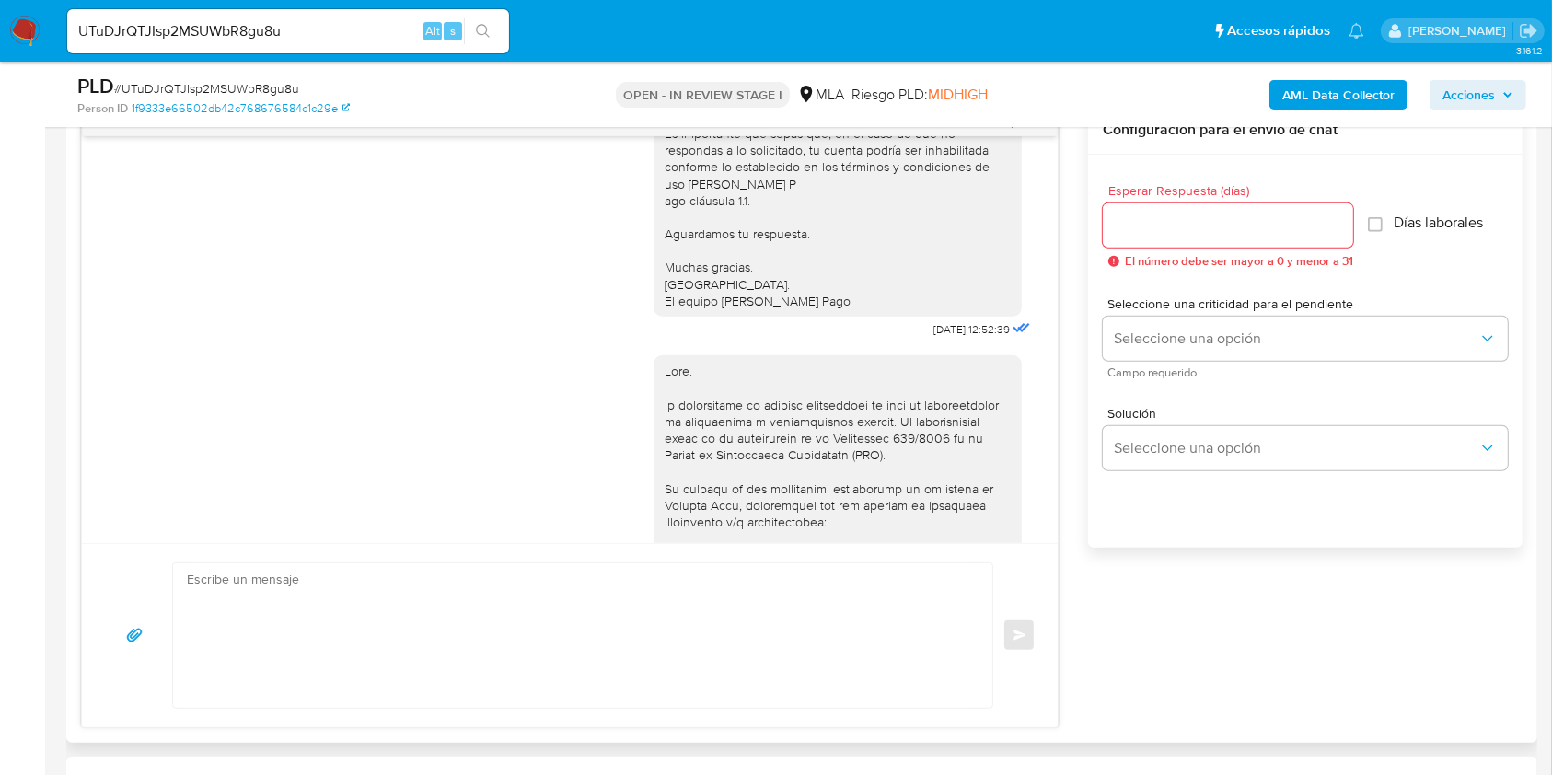
scroll to position [1205, 0]
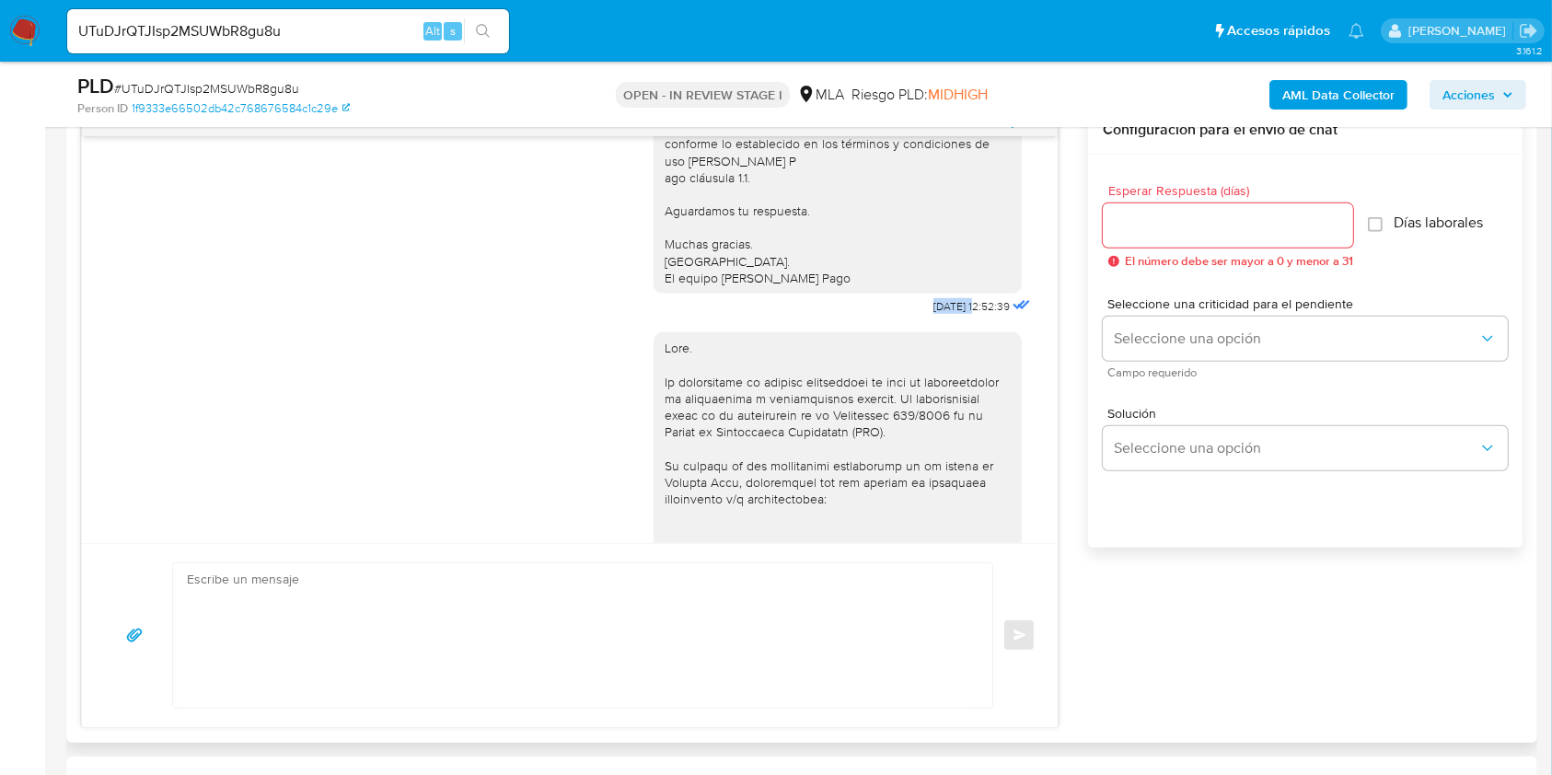
drag, startPoint x: 890, startPoint y: 355, endPoint x: 935, endPoint y: 353, distance: 45.1
click at [935, 314] on span "[DATE] 12:52:39" at bounding box center [971, 306] width 76 height 15
drag, startPoint x: 935, startPoint y: 353, endPoint x: 896, endPoint y: 363, distance: 40.6
click at [933, 314] on span "[DATE] 12:52:39" at bounding box center [971, 306] width 76 height 15
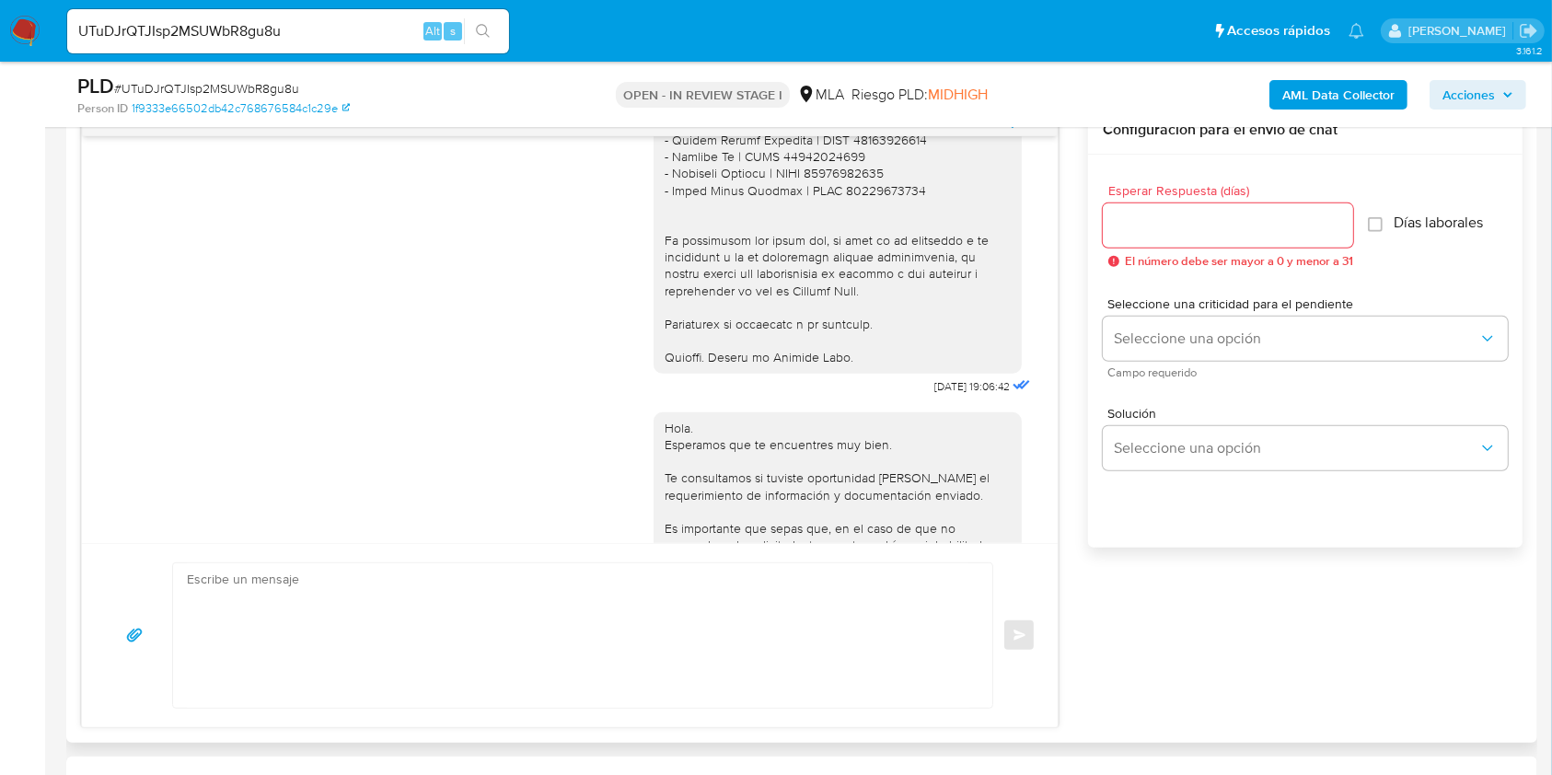
scroll to position [2286, 0]
click at [934, 391] on span "[DATE] 19:06:42" at bounding box center [971, 383] width 75 height 15
drag, startPoint x: 896, startPoint y: 414, endPoint x: 932, endPoint y: 414, distance: 35.9
click at [934, 391] on span "[DATE] 19:06:42" at bounding box center [971, 383] width 75 height 15
copy span "[DATE]"
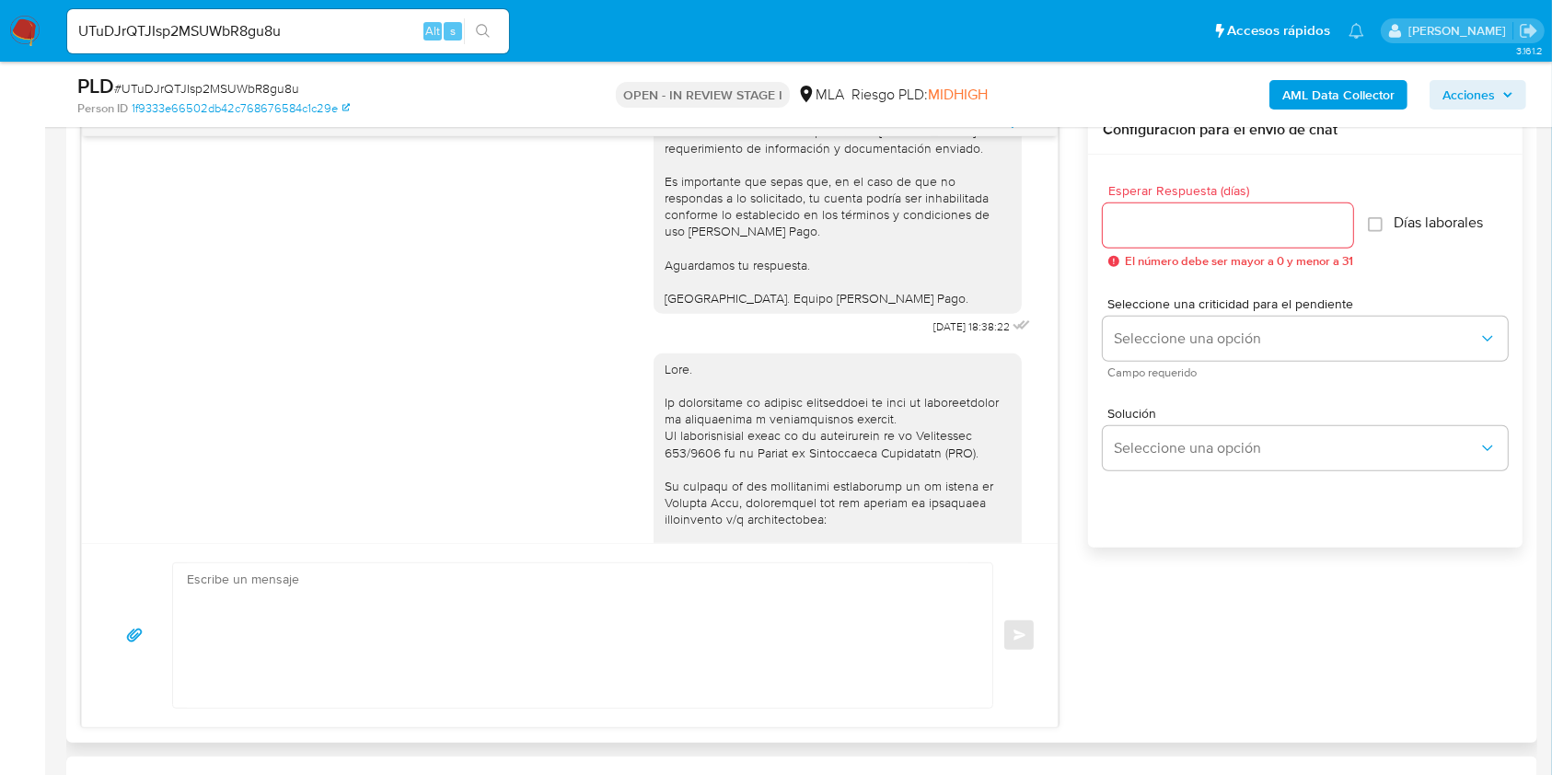
scroll to position [2640, 0]
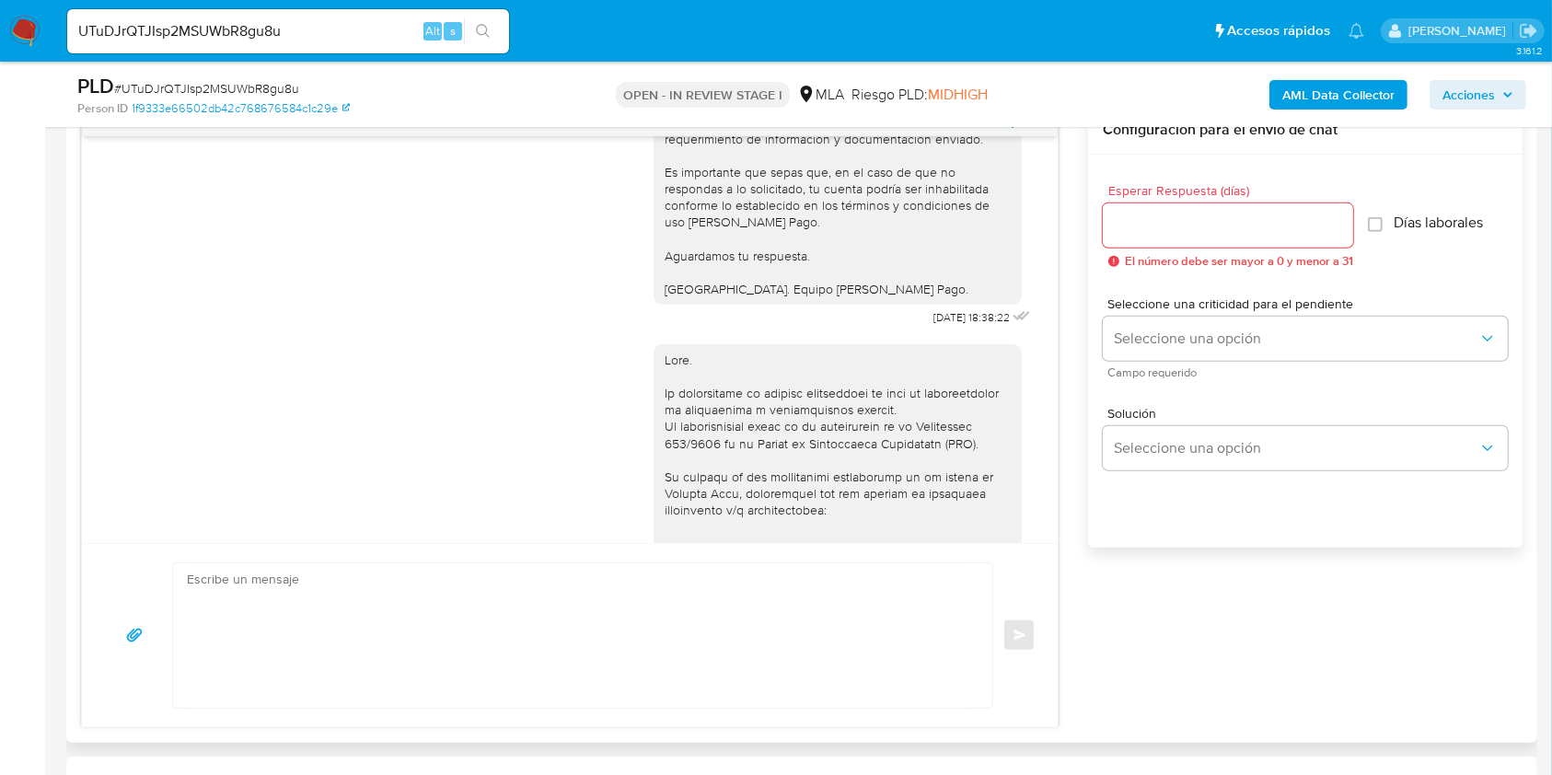
click at [933, 325] on span "[DATE] 18:38:22" at bounding box center [971, 317] width 76 height 15
drag, startPoint x: 898, startPoint y: 346, endPoint x: 924, endPoint y: 347, distance: 25.8
click at [933, 325] on span "[DATE] 18:38:22" at bounding box center [971, 317] width 76 height 15
copy span "[DATE]"
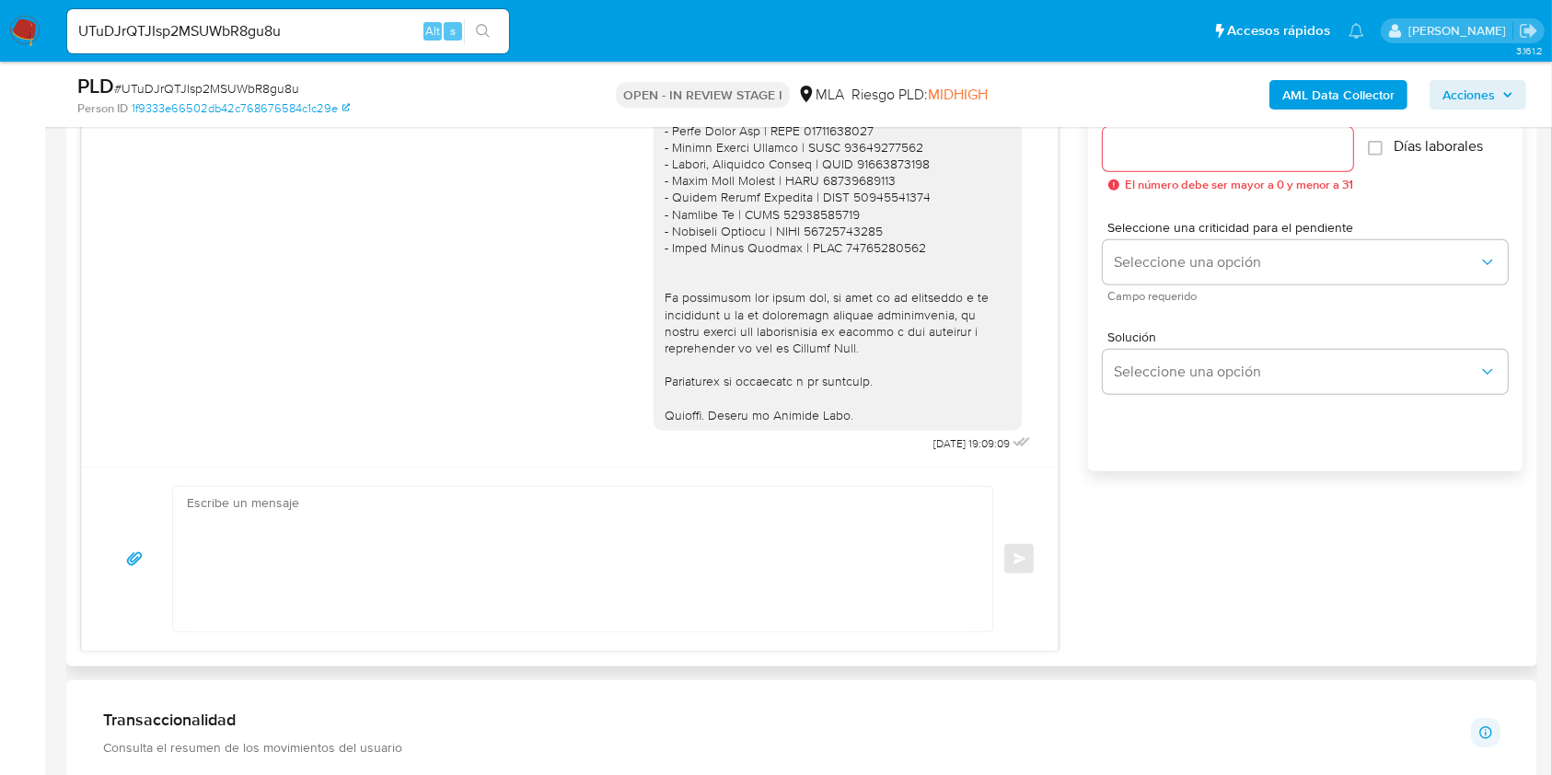
scroll to position [1058, 0]
click at [933, 442] on span "[DATE] 19:09:09" at bounding box center [971, 442] width 76 height 15
drag, startPoint x: 894, startPoint y: 442, endPoint x: 926, endPoint y: 442, distance: 32.2
click at [933, 442] on span "[DATE] 19:09:09" at bounding box center [971, 442] width 76 height 15
copy span "[DATE]"
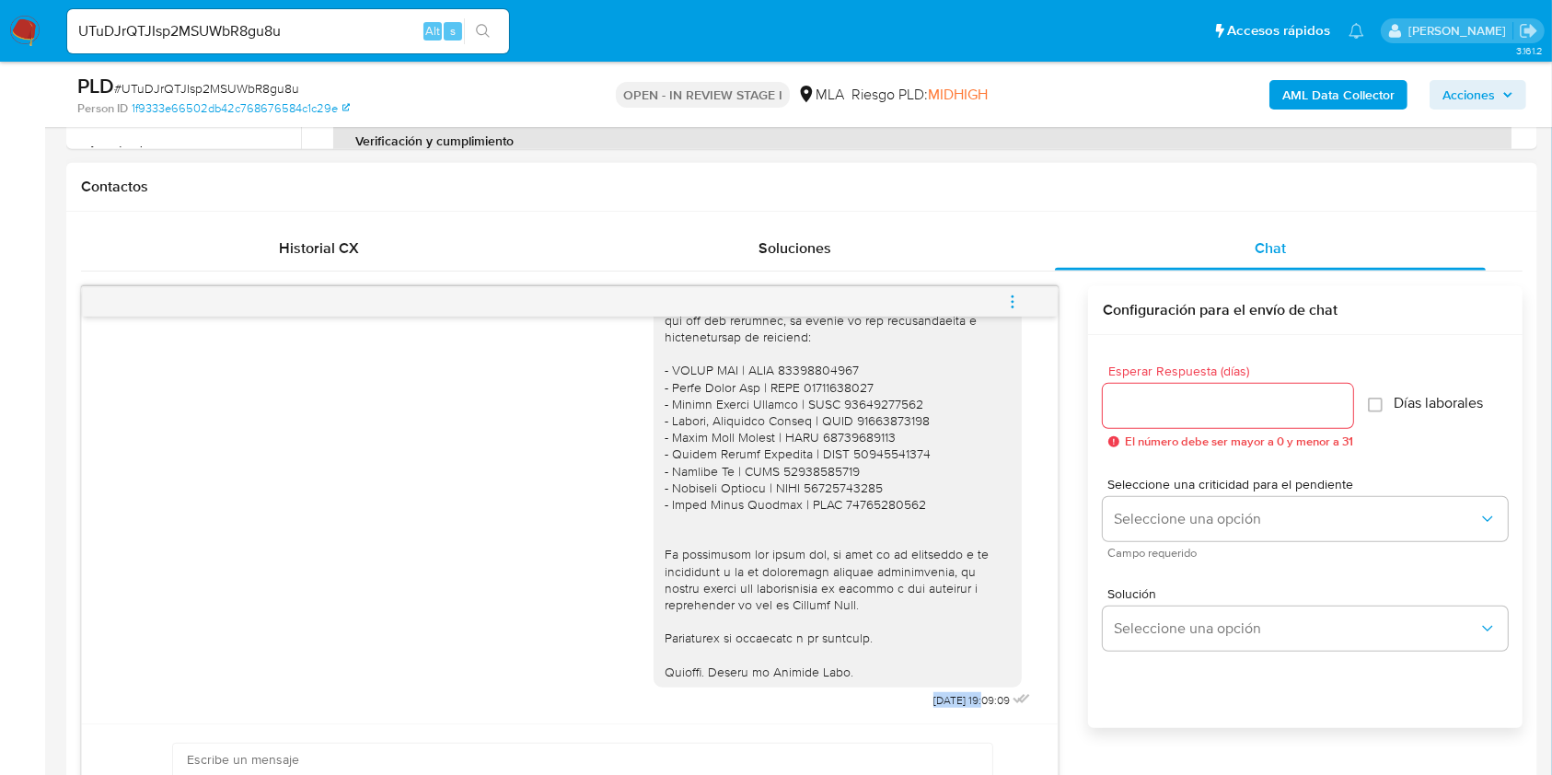
scroll to position [768, 0]
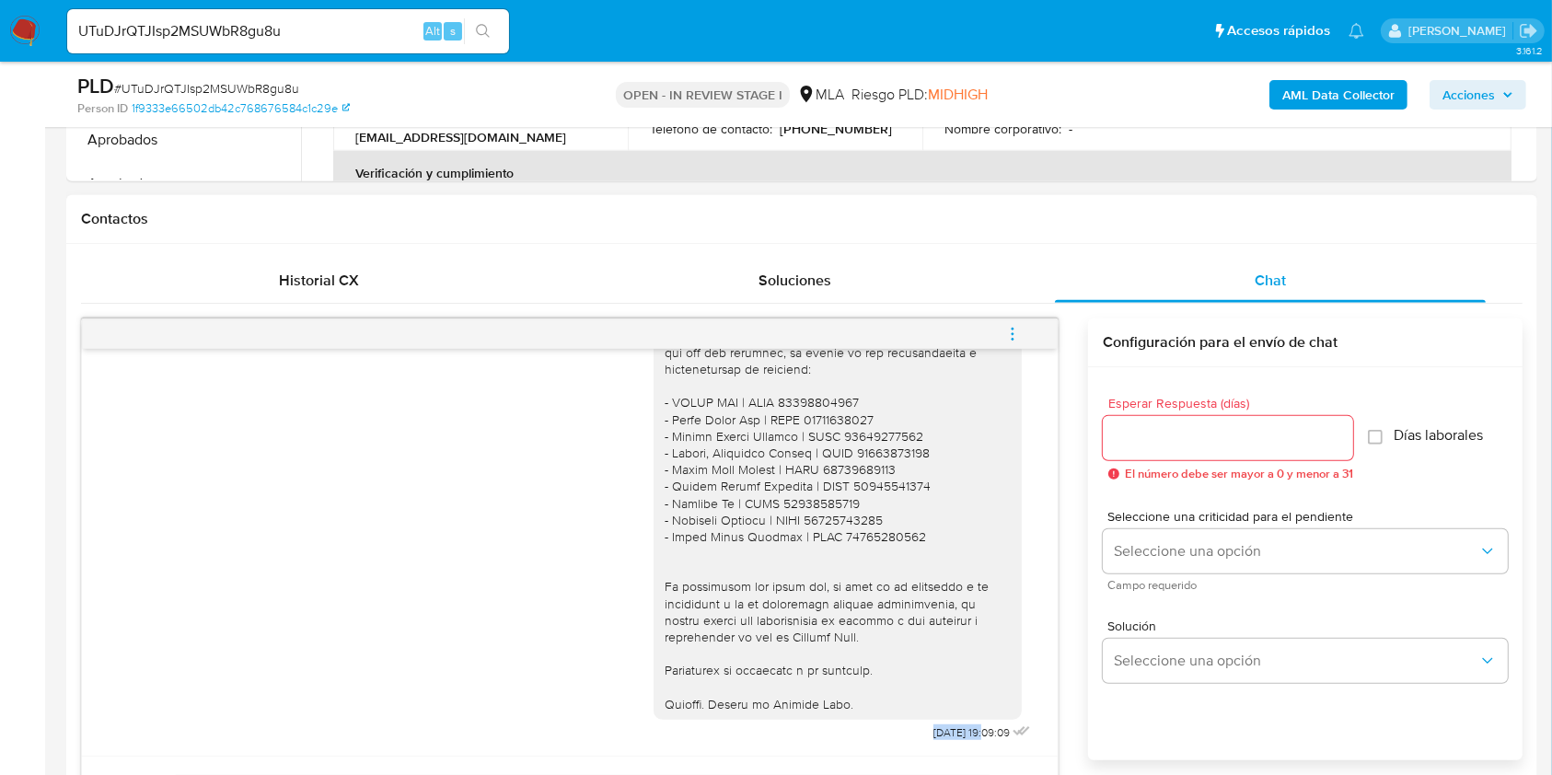
click at [1007, 328] on icon "menu-action" at bounding box center [1012, 334] width 17 height 17
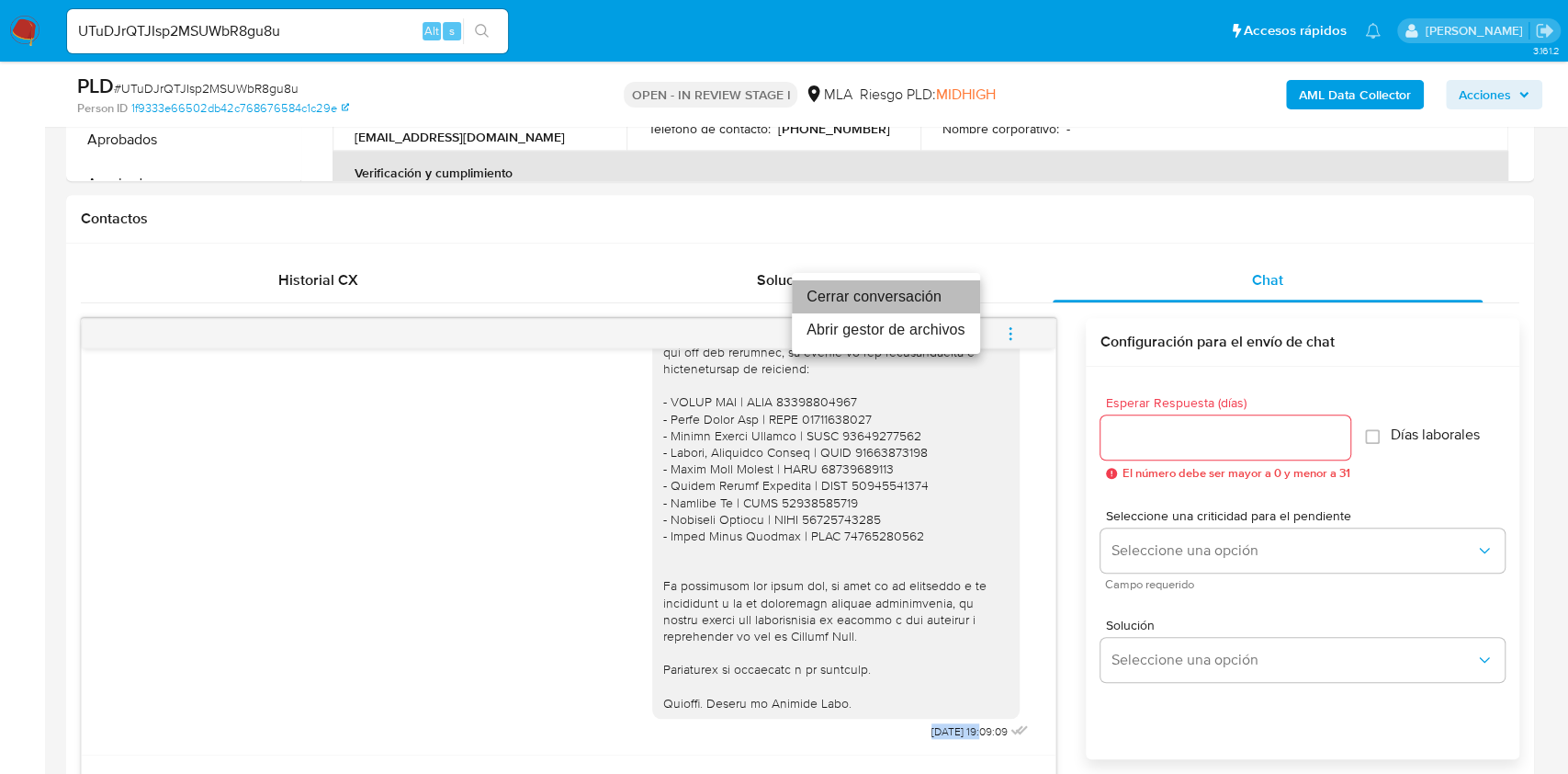
click at [877, 306] on li "Cerrar conversación" at bounding box center [885, 297] width 189 height 33
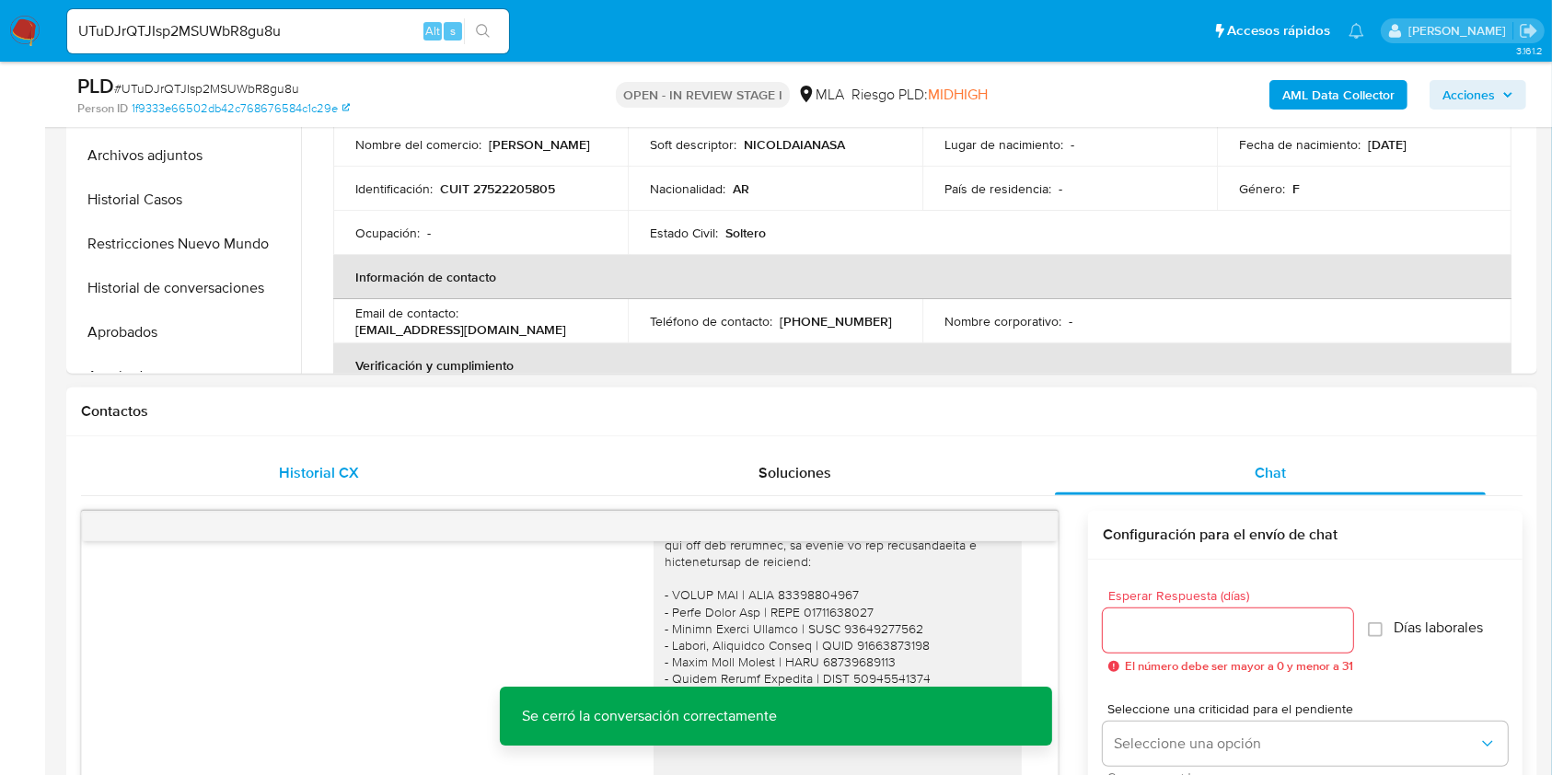
scroll to position [574, 0]
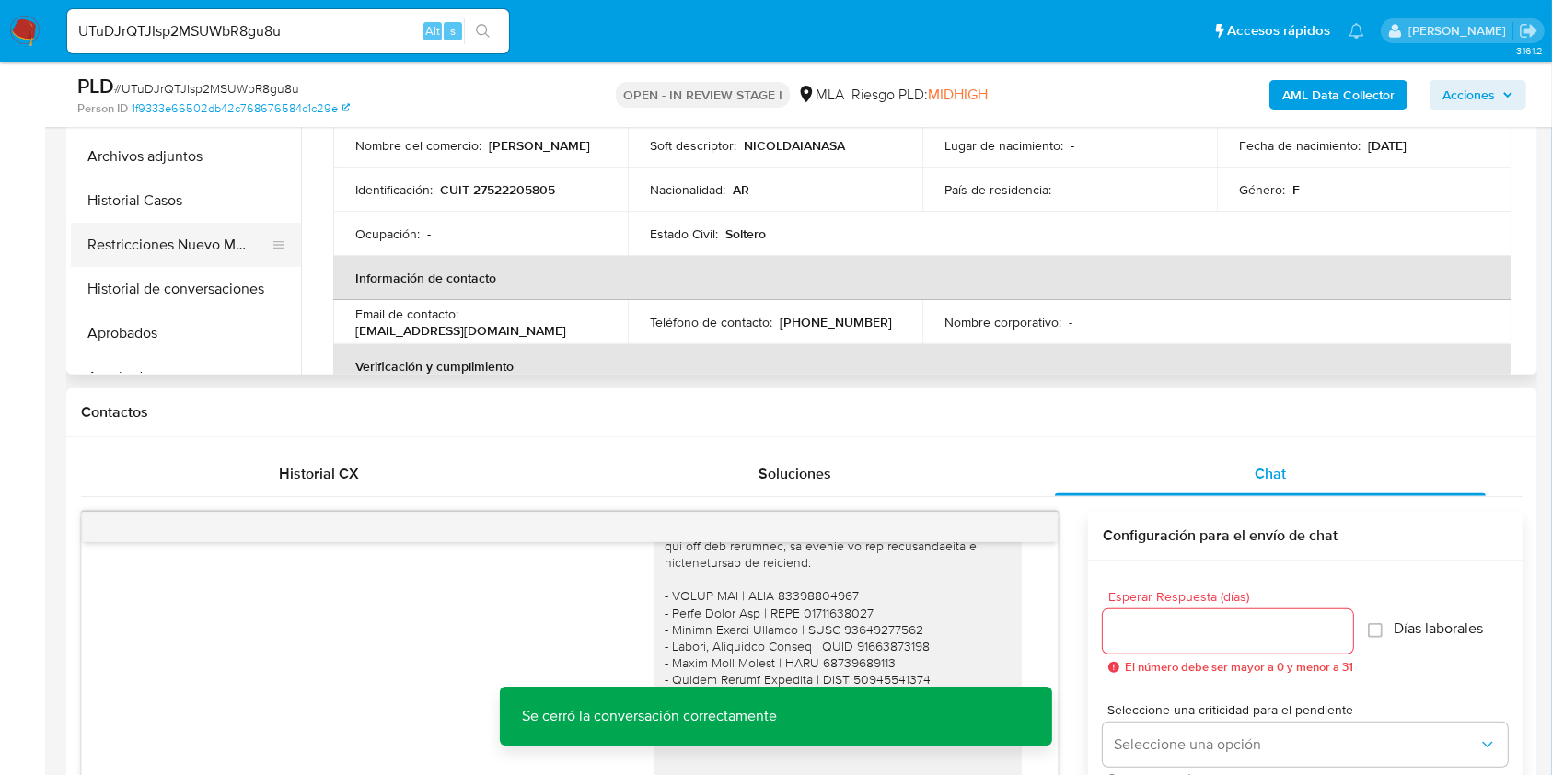
click at [143, 253] on button "Restricciones Nuevo Mundo" at bounding box center [178, 245] width 215 height 44
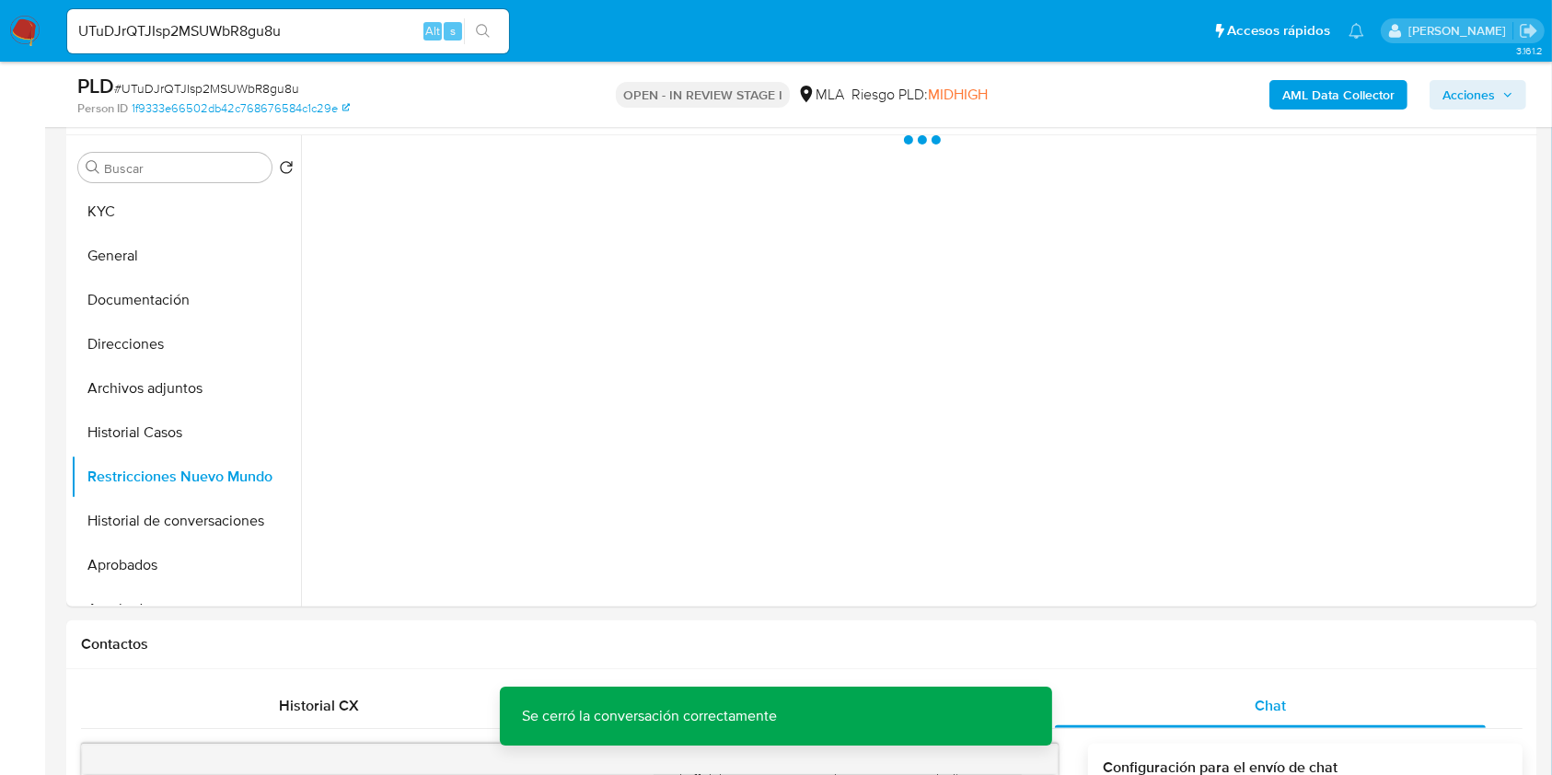
scroll to position [318, 0]
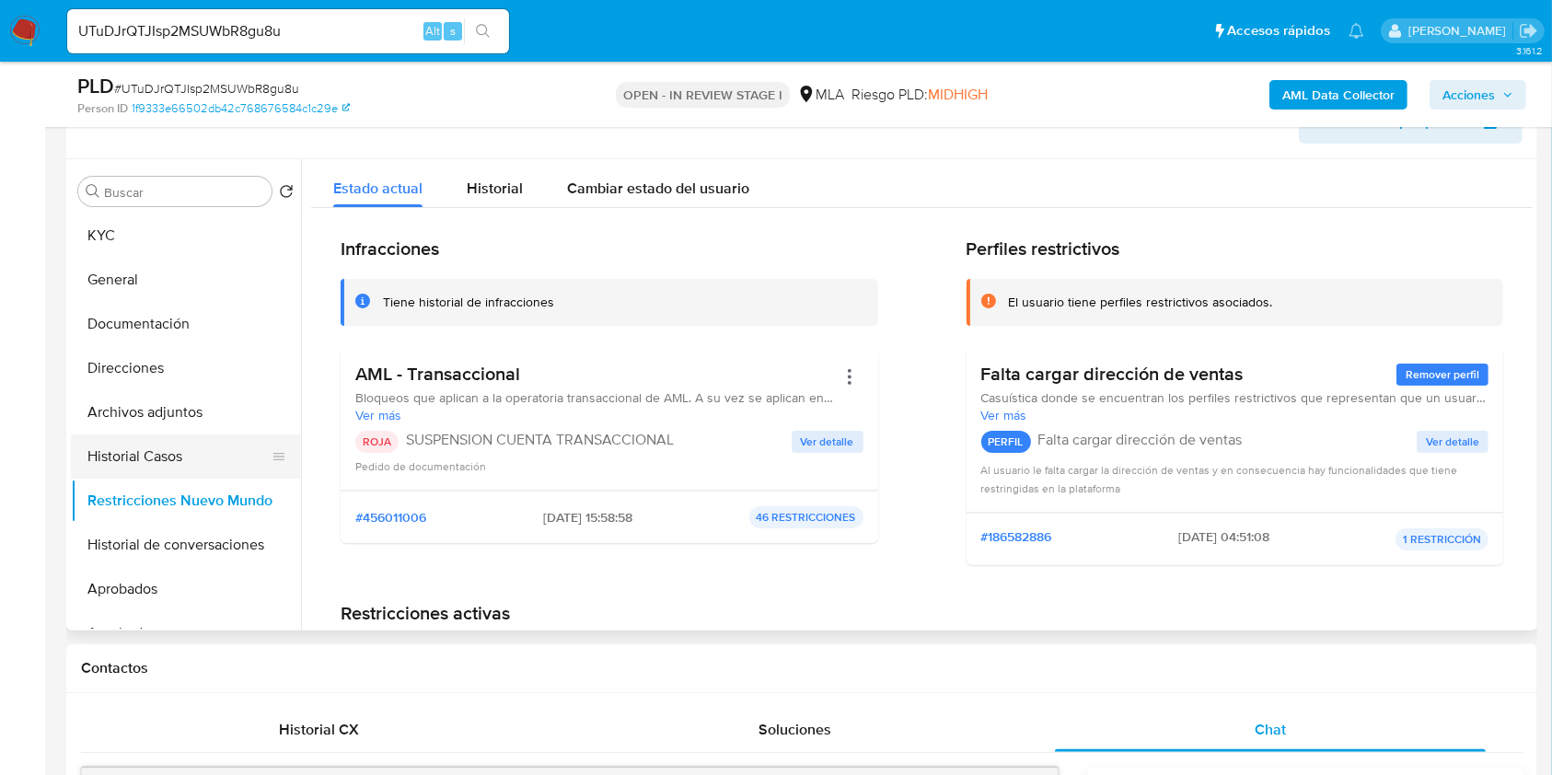
click at [149, 457] on button "Historial Casos" at bounding box center [178, 456] width 215 height 44
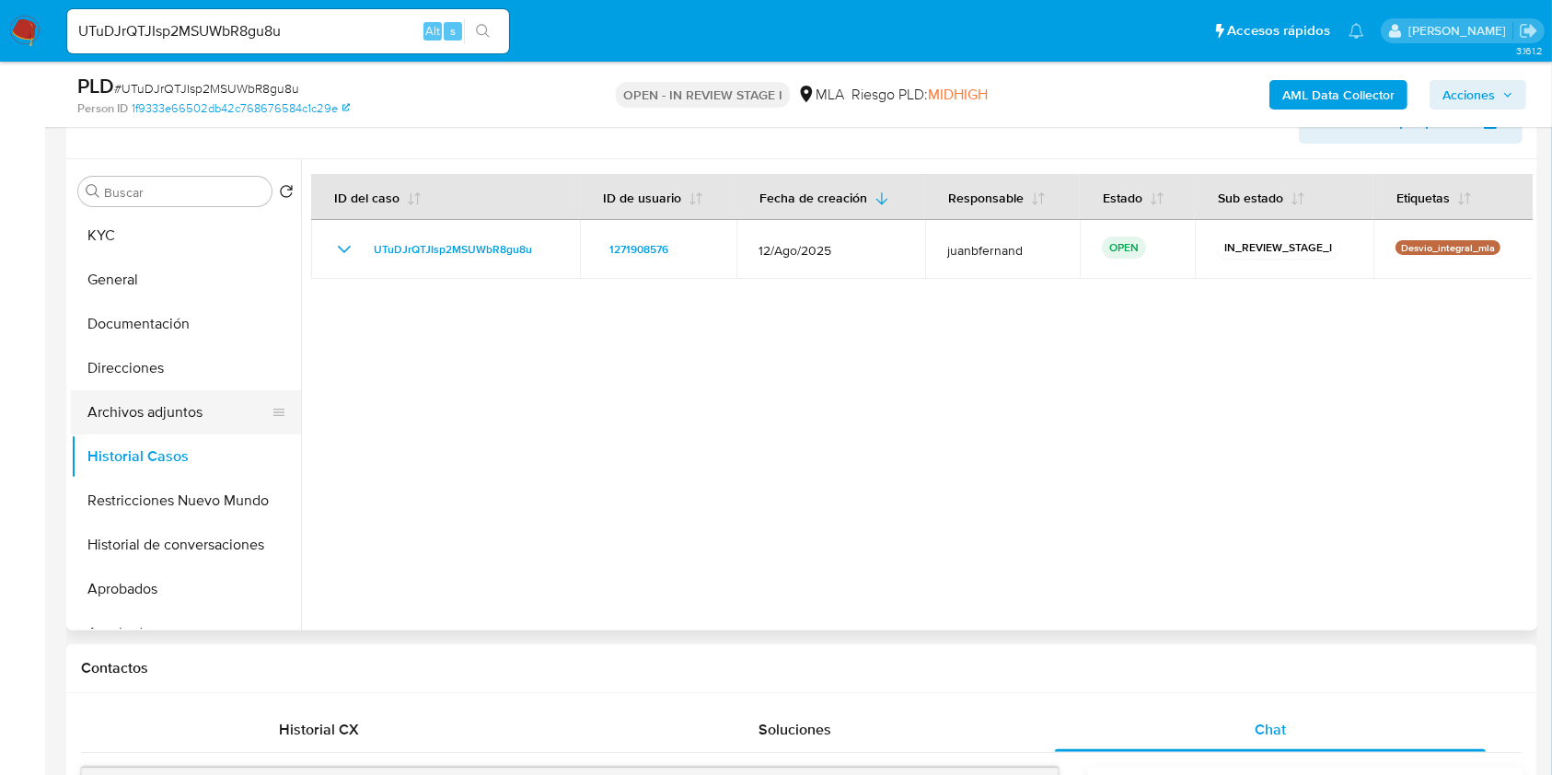
click at [177, 407] on button "Archivos adjuntos" at bounding box center [178, 412] width 215 height 44
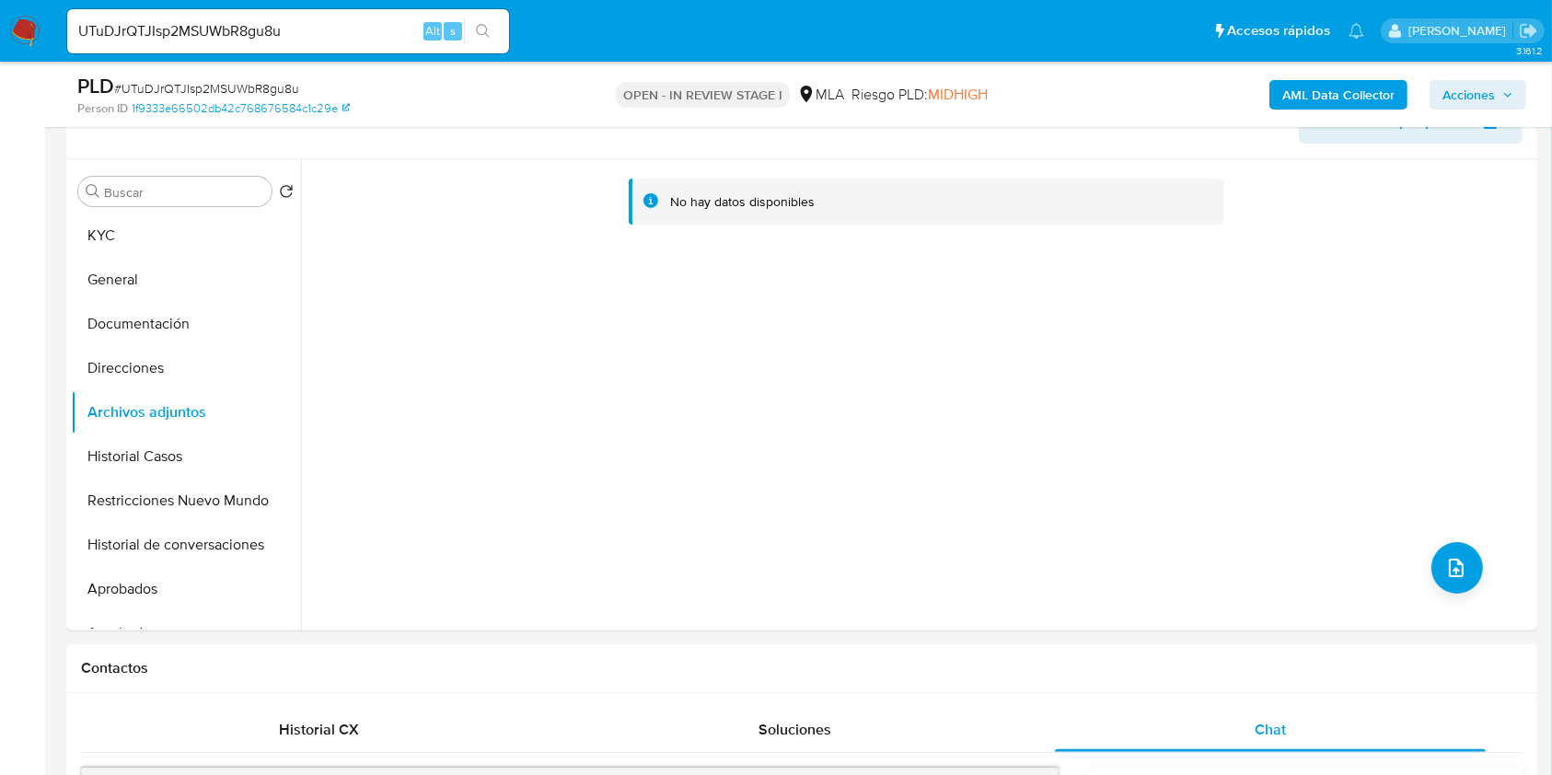
click at [1285, 87] on b "AML Data Collector" at bounding box center [1338, 94] width 112 height 29
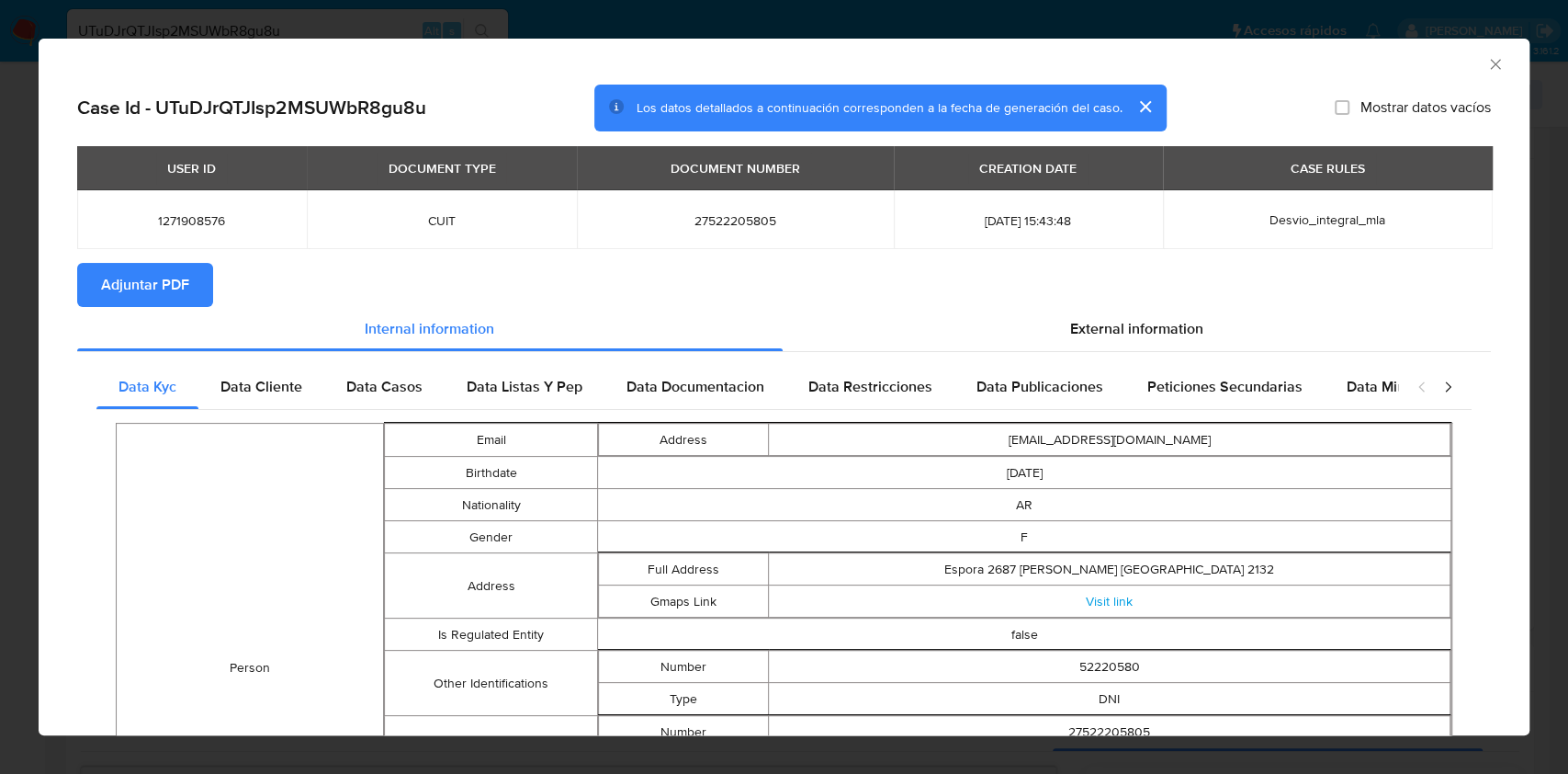
click at [178, 285] on span "Adjuntar PDF" at bounding box center [145, 285] width 88 height 41
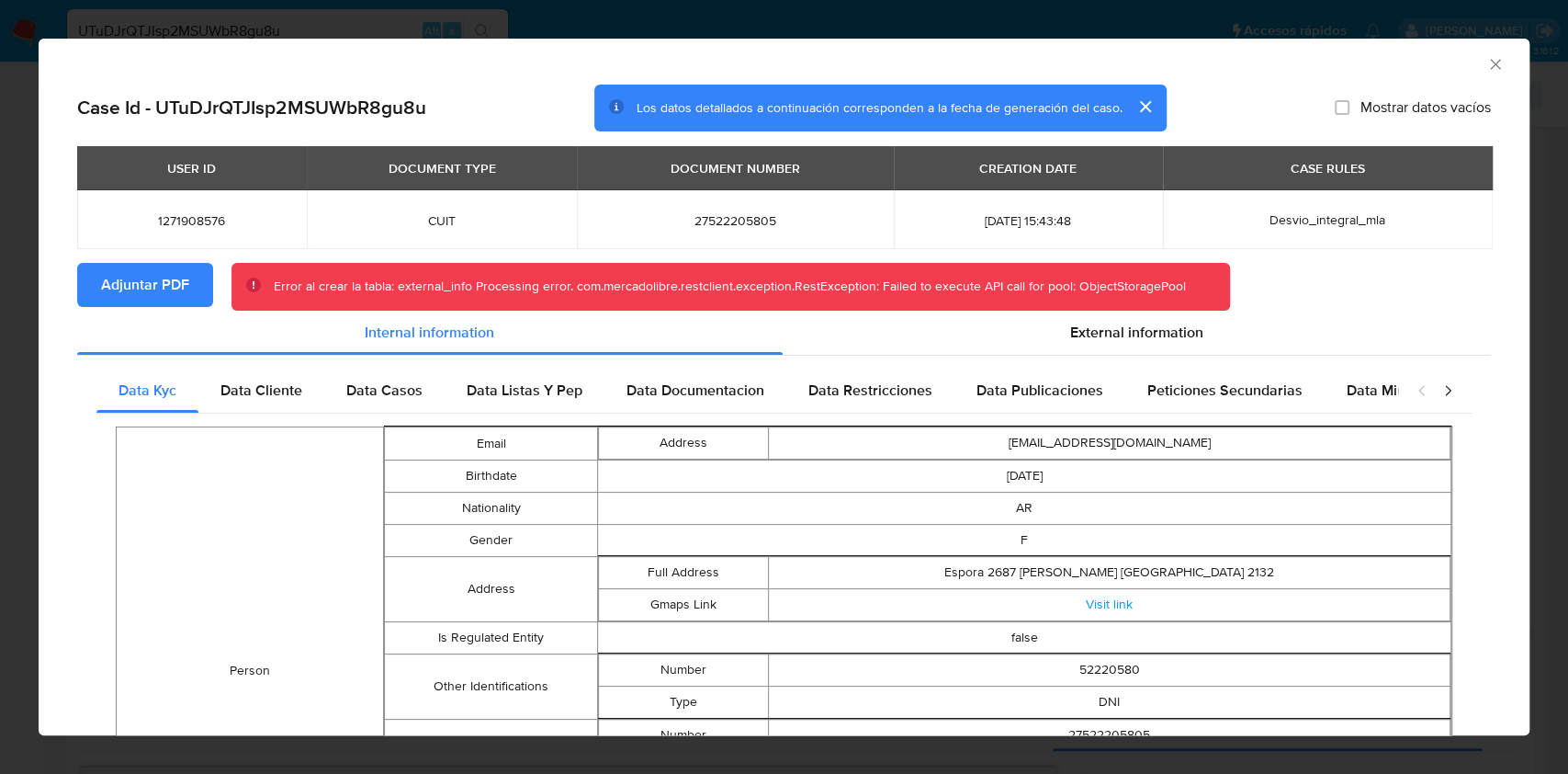
click at [1486, 65] on icon "Cerrar ventana" at bounding box center [1495, 64] width 18 height 18
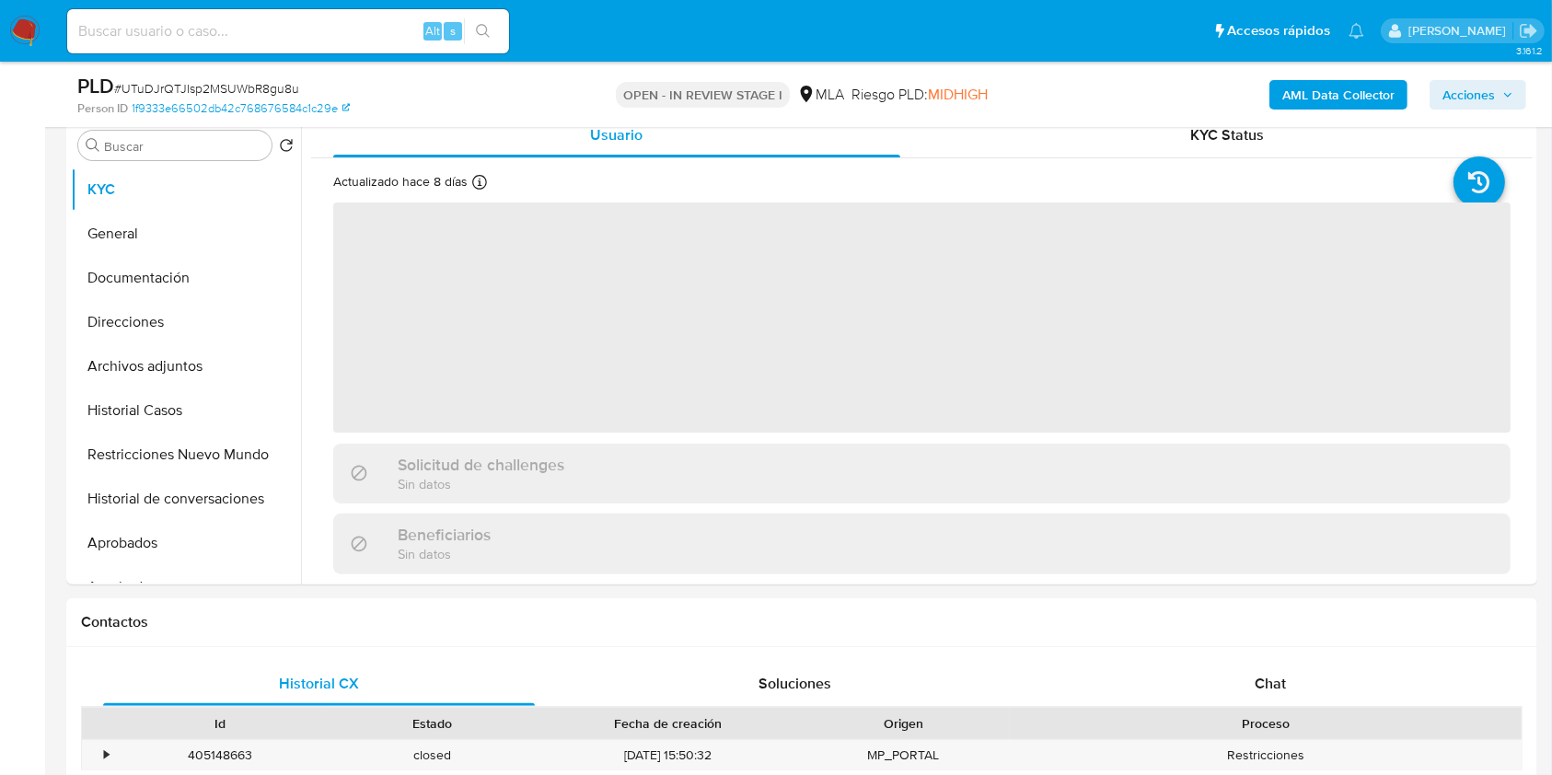
scroll to position [394, 0]
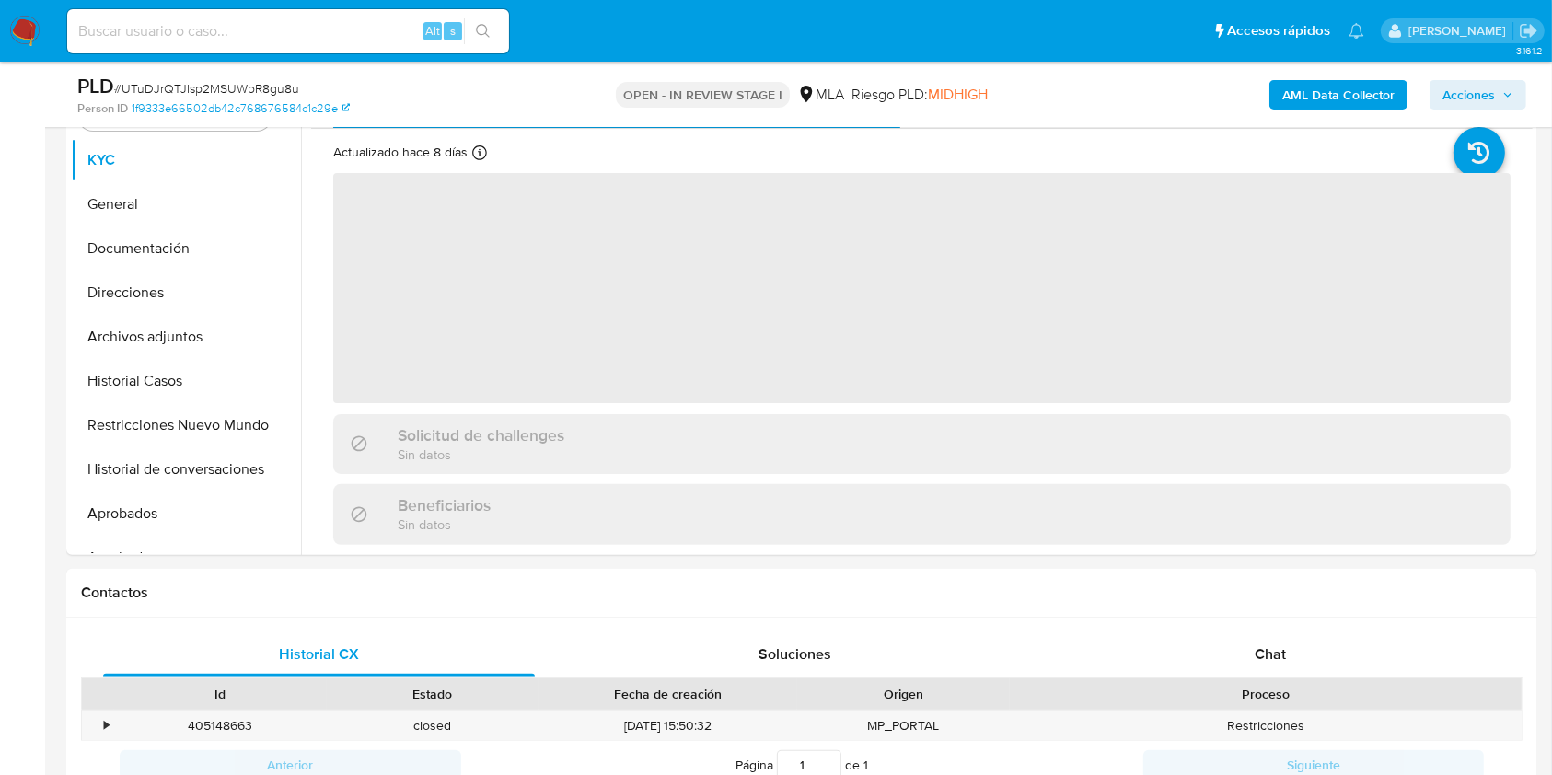
select select "10"
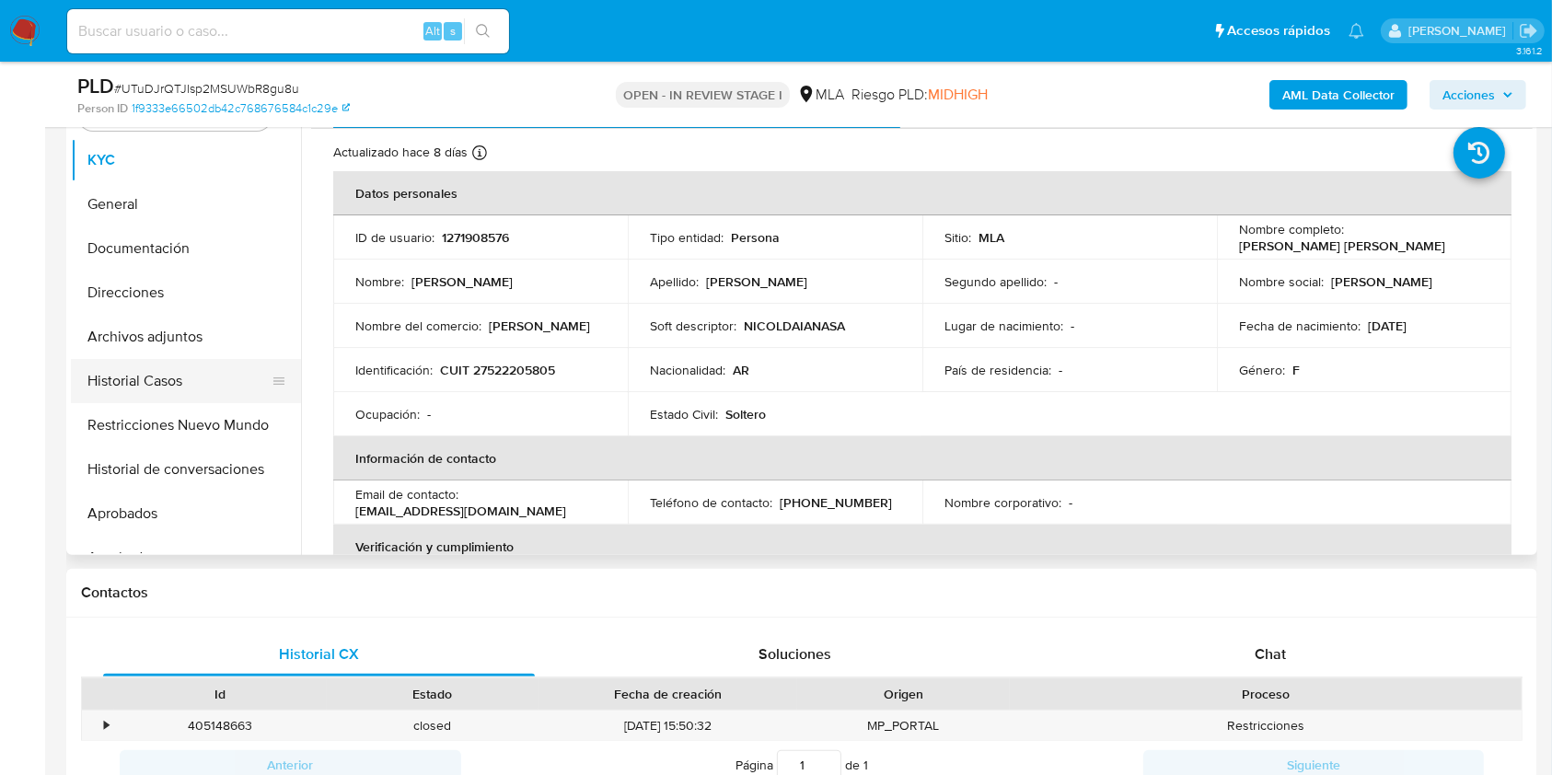
click at [129, 390] on button "Historial Casos" at bounding box center [178, 381] width 215 height 44
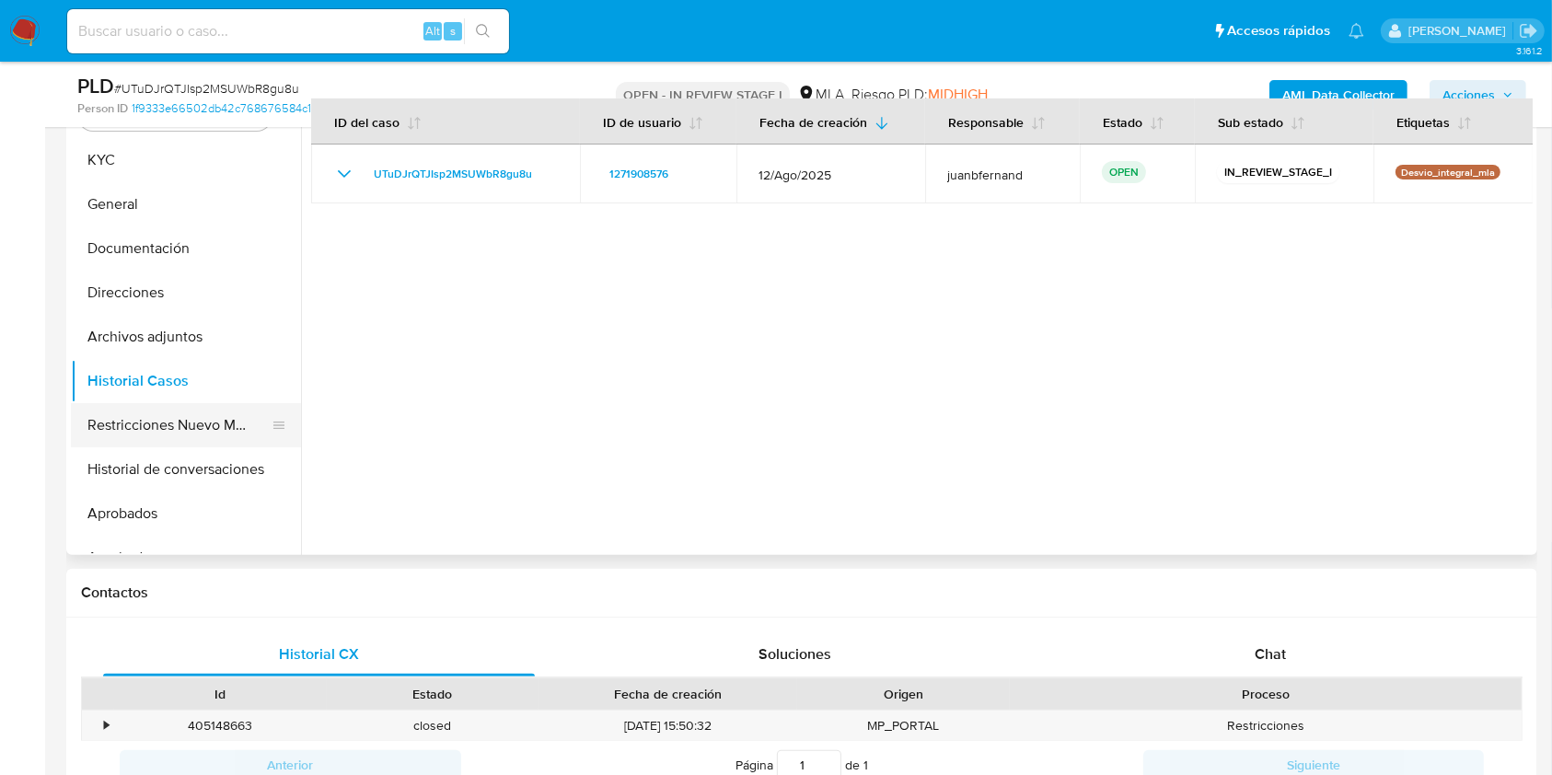
click at [164, 412] on button "Restricciones Nuevo Mundo" at bounding box center [178, 425] width 215 height 44
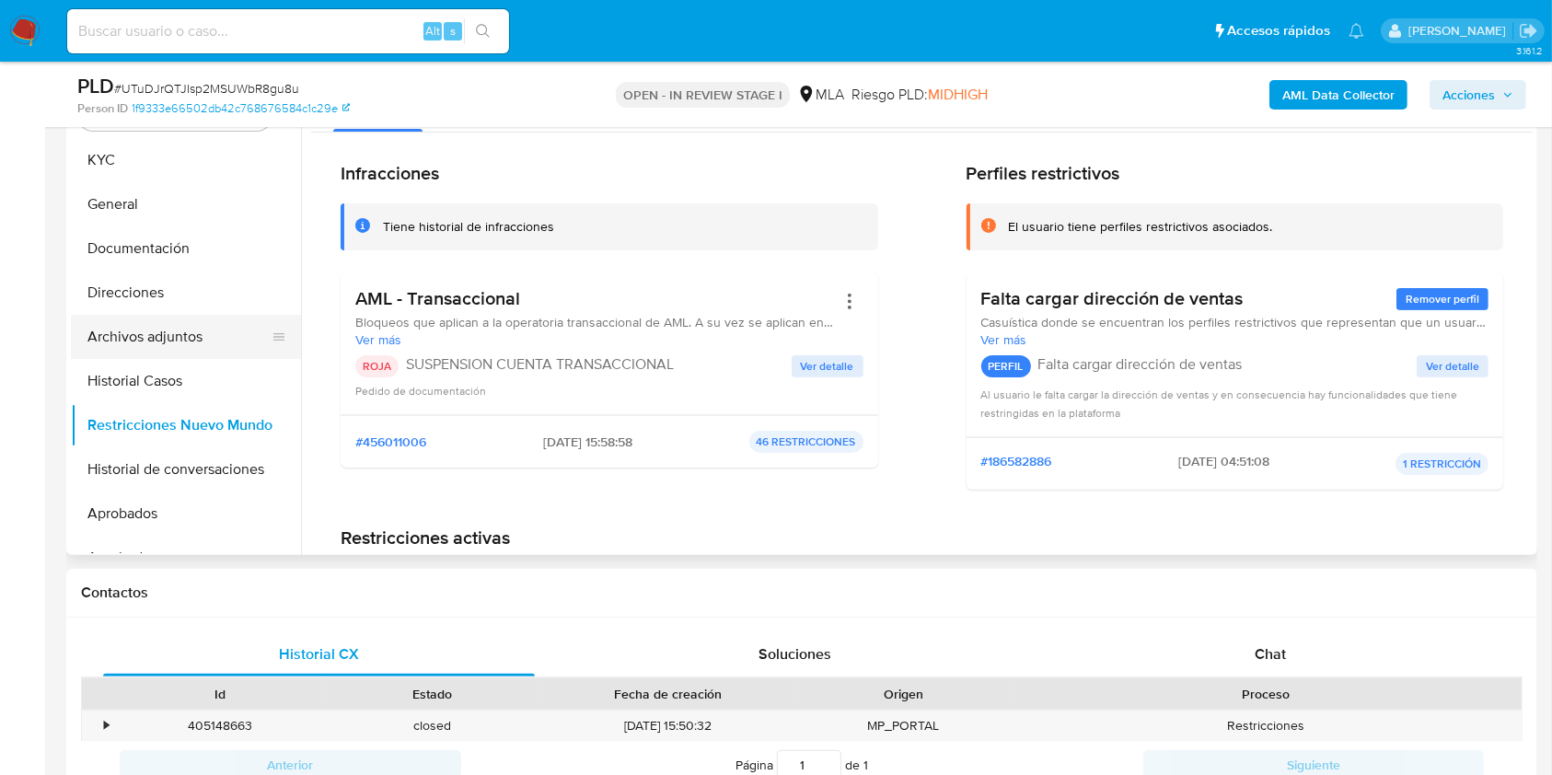
click at [174, 340] on button "Archivos adjuntos" at bounding box center [178, 337] width 215 height 44
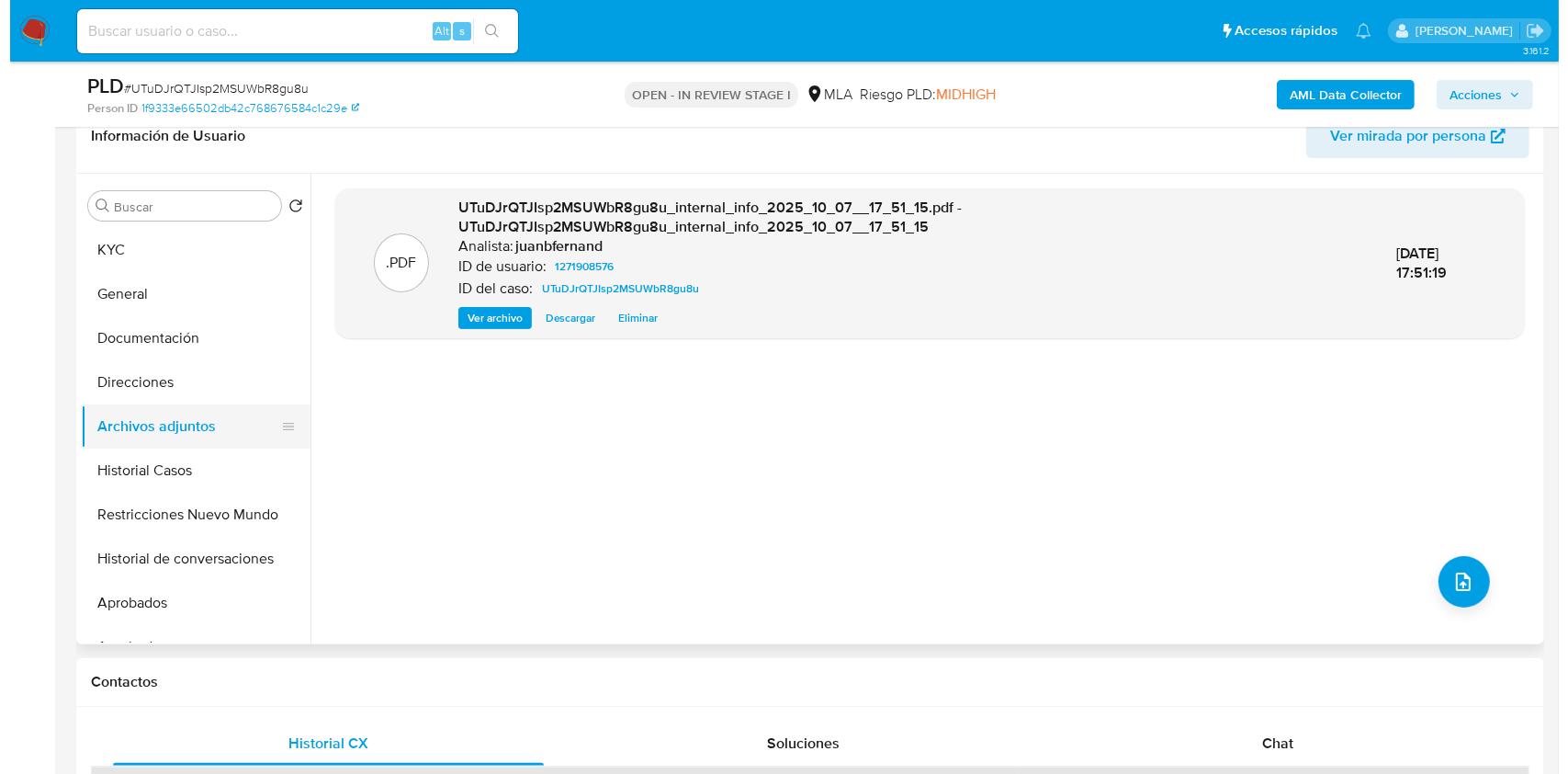
scroll to position [303, 0]
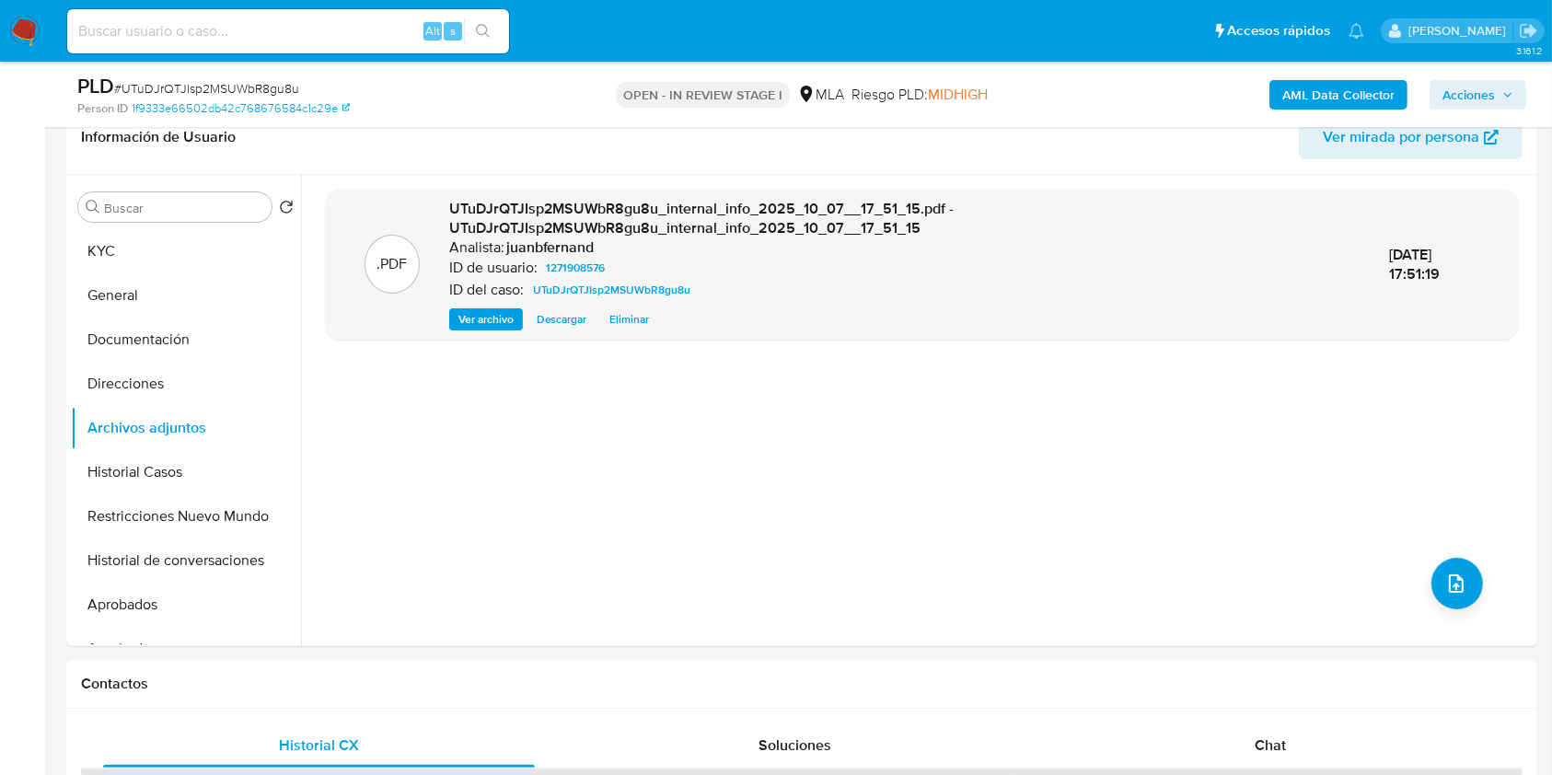
click at [1352, 89] on b "AML Data Collector" at bounding box center [1338, 94] width 112 height 29
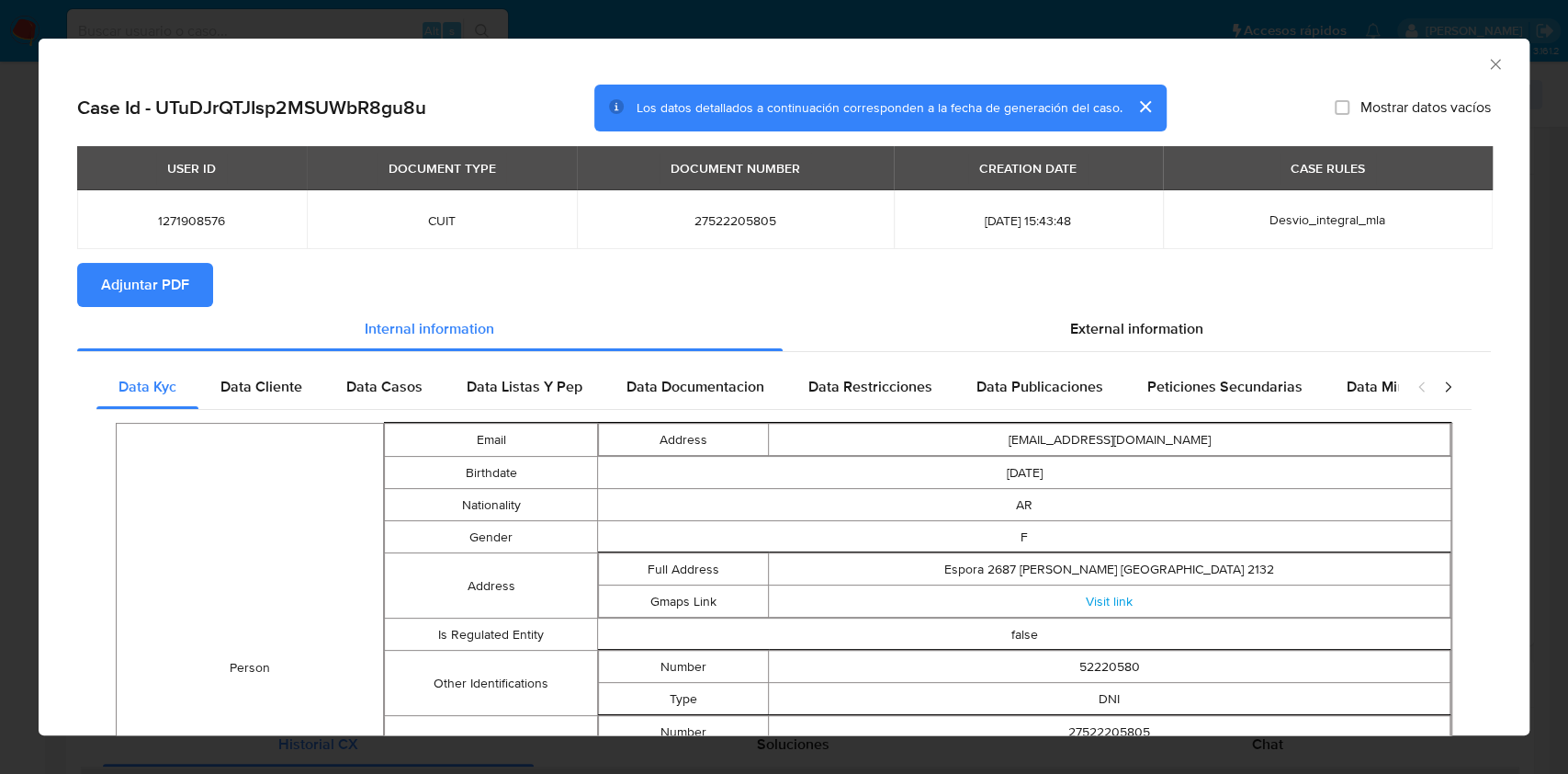
click at [164, 289] on span "Adjuntar PDF" at bounding box center [145, 285] width 88 height 41
